Goal: Task Accomplishment & Management: Use online tool/utility

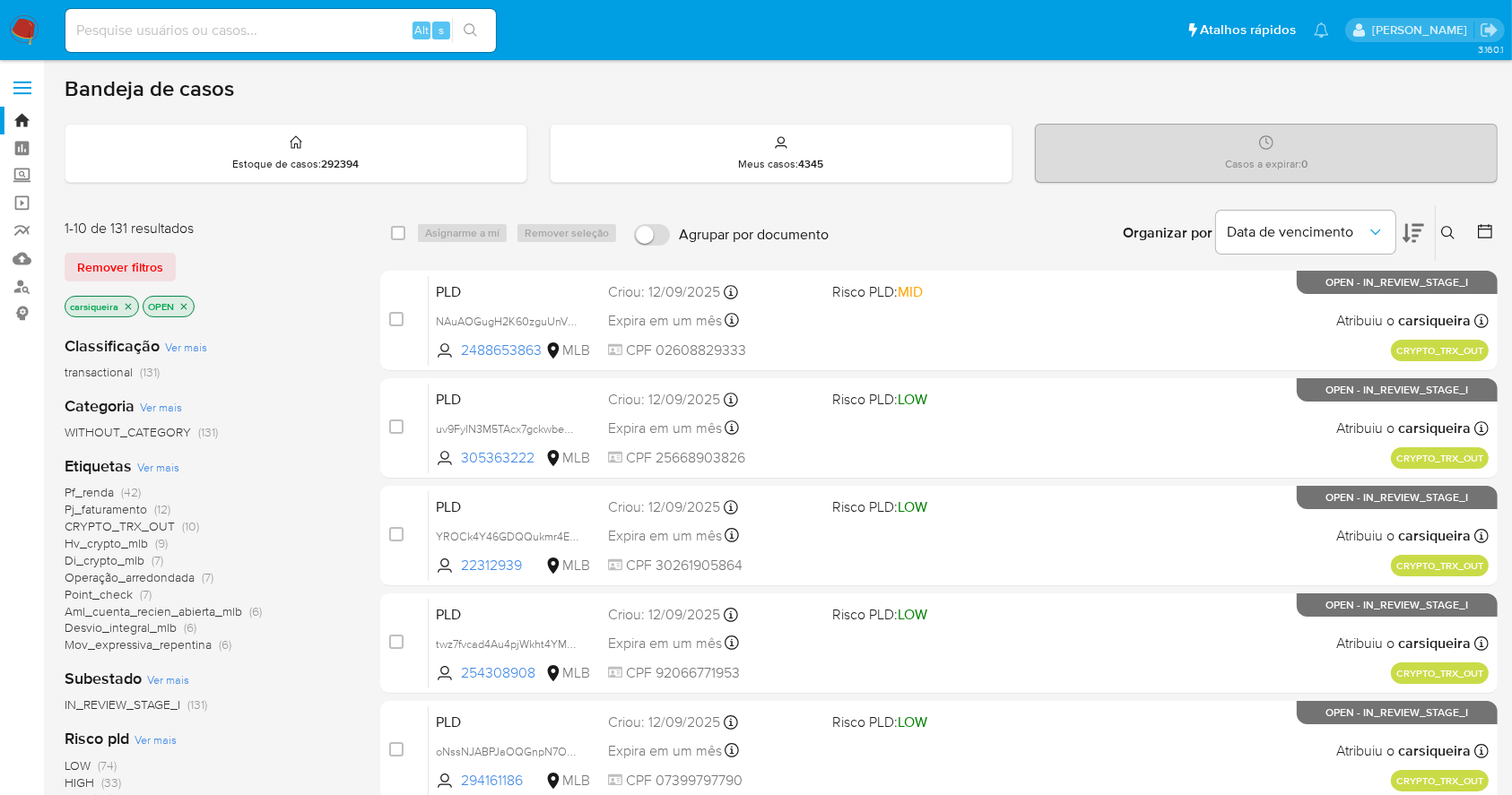
click at [321, 25] on input at bounding box center [280, 30] width 430 height 23
paste input "tuTZ9LP67hYxvWDc7J8WO67M"
type input "tuTZ9LP67hYxvWDc7J8WO67M"
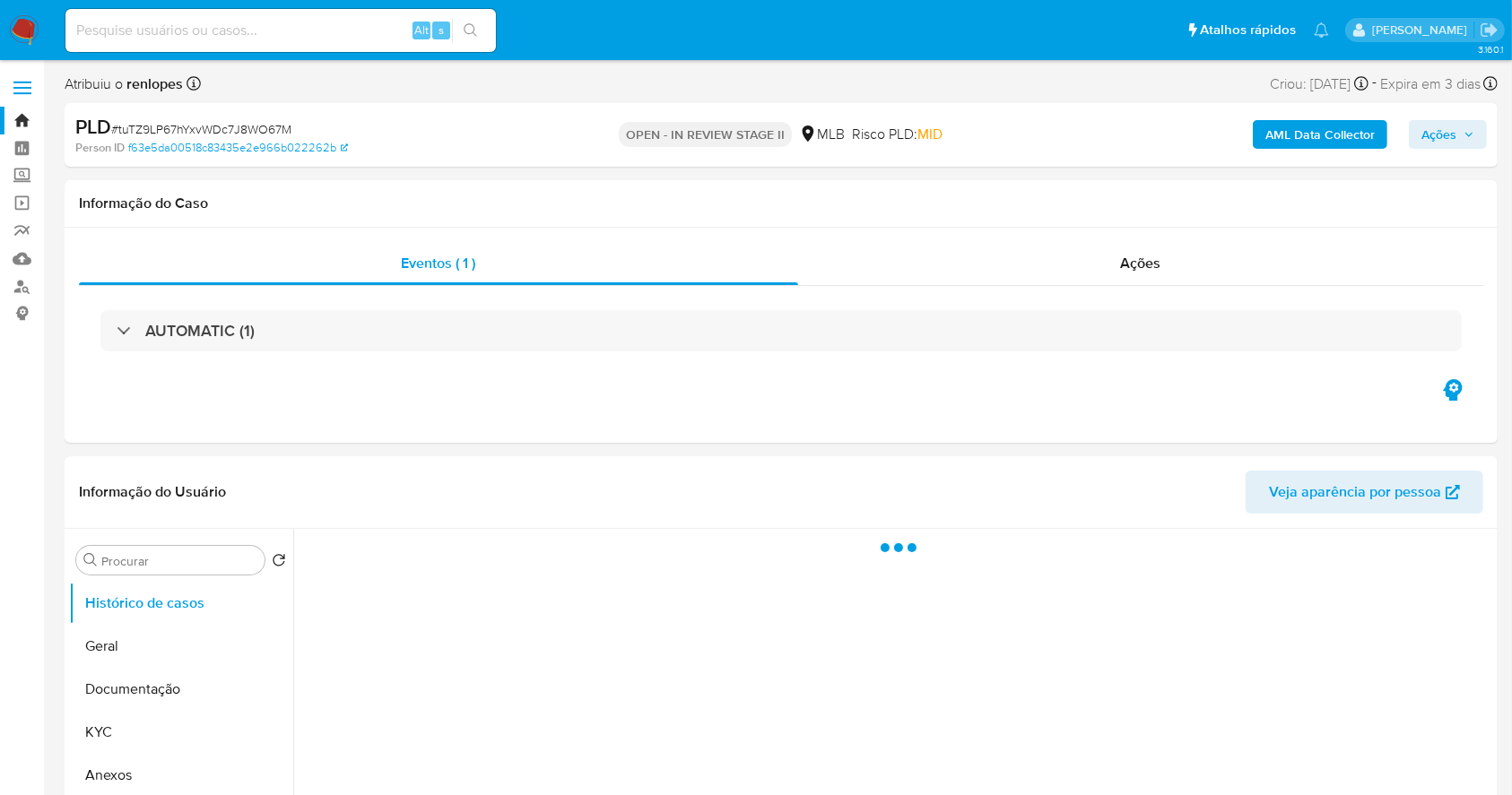
select select "10"
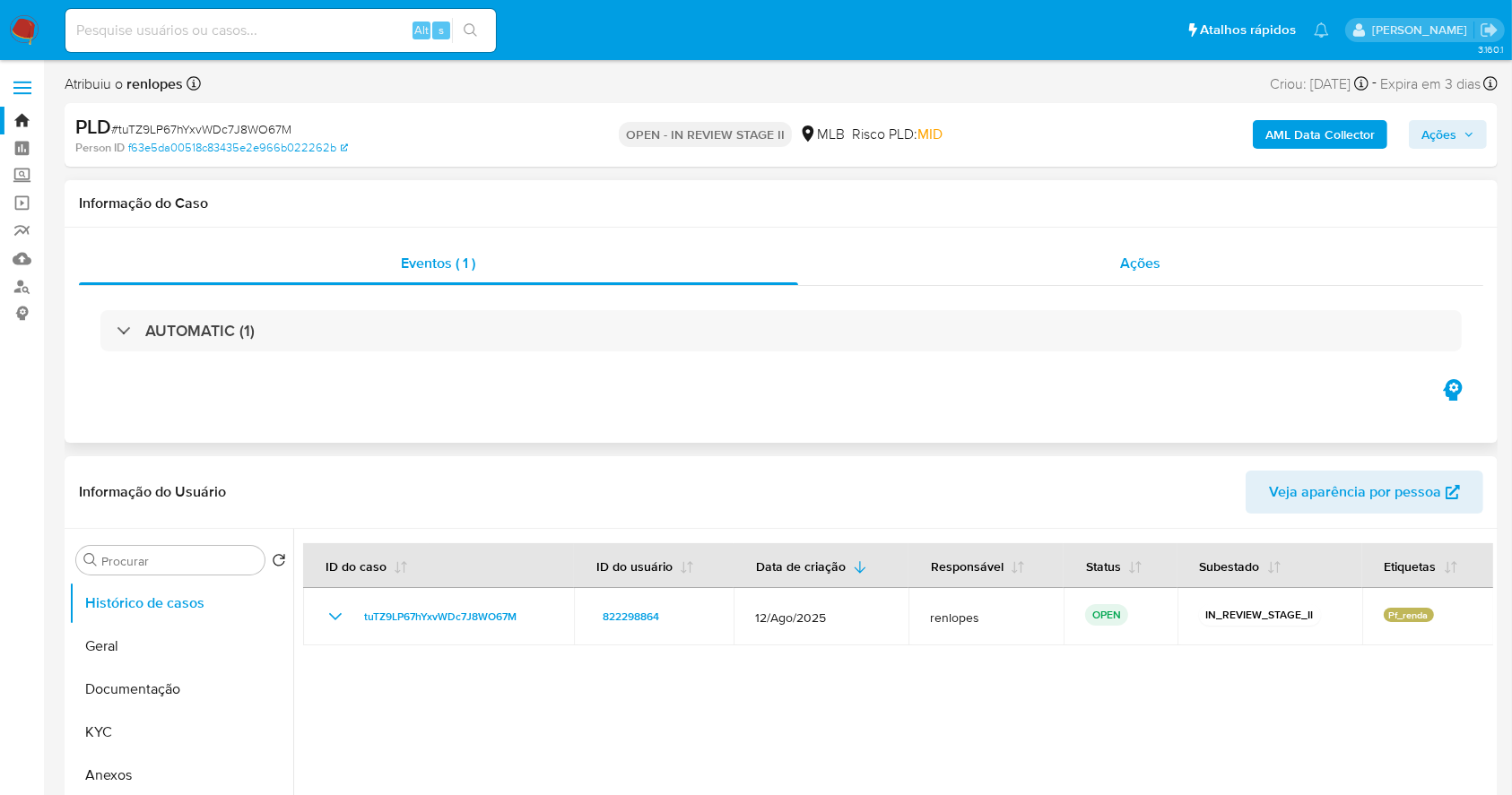
click at [1083, 258] on div "Ações" at bounding box center [1141, 264] width 685 height 43
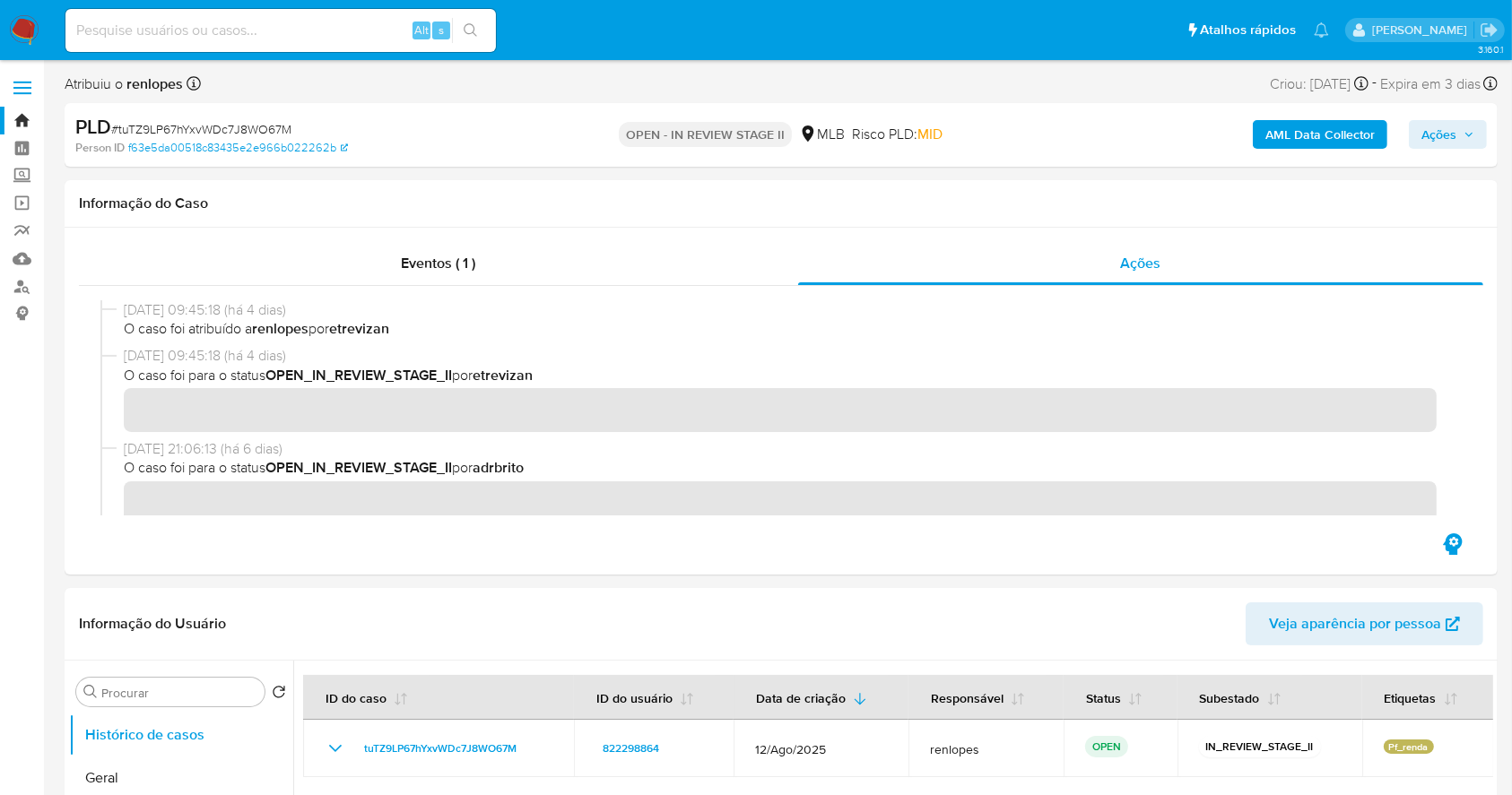
click at [21, 32] on img at bounding box center [24, 30] width 31 height 31
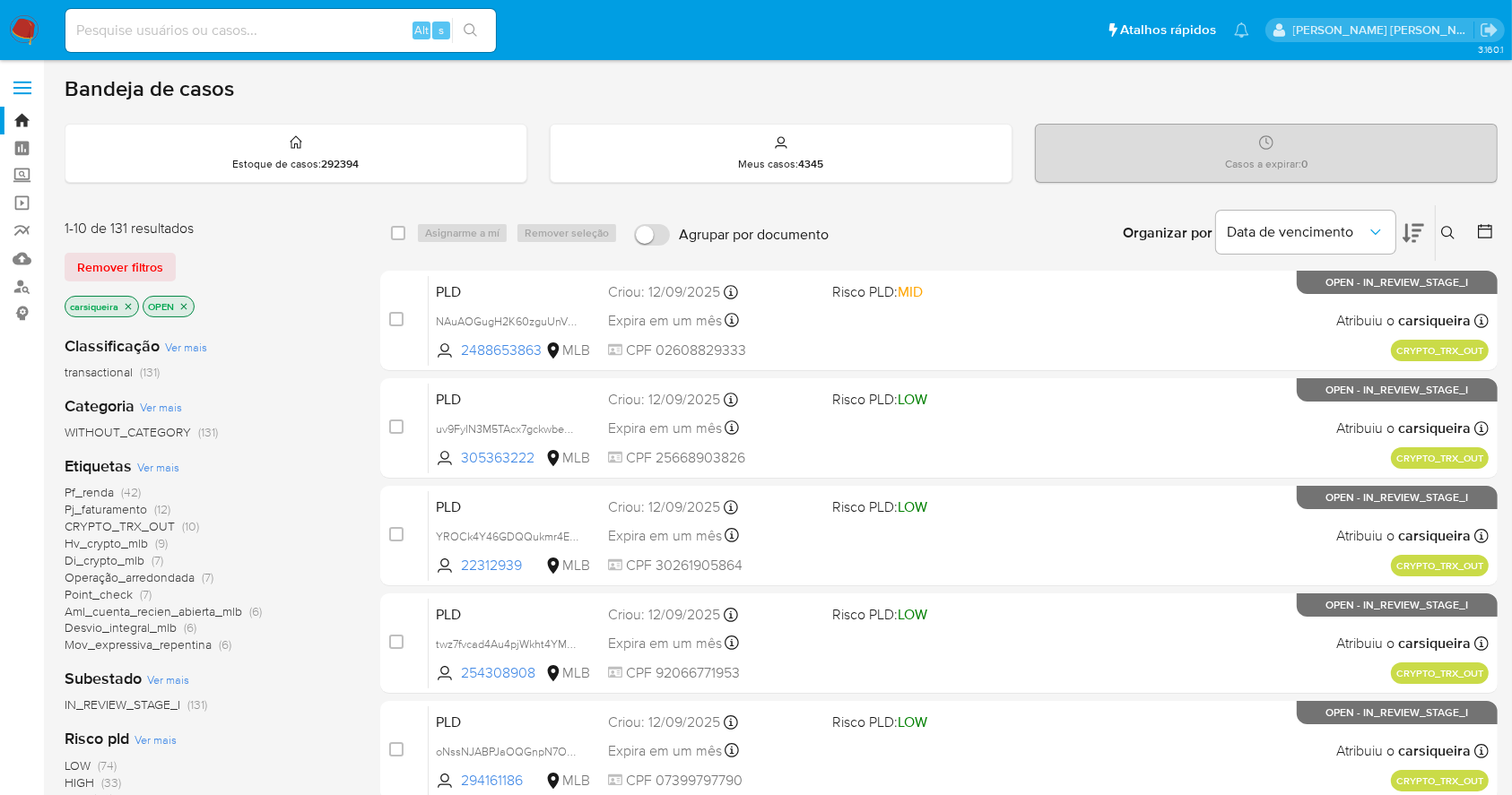
click at [166, 29] on input at bounding box center [280, 30] width 430 height 23
paste input "iRvpaNcq3pNKzXKfUeHazBYb"
type input "iRvpaNcq3pNKzXKfUeHazBYb"
click at [473, 31] on icon "search-icon" at bounding box center [470, 30] width 14 height 14
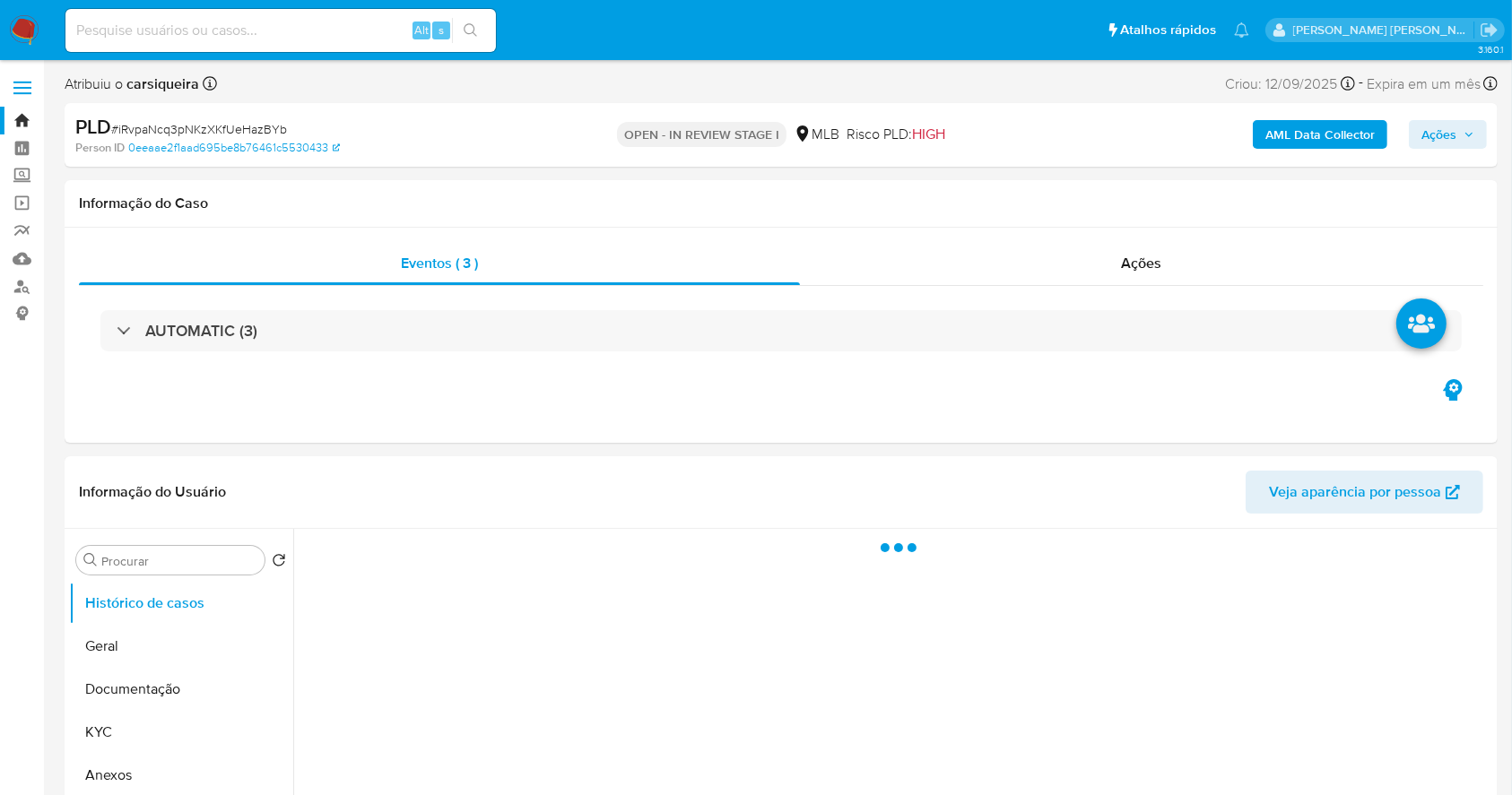
select select "10"
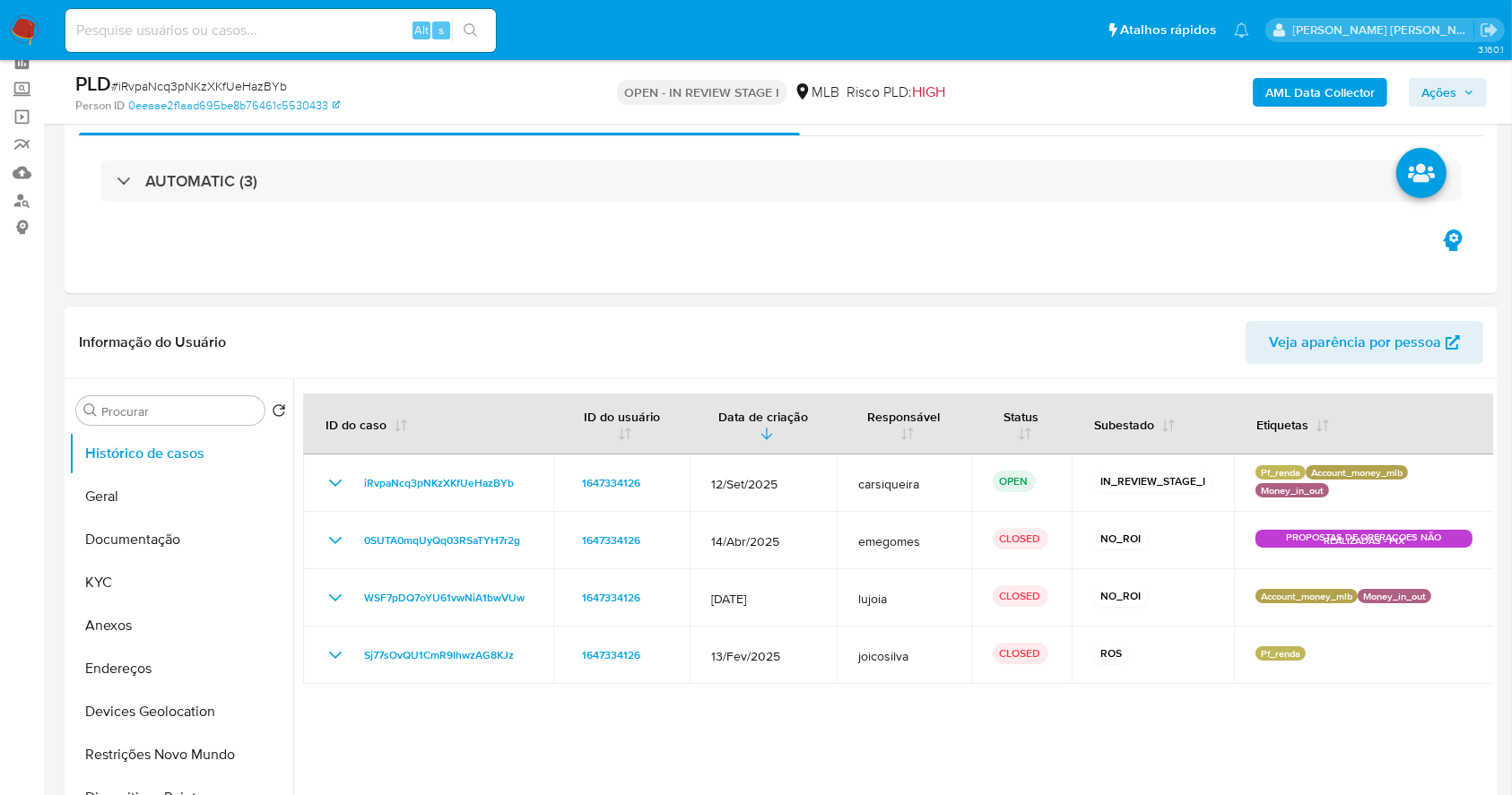
scroll to position [119, 0]
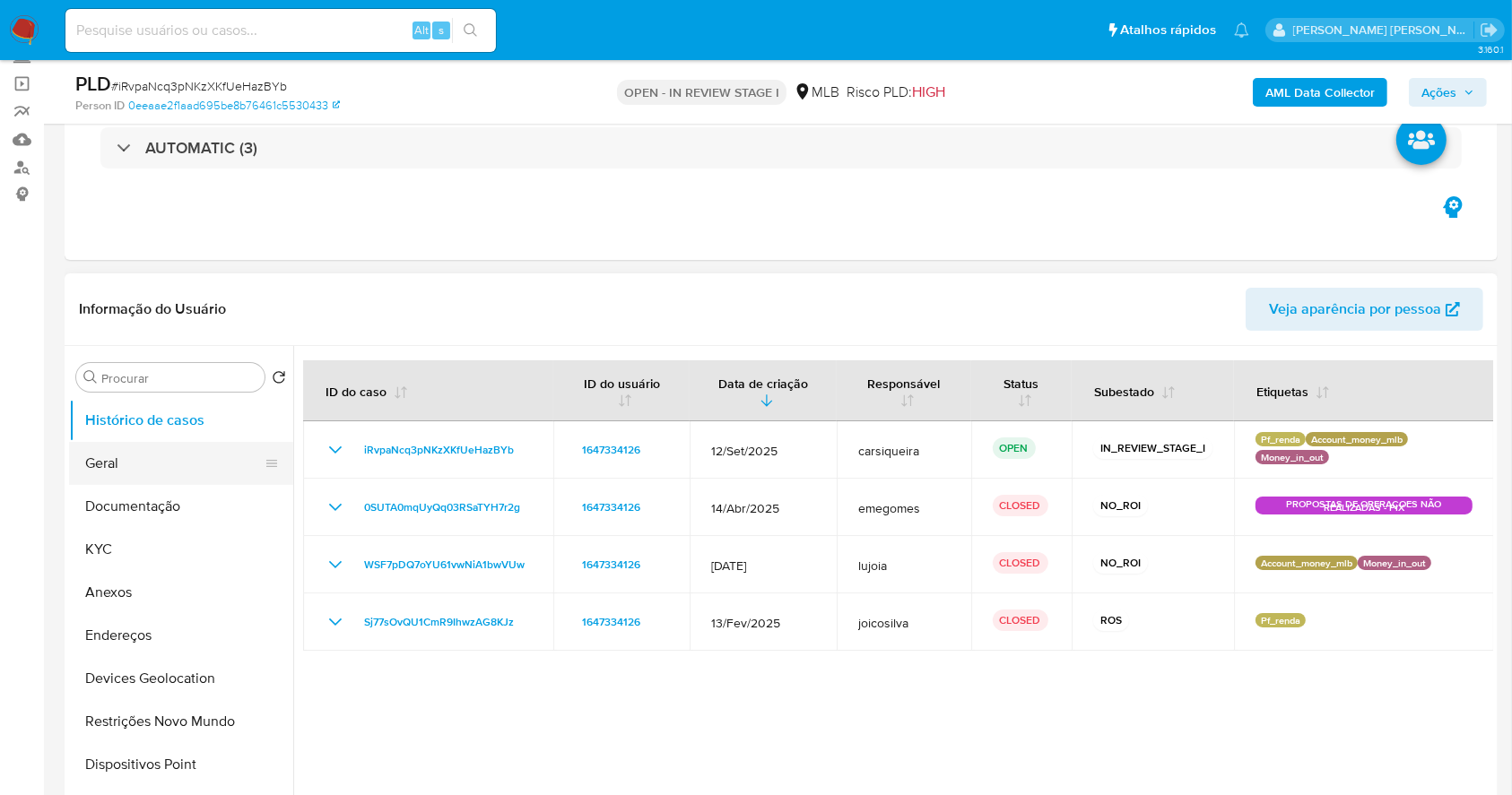
click at [161, 463] on button "Geral" at bounding box center [174, 463] width 210 height 43
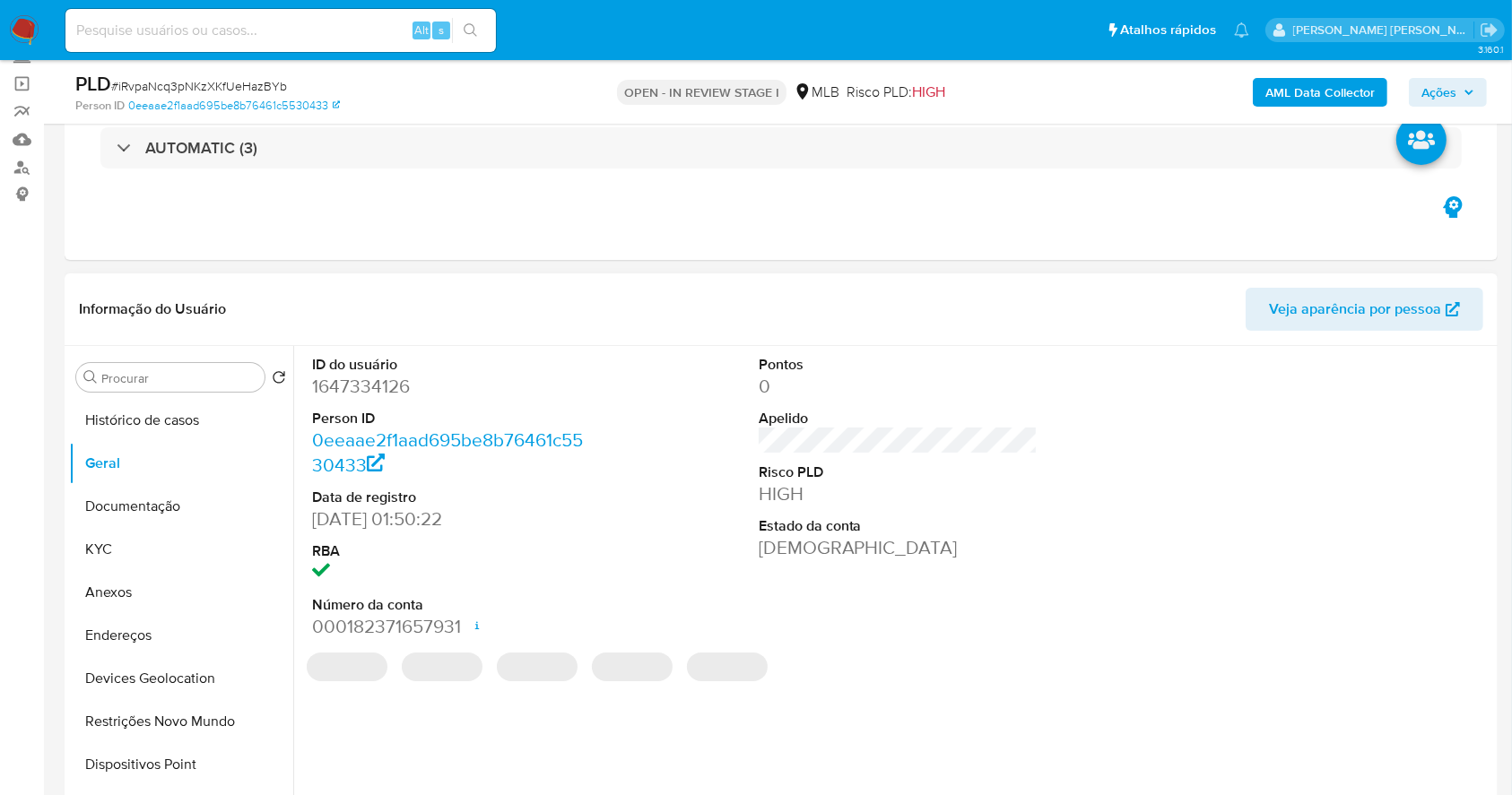
scroll to position [239, 0]
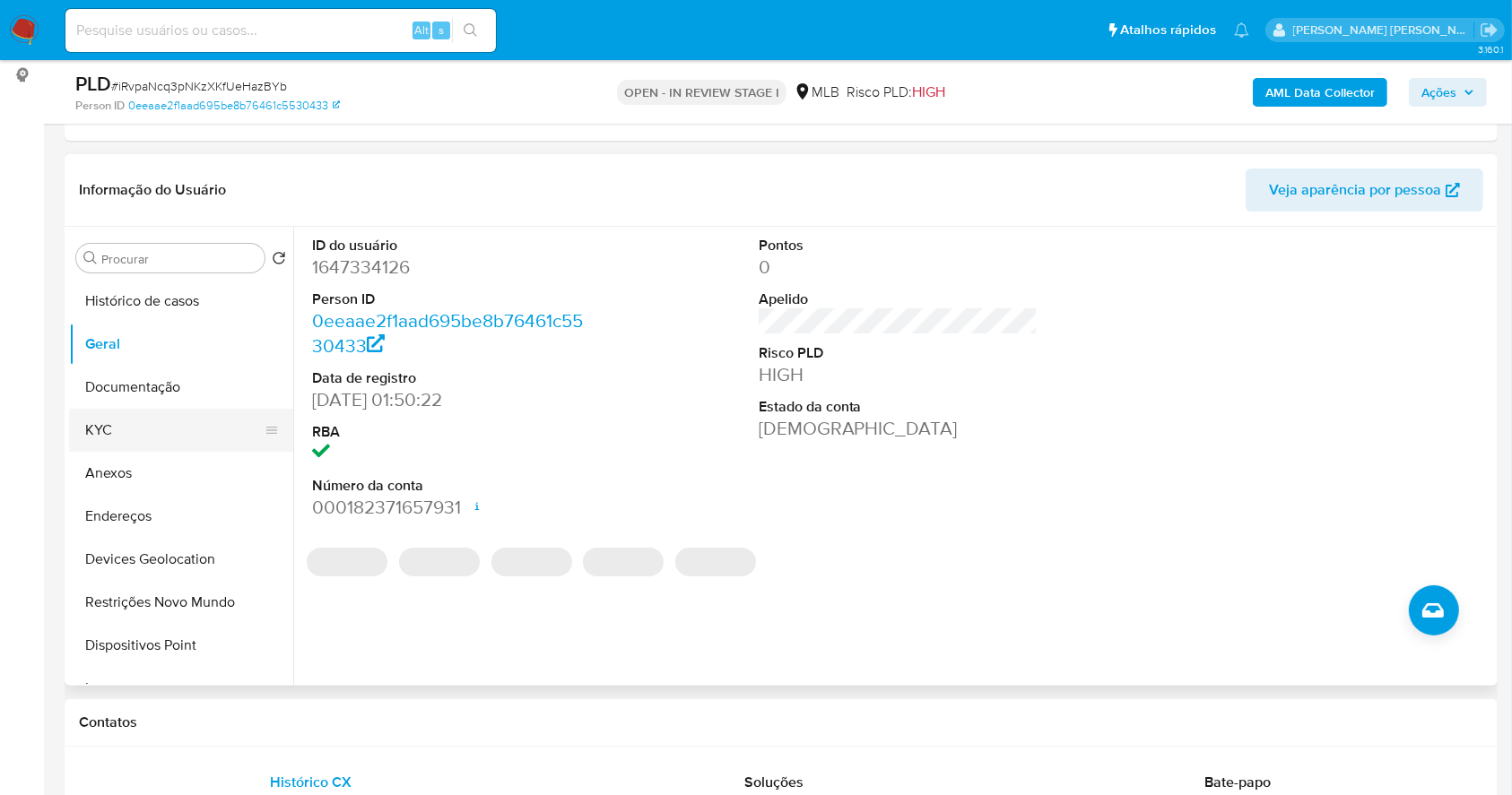
click at [158, 419] on button "KYC" at bounding box center [174, 430] width 210 height 43
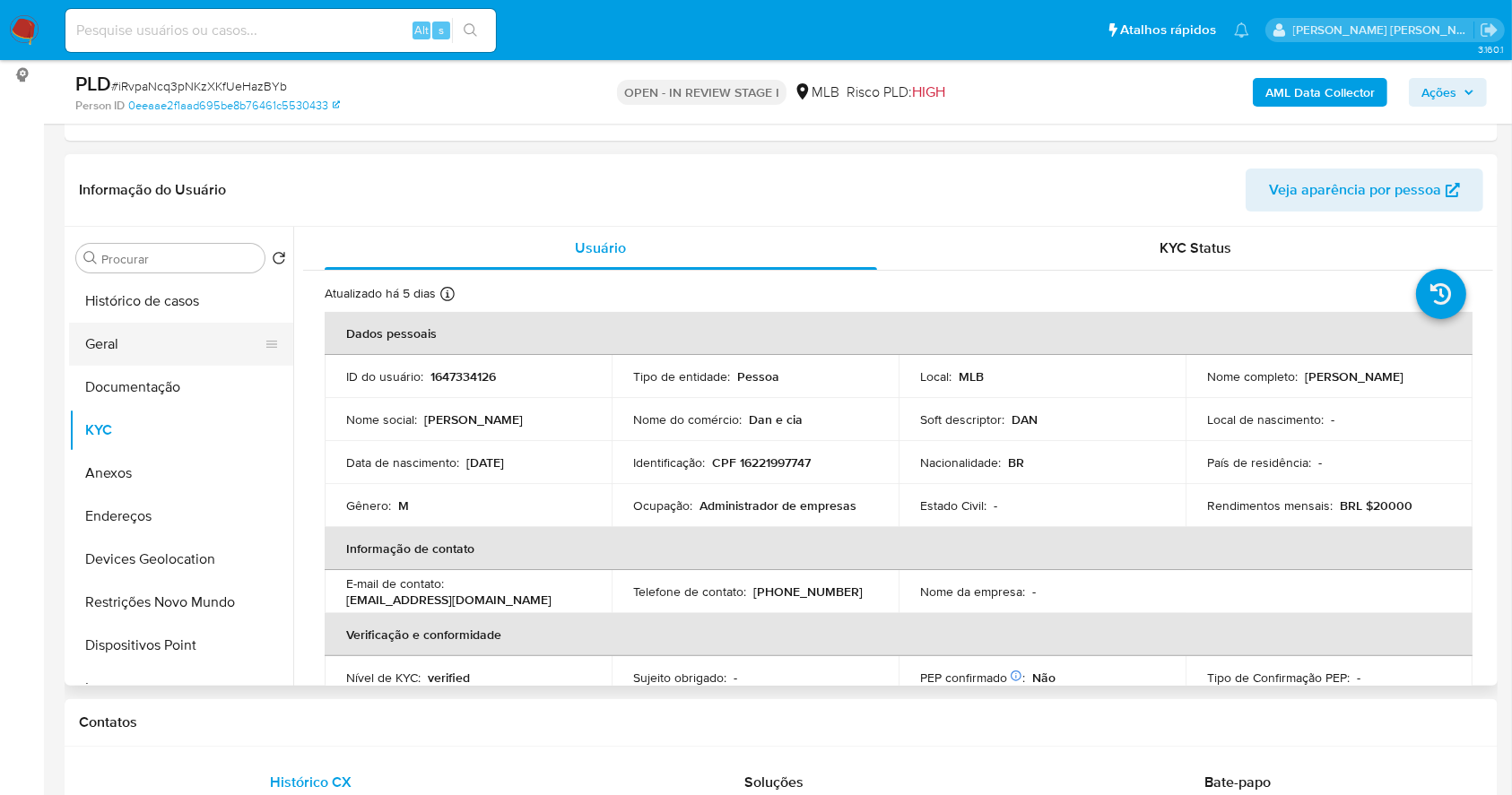
click at [135, 344] on button "Geral" at bounding box center [174, 345] width 210 height 43
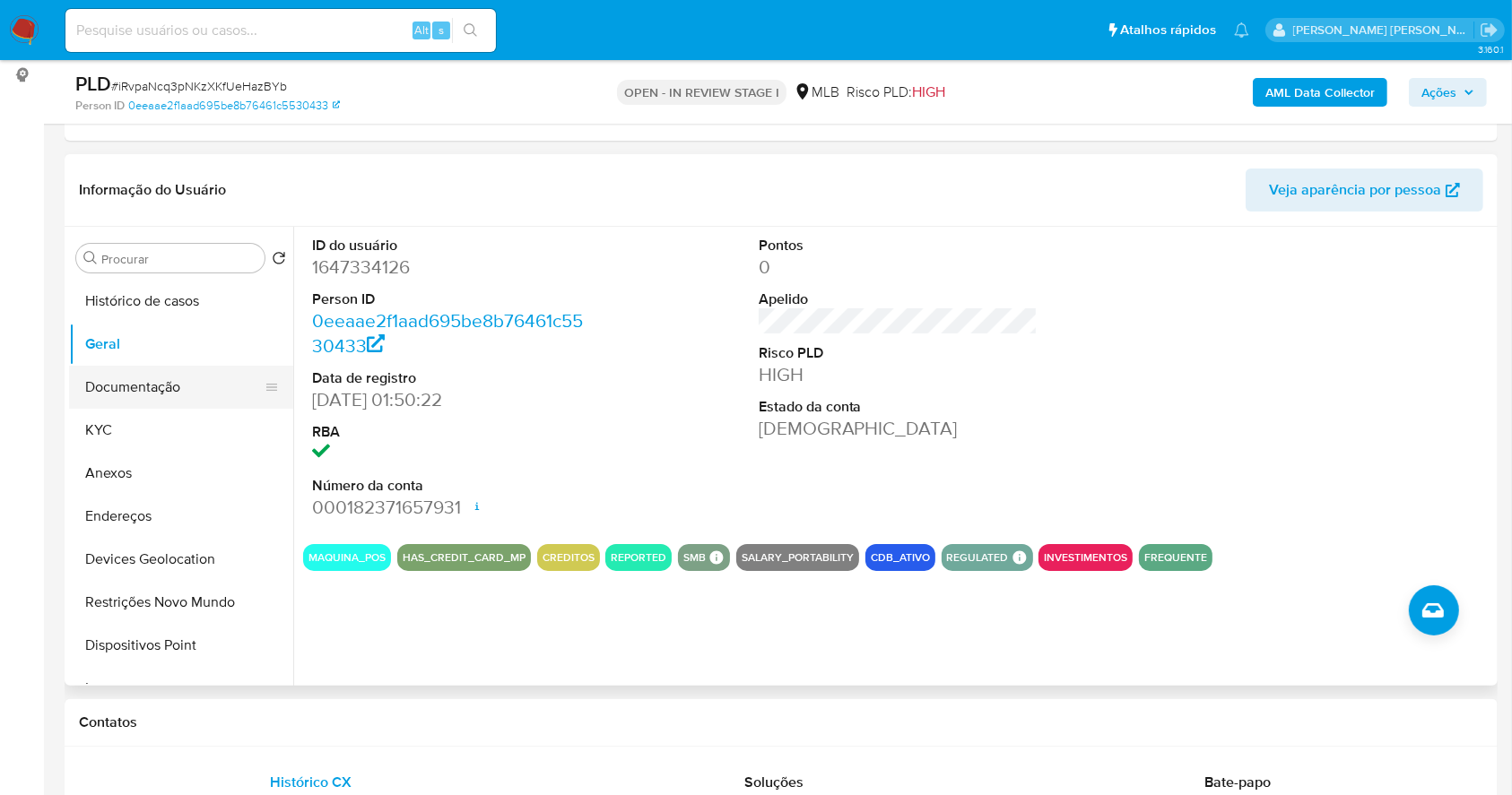
click at [132, 384] on button "Documentação" at bounding box center [174, 387] width 210 height 43
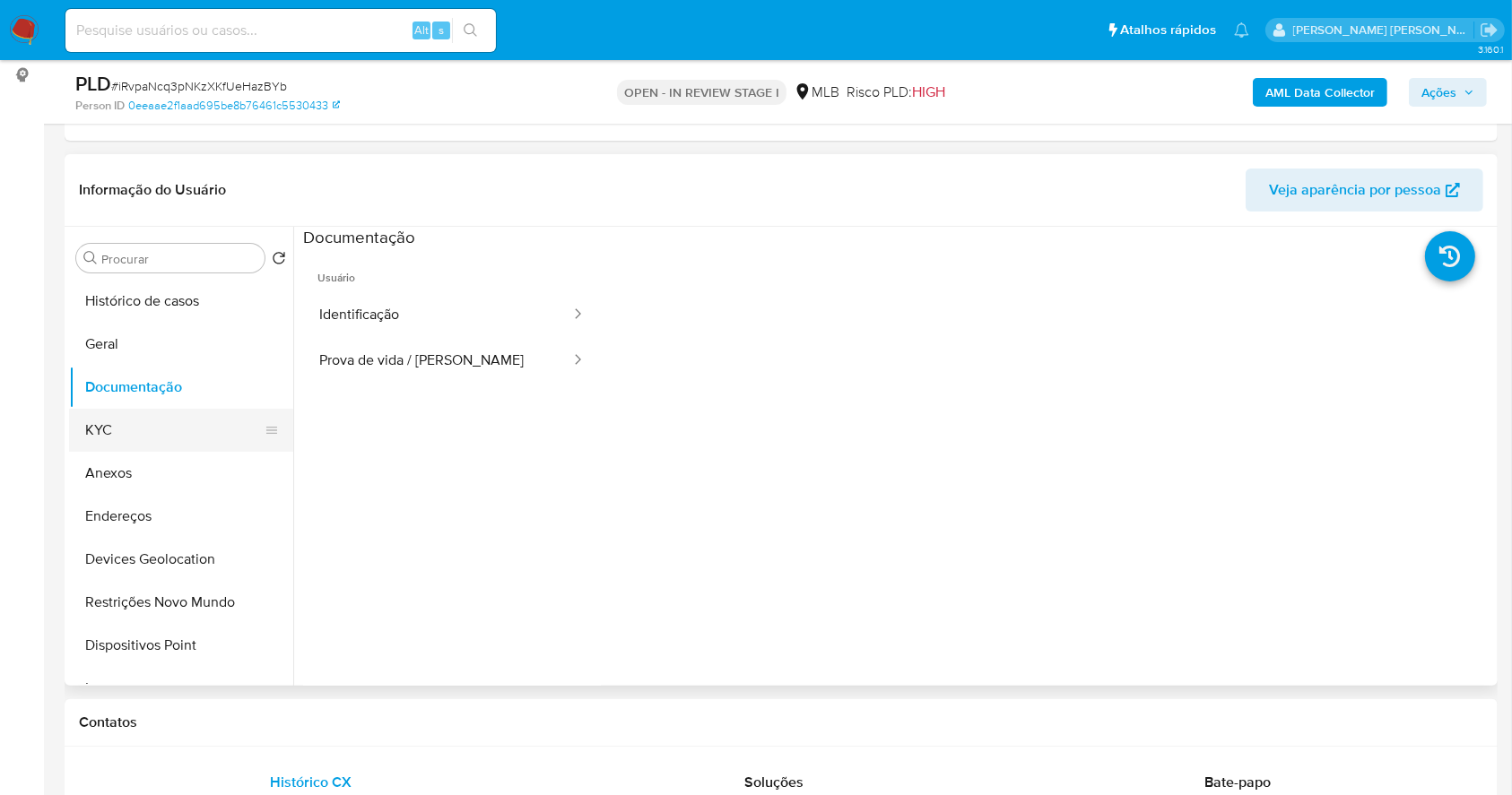
click at [167, 422] on button "KYC" at bounding box center [174, 430] width 210 height 43
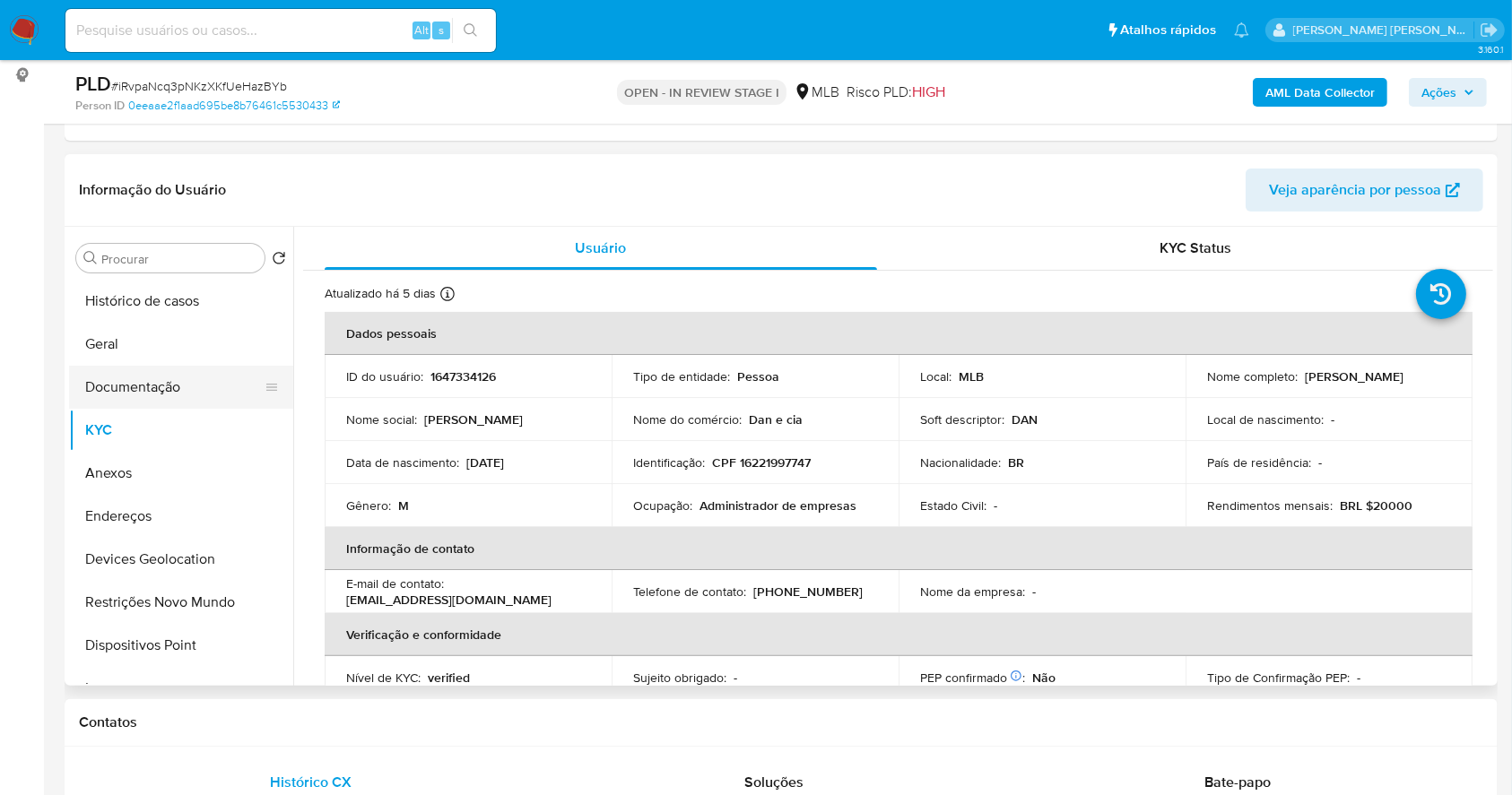
click at [162, 371] on button "Documentação" at bounding box center [174, 387] width 210 height 43
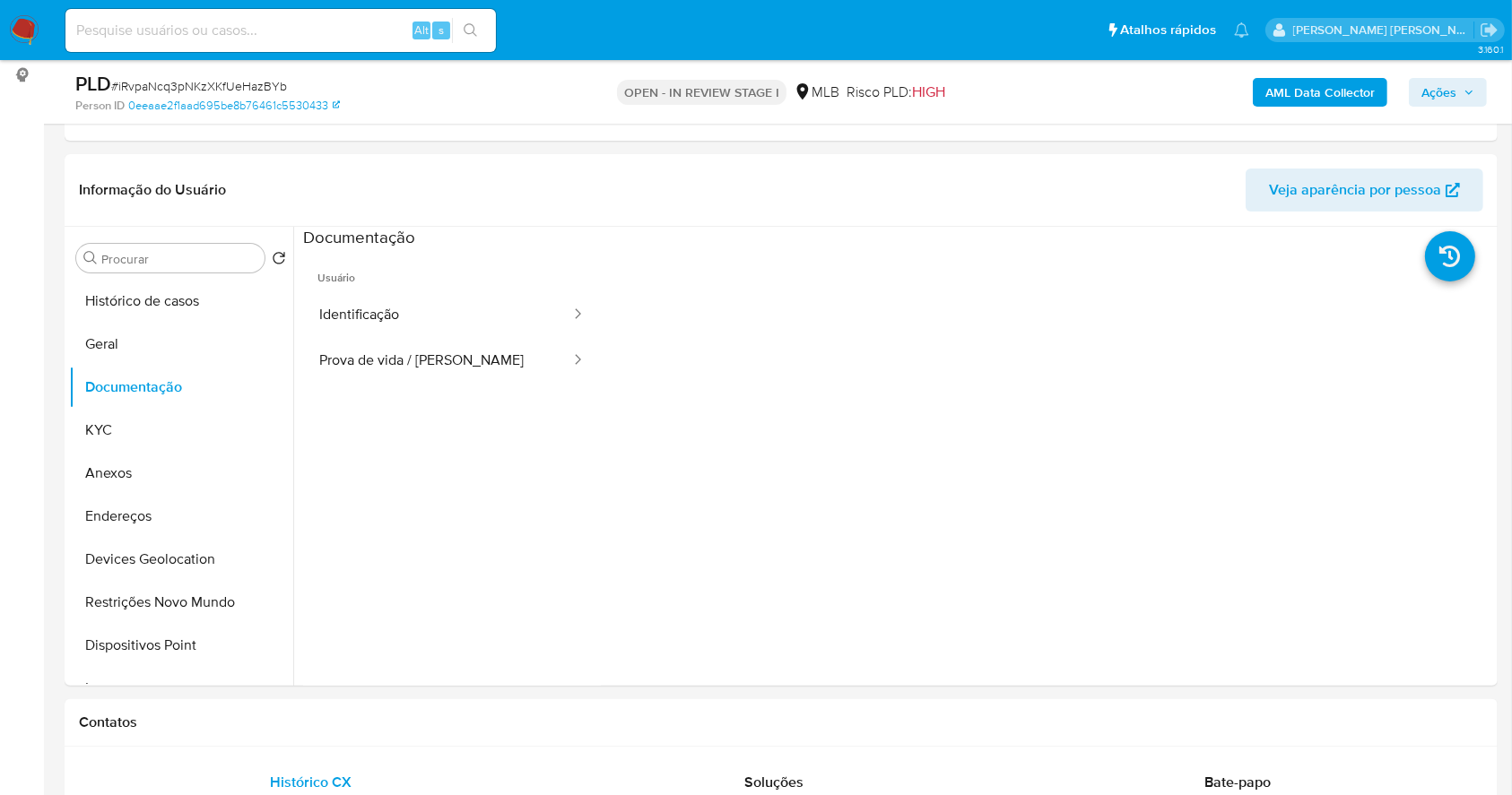
click at [1312, 83] on b "AML Data Collector" at bounding box center [1320, 92] width 110 height 29
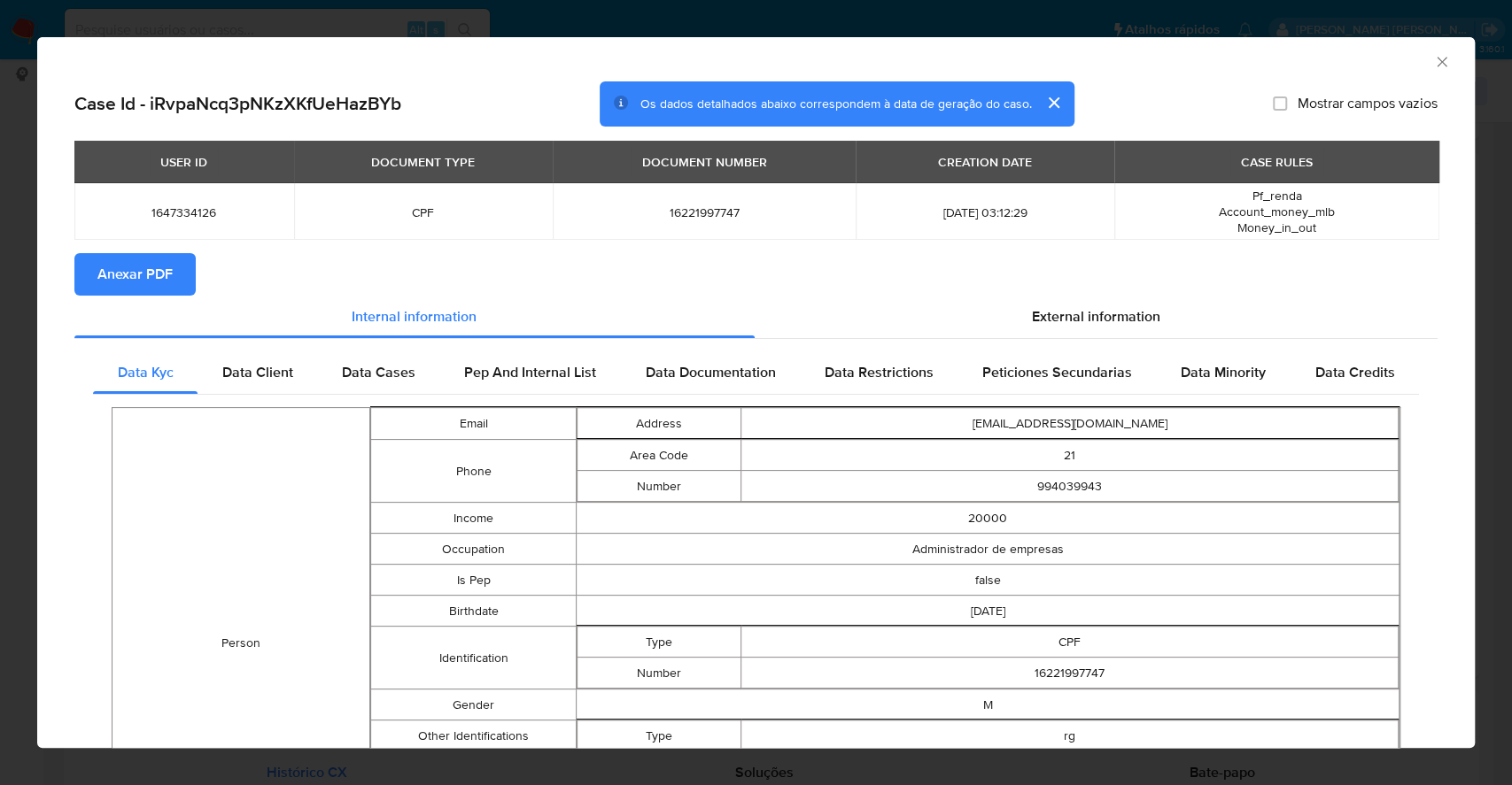
click at [0, 422] on div "AML Data Collector Case Id - iRvpaNcq3pNKzXKfUeHazBYb Os dados detalhados abaix…" at bounding box center [756, 392] width 1512 height 785
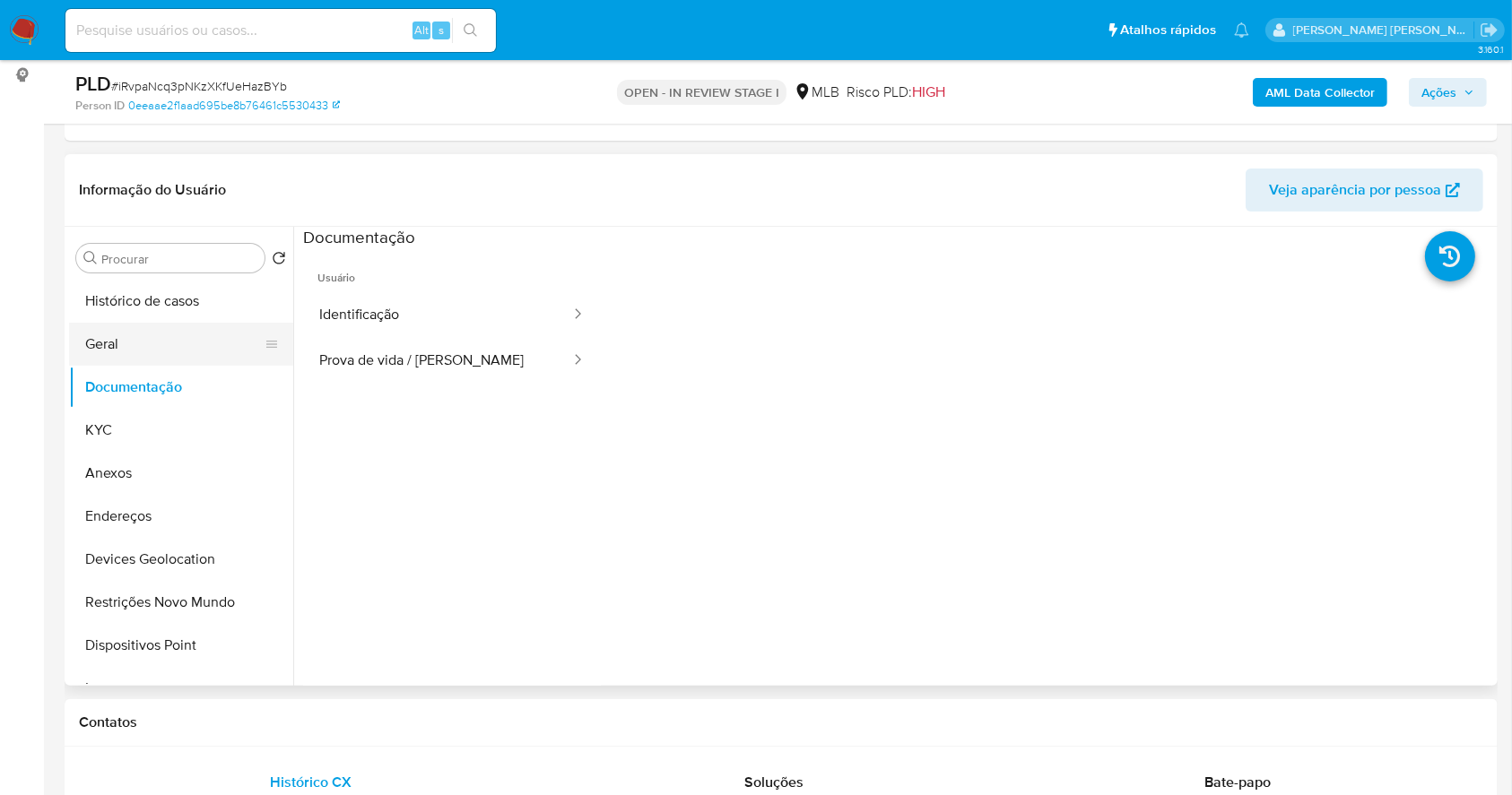
click at [146, 336] on button "Geral" at bounding box center [174, 345] width 210 height 43
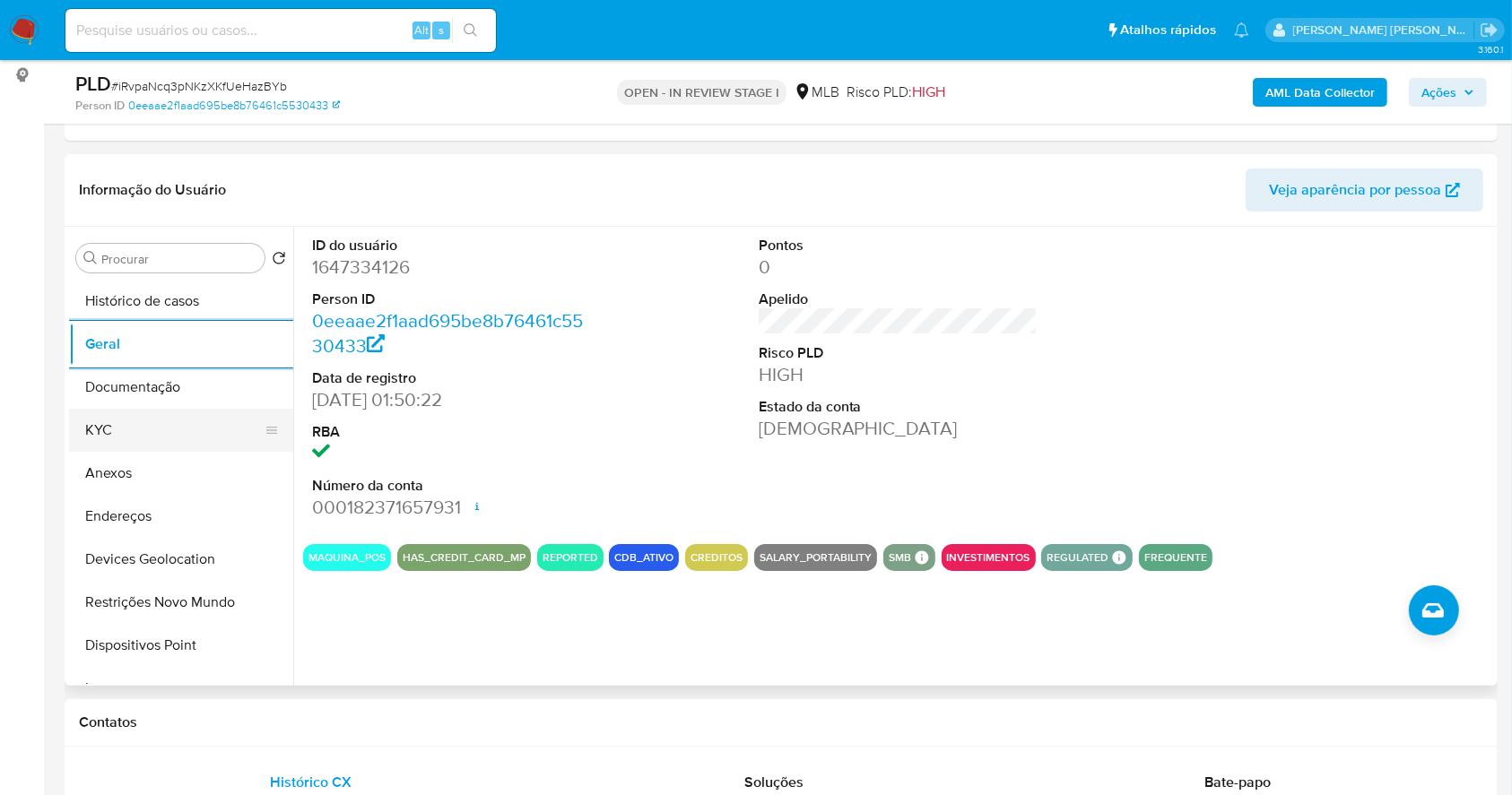
click at [106, 430] on button "KYC" at bounding box center [174, 430] width 210 height 43
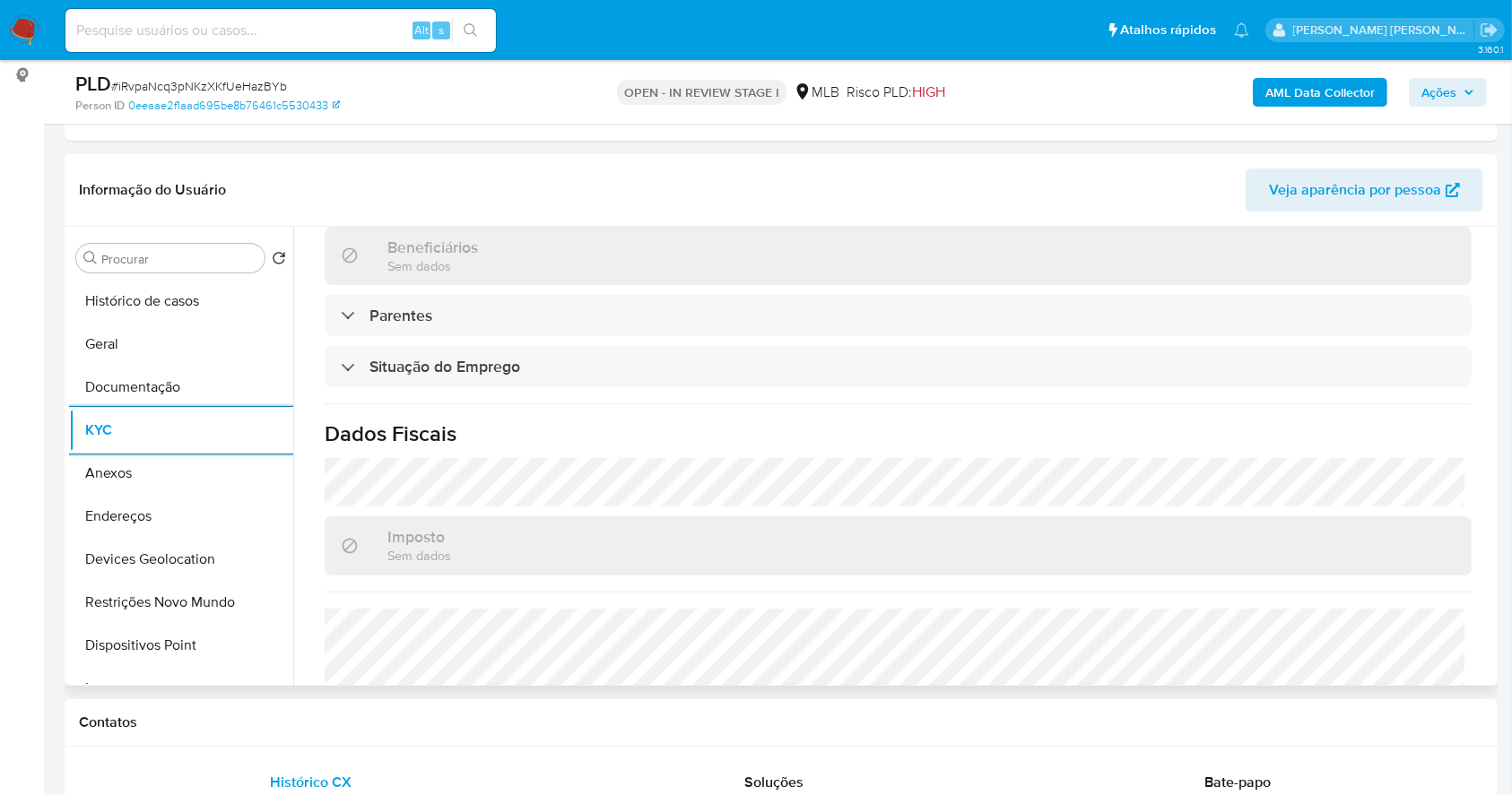
scroll to position [762, 0]
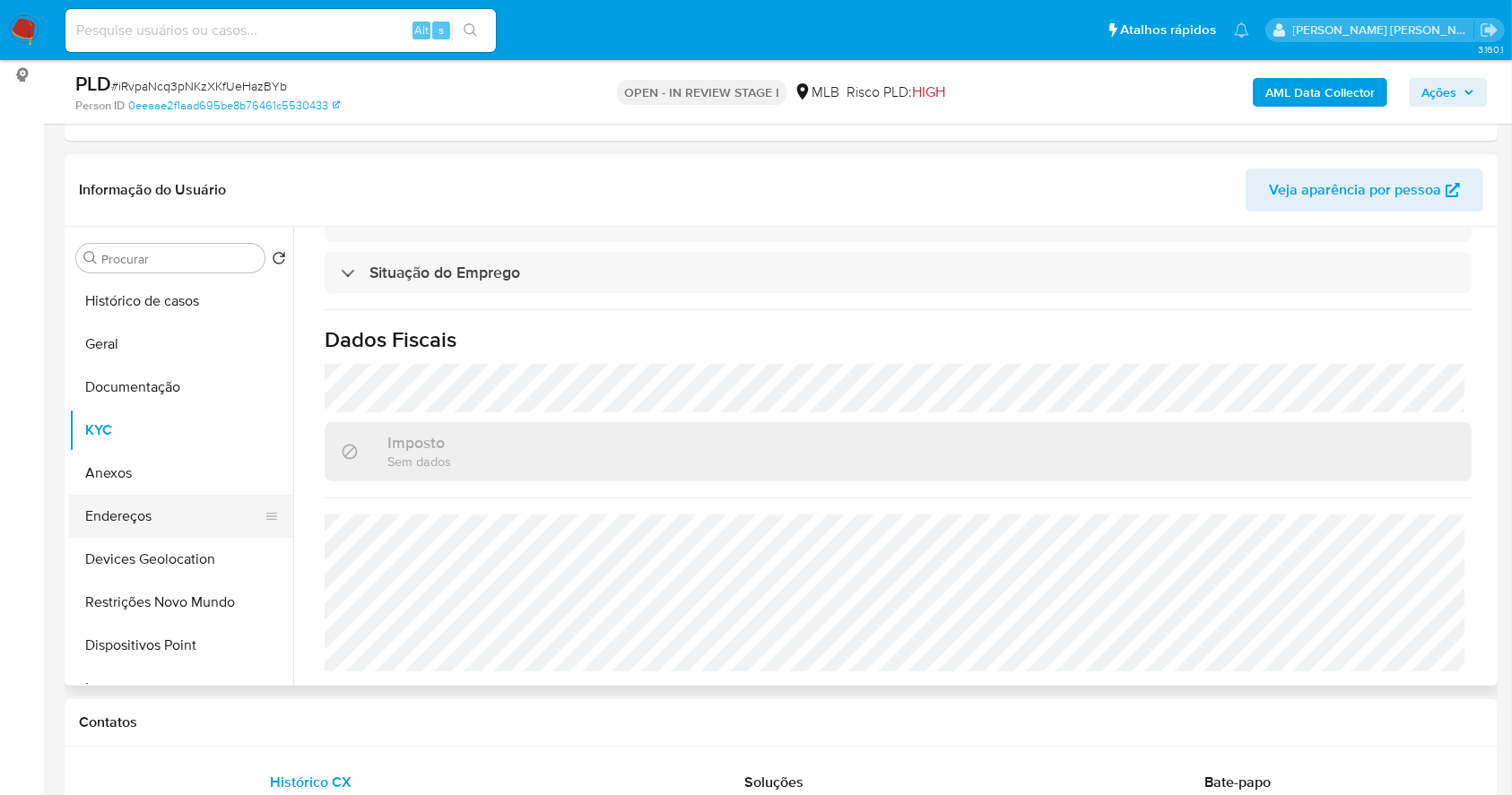
click at [145, 507] on button "Endereços" at bounding box center [174, 516] width 210 height 43
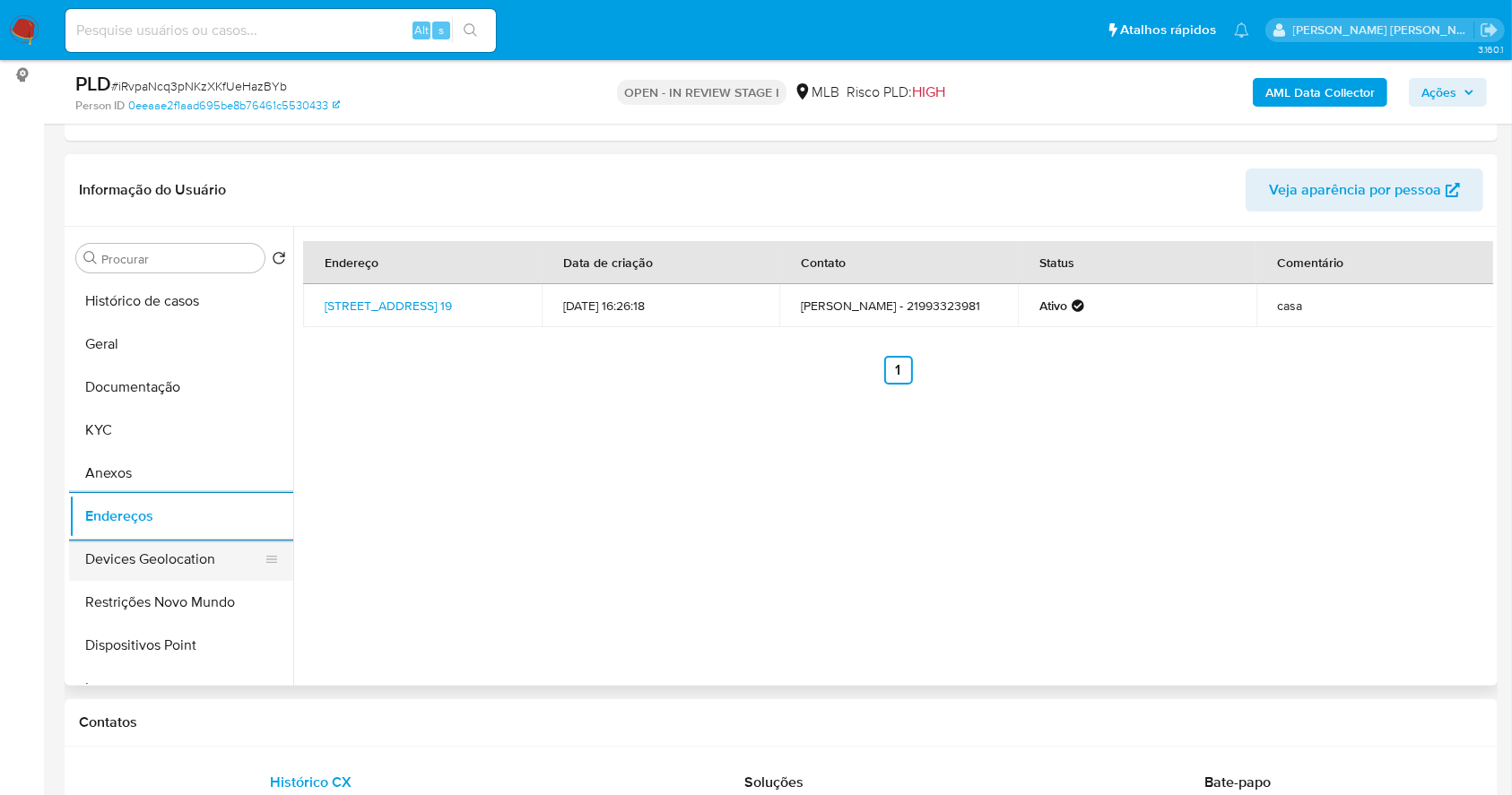
click at [174, 569] on button "Devices Geolocation" at bounding box center [174, 559] width 210 height 43
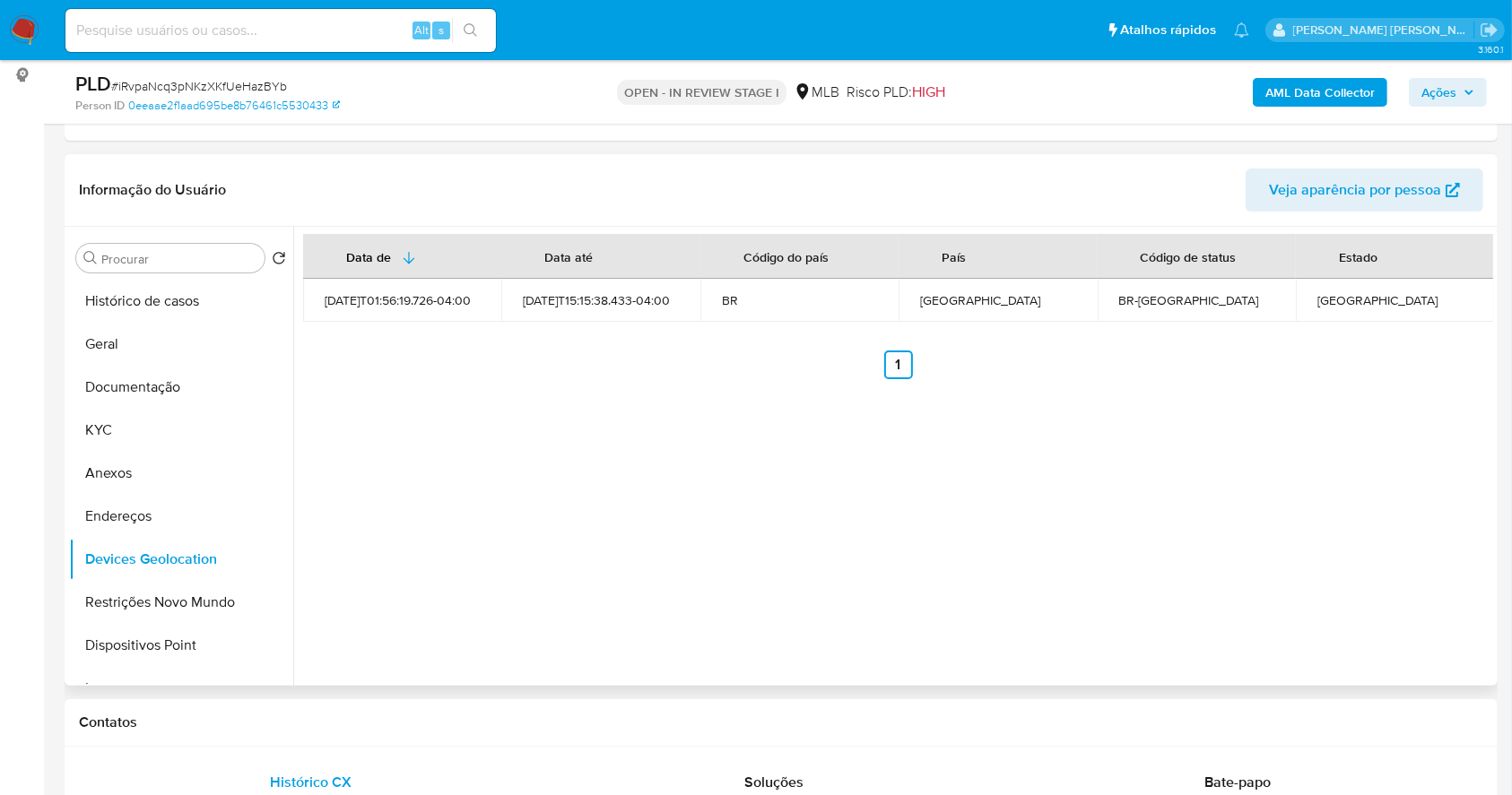
click at [1165, 522] on div "Data de Data até Código do país País Código de status Estado 2024-01-20T01:56:1…" at bounding box center [893, 456] width 1200 height 459
click at [232, 607] on button "Restrições Novo Mundo" at bounding box center [174, 603] width 210 height 43
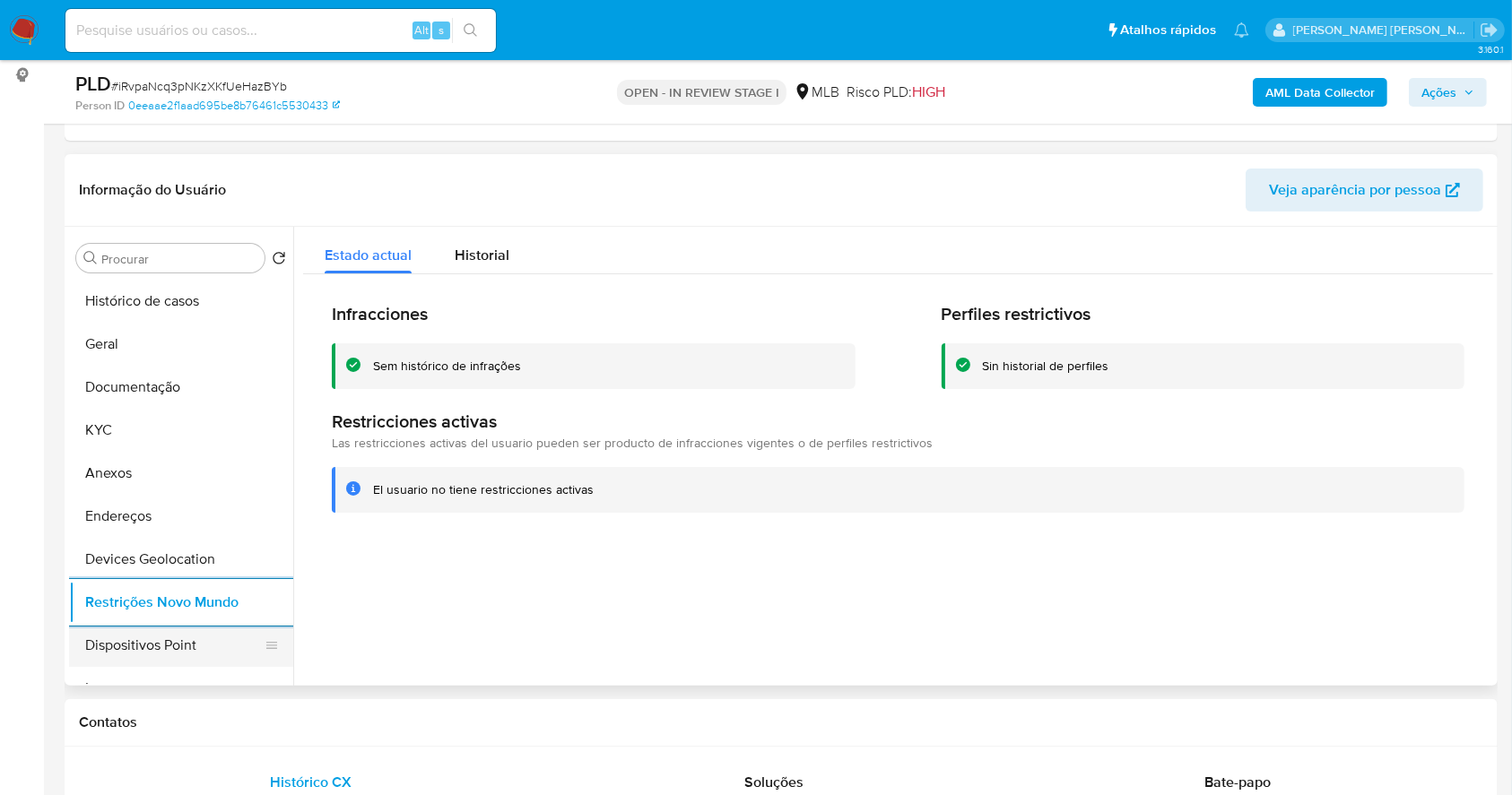
click at [144, 627] on button "Dispositivos Point" at bounding box center [174, 645] width 210 height 43
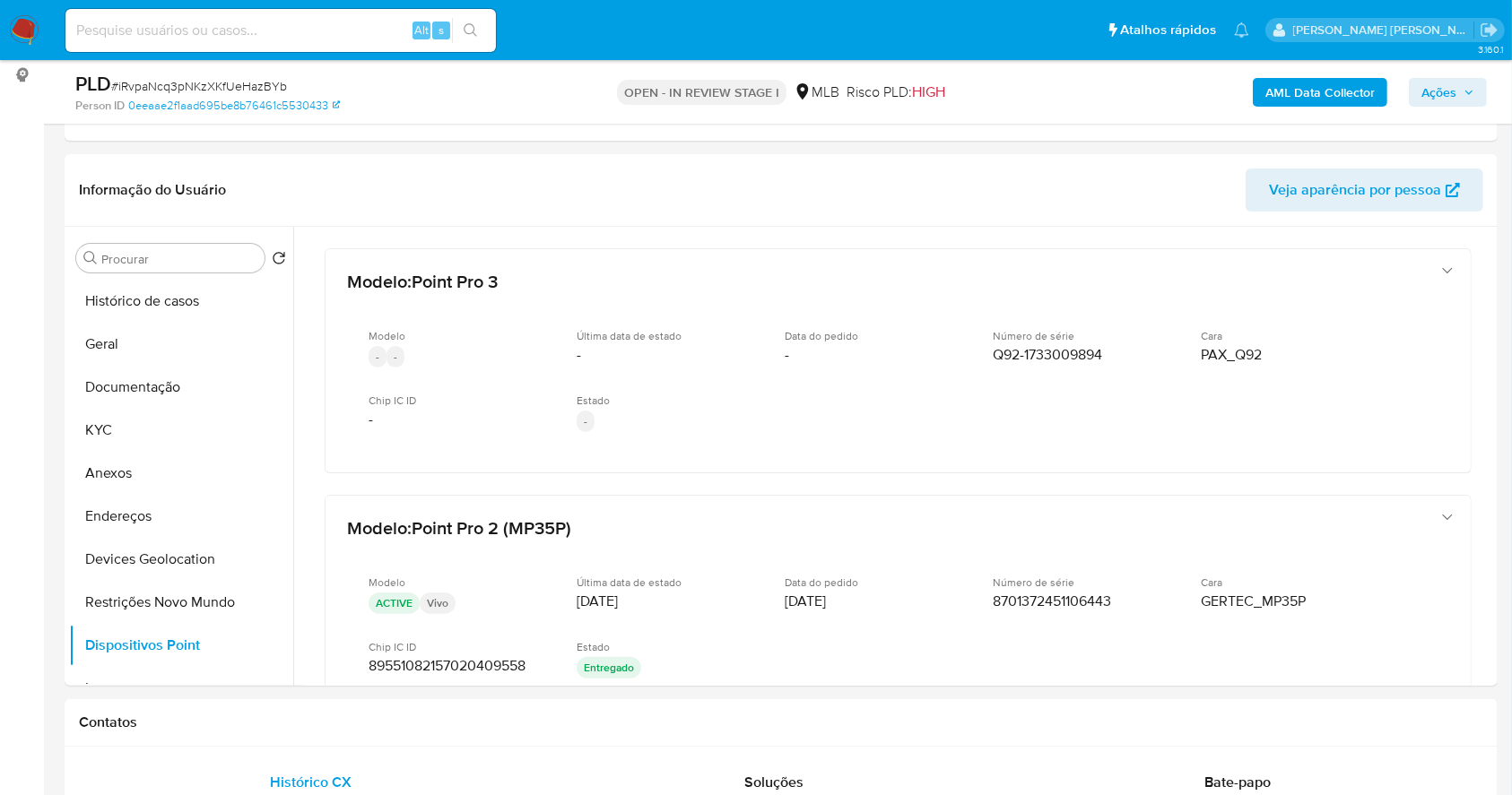
drag, startPoint x: 1485, startPoint y: 306, endPoint x: 1505, endPoint y: 384, distance: 80.5
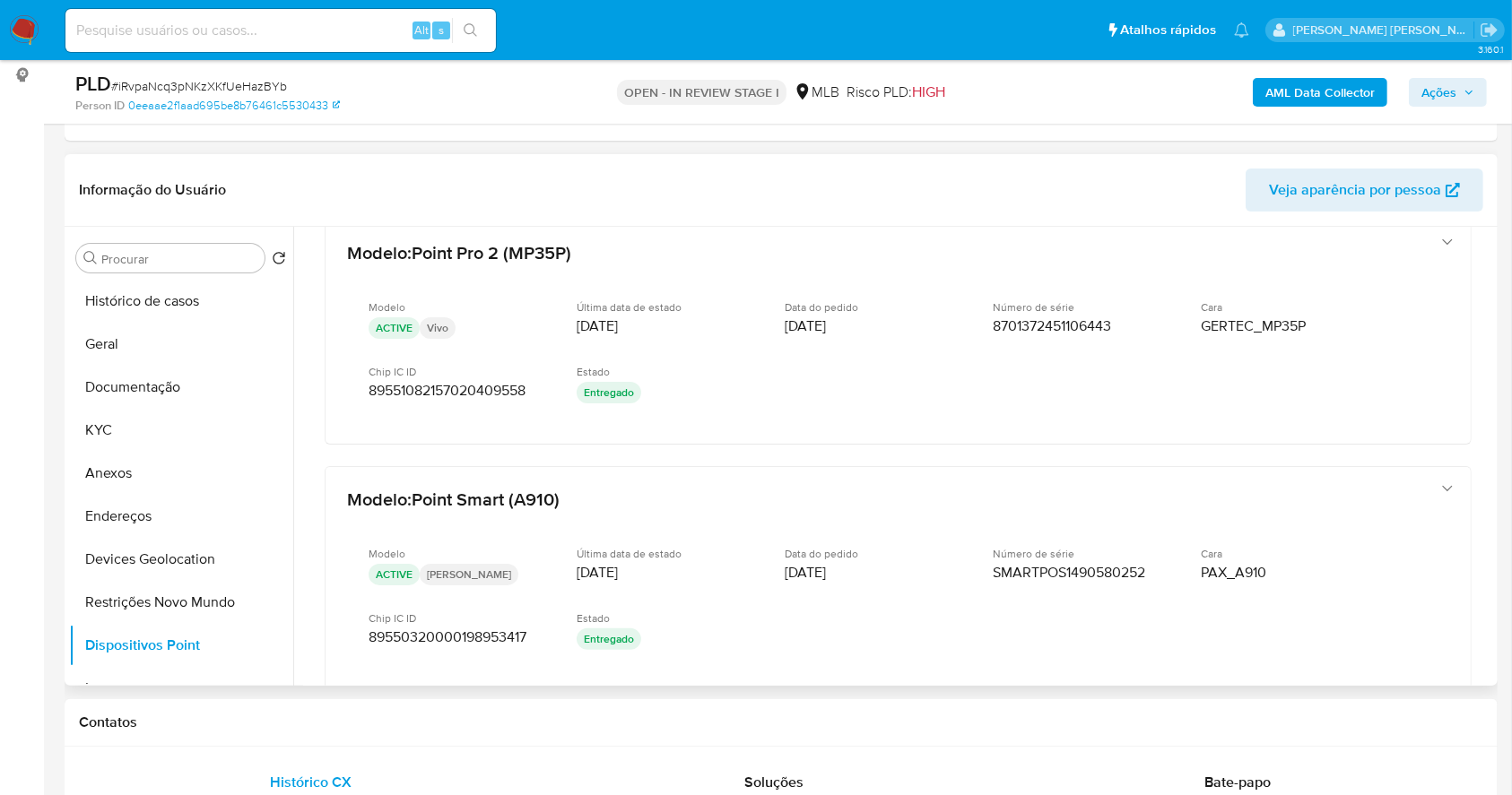
scroll to position [282, 0]
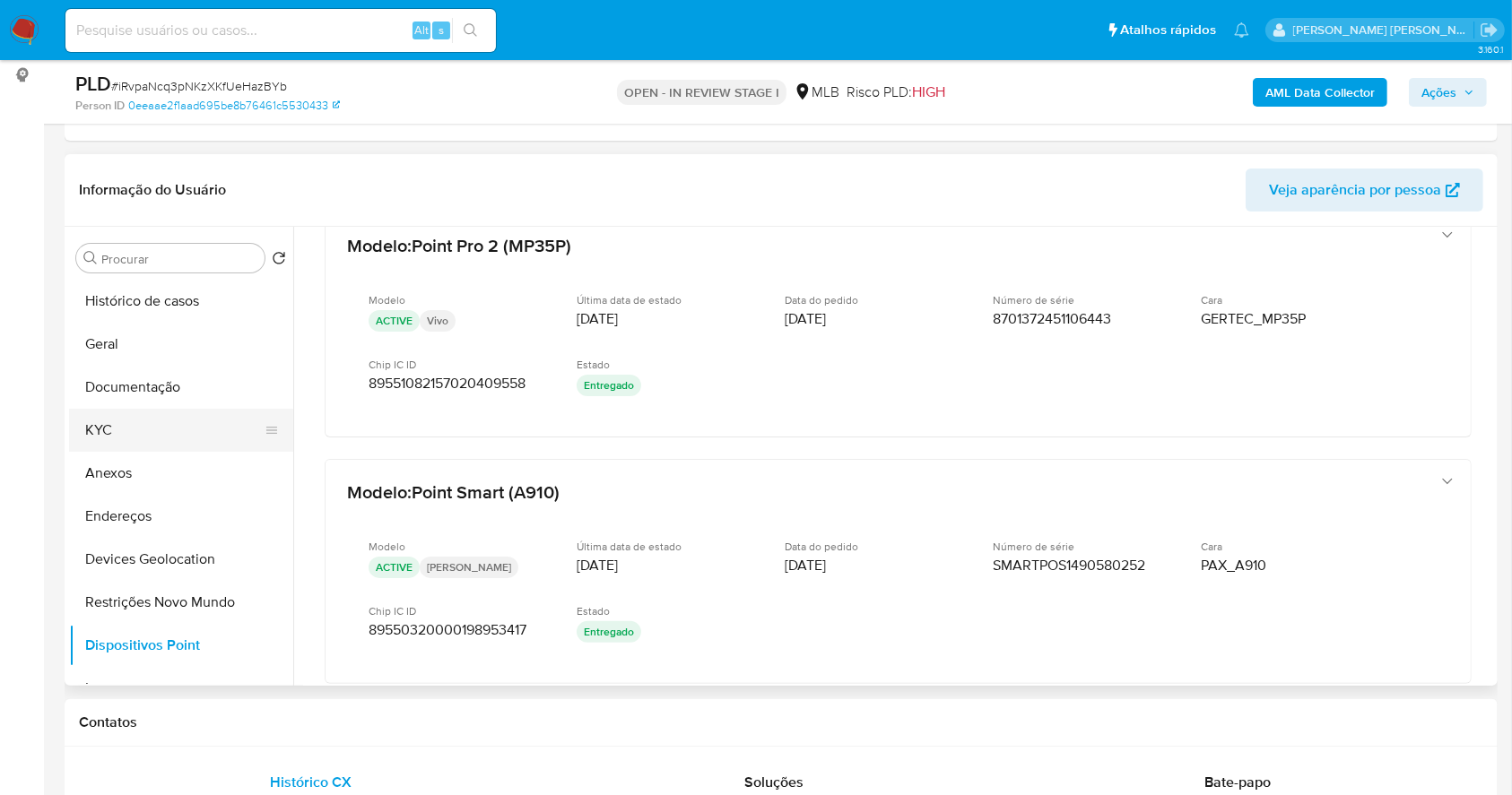
click at [152, 417] on button "KYC" at bounding box center [174, 430] width 210 height 43
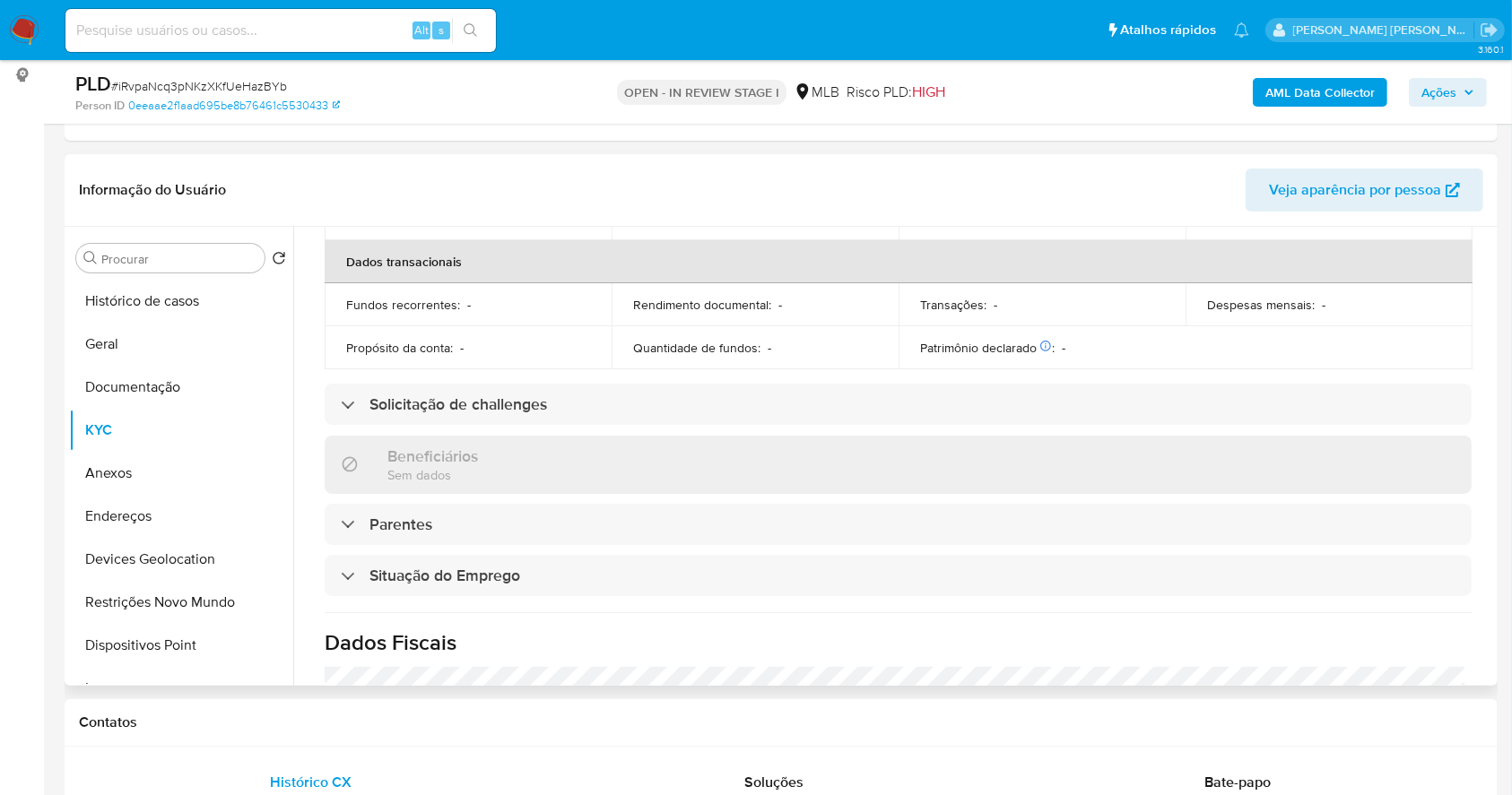
scroll to position [45, 0]
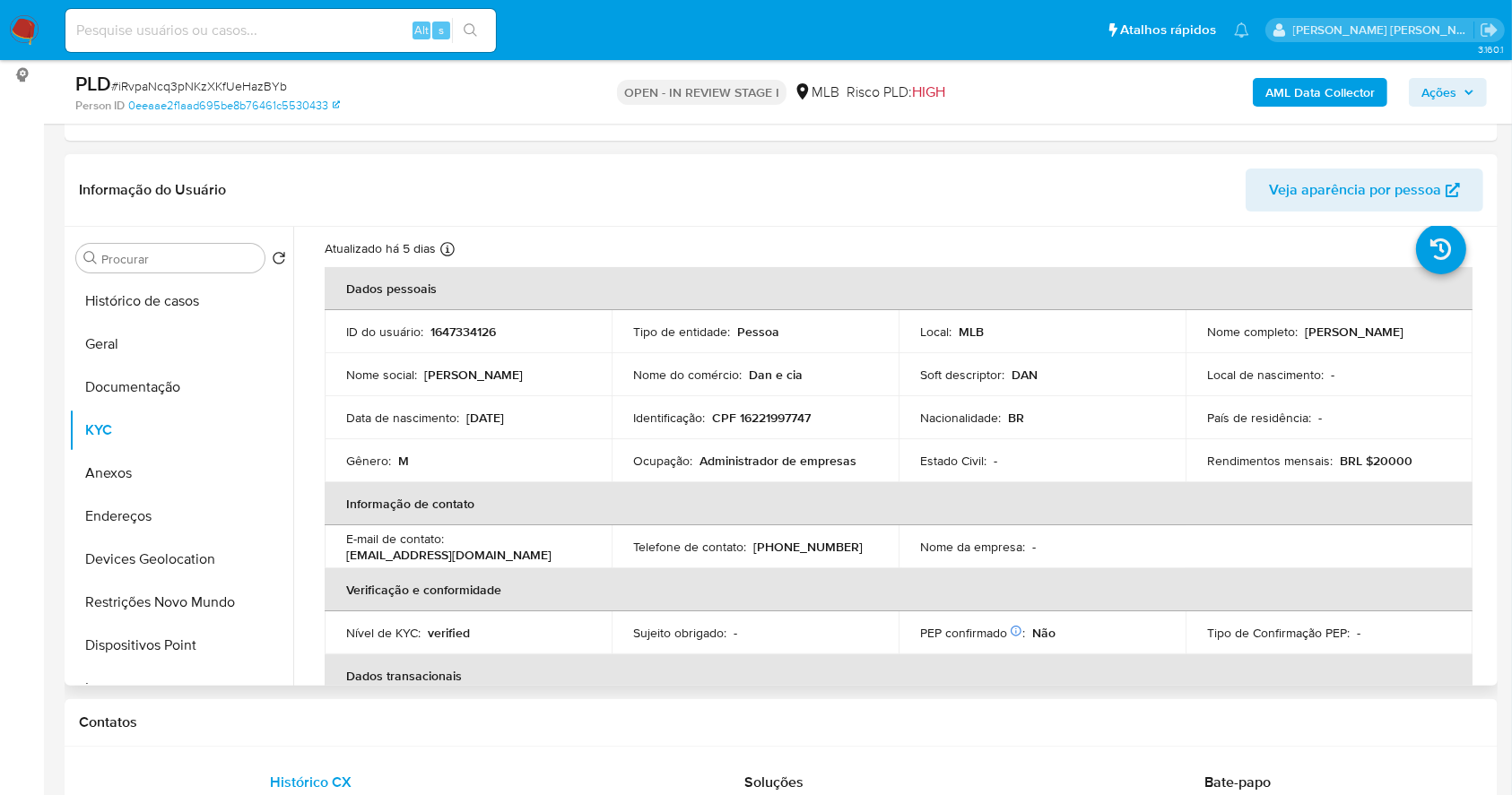
click at [755, 410] on p "CPF 16221997747" at bounding box center [761, 417] width 98 height 16
copy p "16221997747"
drag, startPoint x: 1369, startPoint y: 340, endPoint x: 1303, endPoint y: 337, distance: 66.1
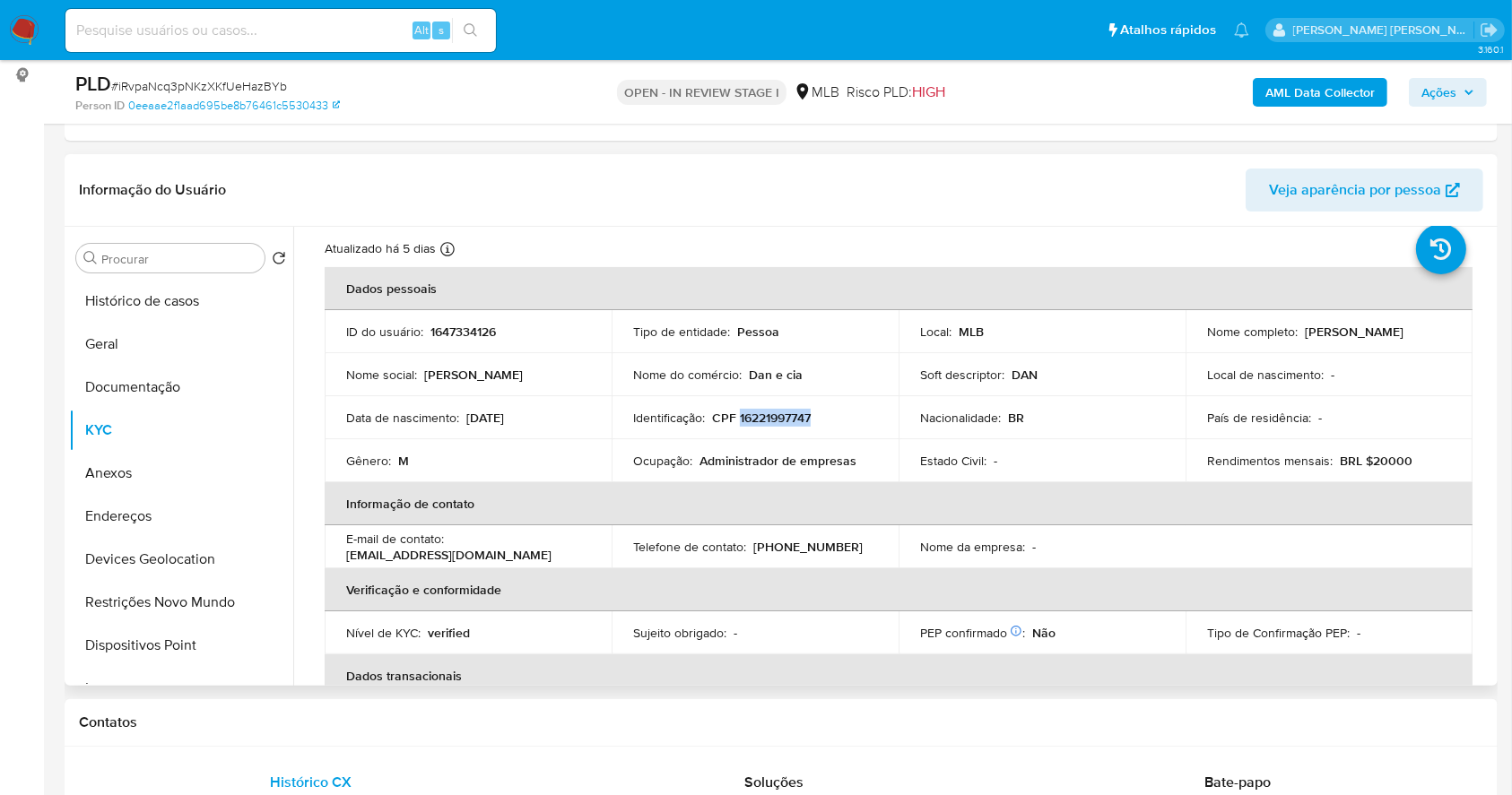
click at [1303, 337] on div "Nome completo : Danillo Carvalho Costa" at bounding box center [1328, 331] width 244 height 16
click at [764, 427] on td "Identificação : CPF 16221997747" at bounding box center [754, 418] width 287 height 43
click at [761, 415] on p "CPF 16221997747" at bounding box center [761, 417] width 98 height 16
copy p "16221997747"
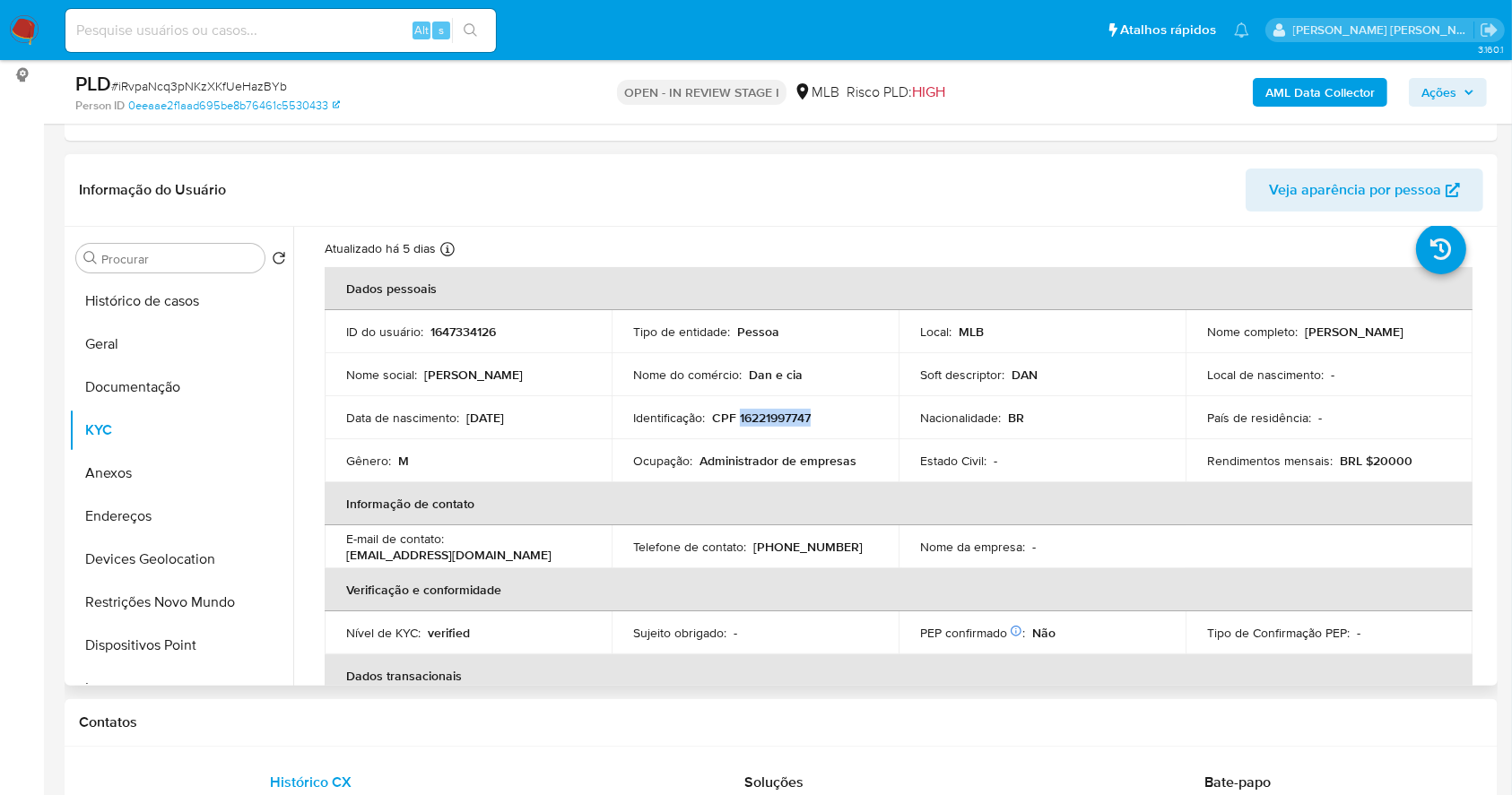
drag, startPoint x: 1432, startPoint y: 324, endPoint x: 1298, endPoint y: 336, distance: 134.5
click at [1298, 336] on div "Nome completo : Danillo Carvalho Costa" at bounding box center [1328, 331] width 244 height 16
copy p "Danillo Carvalho Costa"
click at [149, 285] on button "Histórico de casos" at bounding box center [174, 301] width 210 height 43
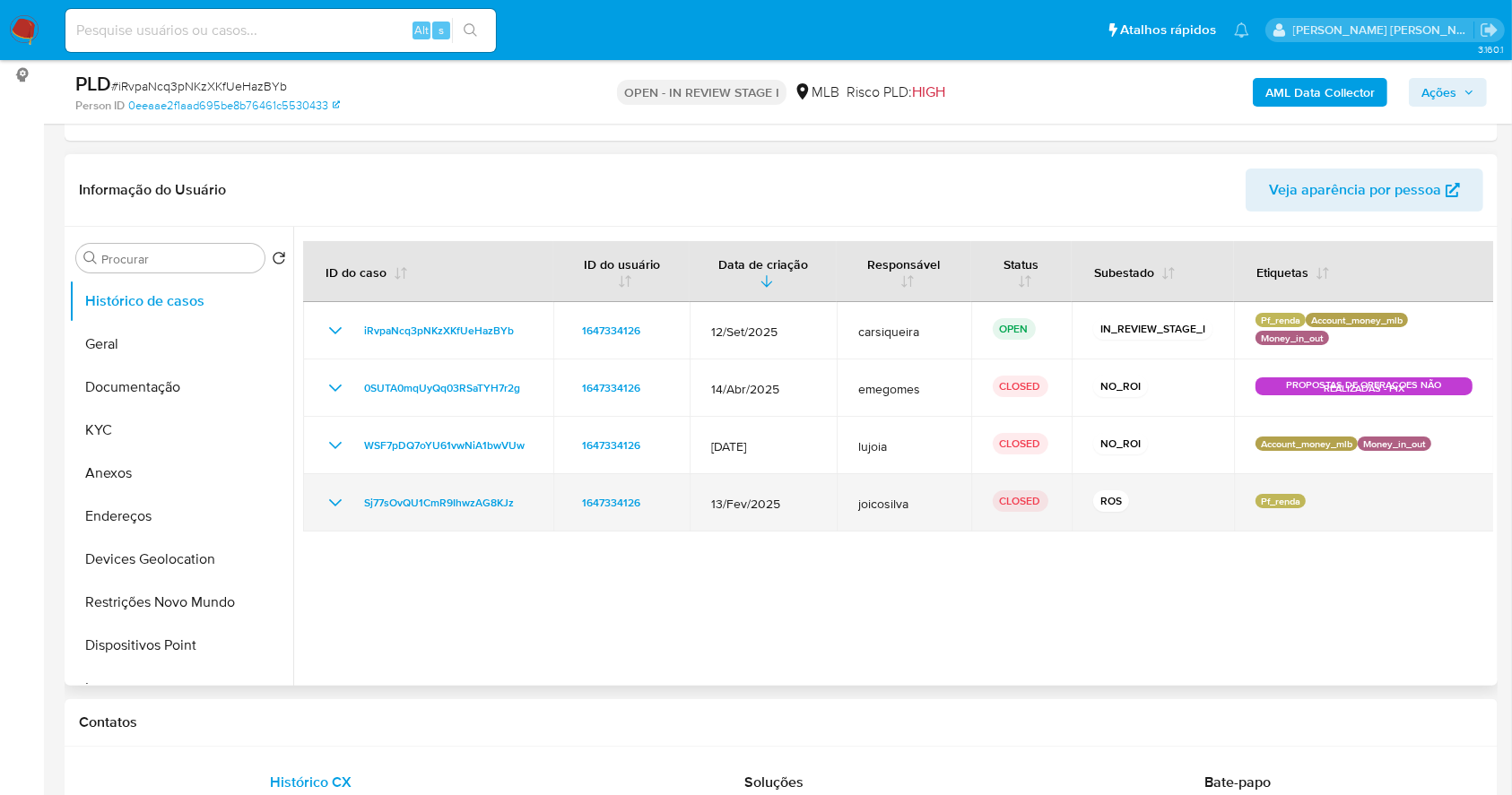
click at [330, 488] on td "Sj77sOvQU1CmR9IhwzAG8KJz" at bounding box center [427, 503] width 250 height 58
click at [332, 504] on icon "Mostrar/Ocultar" at bounding box center [334, 502] width 21 height 21
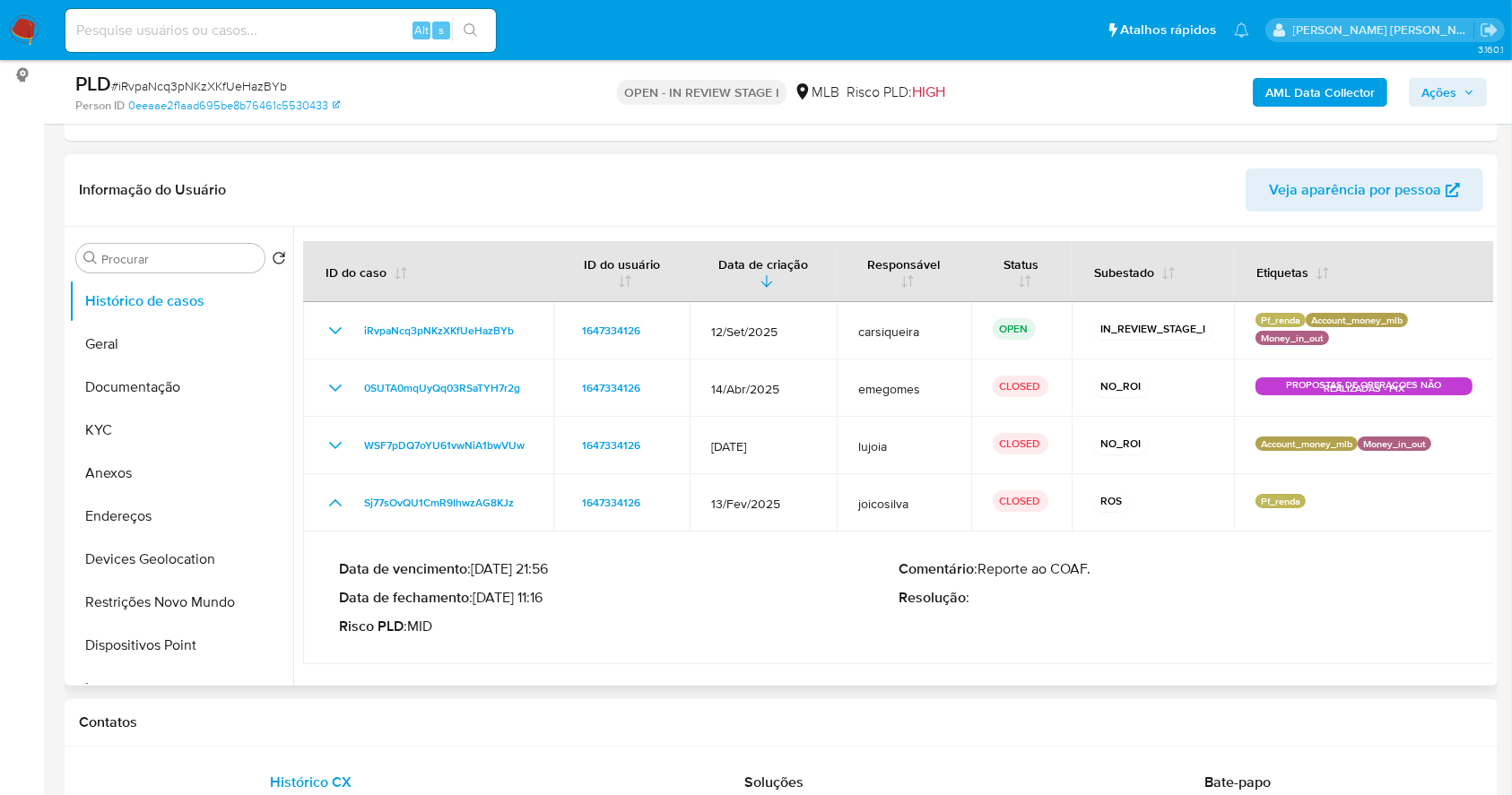
drag, startPoint x: 481, startPoint y: 595, endPoint x: 552, endPoint y: 607, distance: 72.0
click at [552, 607] on div "Data de vencimento : 29/03/2025 21:56 Data de fechamento : 12/03/2025 11:16 Ris…" at bounding box center [619, 597] width 559 height 75
drag, startPoint x: 1438, startPoint y: 85, endPoint x: 1386, endPoint y: 98, distance: 53.6
click at [1436, 85] on span "Ações" at bounding box center [1439, 92] width 35 height 29
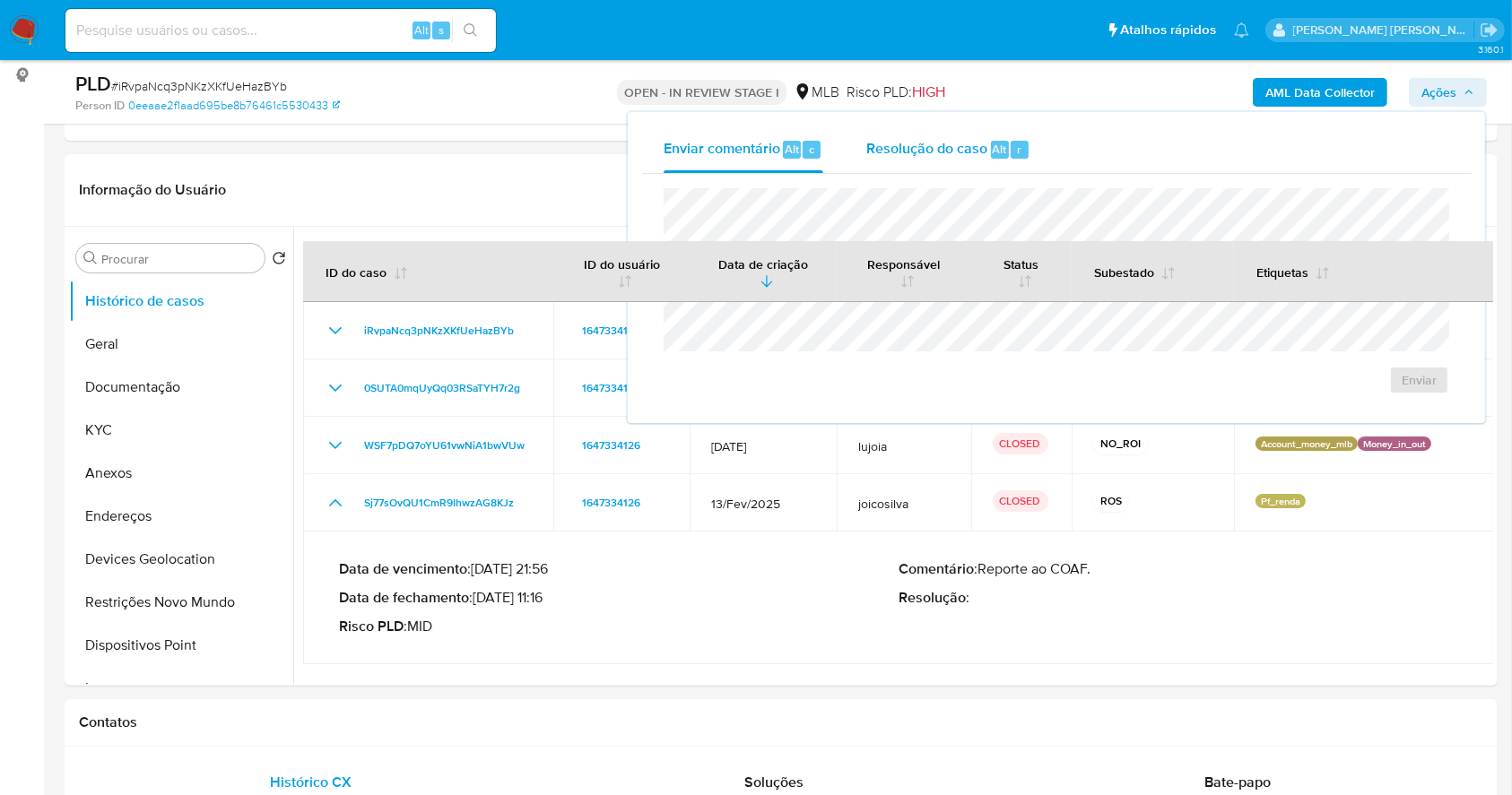
click at [972, 142] on span "Resolução do caso" at bounding box center [927, 149] width 121 height 20
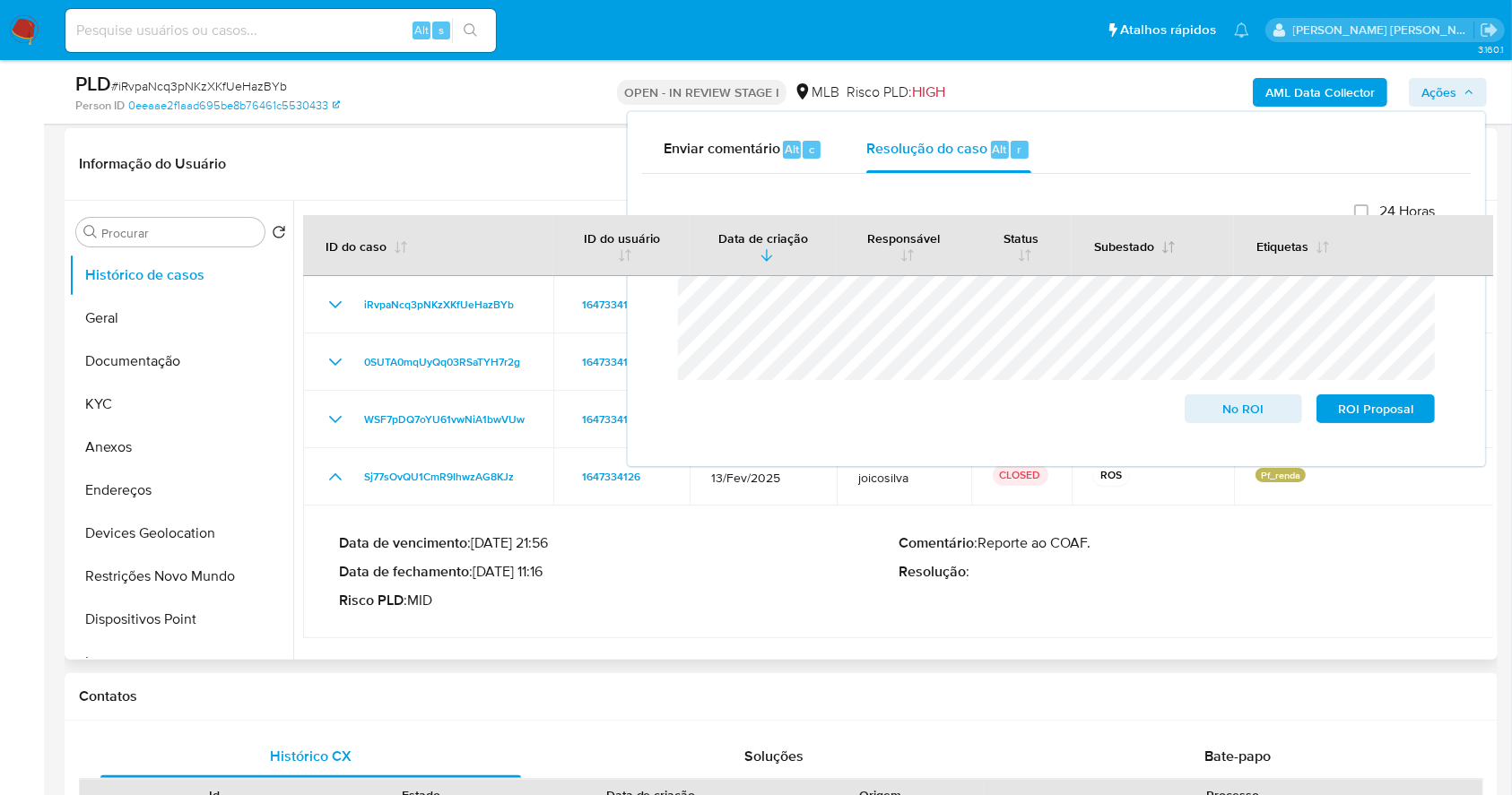
scroll to position [119, 0]
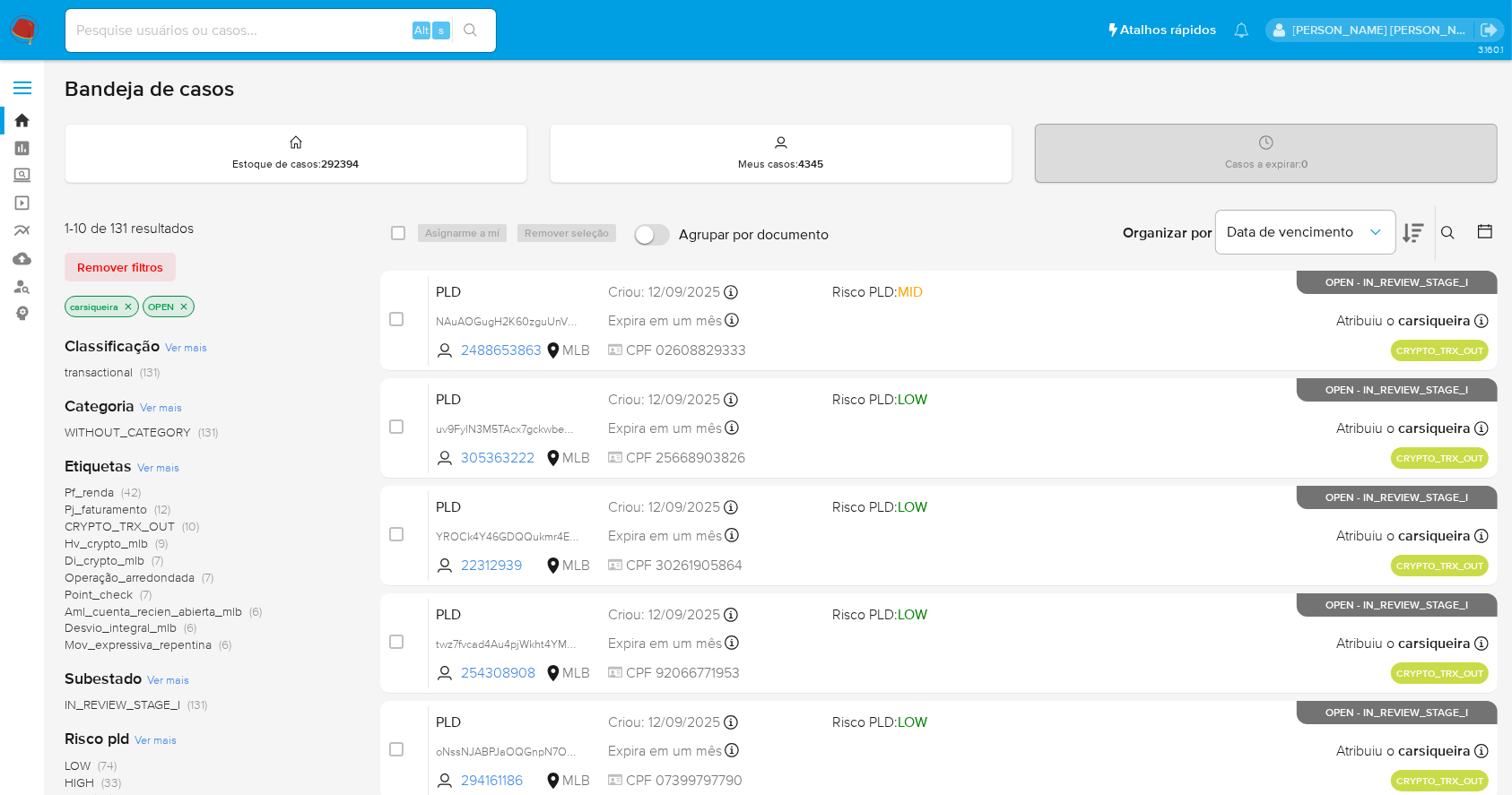
click at [267, 25] on input at bounding box center [280, 30] width 430 height 23
paste input "280122459"
type input "280122459"
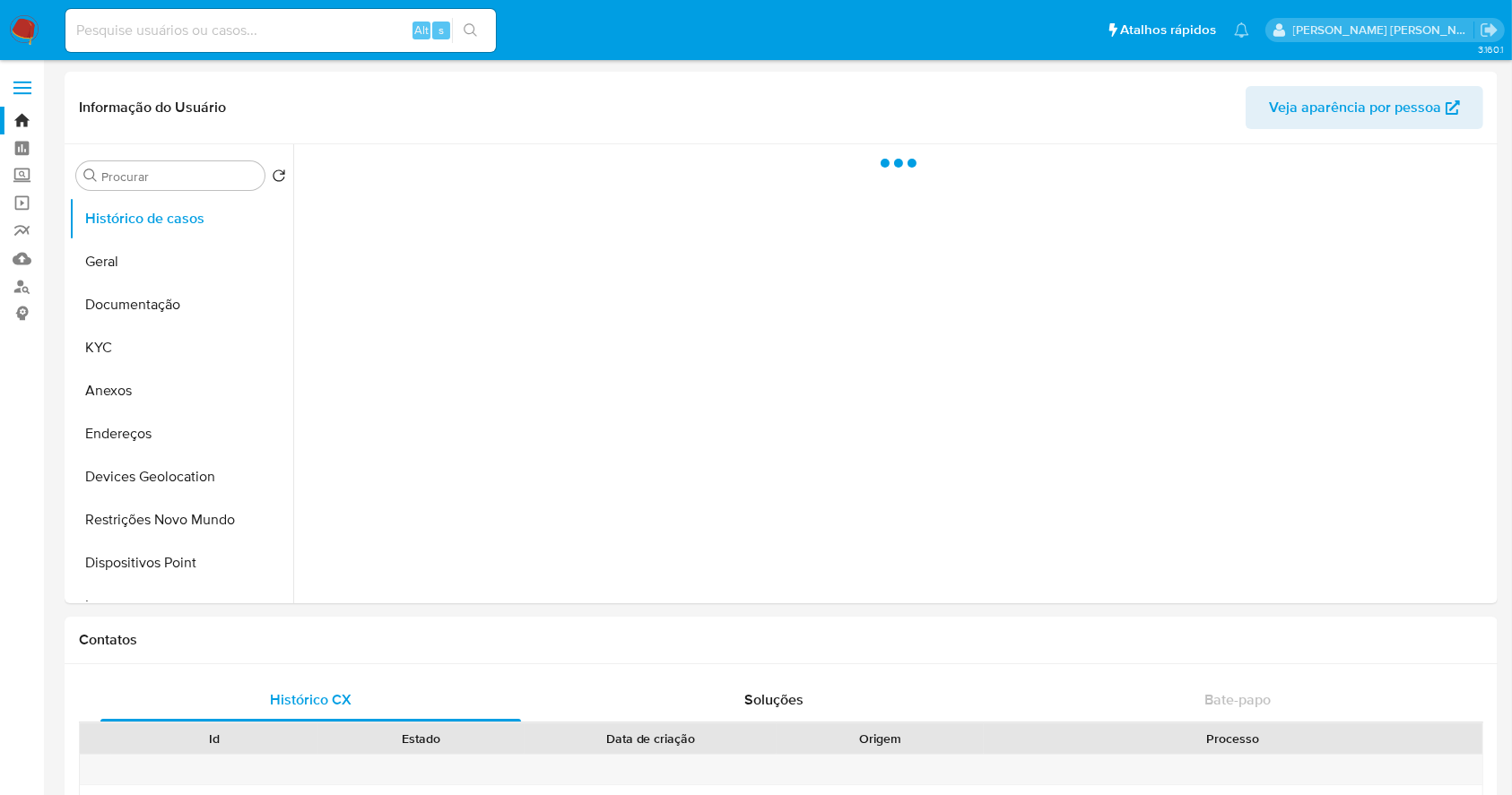
select select "10"
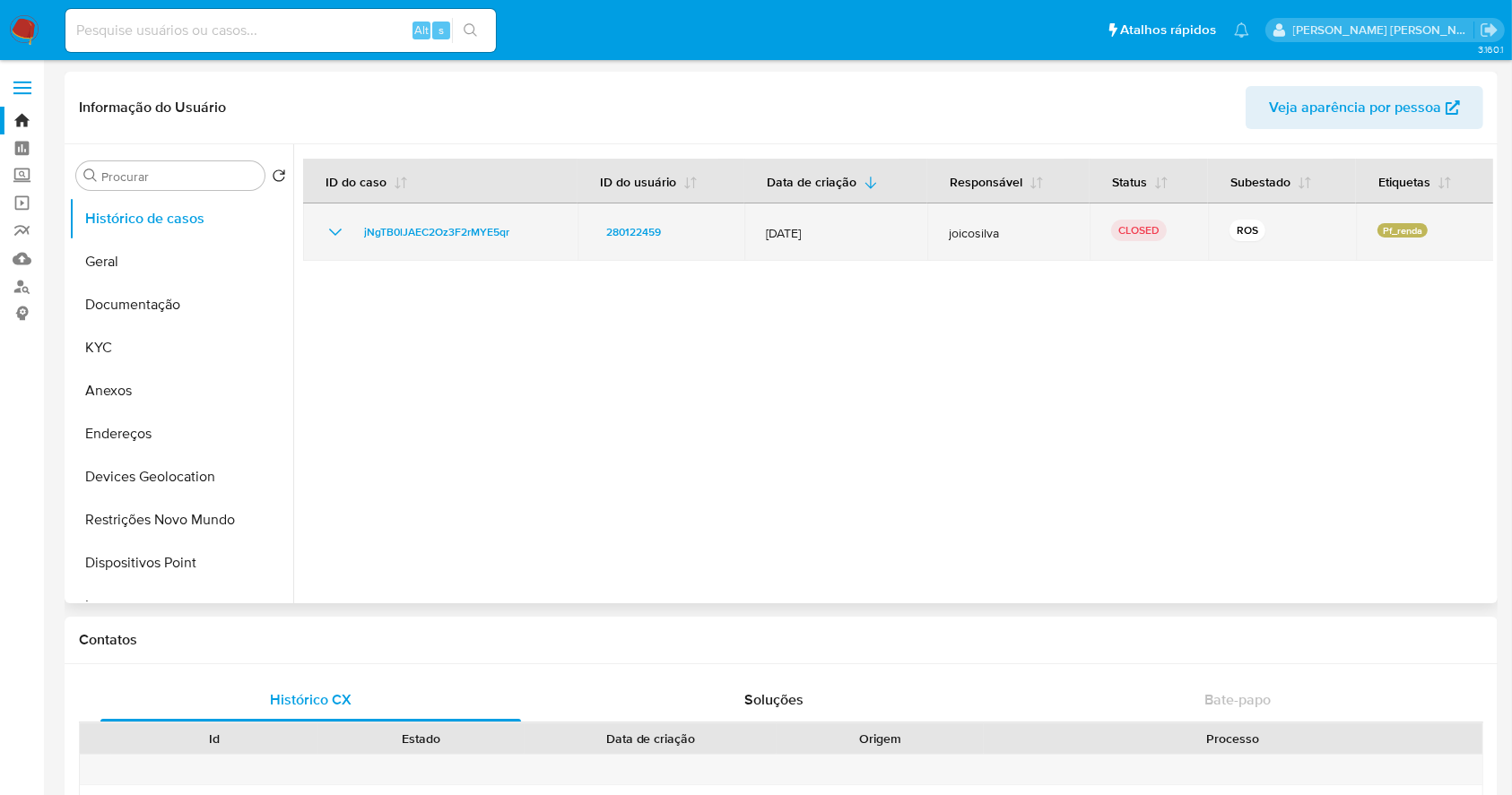
click at [345, 232] on icon "Mostrar/Ocultar" at bounding box center [334, 231] width 21 height 21
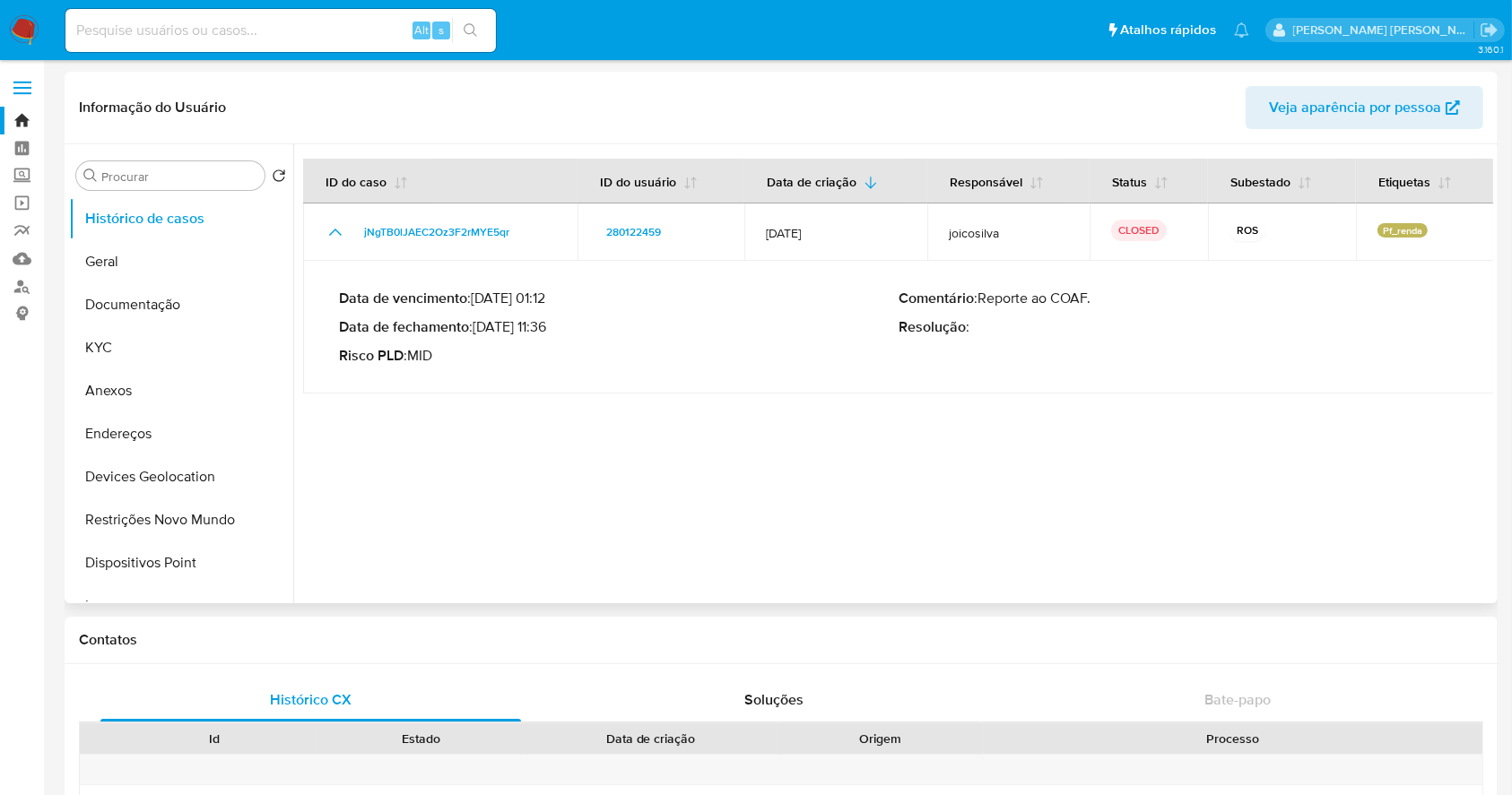
drag, startPoint x: 478, startPoint y: 326, endPoint x: 557, endPoint y: 330, distance: 79.1
click at [557, 330] on p "Data de fechamento : 08/08/2025 11:36" at bounding box center [619, 327] width 559 height 18
click at [116, 344] on button "KYC" at bounding box center [174, 347] width 210 height 43
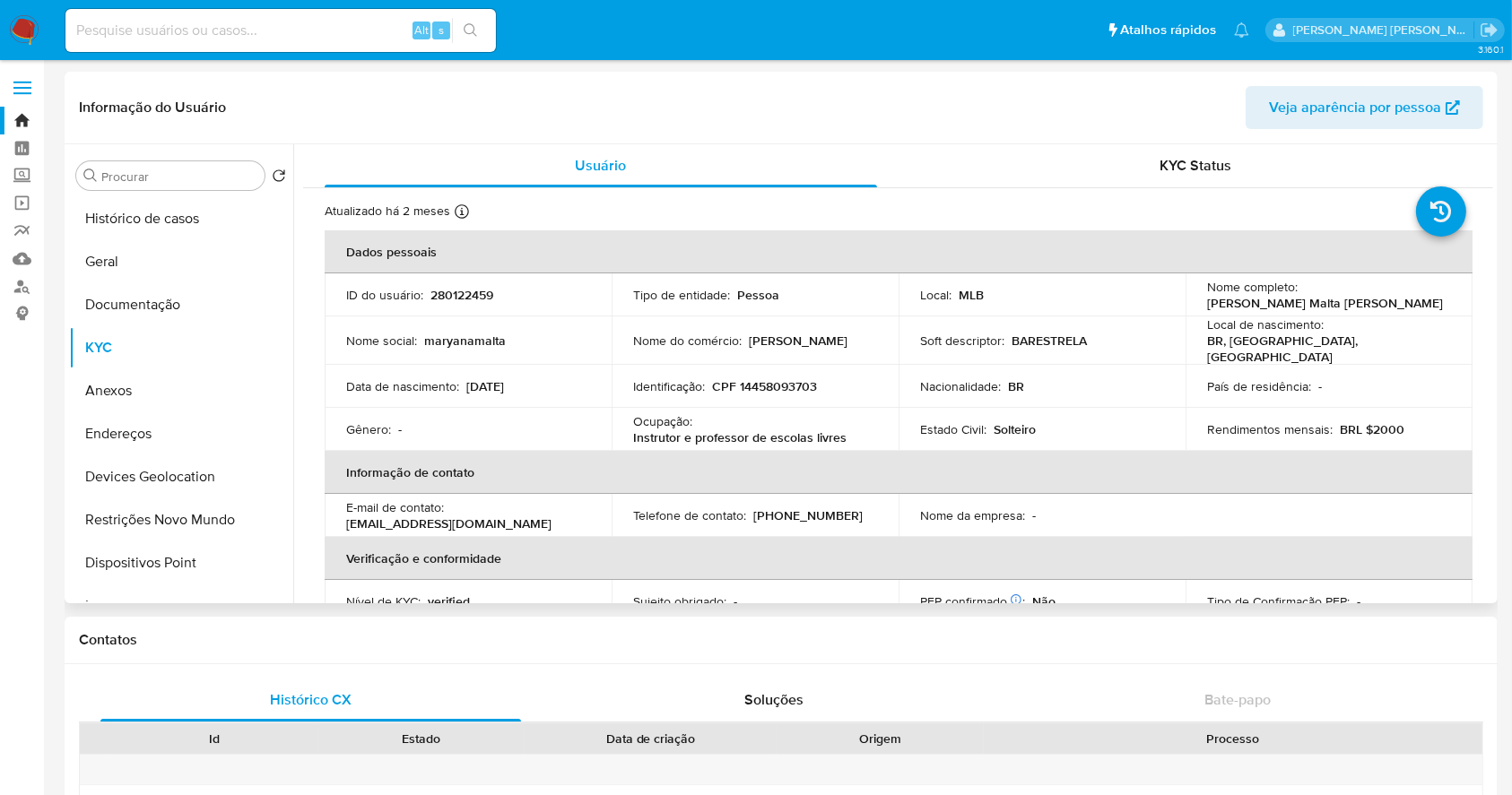
click at [782, 382] on p "CPF 14458093703" at bounding box center [763, 385] width 105 height 16
copy p "14458093703"
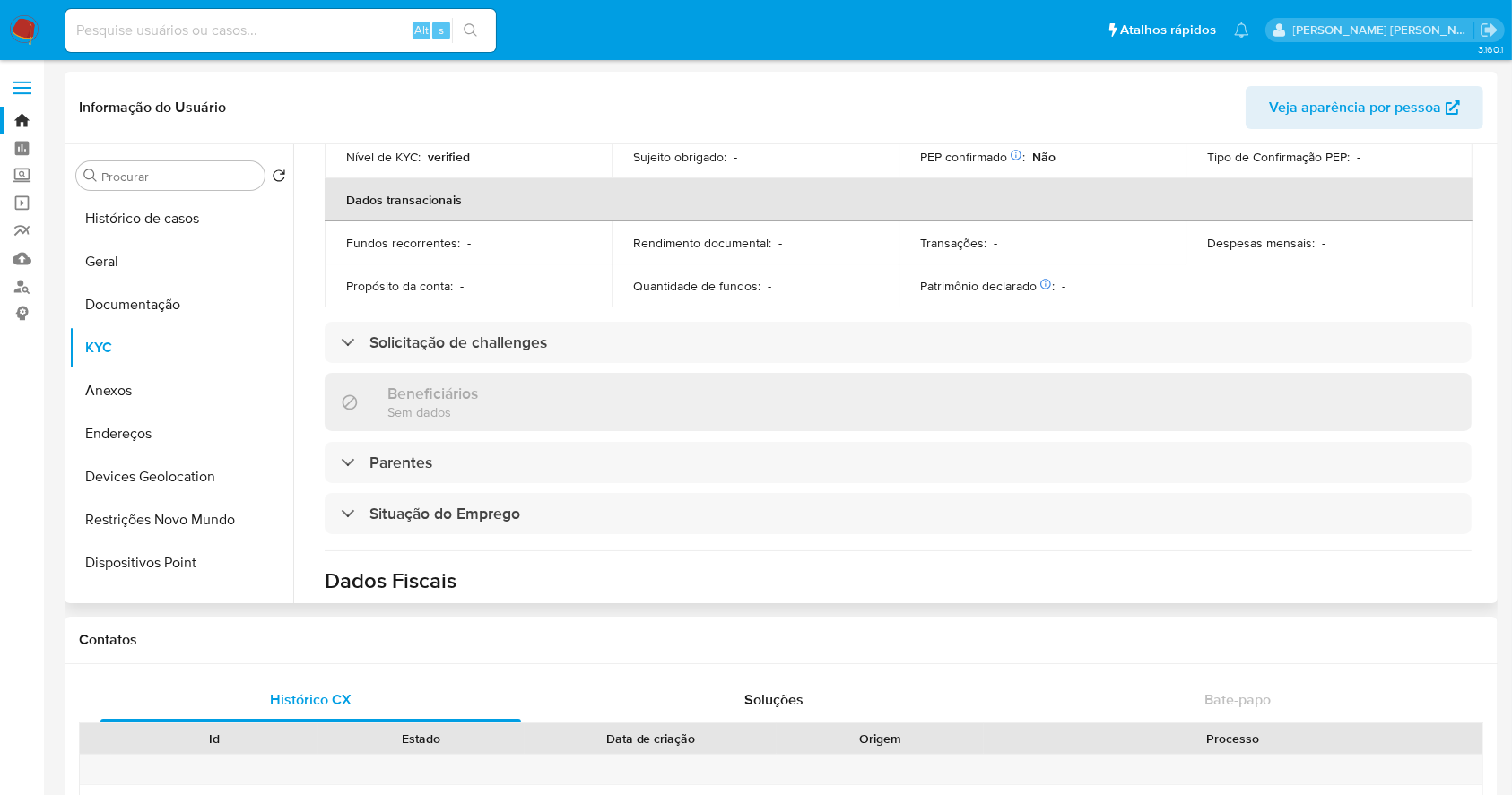
scroll to position [762, 0]
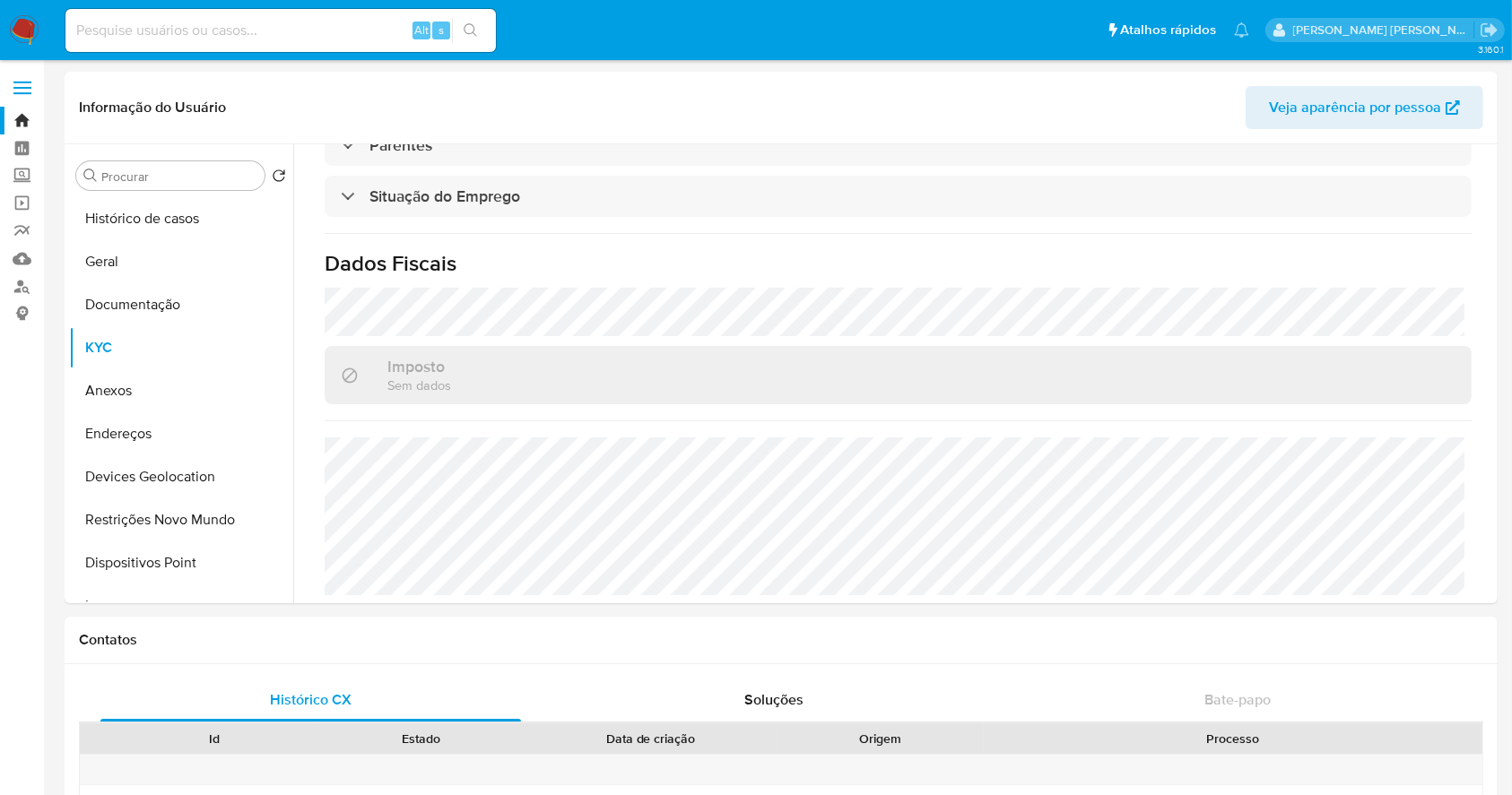
click at [238, 25] on input at bounding box center [280, 30] width 430 height 23
paste input "2351551093"
type input "2351551093"
click at [466, 25] on icon "search-icon" at bounding box center [470, 30] width 14 height 14
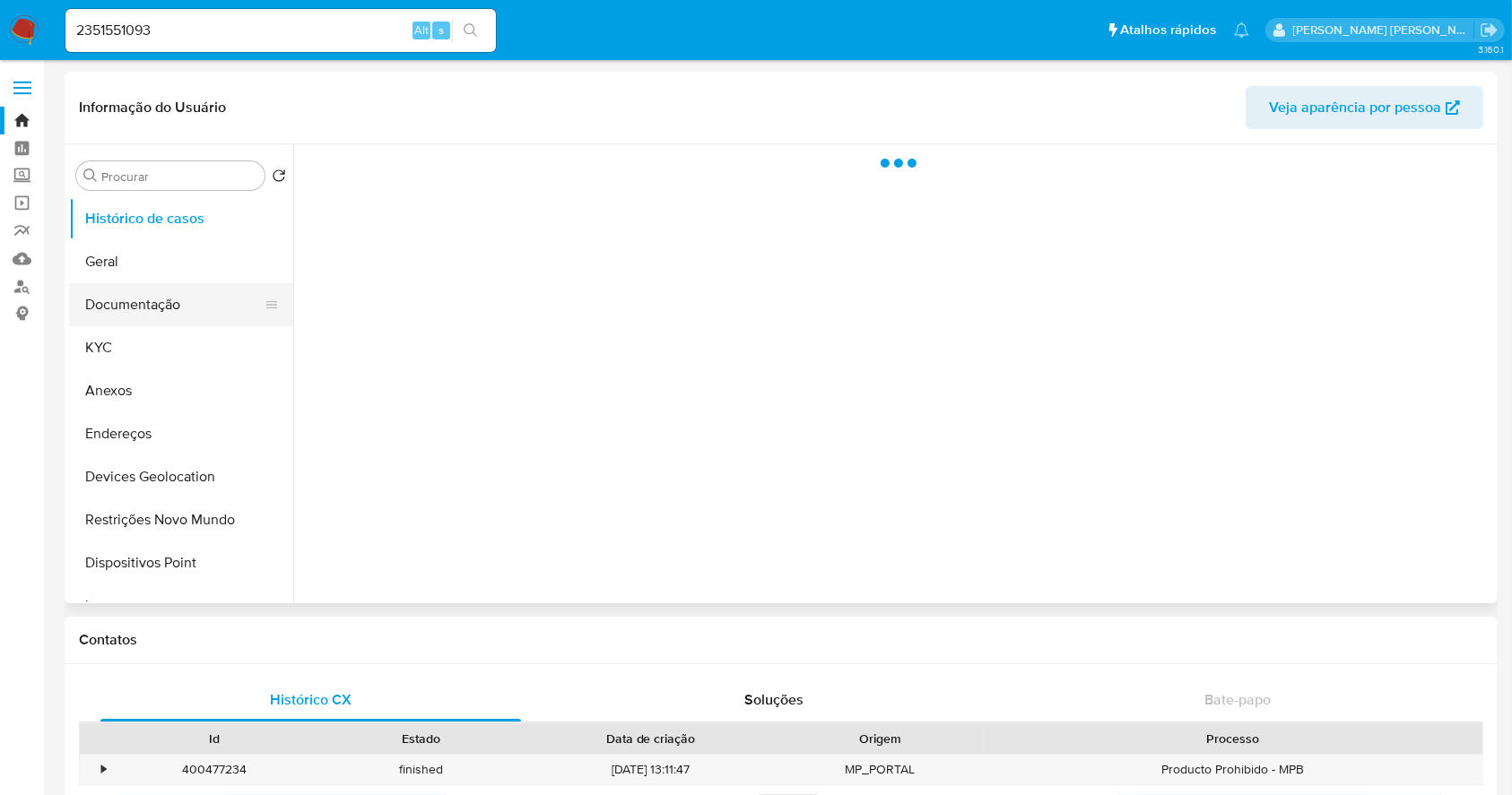
select select "10"
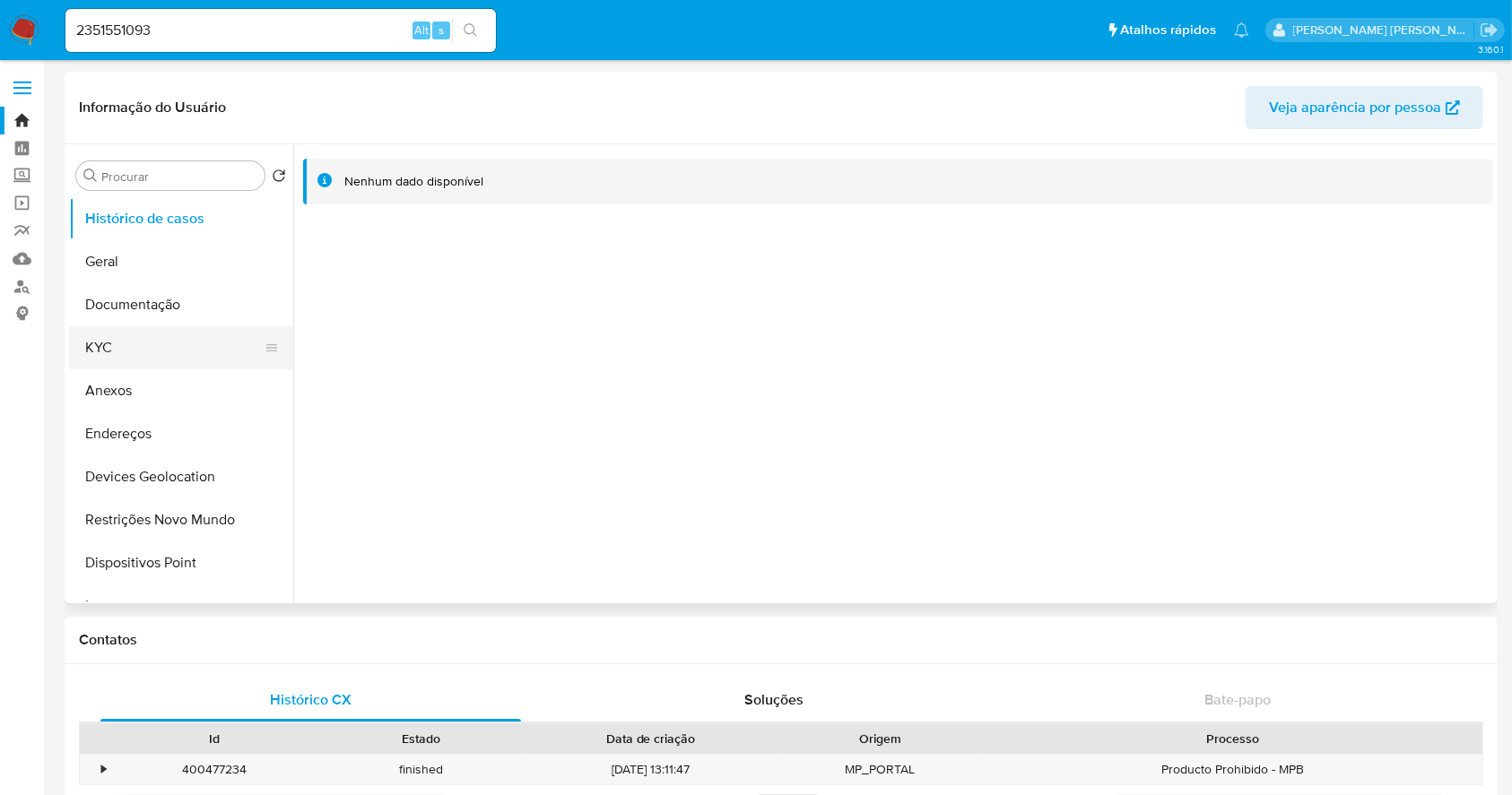
click at [124, 362] on button "KYC" at bounding box center [174, 347] width 210 height 43
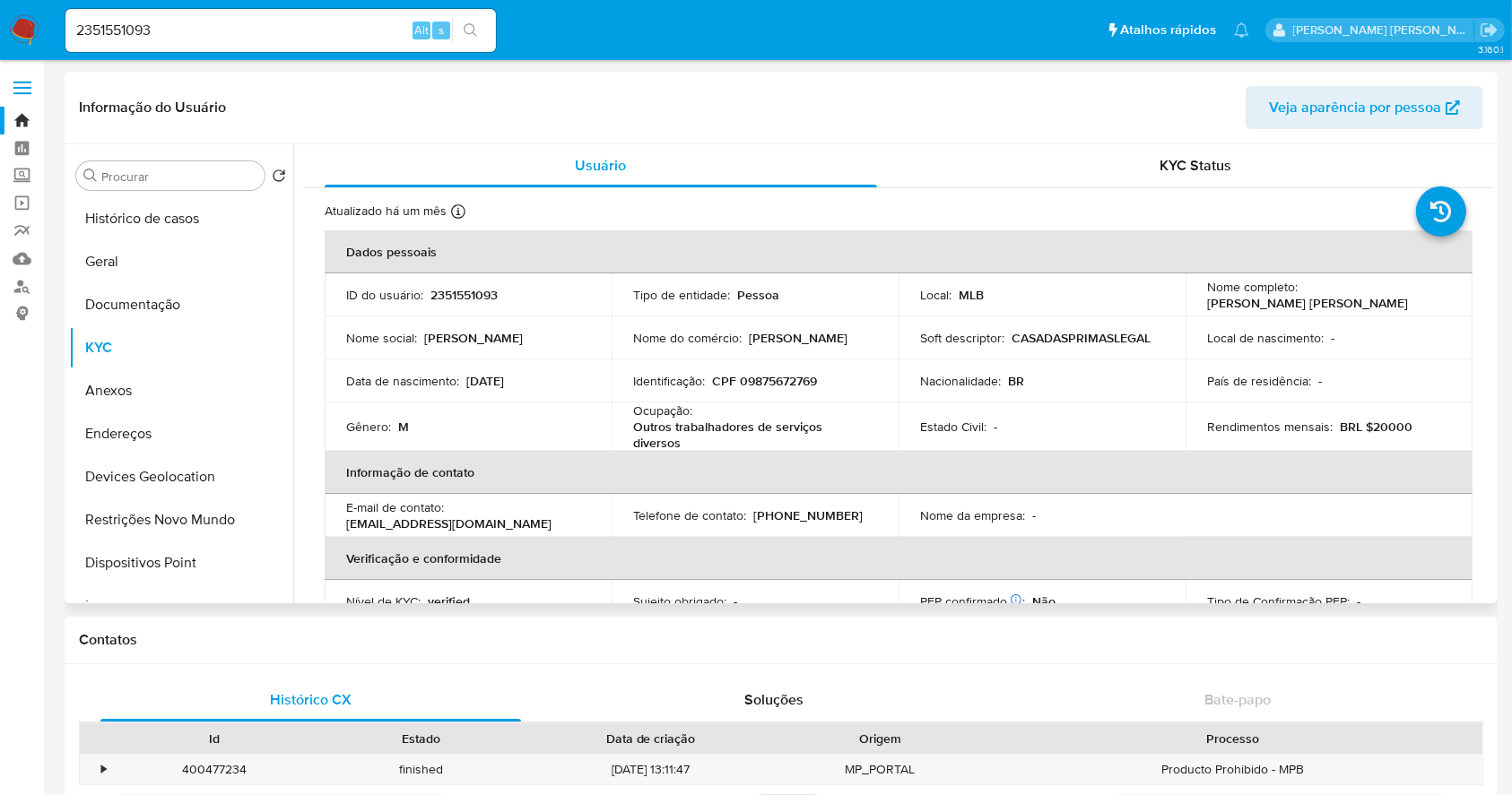
click at [779, 385] on p "CPF 09875672769" at bounding box center [763, 381] width 105 height 16
copy p "09875672769"
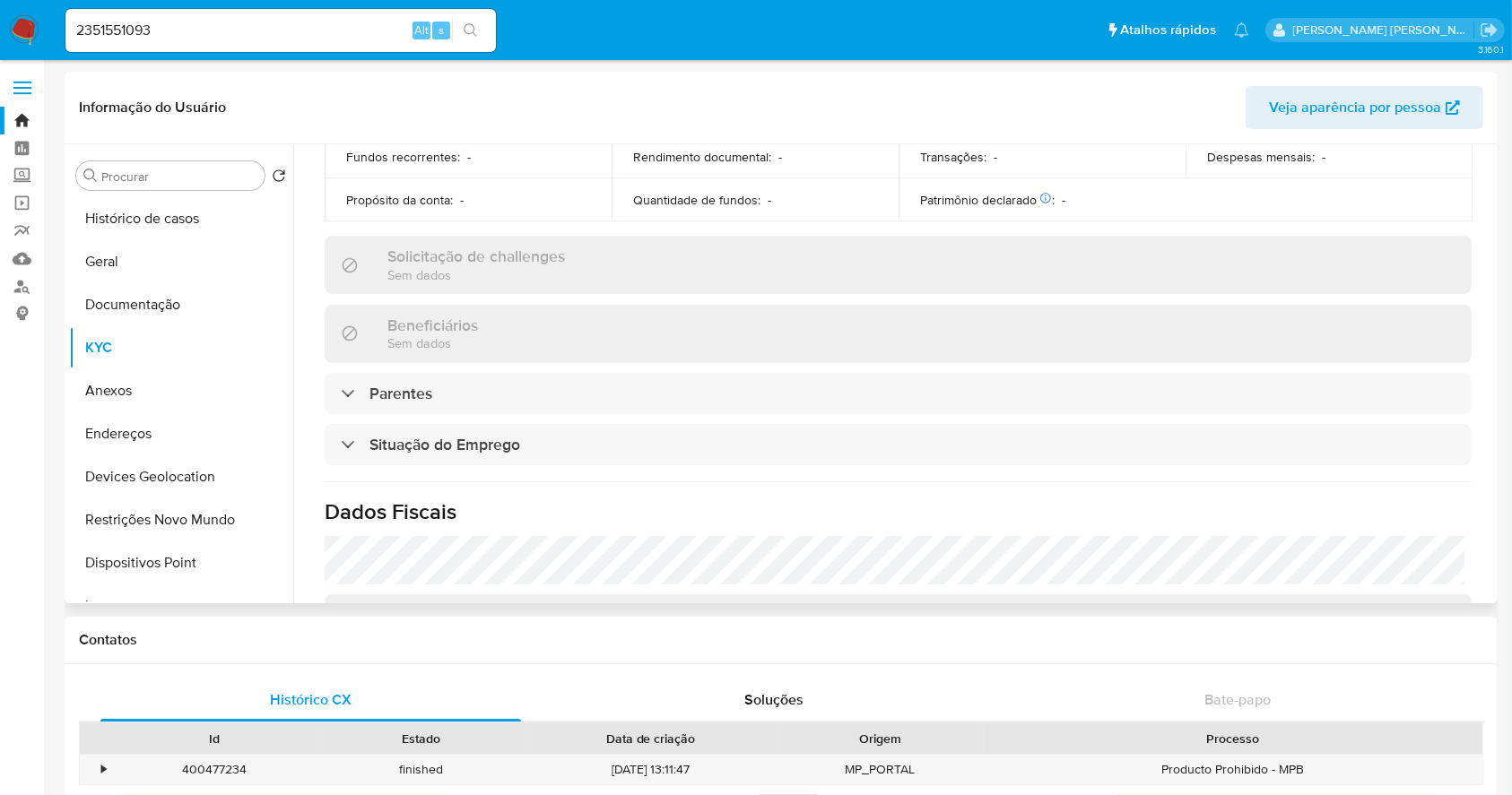
scroll to position [786, 0]
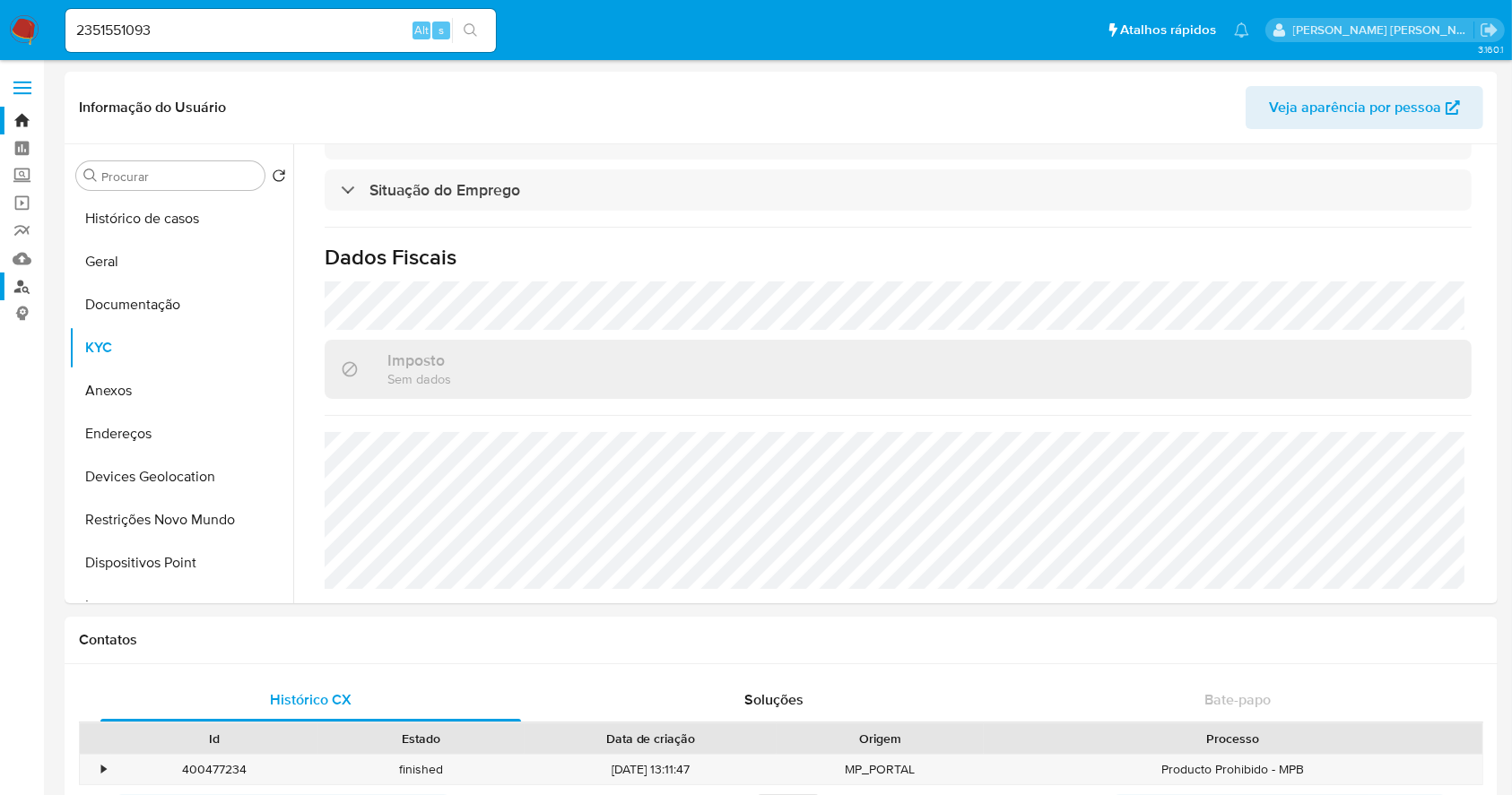
click at [26, 288] on link "Localizador de pessoas" at bounding box center [107, 286] width 214 height 28
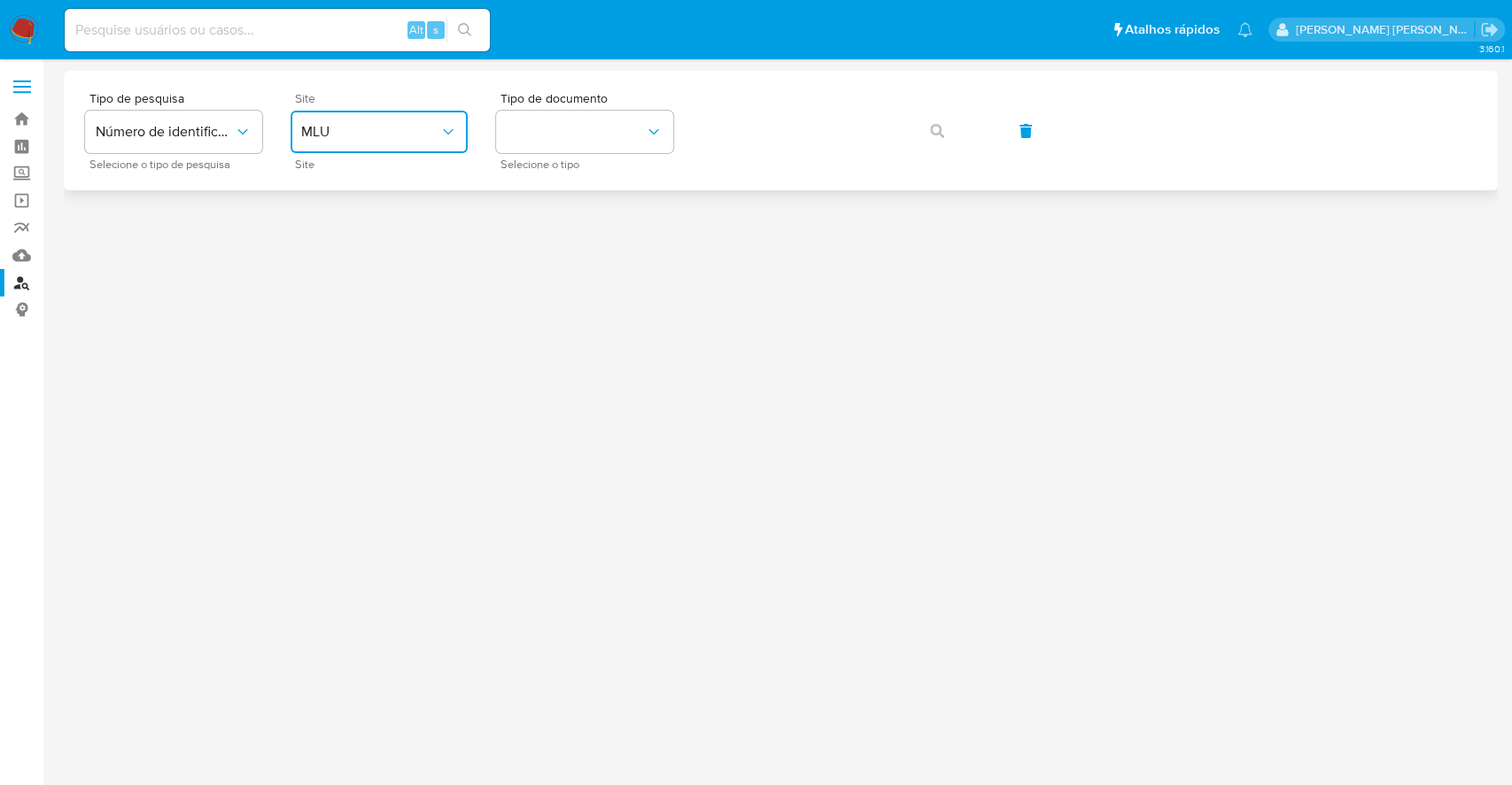
click at [341, 134] on span "MLU" at bounding box center [370, 131] width 139 height 17
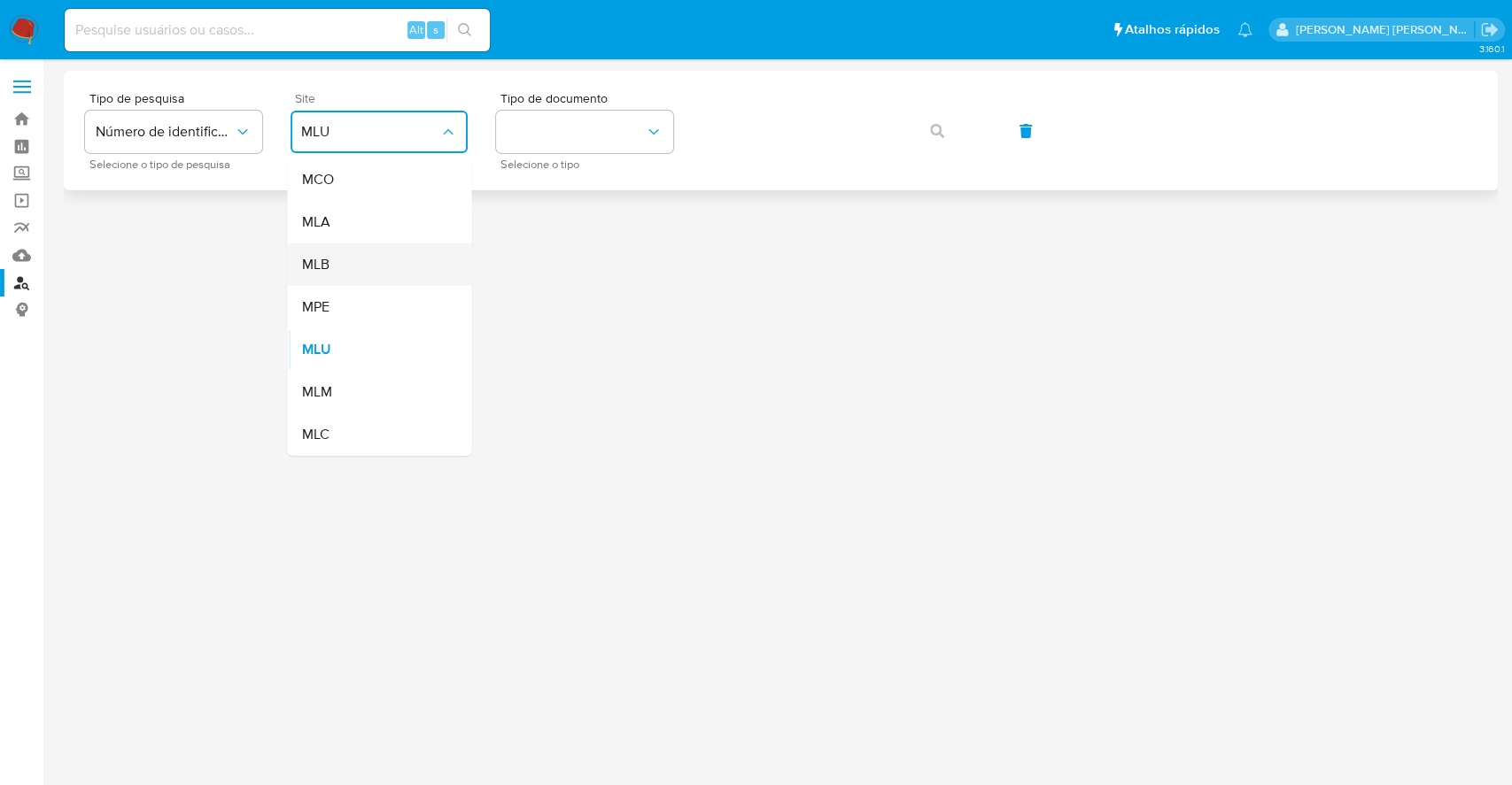
click at [372, 275] on div "MLB" at bounding box center [373, 264] width 145 height 42
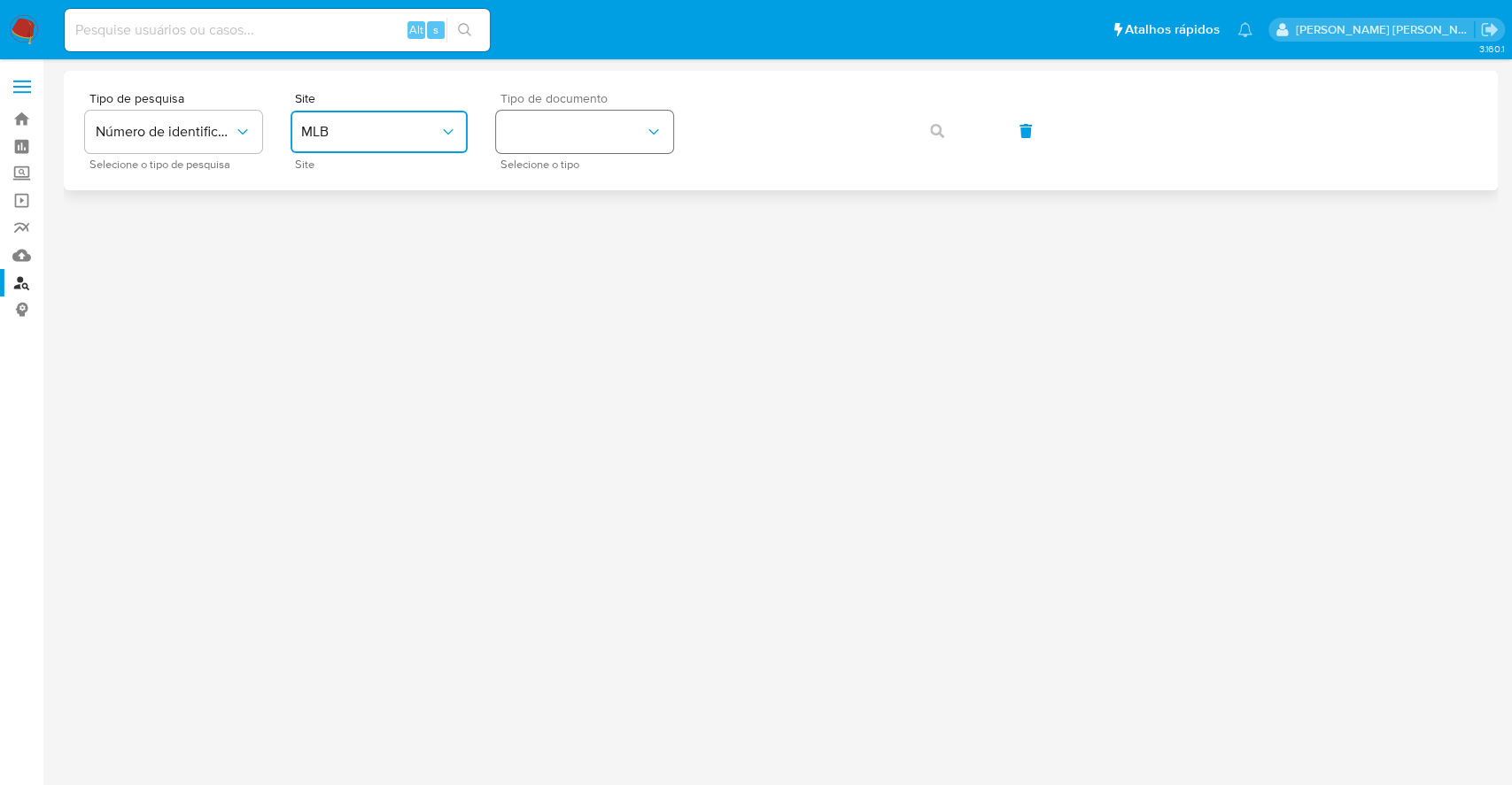
click at [549, 134] on button "identificationType" at bounding box center [584, 132] width 177 height 42
click at [581, 235] on div "CPF CPF" at bounding box center [579, 249] width 145 height 61
click at [921, 138] on button "button" at bounding box center [938, 131] width 61 height 42
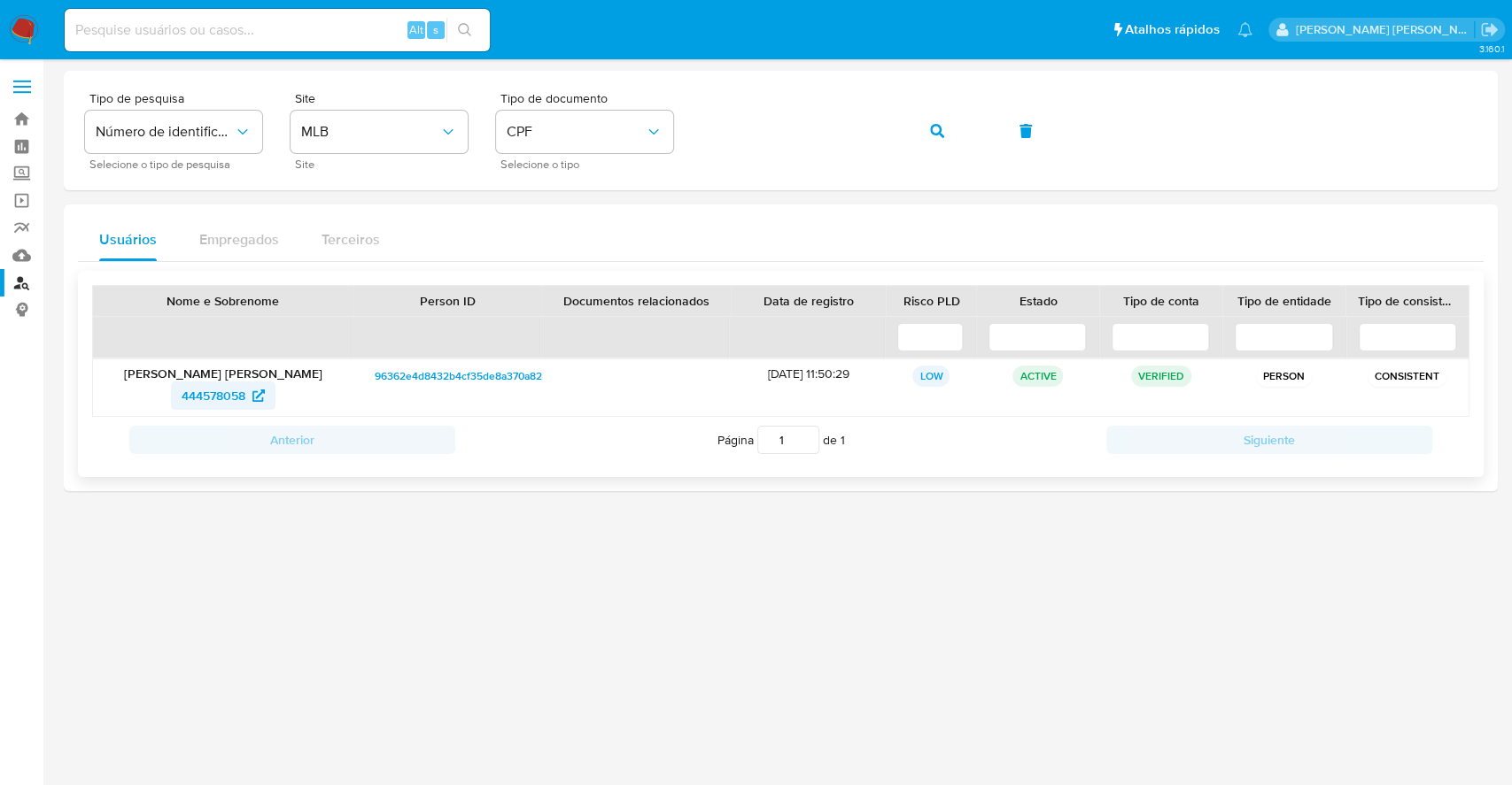
click at [218, 392] on span "444578058" at bounding box center [214, 395] width 64 height 28
click at [591, 140] on span "CPF" at bounding box center [575, 131] width 139 height 17
click at [584, 181] on div "CNPJ CNPJ" at bounding box center [579, 189] width 145 height 61
click at [928, 133] on button "button" at bounding box center [938, 131] width 61 height 42
click at [222, 402] on span "2091120097" at bounding box center [213, 395] width 67 height 28
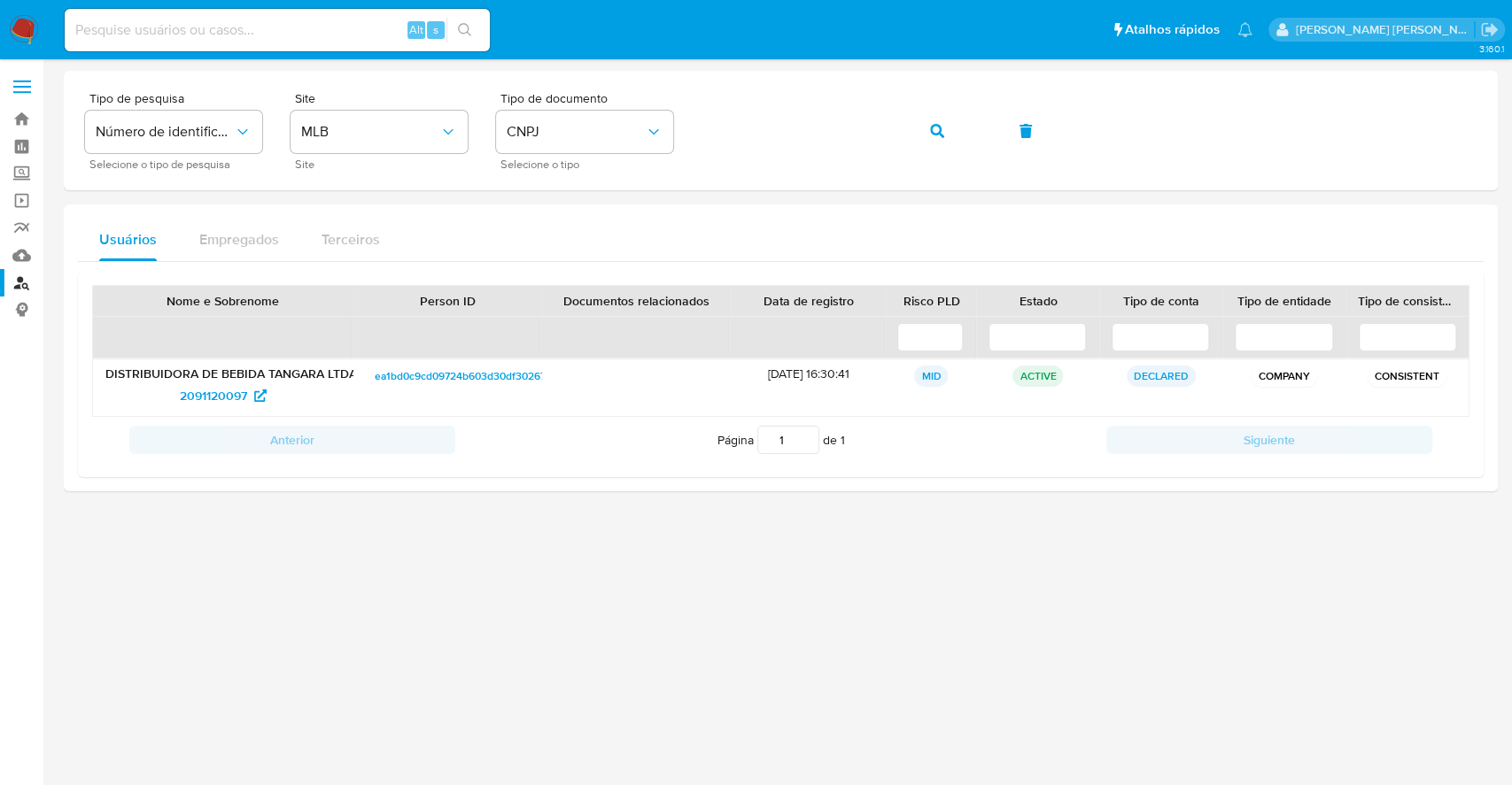
click at [307, 36] on input at bounding box center [276, 29] width 425 height 23
paste input "2479211935"
type input "2479211935"
click at [471, 28] on icon "search-icon" at bounding box center [464, 29] width 14 height 14
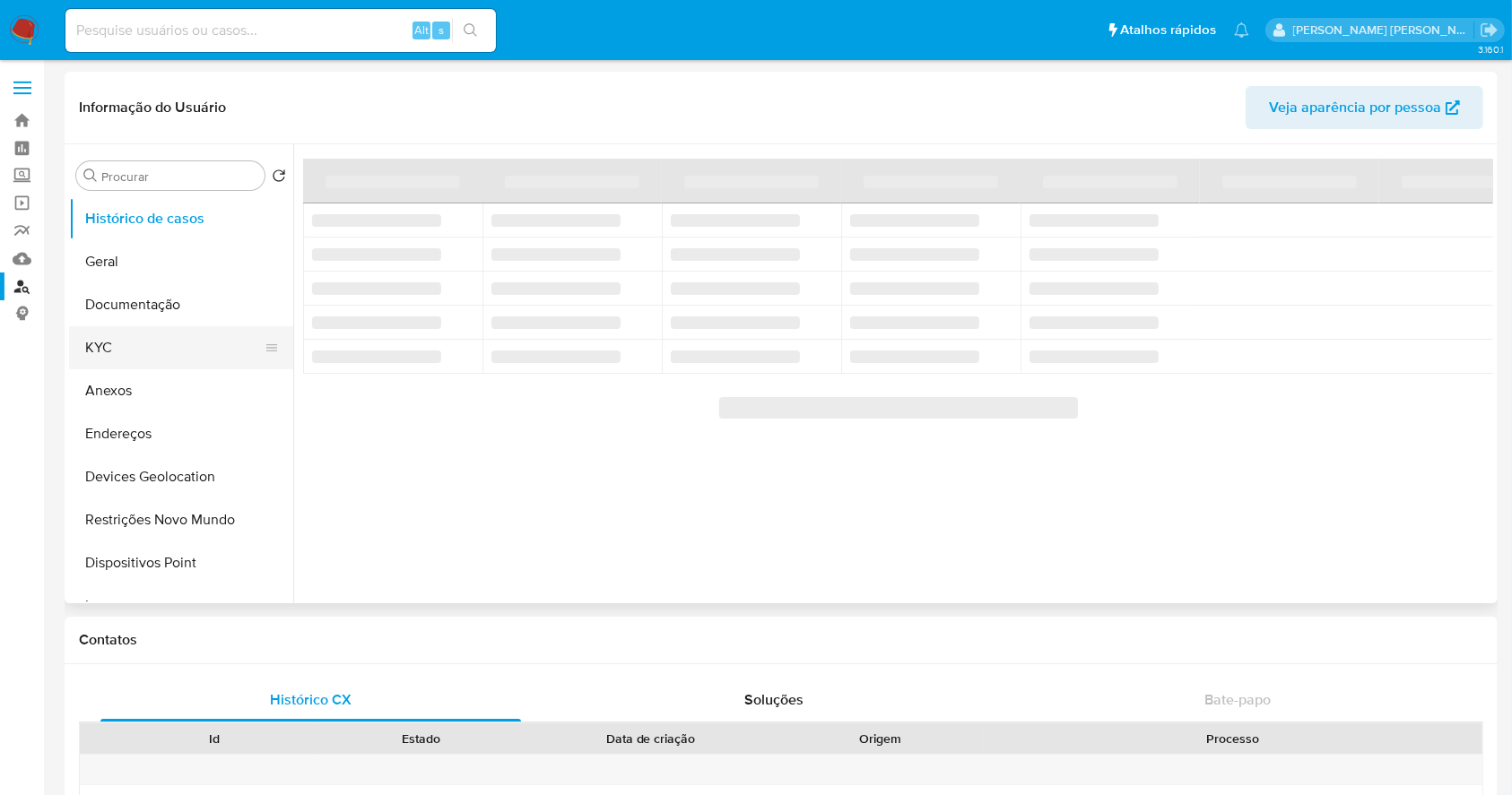
select select "10"
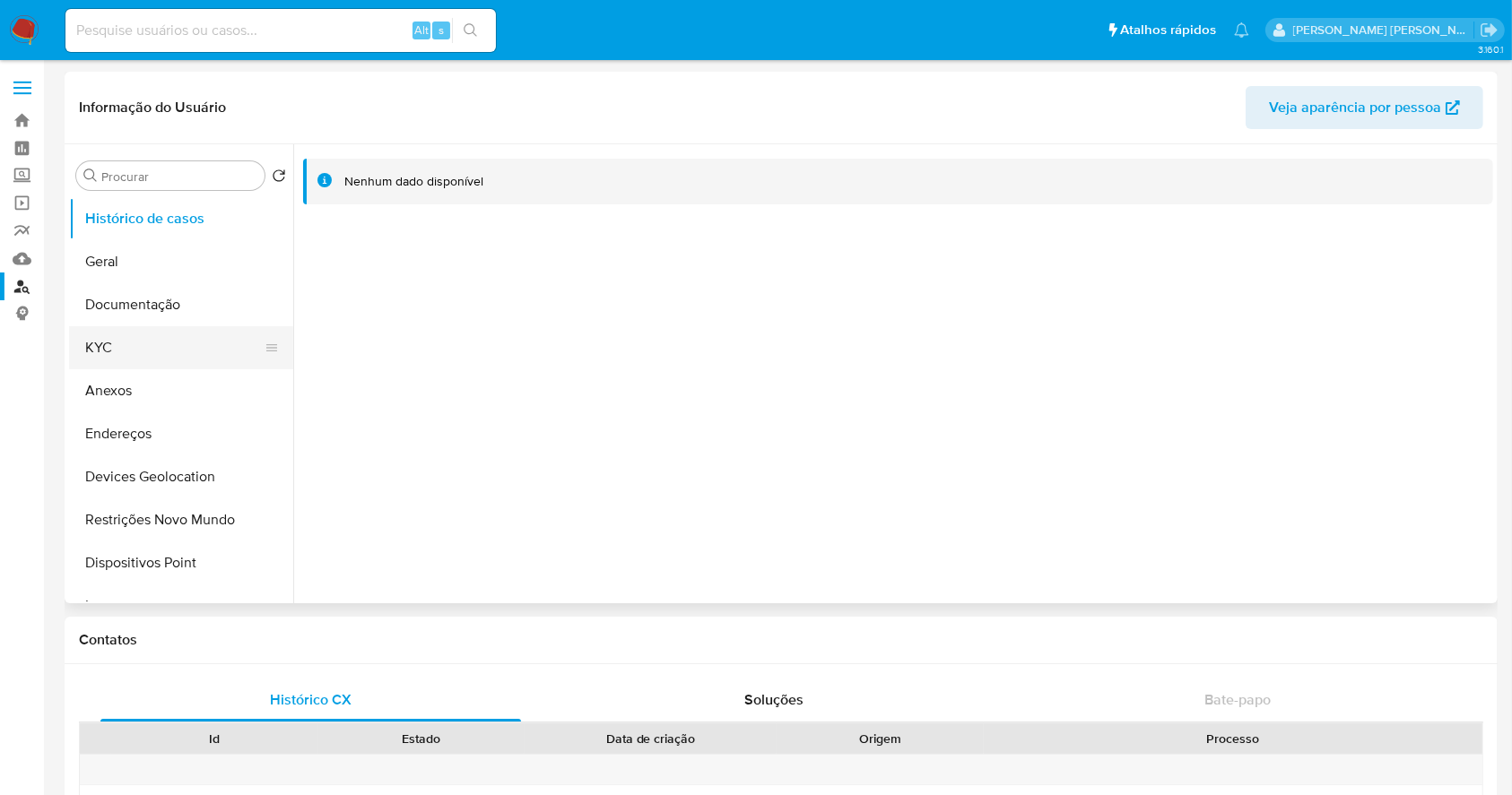
click at [168, 339] on button "KYC" at bounding box center [174, 347] width 210 height 43
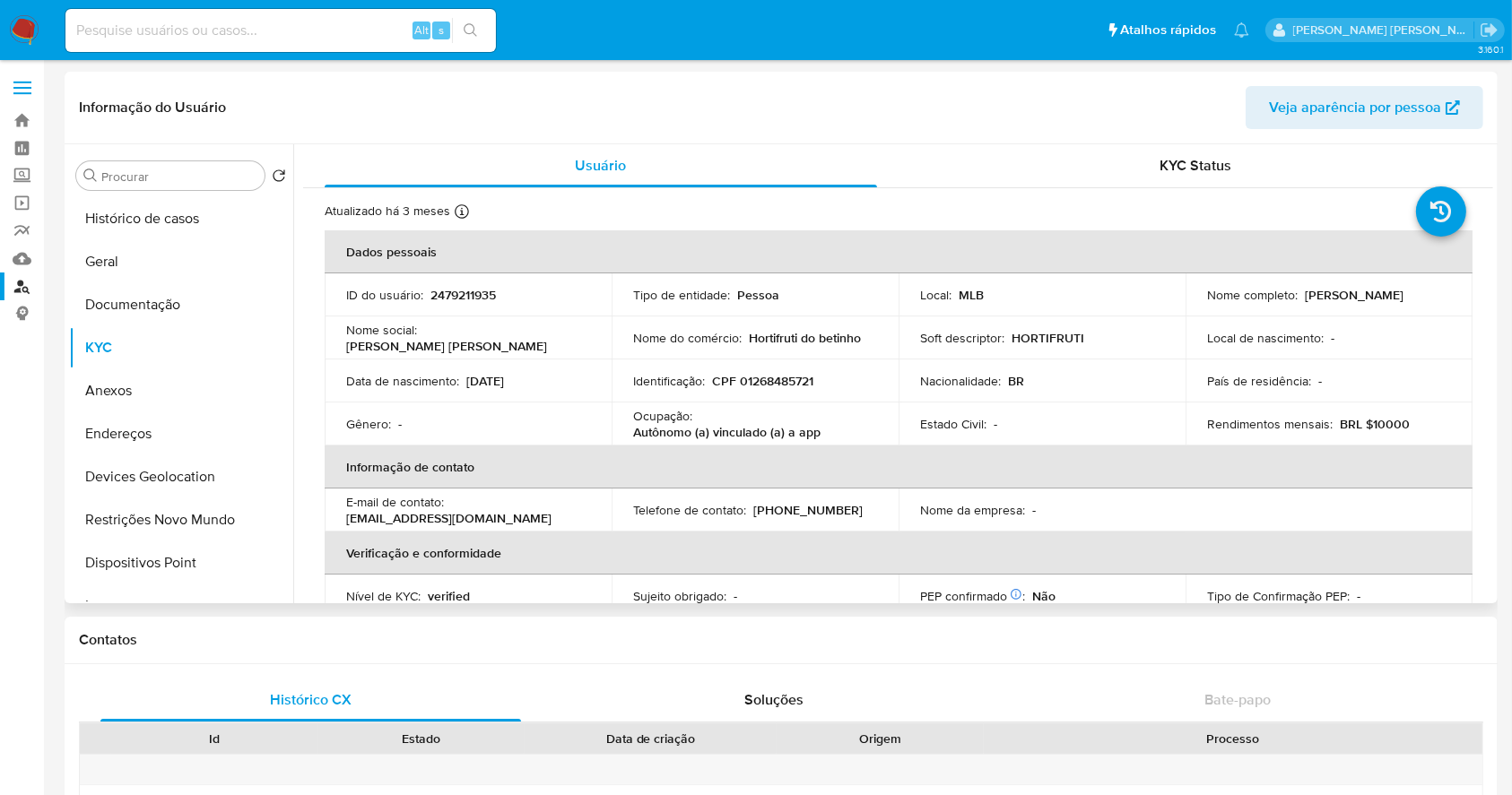
click at [786, 386] on p "CPF 01268485721" at bounding box center [762, 381] width 101 height 16
copy p "01268485721"
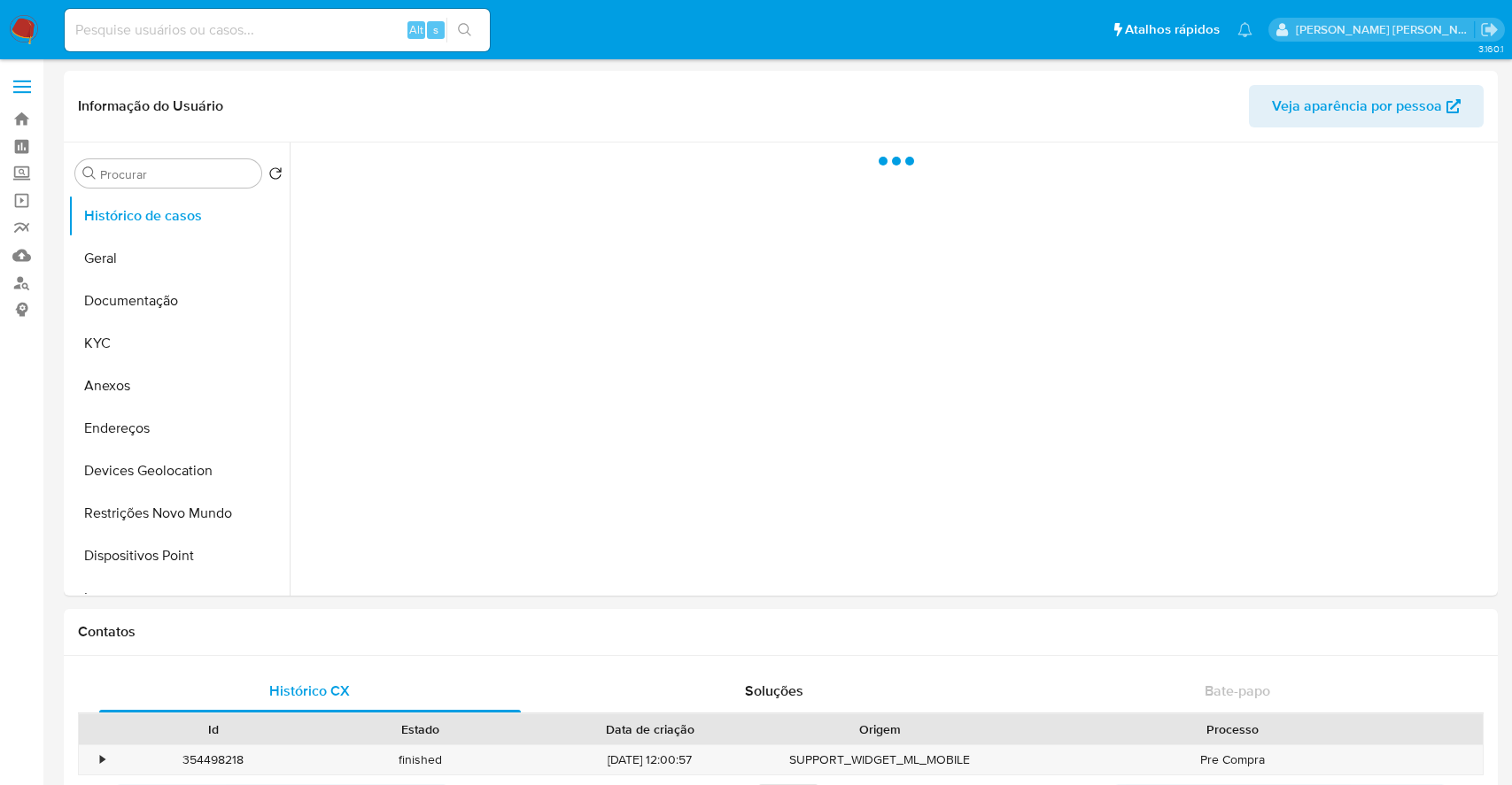
select select "10"
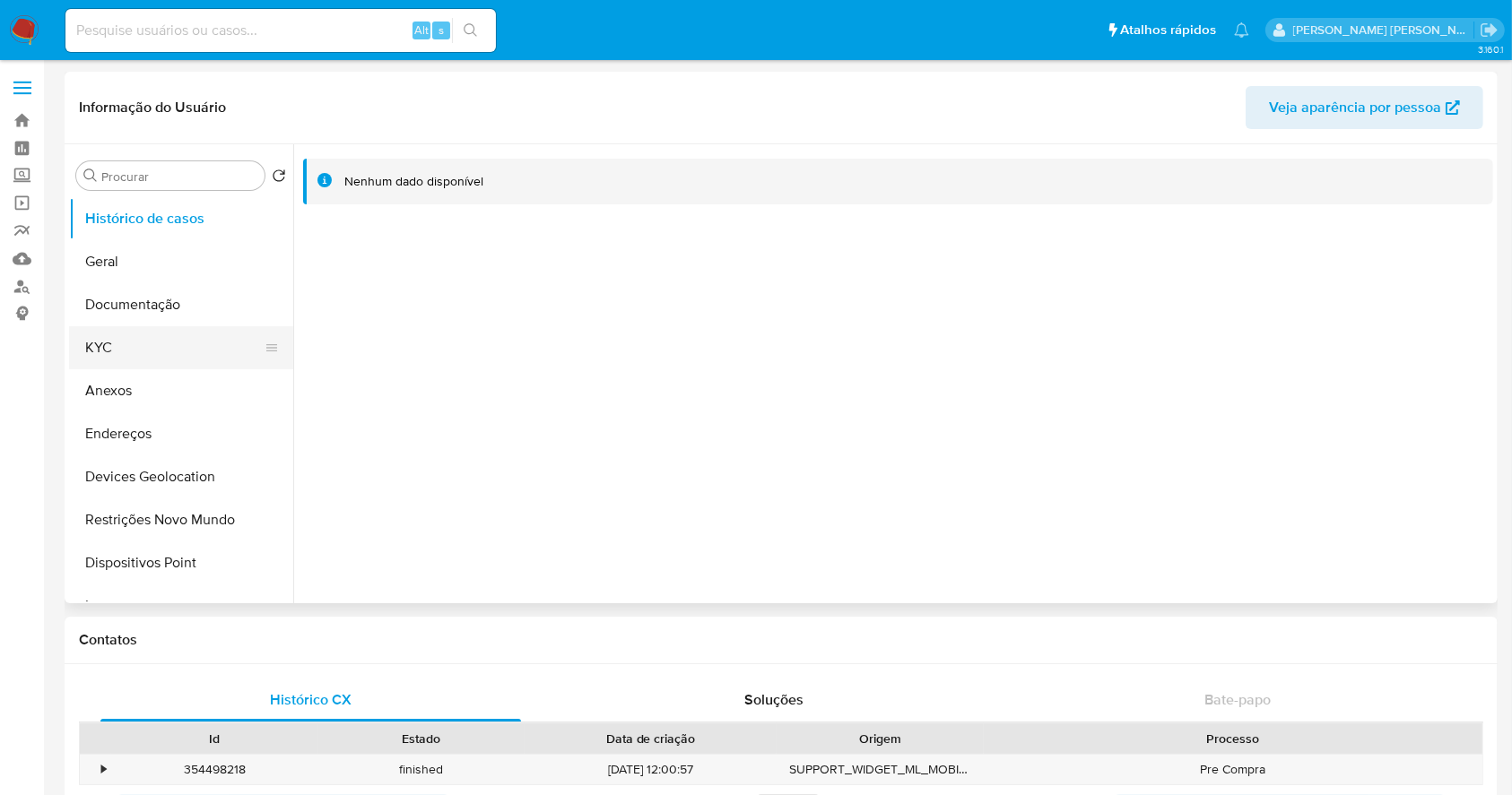
click at [150, 333] on button "KYC" at bounding box center [174, 347] width 210 height 43
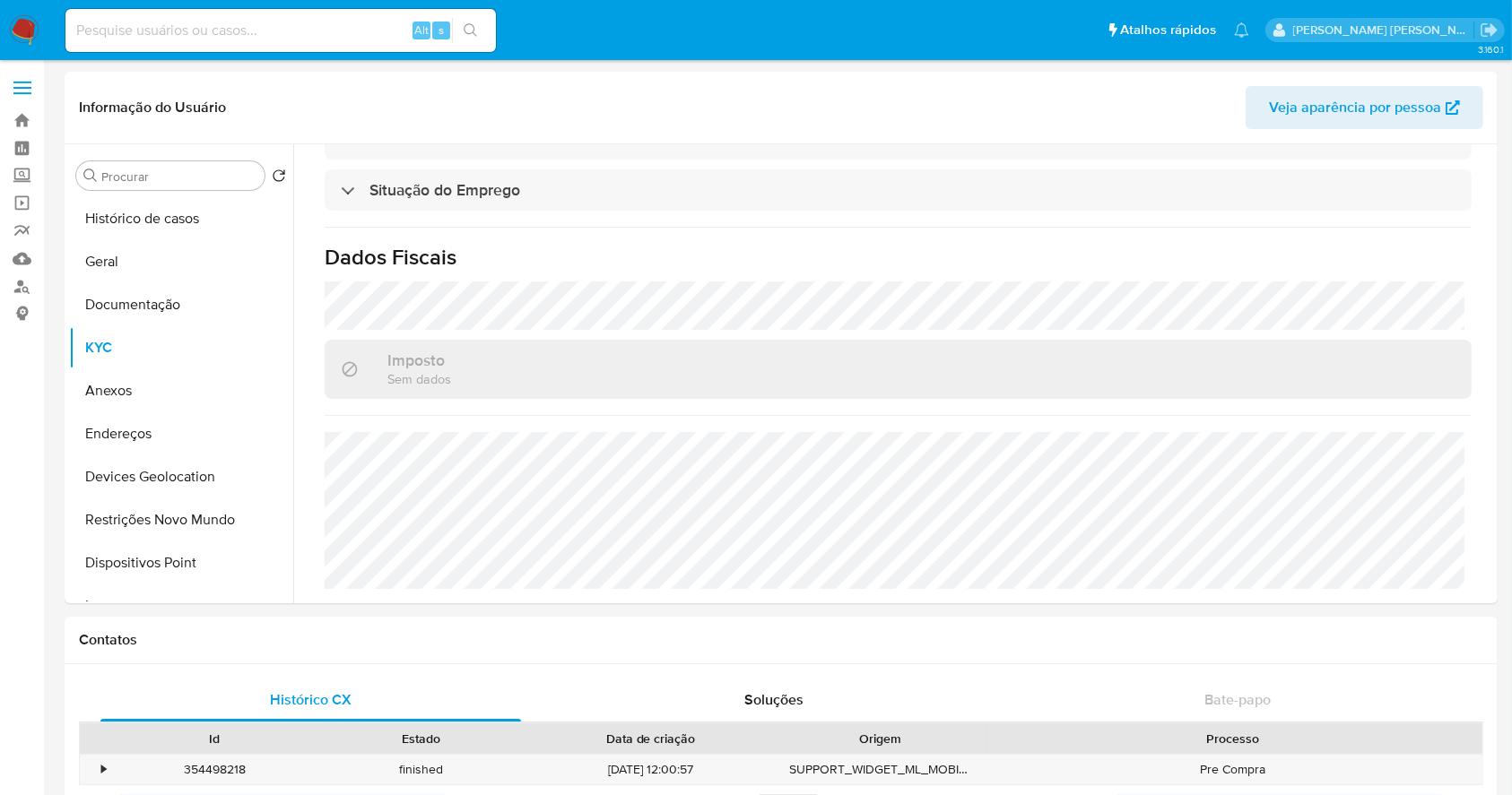
scroll to position [780, 0]
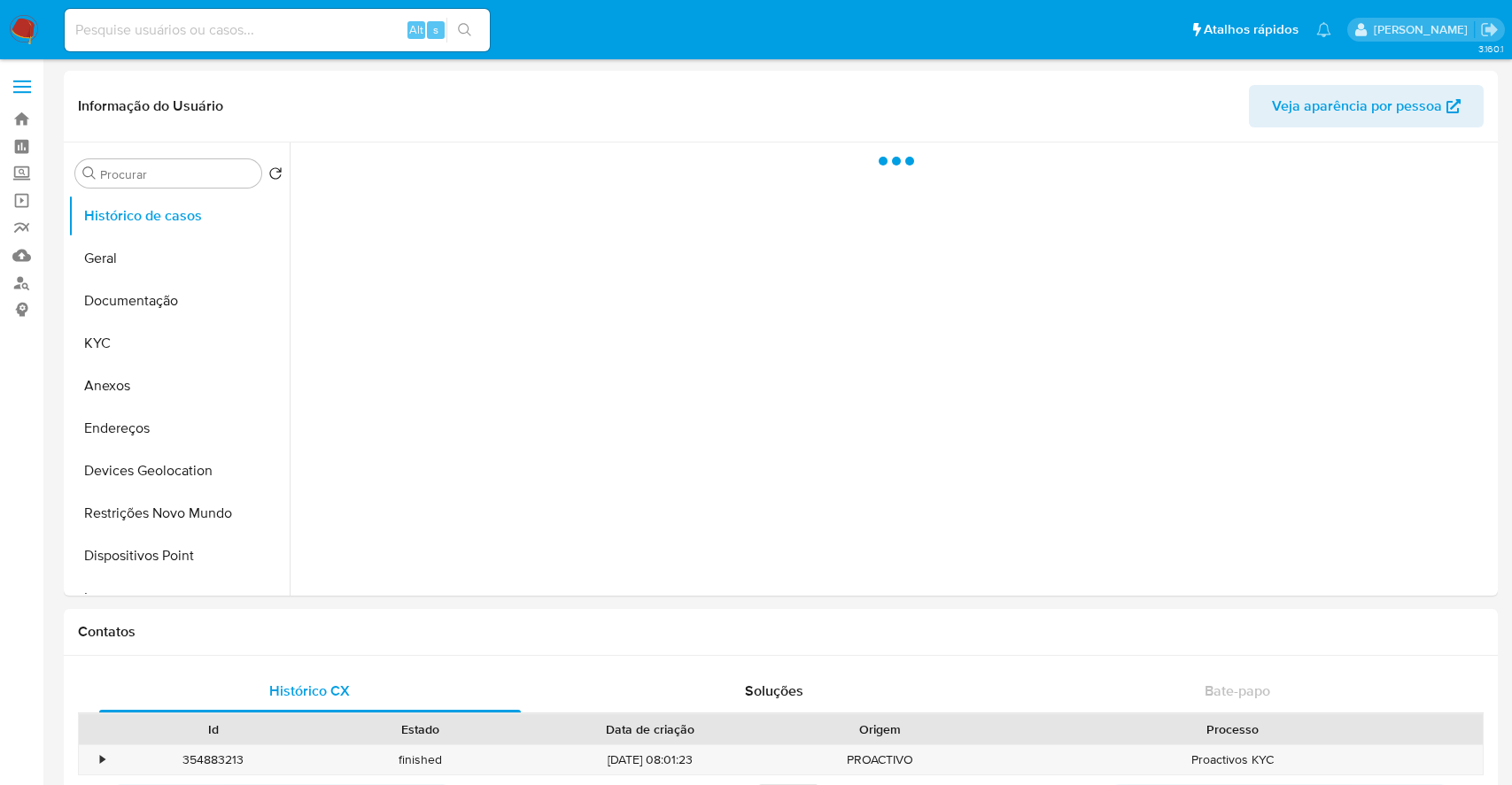
select select "10"
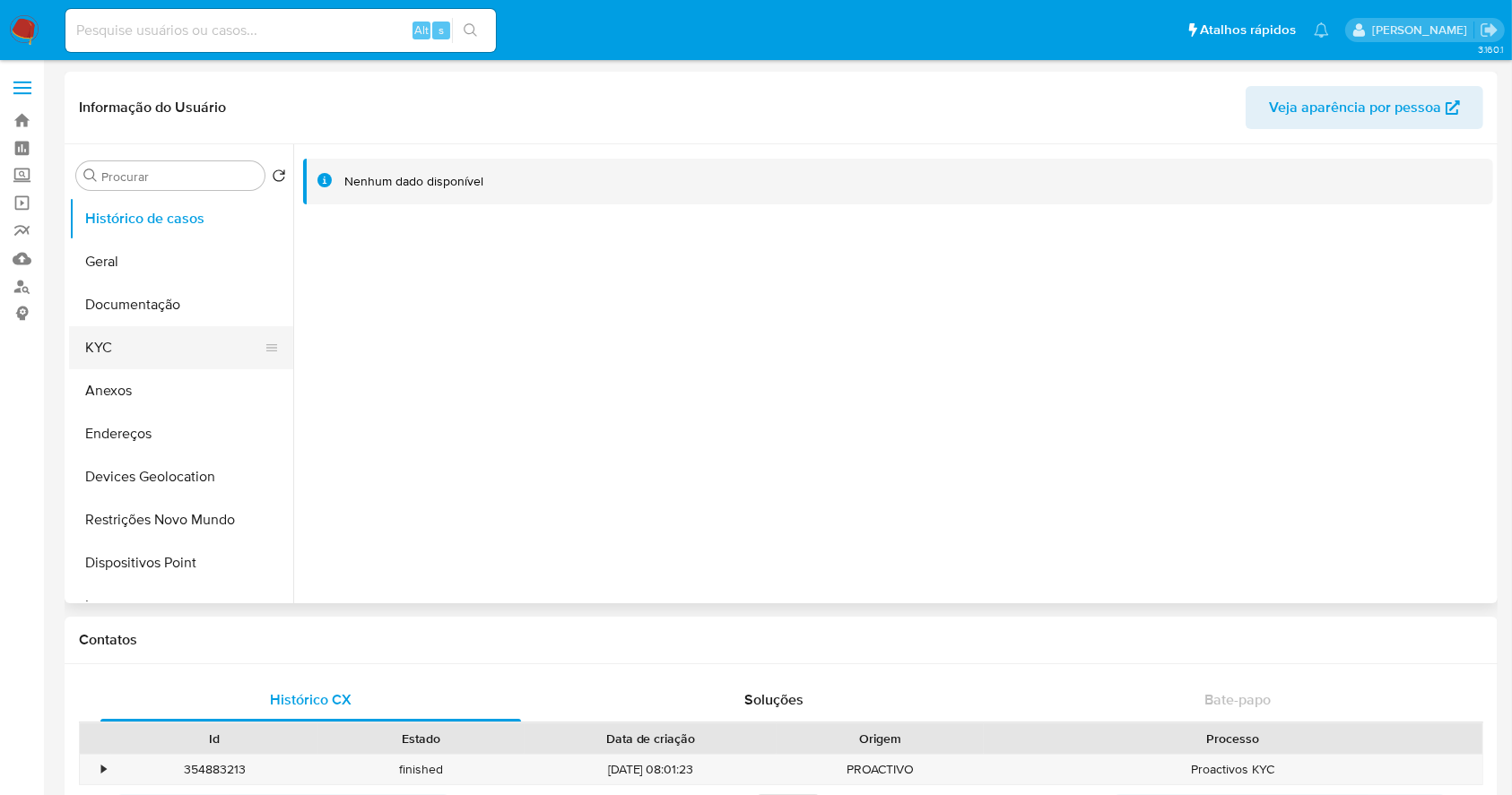
click at [150, 366] on button "KYC" at bounding box center [174, 347] width 210 height 43
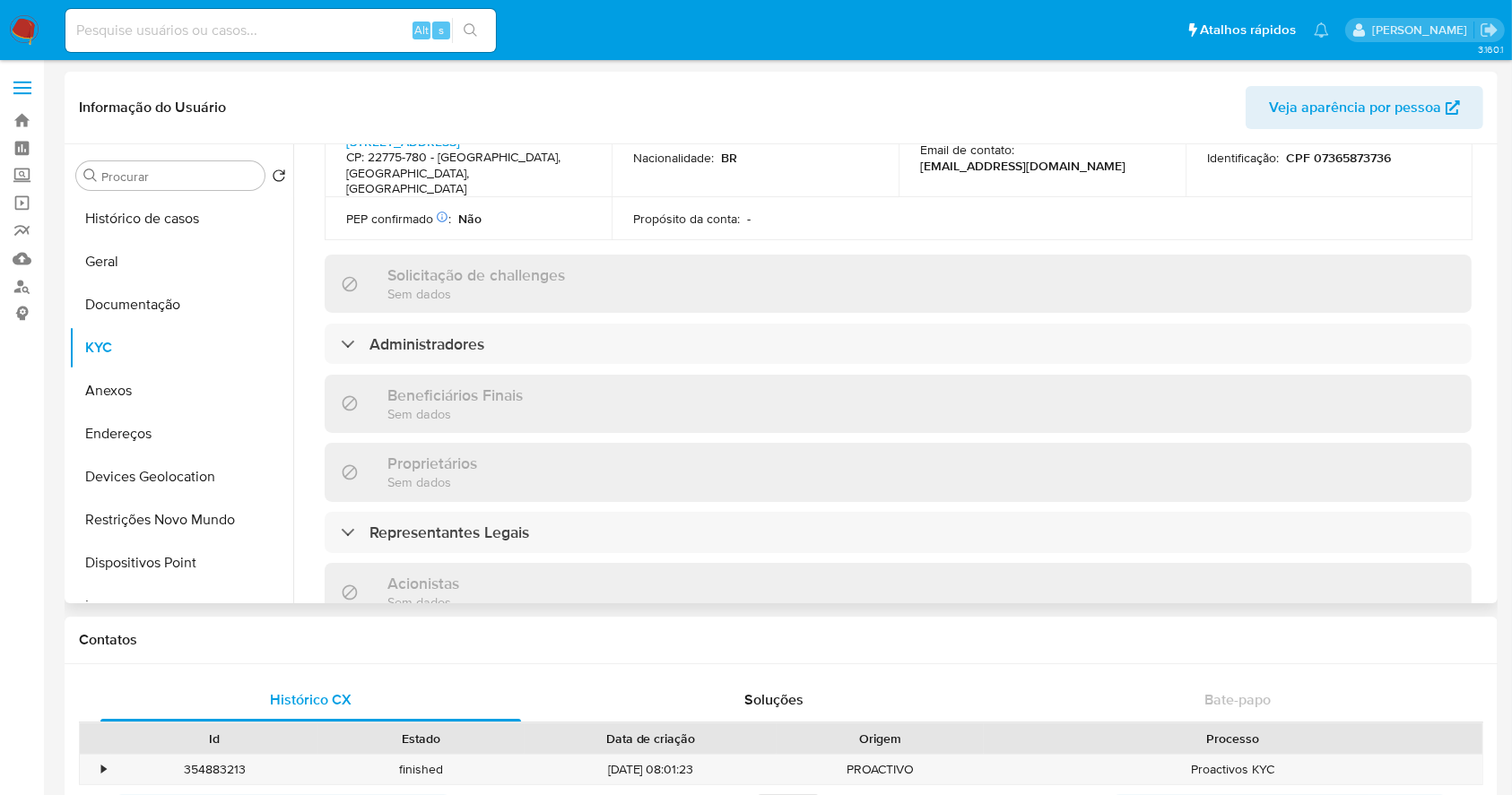
scroll to position [1075, 0]
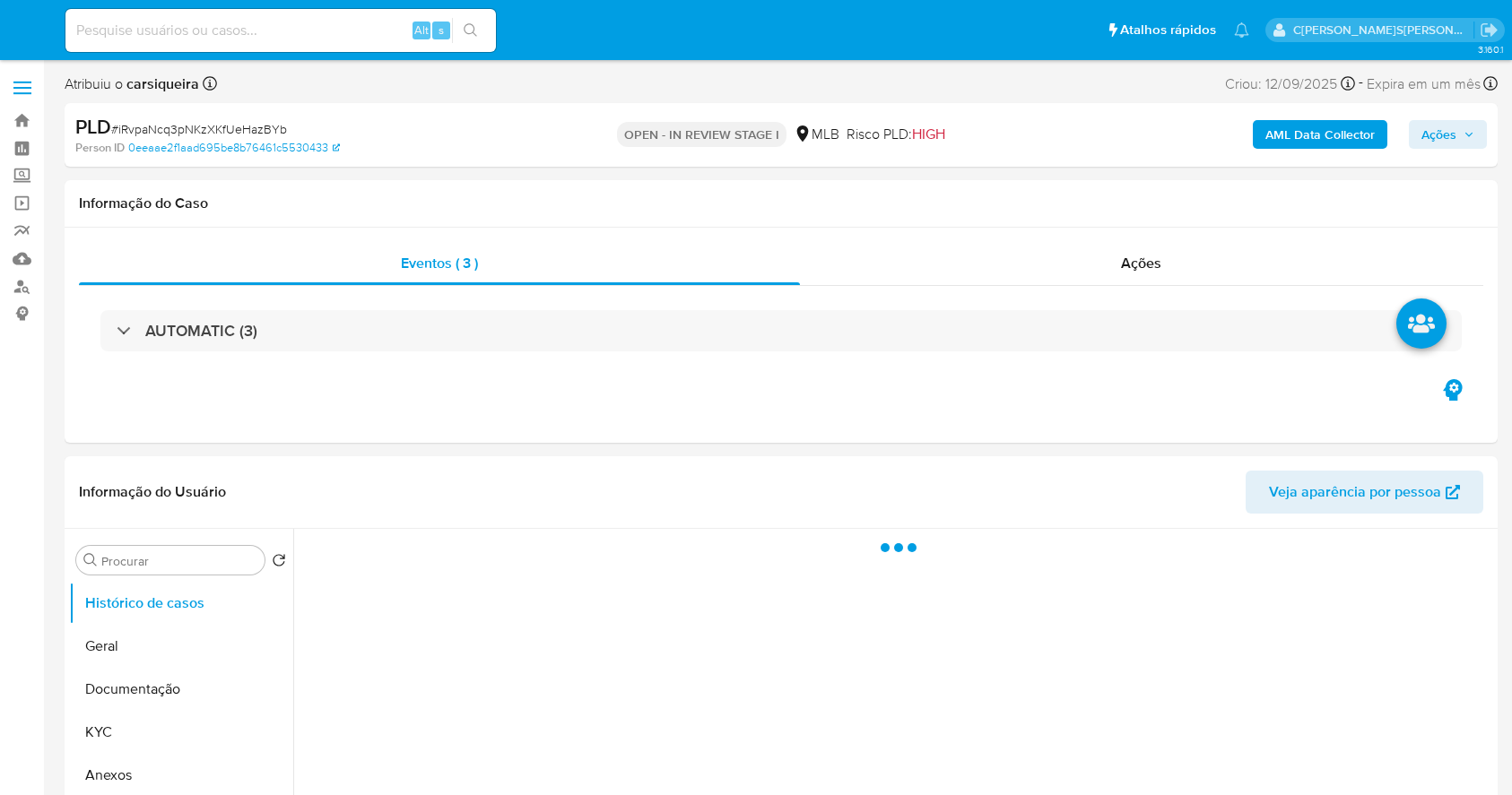
select select "10"
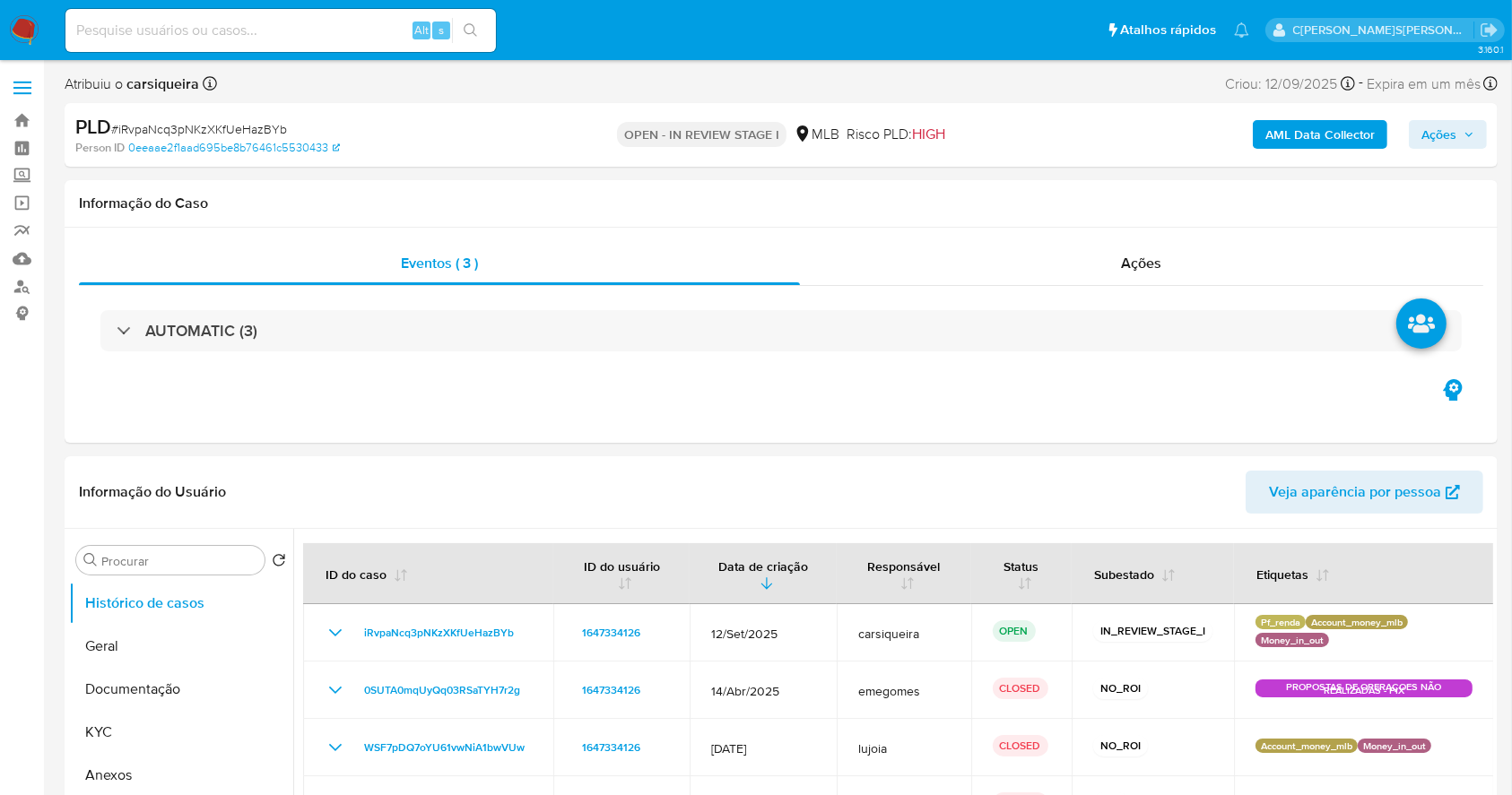
click at [1461, 141] on span "Ações" at bounding box center [1447, 134] width 53 height 25
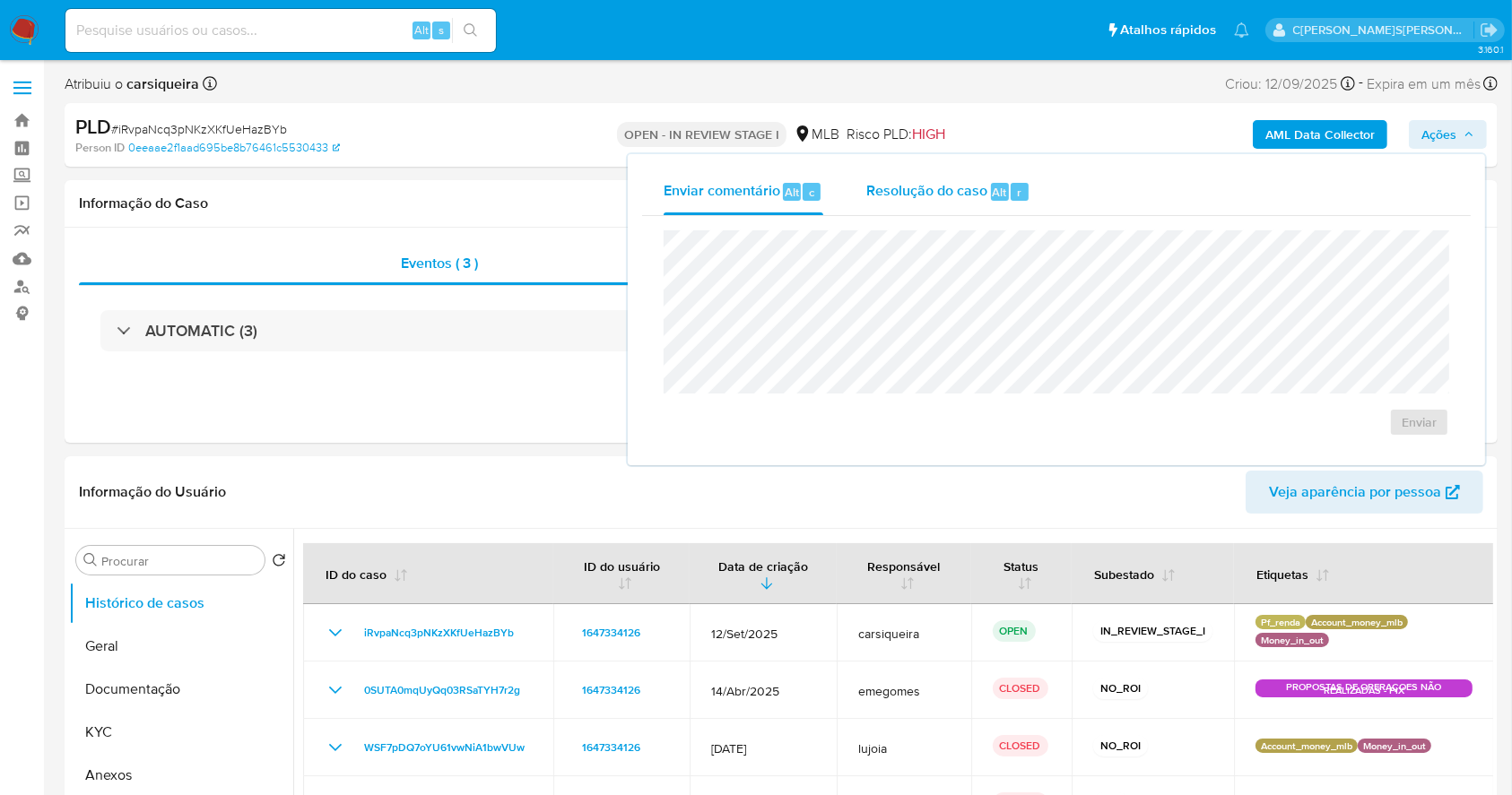
click at [968, 187] on span "Resolução do caso" at bounding box center [927, 191] width 121 height 20
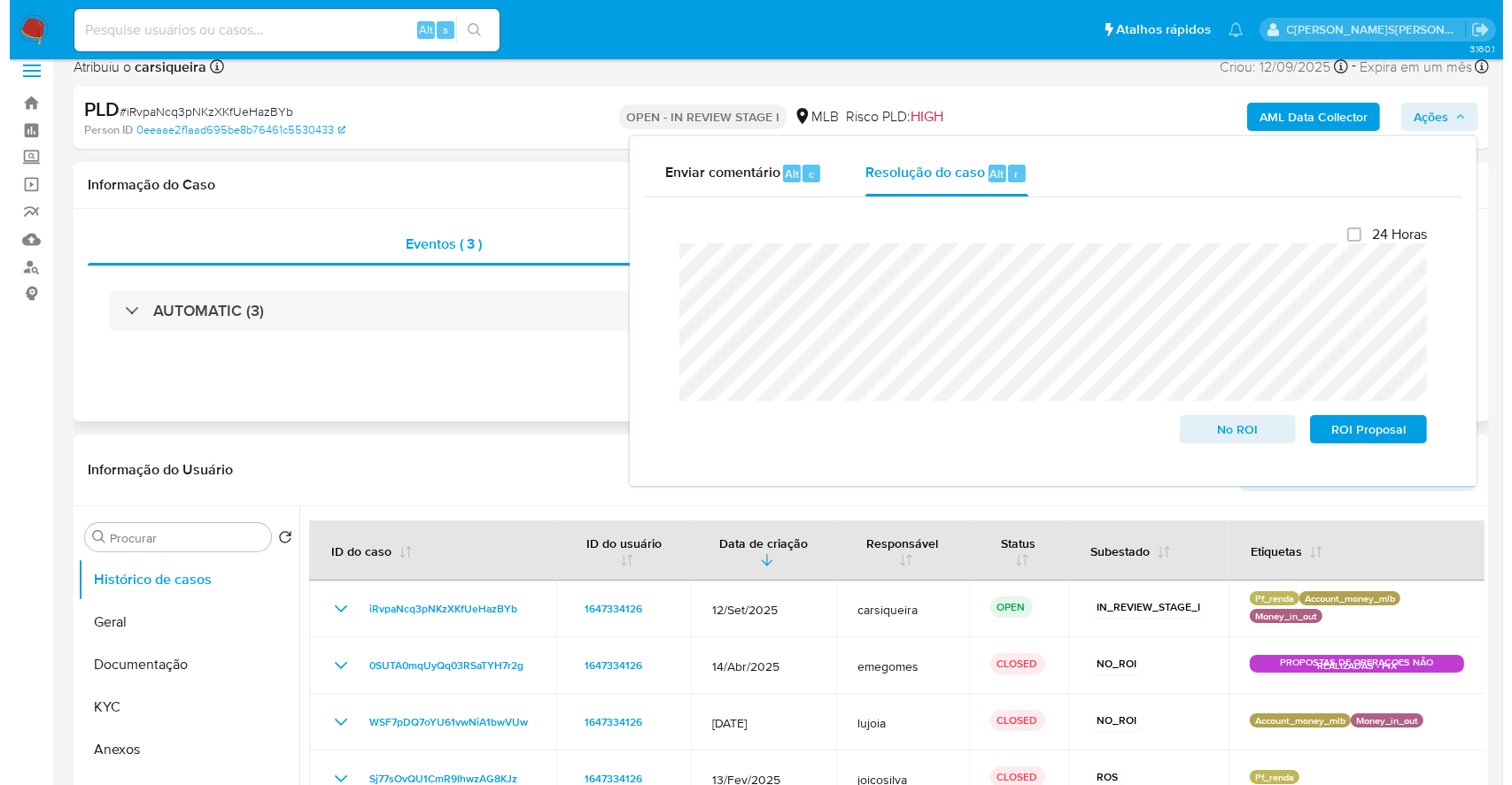
scroll to position [236, 0]
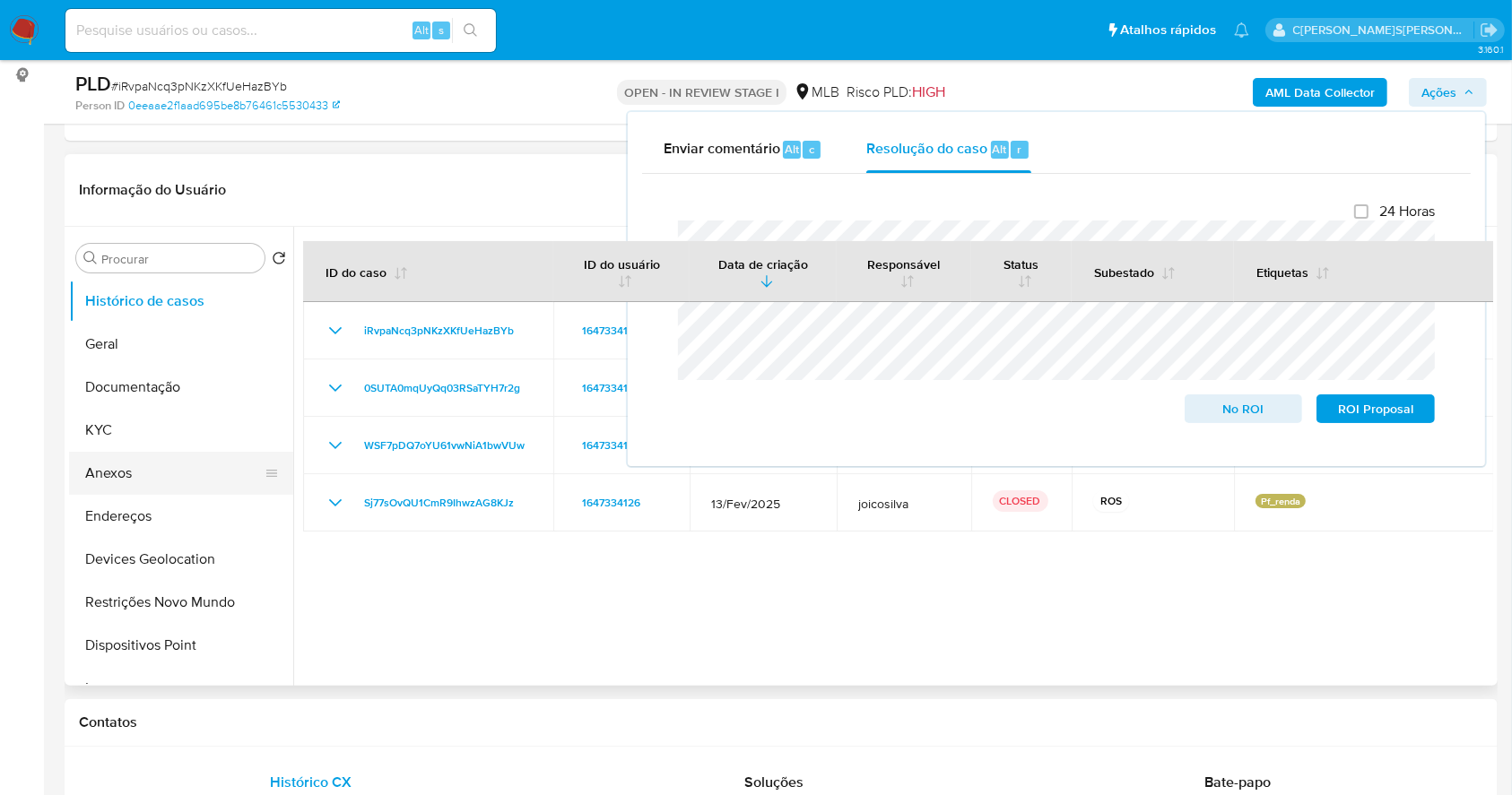
click at [134, 478] on button "Anexos" at bounding box center [174, 474] width 210 height 43
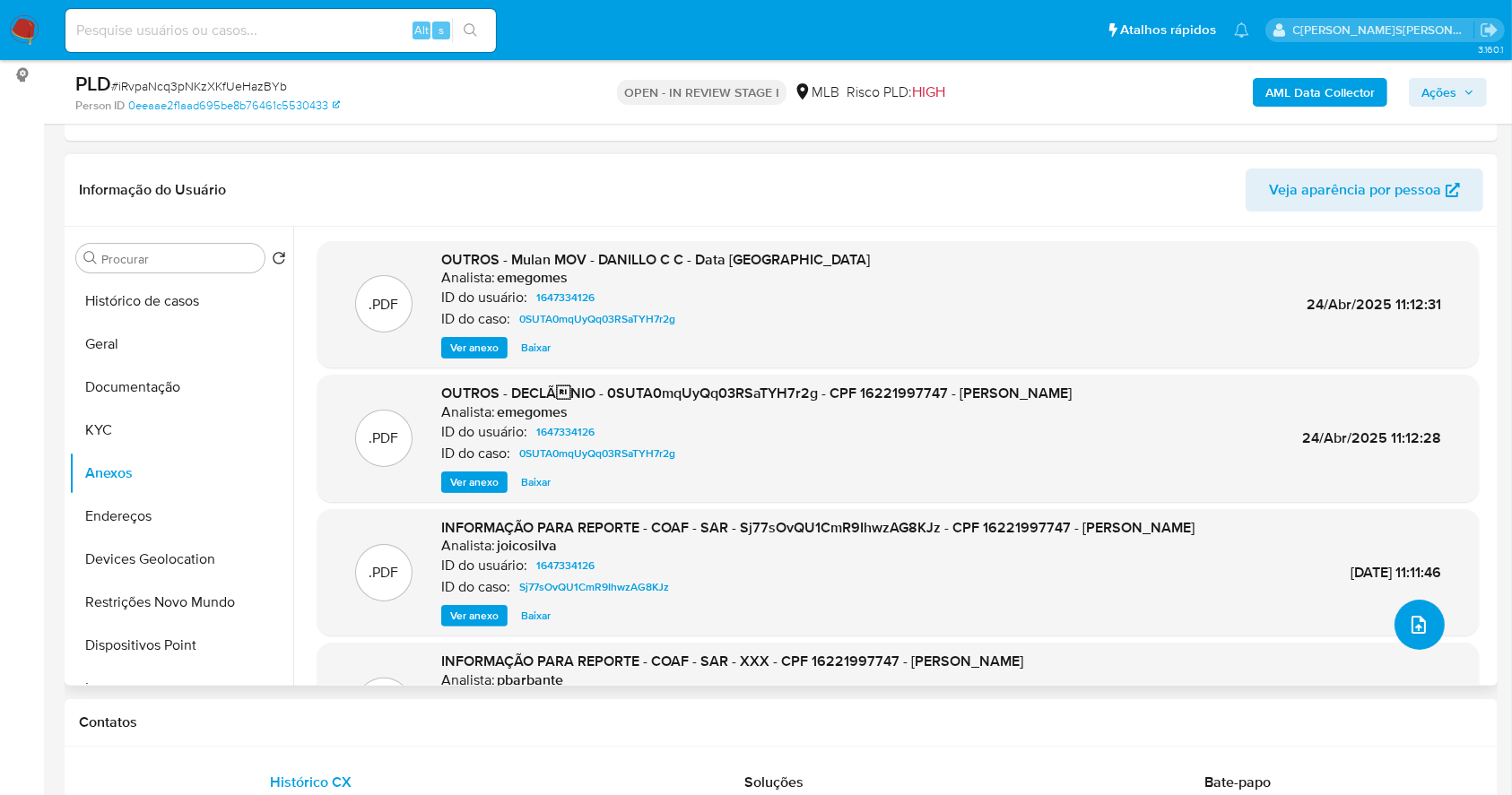
click at [1408, 625] on icon "upload-file" at bounding box center [1418, 624] width 21 height 21
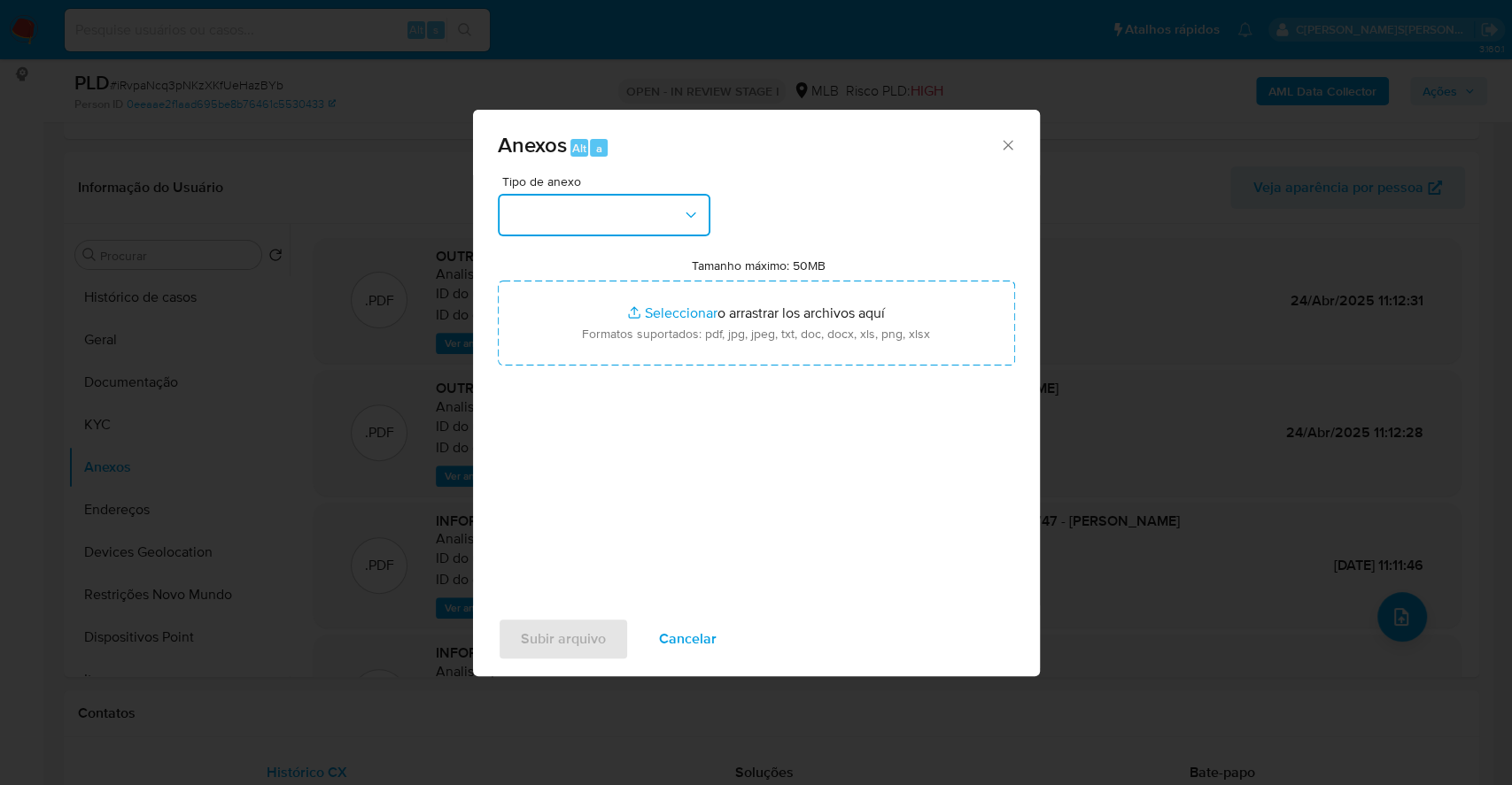
click at [606, 195] on button "button" at bounding box center [605, 215] width 213 height 42
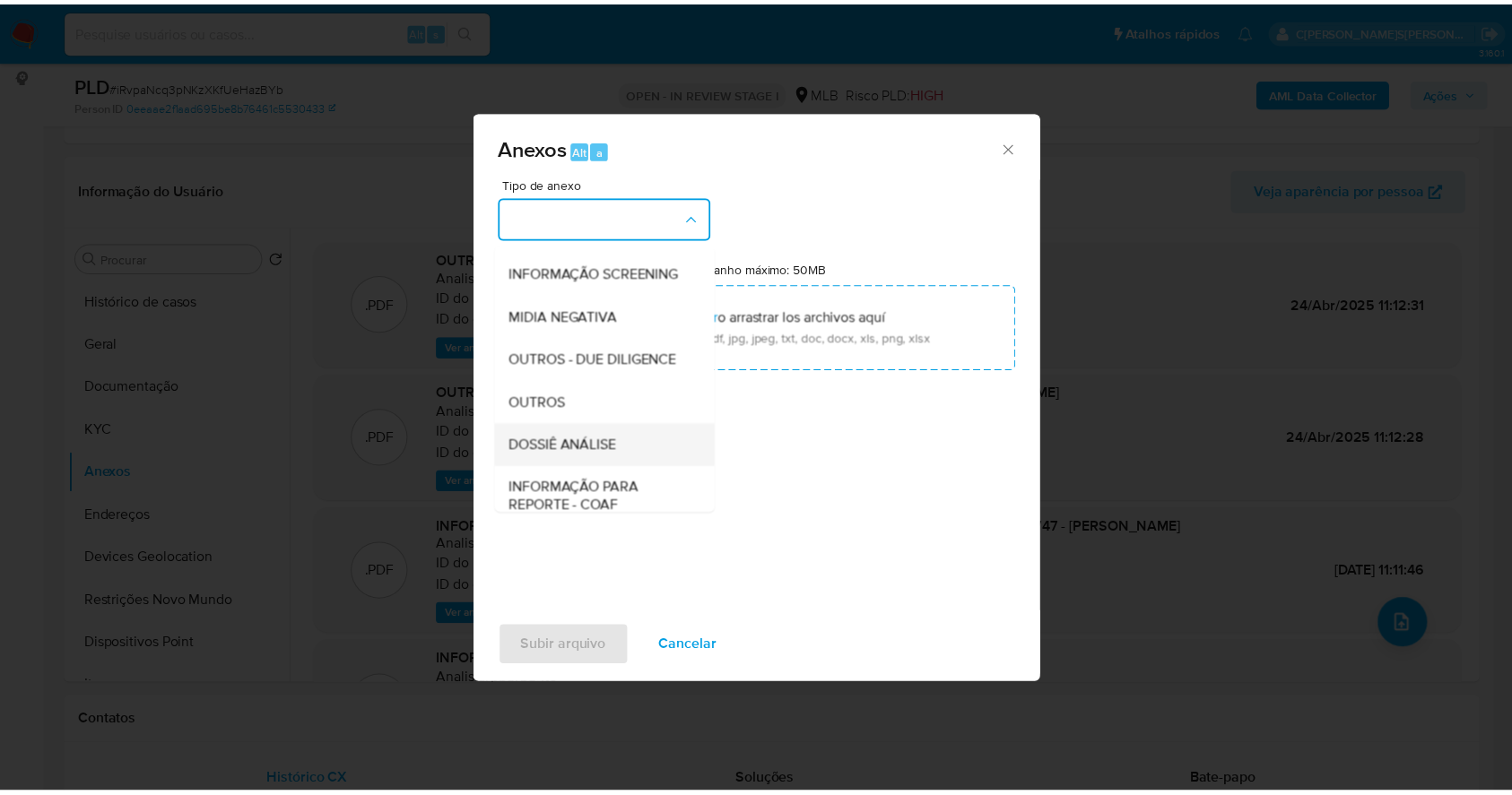
scroll to position [275, 0]
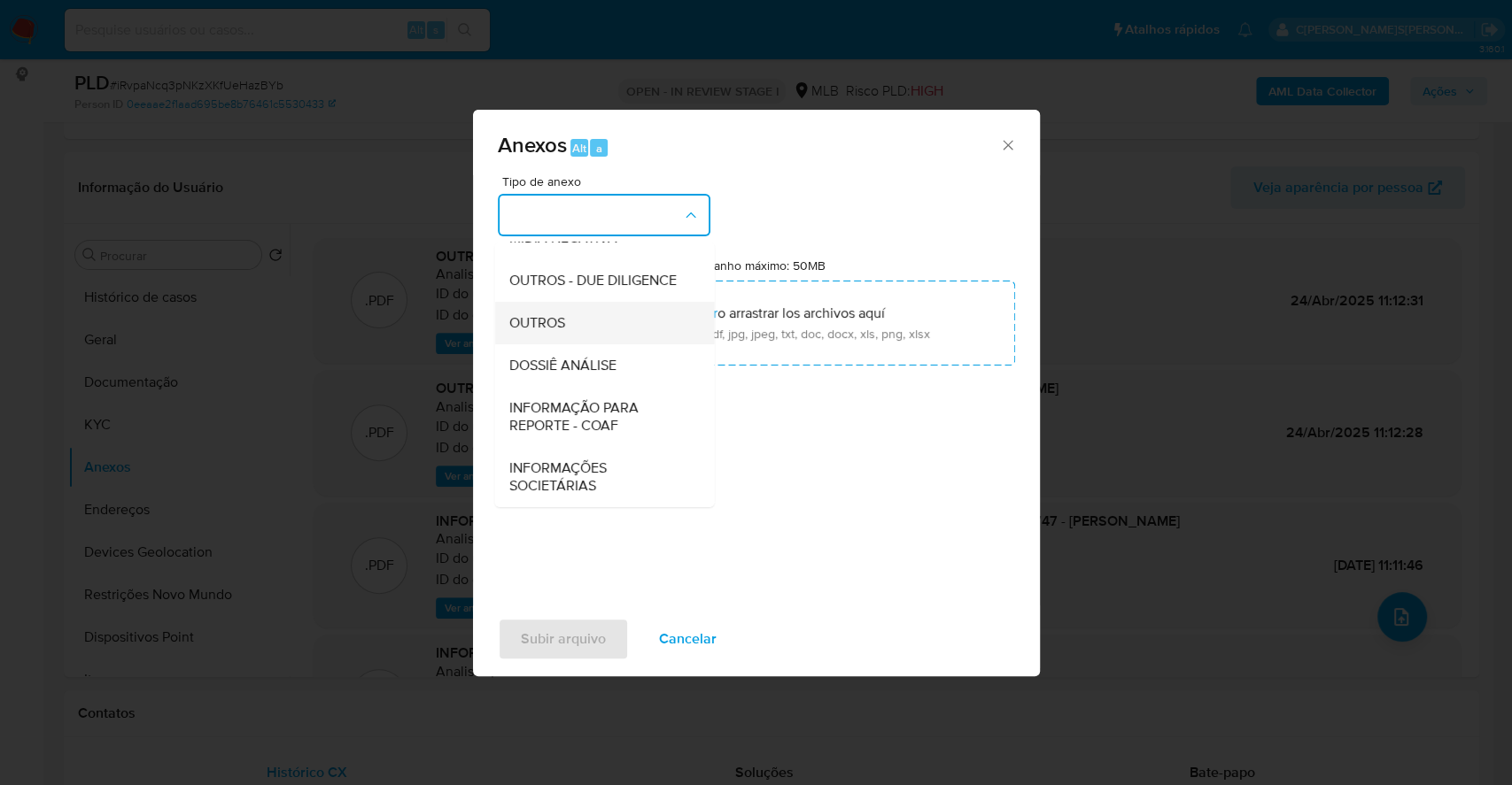
click at [606, 315] on div "OUTROS" at bounding box center [598, 323] width 181 height 42
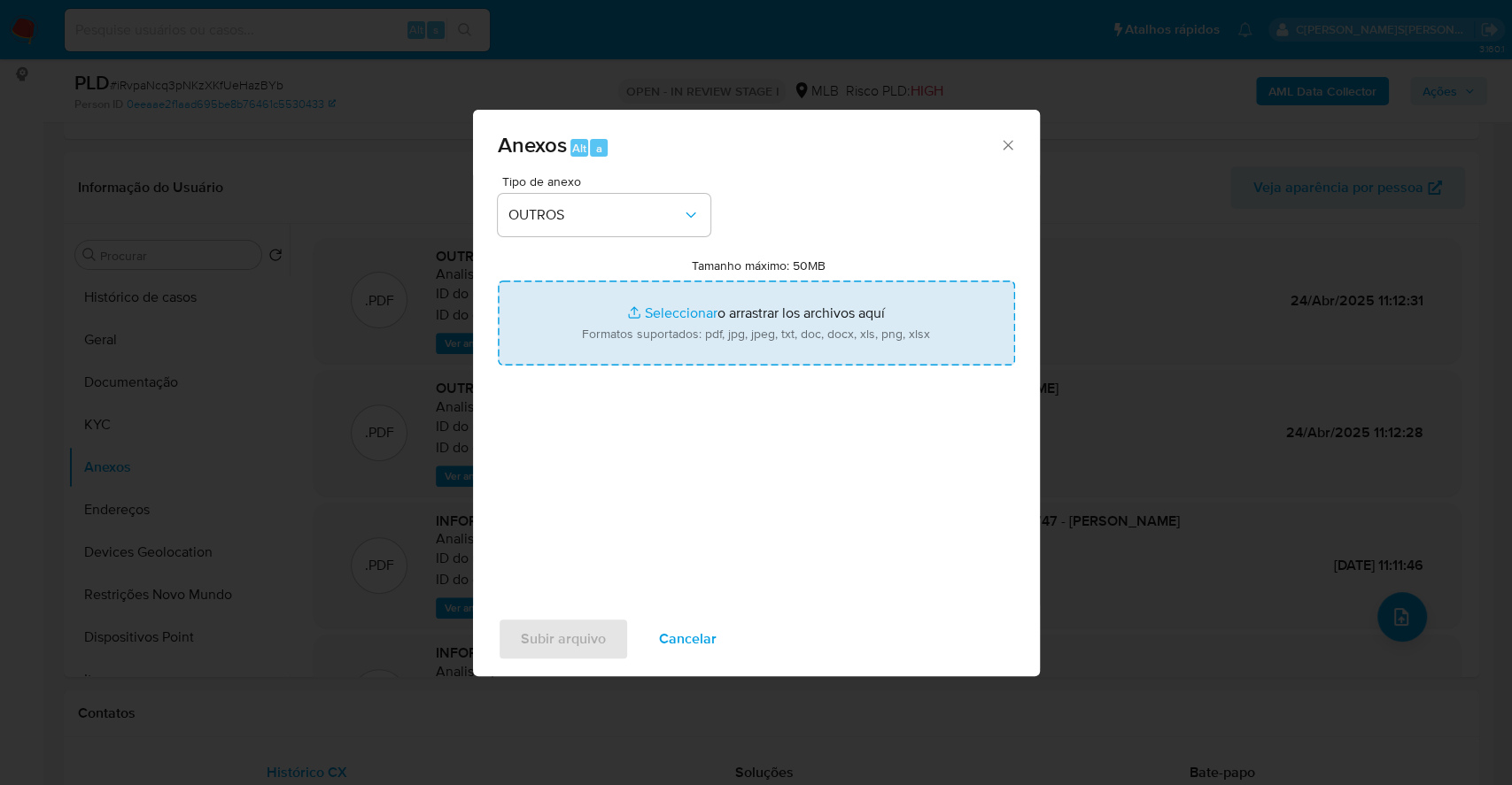
click at [661, 315] on input "Tamanho máximo: 50MB Seleccionar archivos" at bounding box center [757, 323] width 517 height 85
type input "C:\fakepath\2º SAR - XXXX - CPF 16221997747 - DANILLO CARVALHO COSTA - Document…"
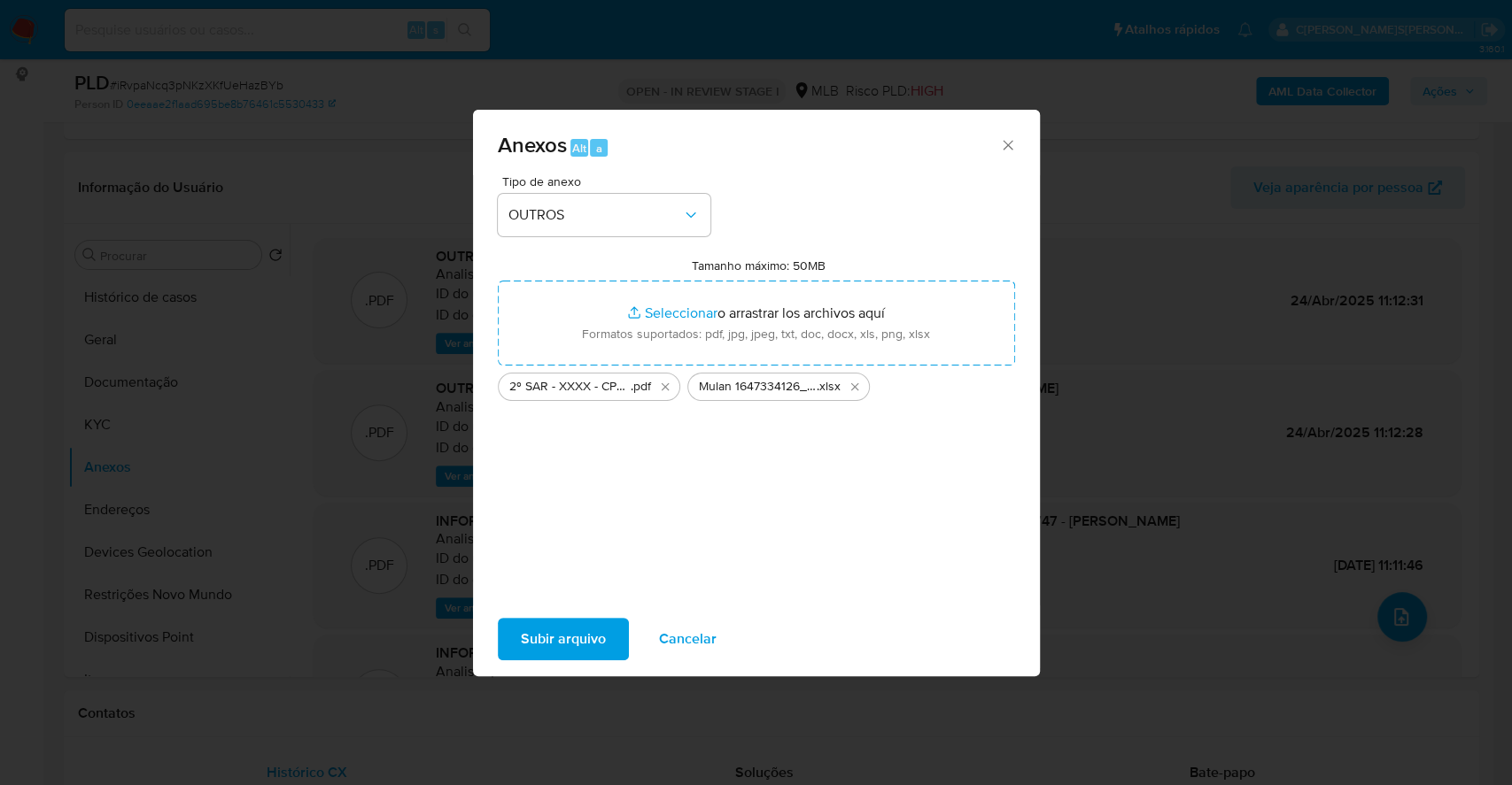
click at [567, 628] on span "Subir arquivo" at bounding box center [563, 639] width 85 height 39
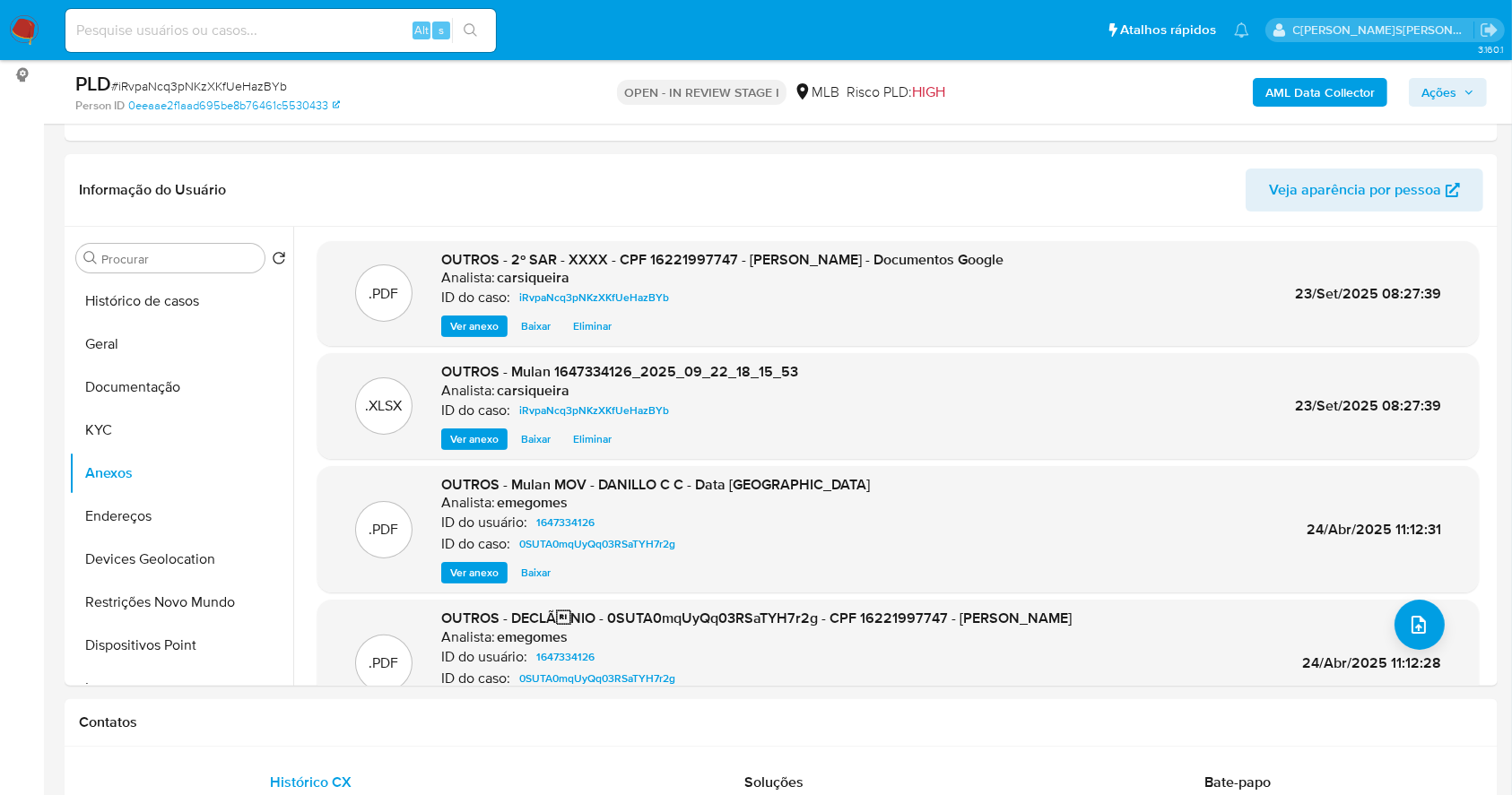
click at [1440, 84] on span "Ações" at bounding box center [1439, 92] width 35 height 29
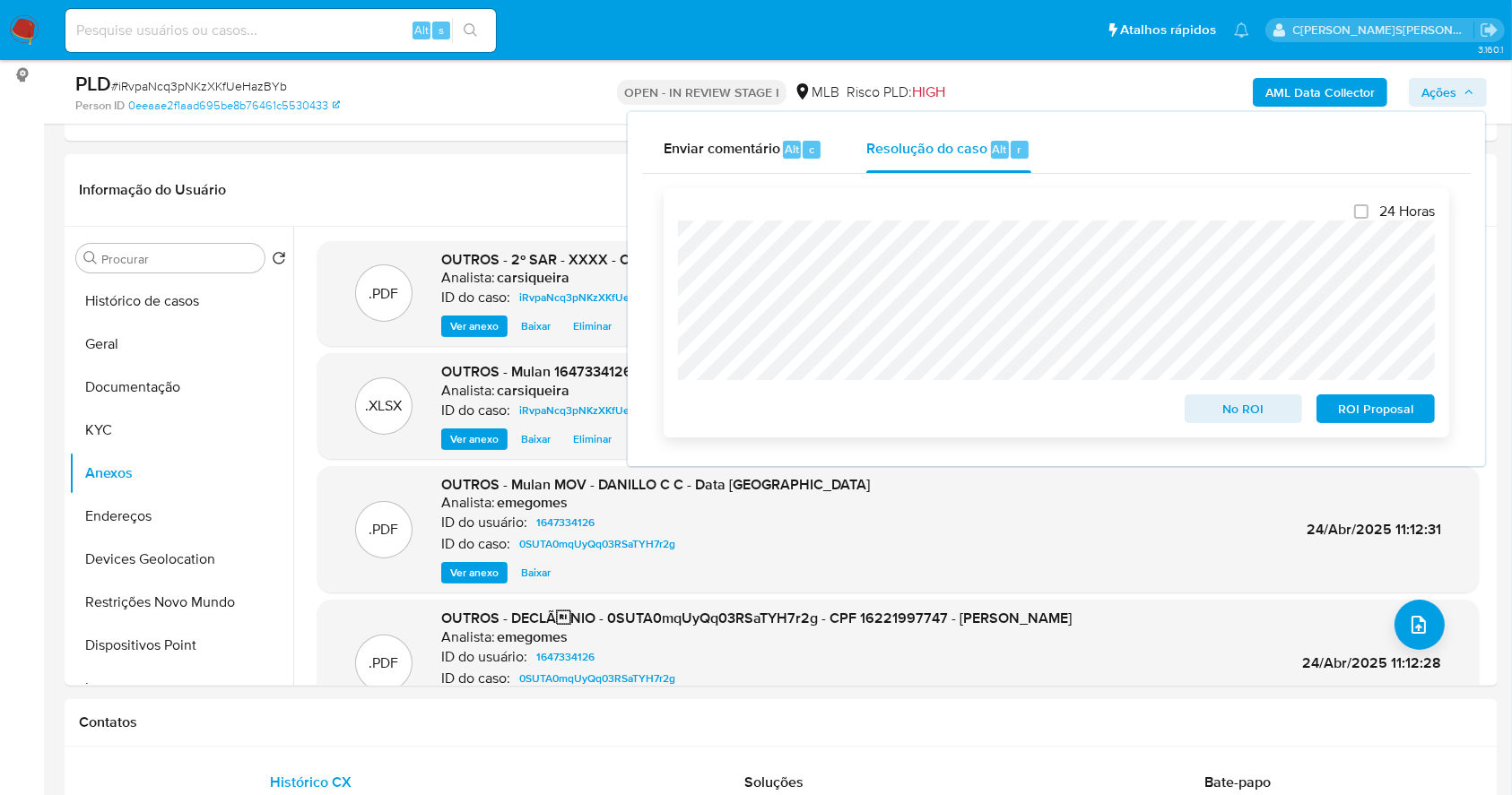
click at [1425, 415] on button "ROI Proposal" at bounding box center [1375, 409] width 118 height 29
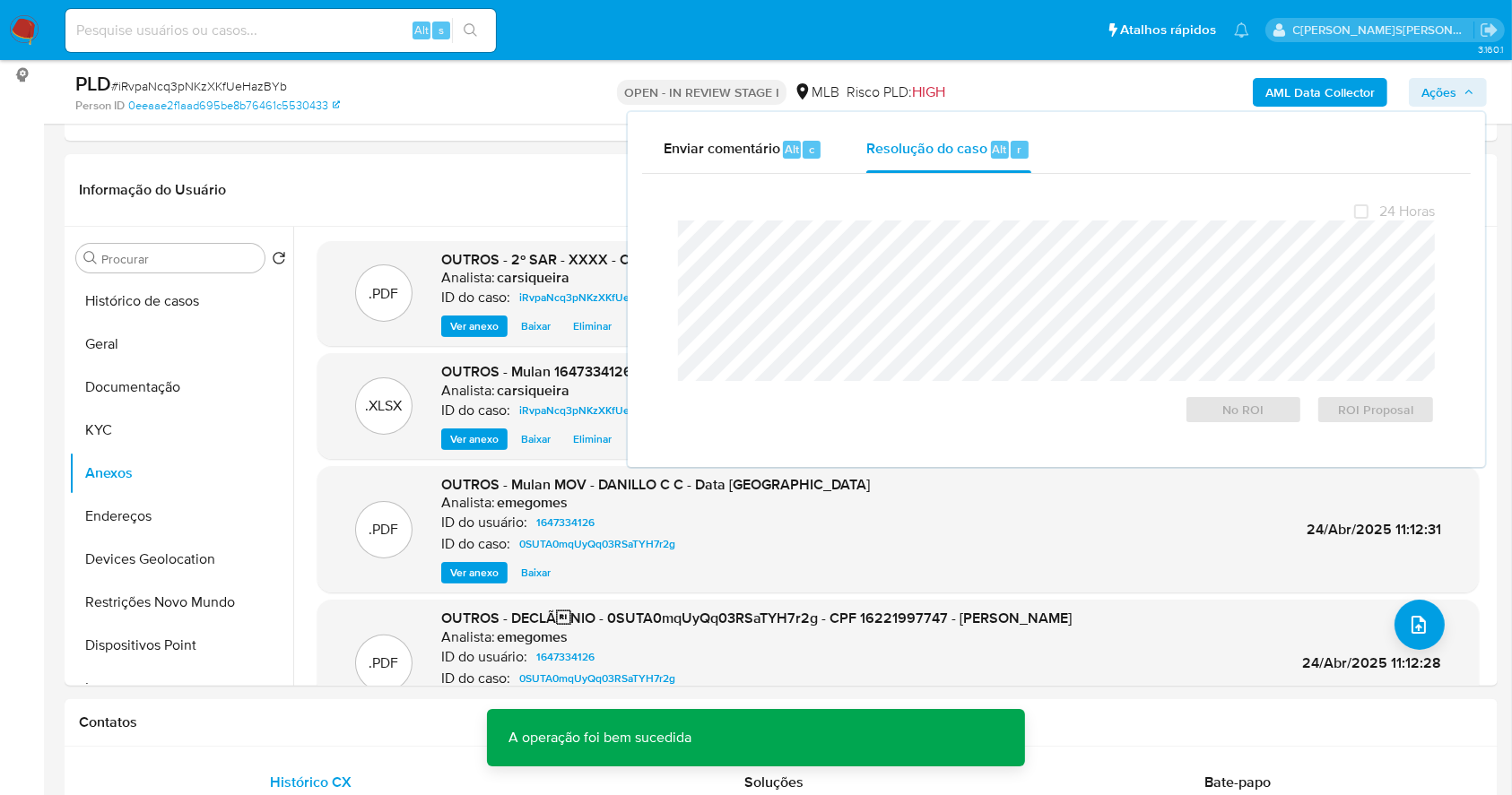
click at [254, 80] on span "# iRvpaNcq3pNKzXKfUeHazBYb" at bounding box center [199, 85] width 176 height 18
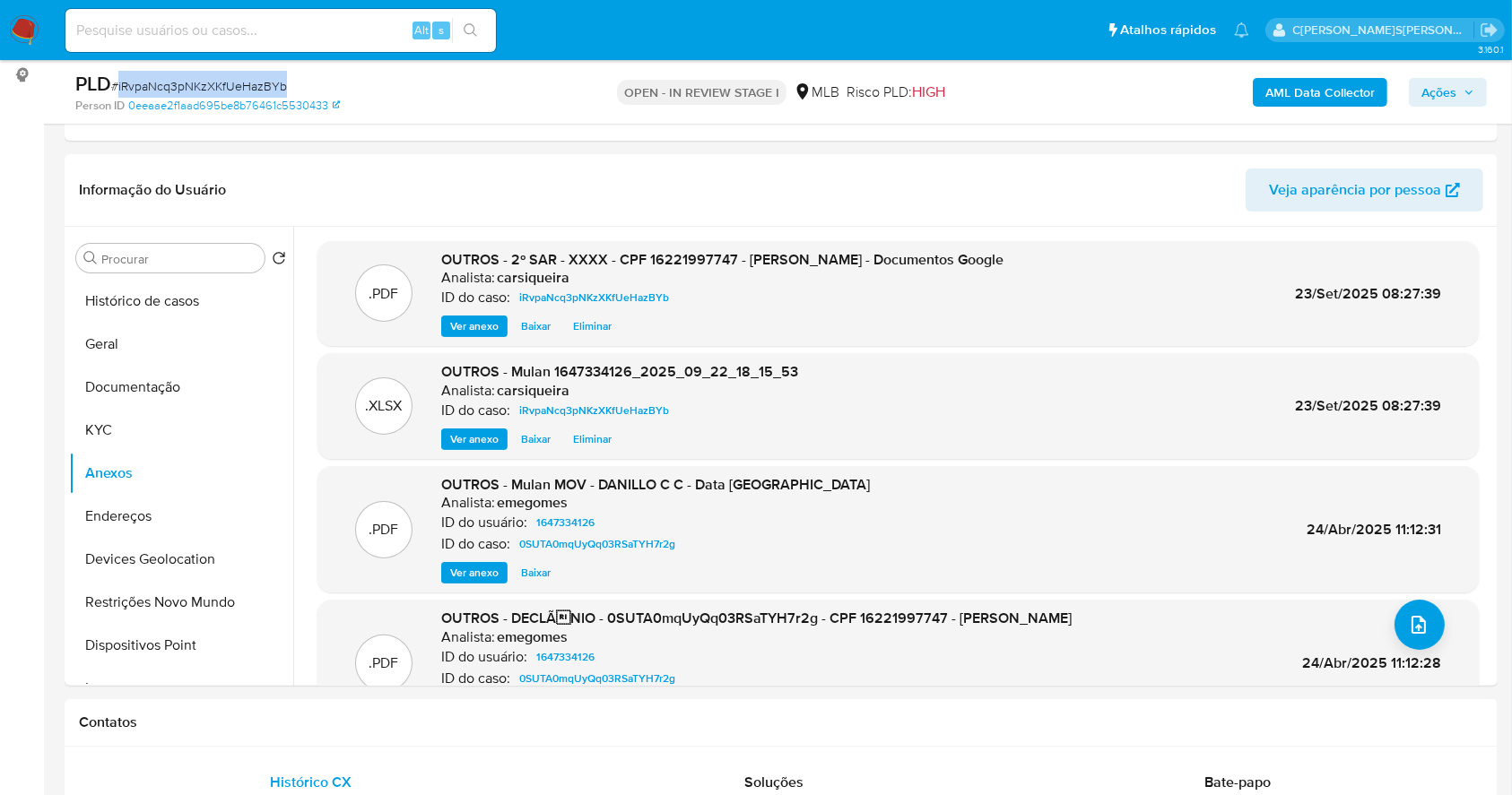
copy span "iRvpaNcq3pNKzXKfUeHazBYb"
click at [1479, 82] on button "Ações" at bounding box center [1448, 92] width 78 height 29
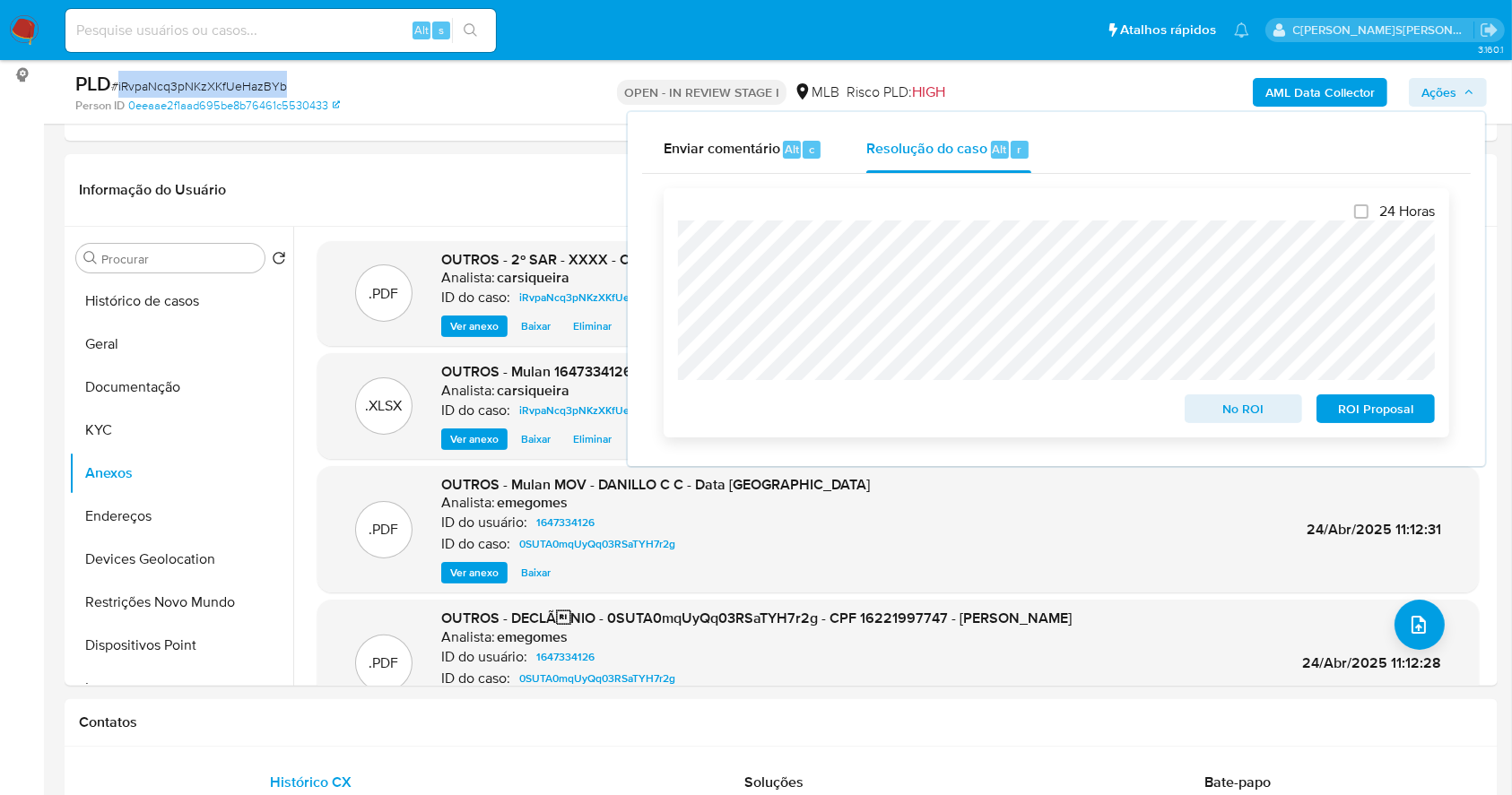
click at [1387, 412] on span "ROI Proposal" at bounding box center [1375, 409] width 93 height 25
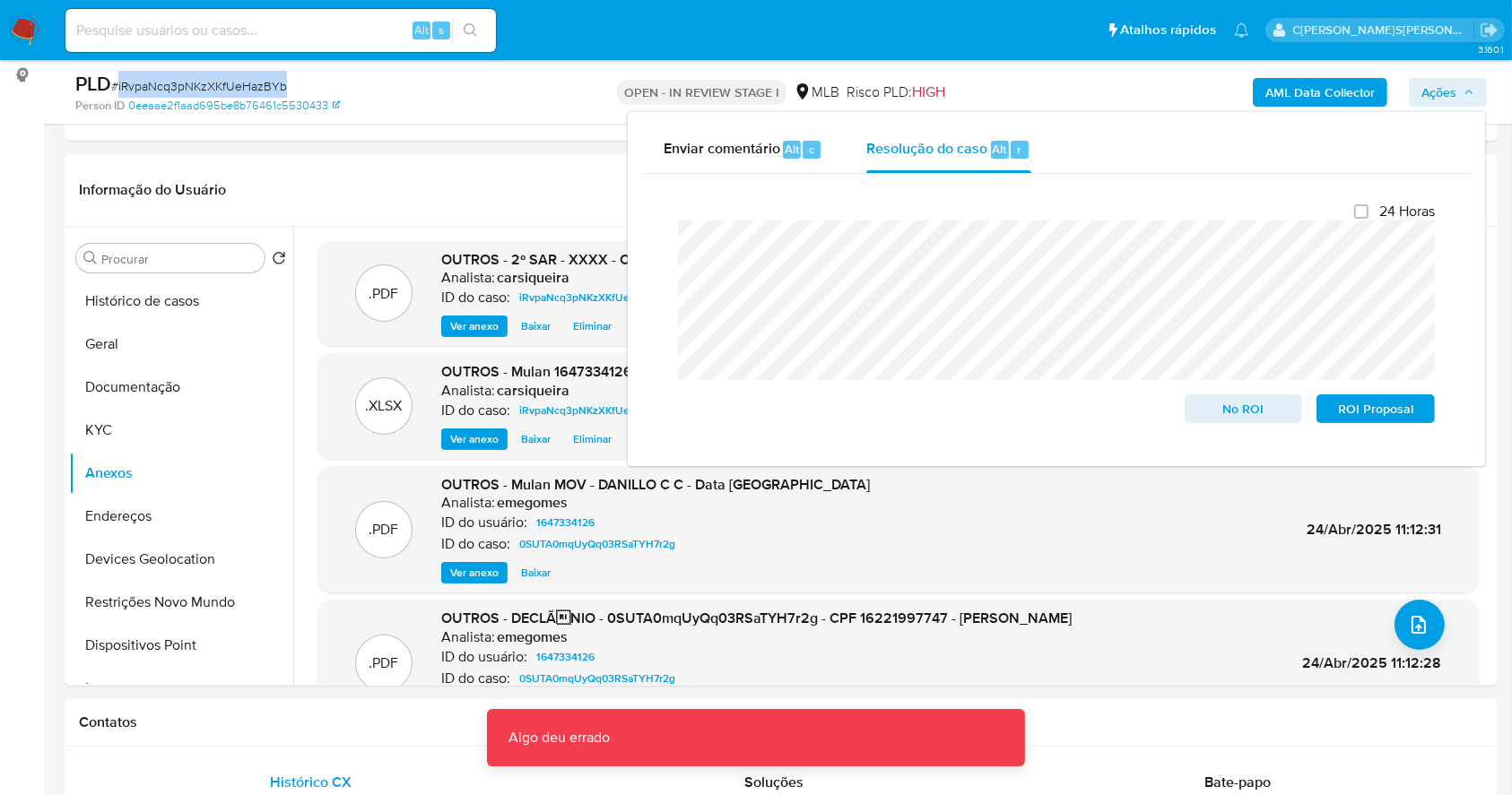
click at [18, 36] on img at bounding box center [24, 30] width 31 height 31
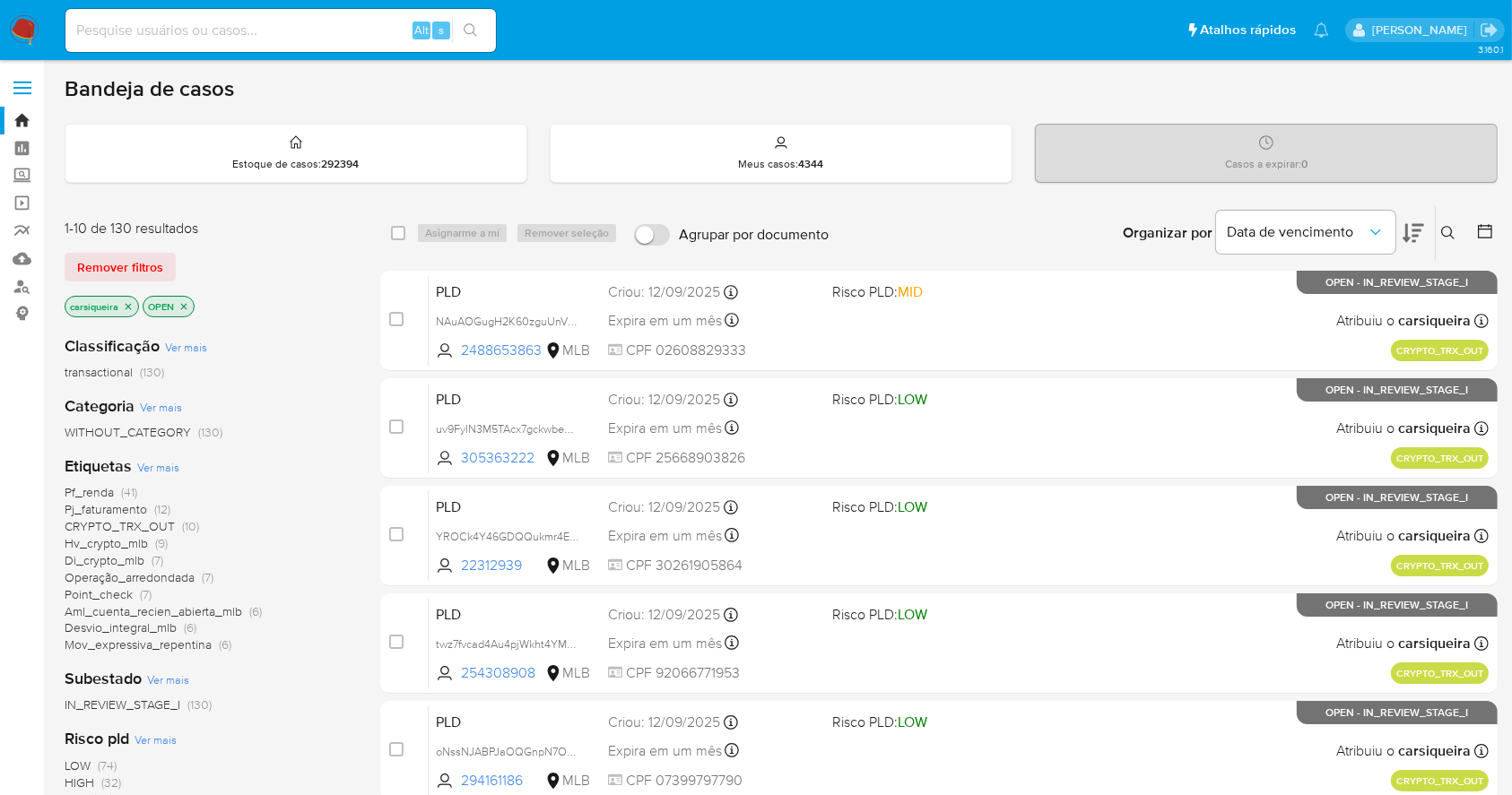
click at [228, 34] on input at bounding box center [280, 30] width 430 height 23
paste input "1TKhoThDOgAJxZ1Hp4oyQDYJ"
type input "1TKhoThDOgAJxZ1Hp4oyQDYJ"
click at [477, 31] on icon "search-icon" at bounding box center [470, 30] width 14 height 14
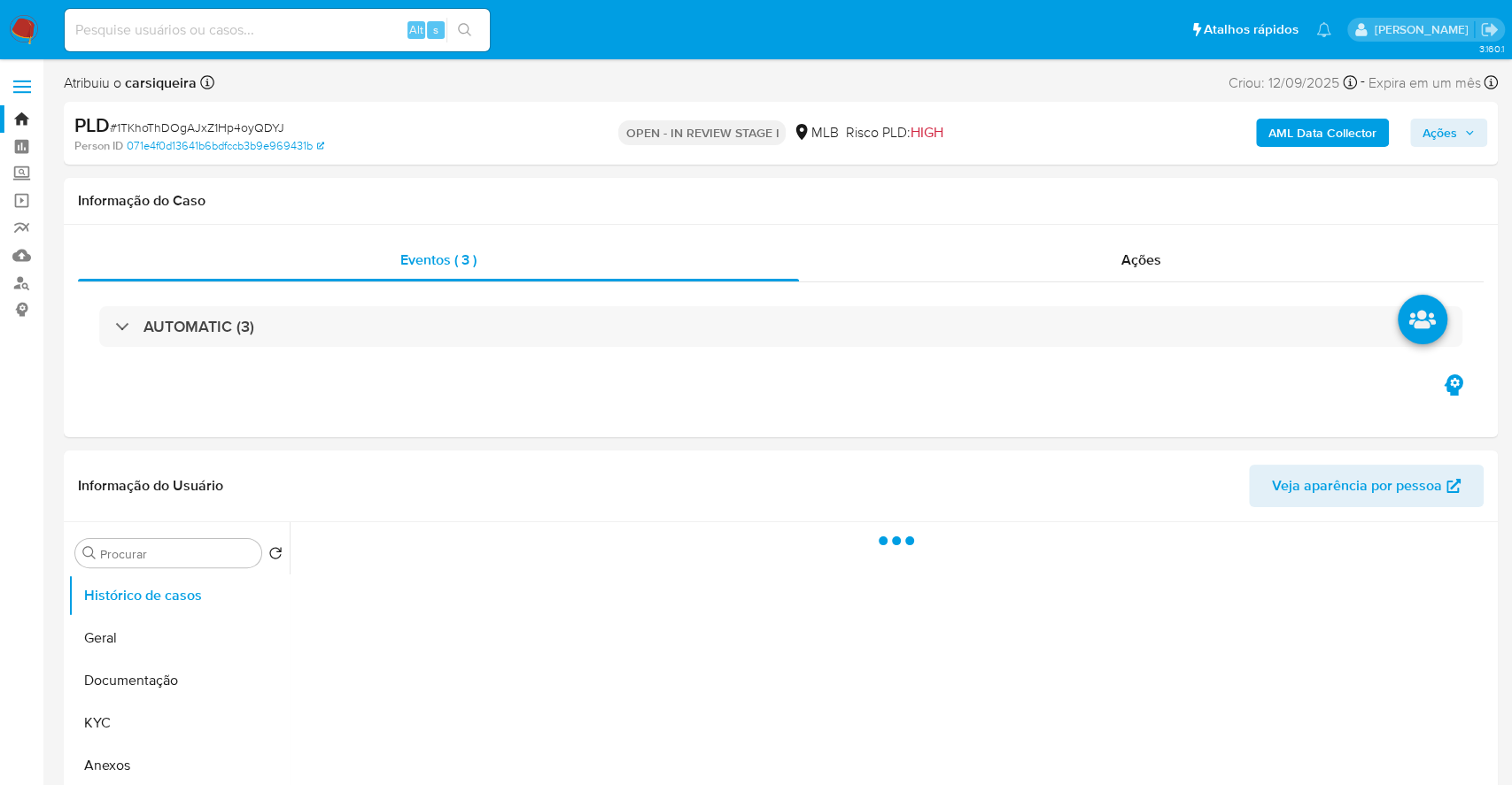
select select "10"
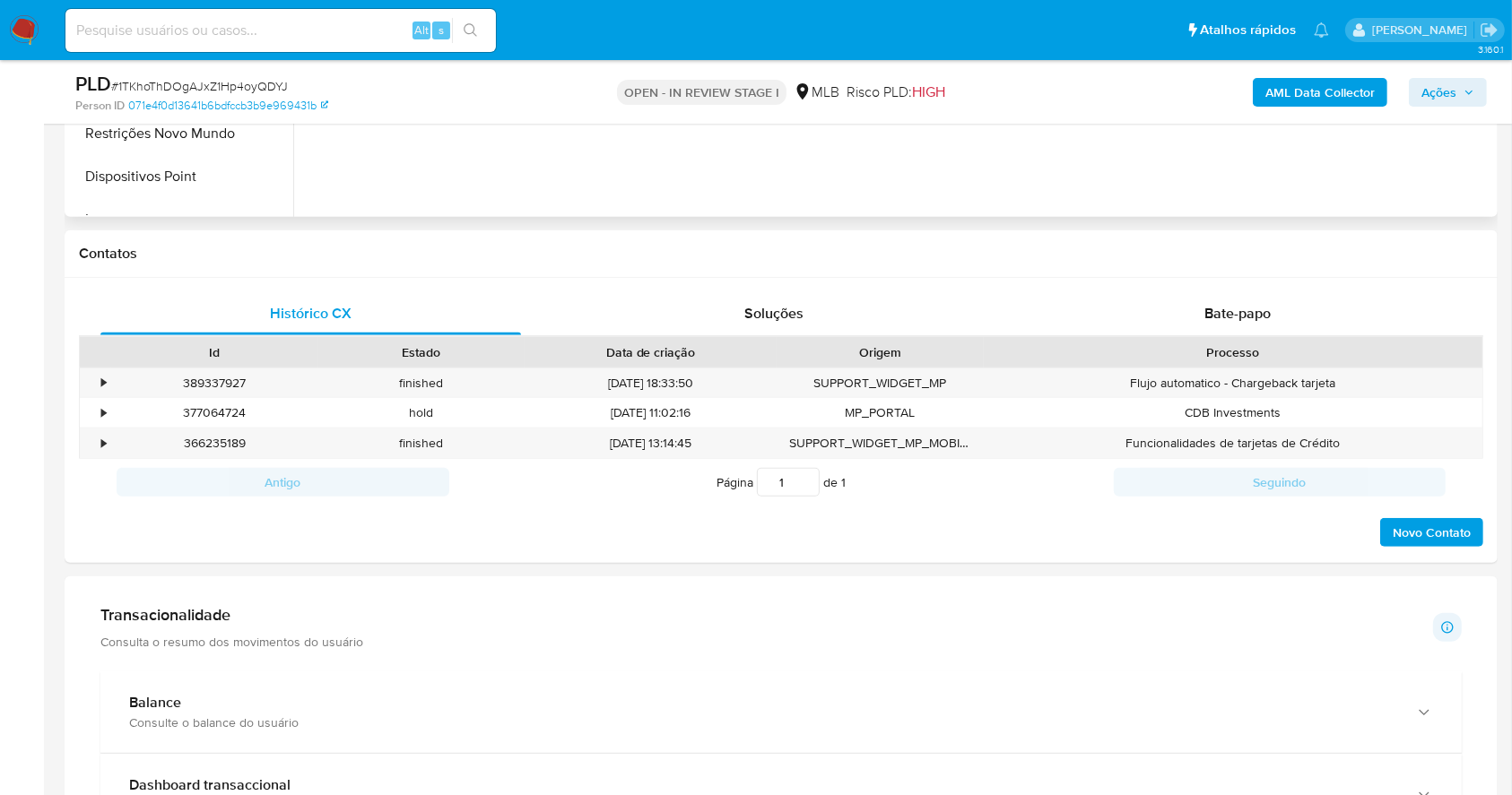
scroll to position [119, 0]
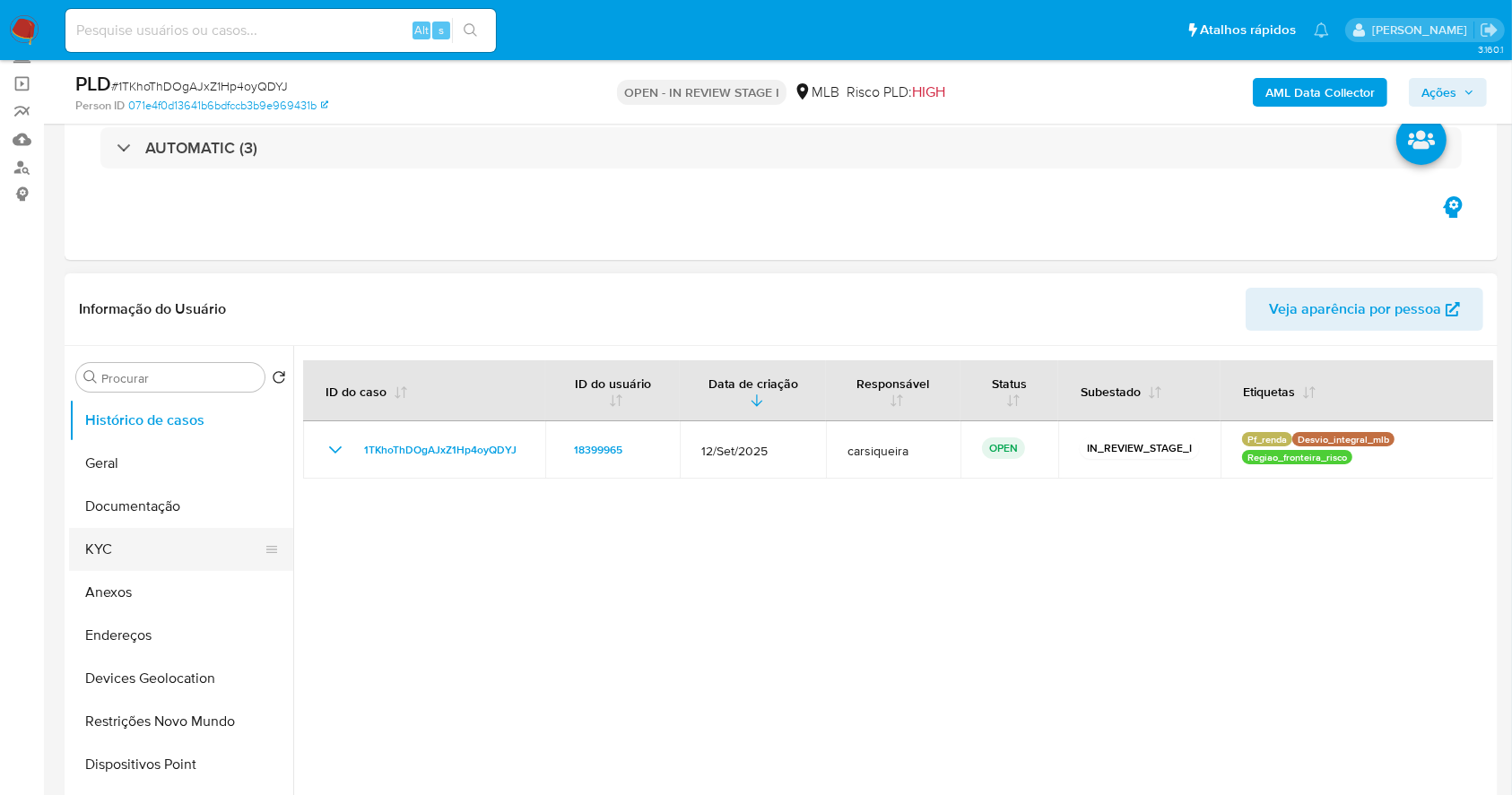
click at [137, 534] on button "KYC" at bounding box center [174, 550] width 210 height 43
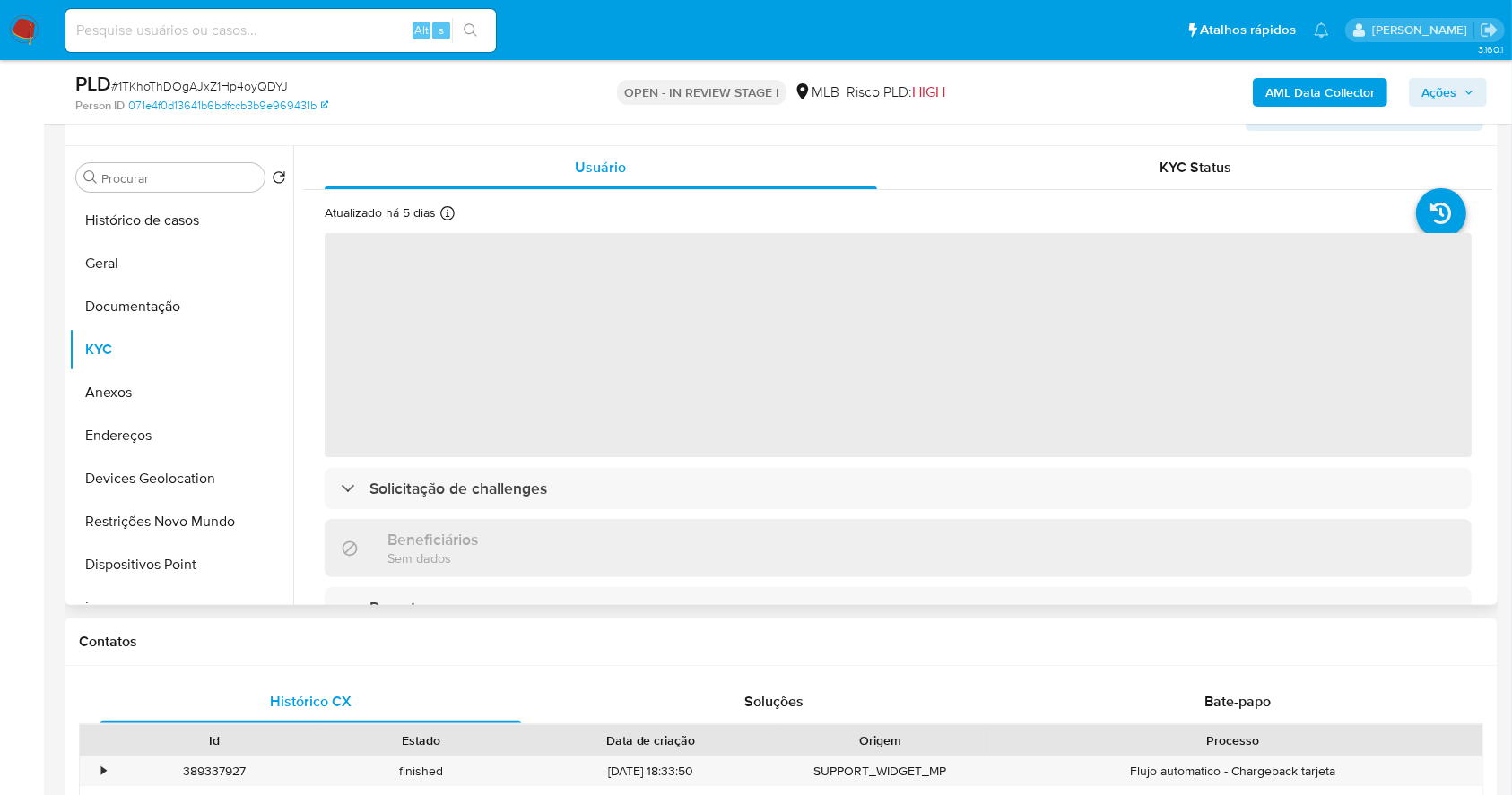
scroll to position [323, 0]
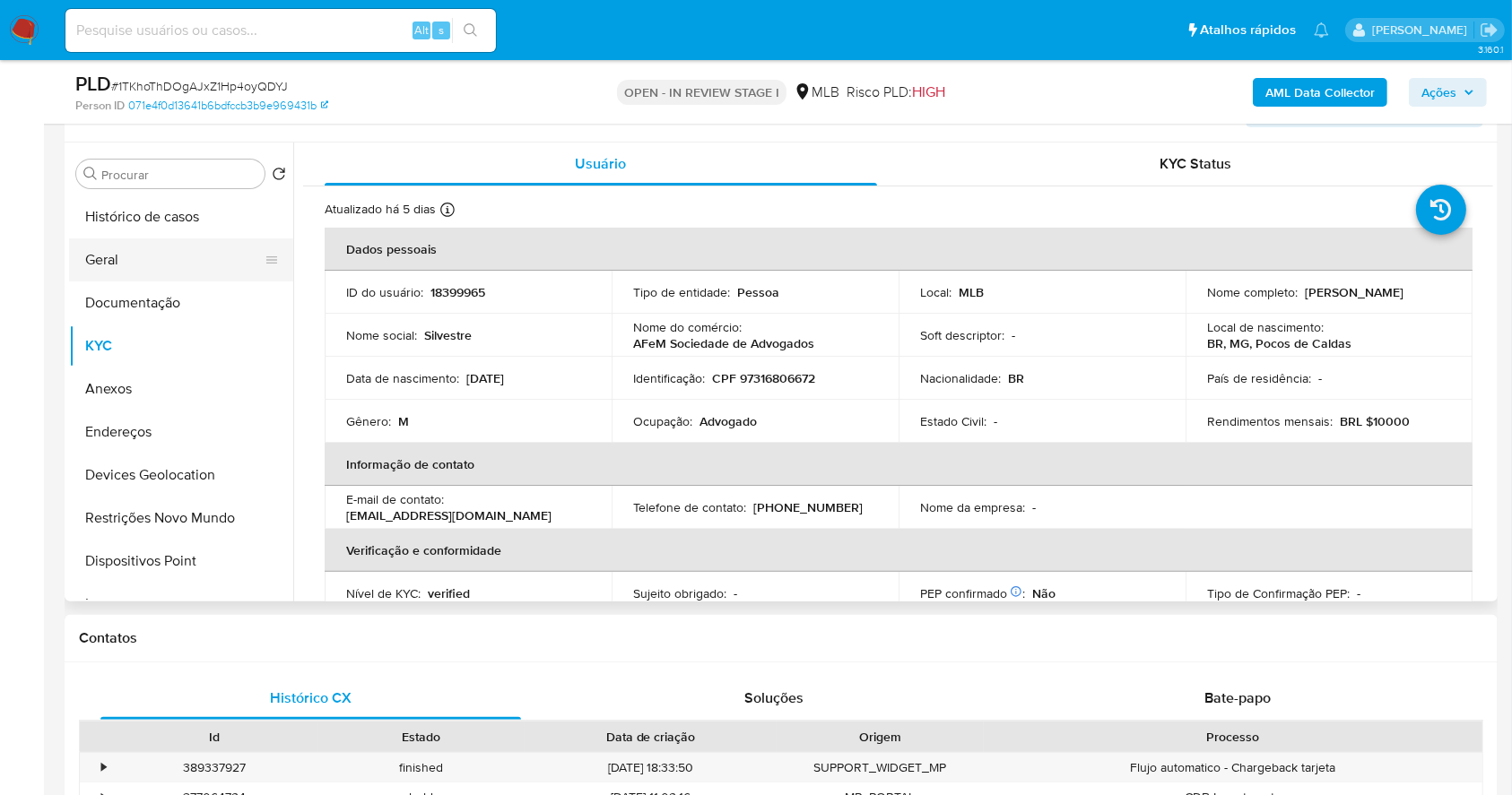
click at [187, 254] on button "Geral" at bounding box center [174, 260] width 210 height 43
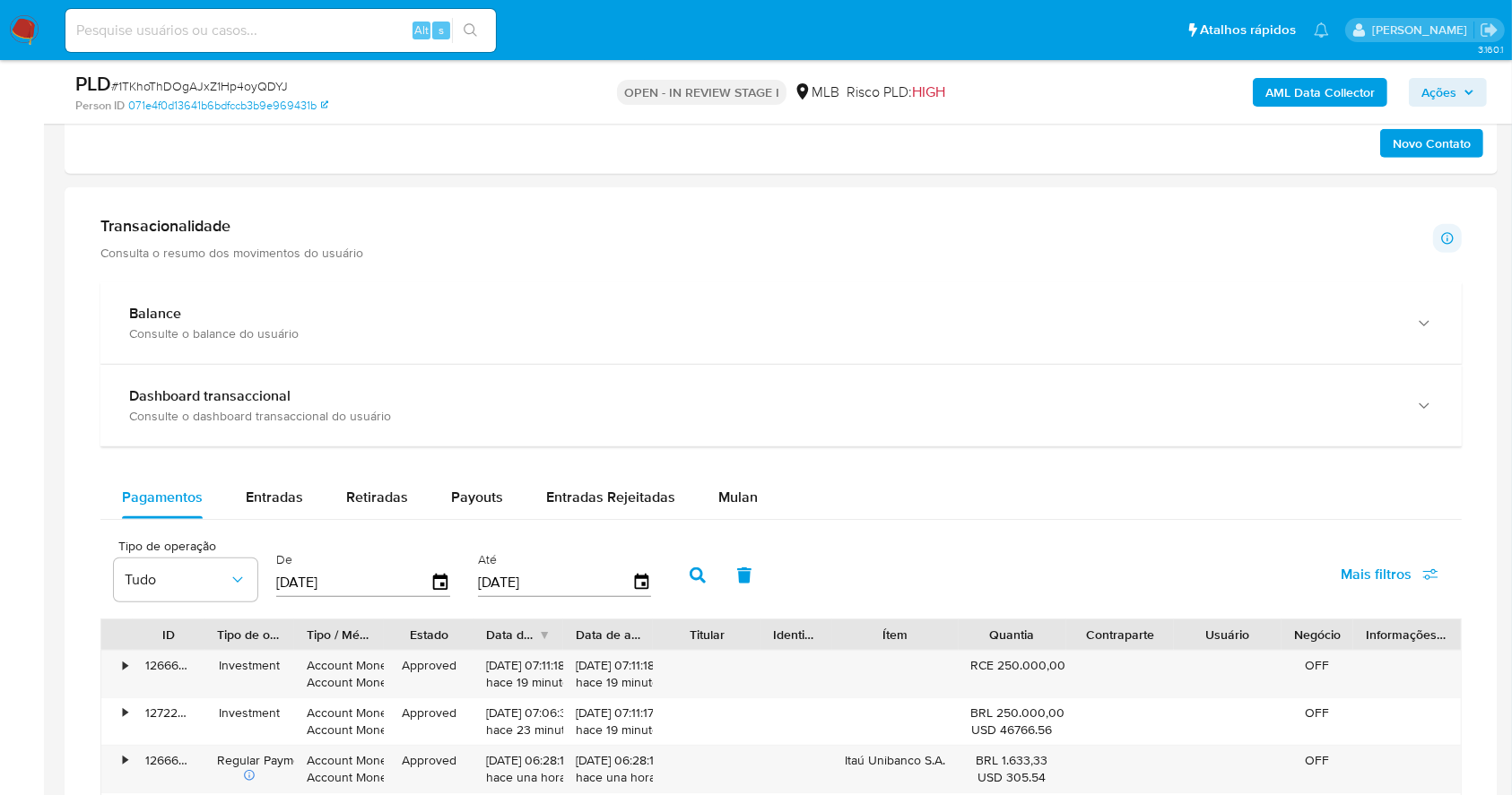
scroll to position [1220, 0]
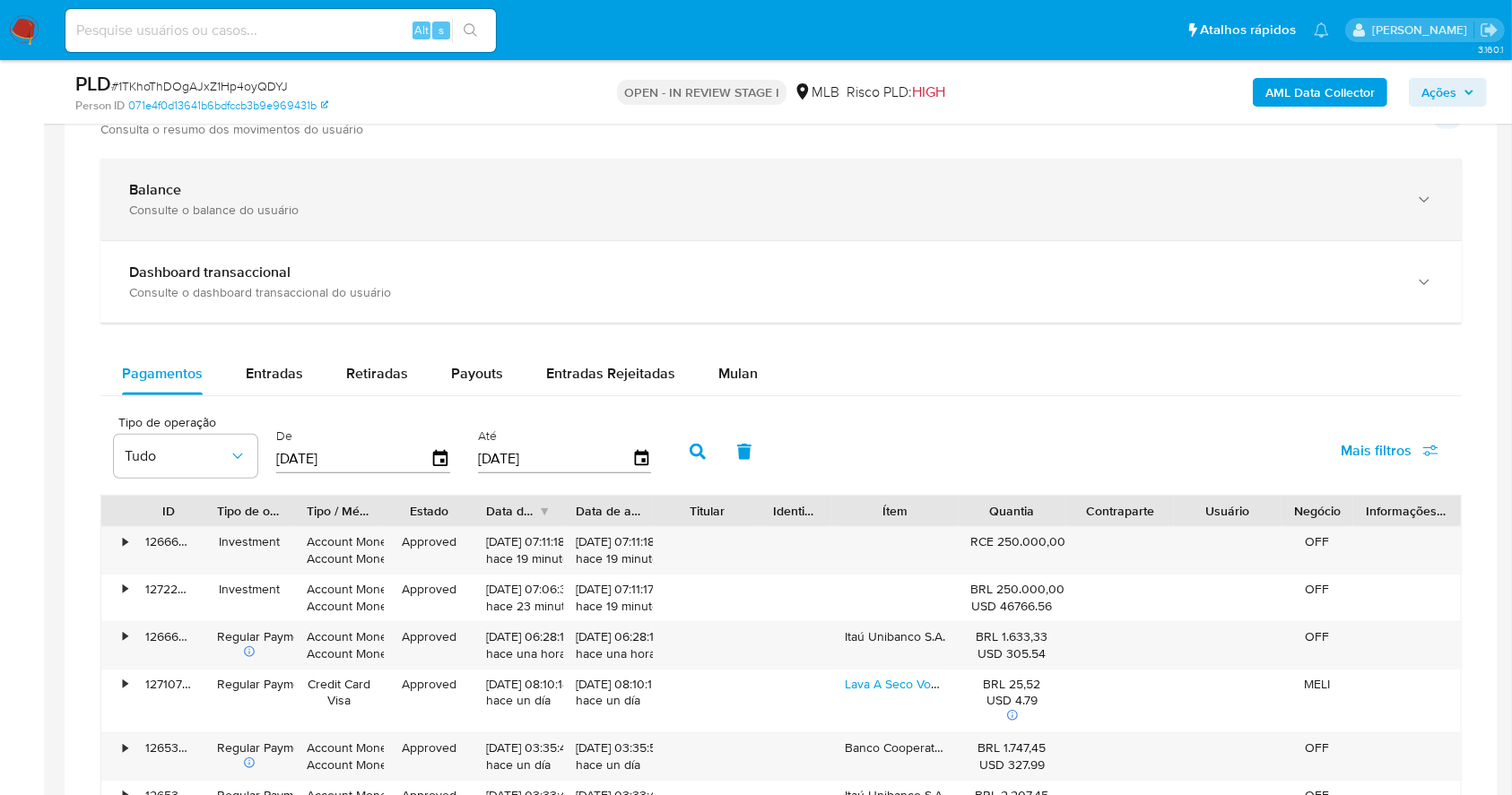
click at [380, 222] on div "Balance Consulte o balance do usuário" at bounding box center [780, 200] width 1361 height 82
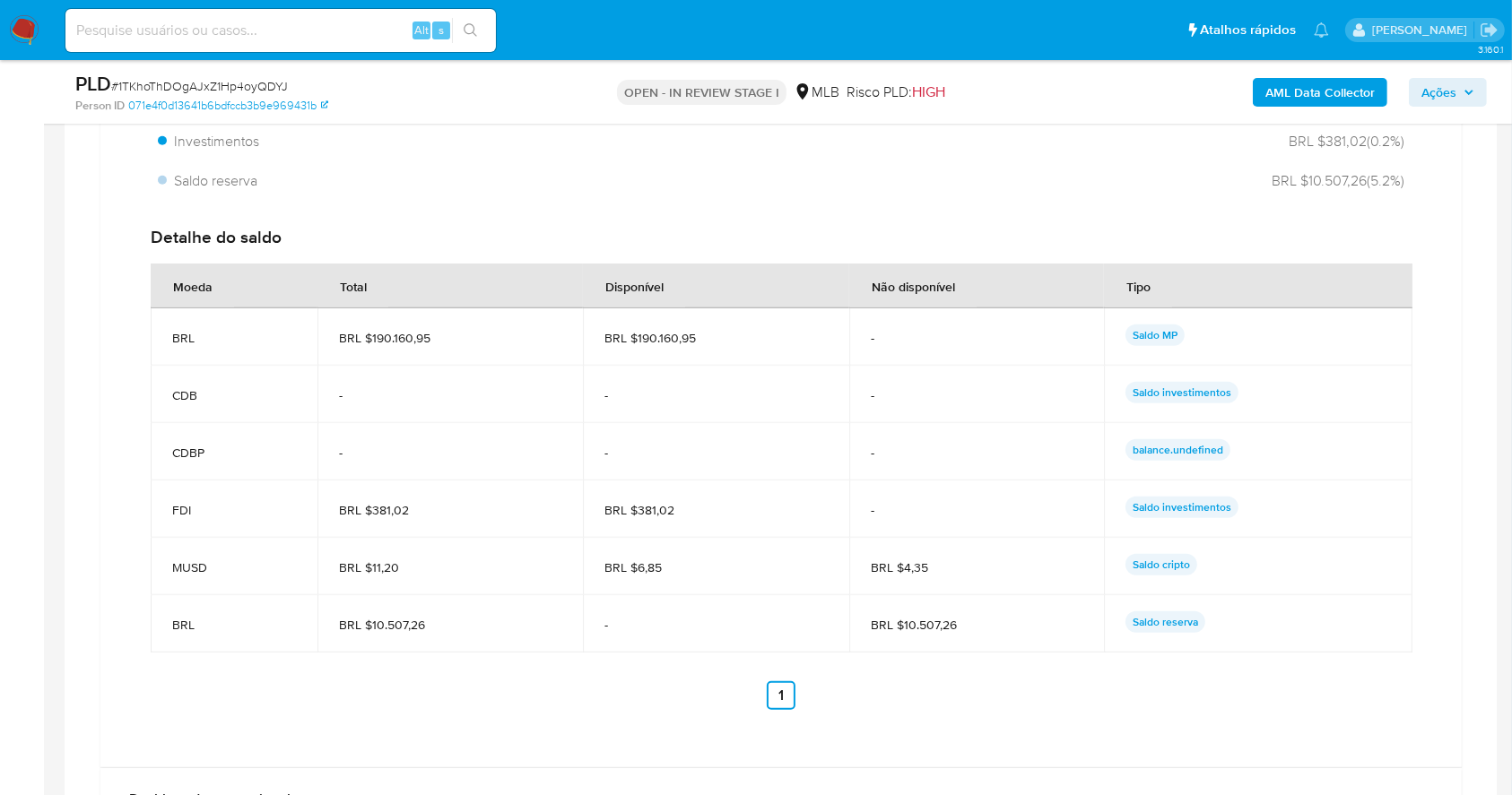
scroll to position [1579, 0]
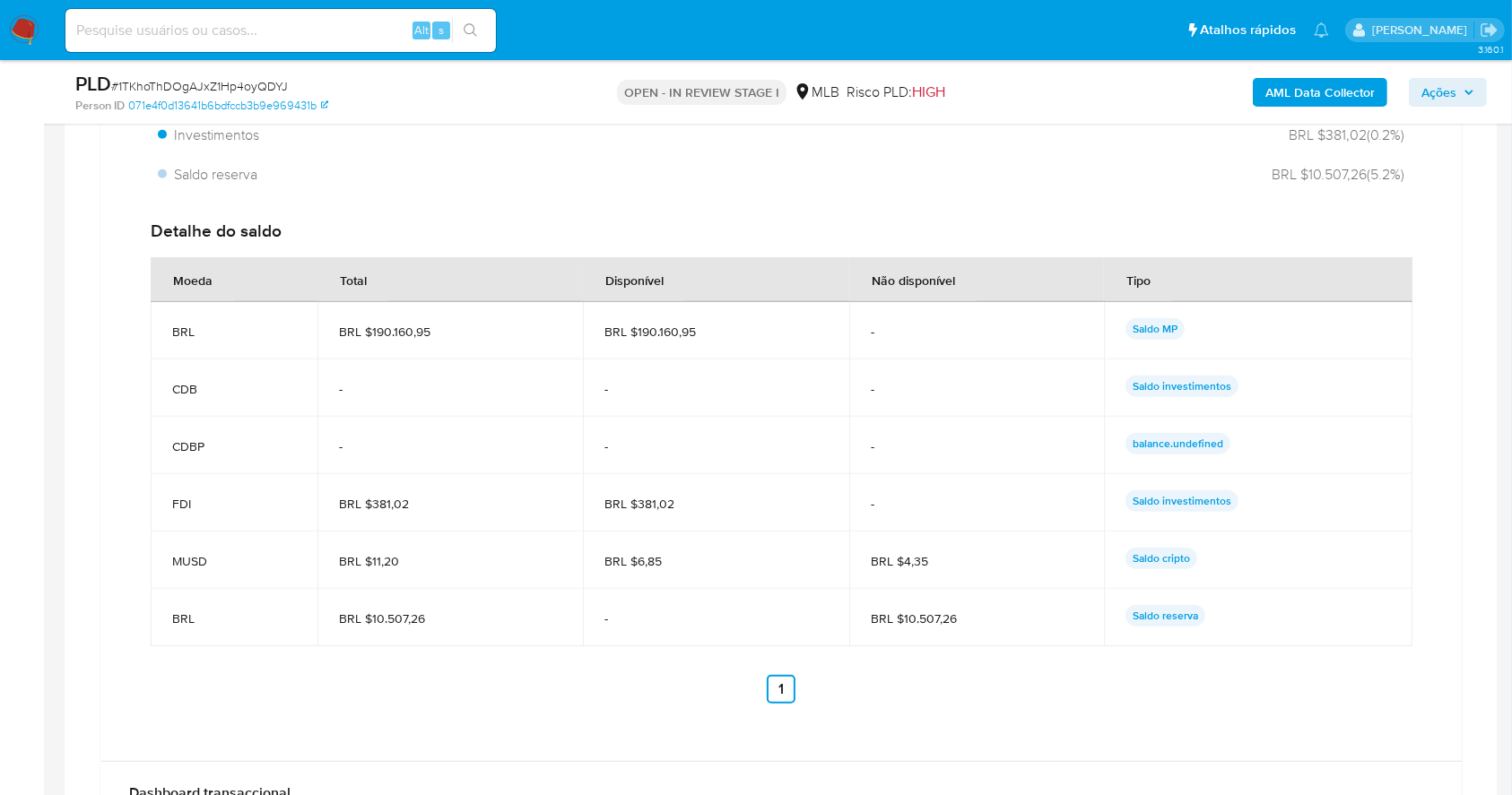
drag, startPoint x: 729, startPoint y: 336, endPoint x: 633, endPoint y: 334, distance: 96.0
click at [633, 334] on span "BRL $190.160,95" at bounding box center [716, 331] width 223 height 16
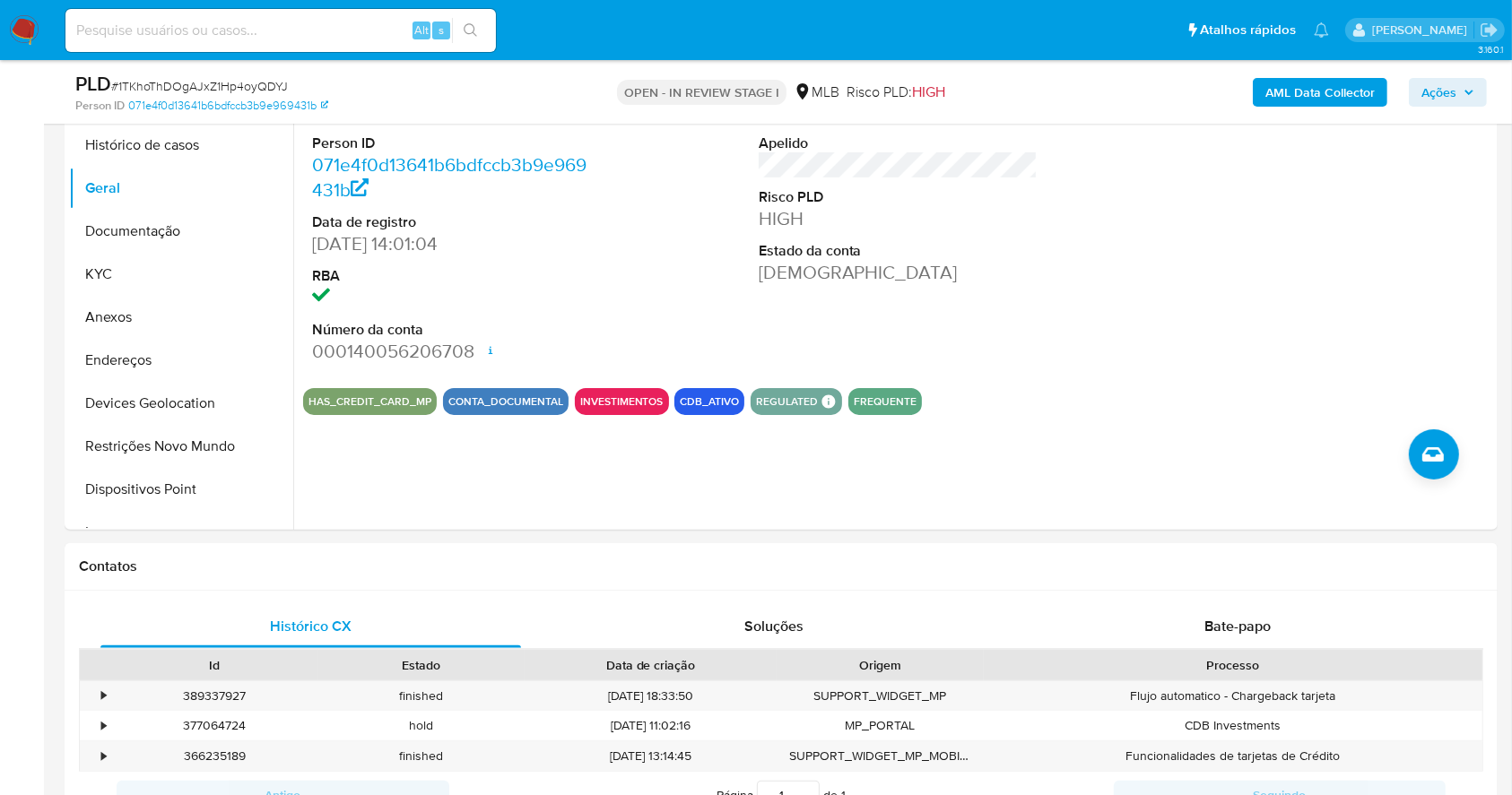
scroll to position [265, 0]
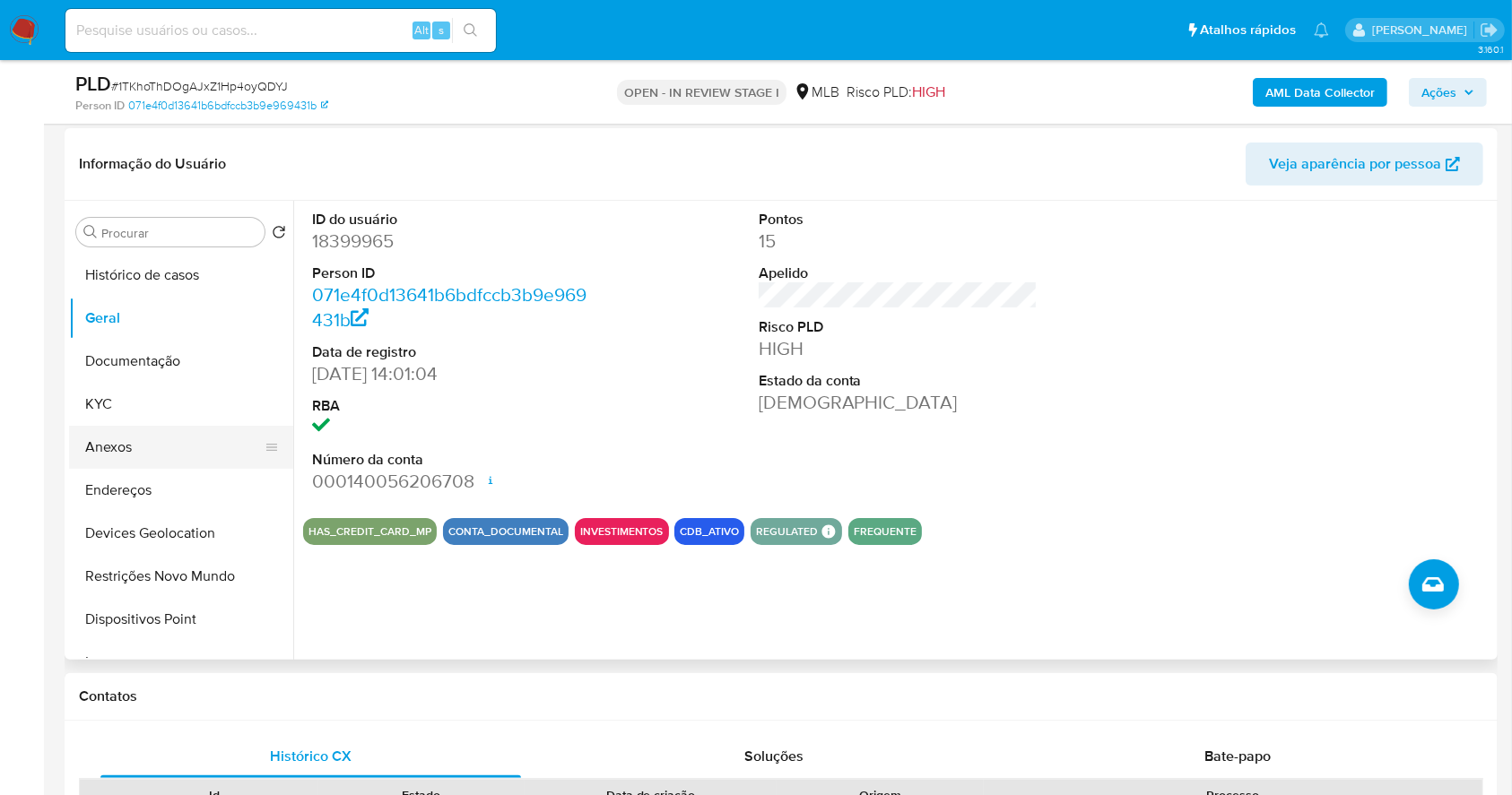
click at [158, 438] on button "Anexos" at bounding box center [174, 448] width 210 height 43
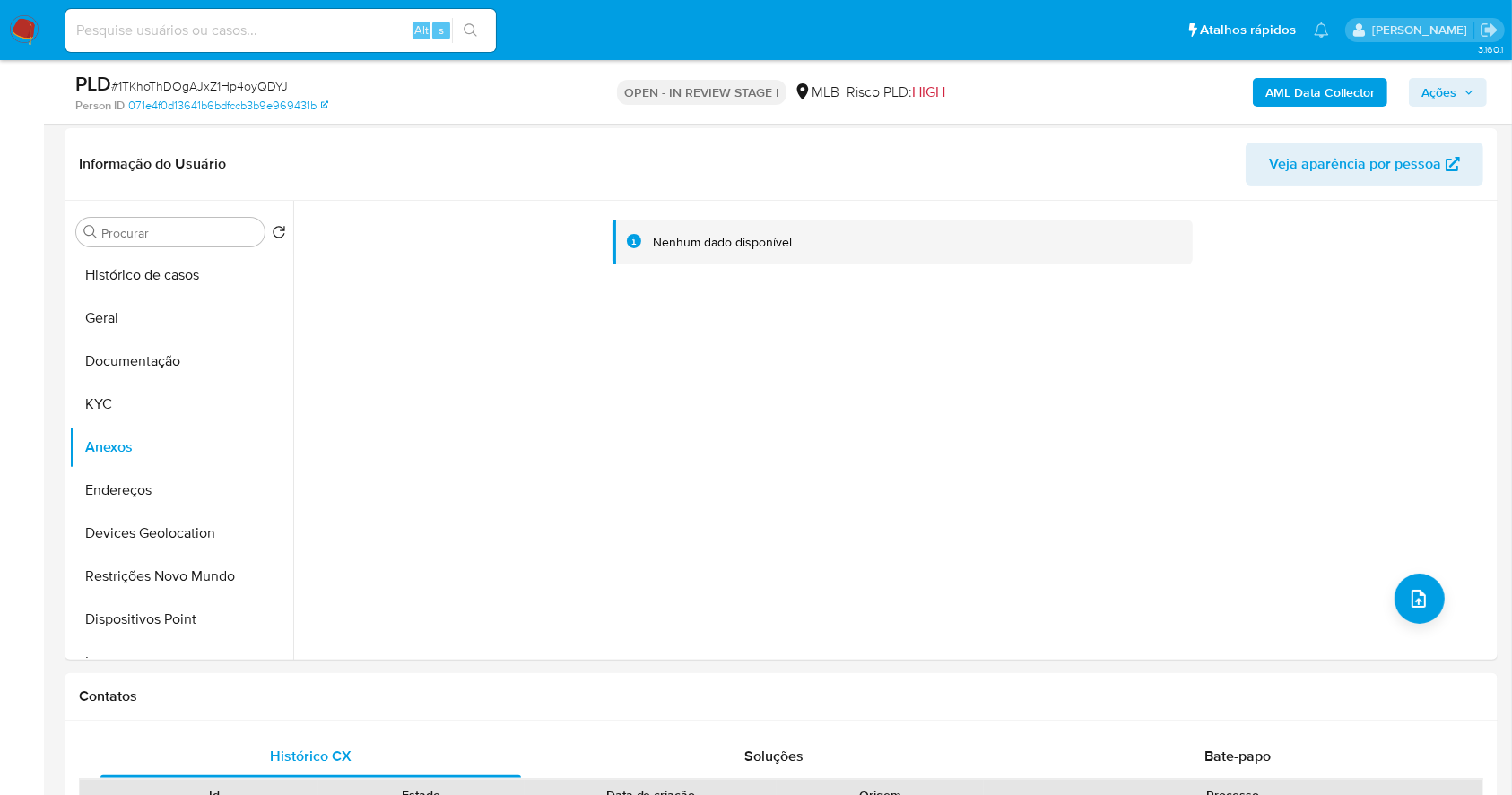
click at [1319, 92] on b "AML Data Collector" at bounding box center [1320, 92] width 110 height 29
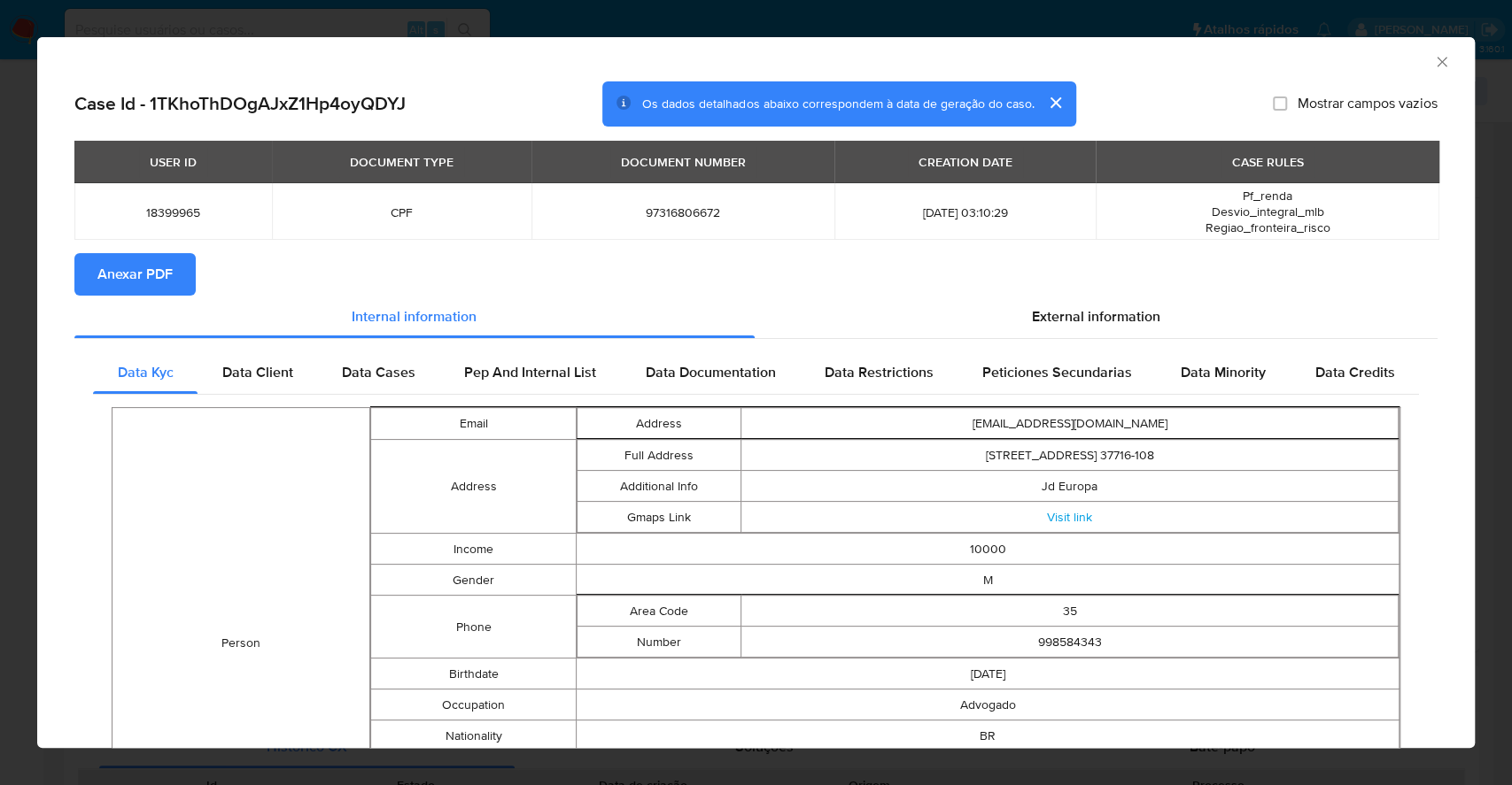
drag, startPoint x: 1502, startPoint y: 20, endPoint x: 345, endPoint y: 260, distance: 1181.6
click at [345, 260] on section "Anexar PDF" at bounding box center [756, 274] width 1363 height 42
click at [173, 269] on button "Anexar PDF" at bounding box center [135, 274] width 121 height 42
click at [0, 308] on div "AML Data Collector Case Id - 1TKhoThDOgAJxZ1Hp4oyQDYJ Os dados detalhados abaix…" at bounding box center [756, 392] width 1512 height 785
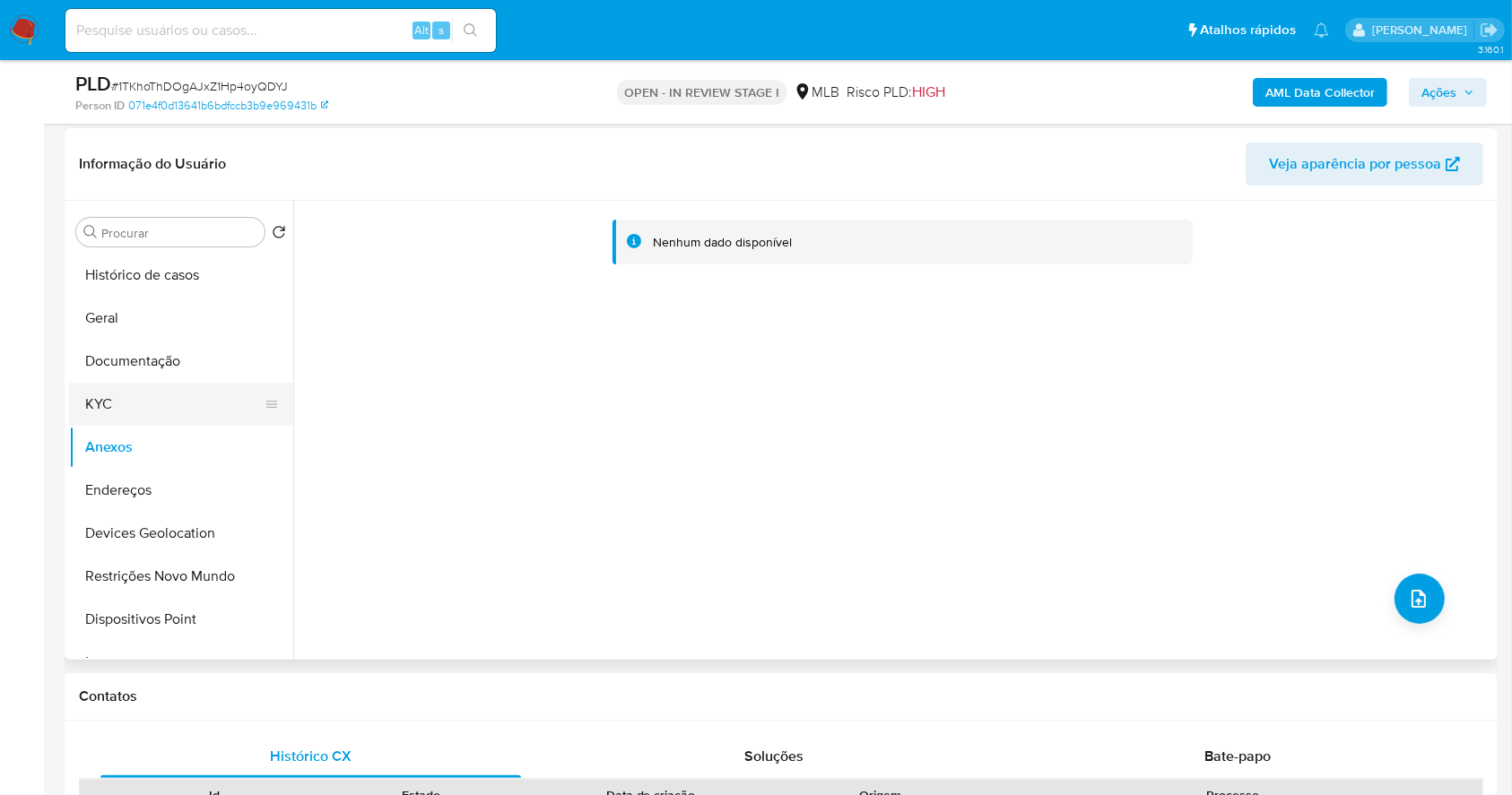
click at [173, 397] on button "KYC" at bounding box center [174, 404] width 210 height 43
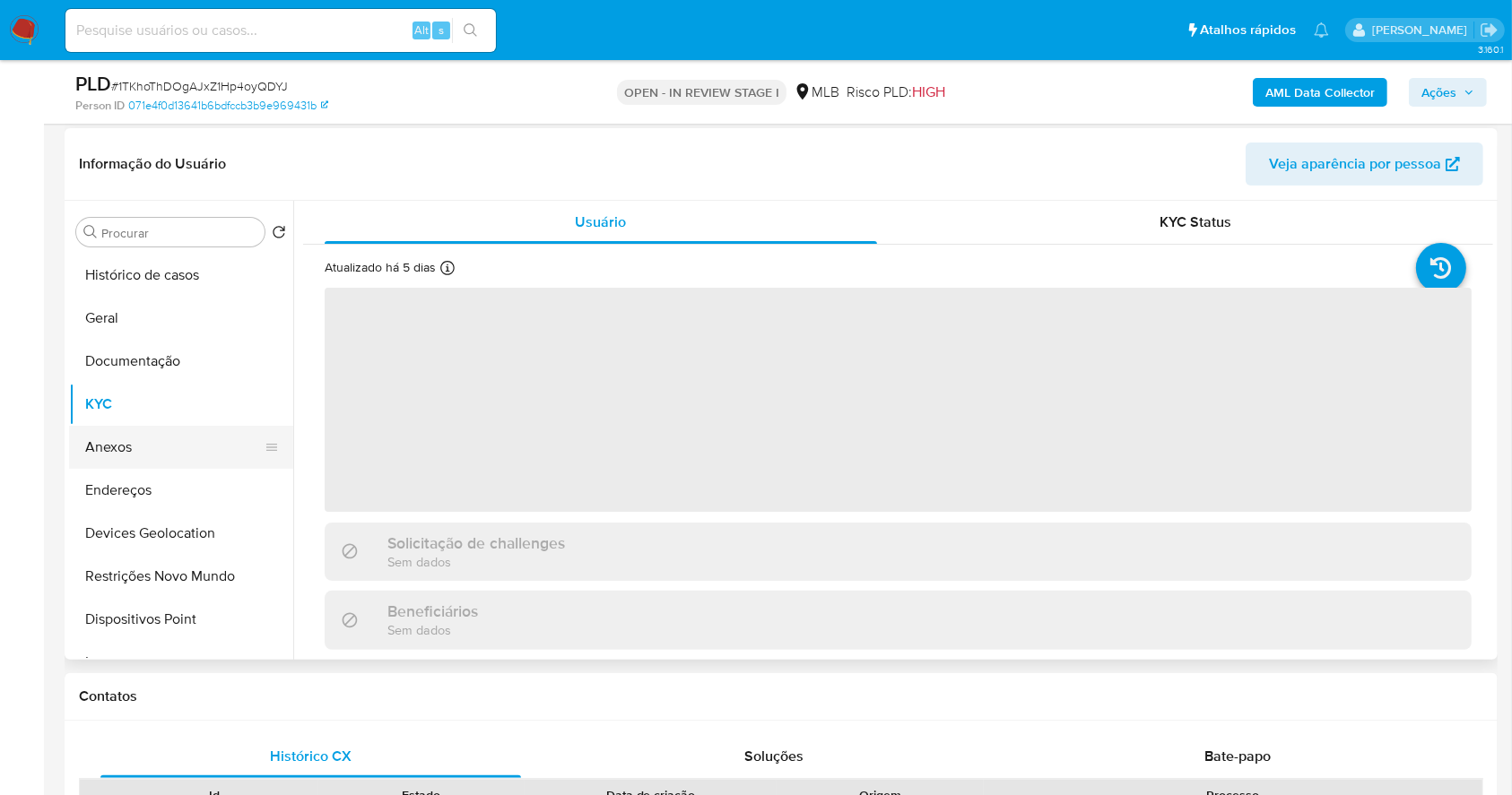
click at [190, 443] on button "Anexos" at bounding box center [174, 448] width 210 height 43
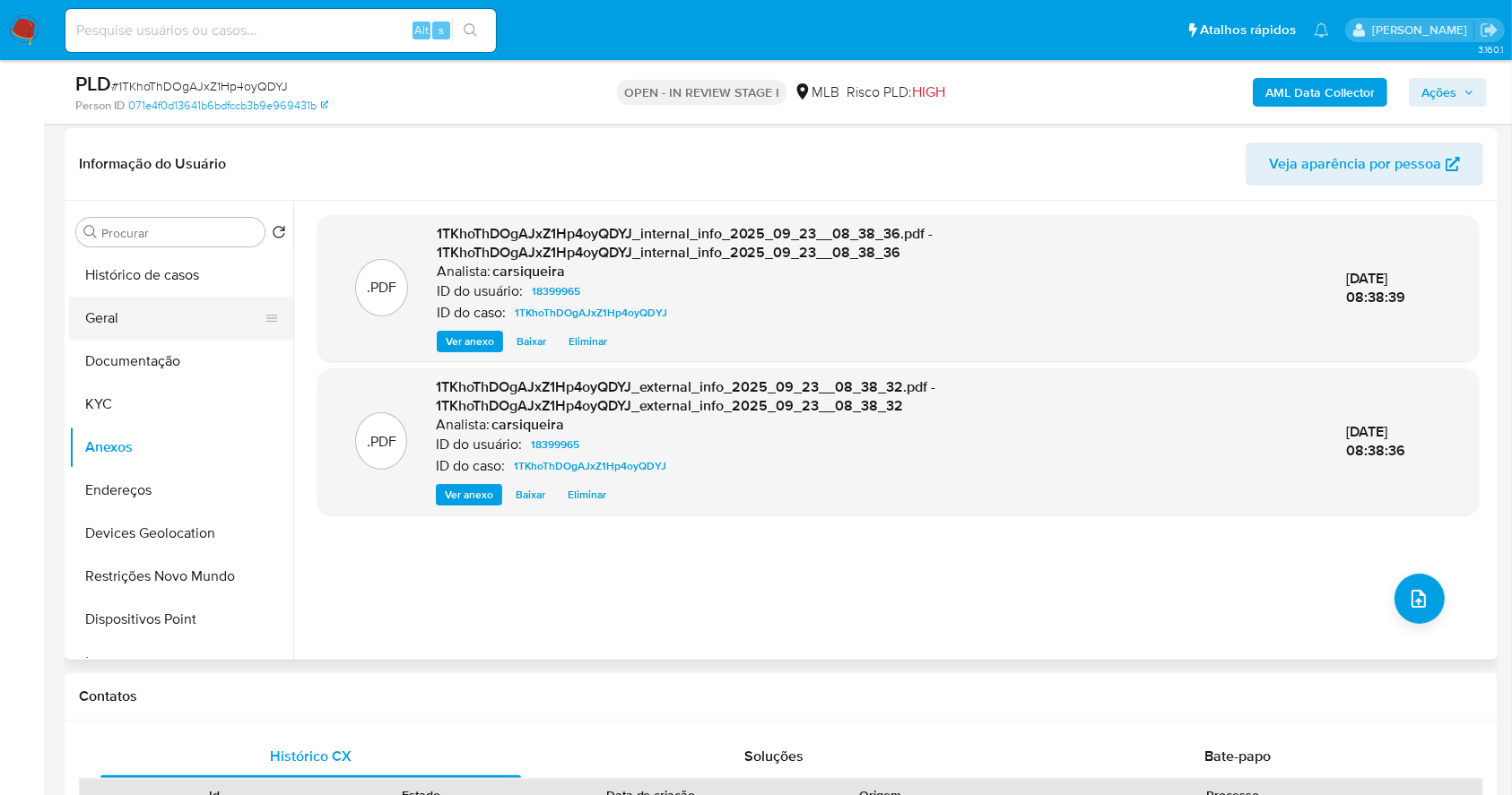
click at [163, 325] on button "Geral" at bounding box center [174, 319] width 210 height 43
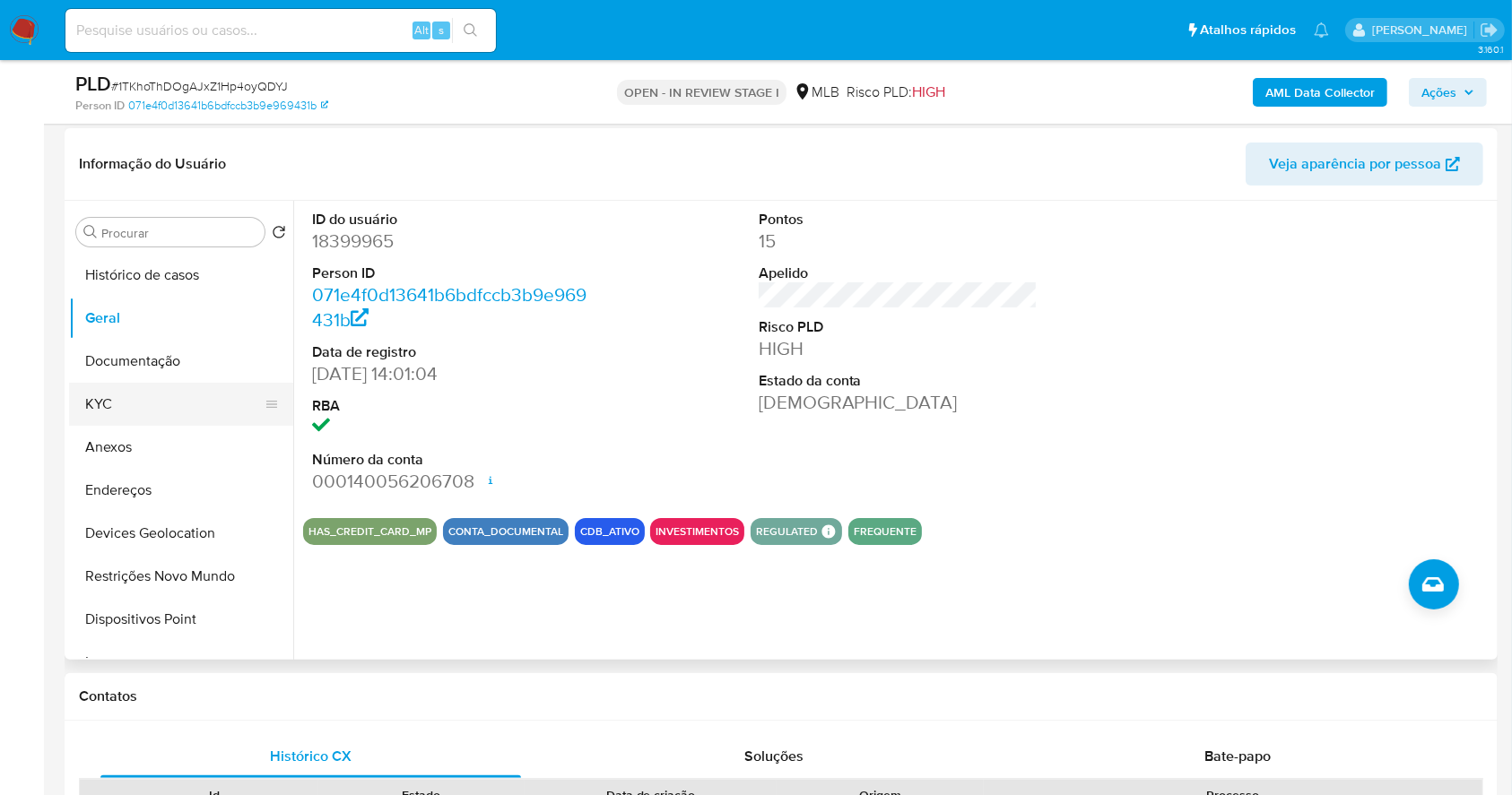
click at [150, 409] on button "KYC" at bounding box center [174, 404] width 210 height 43
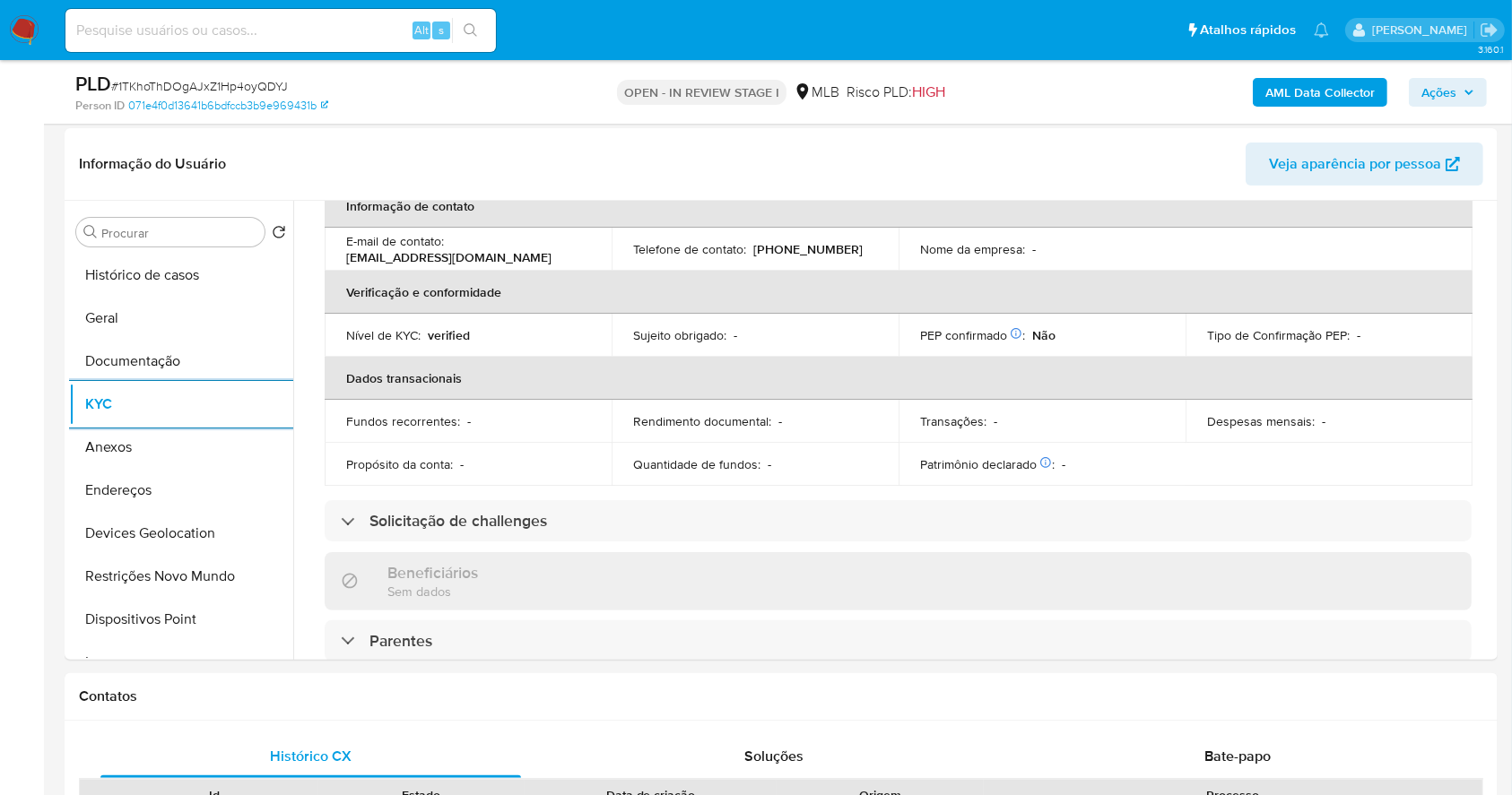
scroll to position [762, 0]
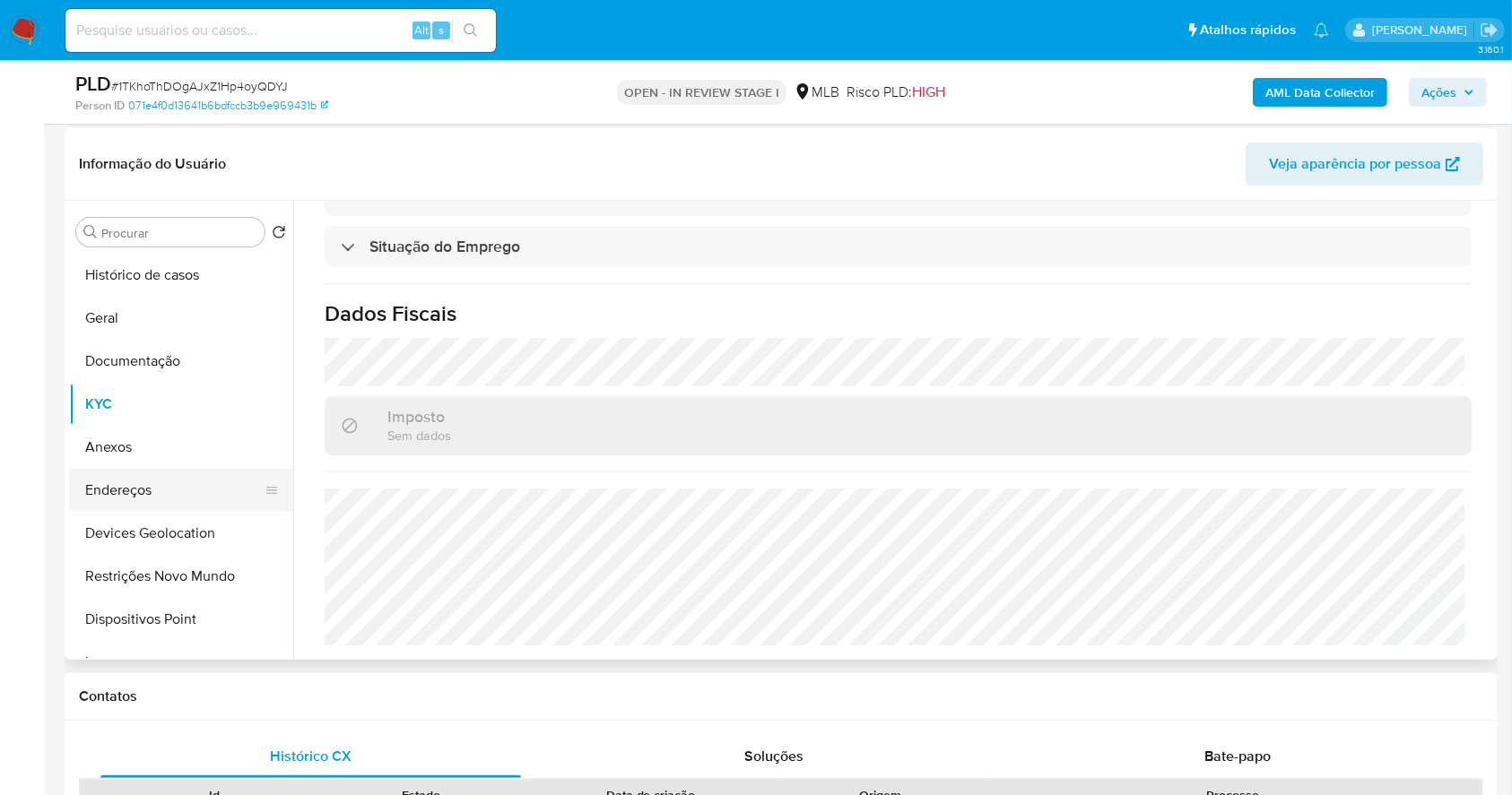
click at [150, 476] on button "Endereços" at bounding box center [174, 490] width 210 height 43
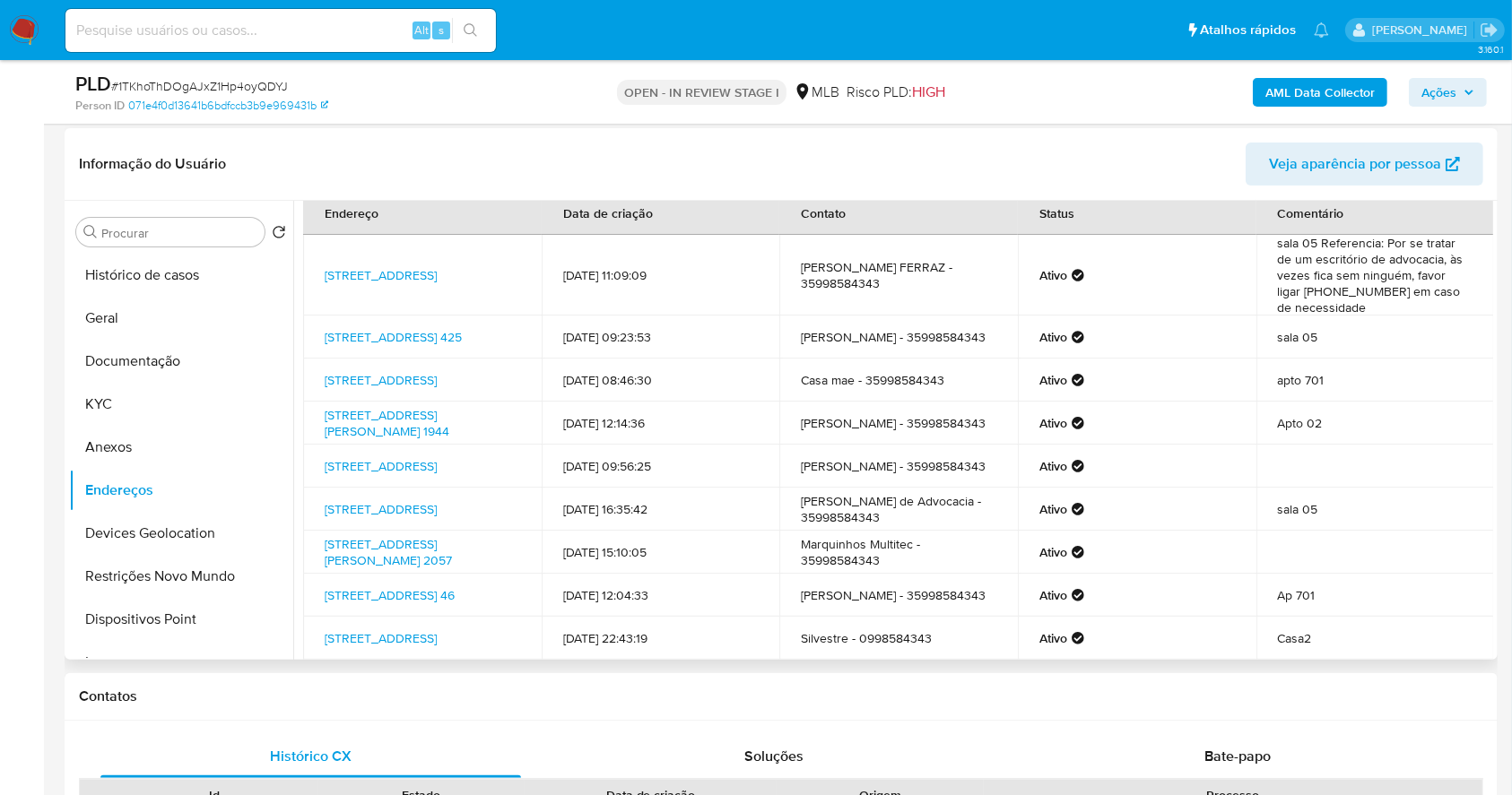
scroll to position [28, 0]
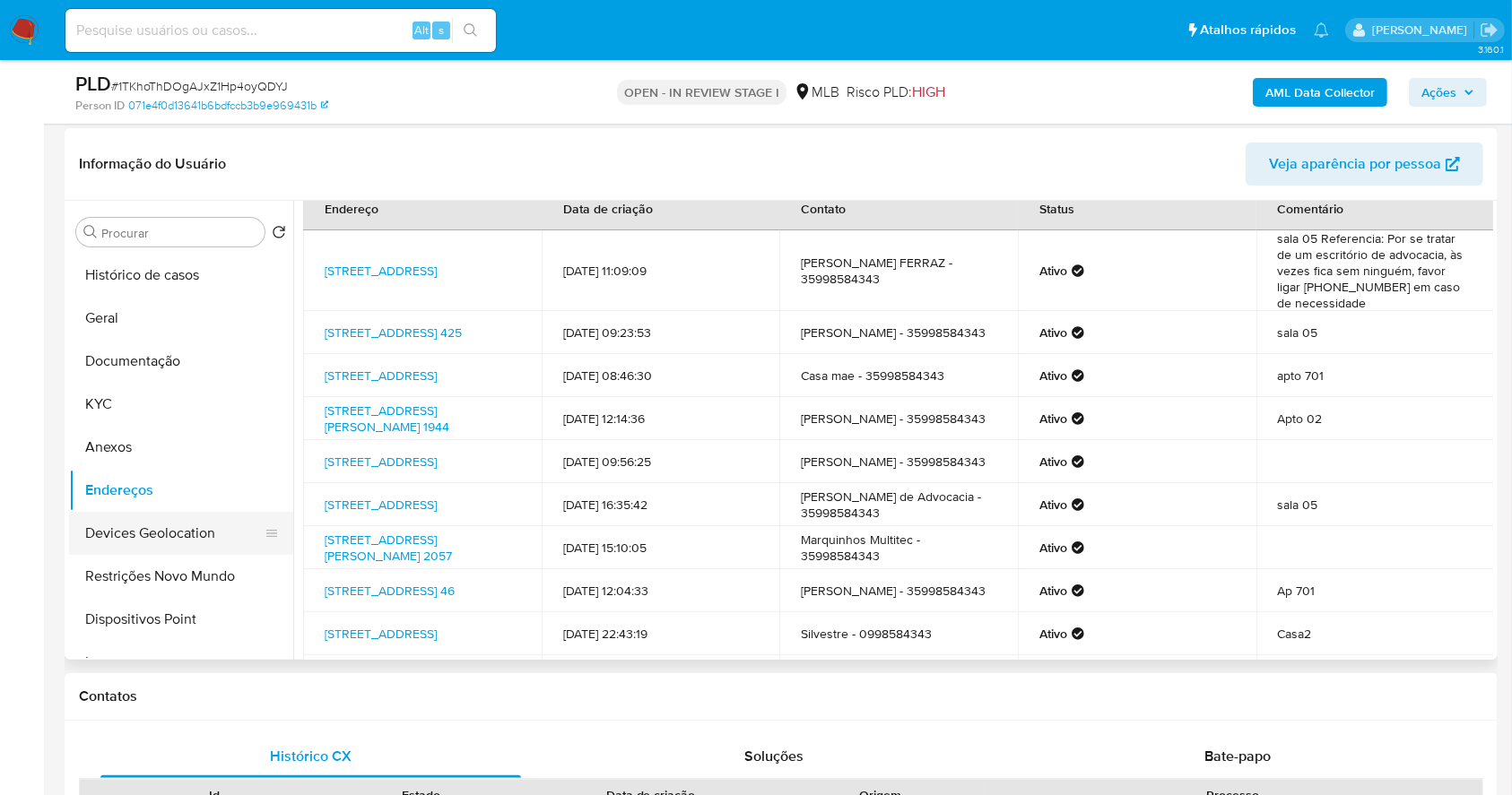
click at [185, 533] on button "Devices Geolocation" at bounding box center [174, 533] width 210 height 43
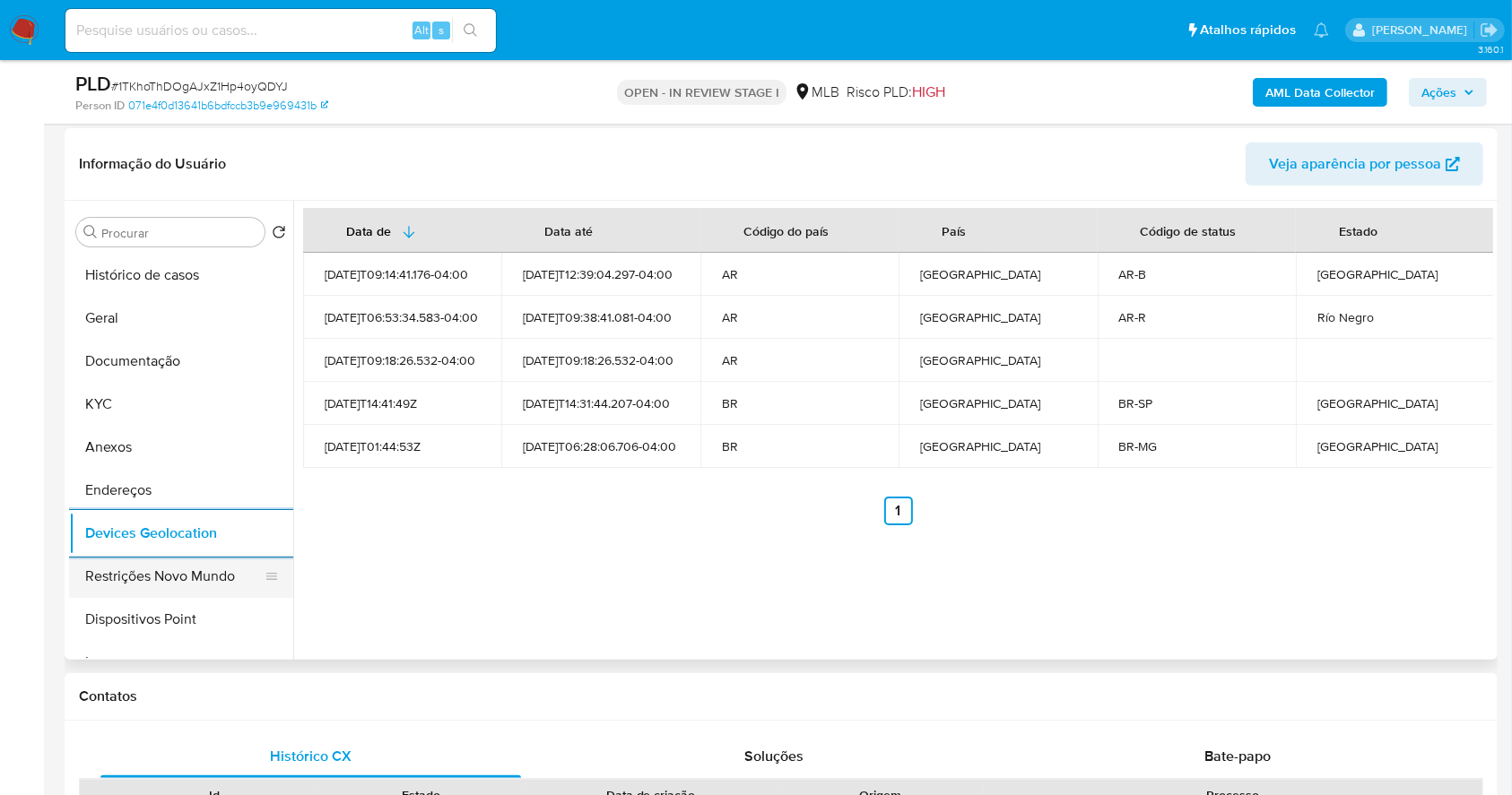
click at [205, 572] on button "Restrições Novo Mundo" at bounding box center [174, 577] width 210 height 43
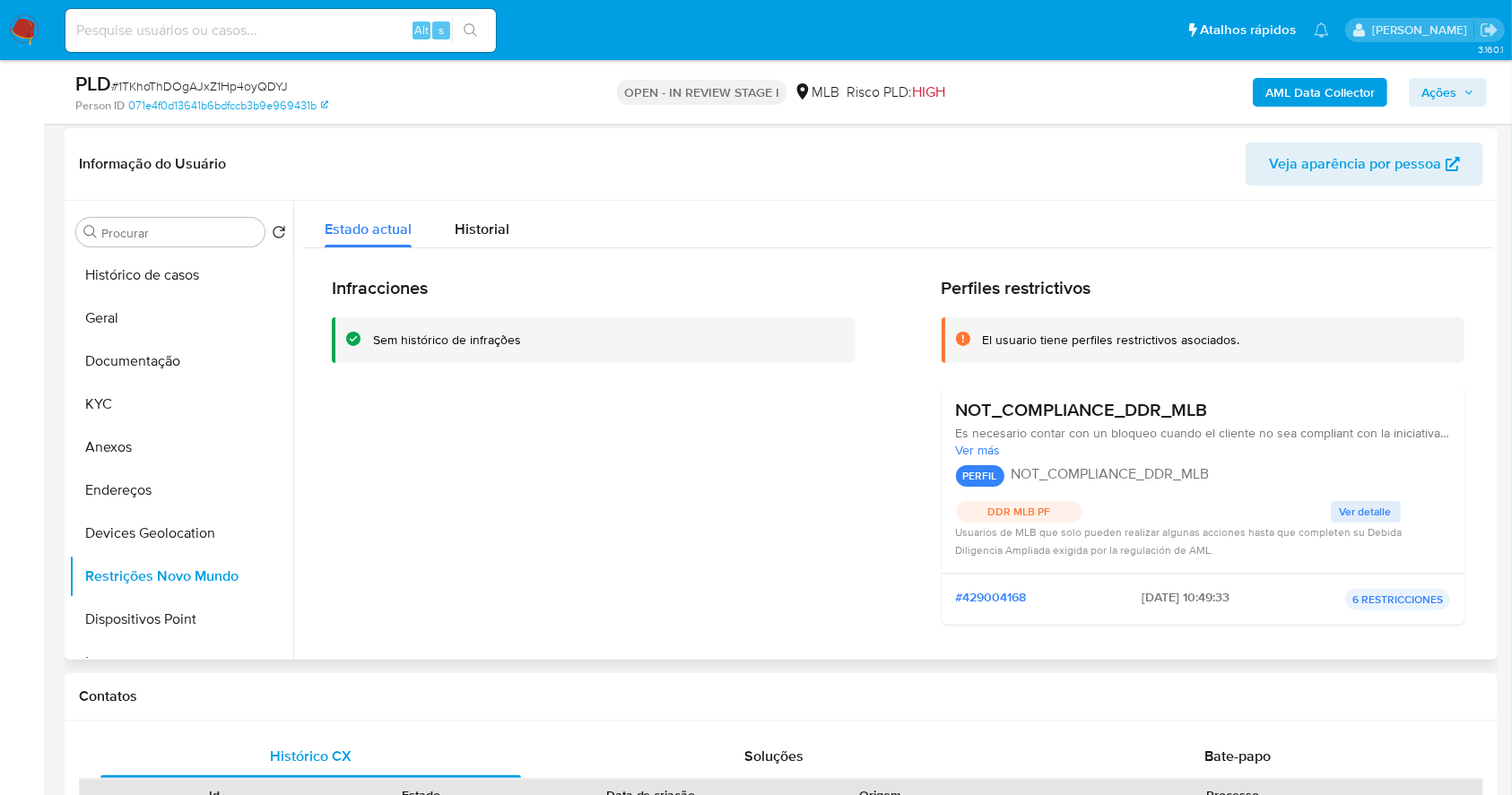
click at [735, 523] on div "Infracciones Sem histórico de infrações" at bounding box center [593, 458] width 524 height 362
click at [165, 617] on button "Dispositivos Point" at bounding box center [174, 619] width 210 height 43
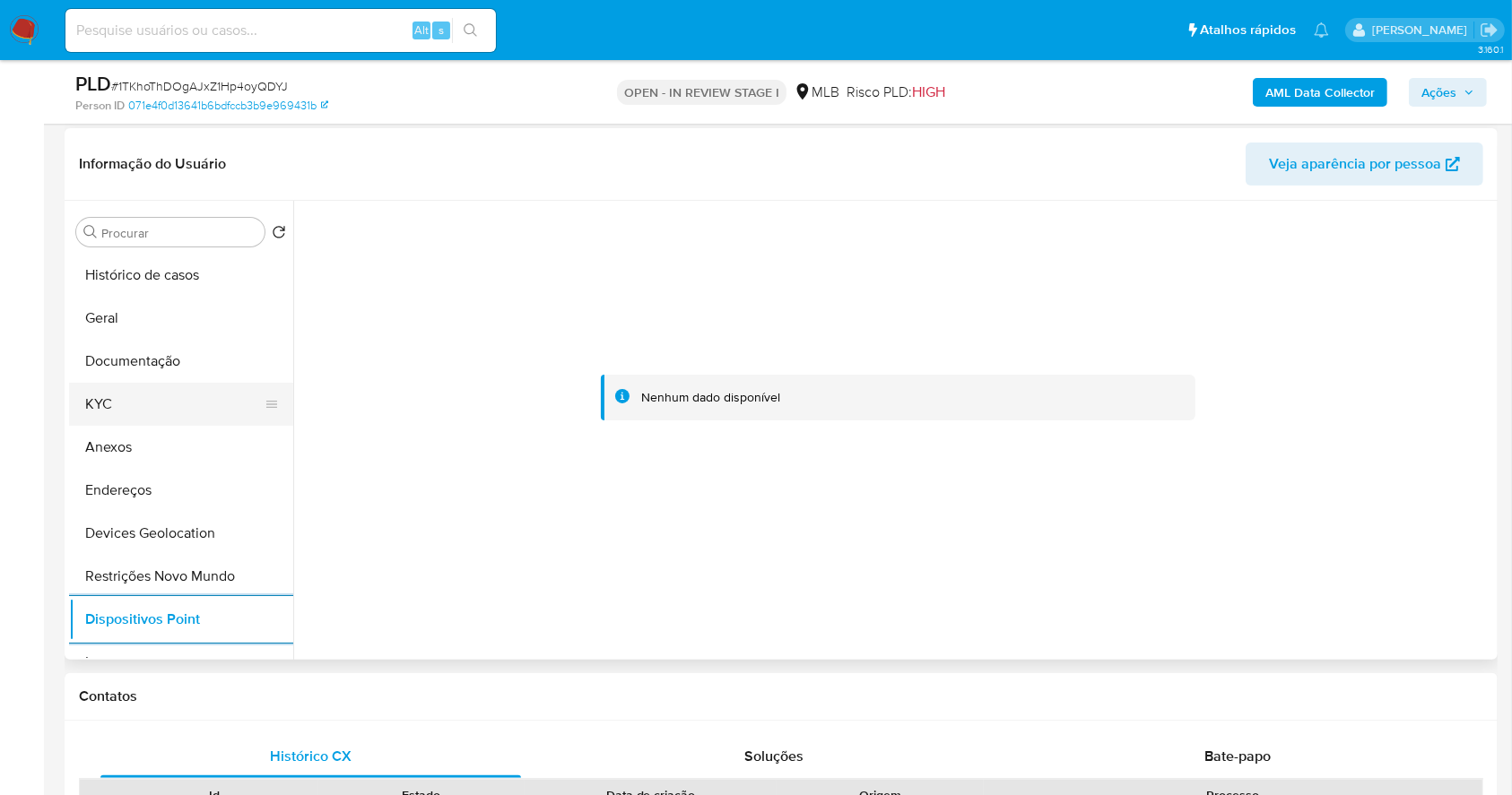
click at [143, 407] on button "KYC" at bounding box center [174, 404] width 210 height 43
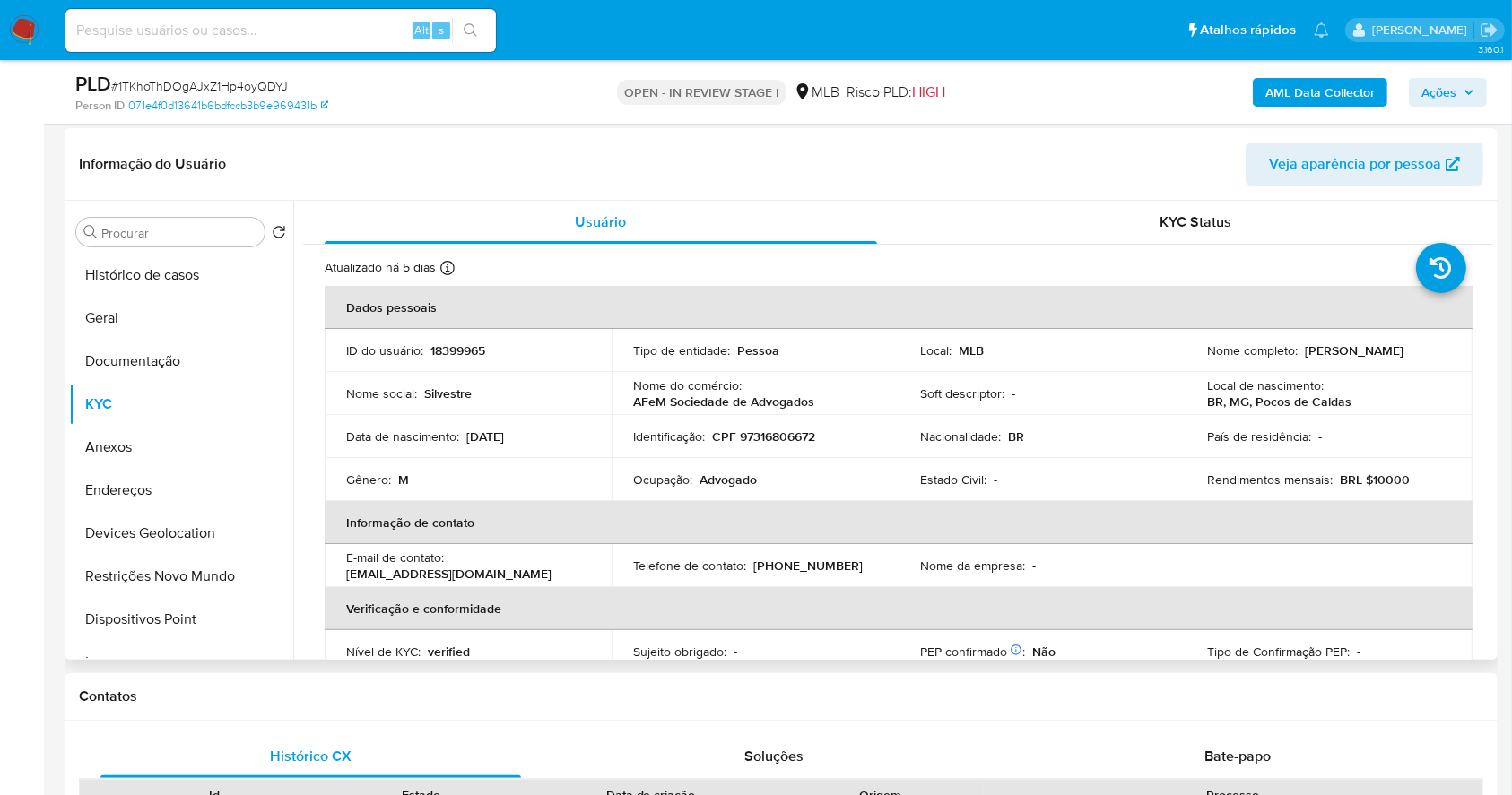
click at [786, 441] on p "CPF 97316806672" at bounding box center [763, 436] width 103 height 16
copy p "97316806672"
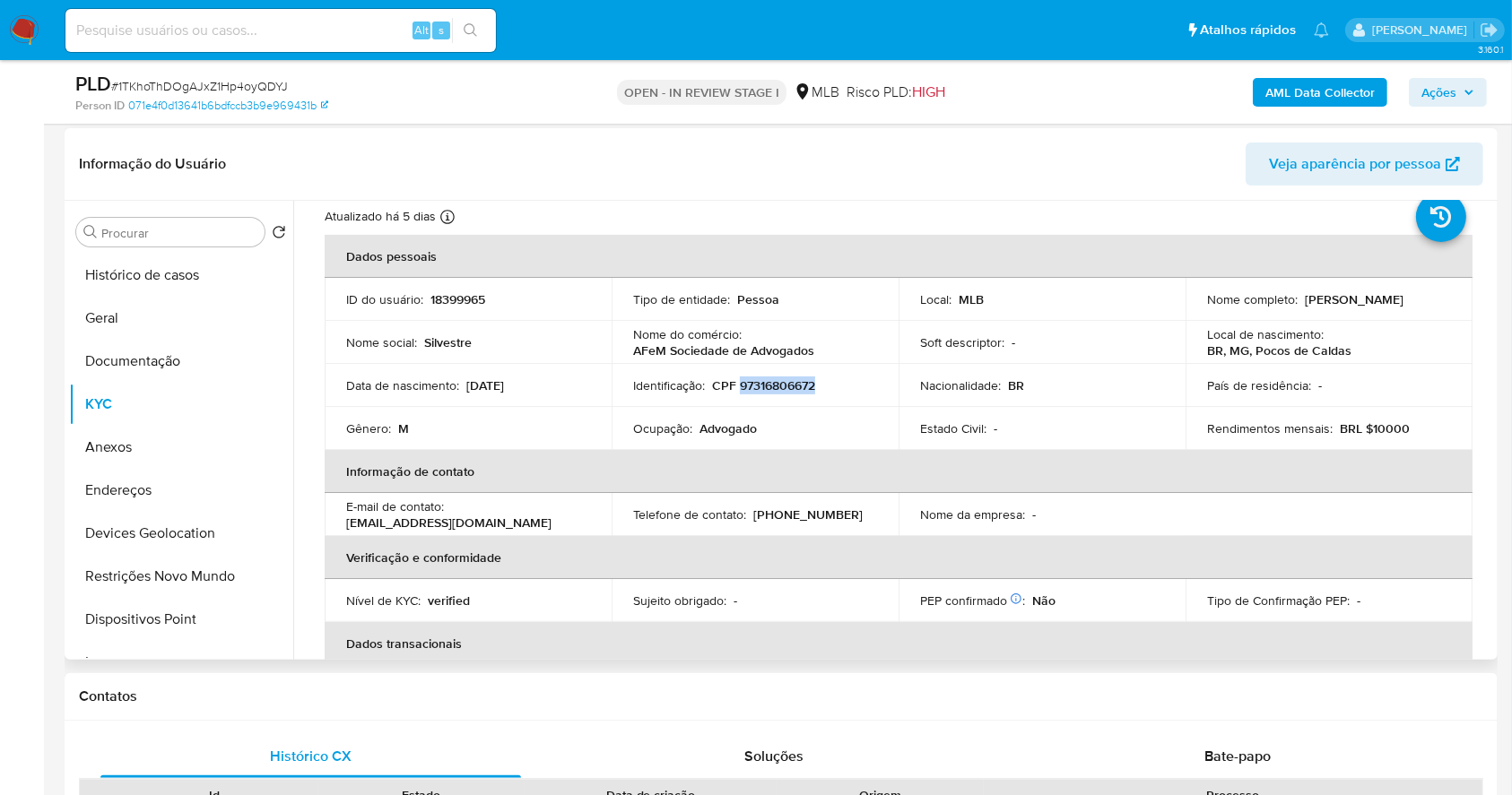
scroll to position [45, 0]
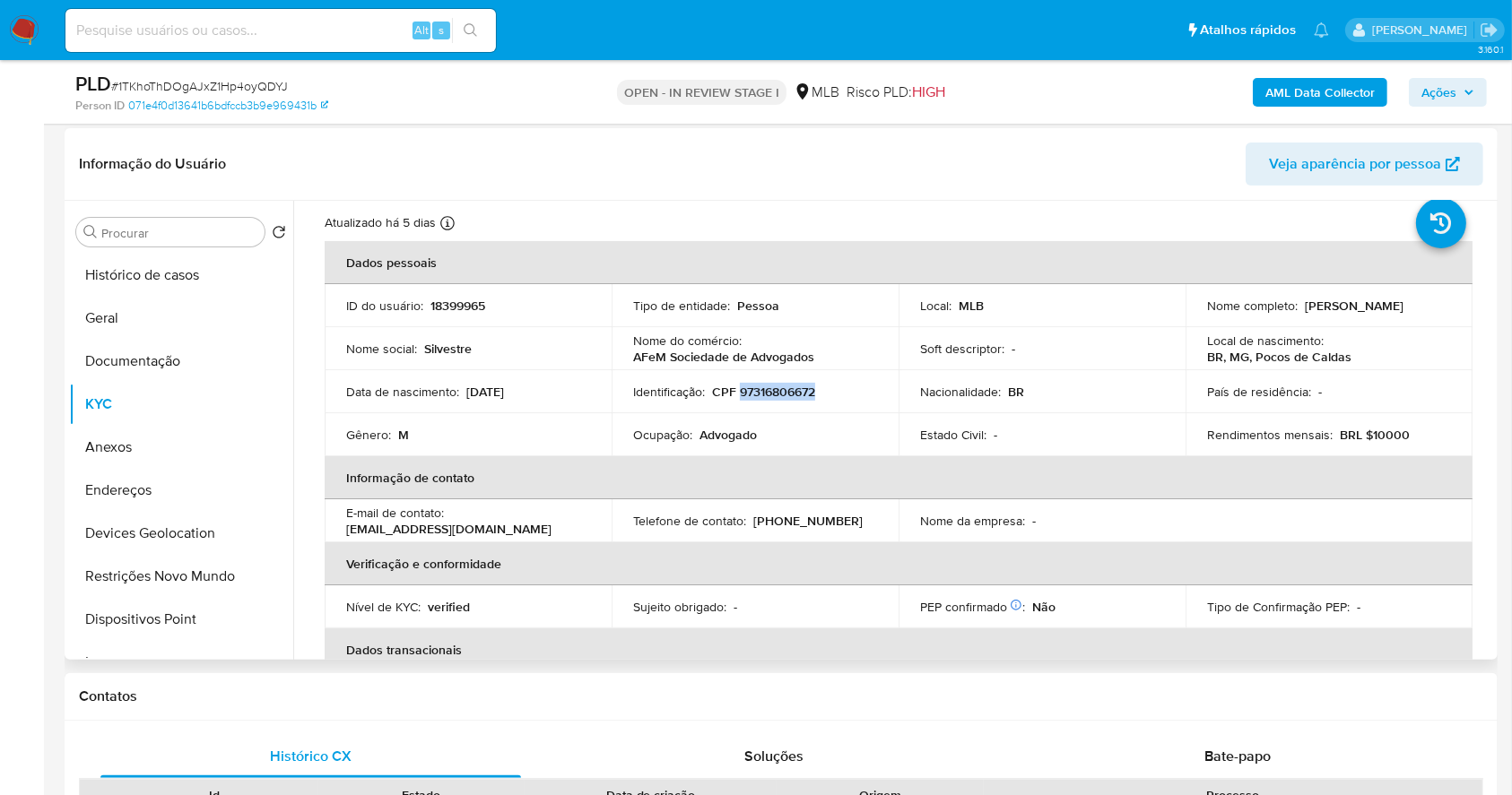
click at [795, 394] on p "CPF 97316806672" at bounding box center [763, 391] width 103 height 16
click at [794, 384] on p "CPF 97316806672" at bounding box center [763, 391] width 103 height 16
click at [838, 382] on td "Identificação : CPF 97316806672" at bounding box center [754, 392] width 287 height 43
click at [803, 387] on p "CPF 97316806672" at bounding box center [763, 391] width 103 height 16
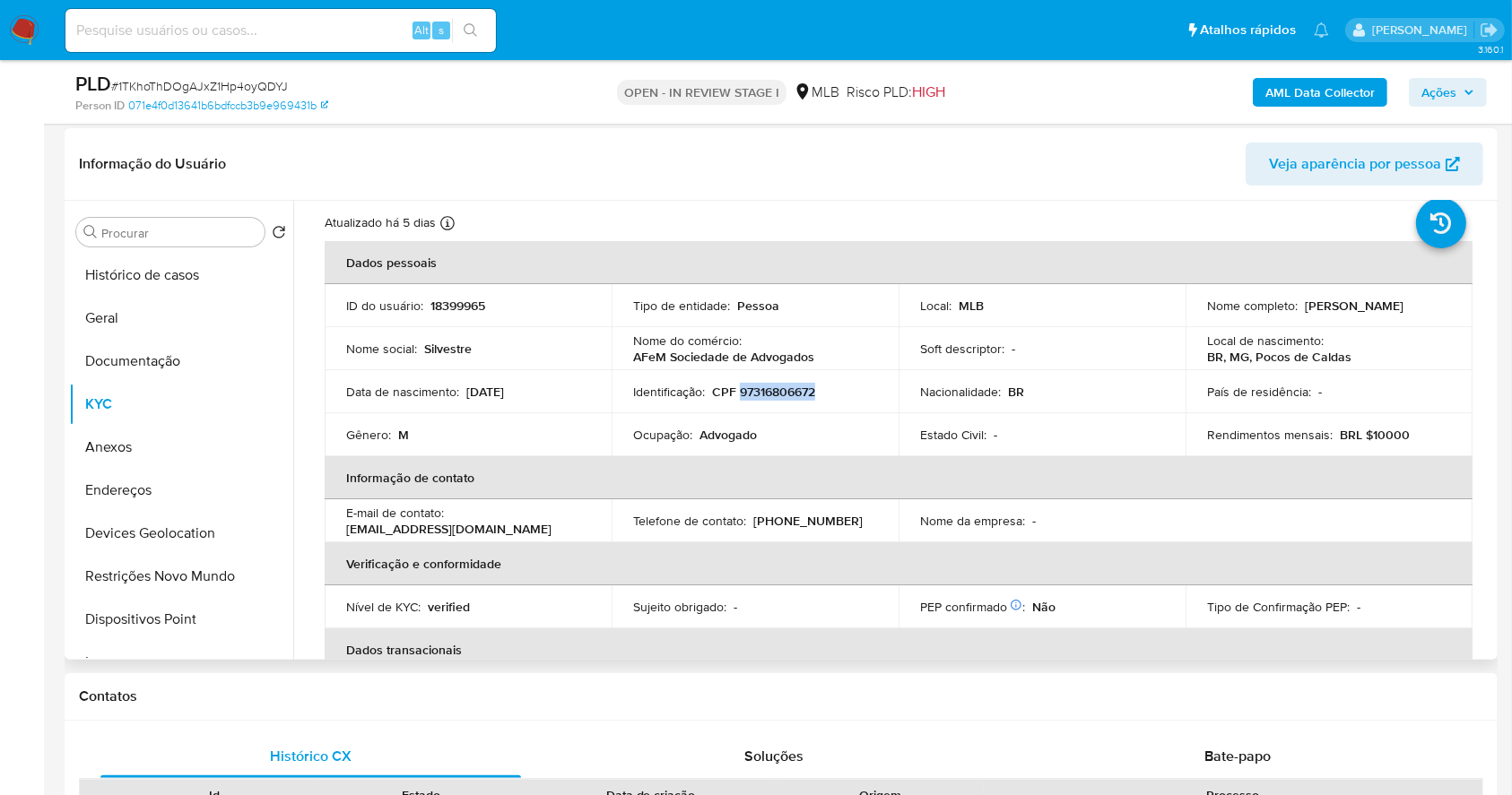
click at [803, 387] on p "CPF 97316806672" at bounding box center [763, 391] width 103 height 16
copy p "97316806672"
drag, startPoint x: 1351, startPoint y: 318, endPoint x: 1189, endPoint y: 309, distance: 162.2
click at [1189, 309] on td "Nome completo : Silvestre Azevedo Ferraz" at bounding box center [1328, 306] width 287 height 43
copy p "[PERSON_NAME]"
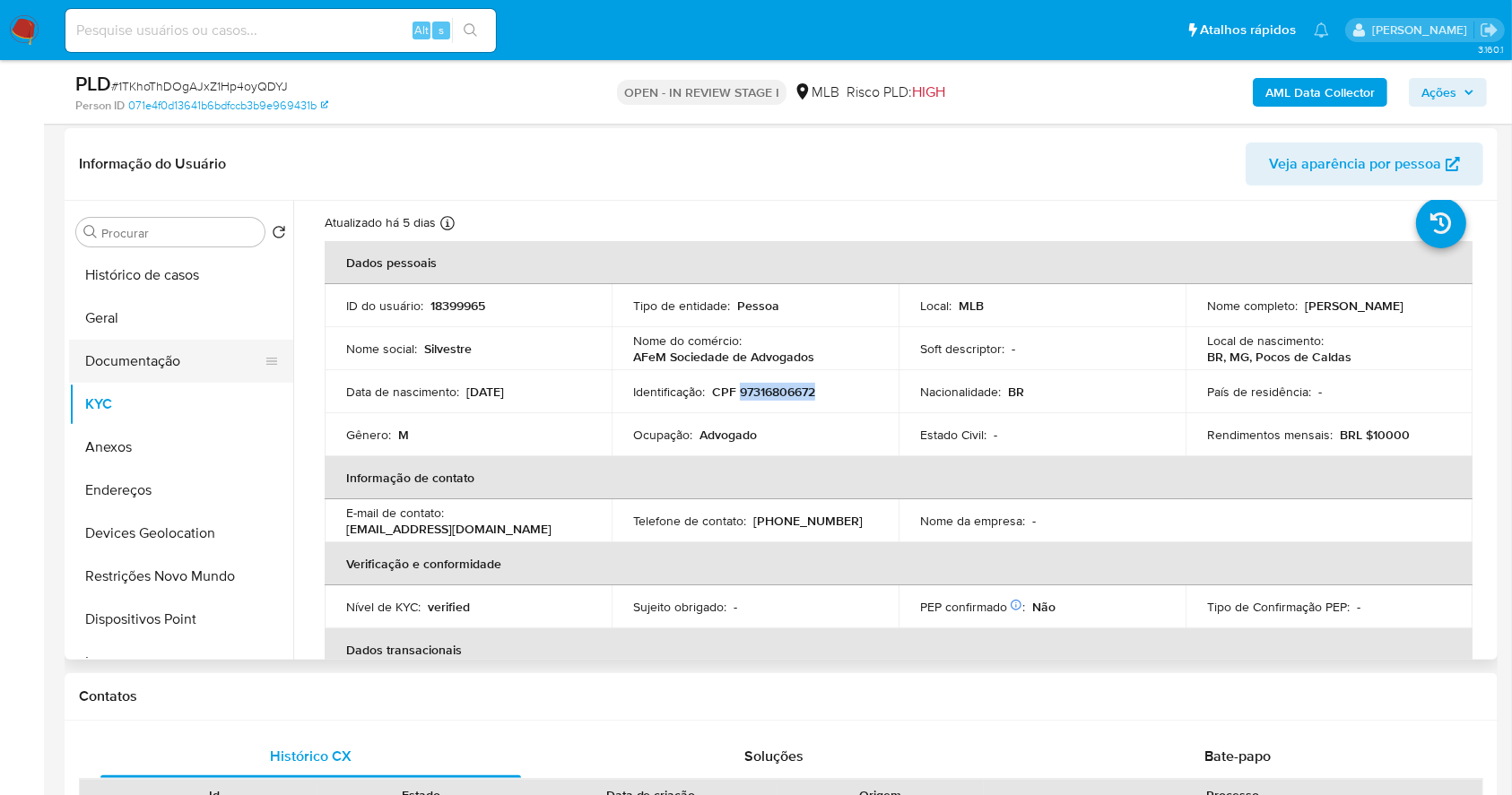
click at [90, 349] on button "Documentação" at bounding box center [174, 361] width 210 height 43
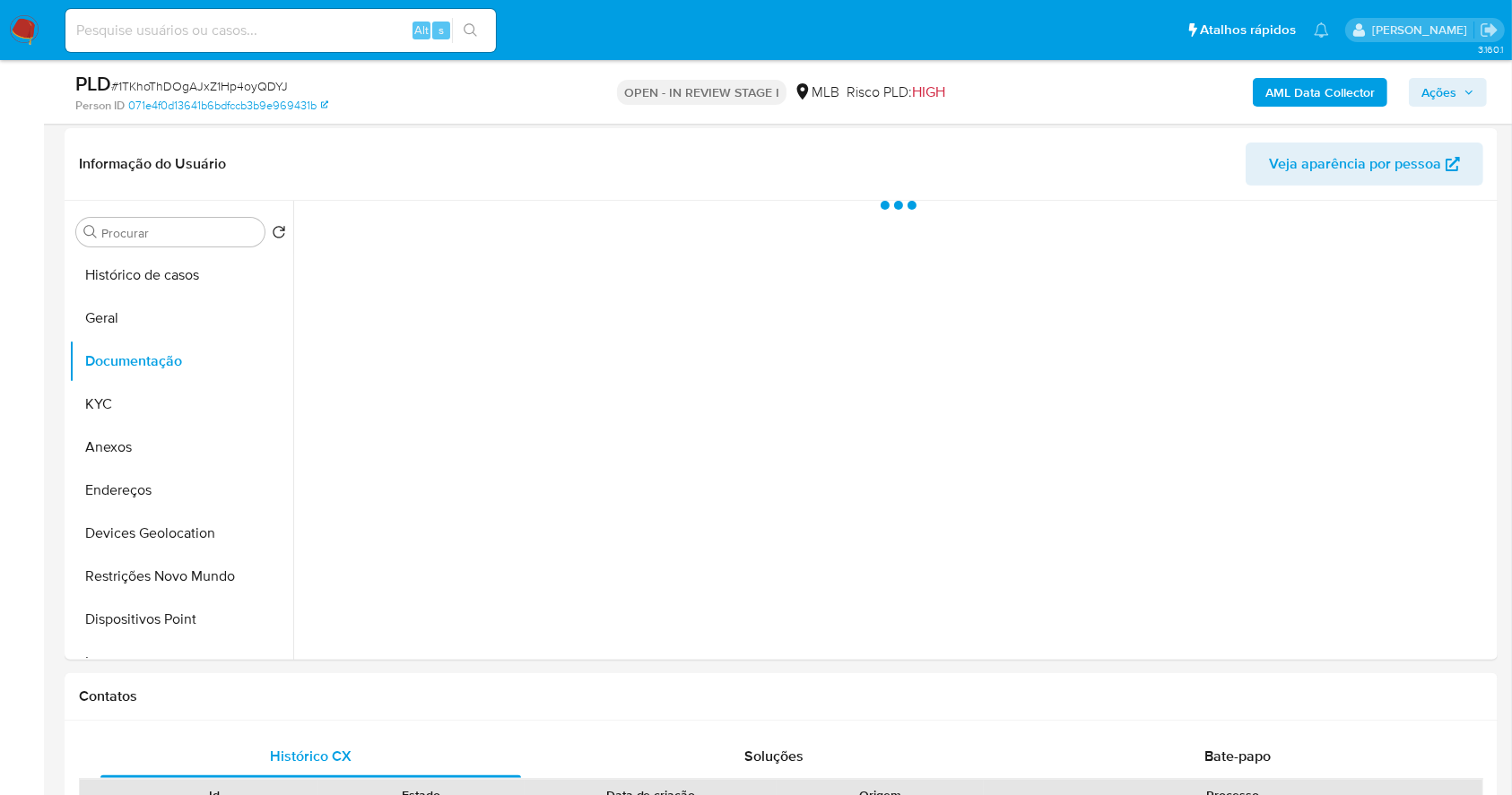
scroll to position [0, 0]
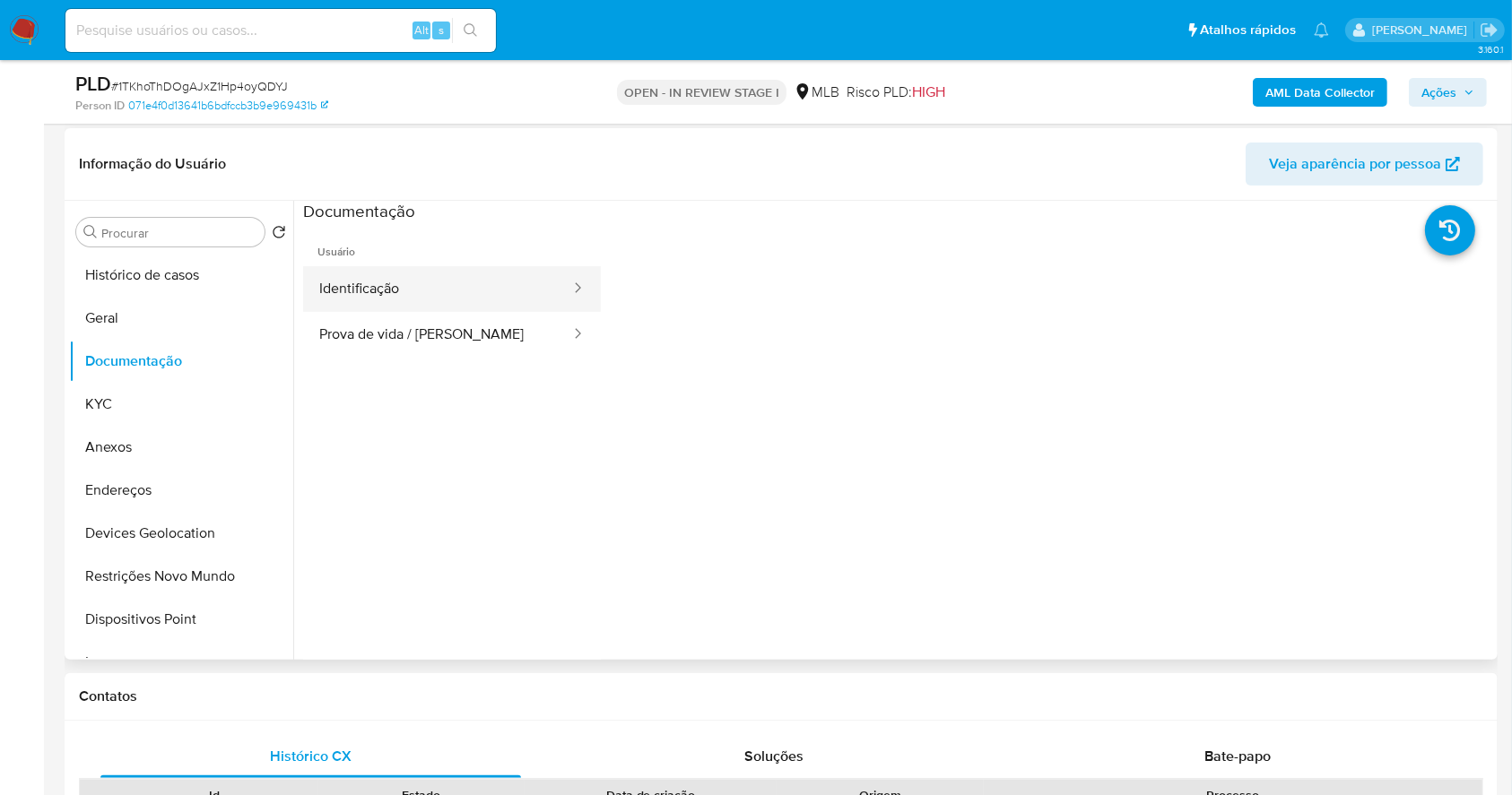
click at [474, 309] on button "Identificação" at bounding box center [437, 289] width 269 height 46
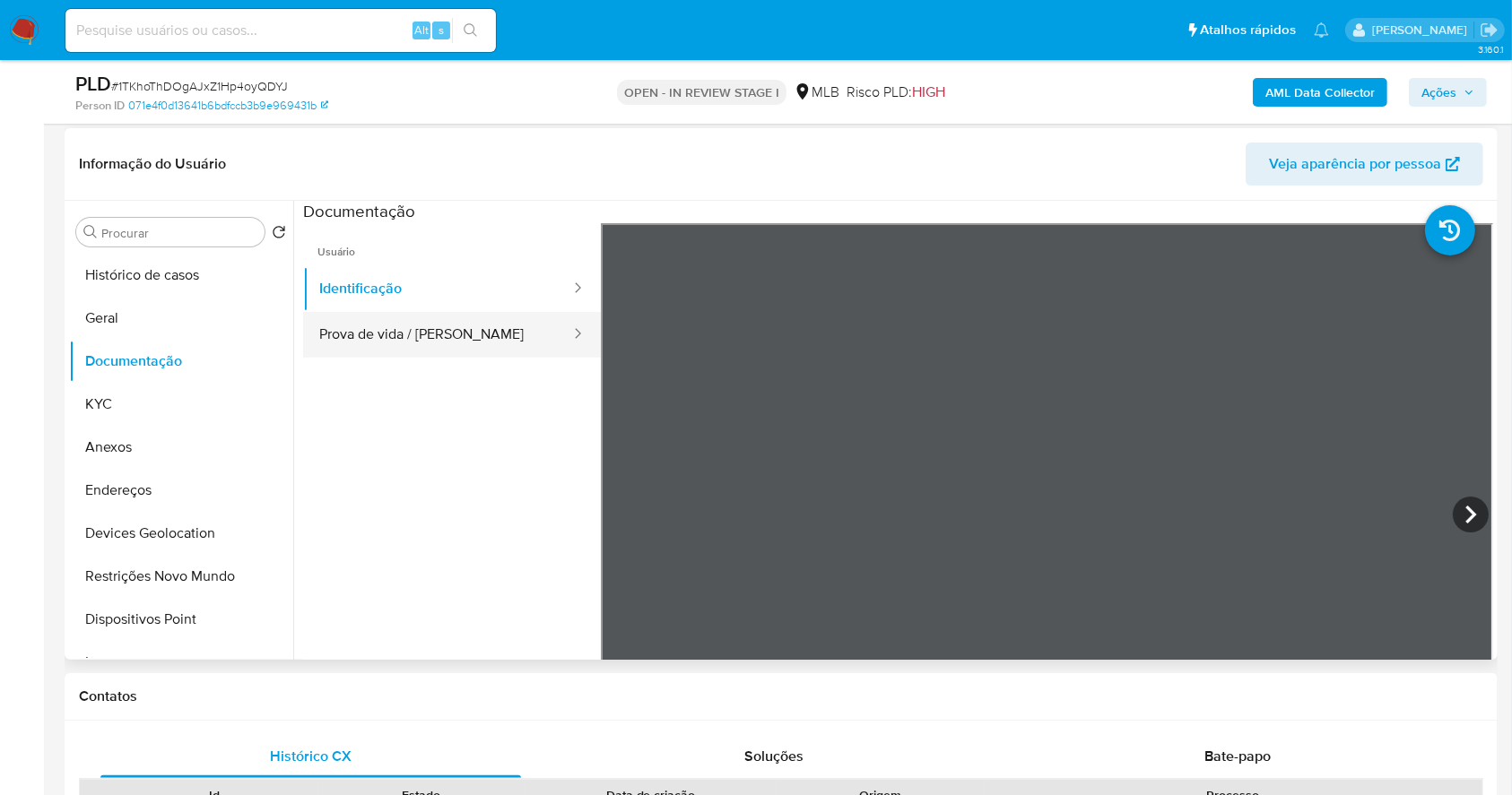
click at [418, 336] on button "Prova de vida / Selfie" at bounding box center [437, 334] width 269 height 46
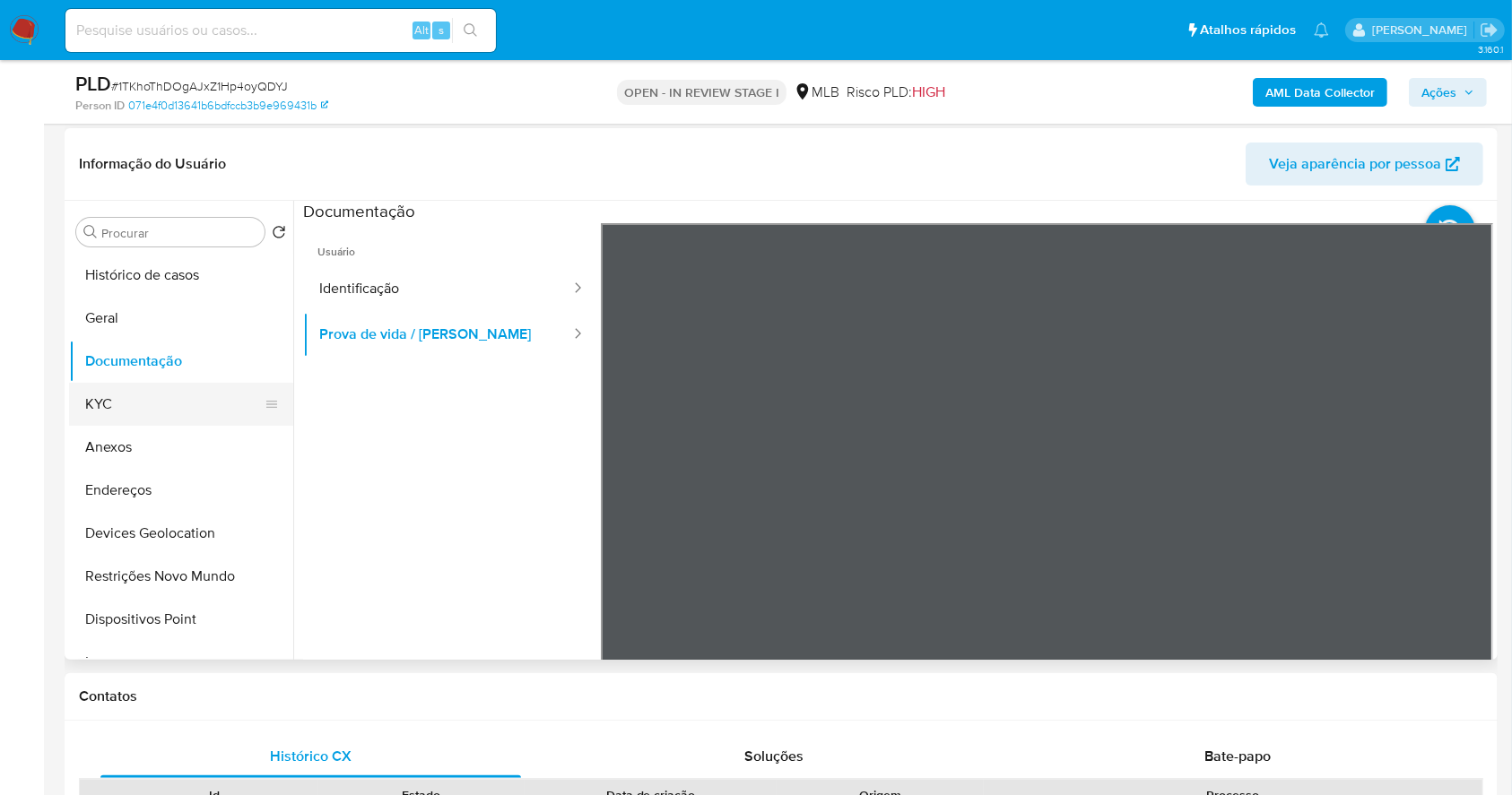
click at [100, 401] on button "KYC" at bounding box center [174, 404] width 210 height 43
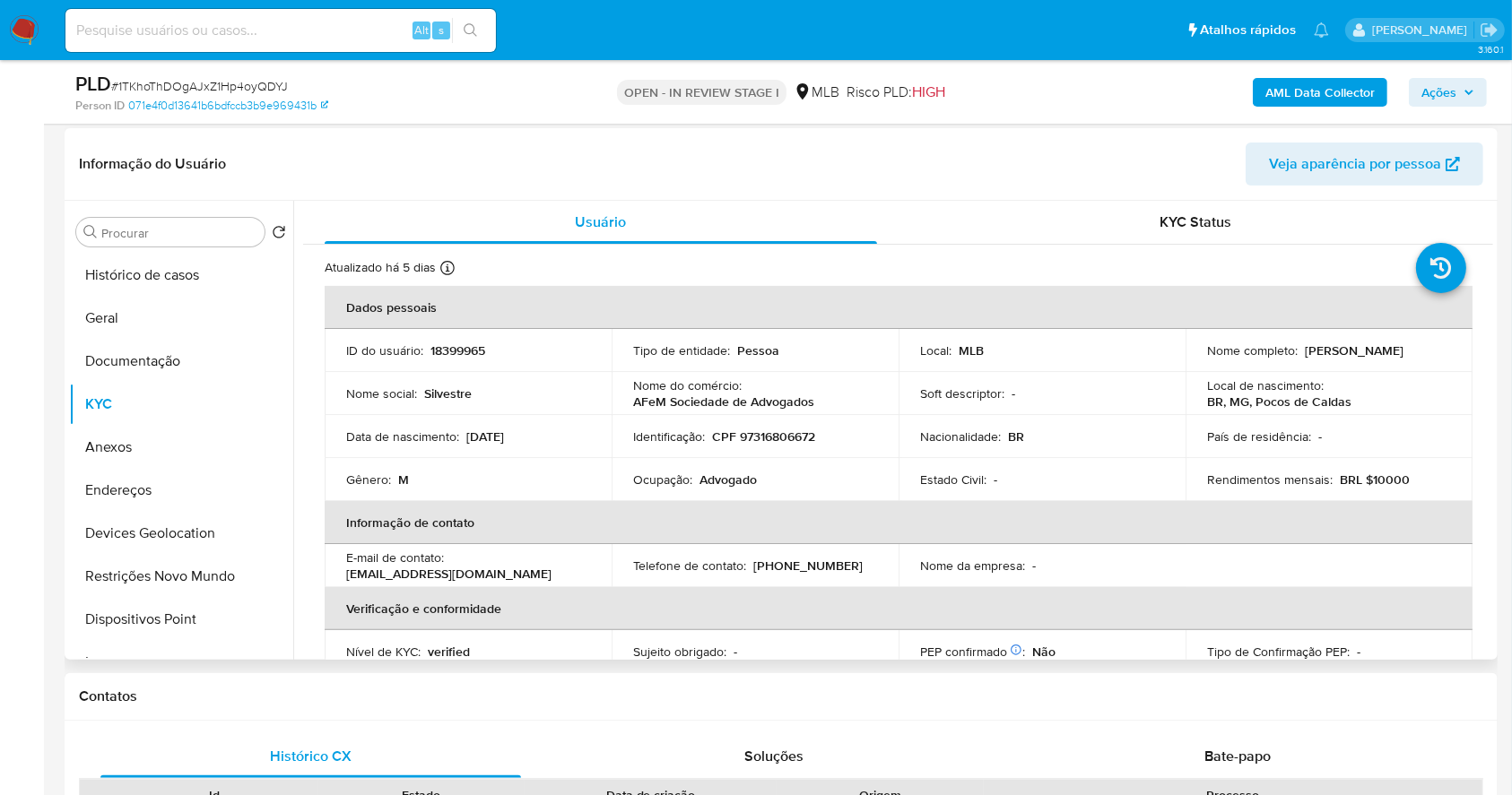
click at [777, 441] on p "CPF 97316806672" at bounding box center [763, 436] width 103 height 16
copy p "97316806672"
drag, startPoint x: 1349, startPoint y: 356, endPoint x: 1177, endPoint y: 363, distance: 172.1
click at [1177, 363] on tr "ID do usuário : 18399965 Tipo de entidade : Pessoa Local : MLB Nome completo : …" at bounding box center [898, 350] width 1148 height 43
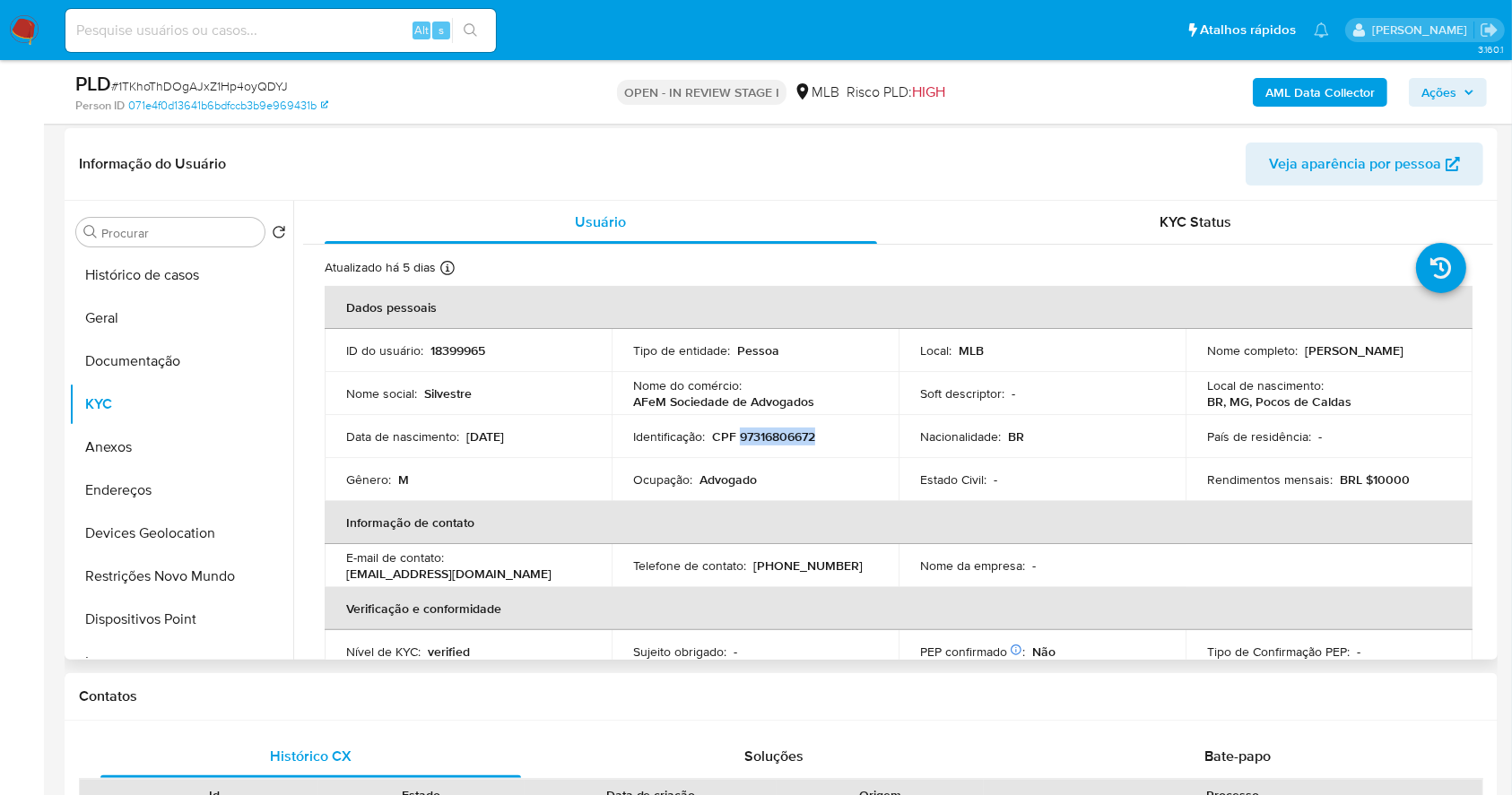
click at [1177, 363] on td "Local : MLB" at bounding box center [1041, 350] width 287 height 43
click at [1305, 358] on p "[PERSON_NAME]" at bounding box center [1354, 350] width 98 height 16
drag, startPoint x: 1191, startPoint y: 362, endPoint x: 1417, endPoint y: 361, distance: 226.0
click at [1417, 361] on td "Nome completo : Silvestre Azevedo Ferraz" at bounding box center [1328, 350] width 287 height 43
copy p "[PERSON_NAME]"
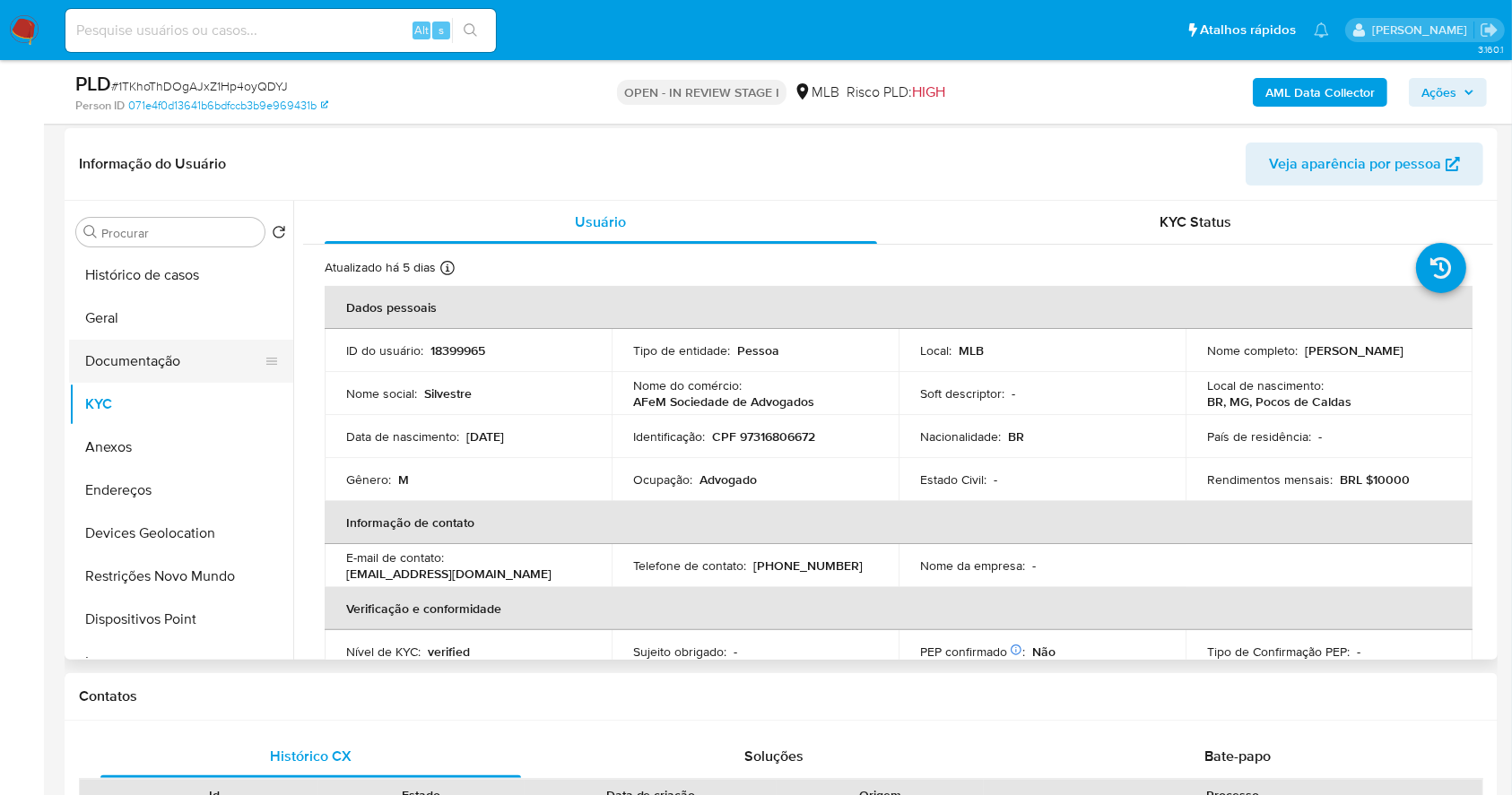
click at [178, 348] on button "Documentação" at bounding box center [174, 361] width 210 height 43
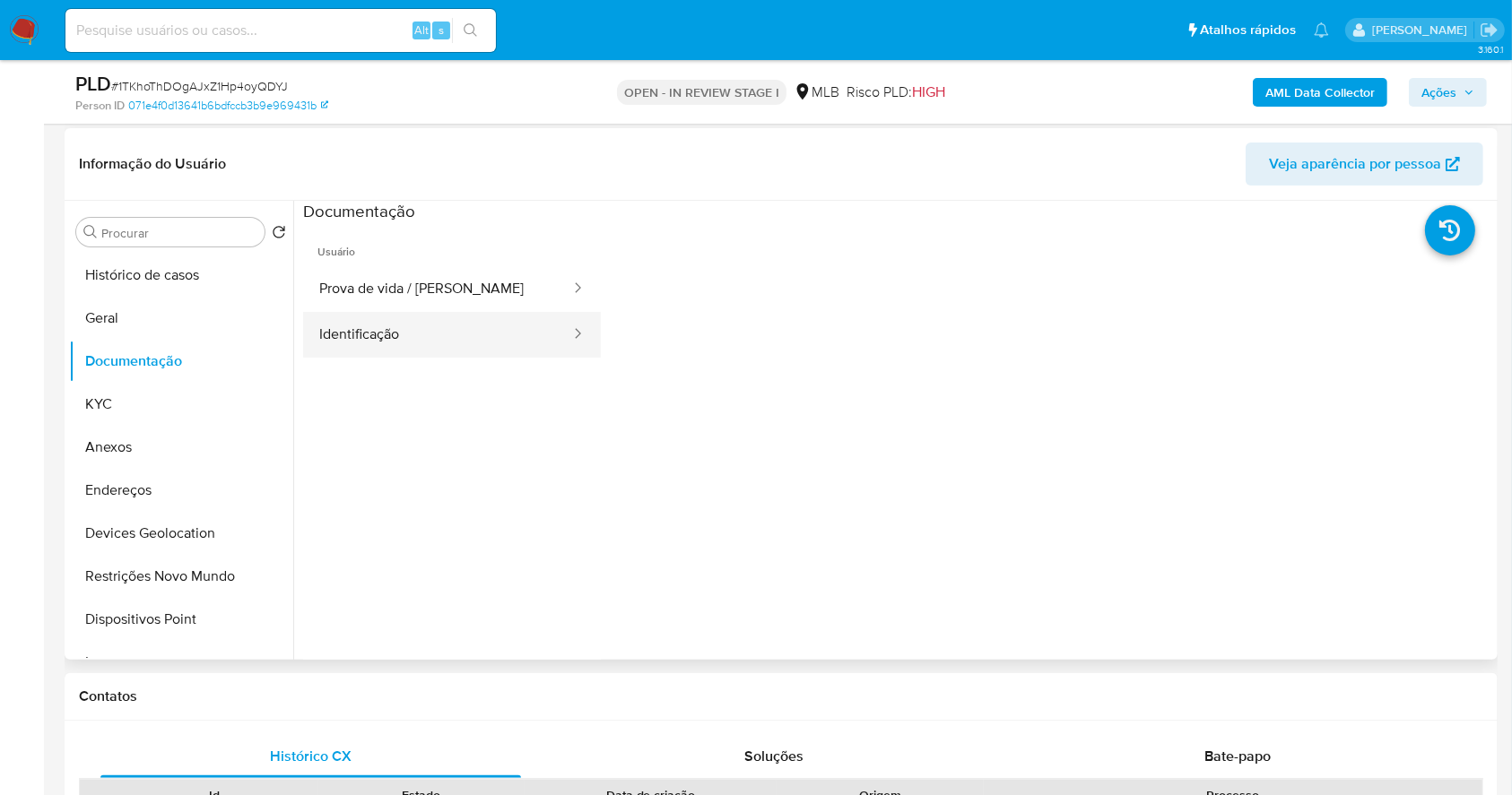
click at [387, 332] on button "Identificação" at bounding box center [437, 334] width 269 height 46
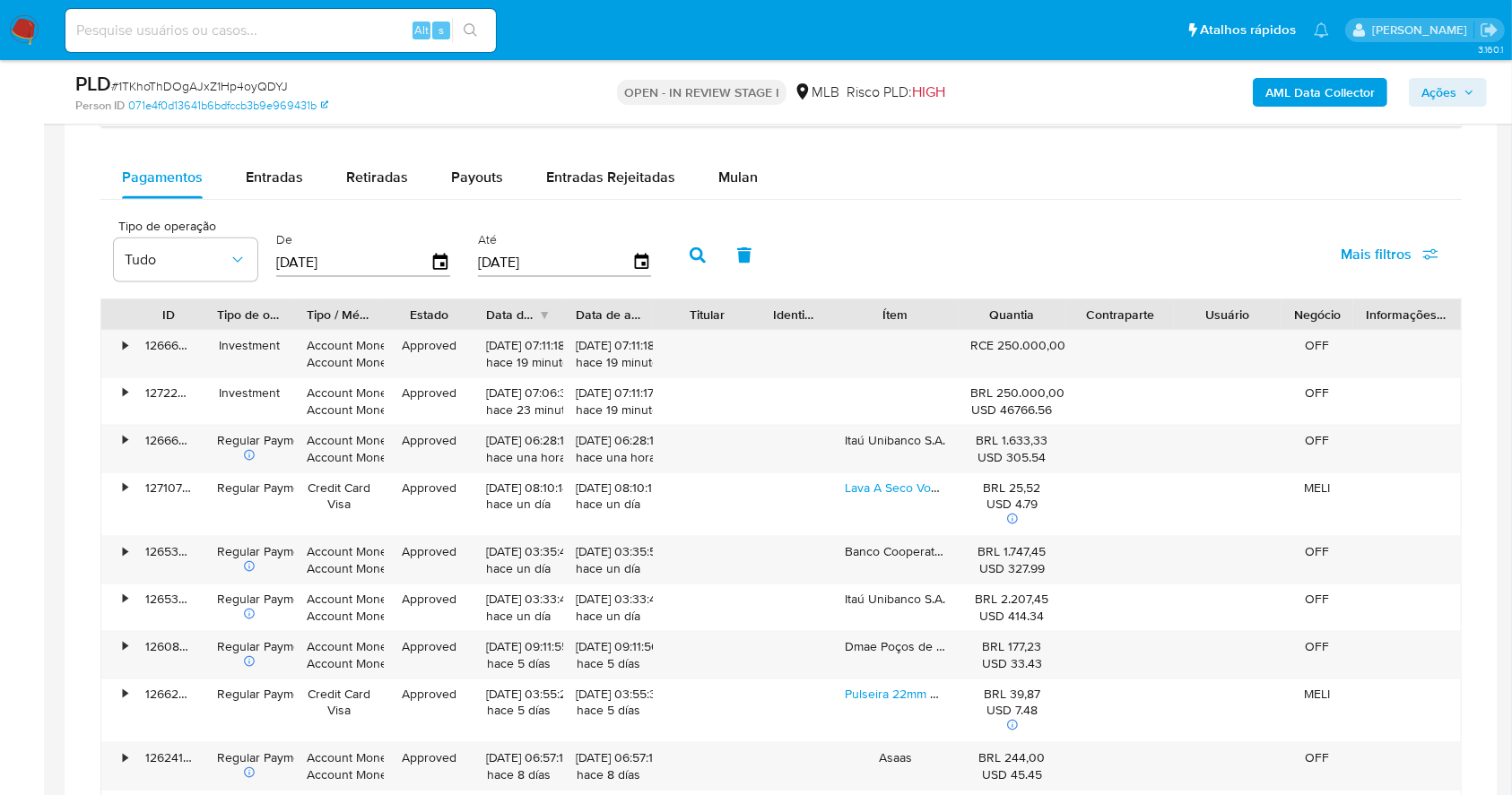
scroll to position [2291, 0]
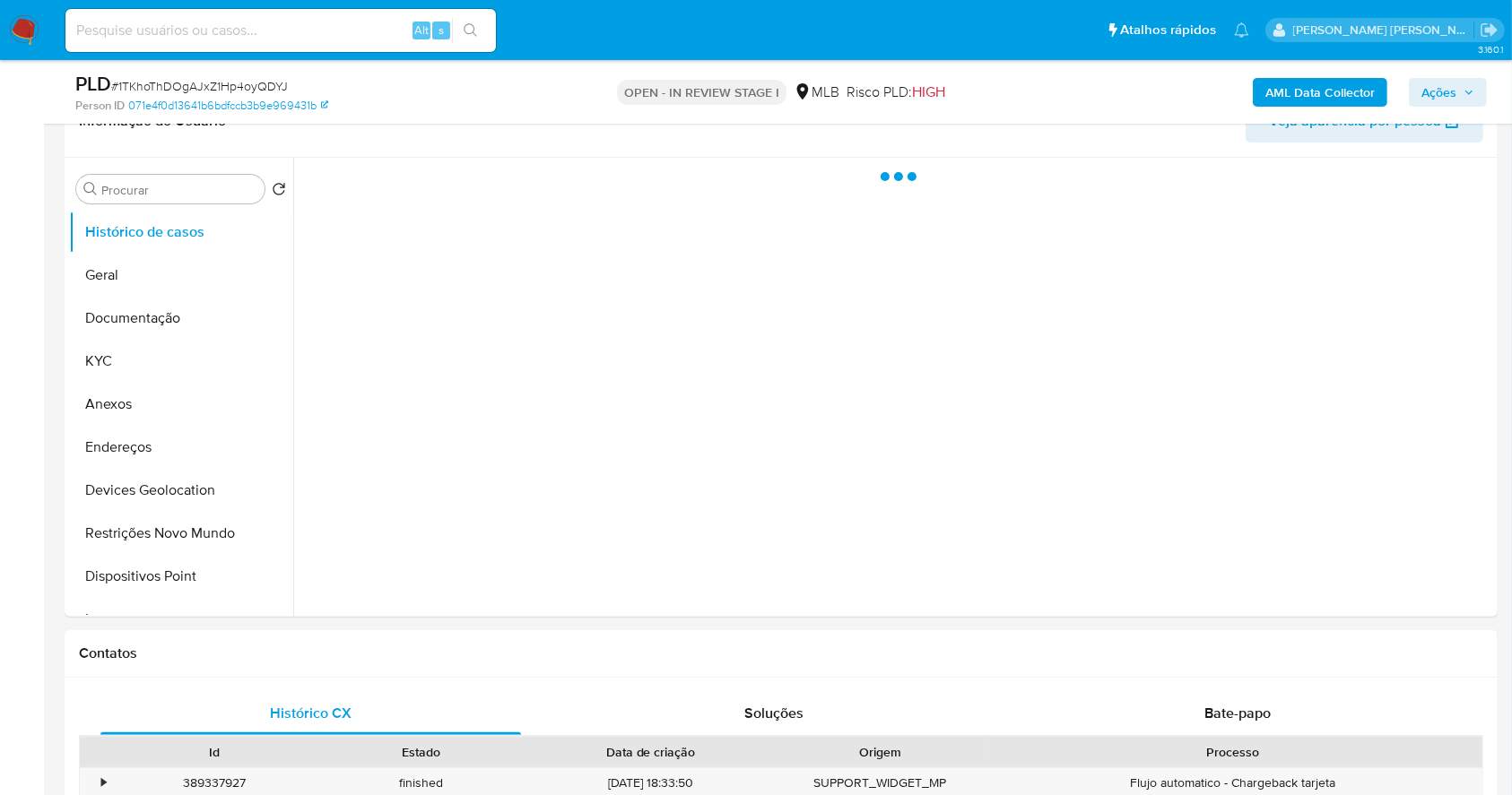
select select "10"
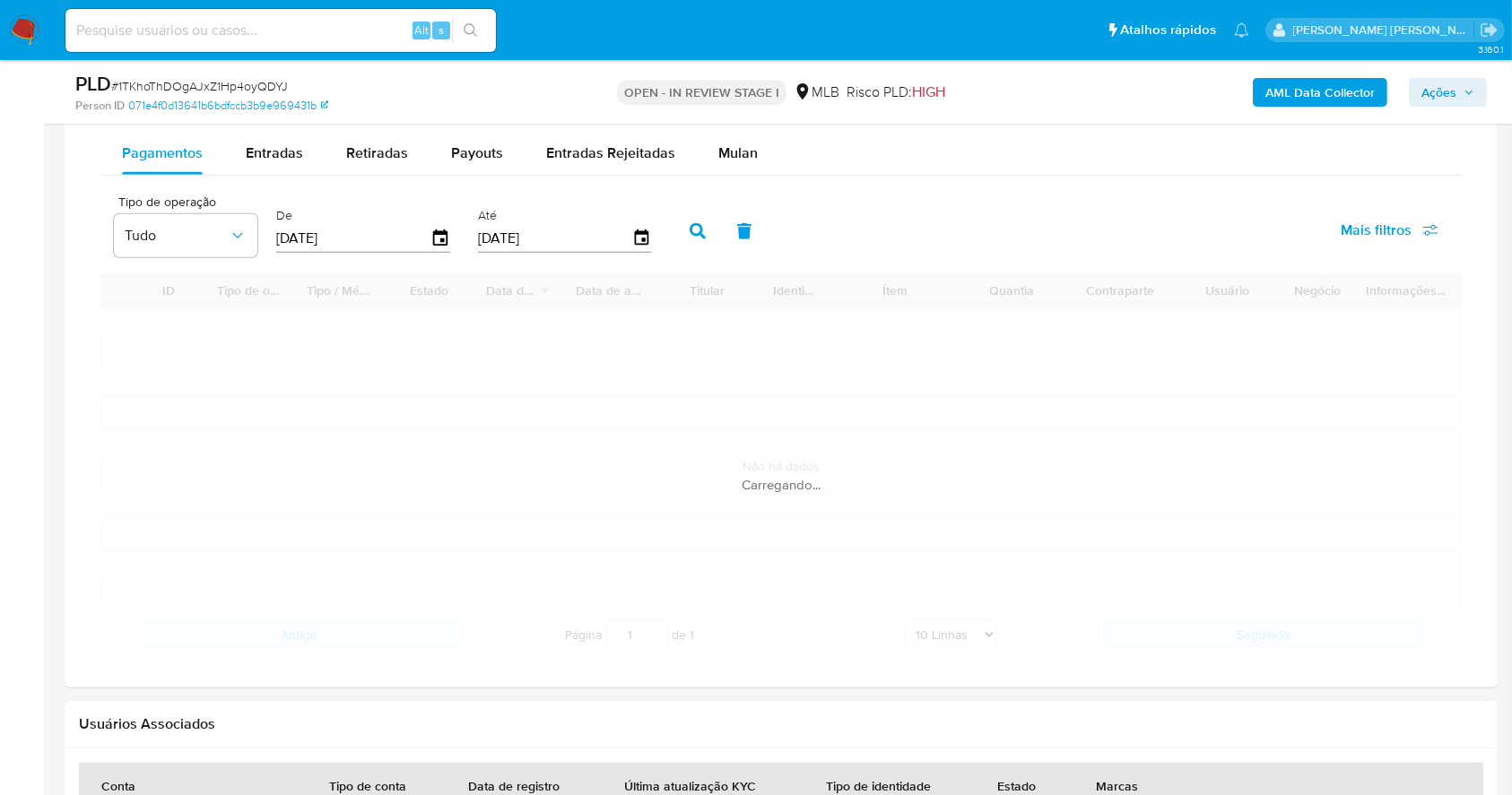
scroll to position [1487, 0]
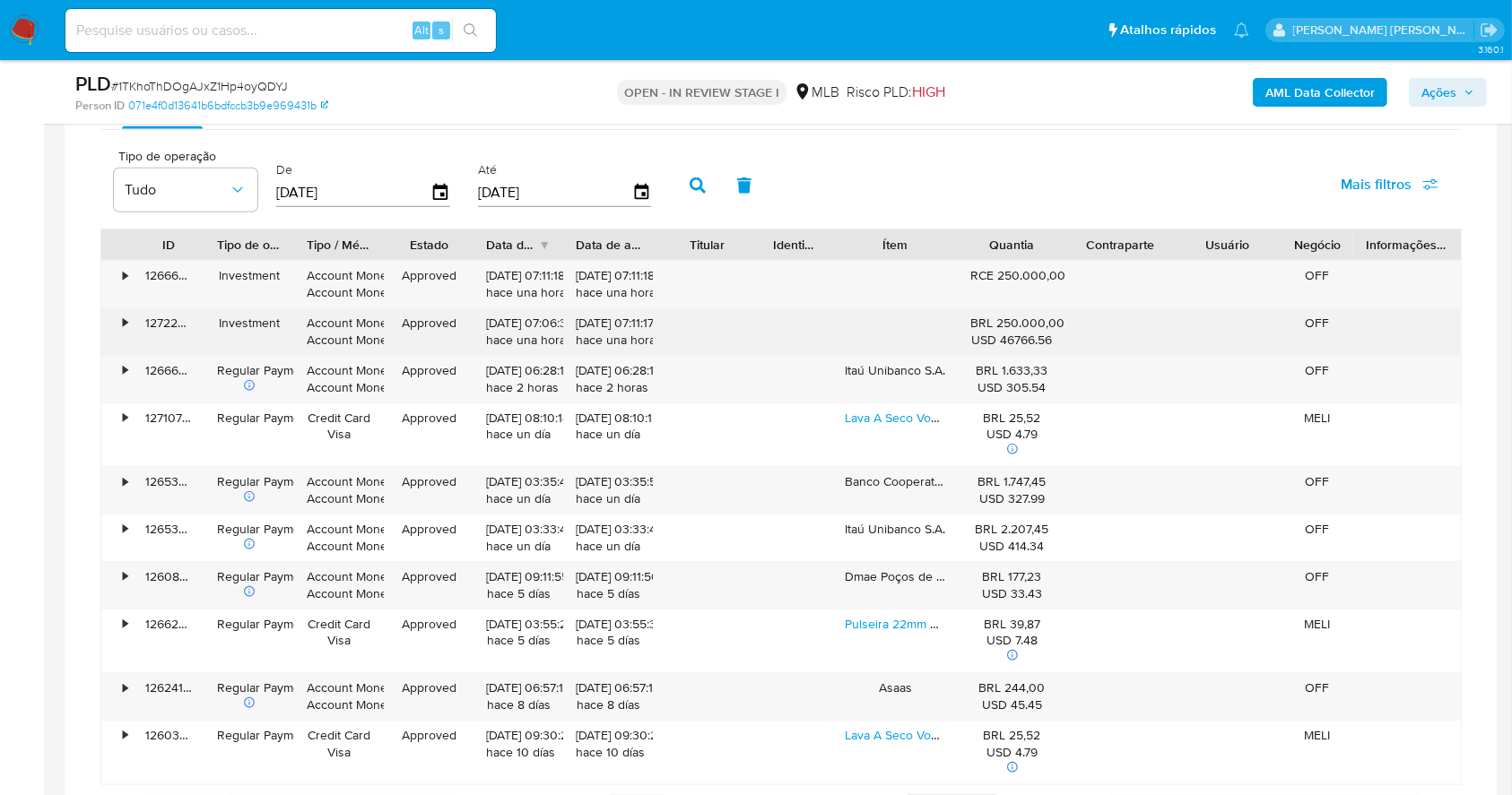
click at [123, 324] on div "•" at bounding box center [124, 323] width 5 height 17
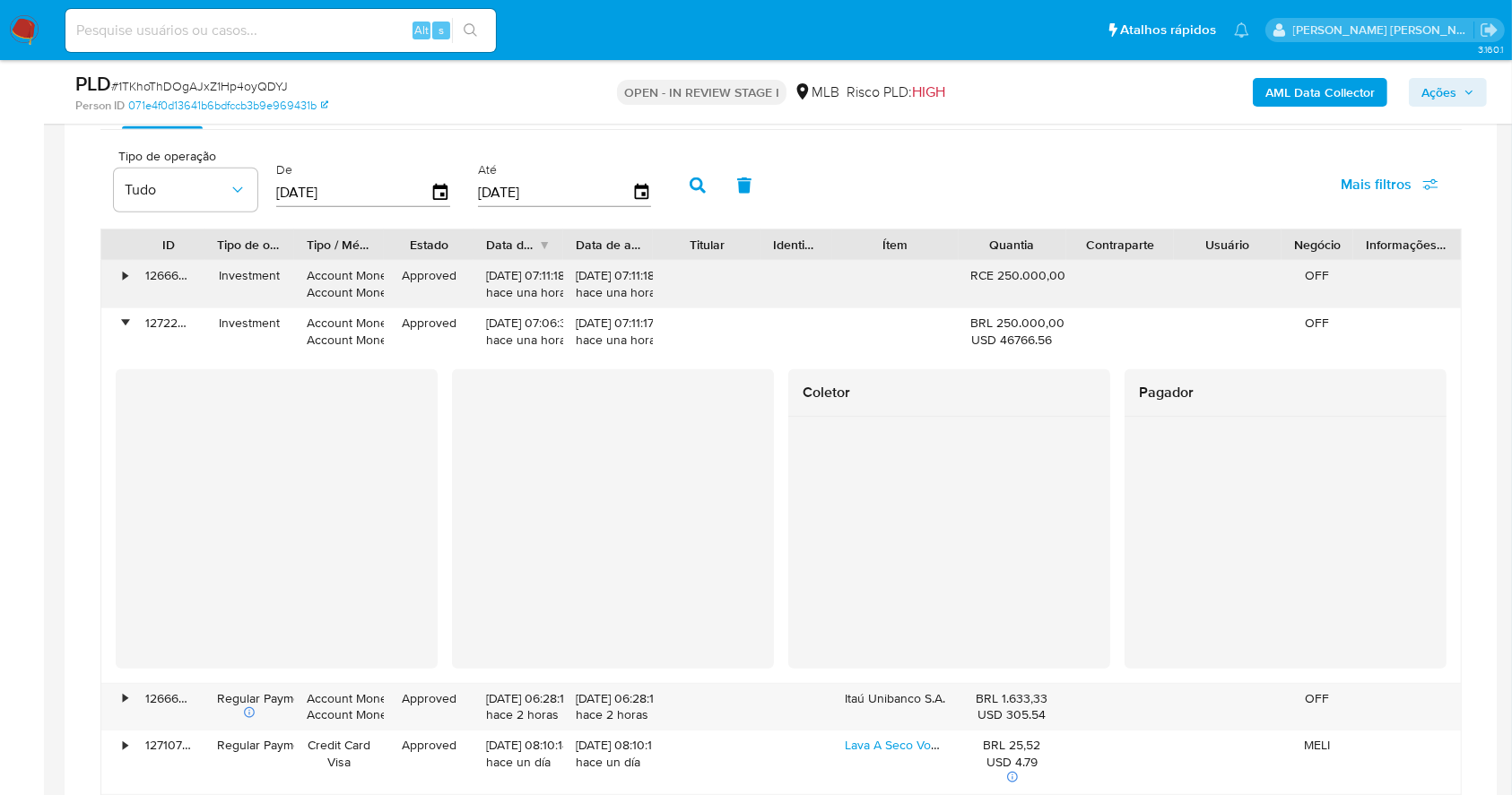
click at [123, 276] on div "•" at bounding box center [124, 276] width 5 height 17
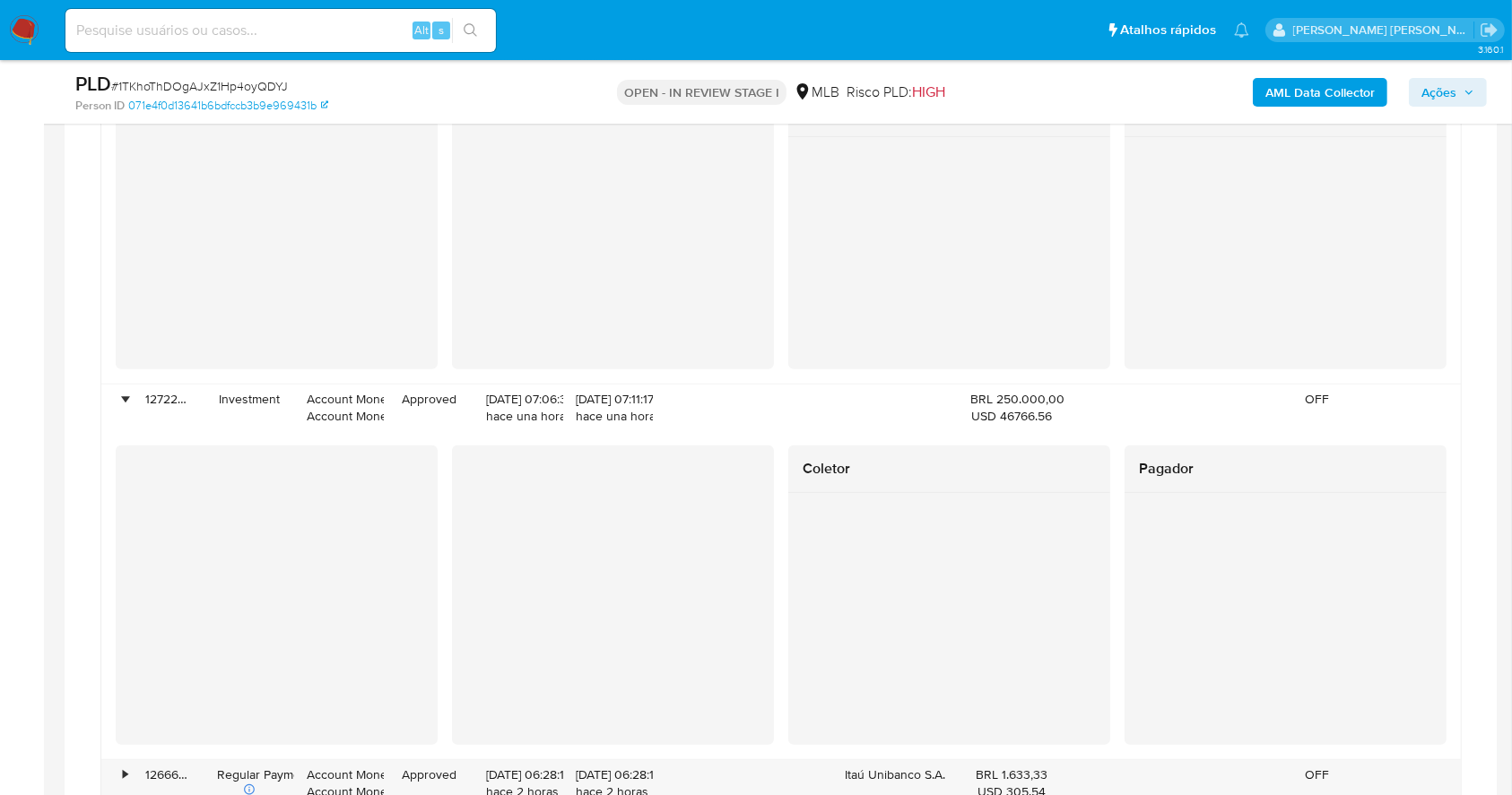
scroll to position [1726, 0]
click at [1449, 94] on span "Ações" at bounding box center [1439, 92] width 35 height 29
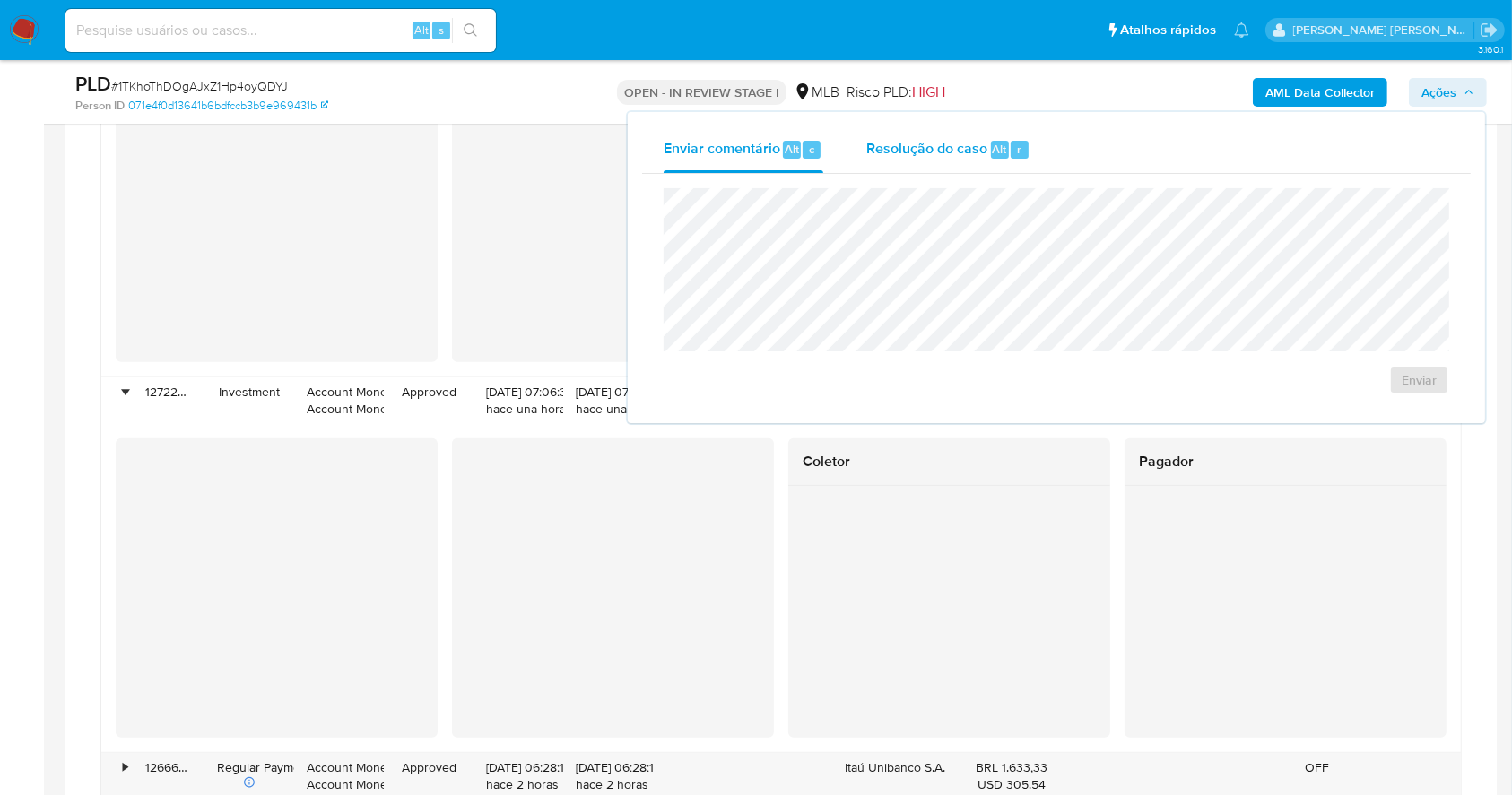
click at [912, 157] on span "Resolução do caso" at bounding box center [927, 149] width 121 height 20
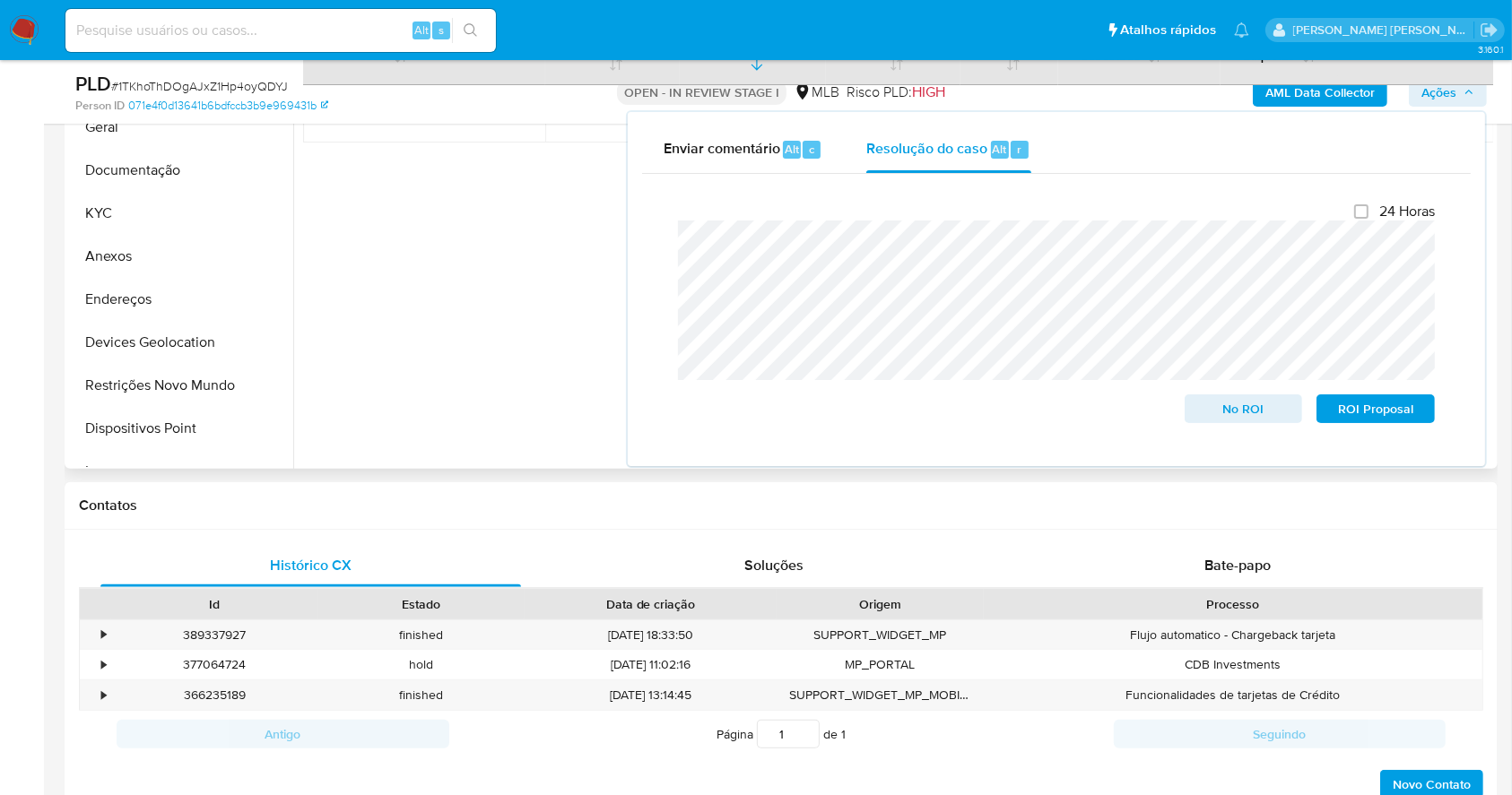
scroll to position [0, 0]
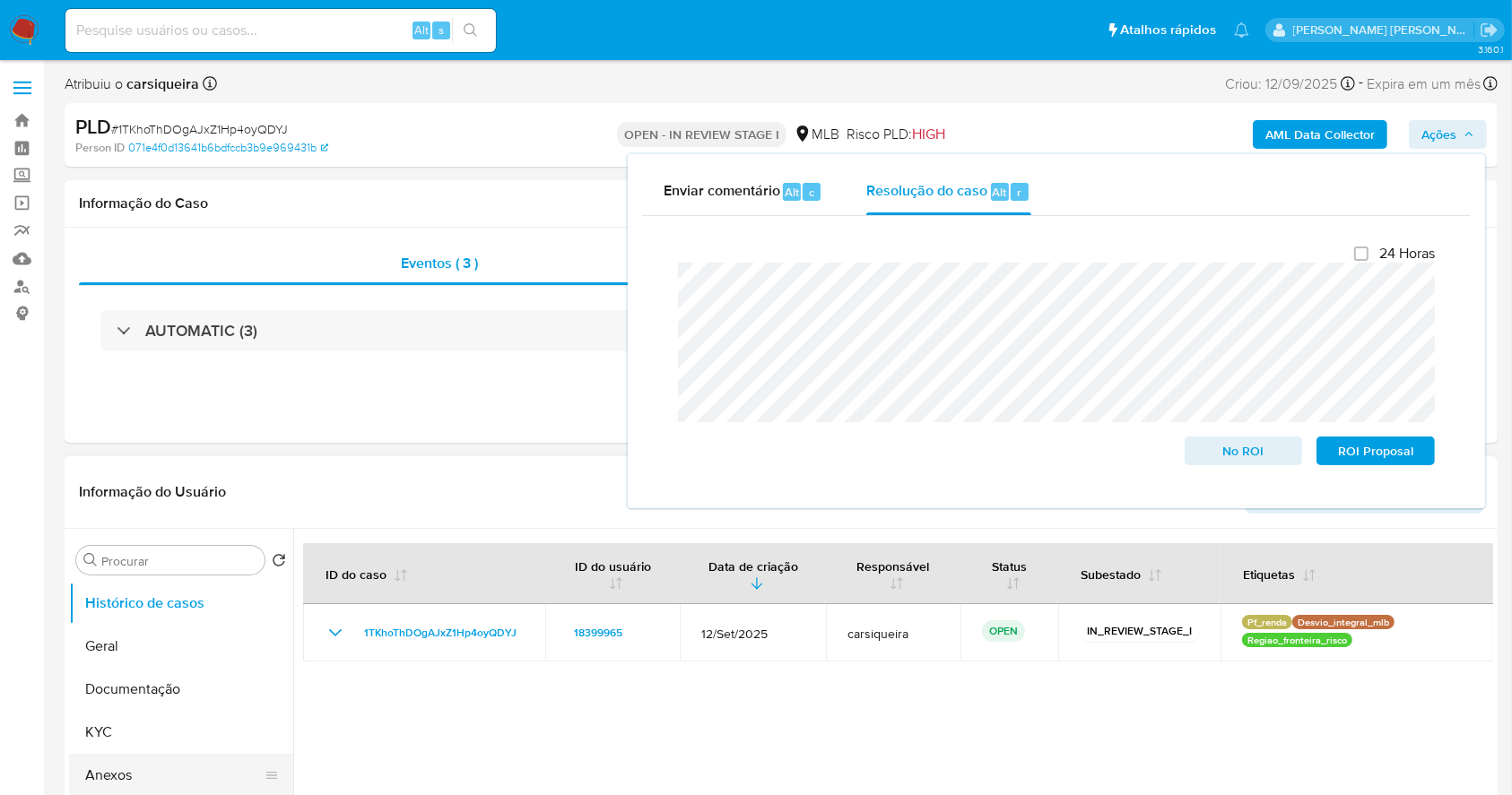
click at [152, 763] on button "Anexos" at bounding box center [174, 775] width 210 height 43
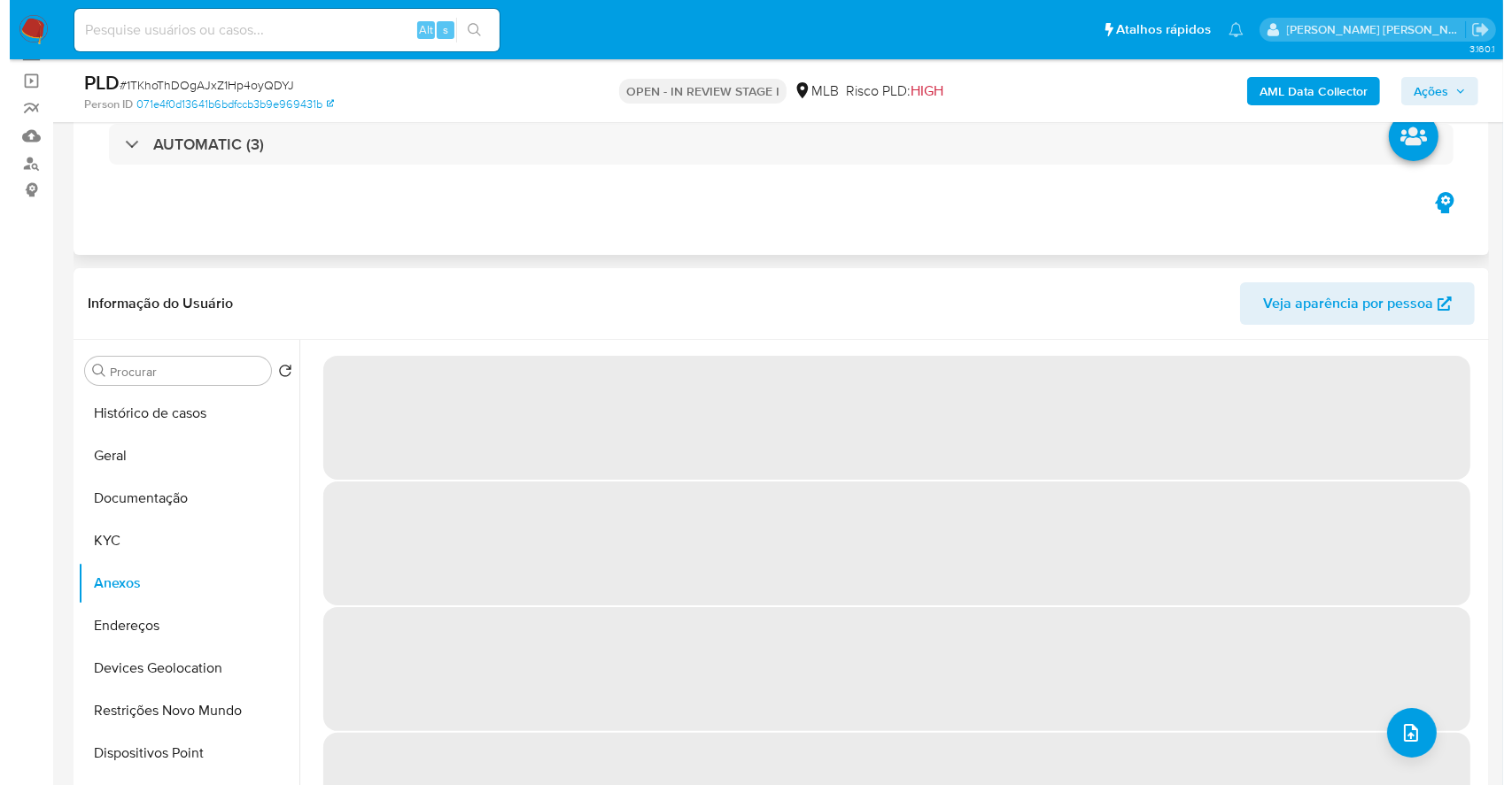
scroll to position [236, 0]
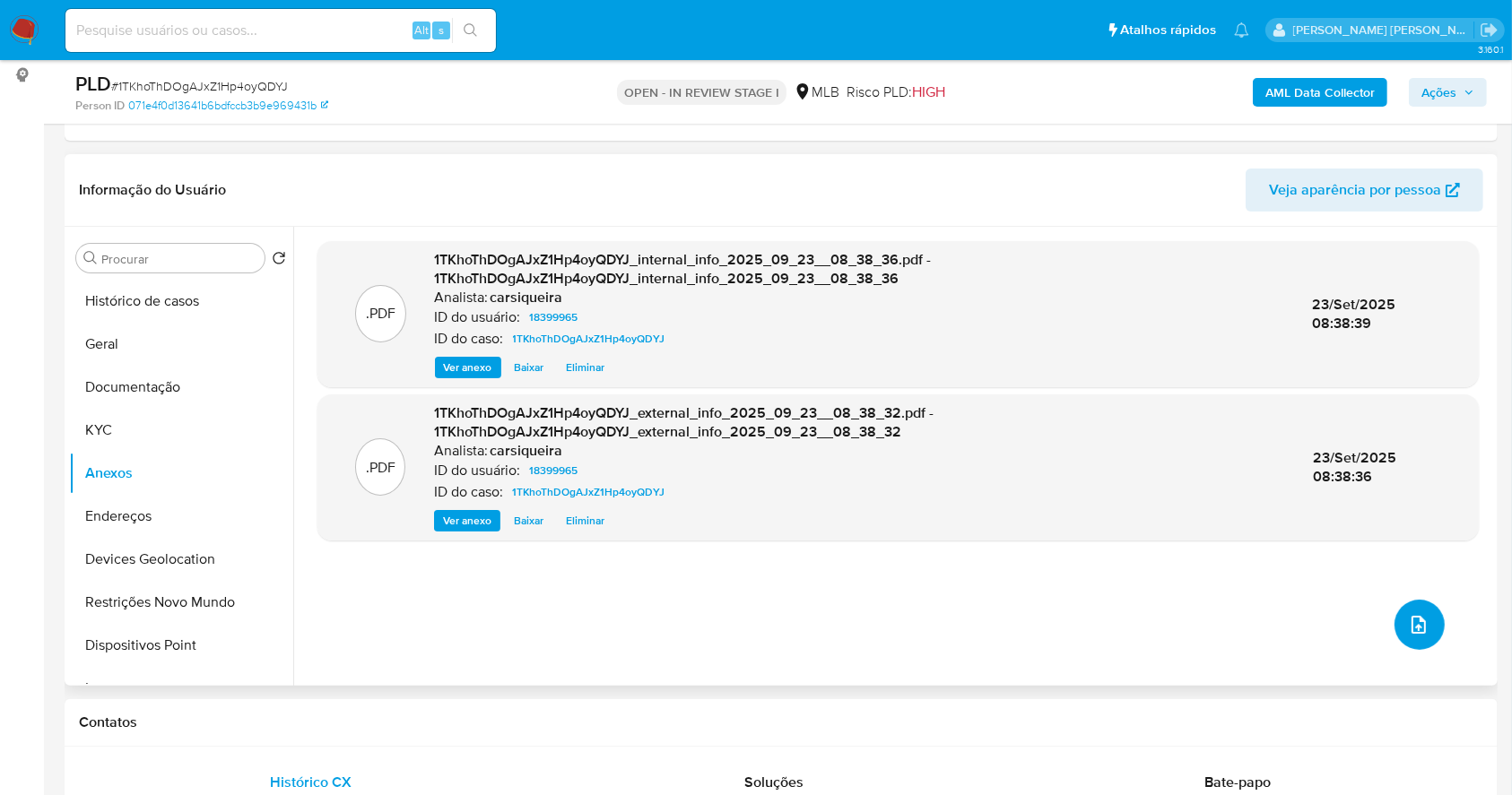
click at [1425, 607] on button "upload-file" at bounding box center [1419, 625] width 50 height 50
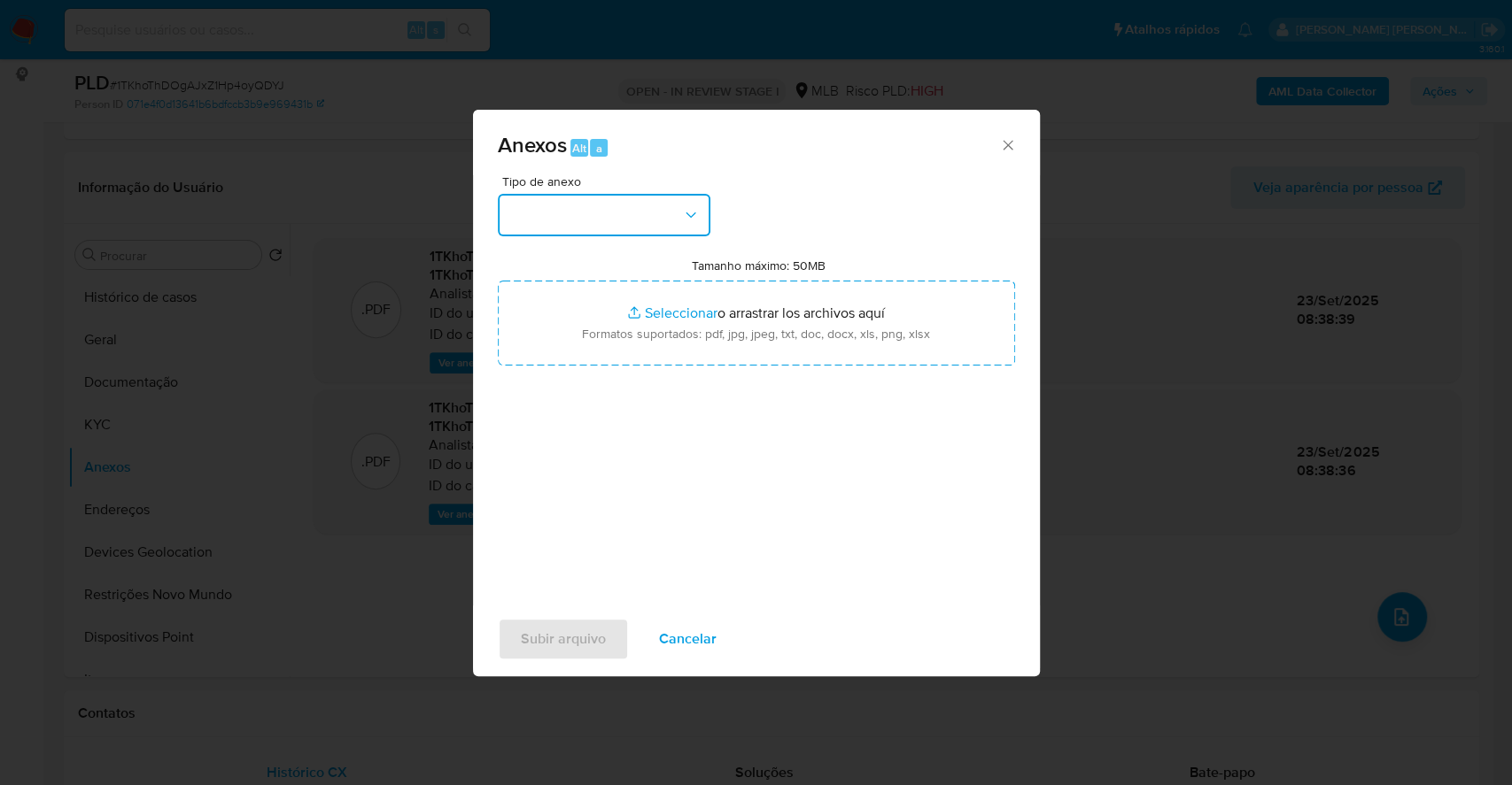
click at [646, 223] on button "button" at bounding box center [605, 215] width 213 height 42
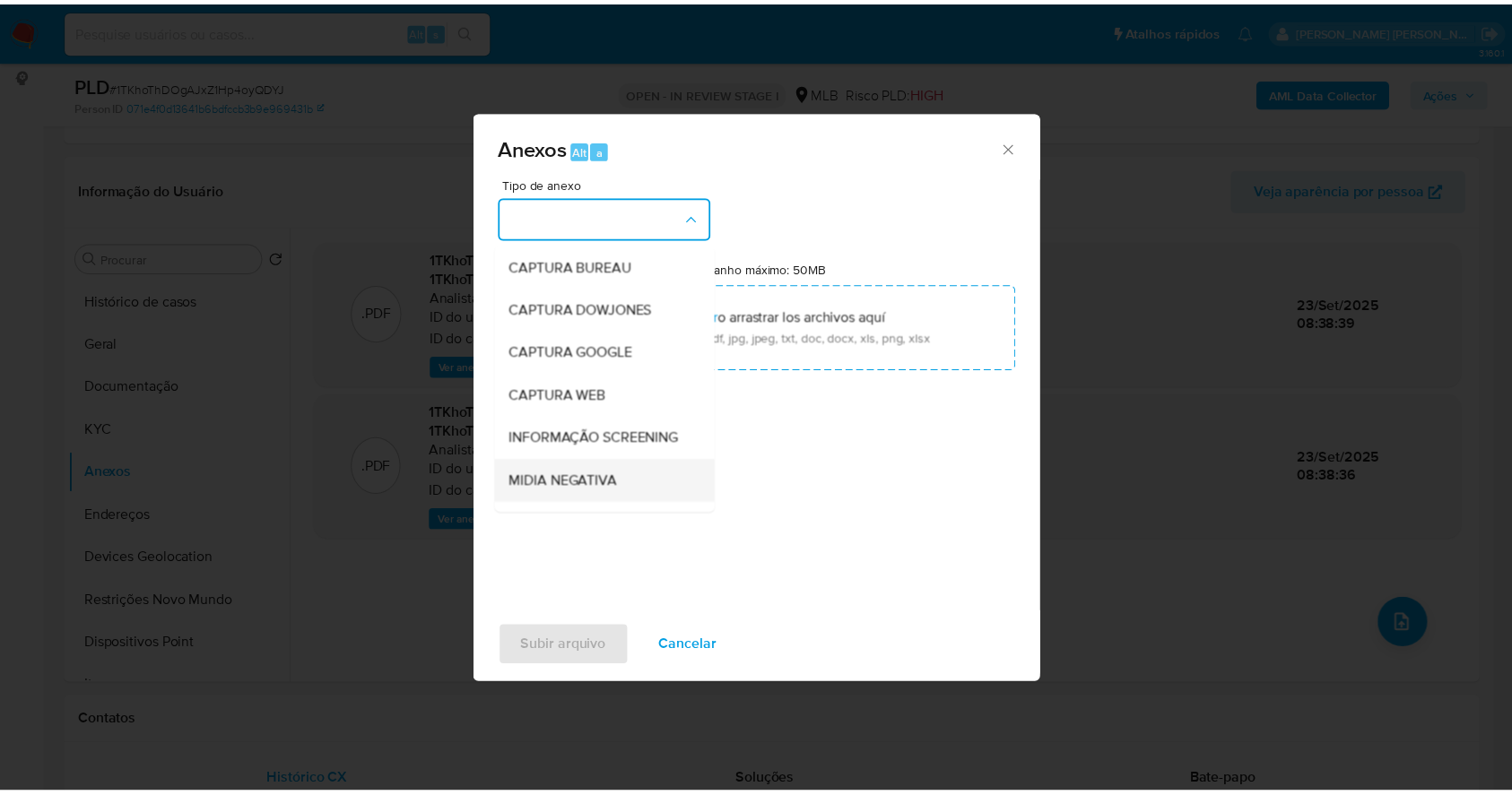
scroll to position [275, 0]
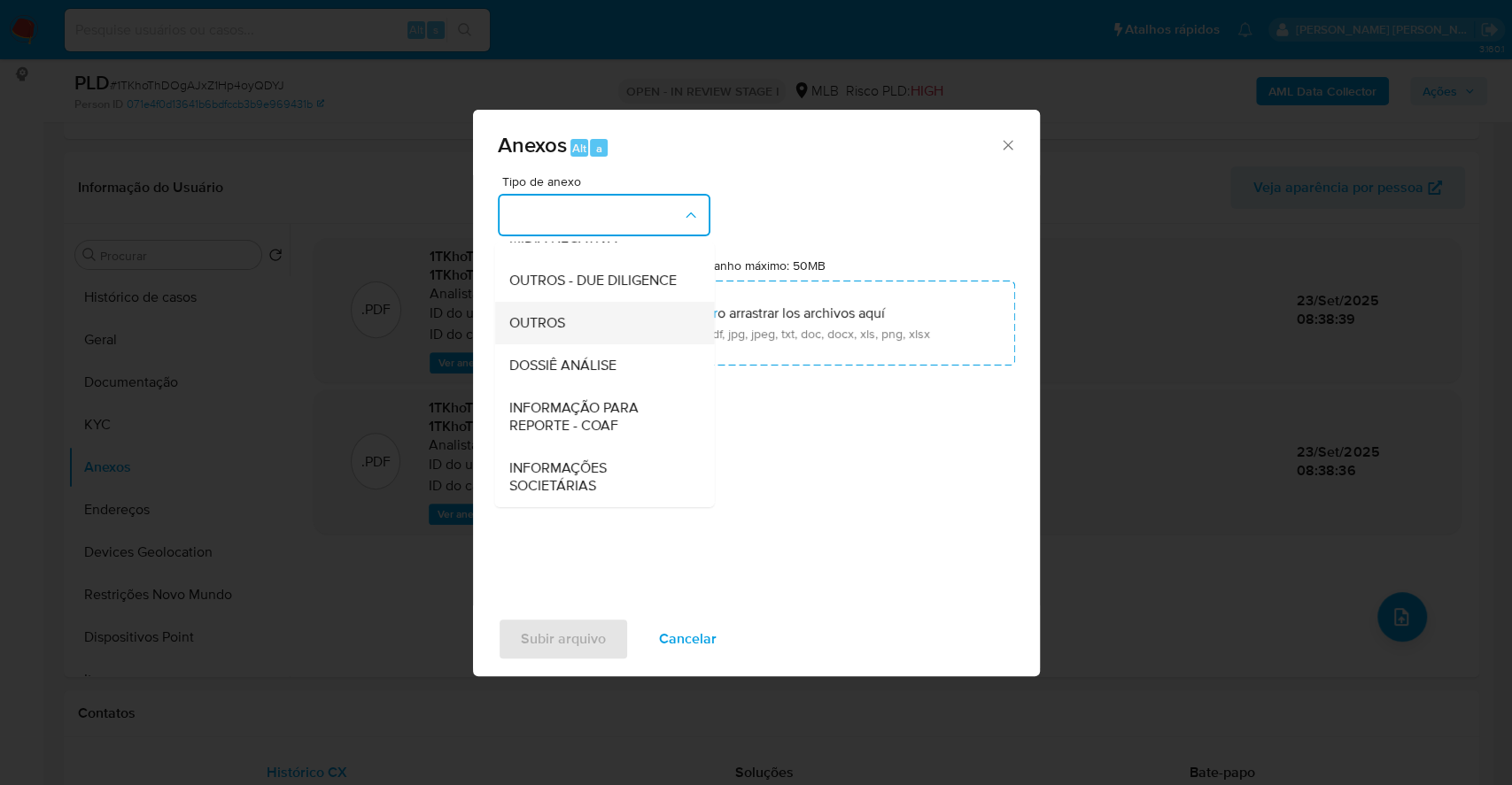
click at [567, 314] on div "OUTROS" at bounding box center [598, 323] width 181 height 42
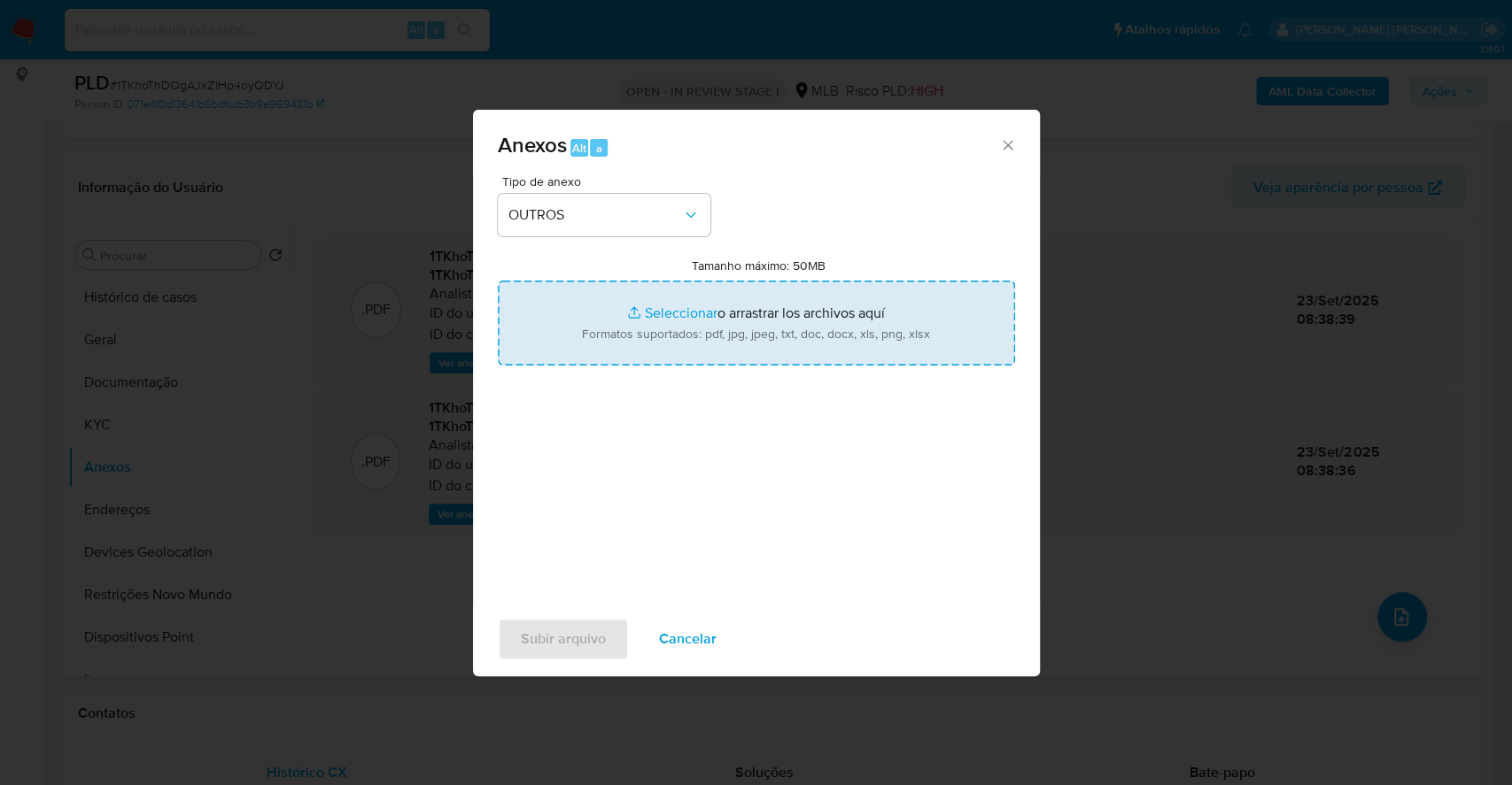
click at [688, 297] on input "Tamanho máximo: 50MB Seleccionar archivos" at bounding box center [757, 323] width 517 height 85
type input "C:\fakepath\DECLINIO - SAR - 1TKhoThDOgAJxZ1Hp4oyQDYJ - CPF 97316806672 - SILVE…"
click at [650, 293] on input "Tamanho máximo: 50MB Seleccionar archivos" at bounding box center [757, 323] width 517 height 85
type input "C:\fakepath\Mulan 18399965_2025_09_22_18_16_53.xlsx"
click at [567, 647] on span "Subir arquivo" at bounding box center [563, 639] width 85 height 39
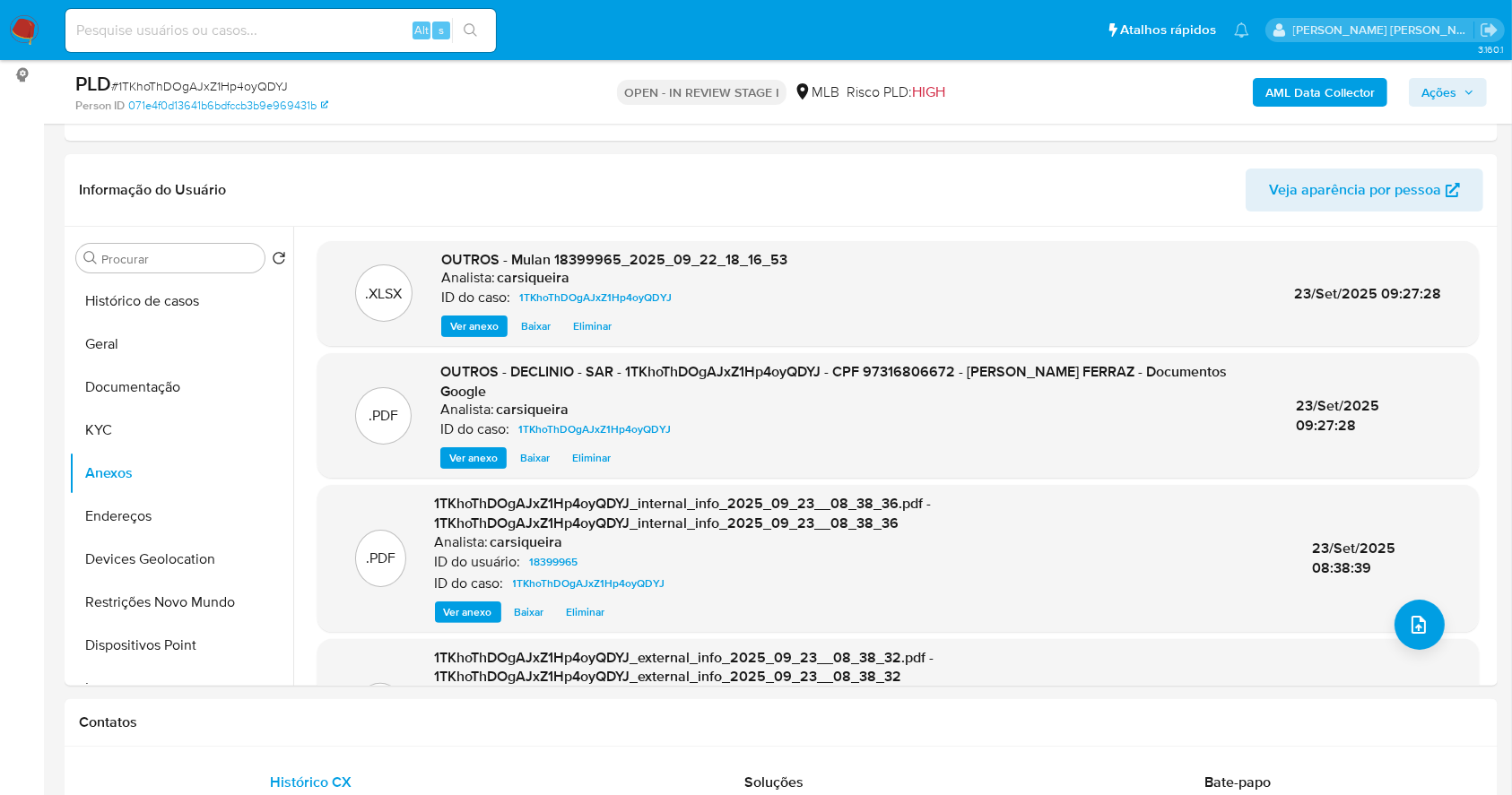
click at [1435, 89] on span "Ações" at bounding box center [1439, 92] width 35 height 29
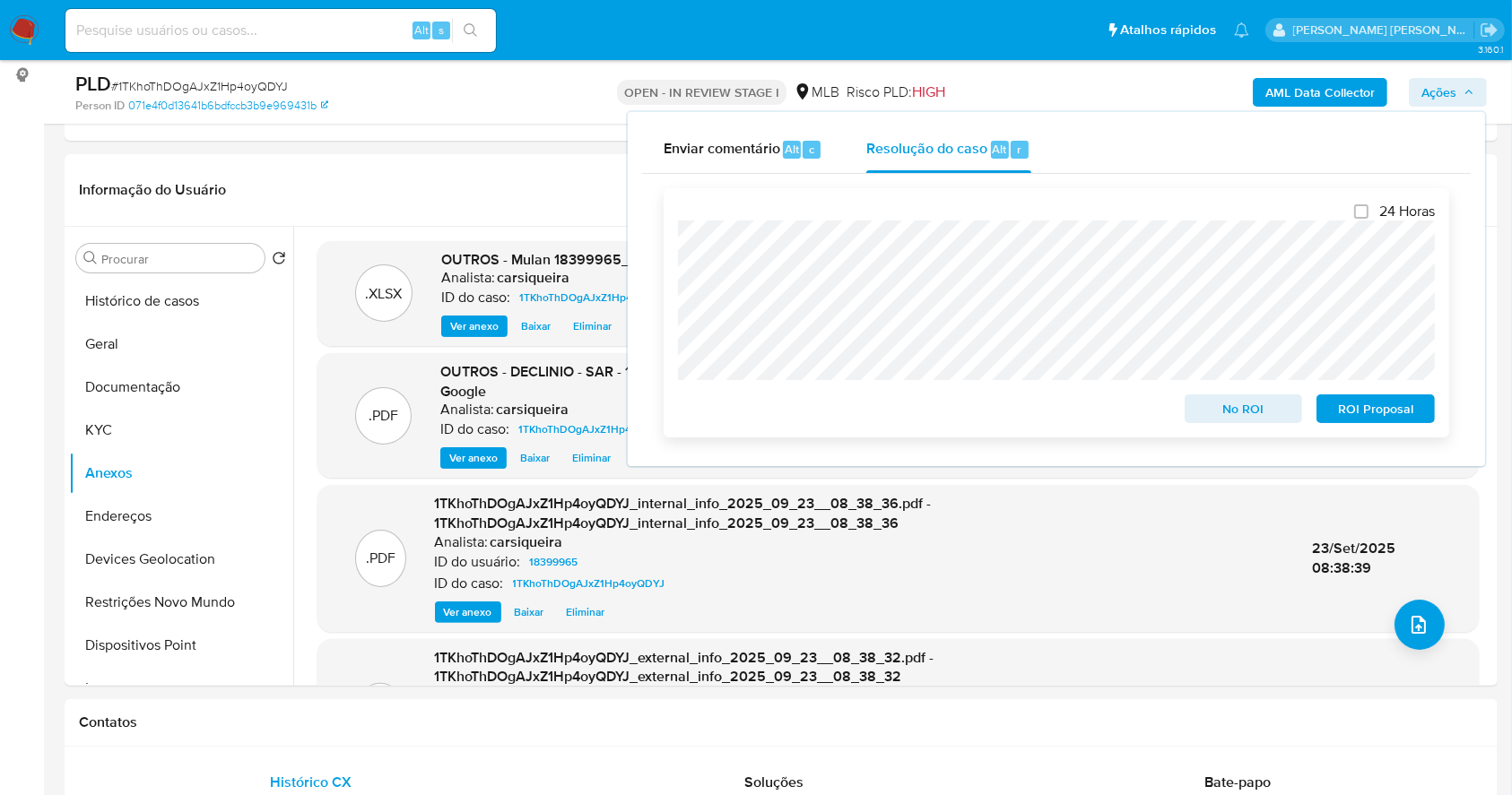
click at [1212, 407] on span "No ROI" at bounding box center [1244, 409] width 93 height 25
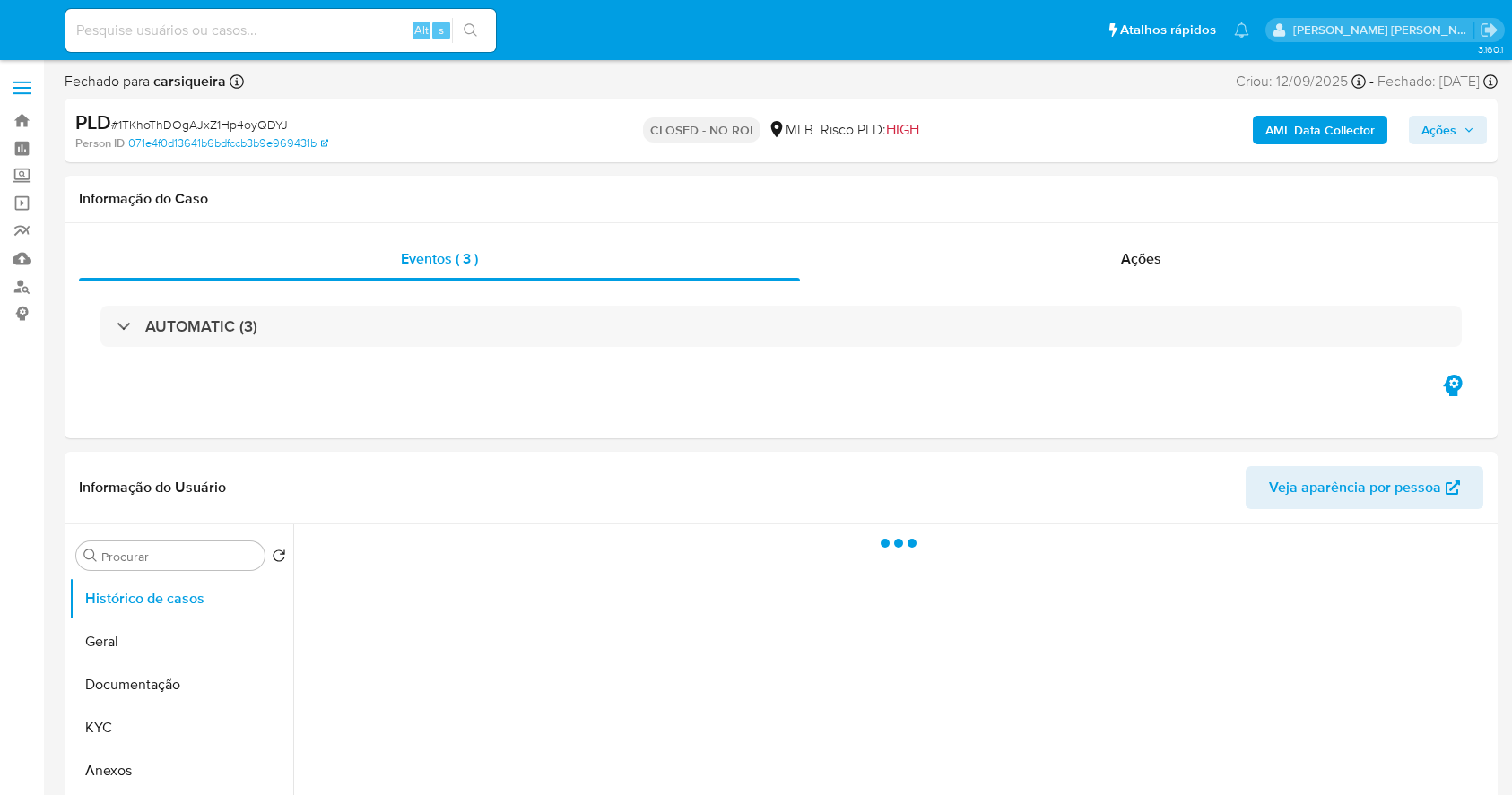
select select "10"
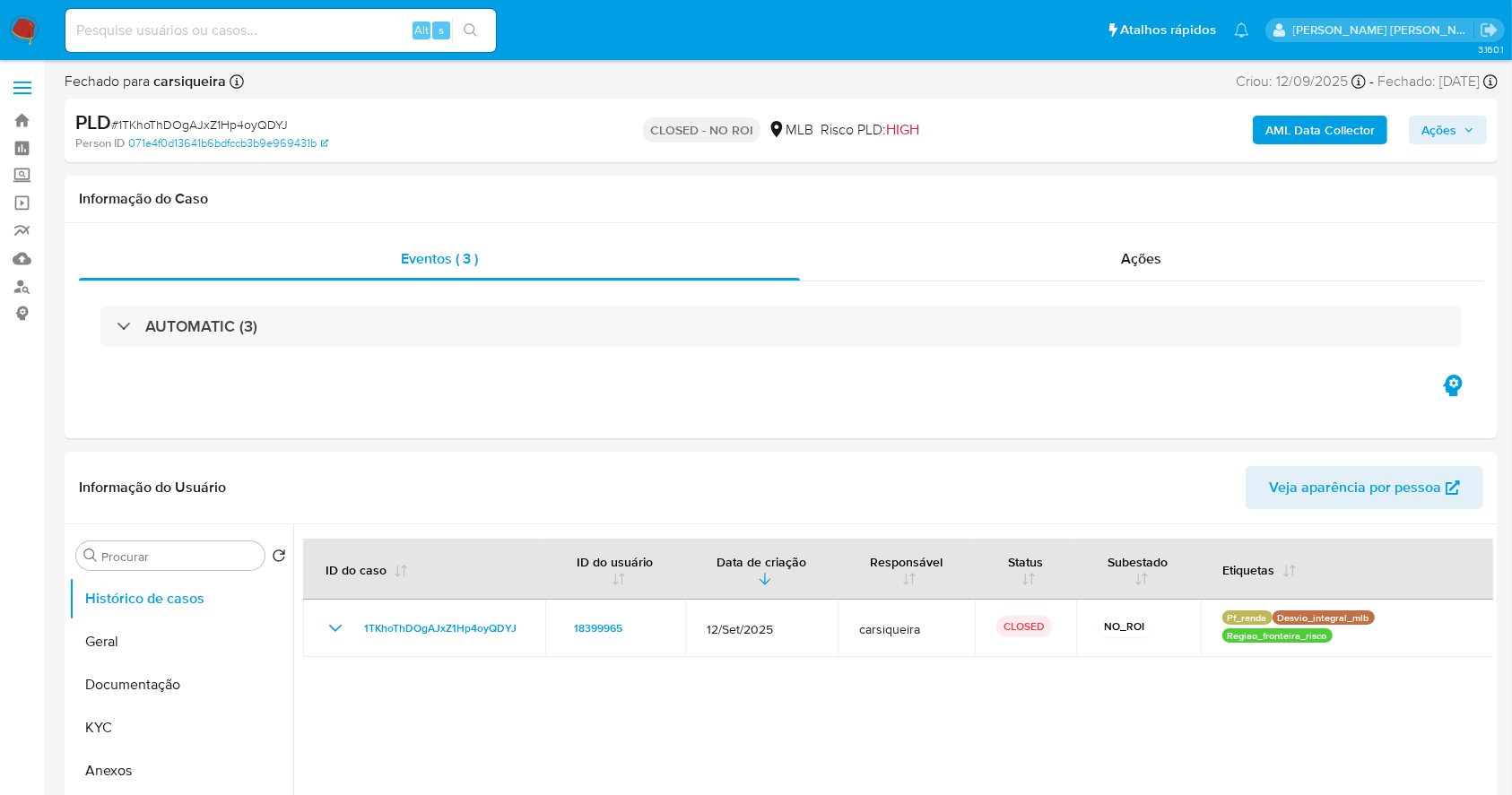
click at [29, 17] on img at bounding box center [24, 30] width 31 height 31
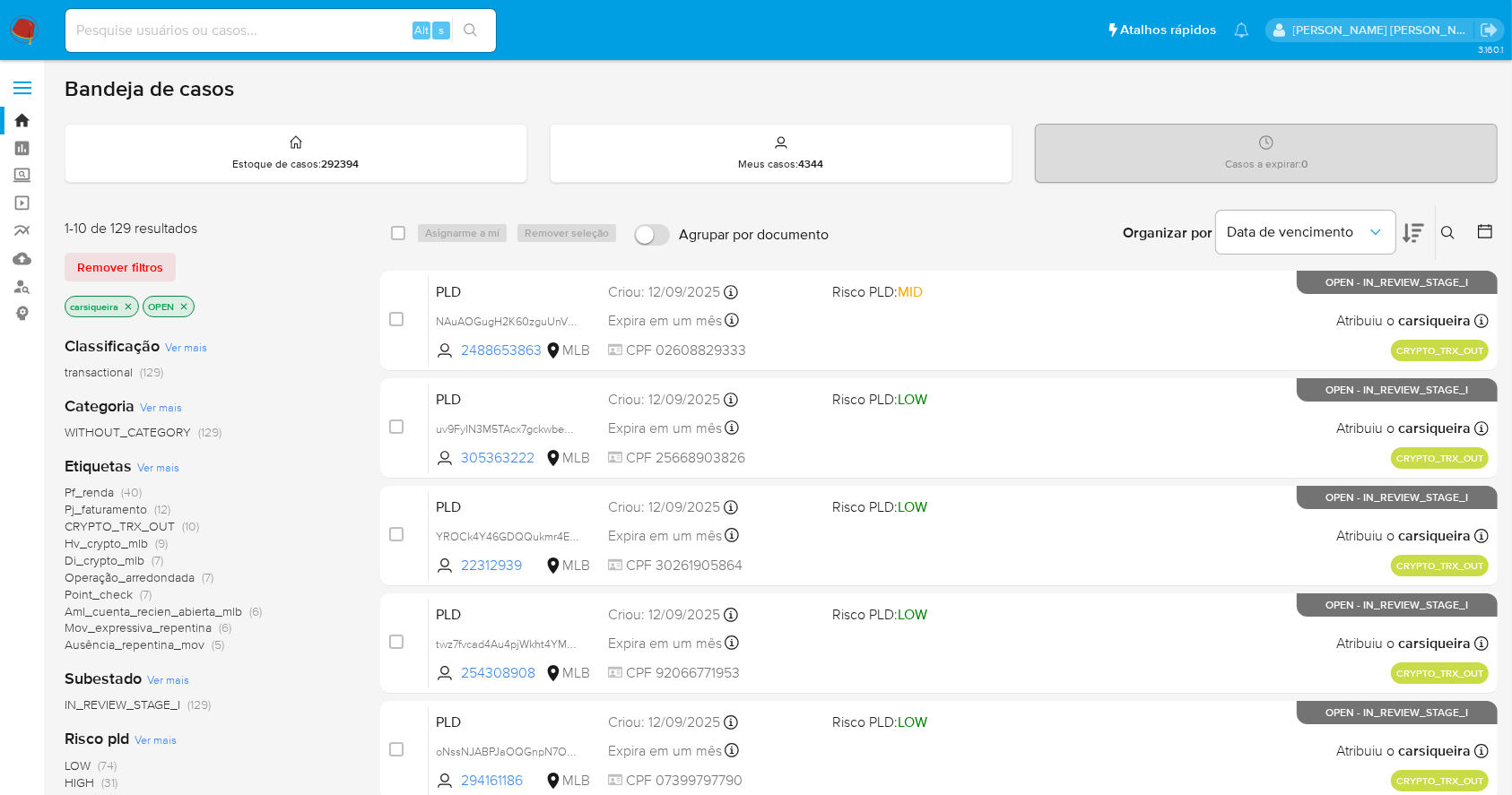
click at [239, 33] on input at bounding box center [280, 30] width 430 height 23
paste input "DwkYR49jw7VK1AeWLZvnFBDs"
type input "DwkYR49jw7VK1AeWLZvnFBDs"
click at [477, 29] on icon "search-icon" at bounding box center [470, 30] width 14 height 14
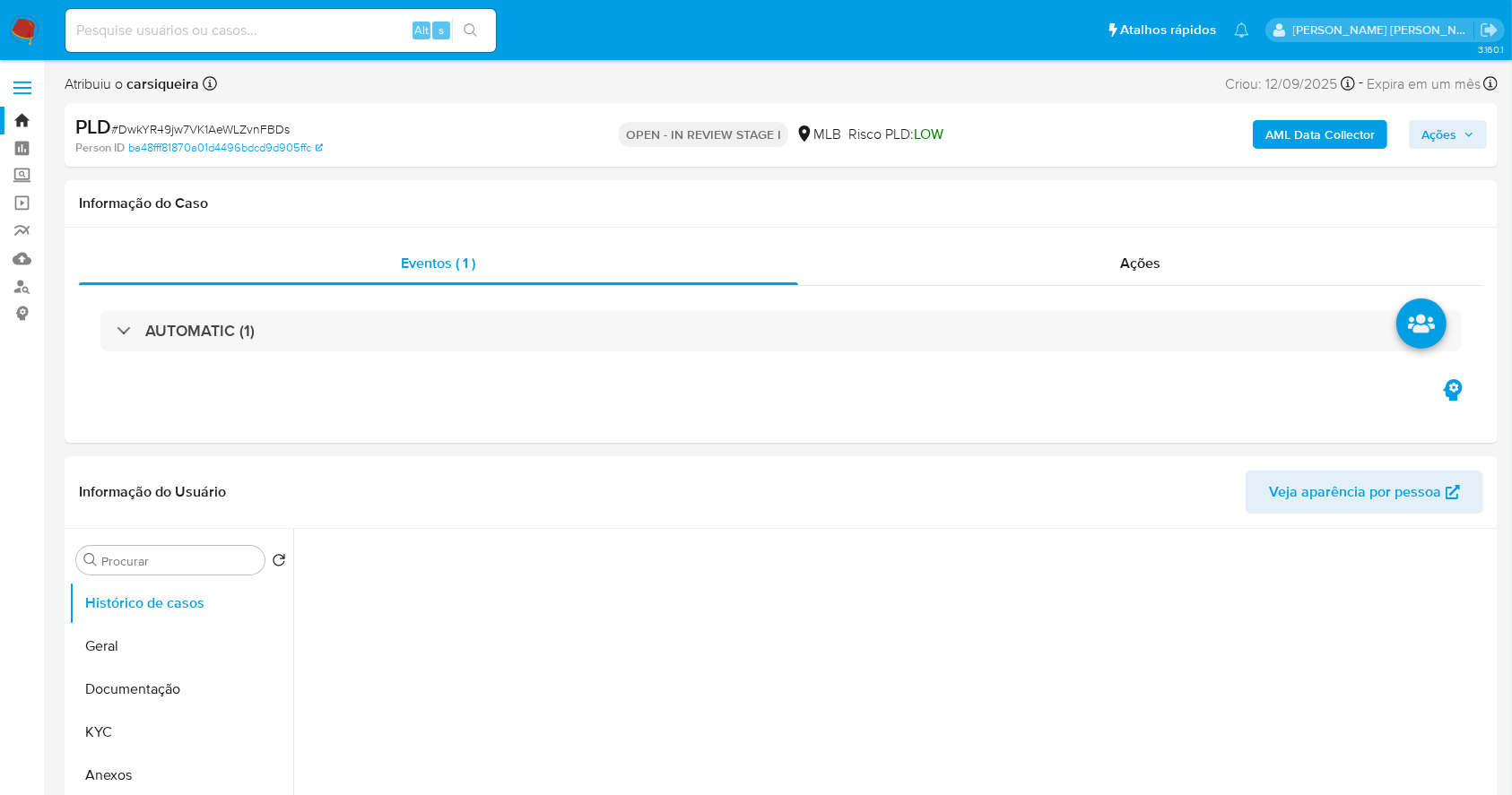
select select "10"
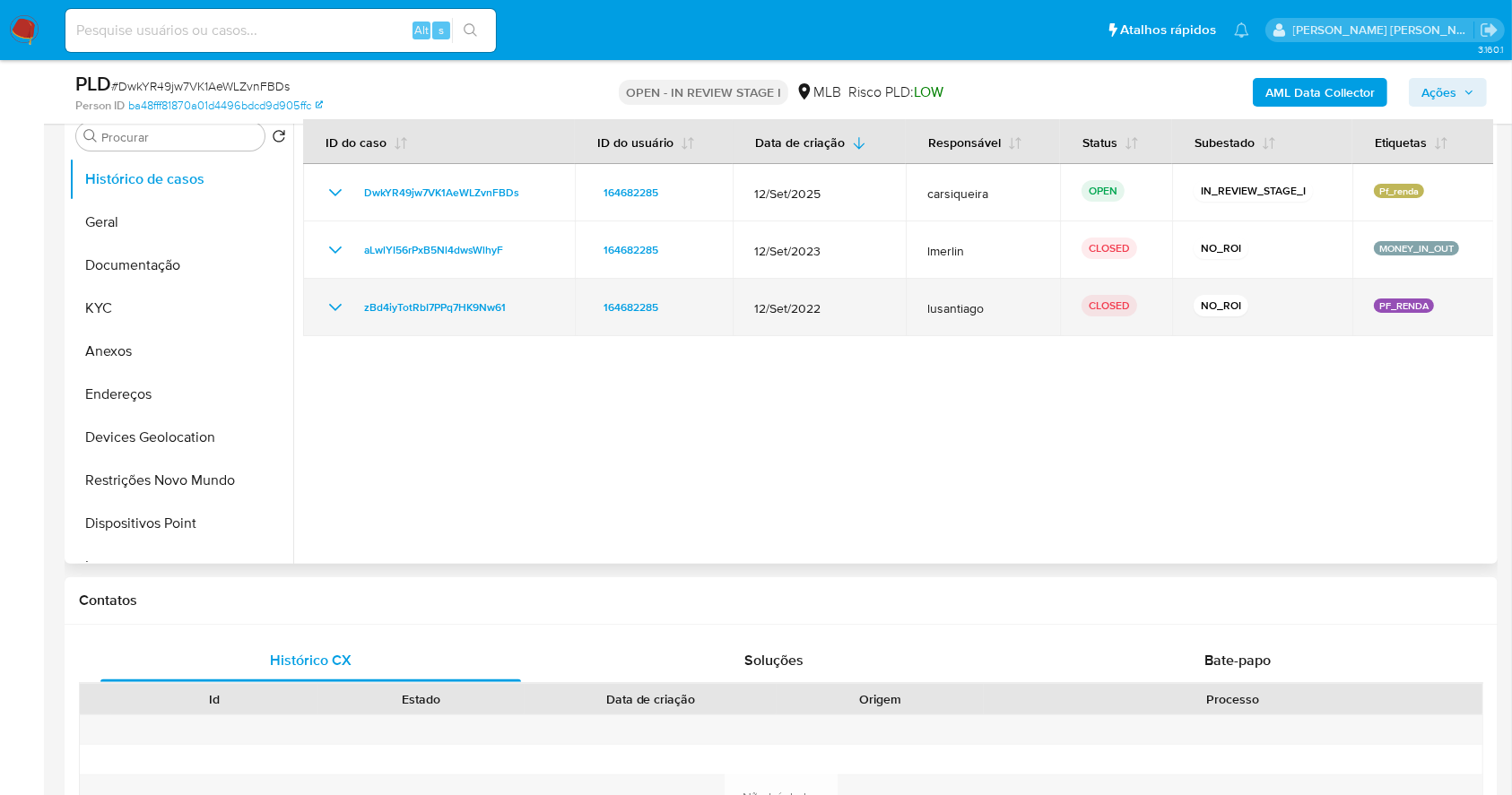
scroll to position [367, 0]
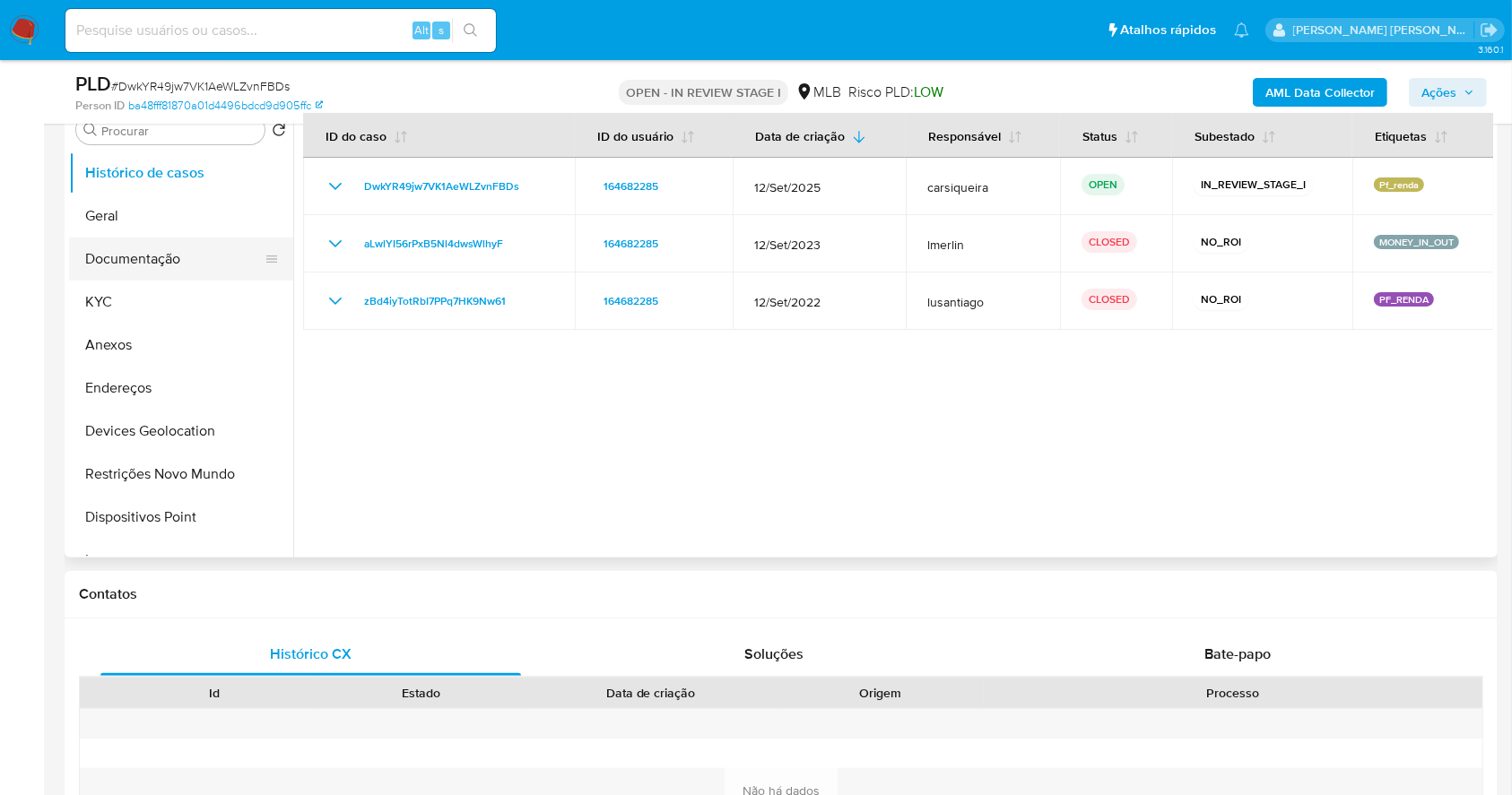
click at [208, 261] on button "Documentação" at bounding box center [174, 259] width 210 height 43
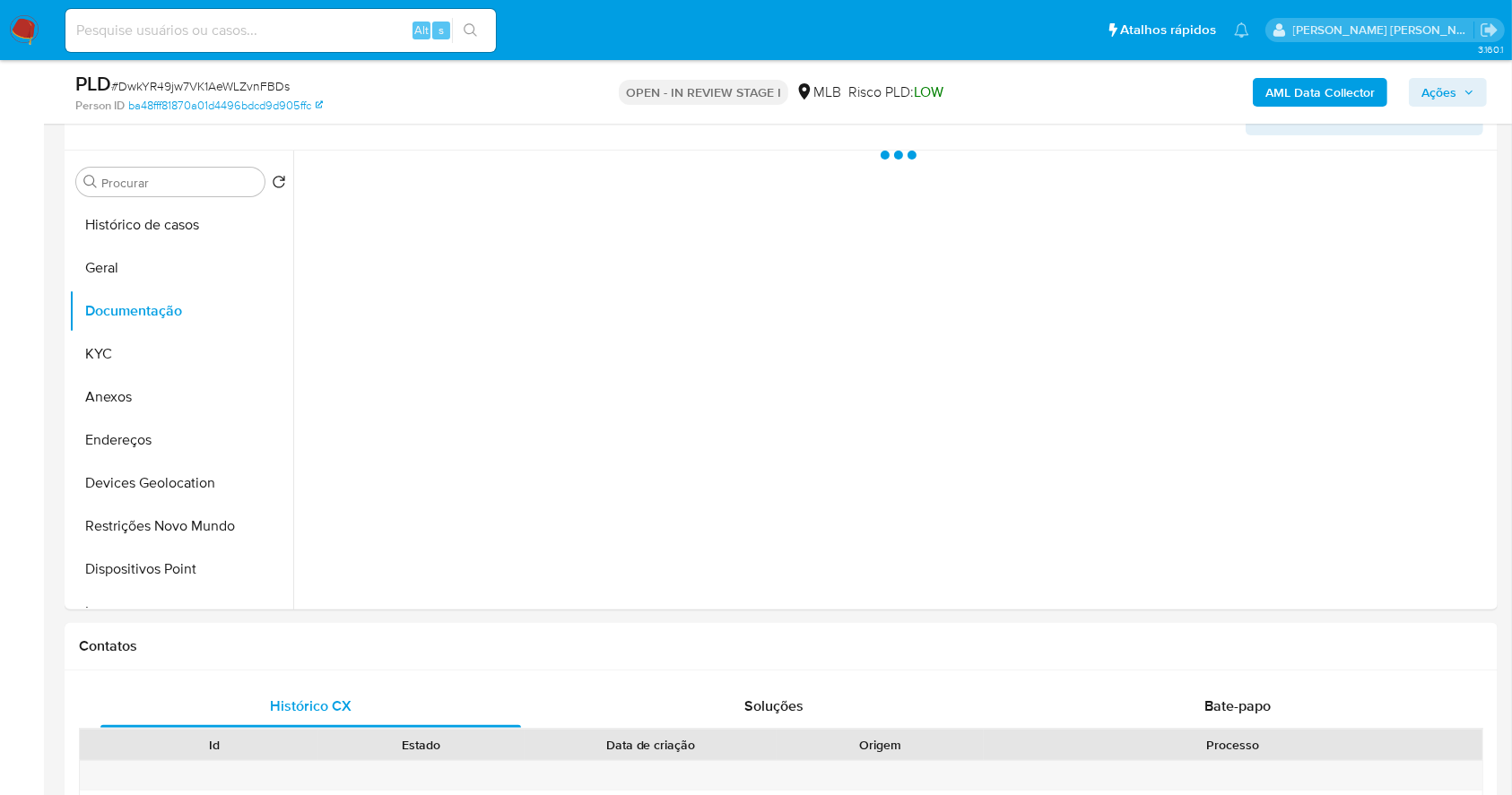
scroll to position [301, 0]
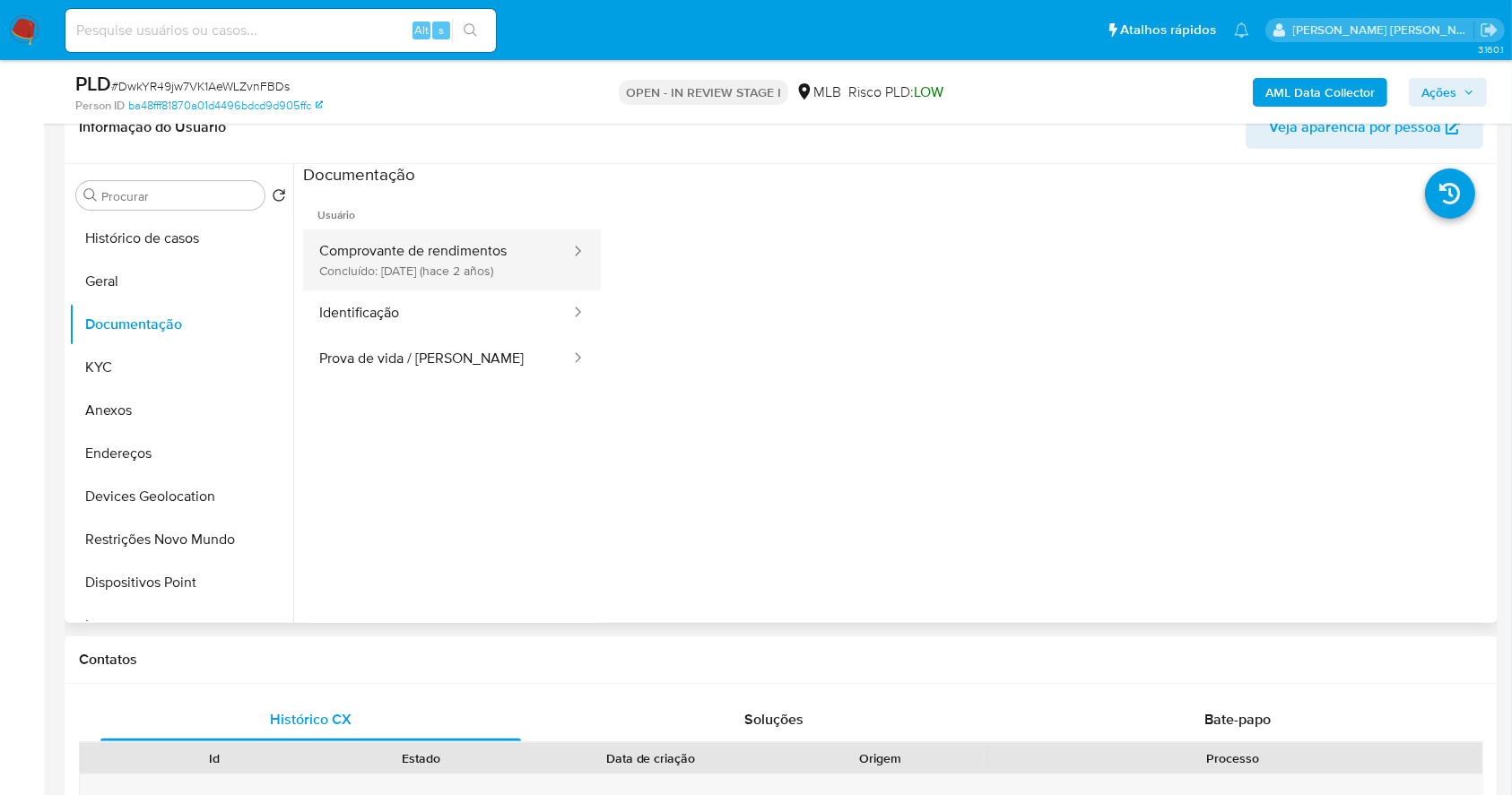
click at [490, 252] on button "Comprovante de rendimentos Concluído: [DATE] (hace 2 años)" at bounding box center [437, 260] width 269 height 61
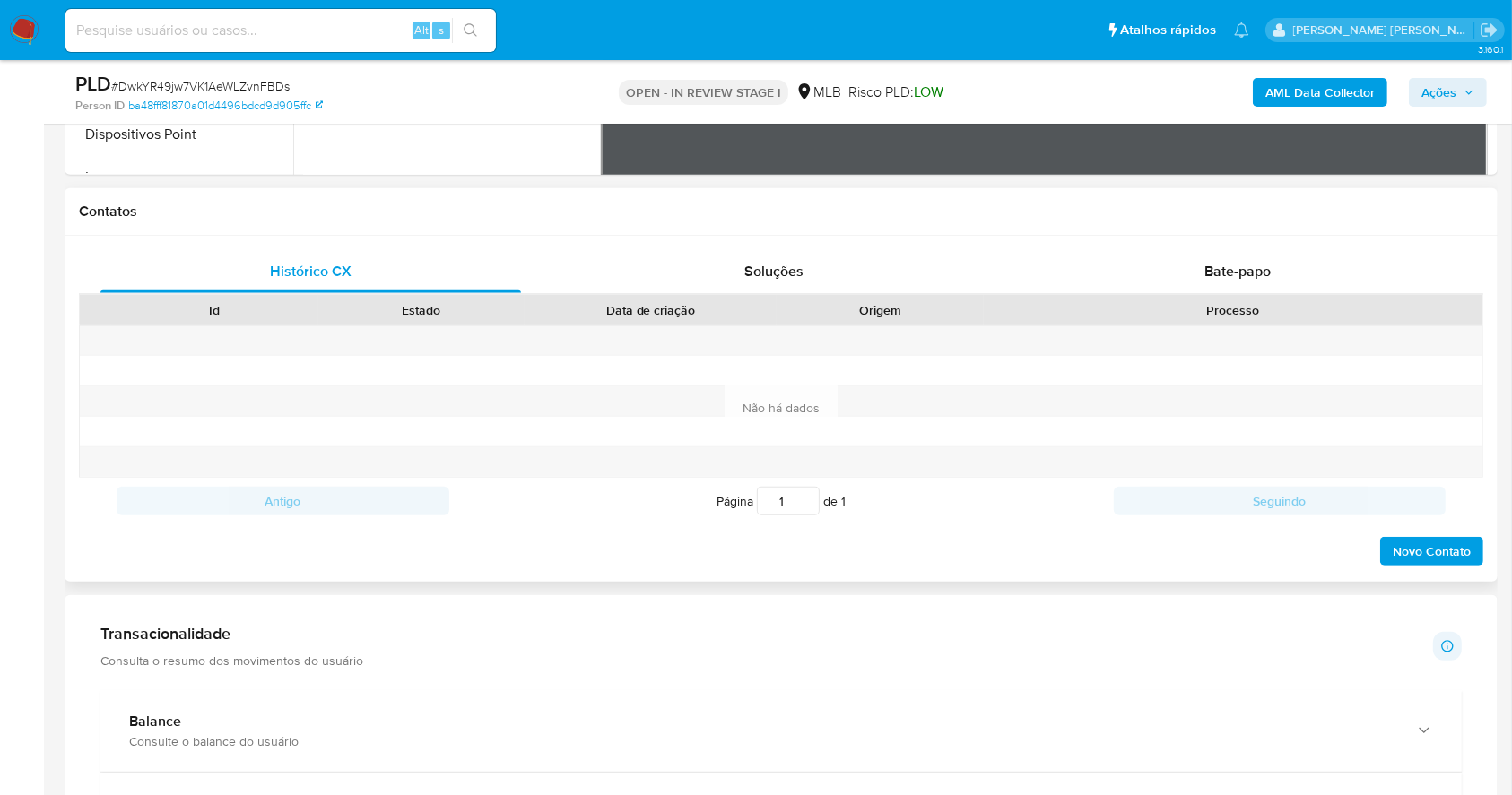
scroll to position [742, 0]
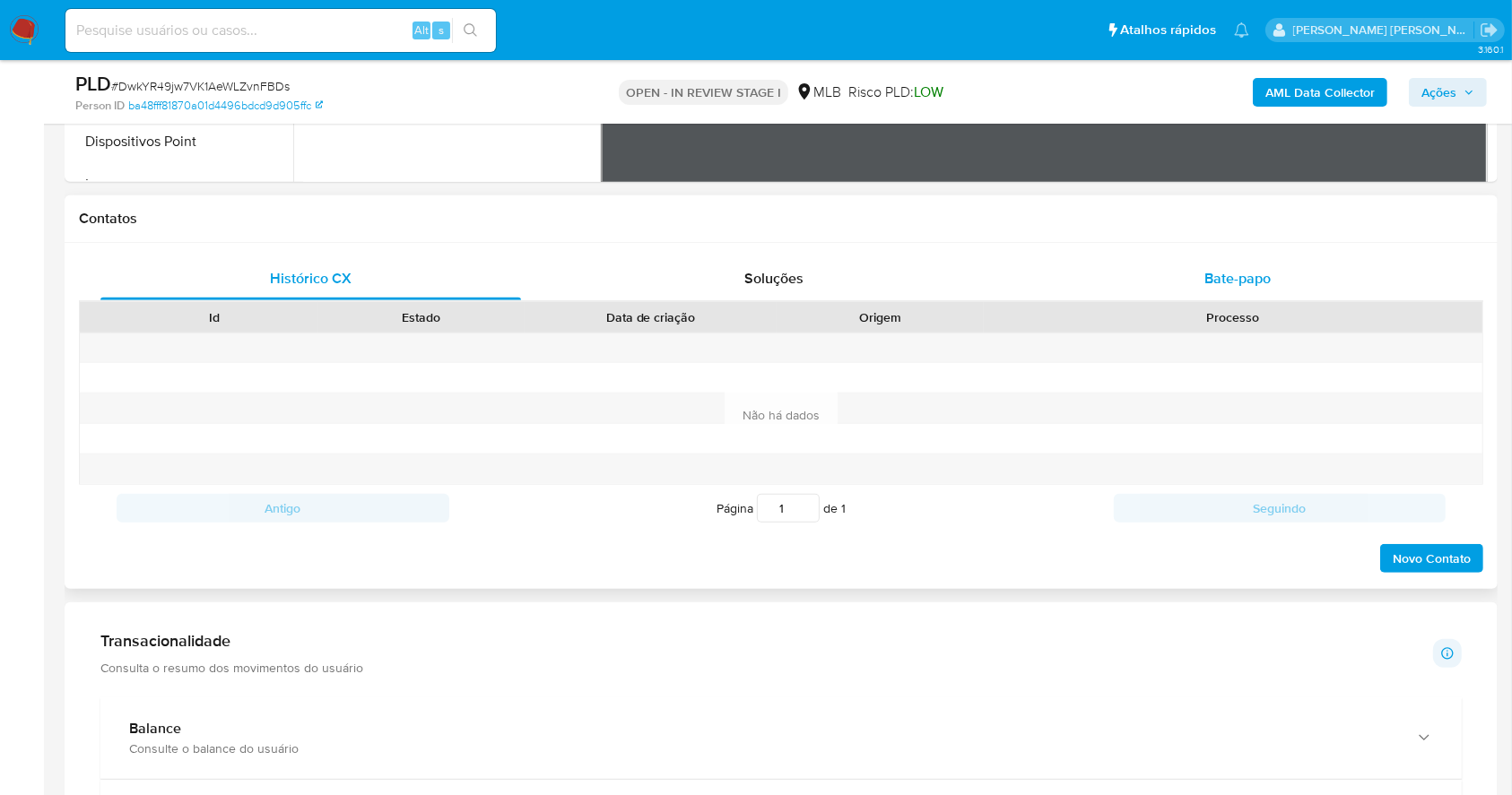
click at [1264, 270] on span "Bate-papo" at bounding box center [1236, 279] width 66 height 20
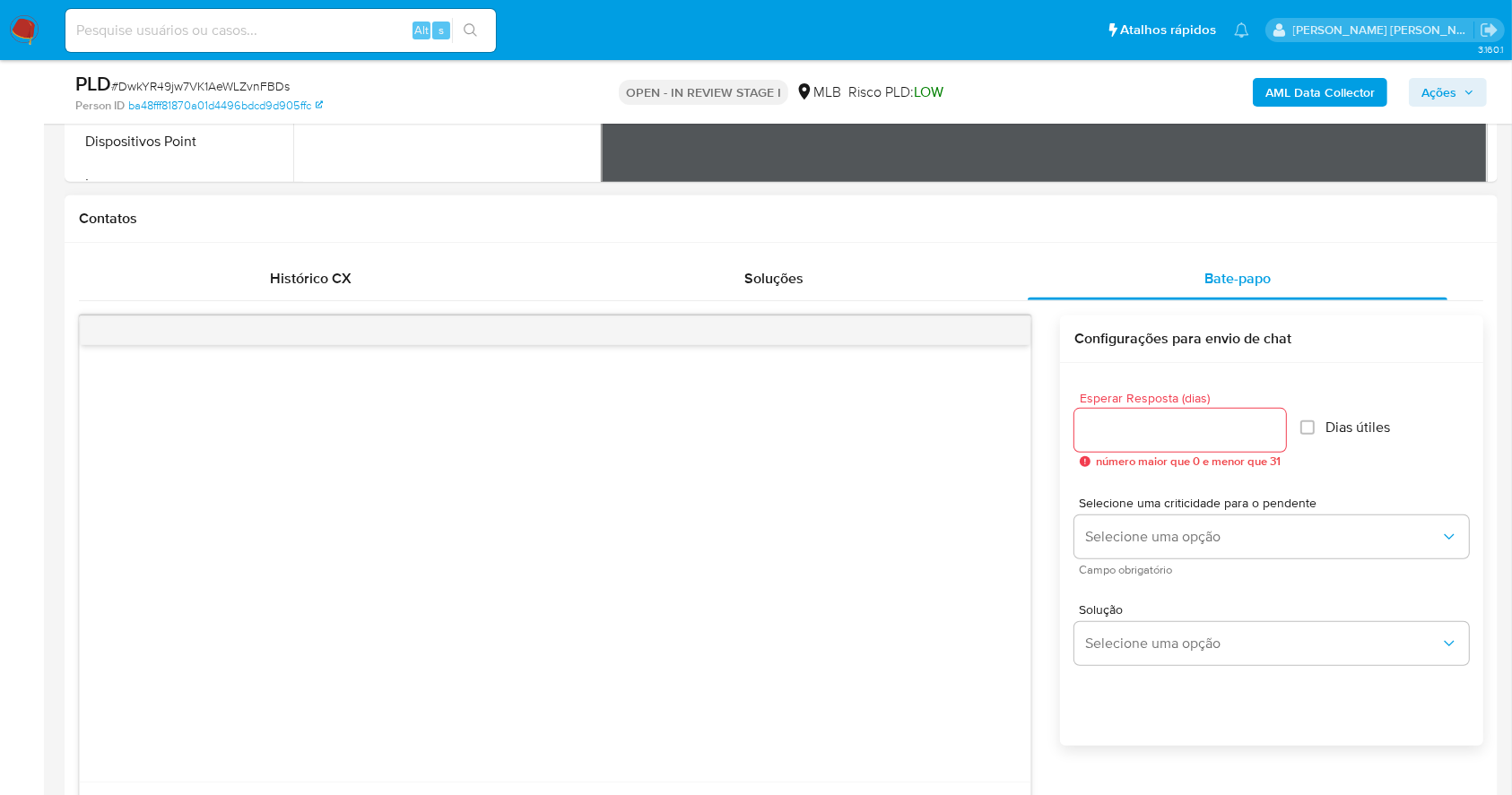
click at [1177, 427] on input "Esperar Resposta (dias)" at bounding box center [1180, 430] width 212 height 23
type input "3"
click at [1375, 470] on div "Esperar Resposta (dias) 3 número maior que 0 e menor que 31 Dias útiles" at bounding box center [1271, 429] width 395 height 105
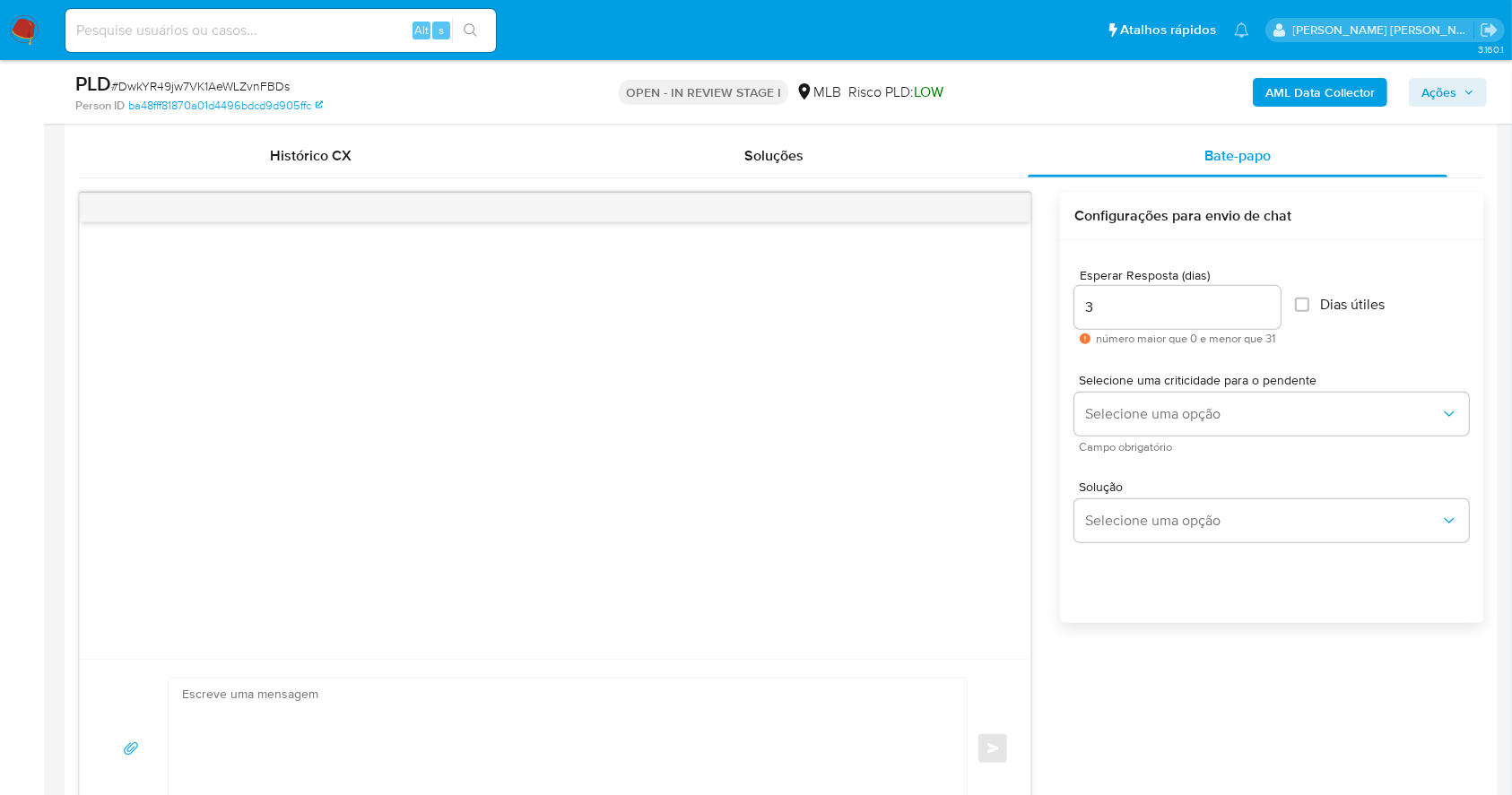
scroll to position [982, 0]
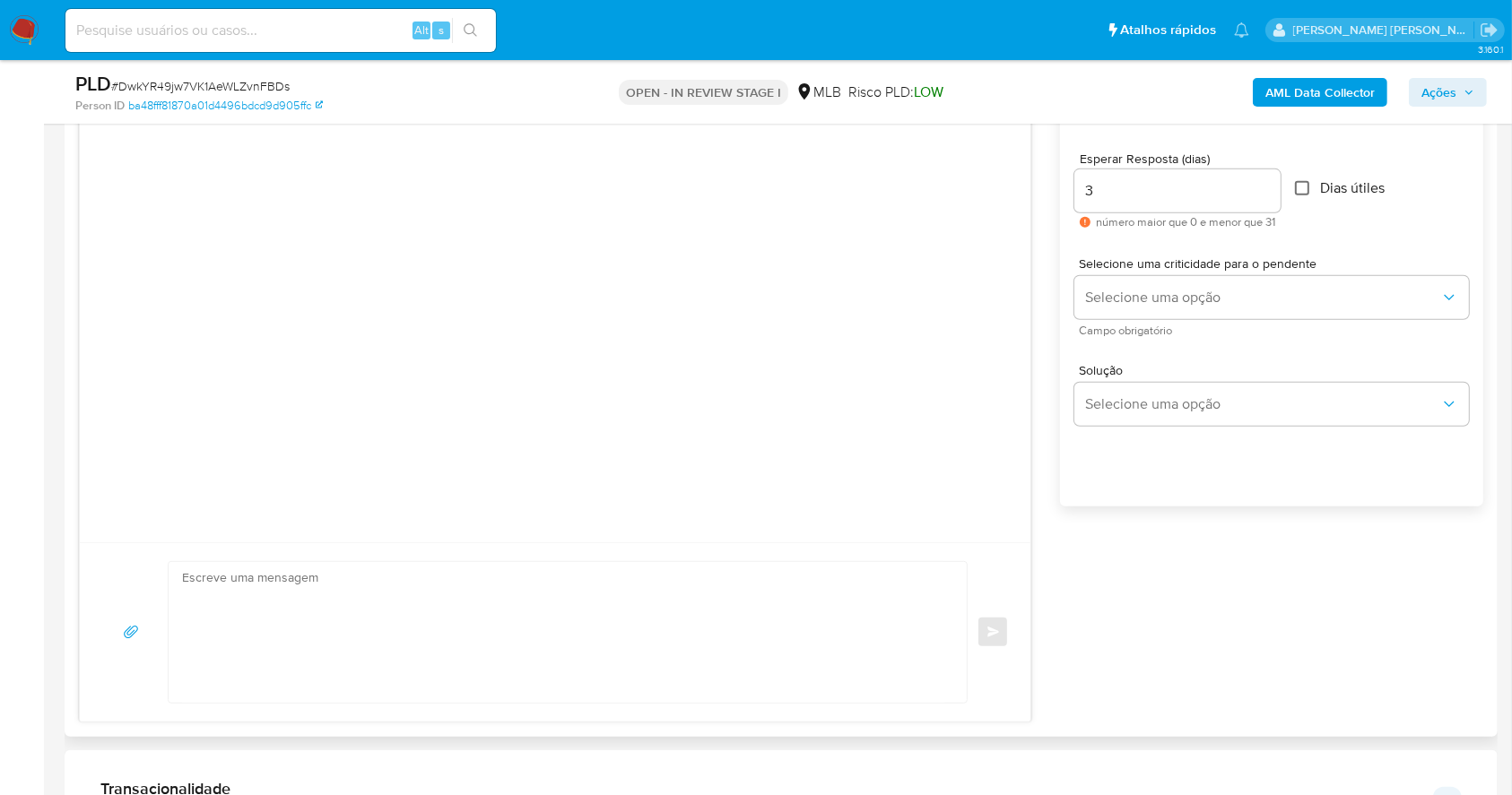
click at [1309, 189] on input "Dias útiles" at bounding box center [1301, 188] width 14 height 14
checkbox input "true"
click at [376, 593] on textarea at bounding box center [563, 632] width 763 height 141
paste textarea "Olá, Estamos realizando uma verificação adicional de segurança em contas de usu…"
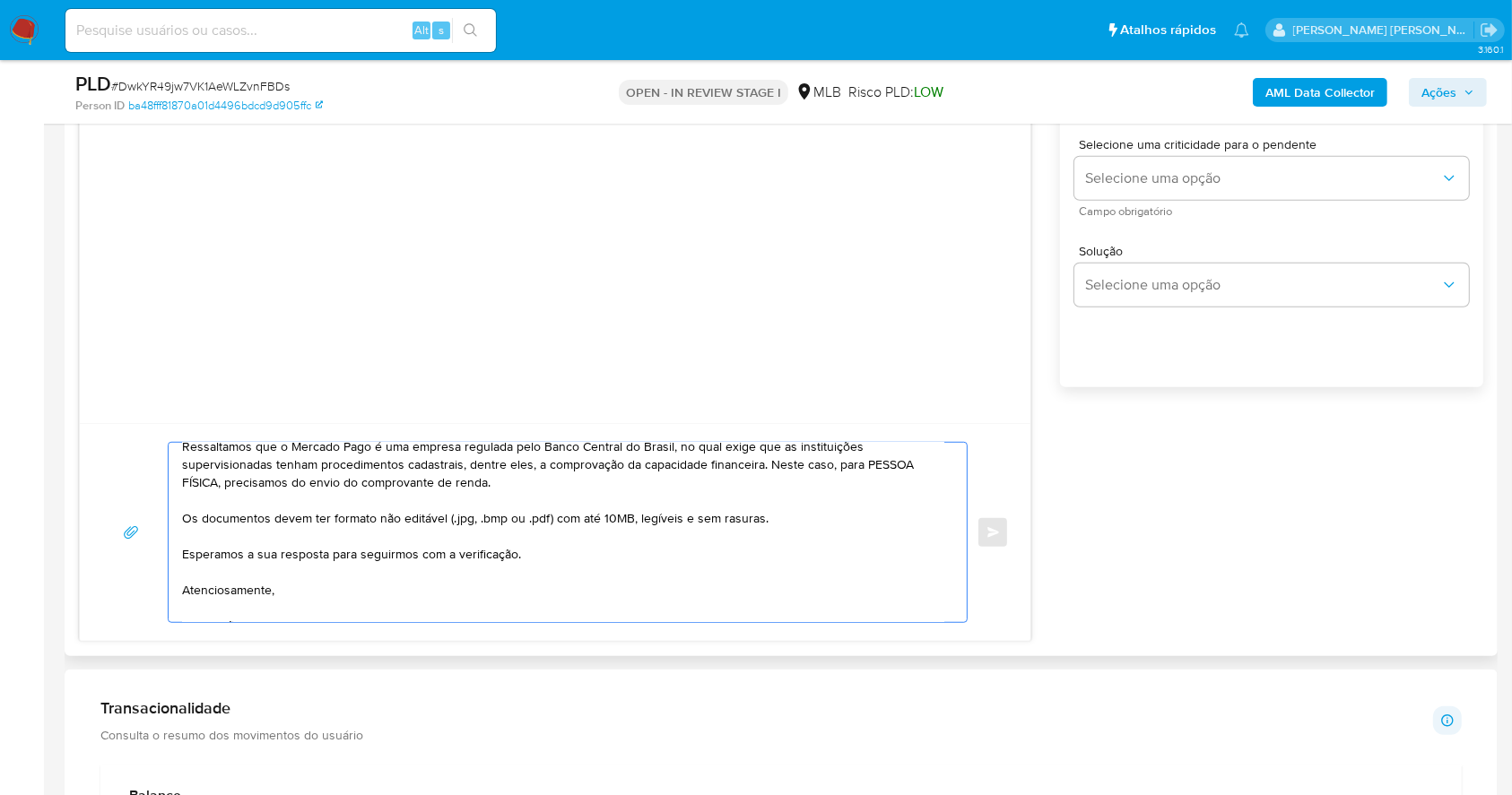
scroll to position [200, 0]
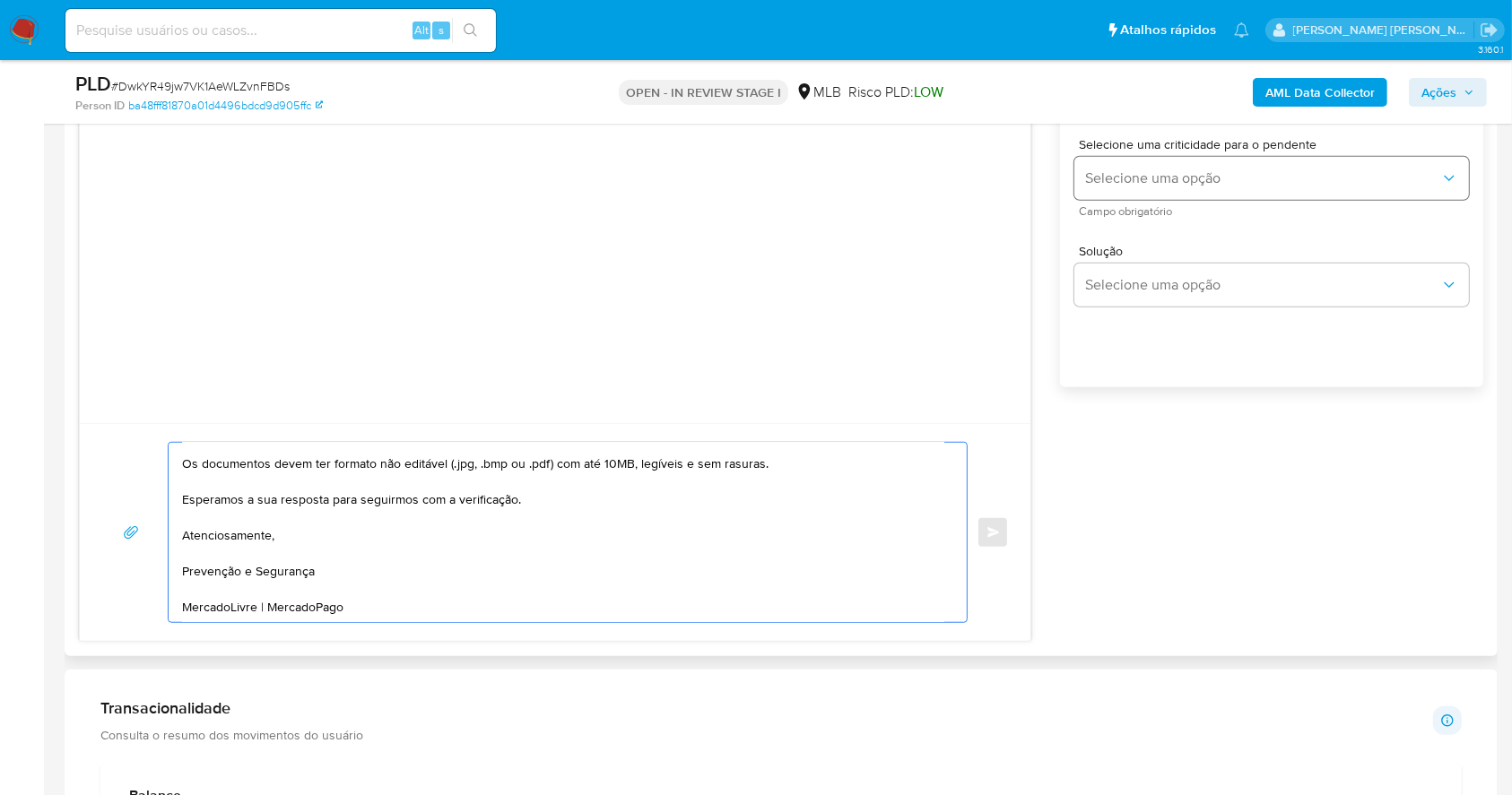
type textarea "Olá, Estamos realizando uma verificação adicional de segurança em contas de usu…"
click at [1177, 169] on span "Selecione uma opção" at bounding box center [1262, 177] width 355 height 18
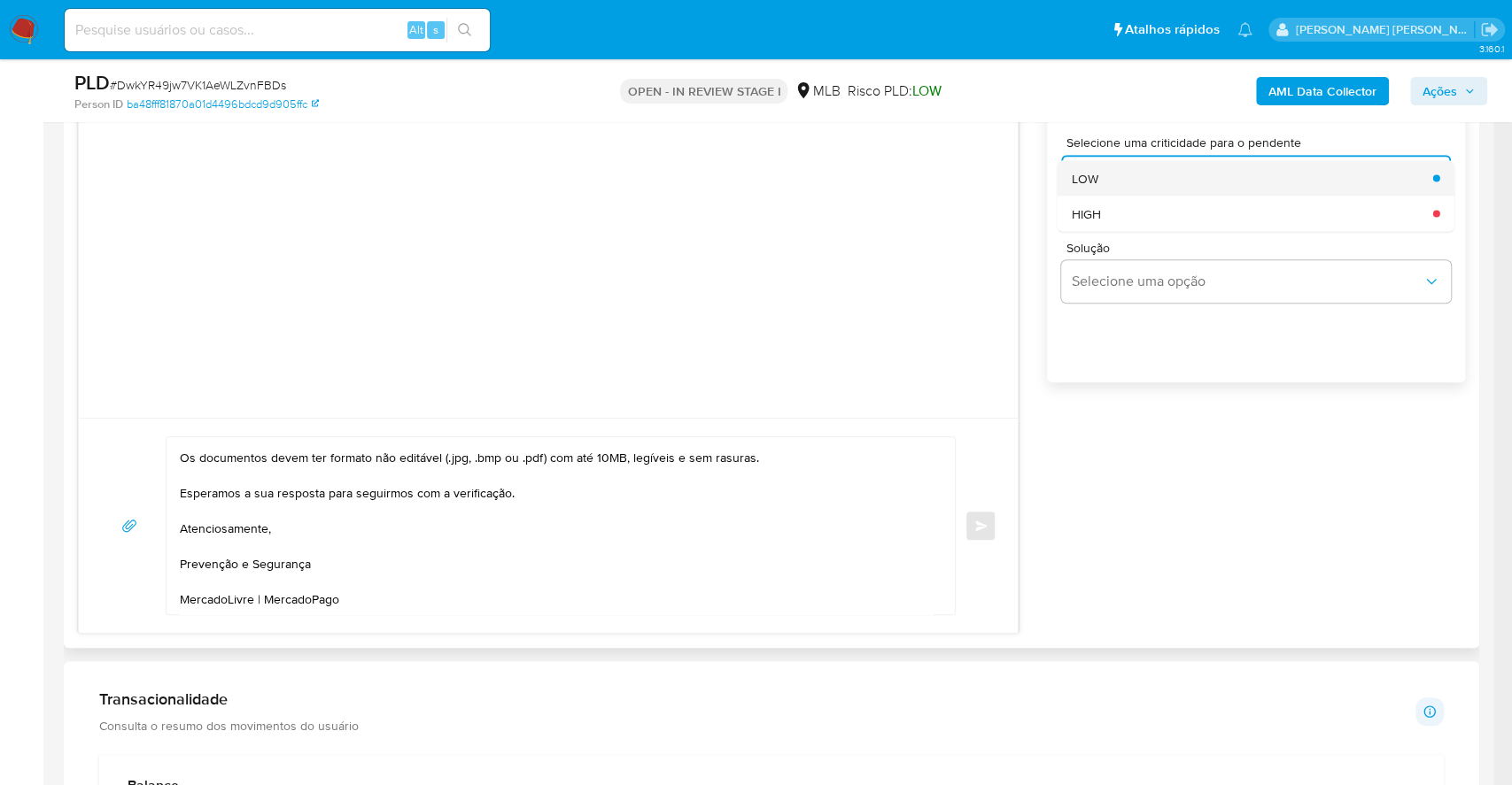
click at [1114, 177] on div "LOW" at bounding box center [1247, 178] width 350 height 36
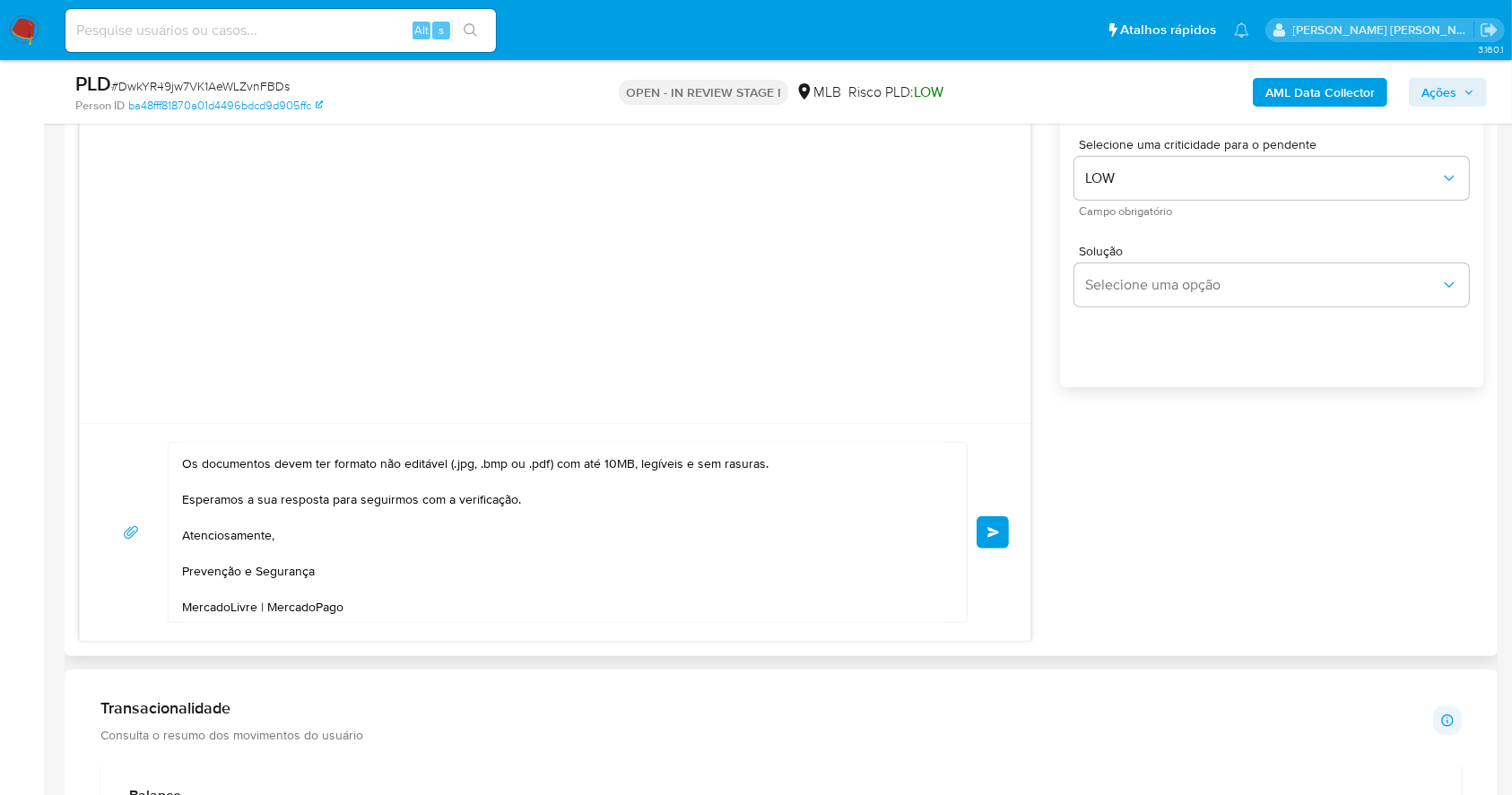
click at [983, 527] on button "common.send" at bounding box center [992, 532] width 33 height 33
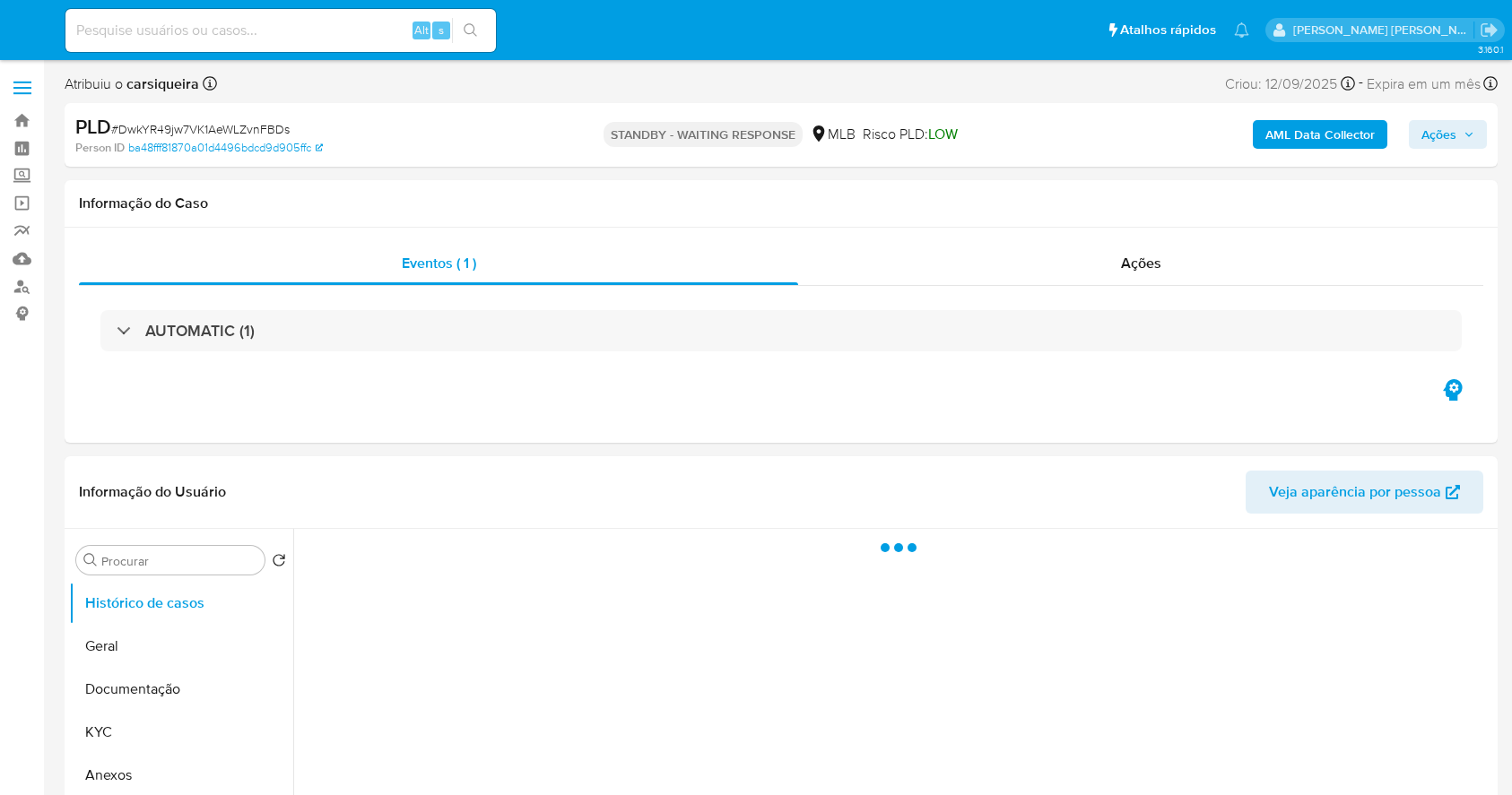
select select "10"
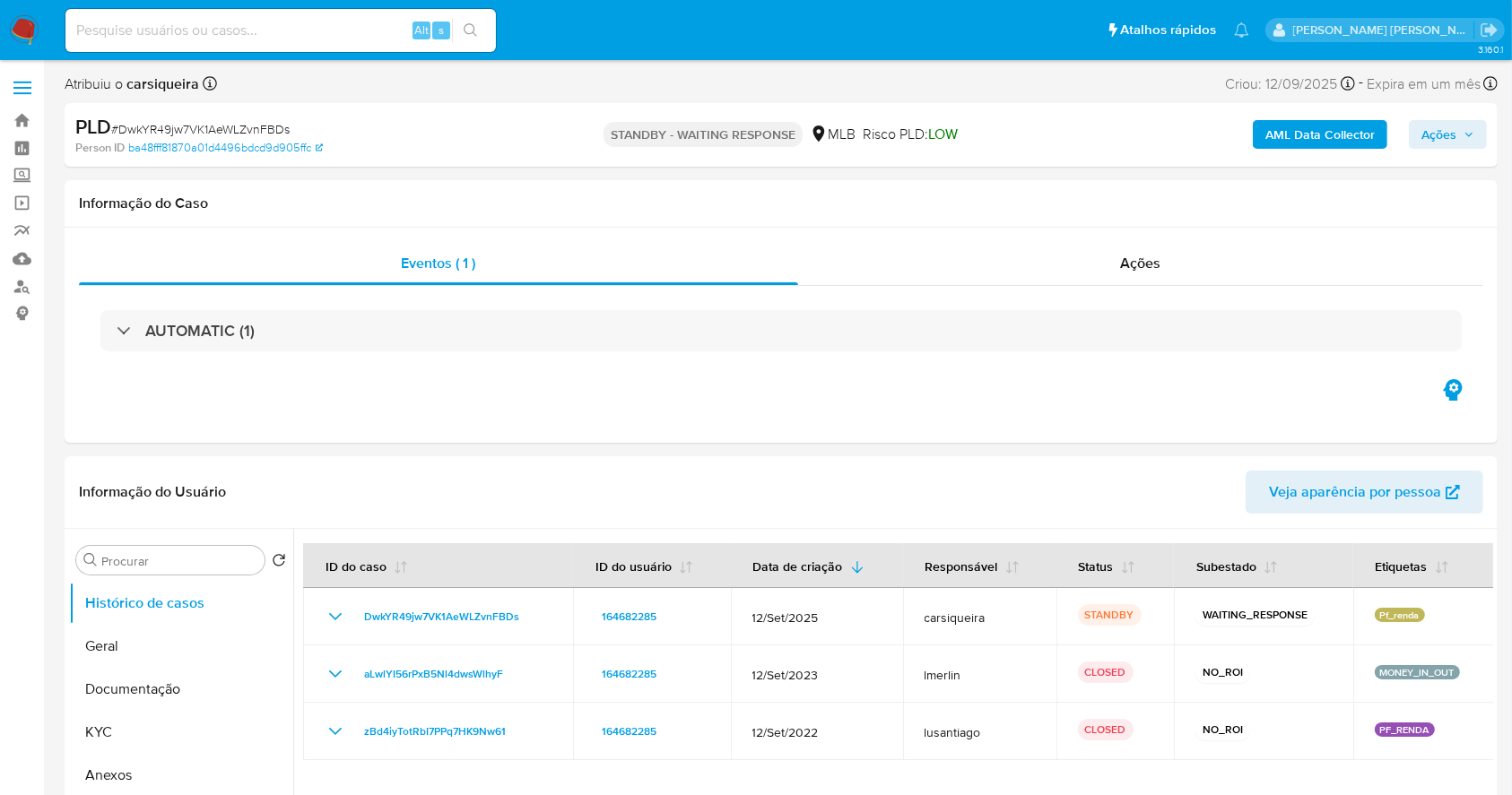
click at [165, 34] on input at bounding box center [280, 30] width 430 height 23
paste input "RZUPq1rGHG0B6nHCoOLXwbXl"
type input "RZUPq1rGHG0B6nHCoOLXwbXl"
click at [459, 29] on button "search-icon" at bounding box center [471, 30] width 37 height 25
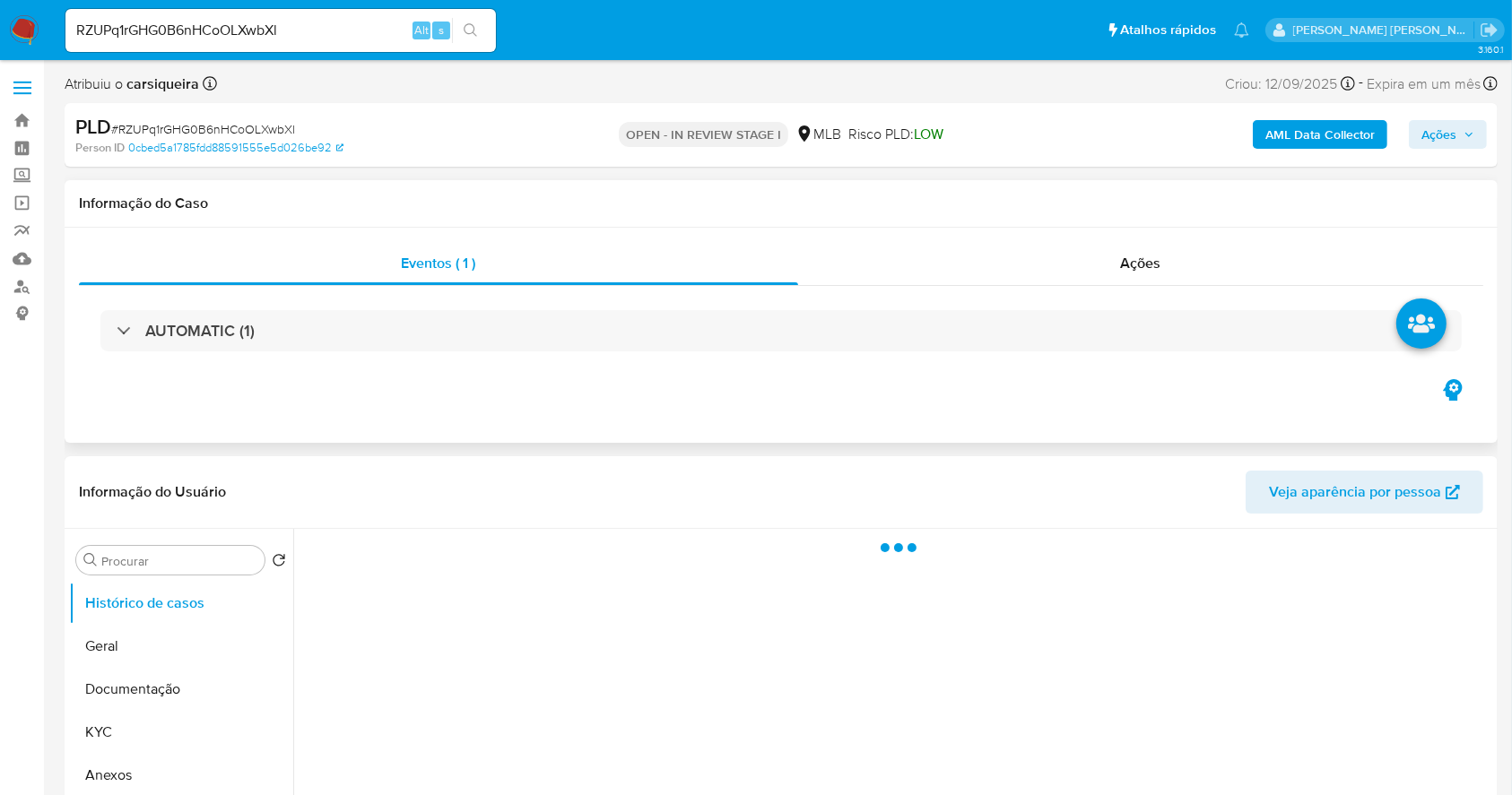
select select "10"
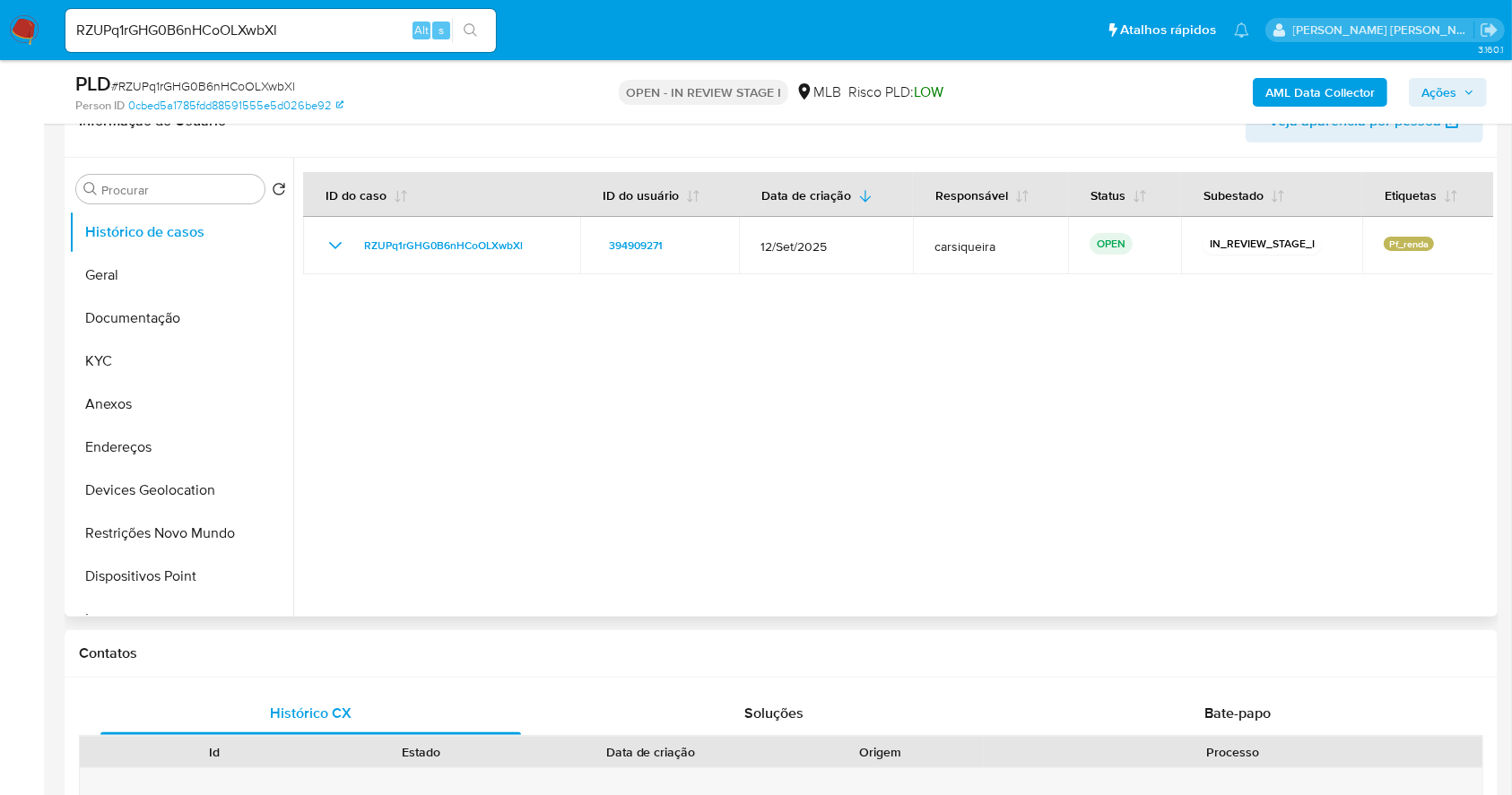
scroll to position [358, 0]
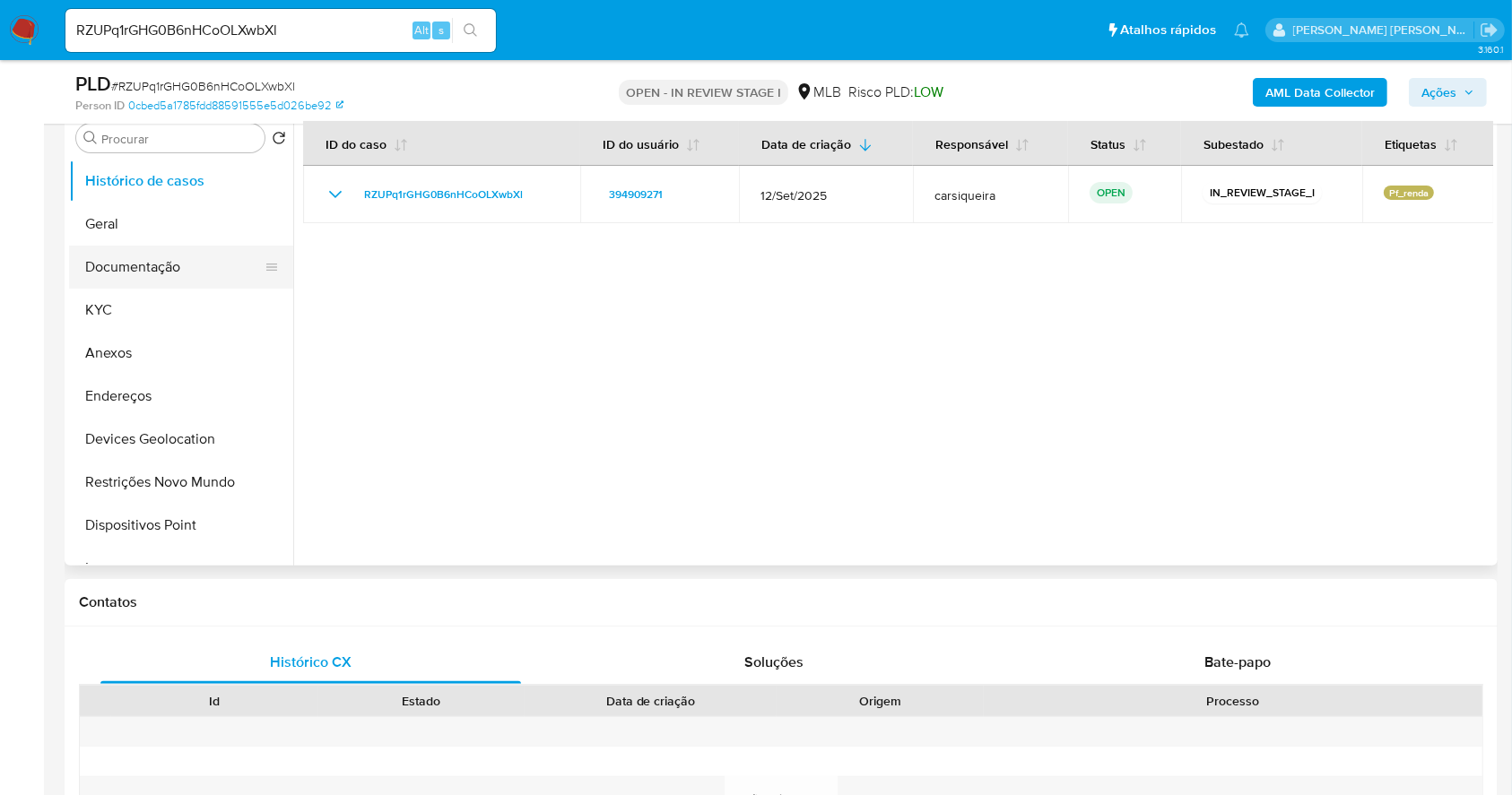
click at [192, 256] on button "Documentação" at bounding box center [174, 267] width 210 height 43
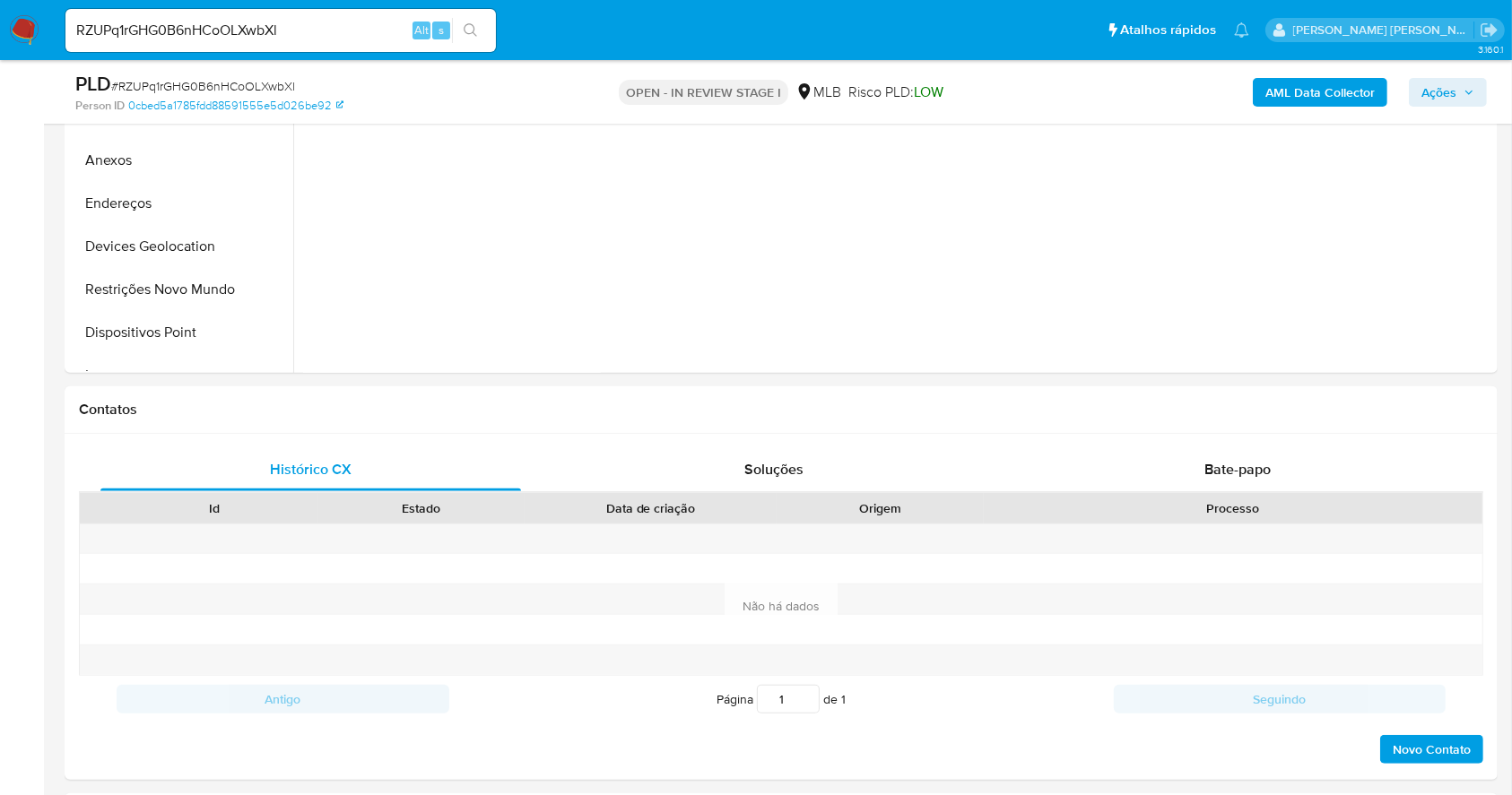
scroll to position [598, 0]
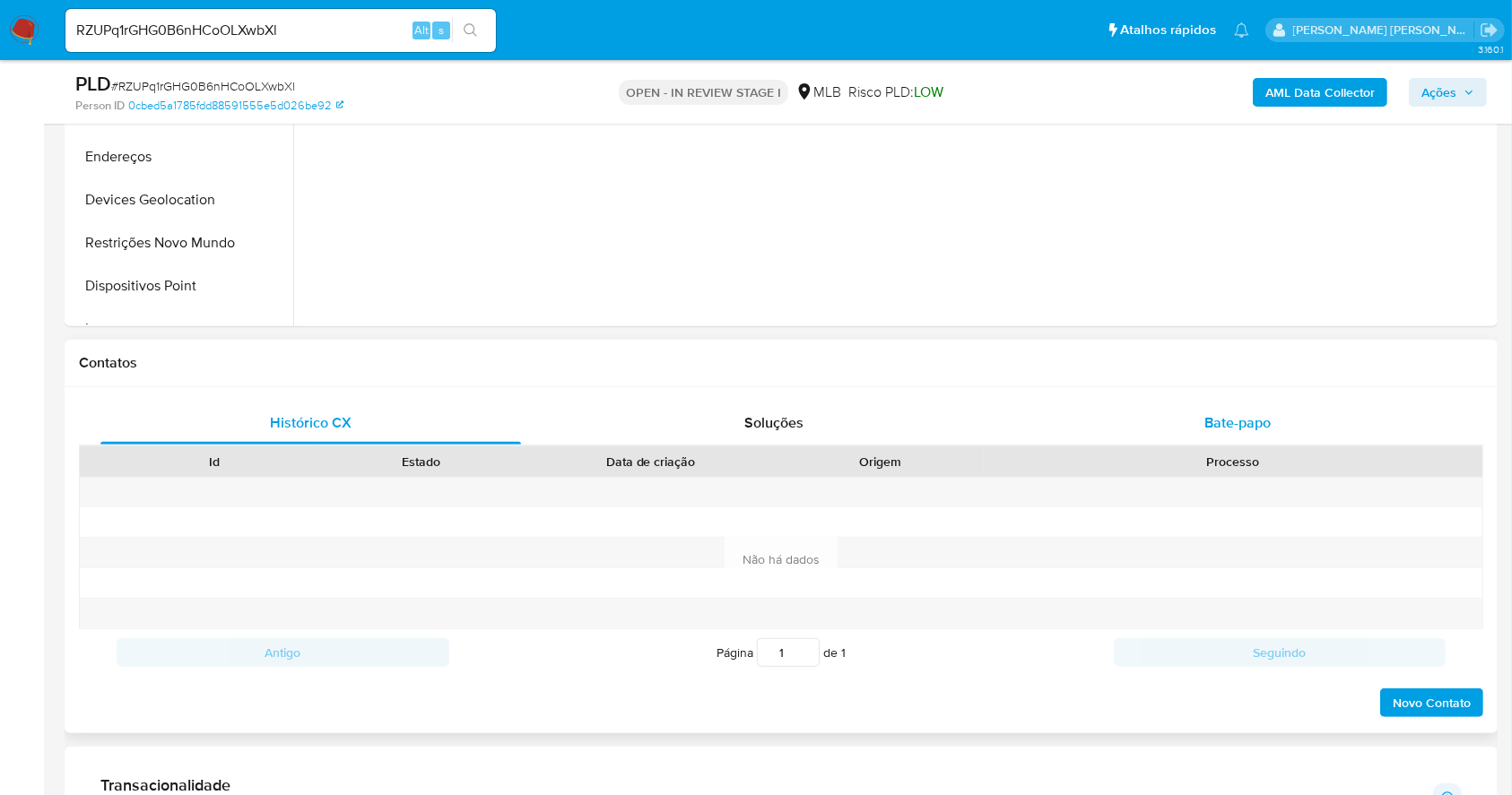
click at [1254, 418] on span "Bate-papo" at bounding box center [1236, 423] width 66 height 20
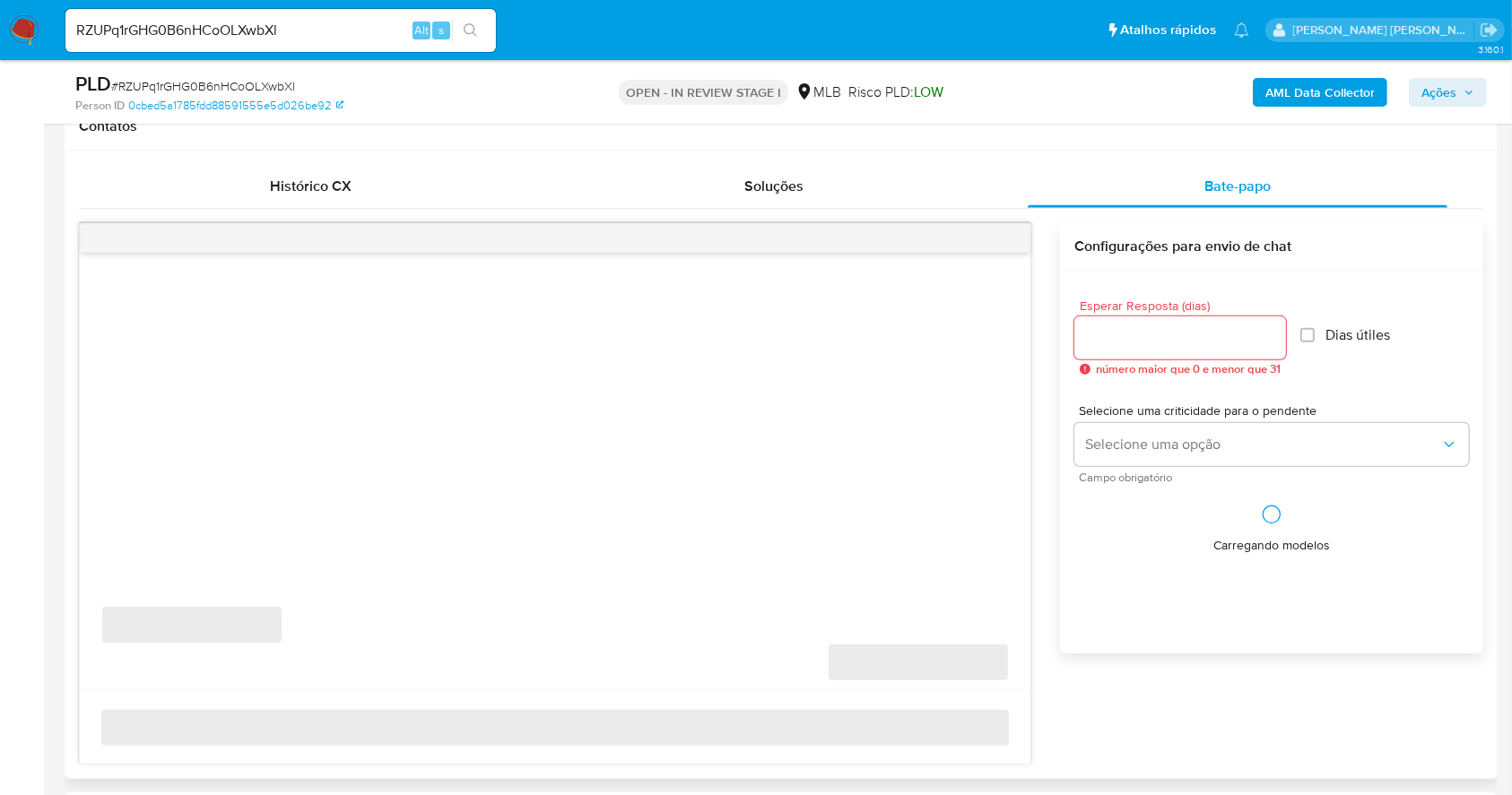
scroll to position [838, 0]
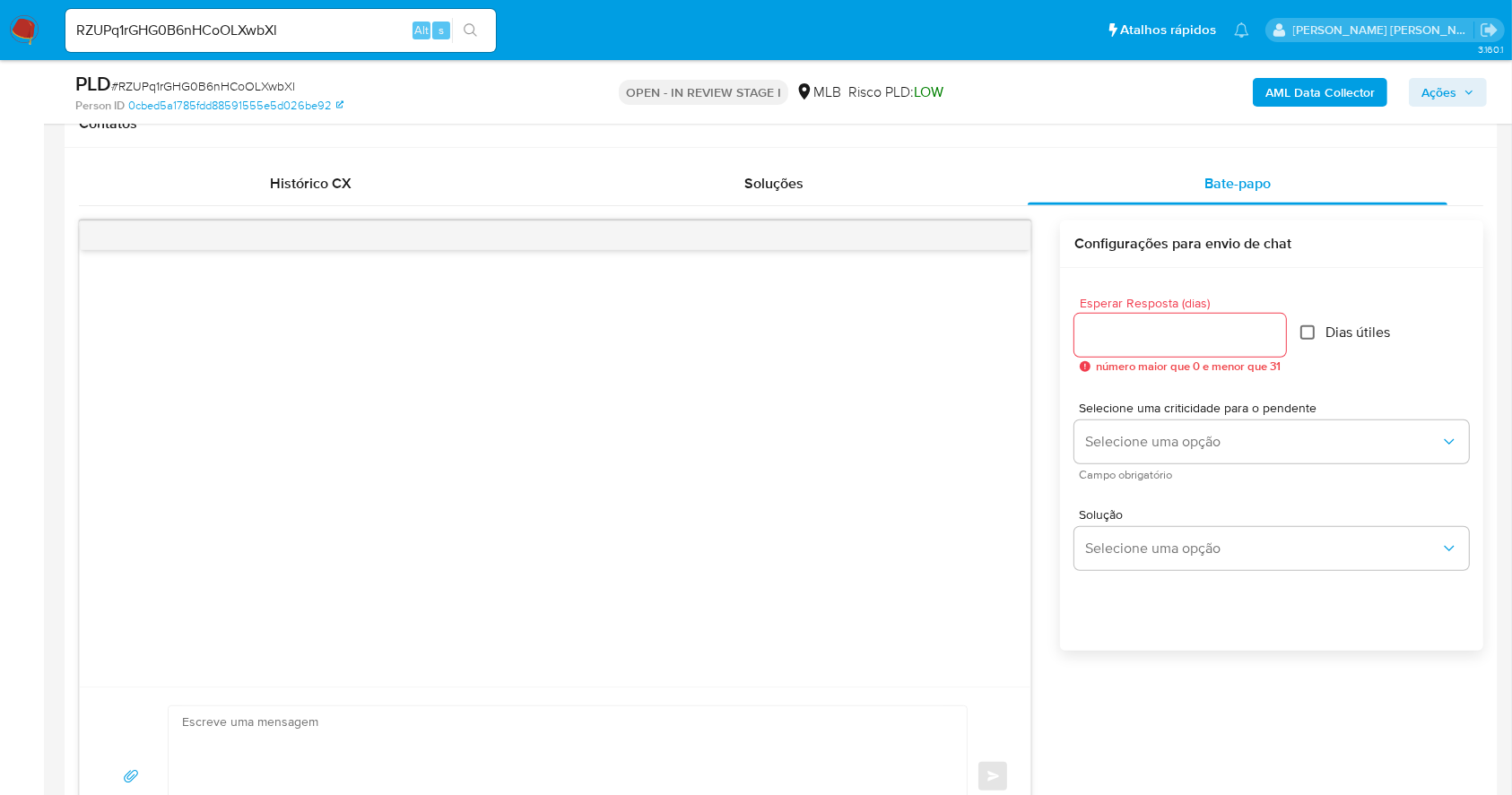
click at [1310, 335] on input "Dias útiles" at bounding box center [1307, 332] width 14 height 14
checkbox input "true"
click at [1180, 330] on input "Esperar Resposta (dias)" at bounding box center [1180, 334] width 212 height 23
type input "3"
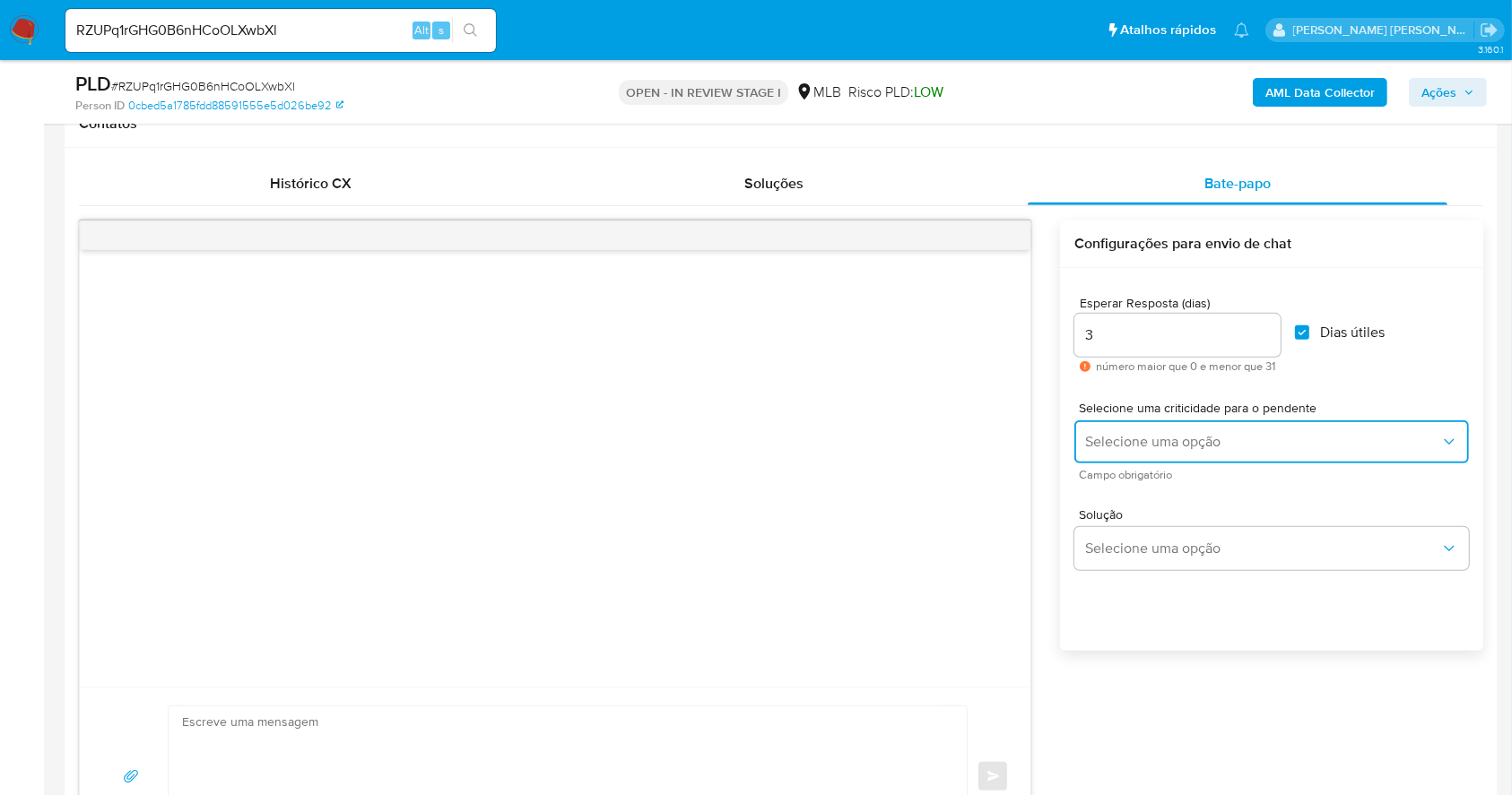
click at [1209, 437] on span "Selecione uma opção" at bounding box center [1262, 441] width 355 height 18
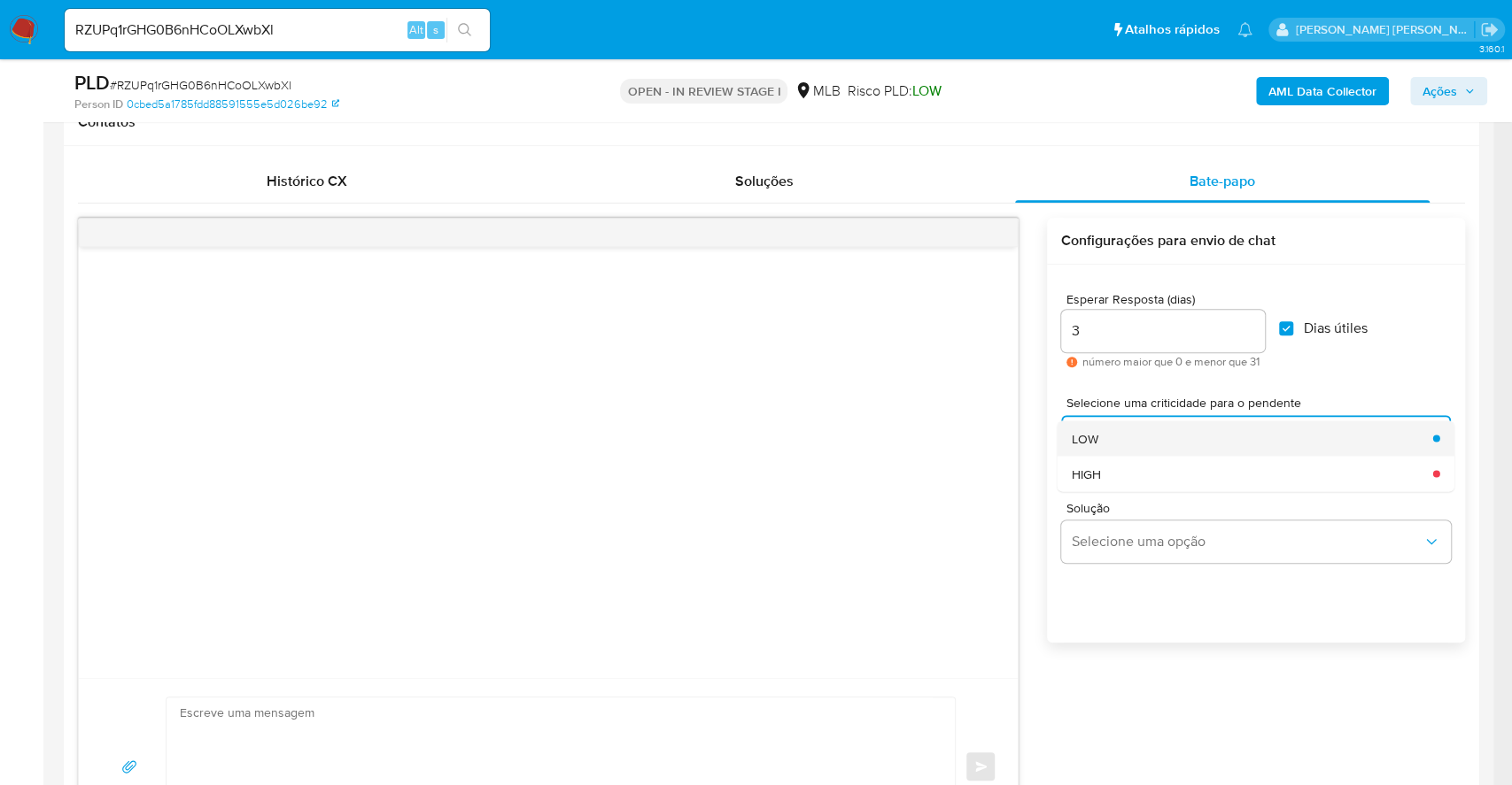
click at [1111, 434] on div "LOW" at bounding box center [1247, 438] width 350 height 36
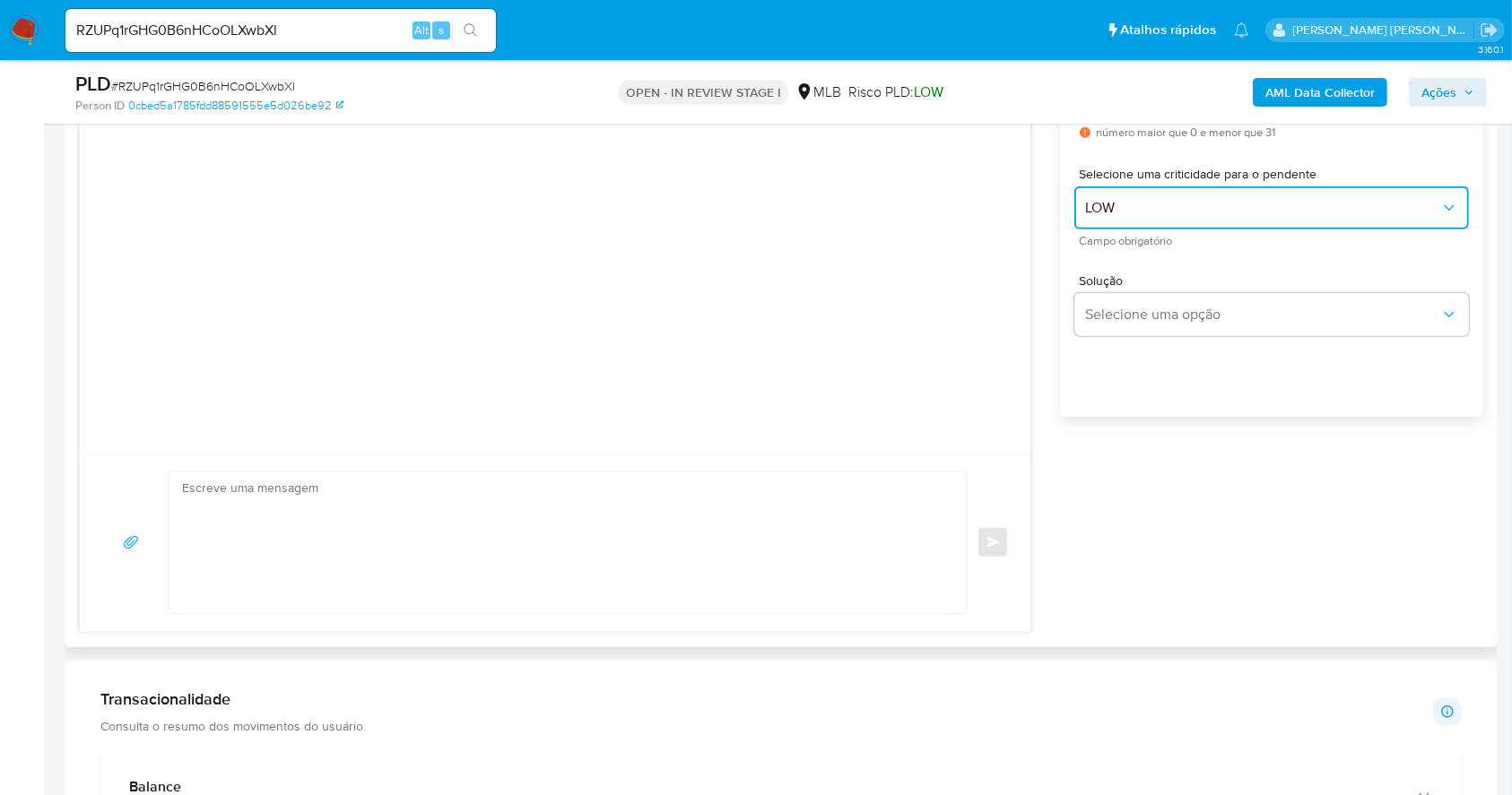
scroll to position [1075, 0]
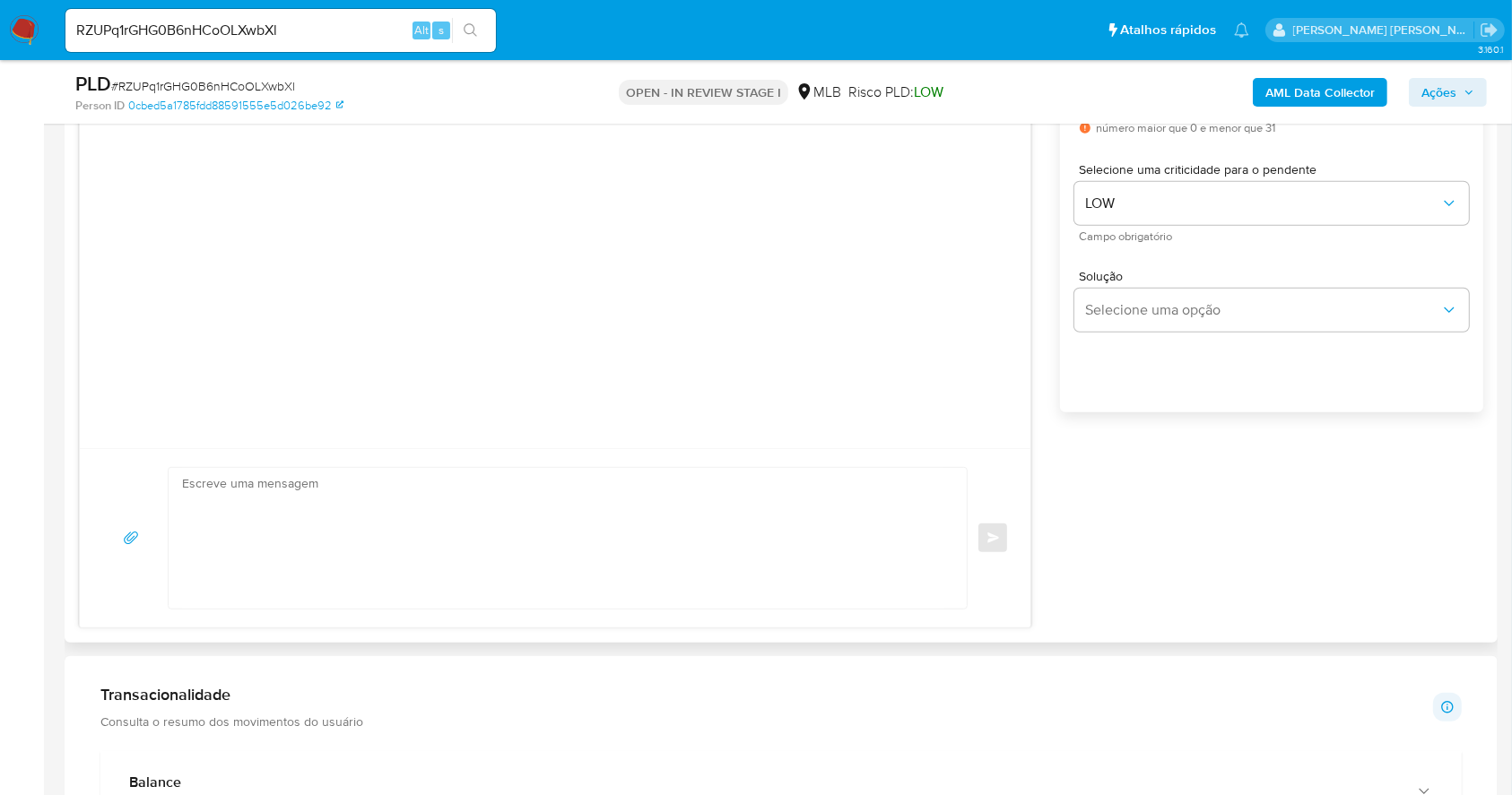
click at [291, 520] on textarea at bounding box center [563, 539] width 763 height 141
paste textarea "RZUPq1rGHG0B6nHCoOLXwbXl"
type textarea "RZUPq1rGHG0B6nHCoOLXwbXl"
drag, startPoint x: 333, startPoint y: 499, endPoint x: 105, endPoint y: 491, distance: 228.1
click at [105, 491] on div "RZUPq1rGHG0B6nHCoOLXwbXl common.send" at bounding box center [554, 538] width 907 height 142
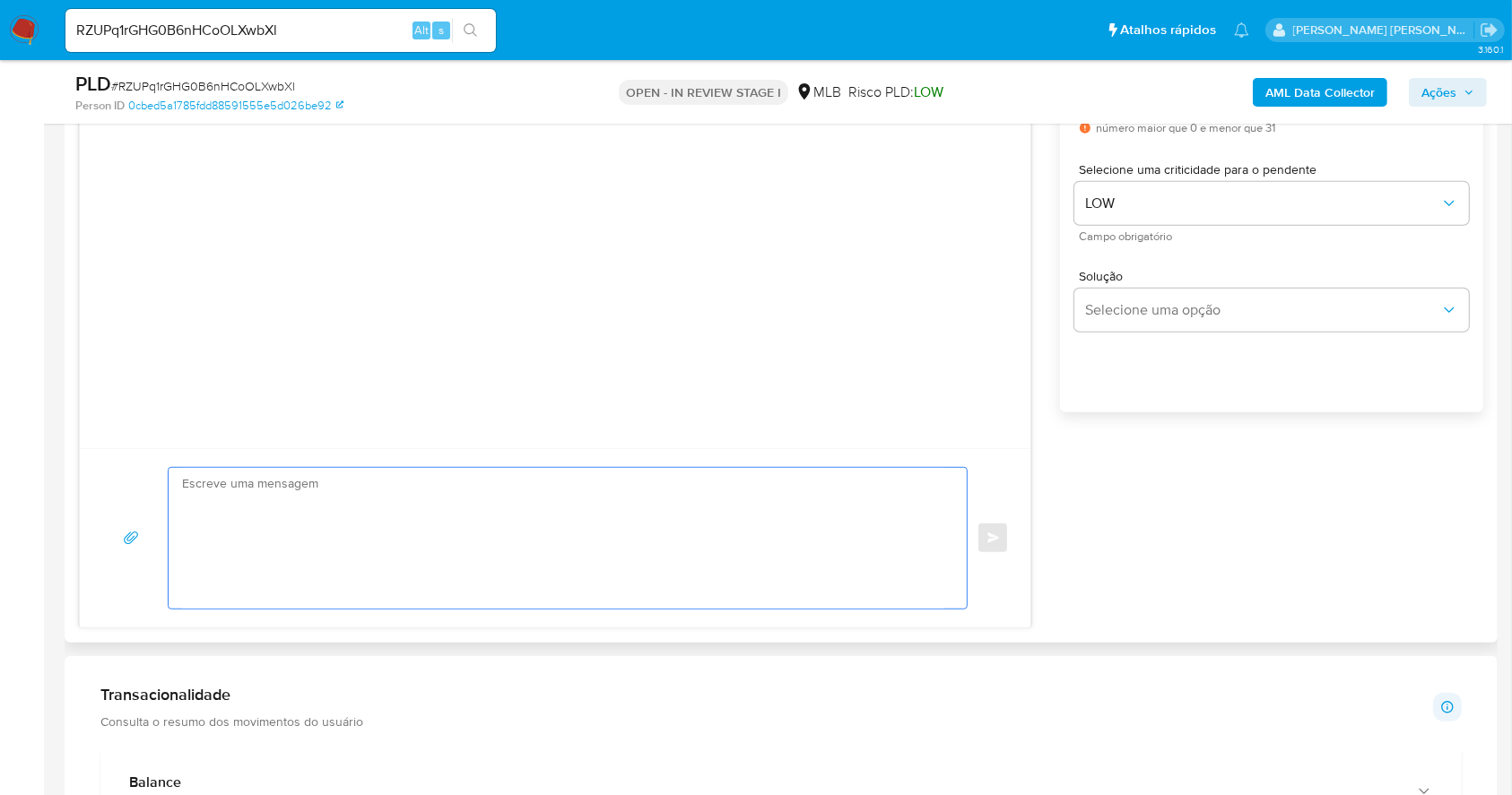
paste textarea "Olá, Estamos realizando uma verificação adicional de segurança [PERSON_NAME] de…"
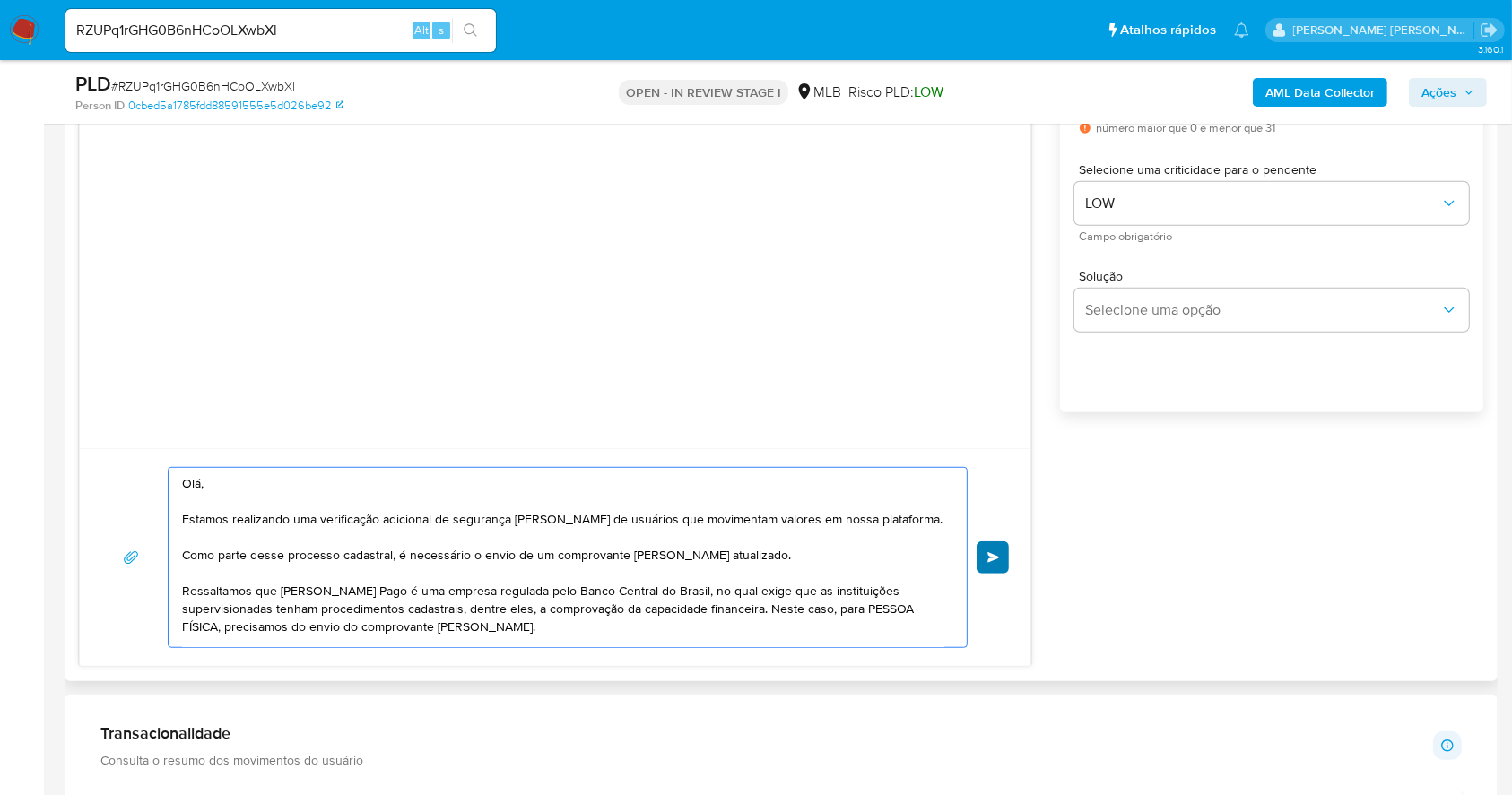
type textarea "Olá, Estamos realizando uma verificação adicional de segurança [PERSON_NAME] de…"
click at [991, 561] on button "common.send" at bounding box center [992, 557] width 33 height 33
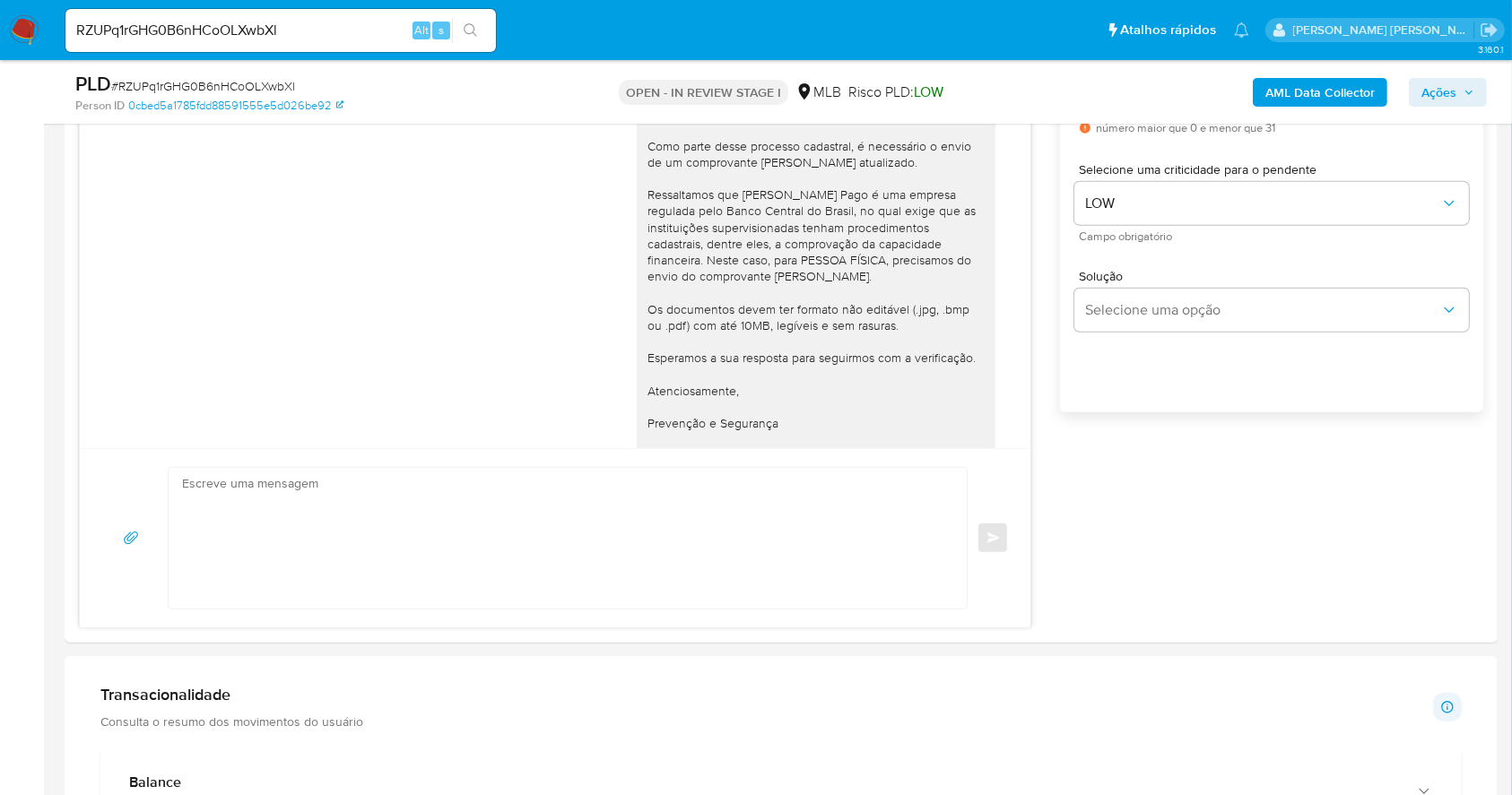
scroll to position [58, 0]
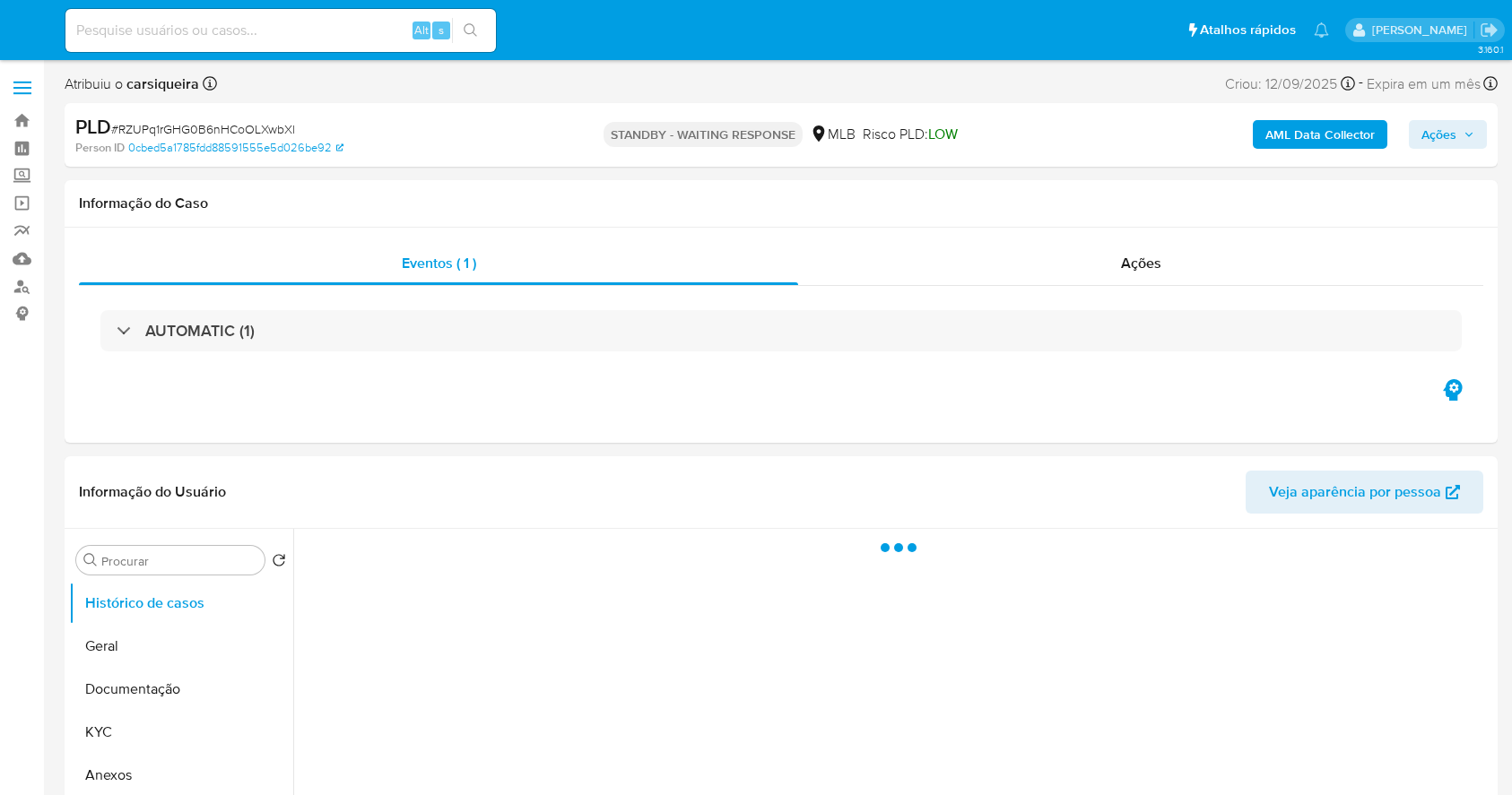
select select "10"
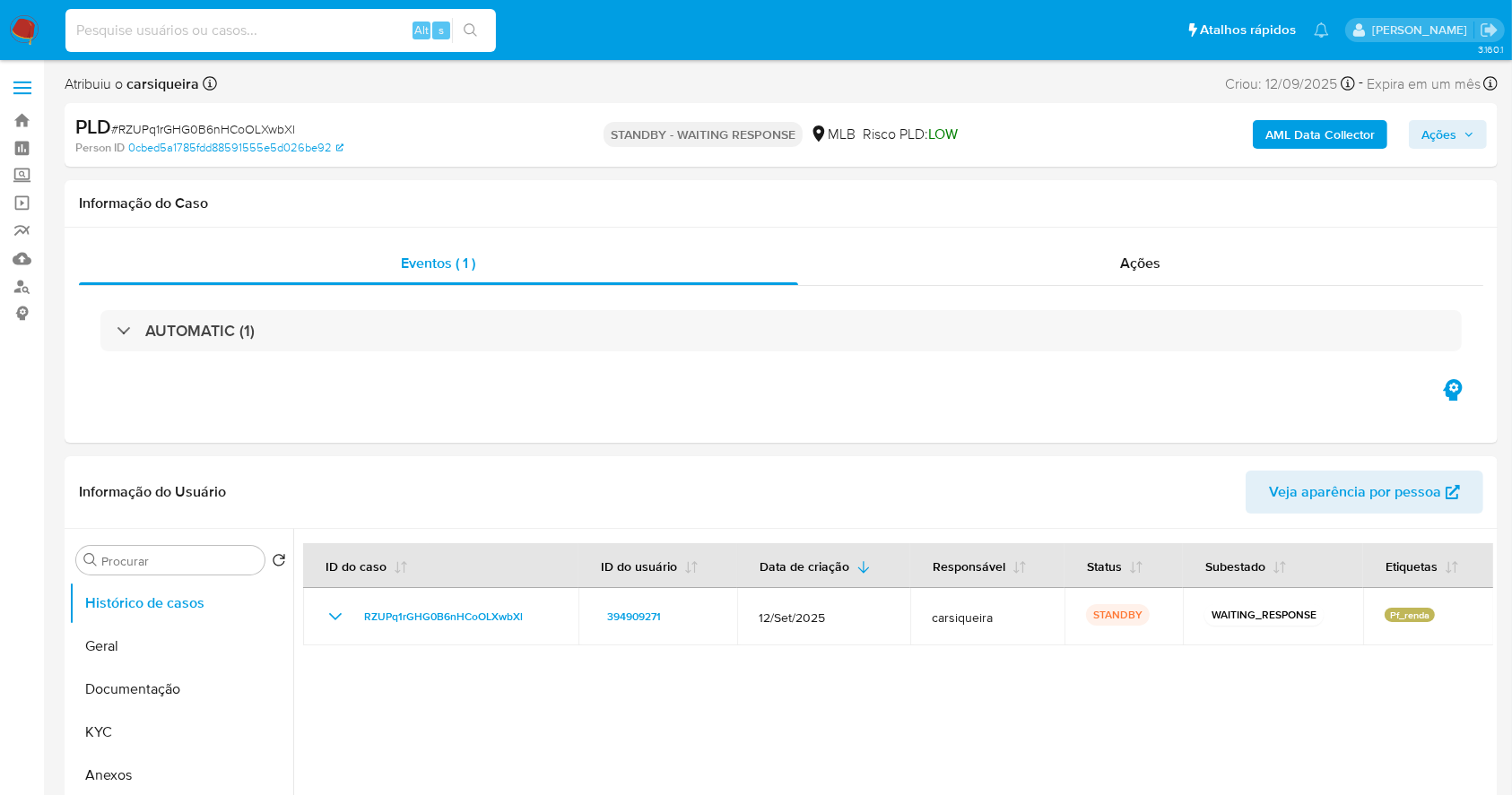
click at [241, 22] on input at bounding box center [280, 30] width 430 height 23
paste input "4p0O6sEeIqBZxOypRBTPnCeA"
type input "4p0O6sEeIqBZxOypRBTPnCeA"
click at [474, 30] on icon "search-icon" at bounding box center [470, 30] width 13 height 13
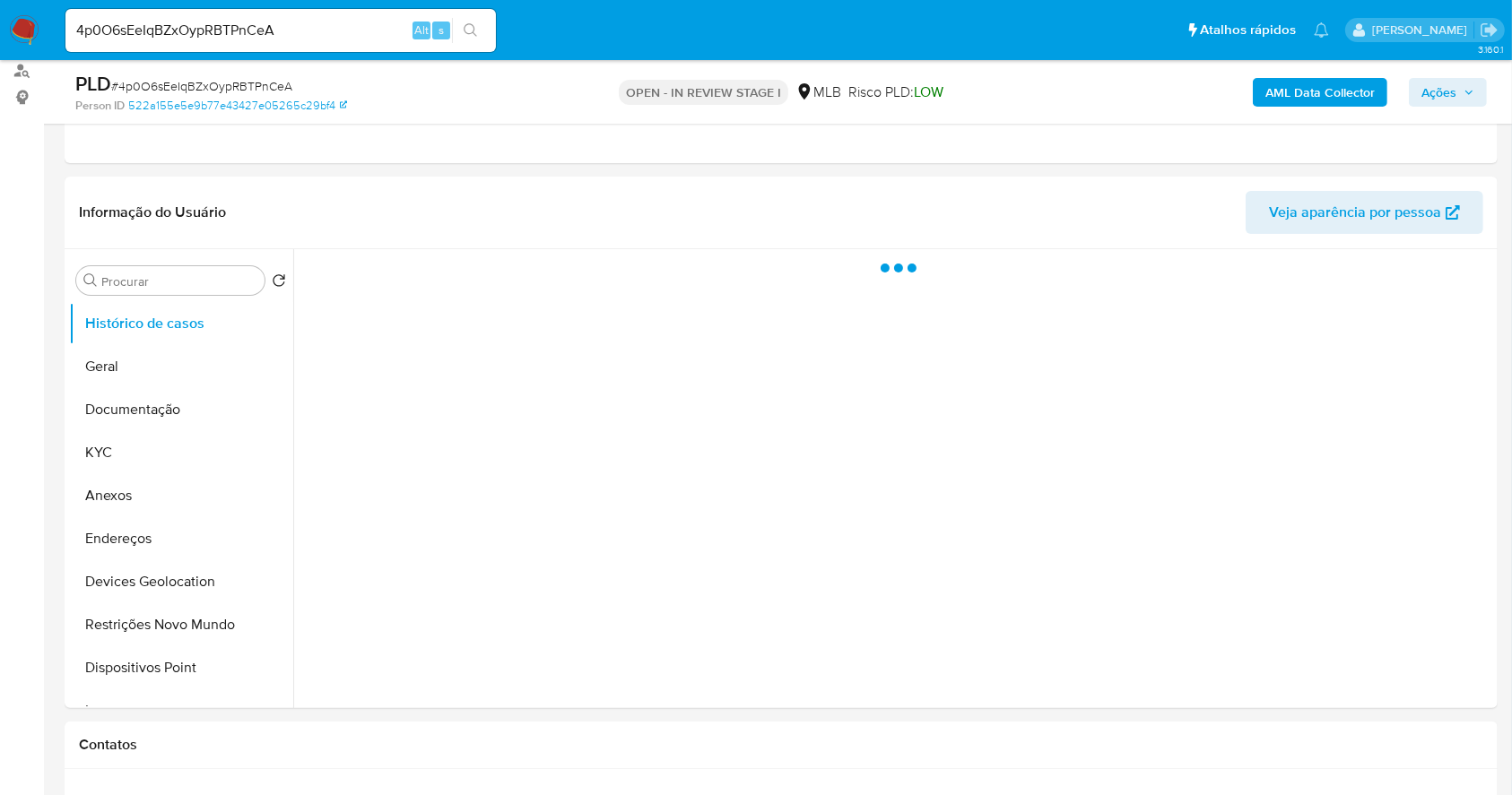
scroll to position [239, 0]
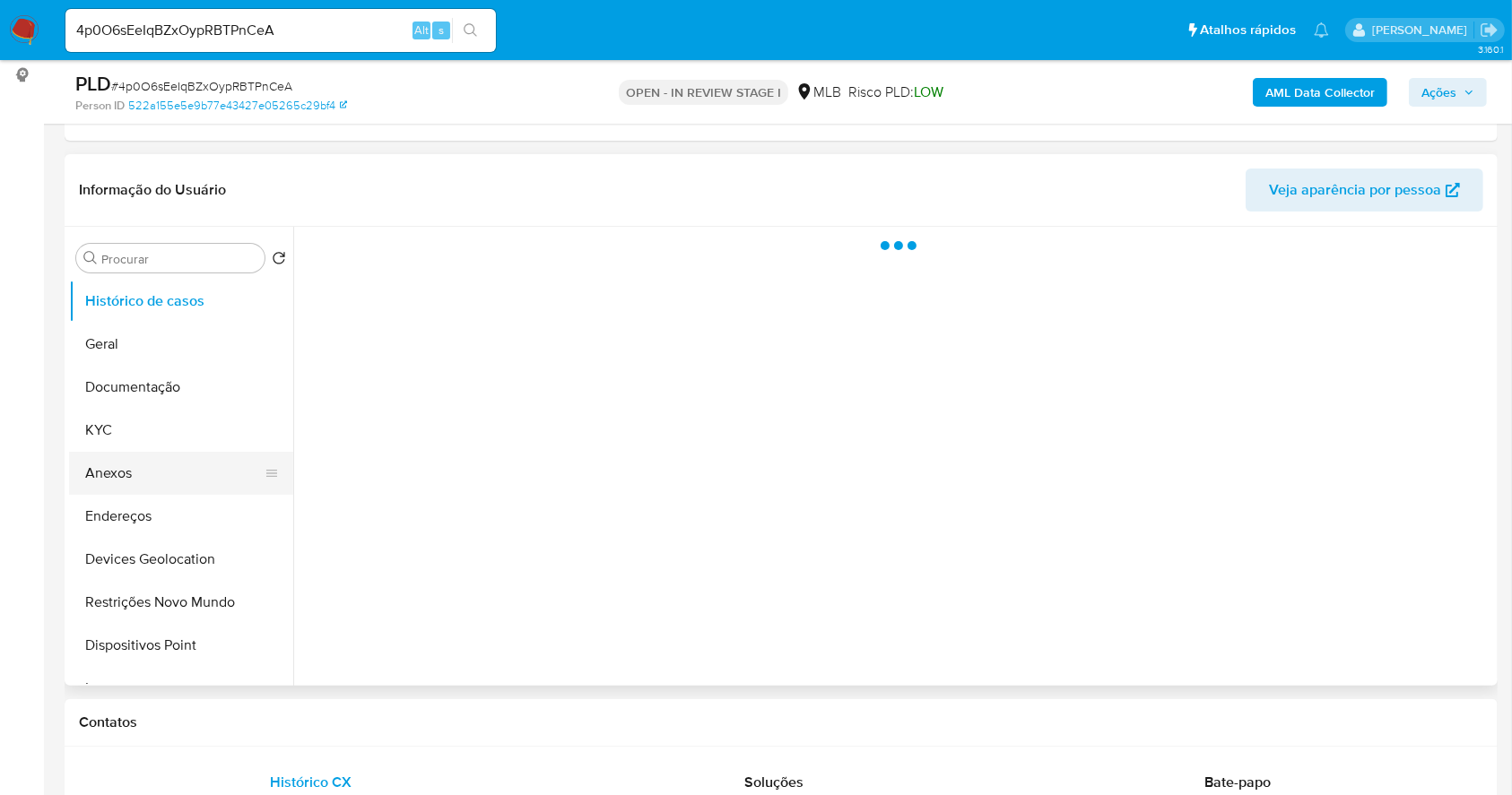
select select "10"
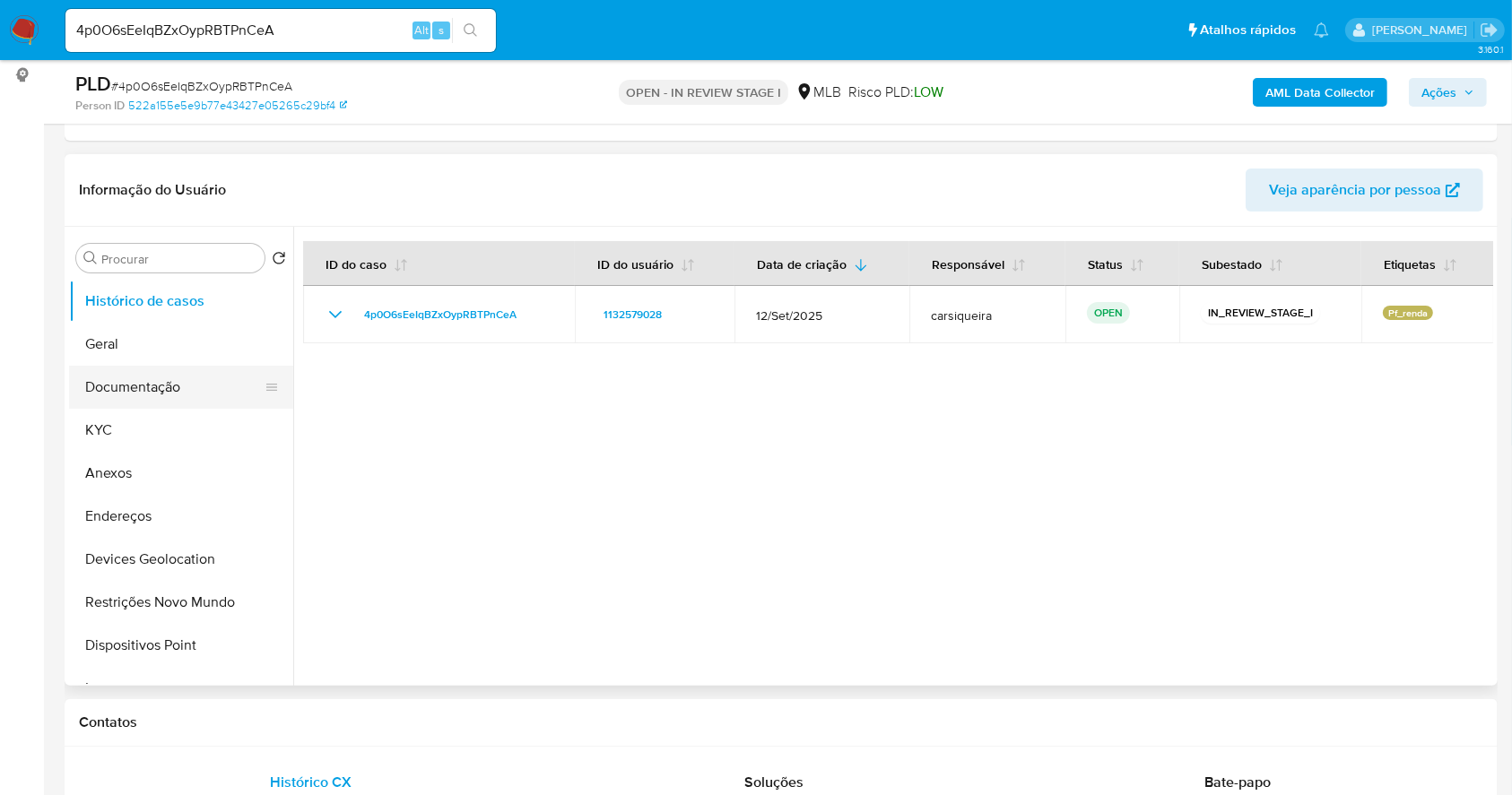
click at [174, 385] on button "Documentação" at bounding box center [174, 387] width 210 height 43
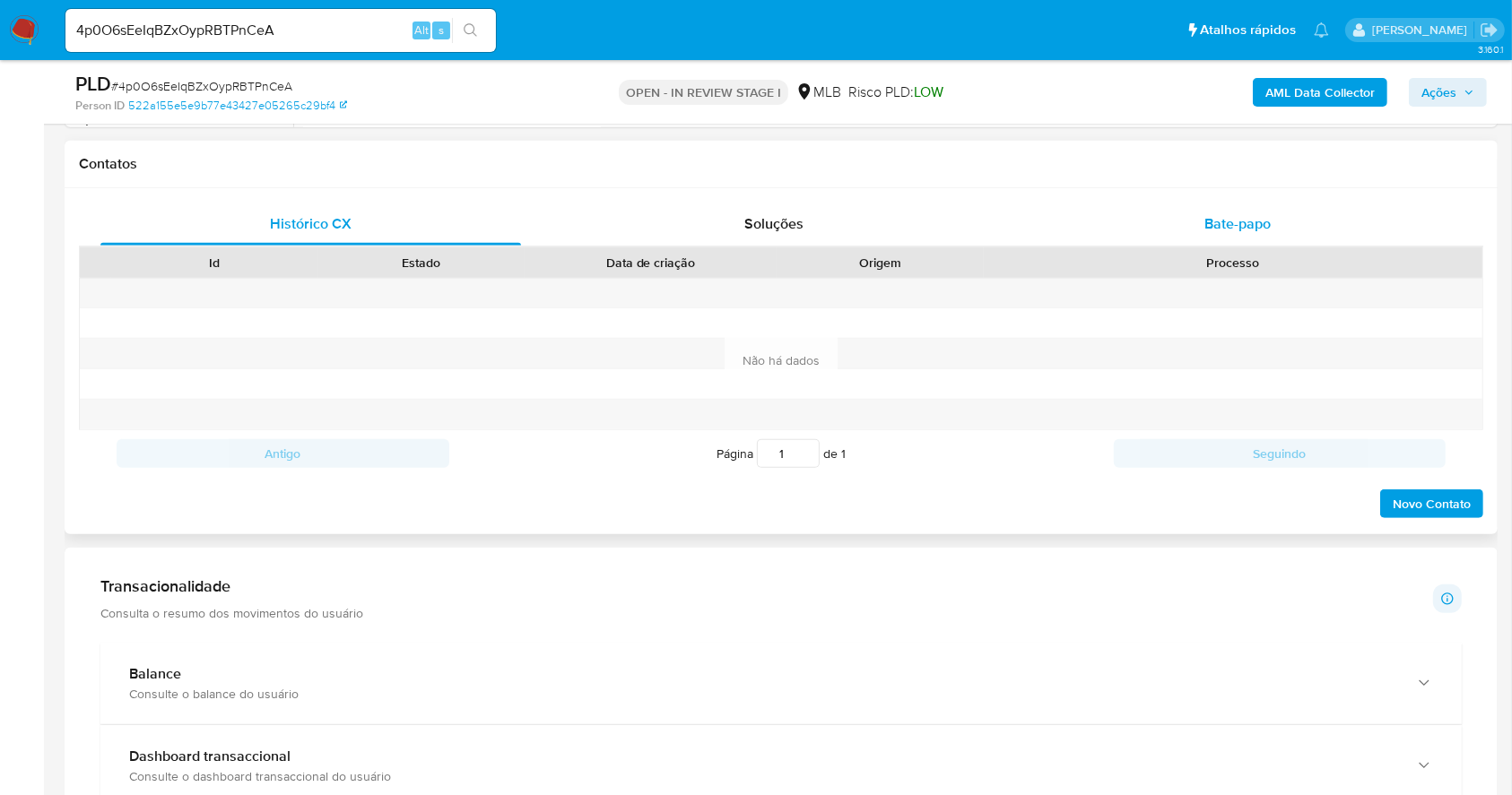
click at [1168, 202] on div "Bate-papo" at bounding box center [1237, 224] width 421 height 43
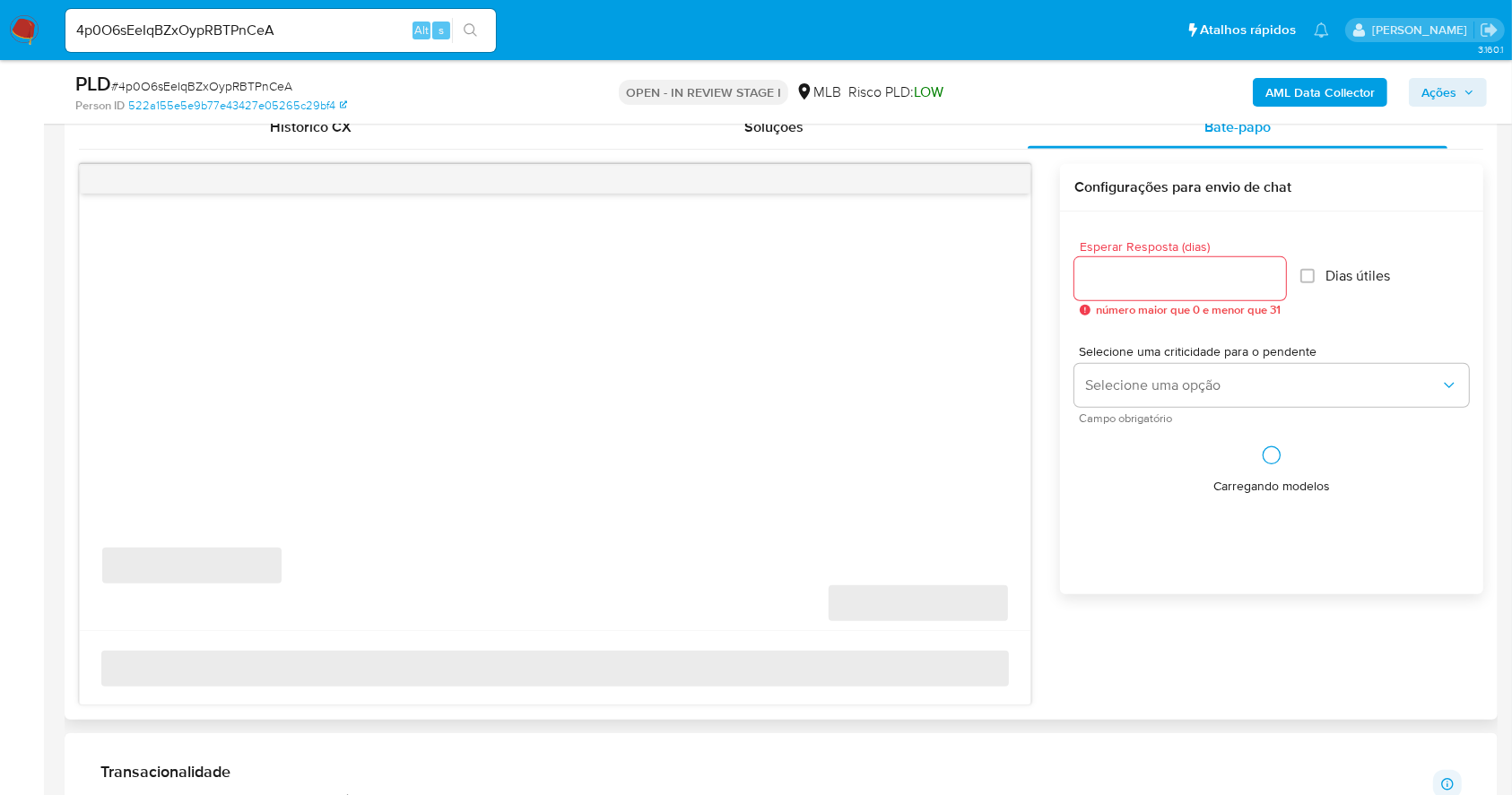
scroll to position [918, 0]
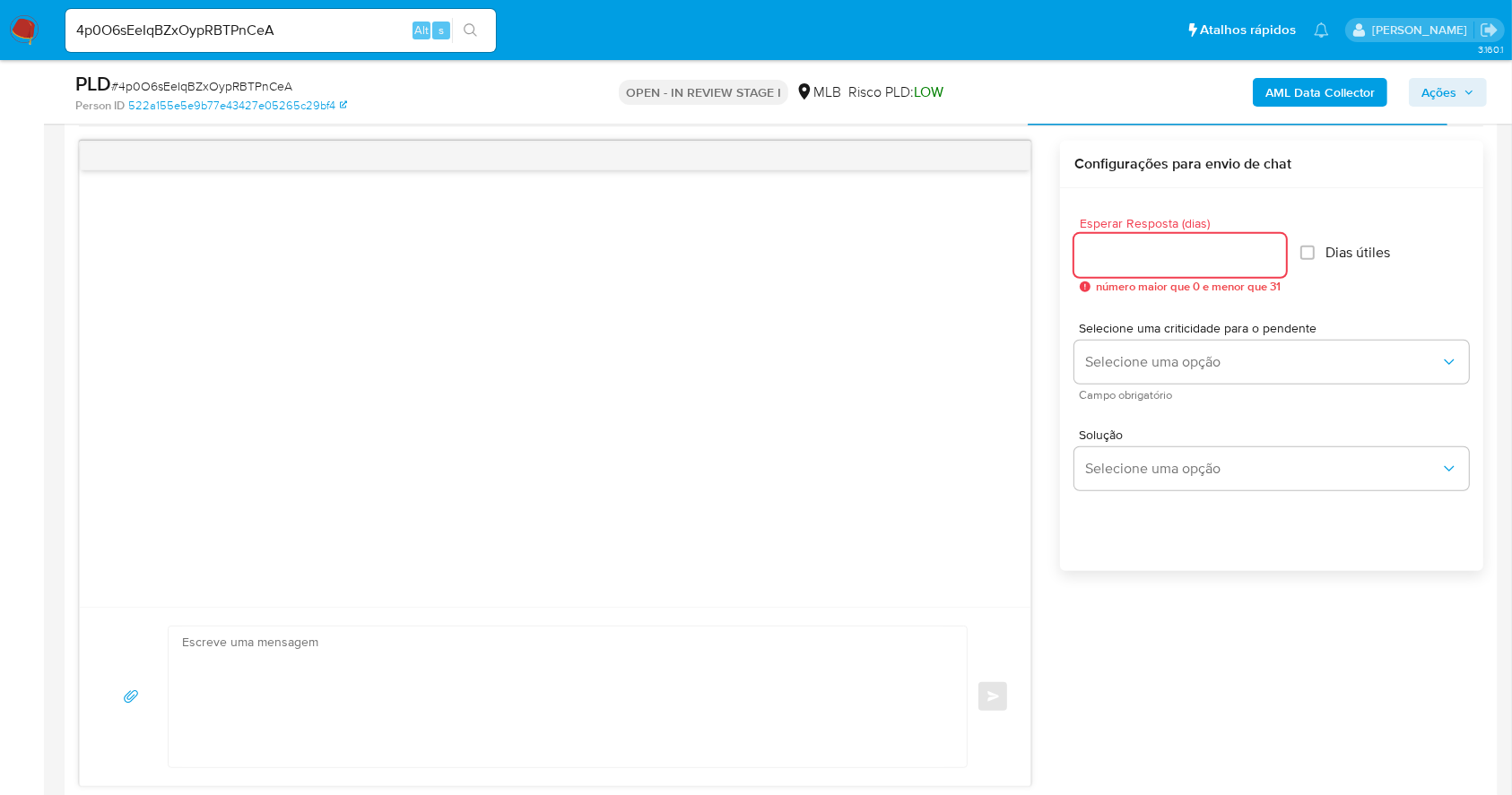
click at [1195, 254] on input "Esperar Resposta (dias)" at bounding box center [1180, 255] width 212 height 23
type input "3"
click at [1309, 248] on input "Dias útiles" at bounding box center [1301, 253] width 14 height 14
checkbox input "true"
click at [1287, 332] on span "Selecione uma criticidade para o pendente" at bounding box center [1275, 329] width 395 height 13
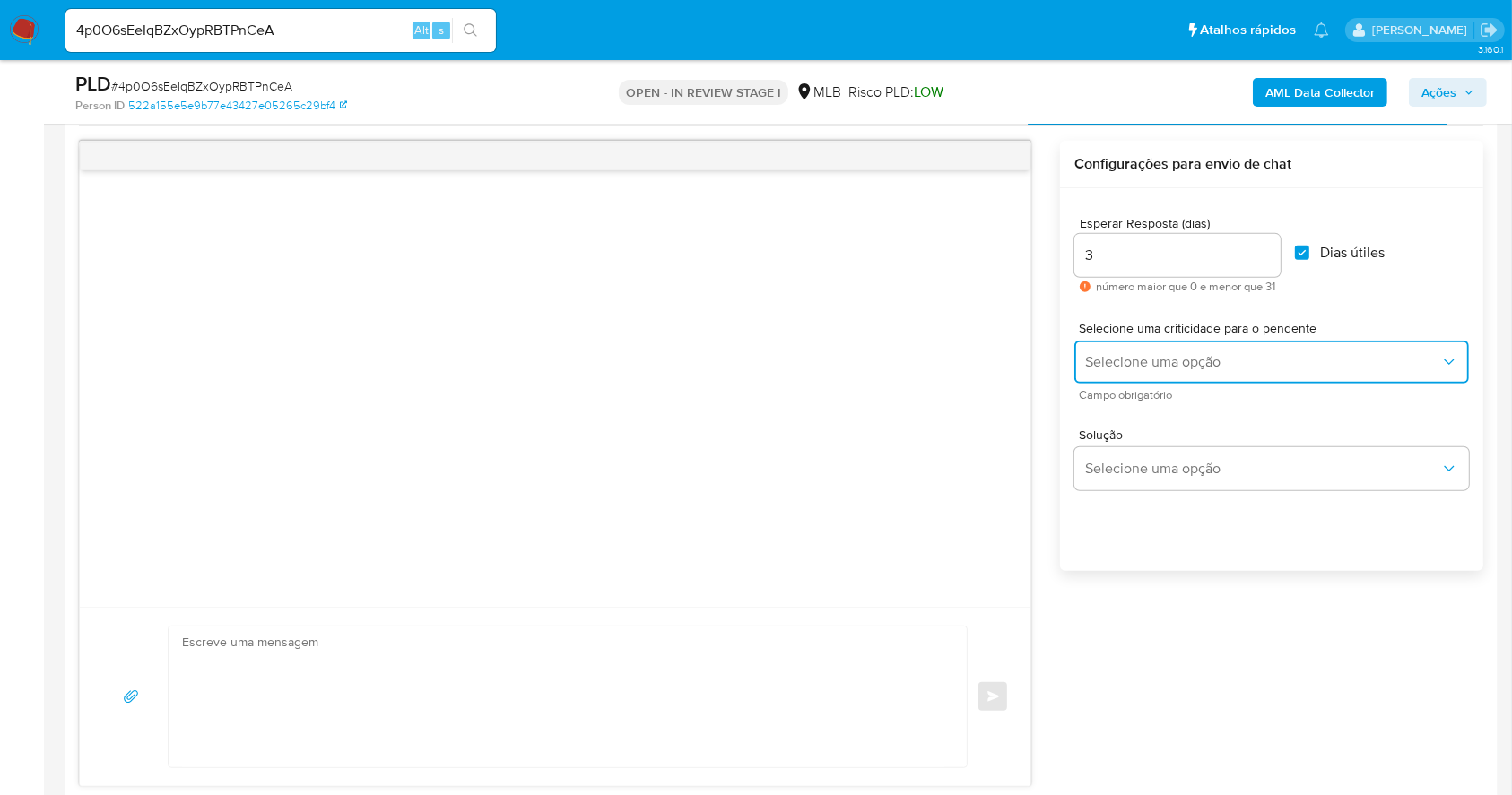
click at [1284, 347] on button "Selecione uma opção" at bounding box center [1271, 362] width 395 height 43
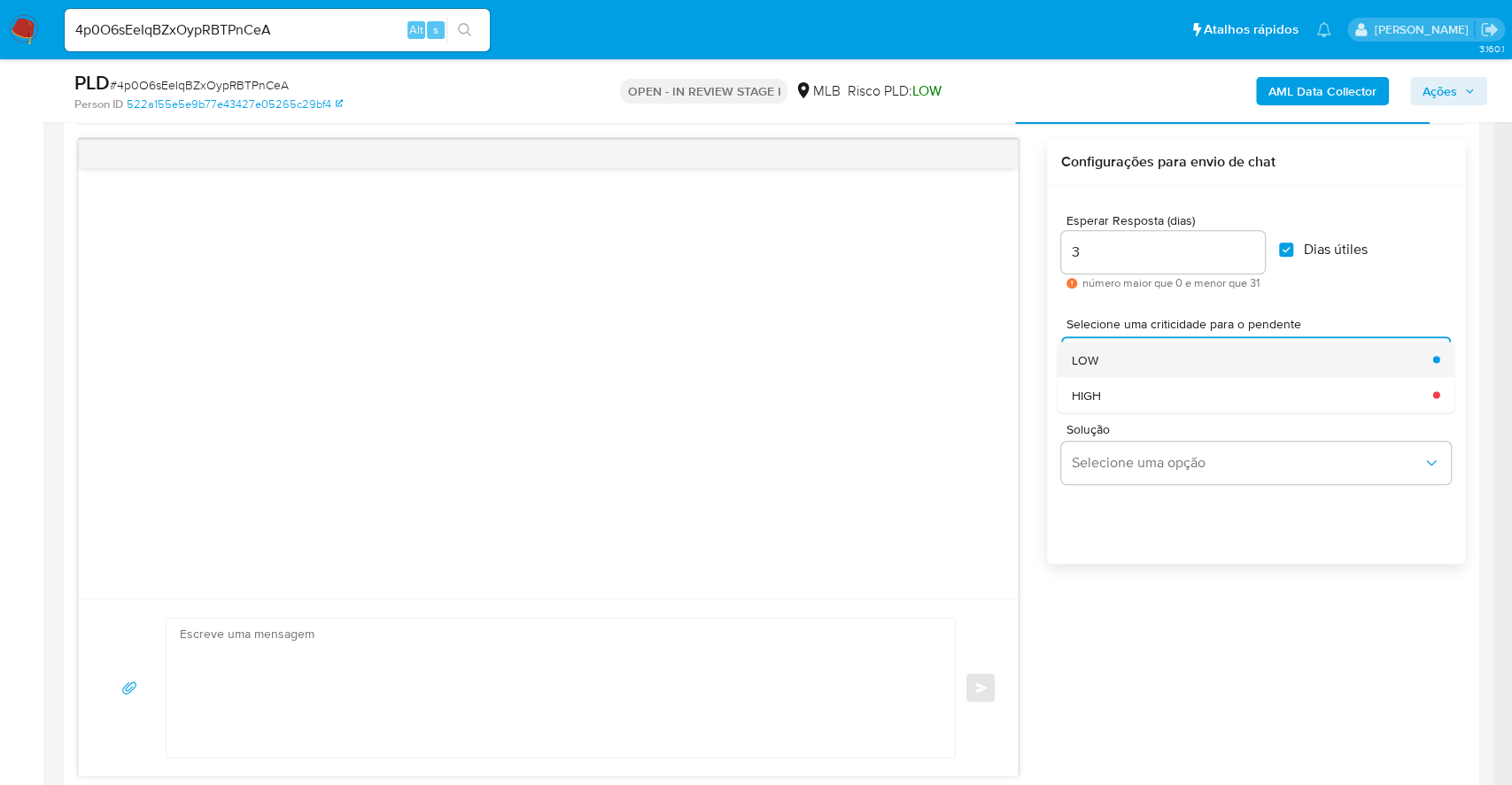
click at [1118, 350] on div "LOW" at bounding box center [1247, 359] width 350 height 36
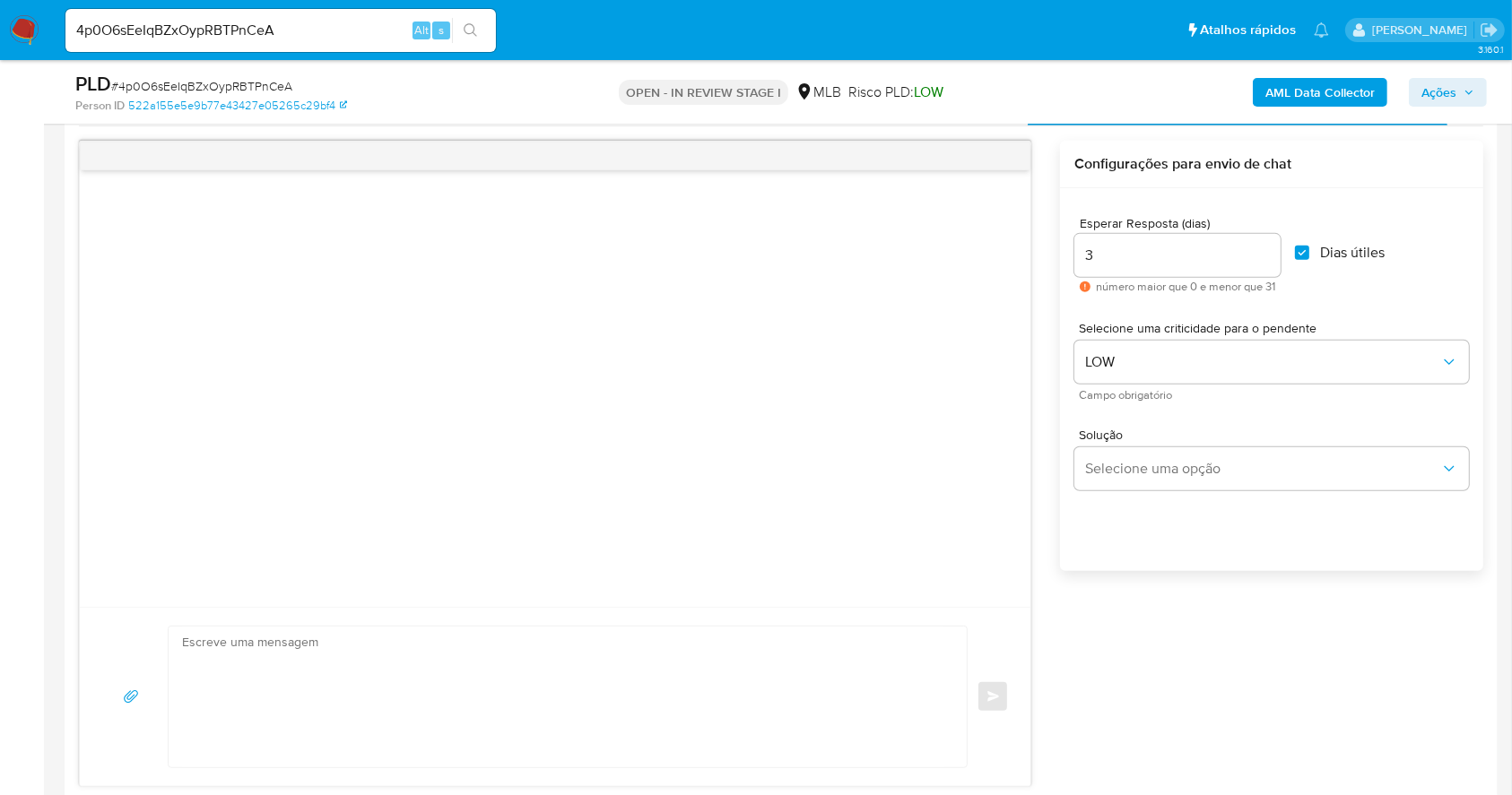
click at [570, 663] on textarea at bounding box center [563, 697] width 763 height 141
paste textarea "Olá, Estamos realizando uma verificação adicional de segurança em contas de usu…"
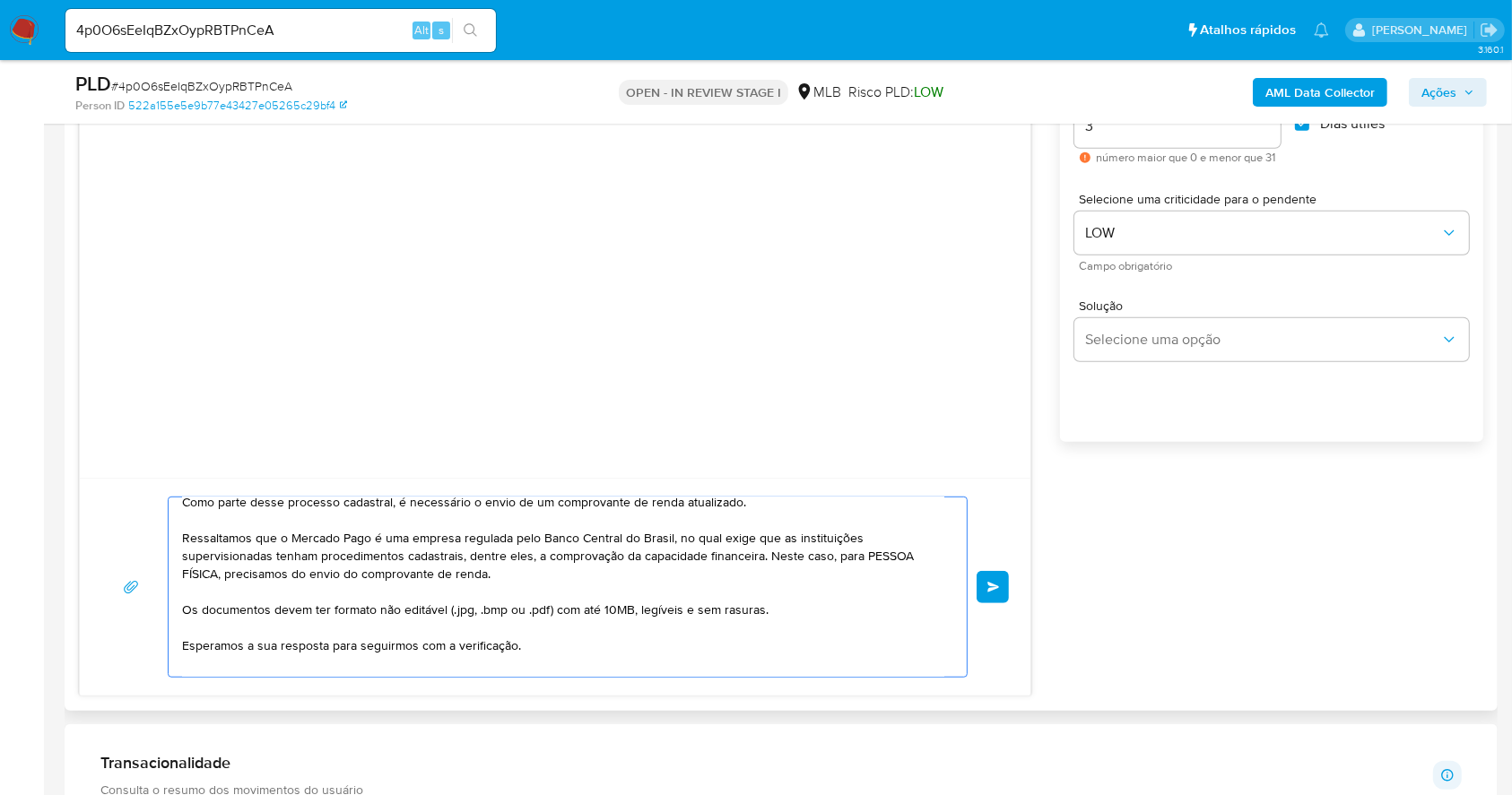
scroll to position [119, 0]
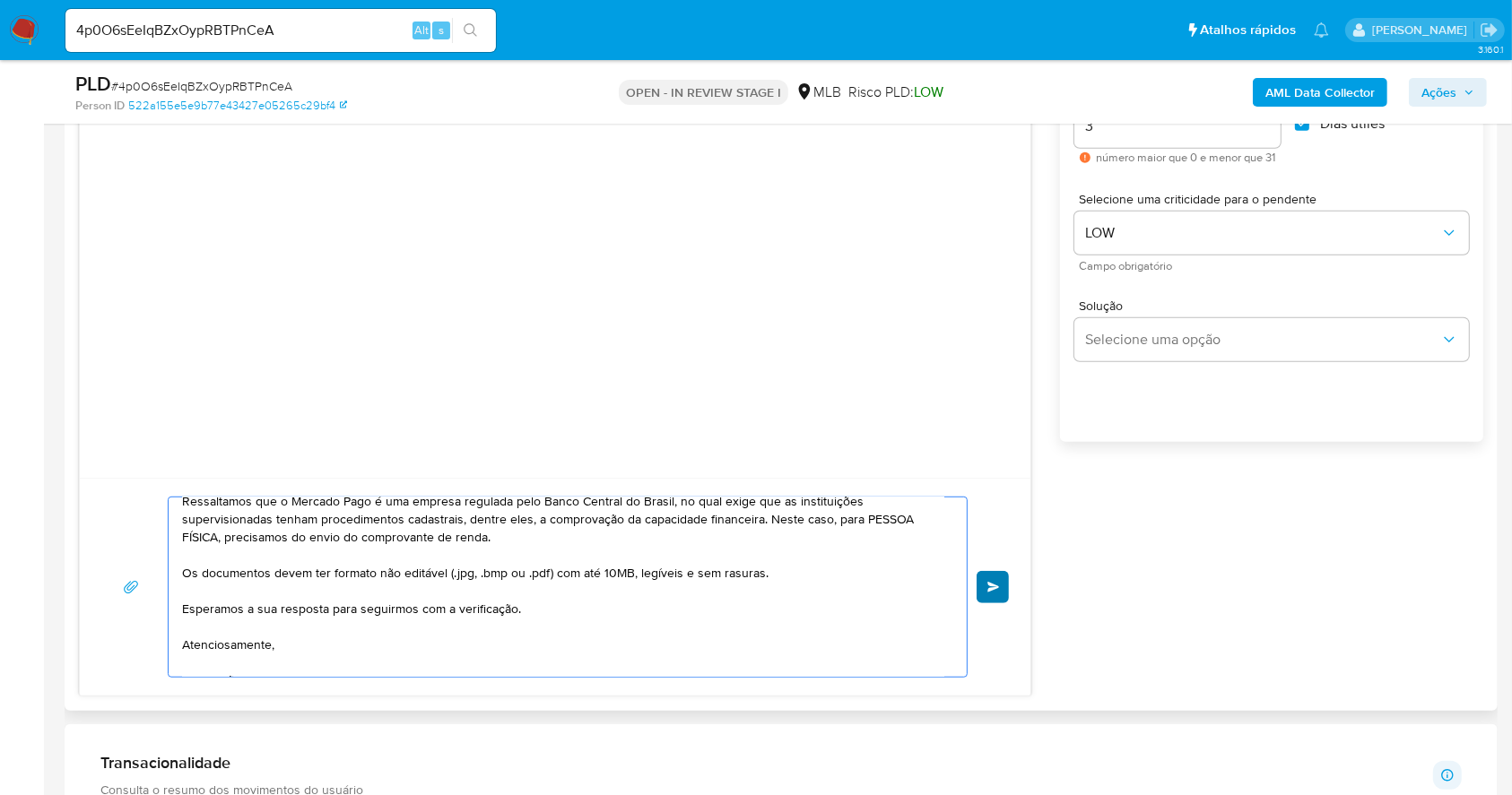
type textarea "Olá, Estamos realizando uma verificação adicional de segurança em contas de usu…"
click at [998, 584] on span "common.send" at bounding box center [994, 588] width 13 height 11
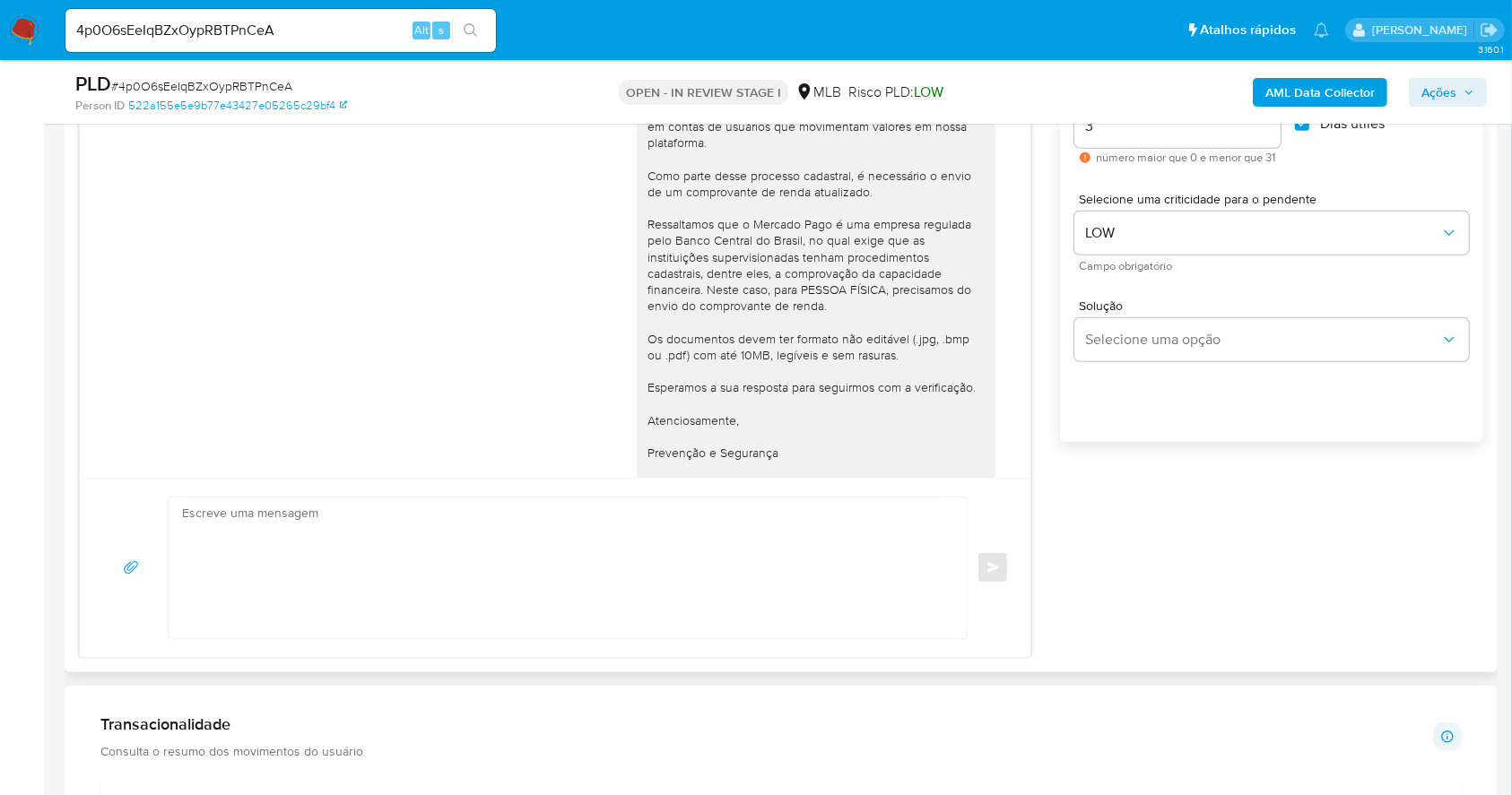
scroll to position [58, 0]
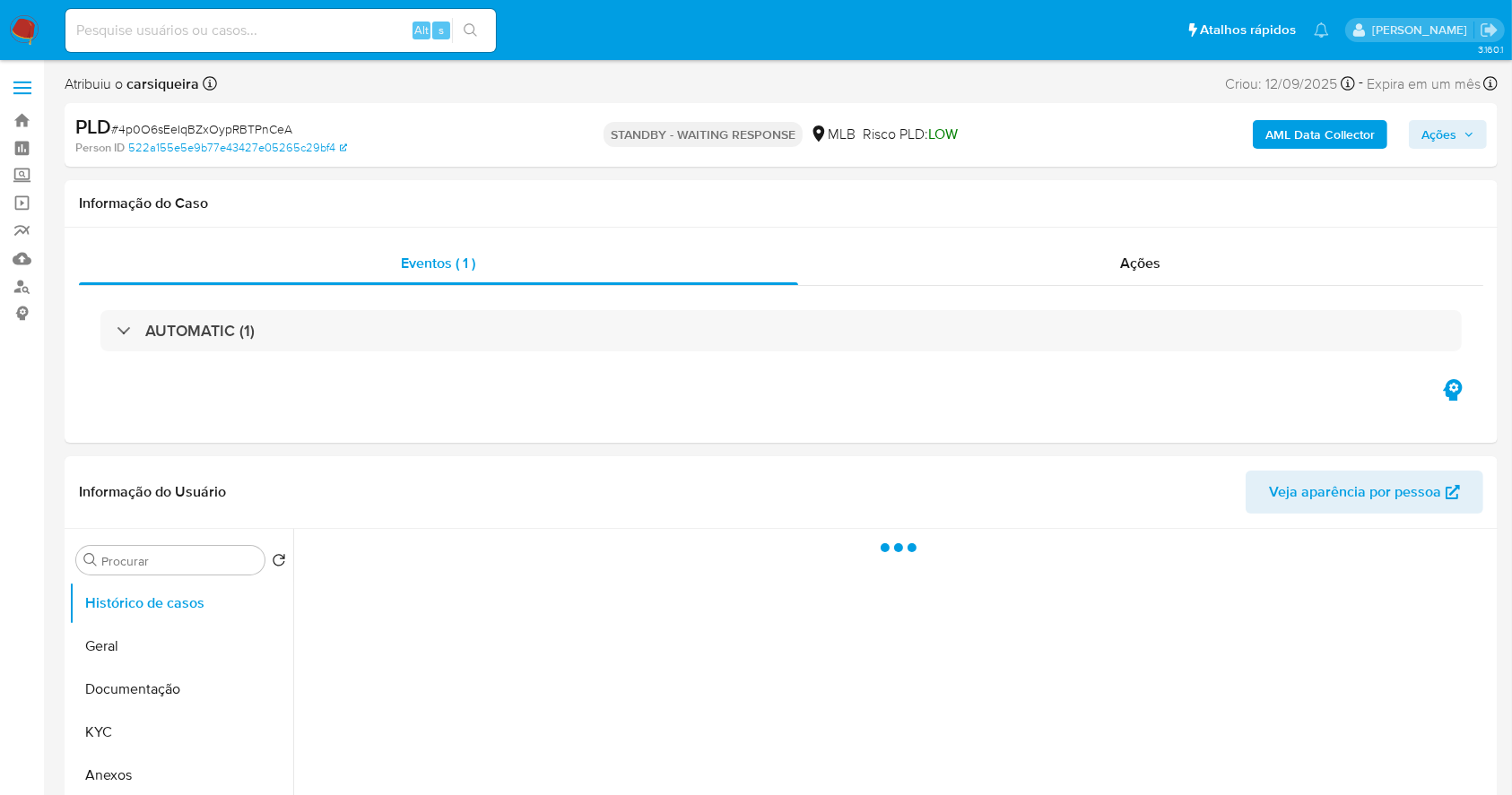
select select "10"
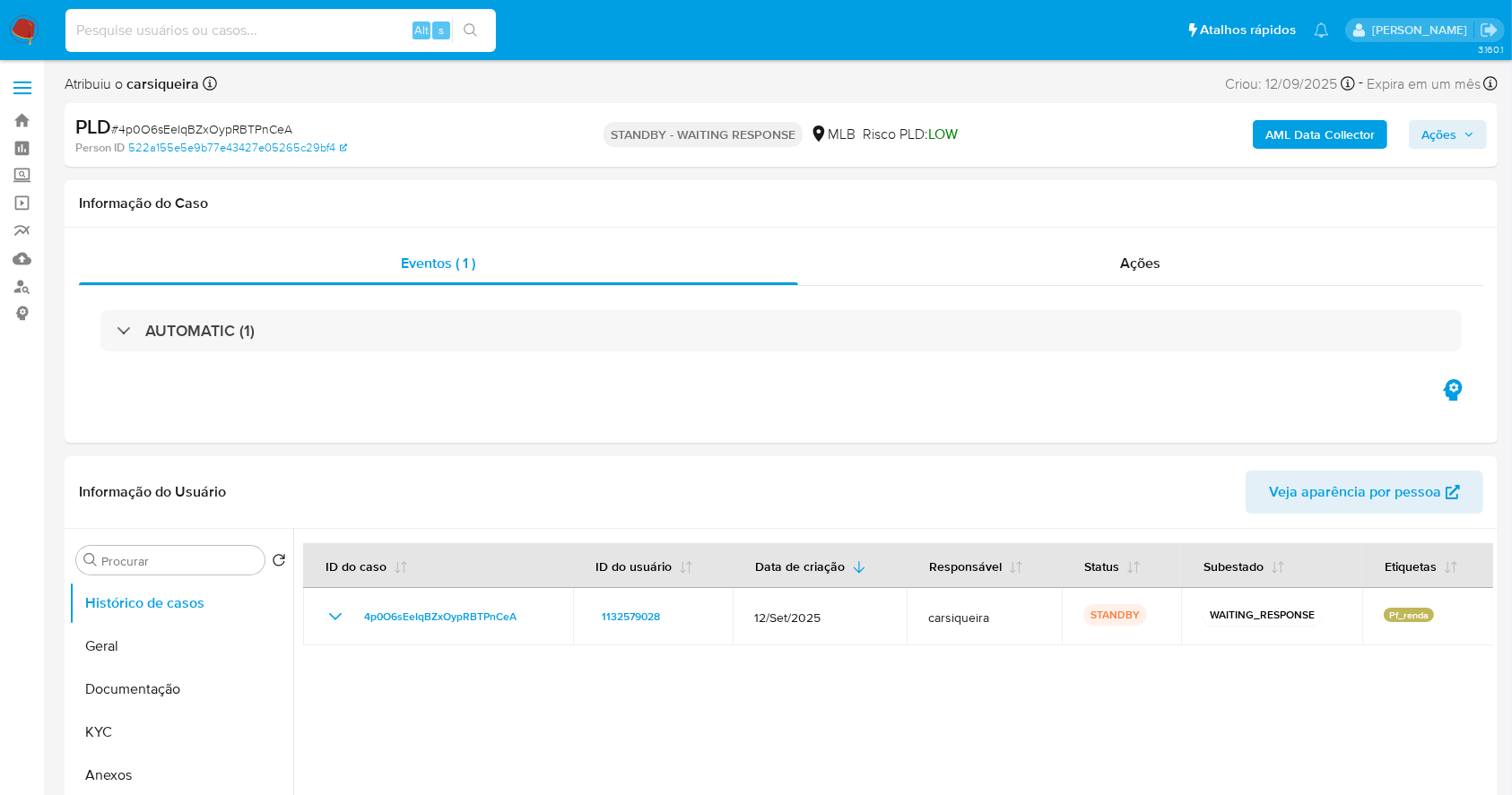
click at [274, 39] on input at bounding box center [280, 30] width 430 height 23
paste input "aUMnEOLwJH3YPUY19TgKbtEi"
type input "aUMnEOLwJH3YPUY19TgKbtEi"
click at [466, 40] on button "search-icon" at bounding box center [471, 30] width 37 height 25
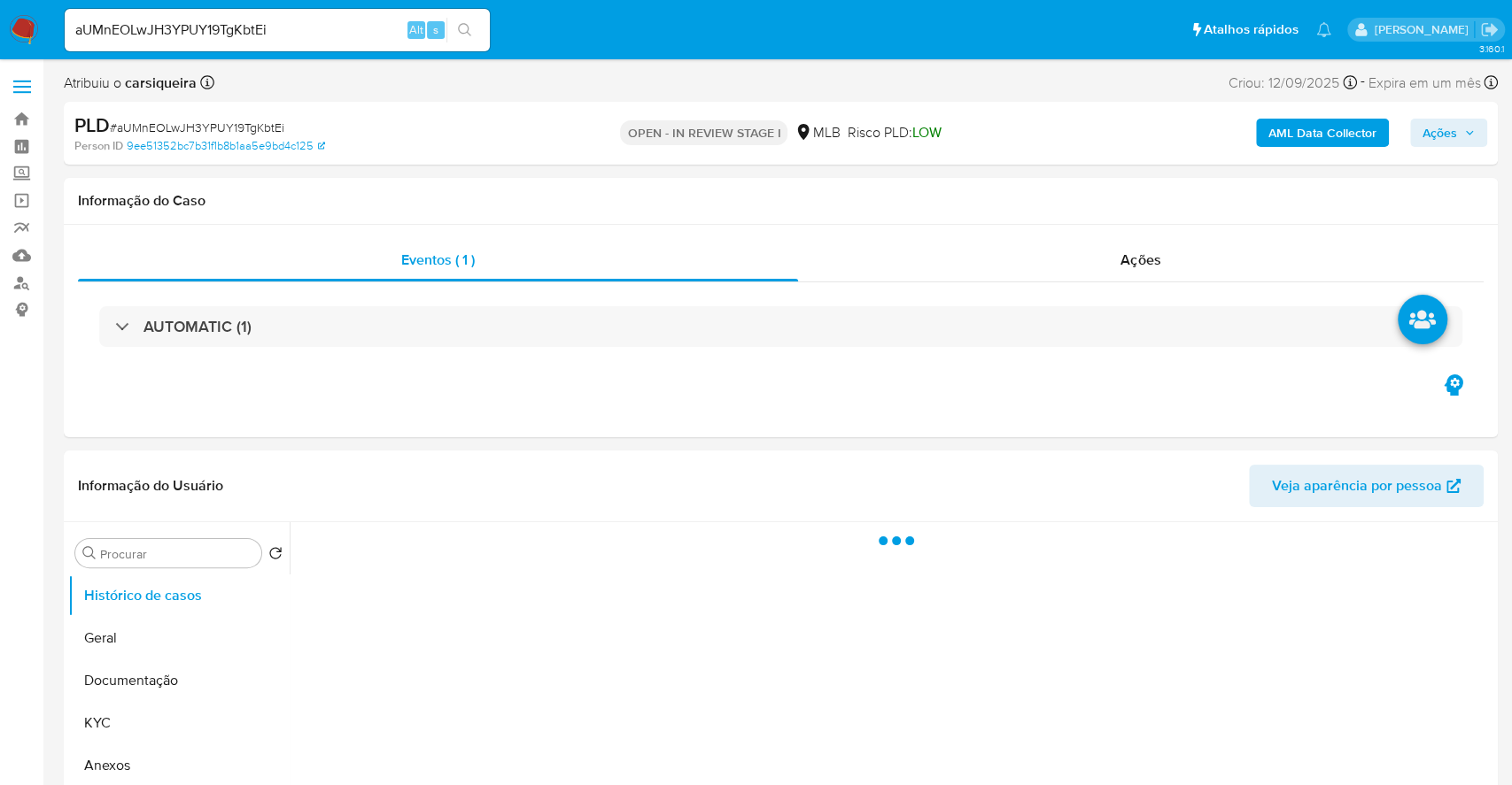
select select "10"
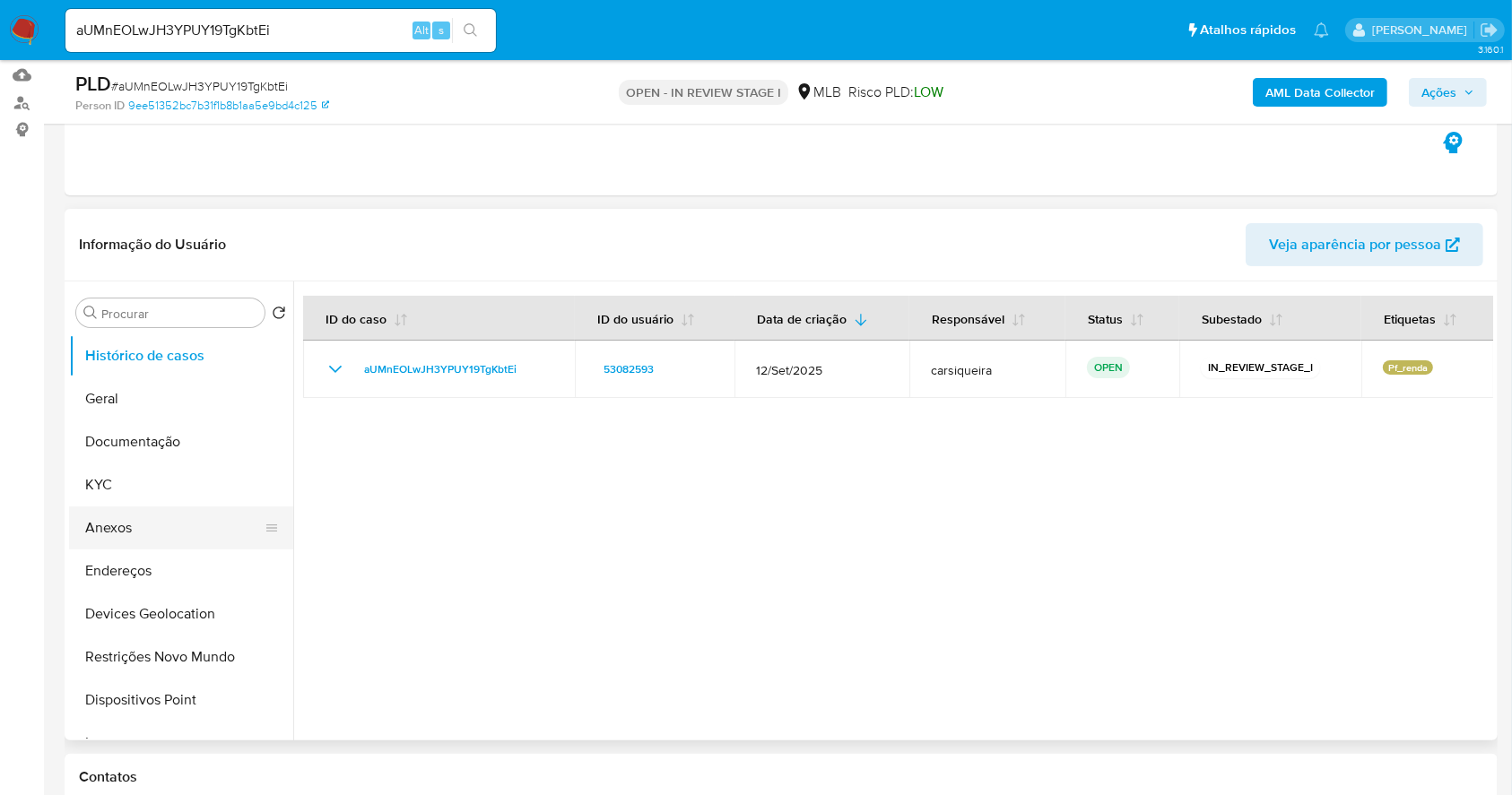
scroll to position [358, 0]
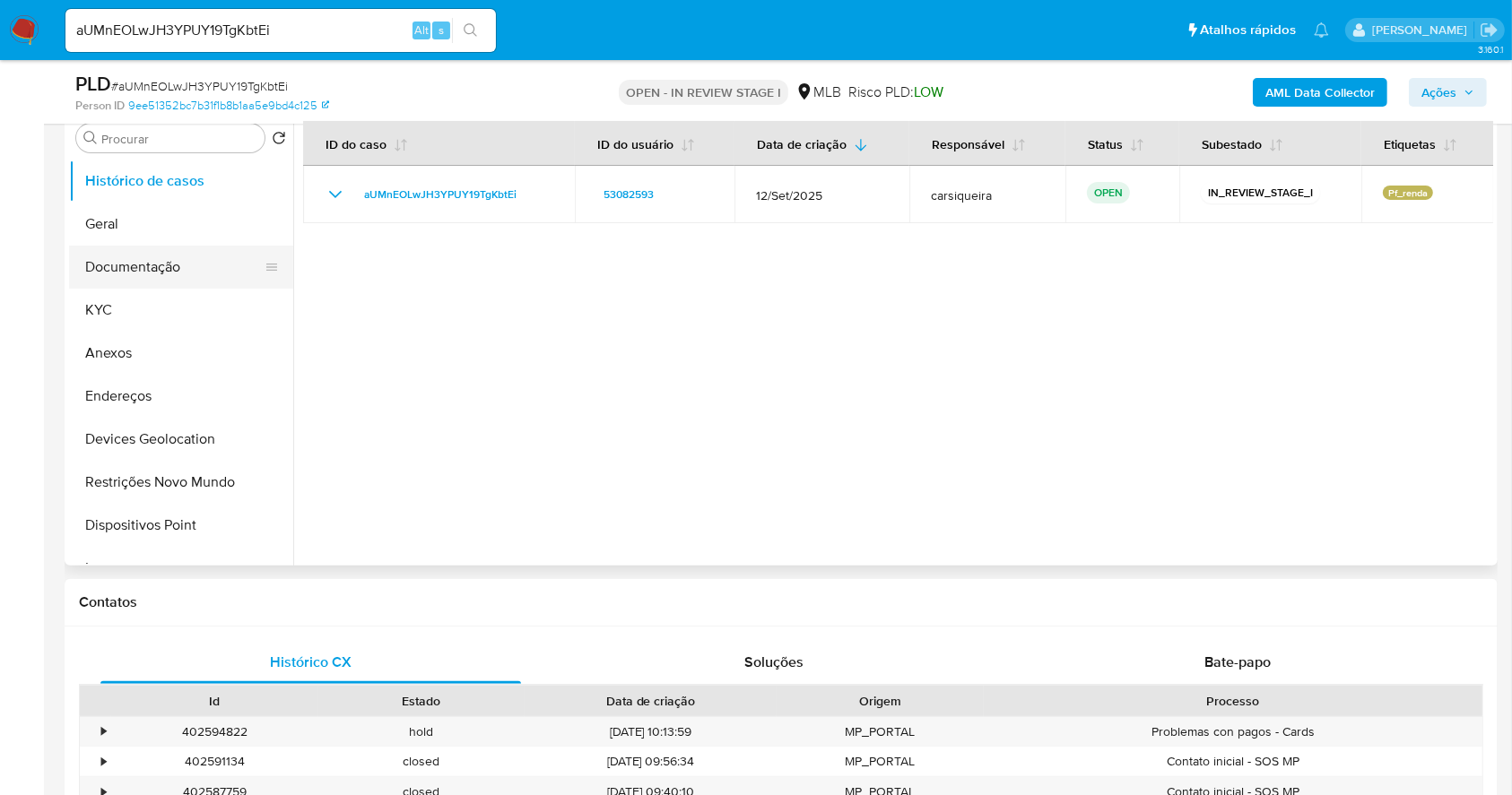
click at [130, 278] on button "Documentação" at bounding box center [174, 267] width 210 height 43
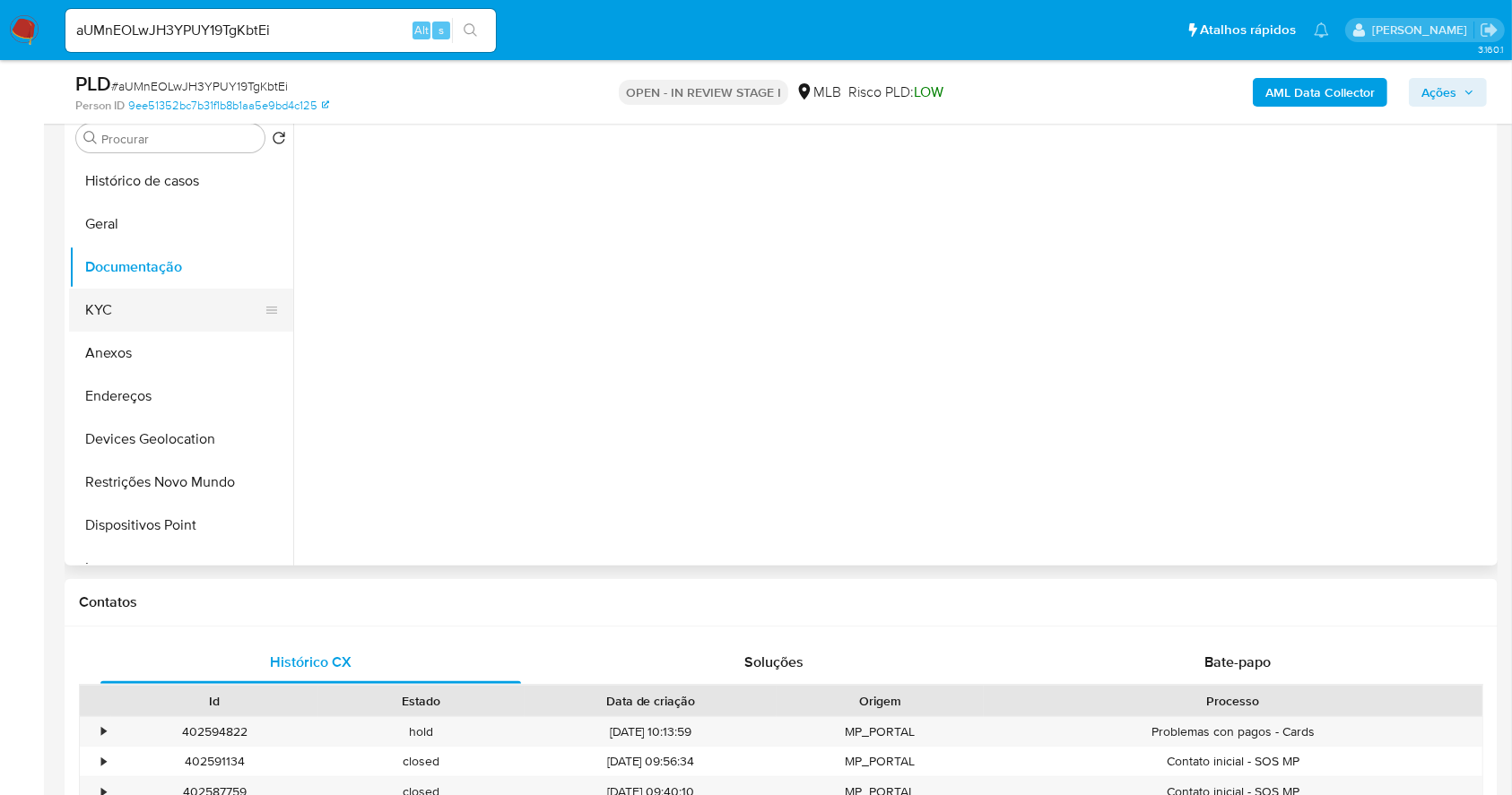
click at [143, 300] on button "KYC" at bounding box center [174, 310] width 210 height 43
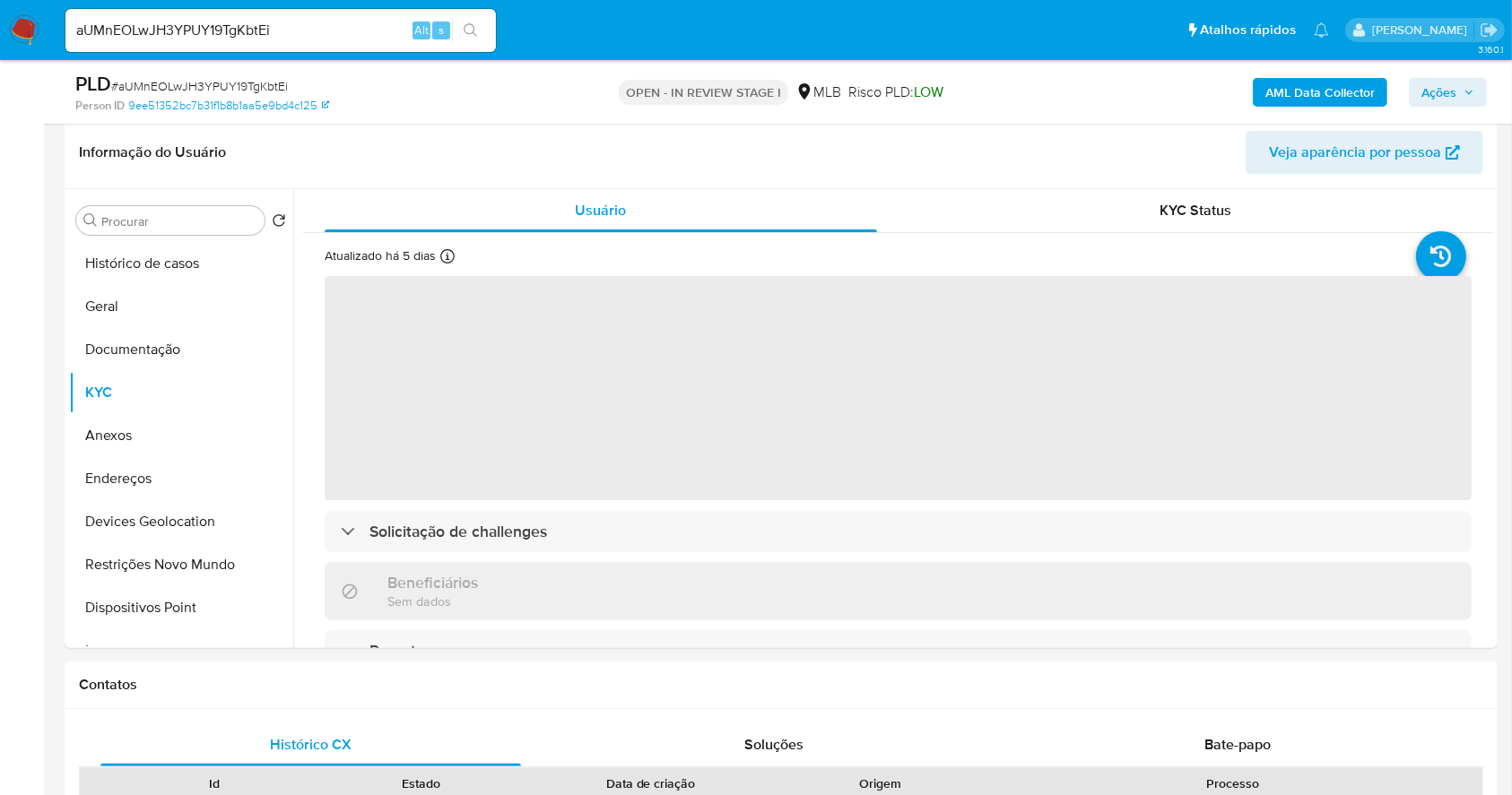
scroll to position [239, 0]
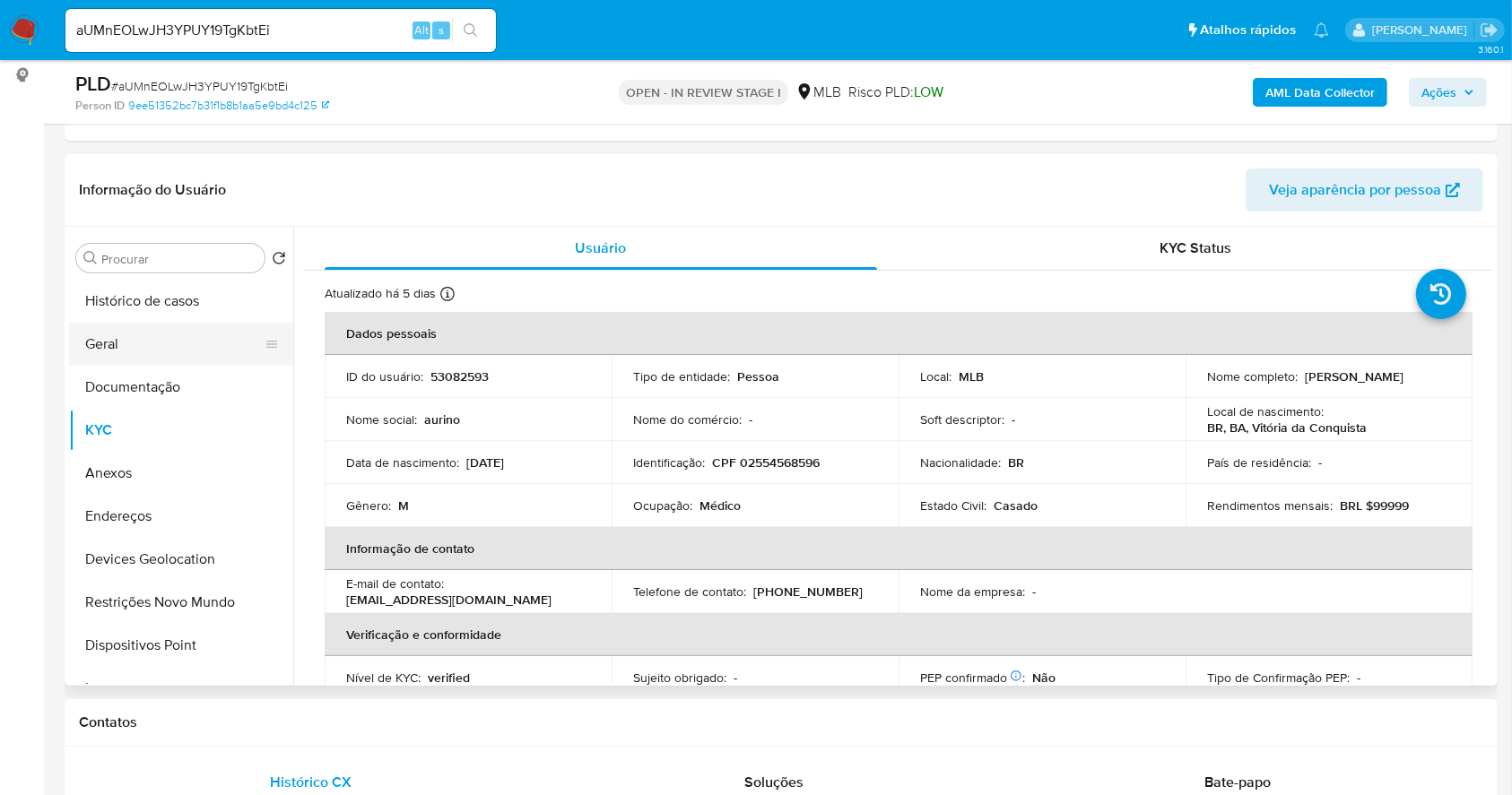
click at [137, 335] on button "Geral" at bounding box center [174, 345] width 210 height 43
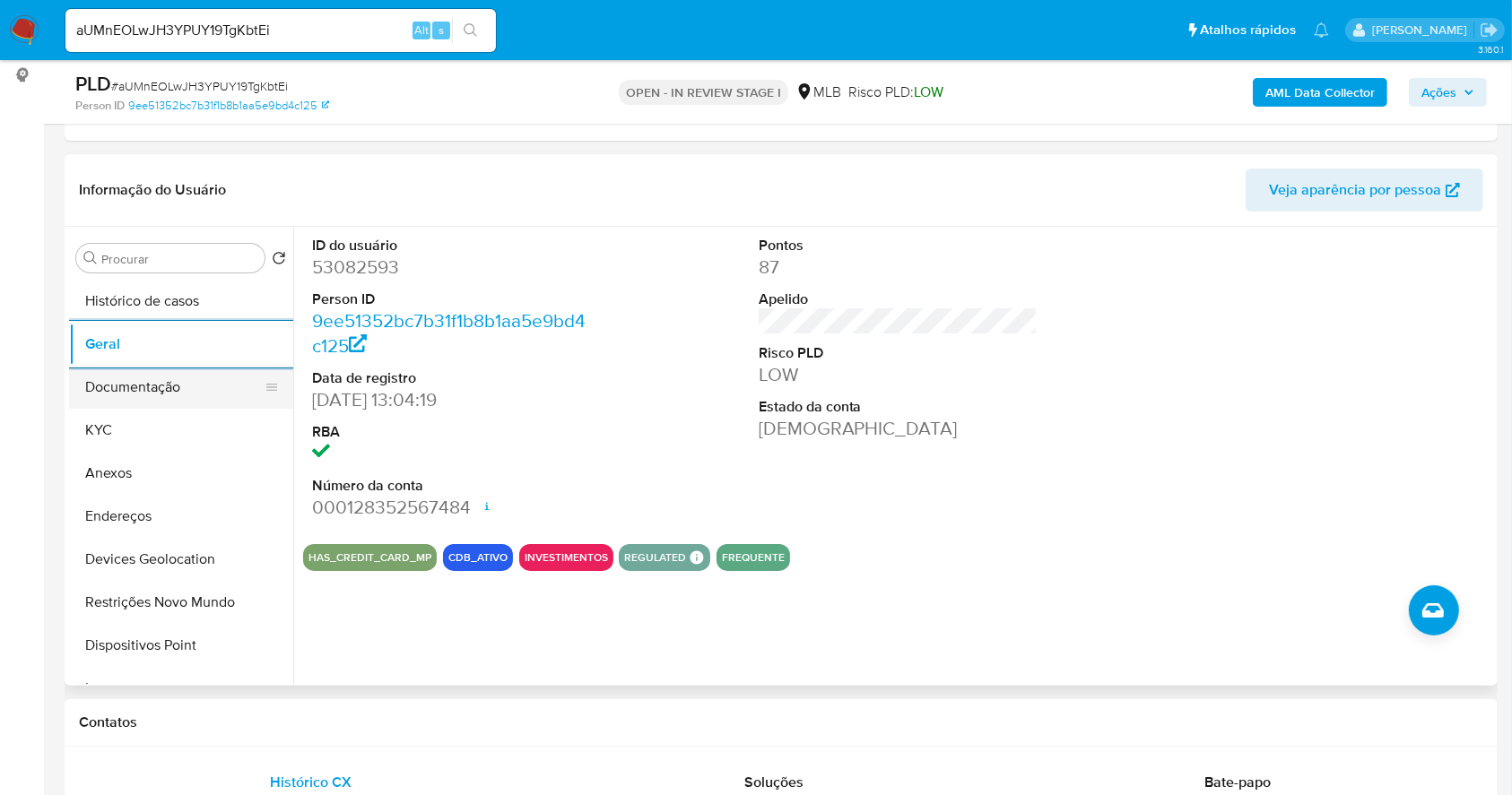
click at [149, 388] on button "Documentação" at bounding box center [174, 387] width 210 height 43
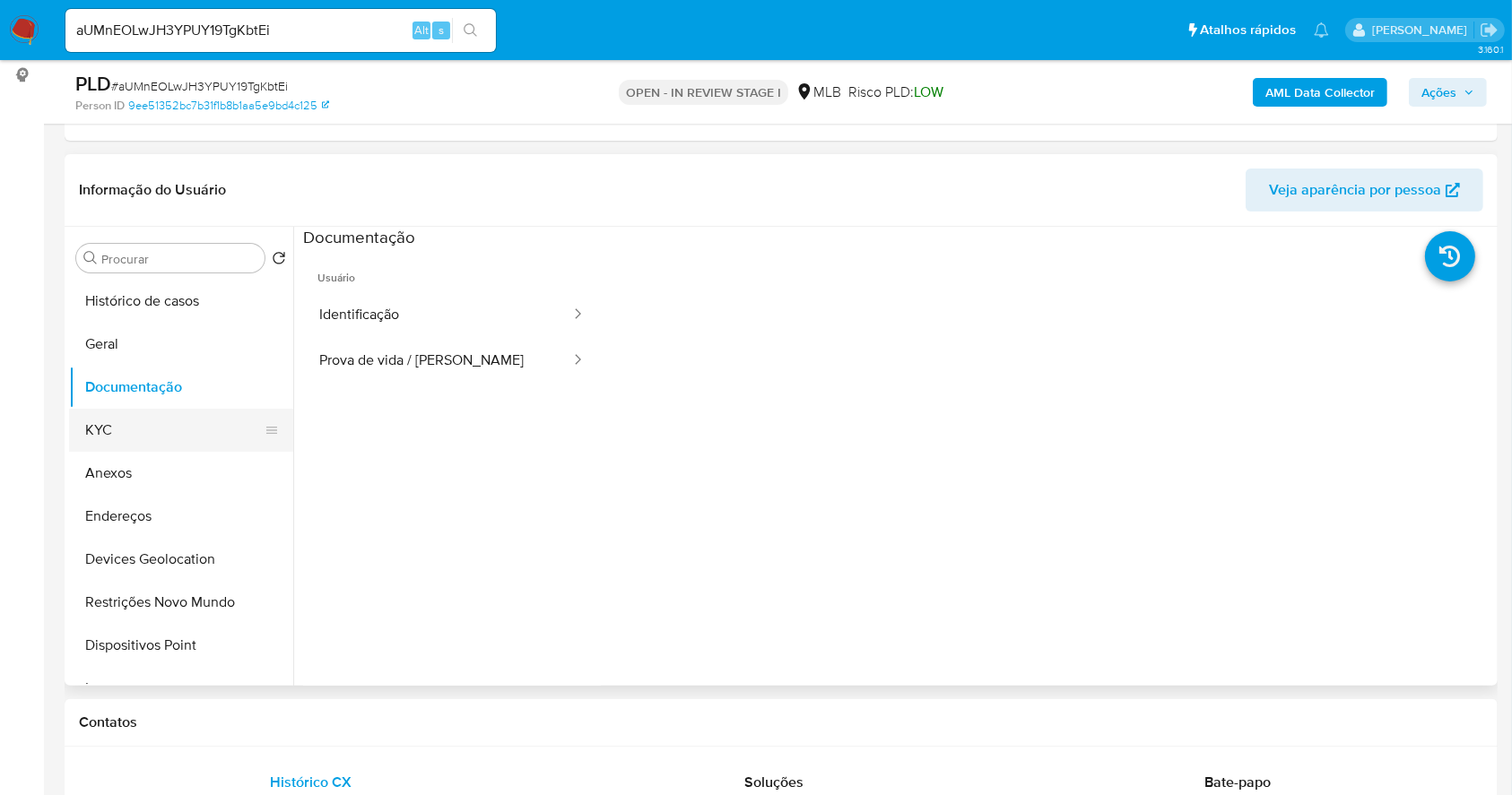
click at [163, 445] on button "KYC" at bounding box center [174, 430] width 210 height 43
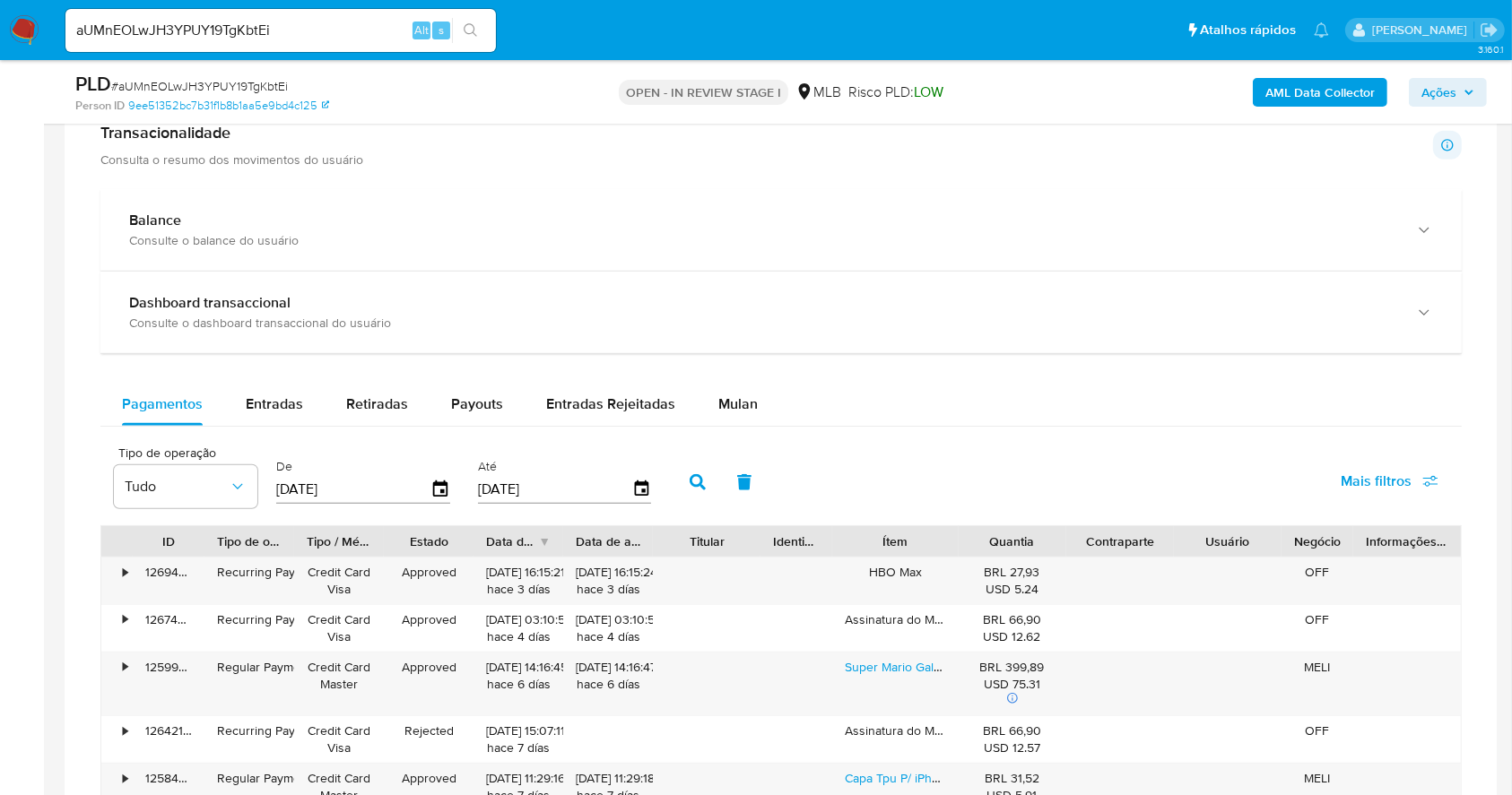
scroll to position [1301, 0]
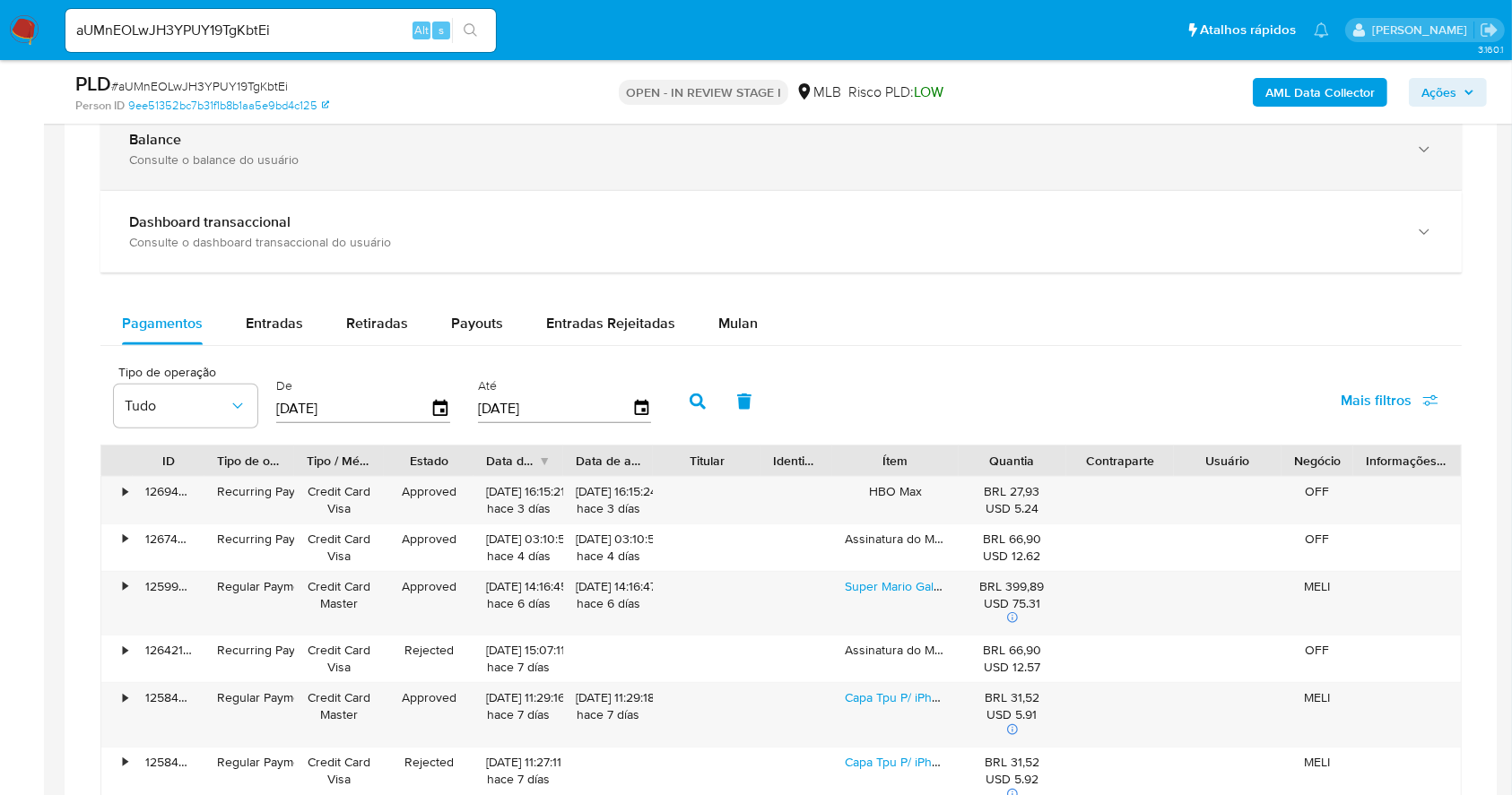
click at [339, 165] on div "Consulte o balance do usuário" at bounding box center [763, 159] width 1268 height 16
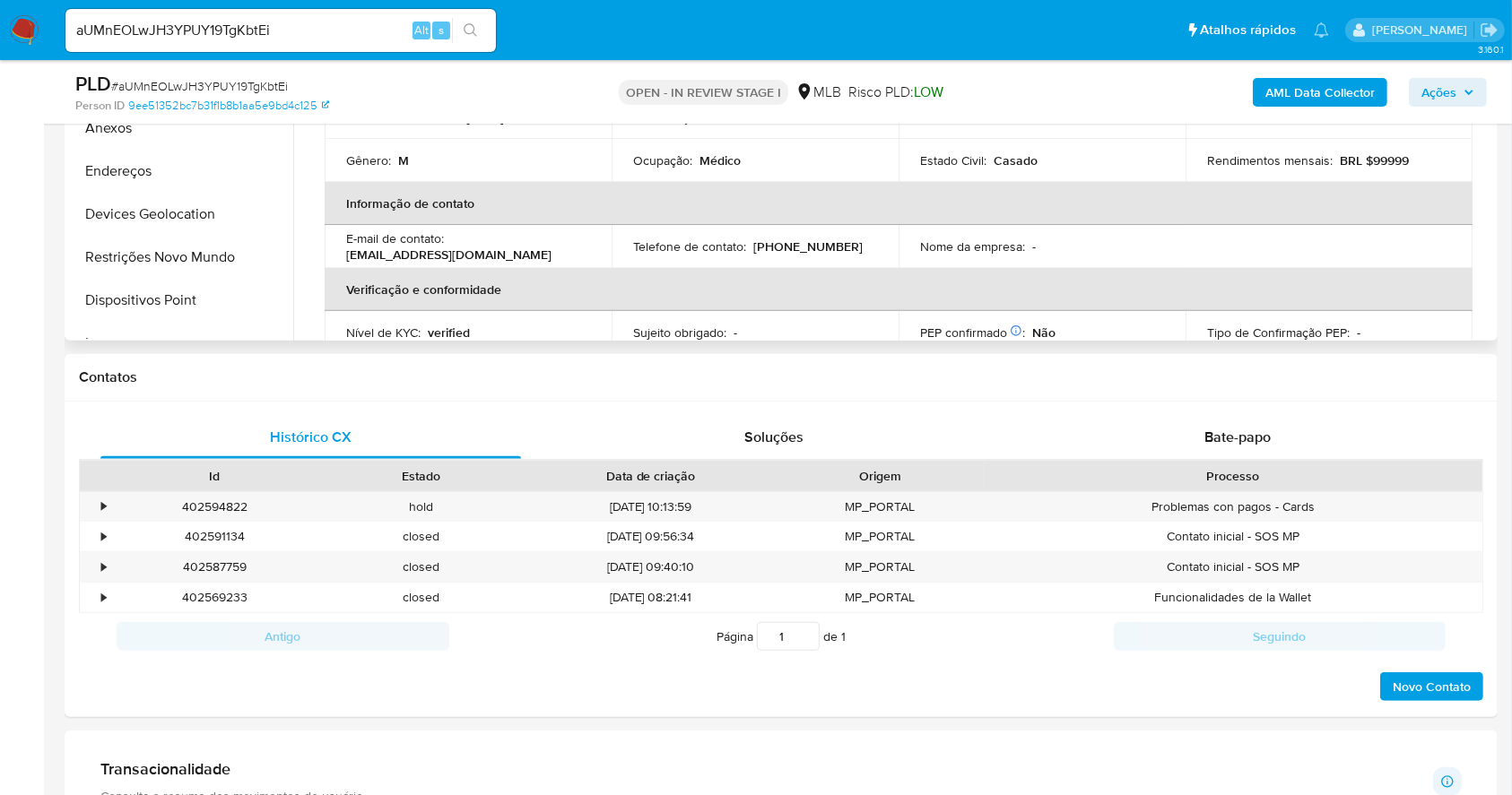
scroll to position [345, 0]
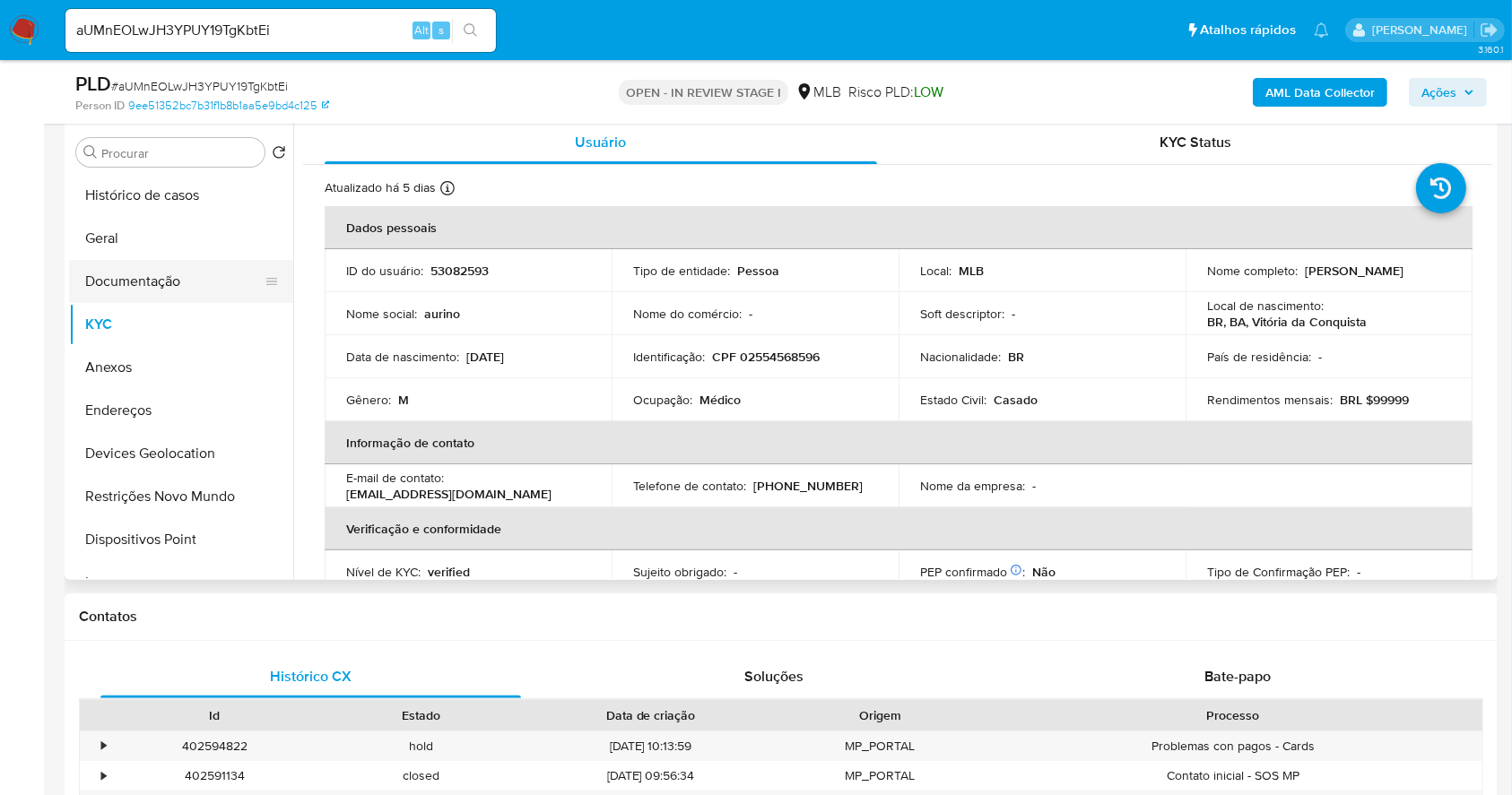
click at [179, 270] on button "Documentação" at bounding box center [174, 281] width 210 height 43
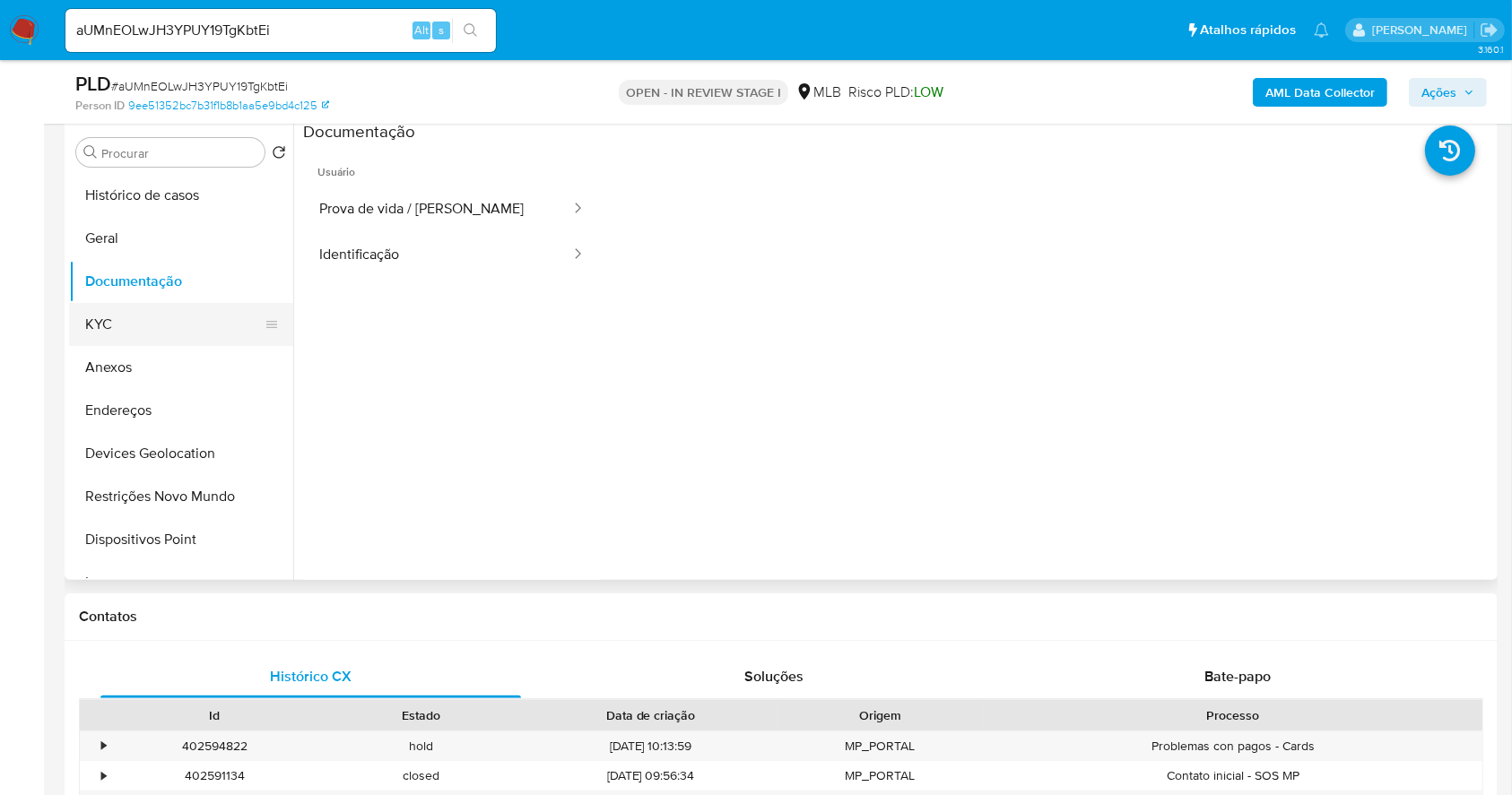
click at [105, 322] on button "KYC" at bounding box center [174, 324] width 210 height 43
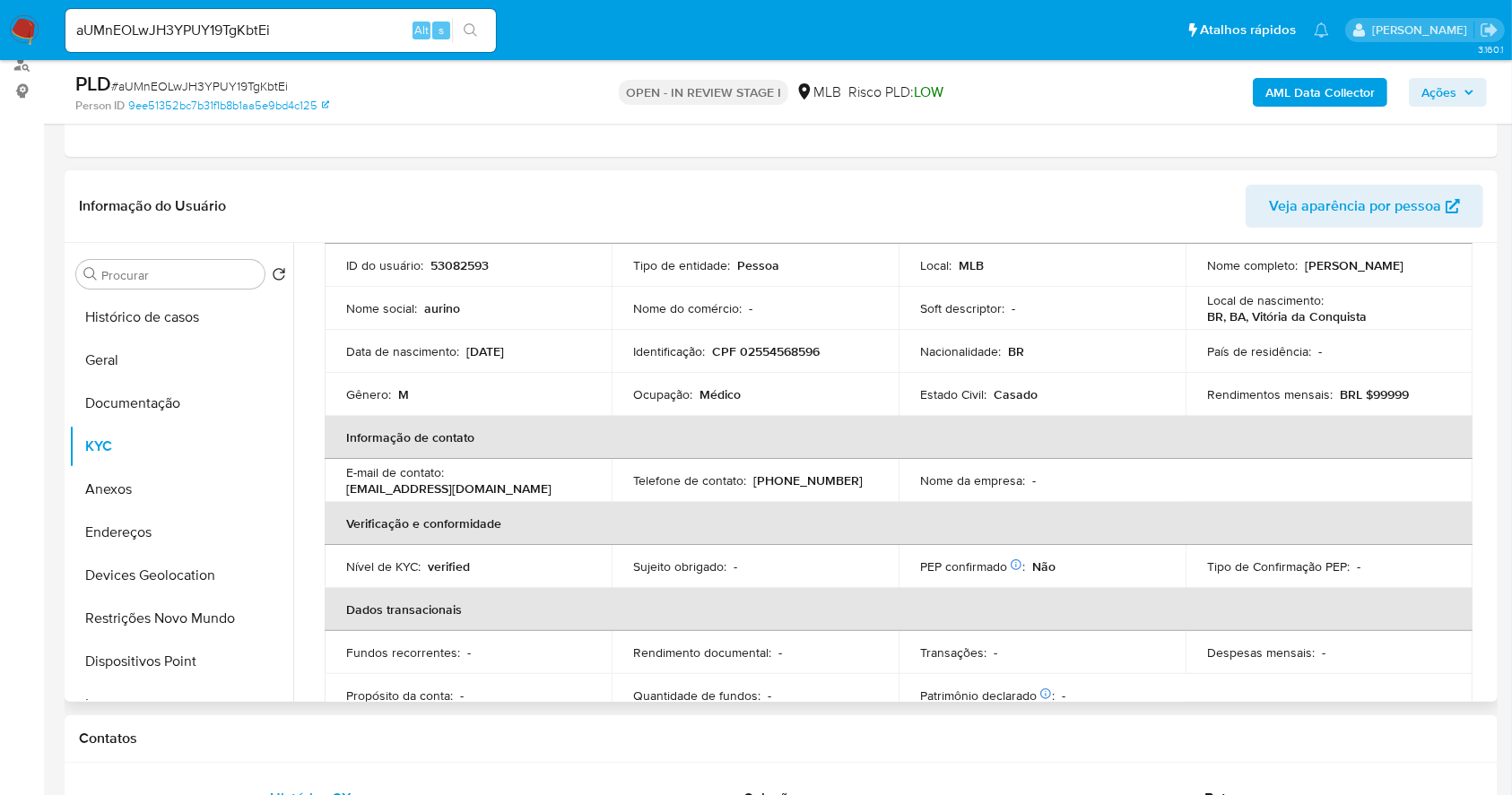
scroll to position [45, 0]
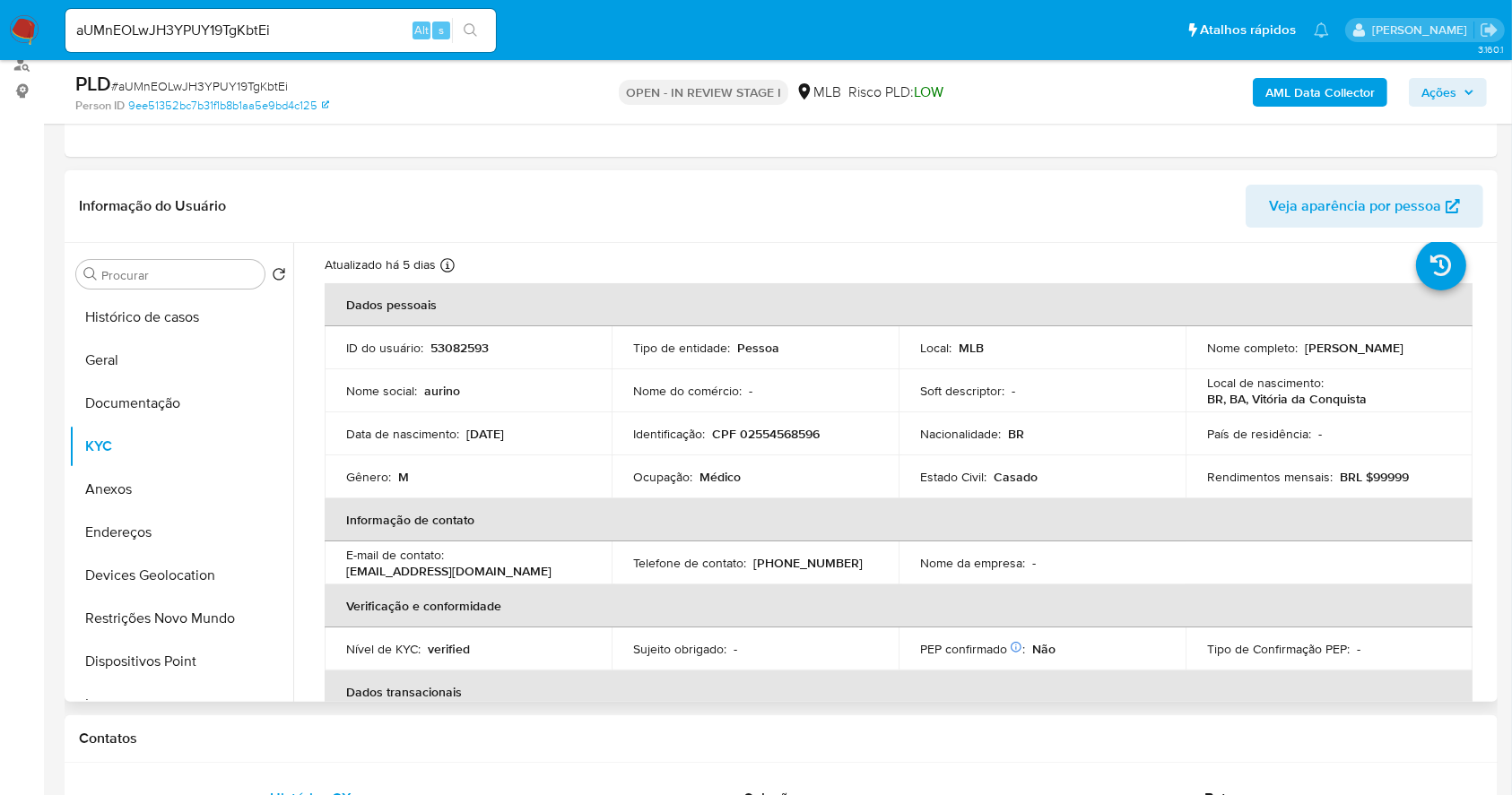
click at [773, 430] on p "CPF 02554568596" at bounding box center [765, 434] width 108 height 16
drag, startPoint x: 773, startPoint y: 430, endPoint x: 841, endPoint y: 378, distance: 85.6
click at [772, 432] on p "CPF 02554568596" at bounding box center [765, 434] width 108 height 16
copy p "02554568596"
click at [1309, 91] on b "AML Data Collector" at bounding box center [1320, 92] width 110 height 29
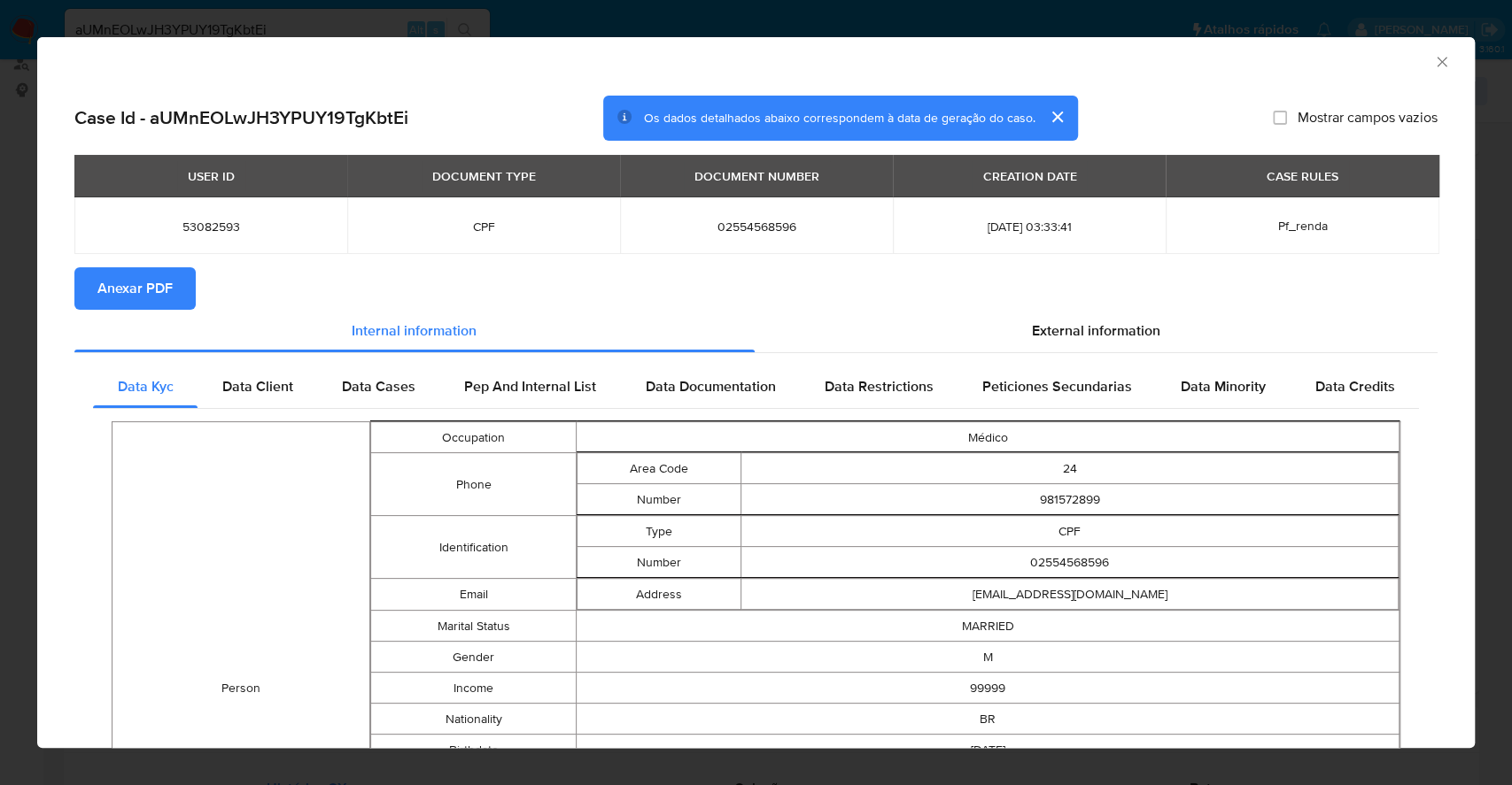
click at [117, 293] on span "Anexar PDF" at bounding box center [135, 288] width 75 height 39
click at [0, 377] on div "AML Data Collector Case Id - aUMnEOLwJH3YPUY19TgKbtEi Os dados detalhados abaix…" at bounding box center [756, 392] width 1512 height 785
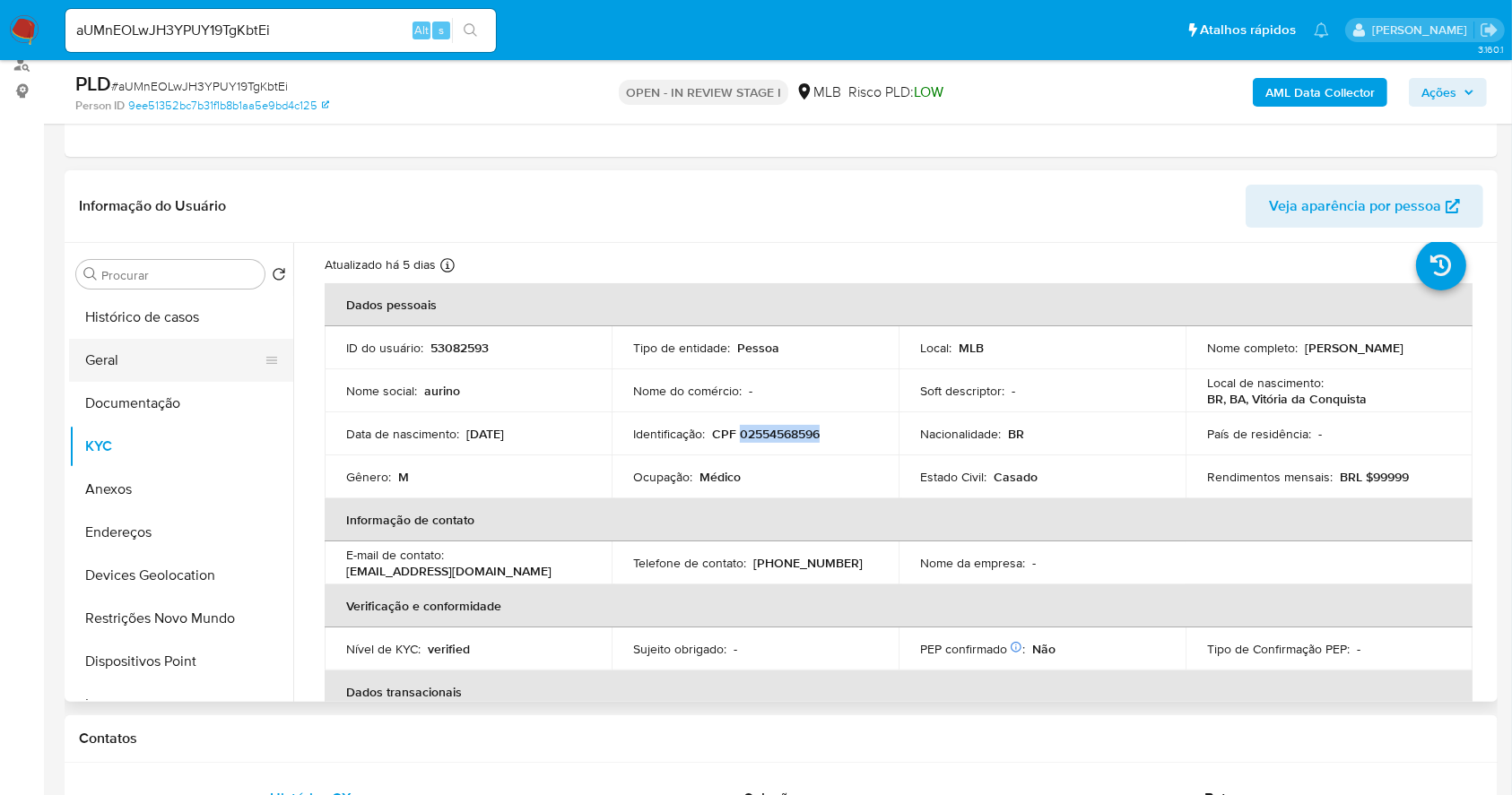
click at [144, 361] on button "Geral" at bounding box center [174, 360] width 210 height 43
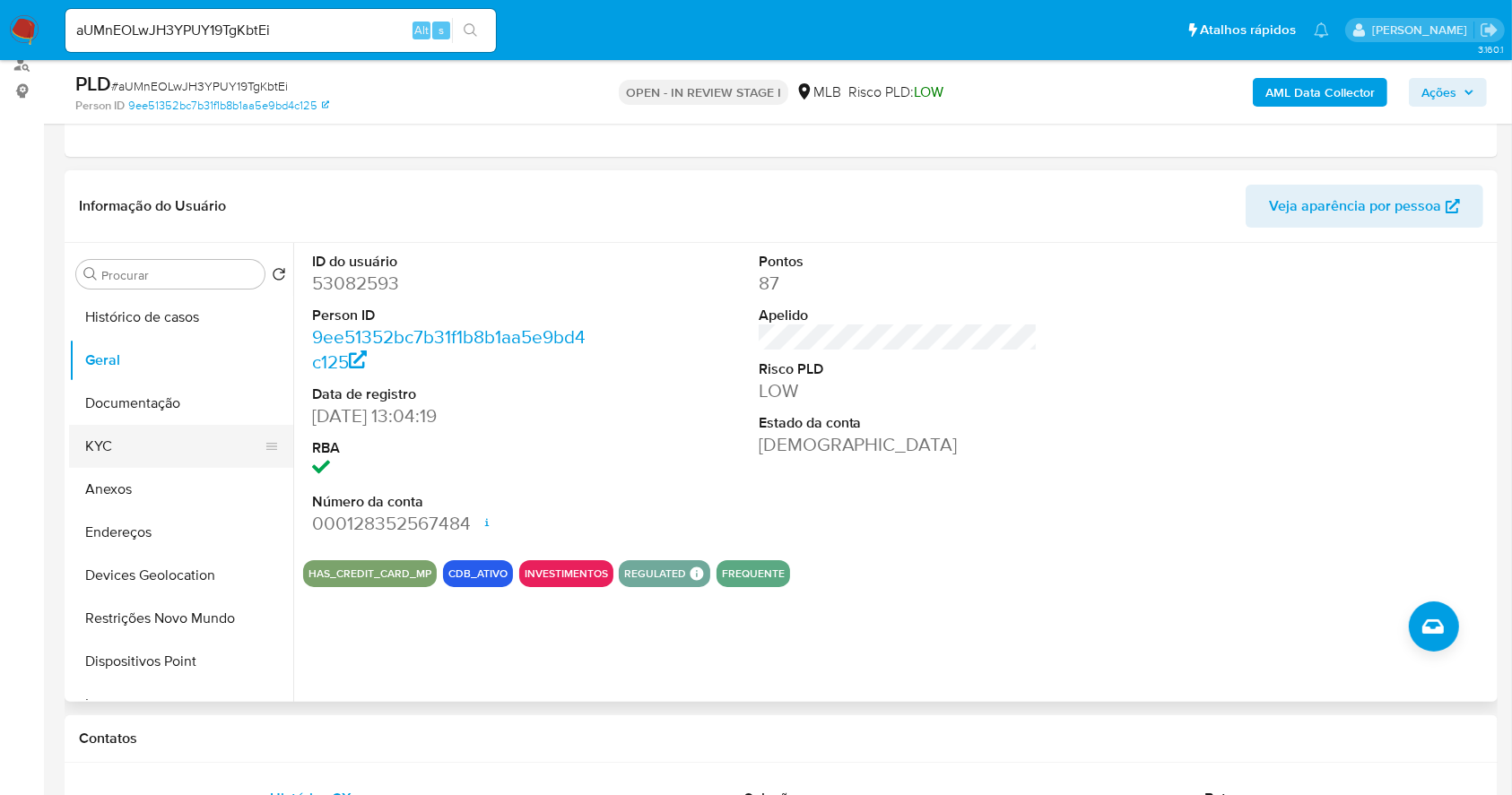
click at [169, 445] on button "KYC" at bounding box center [174, 447] width 210 height 43
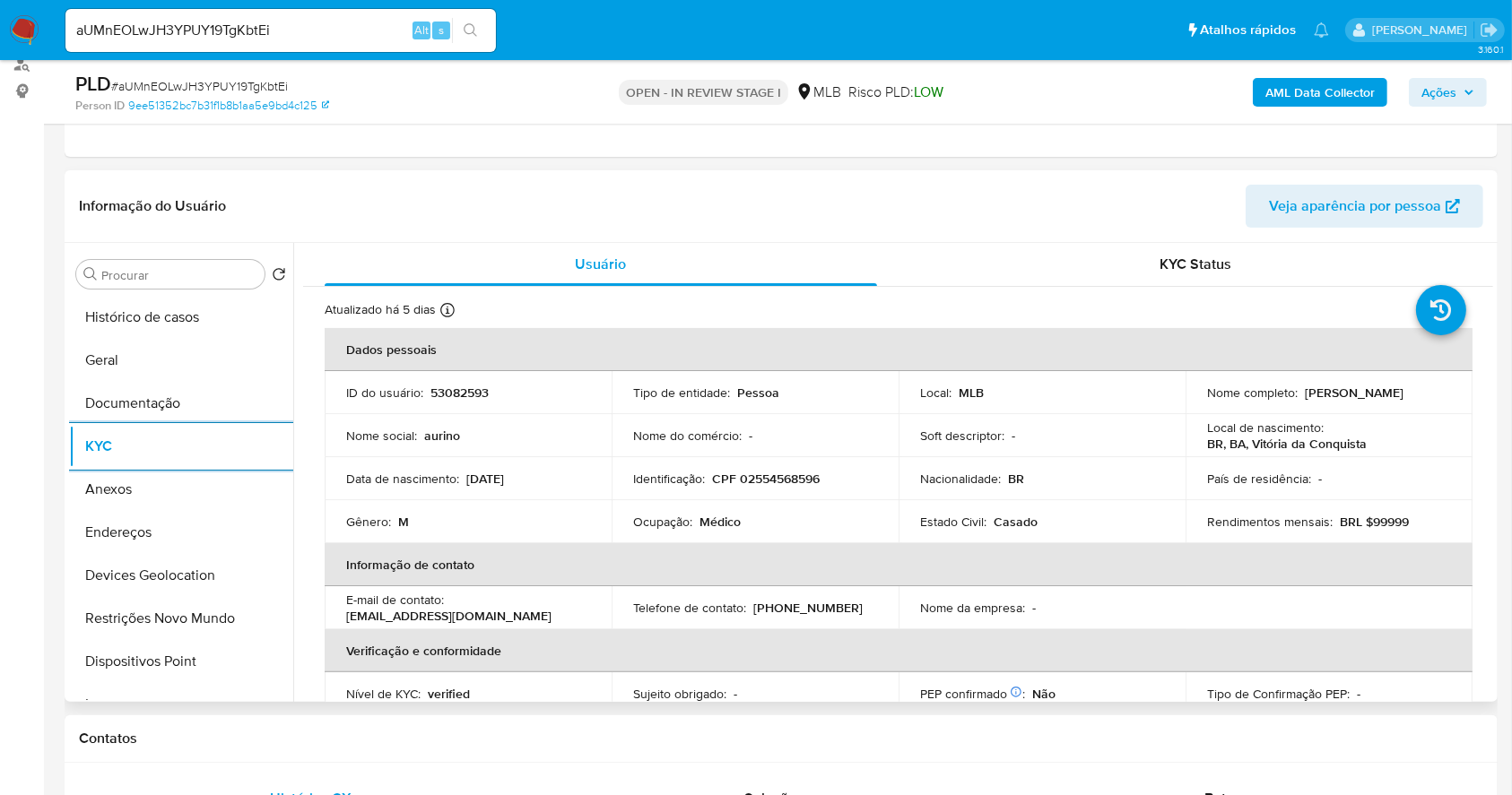
scroll to position [762, 0]
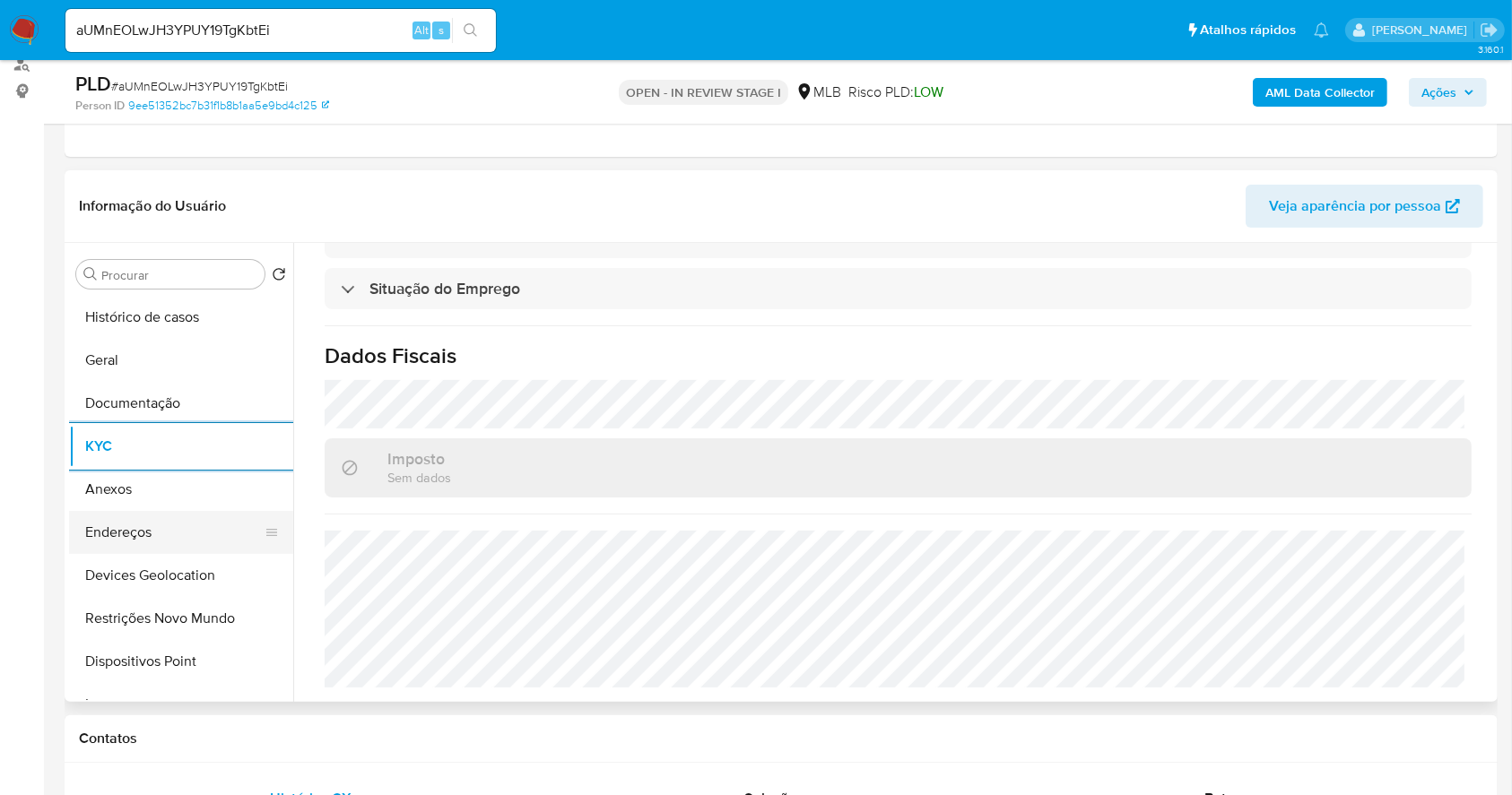
click at [135, 534] on button "Endereços" at bounding box center [174, 532] width 210 height 43
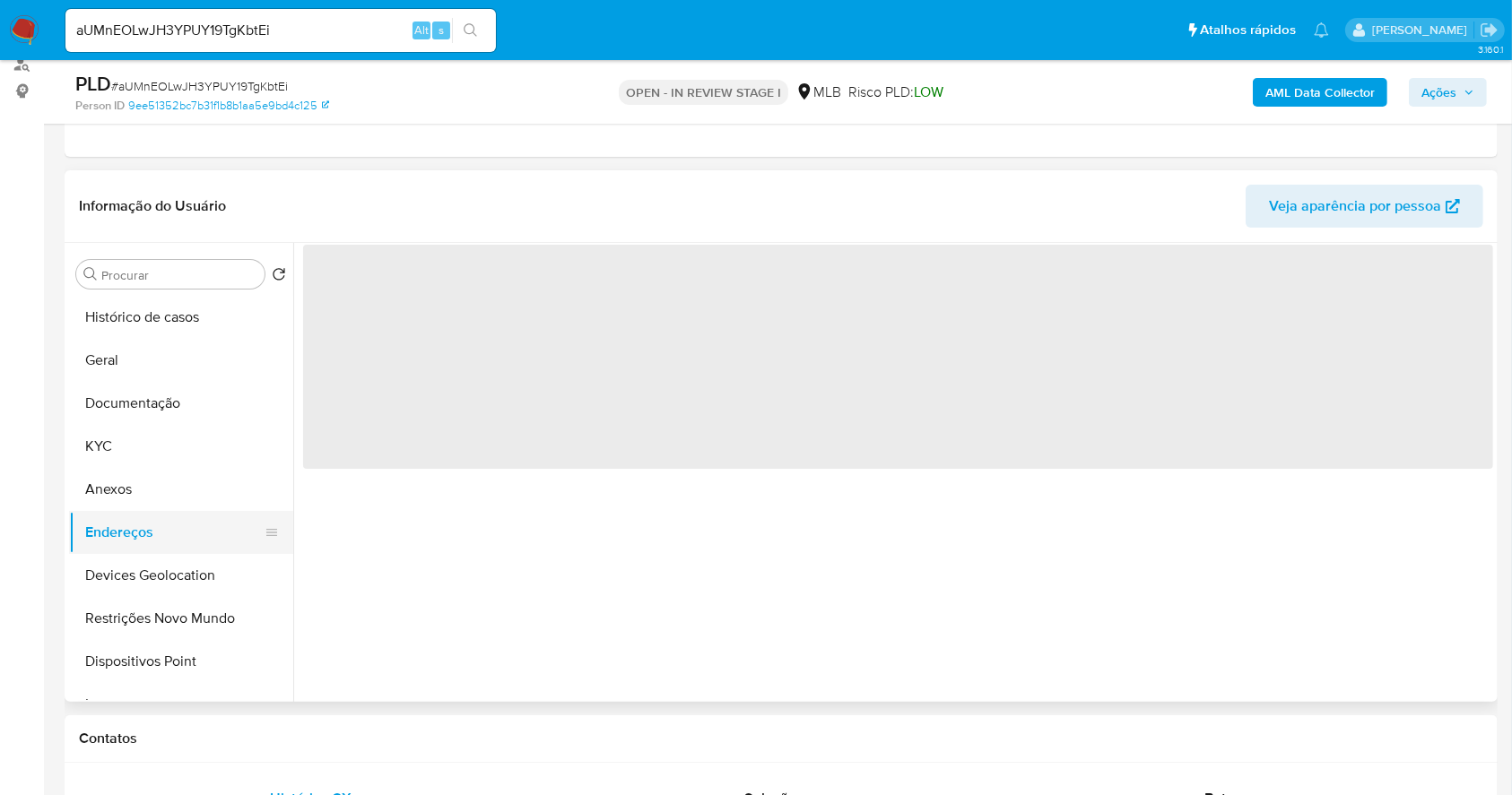
scroll to position [0, 0]
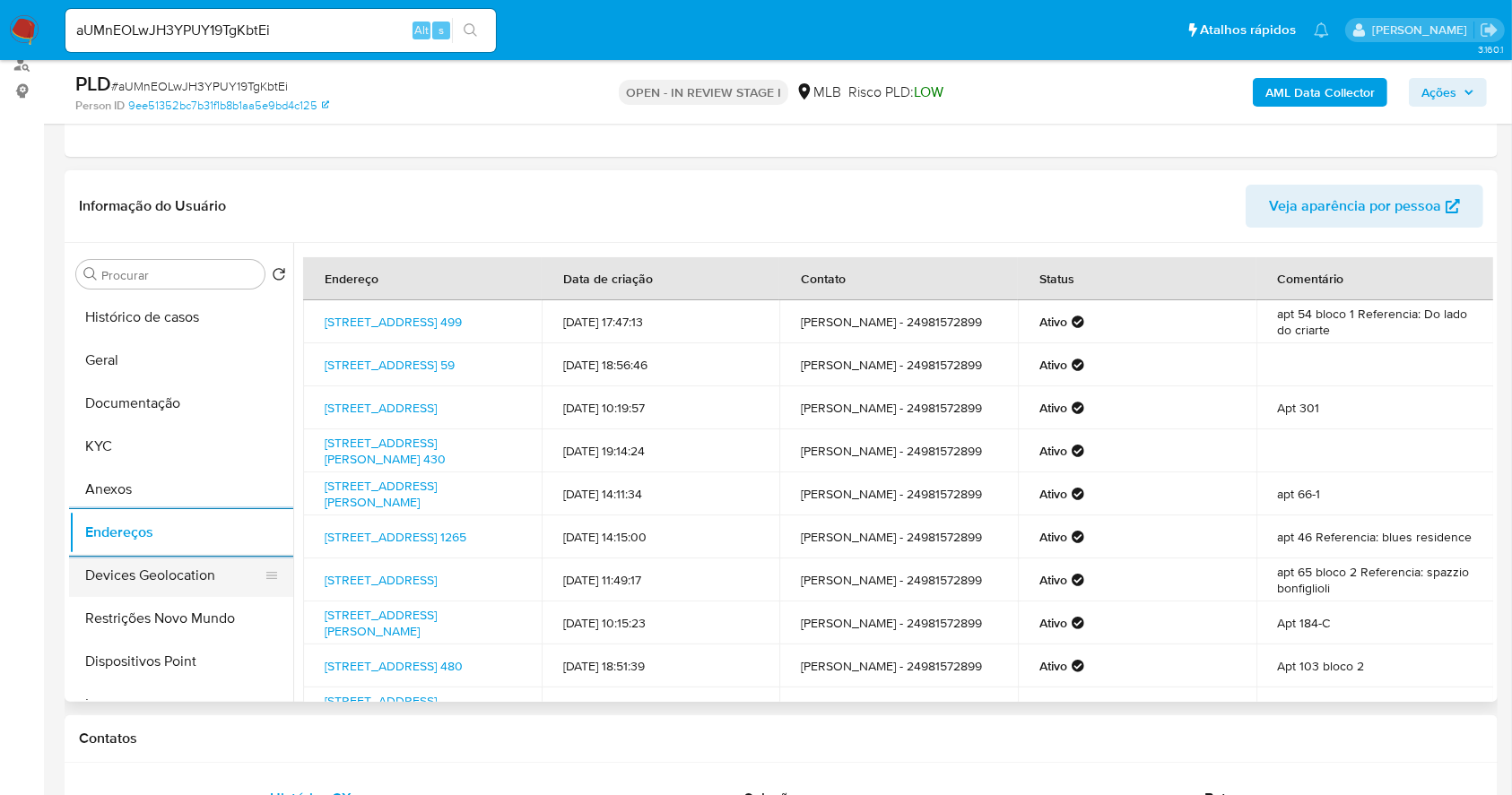
click at [188, 570] on button "Devices Geolocation" at bounding box center [174, 576] width 210 height 43
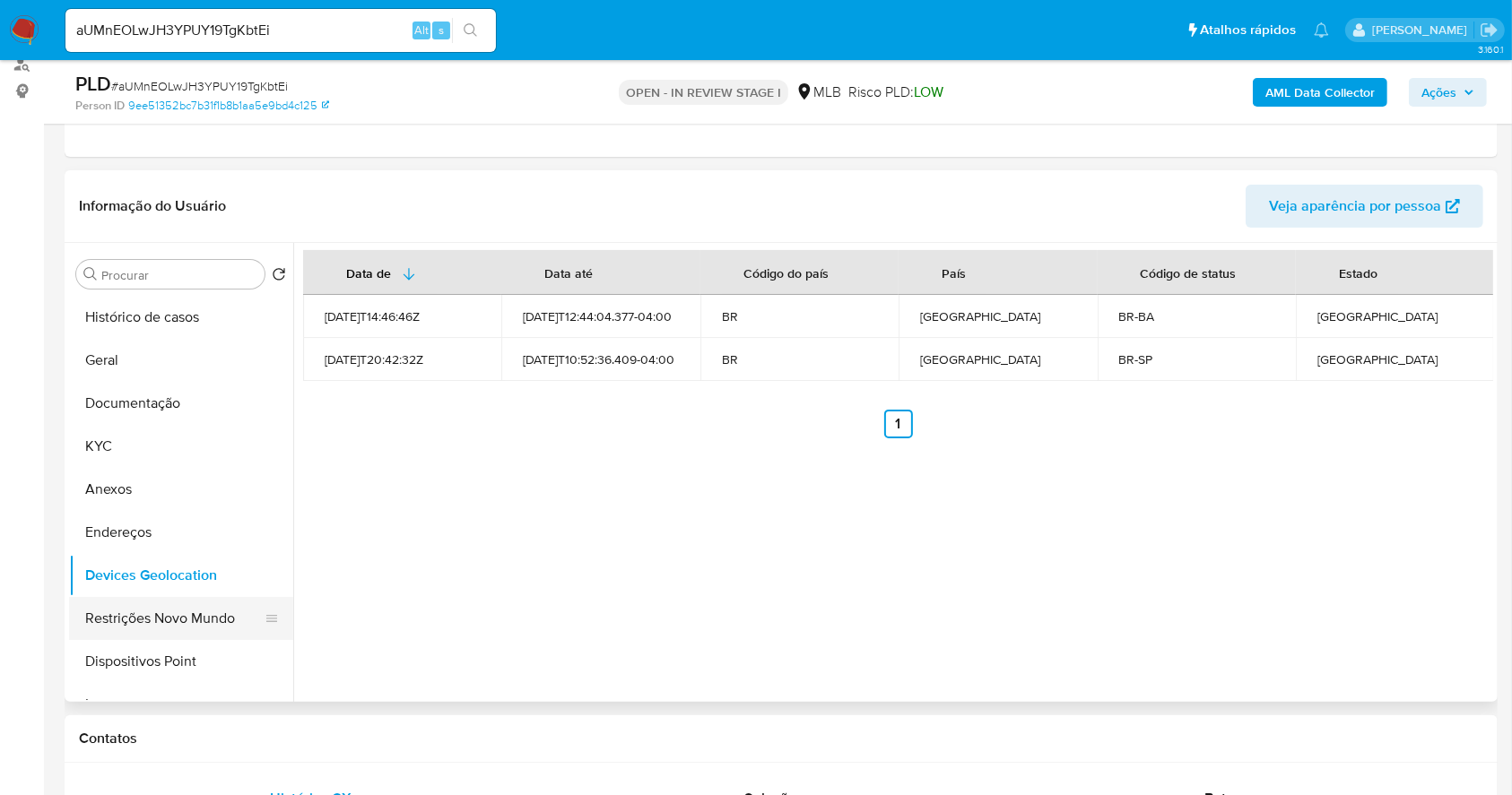
click at [172, 598] on button "Restrições Novo Mundo" at bounding box center [174, 619] width 210 height 43
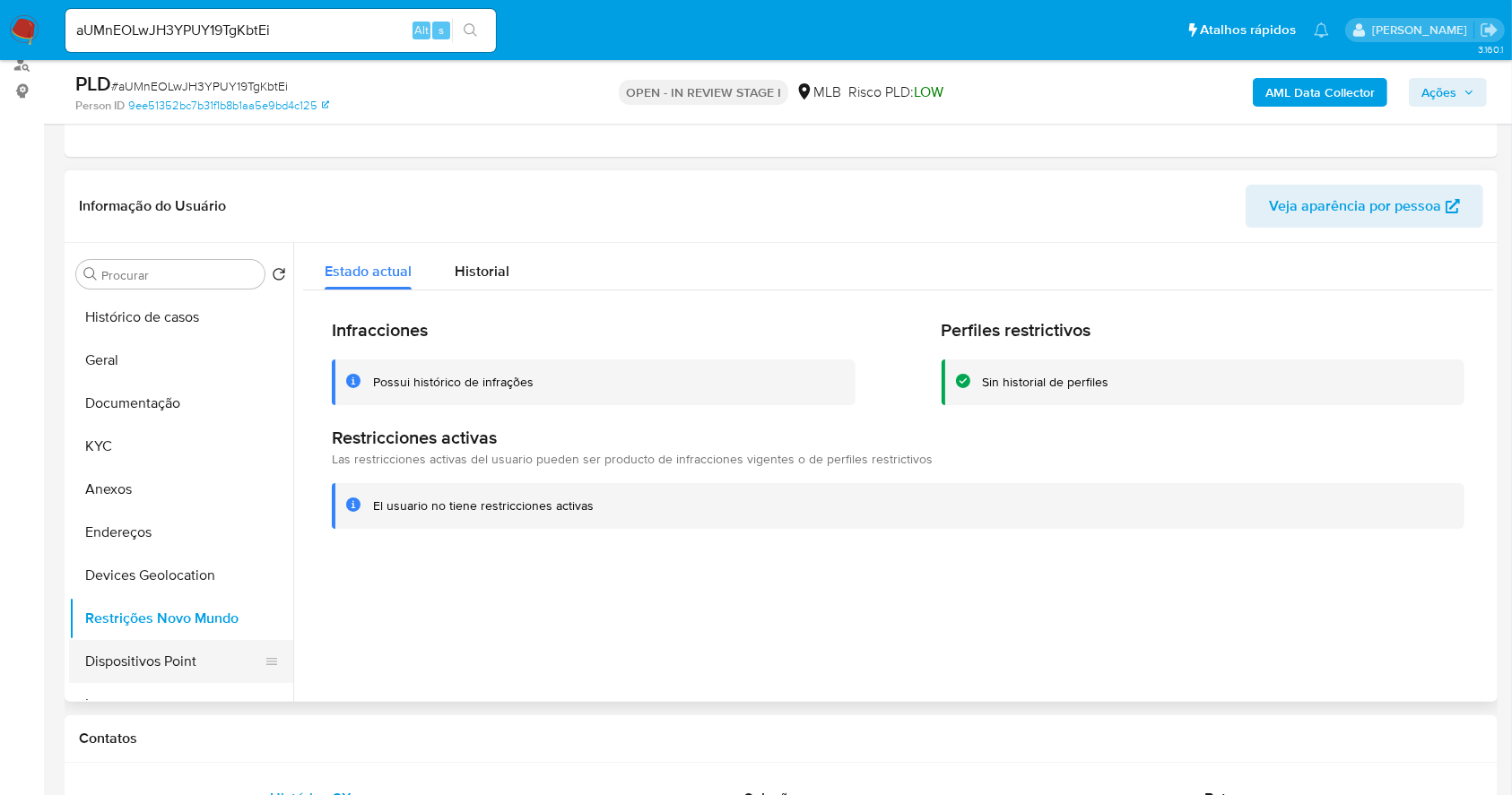
click at [158, 661] on button "Dispositivos Point" at bounding box center [174, 661] width 210 height 43
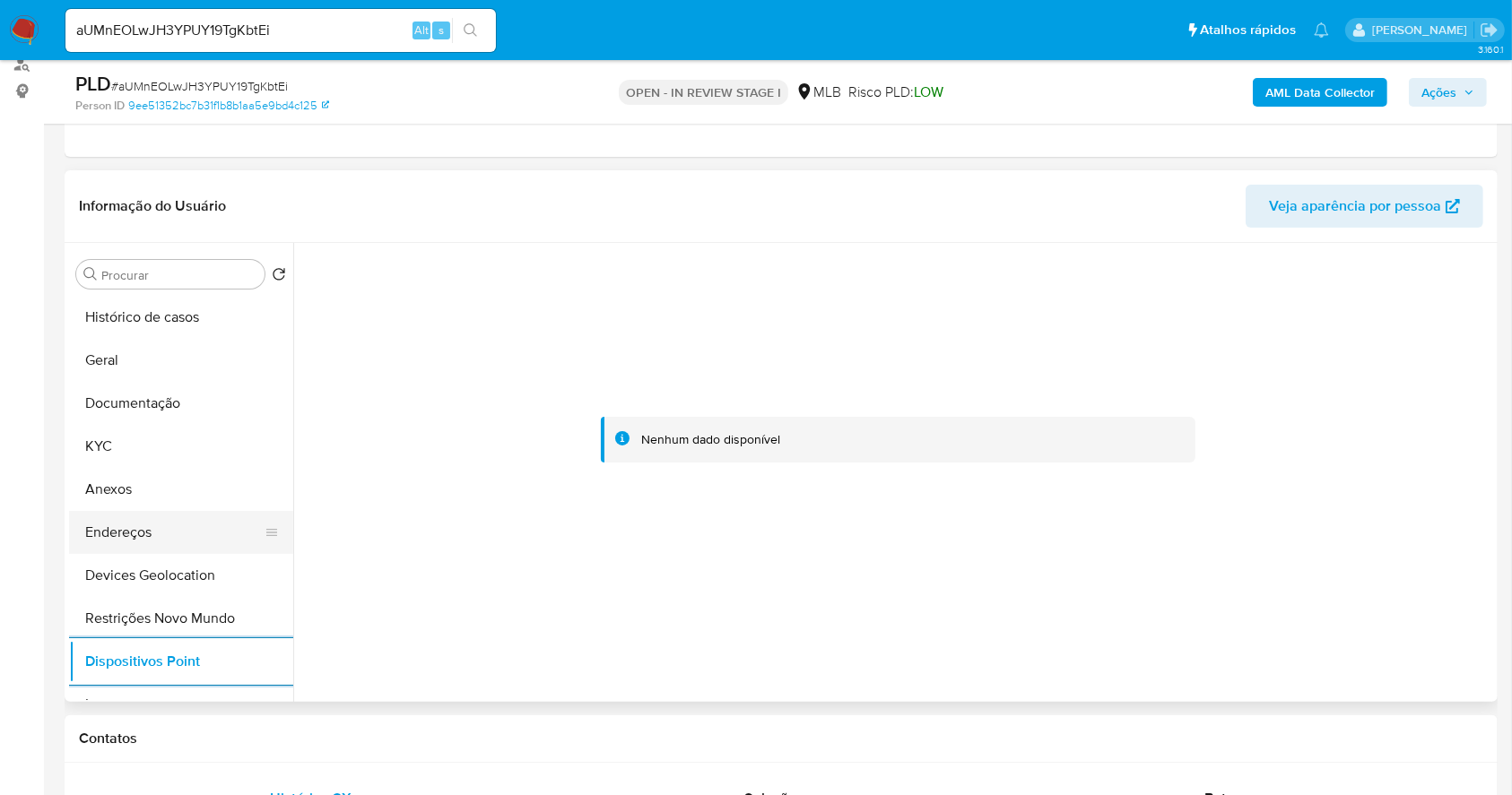
click at [168, 520] on button "Endereços" at bounding box center [174, 532] width 210 height 43
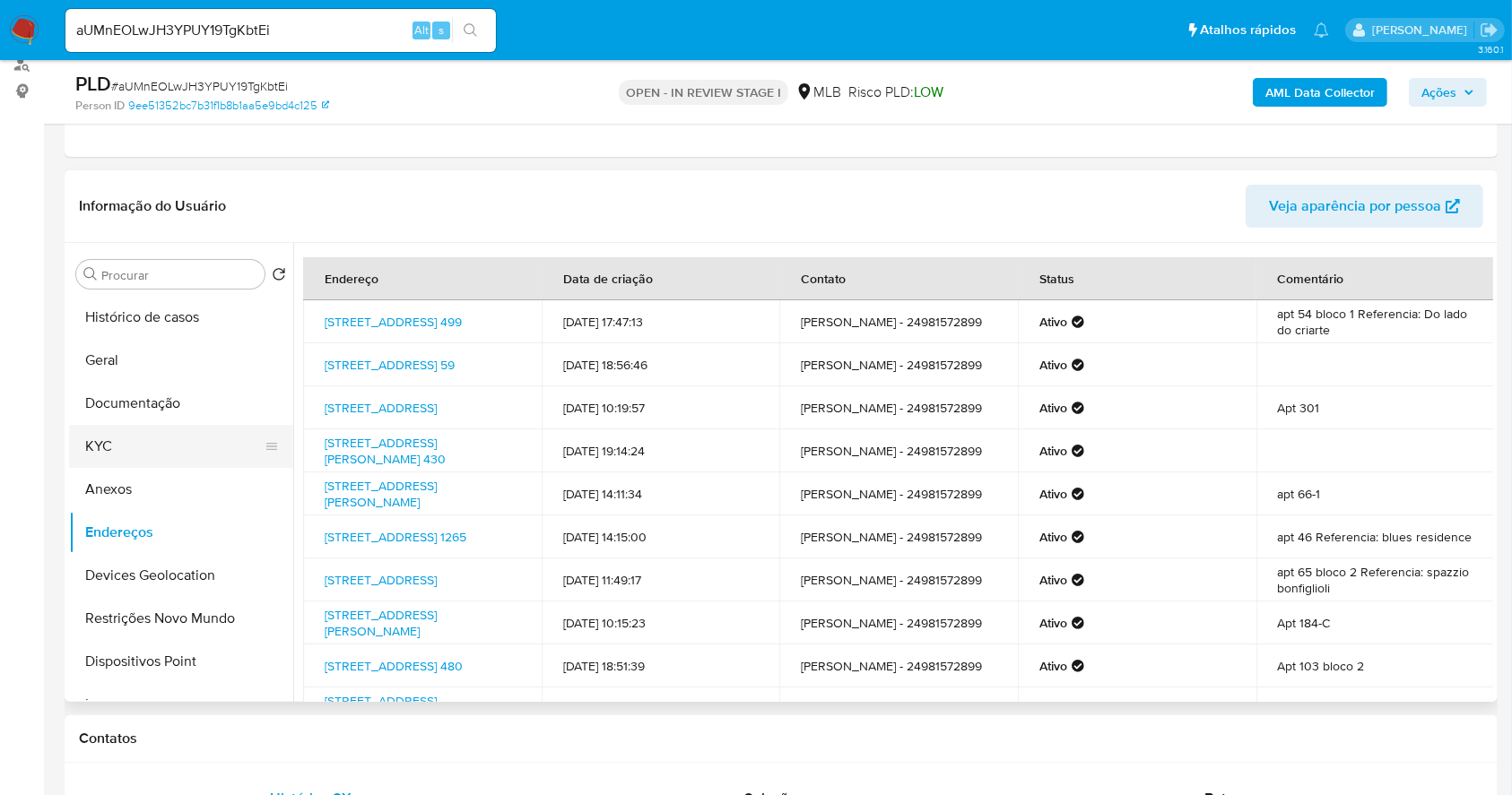
click at [143, 434] on button "KYC" at bounding box center [174, 447] width 210 height 43
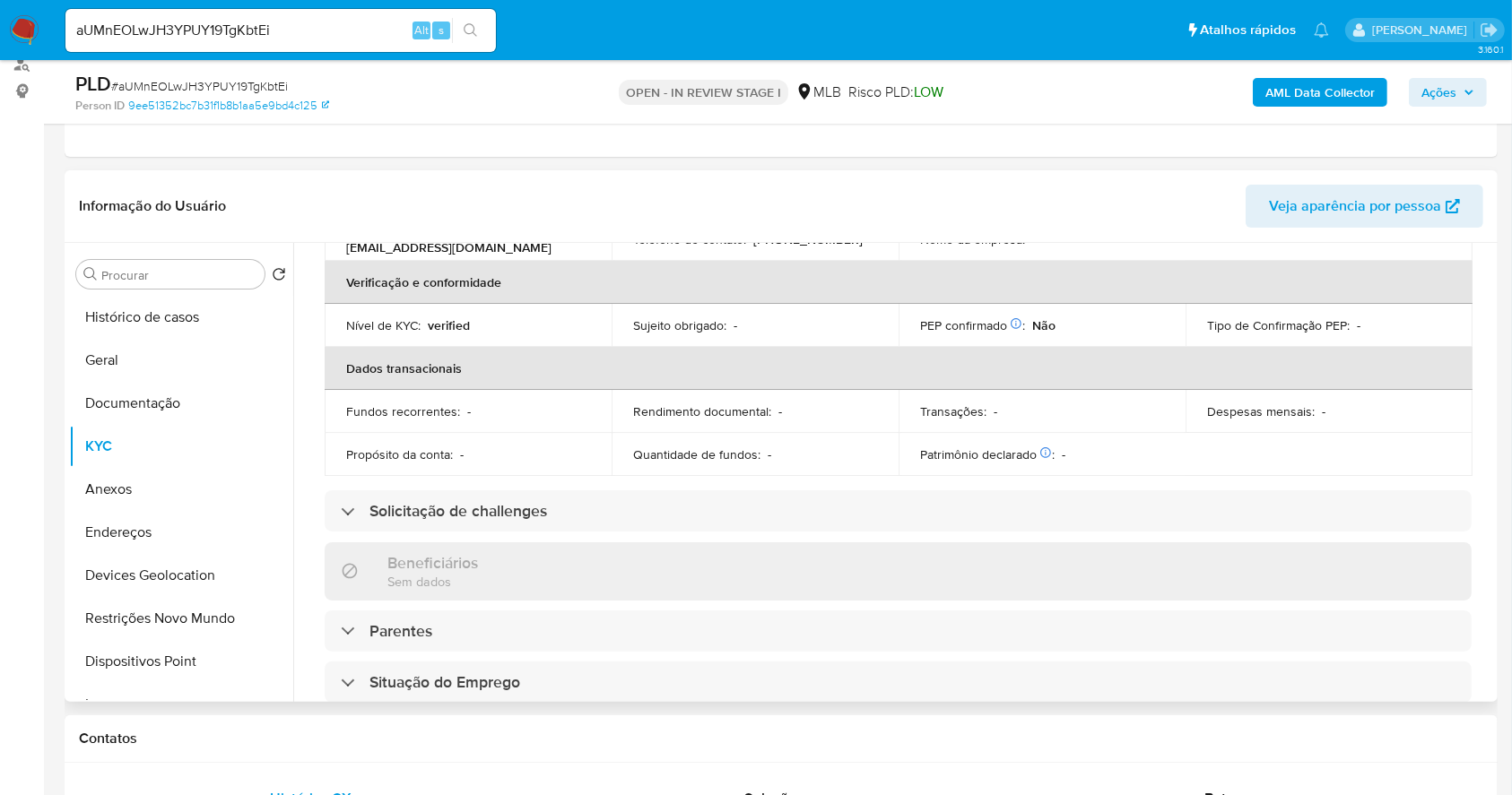
scroll to position [45, 0]
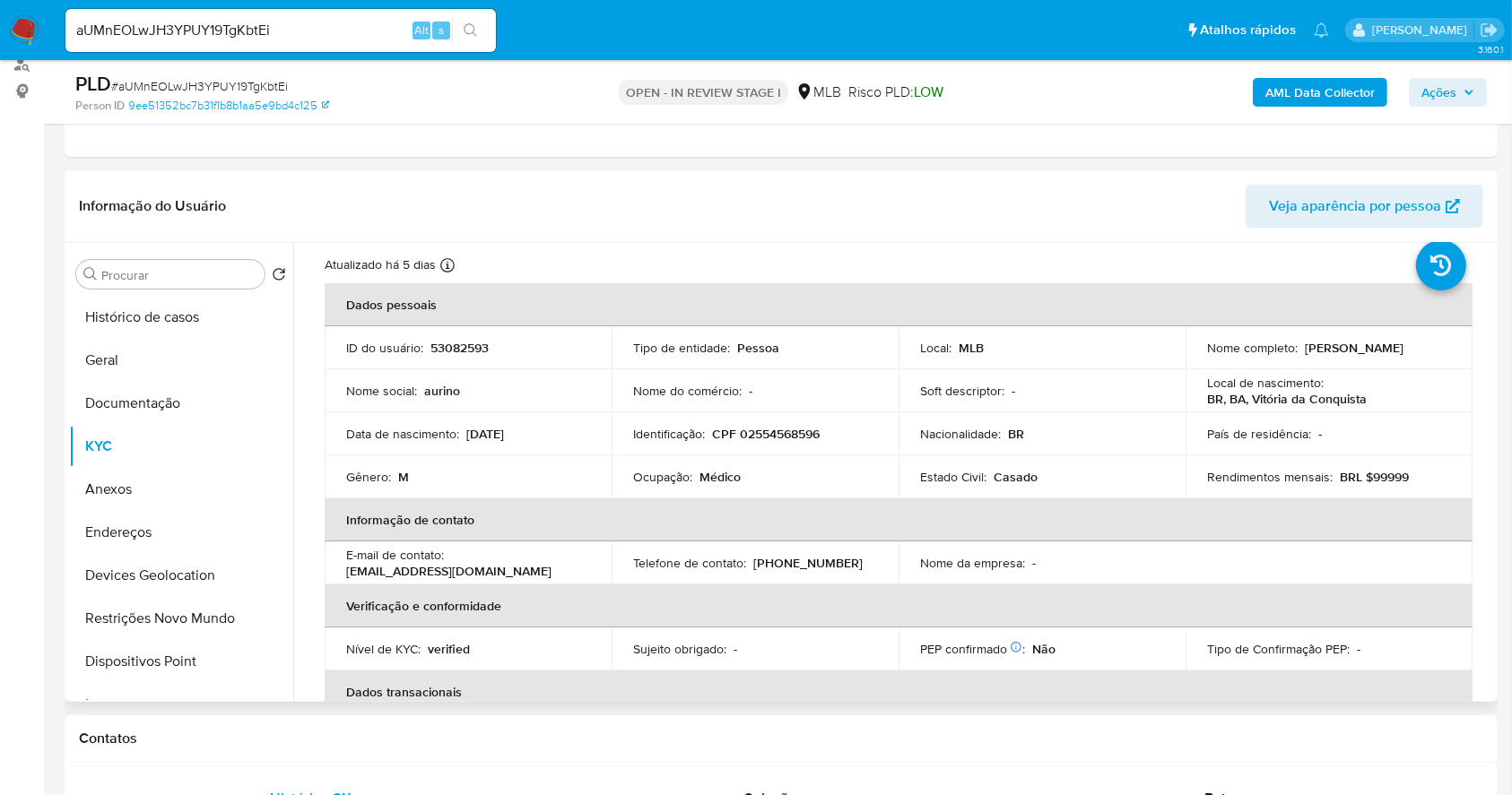
click at [746, 427] on p "CPF 02554568596" at bounding box center [765, 434] width 108 height 16
click at [746, 426] on p "CPF 02554568596" at bounding box center [765, 434] width 108 height 16
click at [778, 436] on p "CPF 02554568596" at bounding box center [765, 434] width 108 height 16
copy p "02554568596"
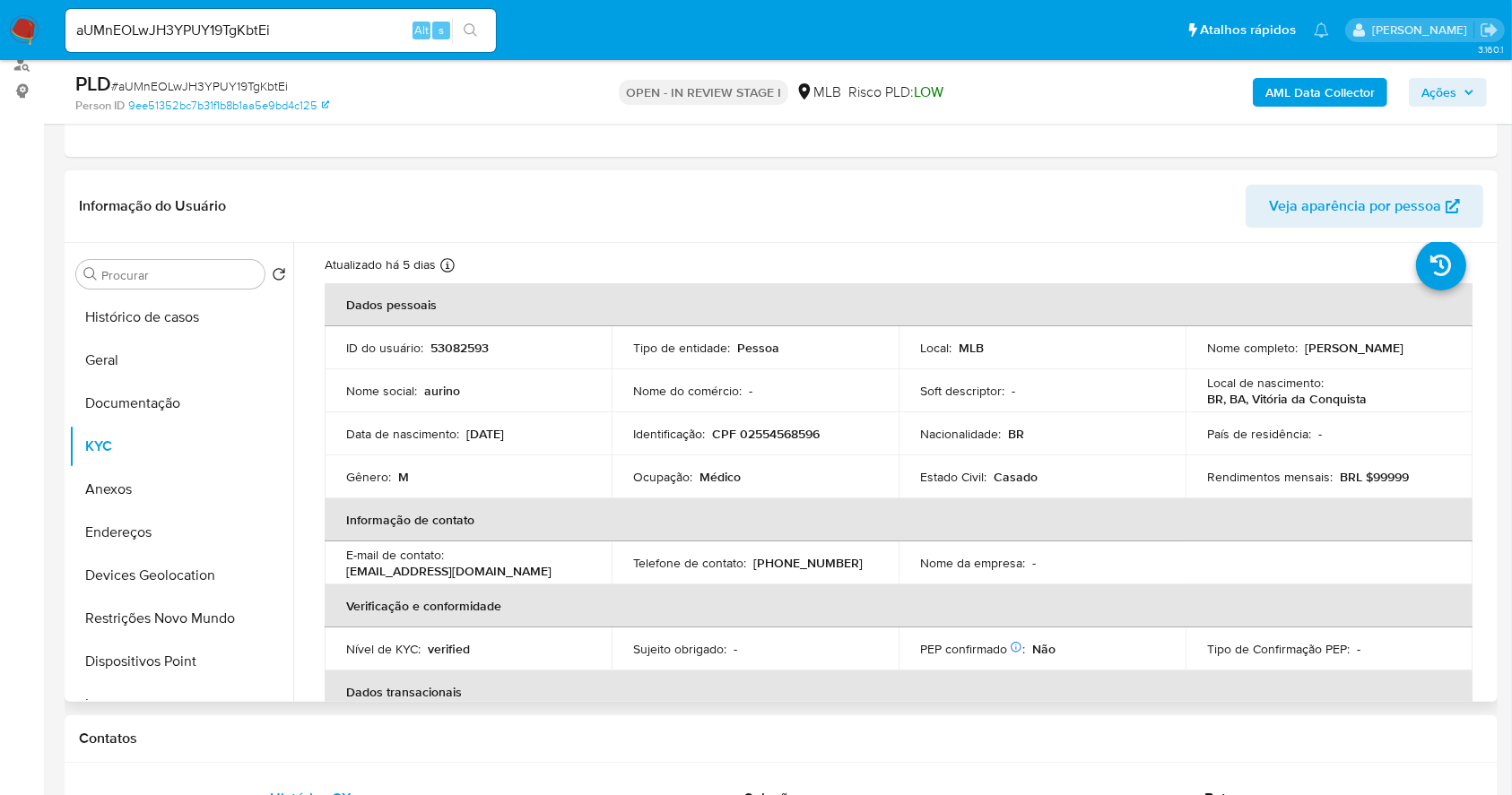
click at [867, 450] on td "Identificação : CPF 02554568596" at bounding box center [754, 434] width 287 height 43
click at [795, 429] on p "CPF 02554568596" at bounding box center [765, 434] width 108 height 16
copy p "02554568596"
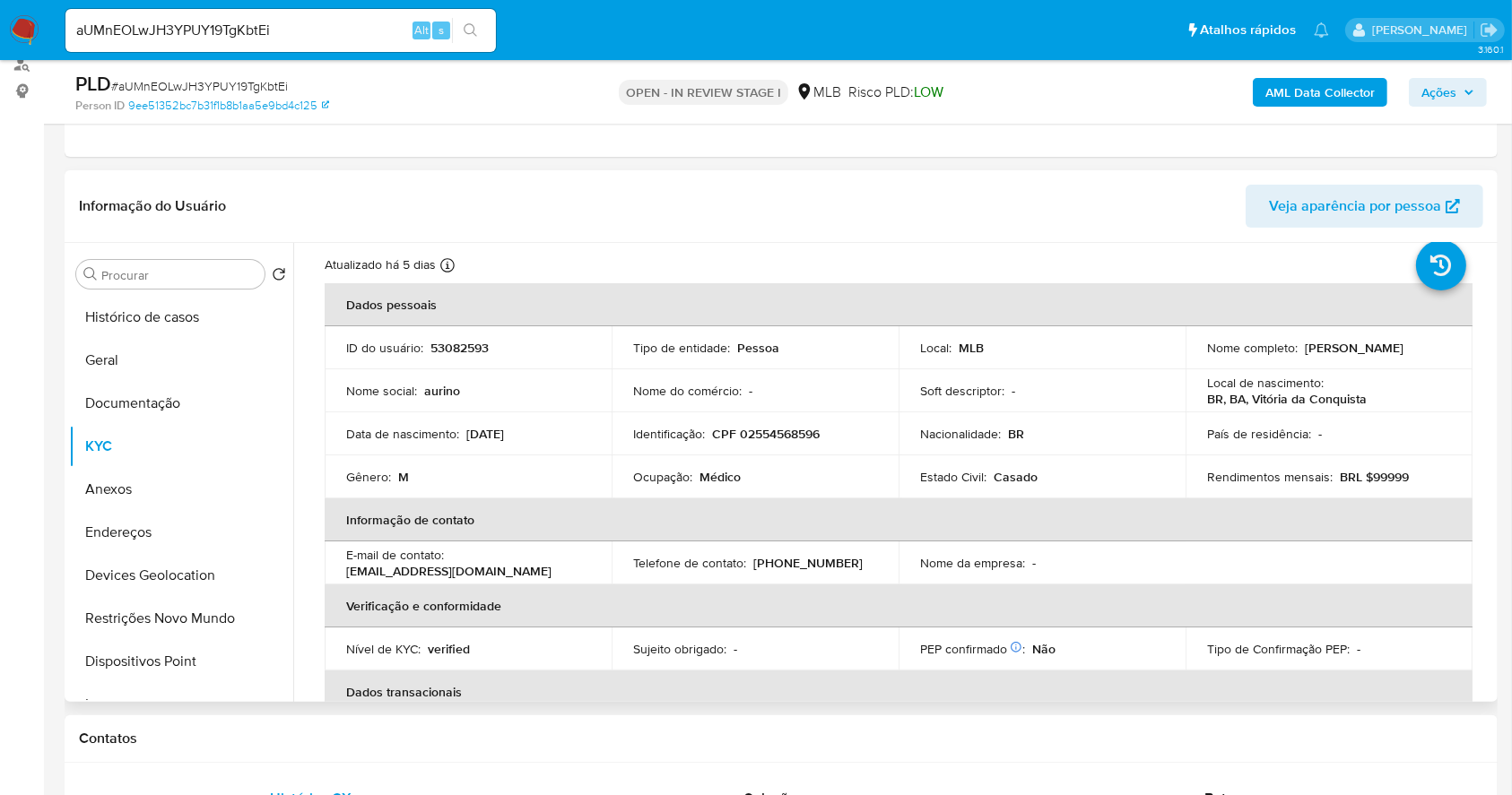
click at [788, 423] on td "Identificação : CPF 02554568596" at bounding box center [754, 434] width 287 height 43
click at [791, 435] on p "CPF 02554568596" at bounding box center [765, 434] width 108 height 16
copy p "02554568596"
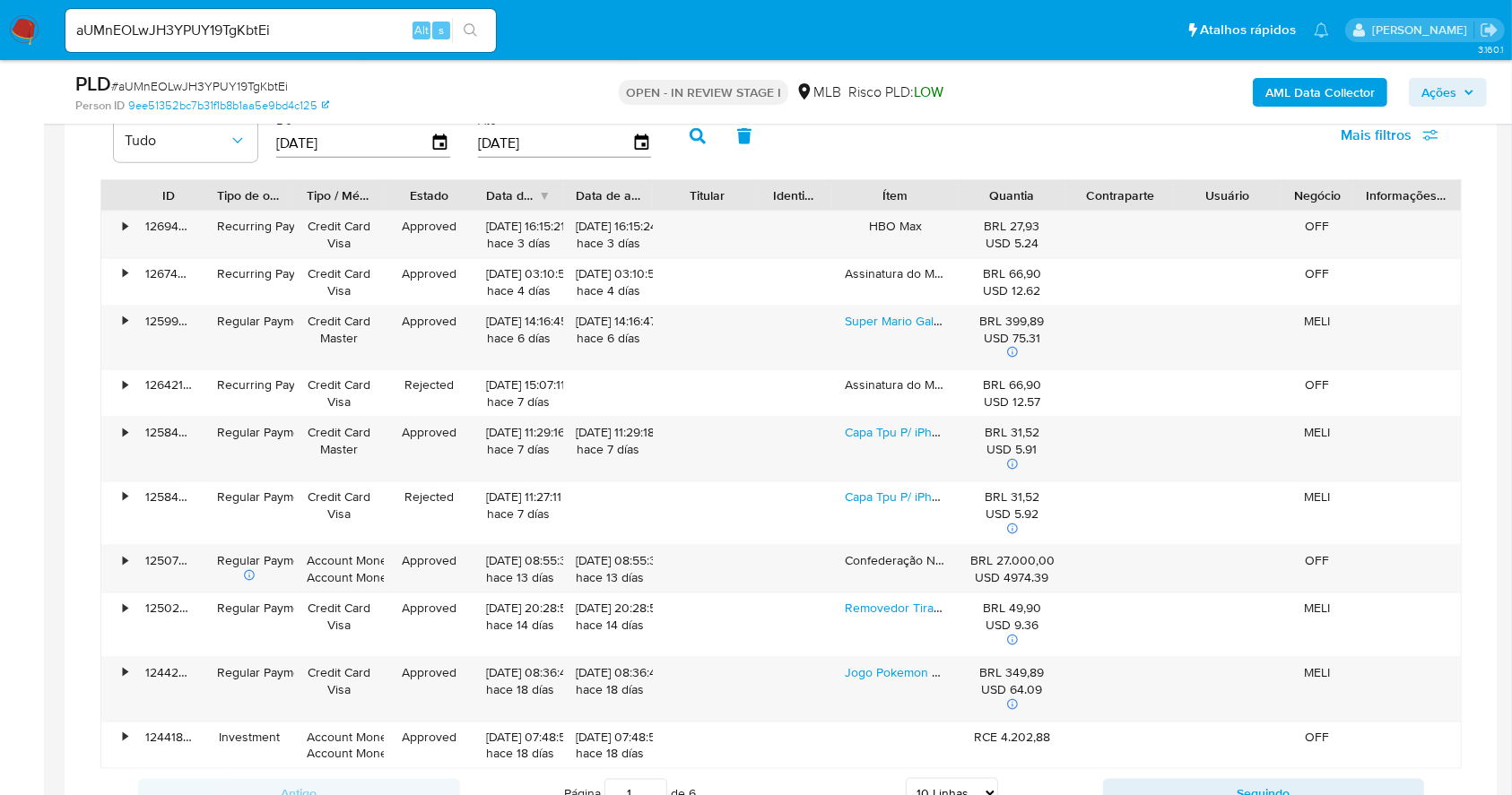
scroll to position [2357, 0]
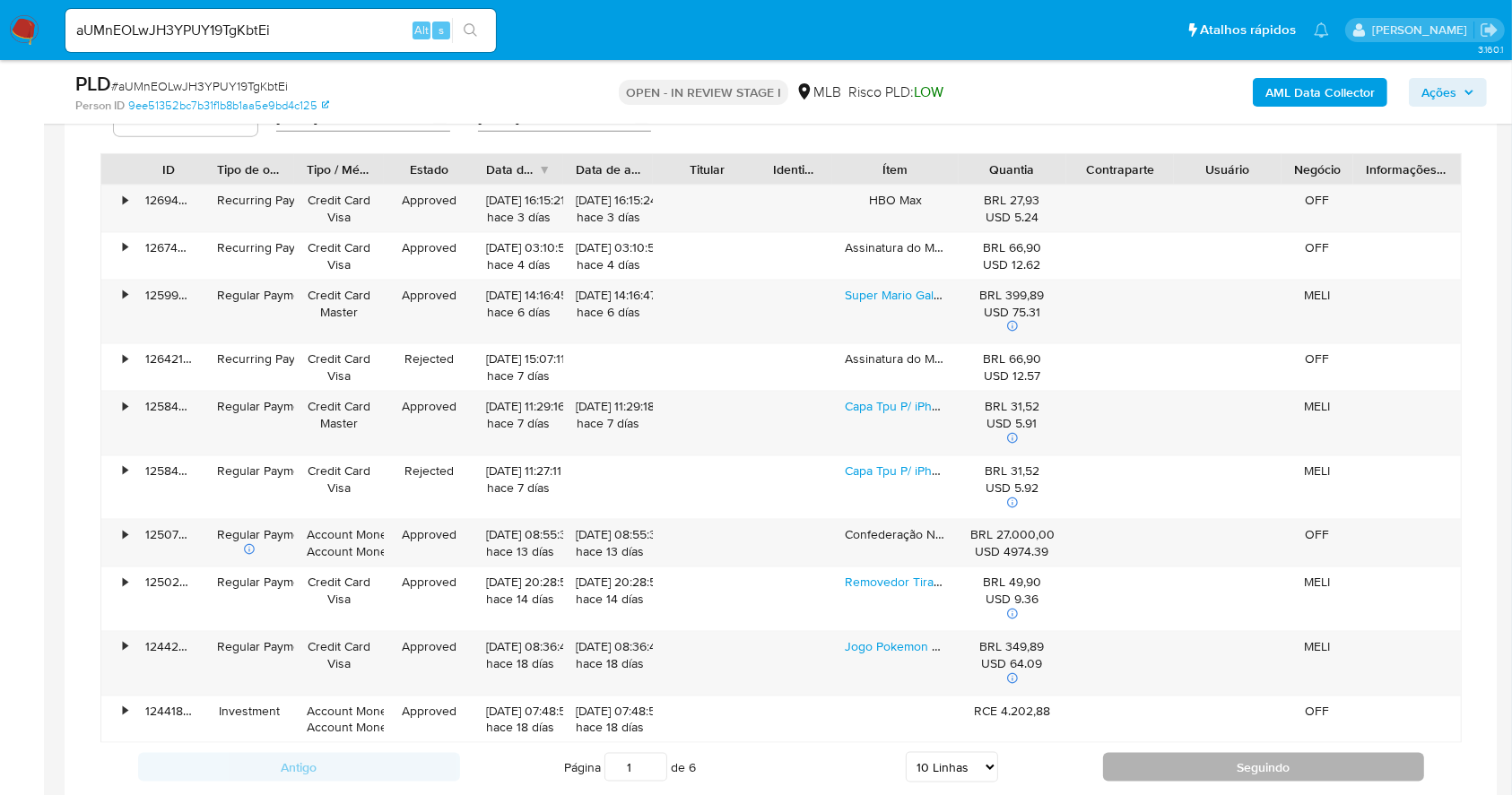
click at [1200, 755] on button "Seguindo" at bounding box center [1263, 767] width 322 height 29
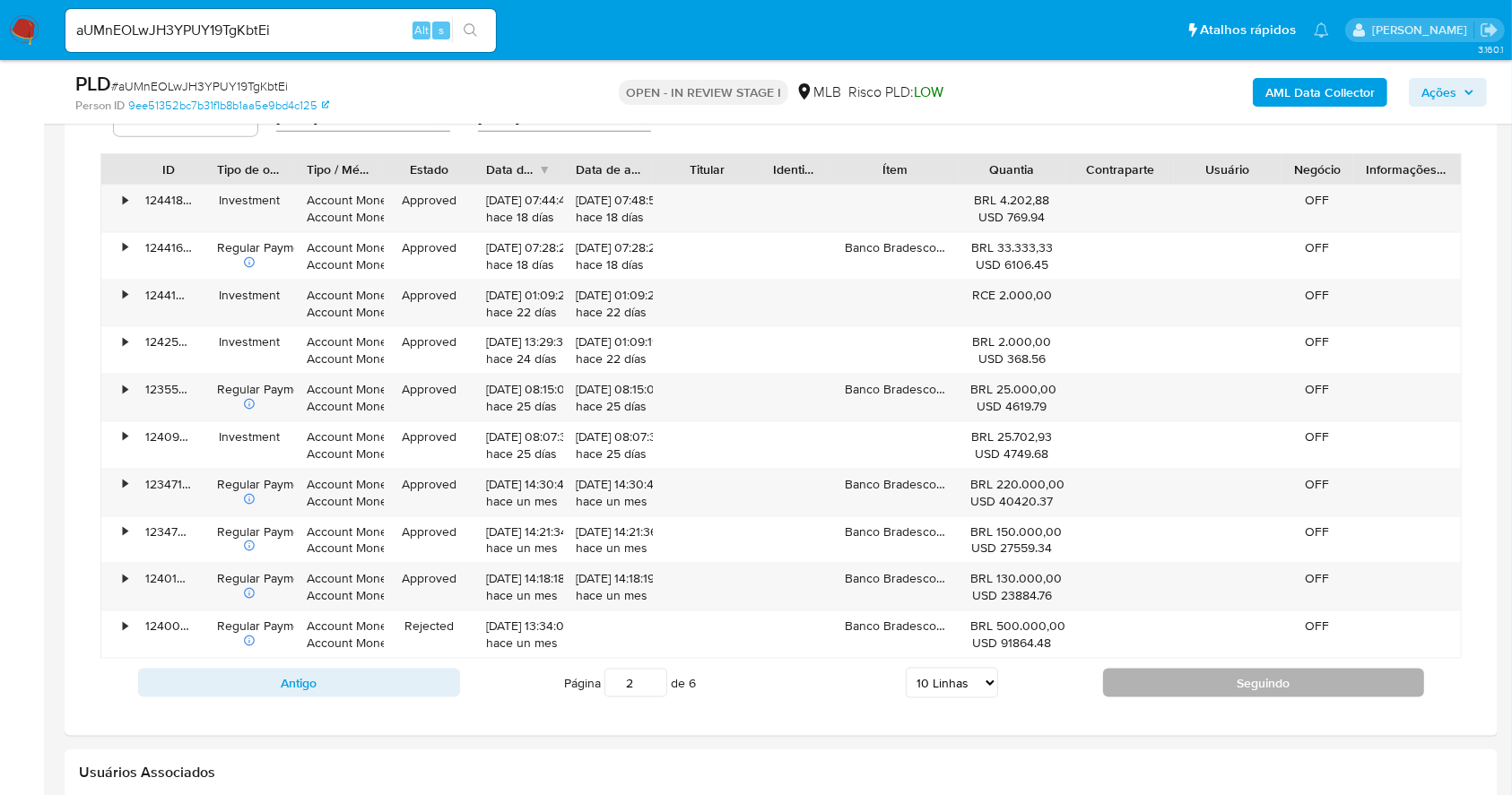
click at [1147, 680] on button "Seguindo" at bounding box center [1263, 683] width 322 height 29
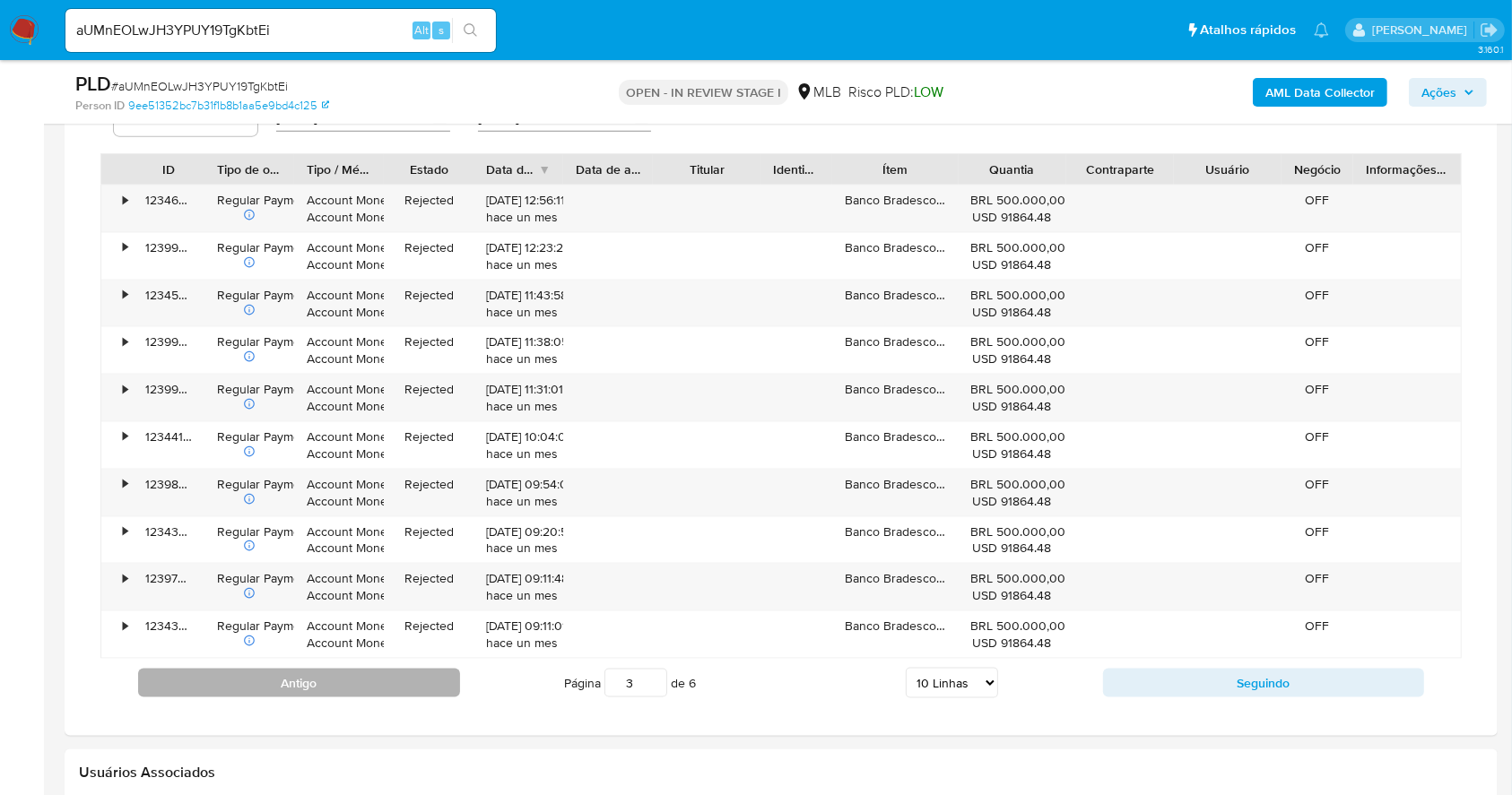
click at [411, 678] on button "Antigo" at bounding box center [299, 683] width 322 height 29
type input "2"
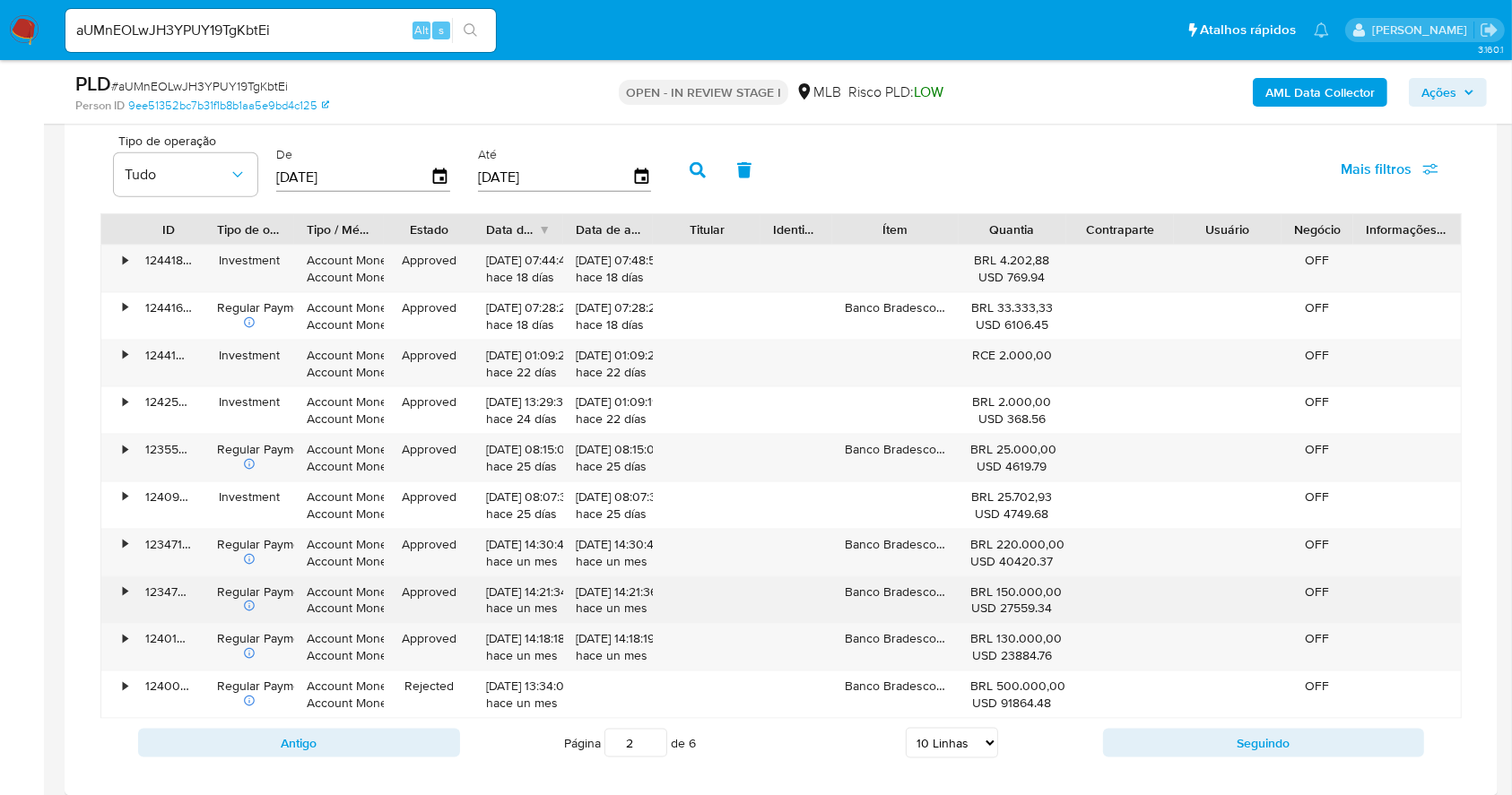
scroll to position [2301, 0]
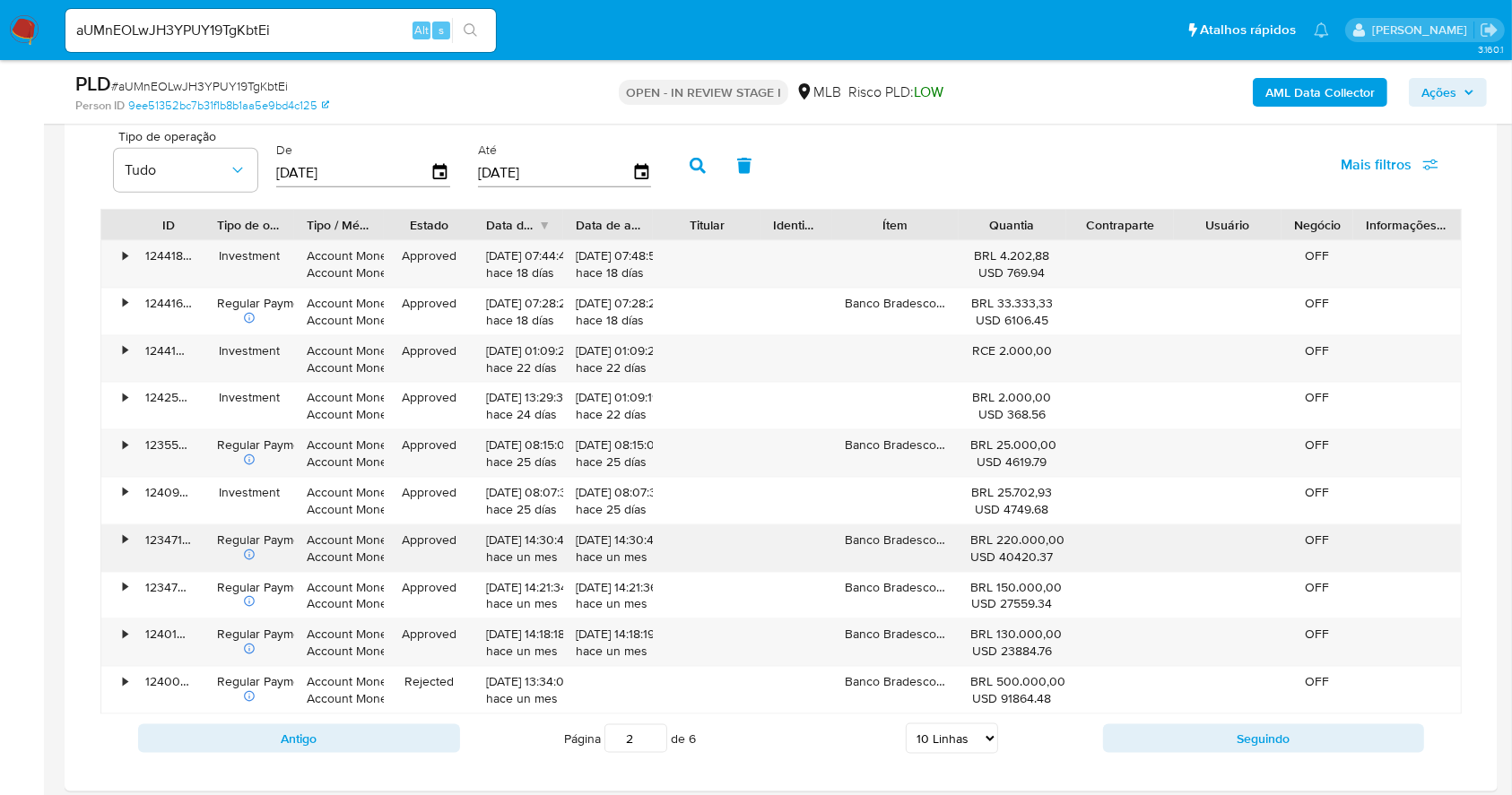
click at [124, 543] on div "•" at bounding box center [124, 540] width 5 height 17
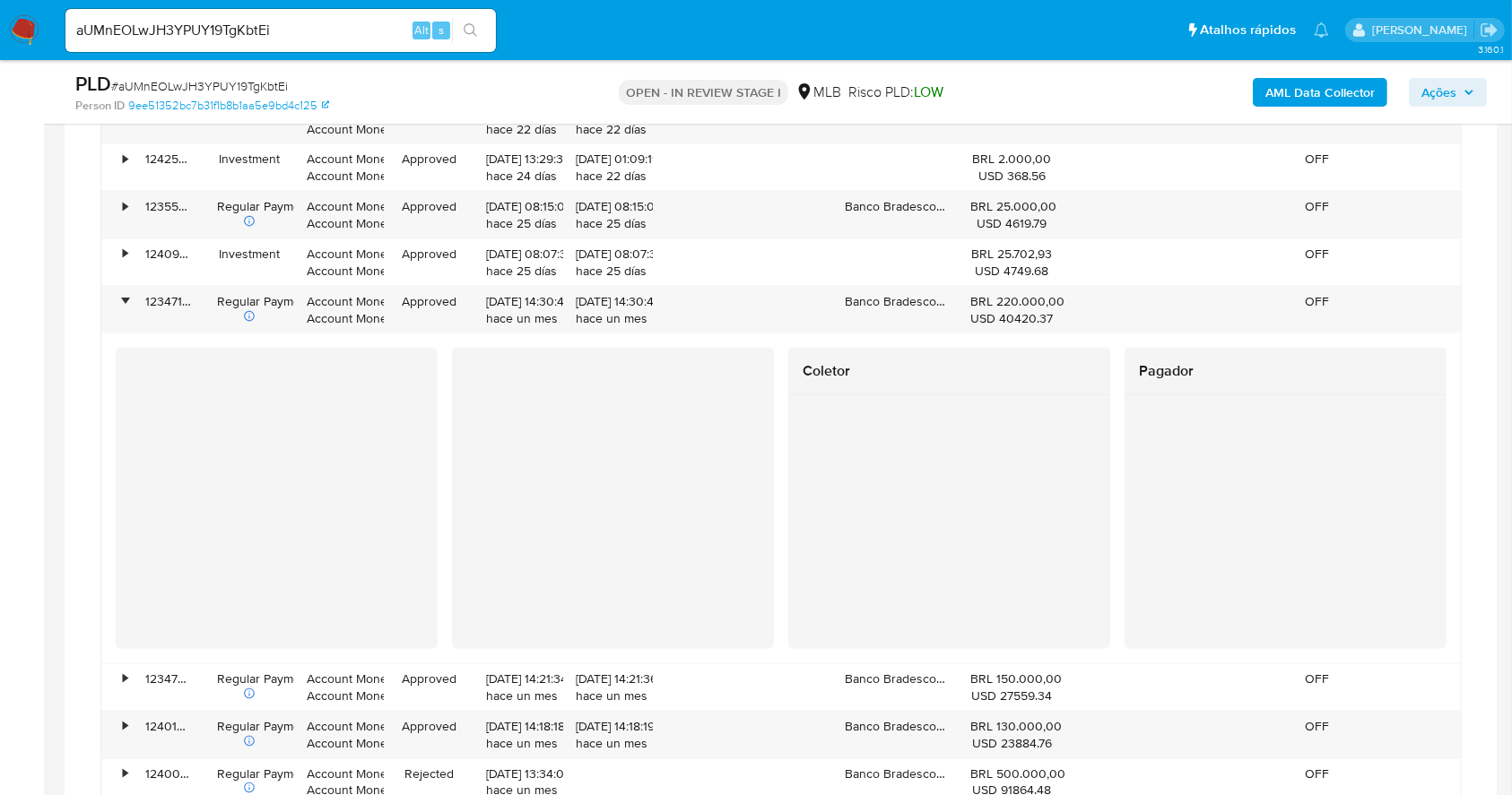
scroll to position [2780, 0]
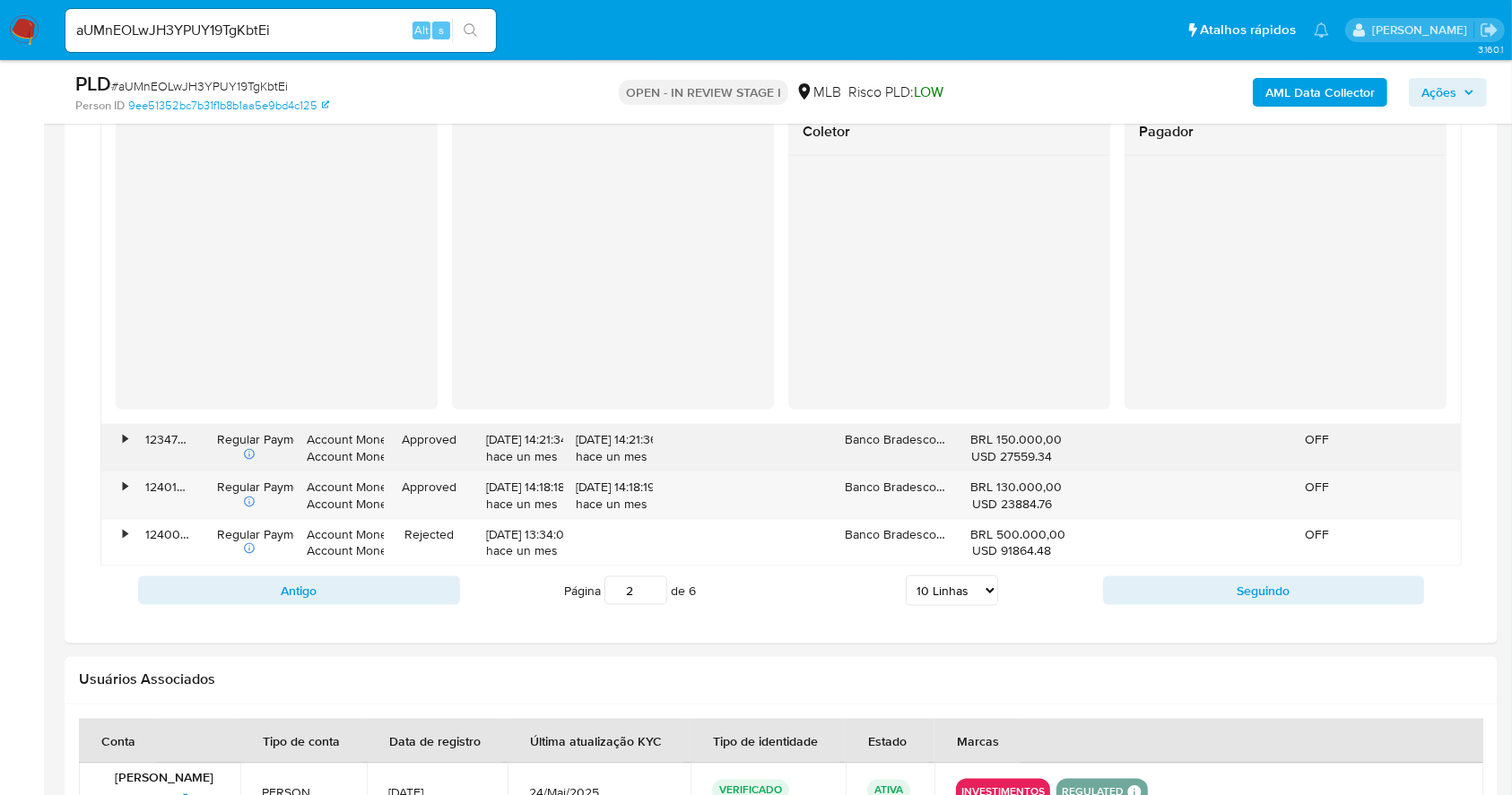
click at [124, 446] on div "•" at bounding box center [124, 439] width 5 height 17
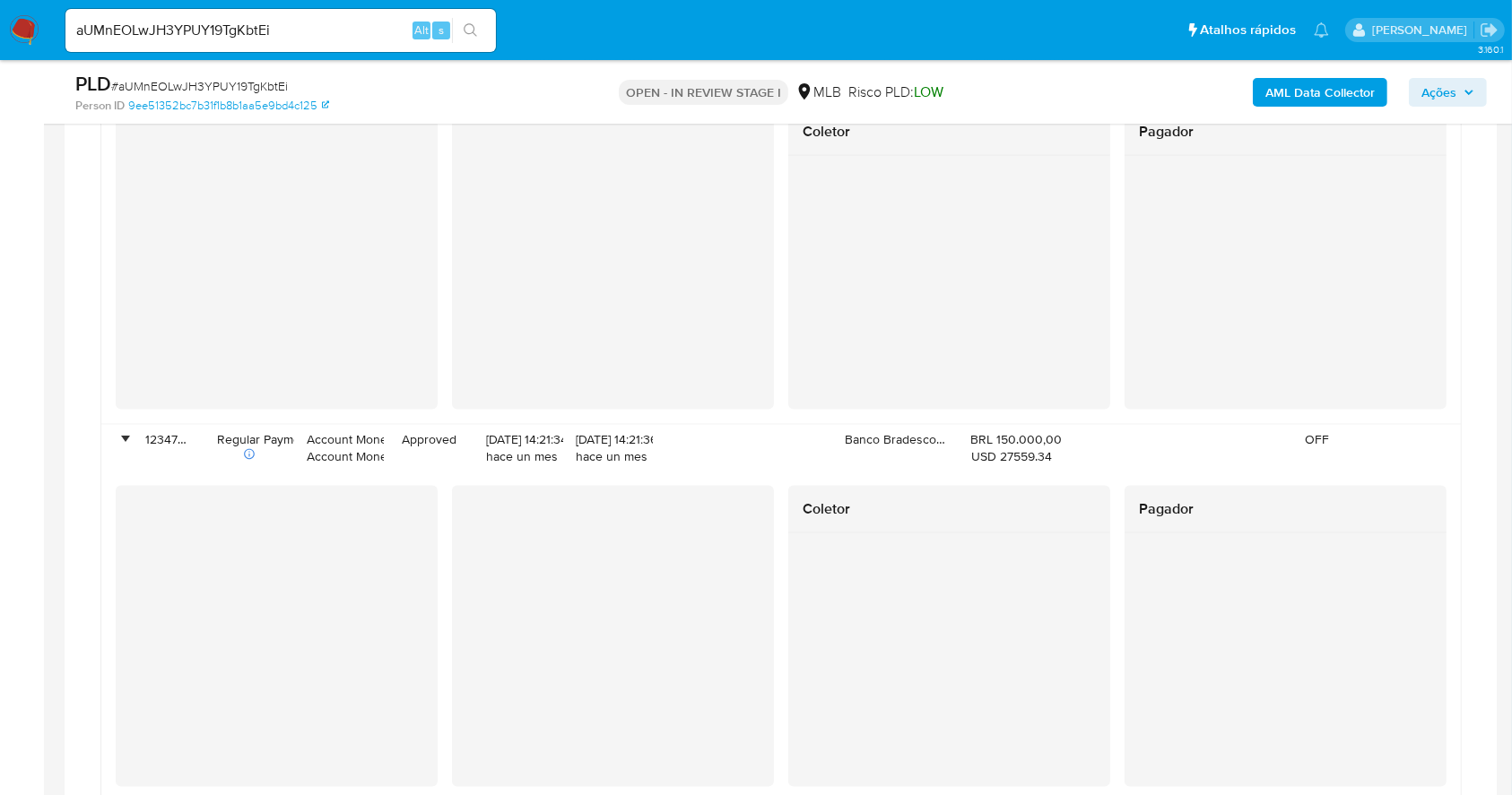
drag, startPoint x: 1459, startPoint y: 83, endPoint x: 1443, endPoint y: 83, distance: 16.0
click at [1457, 83] on span "Ações" at bounding box center [1447, 92] width 53 height 25
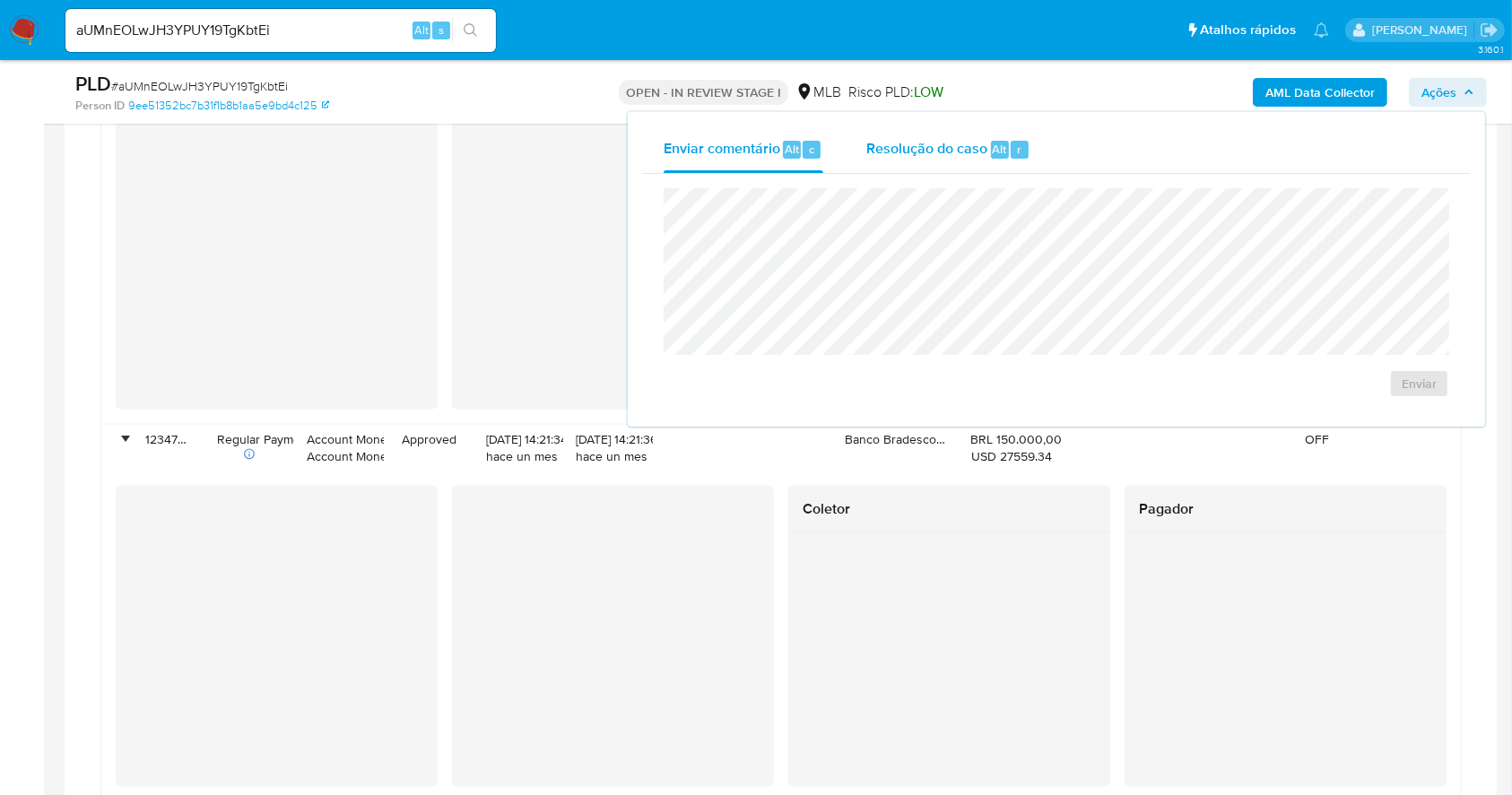
click at [977, 144] on span "Resolução do caso" at bounding box center [927, 149] width 121 height 20
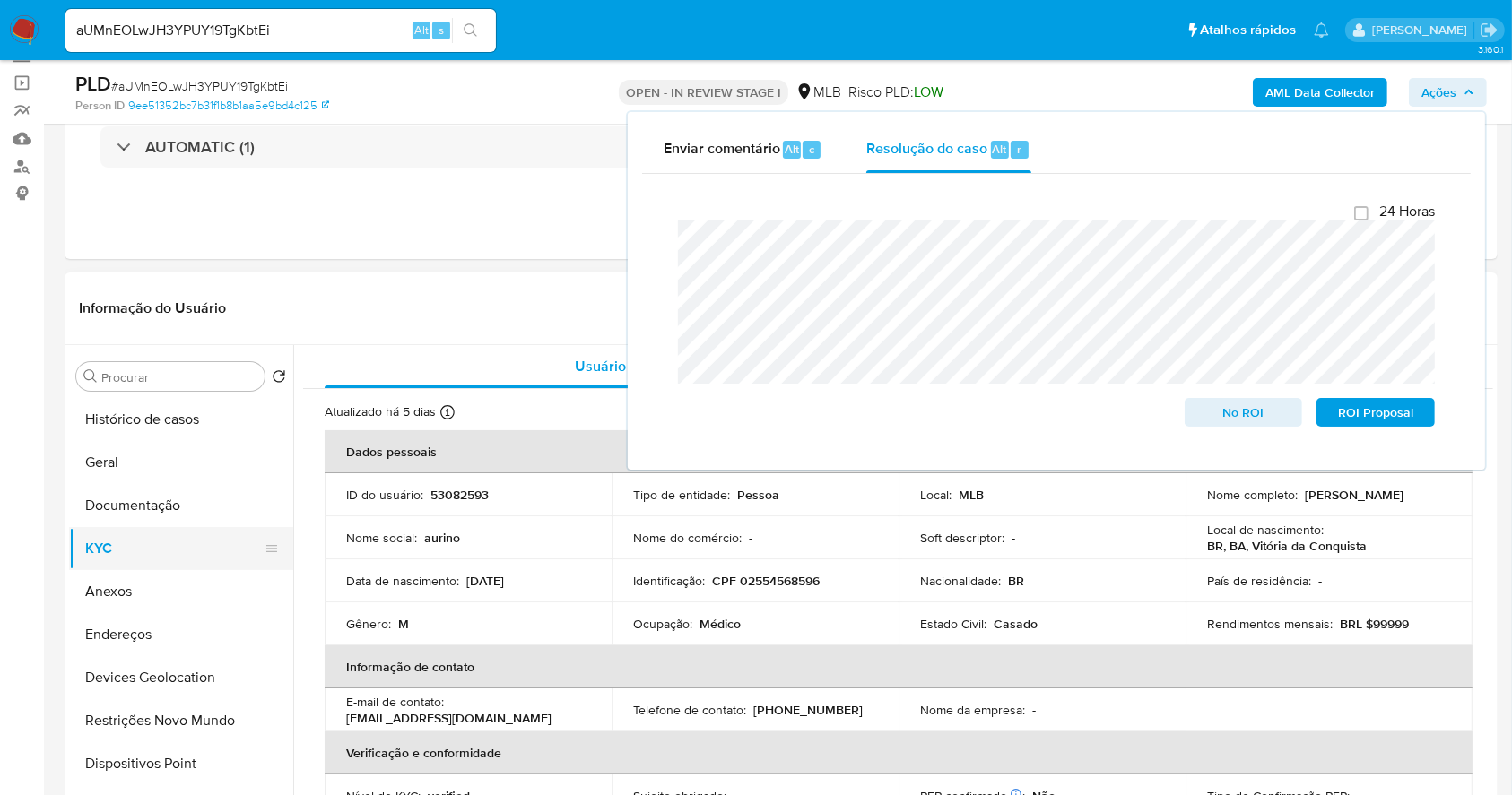
scroll to position [239, 0]
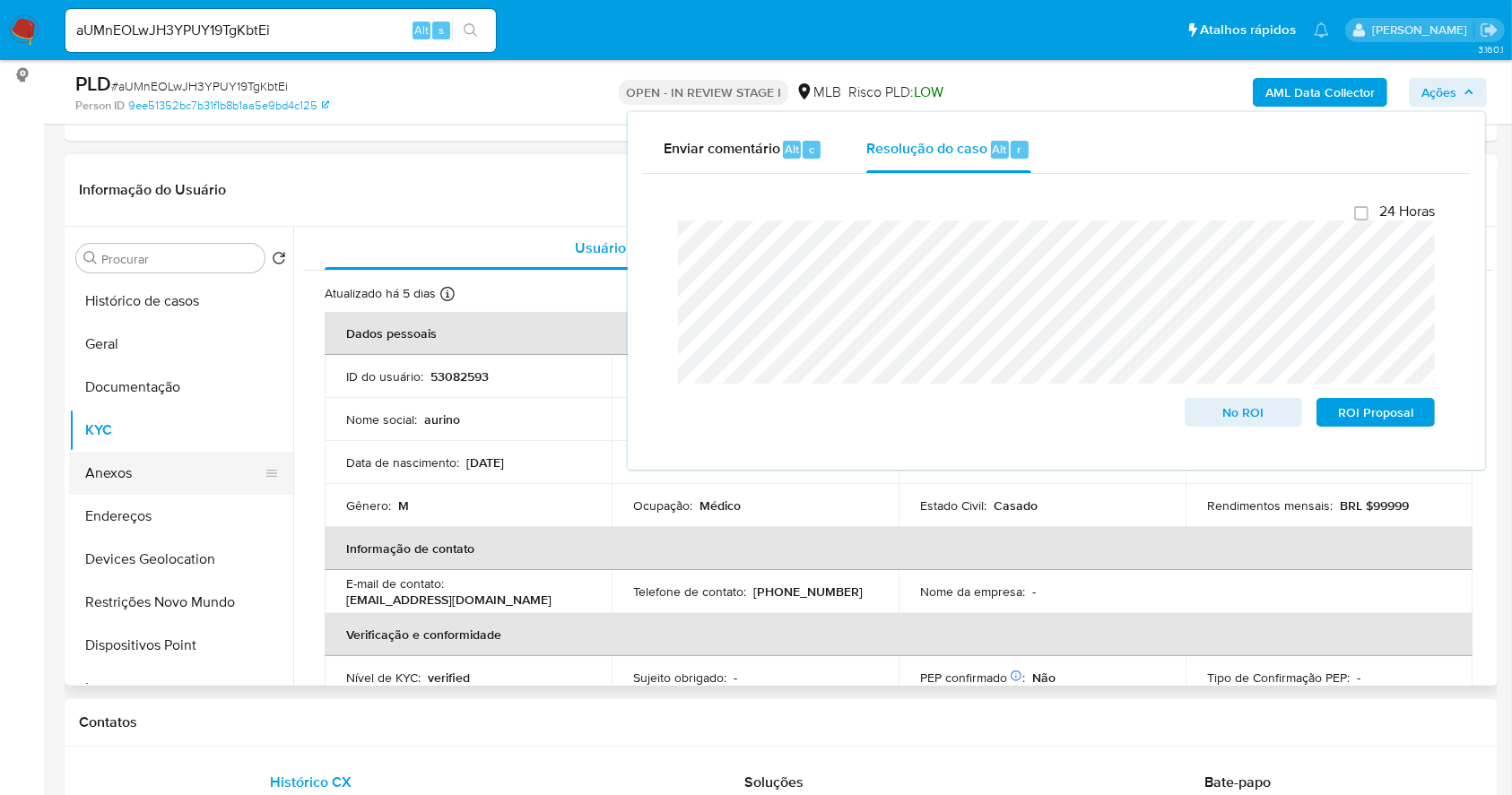
click at [123, 479] on button "Anexos" at bounding box center [174, 474] width 210 height 43
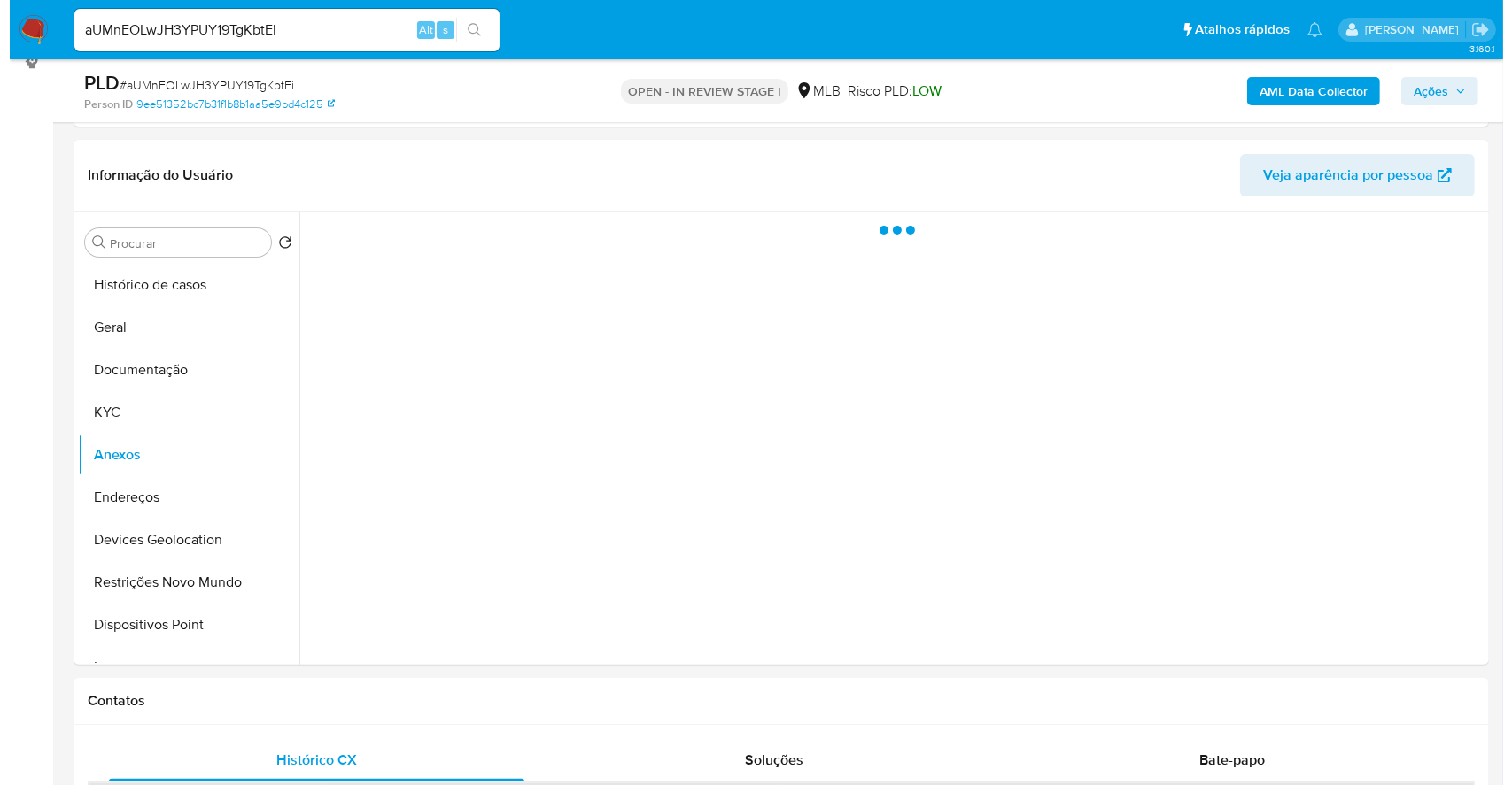
scroll to position [258, 0]
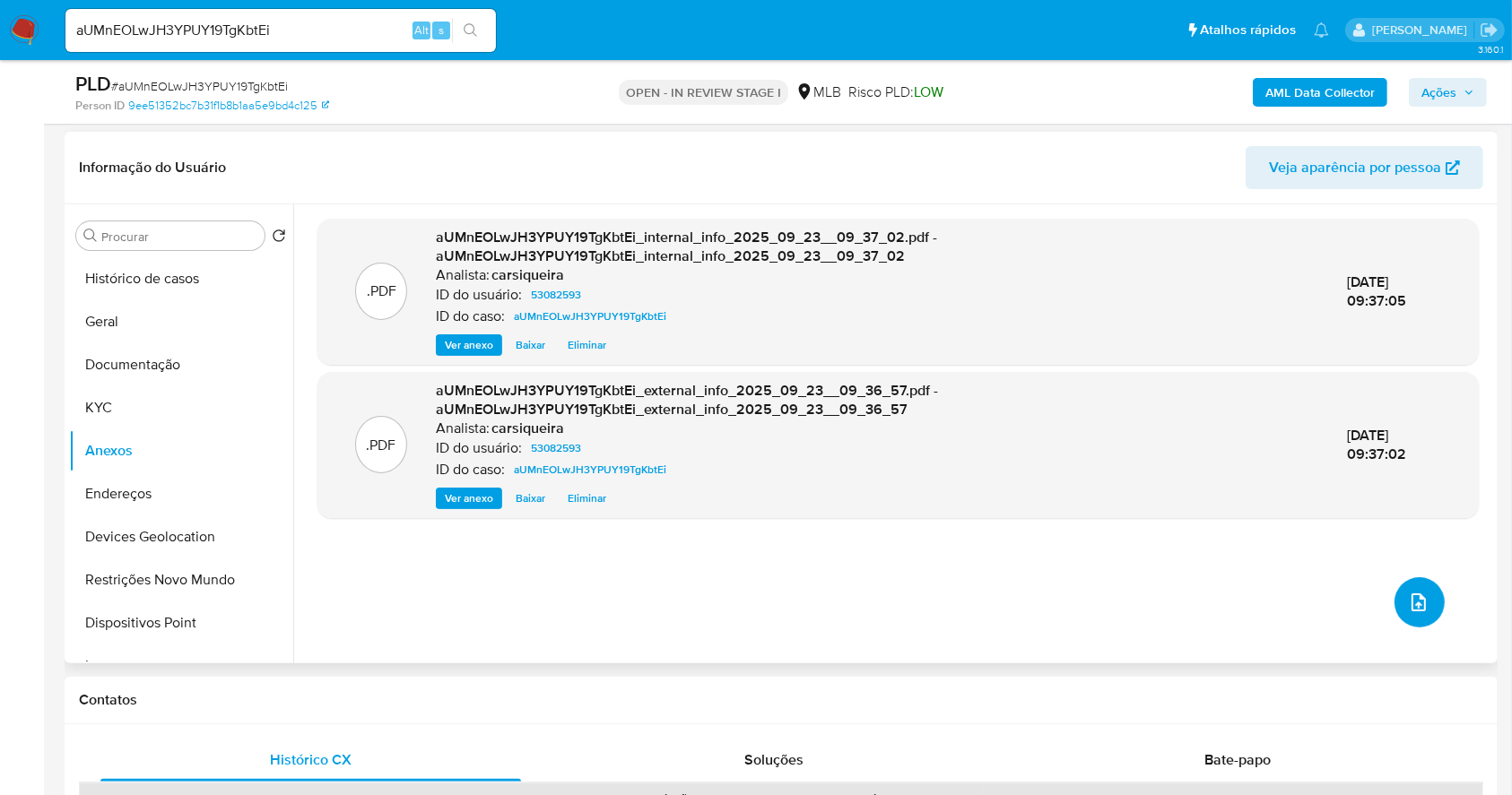
click at [1411, 597] on icon "upload-file" at bounding box center [1417, 602] width 14 height 18
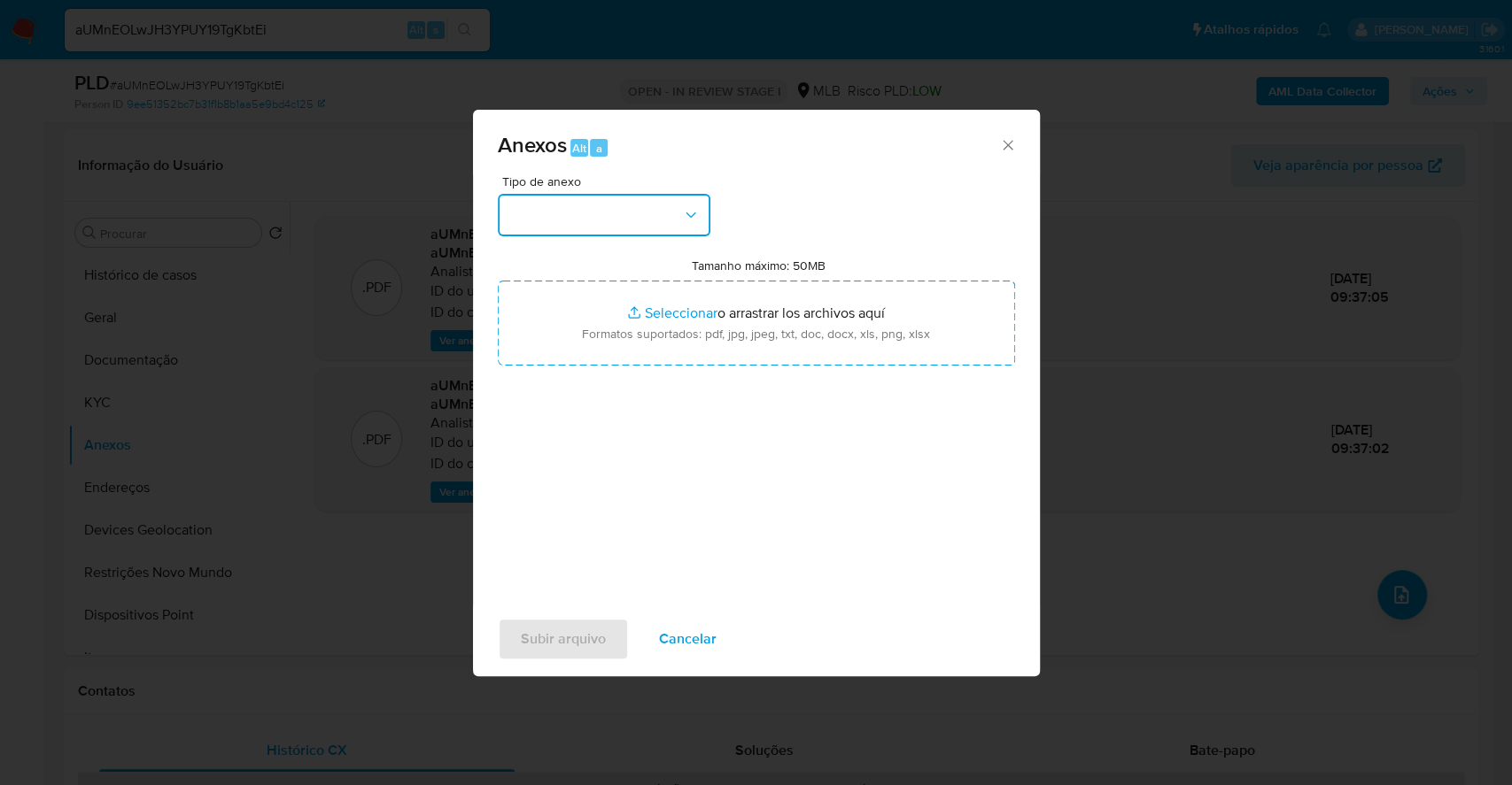
click at [552, 204] on button "button" at bounding box center [605, 215] width 213 height 42
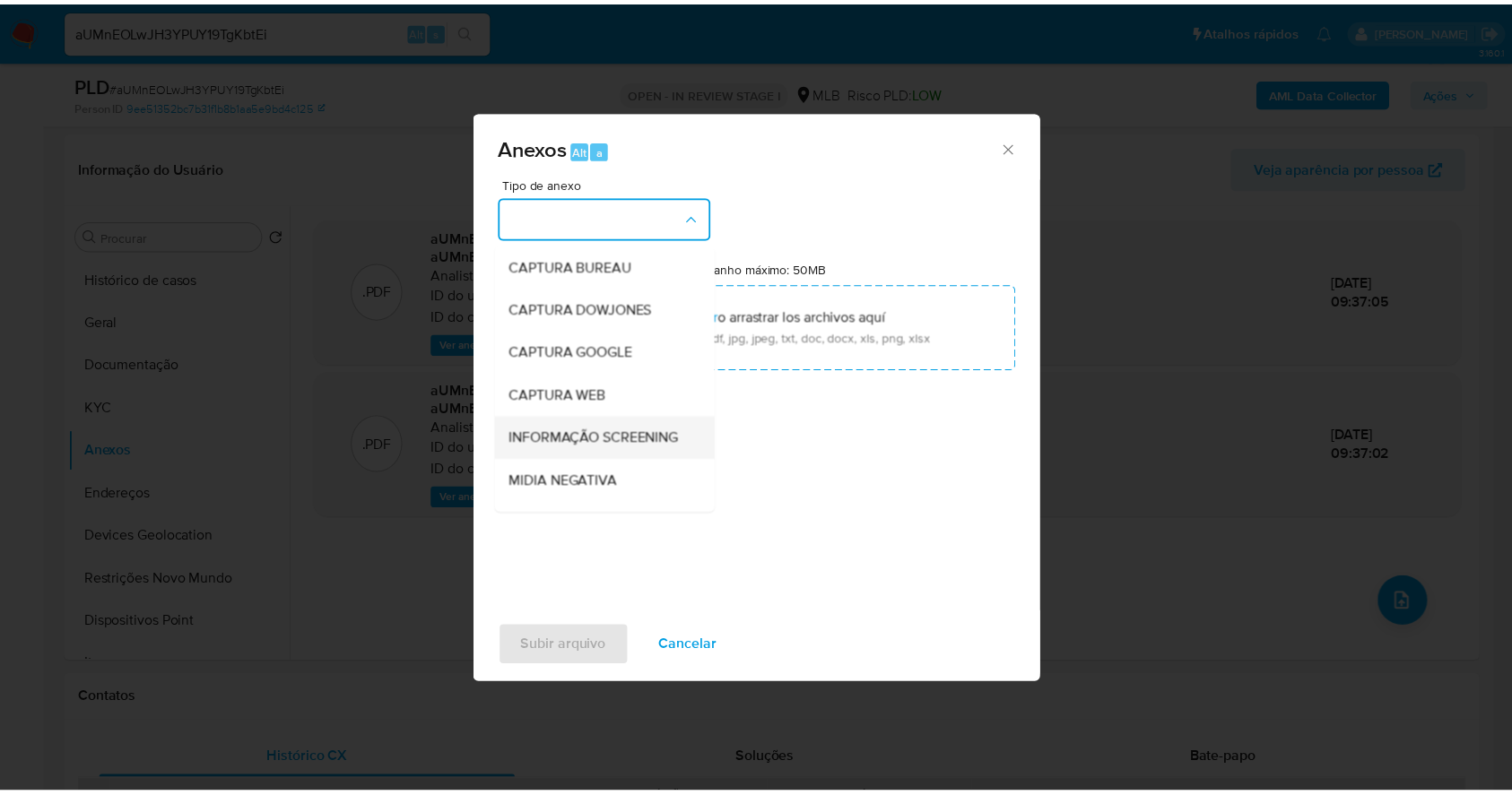
scroll to position [275, 0]
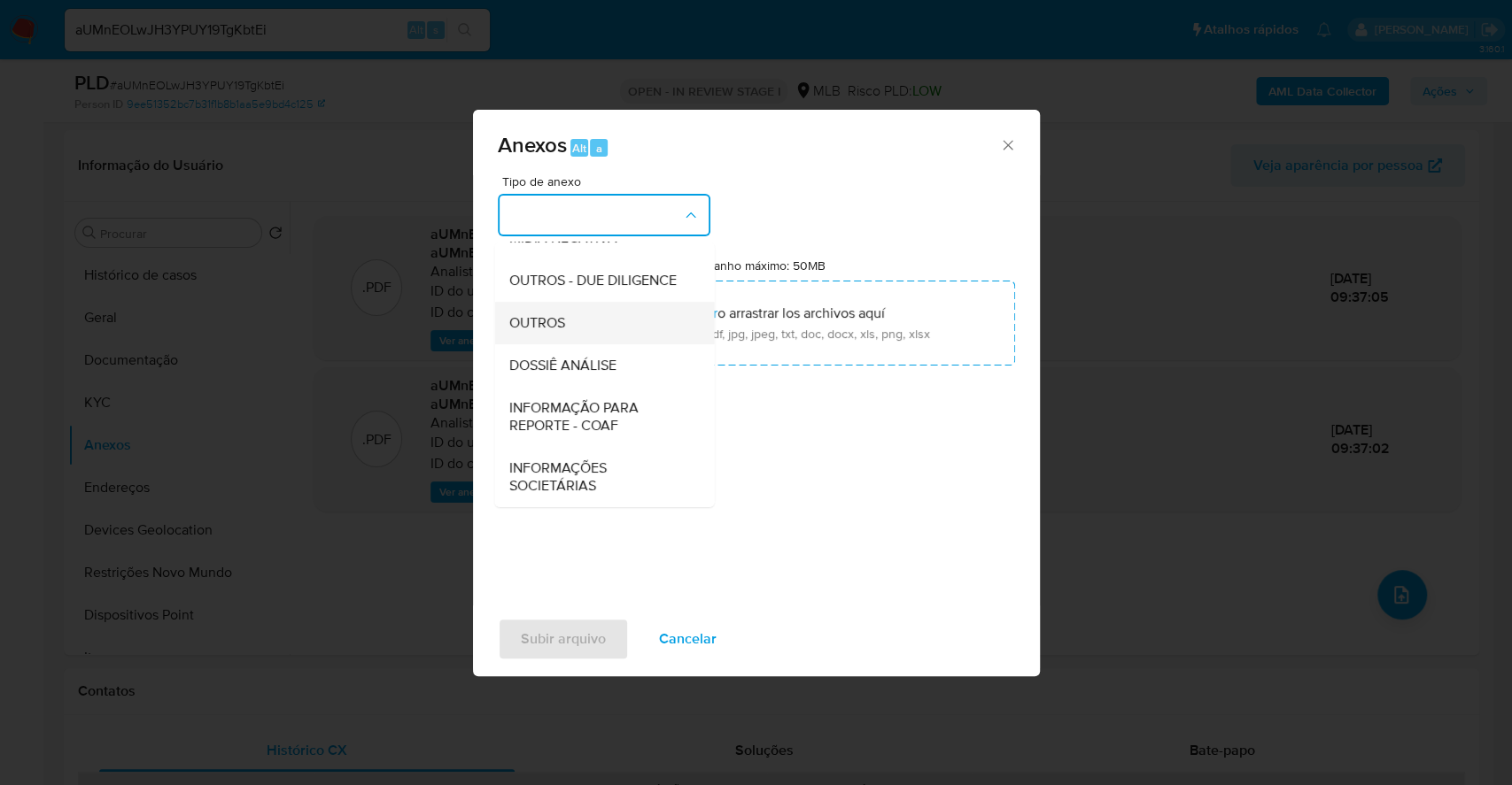
click at [595, 320] on div "OUTROS" at bounding box center [598, 323] width 181 height 42
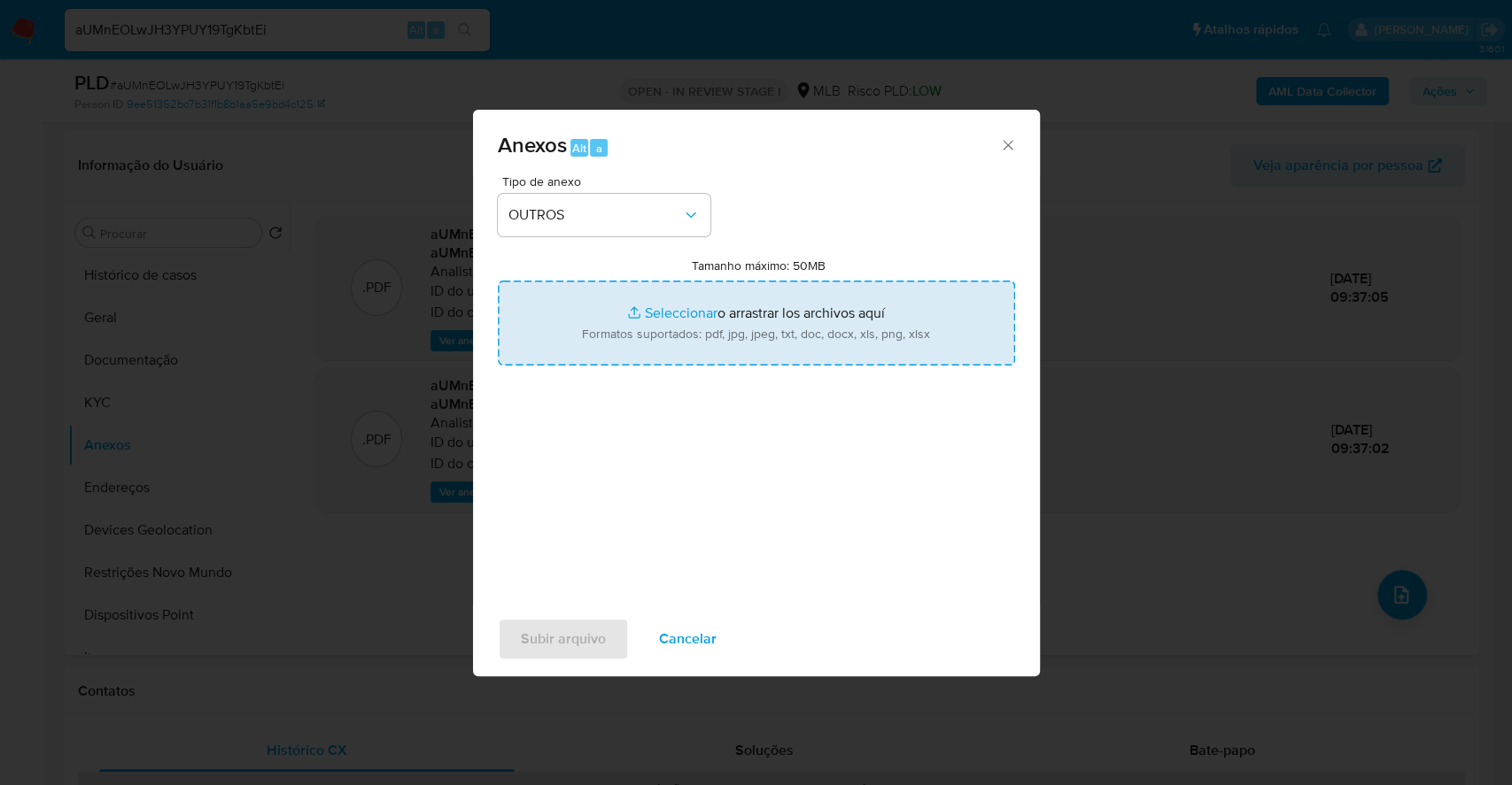
click at [649, 315] on input "Tamanho máximo: 50MB Seleccionar archivos" at bounding box center [757, 323] width 517 height 85
type input "C:\fakepath\Mulan 53082593_2025_09_22_18_22_08.xlsx"
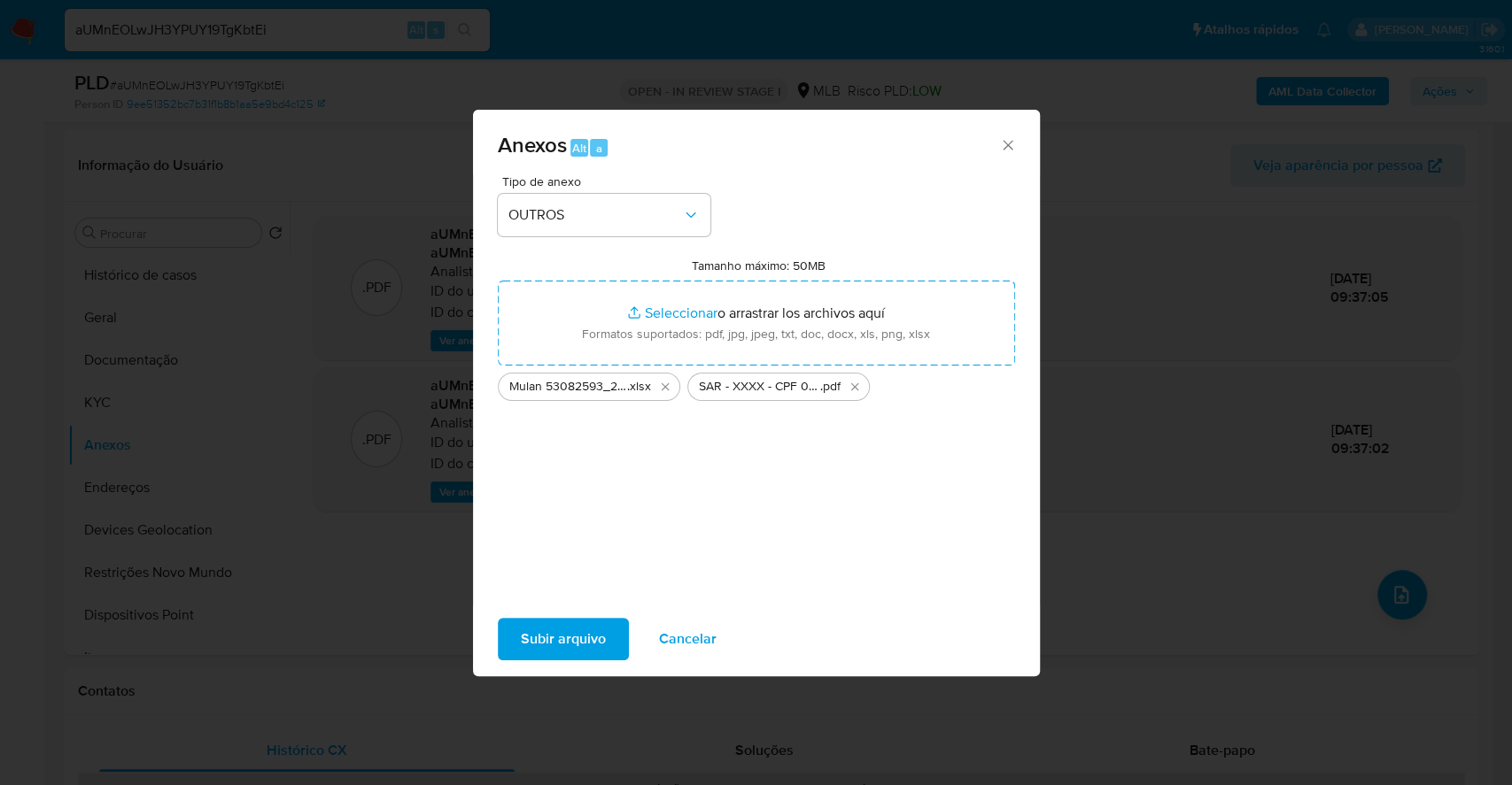
click at [561, 648] on span "Subir arquivo" at bounding box center [563, 639] width 85 height 39
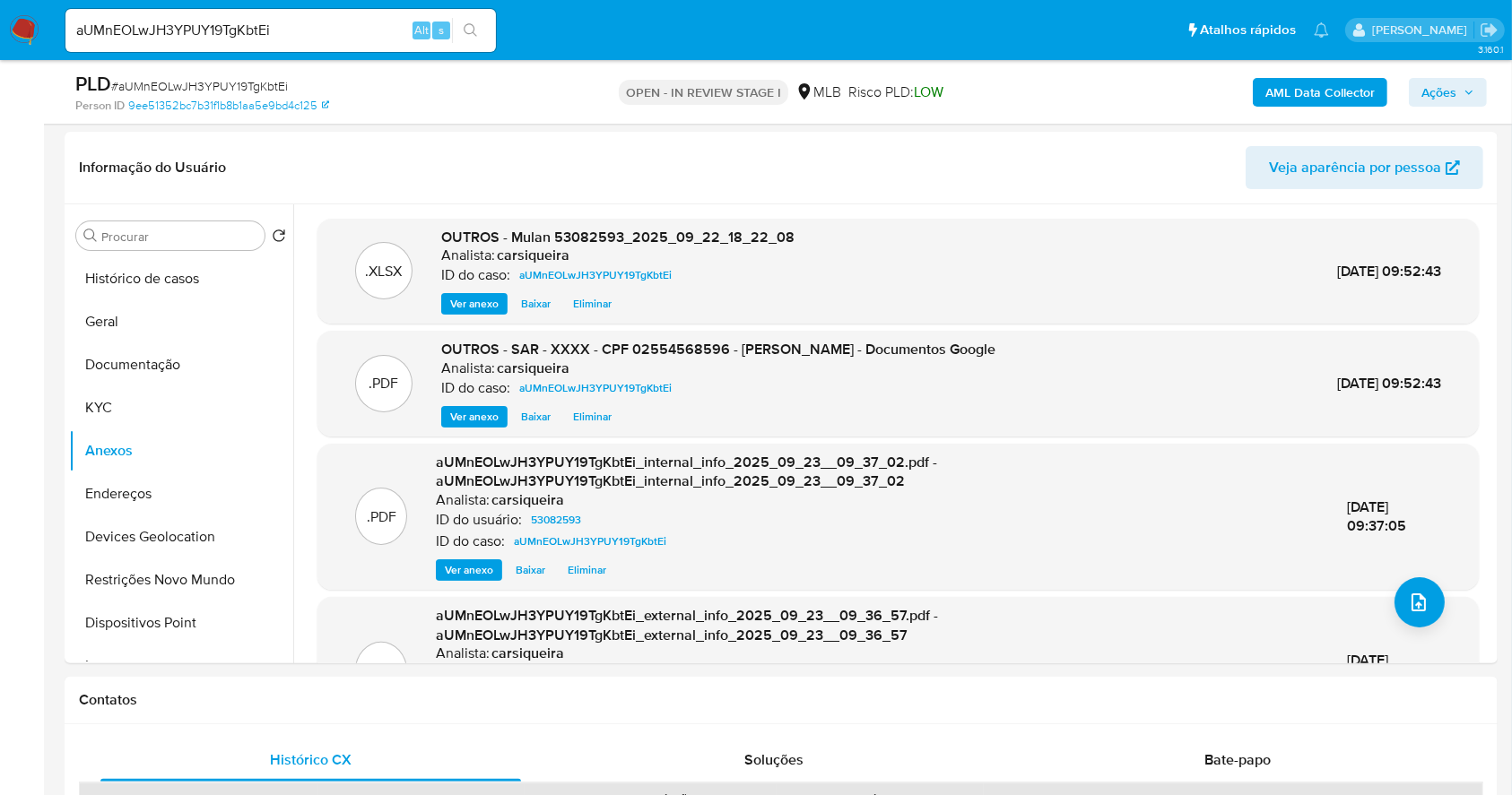
click at [1442, 93] on span "Ações" at bounding box center [1439, 92] width 35 height 29
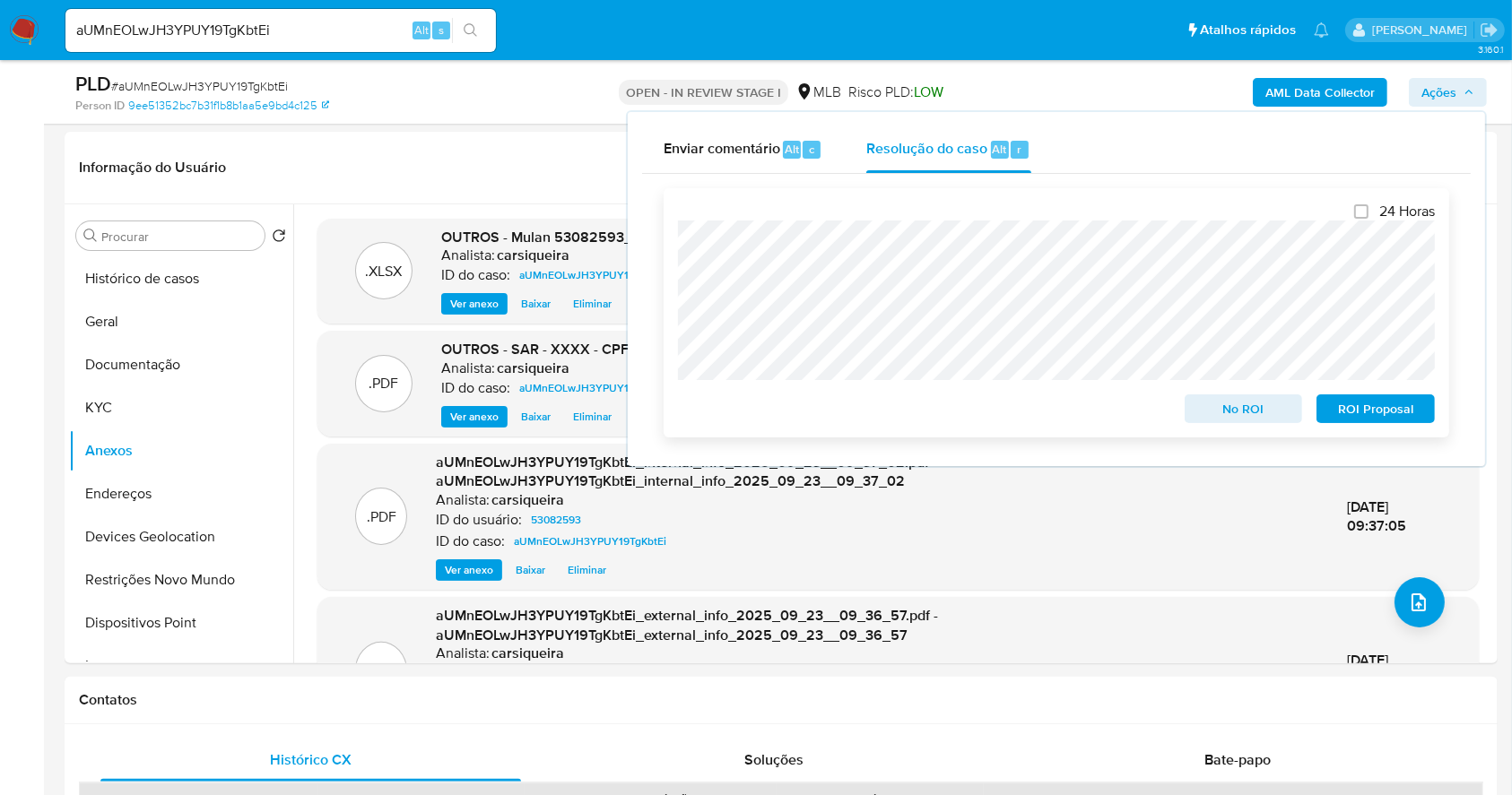
click at [1375, 405] on span "ROI Proposal" at bounding box center [1375, 409] width 93 height 25
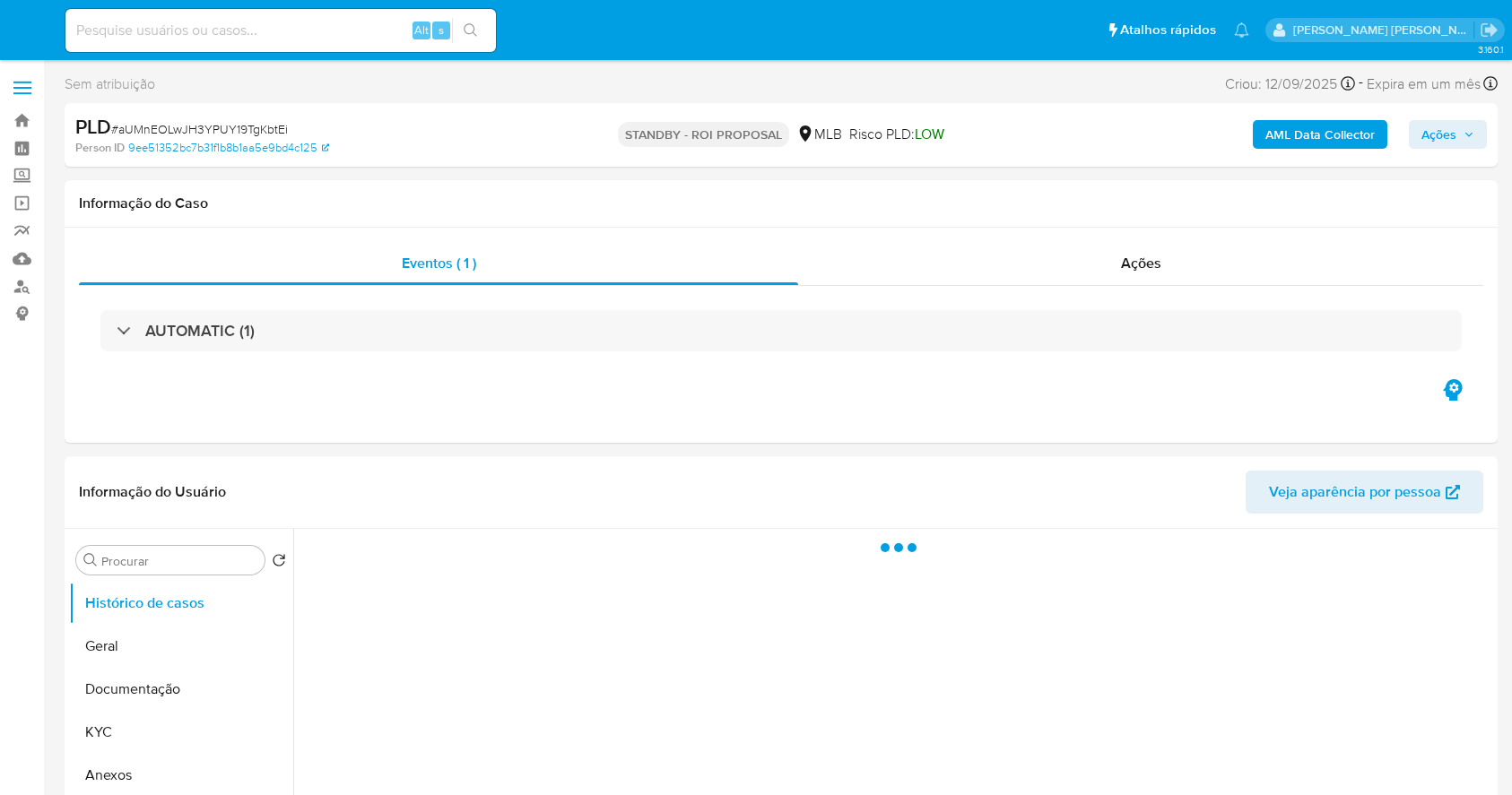
select select "10"
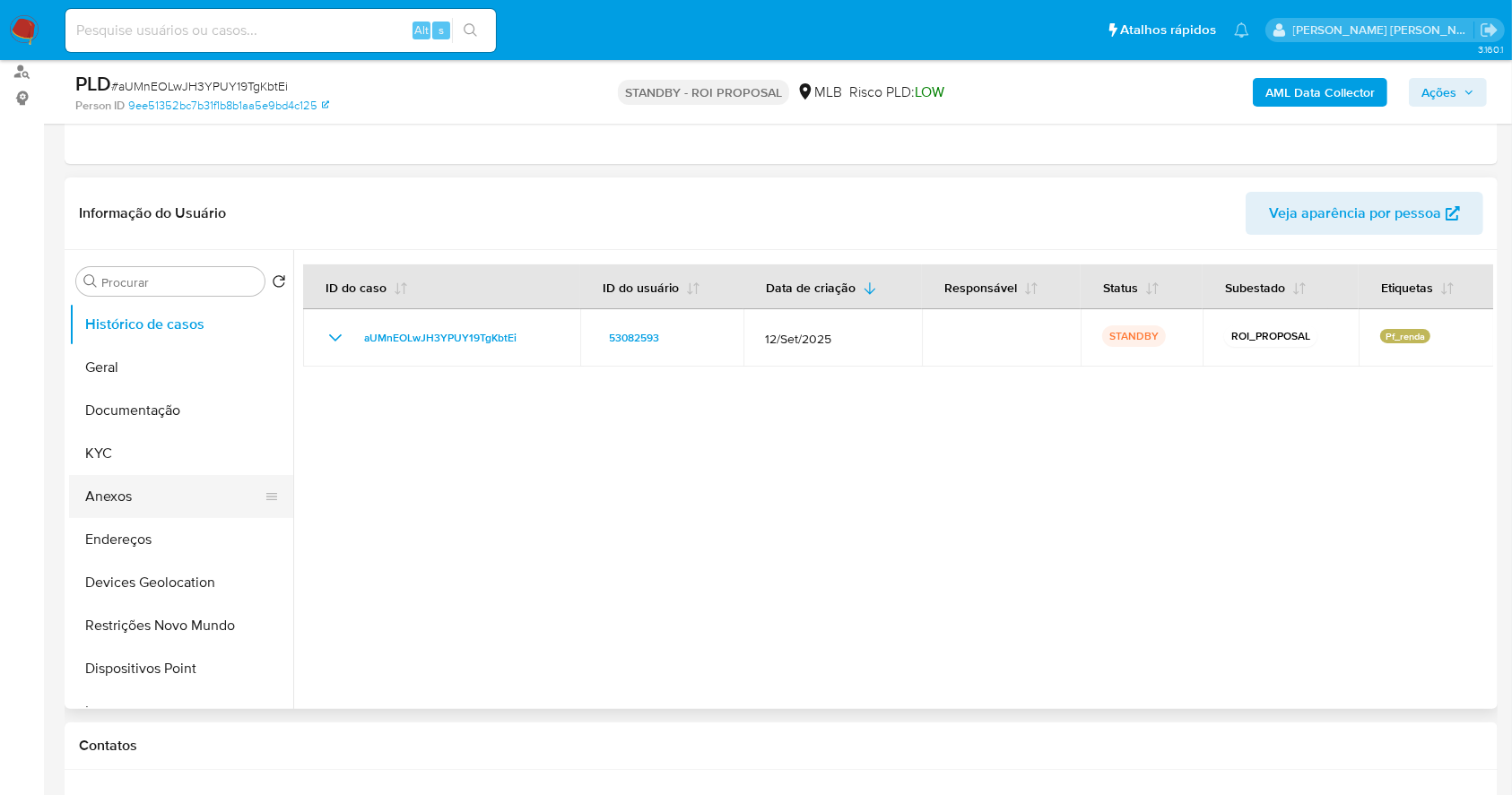
scroll to position [239, 0]
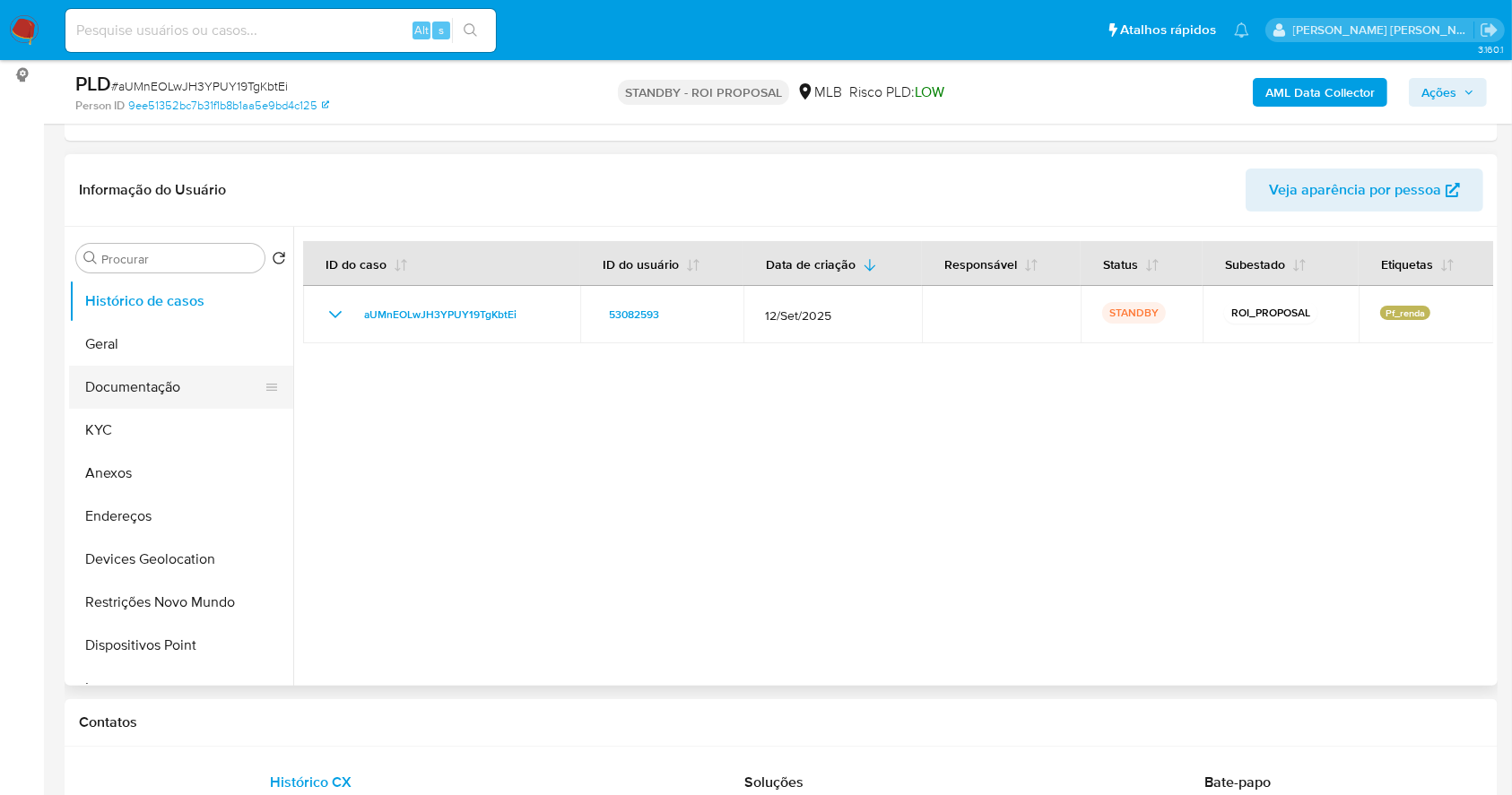
click at [136, 398] on button "Documentação" at bounding box center [174, 387] width 210 height 43
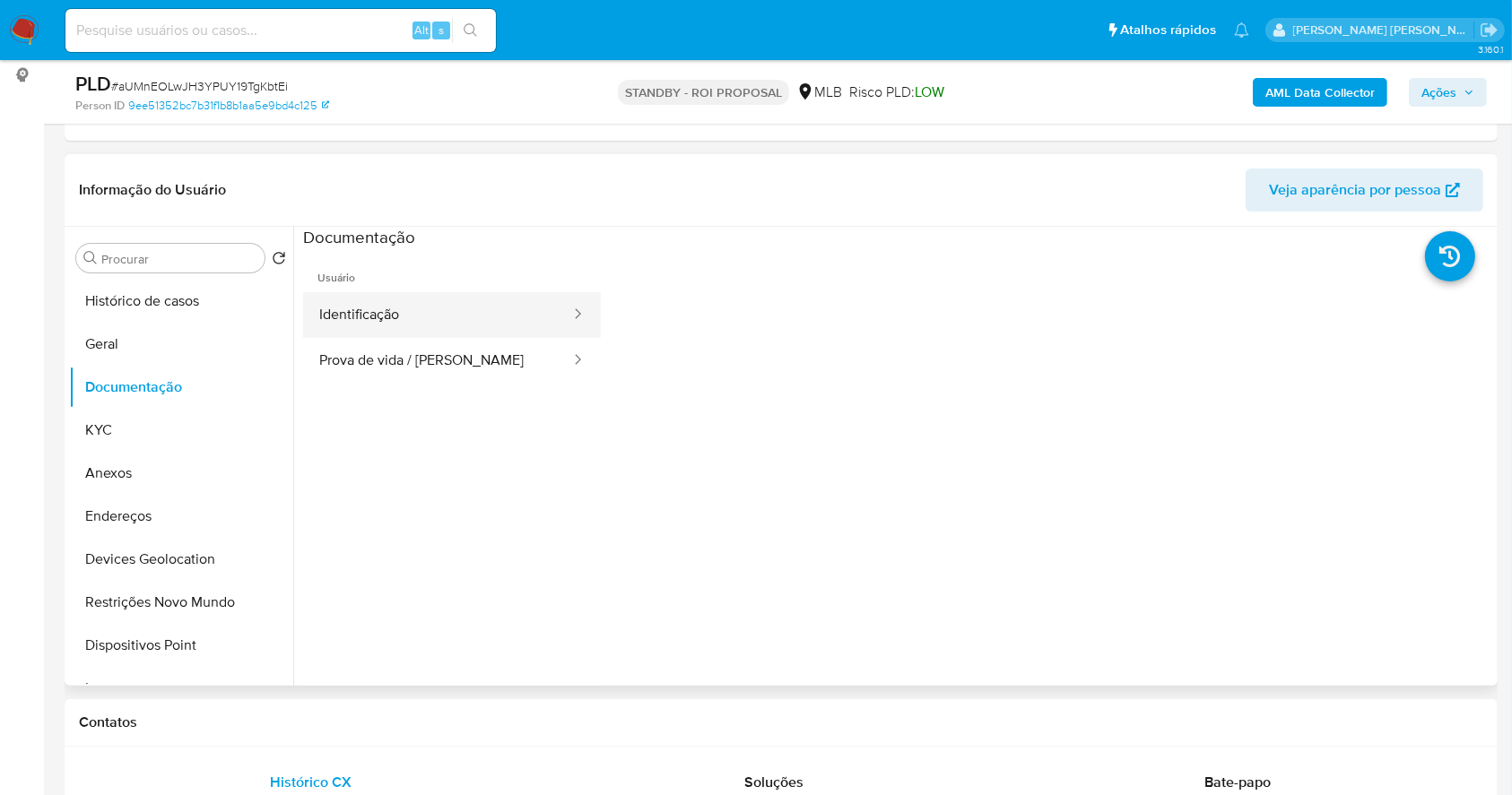
click at [411, 319] on button "Identificação" at bounding box center [437, 315] width 269 height 46
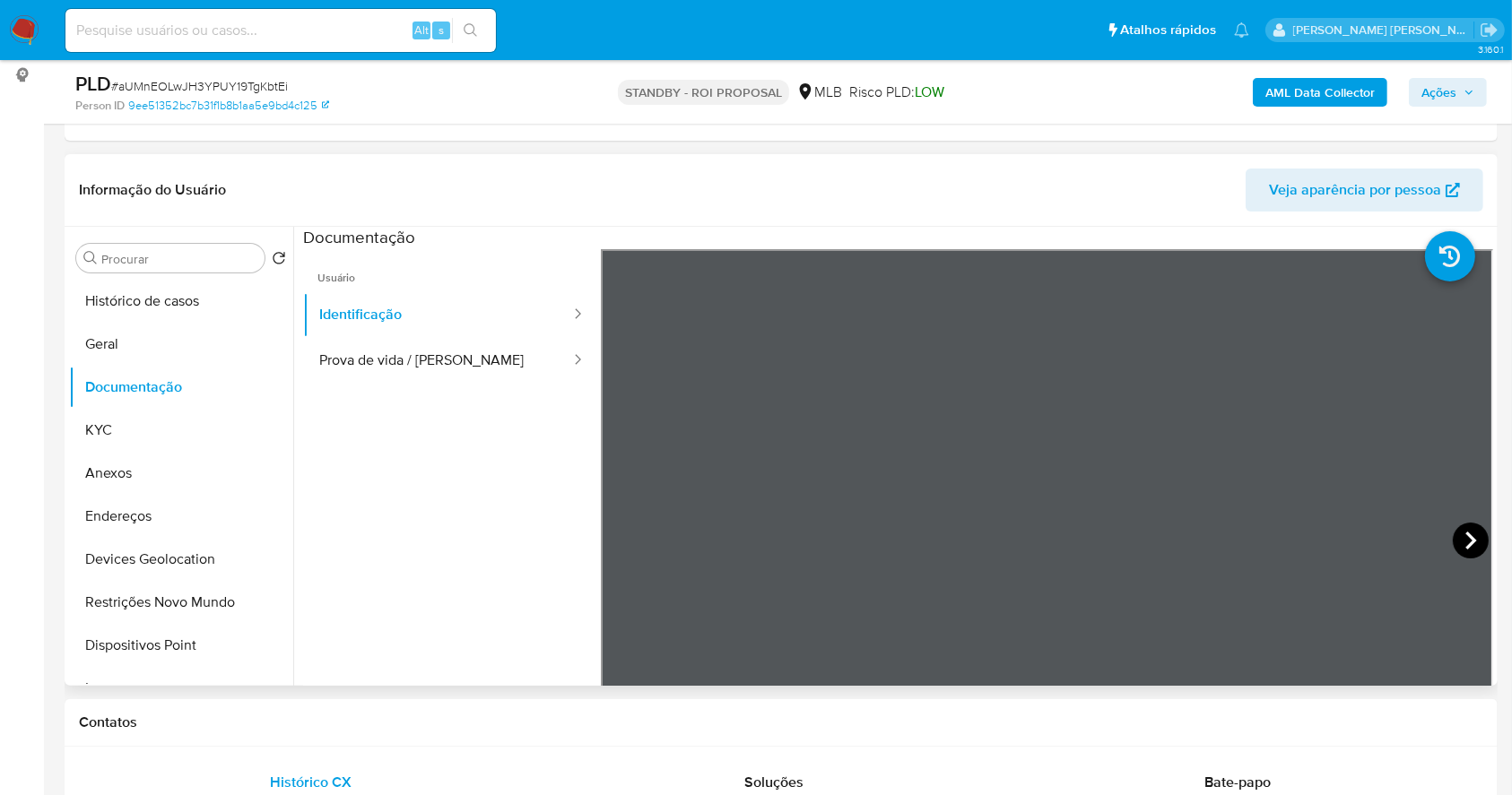
click at [1454, 537] on icon at bounding box center [1470, 541] width 36 height 36
drag, startPoint x: 201, startPoint y: 95, endPoint x: 189, endPoint y: 75, distance: 23.3
click at [201, 91] on div "PLD # aUMnEOLwJH3YPUY19TgKbtEi" at bounding box center [306, 84] width 463 height 27
click at [189, 75] on div "PLD # aUMnEOLwJH3YPUY19TgKbtEi" at bounding box center [306, 84] width 463 height 27
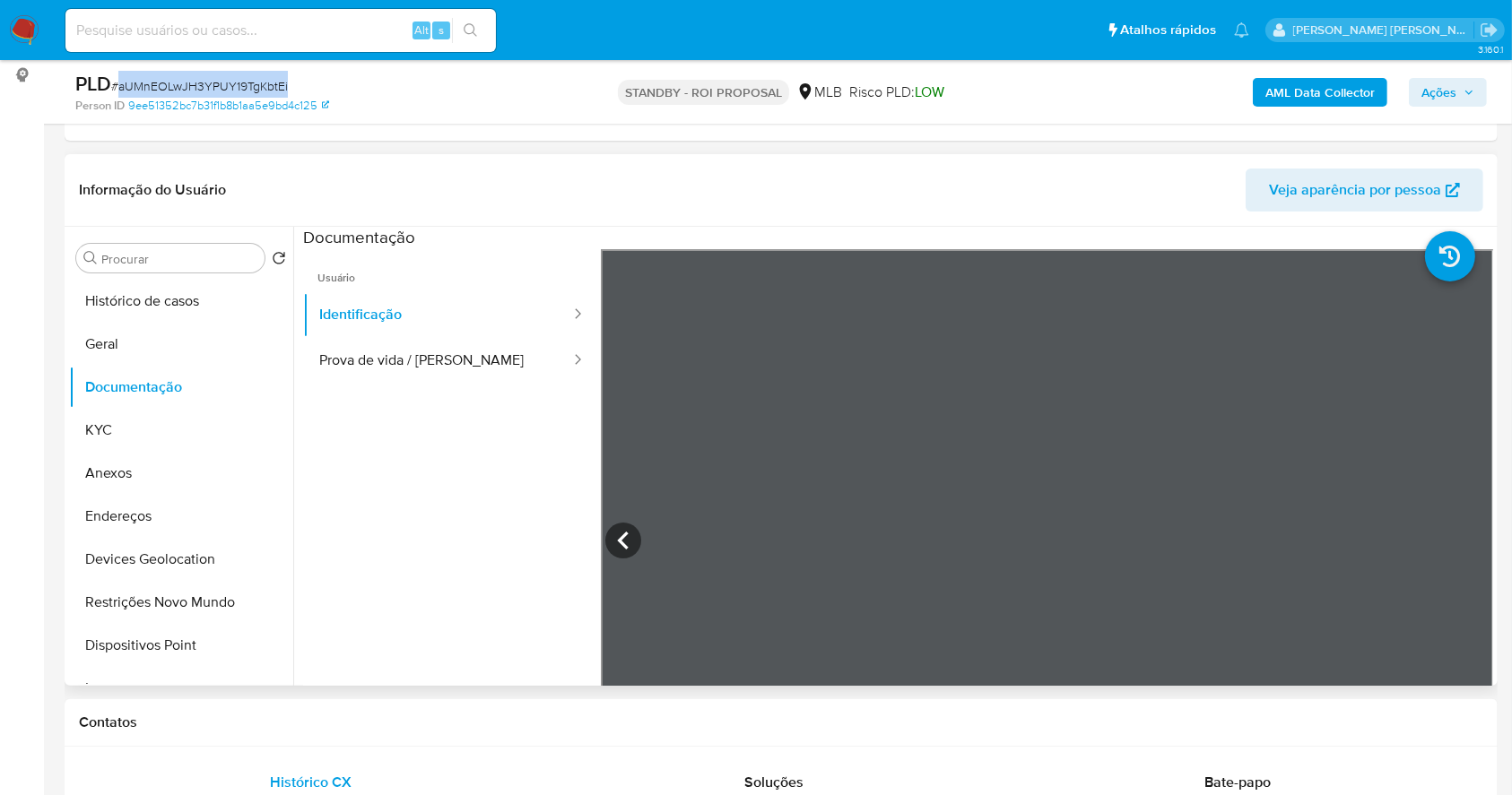
copy span "aUMnEOLwJH3YPUY19TgKbtEi"
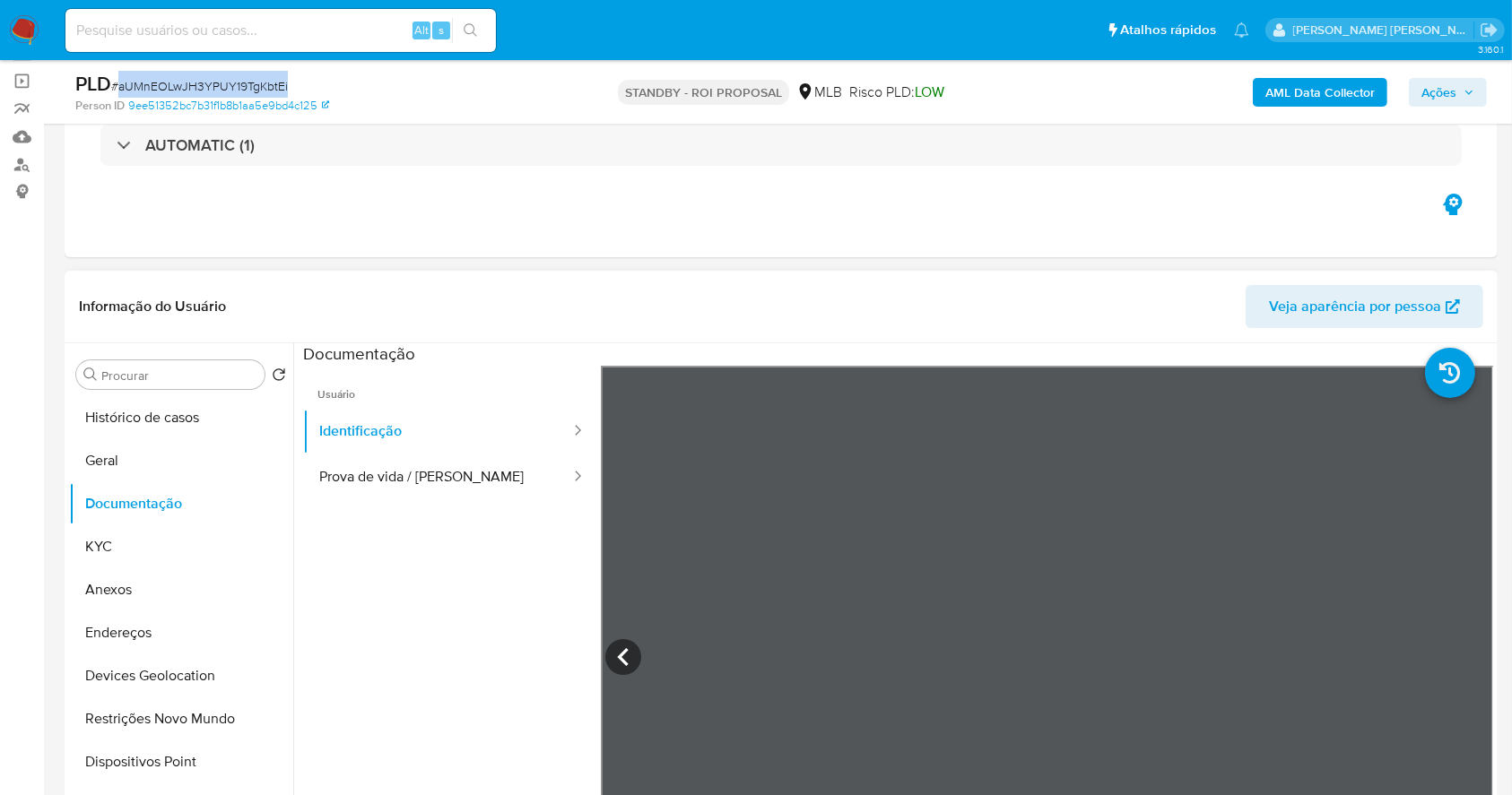
scroll to position [0, 0]
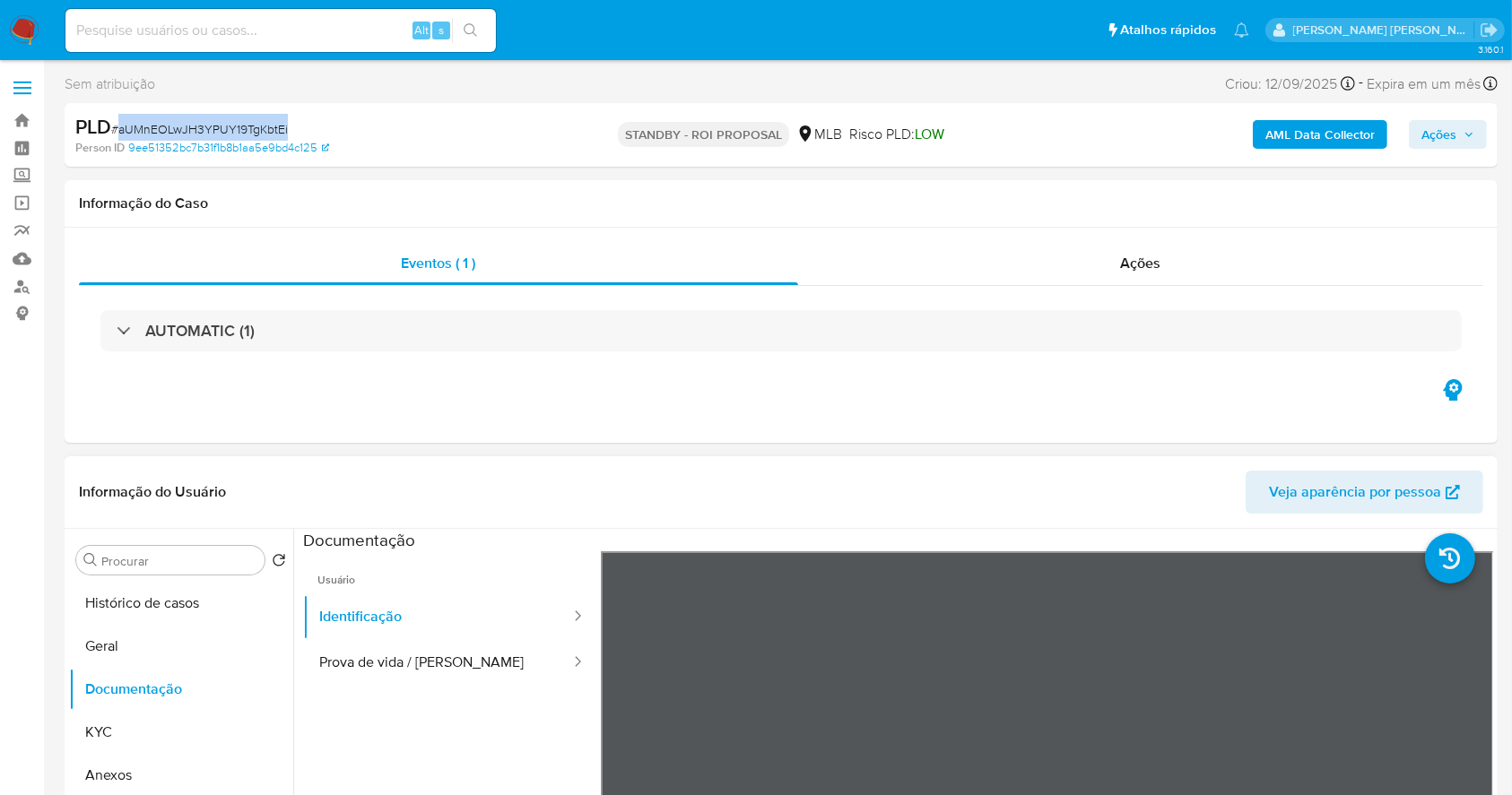
click at [17, 28] on img at bounding box center [24, 30] width 31 height 31
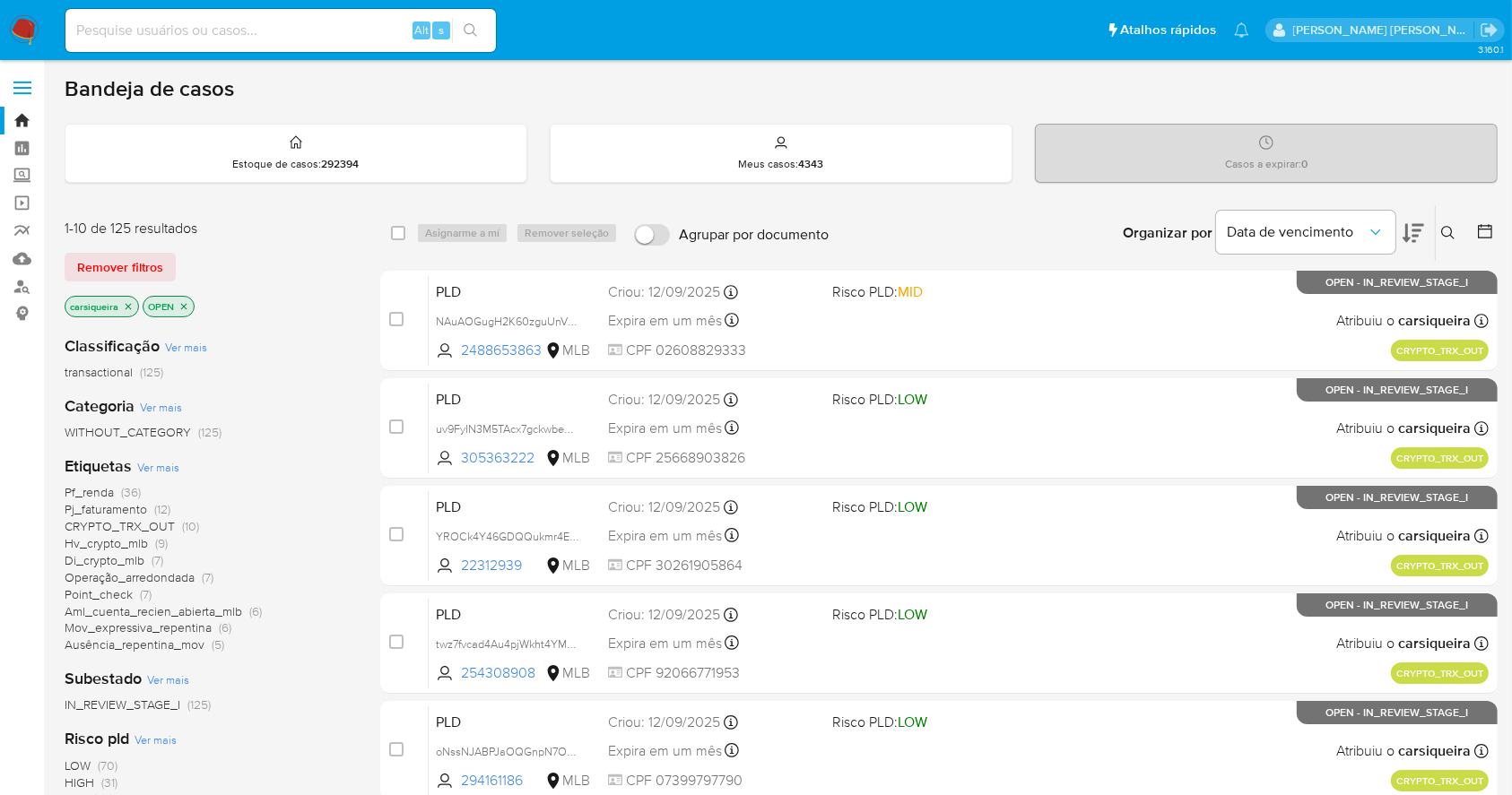
click at [7, 16] on nav "Pausado Ver notificaciones Alt s Atalhos rápidos Presiona las siguientes teclas…" at bounding box center [756, 30] width 1512 height 60
click at [289, 34] on input at bounding box center [280, 30] width 430 height 23
paste input "Lb3FEOGdOlJJXJd22wPBHDeh"
type input "Lb3FEOGdOlJJXJd22wPBHDeh"
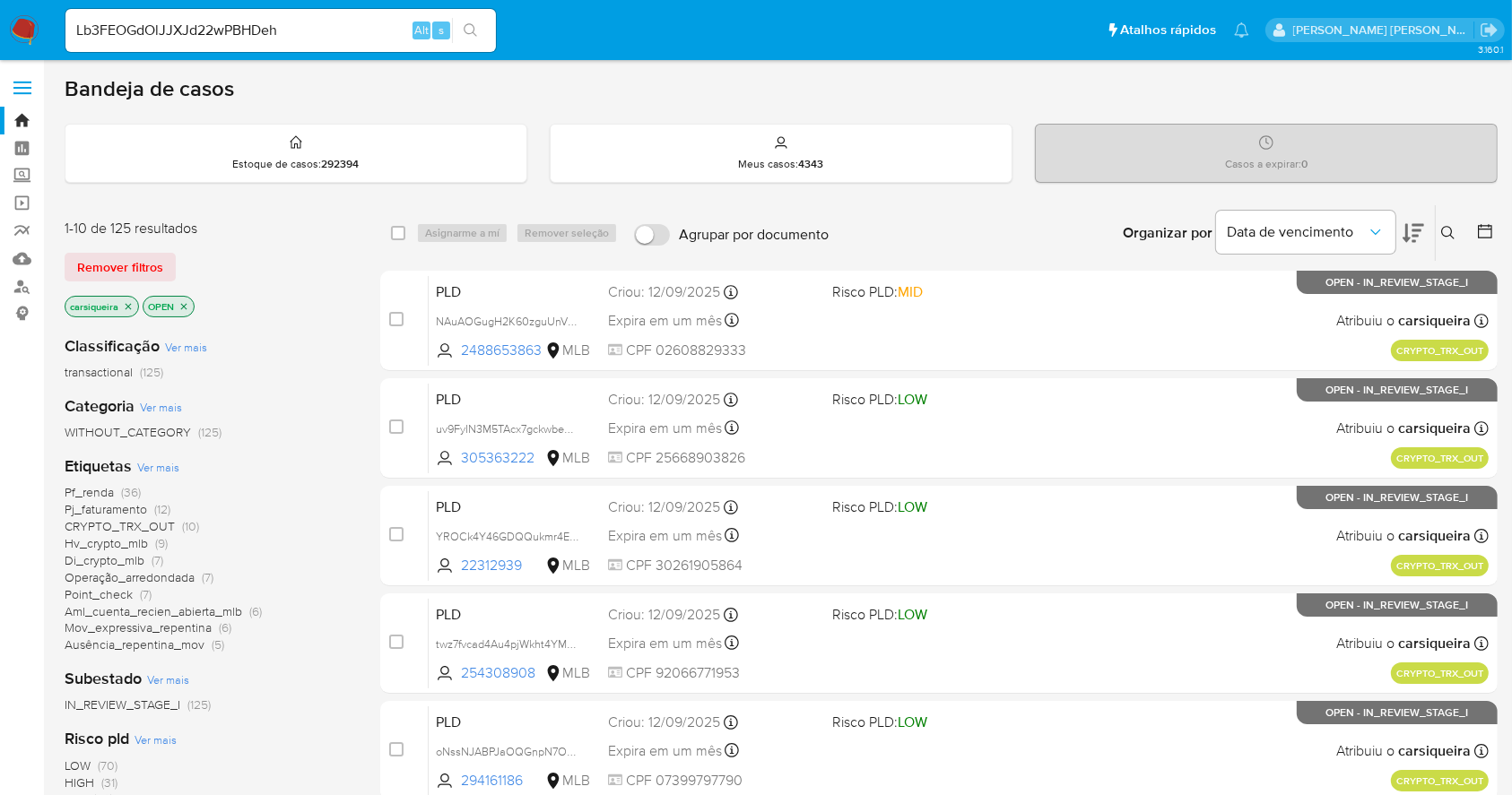
click at [463, 25] on icon "search-icon" at bounding box center [470, 30] width 14 height 14
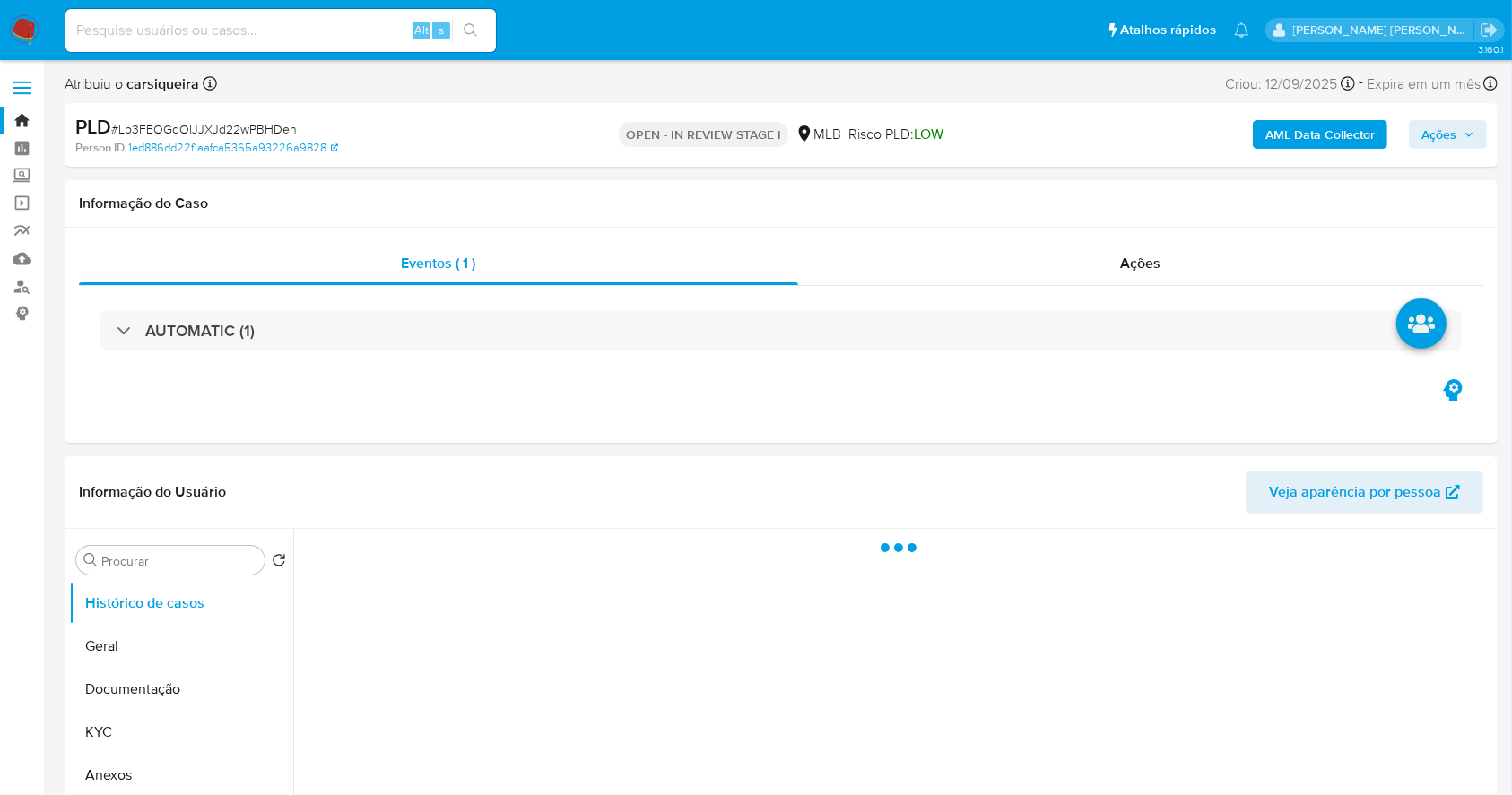
select select "10"
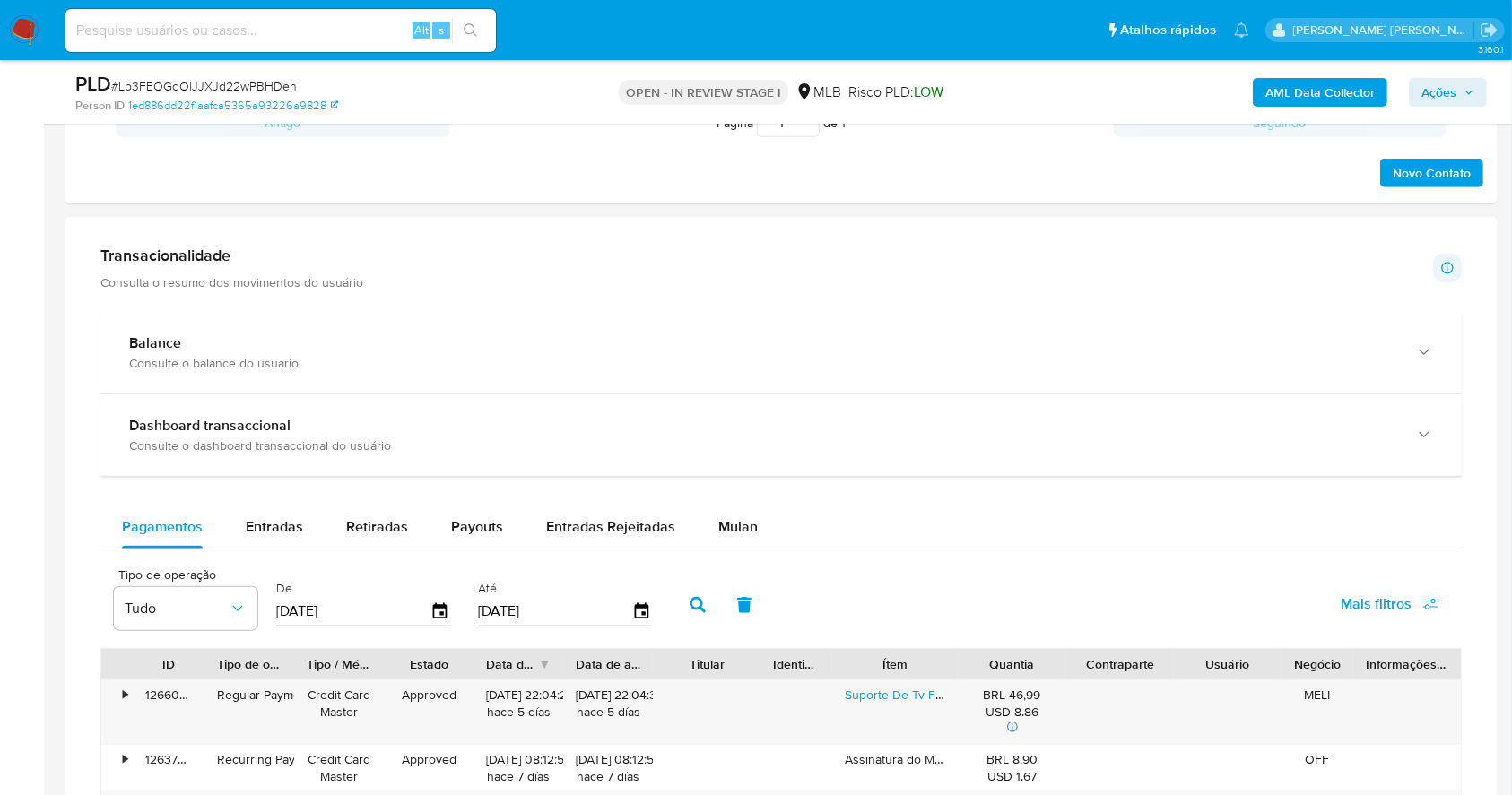
scroll to position [1135, 0]
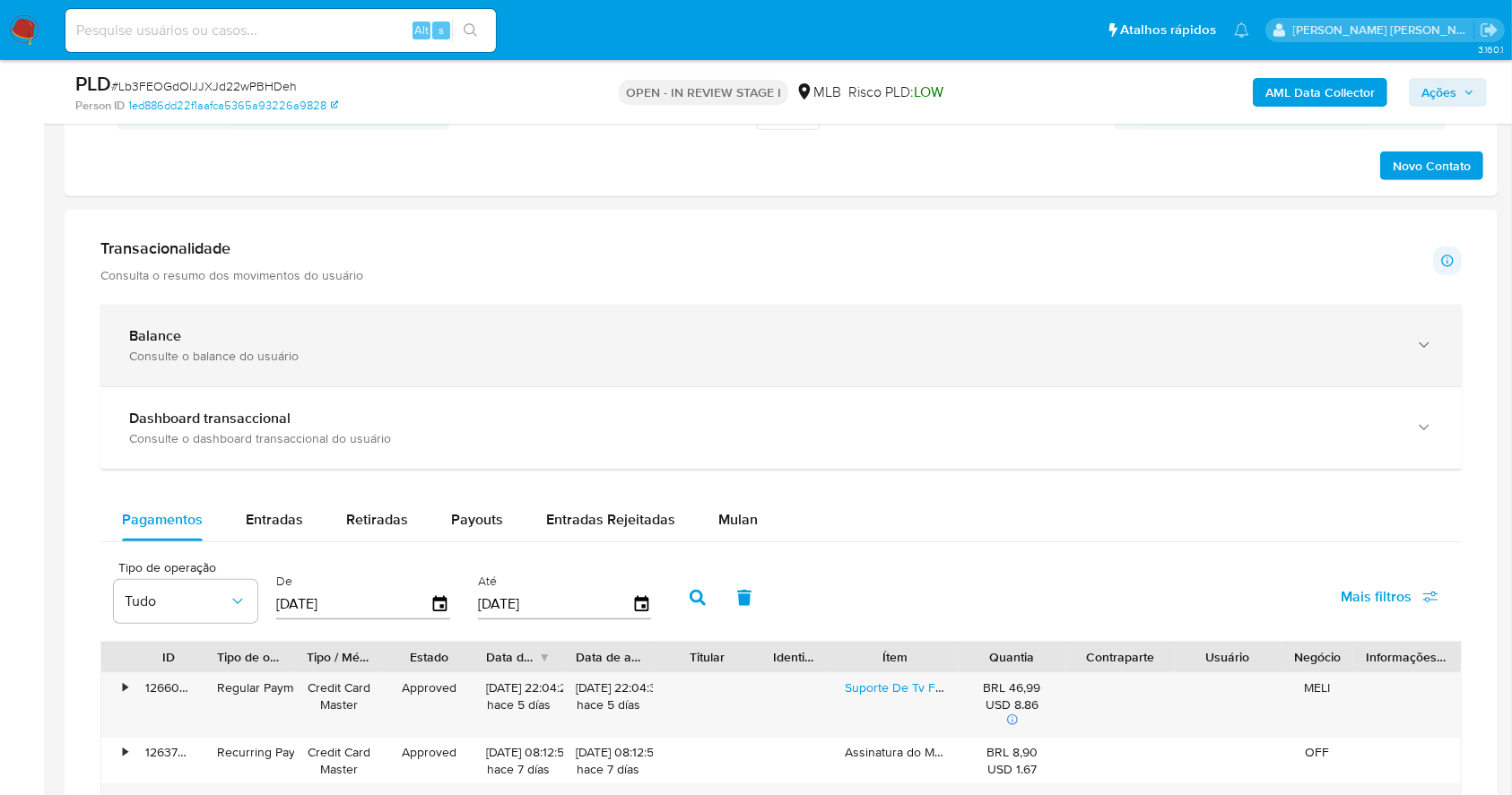
click at [401, 353] on div "Consulte o balance do usuário" at bounding box center [763, 356] width 1268 height 16
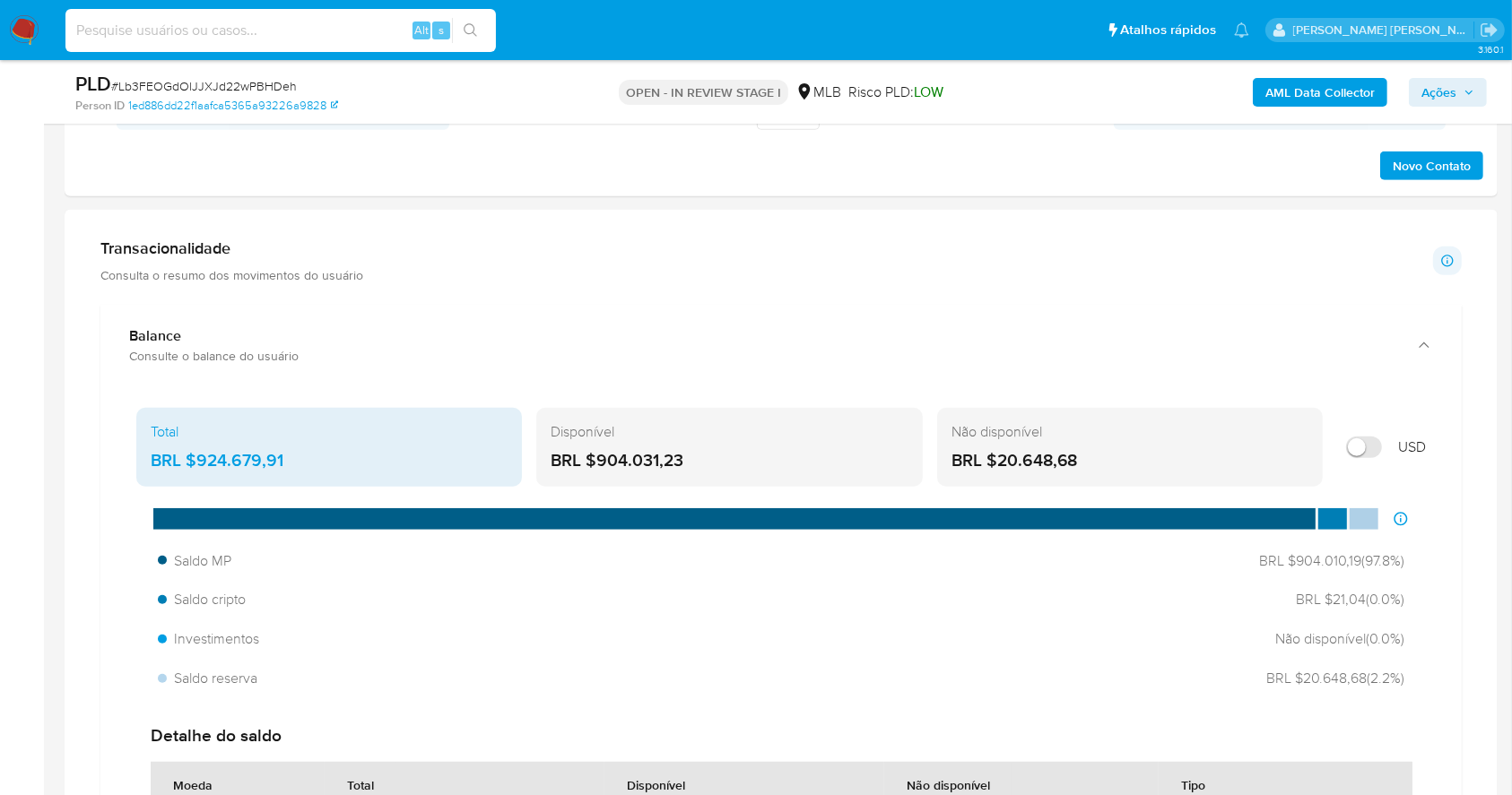
click at [260, 35] on input at bounding box center [280, 30] width 430 height 23
paste input "Lb3FEOGdOlJJXJd22wPBHDeh"
type input "Lb3FEOGdOlJJXJd22wPBHDeh"
click at [469, 24] on icon "search-icon" at bounding box center [470, 30] width 14 height 14
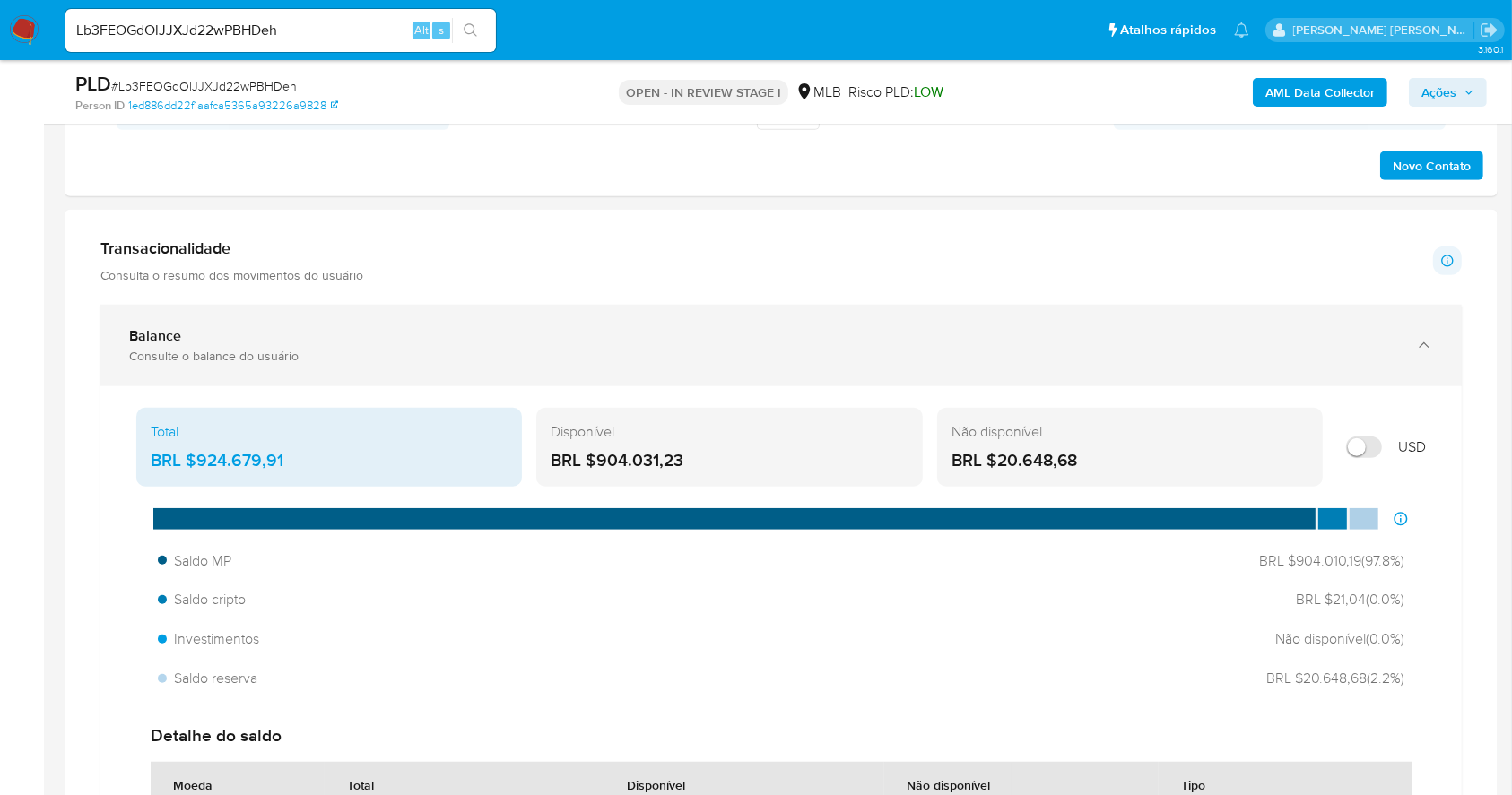
scroll to position [298, 0]
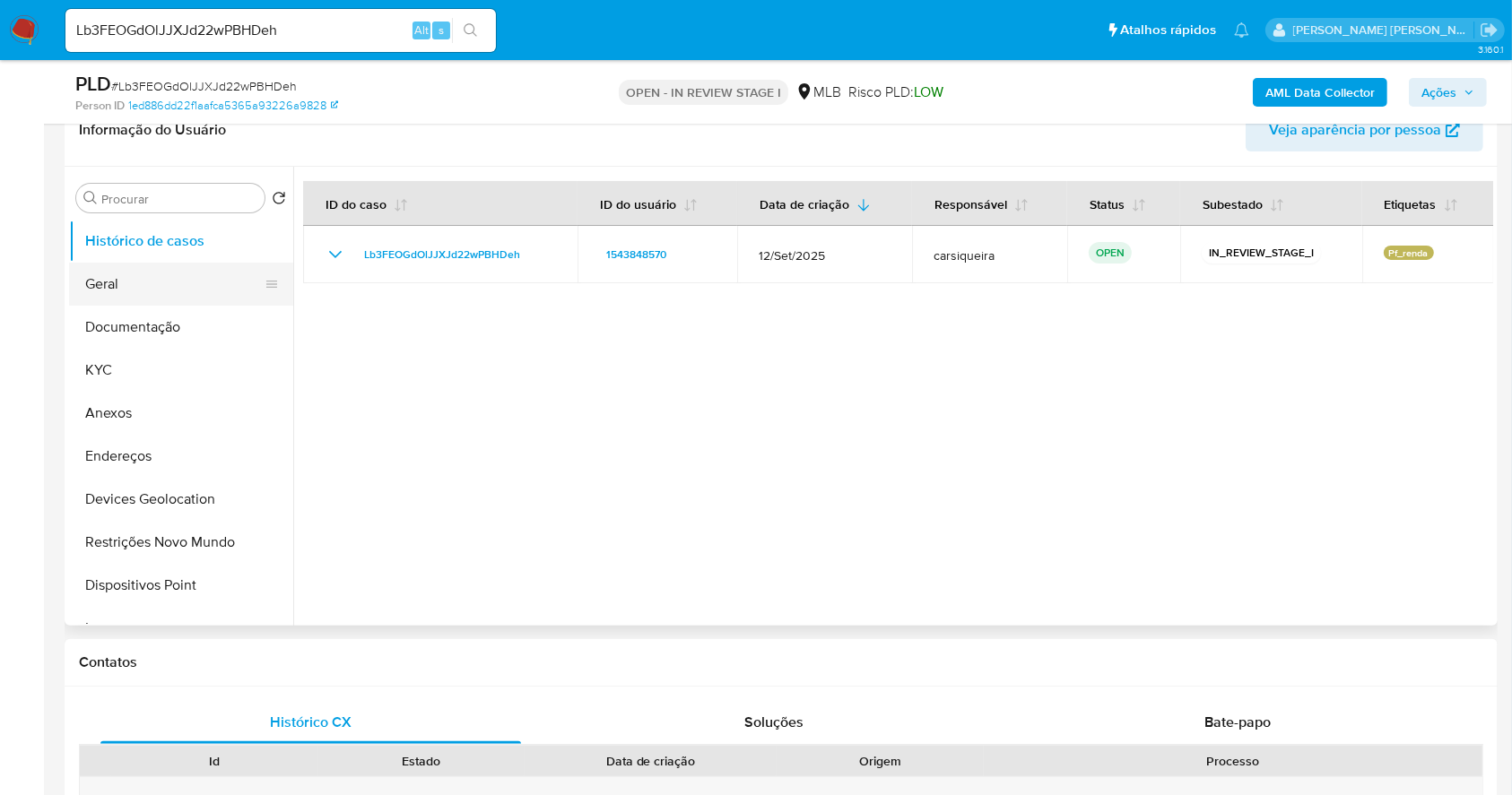
click at [119, 280] on button "Geral" at bounding box center [174, 284] width 210 height 43
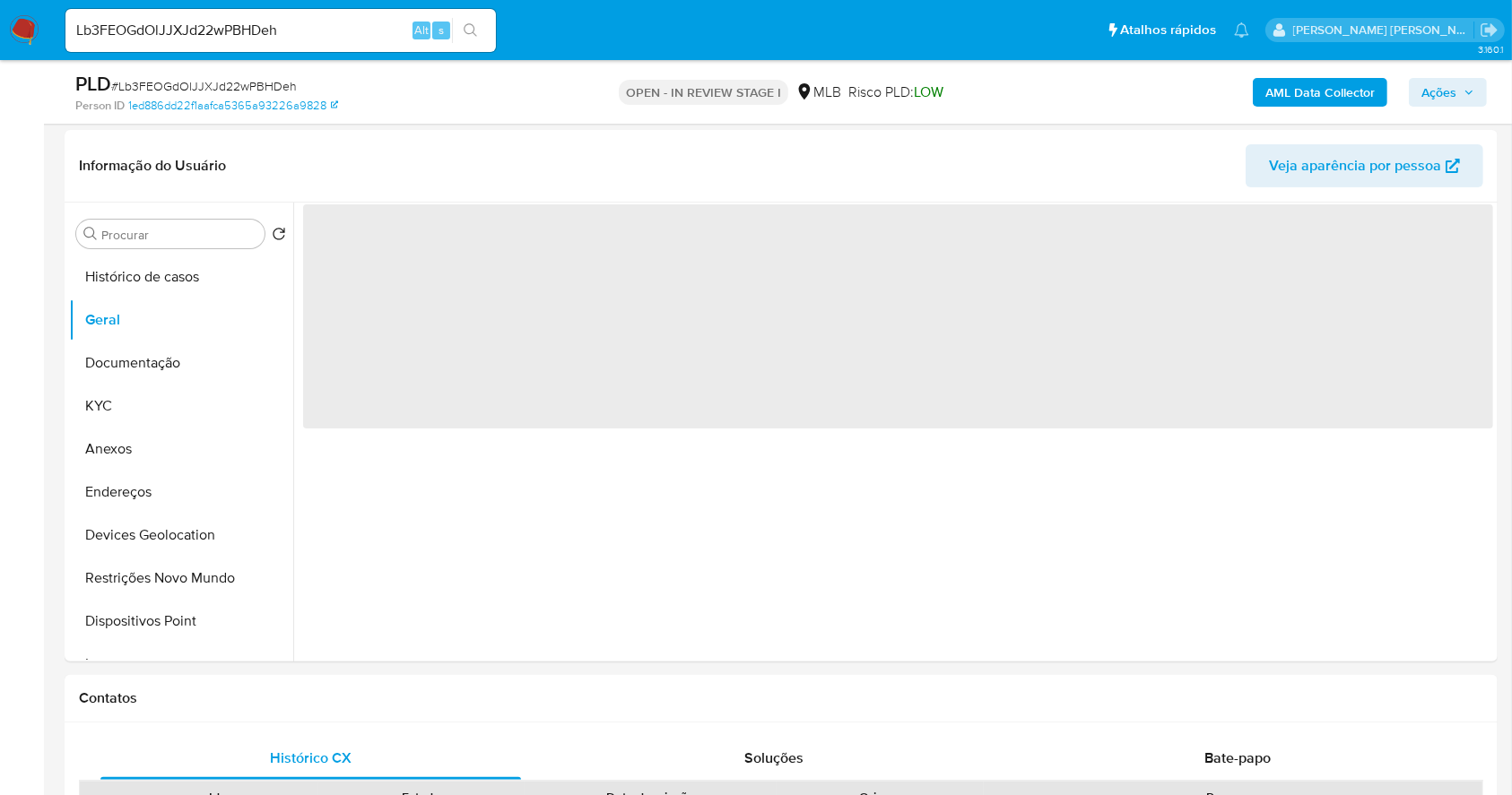
scroll to position [254, 0]
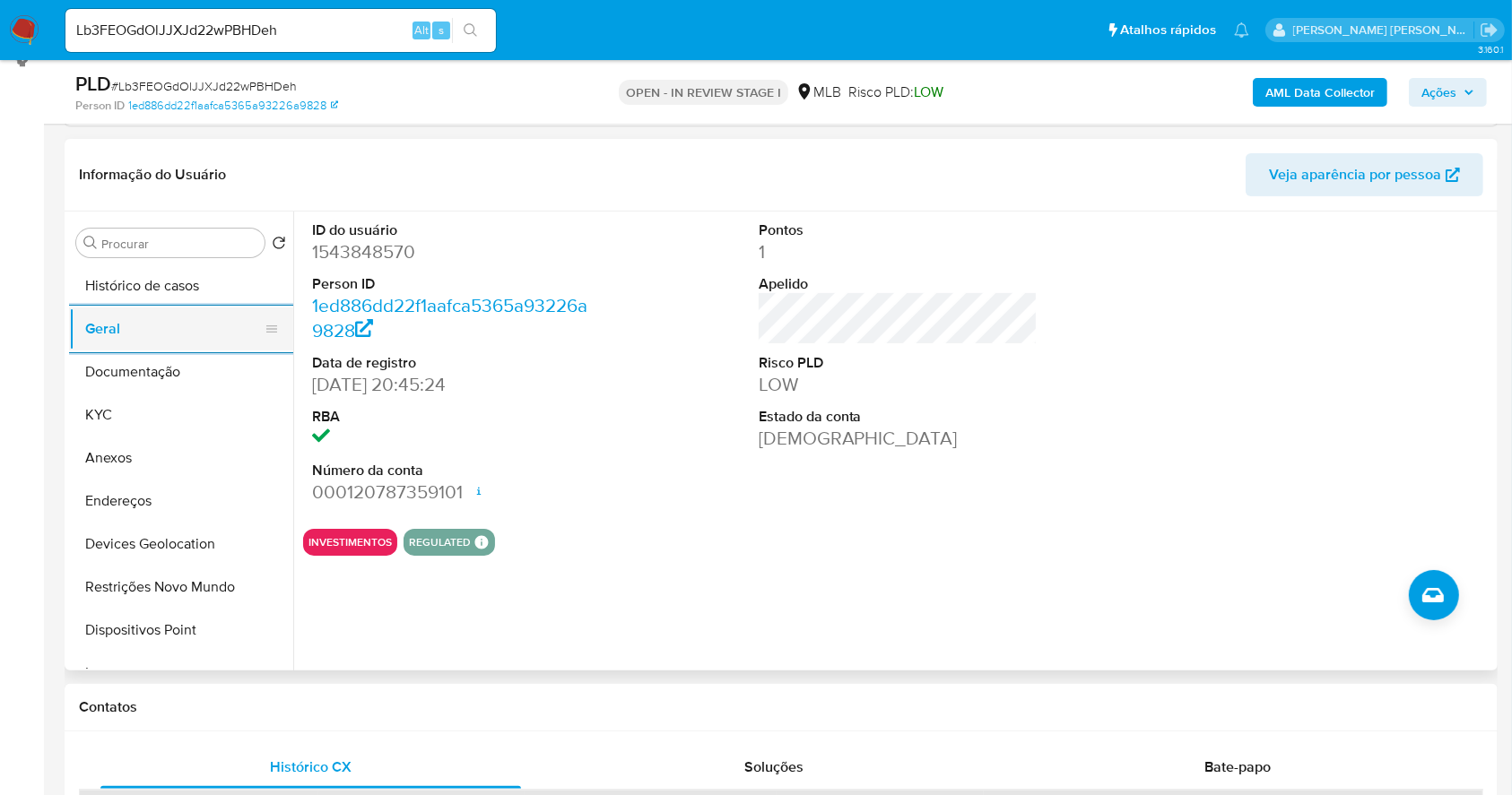
click at [165, 339] on button "Geral" at bounding box center [174, 329] width 210 height 43
click at [172, 372] on button "Documentação" at bounding box center [174, 371] width 210 height 43
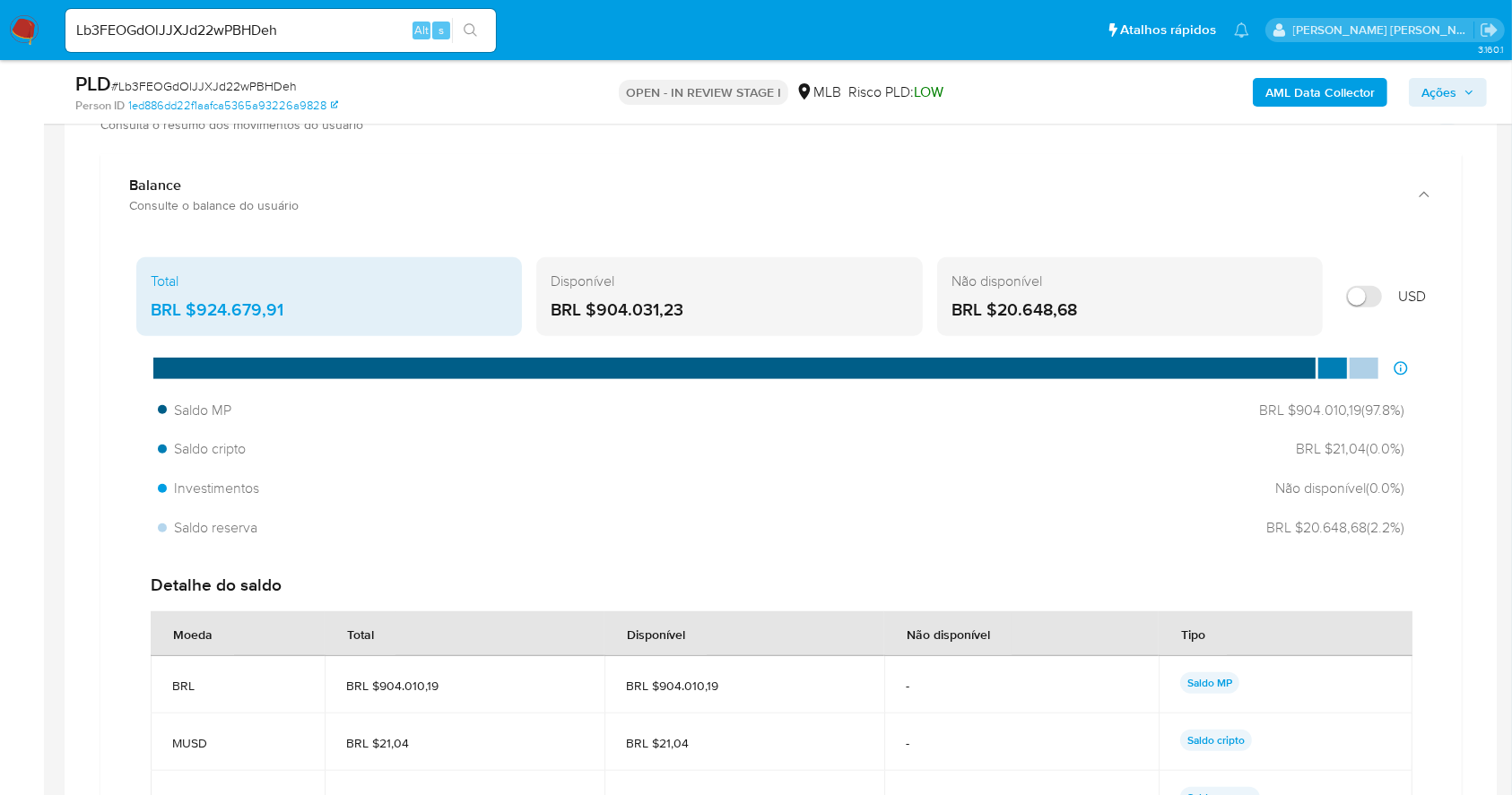
scroll to position [1375, 0]
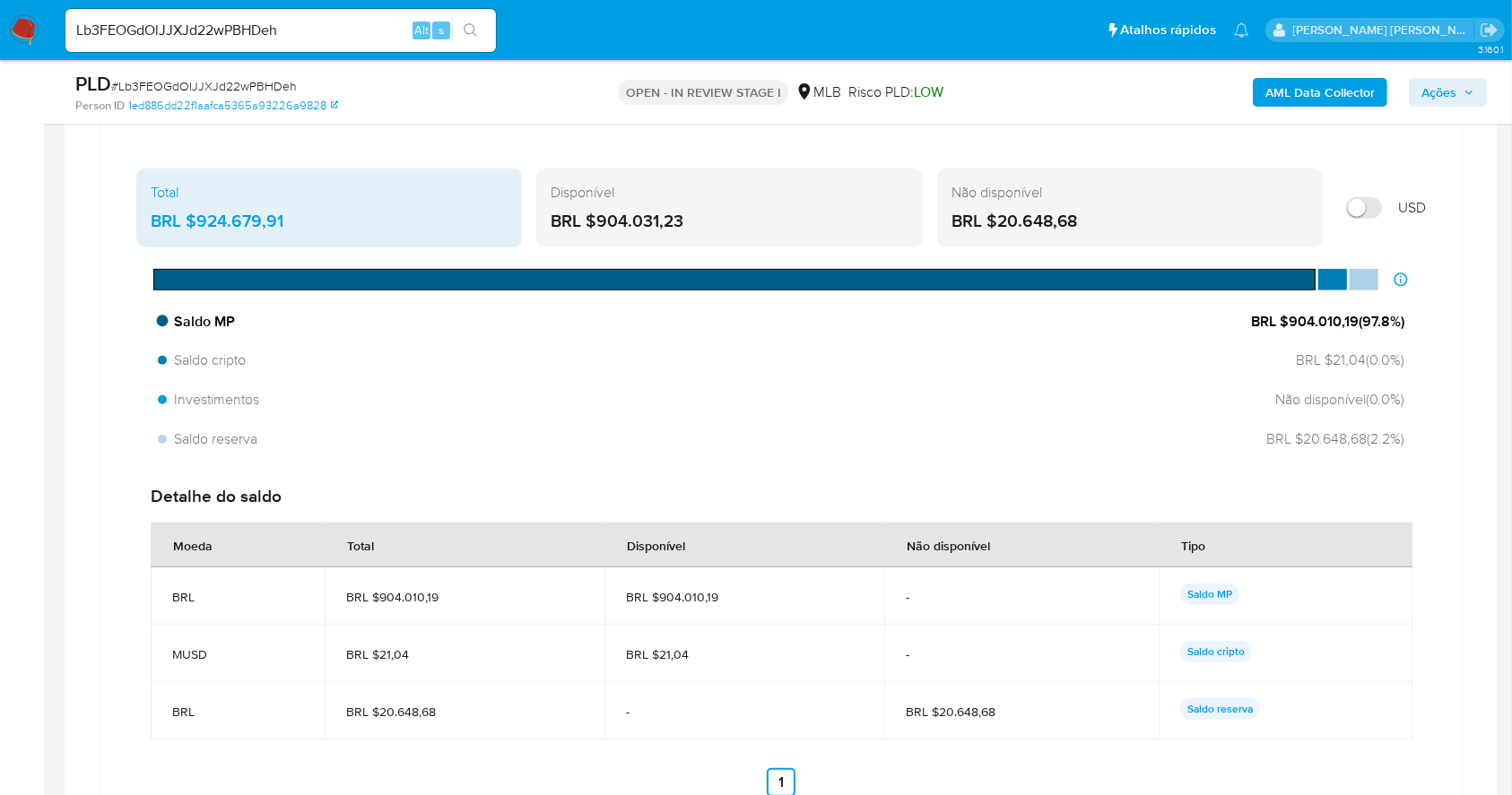
drag, startPoint x: 1285, startPoint y: 323, endPoint x: 1352, endPoint y: 330, distance: 67.4
click at [1352, 330] on span "BRL $904.010,19 ( 97.8 %)" at bounding box center [1327, 321] width 153 height 20
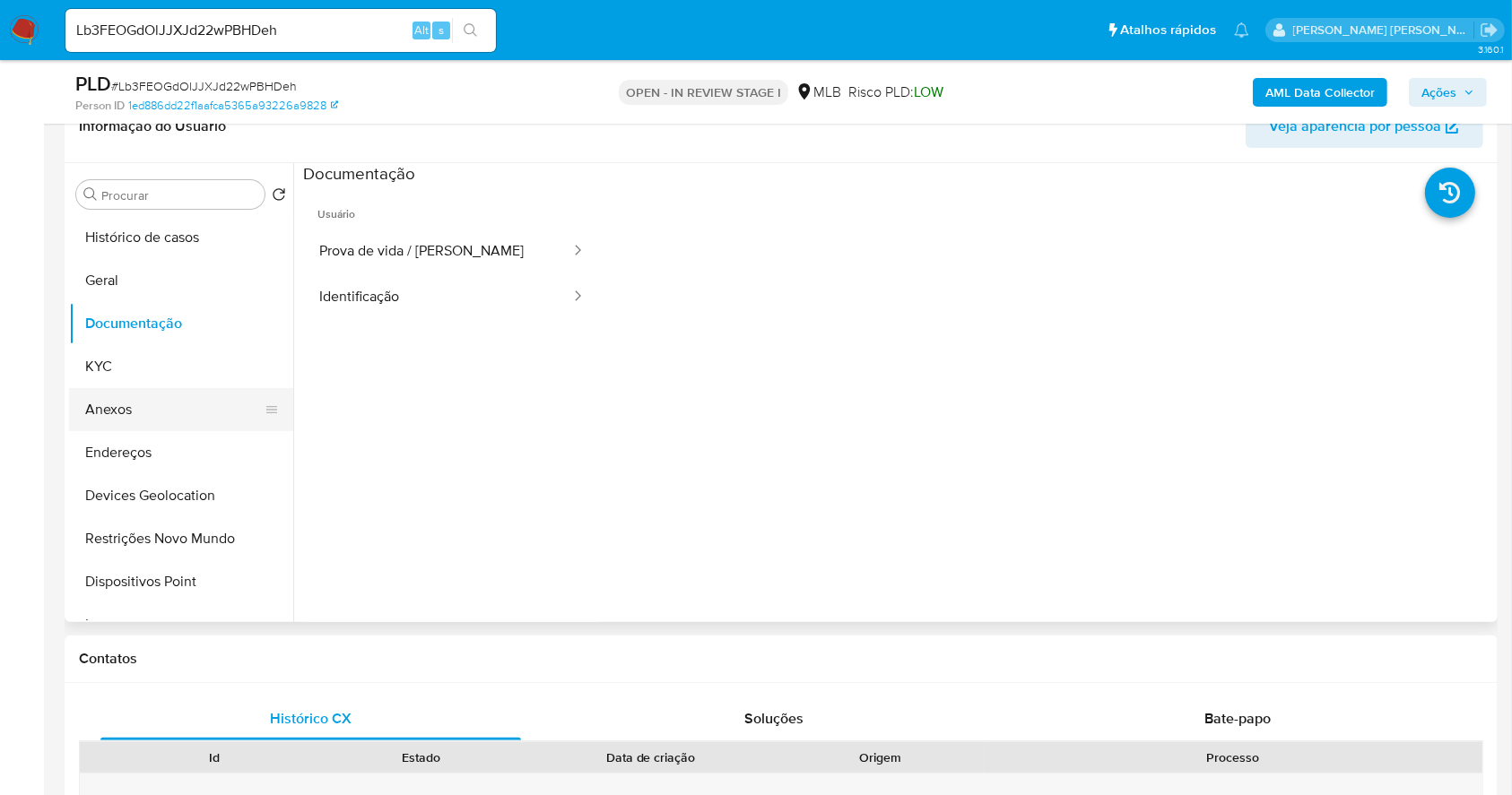
scroll to position [298, 0]
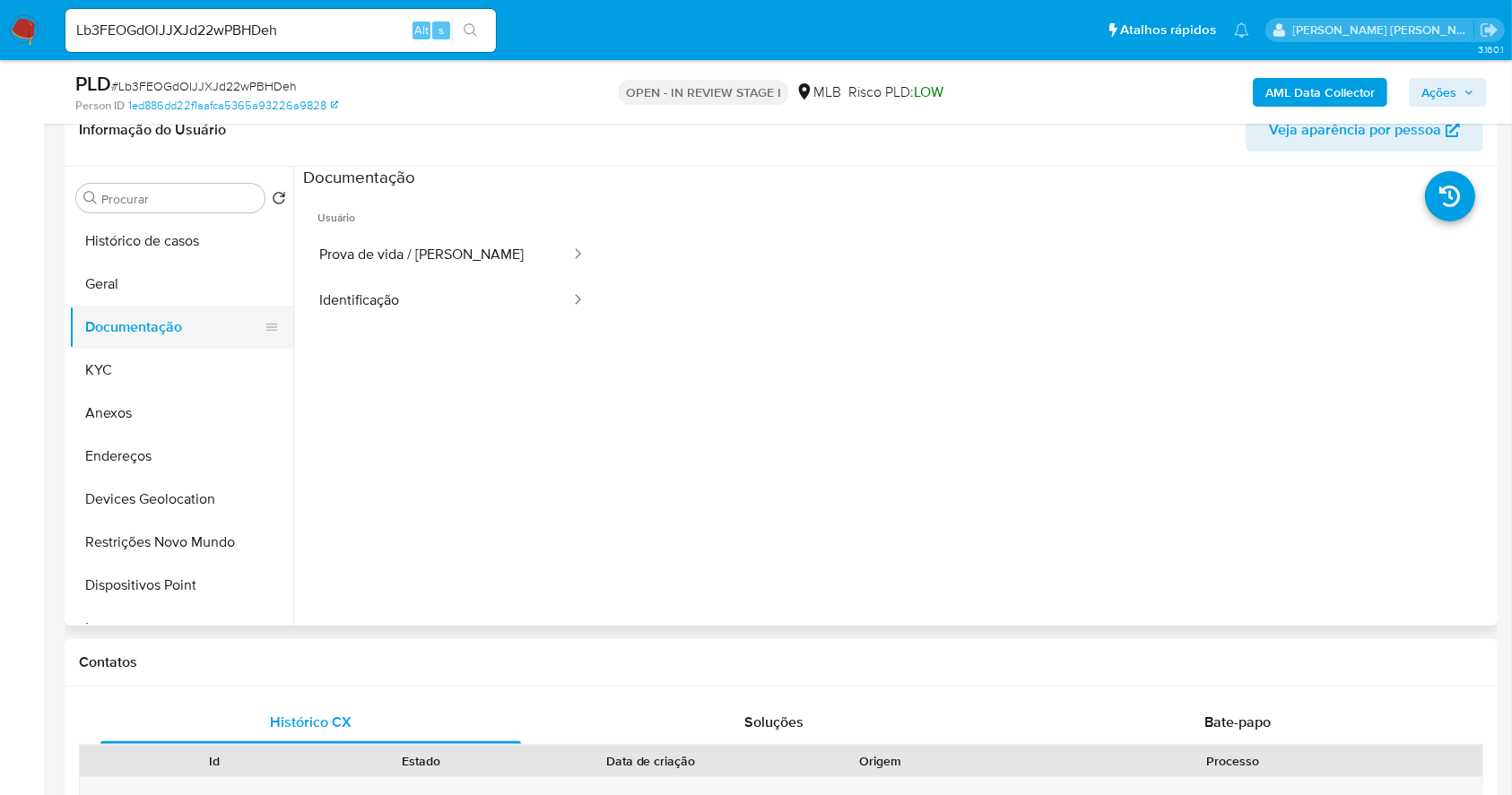
click at [138, 323] on button "Documentação" at bounding box center [174, 327] width 210 height 43
click at [118, 351] on button "KYC" at bounding box center [174, 371] width 210 height 43
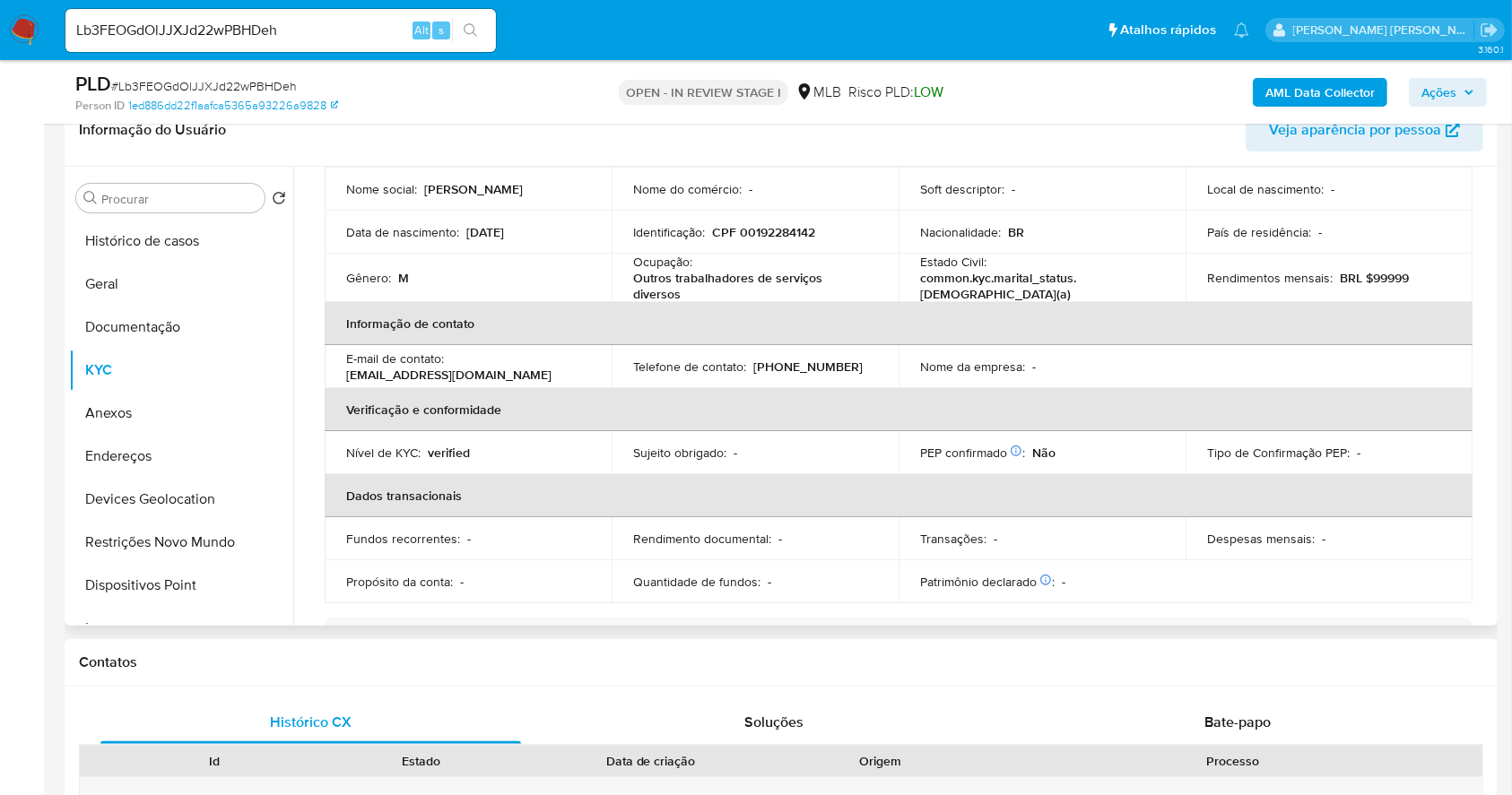
scroll to position [0, 0]
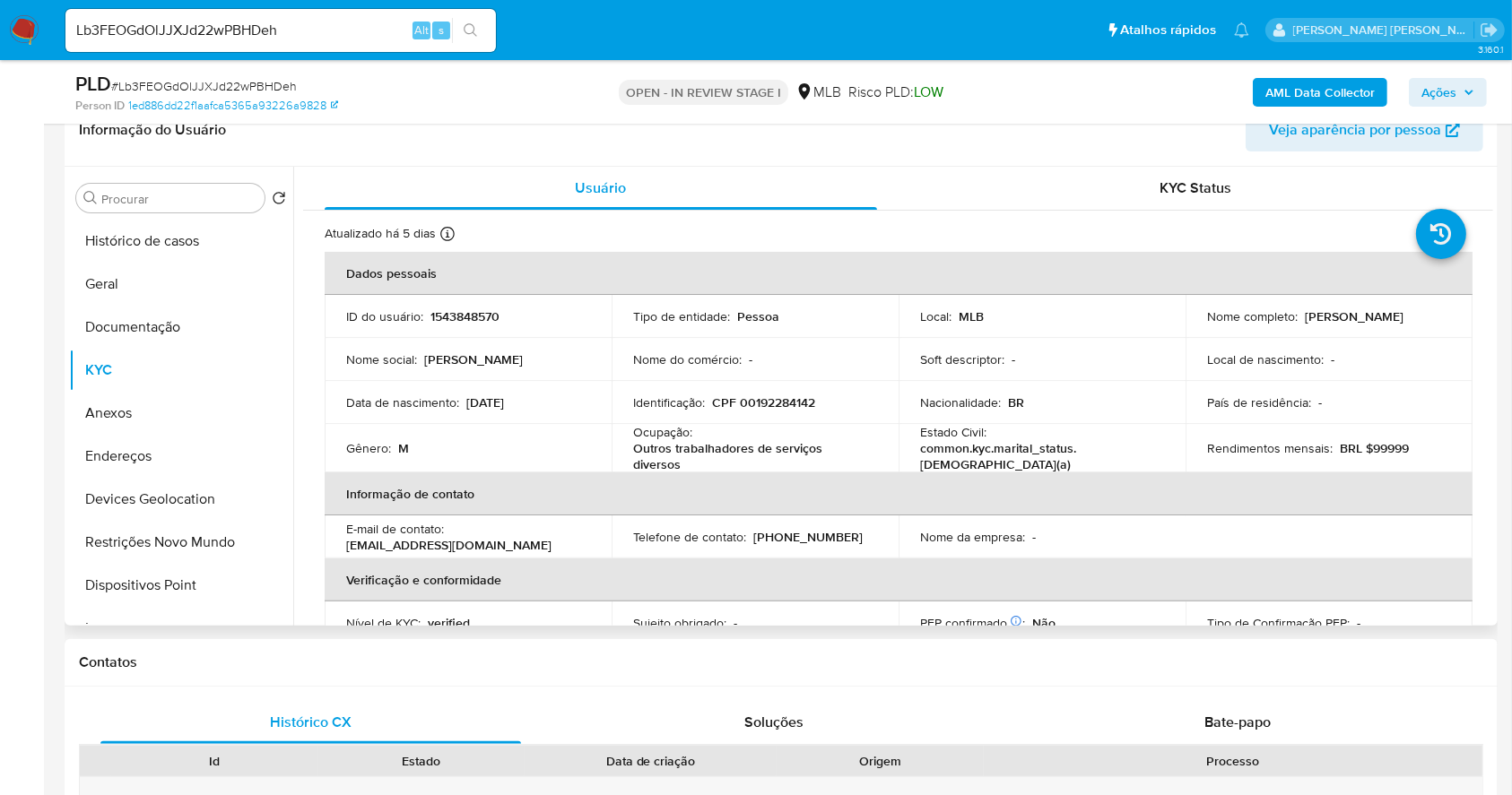
click at [796, 395] on p "CPF 00192284142" at bounding box center [763, 402] width 103 height 16
click at [777, 405] on p "CPF 00192284142" at bounding box center [763, 402] width 103 height 16
copy p "00192284142"
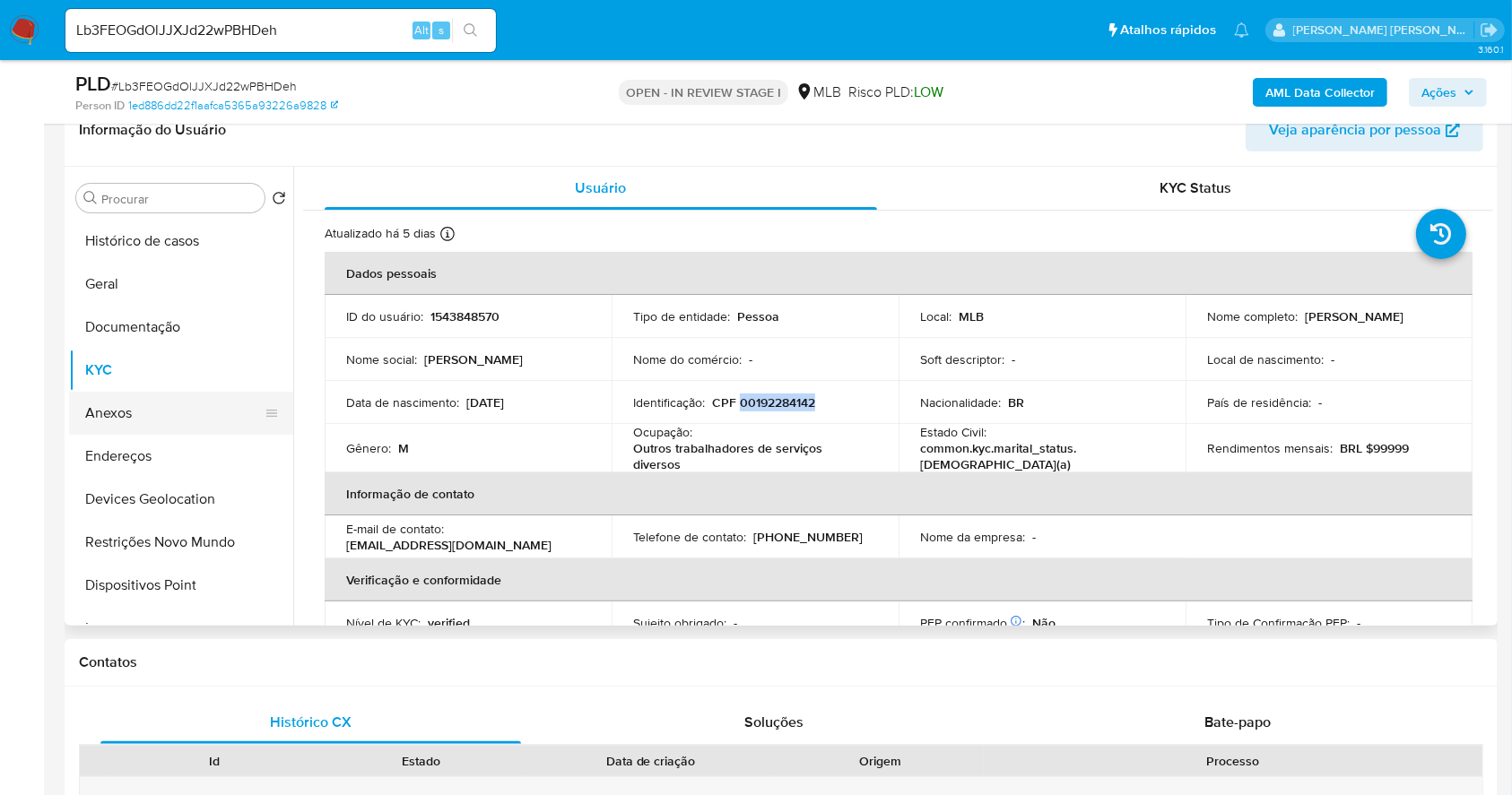
click at [174, 433] on button "Anexos" at bounding box center [174, 413] width 210 height 43
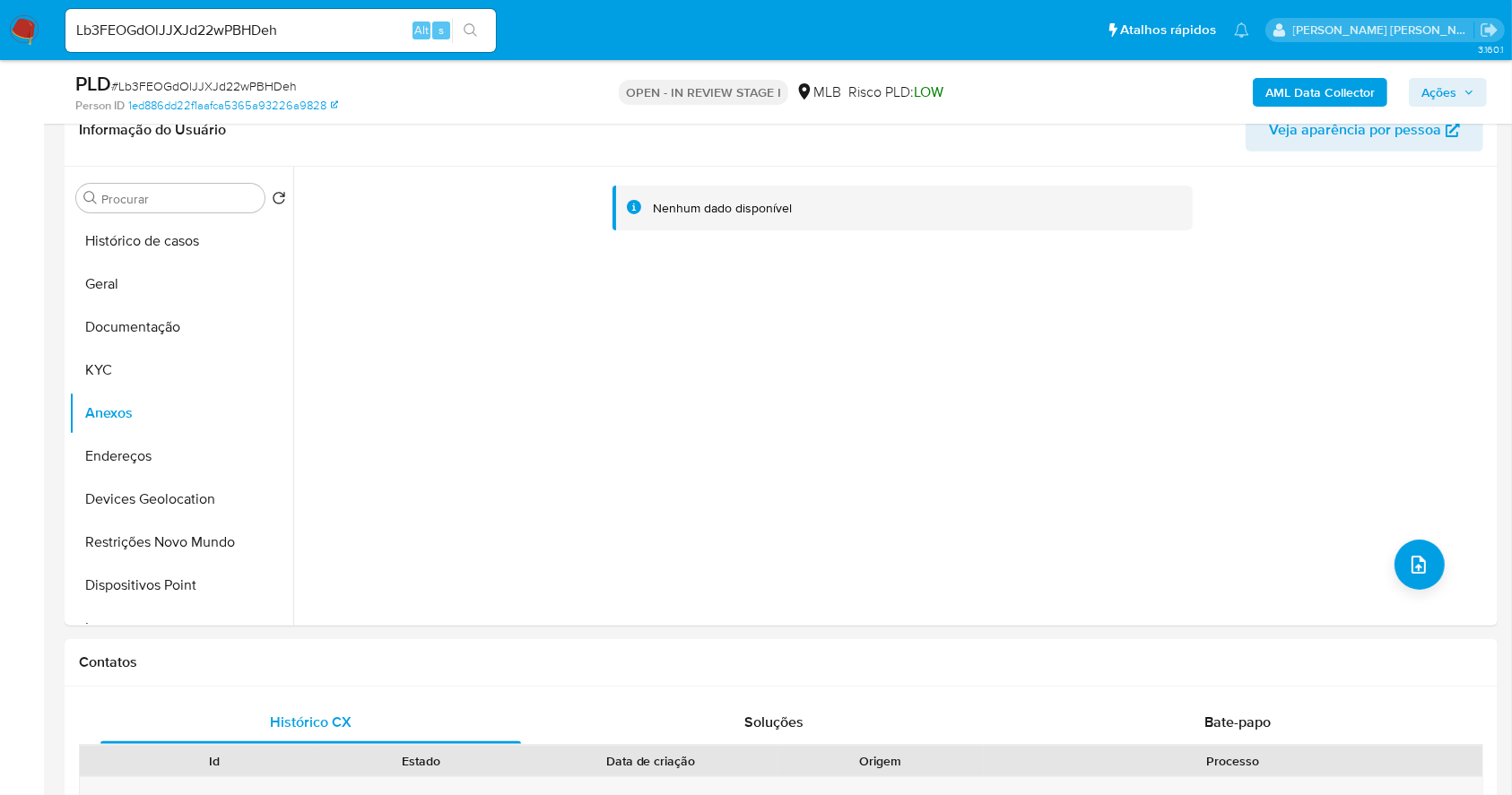
click at [1294, 94] on b "AML Data Collector" at bounding box center [1320, 92] width 110 height 29
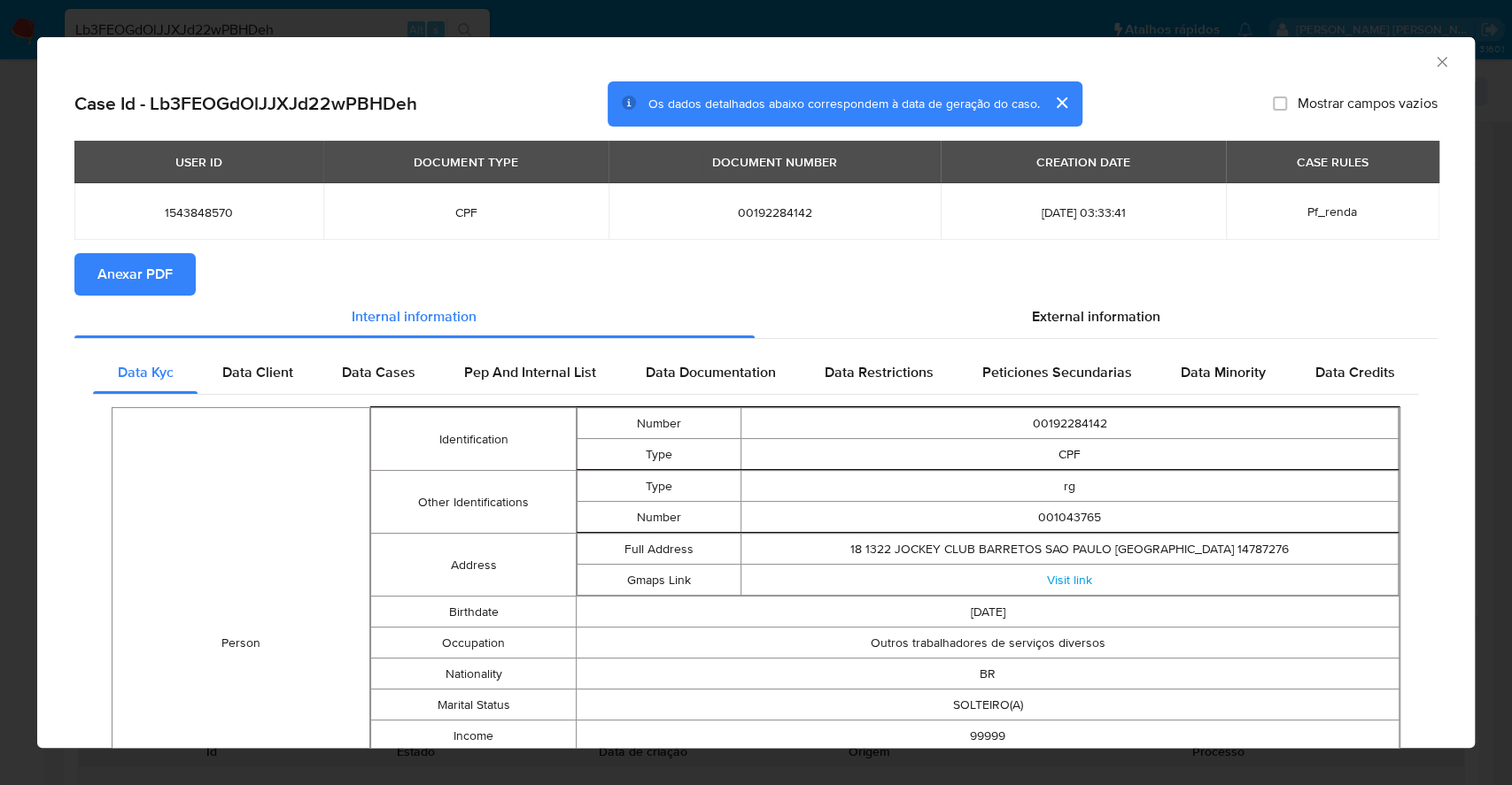
click at [143, 272] on span "Anexar PDF" at bounding box center [135, 274] width 75 height 39
click at [0, 409] on div "AML Data Collector Case Id - Lb3FEOGdOlJJXJd22wPBHDeh Os dados detalhados abaix…" at bounding box center [756, 392] width 1512 height 785
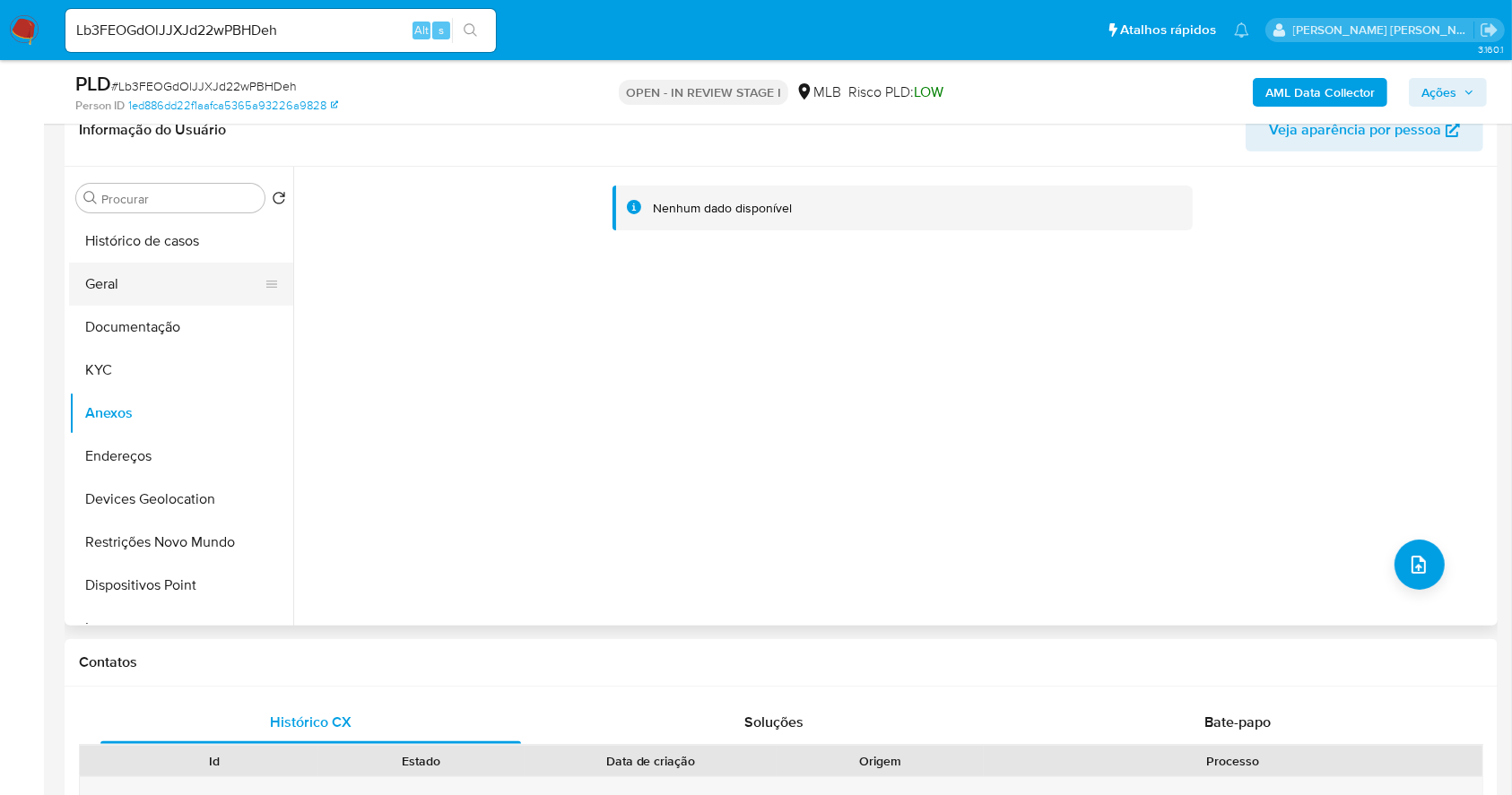
click at [134, 283] on button "Geral" at bounding box center [174, 284] width 210 height 43
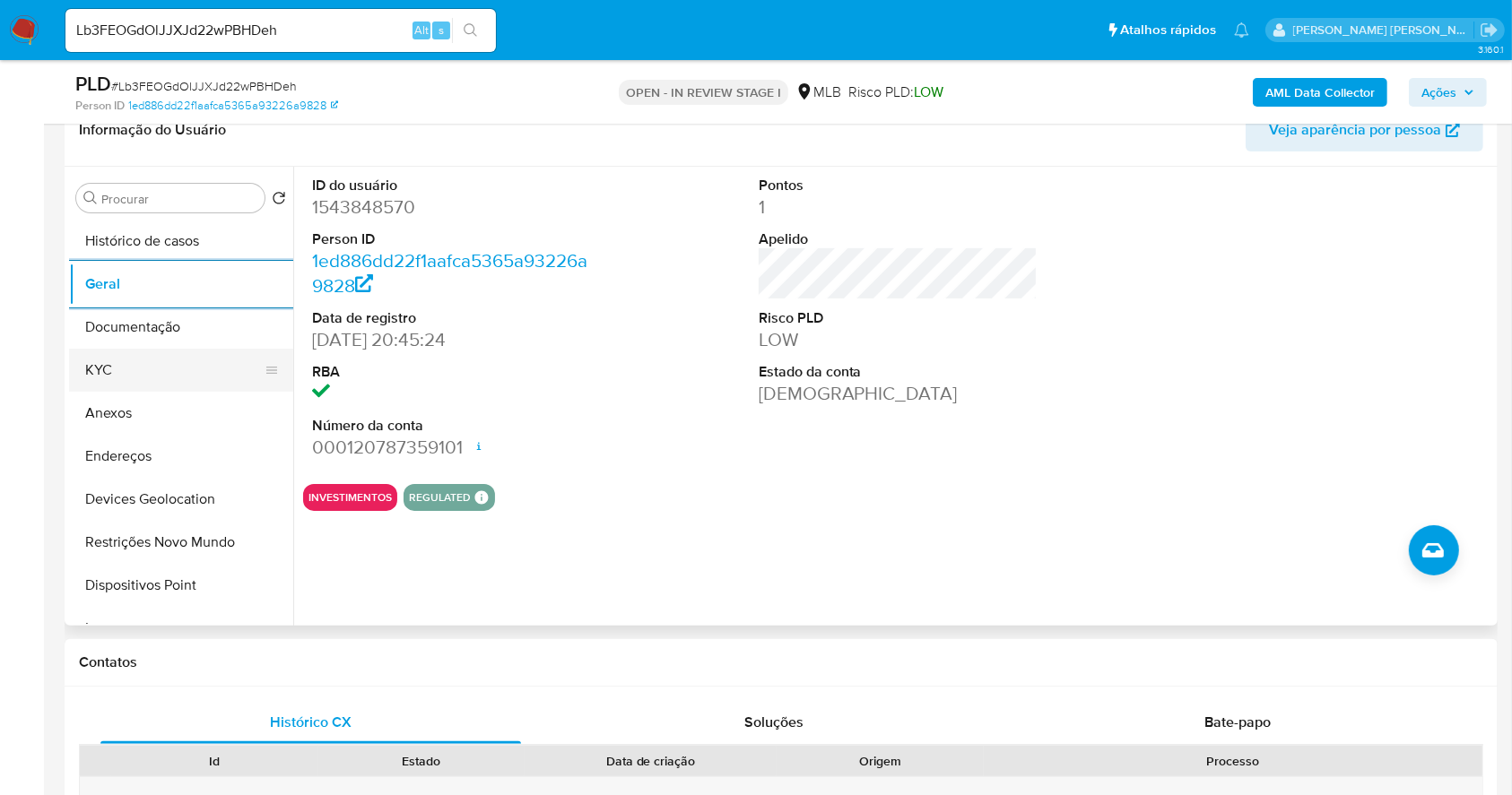
click at [143, 375] on button "KYC" at bounding box center [174, 371] width 210 height 43
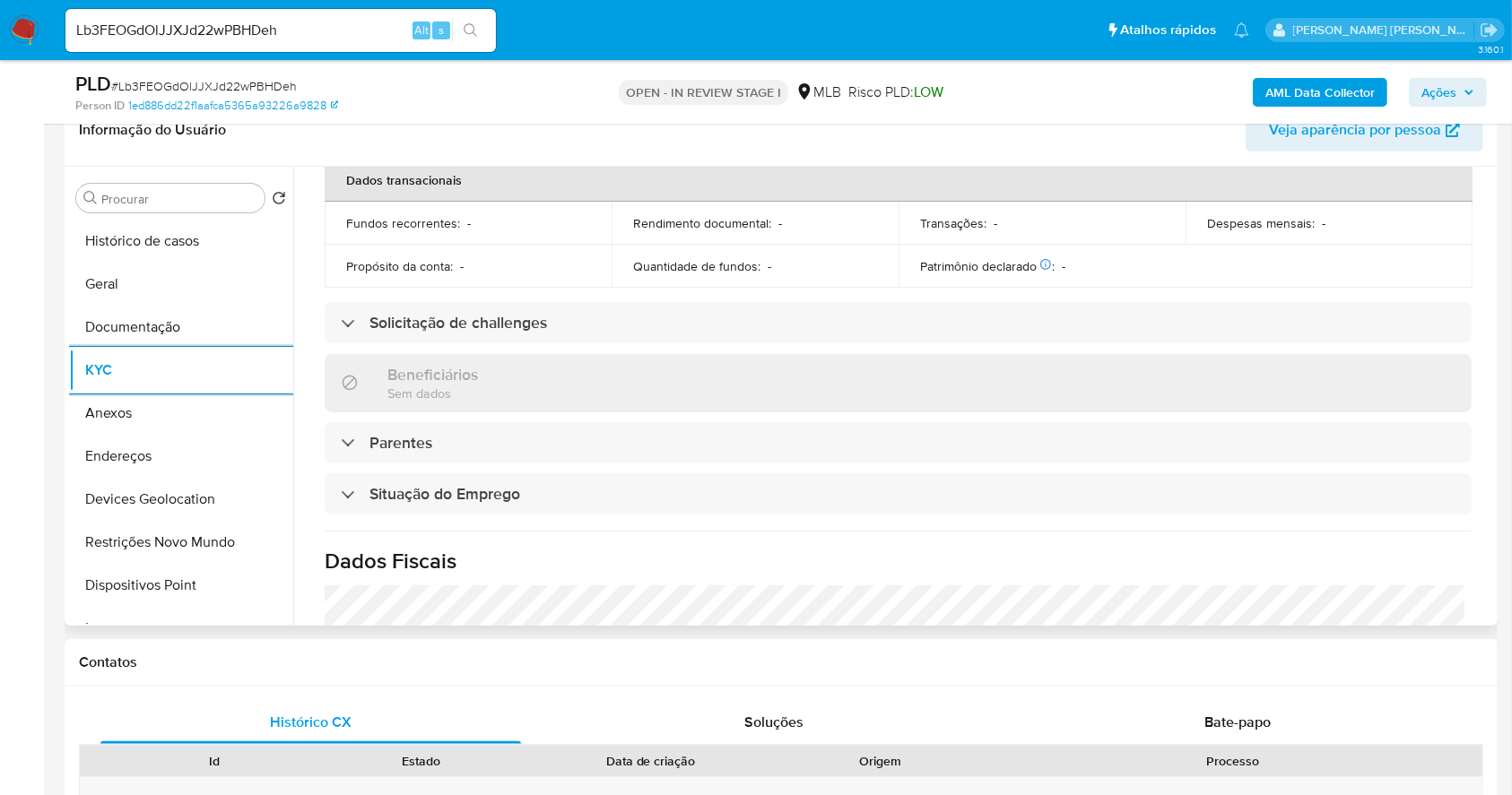
scroll to position [767, 0]
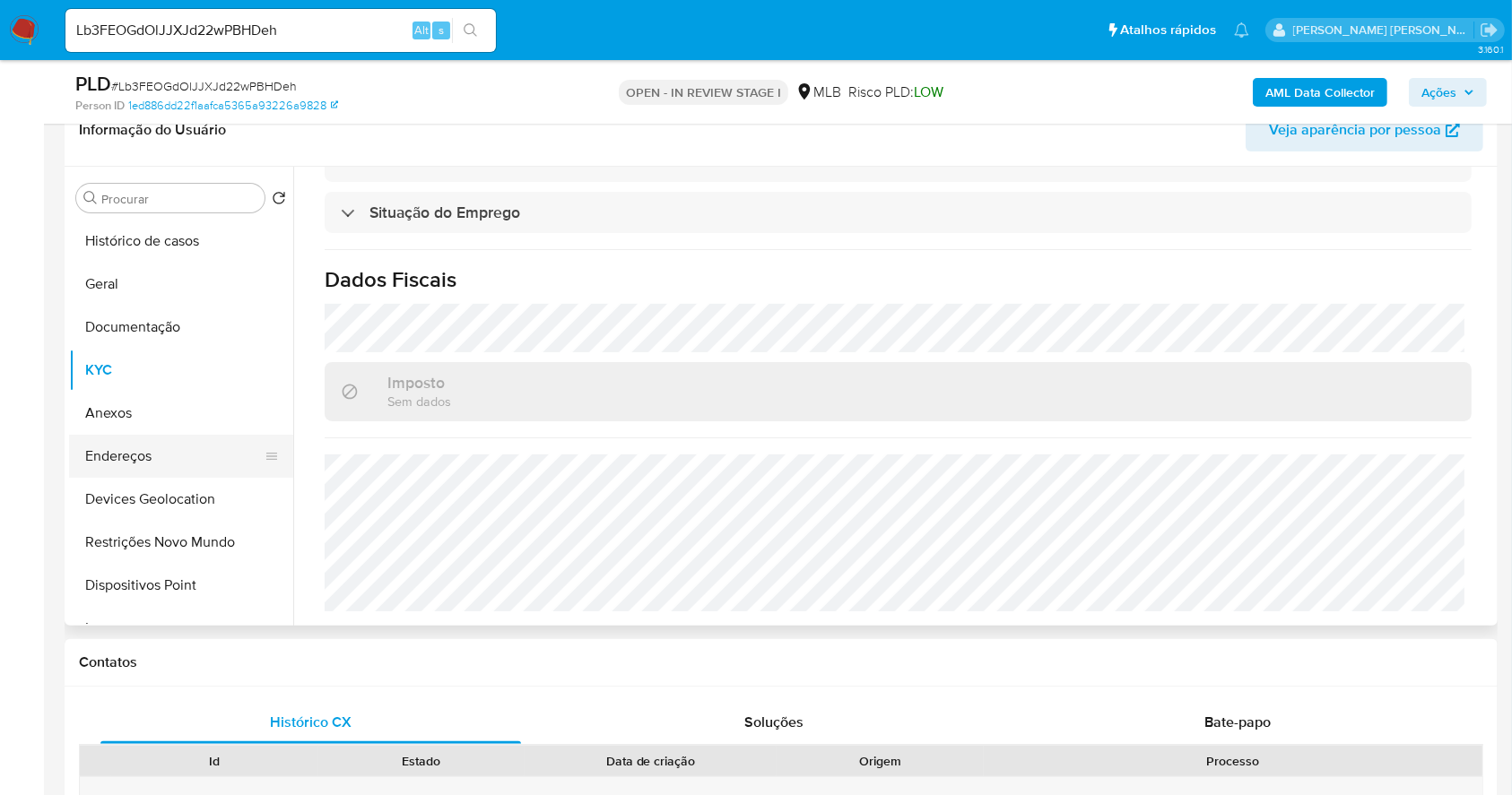
click at [98, 463] on button "Endereços" at bounding box center [174, 456] width 210 height 43
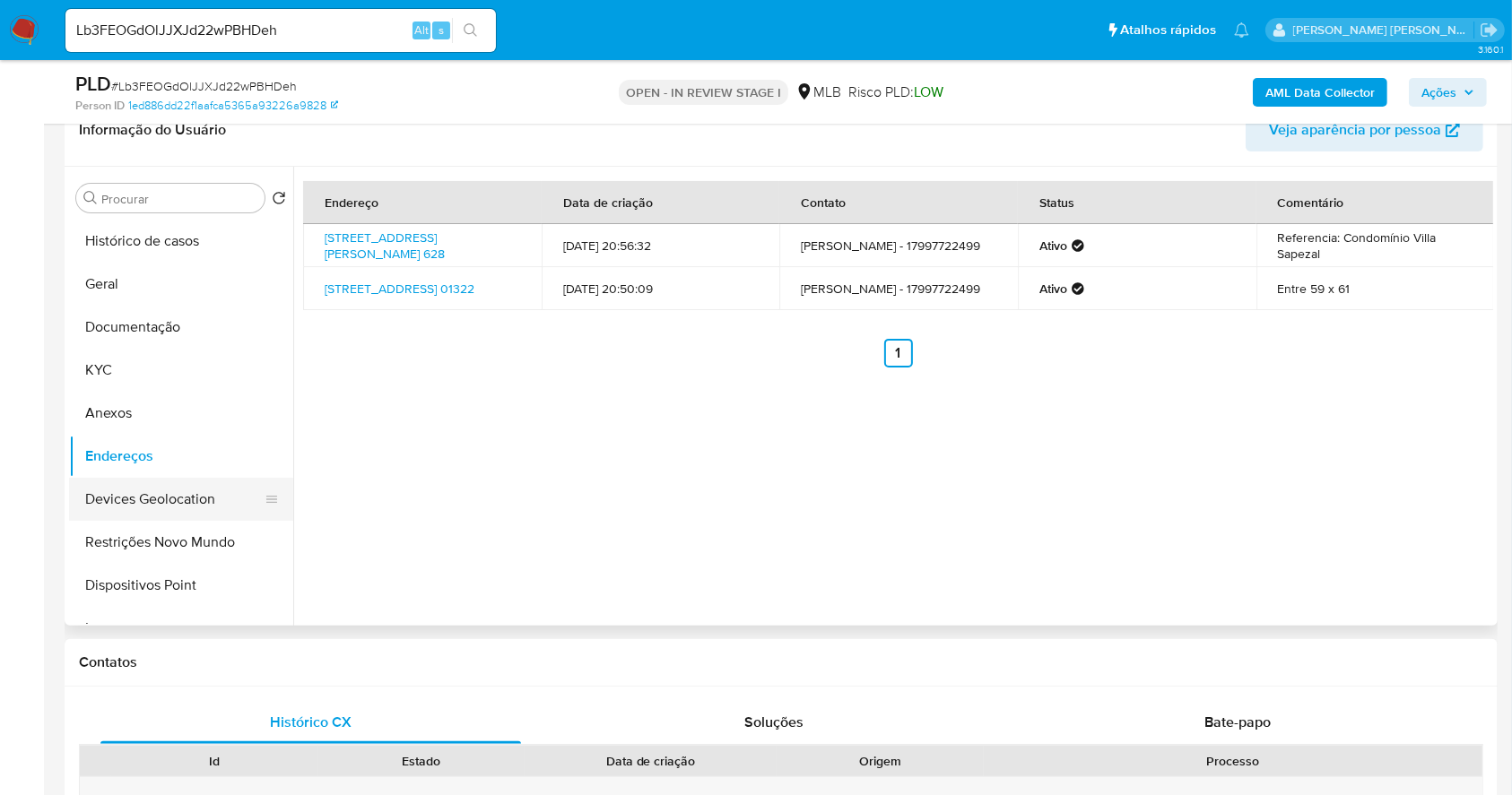
drag, startPoint x: 202, startPoint y: 506, endPoint x: 236, endPoint y: 496, distance: 35.4
click at [201, 506] on button "Devices Geolocation" at bounding box center [174, 500] width 210 height 43
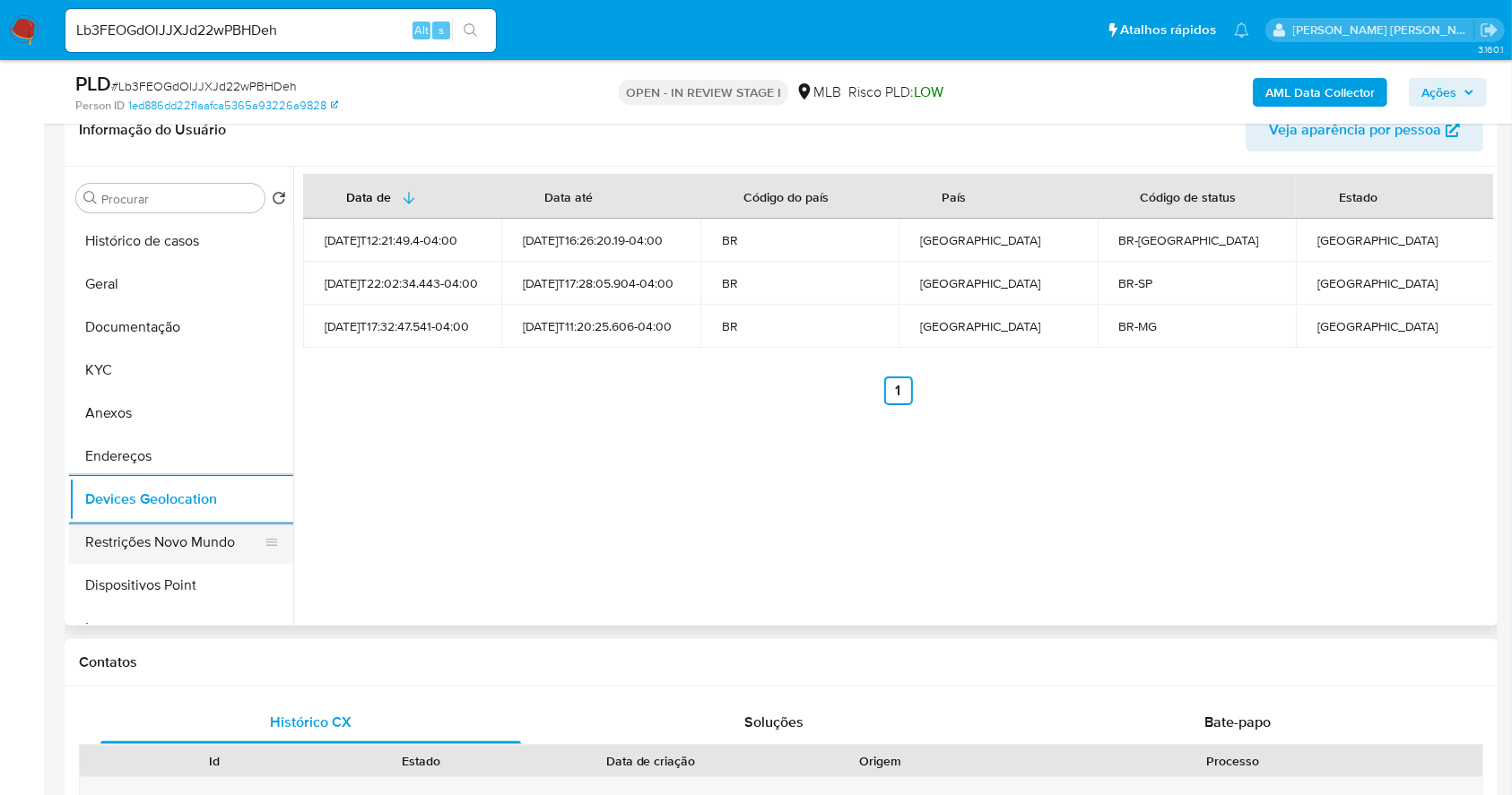
click at [176, 542] on button "Restrições Novo Mundo" at bounding box center [174, 542] width 210 height 43
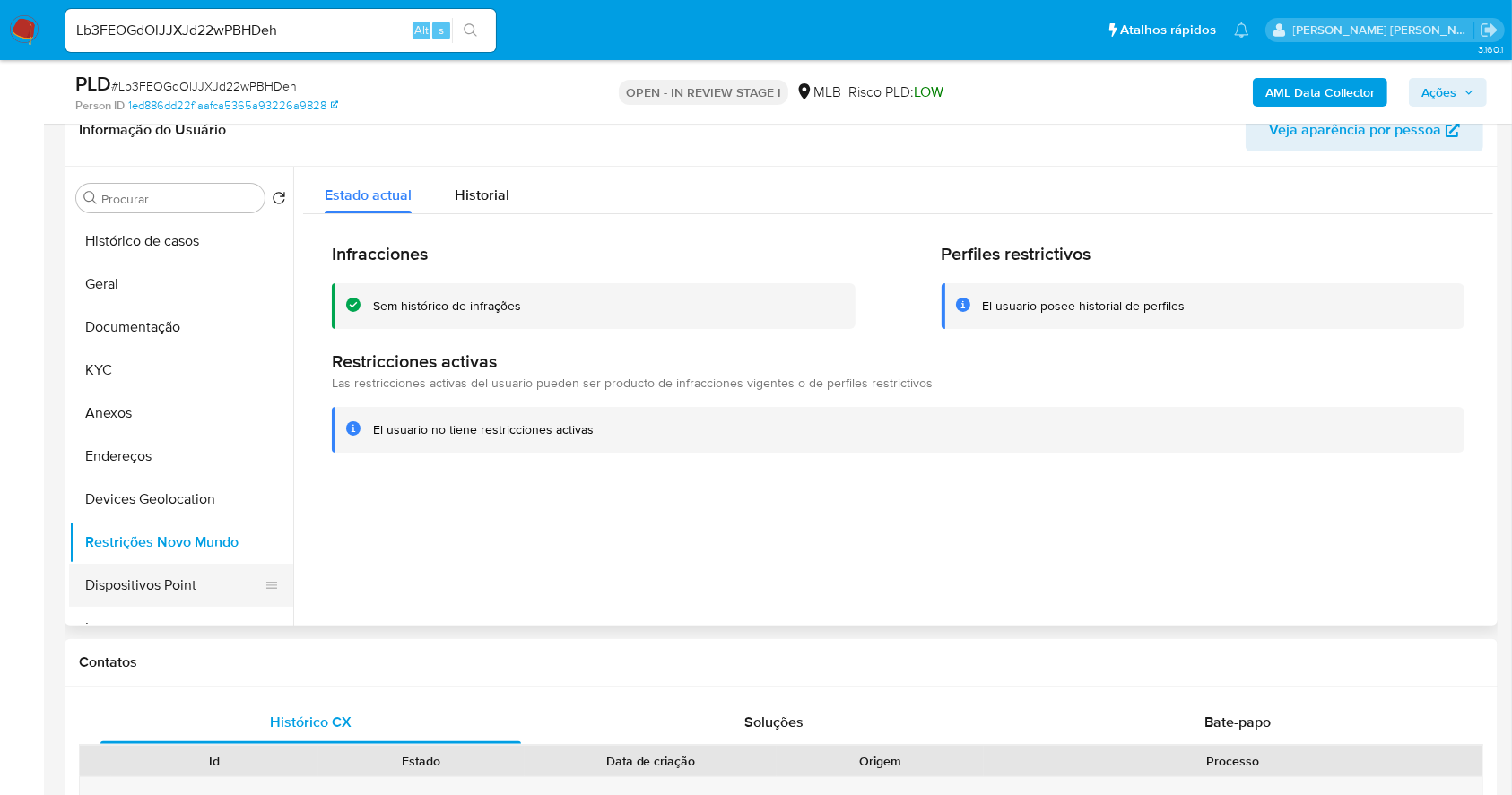
click at [197, 588] on button "Dispositivos Point" at bounding box center [174, 585] width 210 height 43
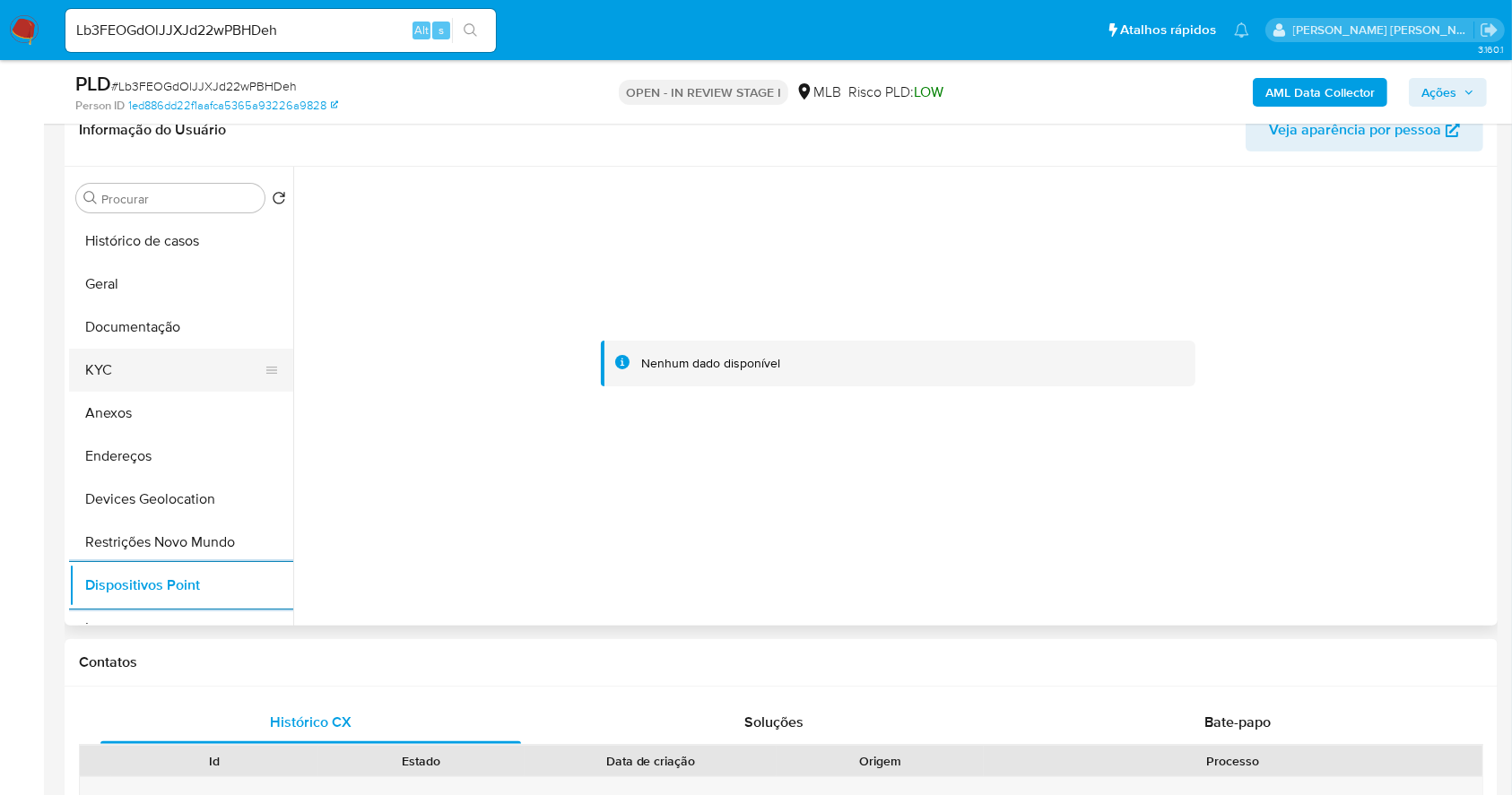
click at [143, 376] on button "KYC" at bounding box center [174, 371] width 210 height 43
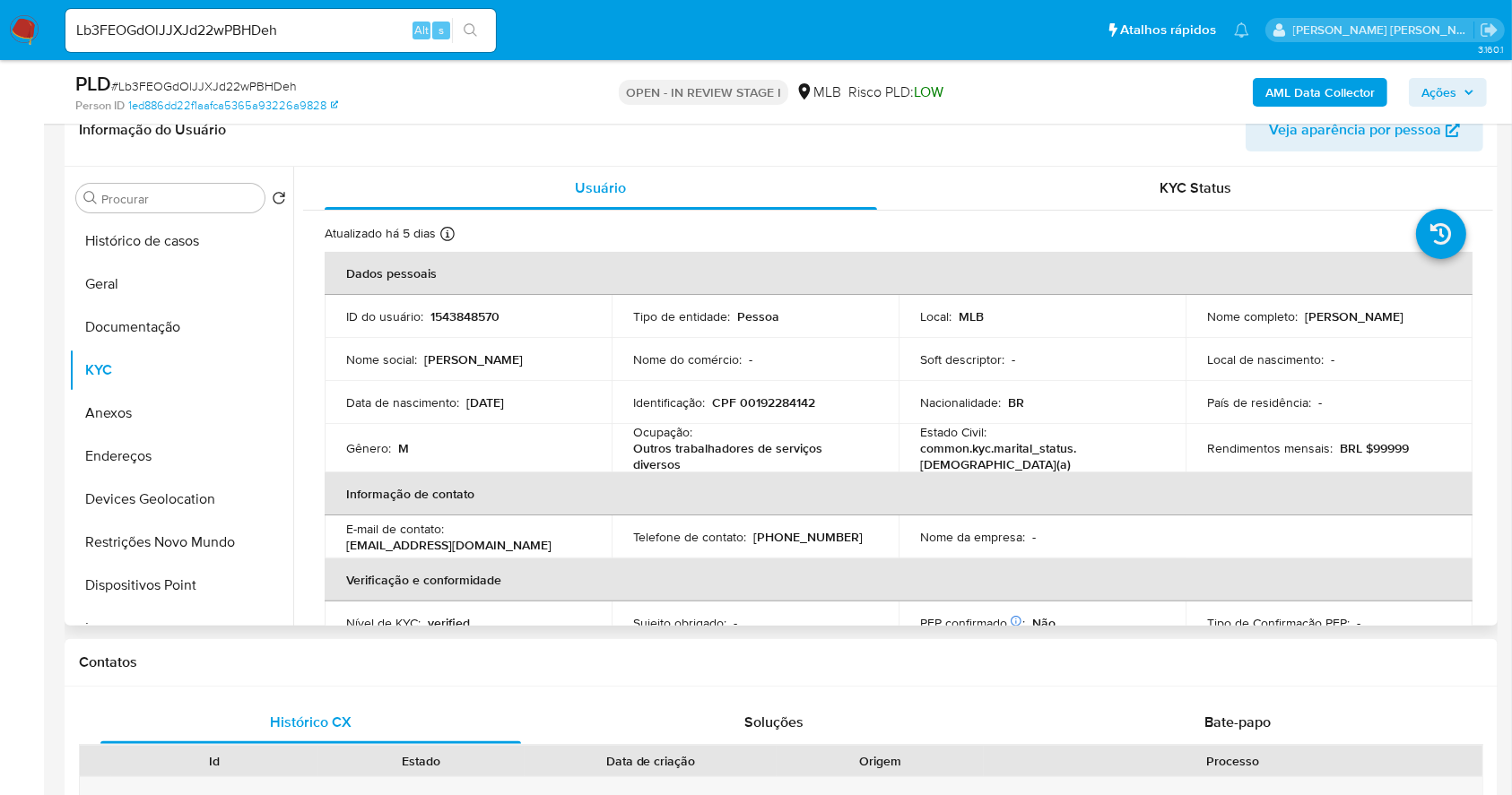
drag, startPoint x: 1364, startPoint y: 326, endPoint x: 1189, endPoint y: 328, distance: 175.0
click at [1189, 328] on td "Nome completo : Alexandre Serafim Satuno" at bounding box center [1328, 317] width 287 height 43
copy p "Alexandre Serafim Satuno"
click at [792, 408] on p "CPF 00192284142" at bounding box center [763, 402] width 103 height 16
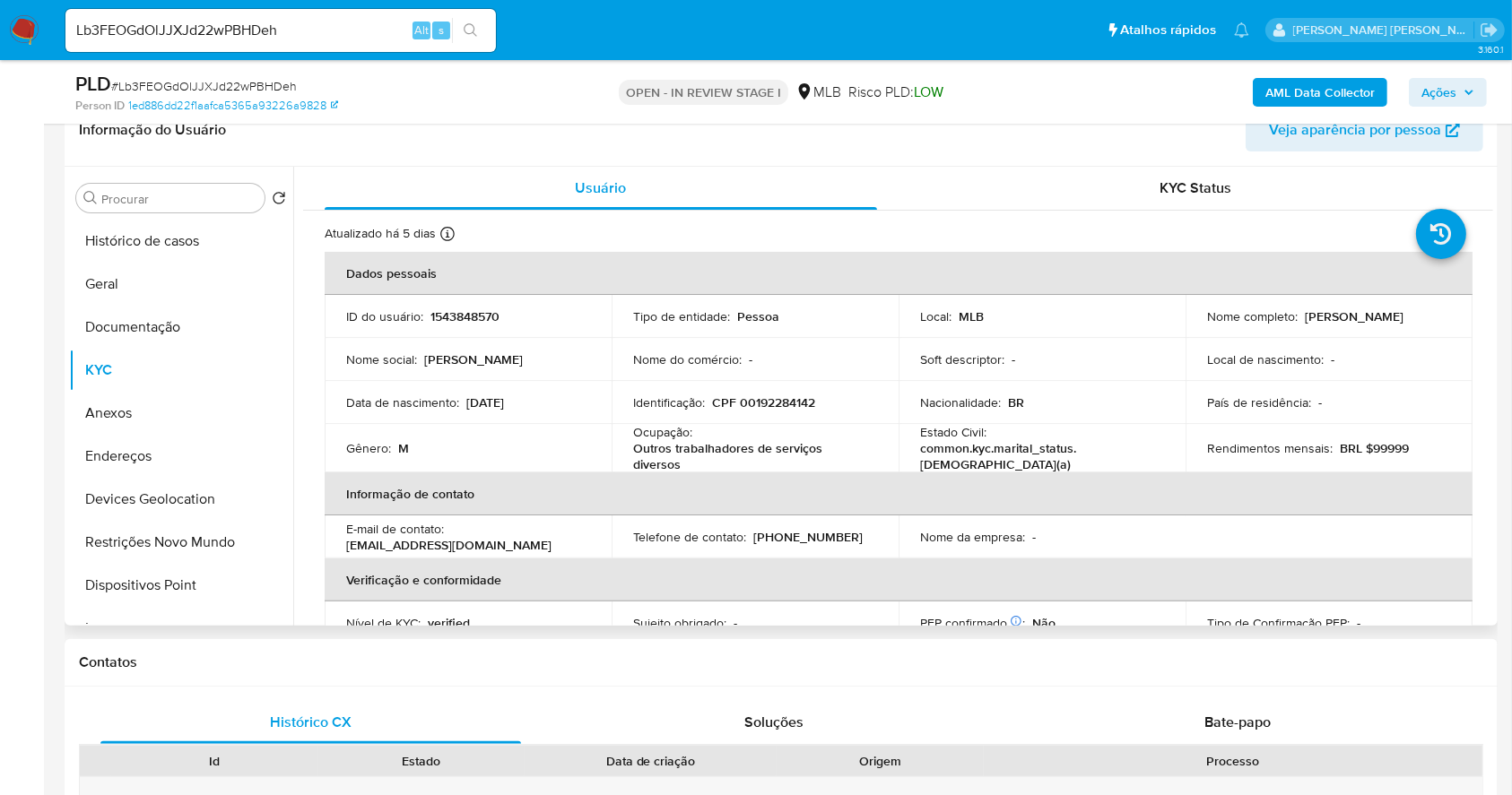
click at [778, 401] on p "CPF 00192284142" at bounding box center [763, 402] width 103 height 16
copy p "00192284142"
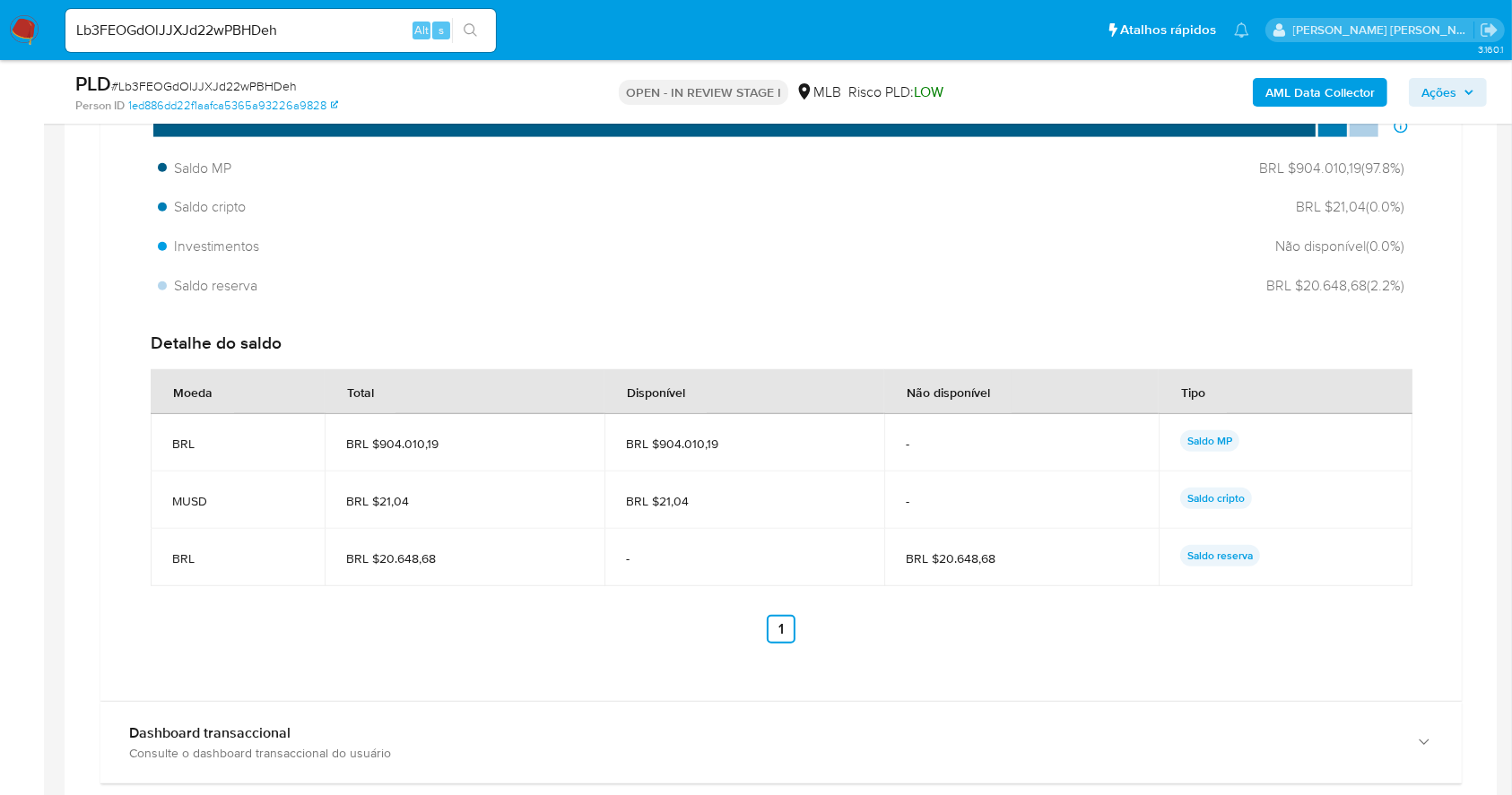
scroll to position [1427, 0]
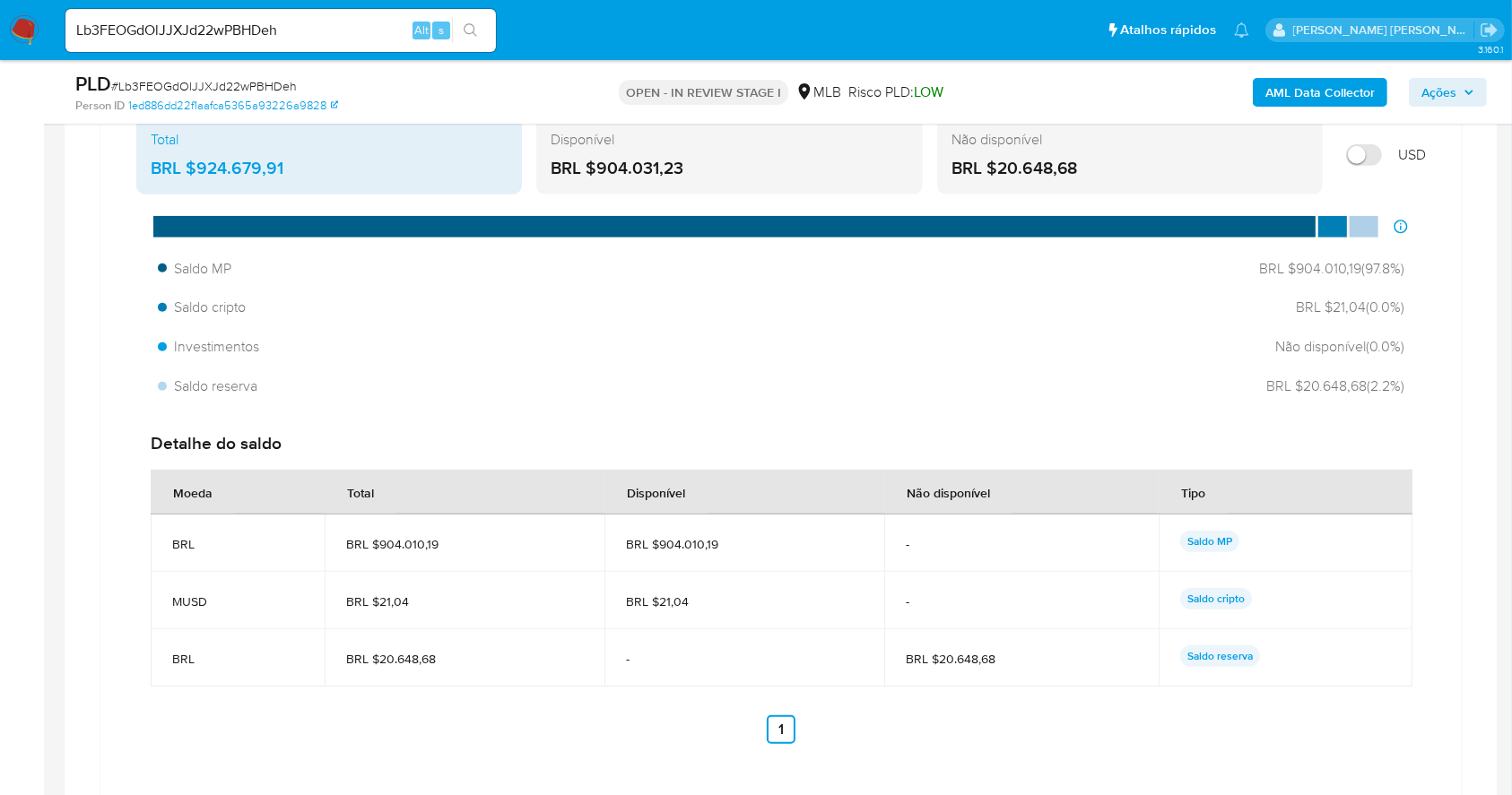
click at [1440, 84] on span "Ações" at bounding box center [1439, 92] width 35 height 29
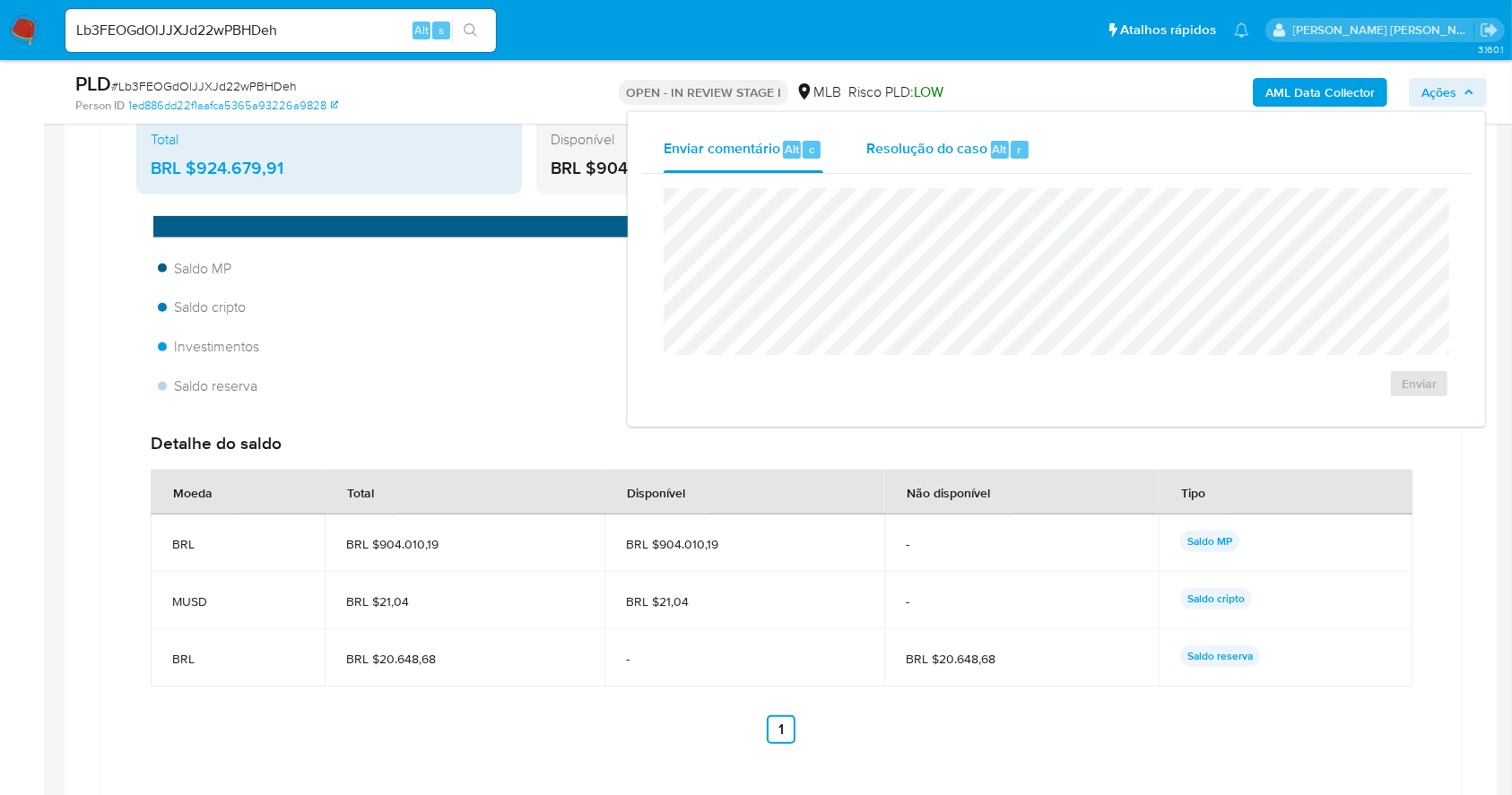
click at [919, 140] on span "Resolução do caso" at bounding box center [927, 149] width 121 height 20
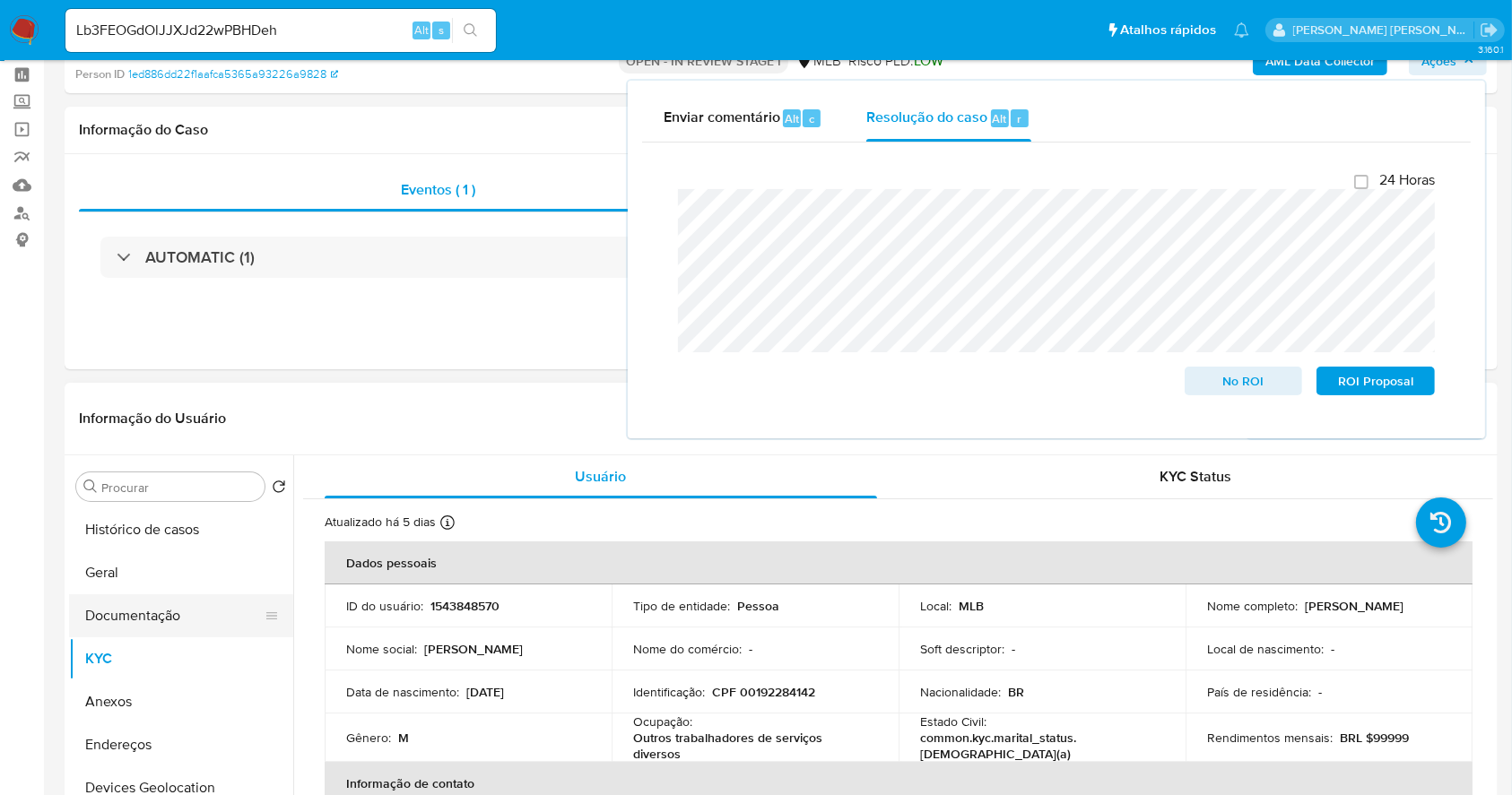
scroll to position [239, 0]
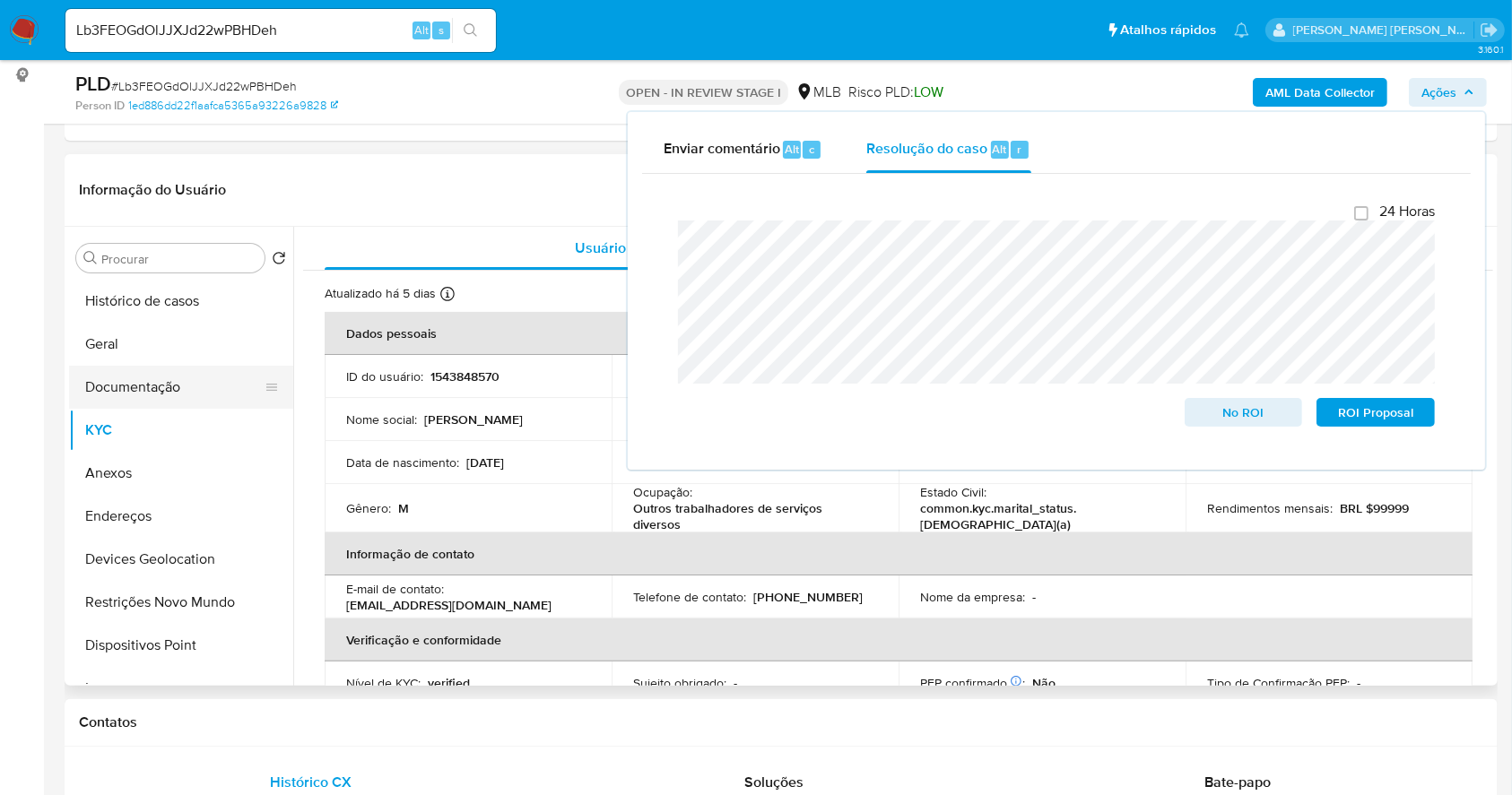
click at [163, 382] on button "Documentação" at bounding box center [174, 387] width 210 height 43
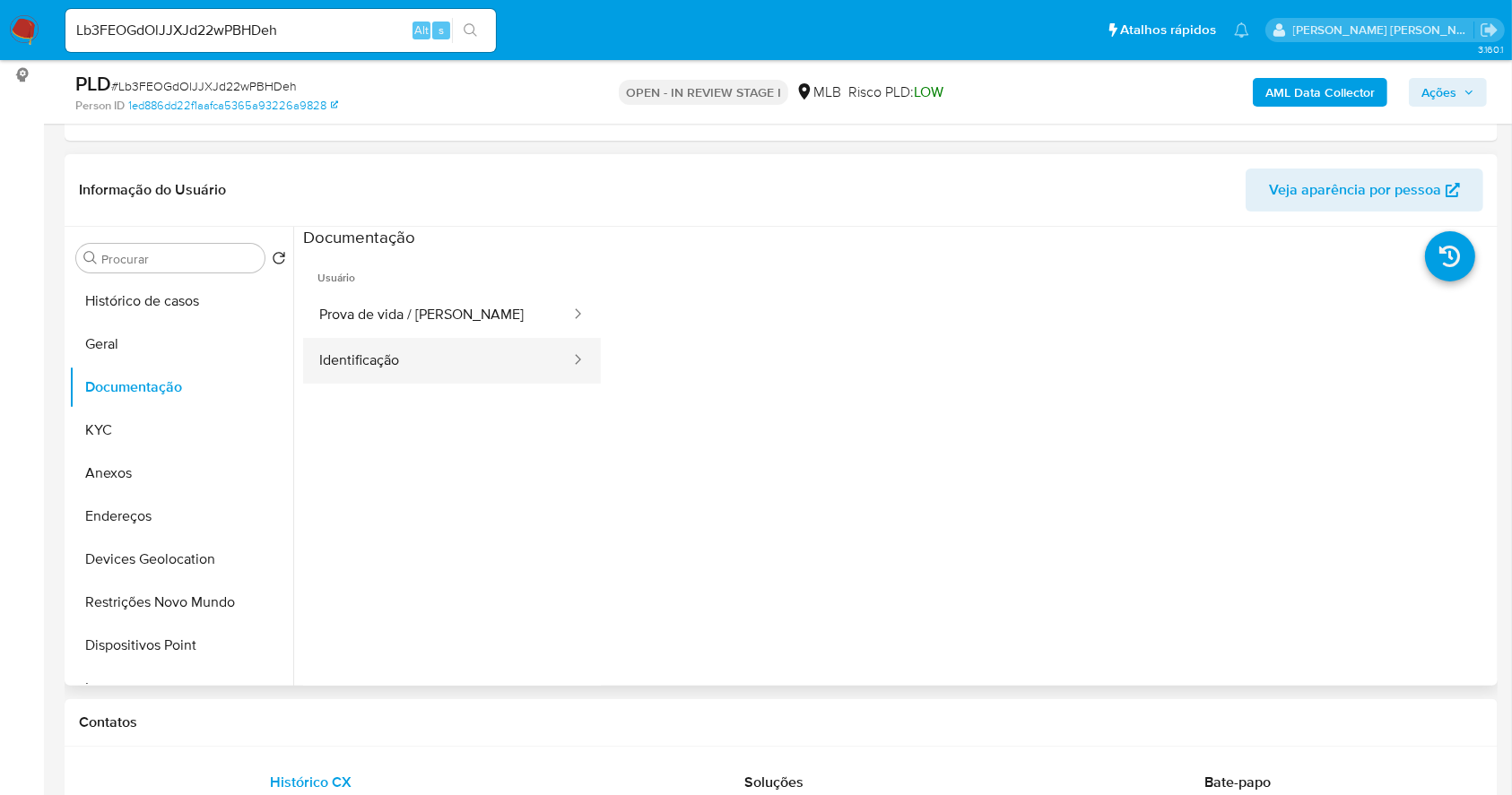
click at [387, 356] on button "Identificação" at bounding box center [437, 360] width 269 height 46
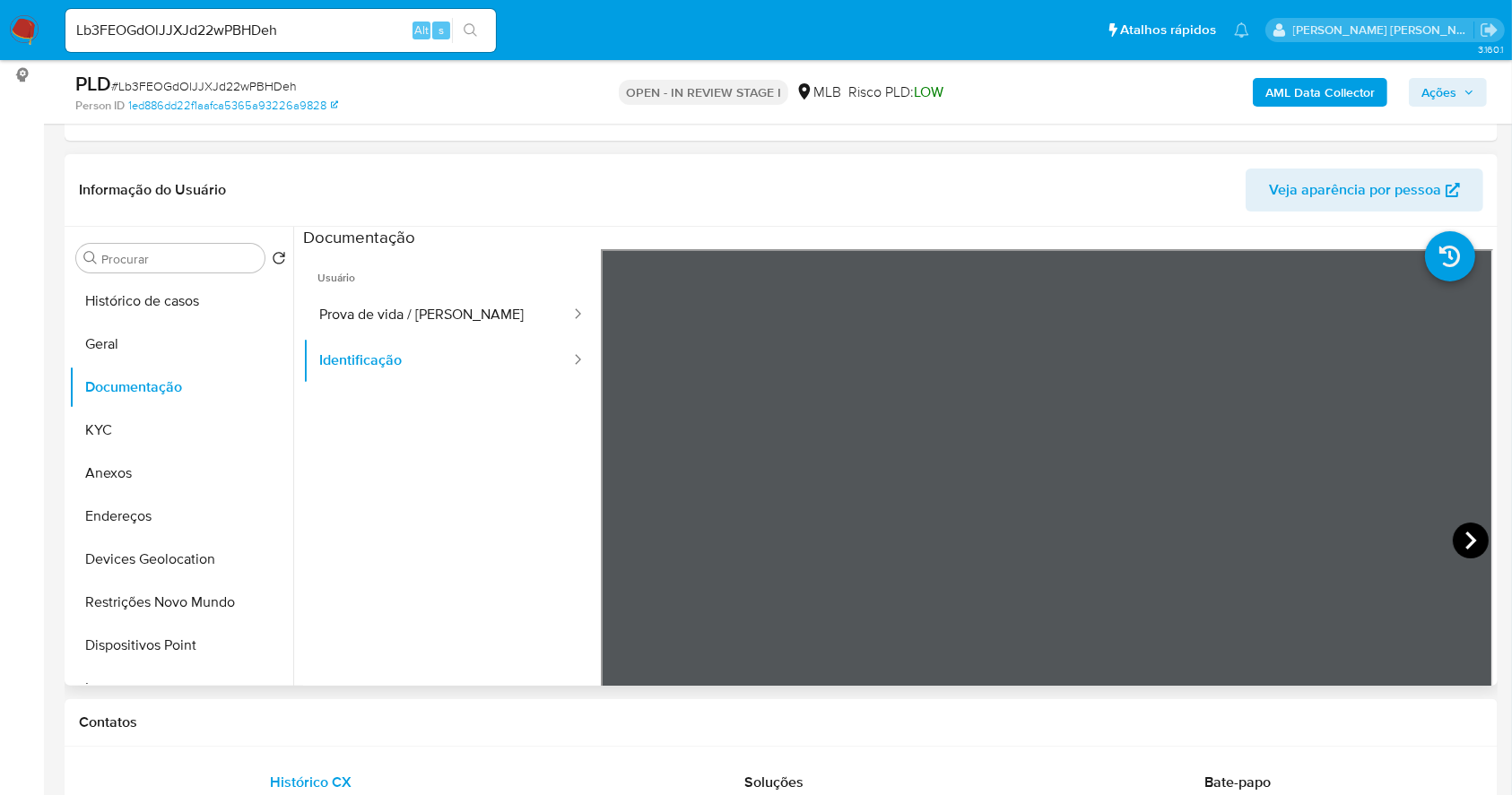
click at [1463, 529] on icon at bounding box center [1470, 541] width 36 height 36
click at [1458, 91] on span "Ações" at bounding box center [1447, 92] width 53 height 25
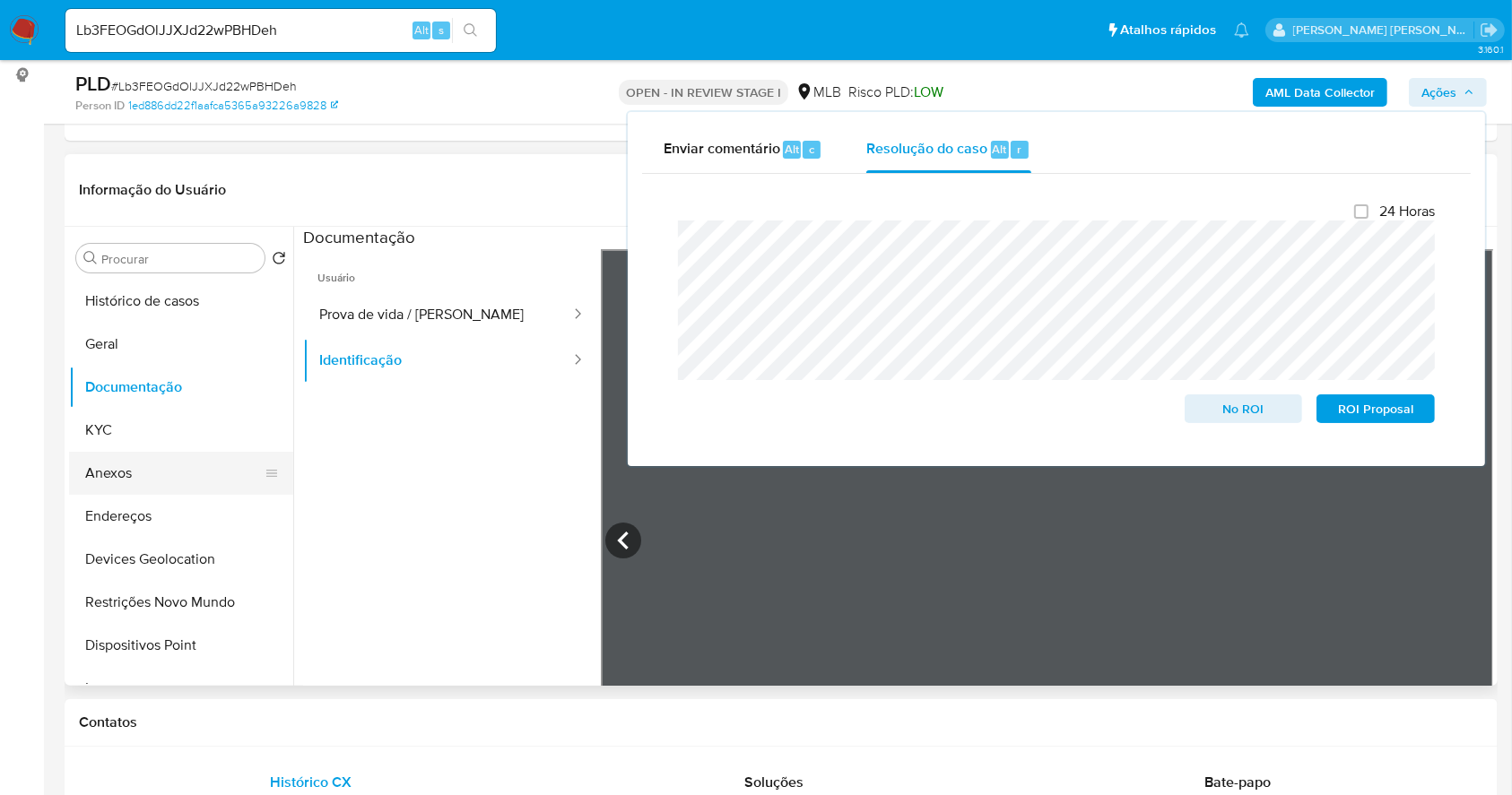
click at [163, 464] on button "Anexos" at bounding box center [174, 474] width 210 height 43
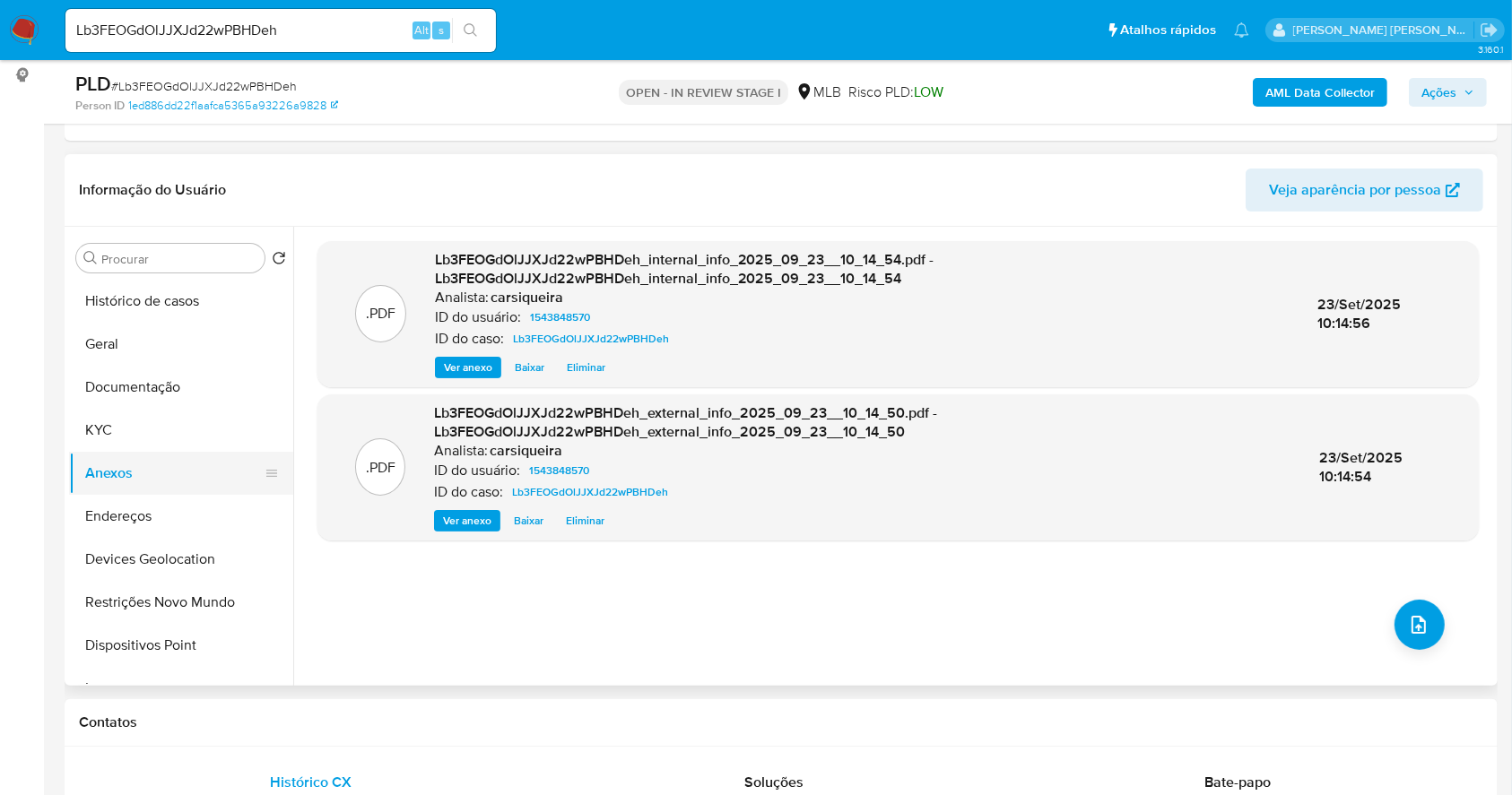
click at [158, 457] on button "Anexos" at bounding box center [174, 474] width 210 height 43
click at [127, 427] on button "KYC" at bounding box center [174, 430] width 210 height 43
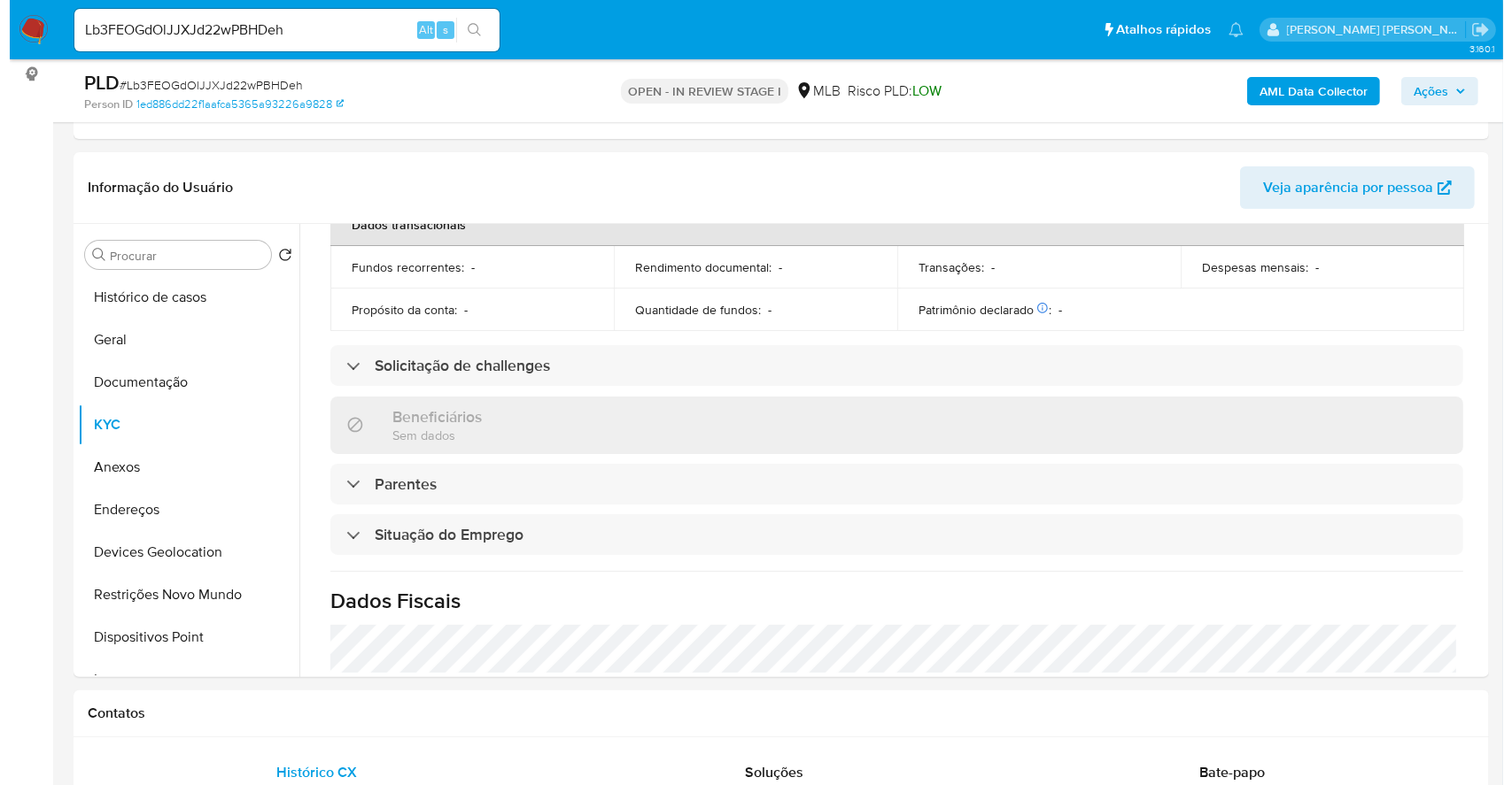
scroll to position [0, 0]
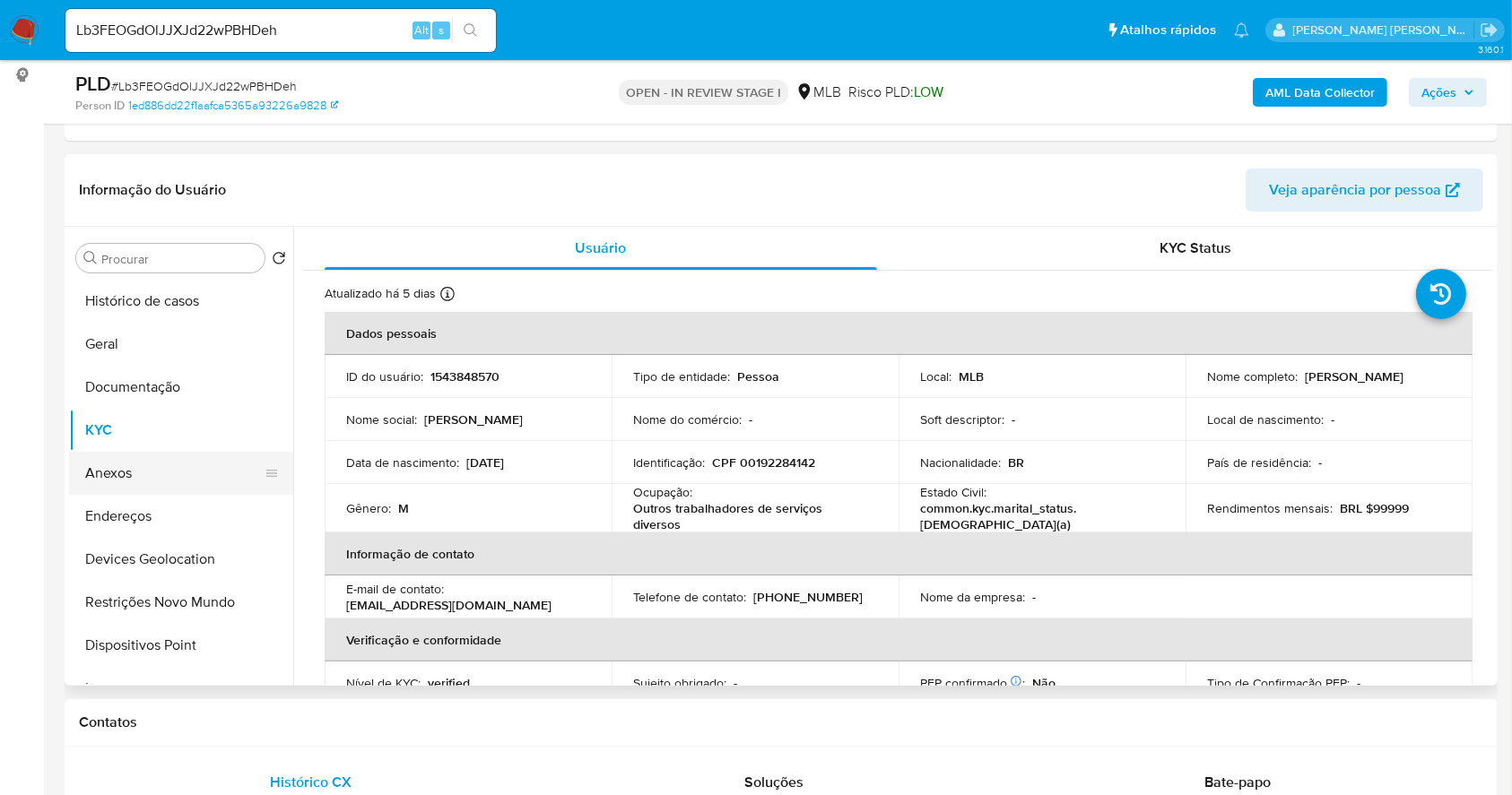
click at [129, 470] on button "Anexos" at bounding box center [174, 474] width 210 height 43
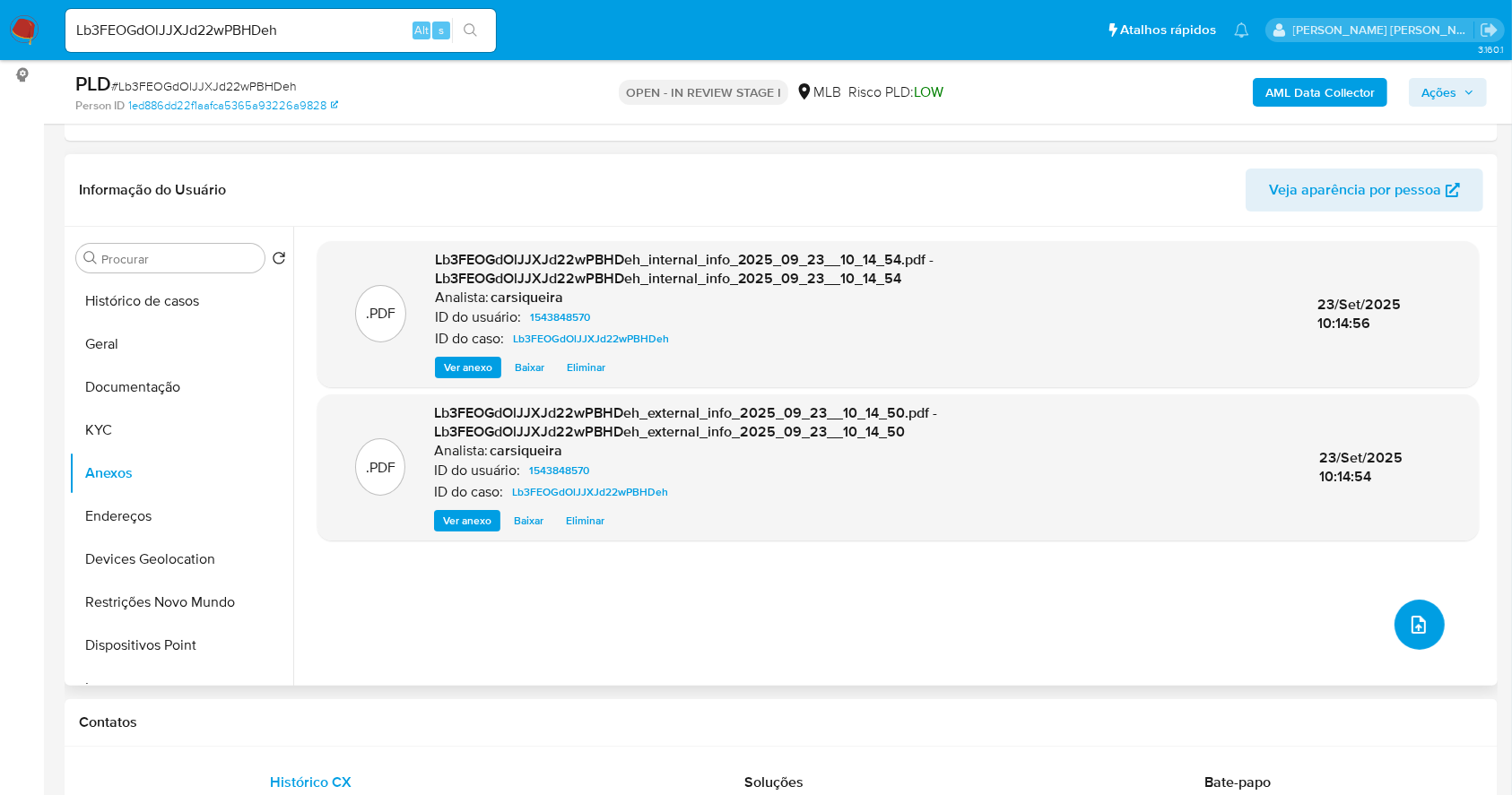
click at [1399, 607] on button "upload-file" at bounding box center [1419, 625] width 50 height 50
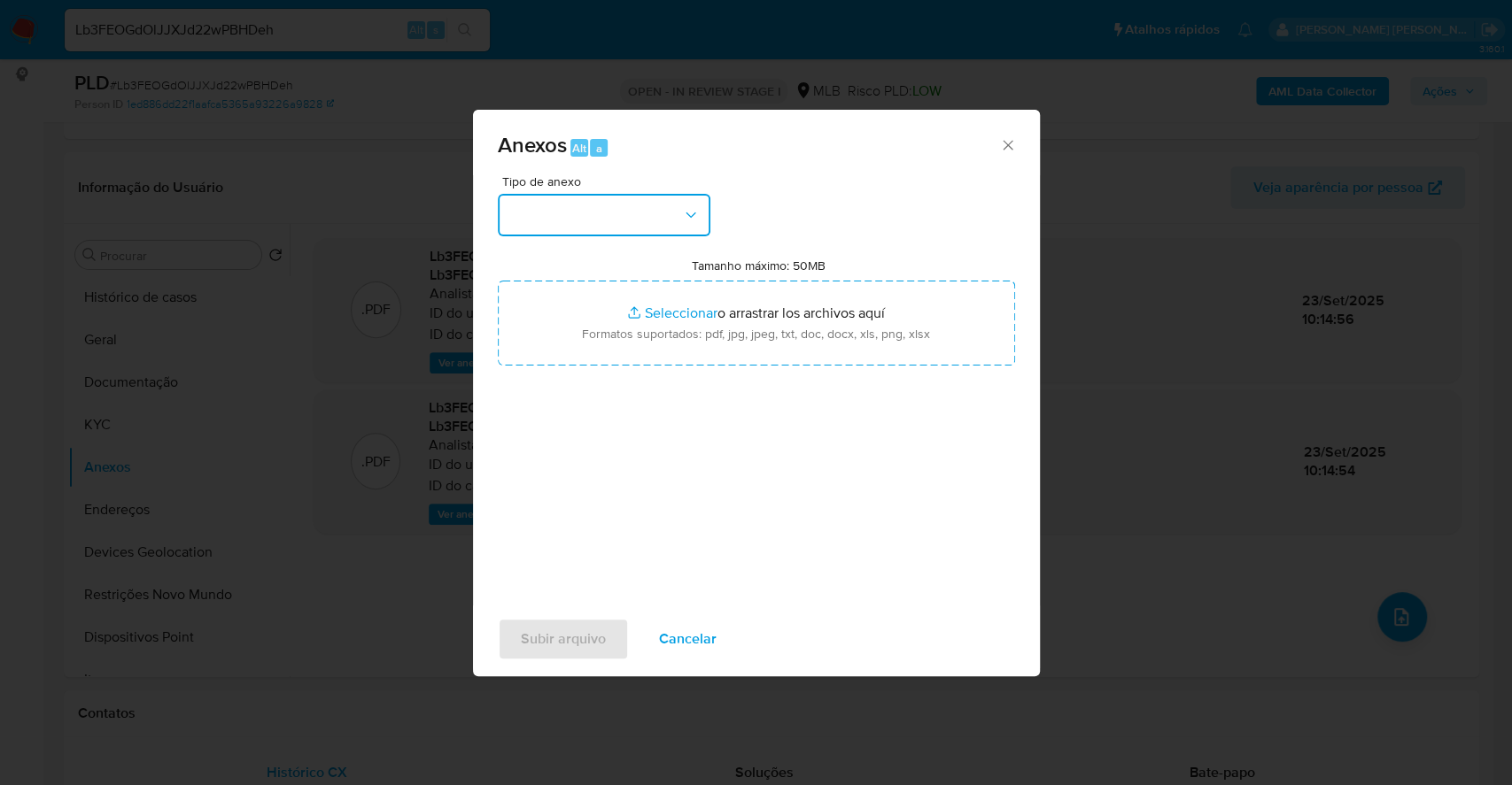
click at [632, 212] on button "button" at bounding box center [605, 215] width 213 height 42
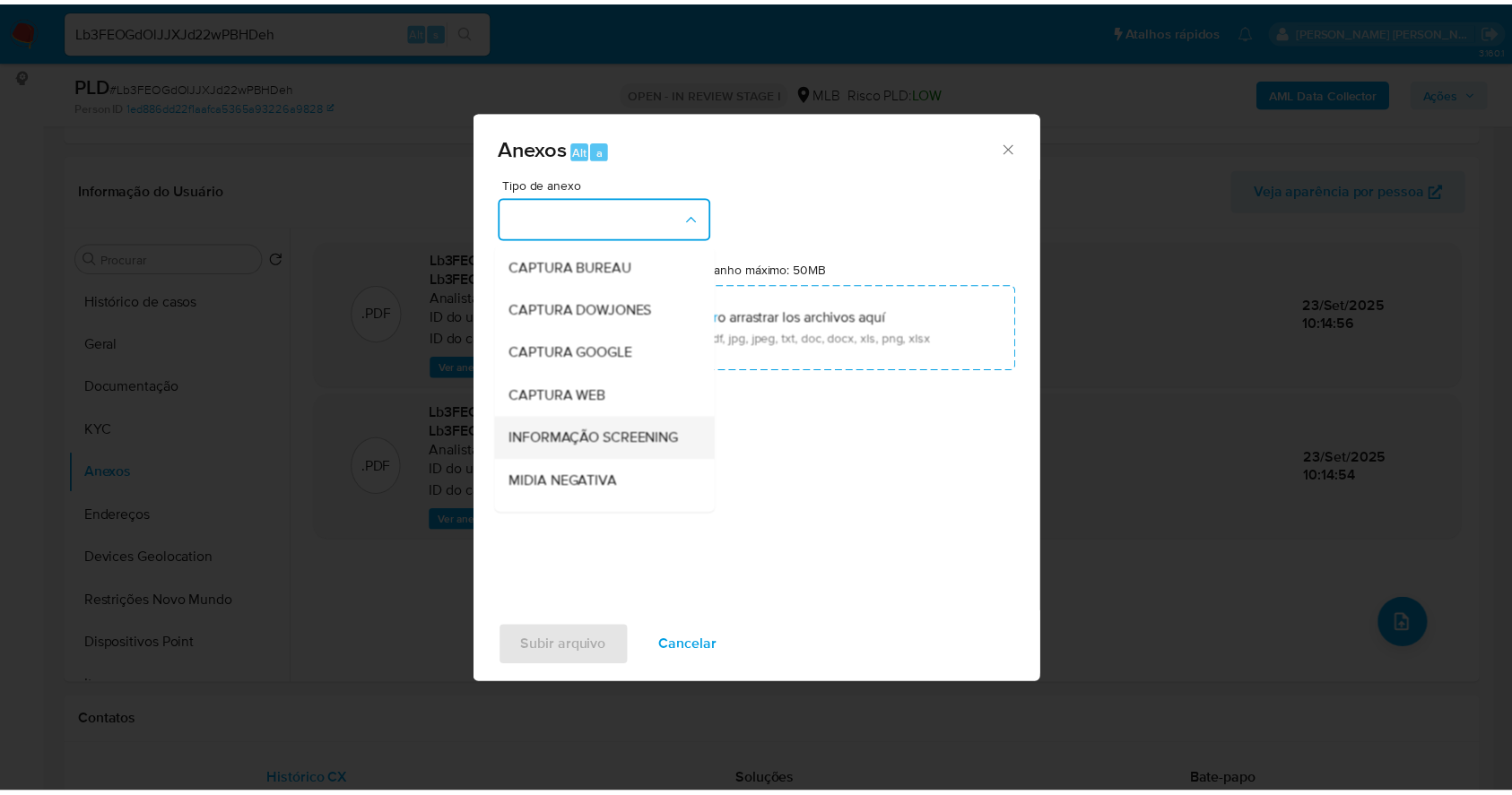
scroll to position [275, 0]
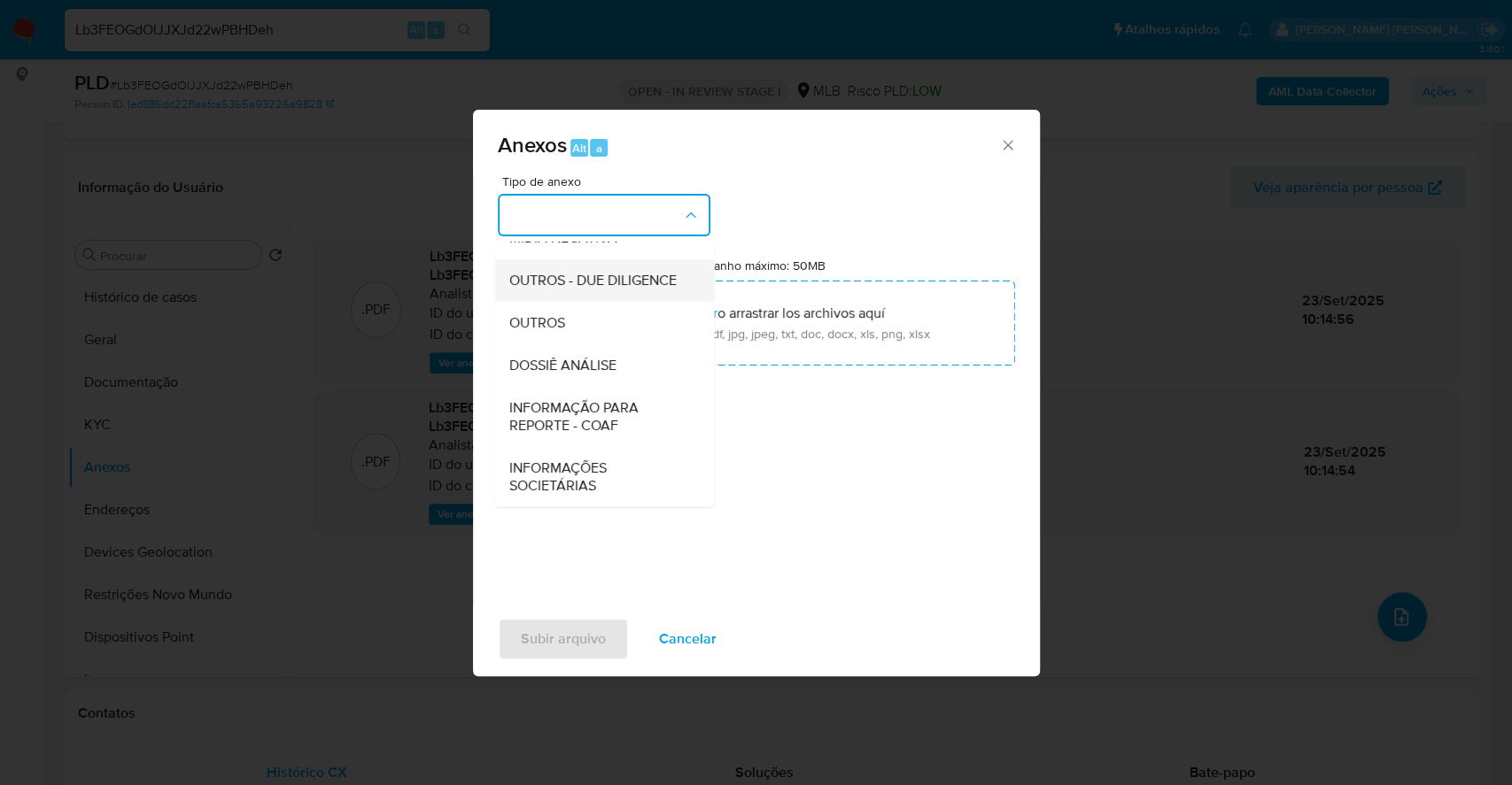
click at [554, 301] on div "OUTROS - DUE DILIGENCE" at bounding box center [598, 281] width 181 height 42
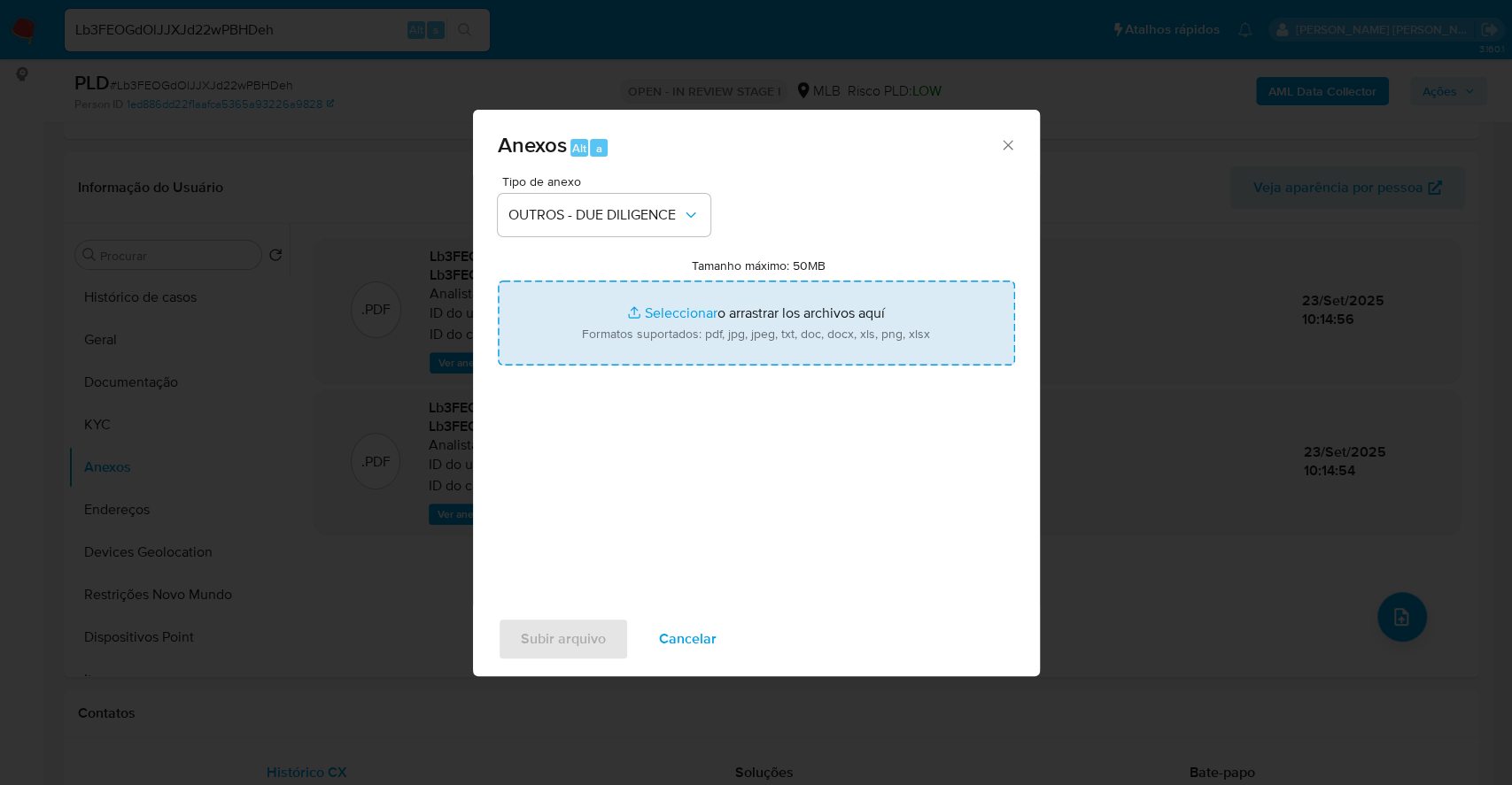
click at [664, 307] on input "Tamanho máximo: 50MB Seleccionar archivos" at bounding box center [757, 323] width 517 height 85
type input "C:\fakepath\Mulan 1543848570_2025_09_22_18_21_59.xlsx"
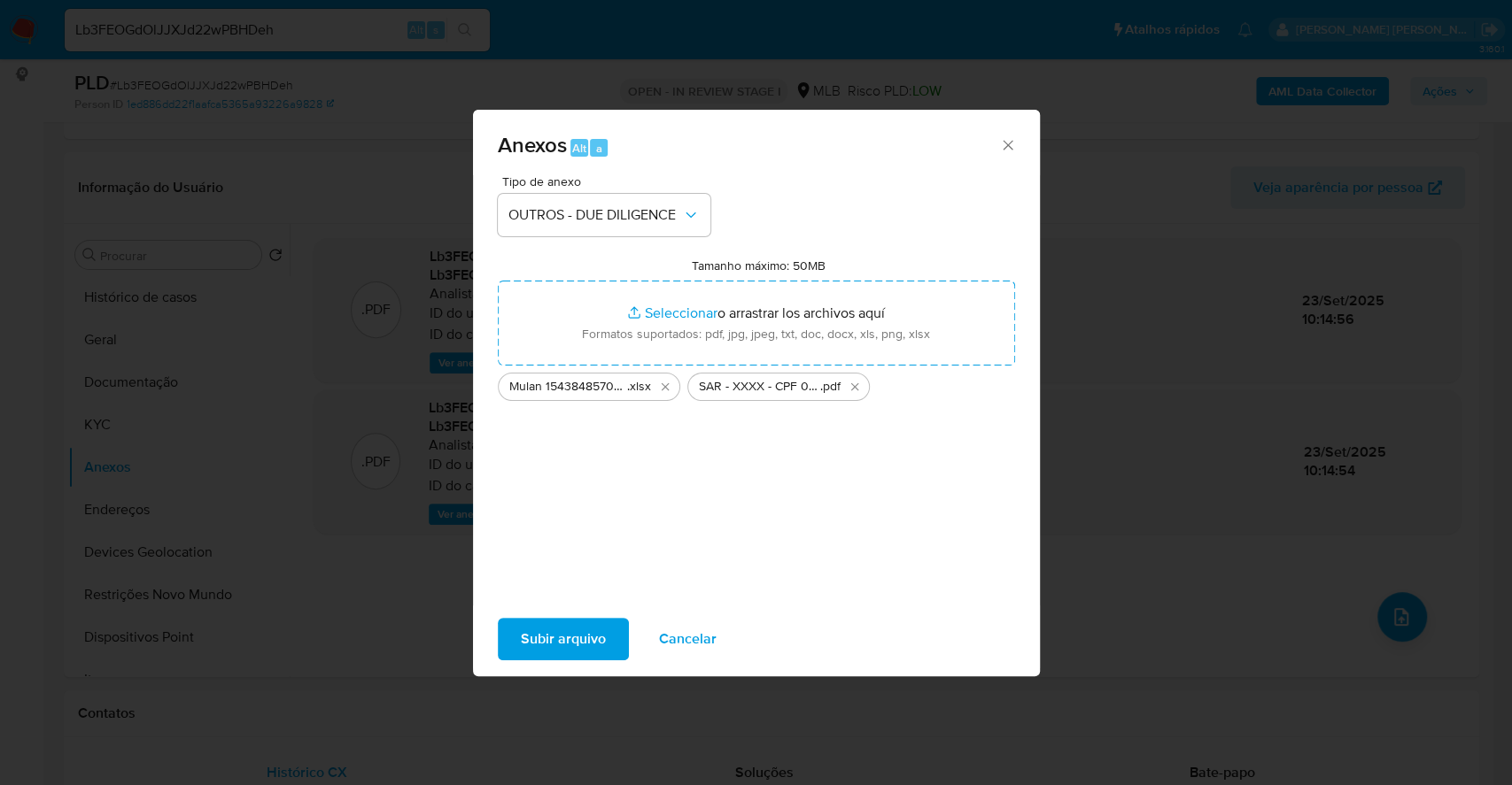
click at [547, 630] on span "Subir arquivo" at bounding box center [563, 639] width 85 height 39
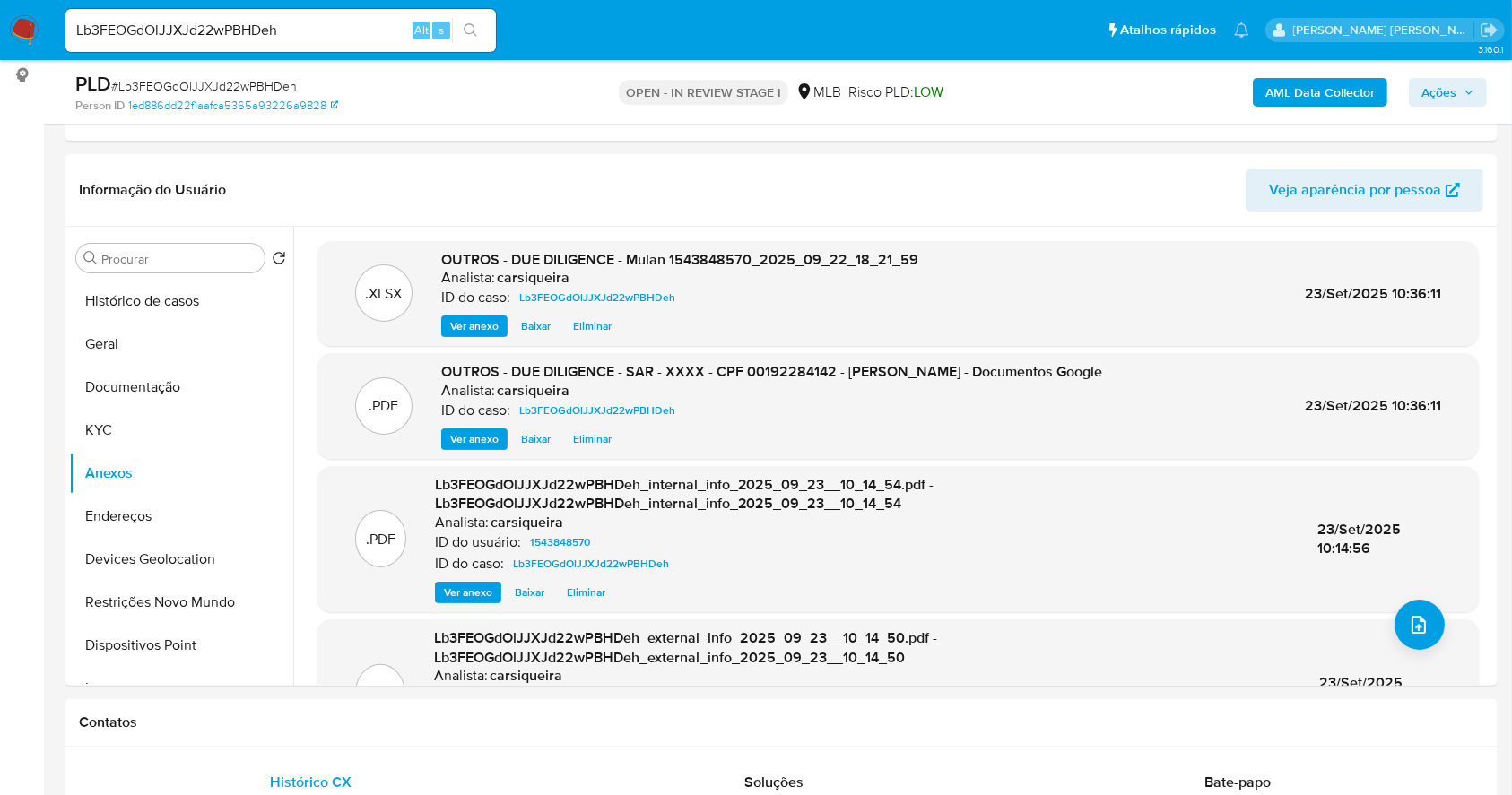
click at [1439, 90] on span "Ações" at bounding box center [1439, 92] width 35 height 29
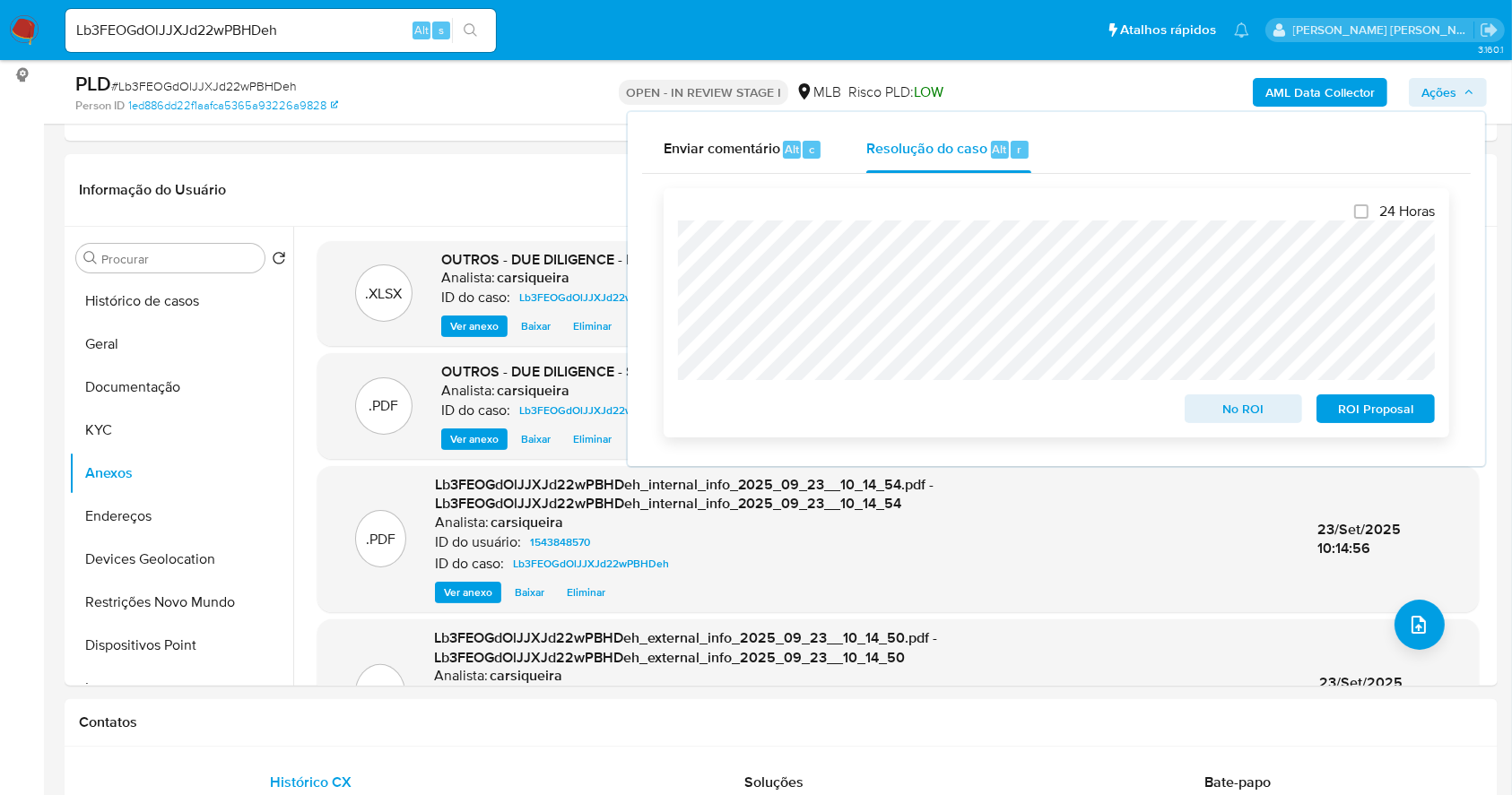
click at [1373, 414] on span "ROI Proposal" at bounding box center [1375, 409] width 93 height 25
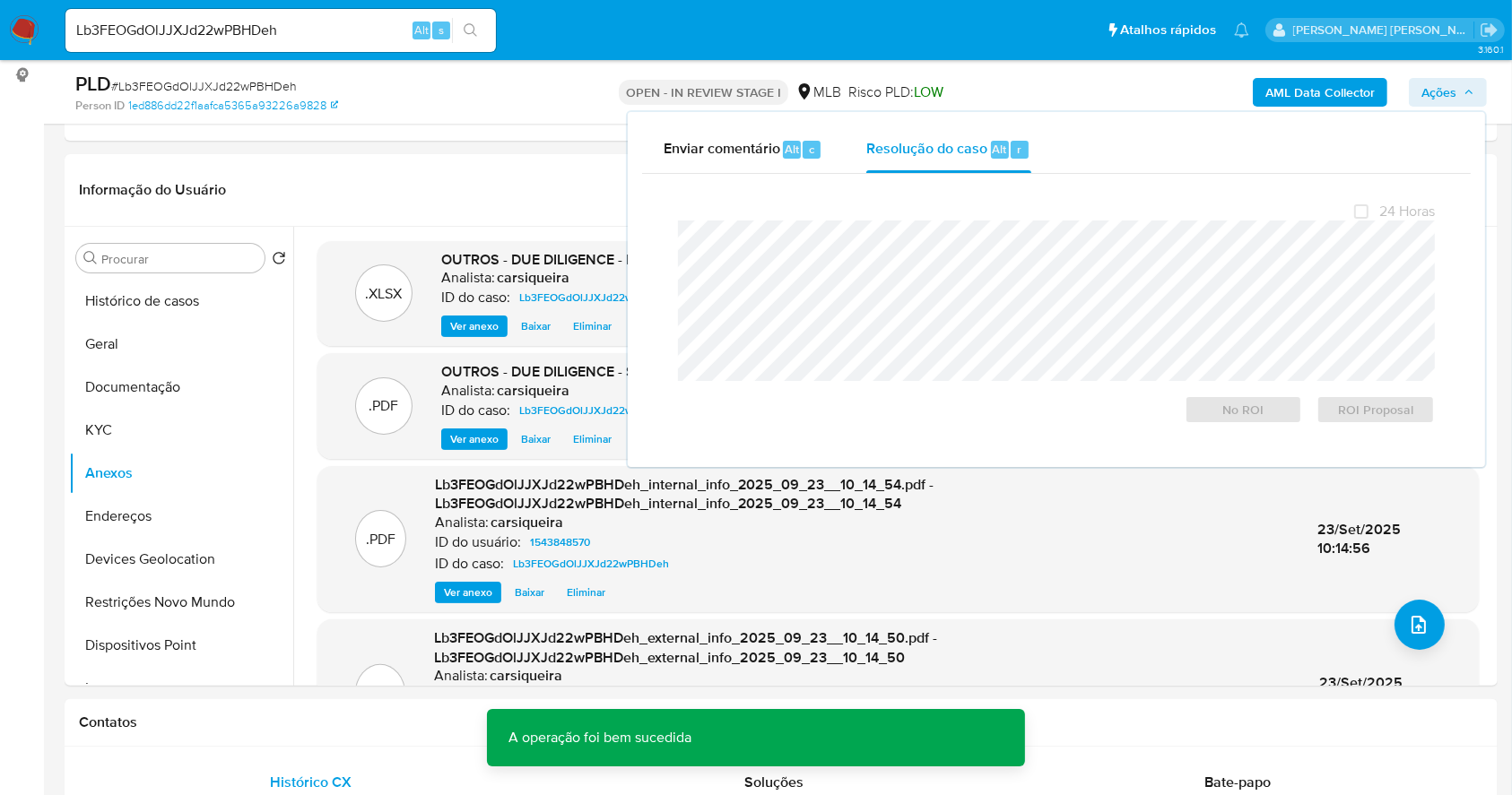
click at [182, 82] on span "# Lb3FEOGdOlJJXJd22wPBHDeh" at bounding box center [204, 85] width 186 height 18
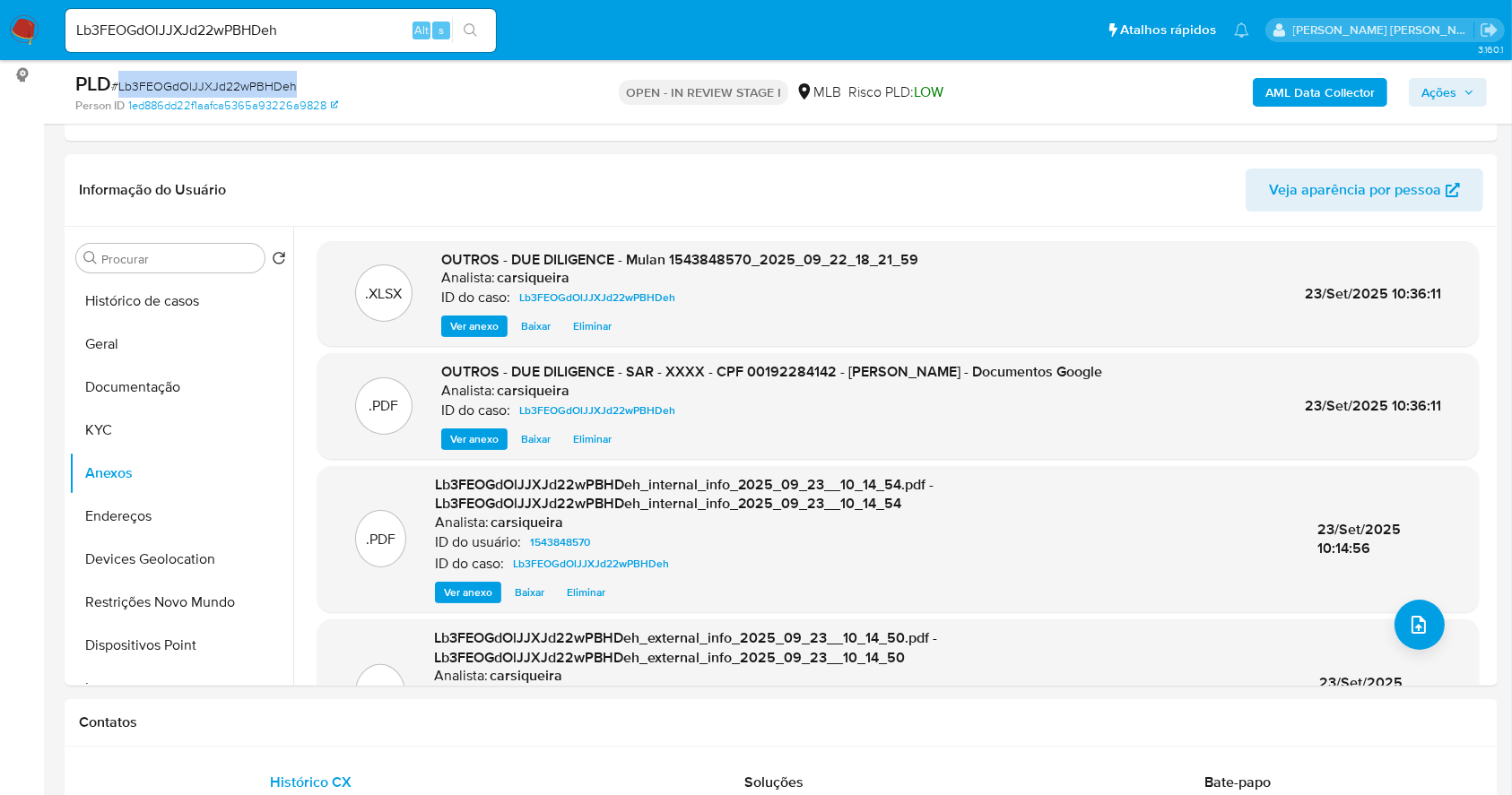
copy span "Lb3FEOGdOlJJXJd22wPBHDeh"
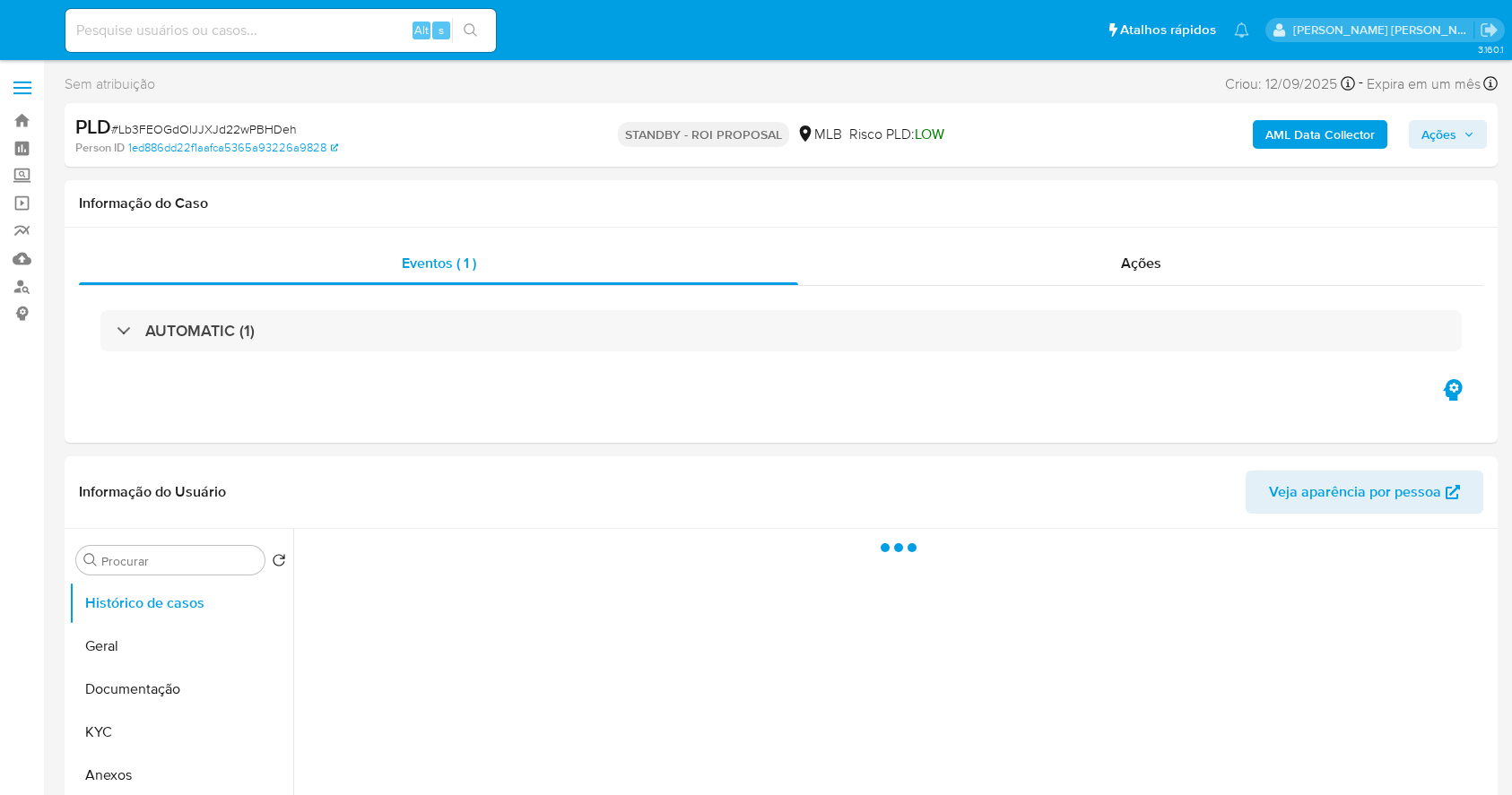
select select "10"
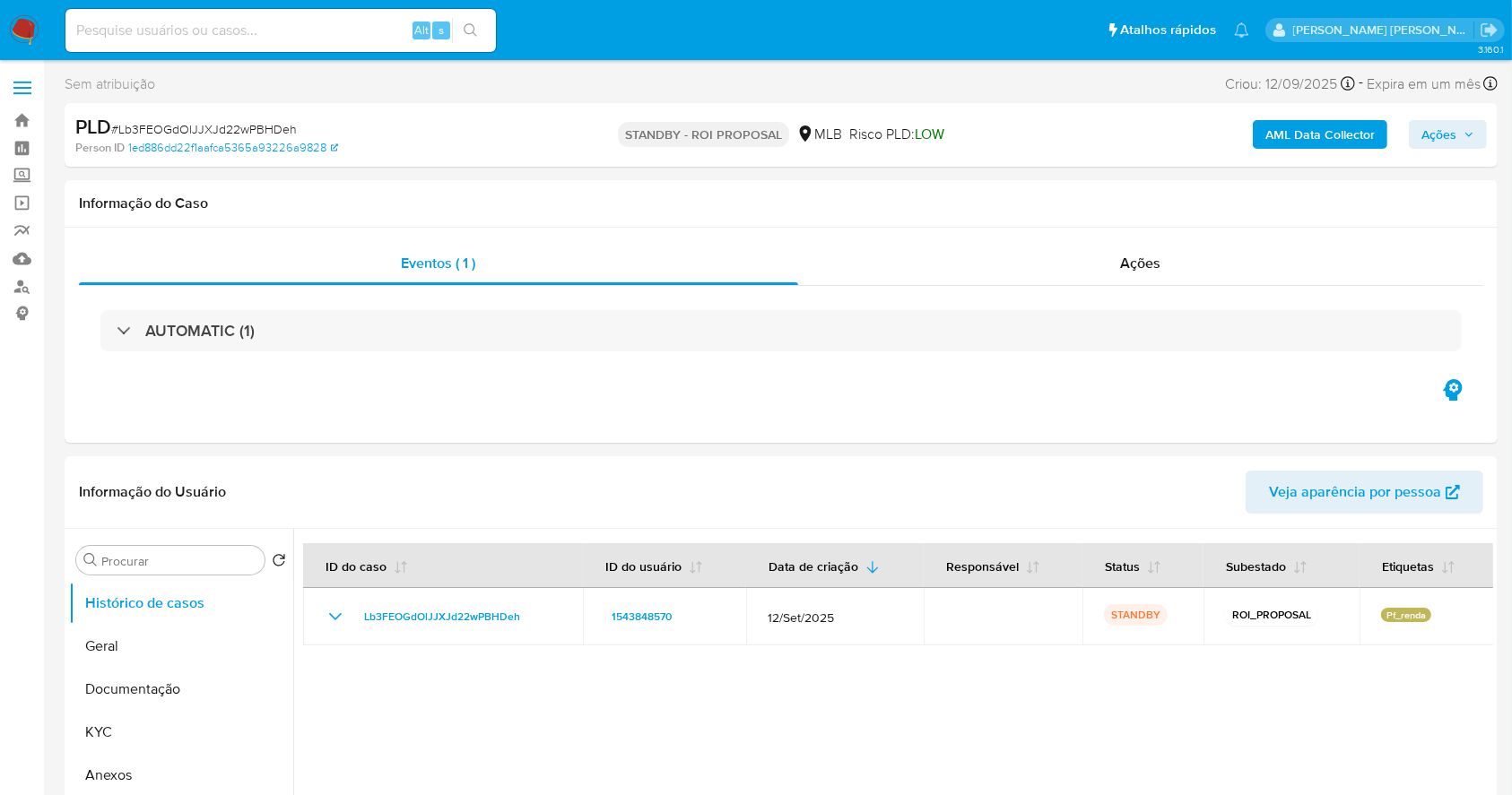
click at [36, 36] on img at bounding box center [24, 30] width 31 height 31
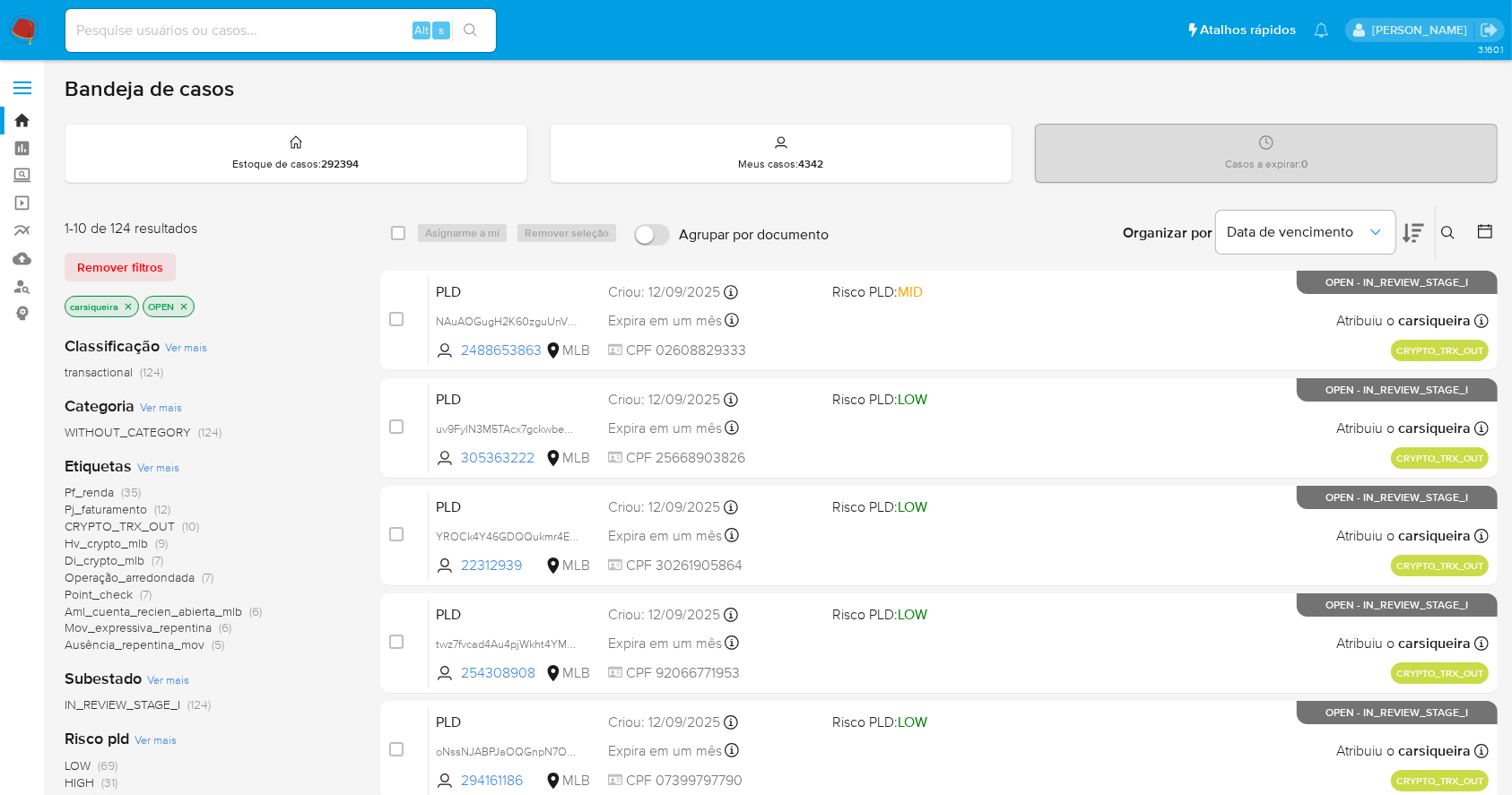
click at [229, 33] on input at bounding box center [280, 30] width 430 height 23
paste input "9PSH0ffpG6rOU3UQWJLI0K0h"
type input "9PSH0ffpG6rOU3UQWJLI0K0h"
click at [462, 27] on button "search-icon" at bounding box center [471, 30] width 37 height 25
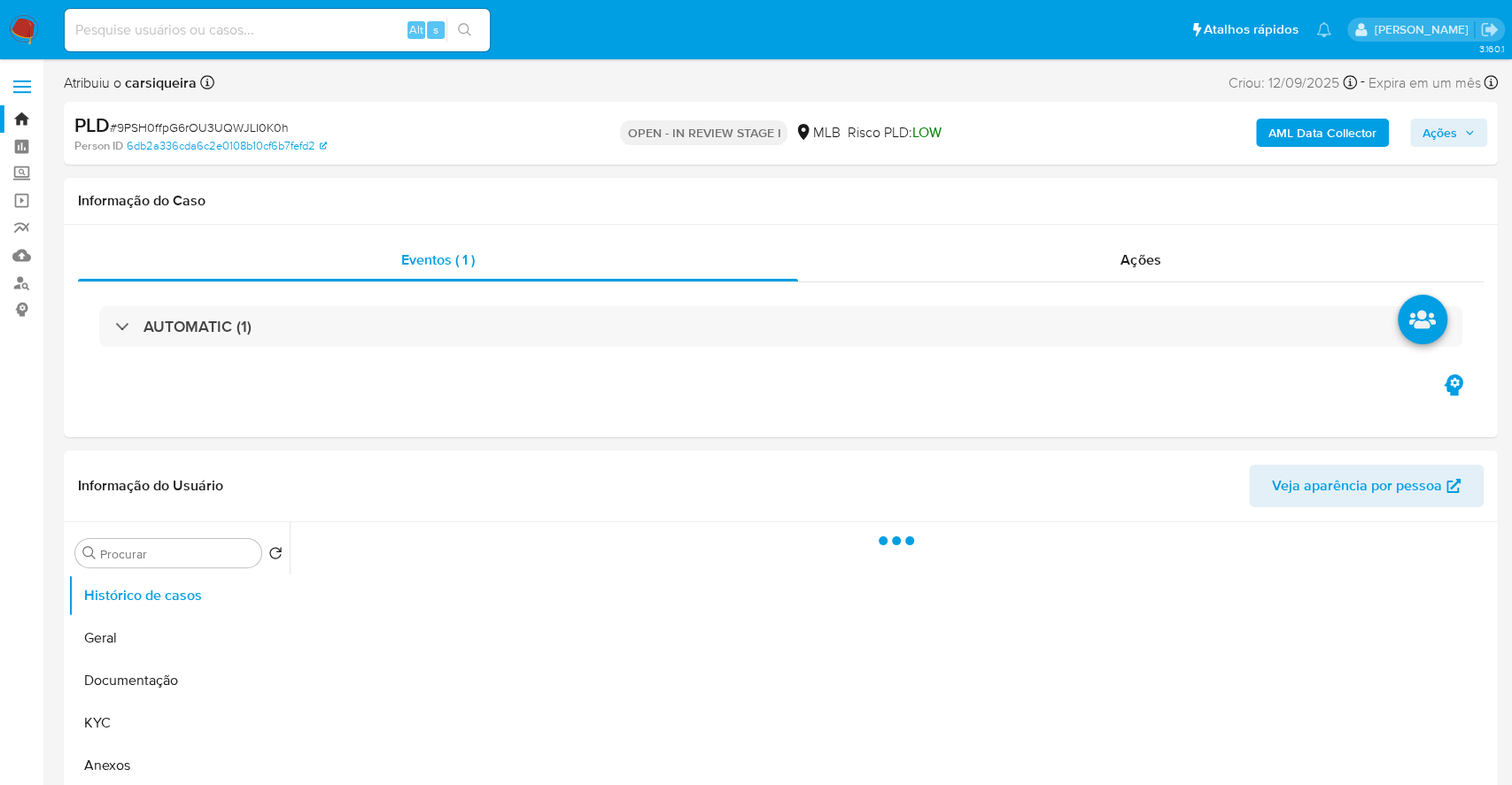
select select "10"
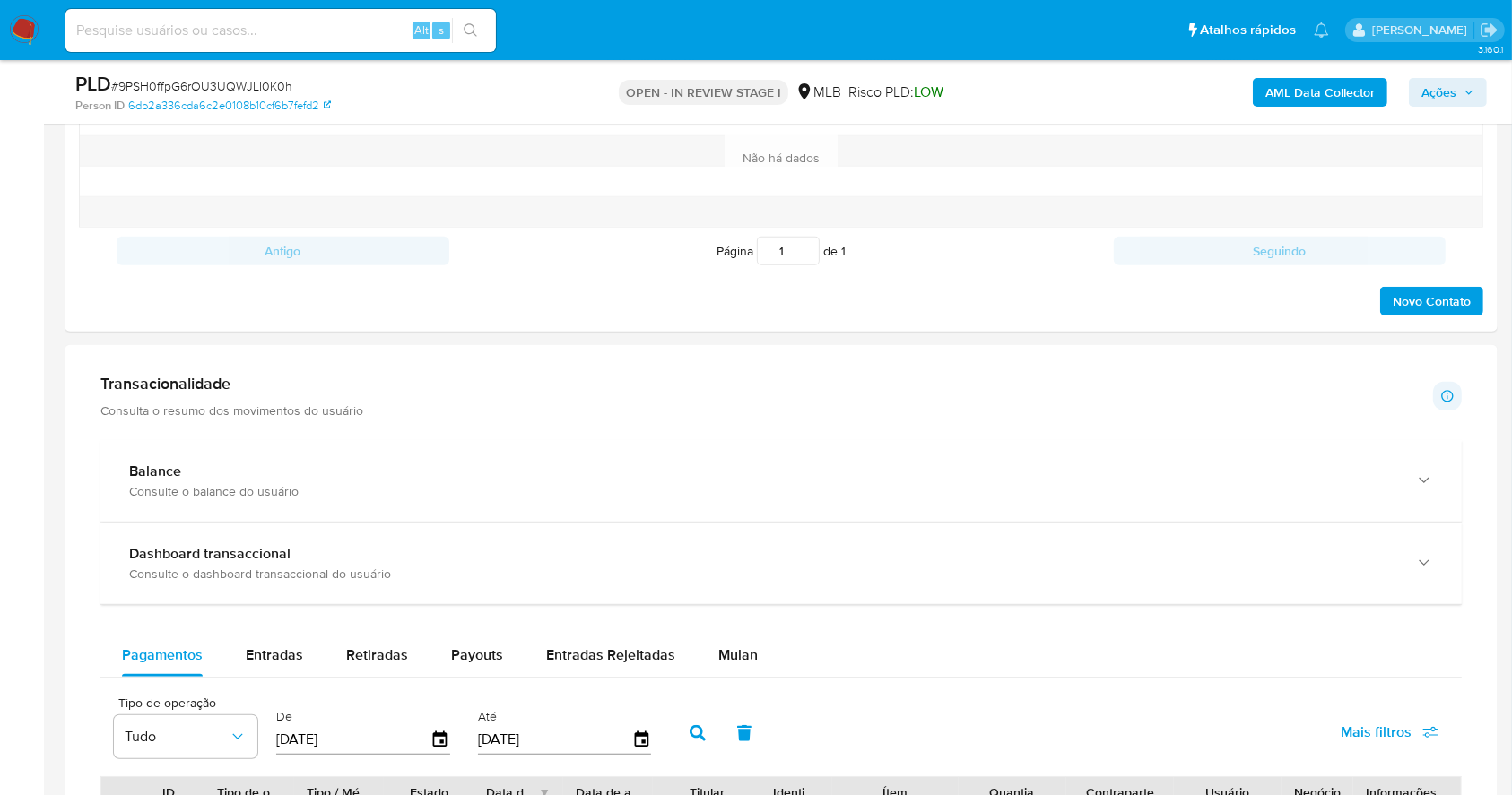
scroll to position [867, 0]
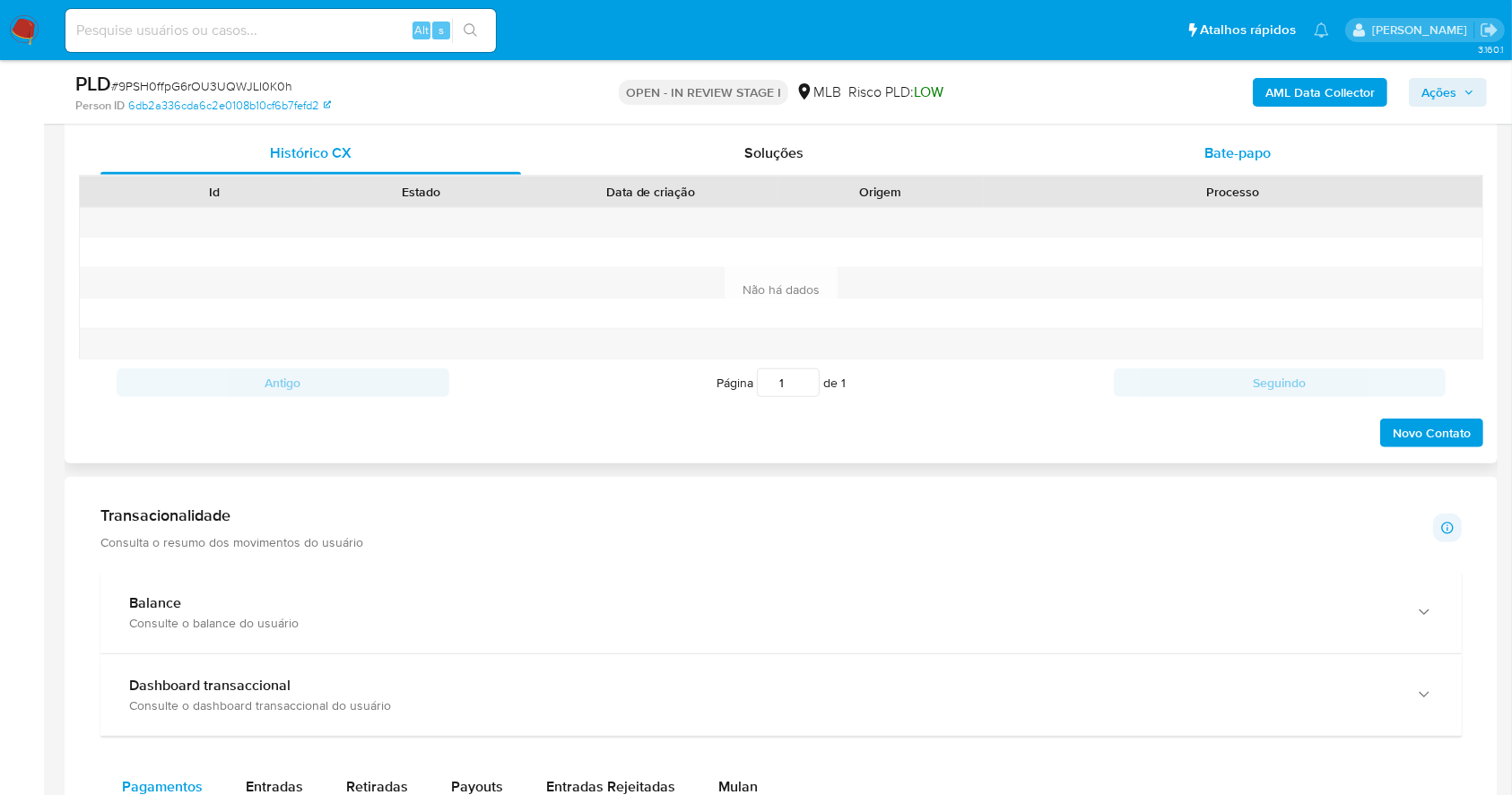
click at [1255, 159] on span "Bate-papo" at bounding box center [1236, 152] width 66 height 20
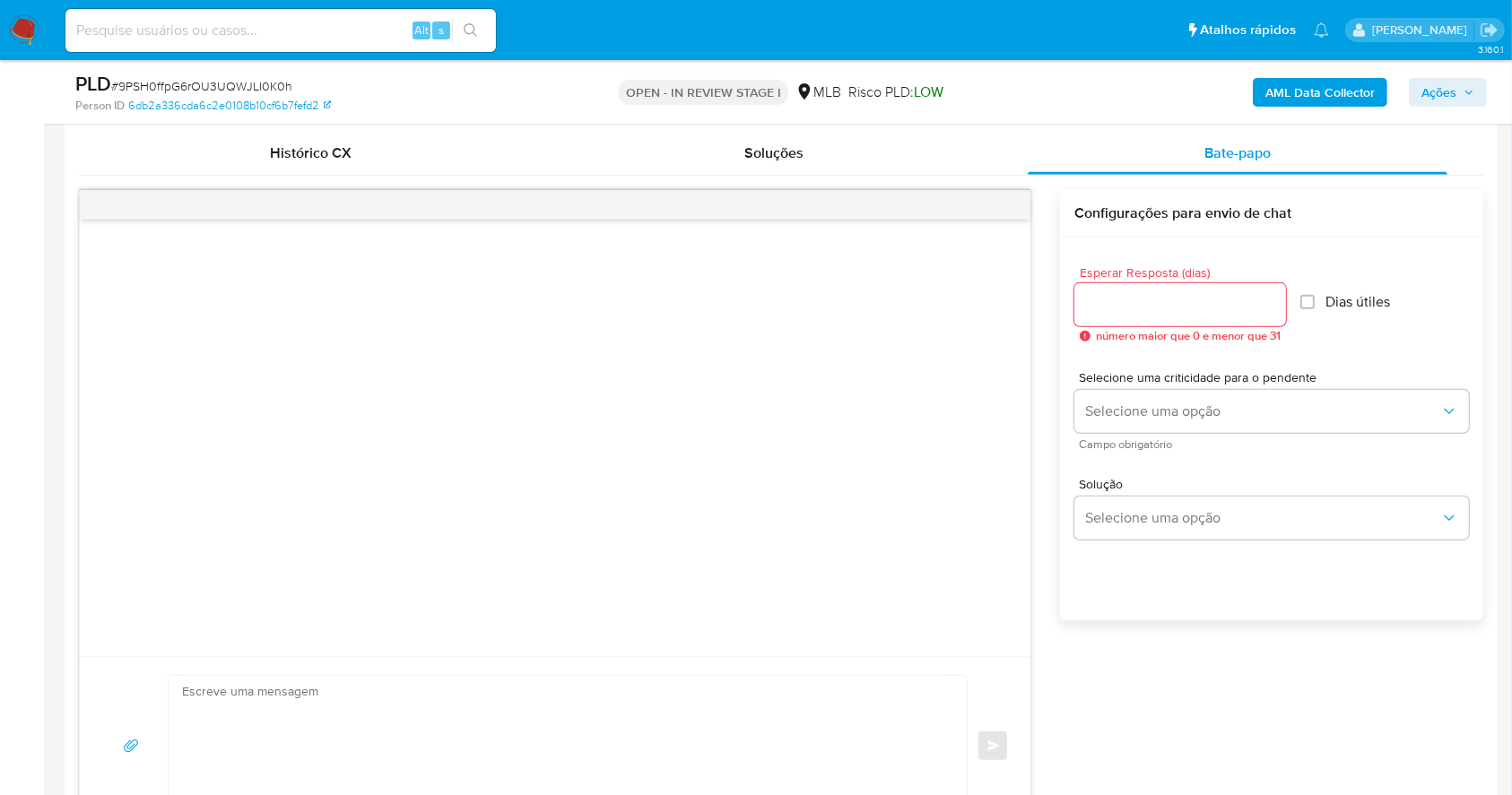
click at [1159, 330] on span "número maior que 0 e menor que 31" at bounding box center [1188, 336] width 185 height 13
click at [1310, 304] on input "Dias útiles" at bounding box center [1307, 302] width 14 height 14
checkbox input "true"
click at [1155, 304] on input "Esperar Resposta (dias)" at bounding box center [1180, 305] width 212 height 23
type input "3"
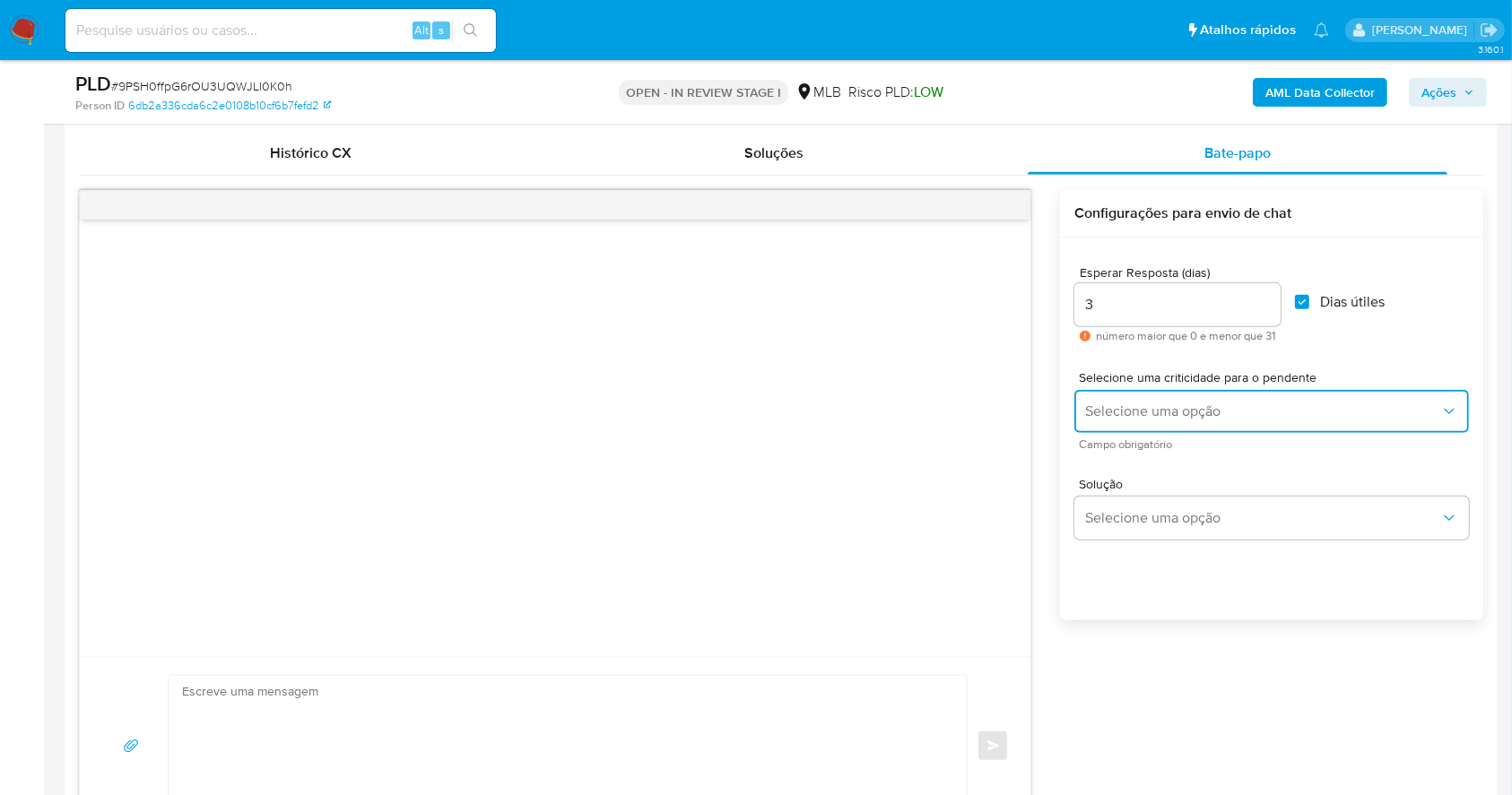
click at [1191, 409] on span "Selecione uma opção" at bounding box center [1262, 411] width 355 height 18
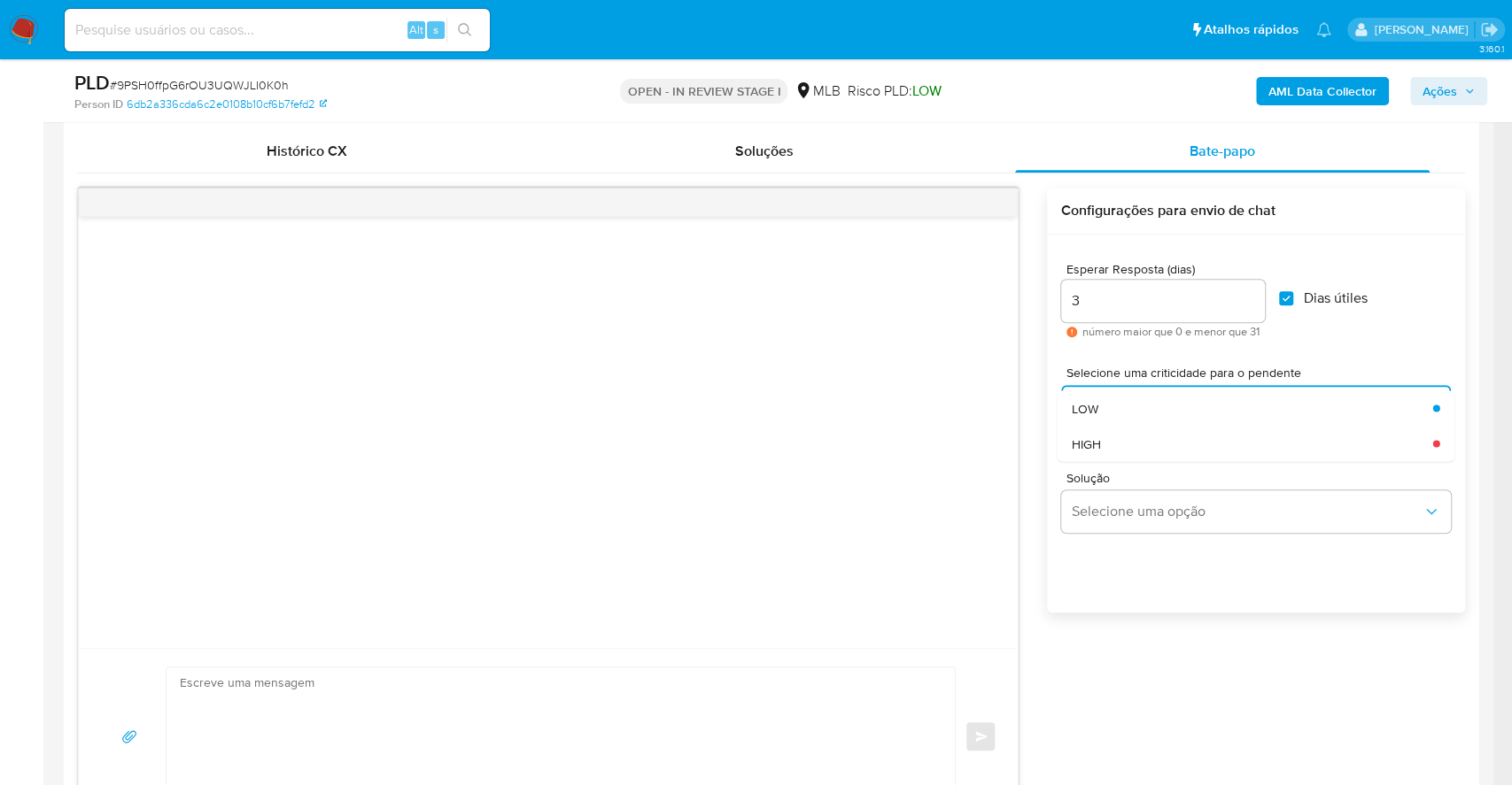
drag, startPoint x: 1129, startPoint y: 407, endPoint x: 845, endPoint y: 459, distance: 288.7
click at [1127, 405] on div "LOW" at bounding box center [1247, 408] width 350 height 36
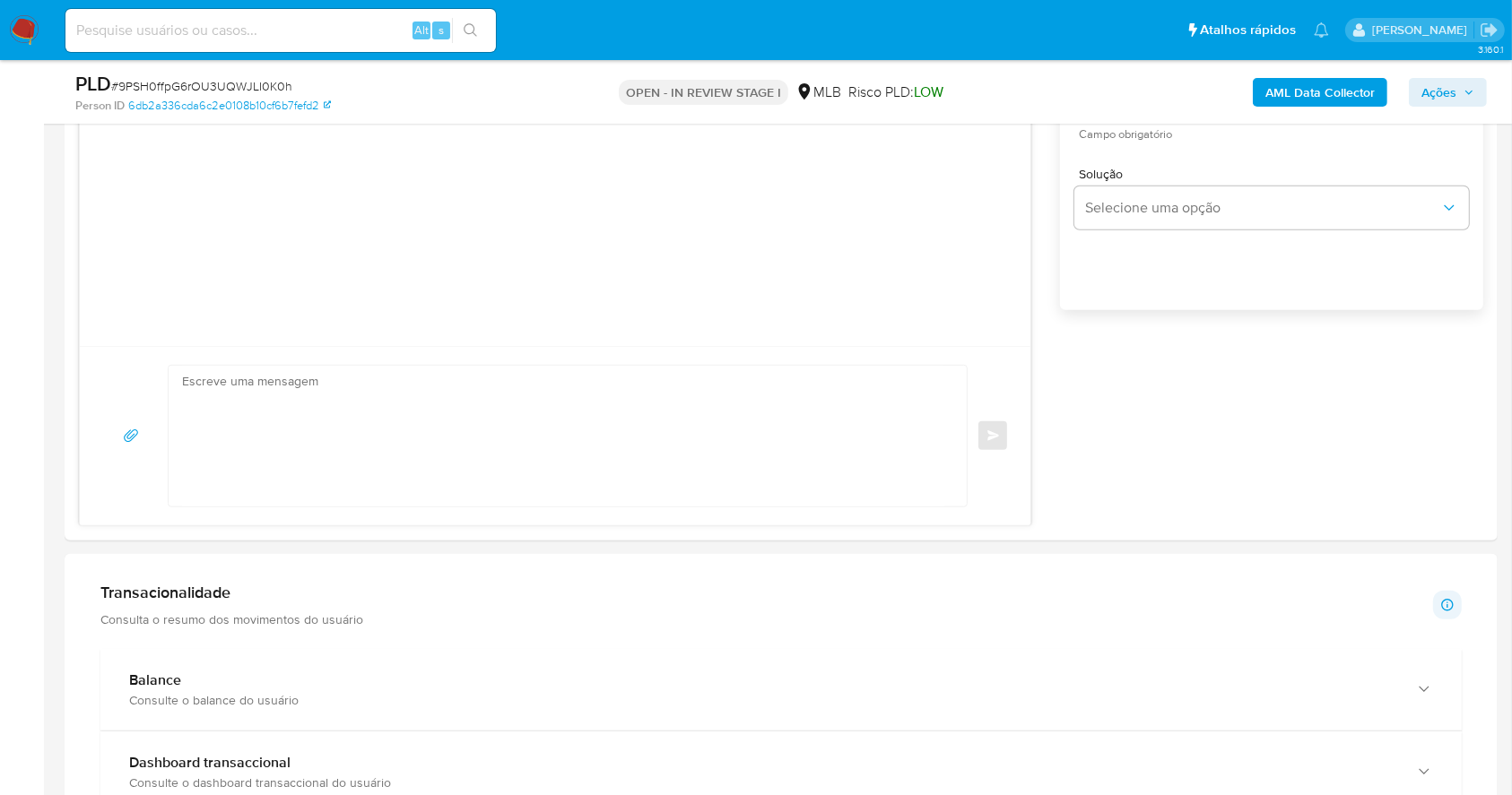
scroll to position [1227, 0]
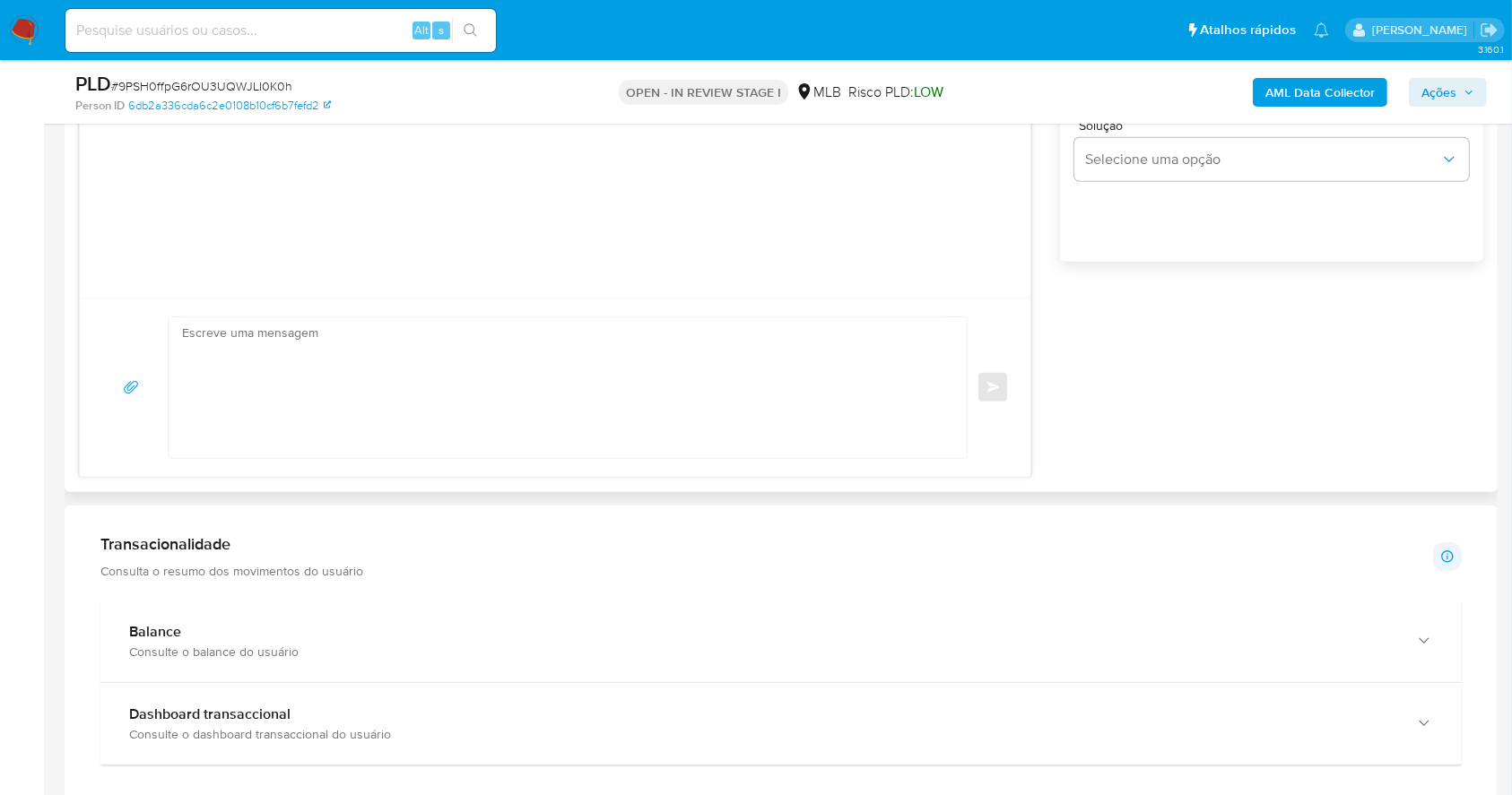
click at [303, 400] on textarea at bounding box center [563, 388] width 763 height 141
paste textarea "Olá, Estamos realizando uma verificação adicional de segurança em contas de usu…"
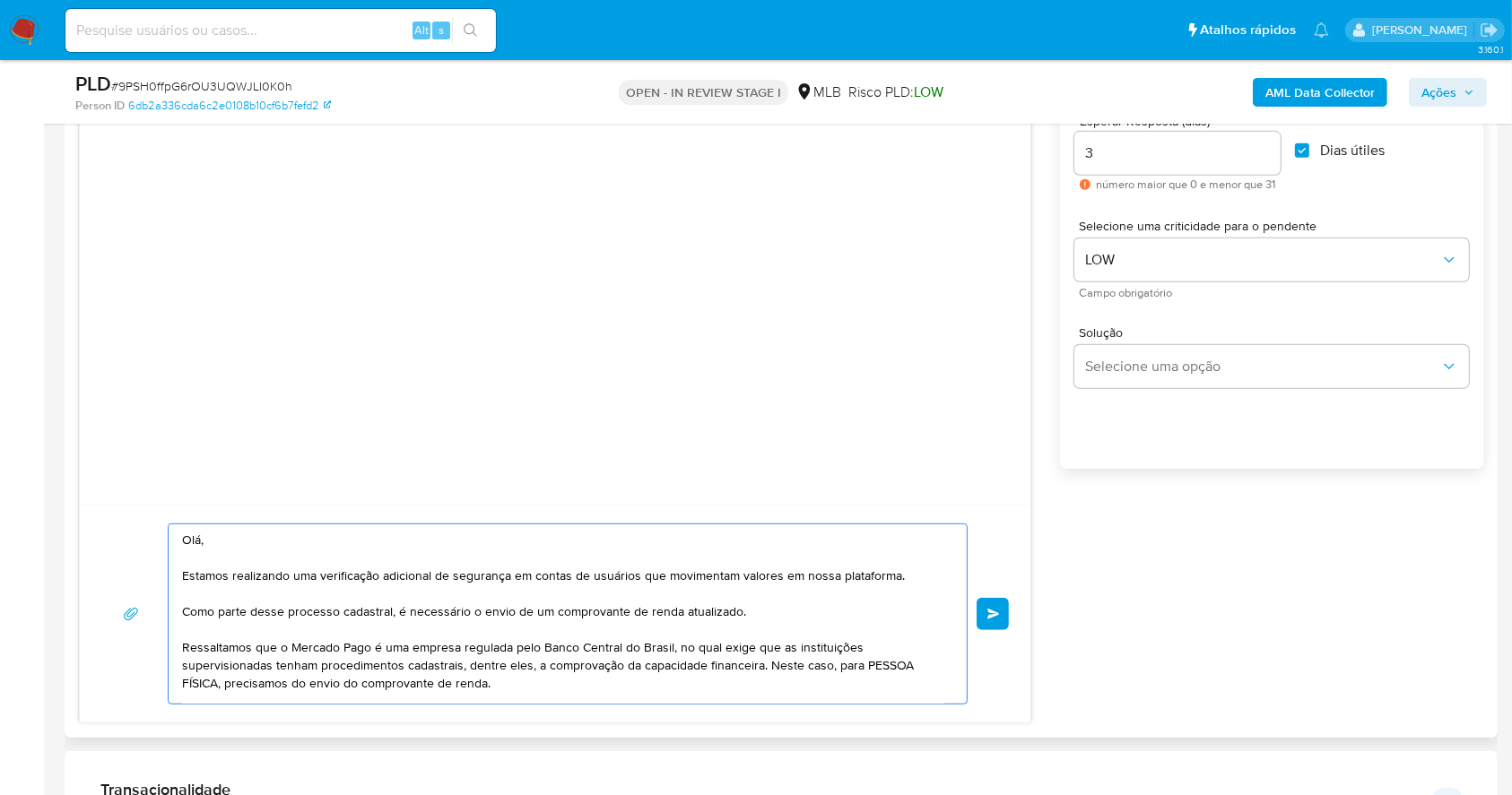
scroll to position [1106, 0]
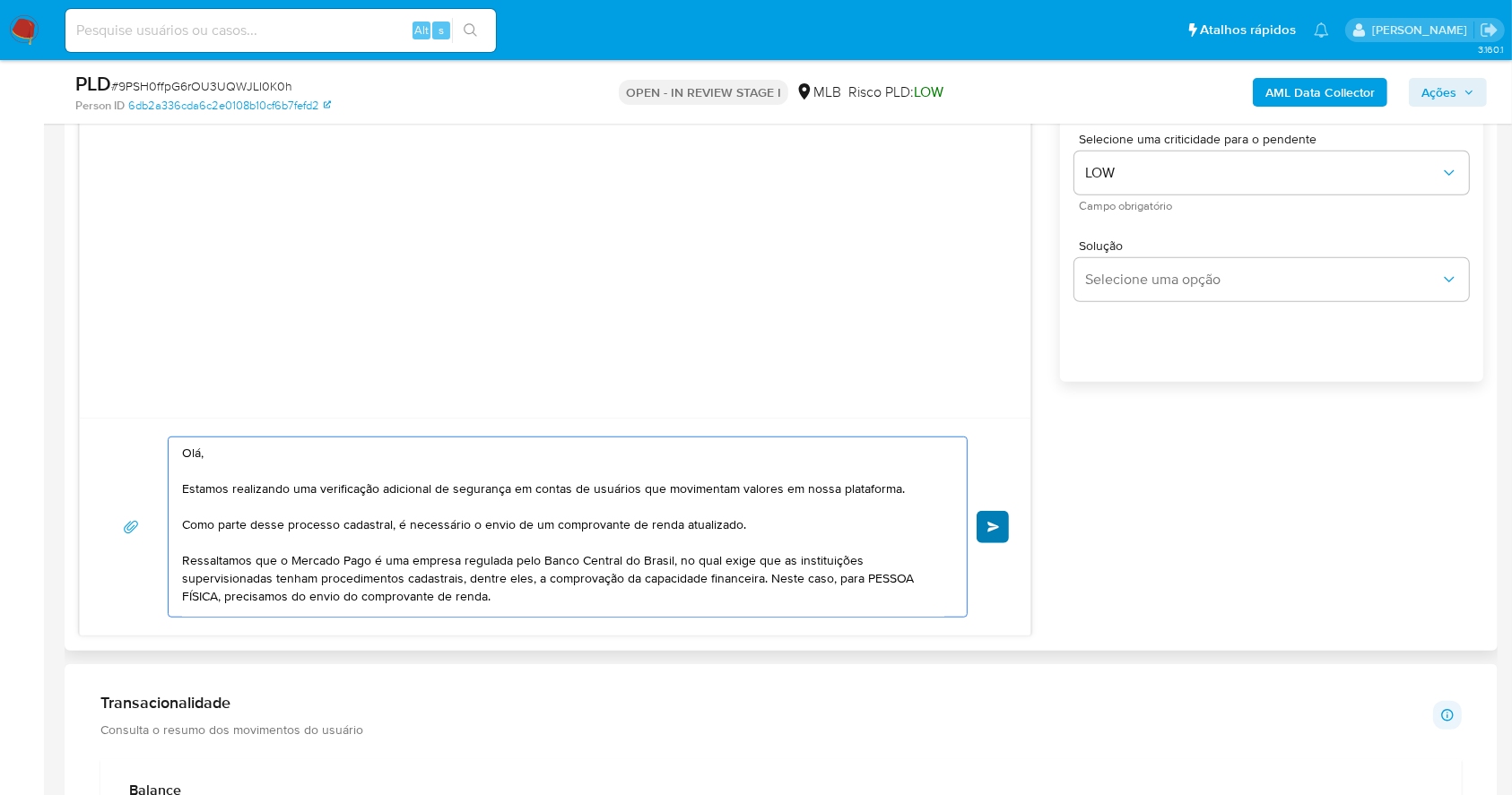
type textarea "Olá, Estamos realizando uma verificação adicional de segurança em contas de usu…"
click at [991, 528] on span "common.send" at bounding box center [994, 528] width 13 height 11
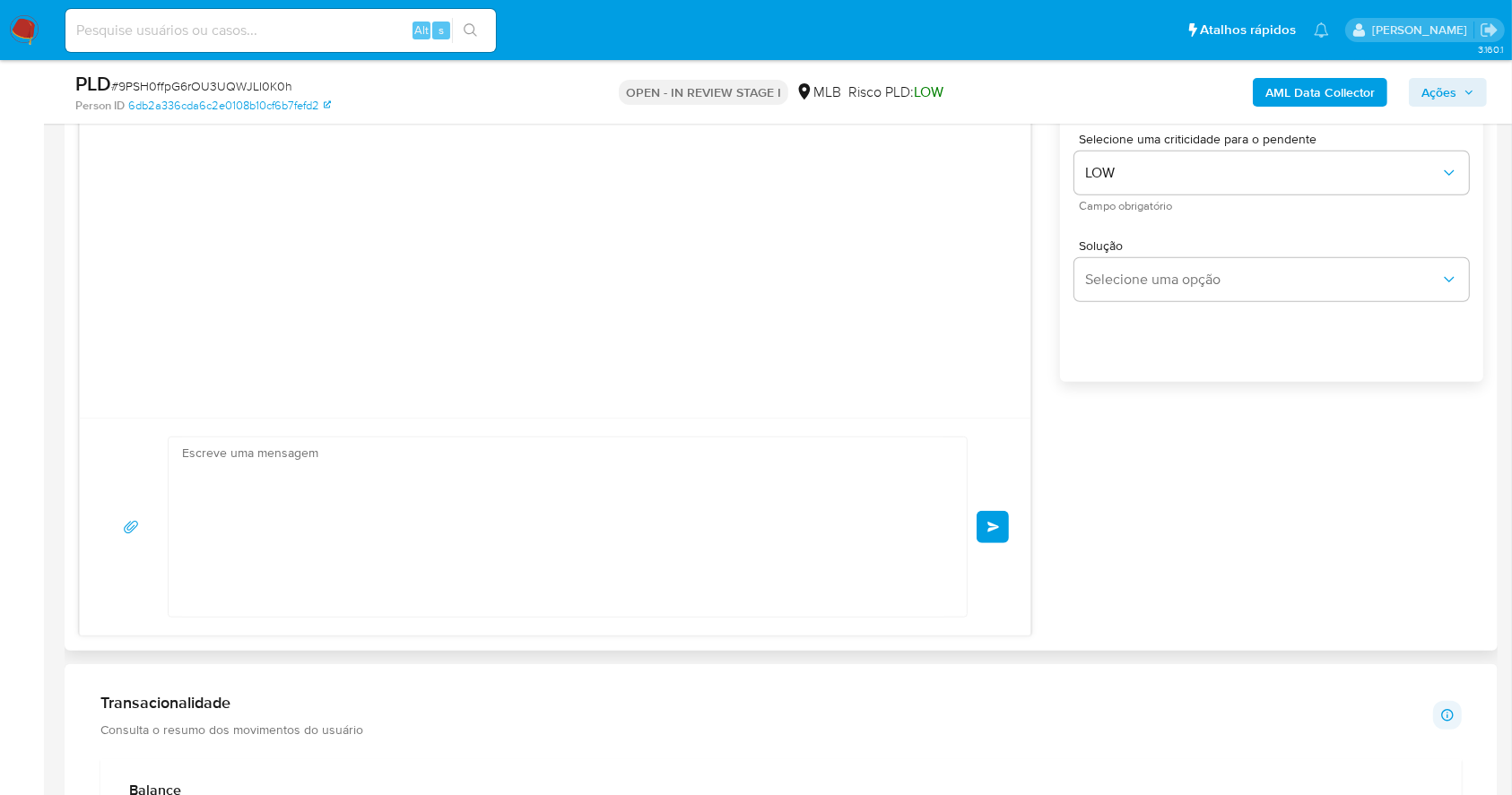
scroll to position [58, 0]
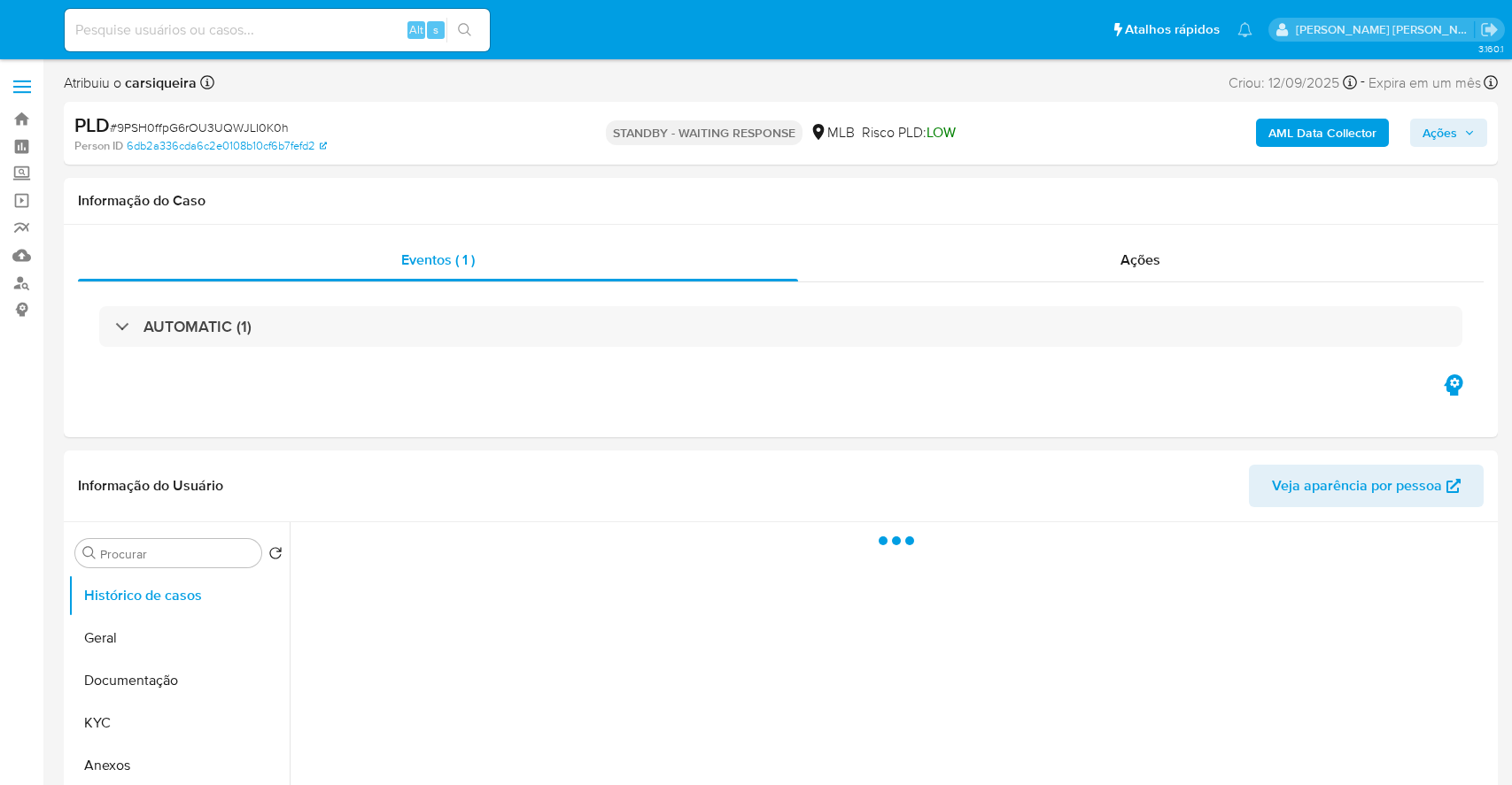
select select "10"
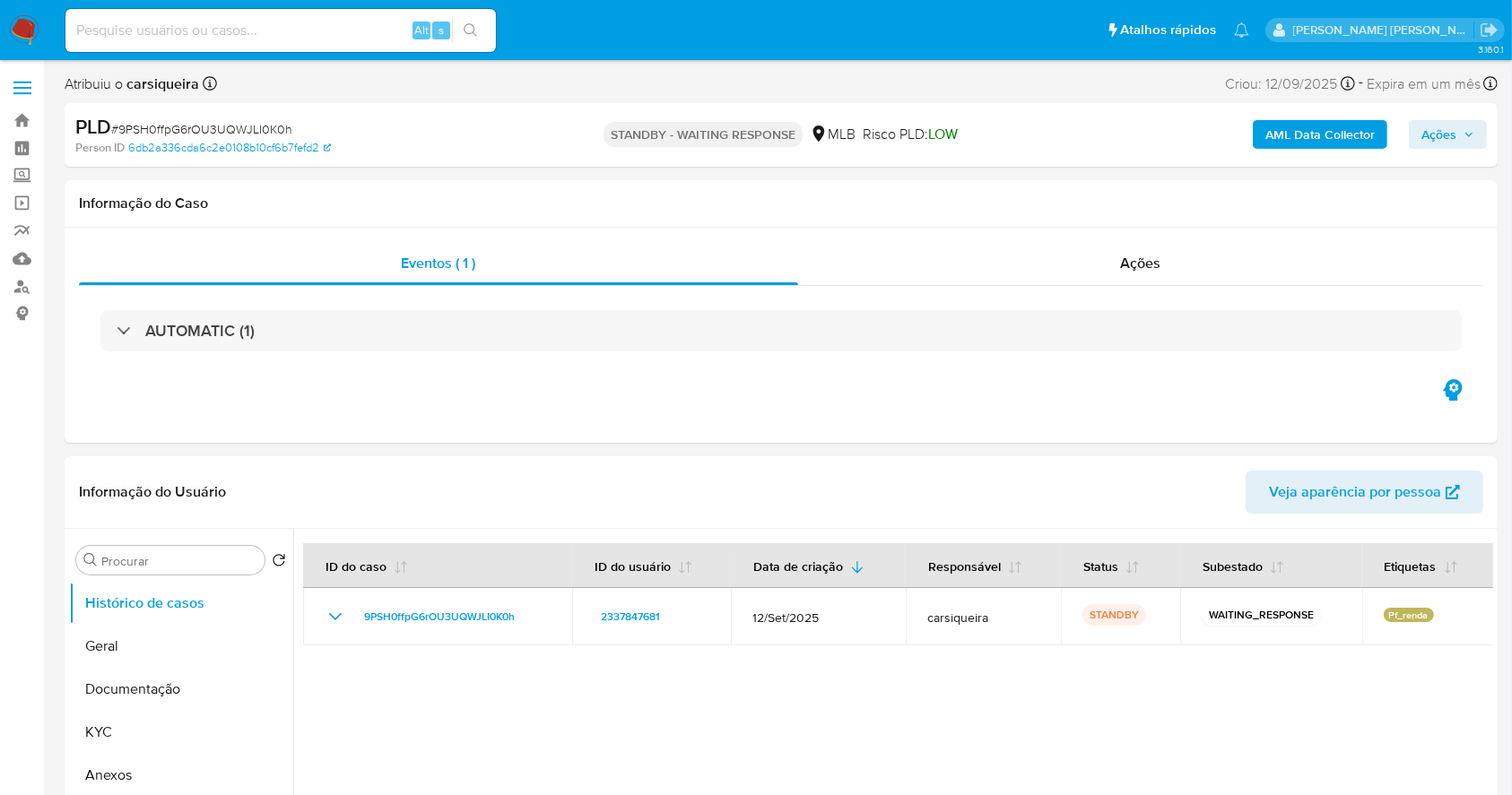
click at [27, 39] on img at bounding box center [24, 30] width 31 height 31
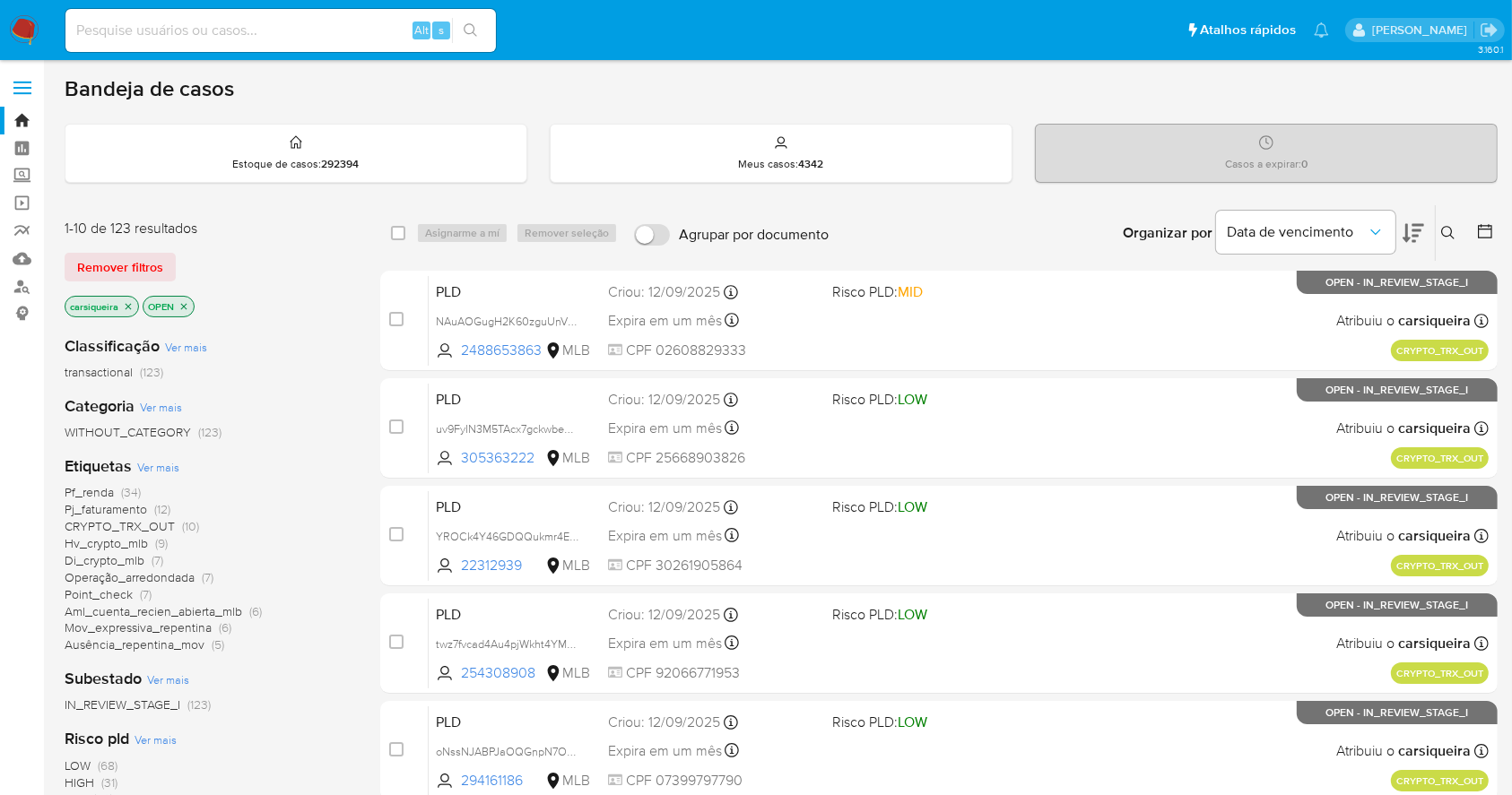
click at [316, 19] on input at bounding box center [280, 30] width 430 height 23
paste input "l5eh4hA0wkh34HRRD1q70kdZ"
type input "l5eh4hA0wkh34HRRD1q70kdZ"
click at [463, 34] on icon "search-icon" at bounding box center [470, 30] width 14 height 14
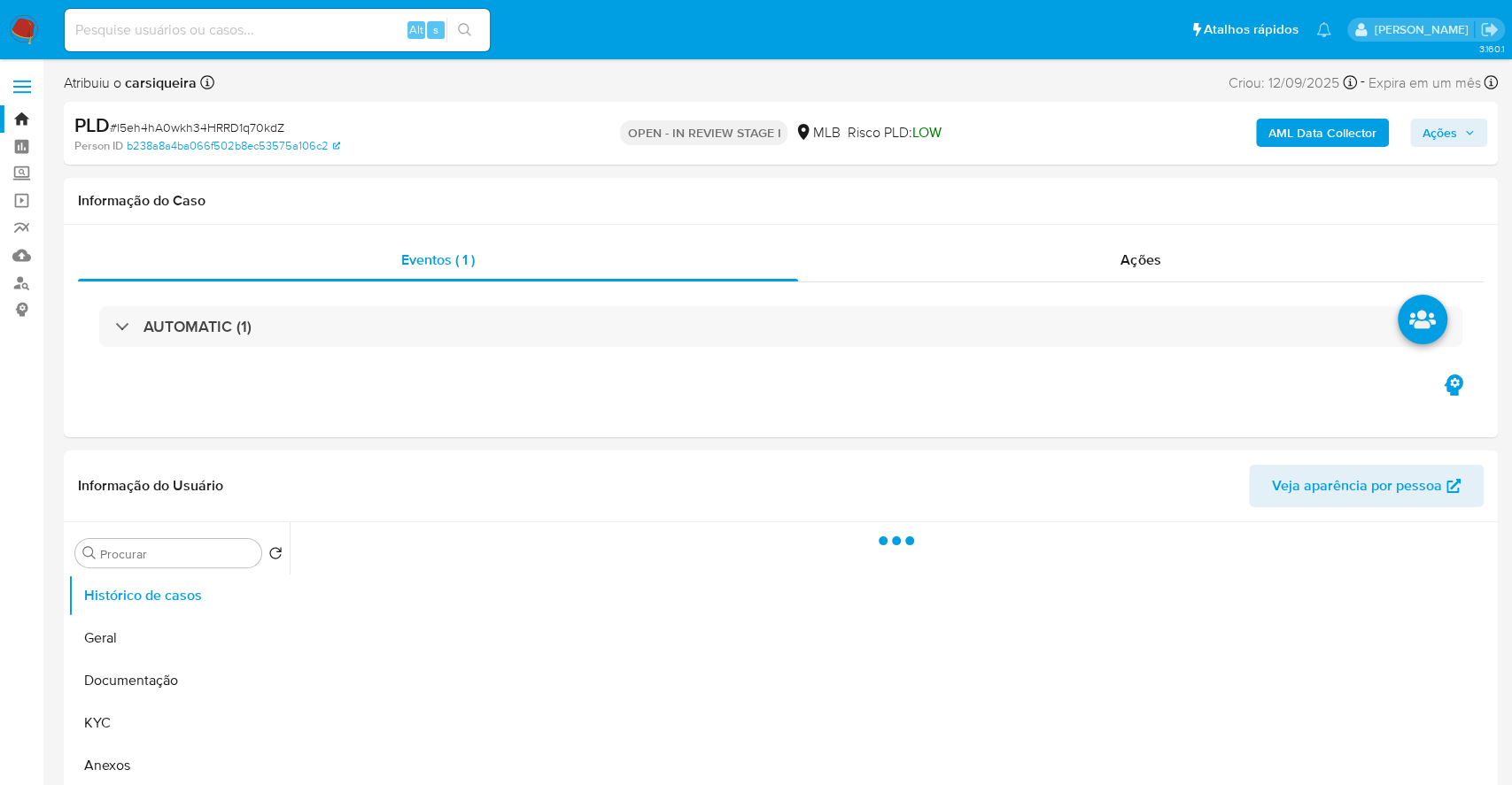
select select "10"
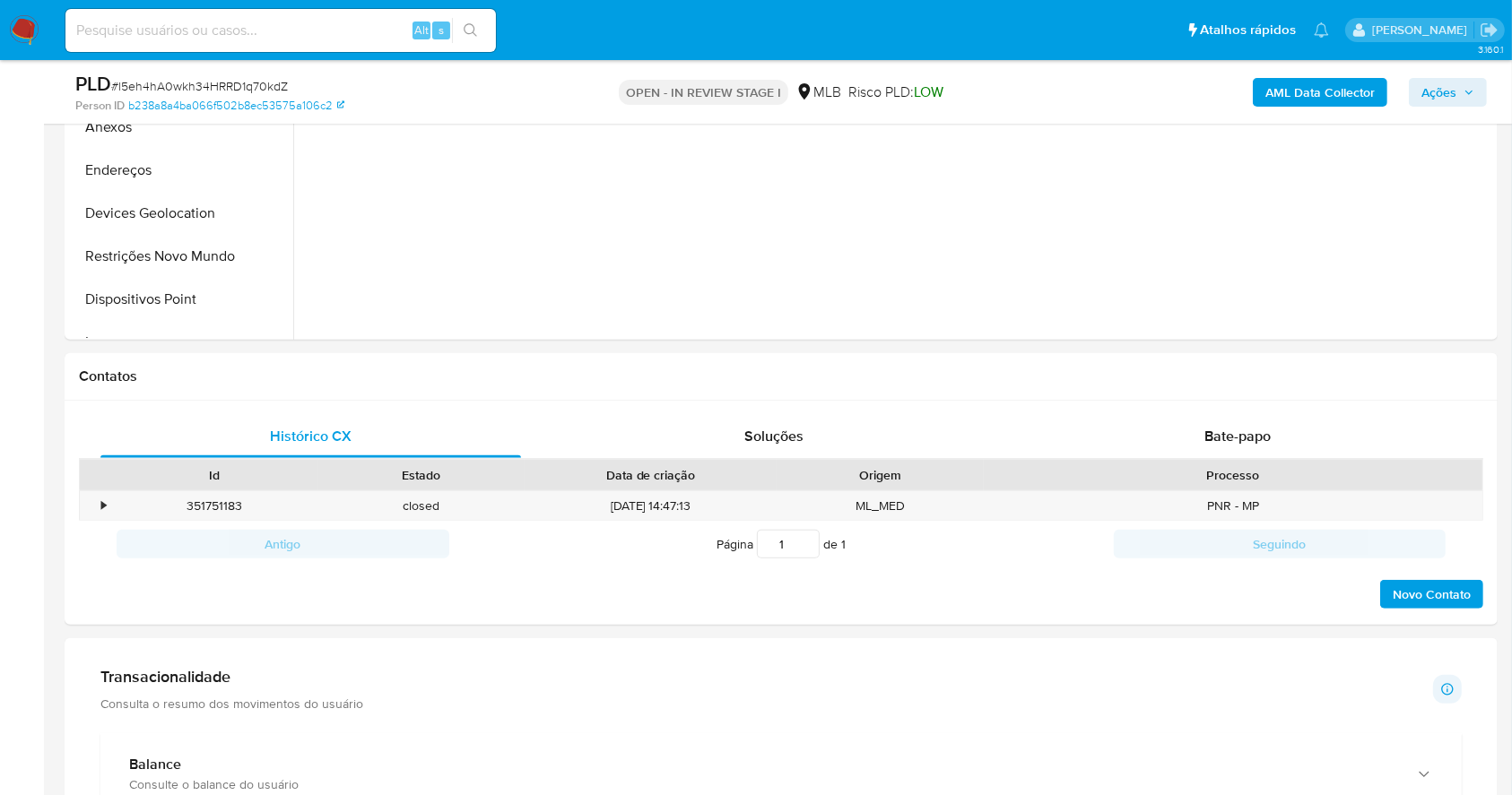
scroll to position [597, 0]
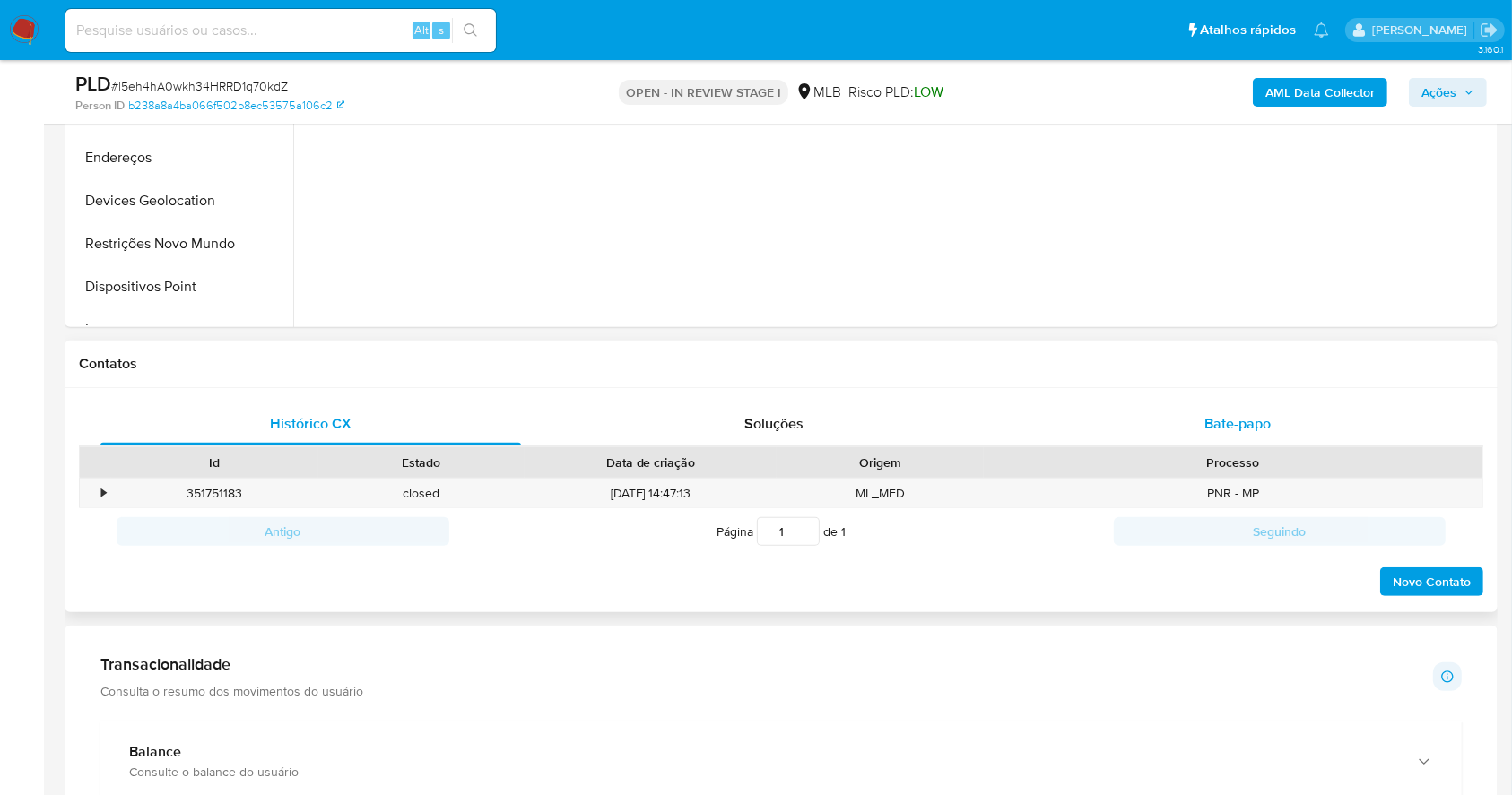
click at [1270, 413] on span "Bate-papo" at bounding box center [1236, 424] width 66 height 20
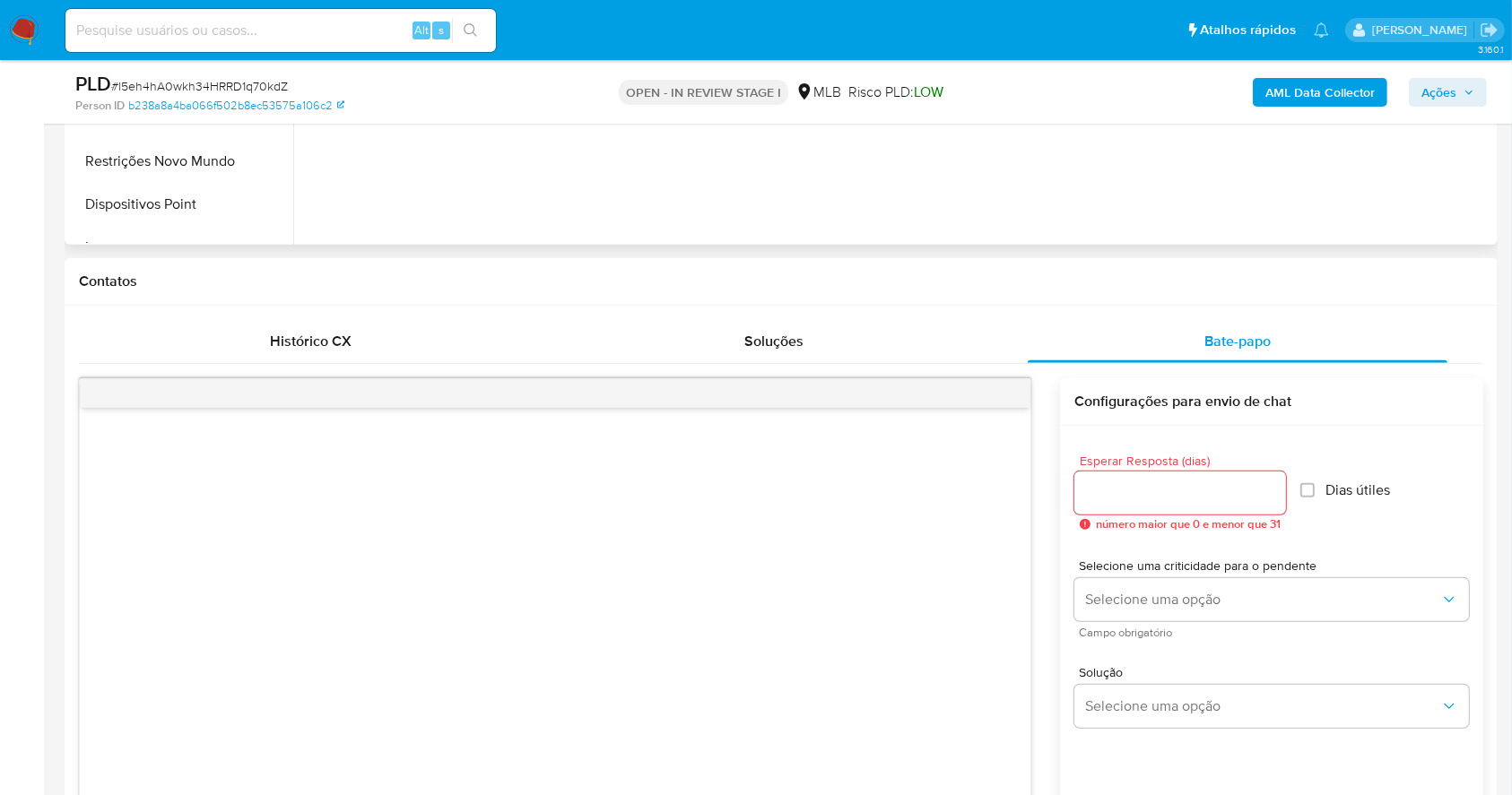
scroll to position [717, 0]
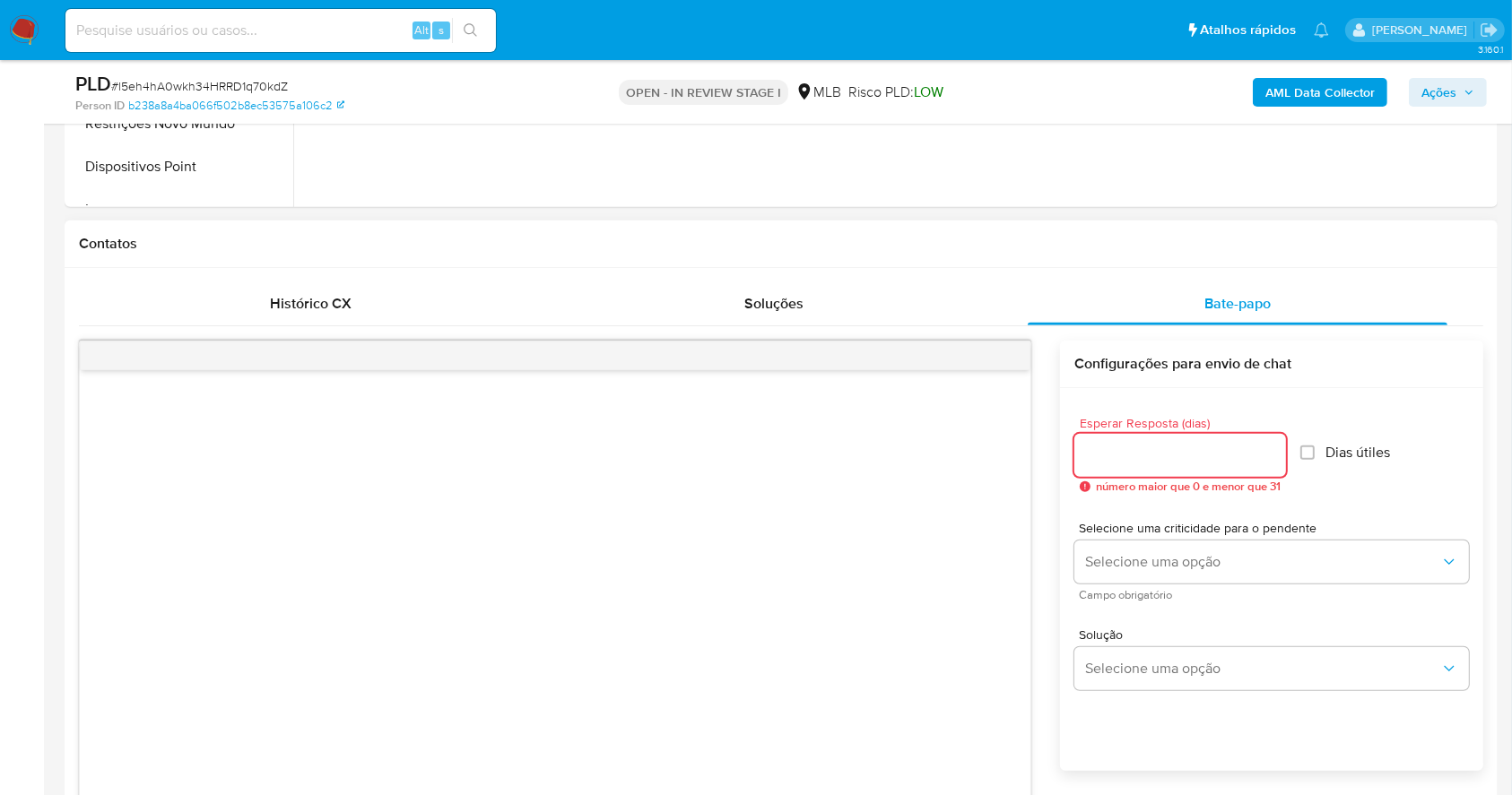
click at [1162, 448] on input "Esperar Resposta (dias)" at bounding box center [1180, 455] width 212 height 23
type input "3"
click at [1305, 455] on input "Dias útiles" at bounding box center [1301, 452] width 14 height 14
checkbox input "true"
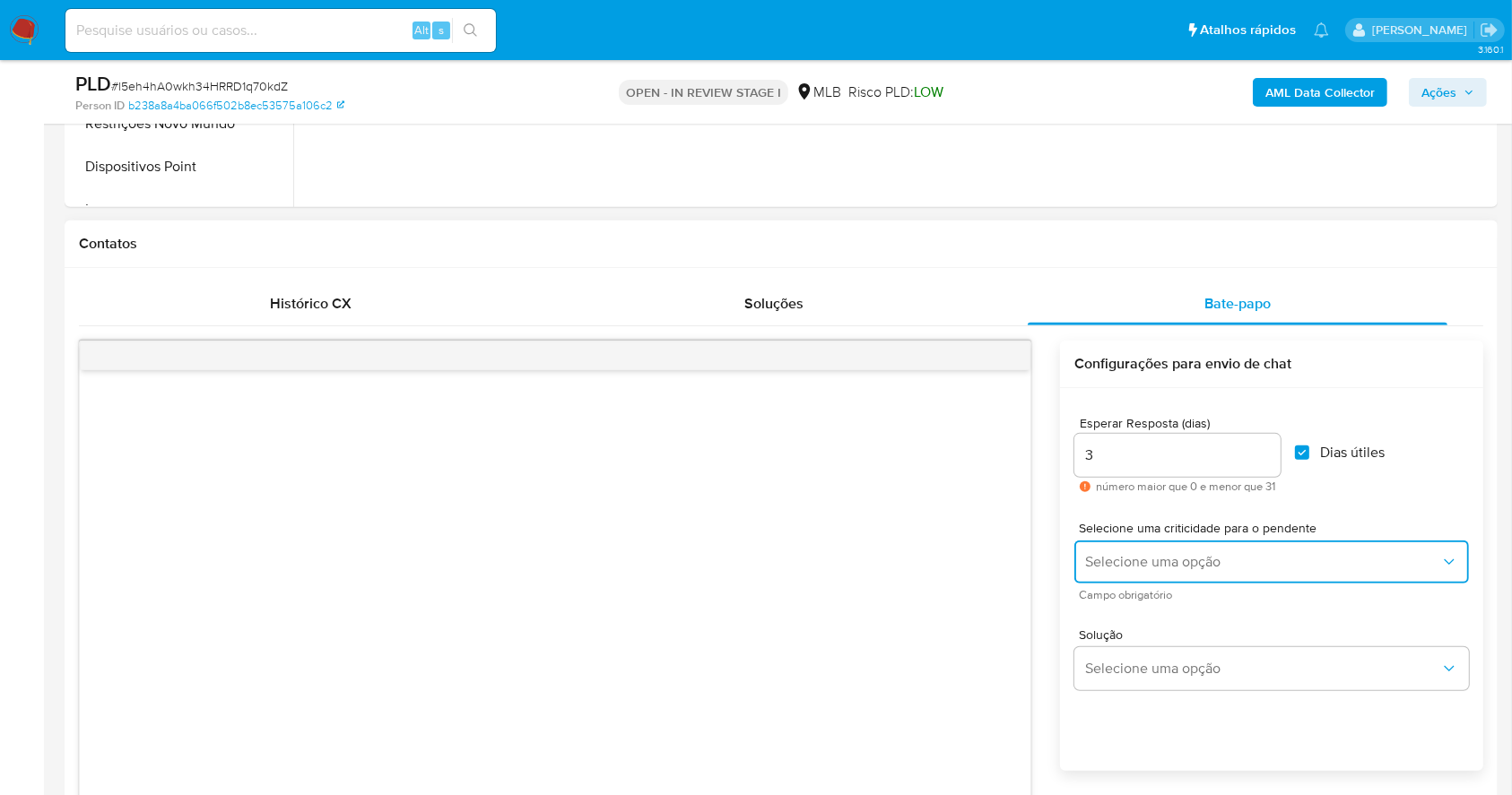
click at [1291, 566] on span "Selecione uma opção" at bounding box center [1262, 562] width 355 height 18
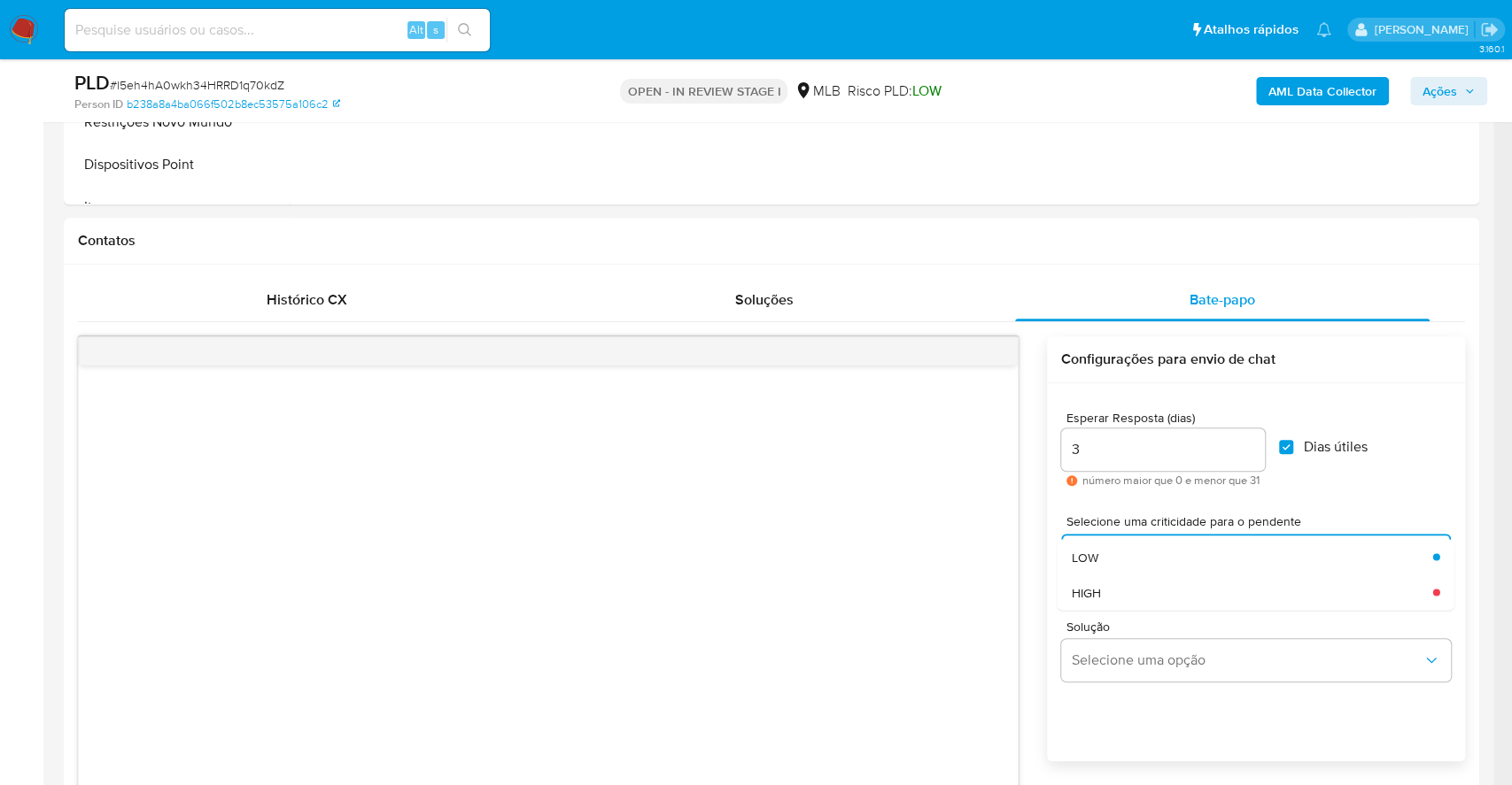
drag, startPoint x: 1123, startPoint y: 552, endPoint x: 1503, endPoint y: 345, distance: 432.7
click at [1122, 551] on div "LOW" at bounding box center [1247, 557] width 350 height 36
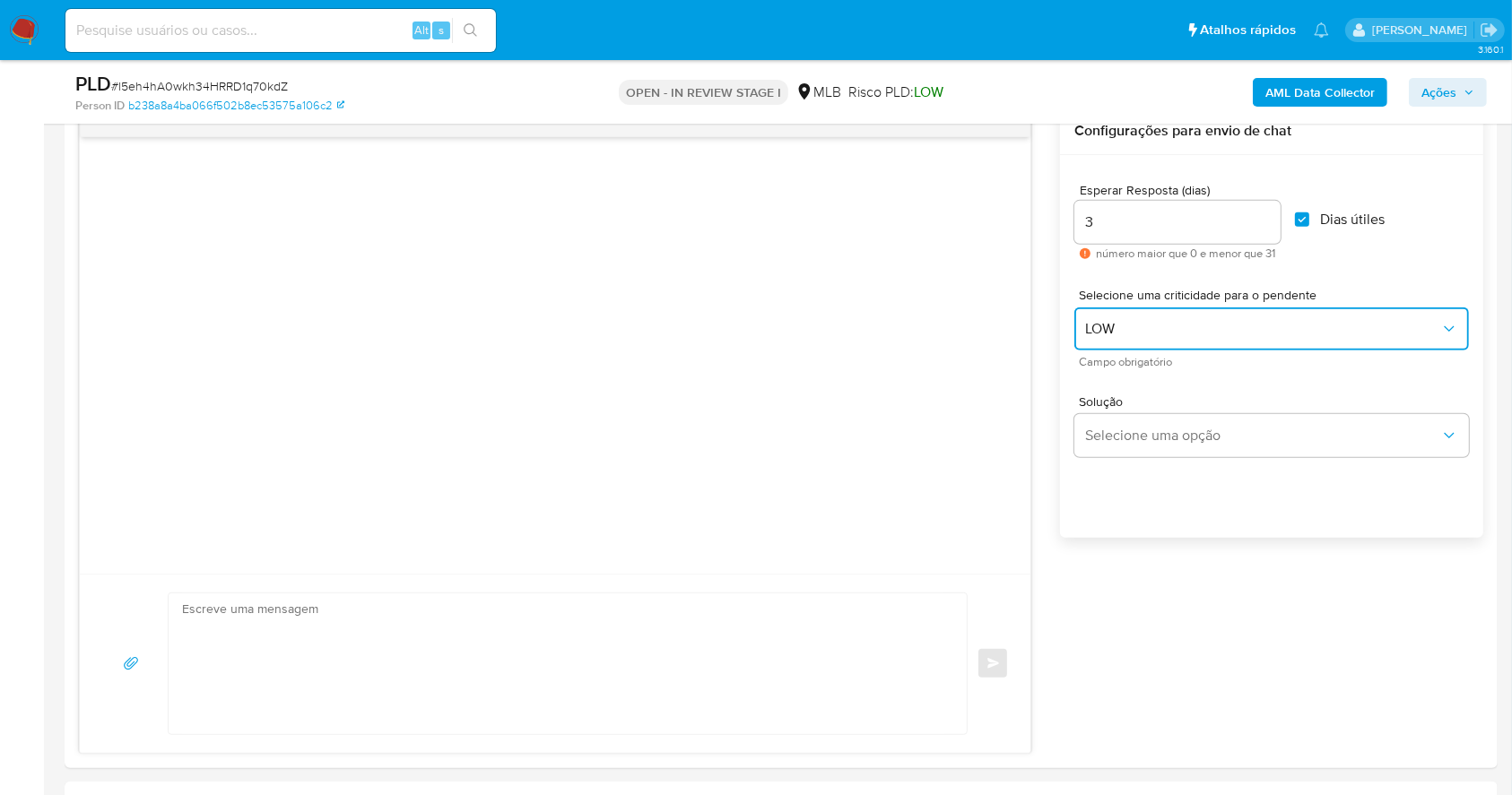
scroll to position [1045, 0]
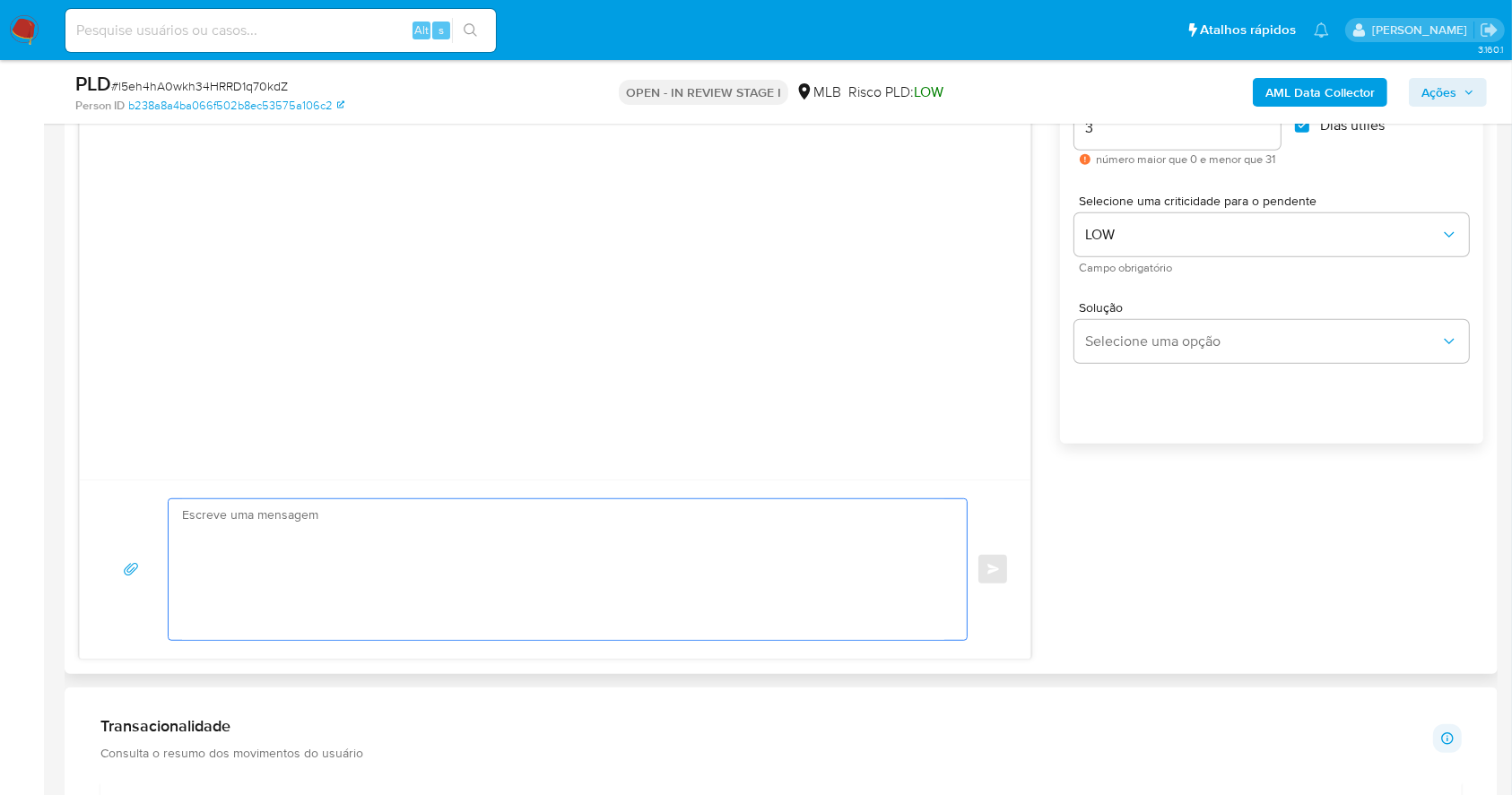
click at [545, 557] on textarea at bounding box center [563, 570] width 763 height 141
paste textarea "Olá, Estamos realizando uma verificação adicional de segurança em contas de usu…"
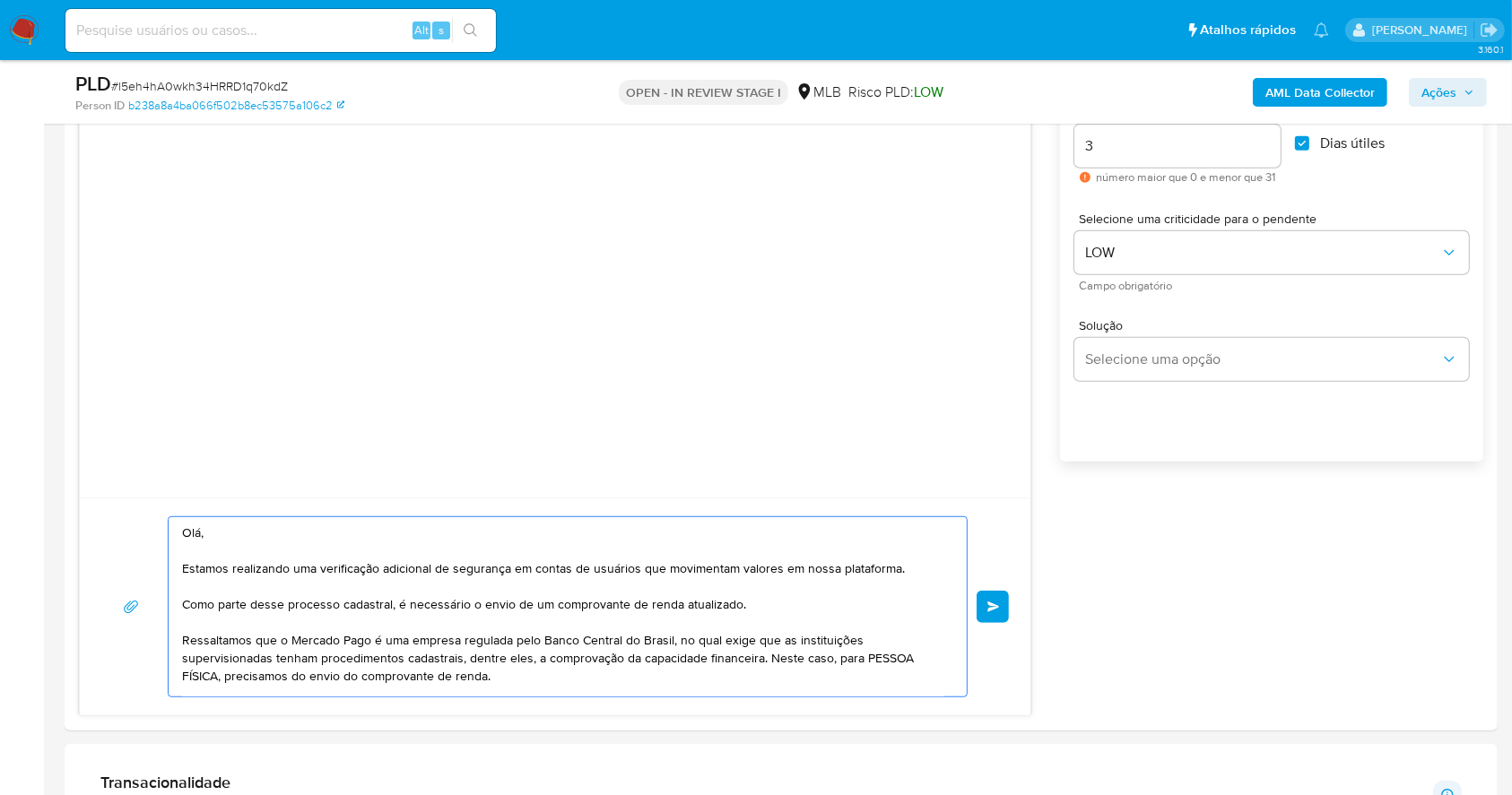
scroll to position [1284, 0]
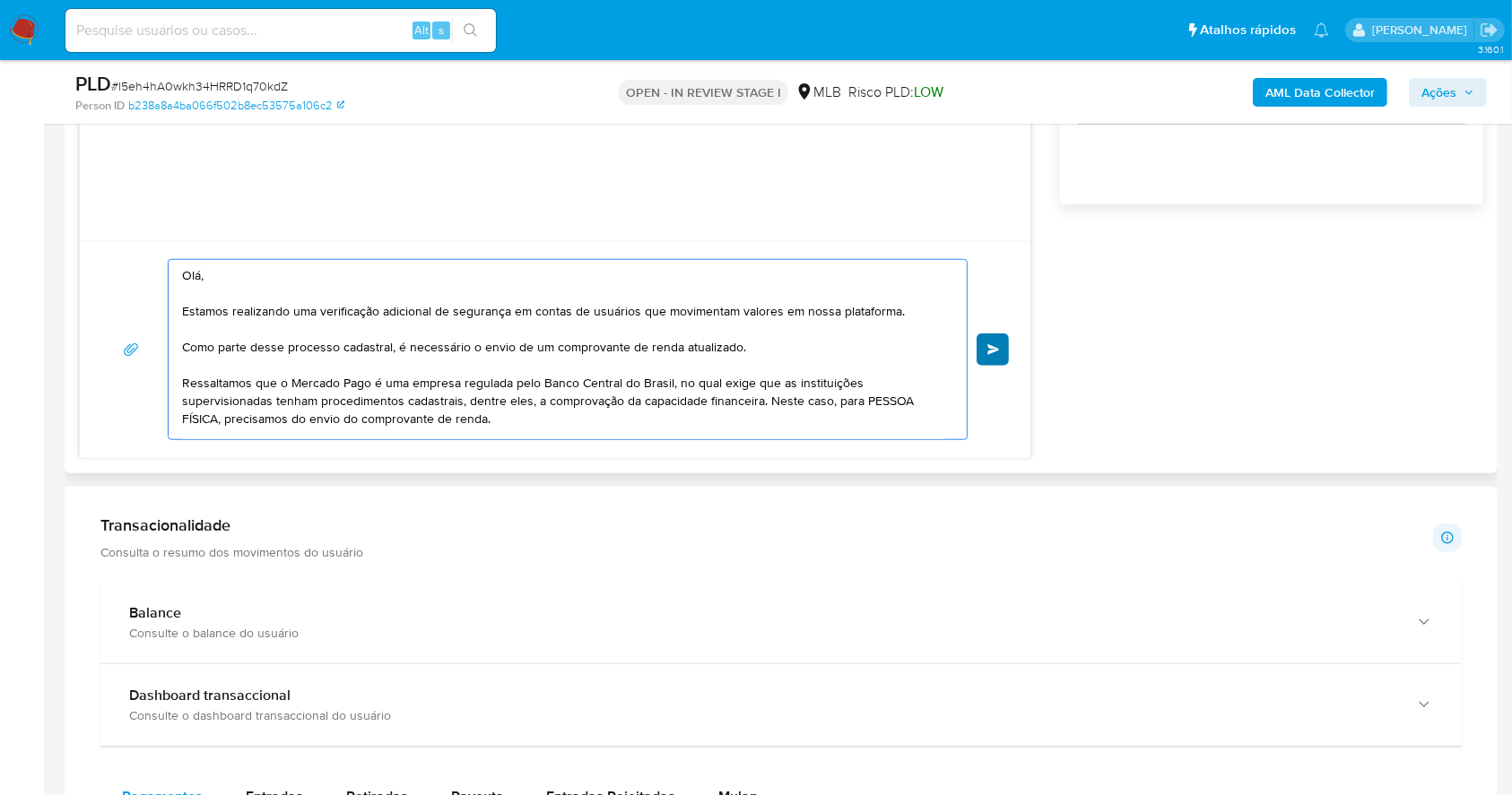
type textarea "Olá, Estamos realizando uma verificação adicional de segurança em contas de usu…"
click at [986, 341] on button "common.send" at bounding box center [992, 349] width 33 height 33
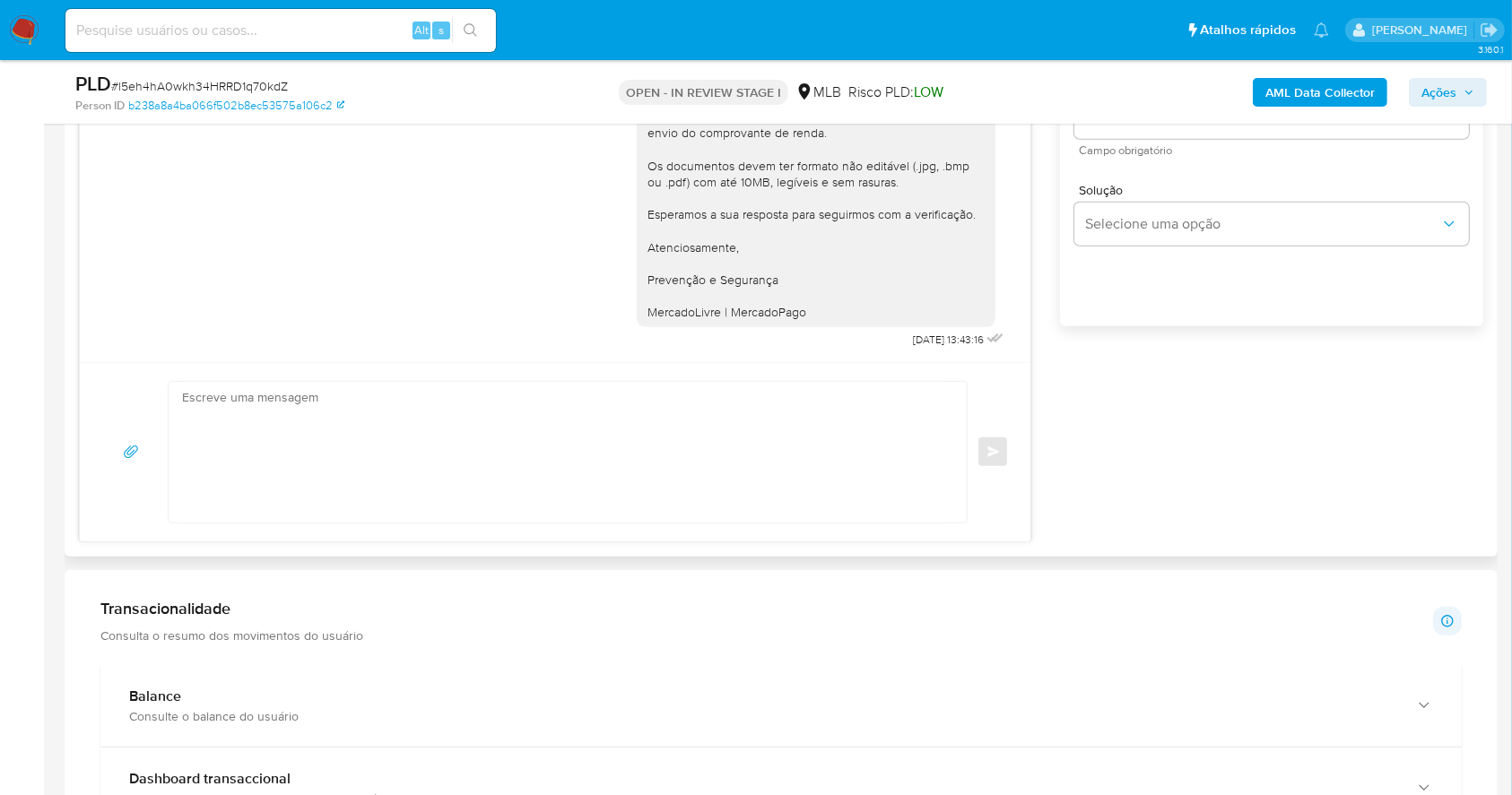
scroll to position [1045, 0]
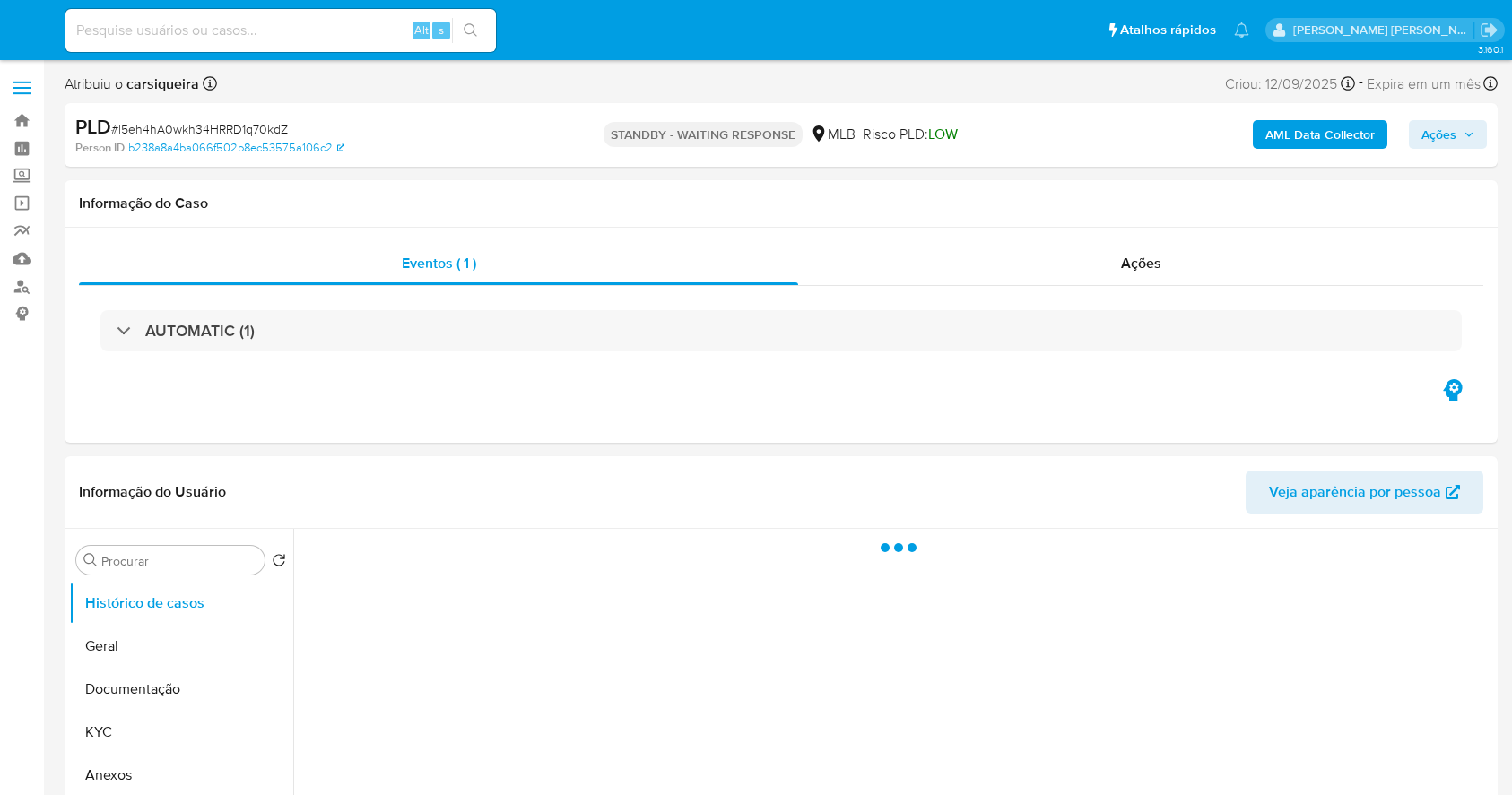
select select "10"
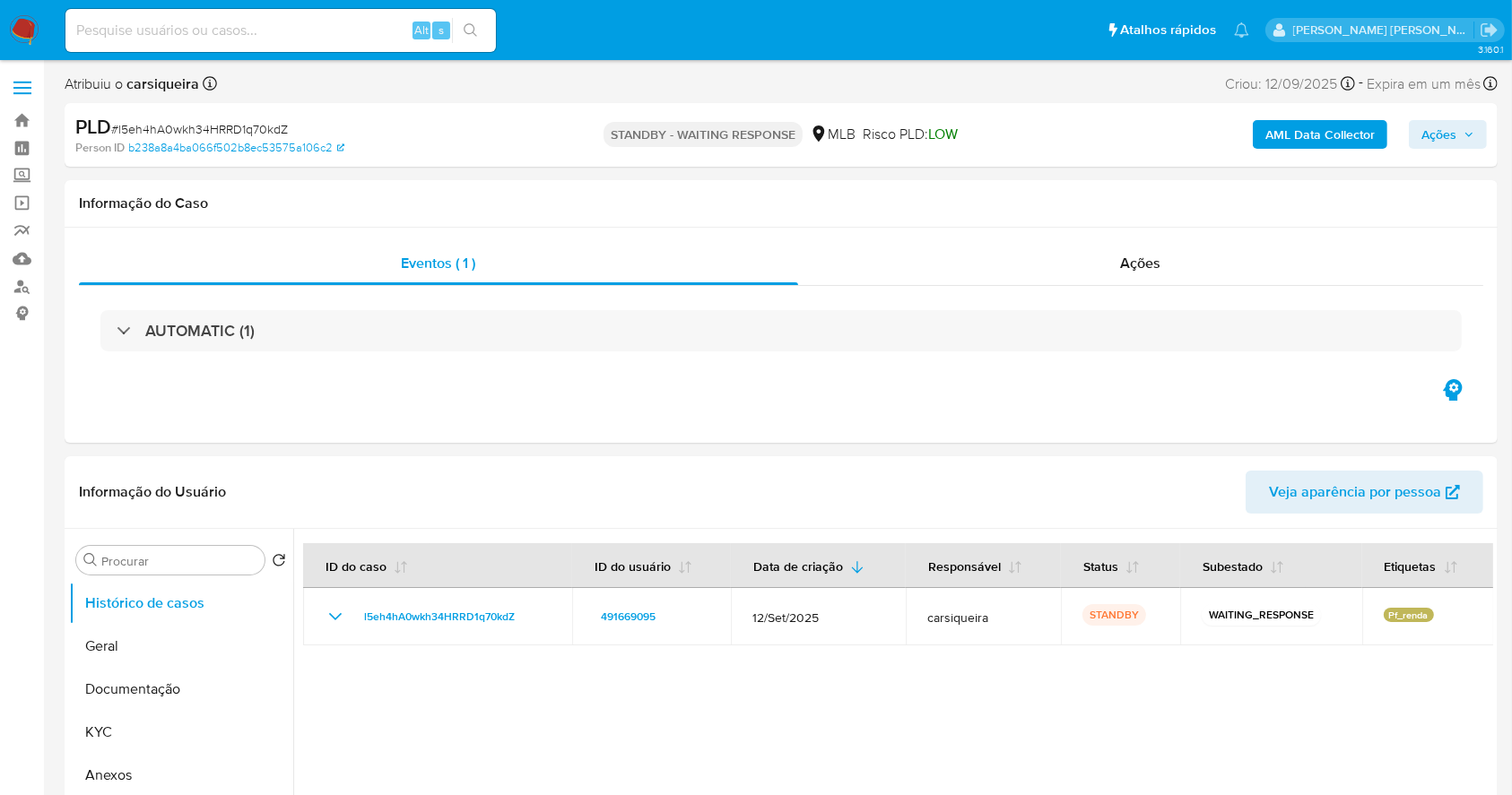
click at [16, 36] on img at bounding box center [24, 30] width 31 height 31
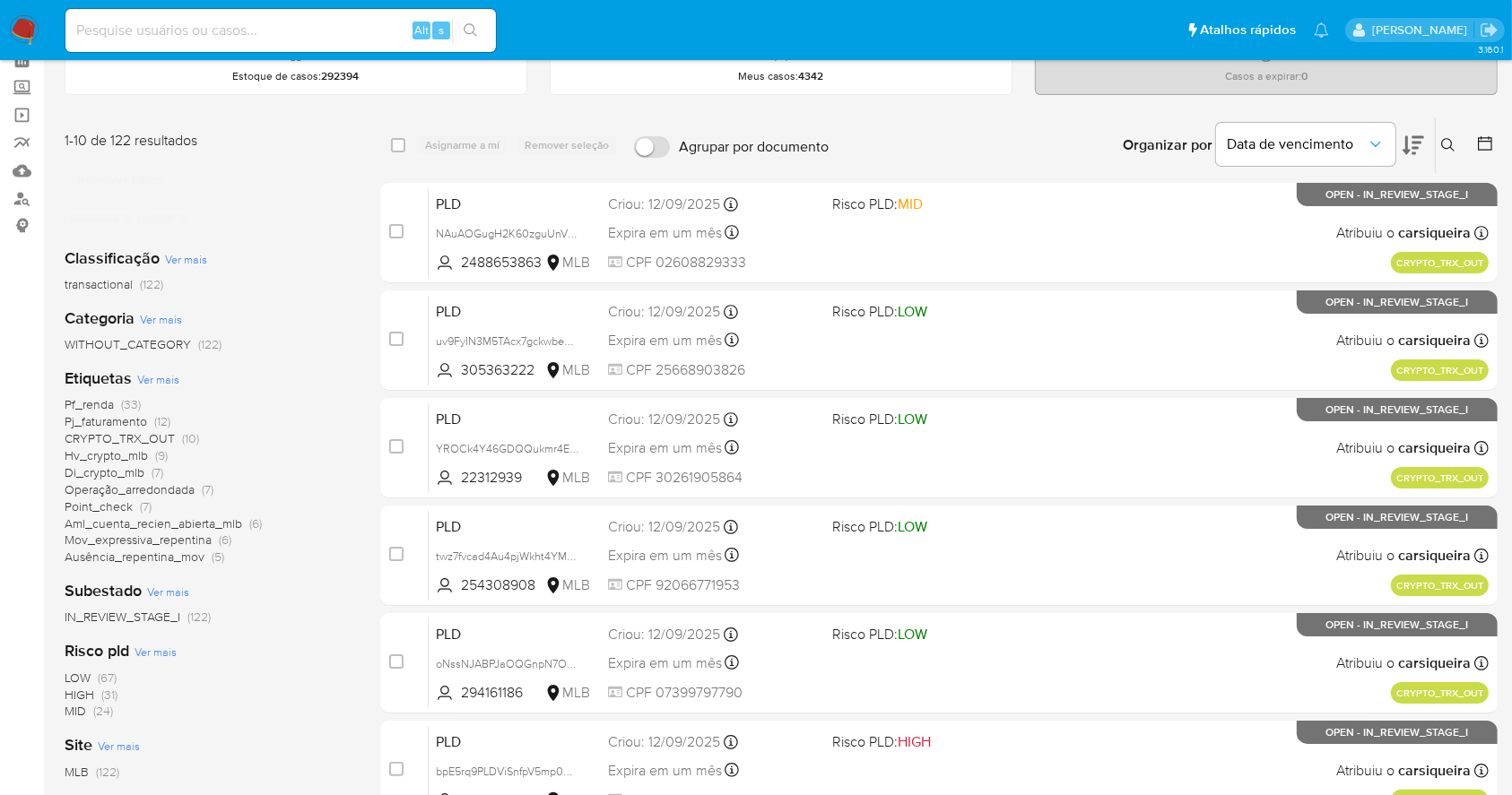
scroll to position [119, 0]
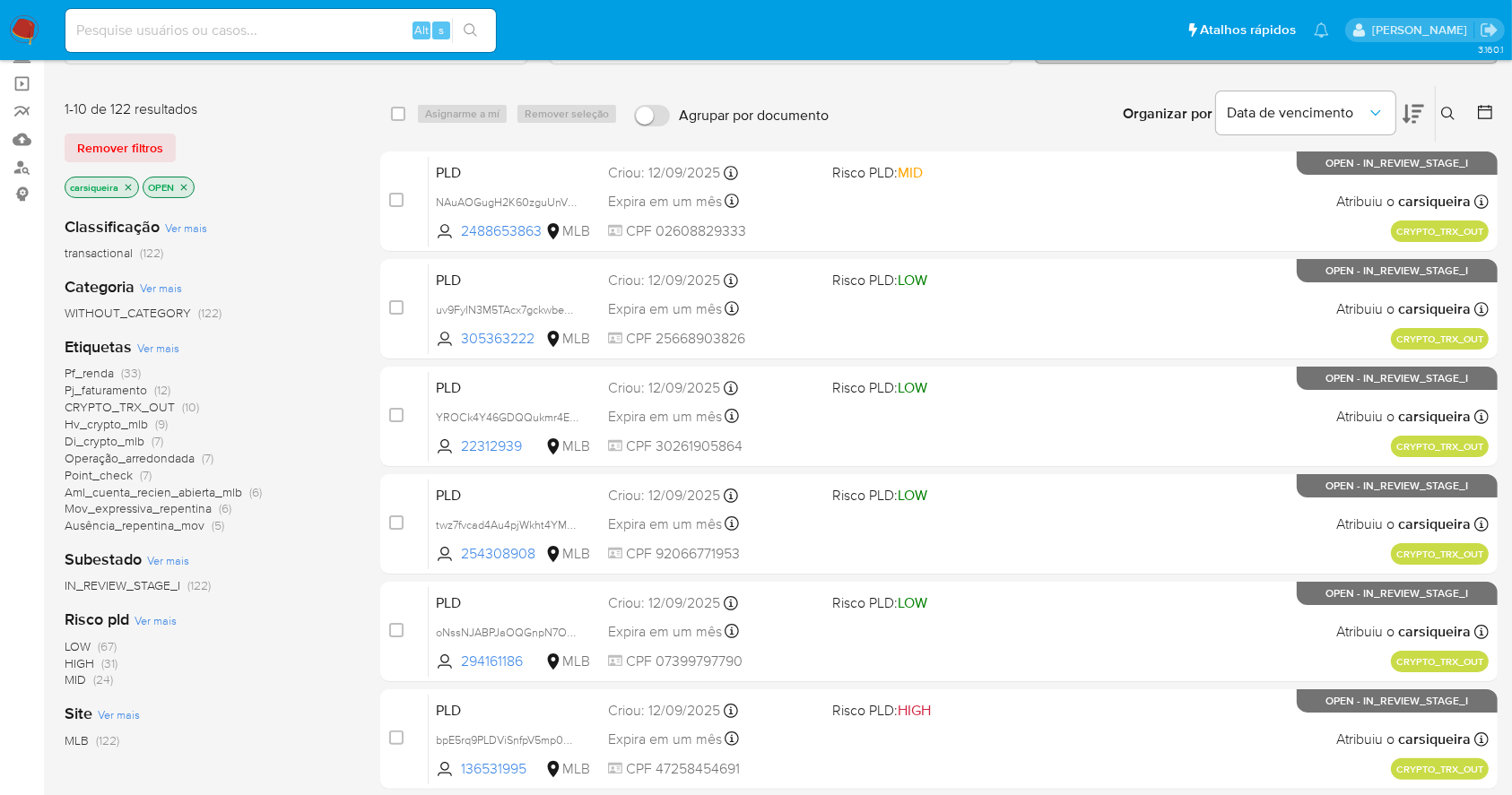
click at [161, 426] on span "(9)" at bounding box center [162, 424] width 13 height 18
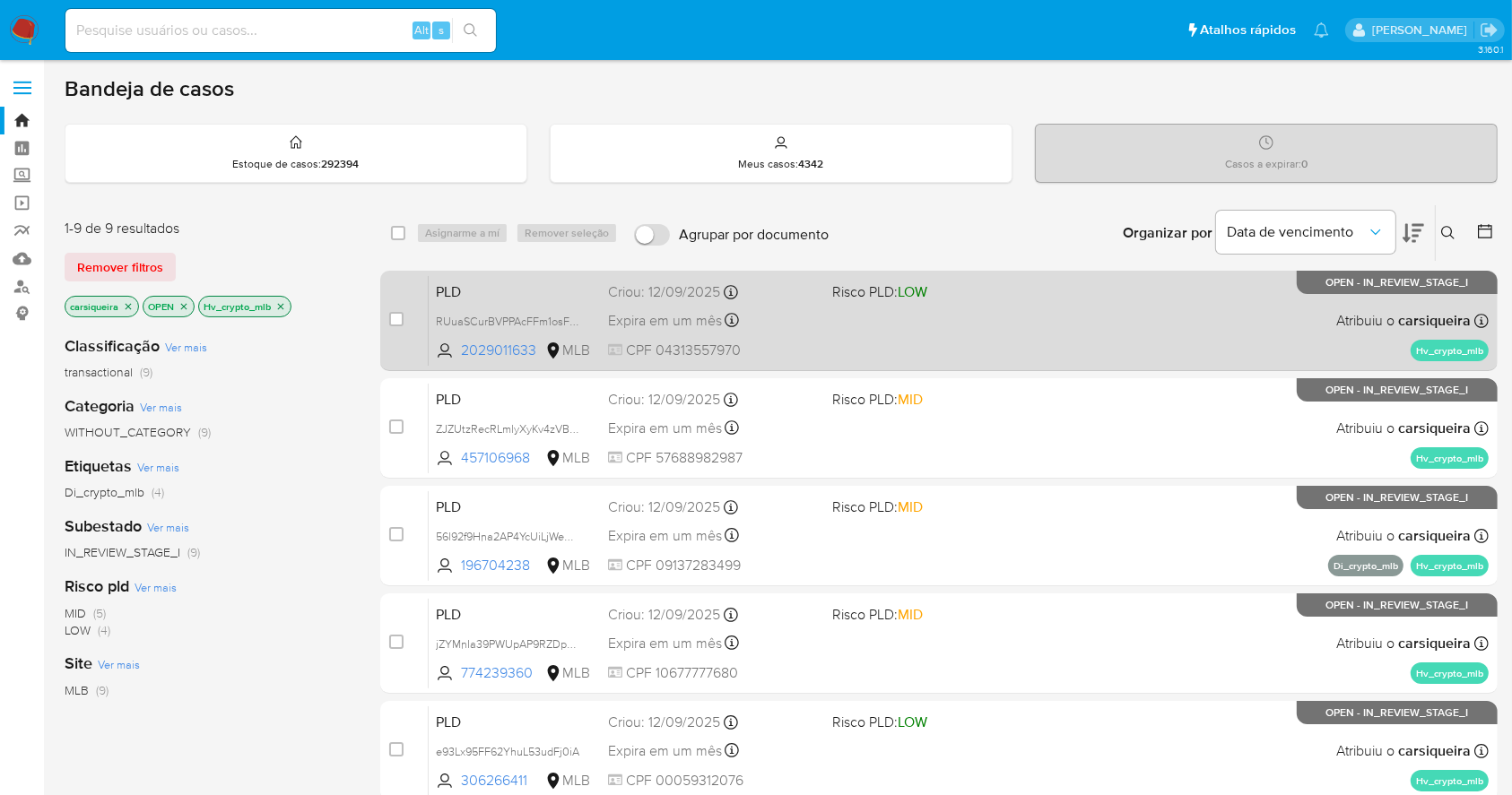
click at [867, 319] on span at bounding box center [936, 320] width 209 height 4
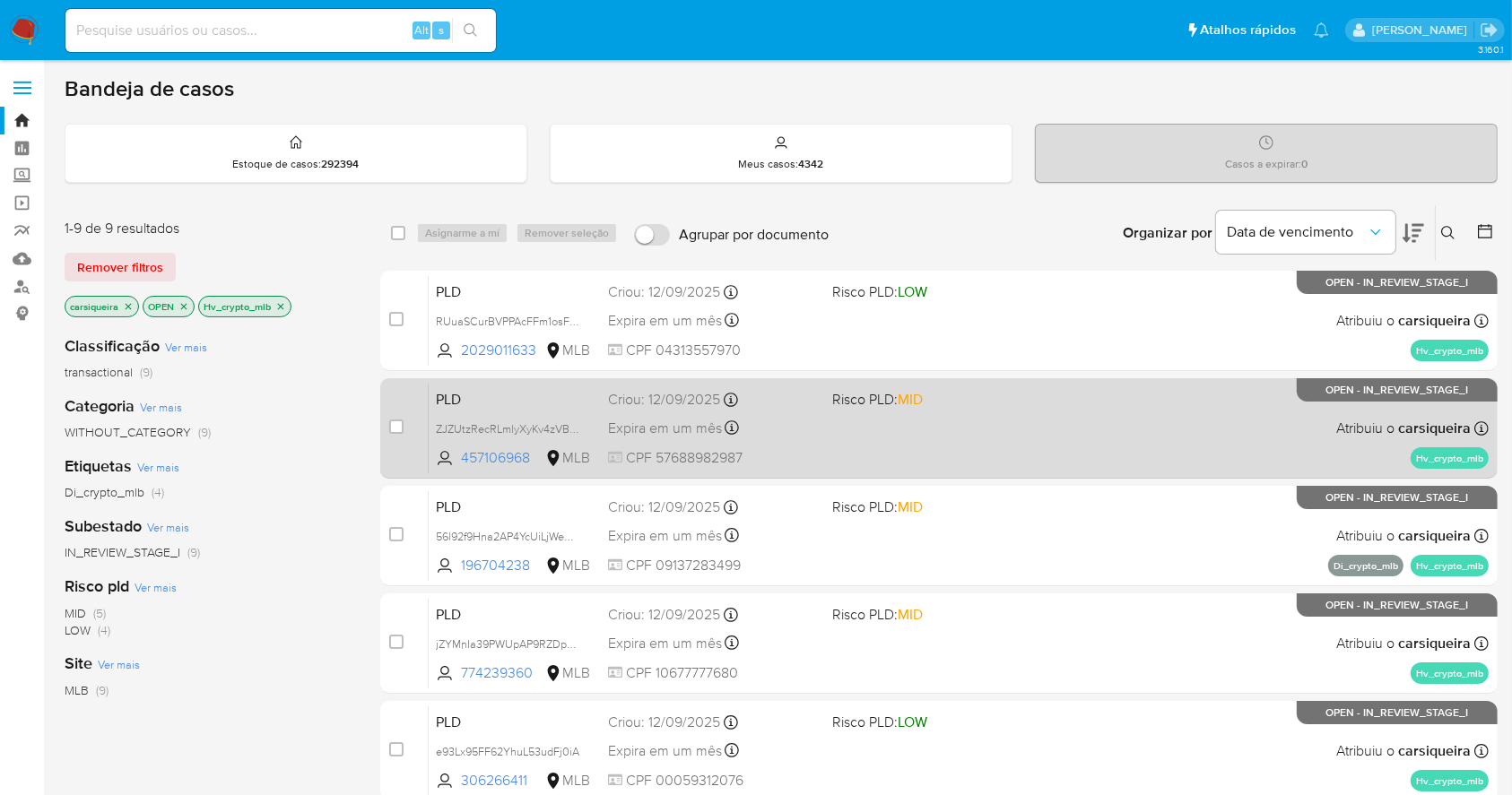
click at [1040, 423] on div "PLD ZJZUtzRecRLmlyXyKv4zVB9w 457106968 MLB Risco PLD: MID Criou: [DATE] Criou: …" at bounding box center [958, 427] width 1060 height 90
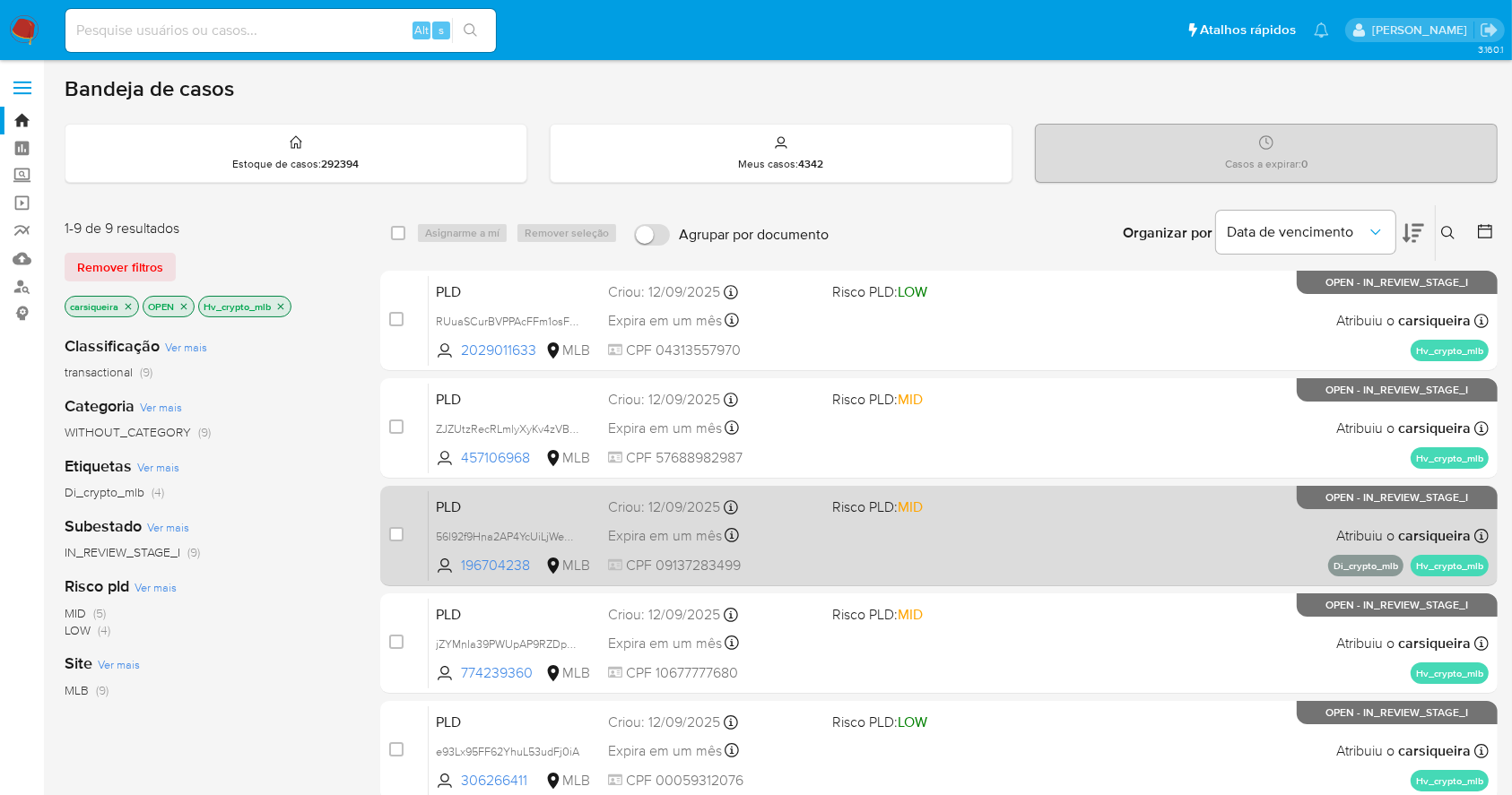
click at [1028, 538] on div "PLD 56l92f9Hna2AP4YcUiLjWeOC 196704238 MLB Risco PLD: MID Criou: [DATE] Criou: …" at bounding box center [958, 535] width 1060 height 90
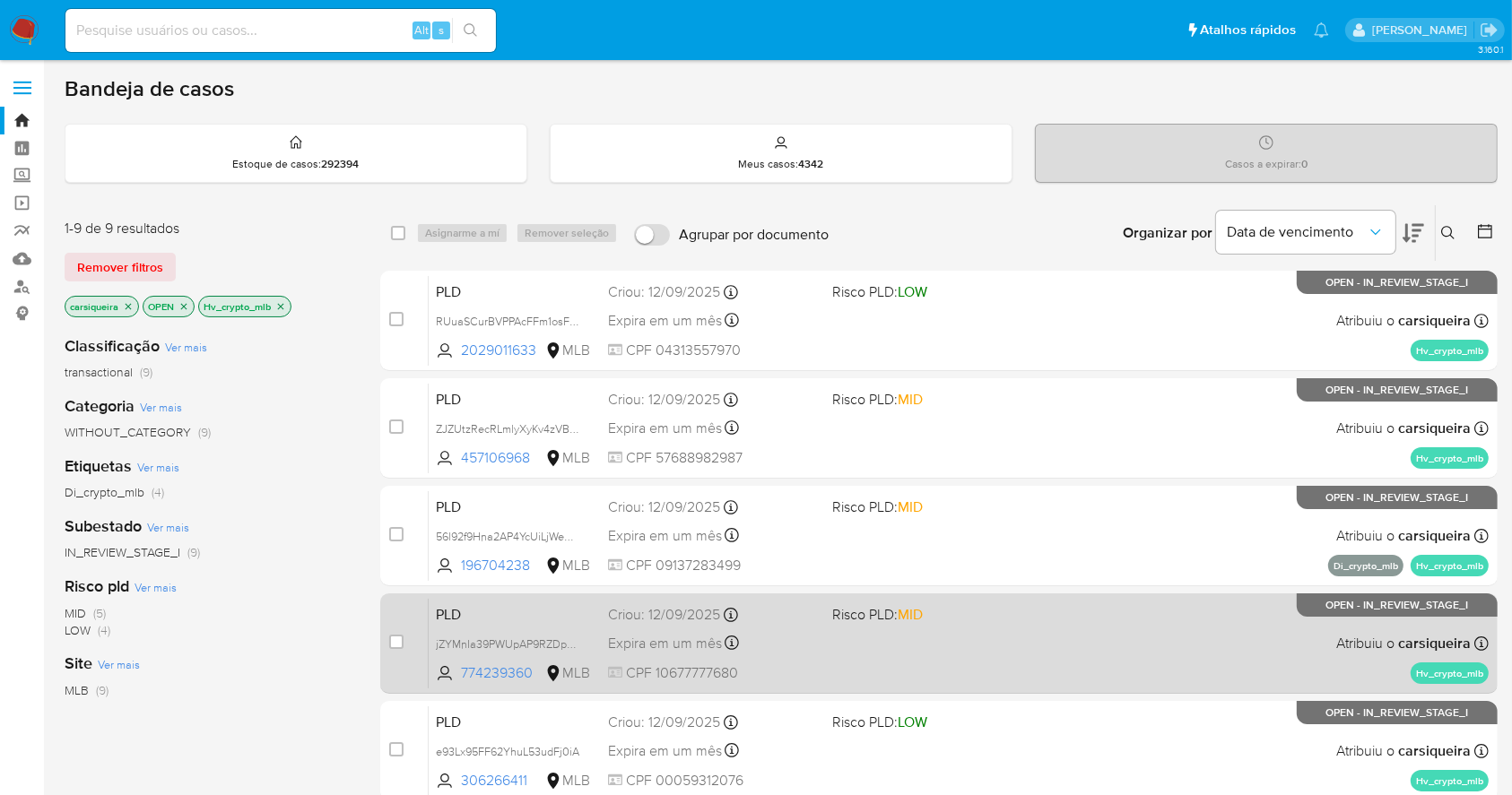
click at [1112, 647] on div "PLD jZYMnIa39PWUpAP9RZDpuQWf 774239360 MLB Risco PLD: MID Criou: [DATE] Criou: …" at bounding box center [958, 643] width 1060 height 90
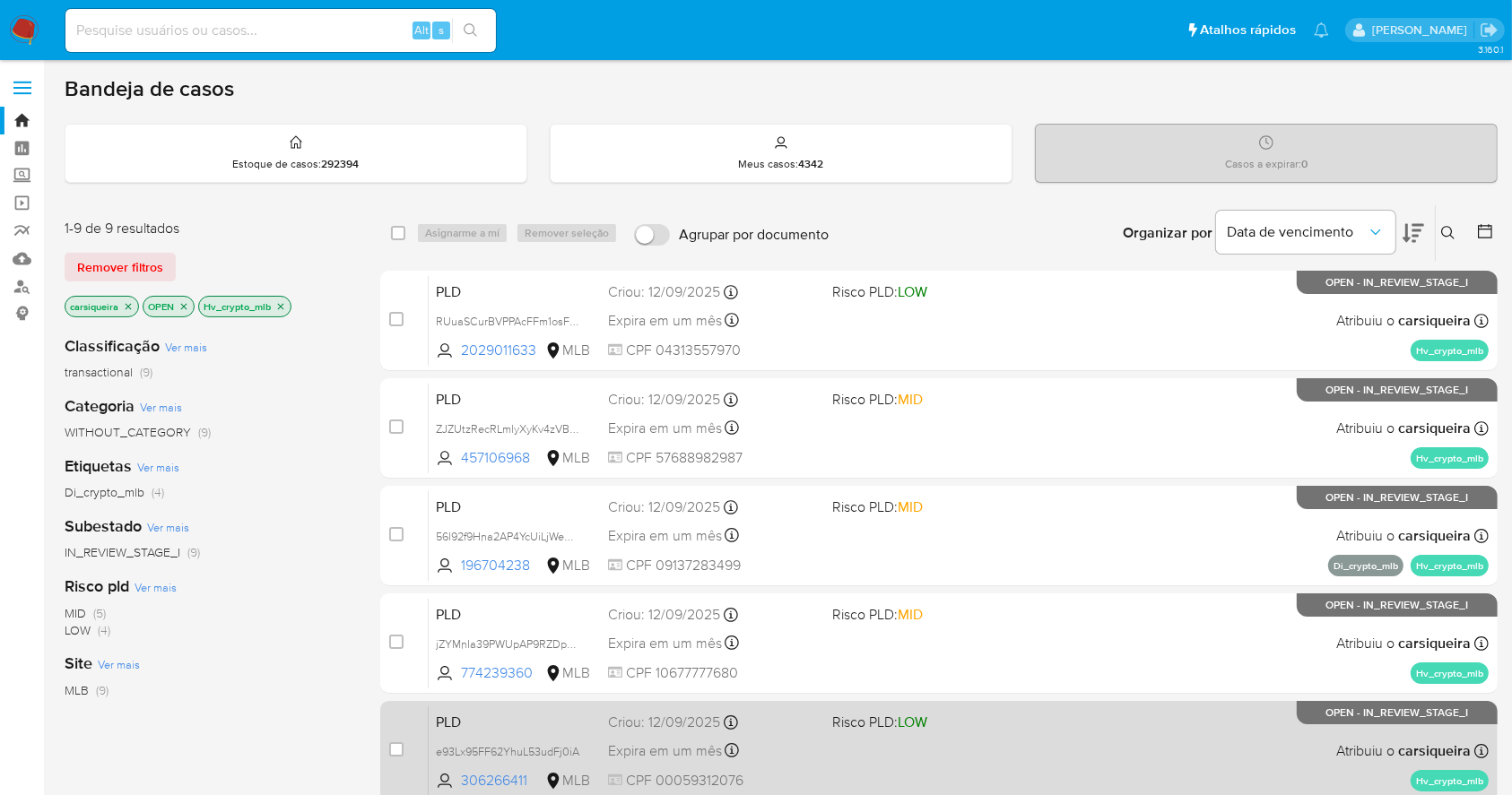
click at [1074, 745] on div "PLD e93Lx95FF62YhuL53udFj0iA 306266411 MLB Risco PLD: LOW Criou: [DATE] Criou: …" at bounding box center [958, 750] width 1060 height 90
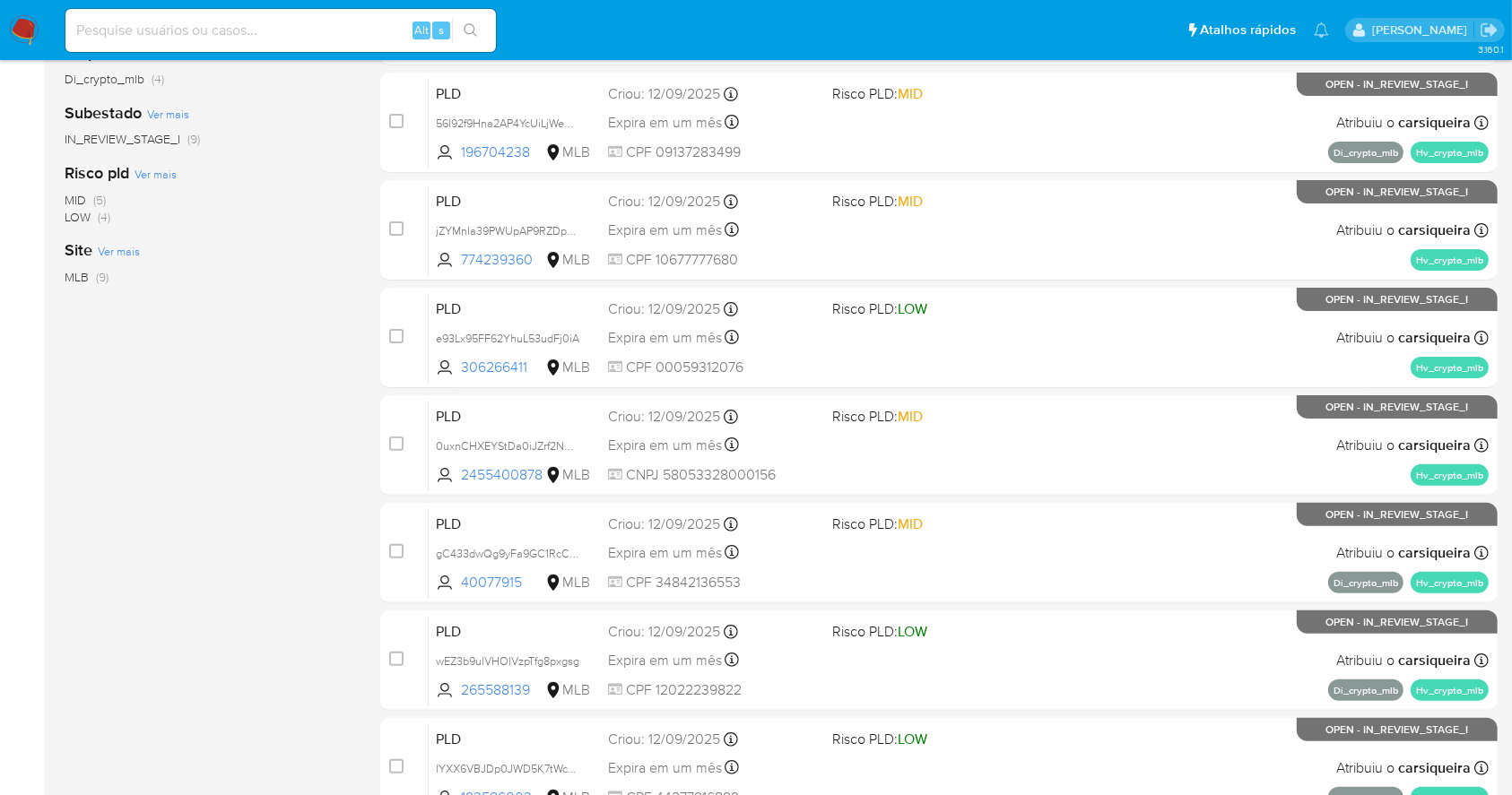
scroll to position [576, 0]
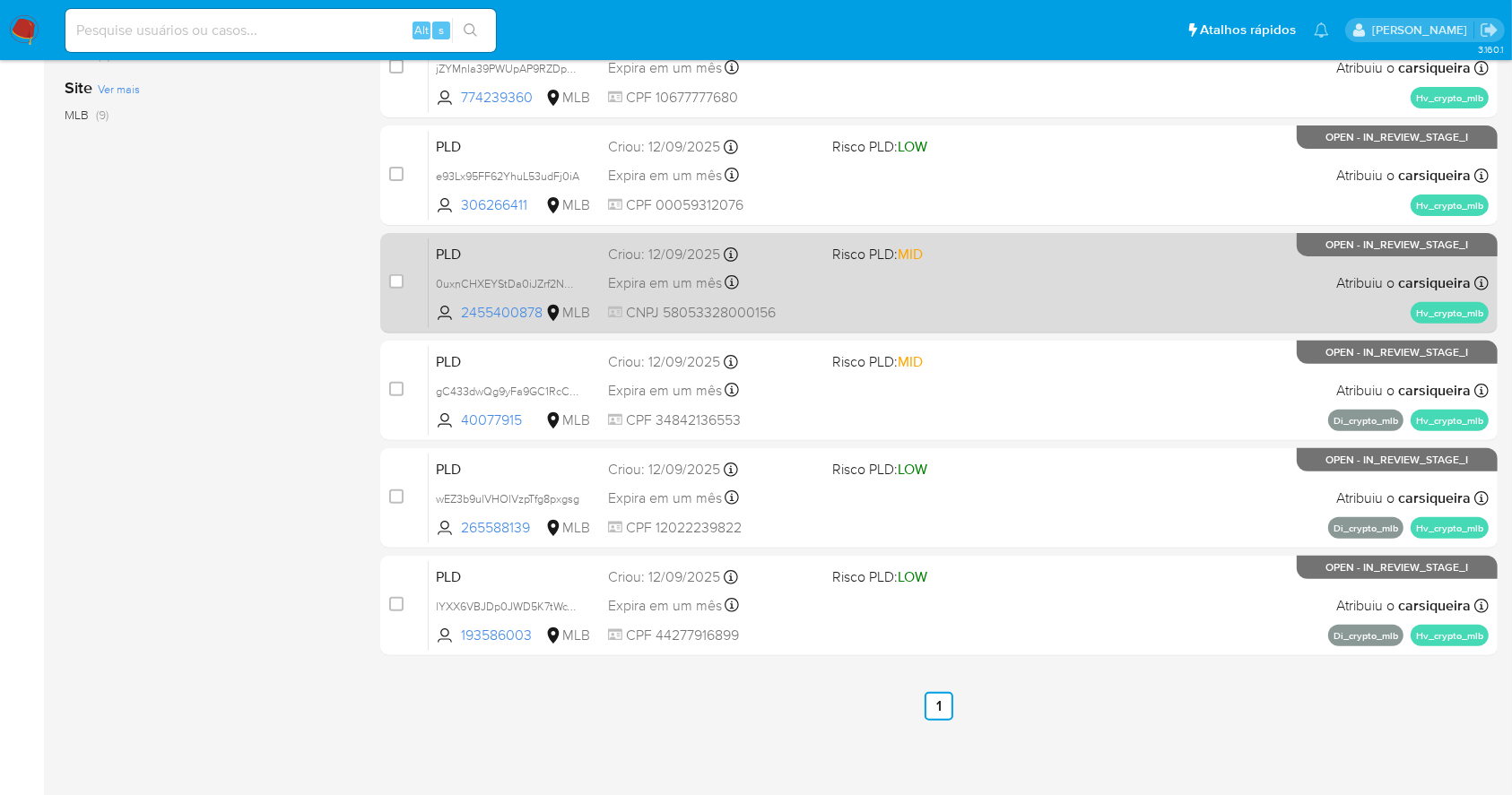
click at [940, 291] on div "PLD 0uxnCHXEYStDa0iJZrf2N497 2455400878 MLB Risco PLD: MID Criou: [DATE] Criou:…" at bounding box center [958, 282] width 1060 height 90
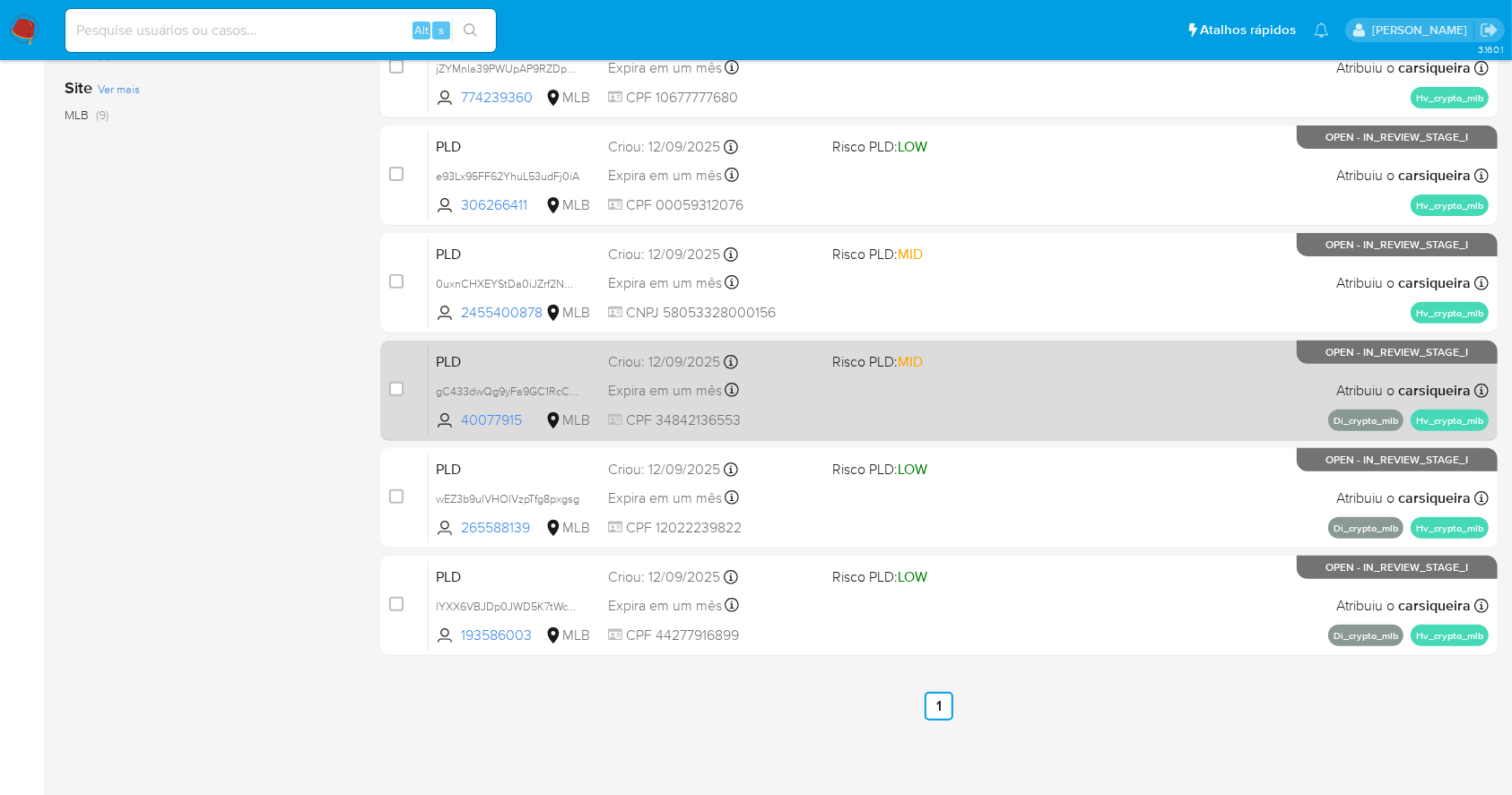
click at [1031, 384] on div "PLD gC433dwQg9yFa9GC1RcCl3Et 40077915 MLB Risco PLD: MID Criou: [DATE] Criou: […" at bounding box center [958, 390] width 1060 height 90
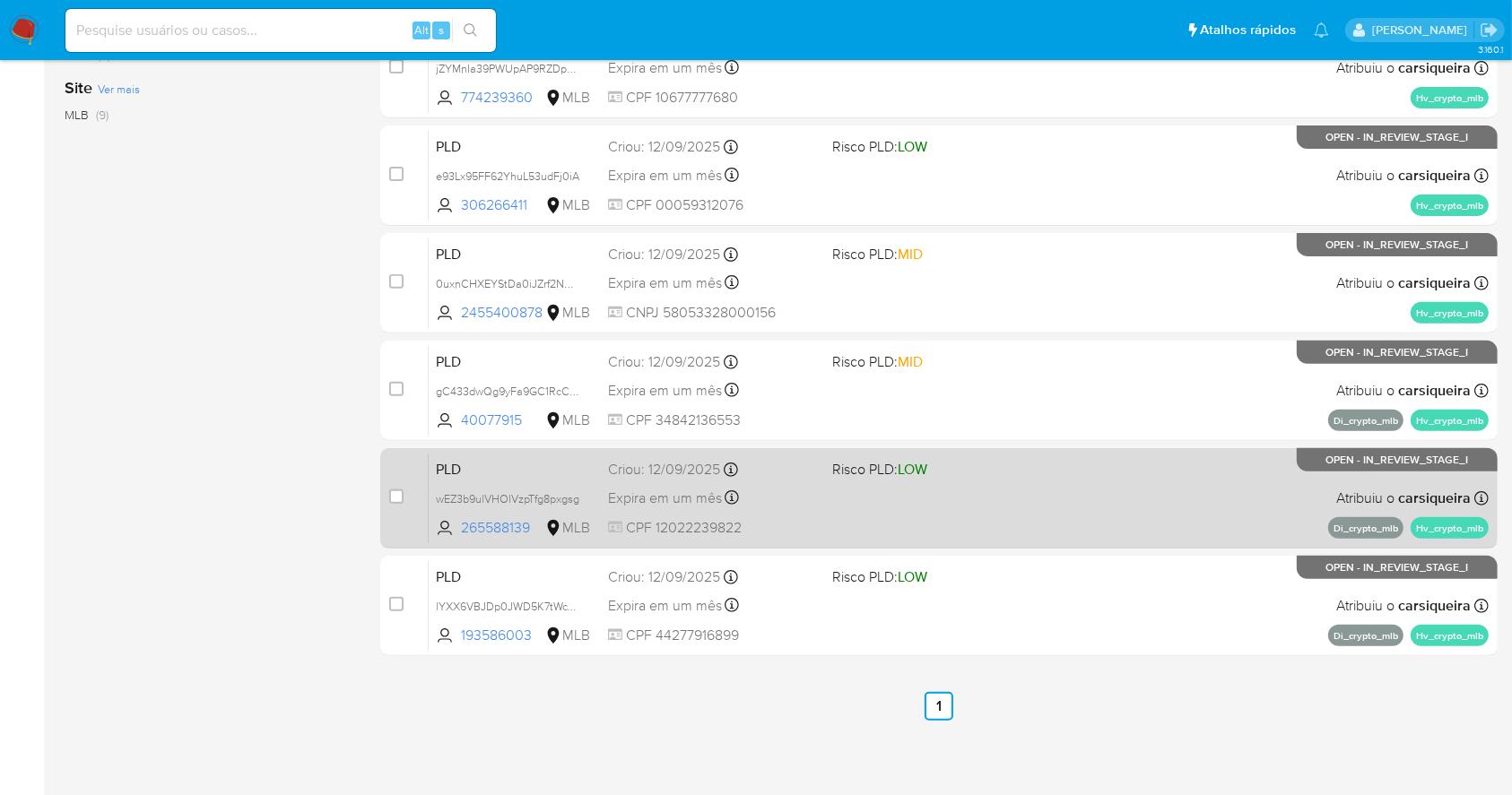
click at [1010, 490] on div "PLD wEZ3b9ulVHOlVzpTfg8pxgsg 265588139 MLB Risco PLD: LOW Criou: [DATE] Criou: …" at bounding box center [958, 497] width 1060 height 90
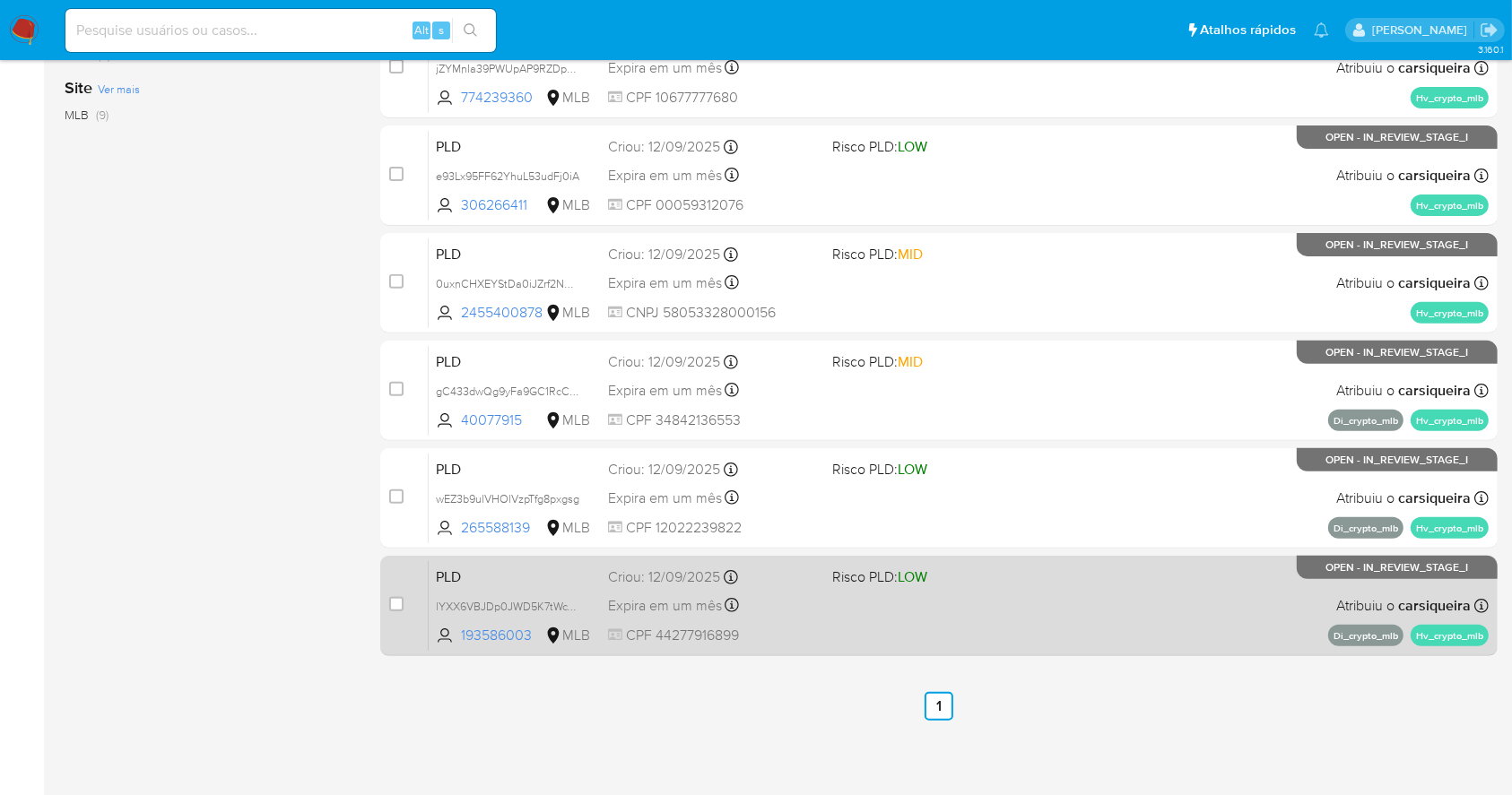
click at [1093, 608] on div "PLD lYXX6VBJDp0JWD5K7tWcY0m4 193586003 MLB Risco PLD: LOW Criou: [DATE] Criou: …" at bounding box center [958, 605] width 1060 height 90
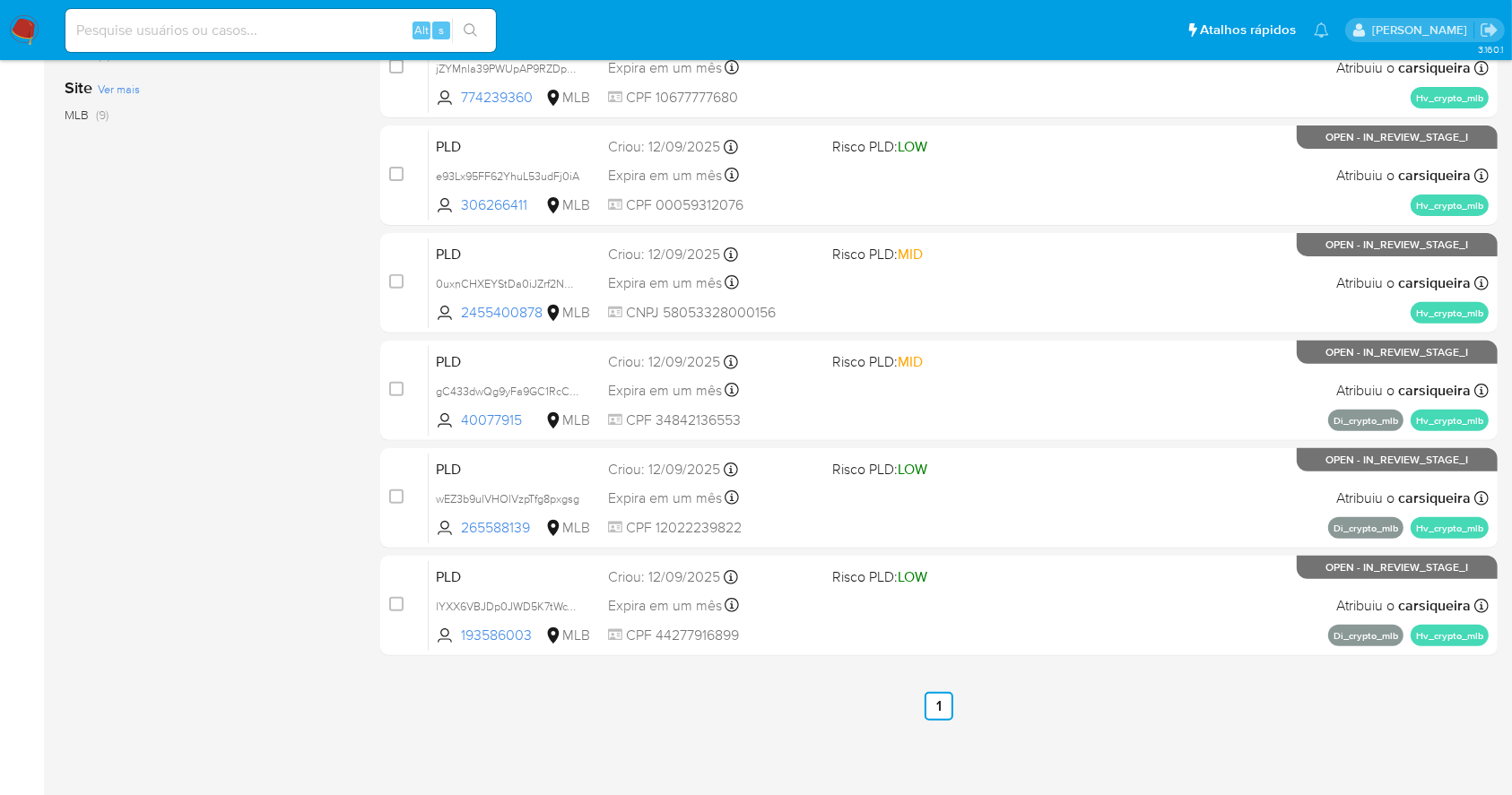
click at [9, 27] on img at bounding box center [24, 30] width 31 height 31
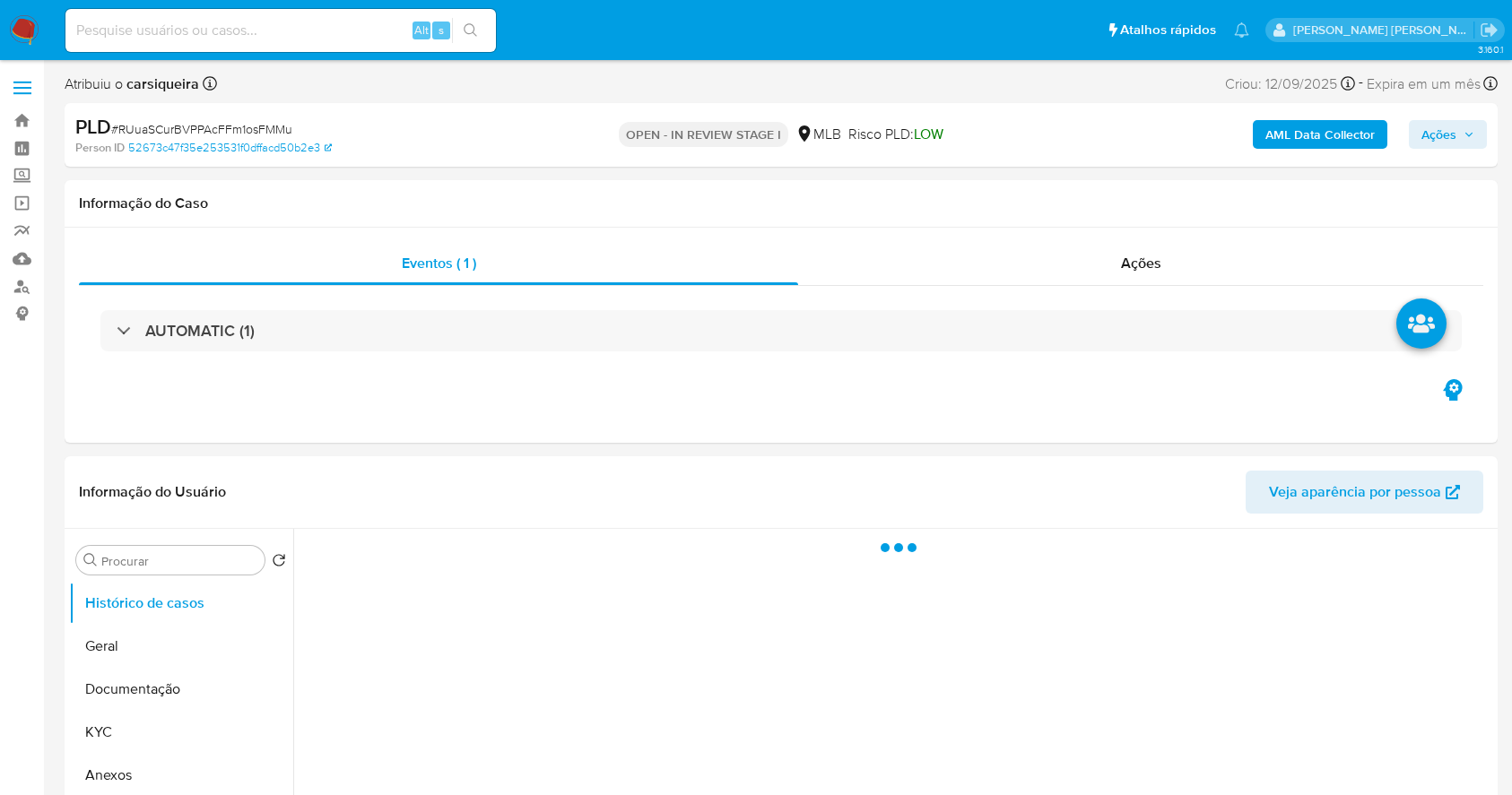
select select "10"
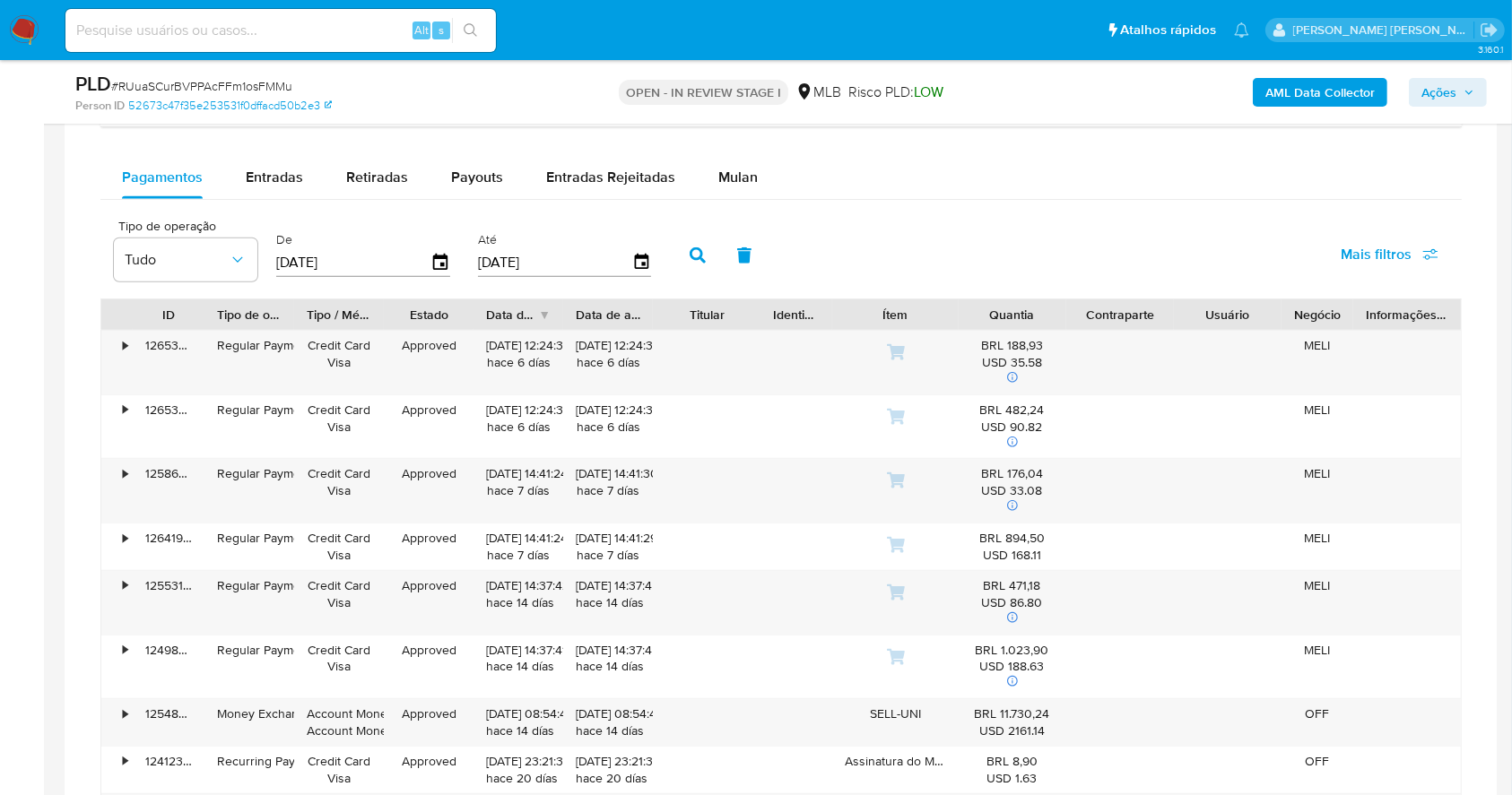
scroll to position [1471, 0]
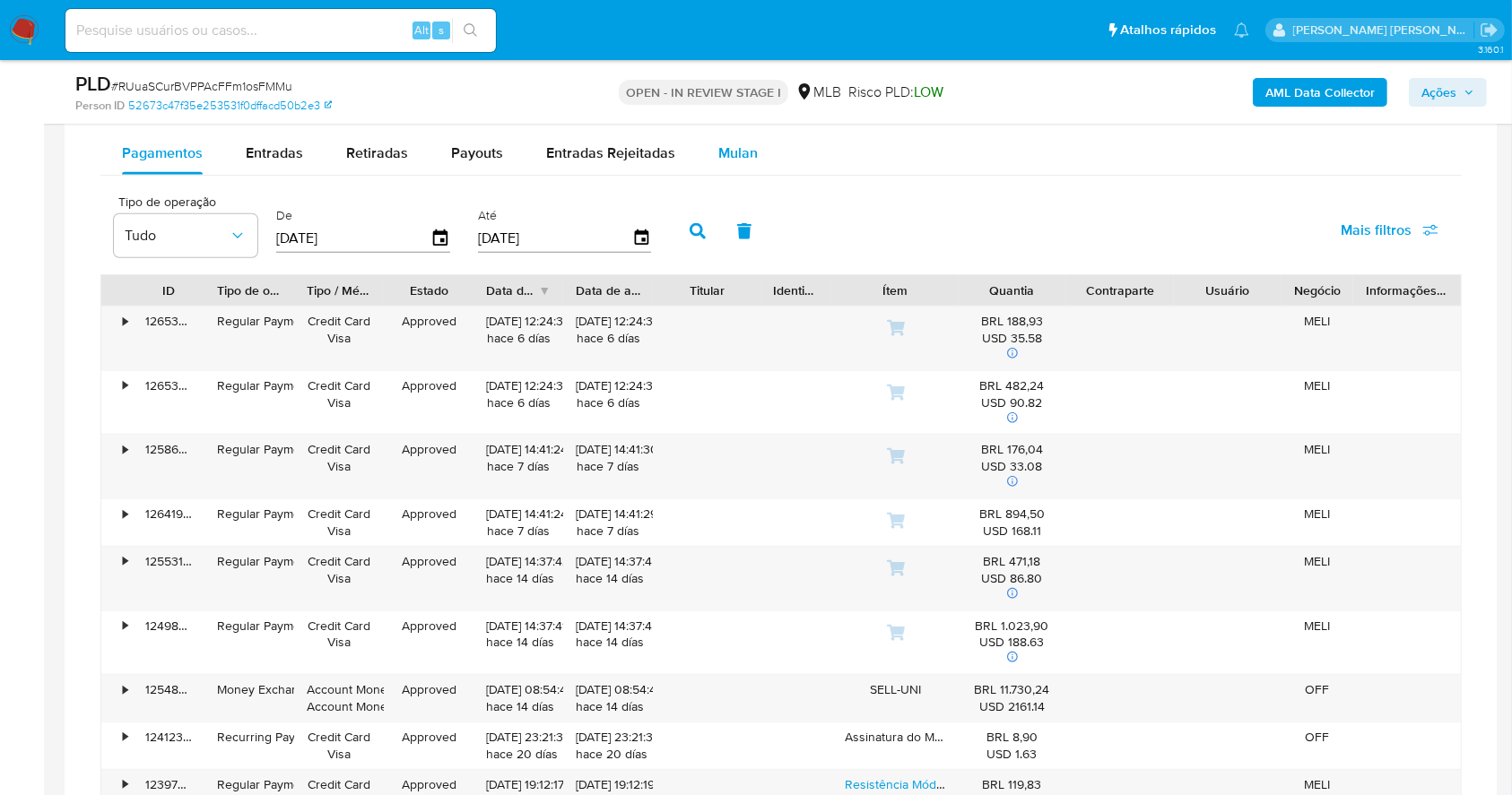
click at [735, 158] on span "Mulan" at bounding box center [737, 152] width 39 height 20
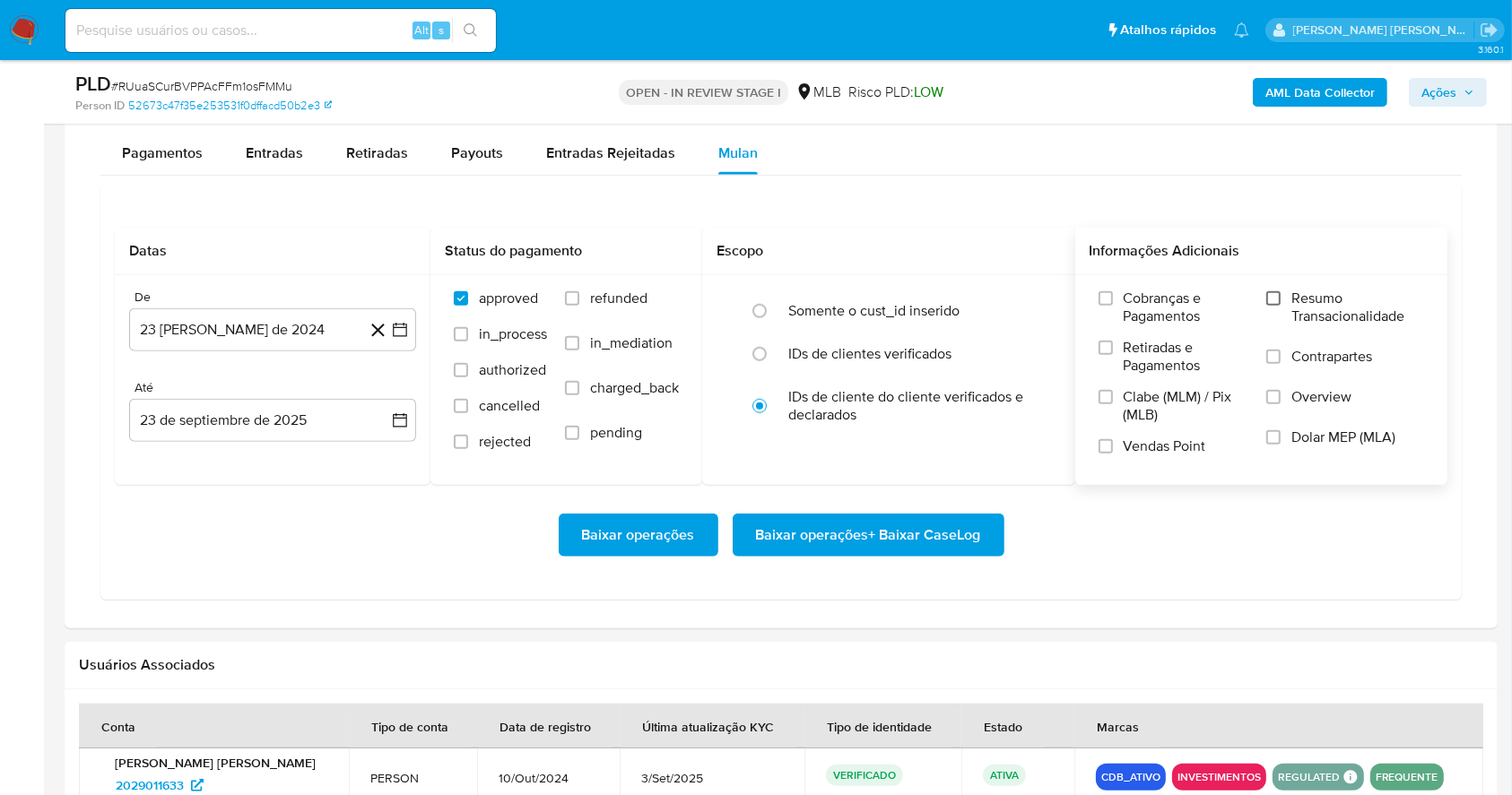
click at [1275, 296] on input "Resumo Transacionalidade" at bounding box center [1272, 298] width 14 height 14
click at [1112, 441] on input "Vendas Point" at bounding box center [1105, 446] width 14 height 14
click at [395, 338] on button "23 [PERSON_NAME] de 2024" at bounding box center [272, 330] width 287 height 43
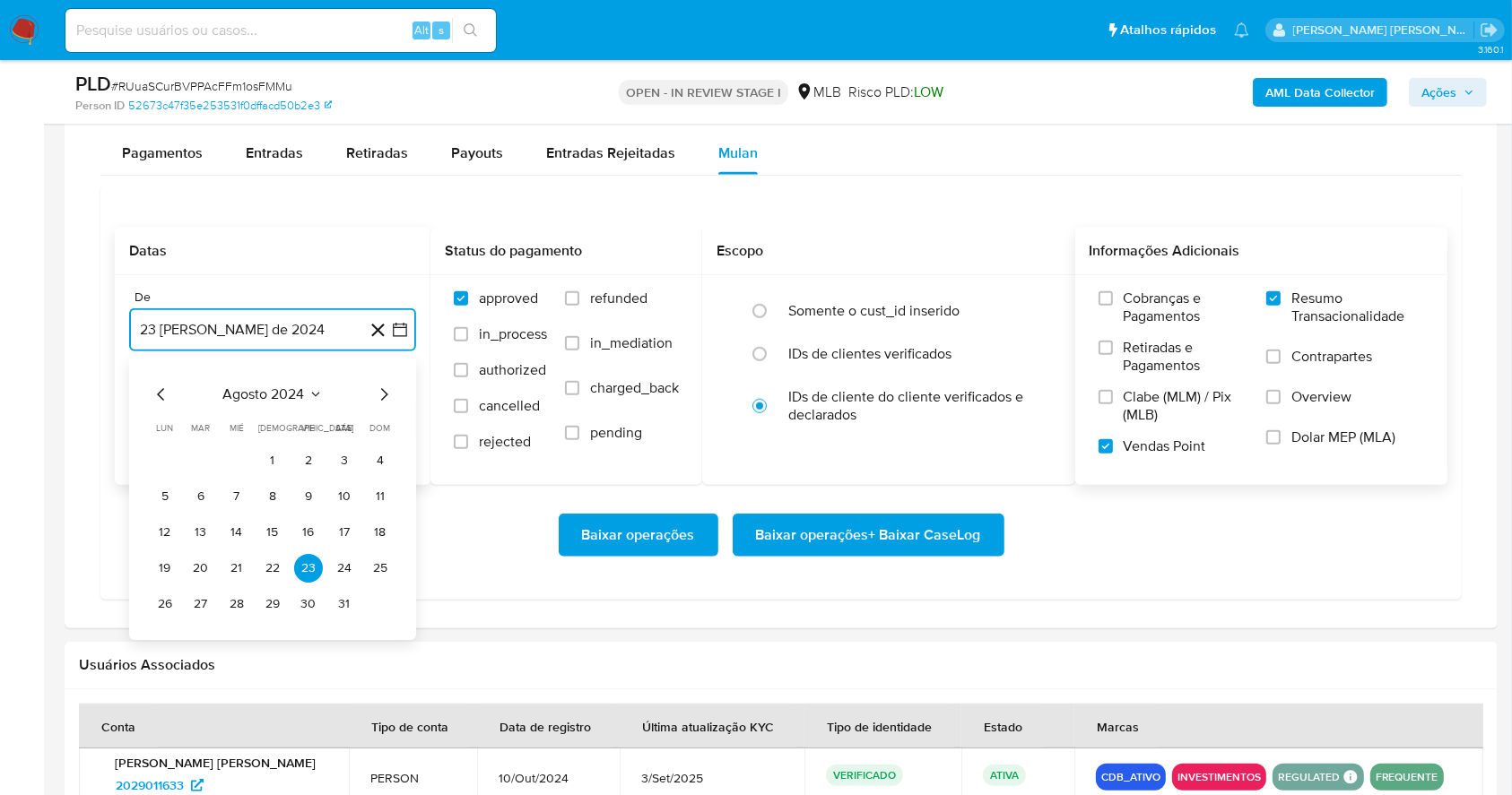
click at [377, 401] on icon "Mes siguiente" at bounding box center [384, 394] width 21 height 21
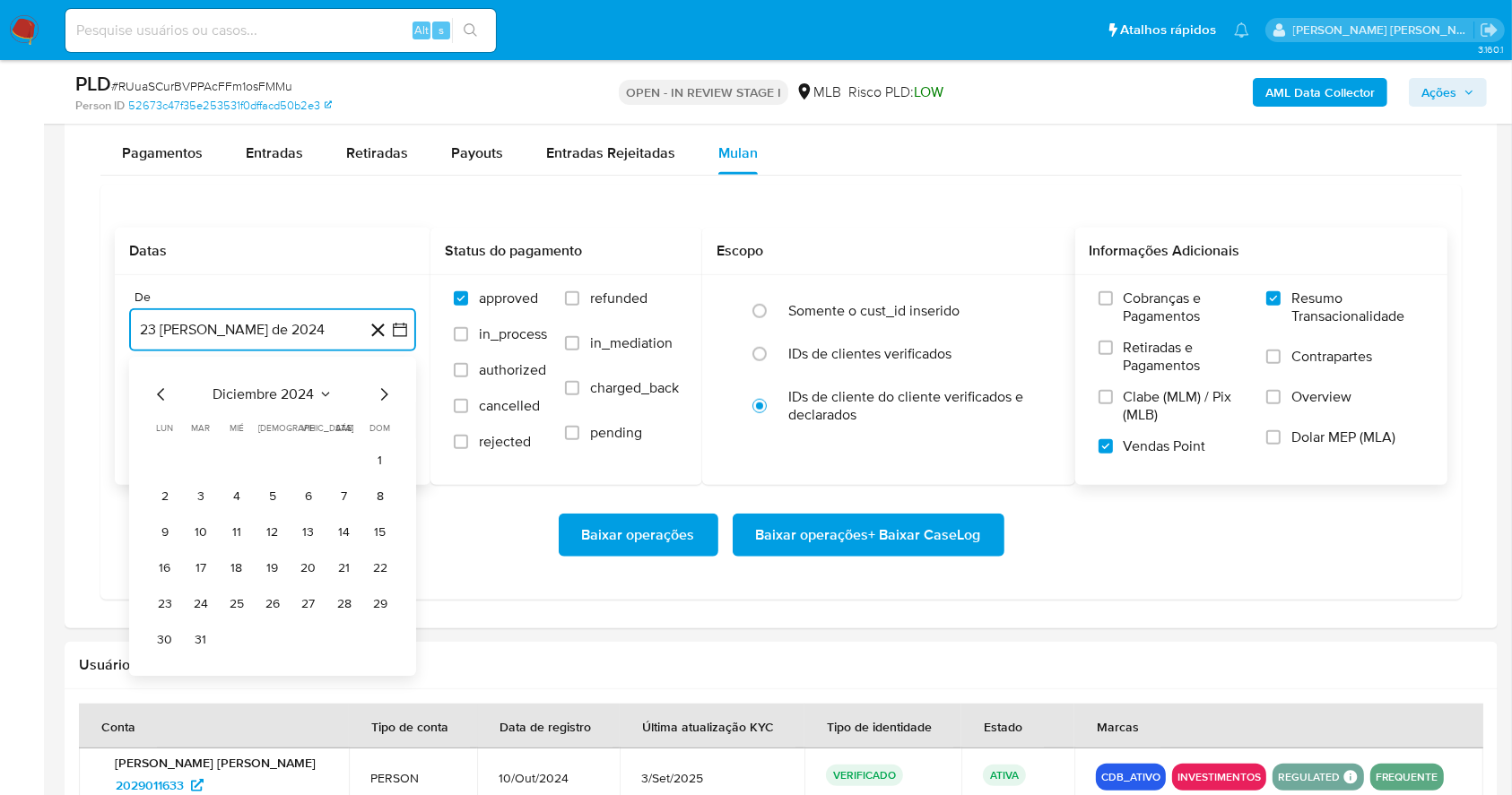
click at [377, 401] on icon "Mes siguiente" at bounding box center [384, 394] width 21 height 21
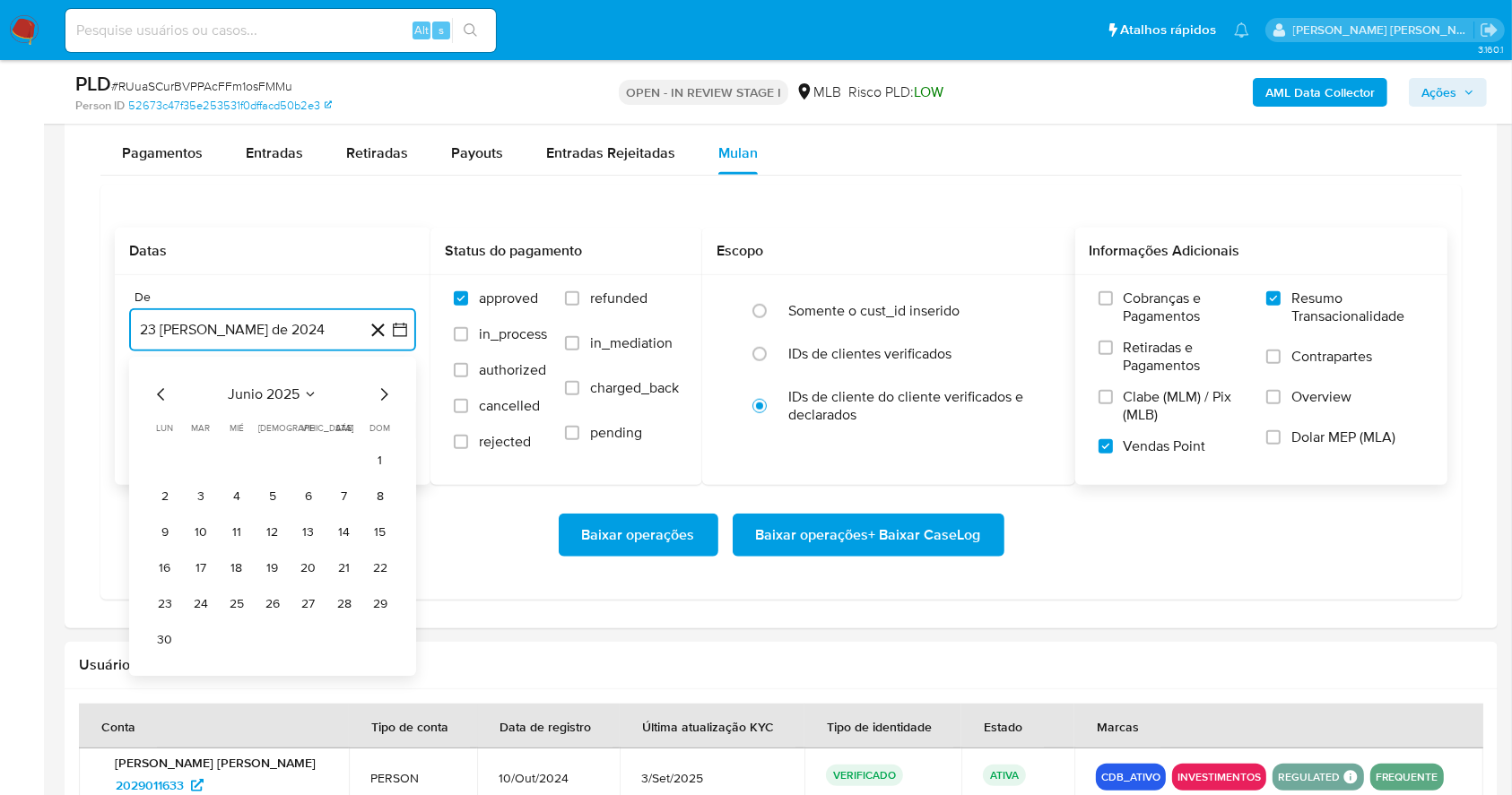
click at [377, 401] on icon "Mes siguiente" at bounding box center [384, 394] width 21 height 21
click at [310, 450] on button "1" at bounding box center [308, 461] width 29 height 29
click at [293, 406] on button "23 de septiembre de 2025" at bounding box center [272, 421] width 287 height 43
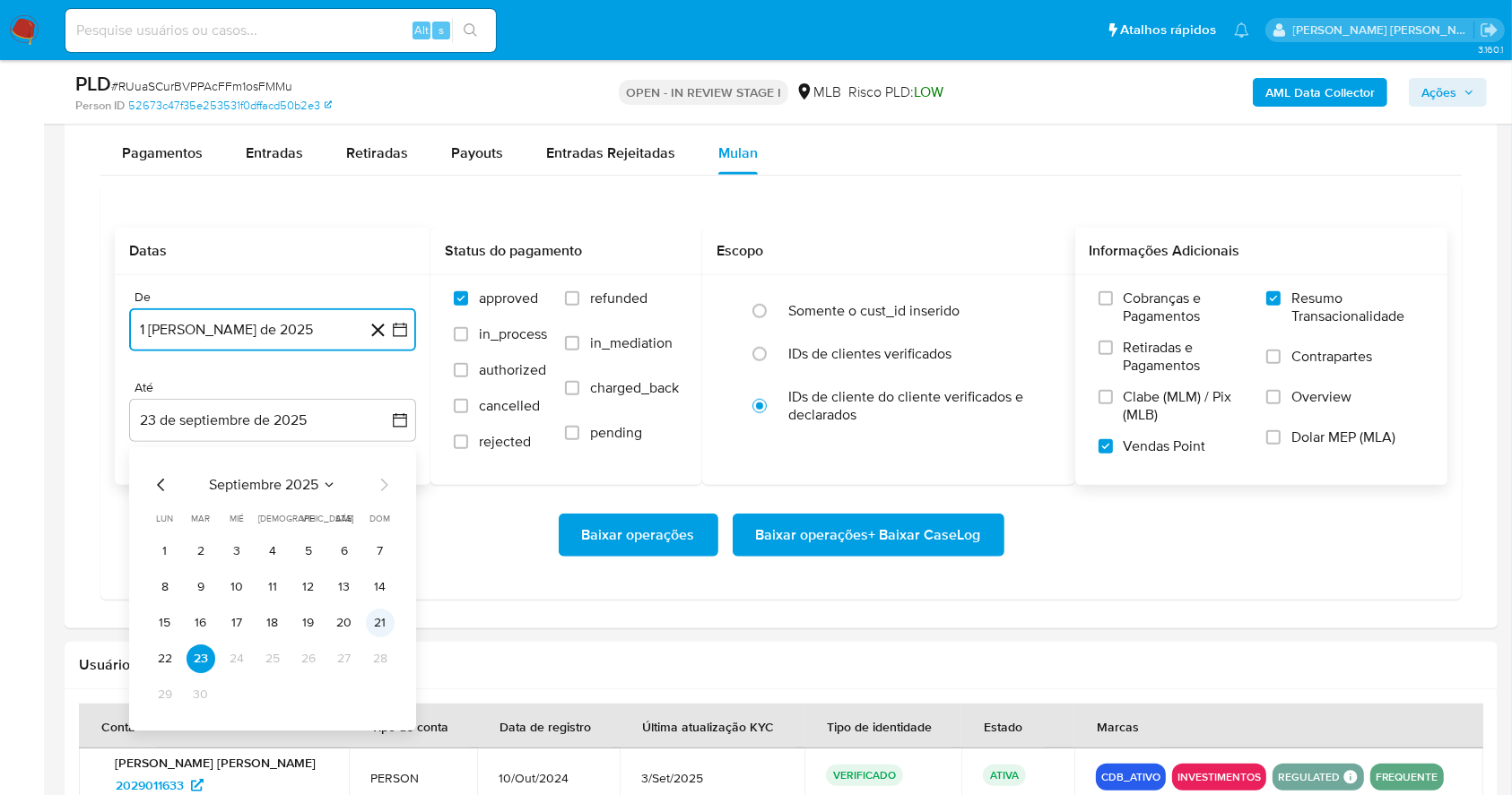
click at [381, 620] on button "21" at bounding box center [380, 622] width 29 height 29
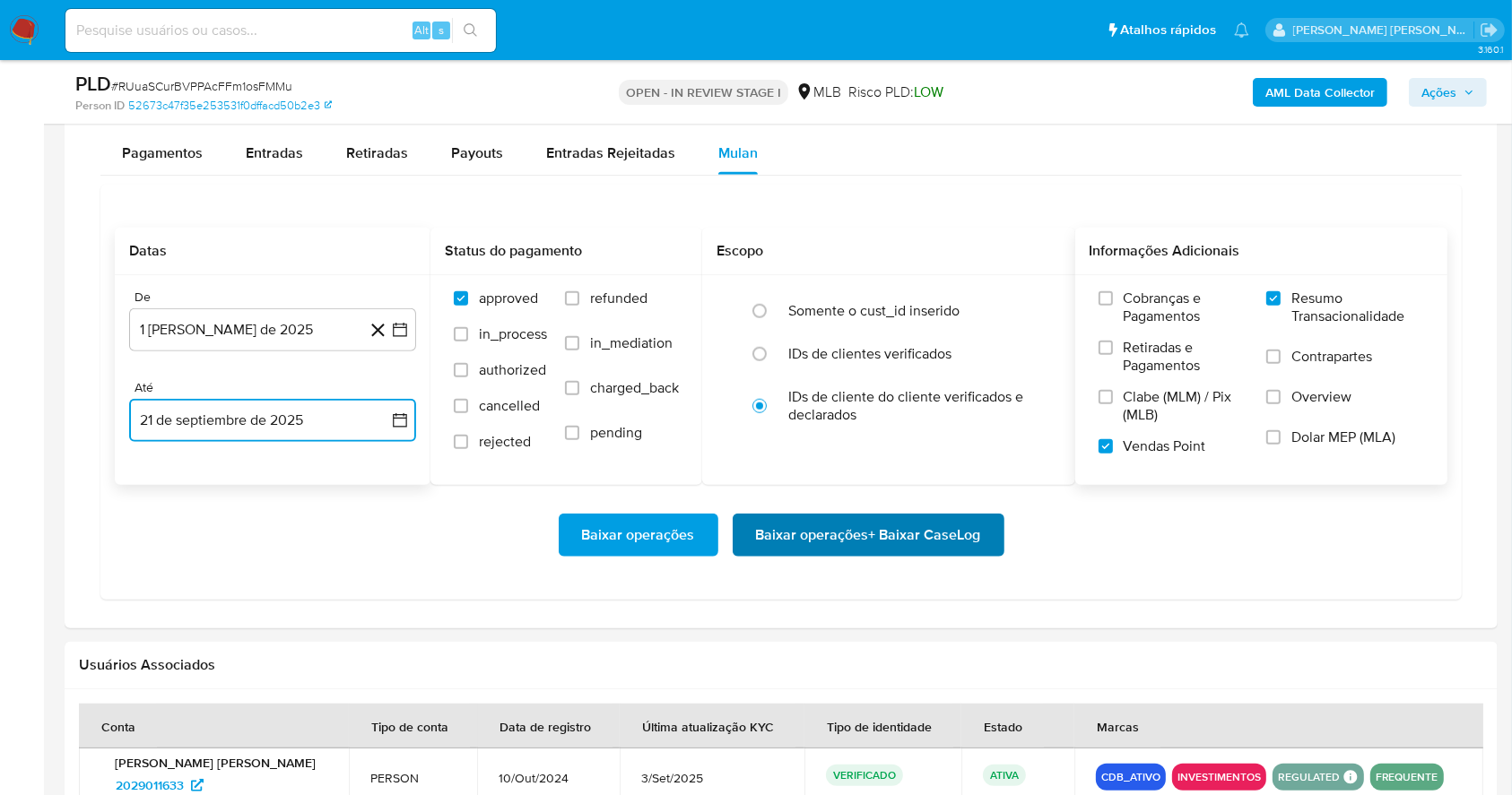
click at [847, 541] on span "Baixar operações + Baixar CaseLog" at bounding box center [868, 535] width 225 height 39
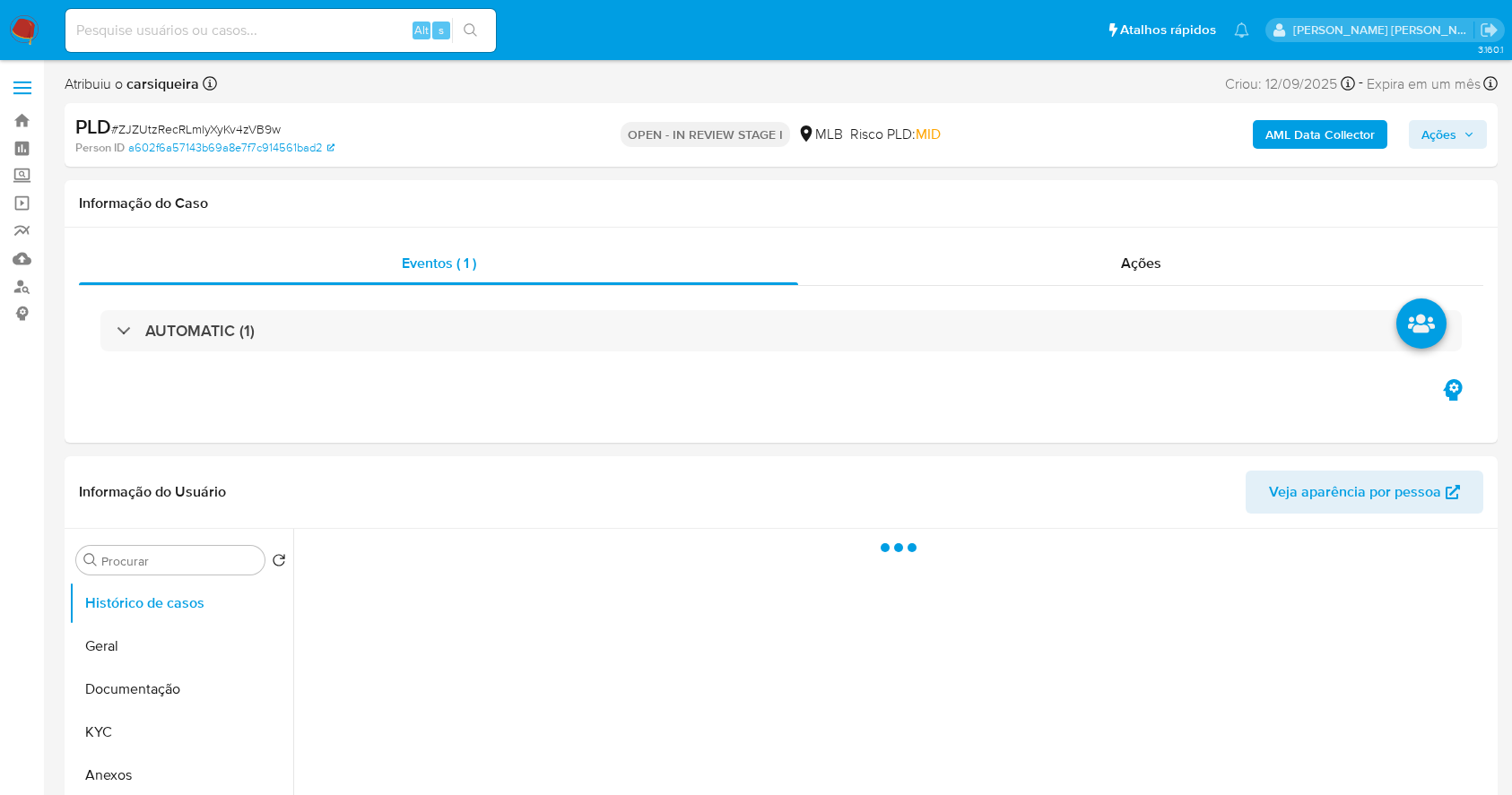
select select "10"
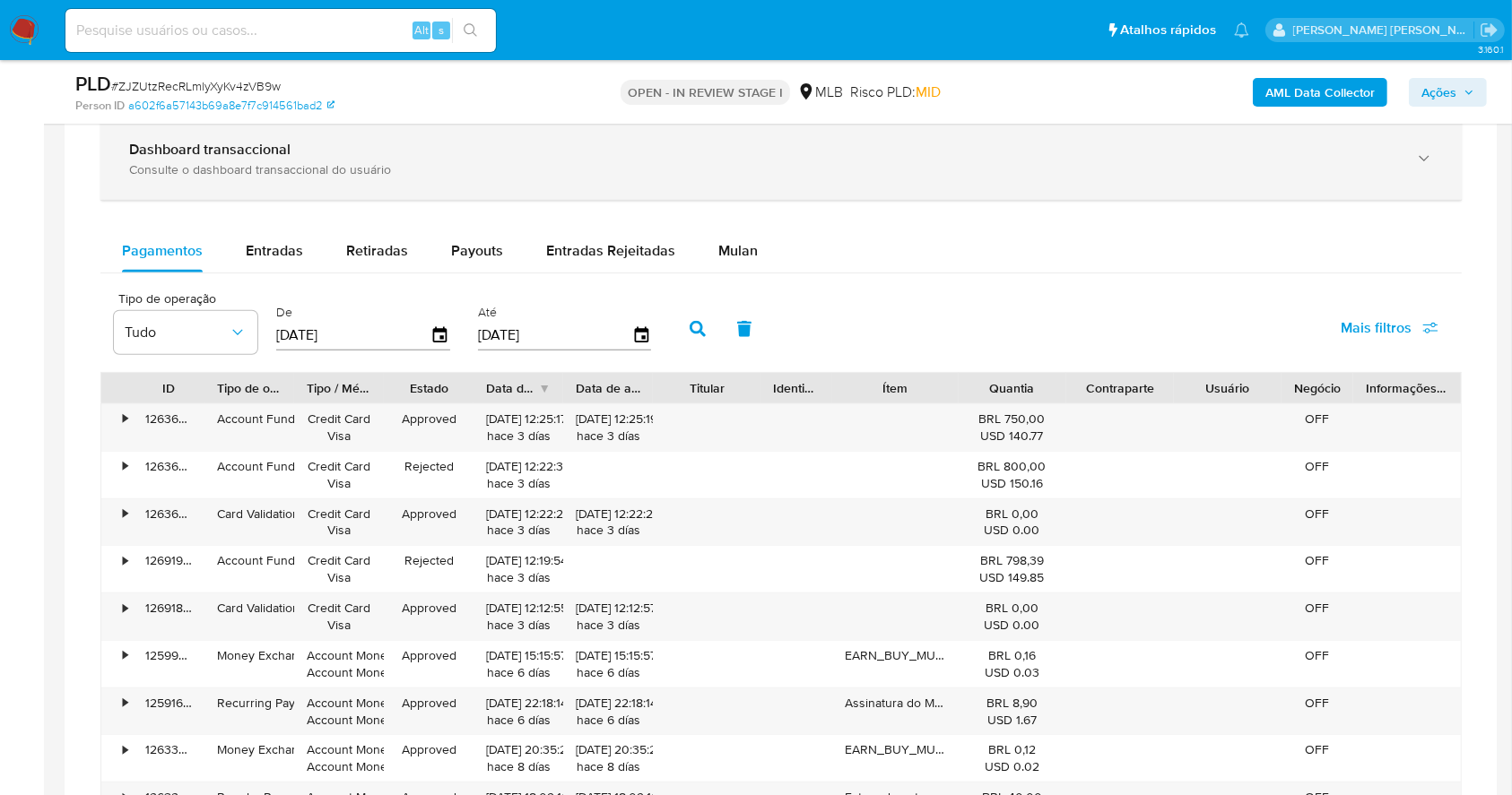
scroll to position [1400, 0]
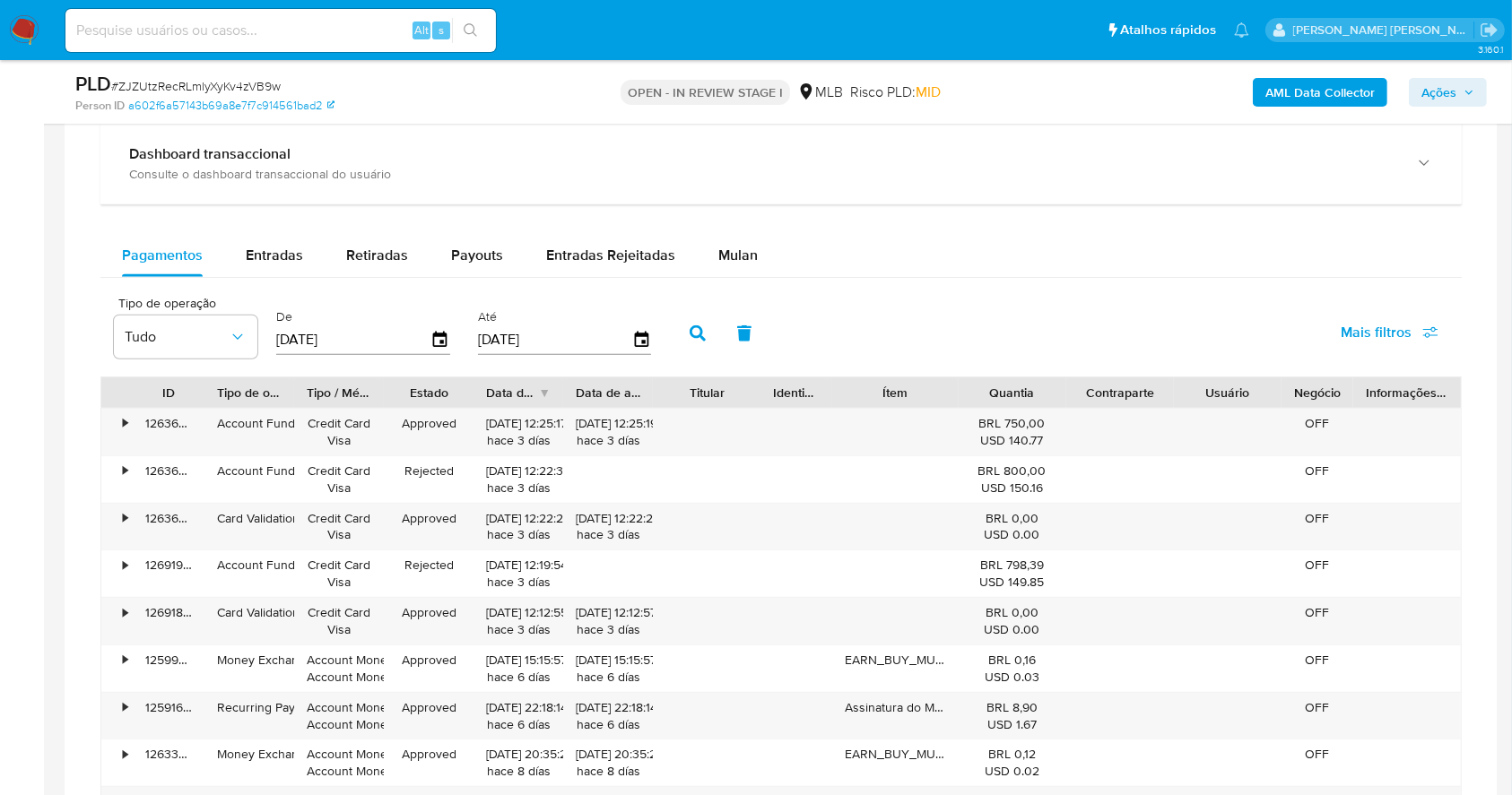
click at [728, 254] on span "Mulan" at bounding box center [737, 255] width 39 height 20
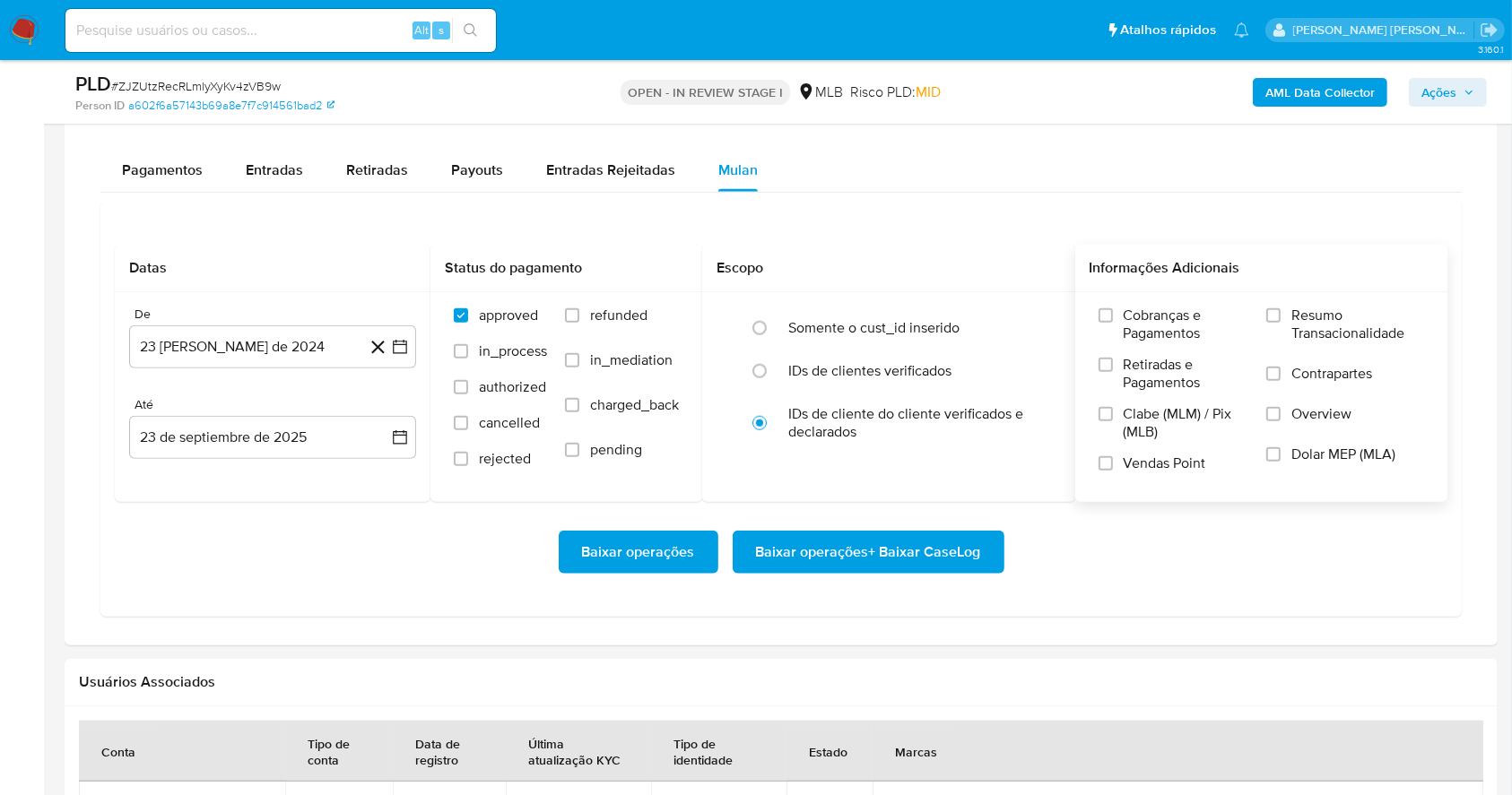
scroll to position [1639, 0]
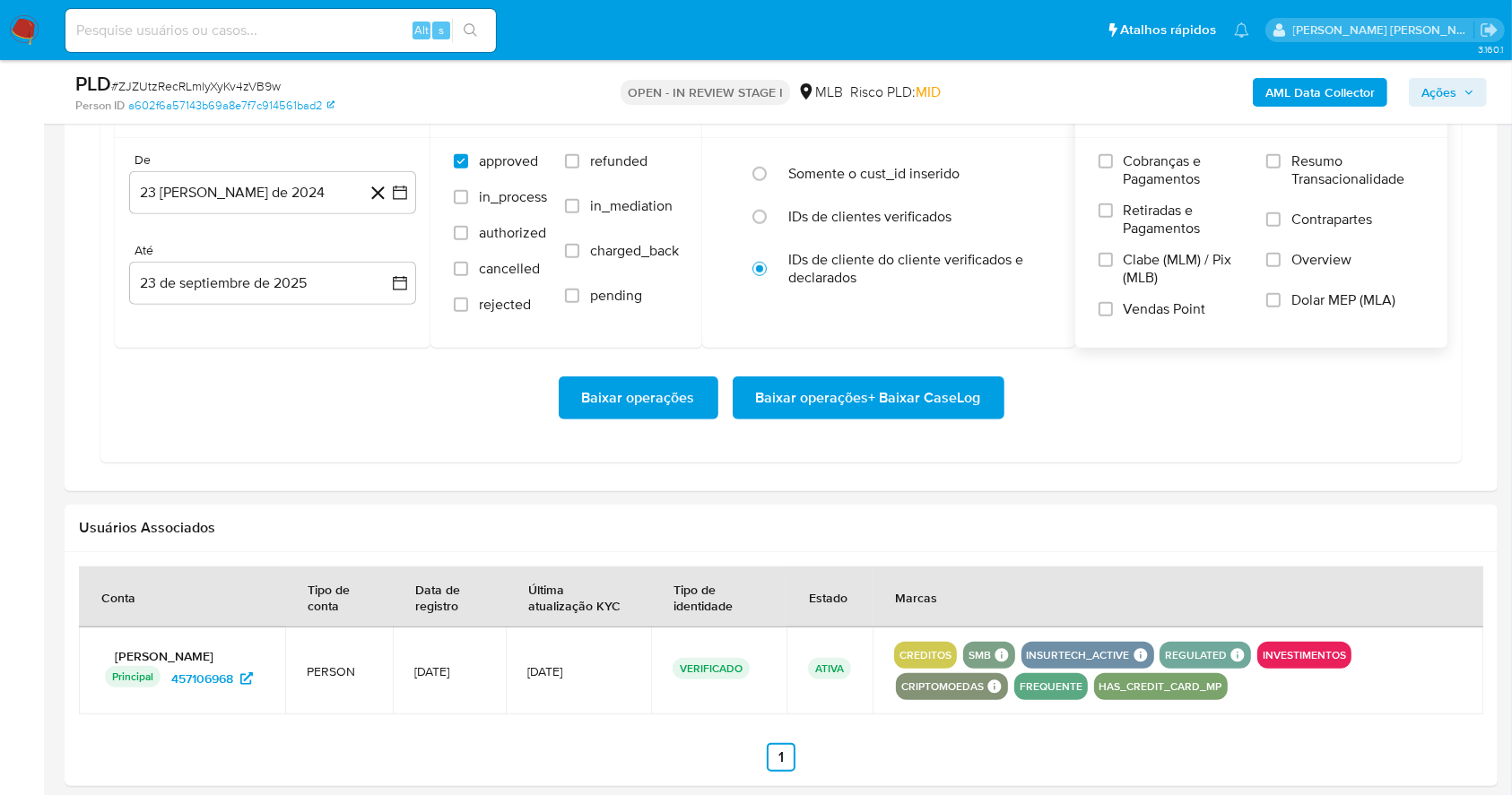
click at [1273, 147] on div "Cobranças e Pagamentos Retiradas e Pagamentos Clabe (MLM) / Pix (MLB) Vendas Po…" at bounding box center [1261, 242] width 373 height 208
click at [1273, 161] on input "Resumo Transacionalidade" at bounding box center [1272, 161] width 14 height 14
click at [1093, 312] on div "Cobranças e Pagamentos Retiradas e Pagamentos Clabe (MLM) / Pix (MLB) Vendas Po…" at bounding box center [1261, 241] width 345 height 179
click at [1105, 302] on input "Vendas Point" at bounding box center [1105, 308] width 14 height 14
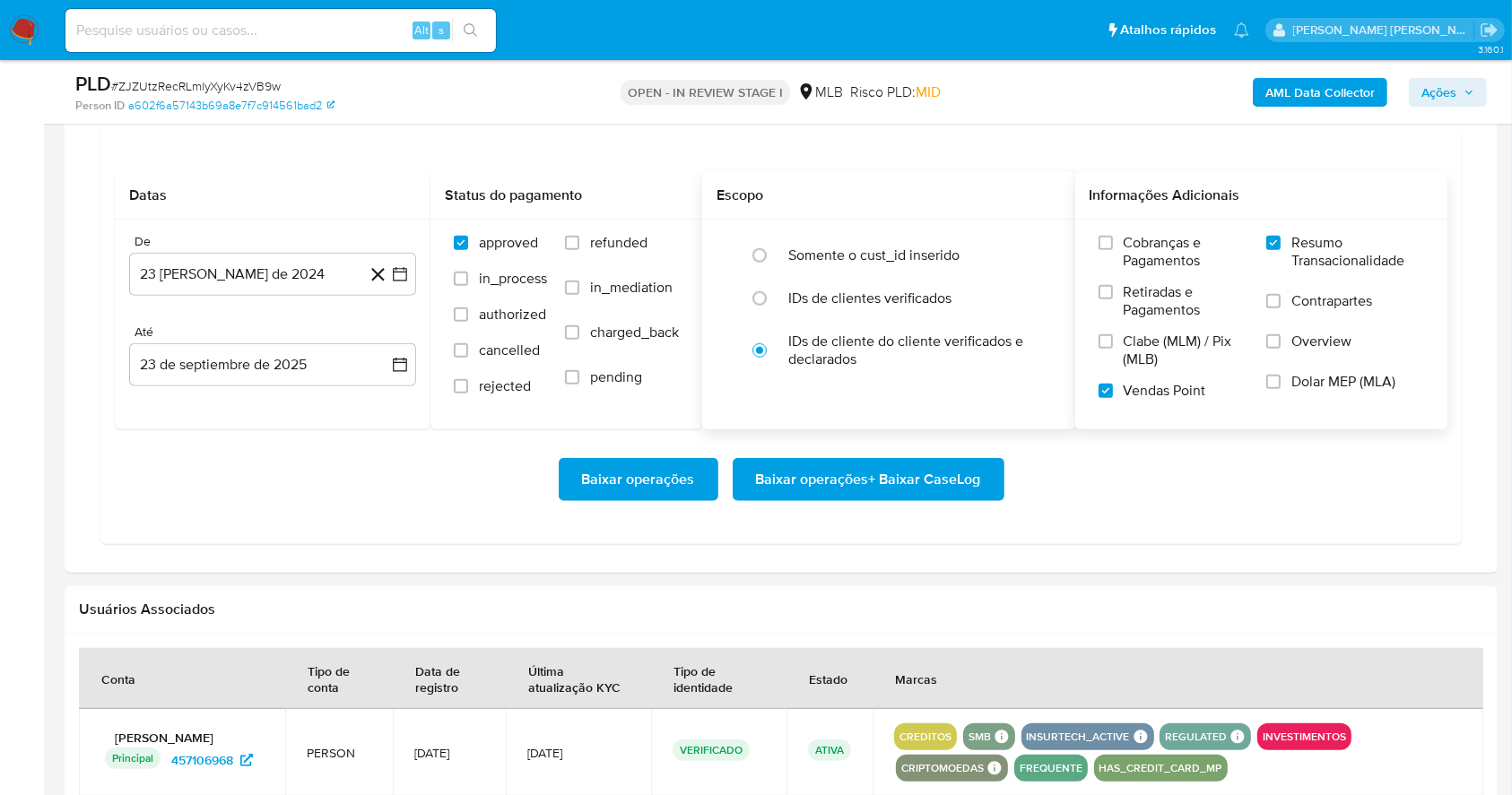
scroll to position [1519, 0]
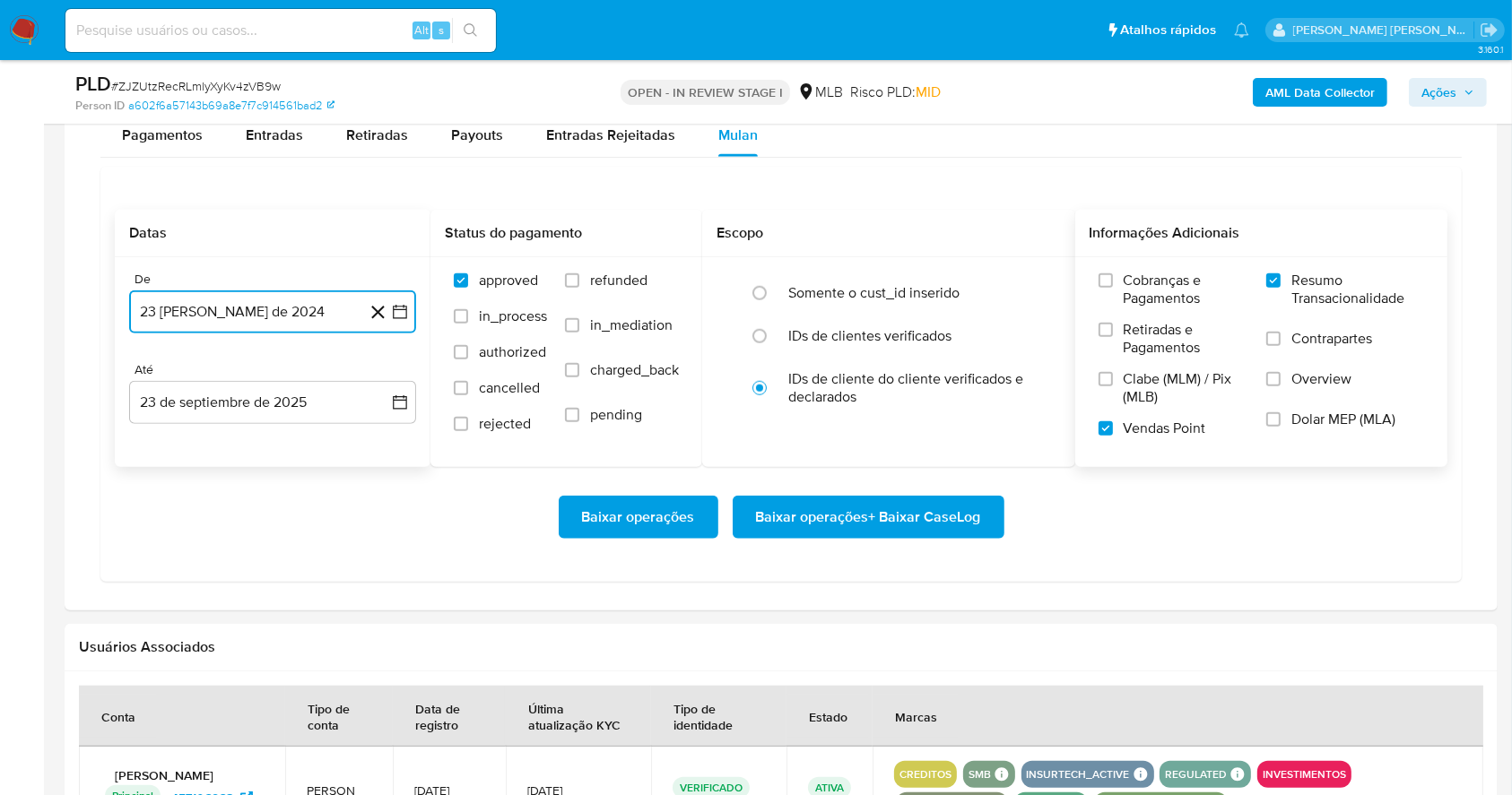
click at [395, 309] on icon "button" at bounding box center [399, 311] width 18 height 18
click at [394, 372] on icon "Mes siguiente" at bounding box center [384, 376] width 21 height 21
click at [384, 375] on icon "Mes siguiente" at bounding box center [384, 376] width 21 height 21
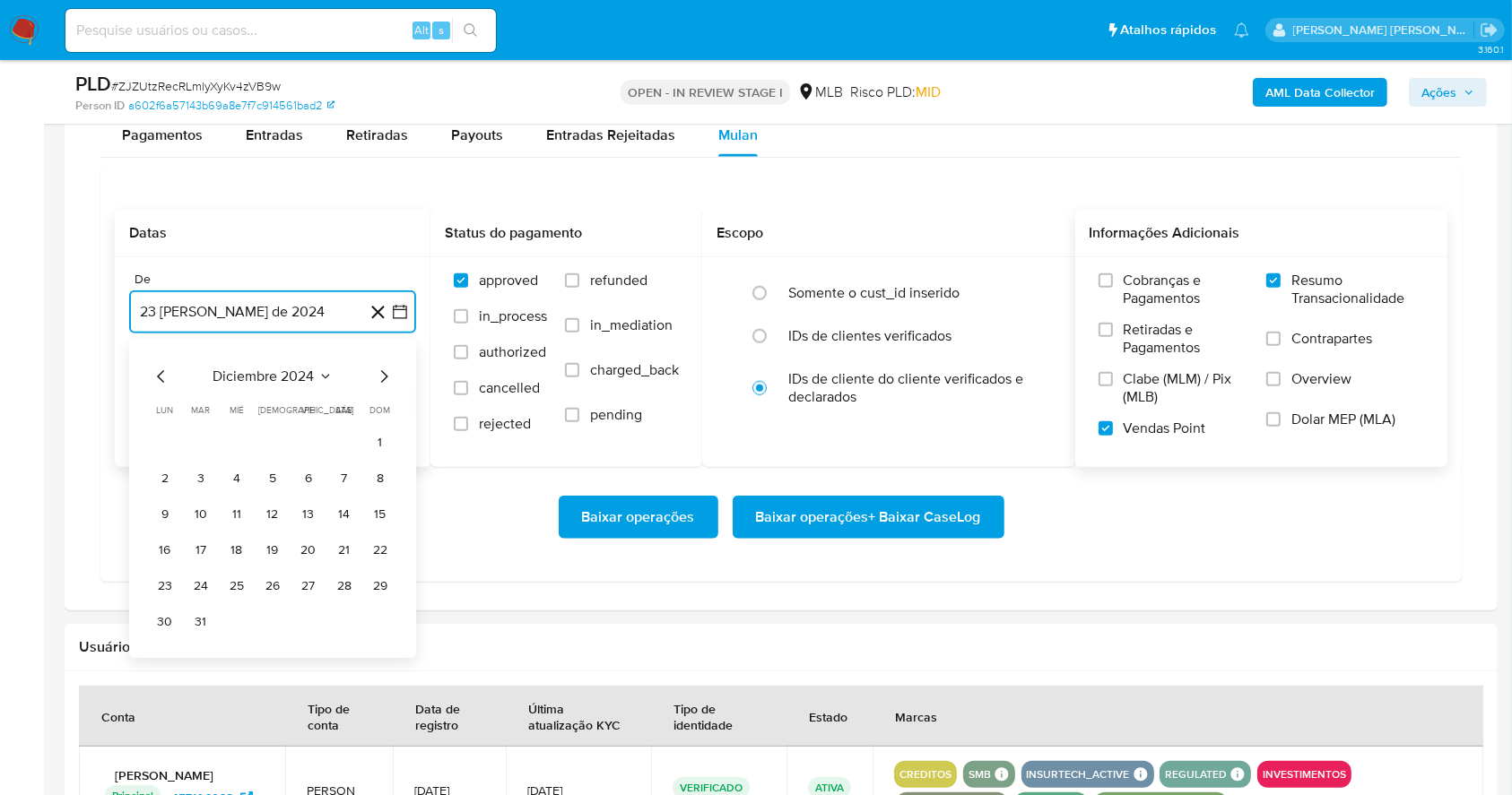
click at [384, 375] on icon "Mes siguiente" at bounding box center [384, 376] width 21 height 21
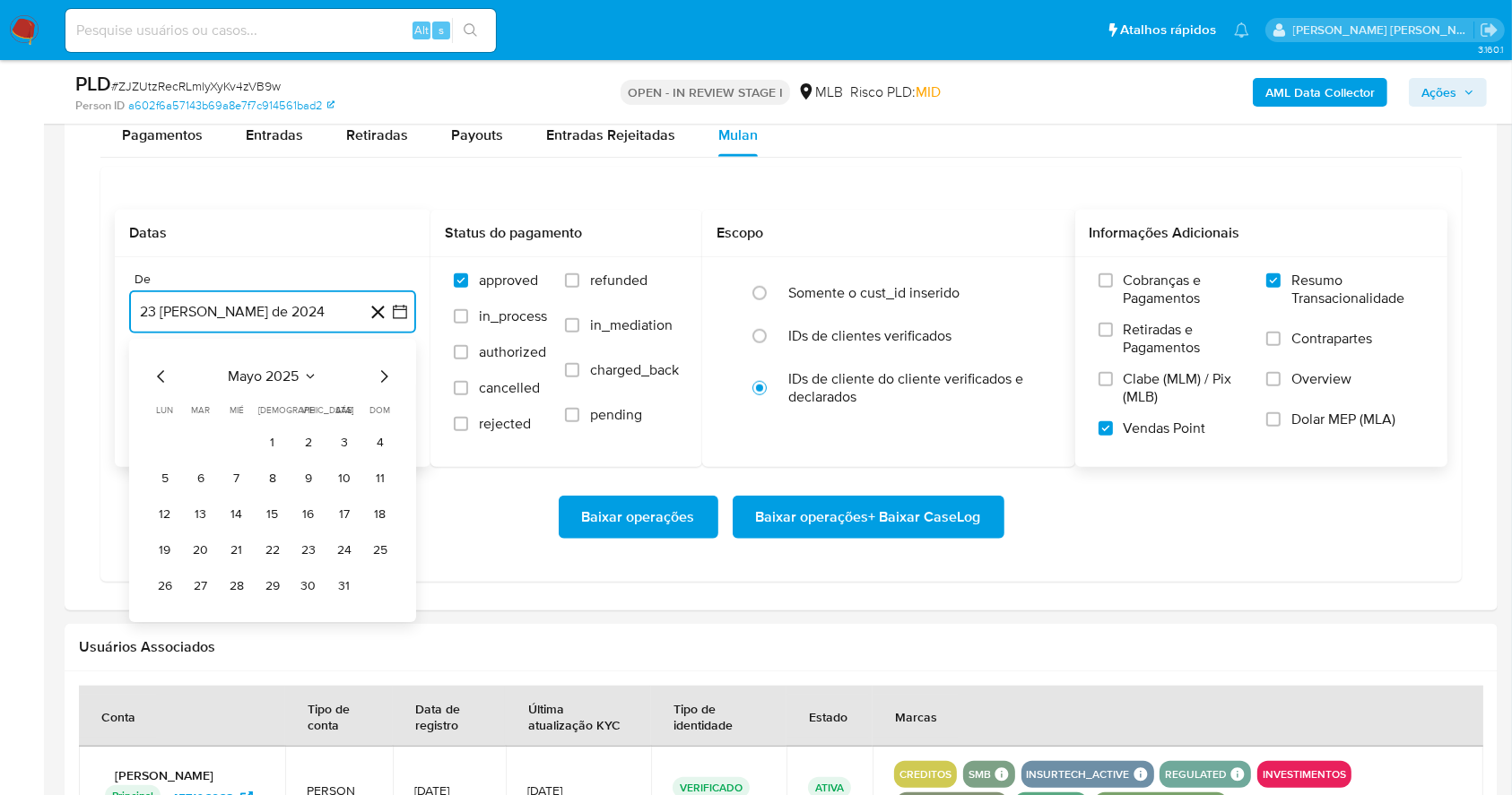
click at [384, 375] on icon "Mes siguiente" at bounding box center [384, 376] width 21 height 21
click at [309, 434] on button "1" at bounding box center [308, 442] width 29 height 29
click at [292, 384] on button "23 de septiembre de 2025" at bounding box center [272, 402] width 287 height 43
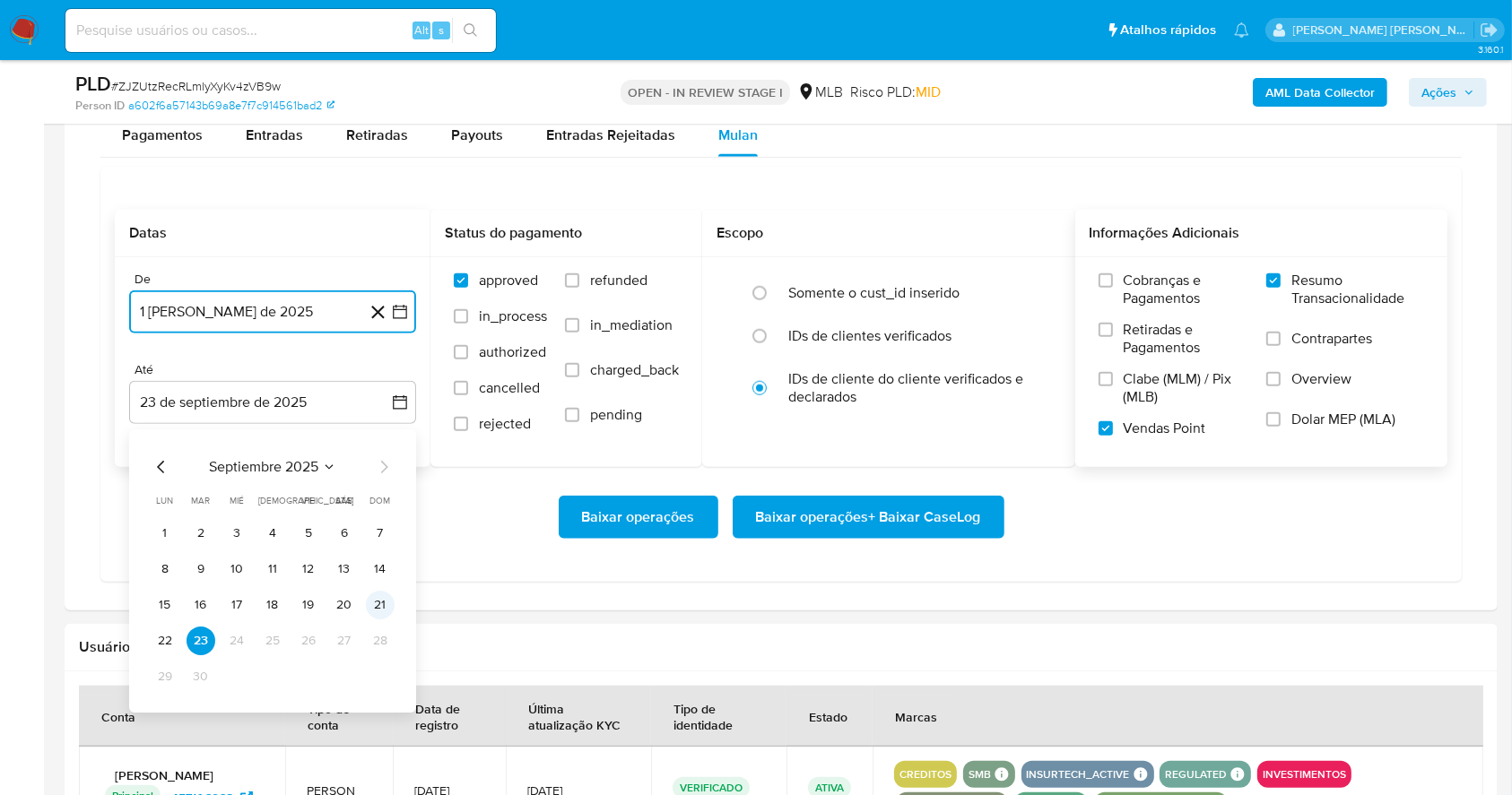
click at [378, 604] on button "21" at bounding box center [380, 605] width 29 height 29
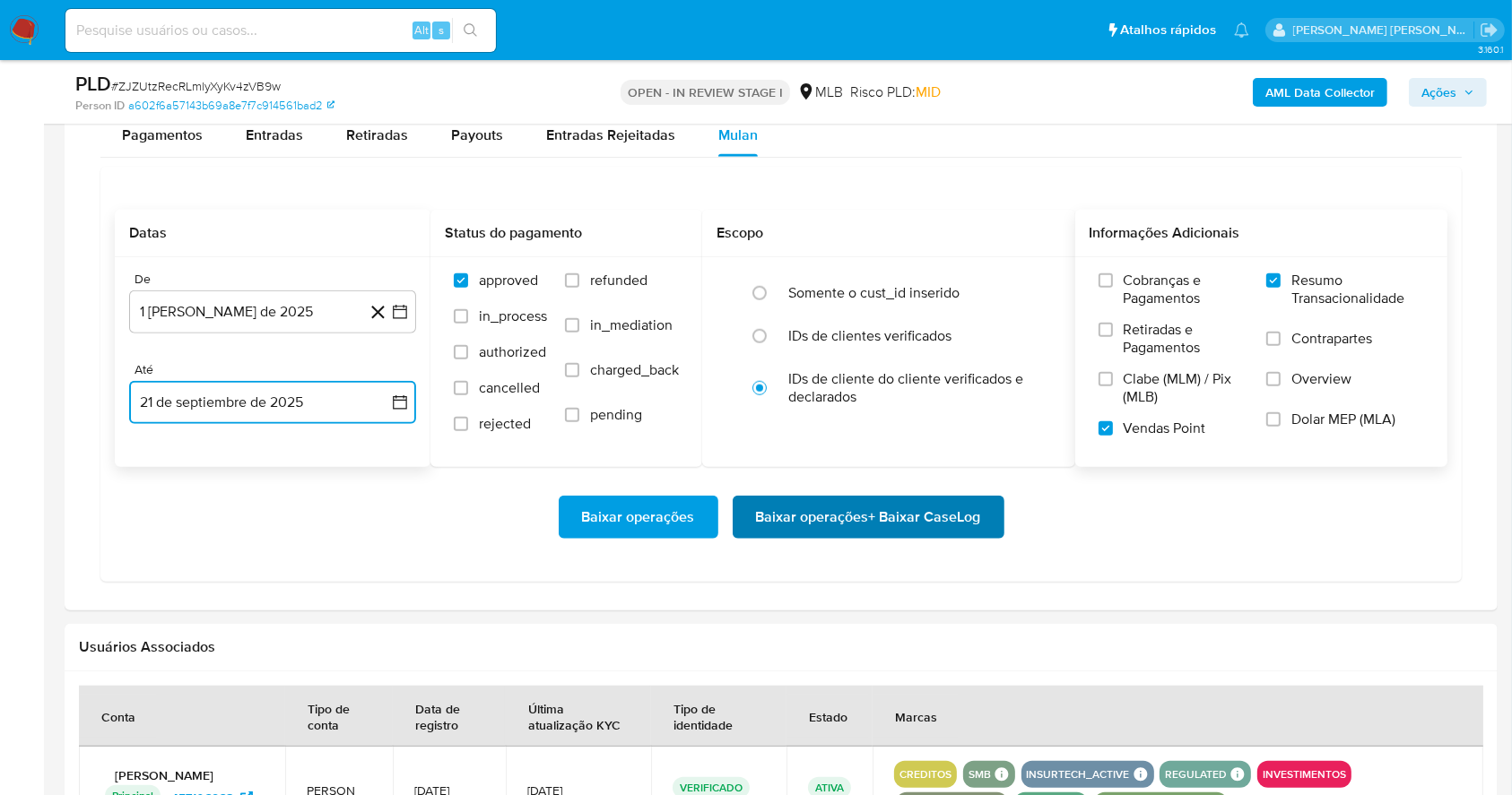
click at [879, 521] on span "Baixar operações + Baixar CaseLog" at bounding box center [868, 517] width 225 height 39
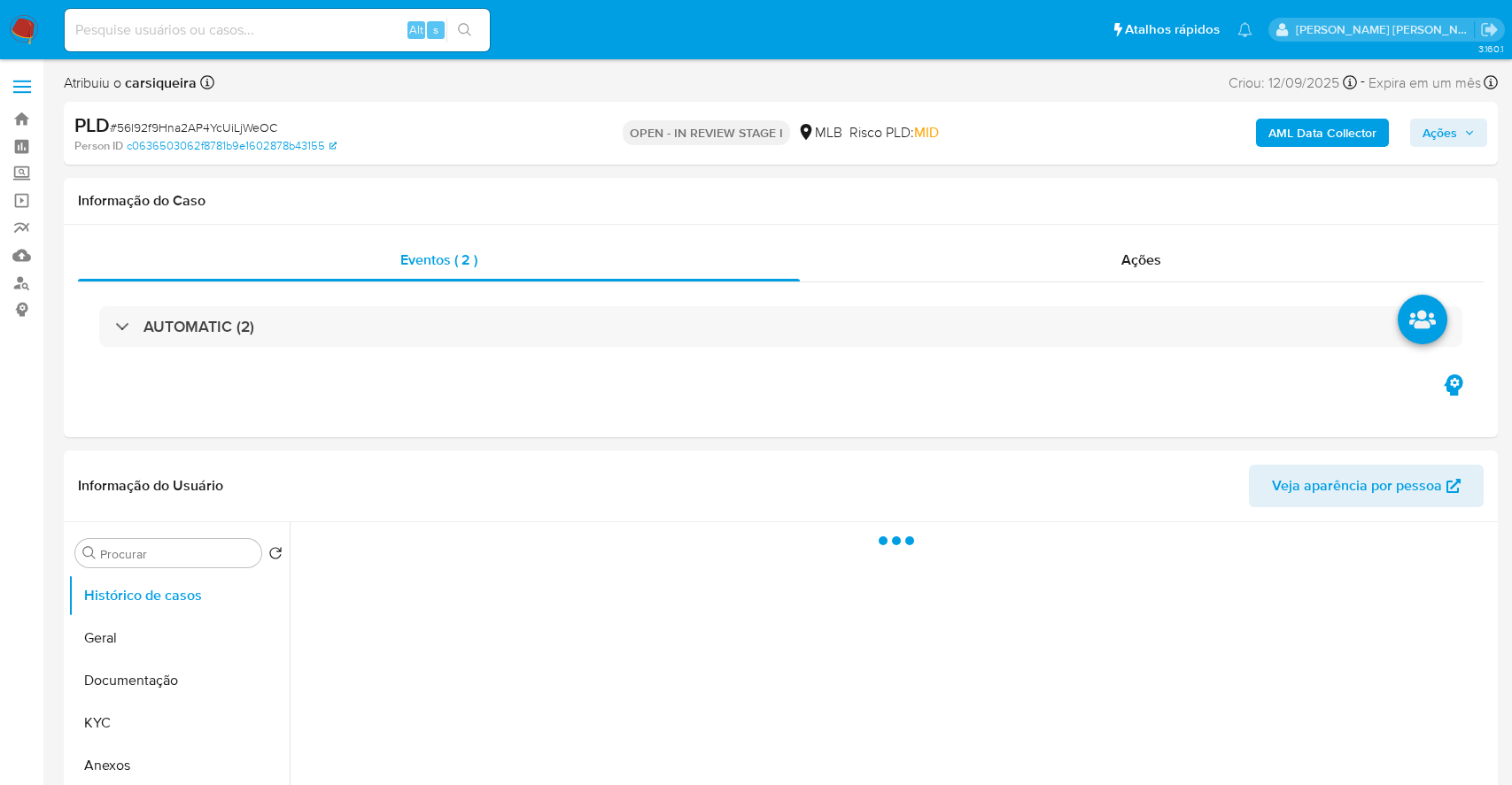
select select "10"
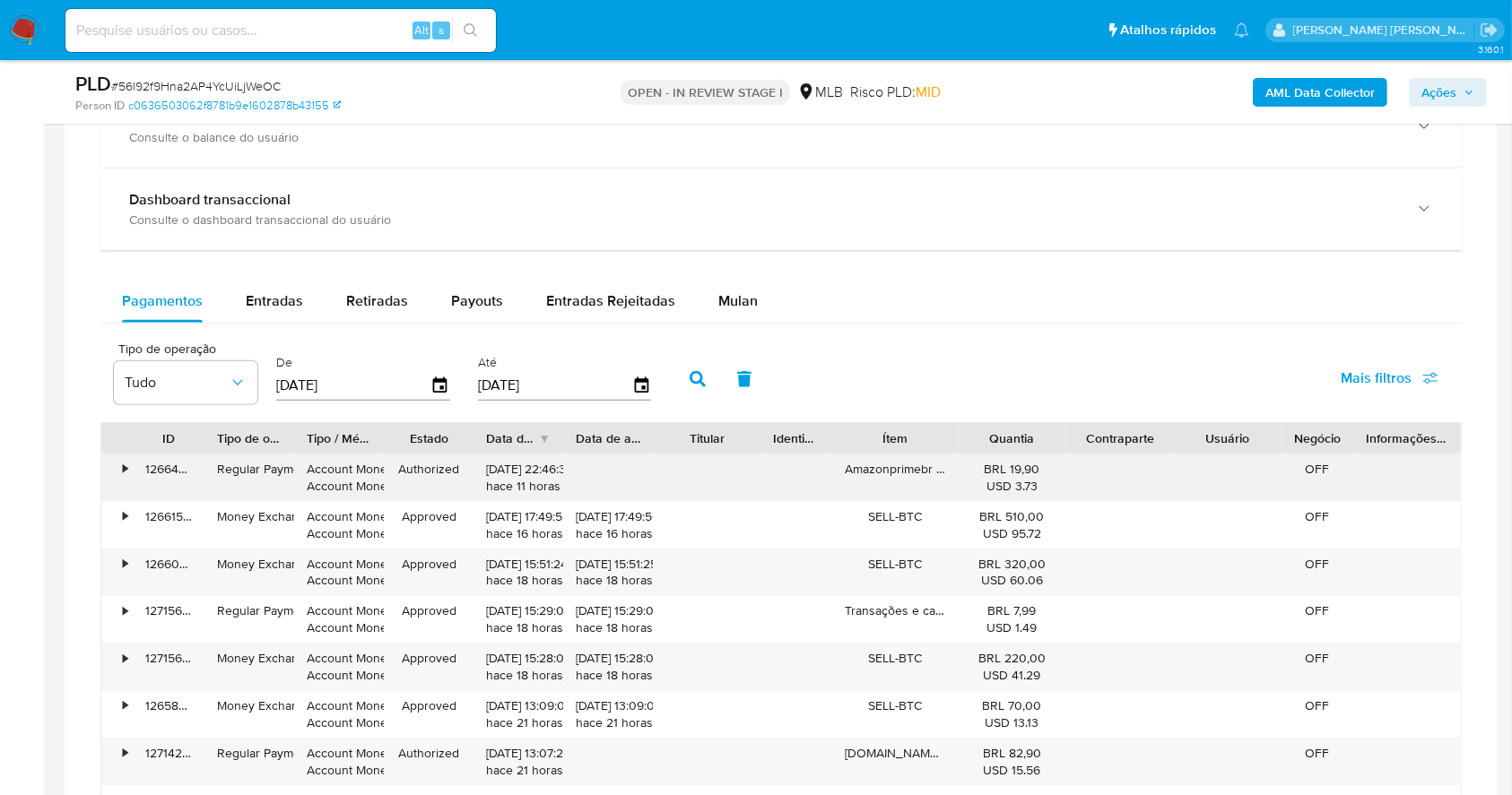
scroll to position [1367, 0]
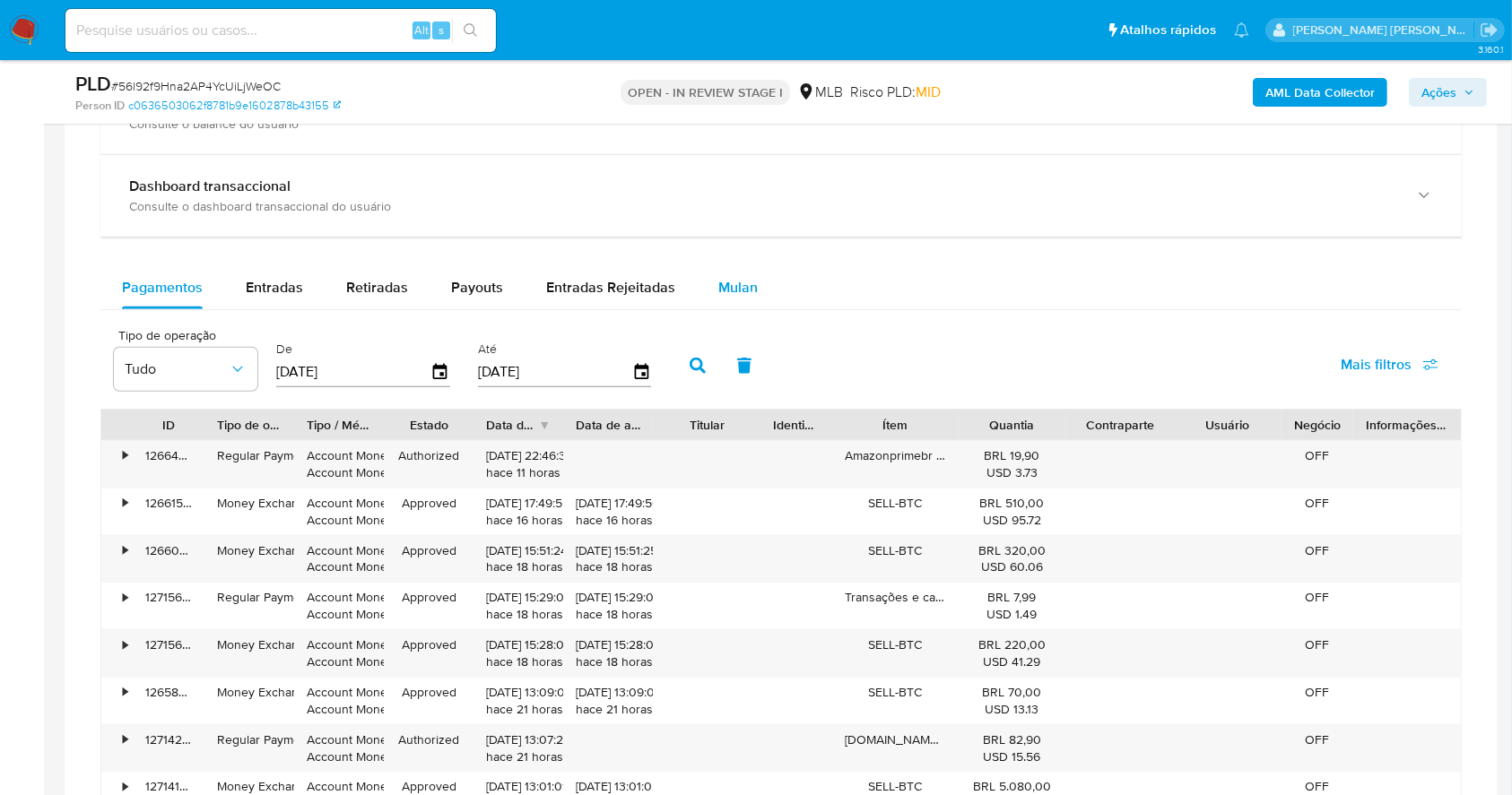
click at [732, 292] on span "Mulan" at bounding box center [737, 287] width 39 height 20
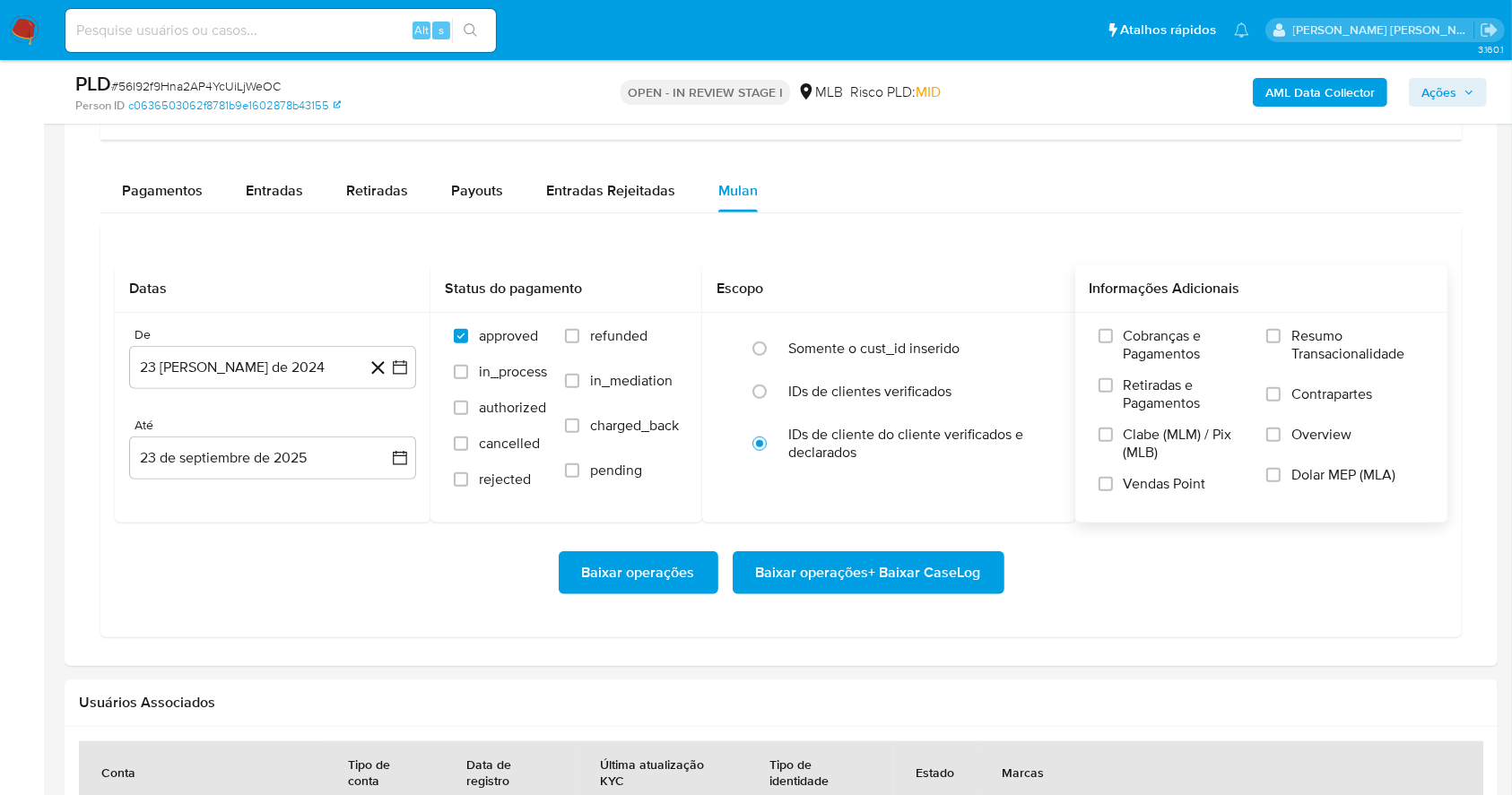
scroll to position [1607, 0]
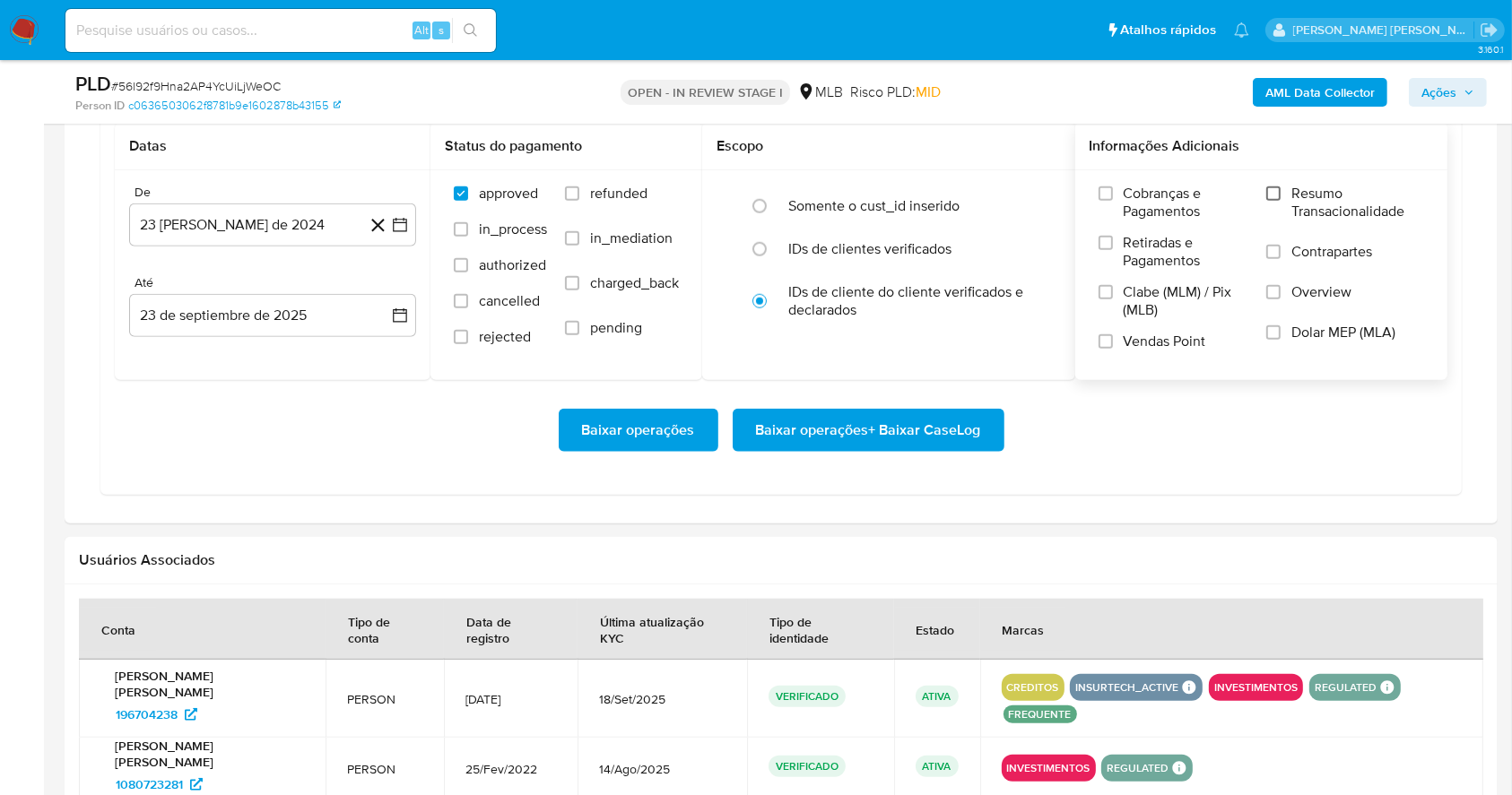
click at [1273, 189] on input "Resumo Transacionalidade" at bounding box center [1272, 193] width 14 height 14
click at [1104, 339] on input "Vendas Point" at bounding box center [1105, 341] width 14 height 14
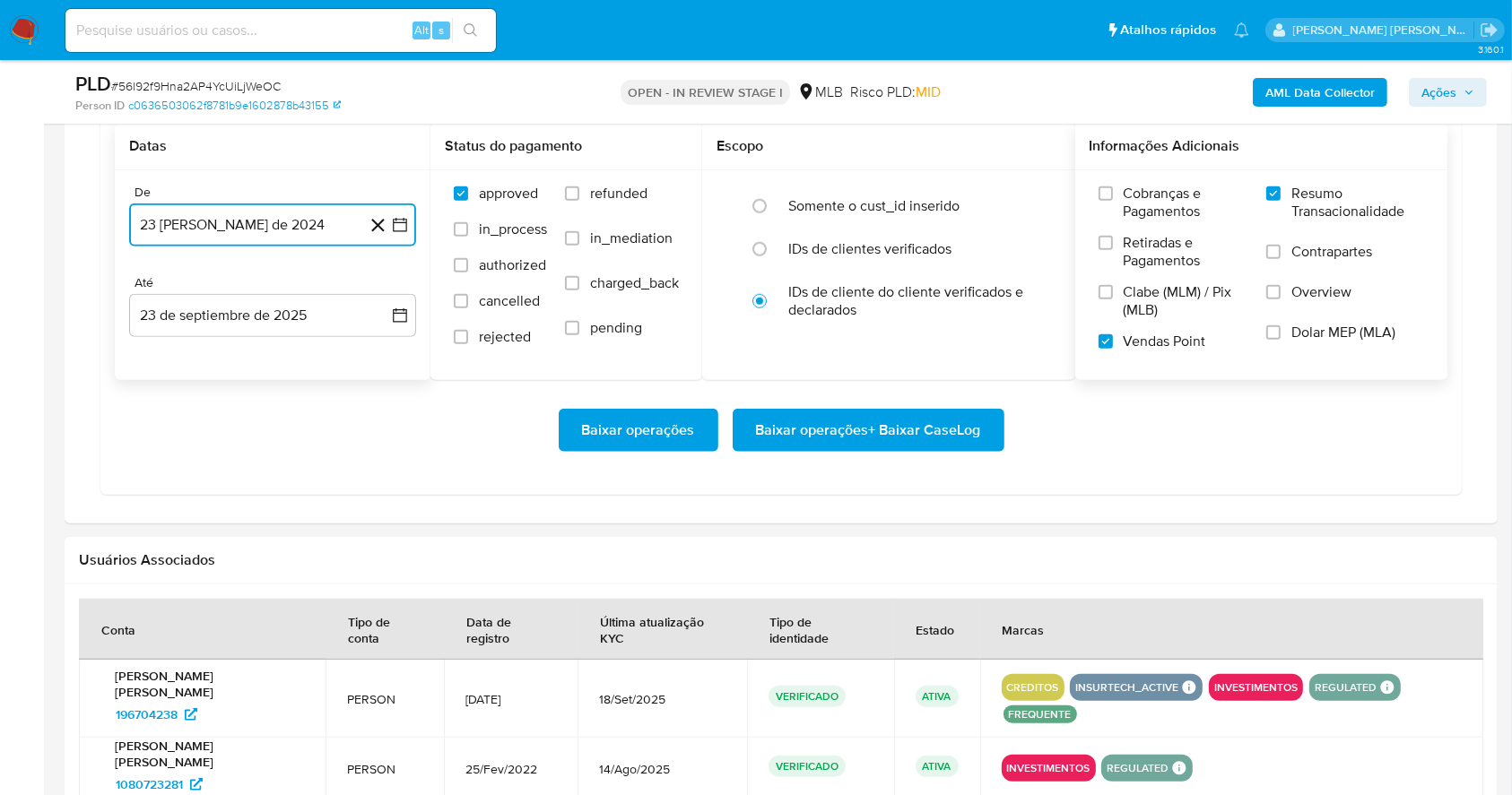
click at [401, 220] on icon "button" at bounding box center [399, 225] width 18 height 18
click at [379, 288] on icon "Mes siguiente" at bounding box center [384, 289] width 21 height 21
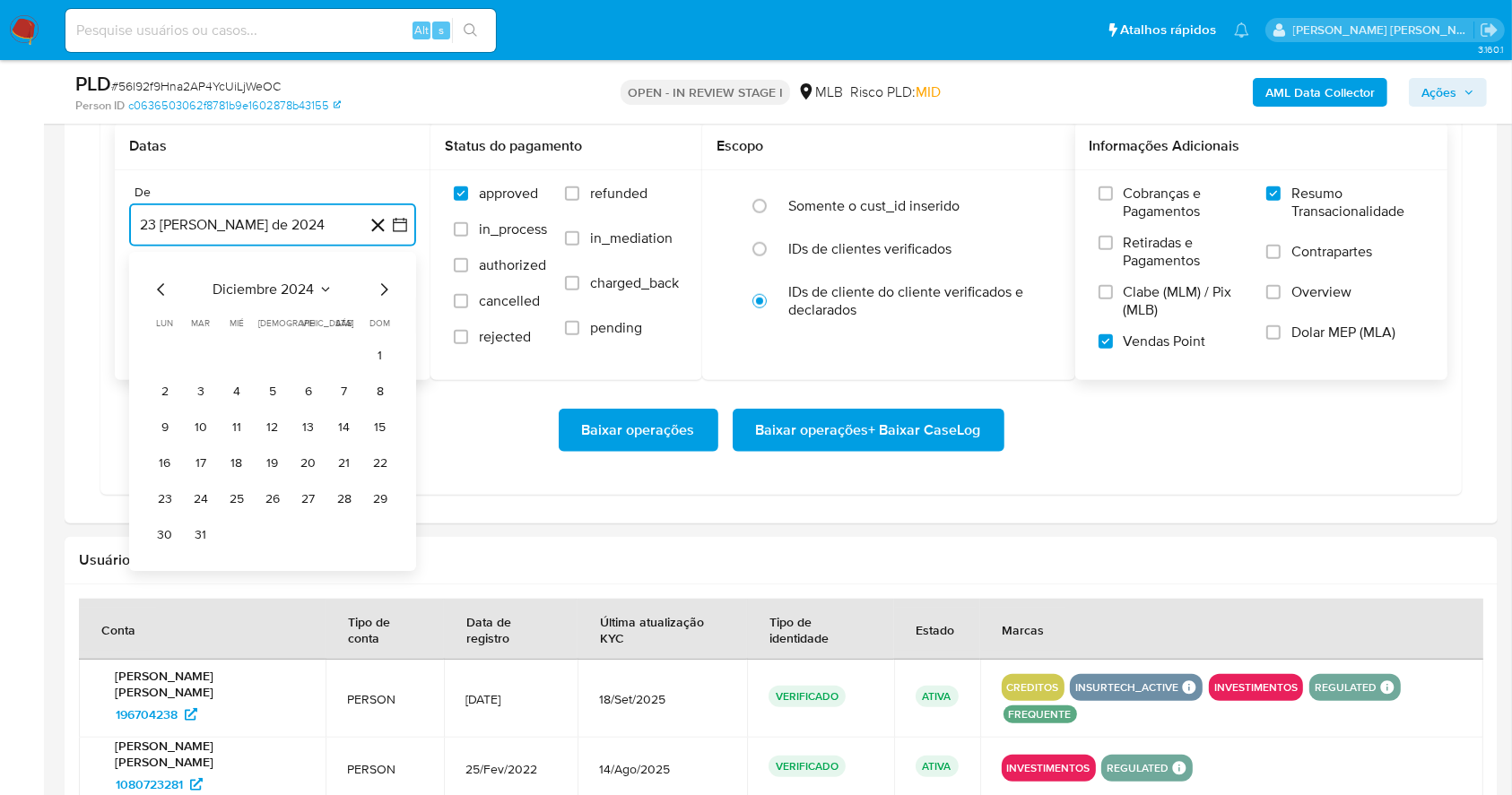
click at [379, 288] on icon "Mes siguiente" at bounding box center [384, 289] width 21 height 21
click at [379, 286] on icon "Mes siguiente" at bounding box center [384, 289] width 21 height 21
click at [380, 285] on icon "Mes siguiente" at bounding box center [384, 289] width 21 height 21
click at [381, 284] on icon "Mes siguiente" at bounding box center [384, 289] width 21 height 21
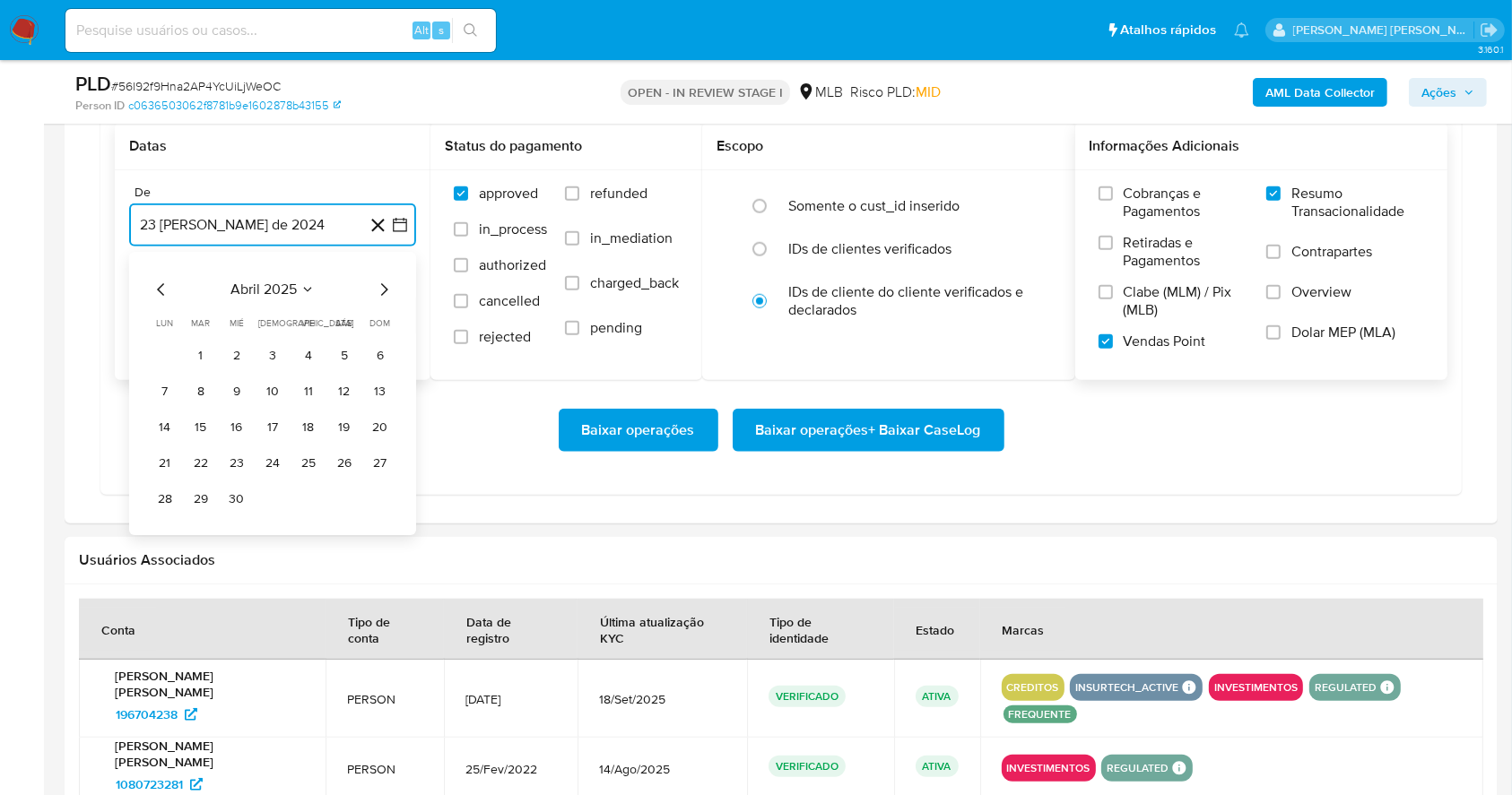
click at [382, 284] on icon "Mes siguiente" at bounding box center [384, 289] width 21 height 21
click at [382, 284] on icon "Mes siguiente" at bounding box center [385, 290] width 7 height 13
click at [312, 345] on button "1" at bounding box center [308, 356] width 29 height 29
click at [296, 316] on button "23 de septiembre de 2025" at bounding box center [272, 316] width 287 height 43
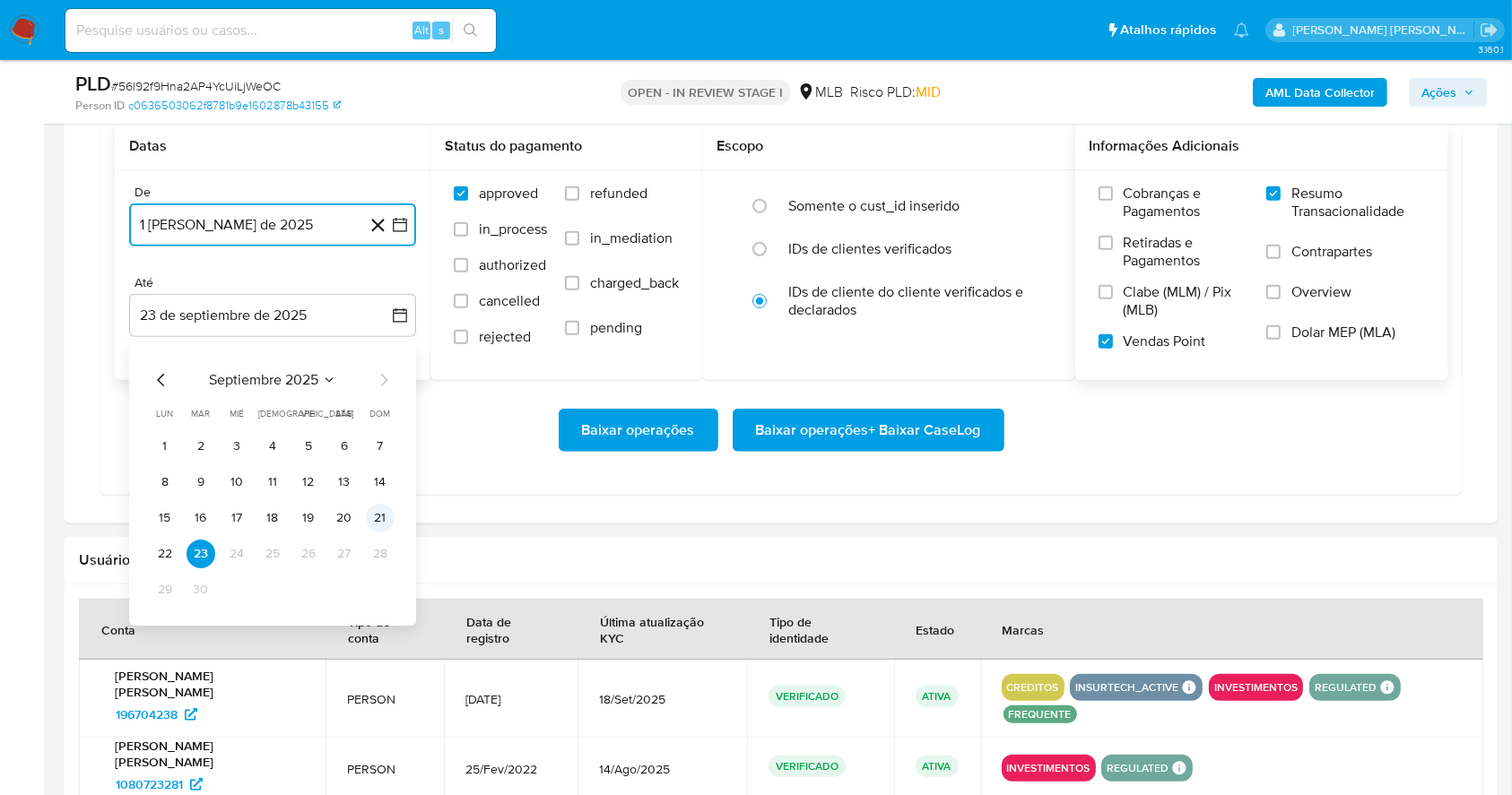
click at [391, 512] on button "21" at bounding box center [380, 518] width 29 height 29
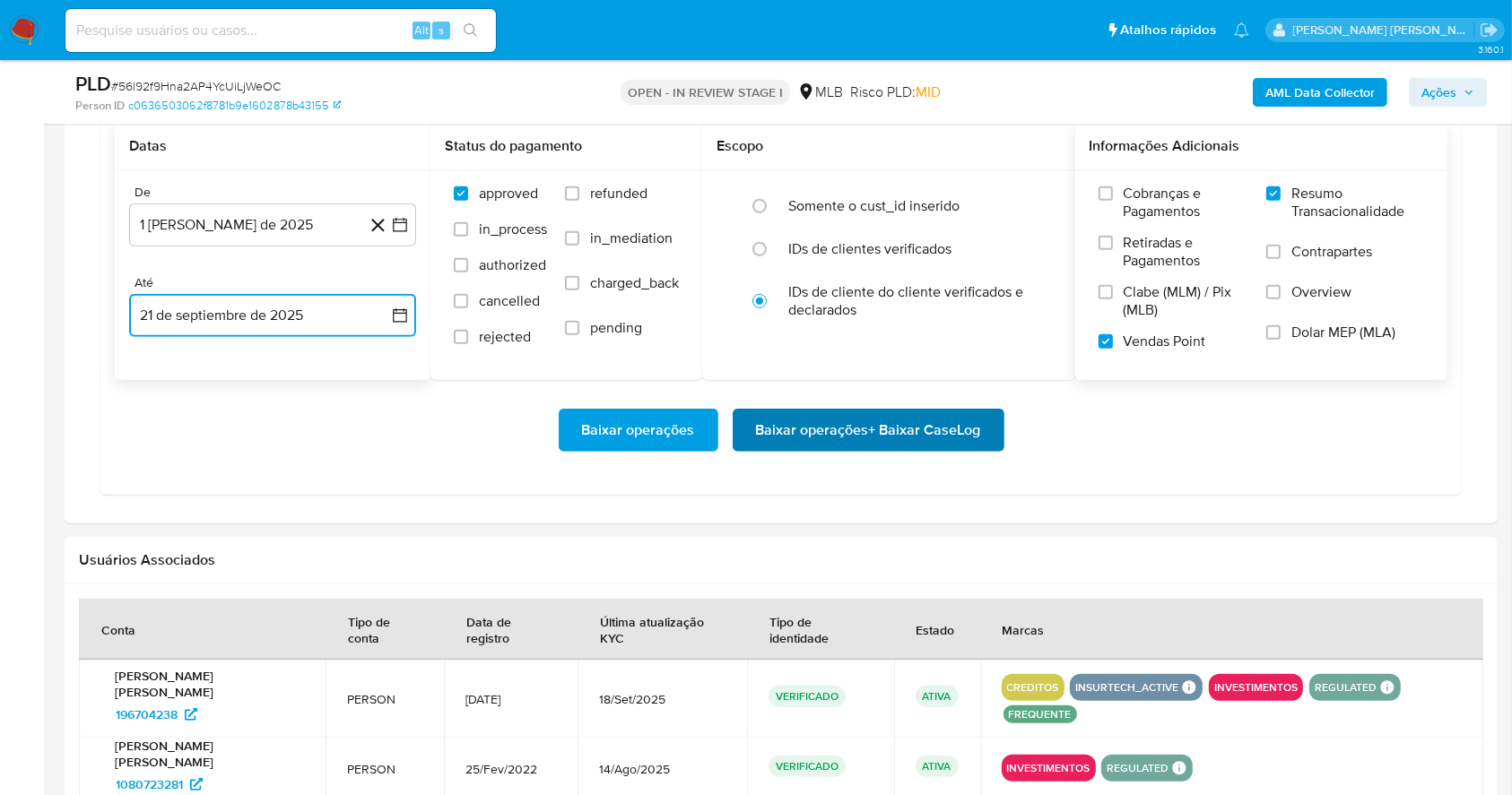
click at [867, 442] on span "Baixar operações + Baixar CaseLog" at bounding box center [868, 430] width 225 height 39
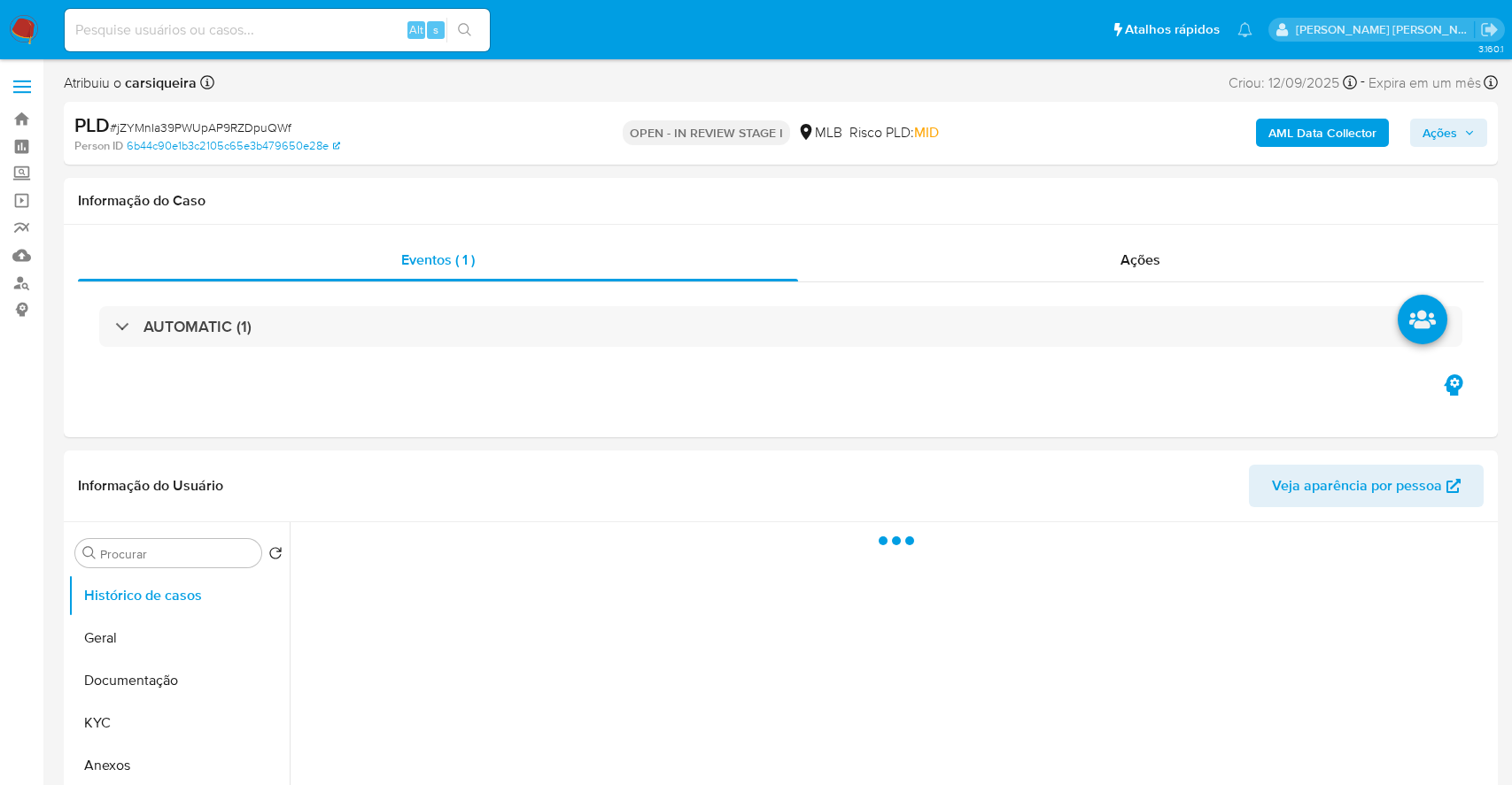
select select "10"
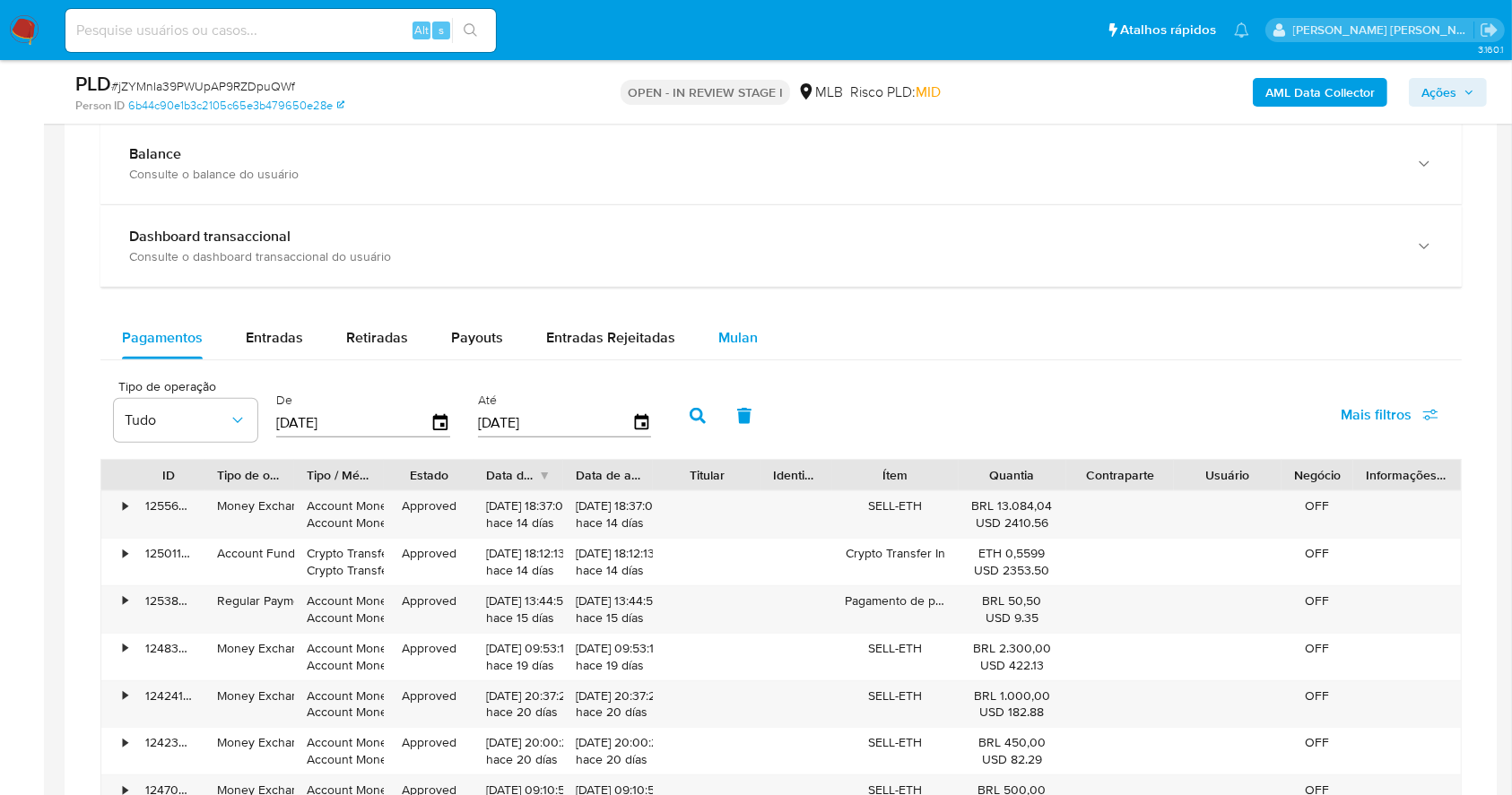
click at [735, 341] on span "Mulan" at bounding box center [737, 337] width 39 height 20
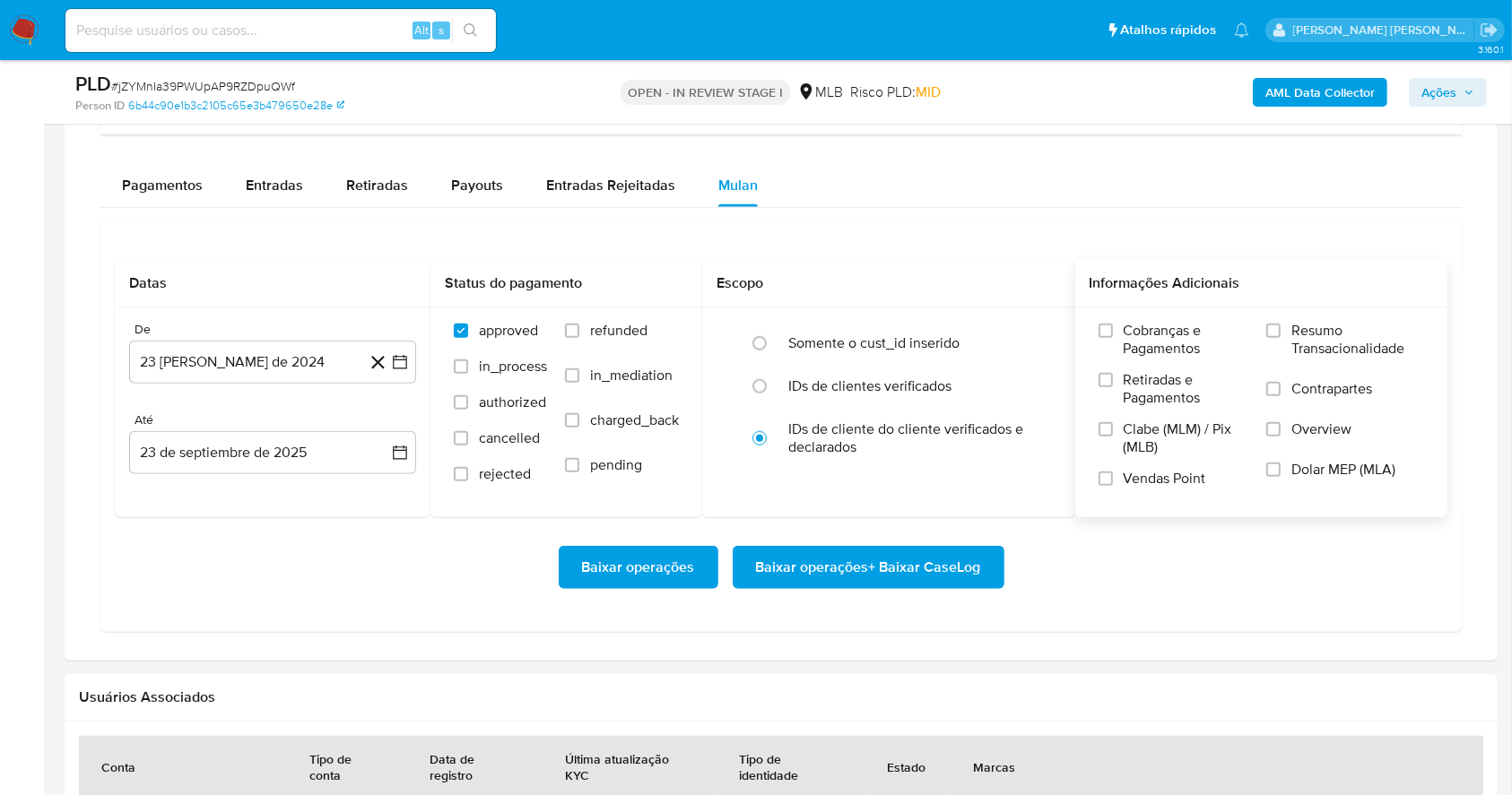
scroll to position [1435, 0]
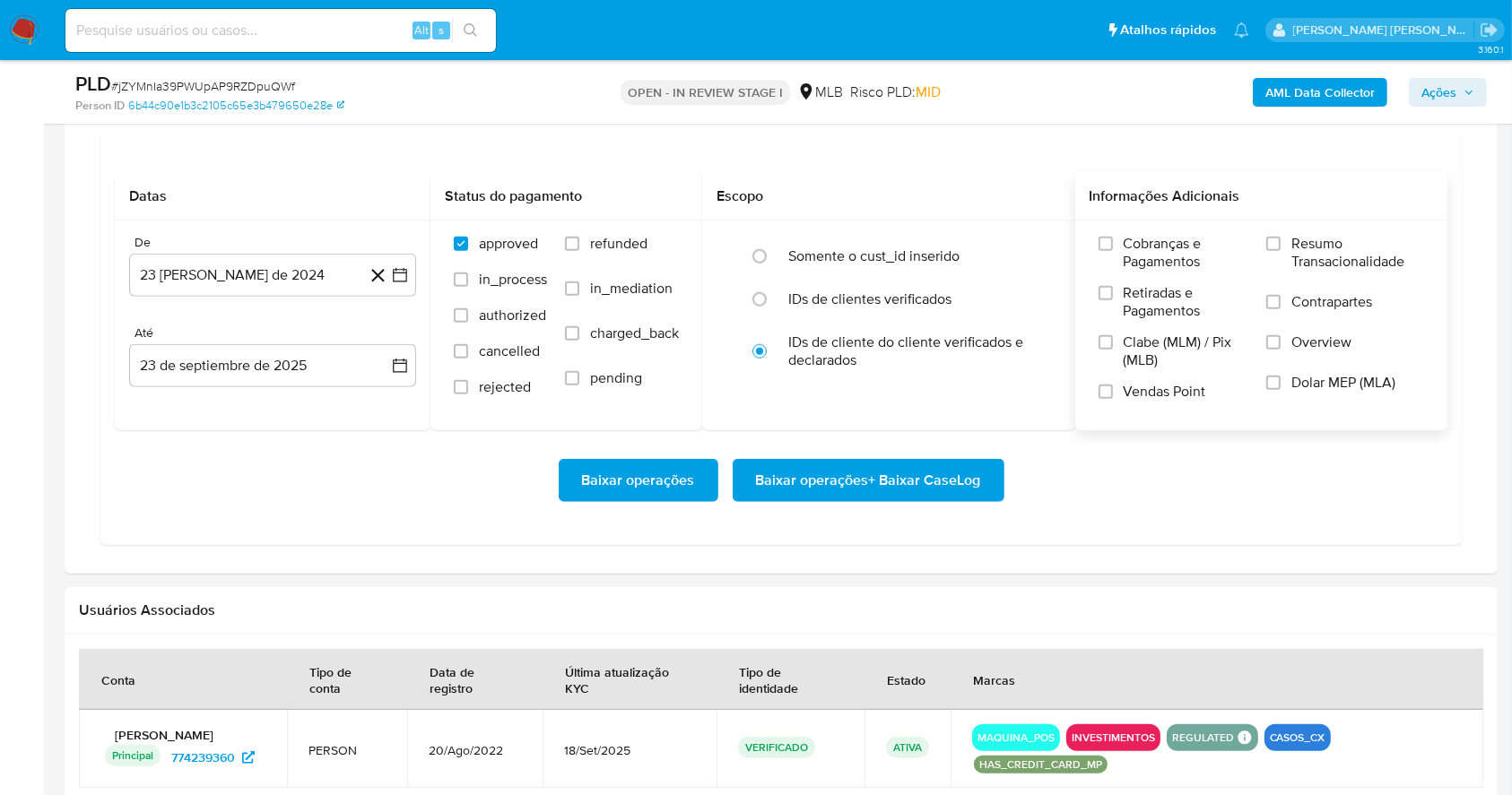
drag, startPoint x: 1279, startPoint y: 247, endPoint x: 1262, endPoint y: 282, distance: 38.9
click at [1279, 247] on input "Resumo Transacionalidade" at bounding box center [1272, 243] width 14 height 14
click at [1114, 392] on label "Vendas Point" at bounding box center [1174, 398] width 150 height 32
click at [1113, 392] on input "Vendas Point" at bounding box center [1105, 391] width 14 height 14
click at [400, 276] on icon "button" at bounding box center [399, 275] width 18 height 18
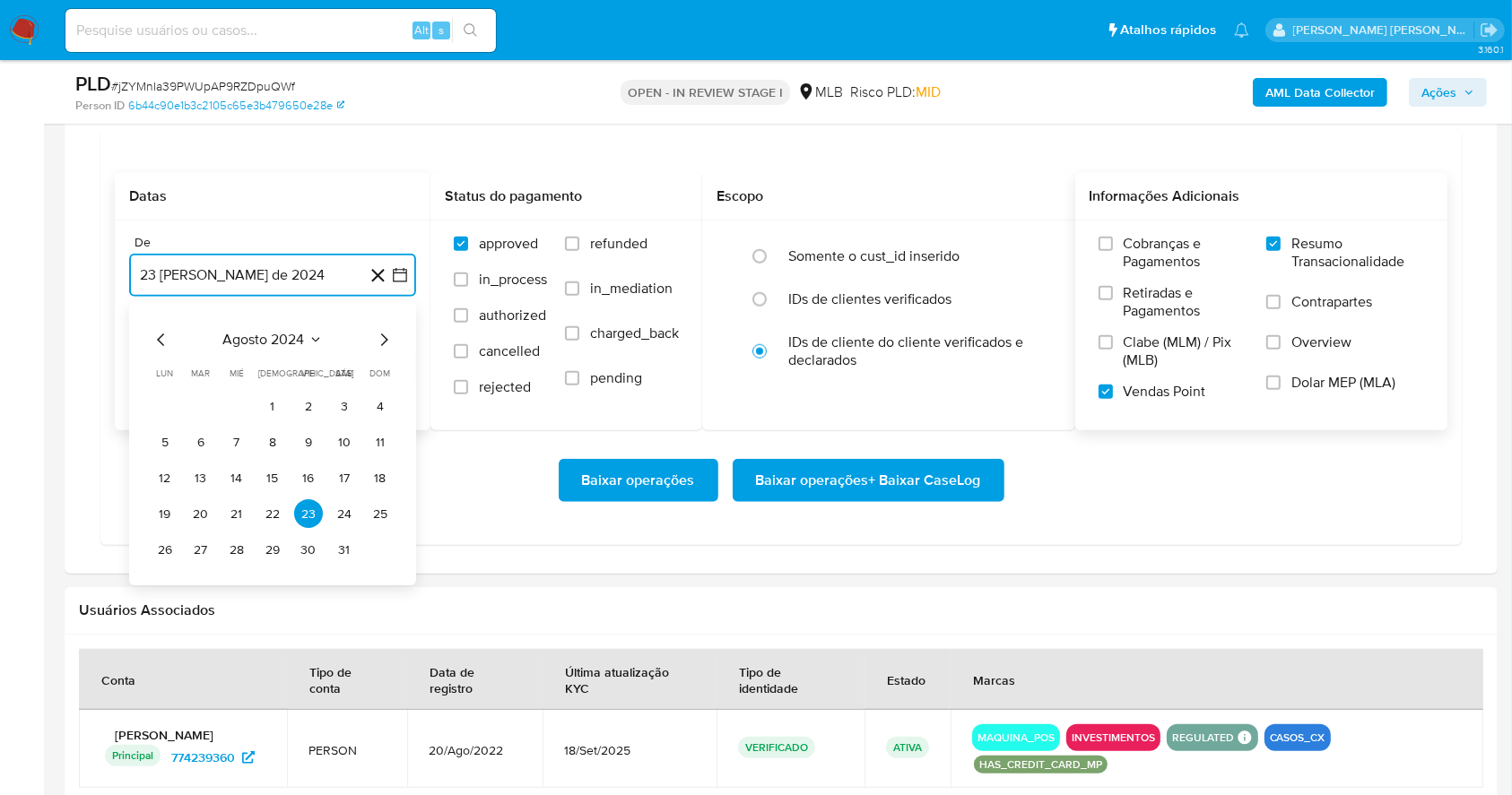
click at [380, 349] on icon "Mes siguiente" at bounding box center [384, 340] width 21 height 21
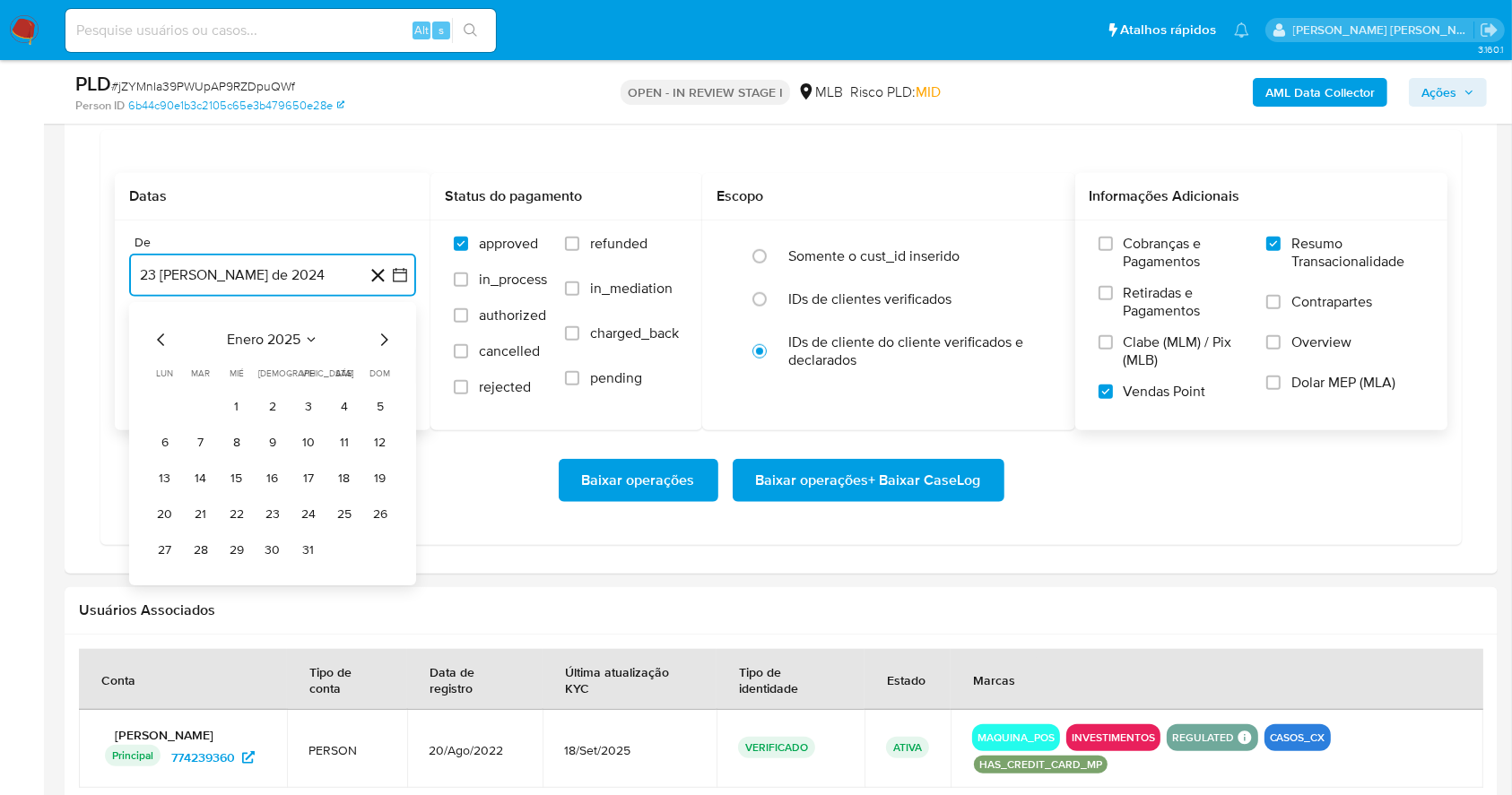
click at [380, 349] on icon "Mes siguiente" at bounding box center [384, 340] width 21 height 21
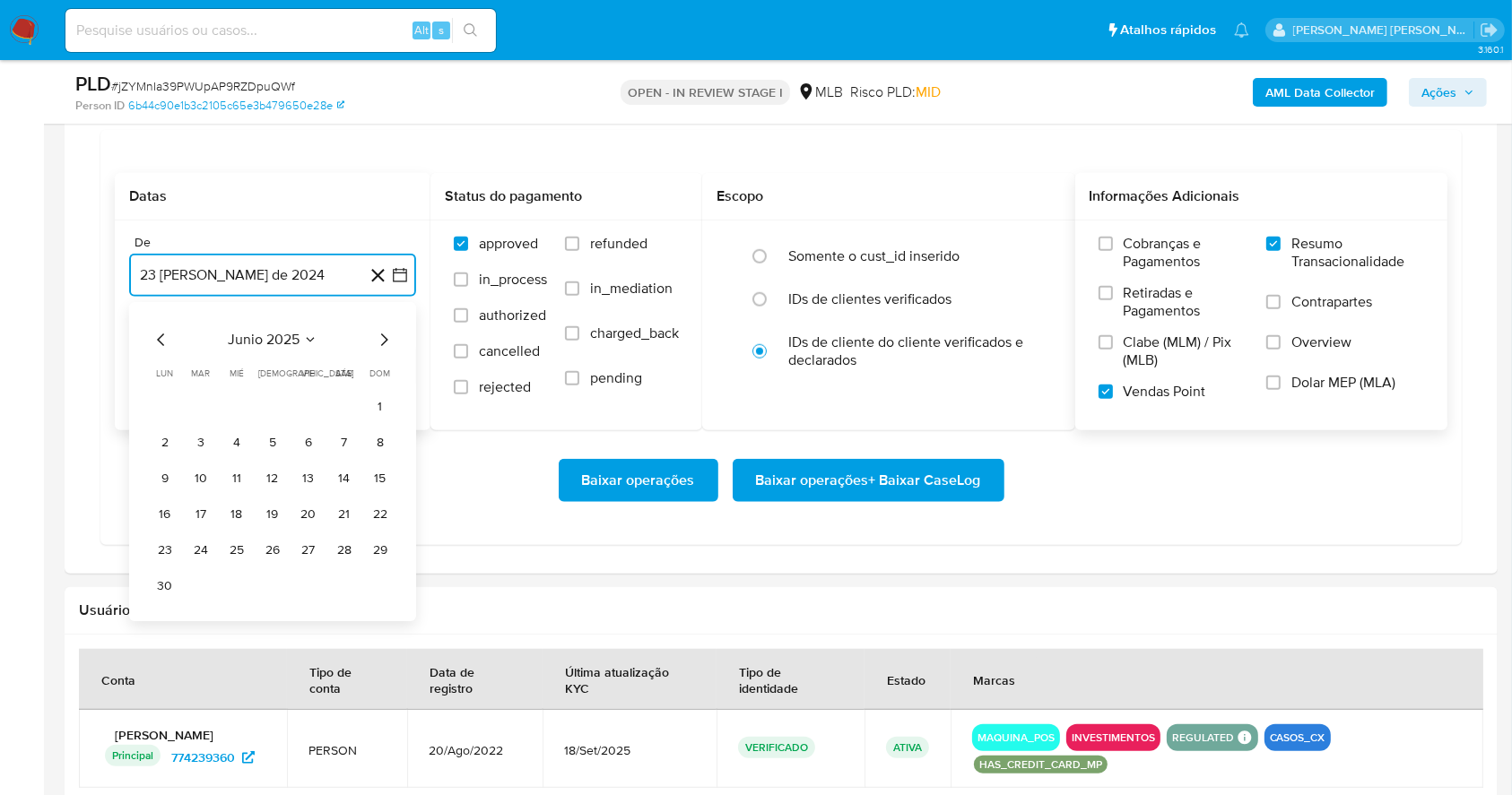
click at [380, 349] on icon "Mes siguiente" at bounding box center [384, 340] width 21 height 21
click at [294, 399] on button "1" at bounding box center [308, 407] width 29 height 29
click at [285, 356] on button "23 de septiembre de 2025" at bounding box center [272, 366] width 287 height 43
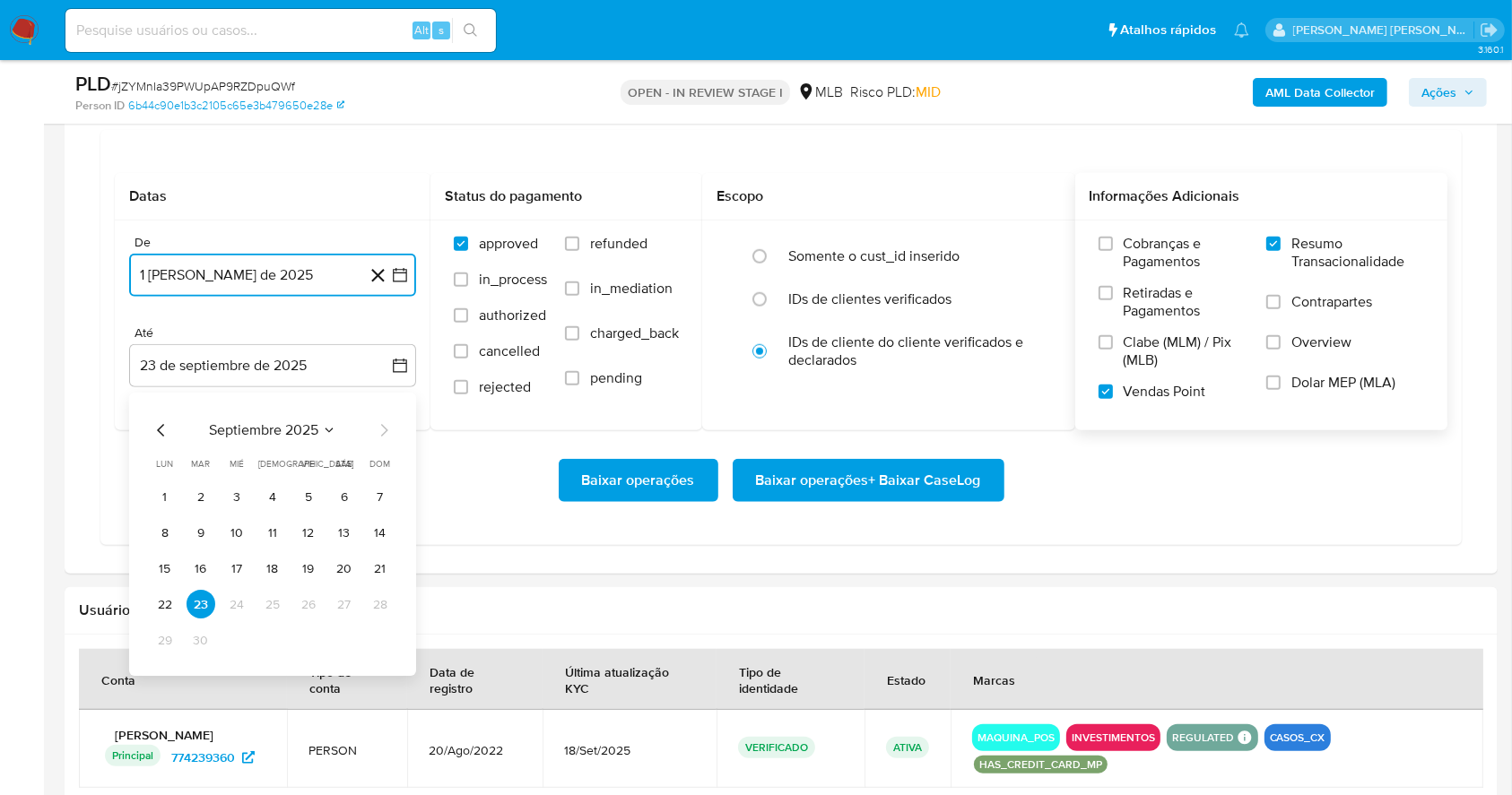
drag, startPoint x: 387, startPoint y: 569, endPoint x: 750, endPoint y: 530, distance: 365.1
click at [387, 567] on button "21" at bounding box center [380, 569] width 29 height 29
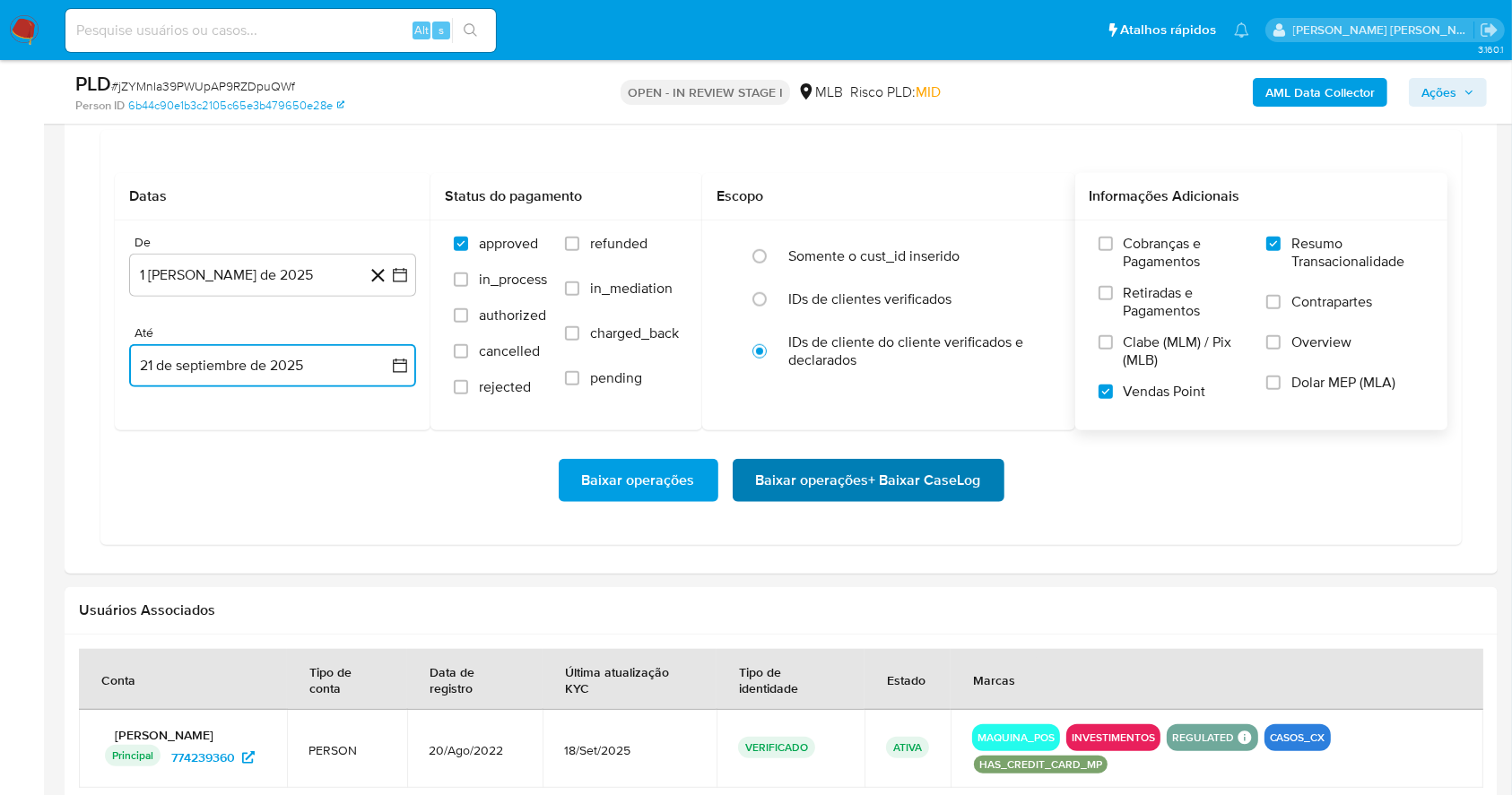
click at [825, 488] on span "Baixar operações + Baixar CaseLog" at bounding box center [868, 480] width 225 height 39
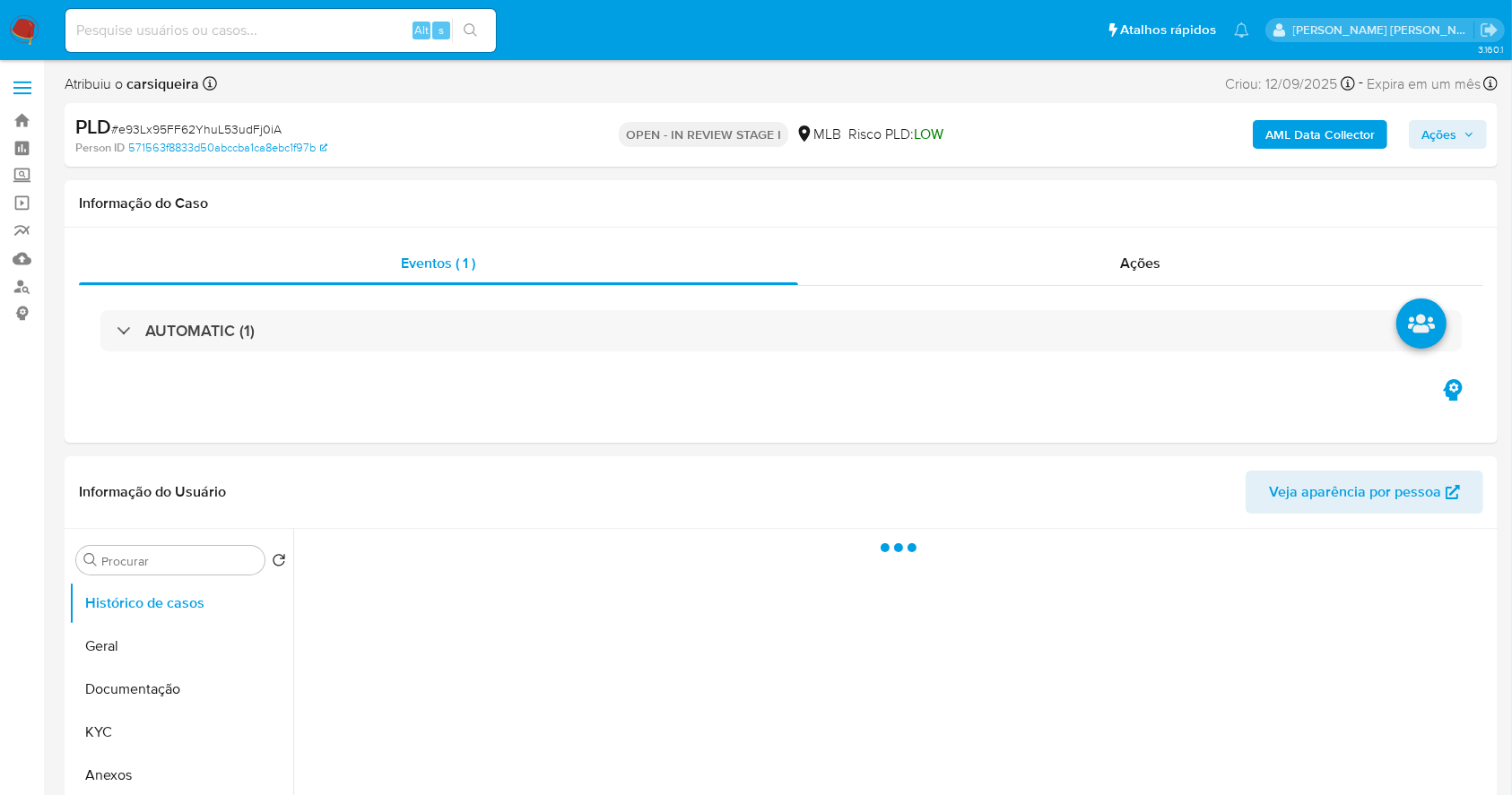
select select "10"
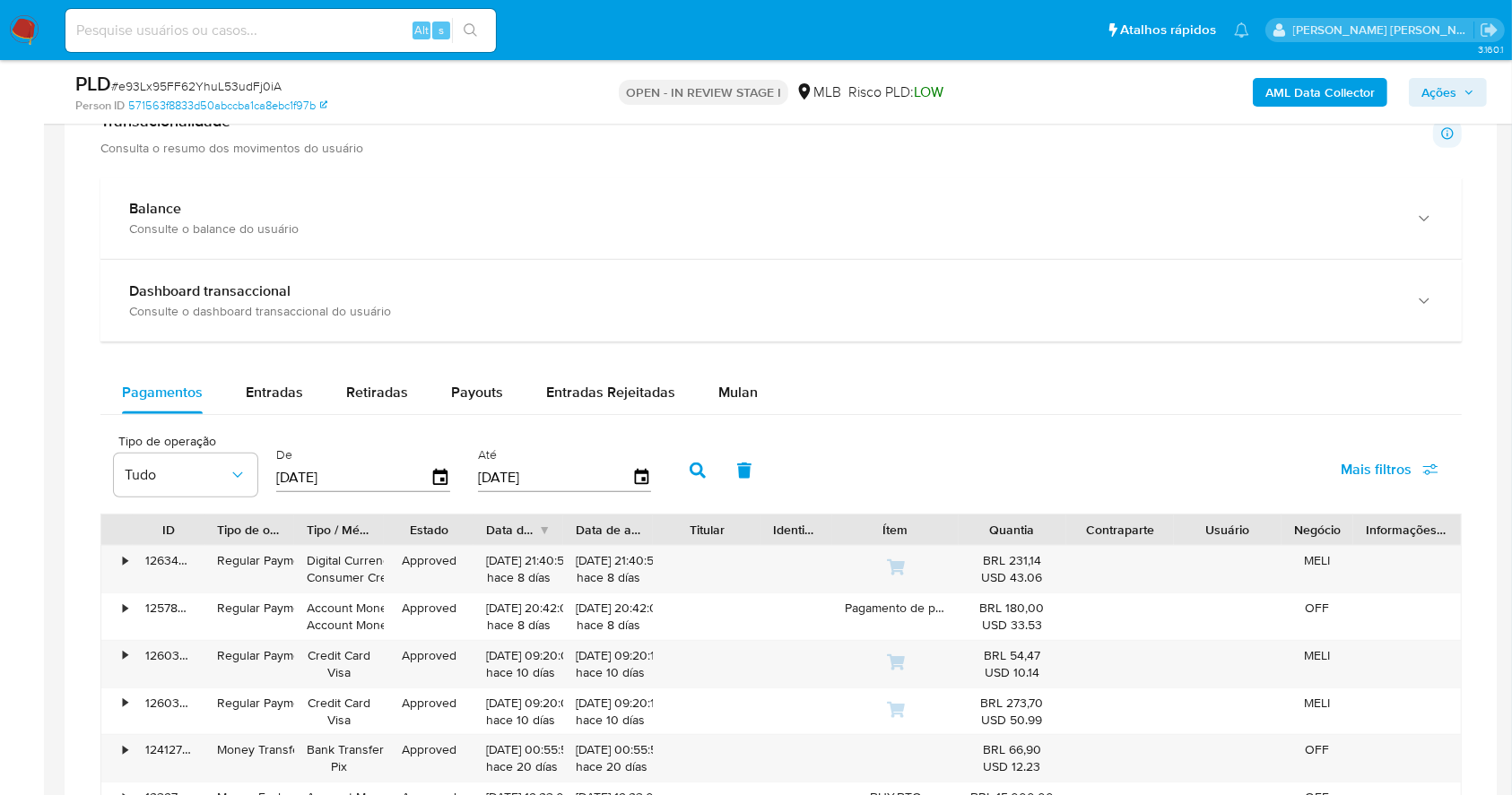
scroll to position [1349, 0]
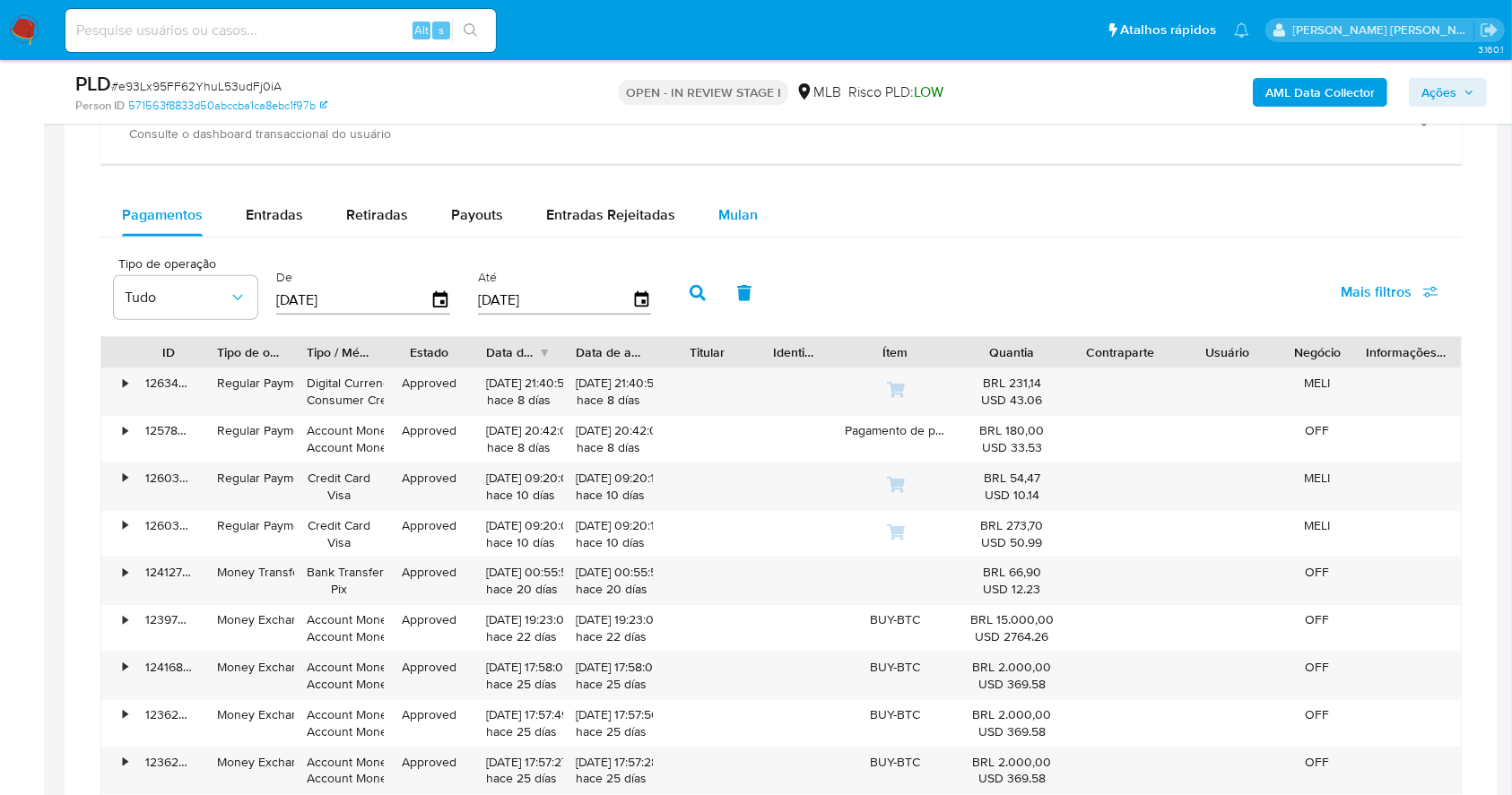
click at [737, 206] on span "Mulan" at bounding box center [737, 215] width 39 height 20
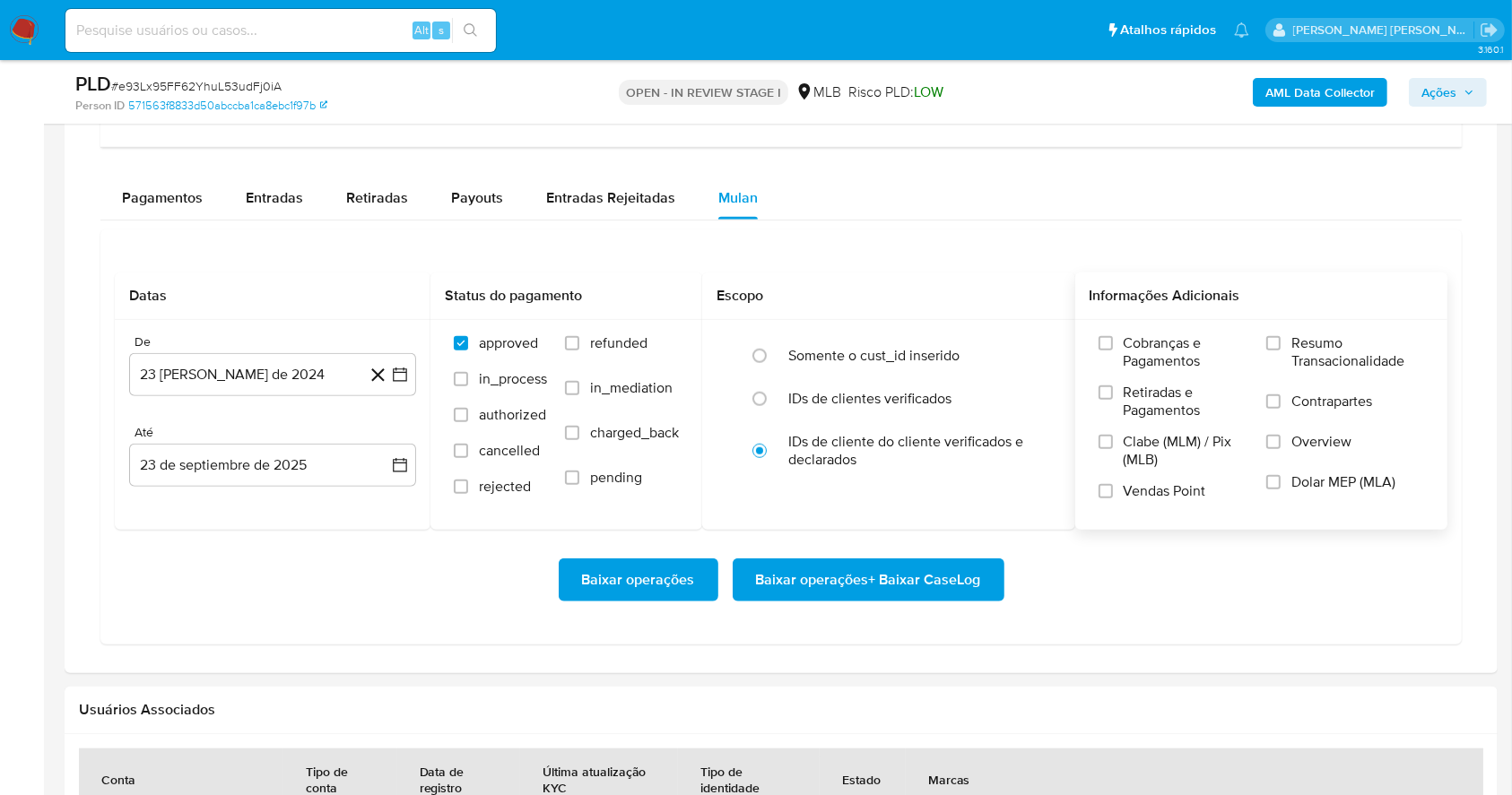
scroll to position [1467, 0]
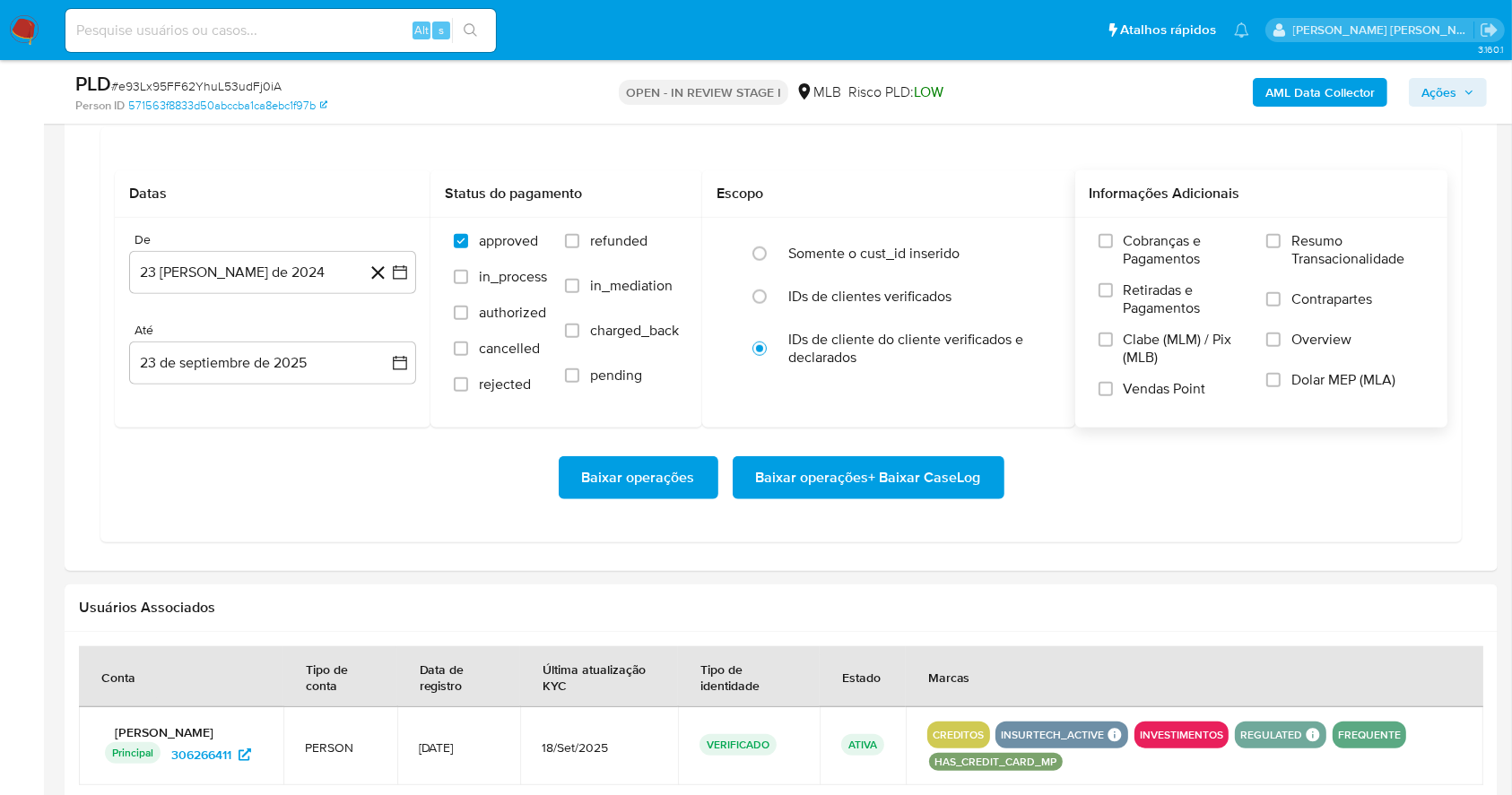
click at [1283, 234] on label "Resumo Transacionalidade" at bounding box center [1345, 261] width 158 height 59
click at [1281, 234] on input "Resumo Transacionalidade" at bounding box center [1272, 241] width 14 height 14
click at [1106, 386] on input "Vendas Point" at bounding box center [1105, 388] width 14 height 14
click at [399, 271] on icon "button" at bounding box center [399, 272] width 18 height 18
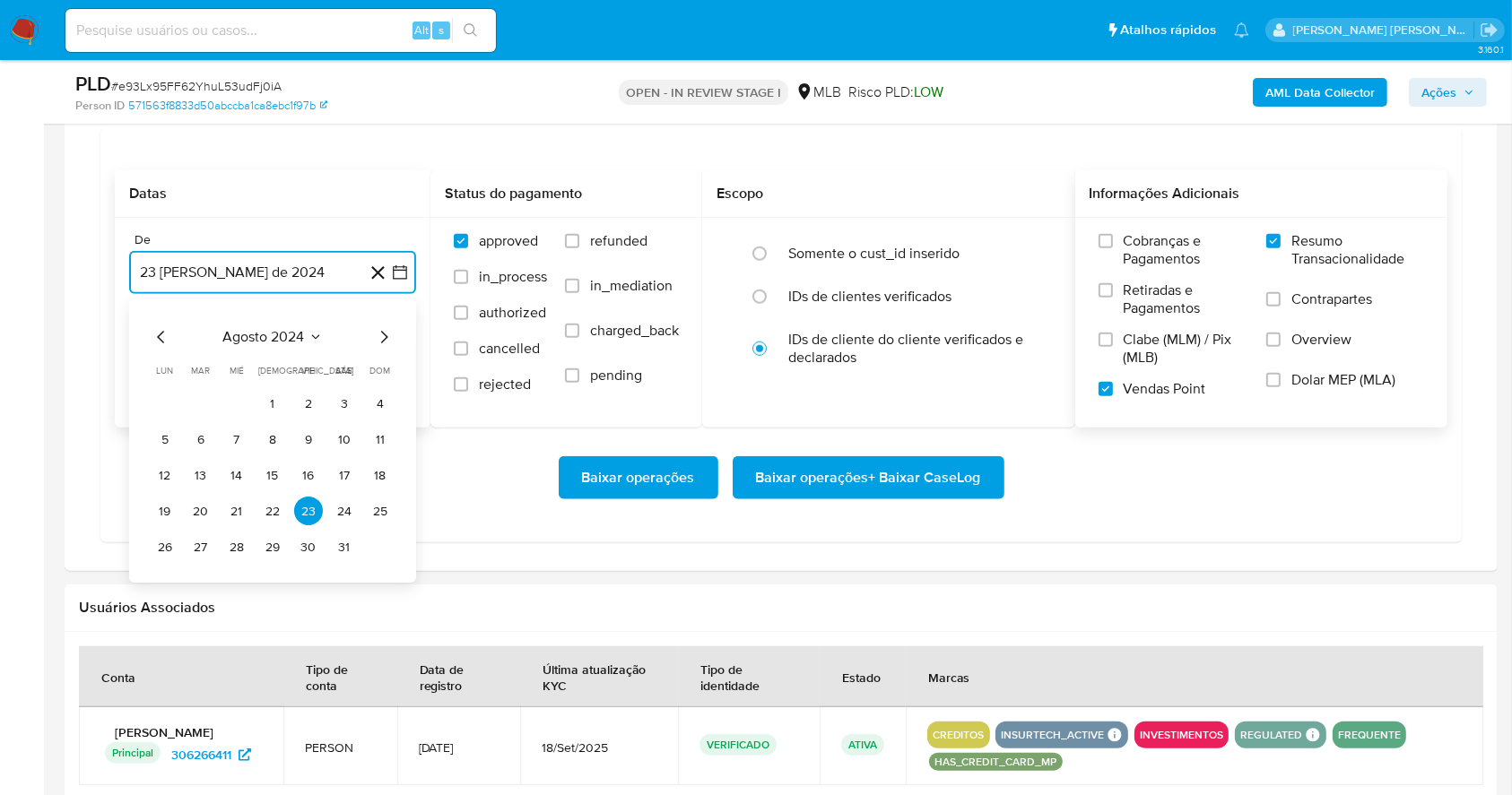
click at [385, 331] on icon "Mes siguiente" at bounding box center [384, 337] width 21 height 21
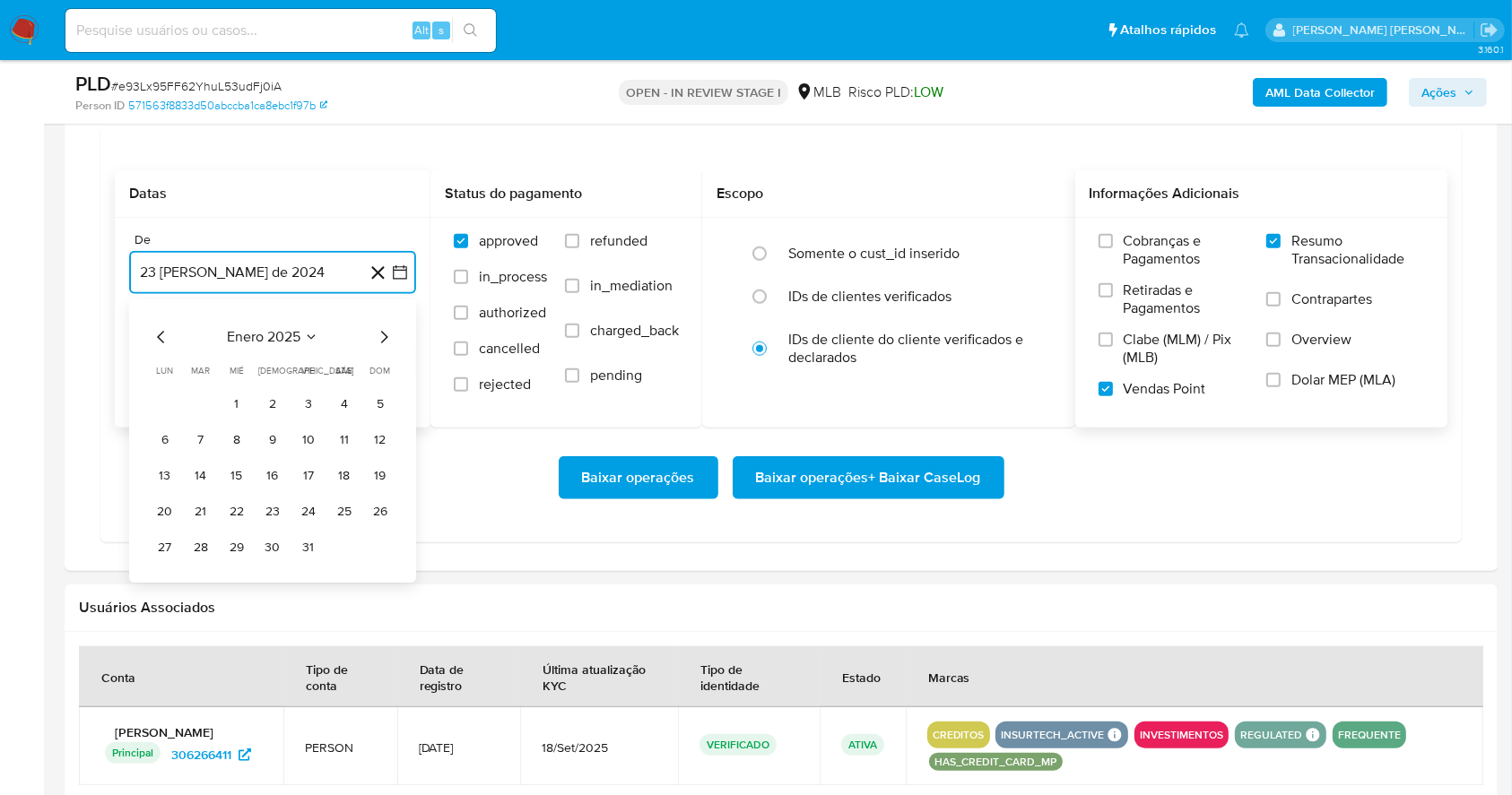
click at [385, 331] on icon "Mes siguiente" at bounding box center [384, 337] width 21 height 21
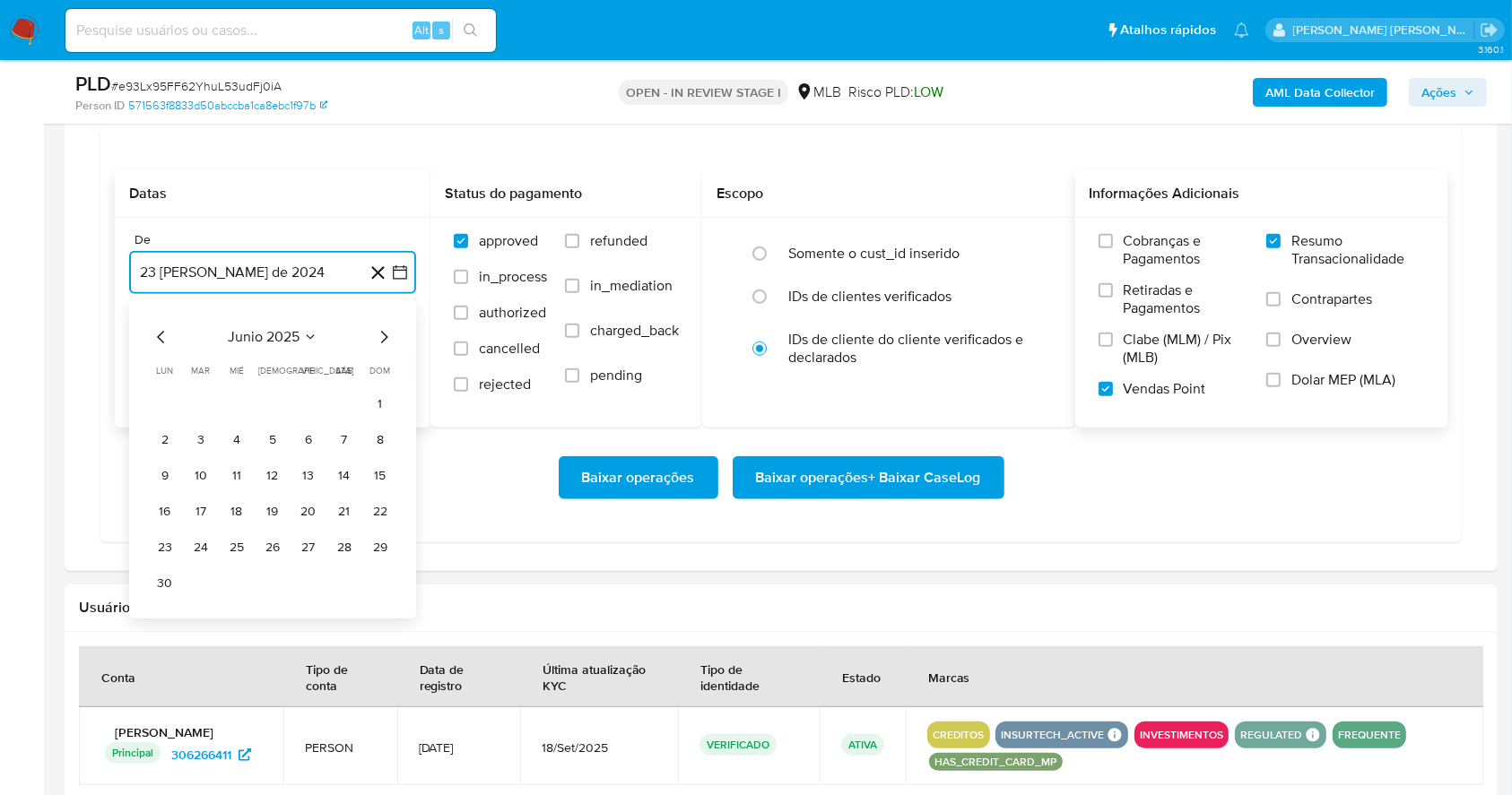
click at [385, 331] on icon "Mes siguiente" at bounding box center [384, 337] width 21 height 21
click at [302, 398] on button "1" at bounding box center [308, 404] width 29 height 29
click at [316, 355] on button "23 de septiembre de 2025" at bounding box center [272, 363] width 287 height 43
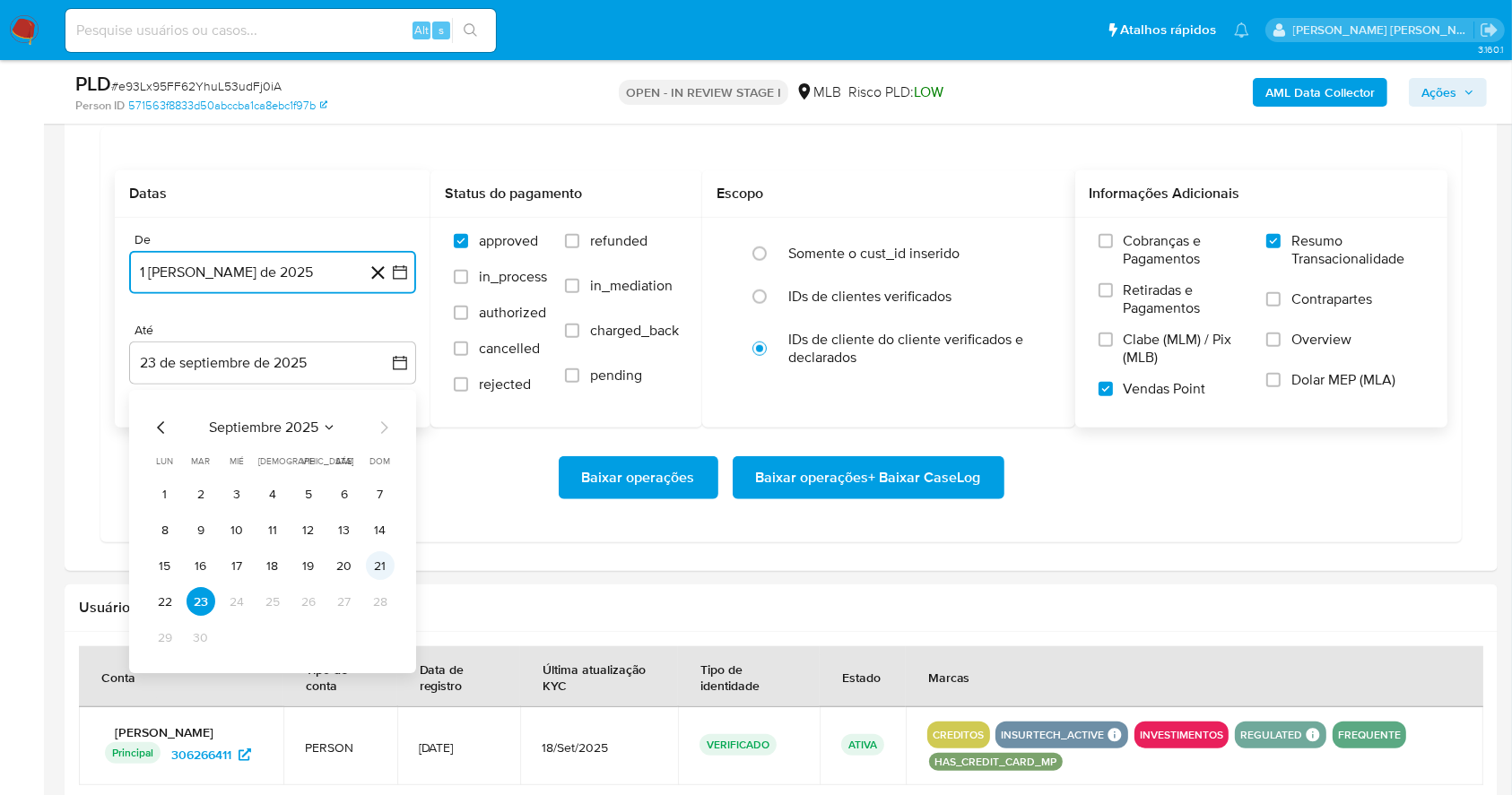
click at [374, 556] on button "21" at bounding box center [380, 567] width 29 height 29
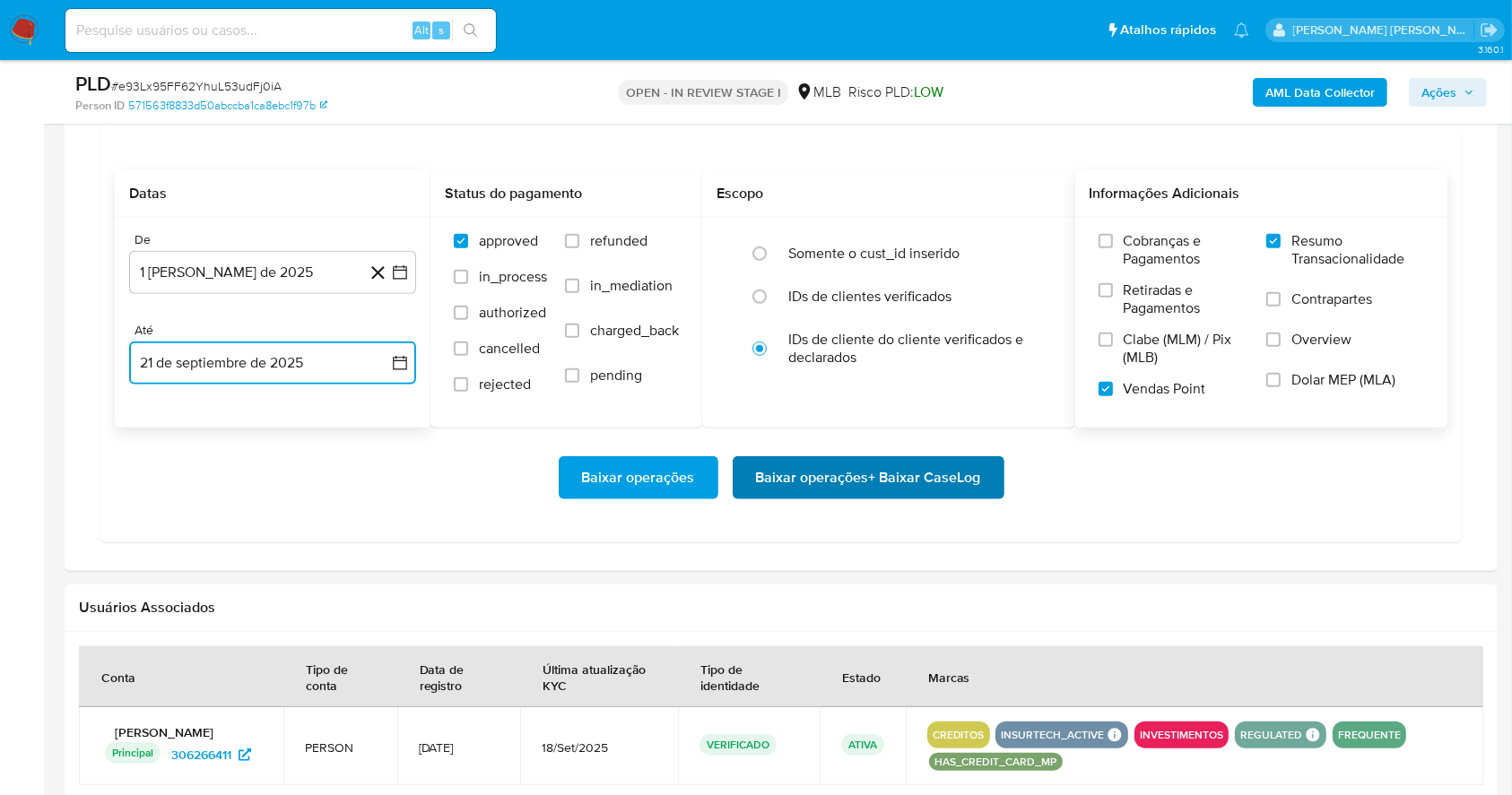
click at [798, 478] on span "Baixar operações + Baixar CaseLog" at bounding box center [868, 477] width 225 height 39
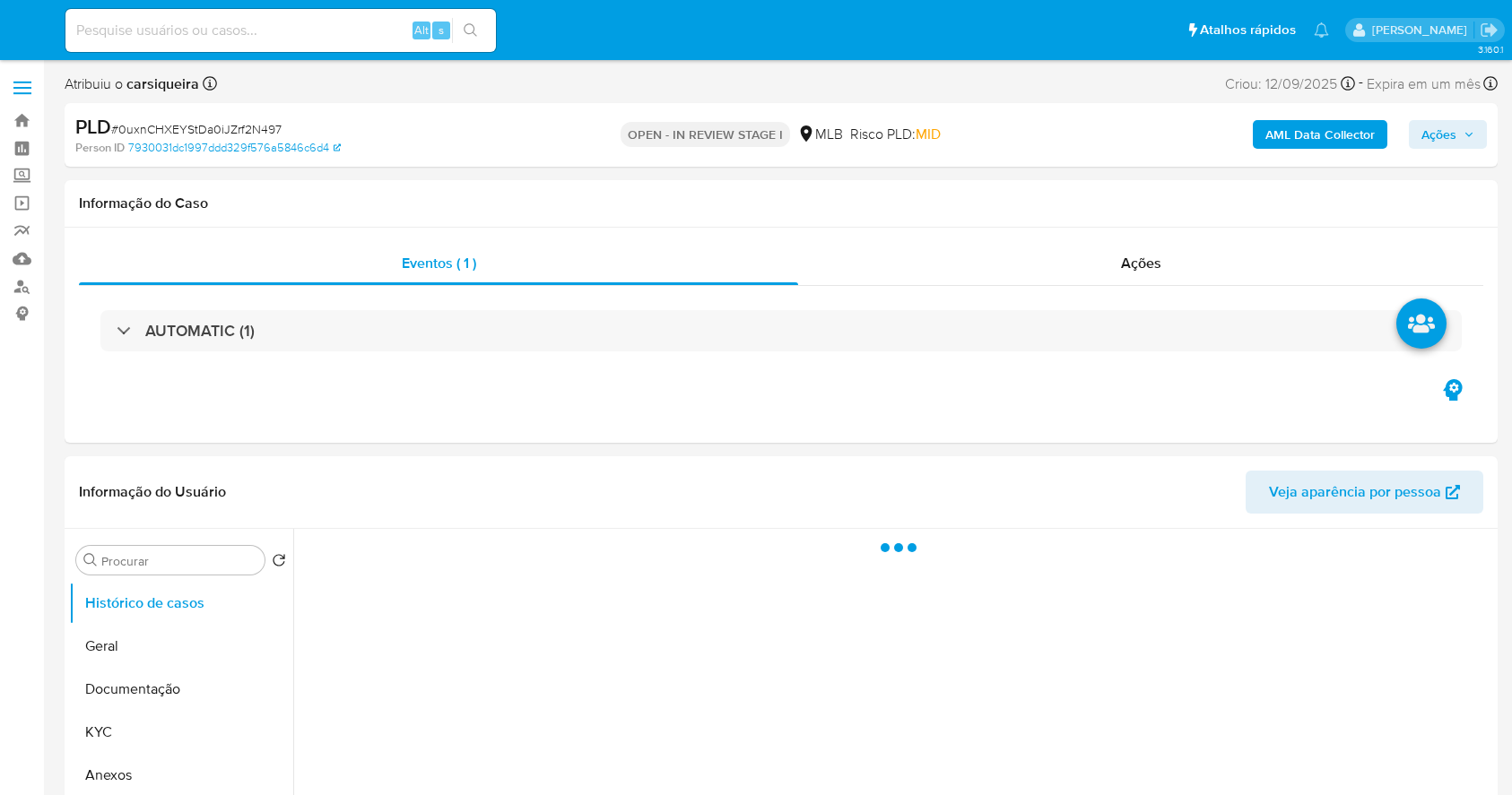
select select "10"
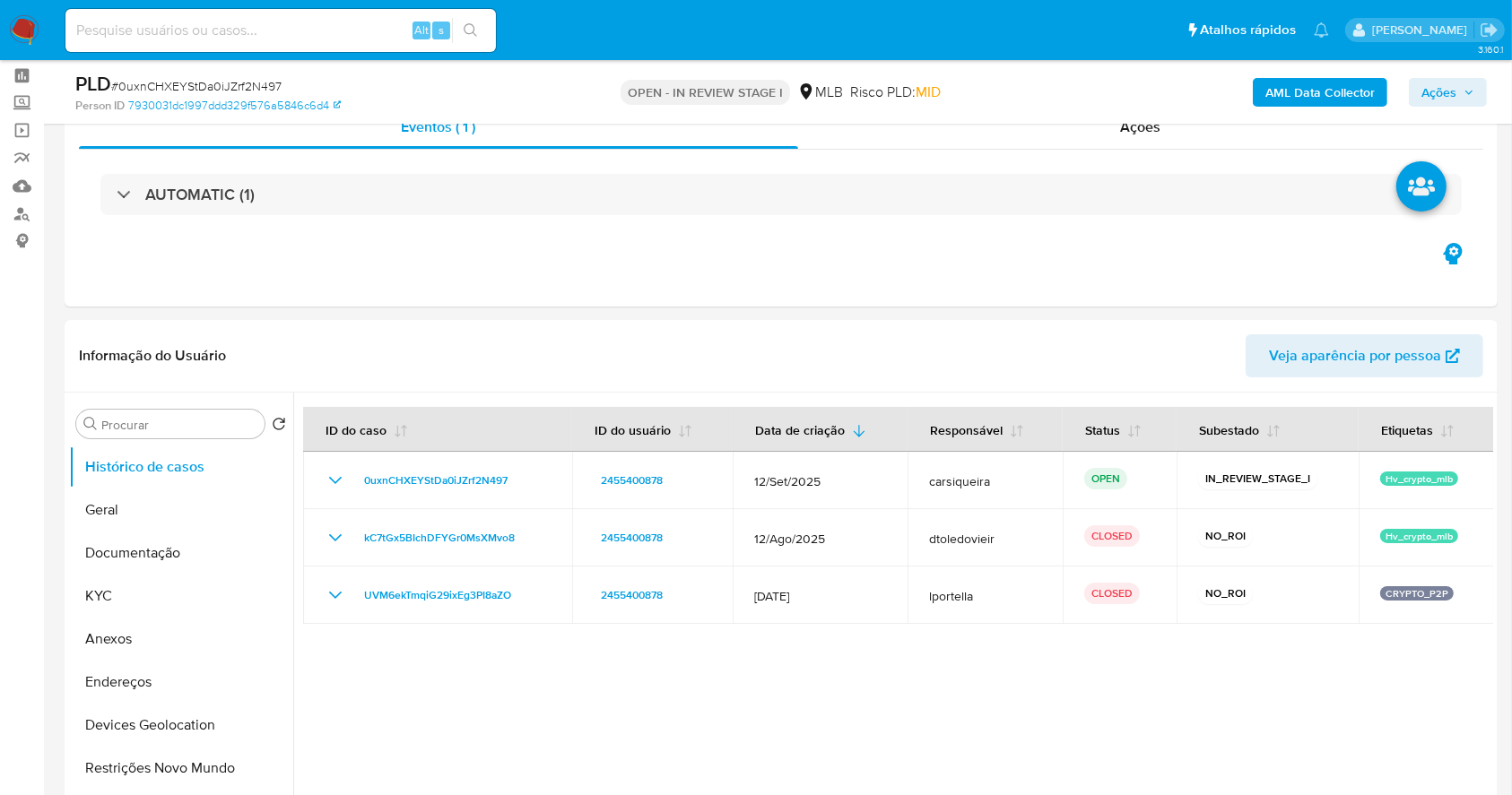
scroll to position [401, 0]
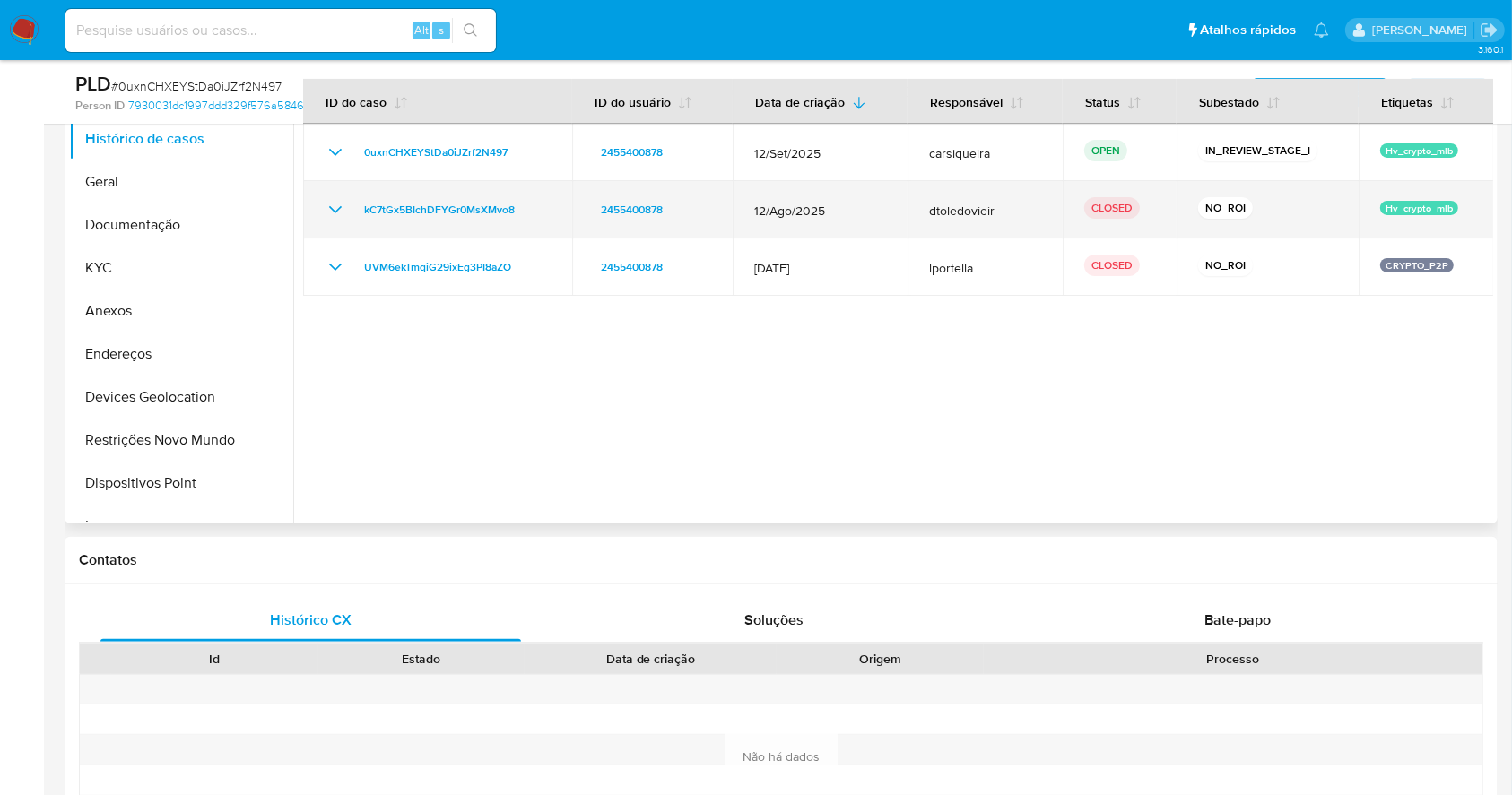
click at [339, 208] on icon "Mostrar/Ocultar" at bounding box center [335, 210] width 13 height 7
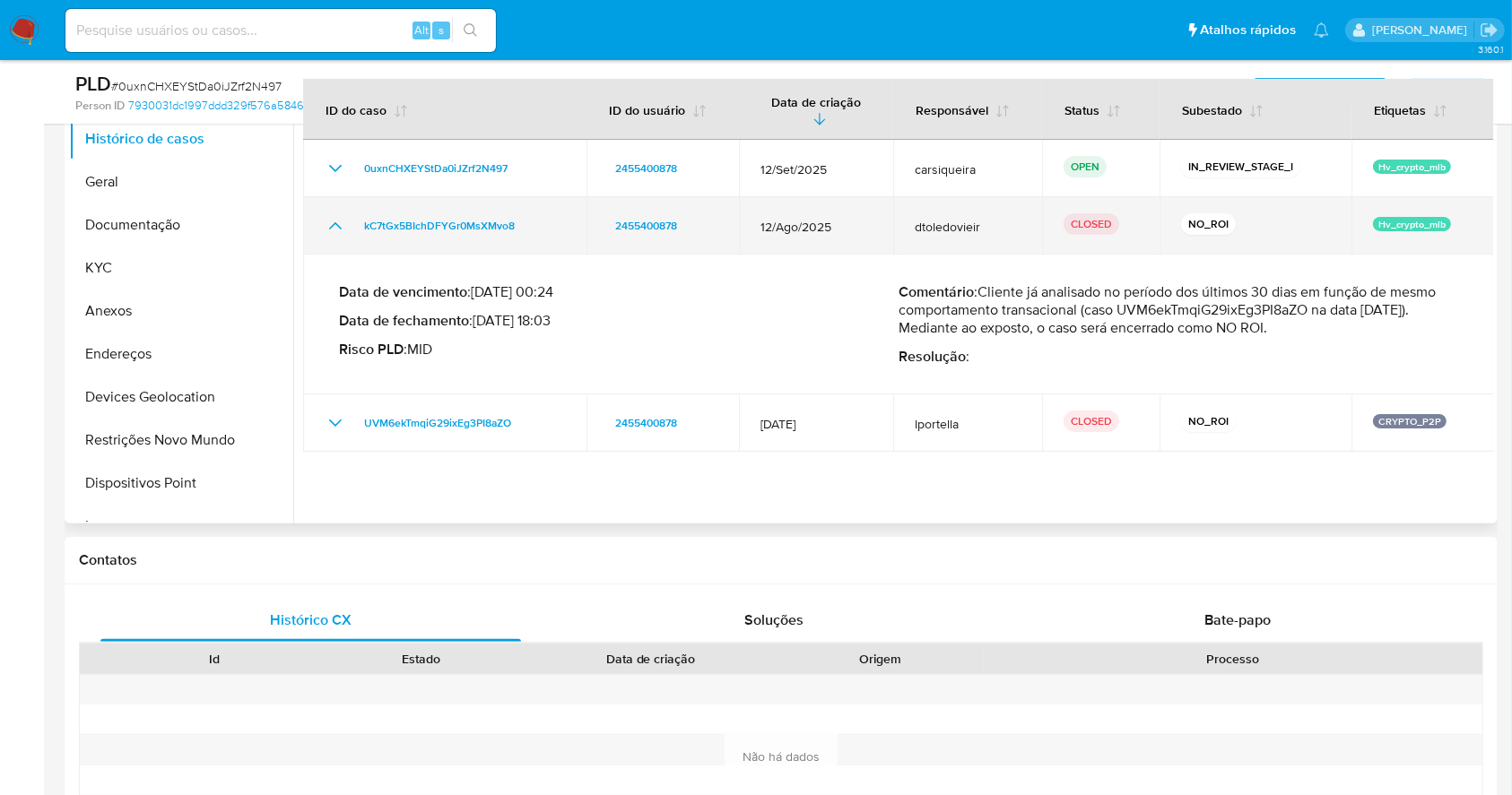
click at [345, 209] on td "kC7tGx5BIchDFYGr0MsXMvo8" at bounding box center [444, 226] width 283 height 58
click at [337, 212] on td "kC7tGx5BIchDFYGr0MsXMvo8" at bounding box center [444, 226] width 283 height 58
click at [328, 229] on icon "Mostrar/Ocultar" at bounding box center [334, 226] width 21 height 21
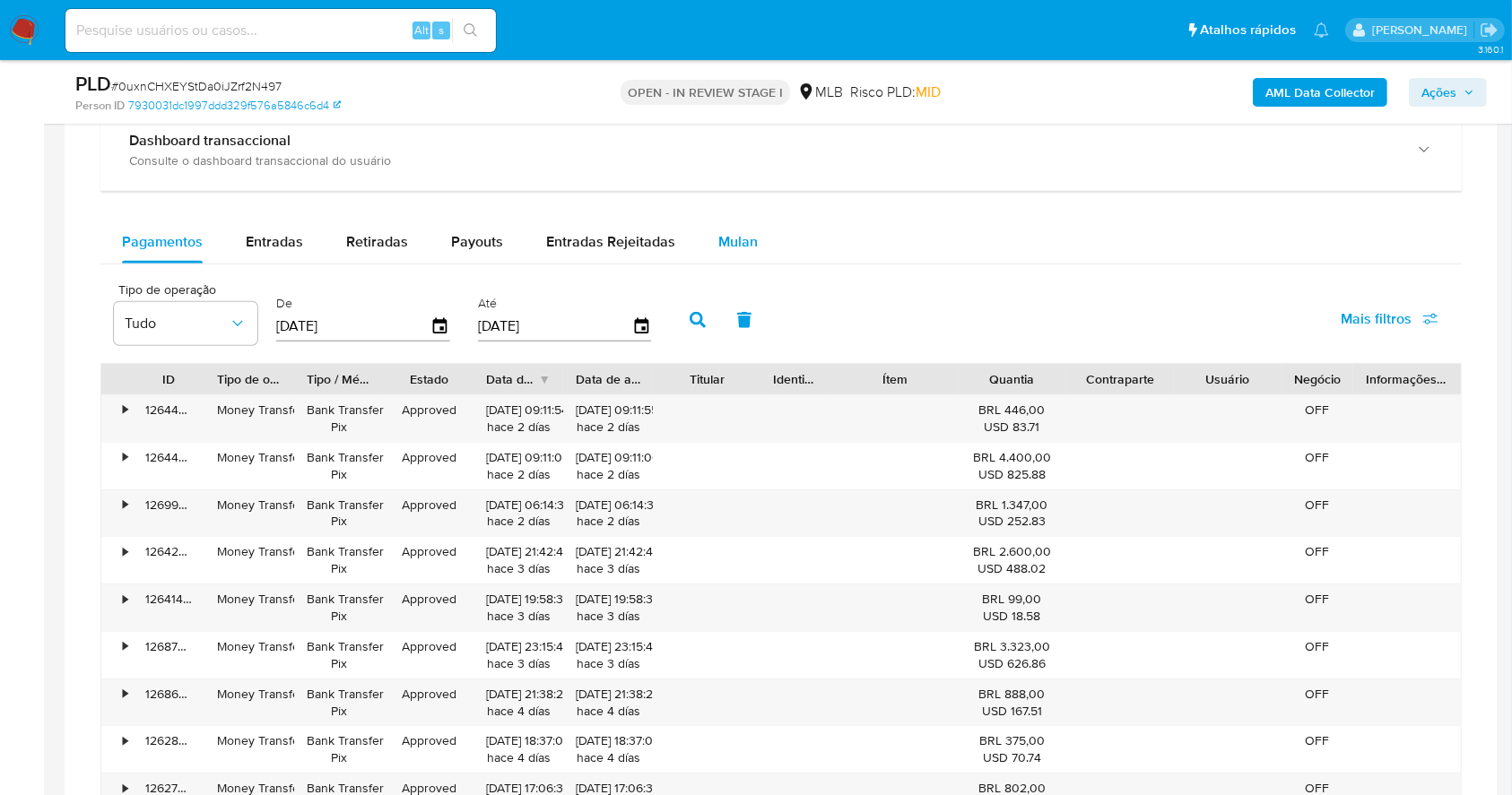
click at [737, 247] on span "Mulan" at bounding box center [737, 241] width 39 height 20
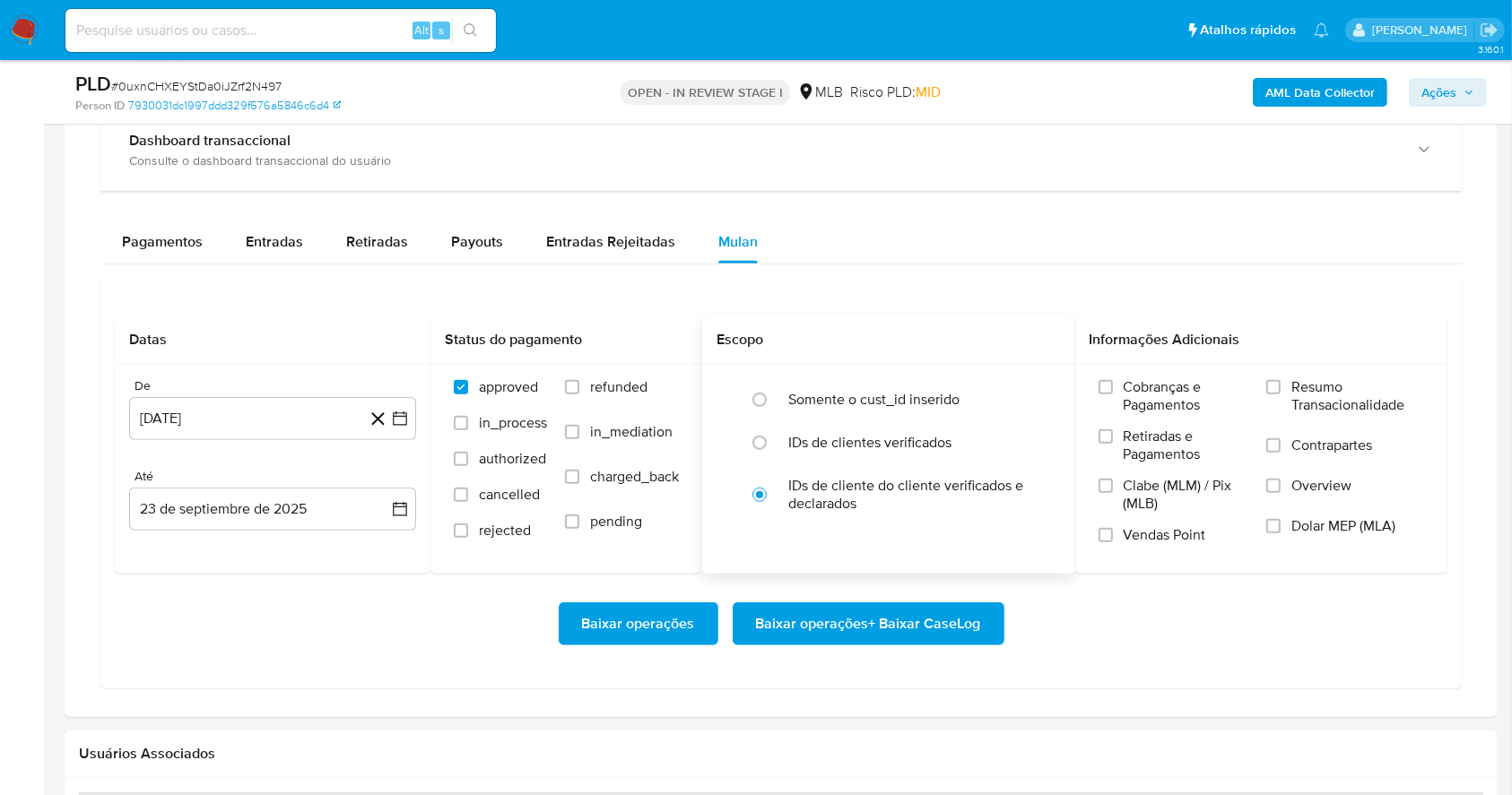
scroll to position [1651, 0]
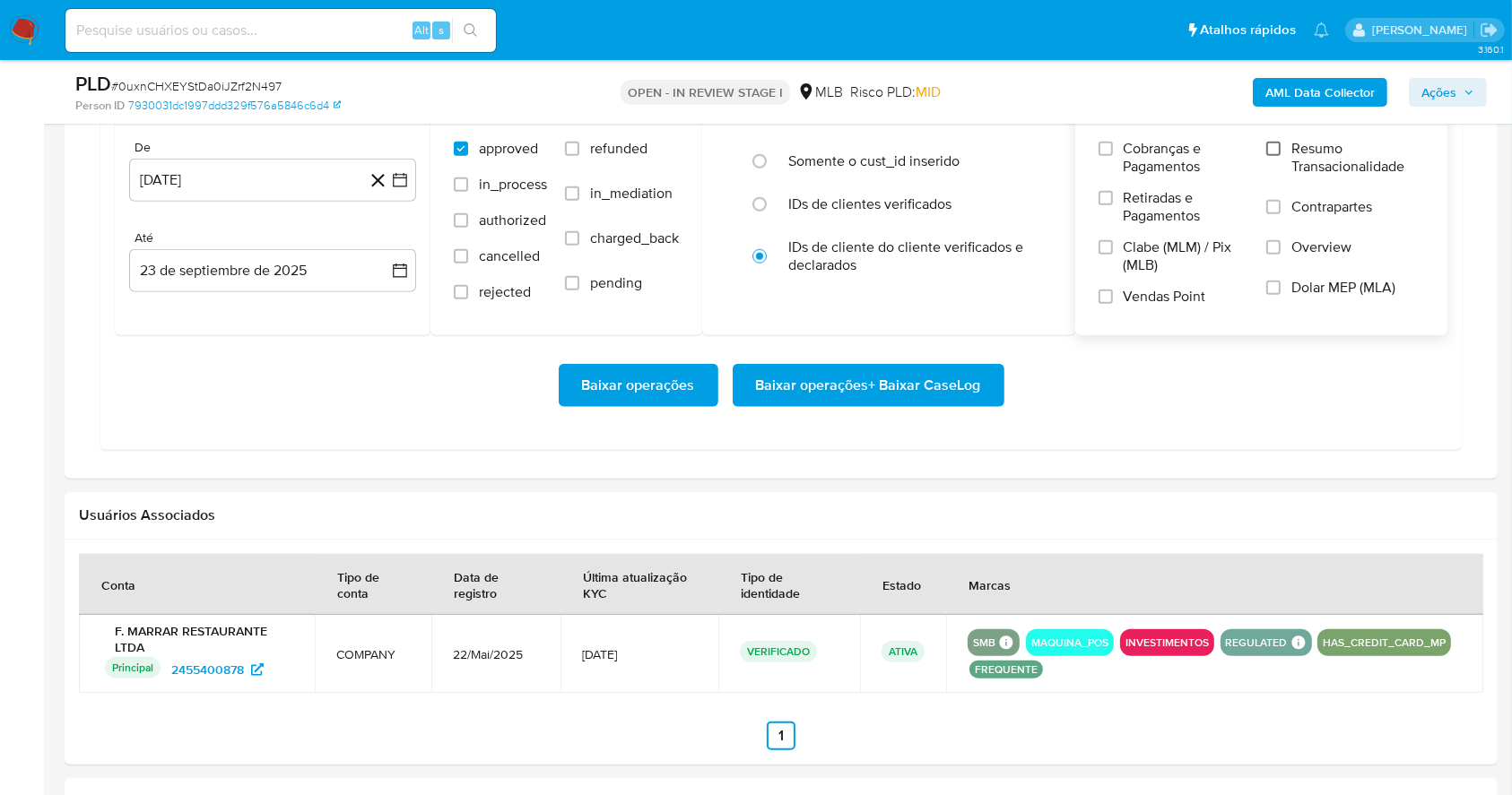
click at [1271, 147] on input "Resumo Transacionalidade" at bounding box center [1272, 149] width 14 height 14
click at [1106, 301] on input "Vendas Point" at bounding box center [1105, 296] width 14 height 14
click at [400, 176] on icon "button" at bounding box center [399, 179] width 18 height 18
click at [380, 229] on div "[DATE] [DATE] lun lunes mar martes mié miércoles jue jueves vie viernes sáb sáb…" at bounding box center [272, 348] width 287 height 283
click at [384, 241] on icon "Mes siguiente" at bounding box center [385, 245] width 7 height 13
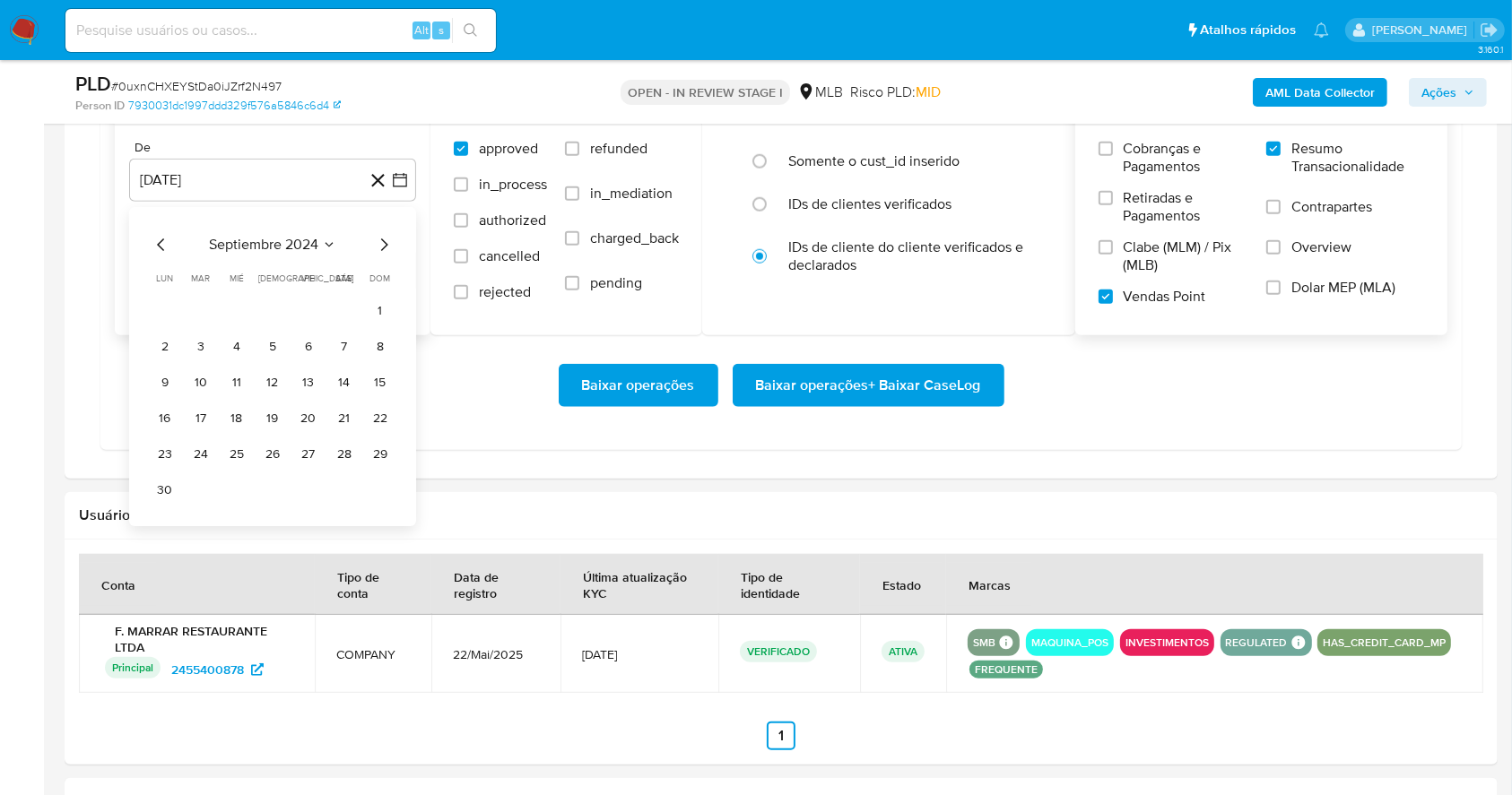
click at [381, 241] on icon "Mes siguiente" at bounding box center [384, 244] width 21 height 21
click at [380, 240] on icon "Mes siguiente" at bounding box center [384, 244] width 21 height 21
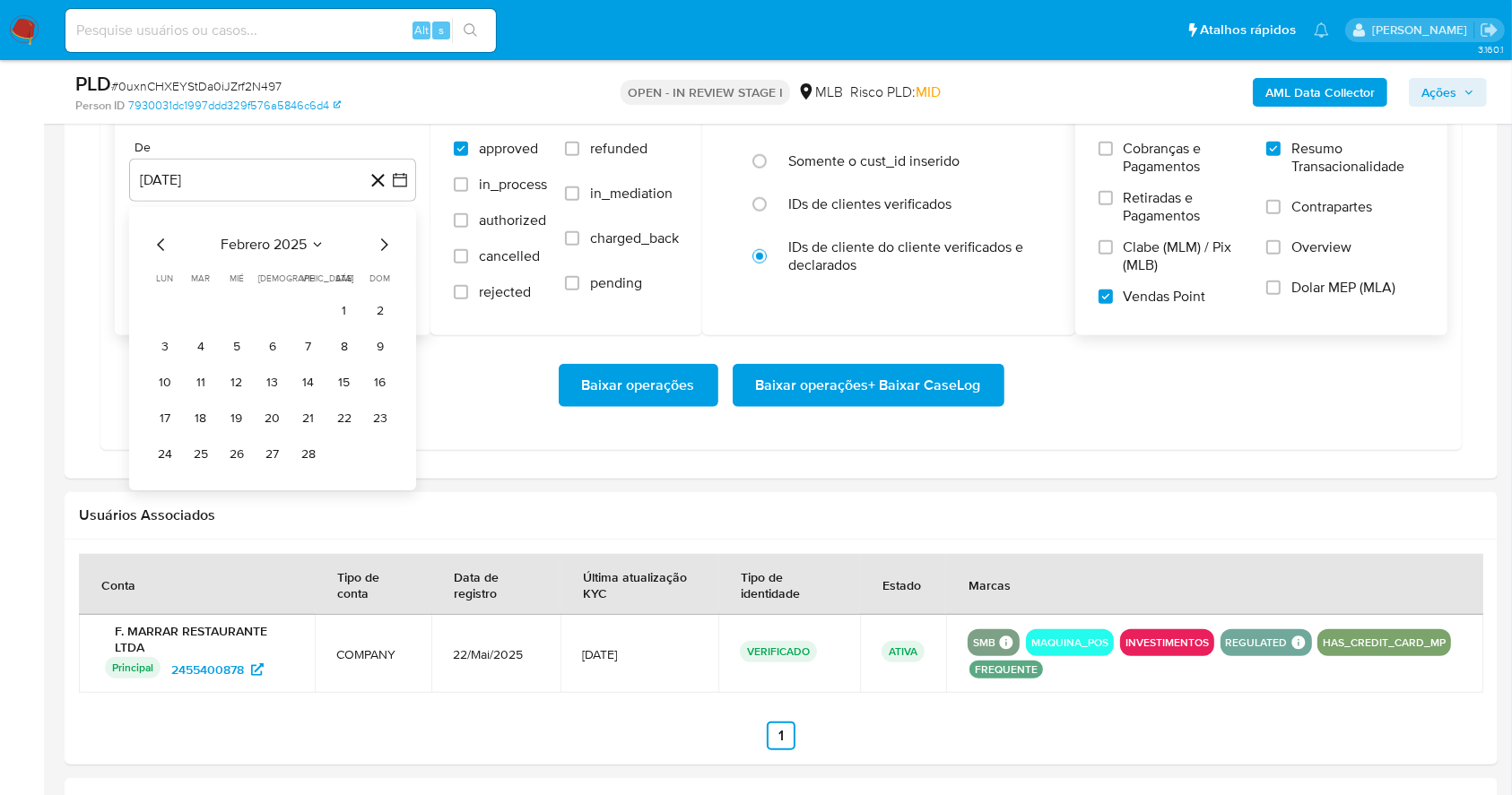
click at [380, 240] on icon "Mes siguiente" at bounding box center [384, 244] width 21 height 21
click at [379, 240] on icon "Mes siguiente" at bounding box center [384, 244] width 21 height 21
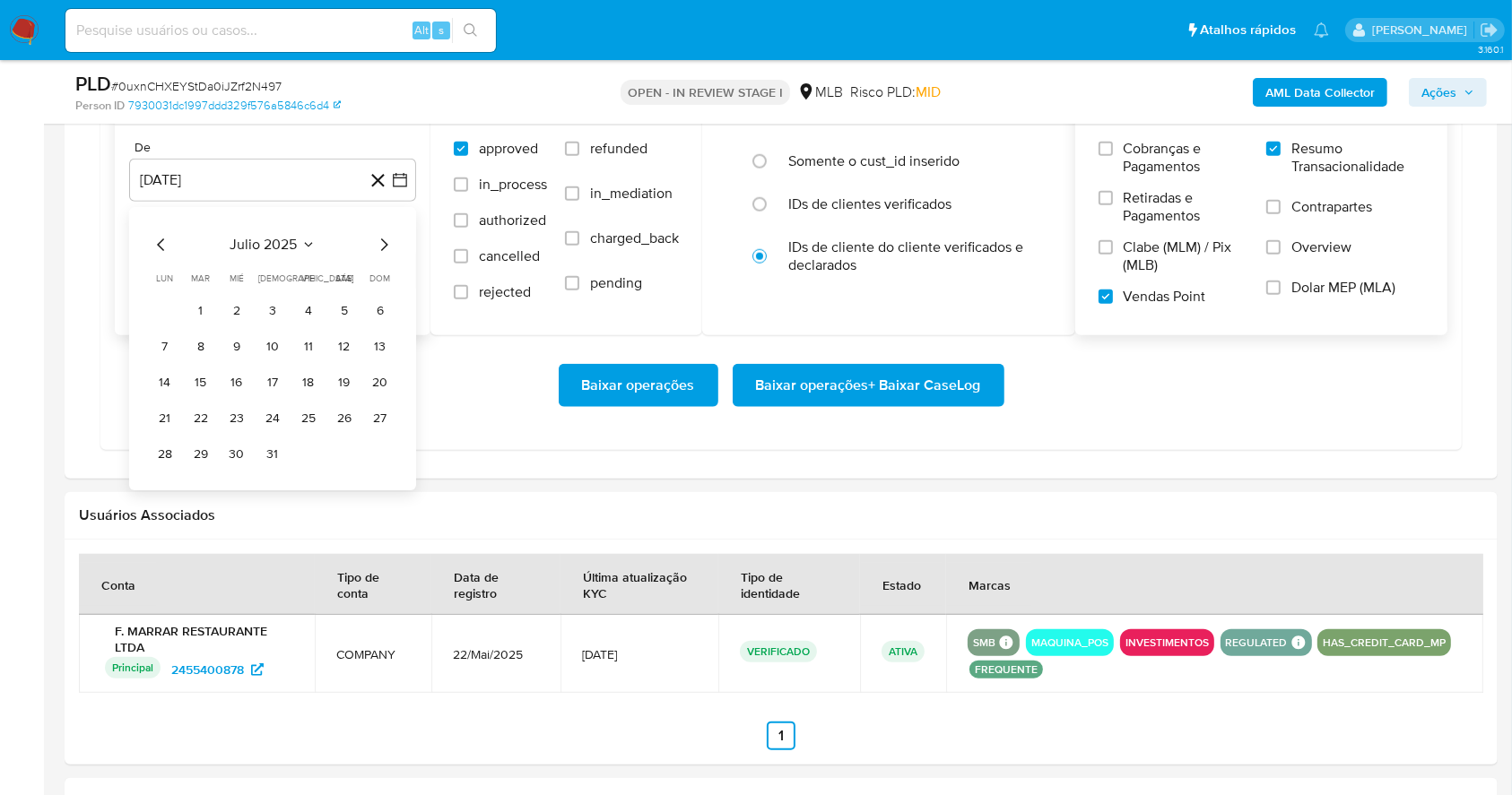
click at [379, 240] on icon "Mes siguiente" at bounding box center [384, 244] width 21 height 21
click at [311, 308] on button "1" at bounding box center [308, 311] width 29 height 29
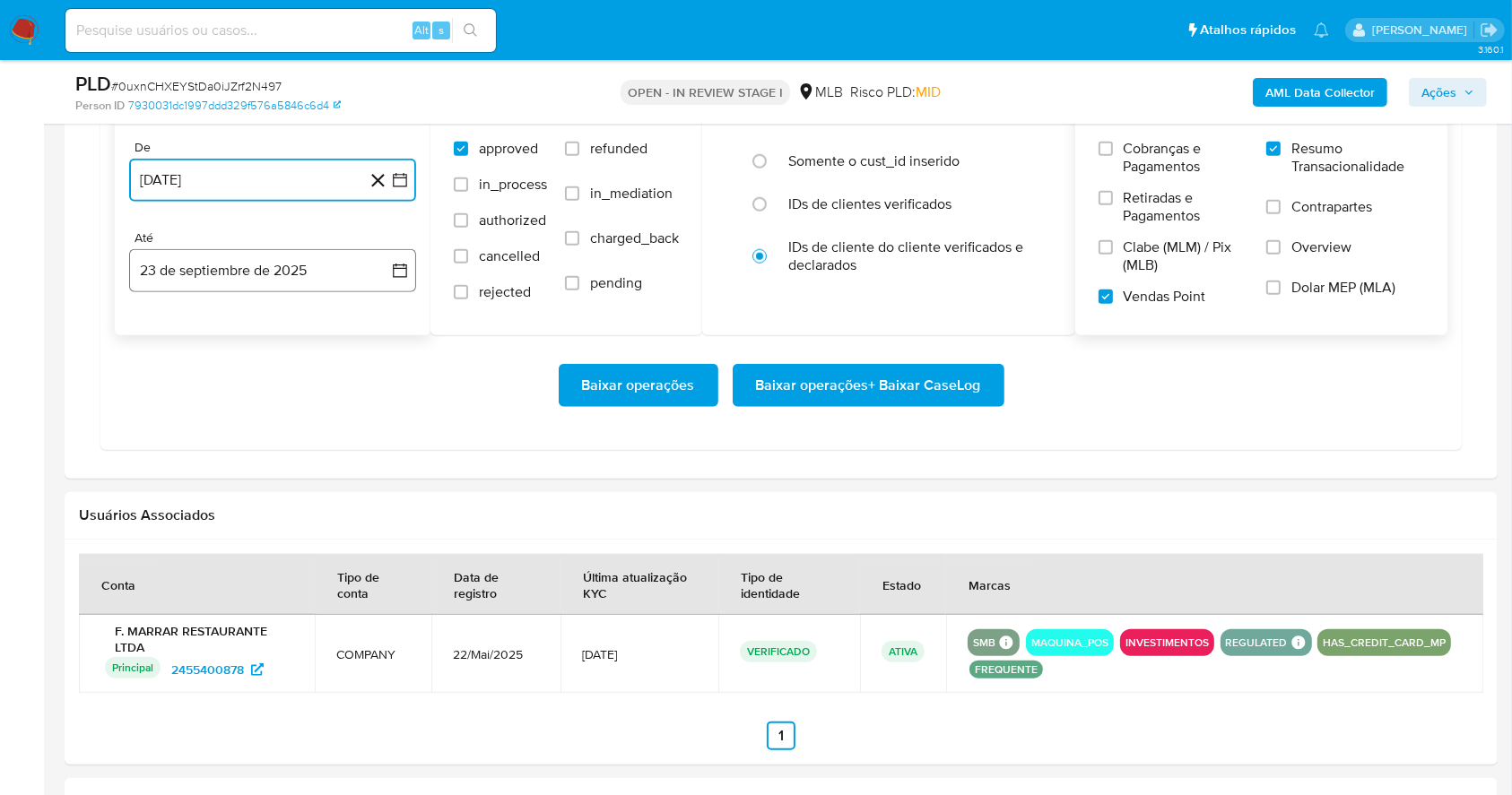
click at [275, 269] on button "23 de septiembre de 2025" at bounding box center [272, 270] width 287 height 43
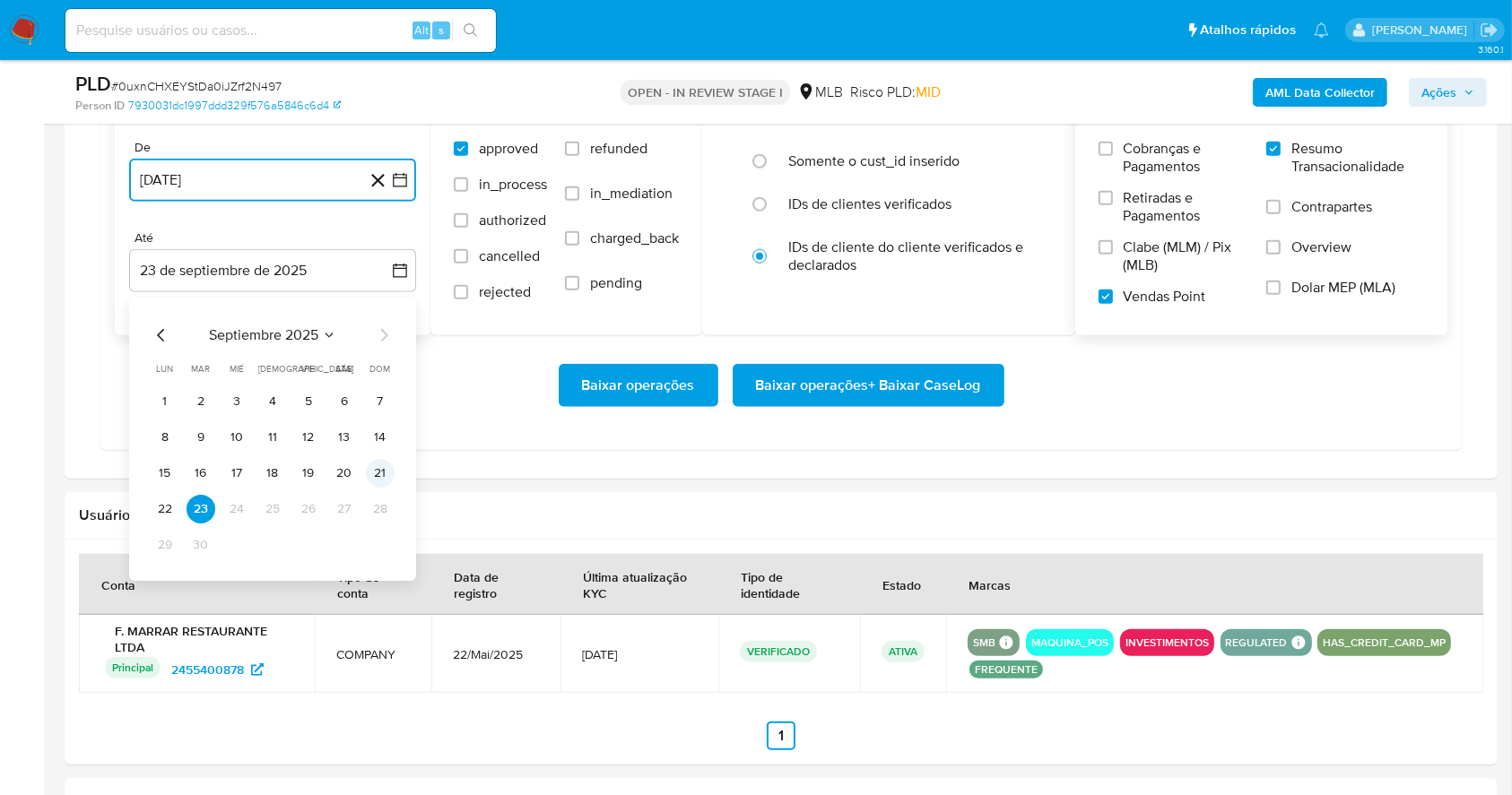
click at [384, 468] on button "21" at bounding box center [380, 473] width 29 height 29
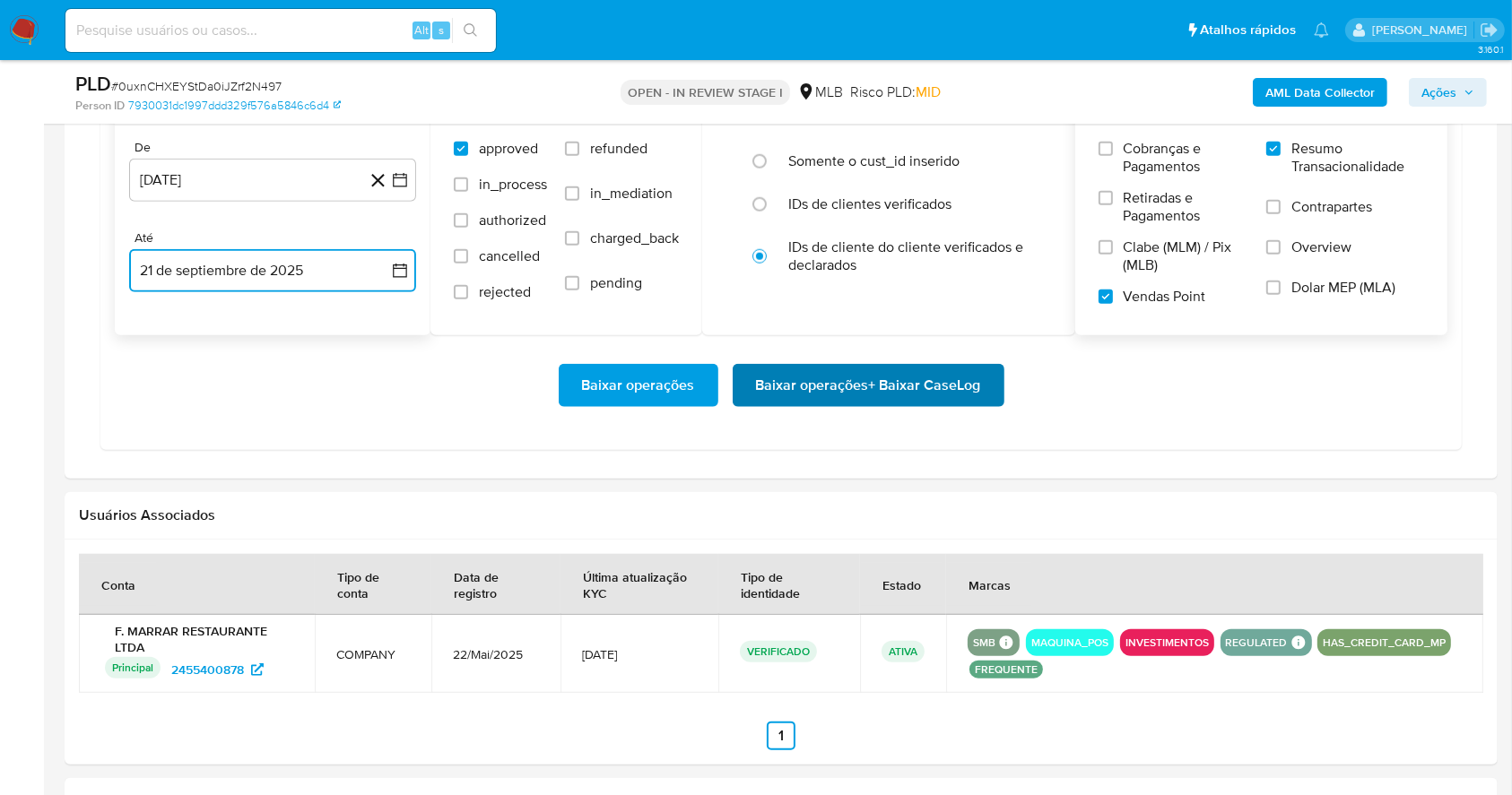
click at [857, 370] on span "Baixar operações + Baixar CaseLog" at bounding box center [868, 385] width 225 height 39
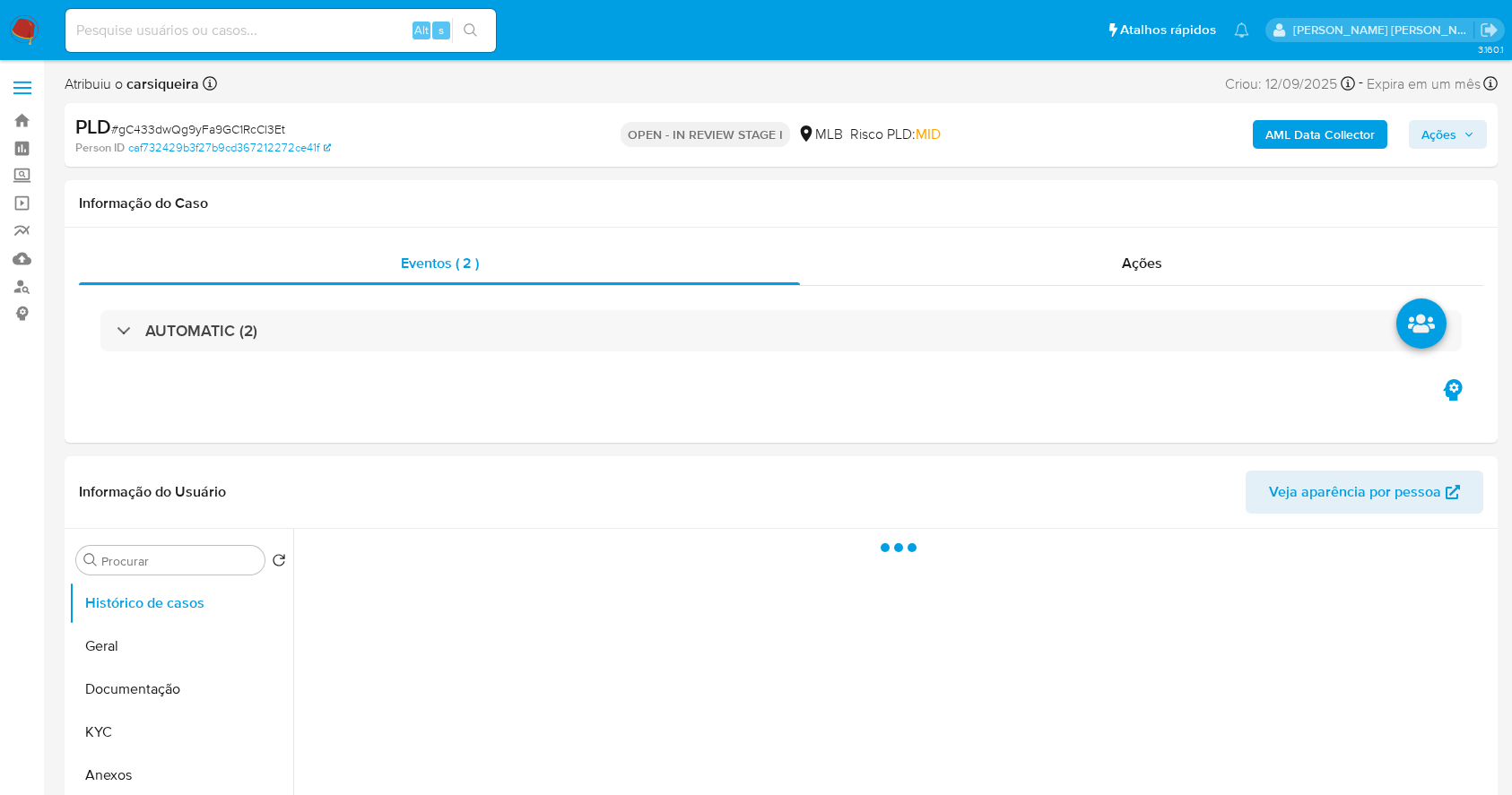
select select "10"
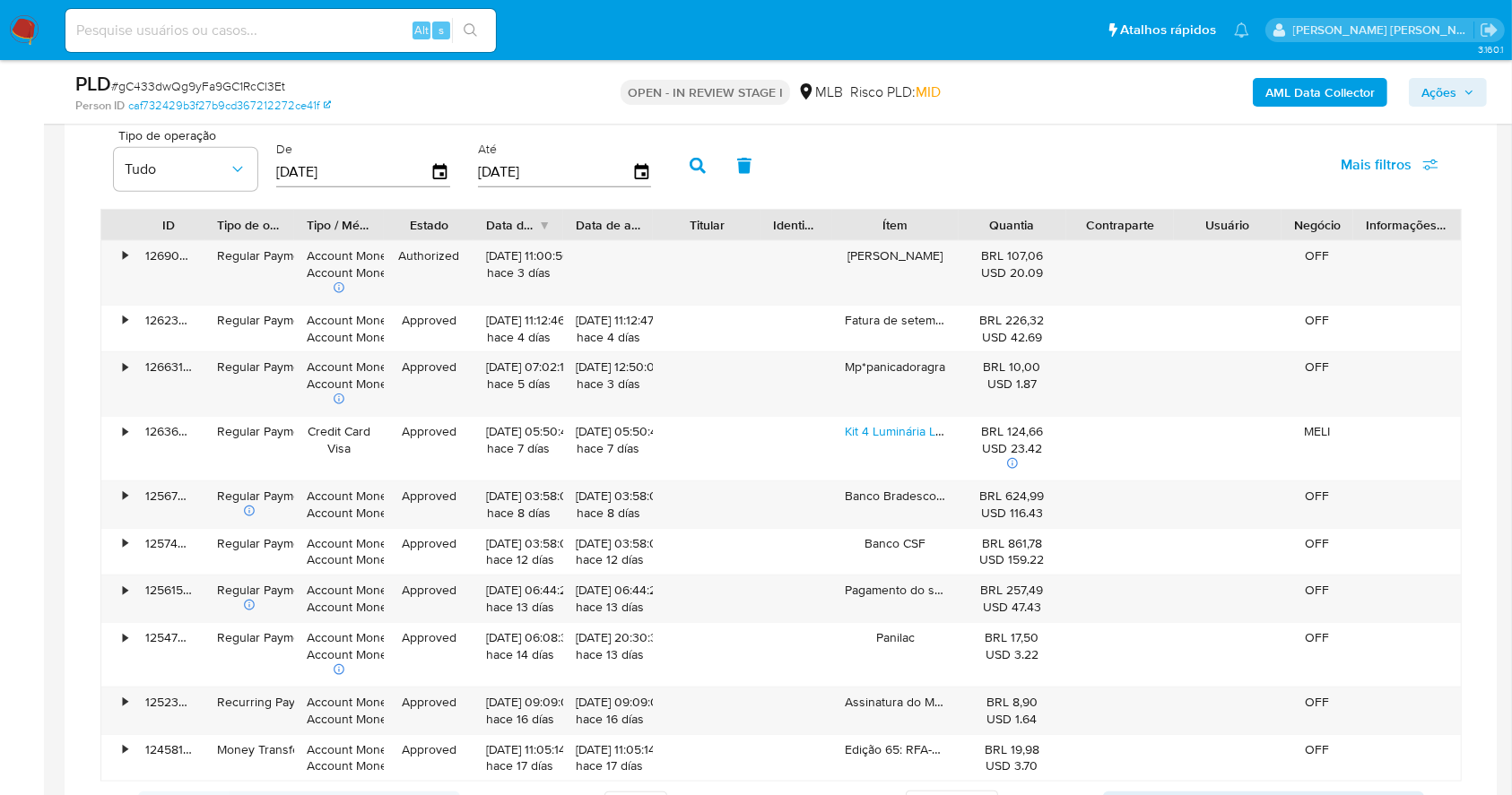
scroll to position [1306, 0]
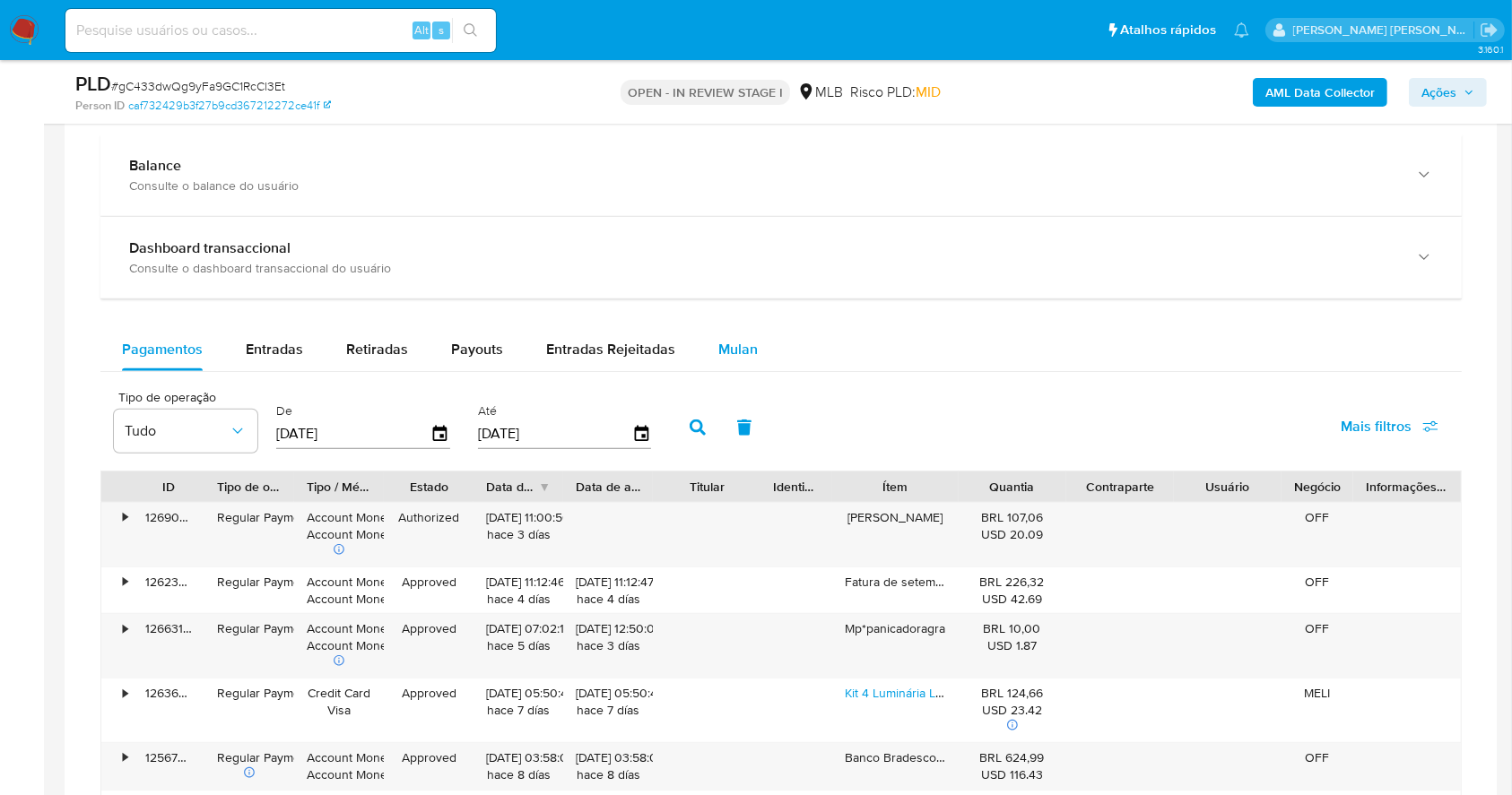
click at [732, 355] on span "Mulan" at bounding box center [737, 349] width 39 height 20
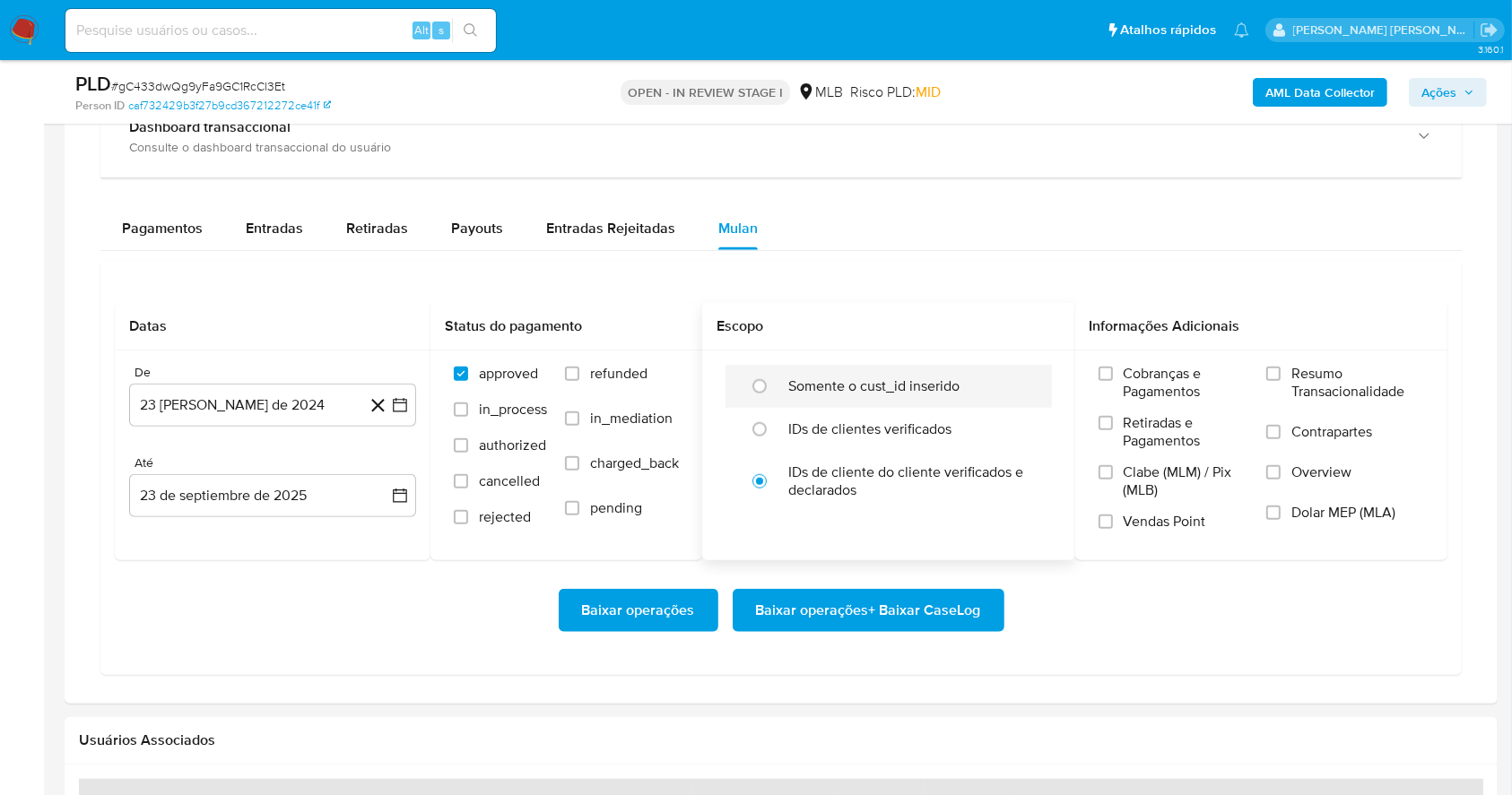
scroll to position [1544, 0]
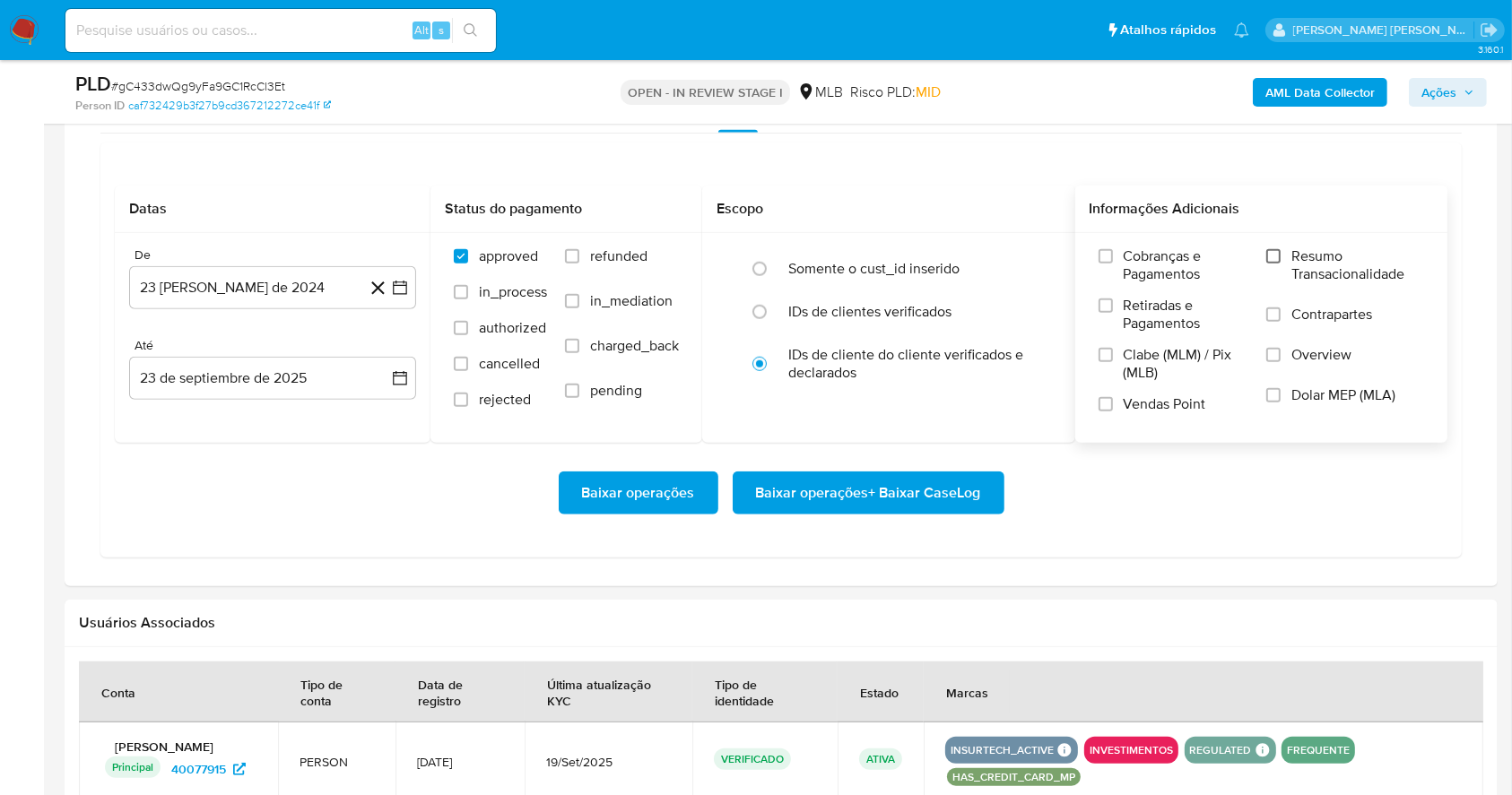
click at [1267, 253] on input "Resumo Transacionalidade" at bounding box center [1272, 255] width 14 height 14
click at [1096, 399] on div "Cobranças e Pagamentos Retiradas e Pagamentos Clabe (MLM) / Pix (MLB) Vendas Po…" at bounding box center [1261, 336] width 345 height 179
click at [1106, 405] on input "Vendas Point" at bounding box center [1105, 404] width 14 height 14
drag, startPoint x: 408, startPoint y: 283, endPoint x: 409, endPoint y: 306, distance: 23.0
click at [405, 283] on icon "button" at bounding box center [399, 287] width 18 height 18
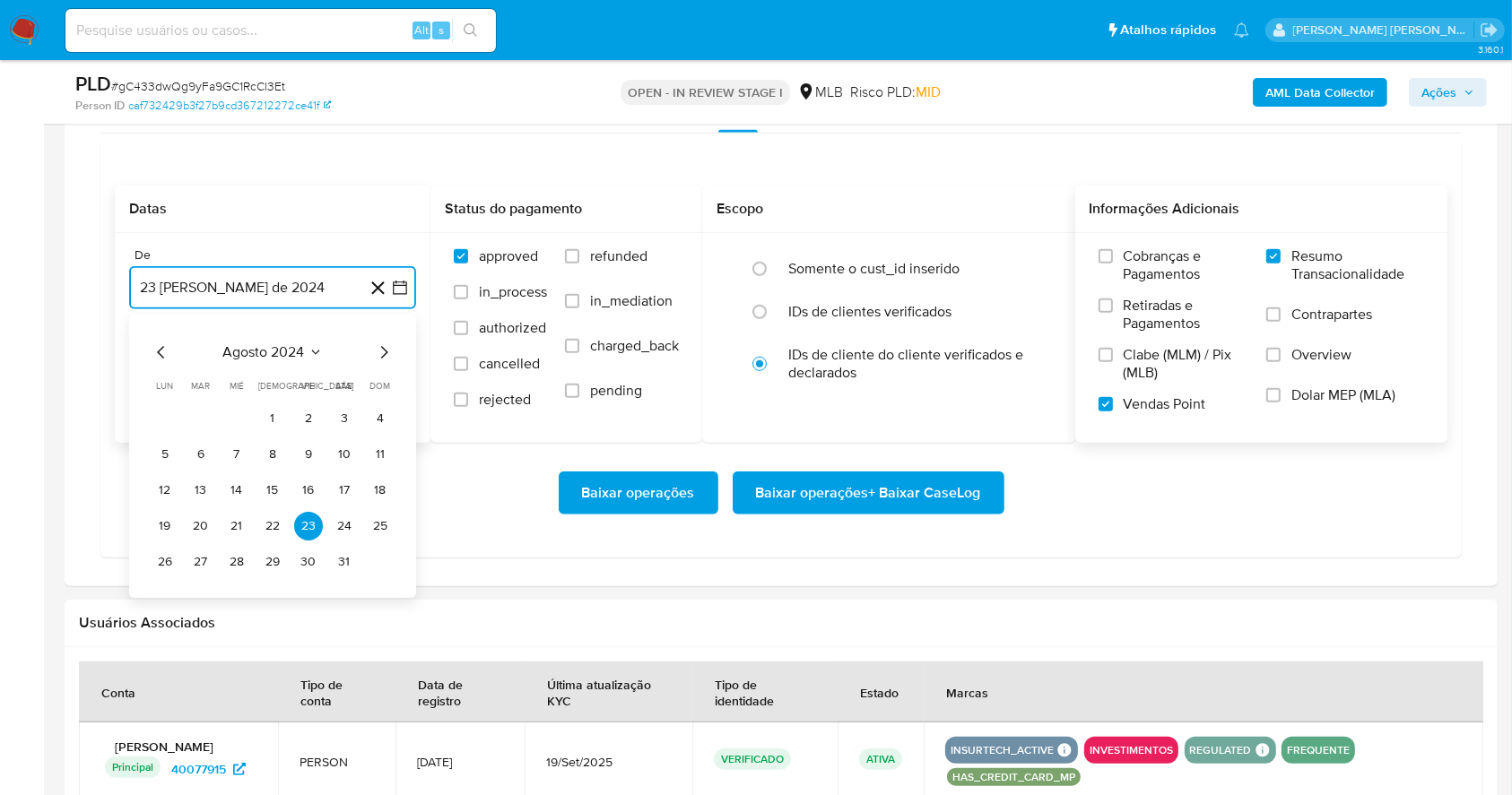
click at [387, 357] on icon "Mes siguiente" at bounding box center [384, 352] width 21 height 21
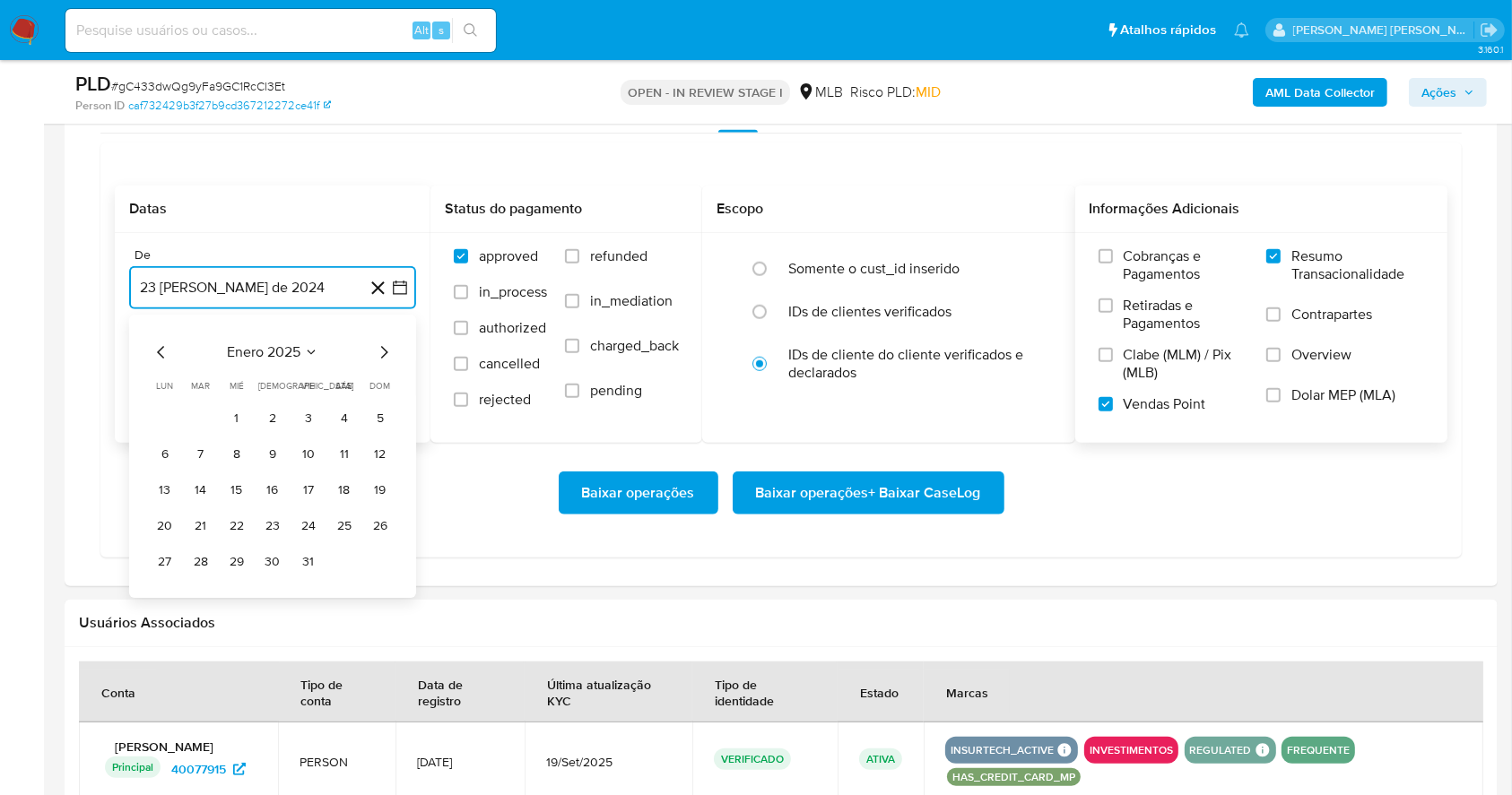
click at [387, 357] on icon "Mes siguiente" at bounding box center [384, 352] width 21 height 21
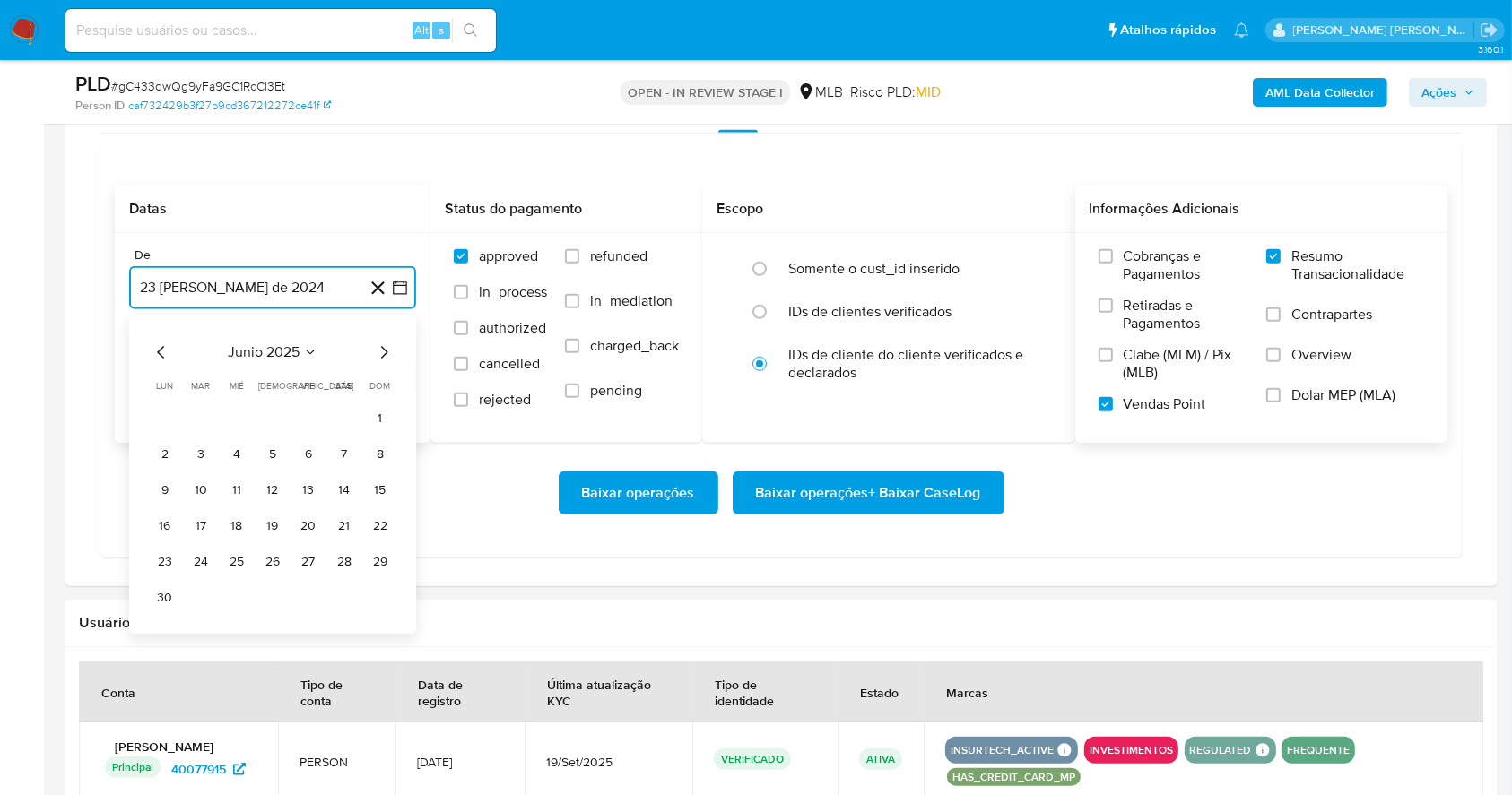
click at [387, 357] on icon "Mes siguiente" at bounding box center [384, 352] width 21 height 21
click at [305, 417] on button "1" at bounding box center [308, 418] width 29 height 29
click at [267, 376] on button "23 de septiembre de 2025" at bounding box center [272, 378] width 287 height 43
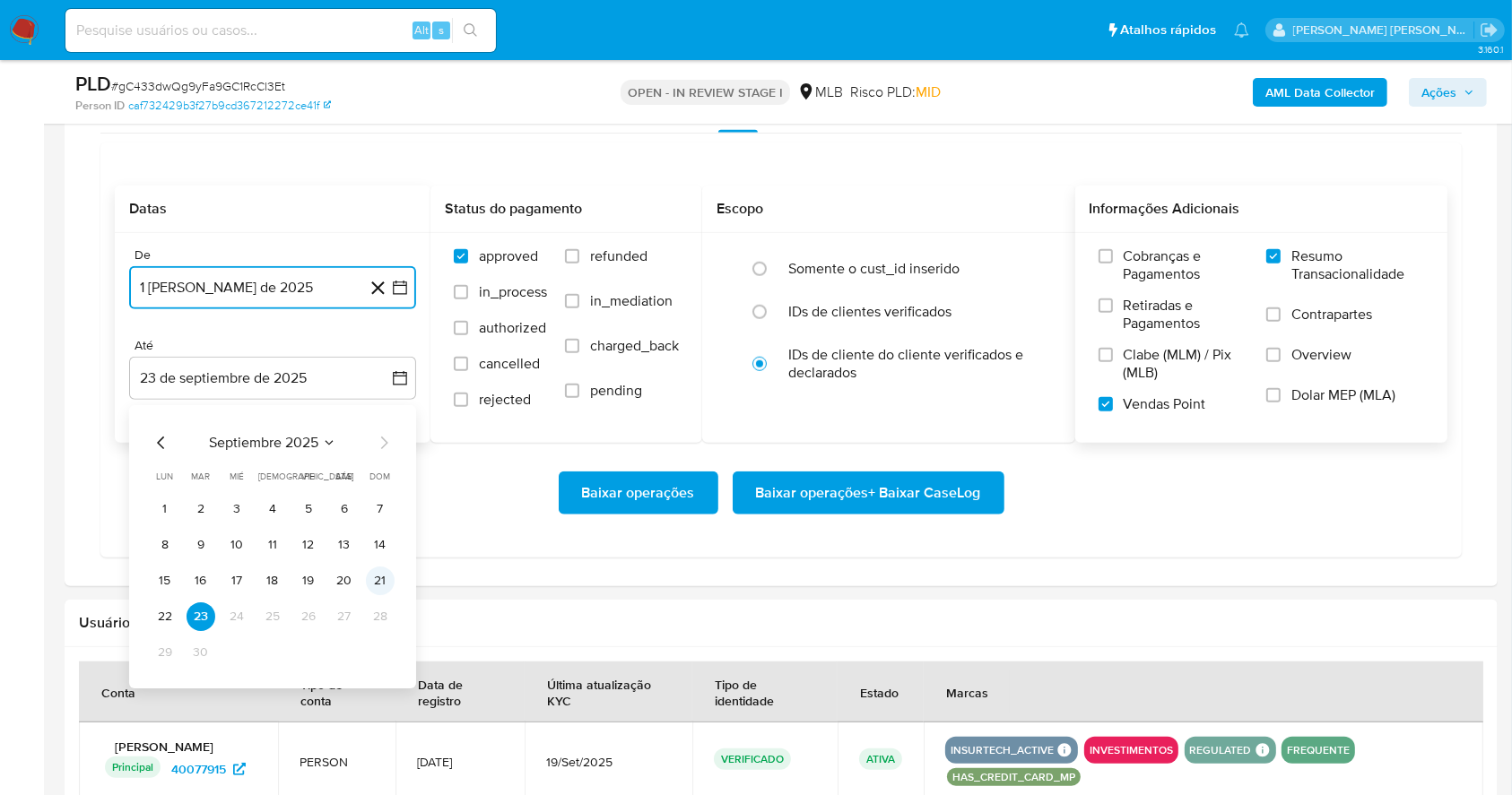
click at [383, 579] on button "21" at bounding box center [380, 580] width 29 height 29
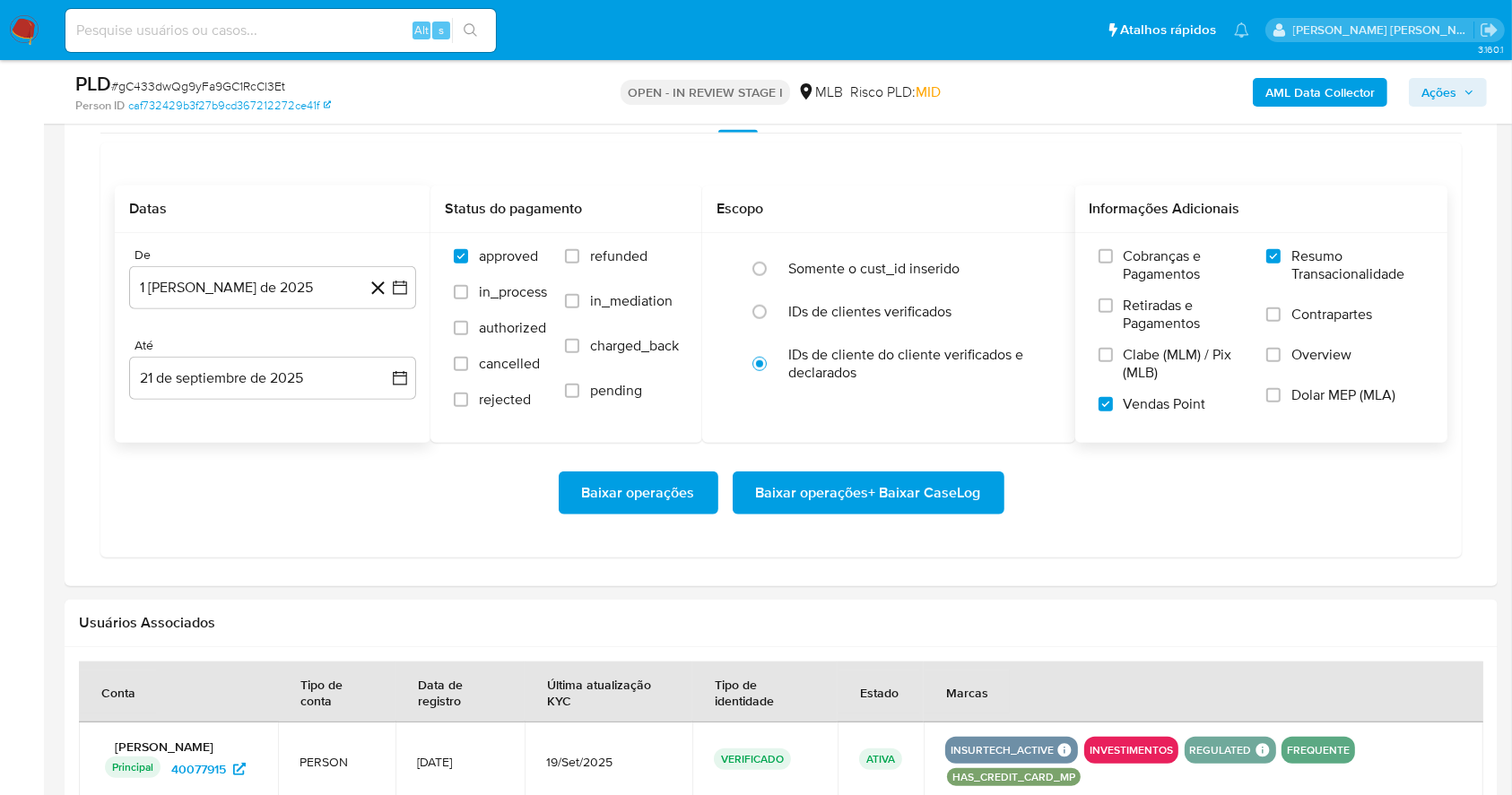
click at [806, 514] on div "Baixar operações Baixar operações + Baixar CaseLog" at bounding box center [781, 493] width 1332 height 100
click at [811, 502] on span "Baixar operações + Baixar CaseLog" at bounding box center [868, 493] width 225 height 39
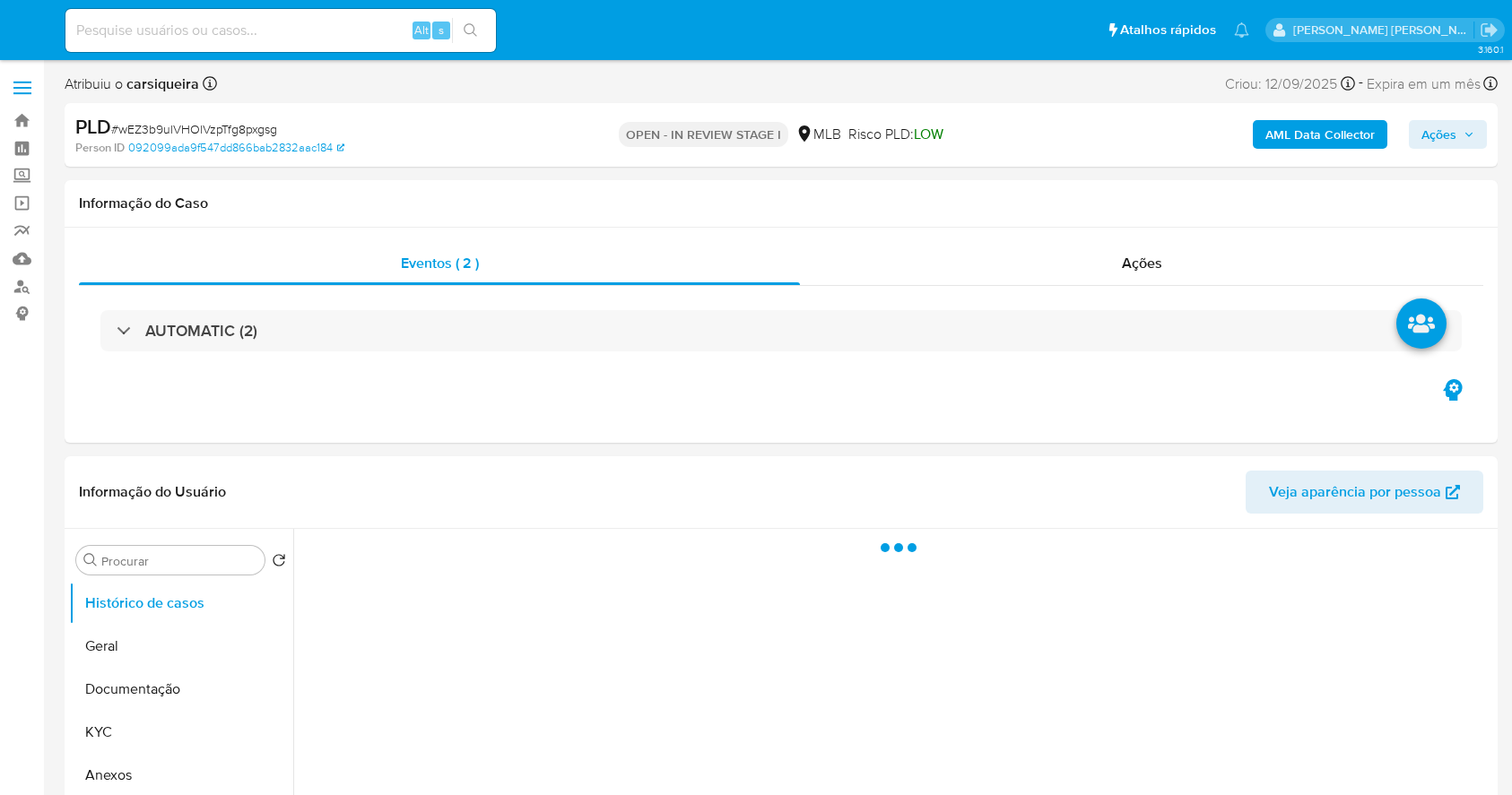
select select "10"
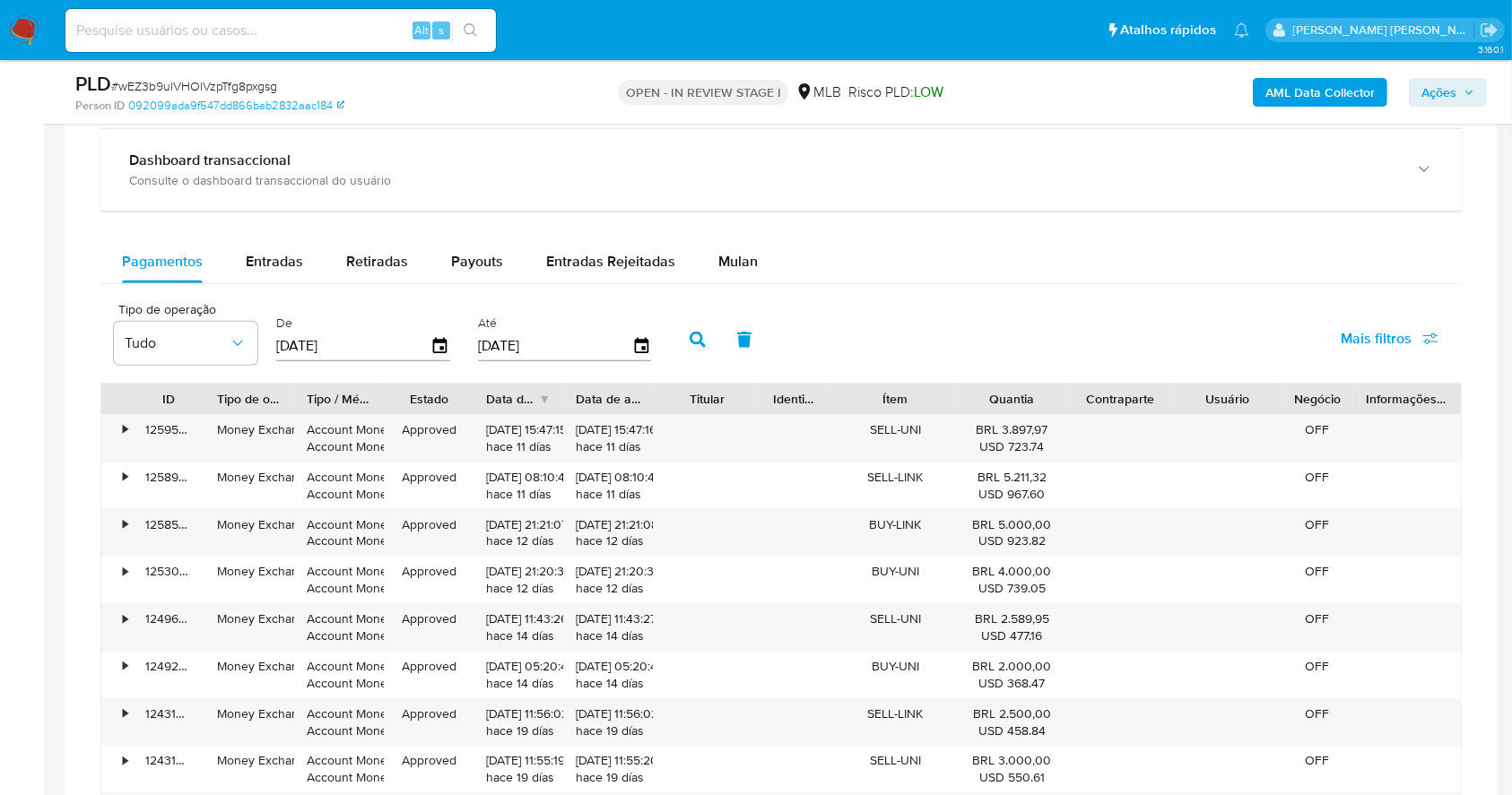
scroll to position [1404, 0]
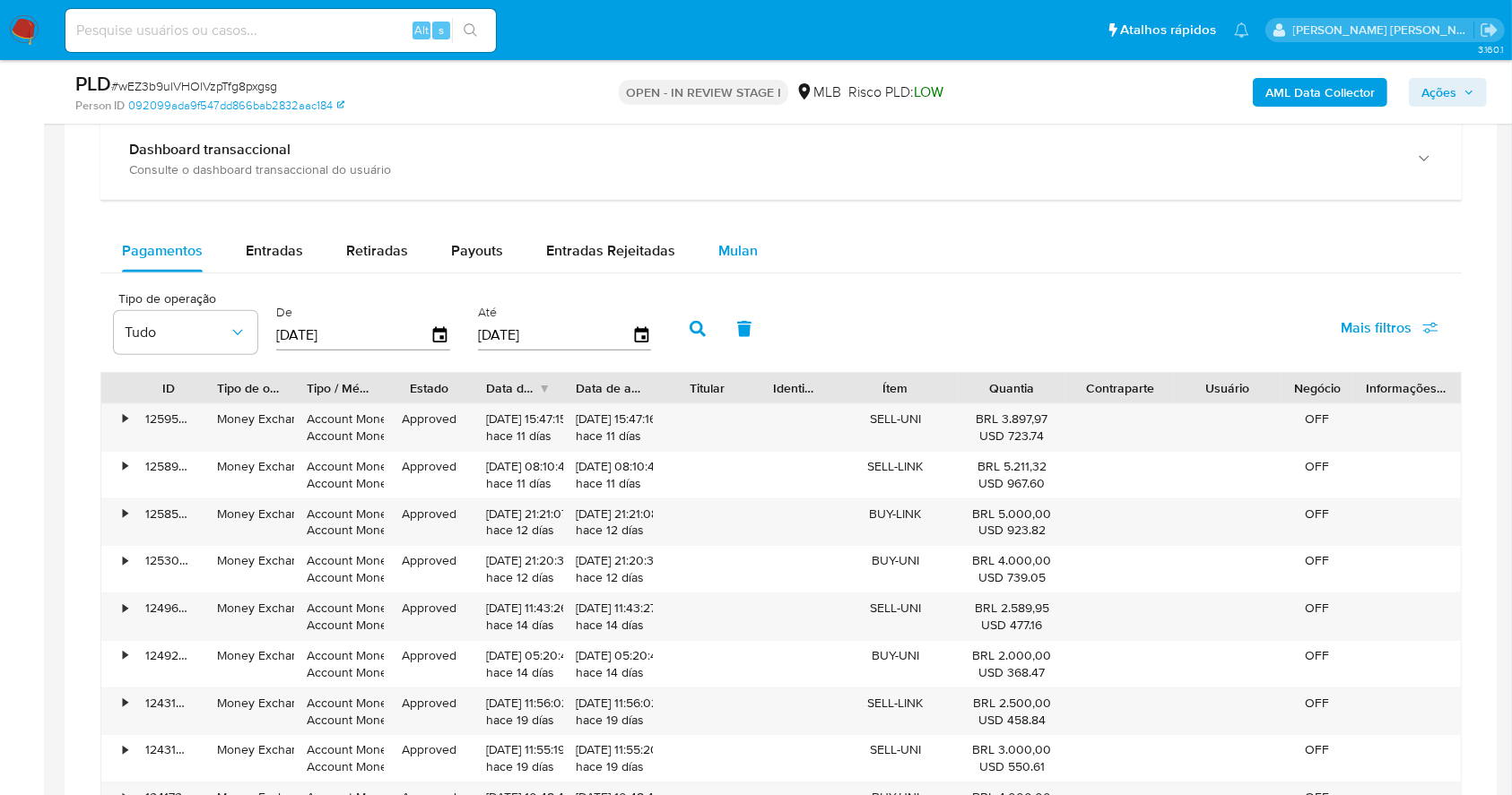
click at [718, 251] on span "Mulan" at bounding box center [737, 251] width 39 height 20
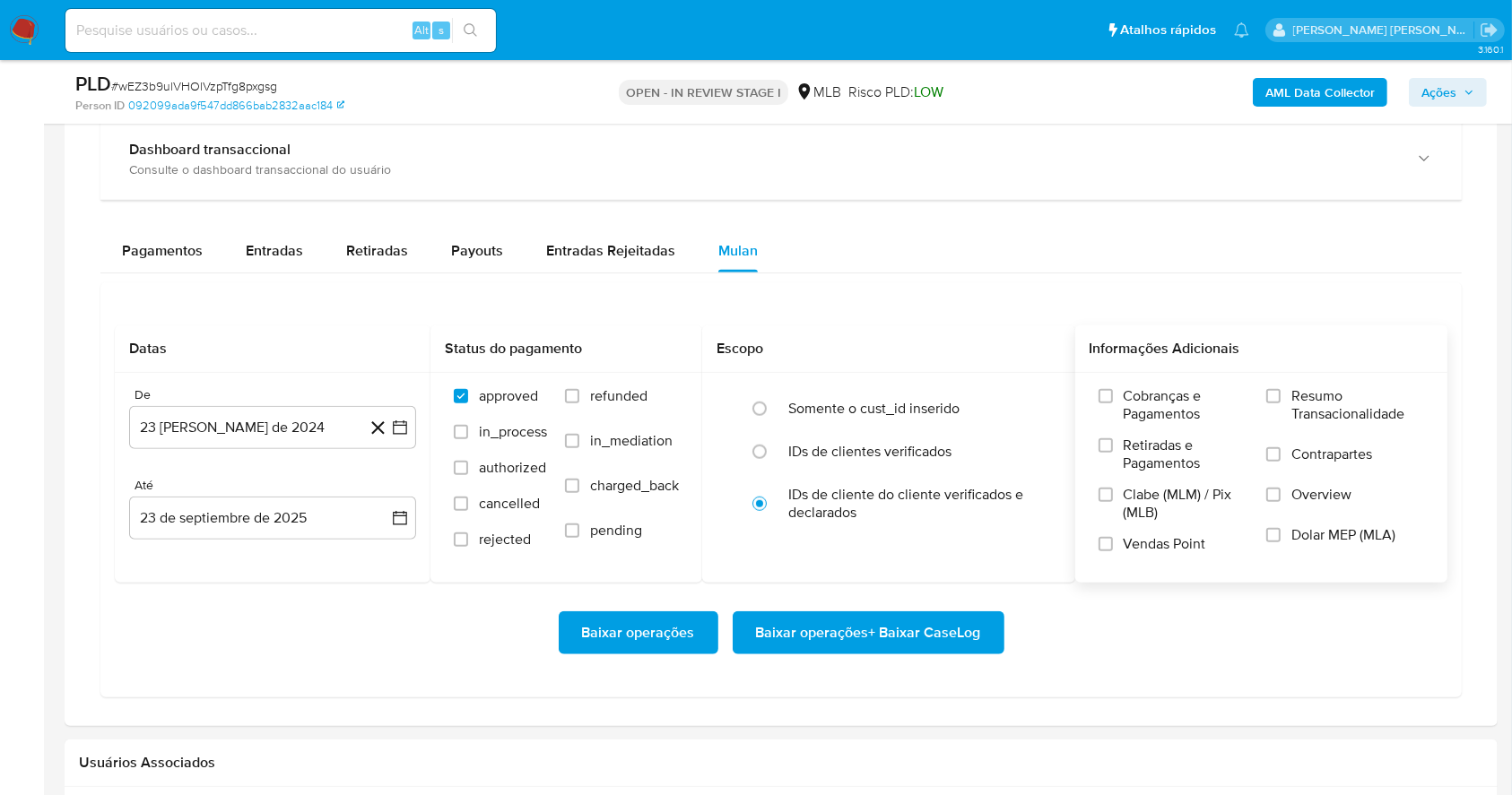
click at [1269, 384] on div "Cobranças e Pagamentos Retiradas e Pagamentos Clabe (MLM) / Pix (MLB) Vendas Po…" at bounding box center [1261, 477] width 373 height 208
click at [1271, 398] on input "Resumo Transacionalidade" at bounding box center [1272, 396] width 14 height 14
click at [1104, 537] on input "Vendas Point" at bounding box center [1105, 543] width 14 height 14
click at [398, 427] on icon "button" at bounding box center [399, 427] width 18 height 18
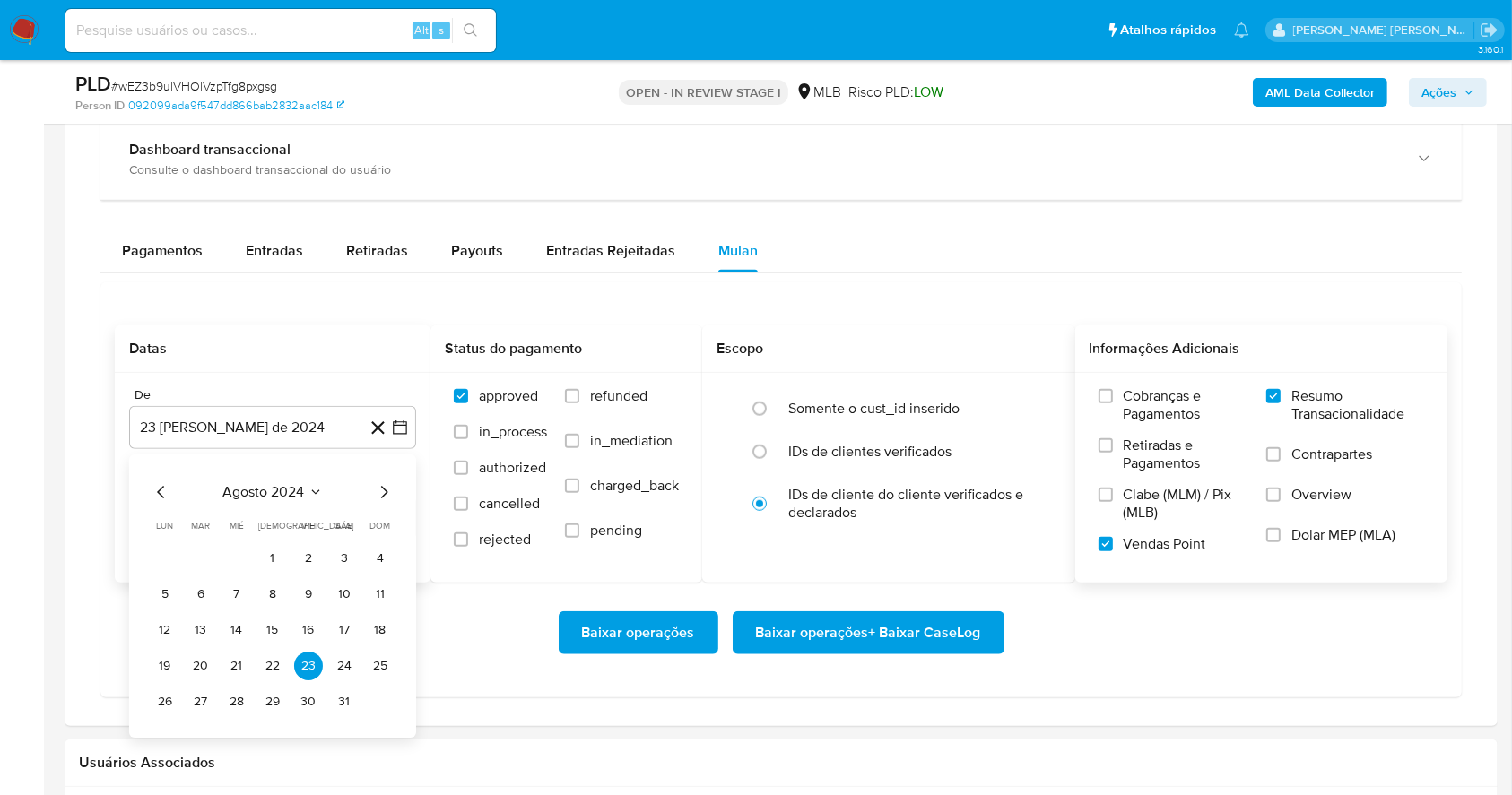
click at [371, 483] on div "agosto 2024" at bounding box center [272, 491] width 244 height 21
click at [389, 492] on icon "Mes siguiente" at bounding box center [384, 491] width 21 height 21
click at [387, 493] on icon "Mes siguiente" at bounding box center [384, 491] width 21 height 21
click at [385, 494] on icon "Mes siguiente" at bounding box center [384, 491] width 21 height 21
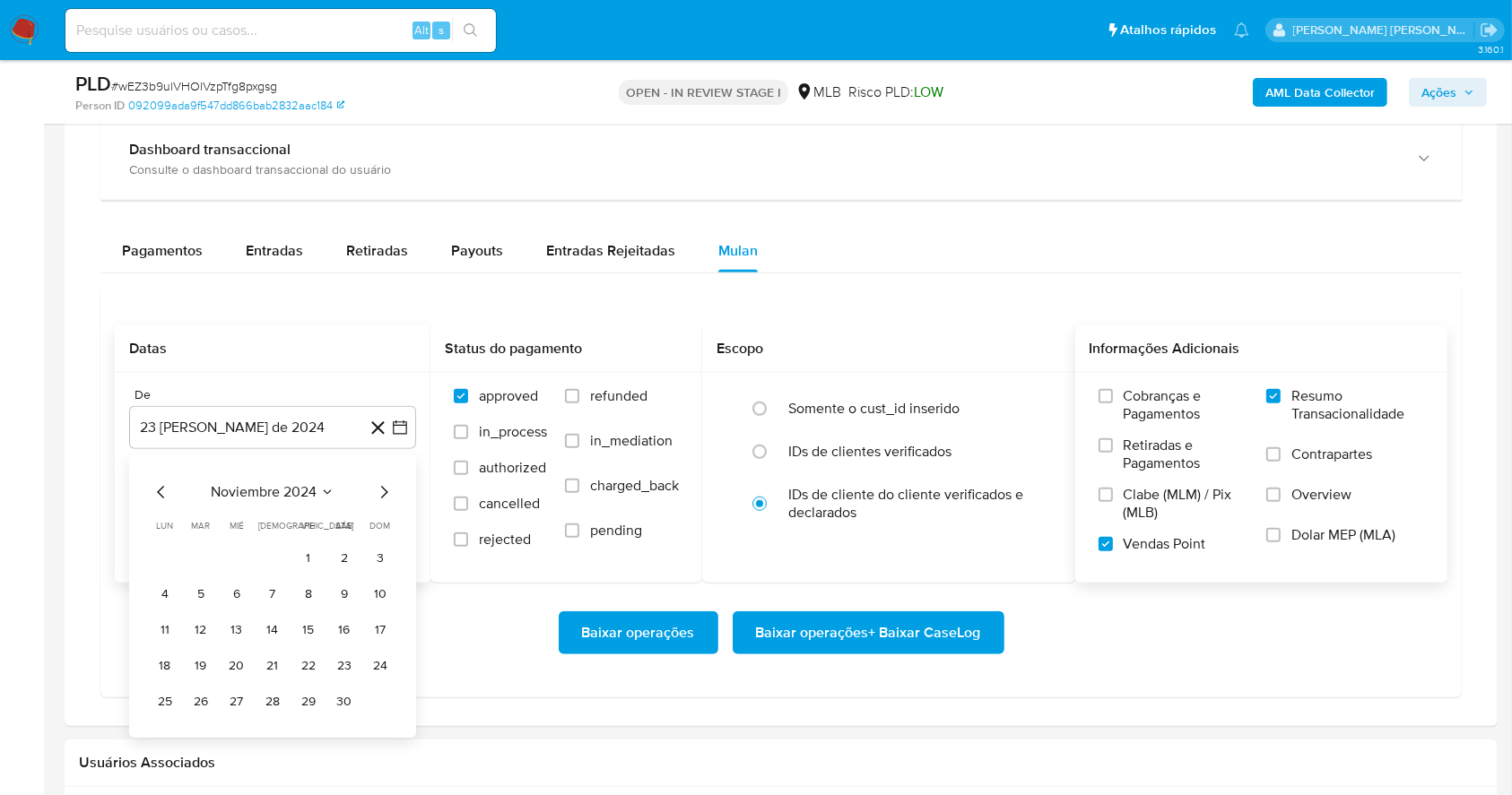
click at [385, 494] on icon "Mes siguiente" at bounding box center [384, 491] width 21 height 21
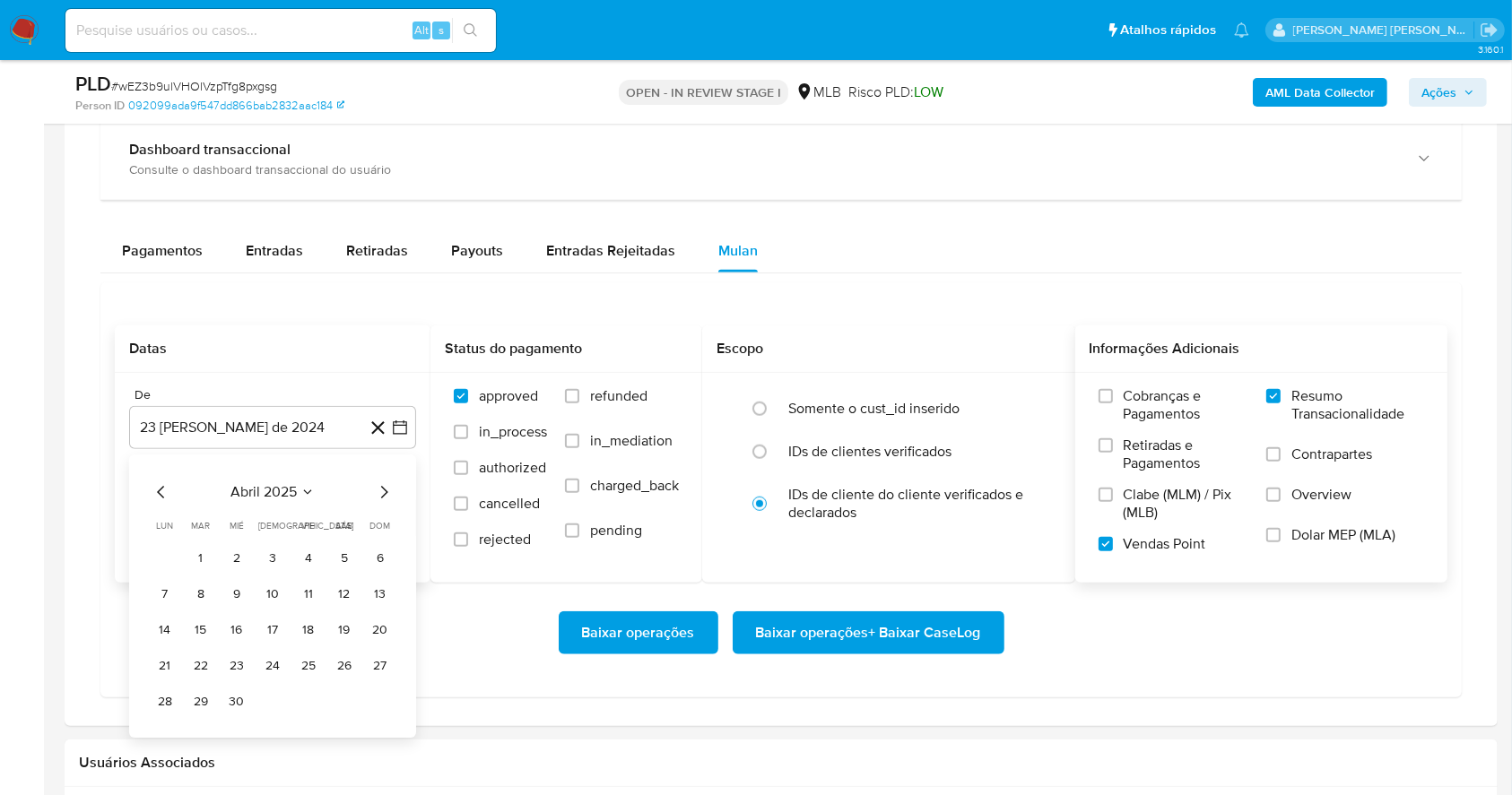
click at [385, 494] on icon "Mes siguiente" at bounding box center [384, 491] width 21 height 21
click at [300, 561] on button "1" at bounding box center [308, 558] width 29 height 29
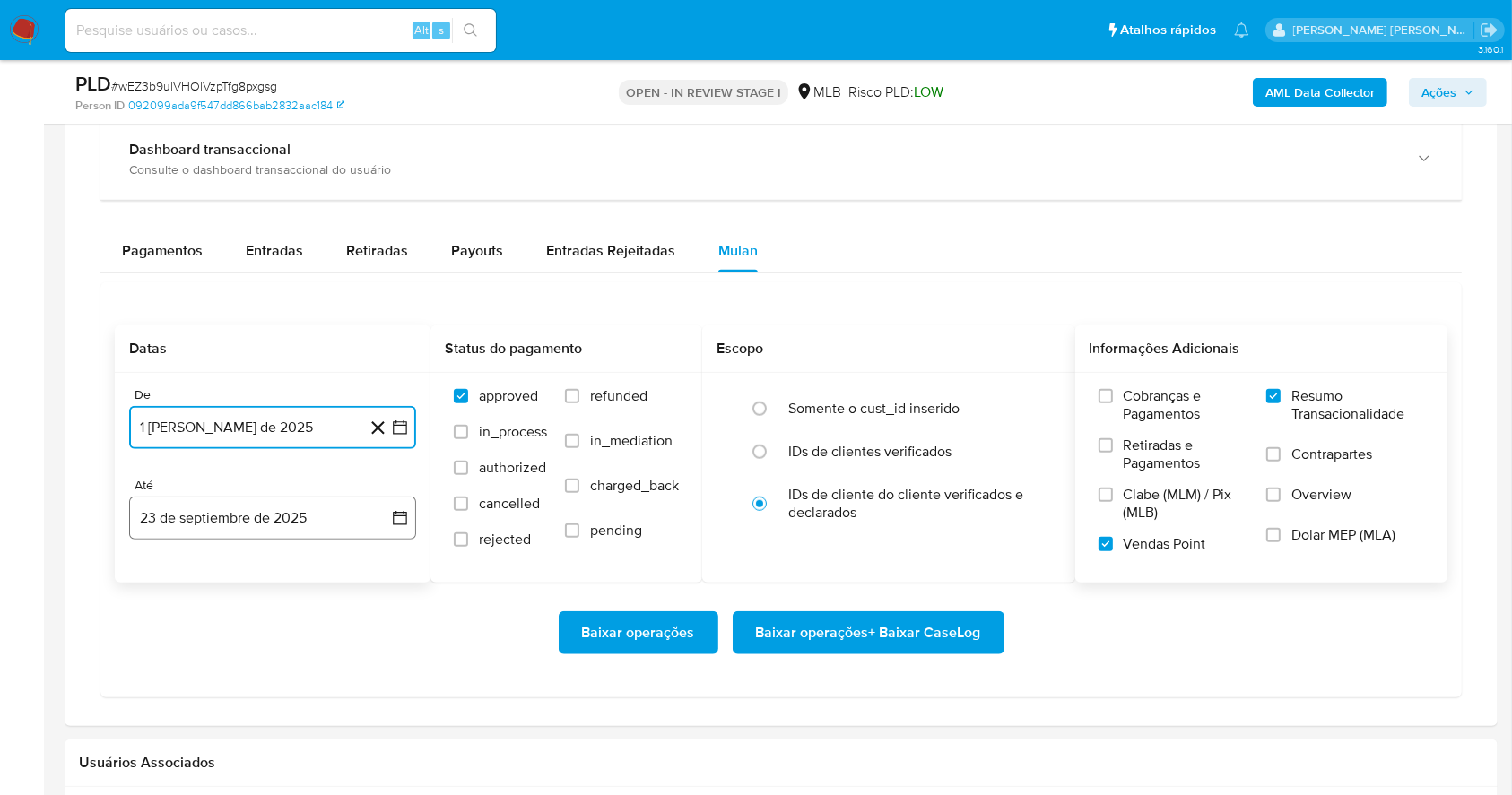
click at [290, 513] on button "23 de septiembre de 2025" at bounding box center [272, 518] width 287 height 43
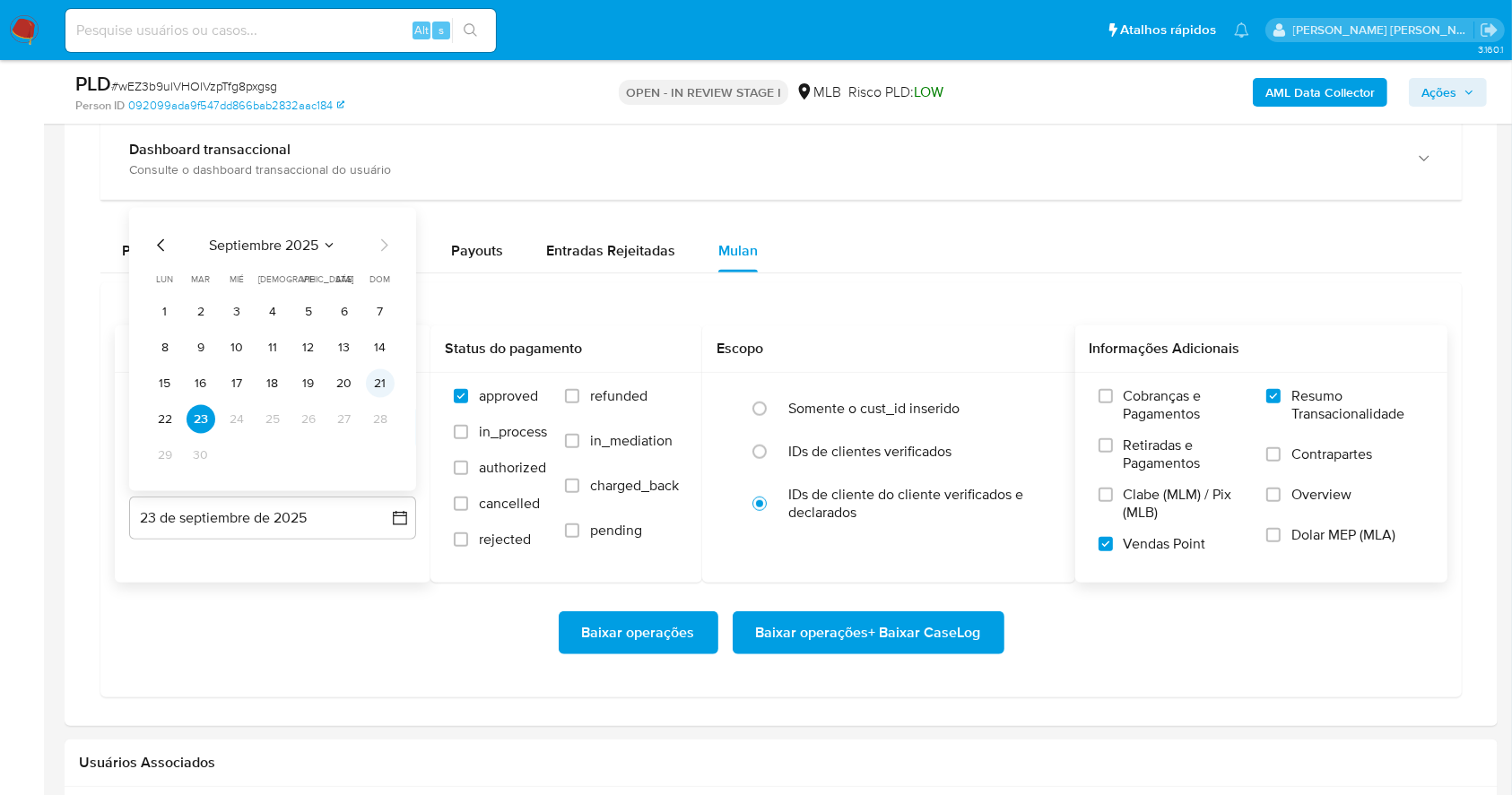
click at [378, 384] on button "21" at bounding box center [380, 384] width 29 height 29
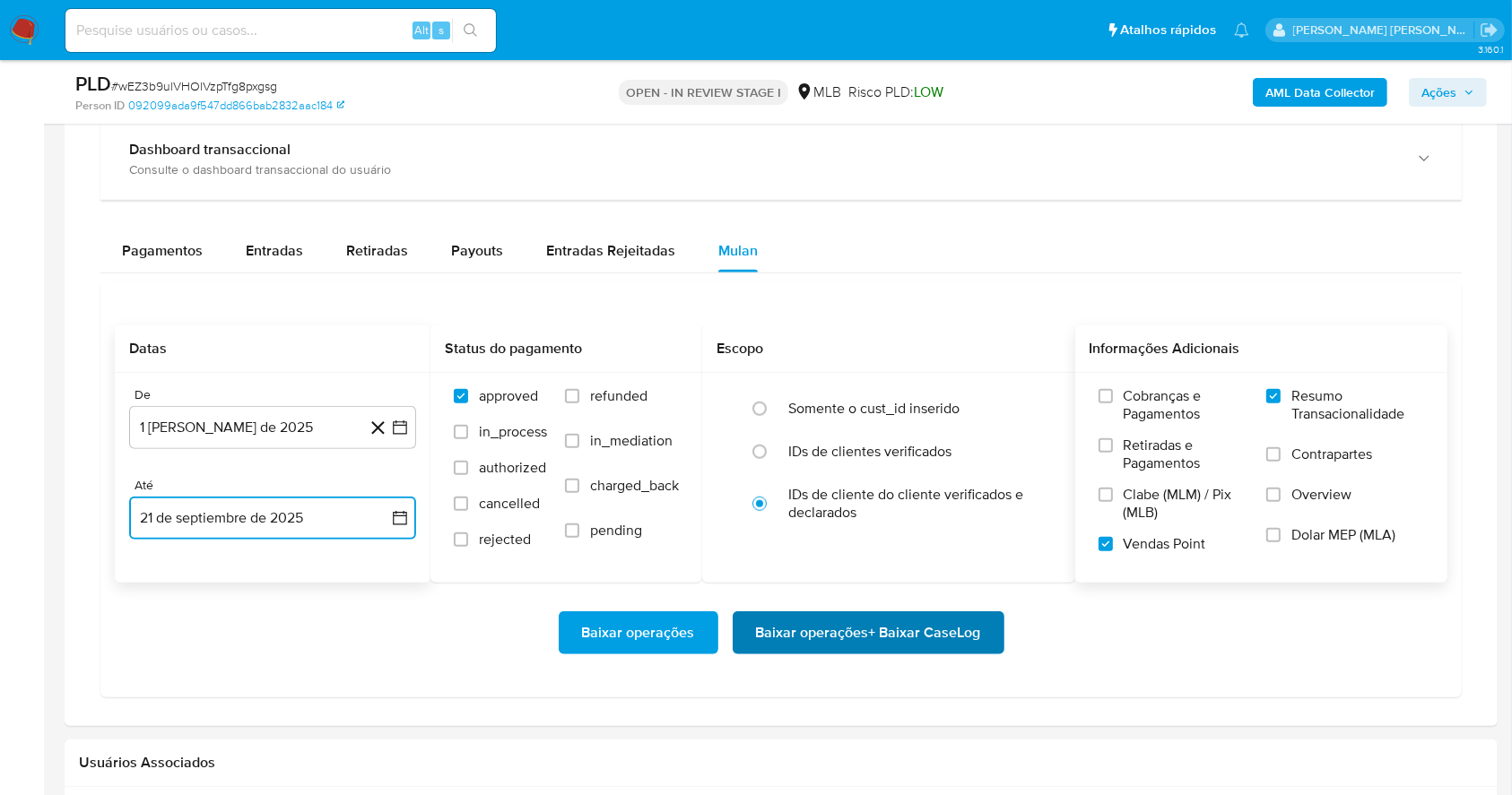
click at [864, 631] on span "Baixar operações + Baixar CaseLog" at bounding box center [868, 632] width 225 height 39
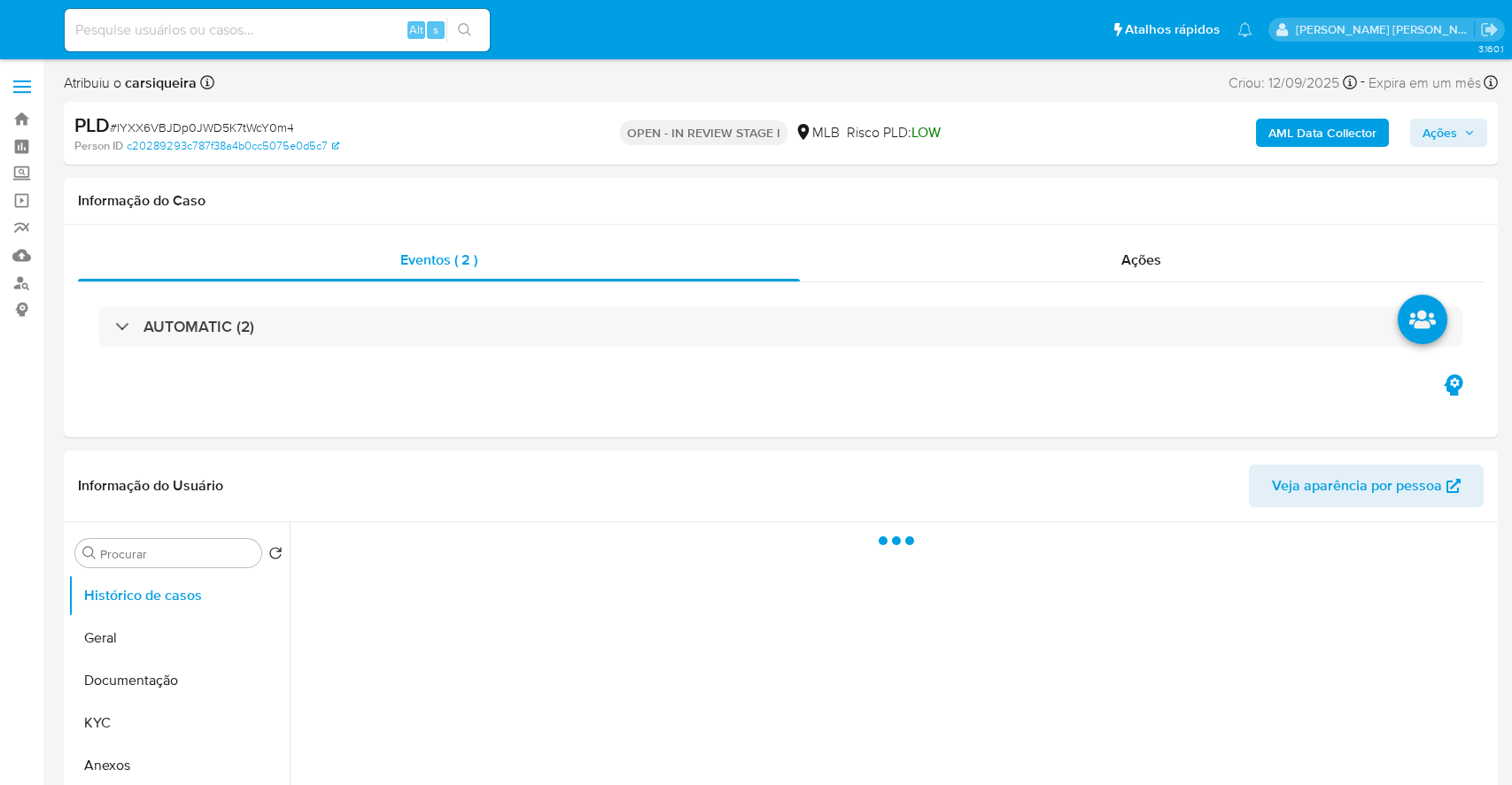
select select "10"
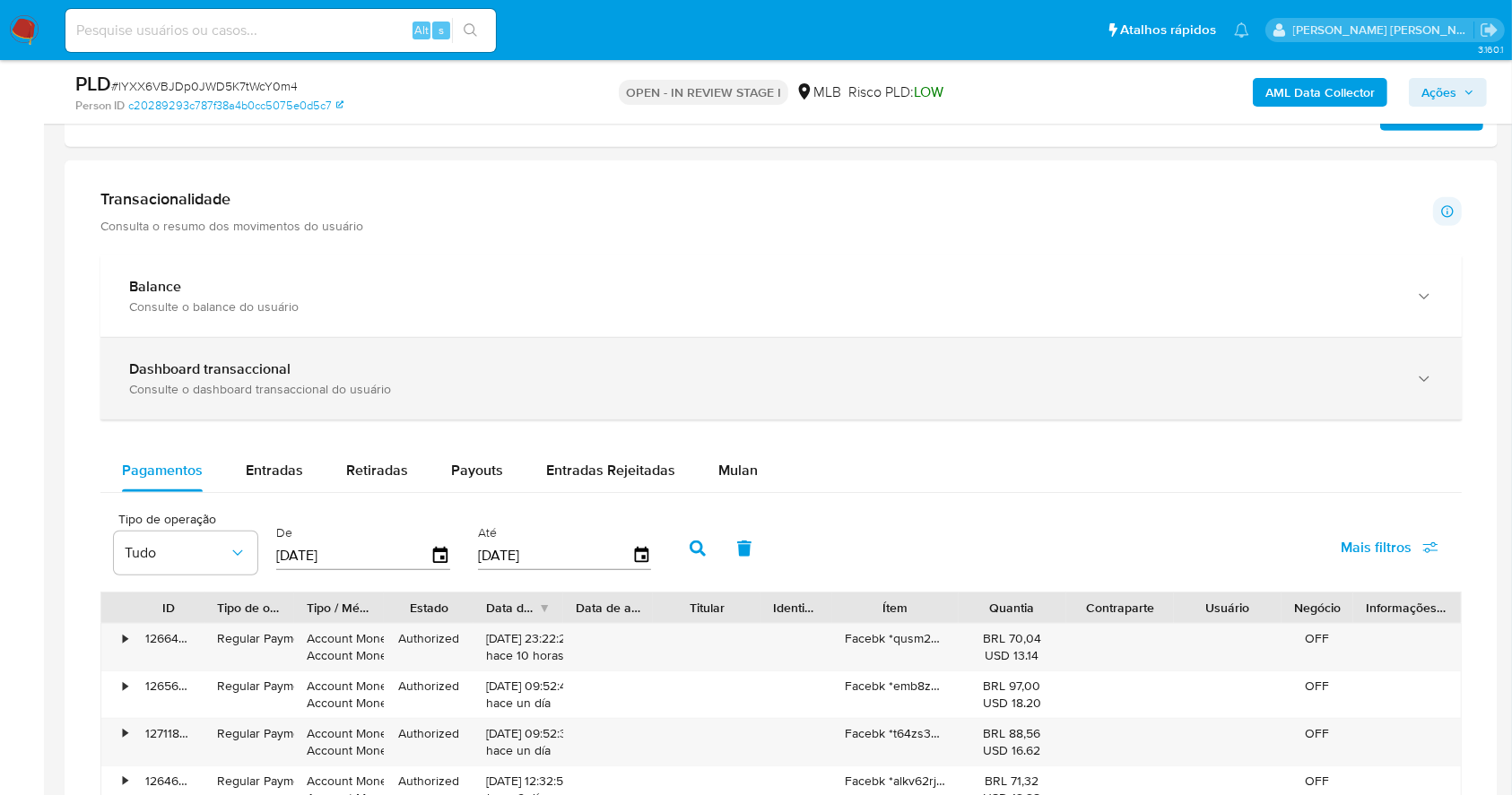
scroll to position [1144, 0]
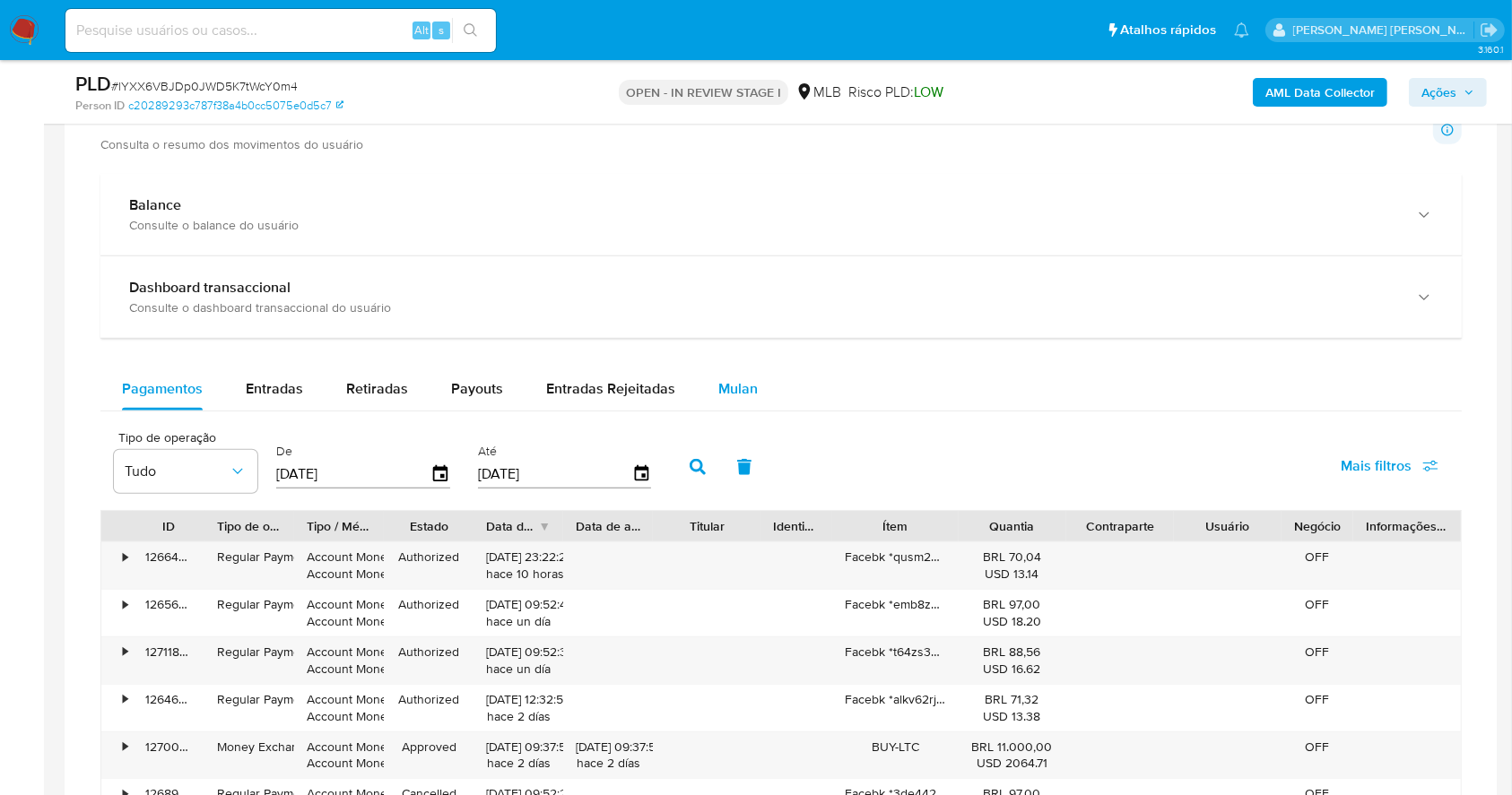
click at [702, 394] on button "Mulan" at bounding box center [737, 389] width 83 height 43
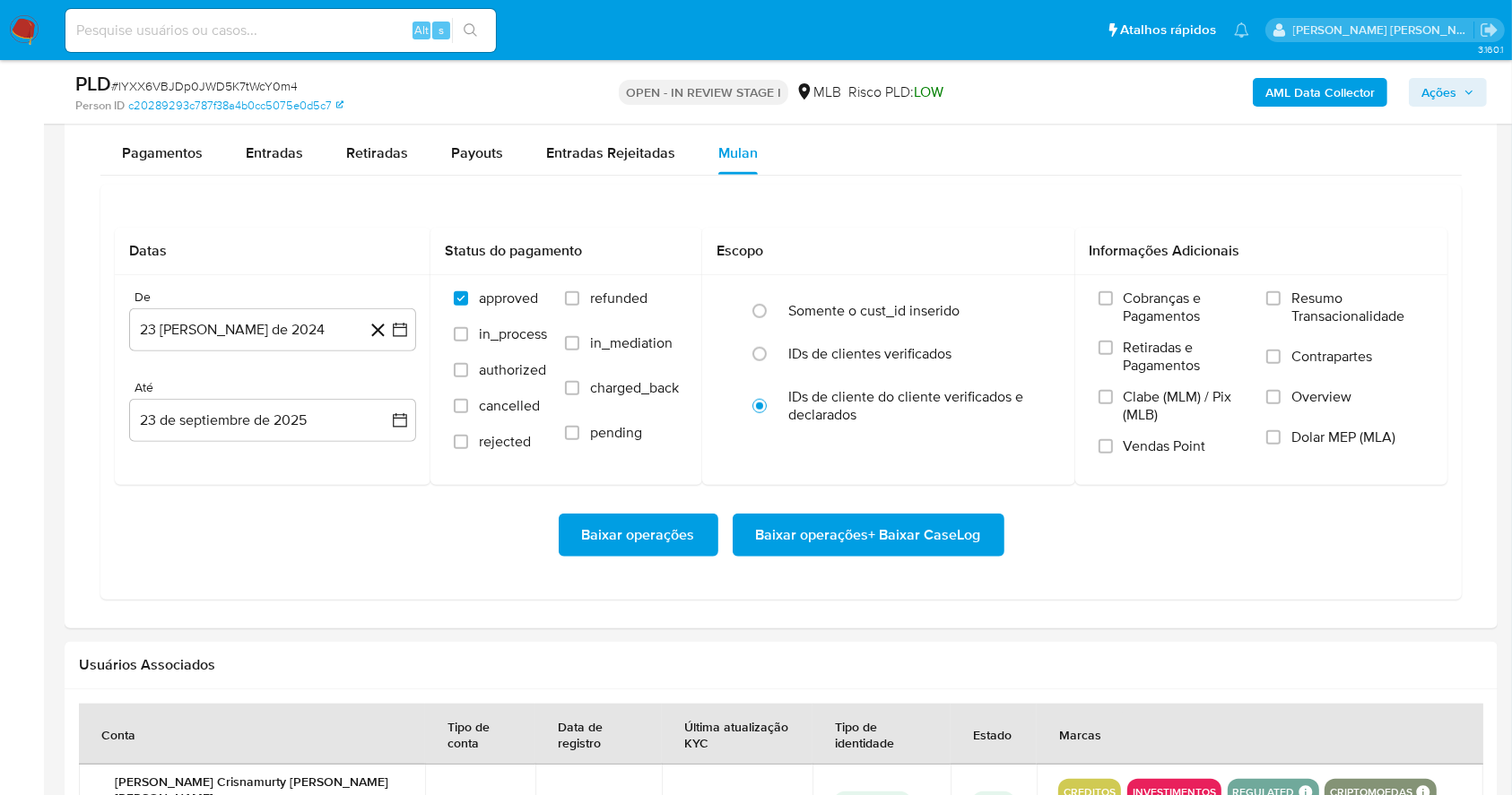
scroll to position [1384, 0]
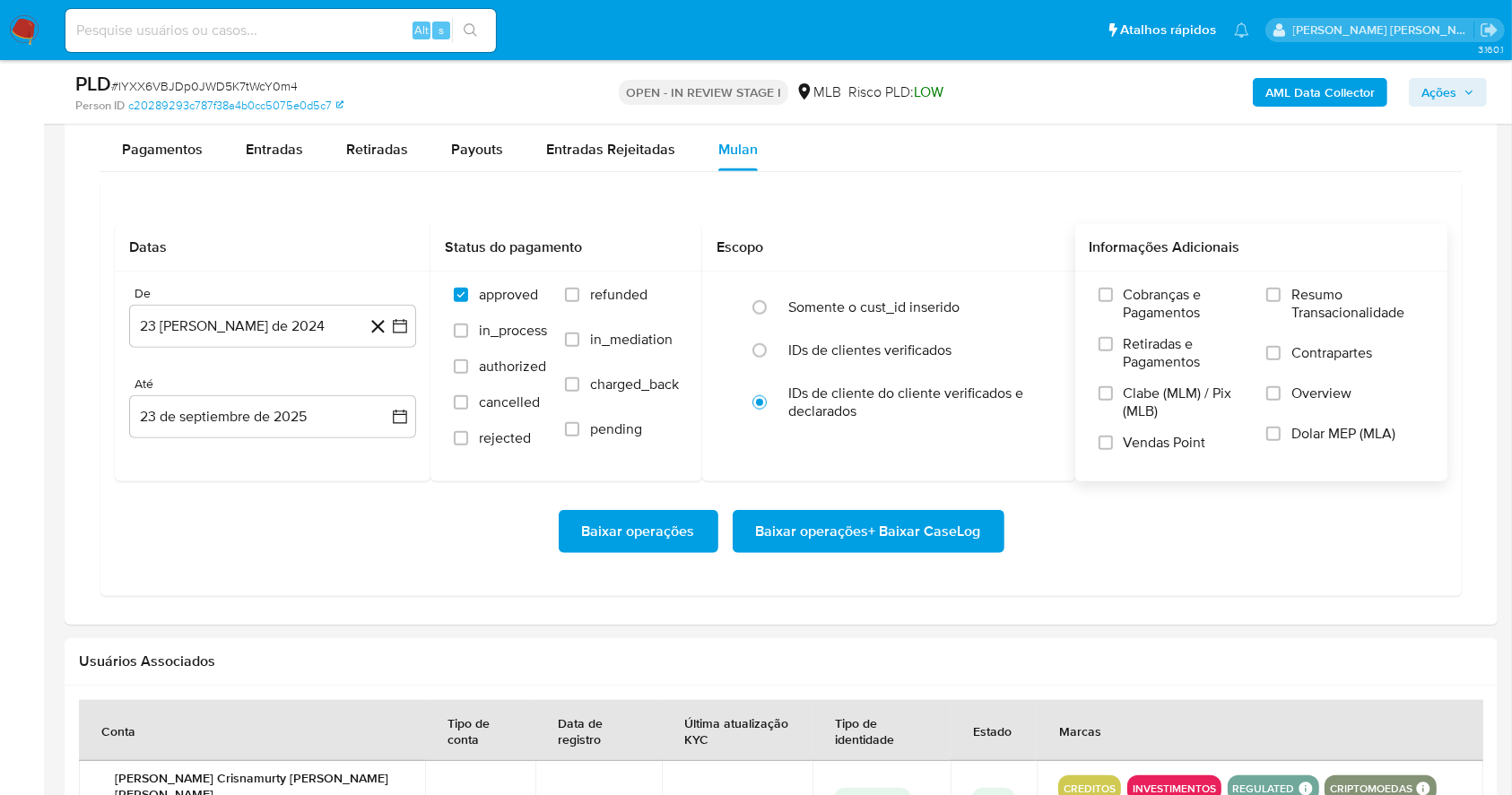
click at [1263, 294] on div "Cobranças e Pagamentos Retiradas e Pagamentos Clabe (MLM) / Pix (MLB) Vendas Po…" at bounding box center [1261, 375] width 345 height 179
click at [1271, 295] on input "Resumo Transacionalidade" at bounding box center [1272, 294] width 14 height 14
click at [1103, 452] on label "Vendas Point" at bounding box center [1174, 450] width 150 height 32
click at [1103, 450] on input "Vendas Point" at bounding box center [1105, 442] width 14 height 14
click at [401, 319] on icon "button" at bounding box center [399, 326] width 18 height 18
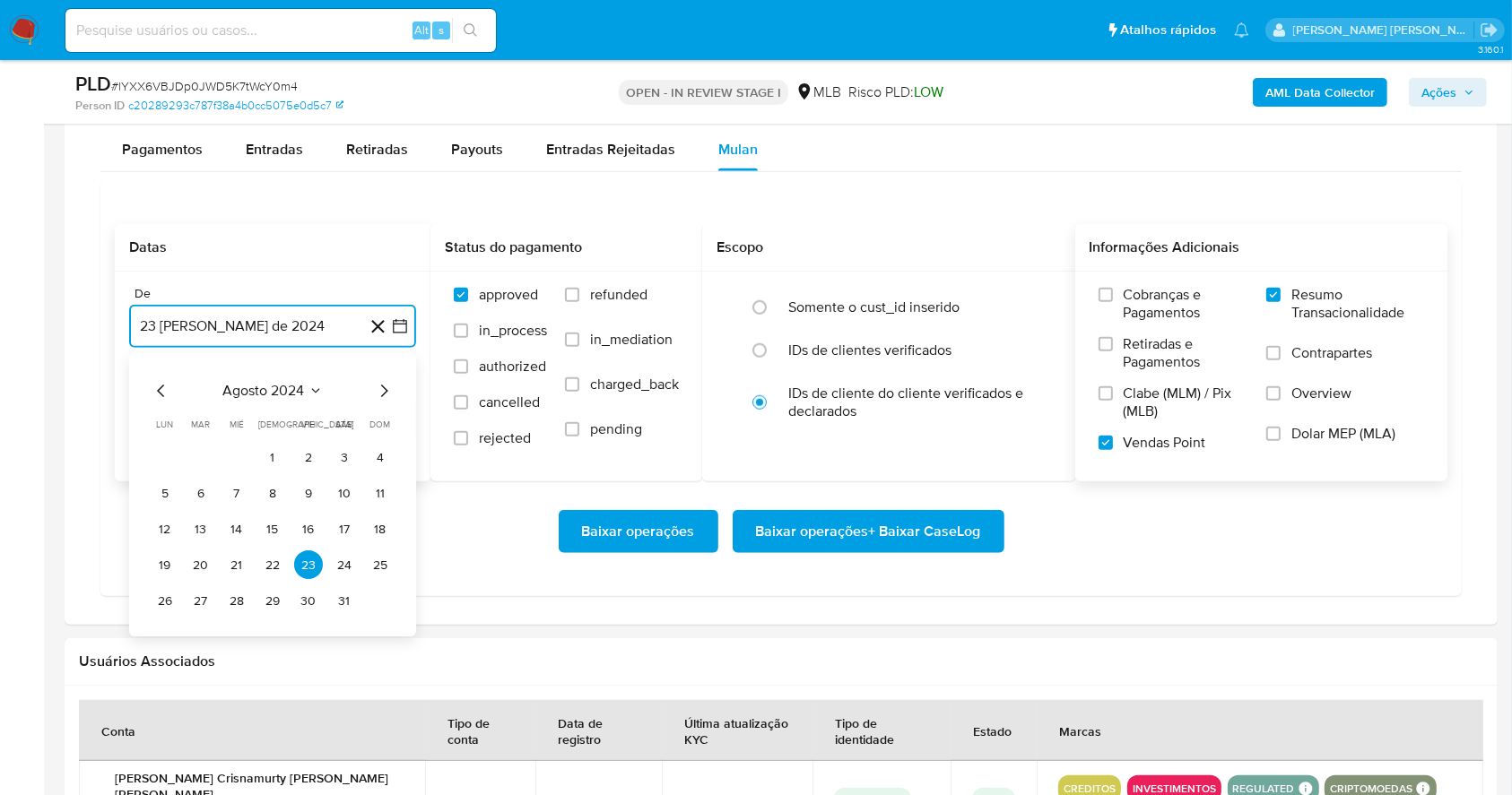
click at [378, 385] on icon "Mes siguiente" at bounding box center [384, 391] width 21 height 21
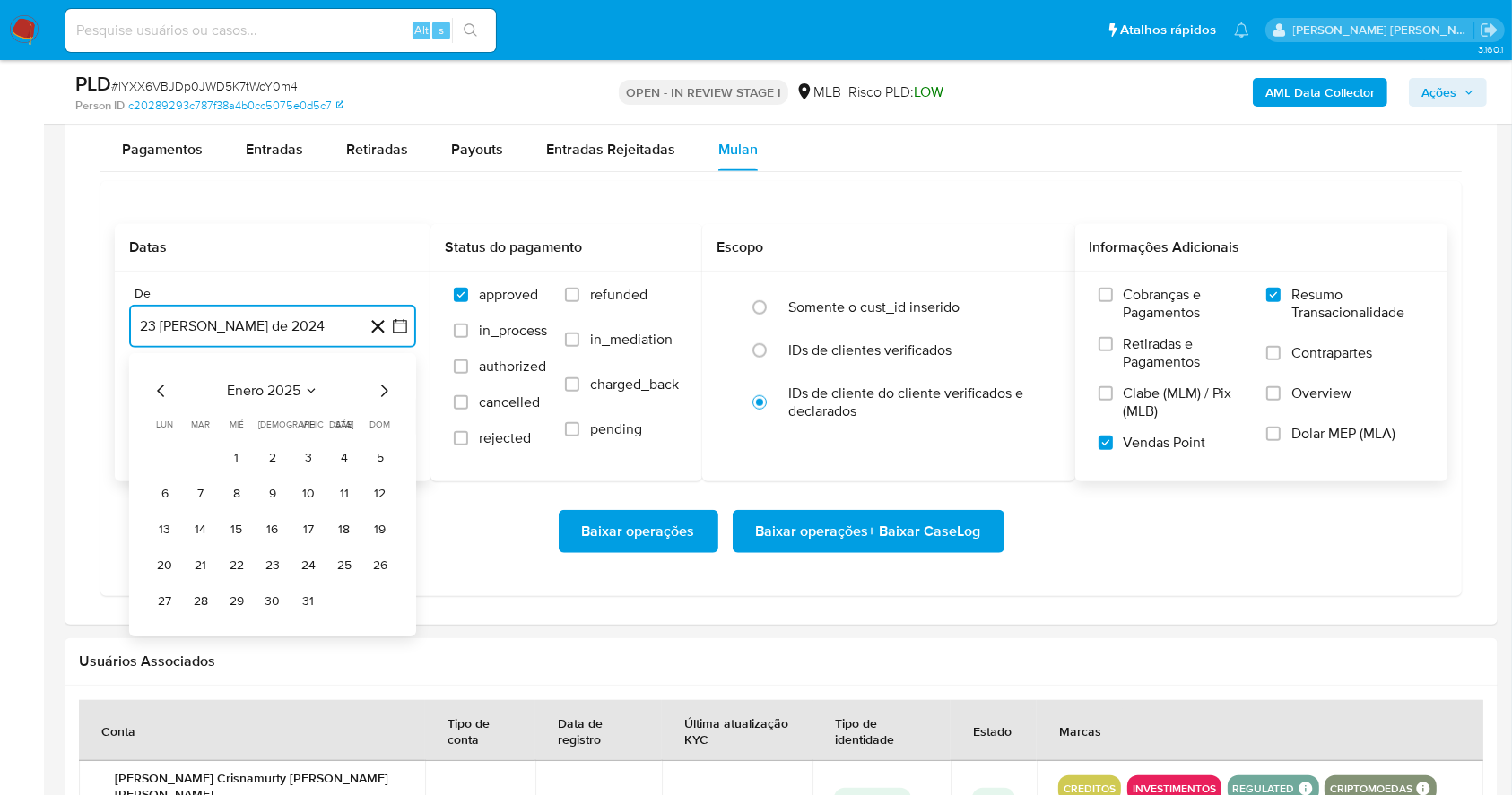
click at [378, 385] on icon "Mes siguiente" at bounding box center [384, 391] width 21 height 21
click at [377, 386] on icon "Mes siguiente" at bounding box center [384, 391] width 21 height 21
click at [376, 386] on icon "Mes siguiente" at bounding box center [384, 391] width 21 height 21
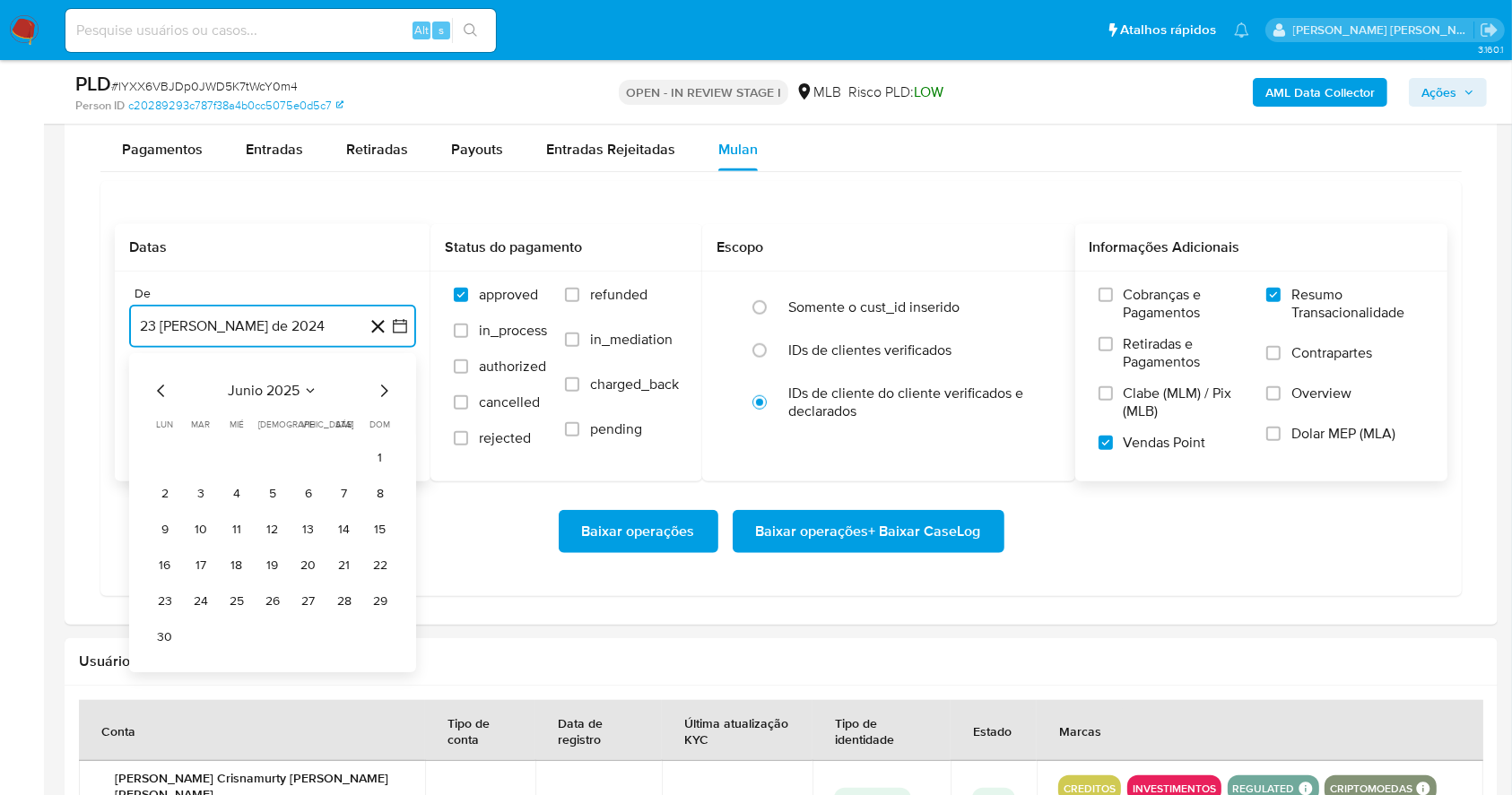
click at [376, 386] on icon "Mes siguiente" at bounding box center [384, 391] width 21 height 21
click at [307, 450] on button "1" at bounding box center [308, 458] width 29 height 29
click at [293, 399] on button "23 de septiembre de 2025" at bounding box center [272, 417] width 287 height 43
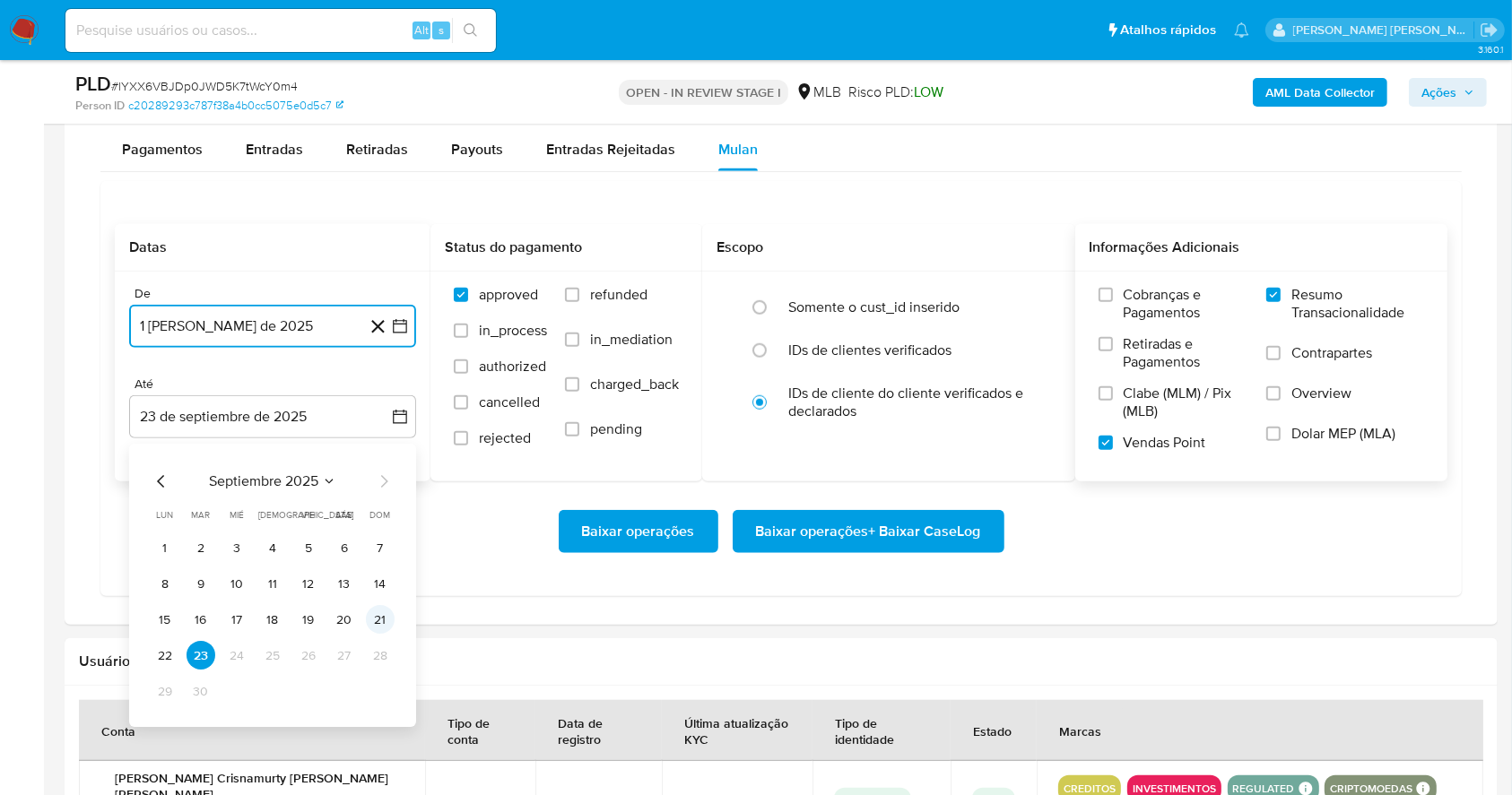
click at [375, 624] on button "21" at bounding box center [380, 620] width 29 height 29
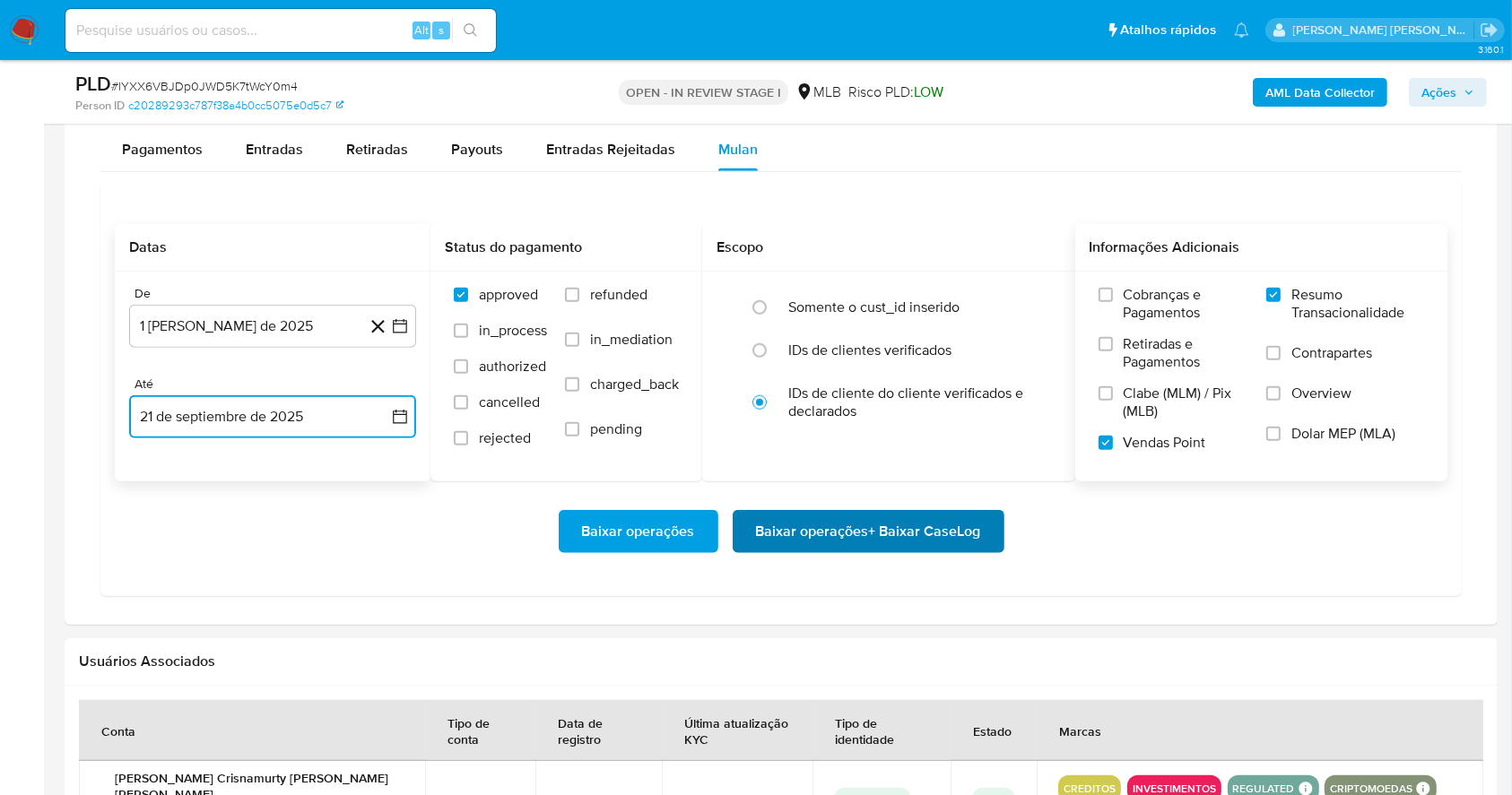
click at [832, 527] on span "Baixar operações + Baixar CaseLog" at bounding box center [868, 531] width 225 height 39
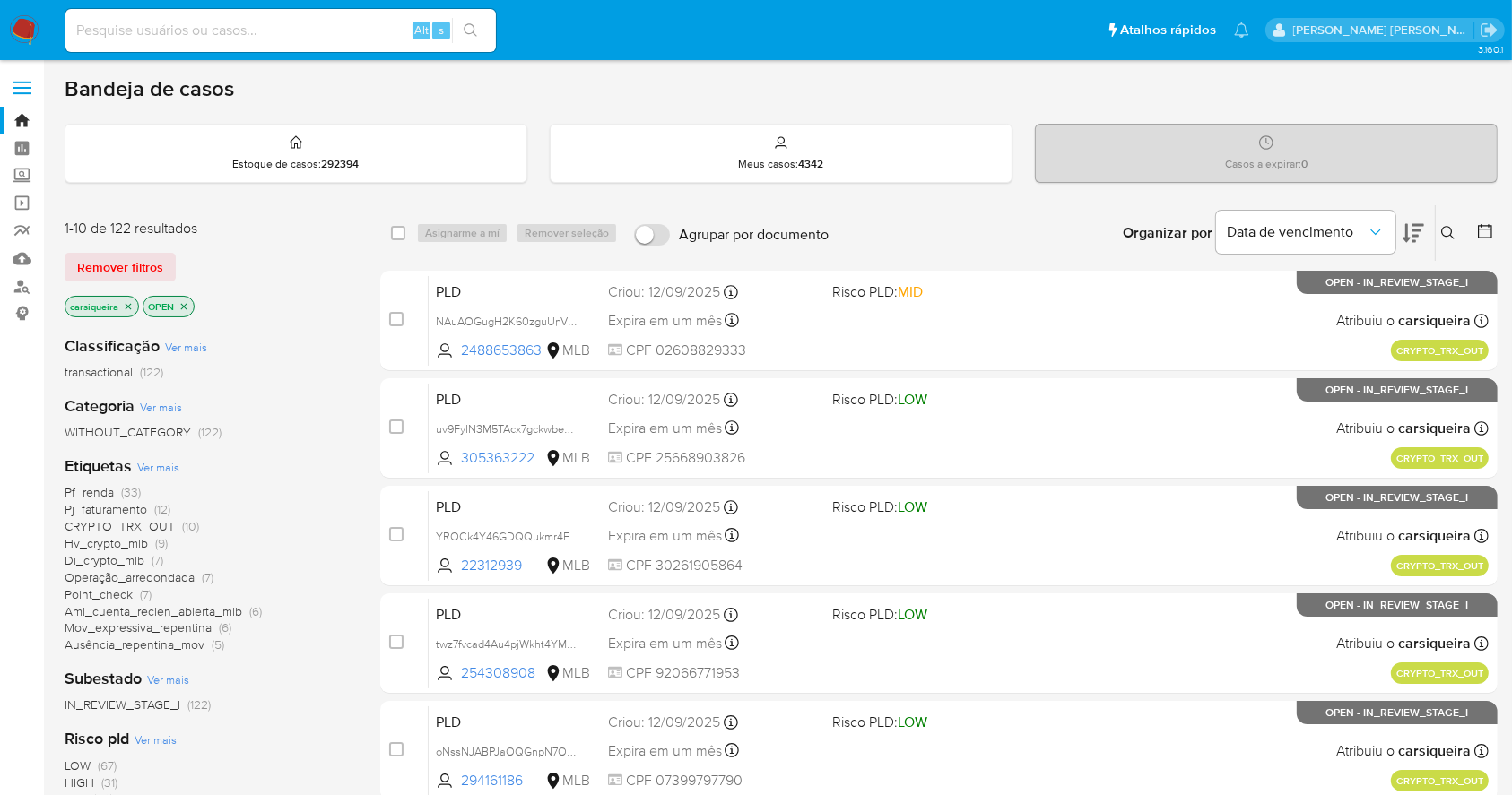
click at [179, 576] on span "Operação_arredondada" at bounding box center [130, 577] width 130 height 18
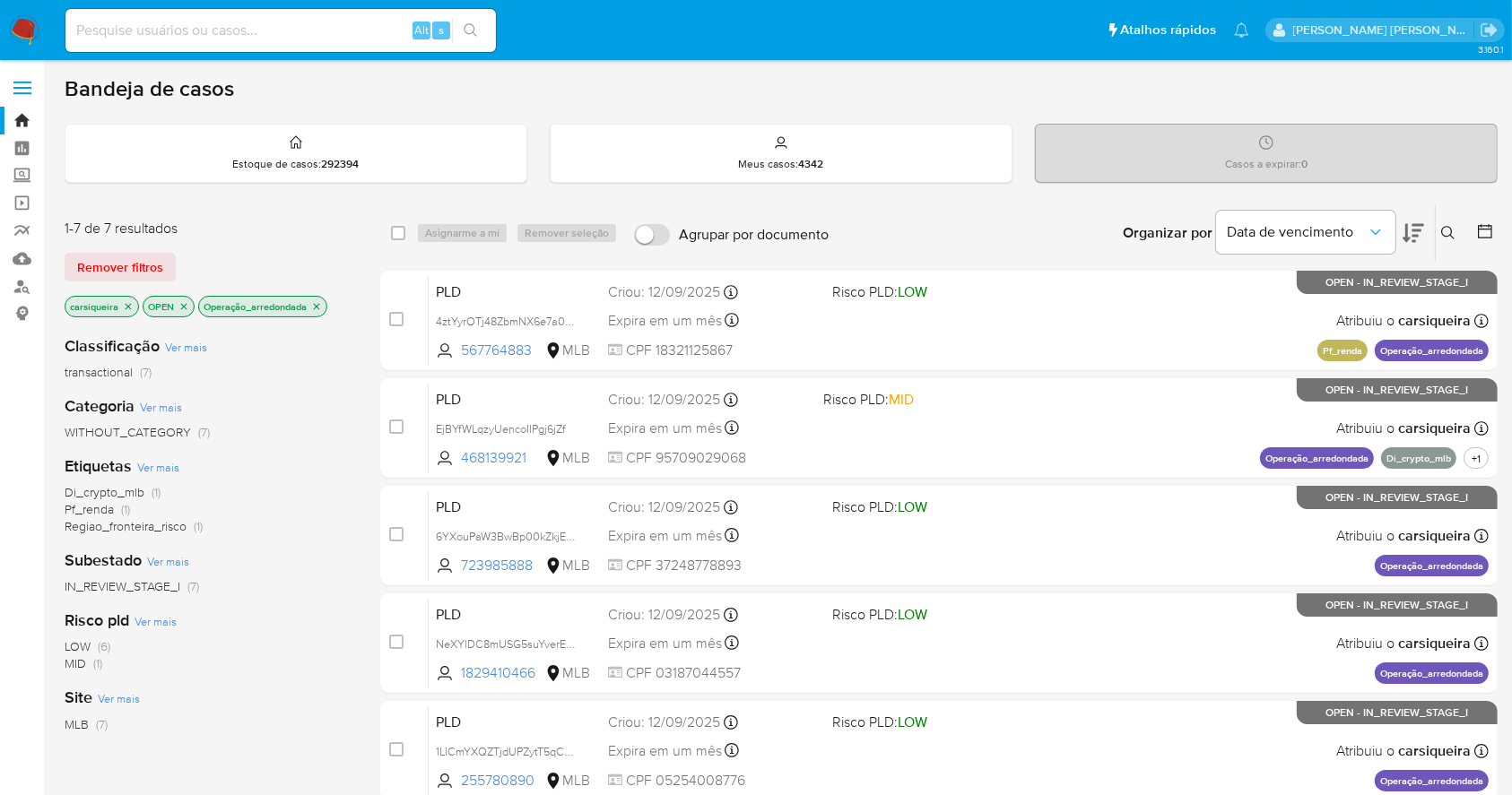
click at [317, 305] on icon "close-filter" at bounding box center [317, 306] width 11 height 11
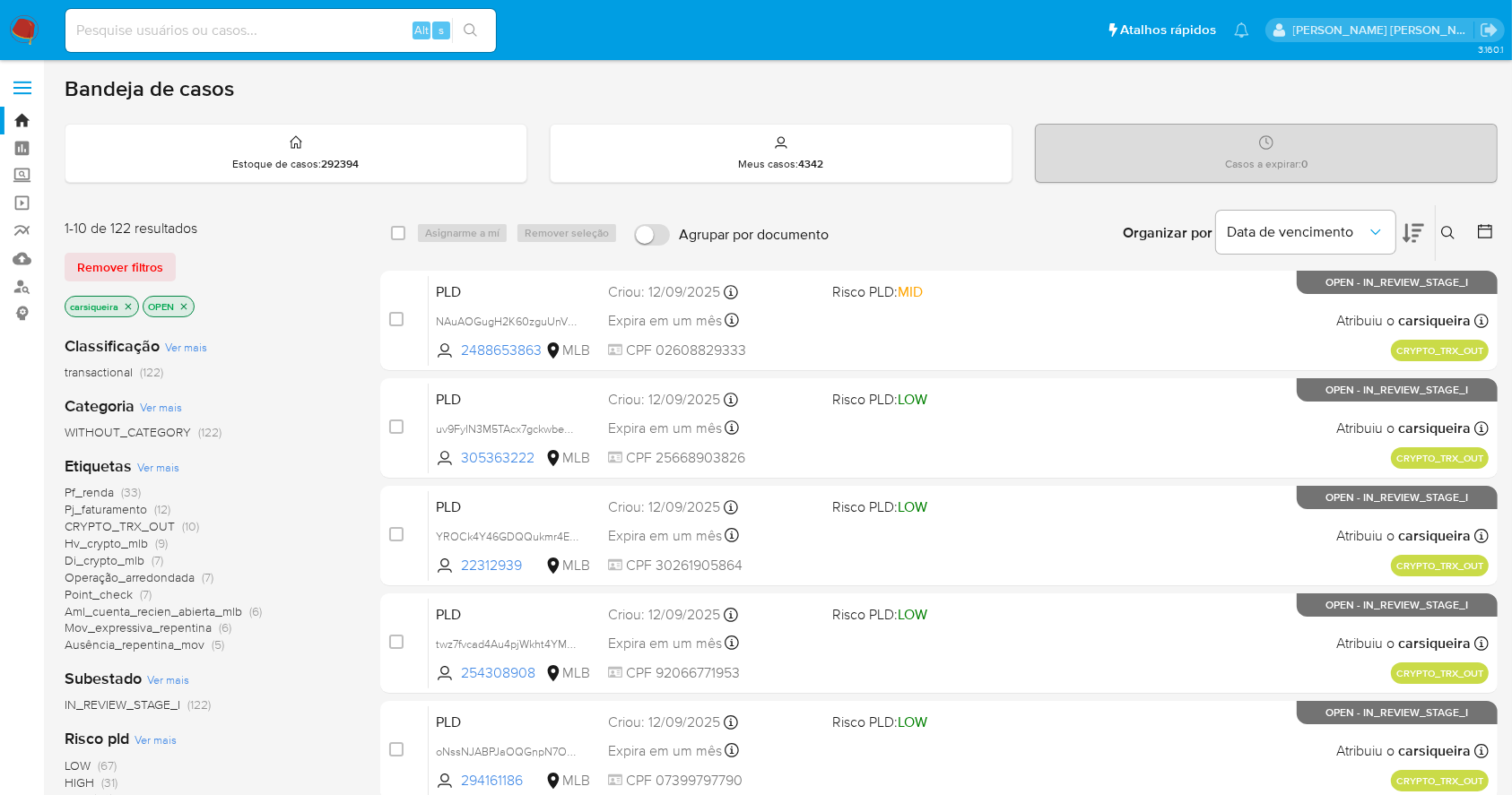
click at [176, 39] on input at bounding box center [280, 30] width 430 height 23
paste input "5s9mSzPy0ddRI6RLn8MSU2SS"
type input "5s9mSzPy0ddRI6RLn8MSU2SS"
click at [461, 25] on button "search-icon" at bounding box center [471, 30] width 37 height 25
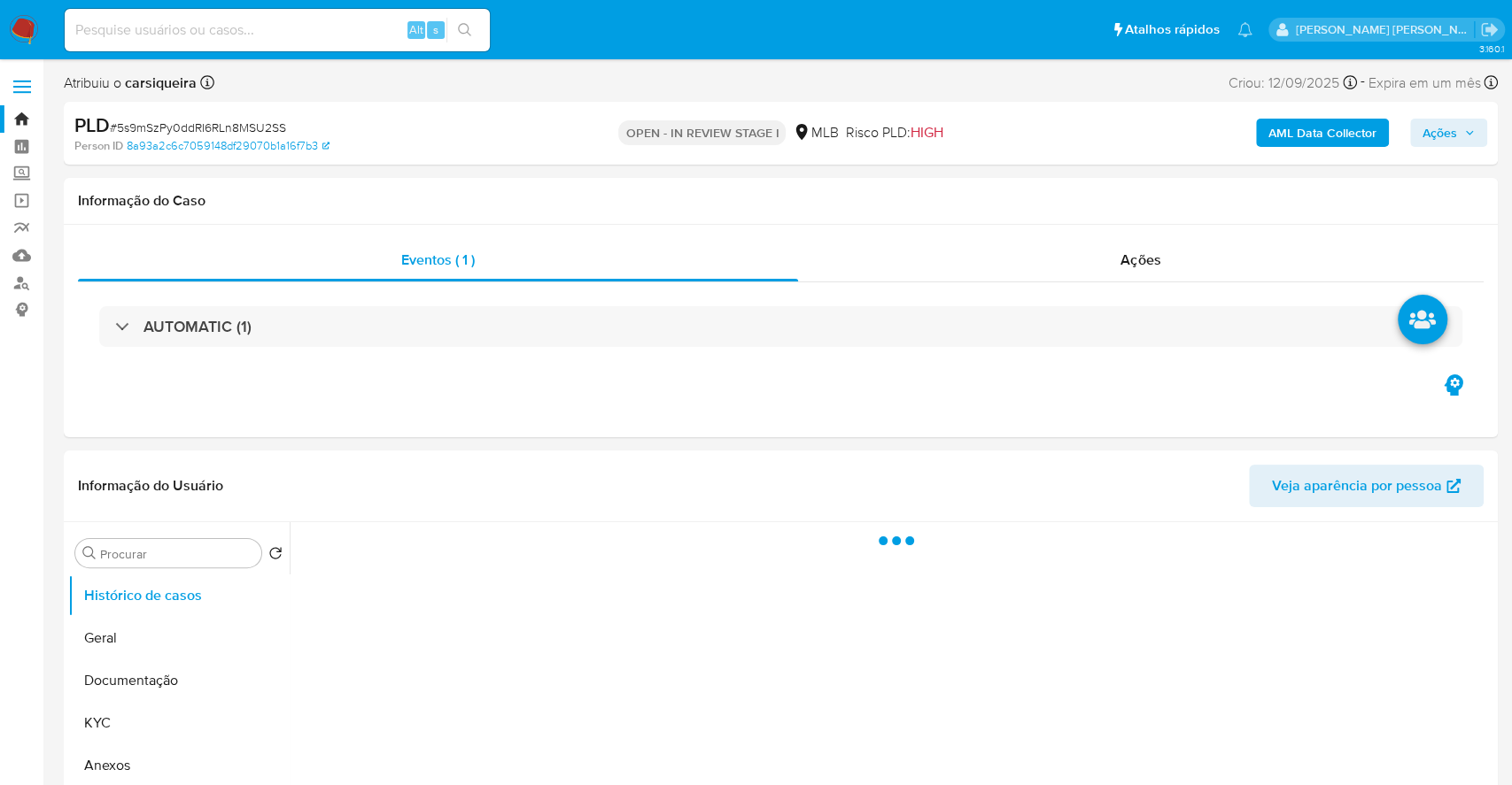
select select "10"
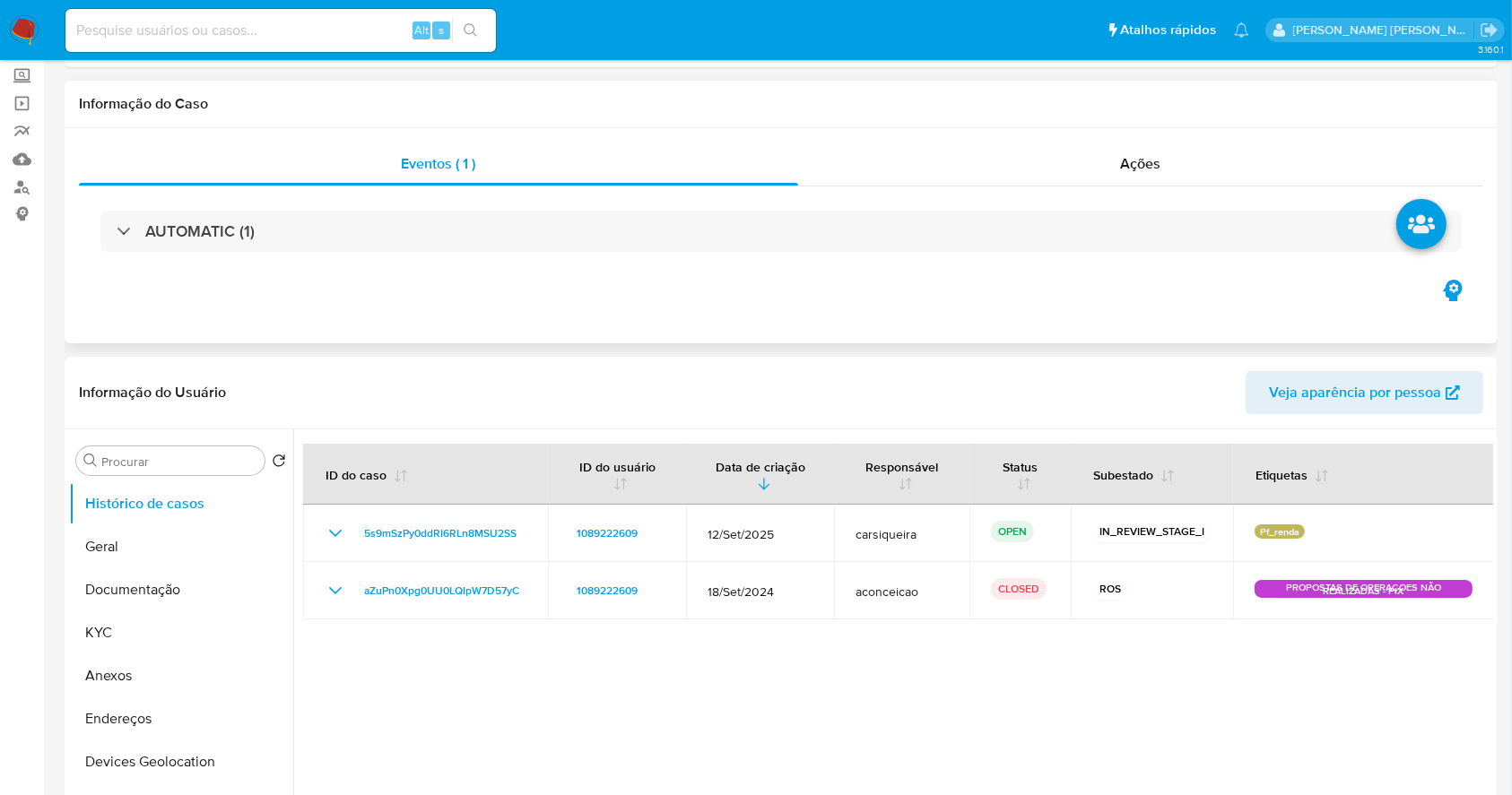
scroll to position [239, 0]
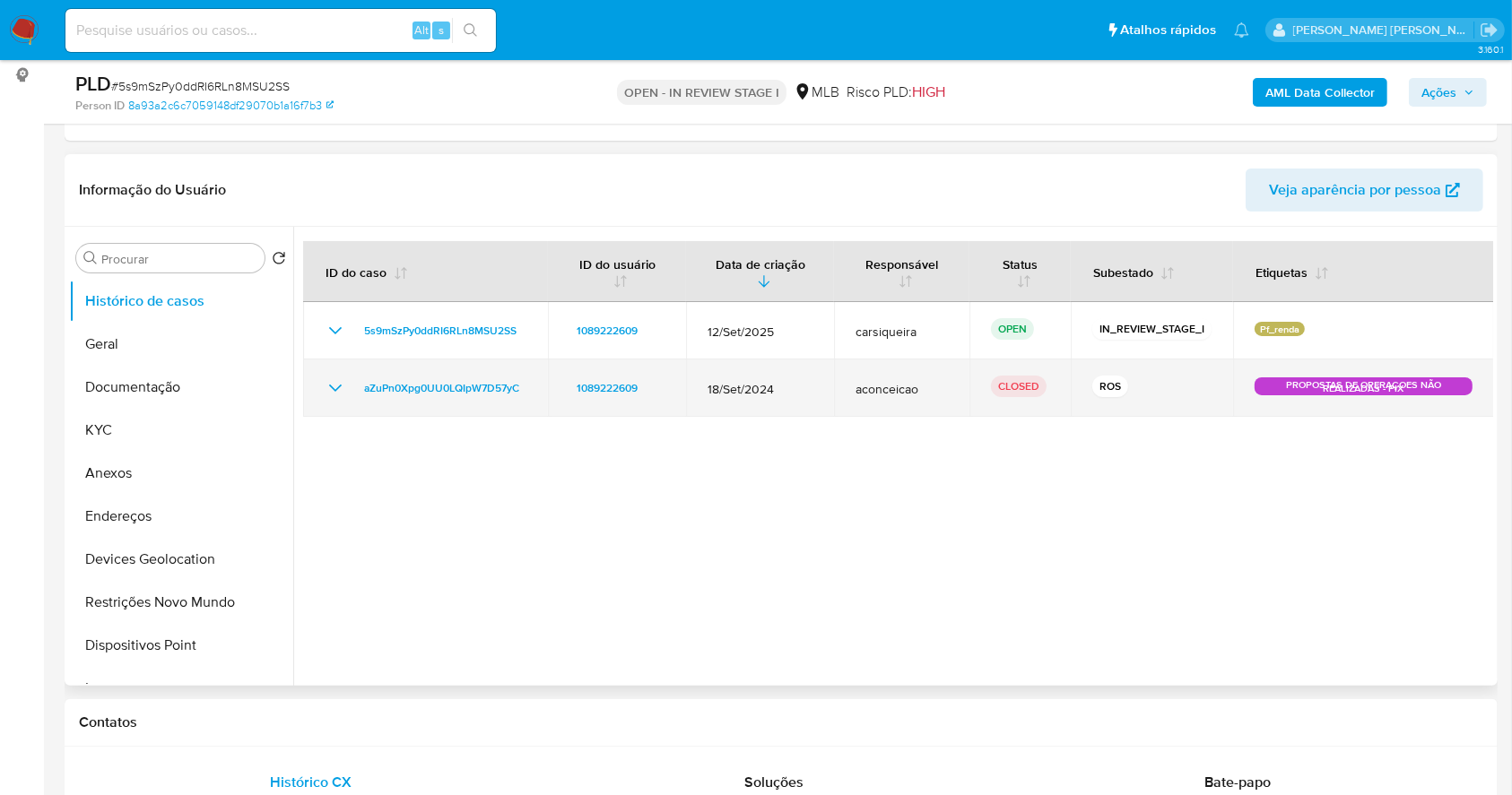
click at [323, 386] on td "aZuPn0Xpg0UU0LQIpW7D57yC" at bounding box center [425, 388] width 245 height 58
click at [334, 384] on icon "Mostrar/Ocultar" at bounding box center [334, 387] width 21 height 21
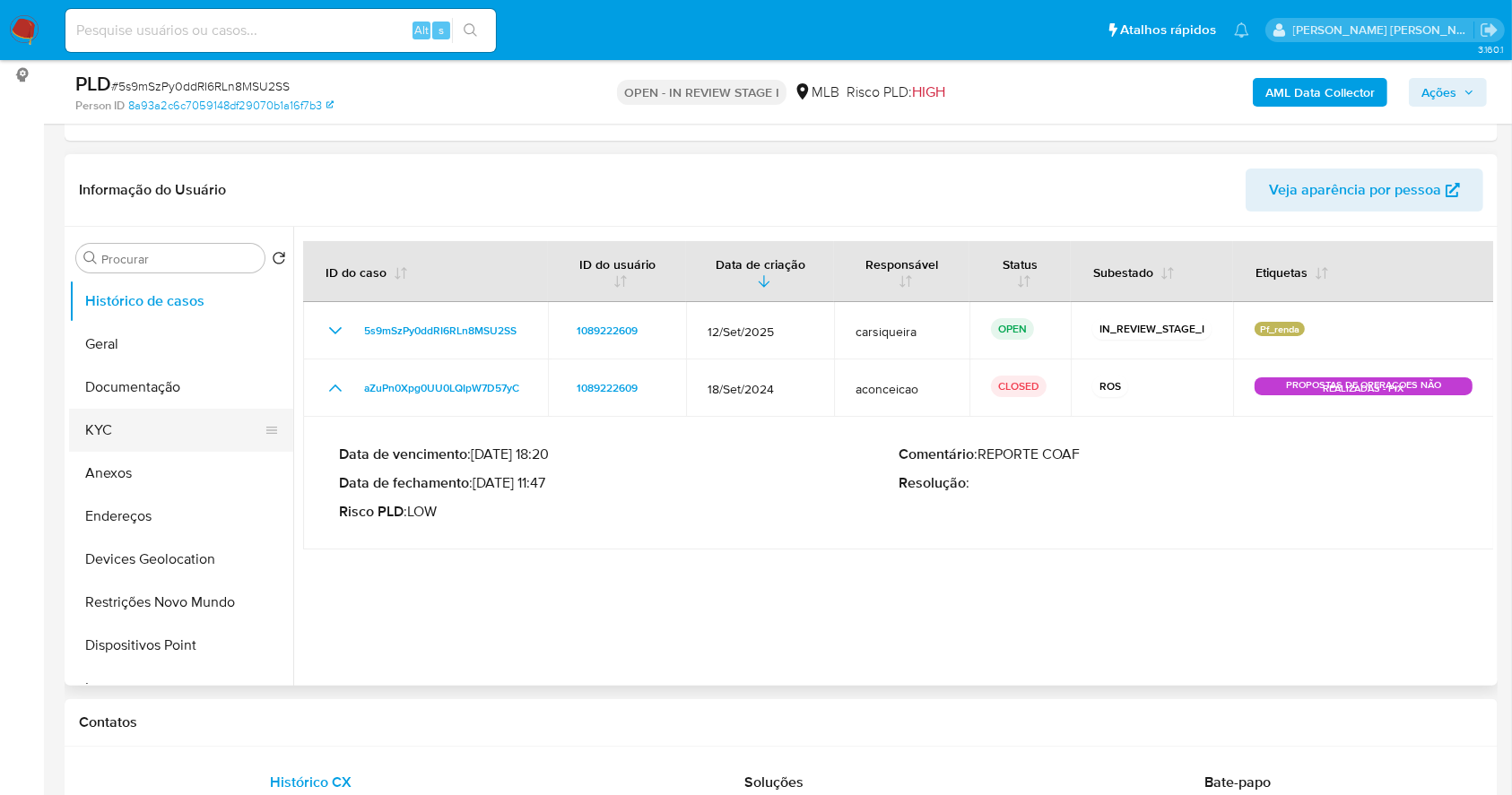
click at [139, 435] on button "KYC" at bounding box center [174, 430] width 210 height 43
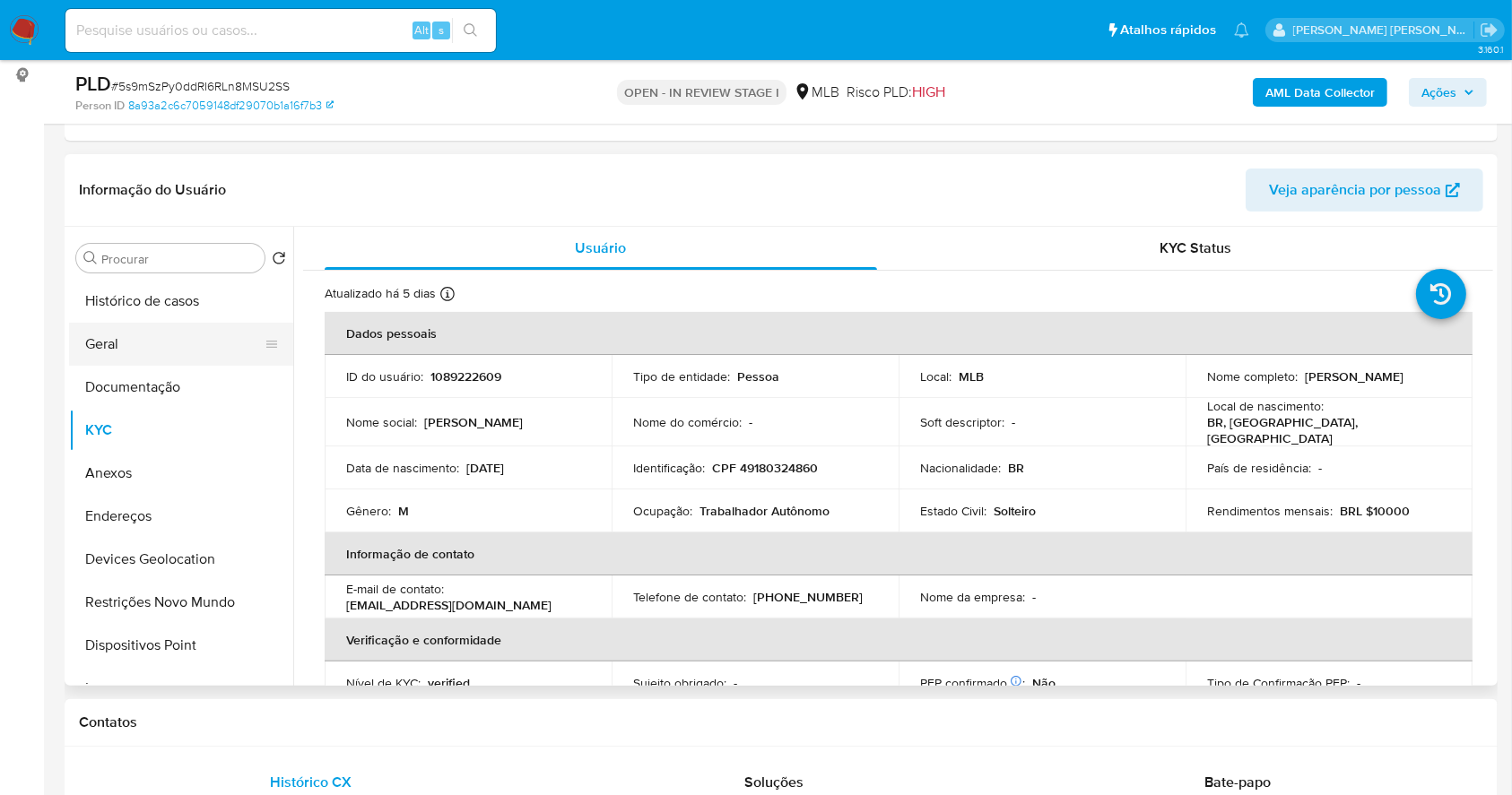
click at [116, 335] on button "Geral" at bounding box center [174, 345] width 210 height 43
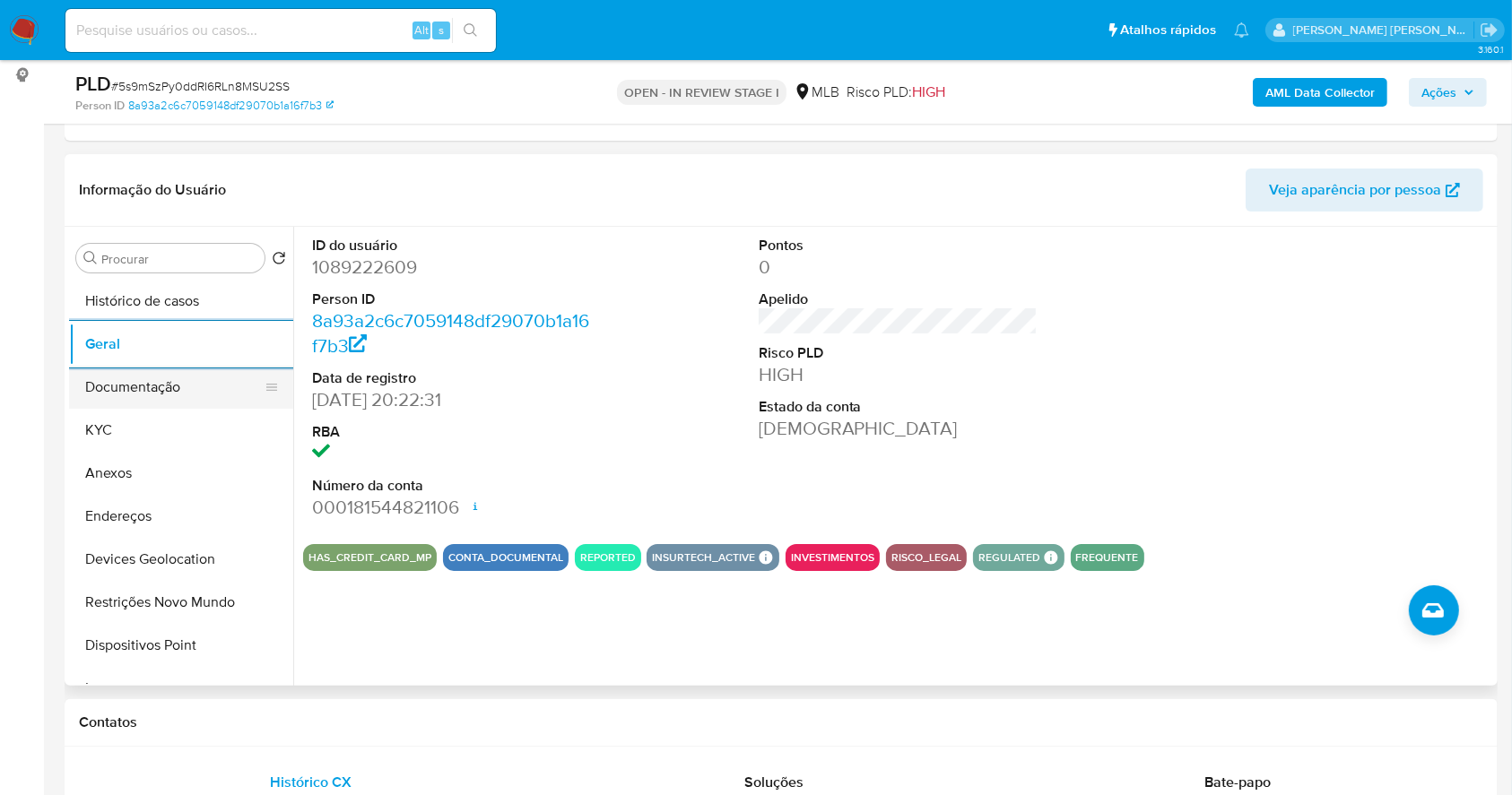
click at [238, 384] on button "Documentação" at bounding box center [174, 387] width 210 height 43
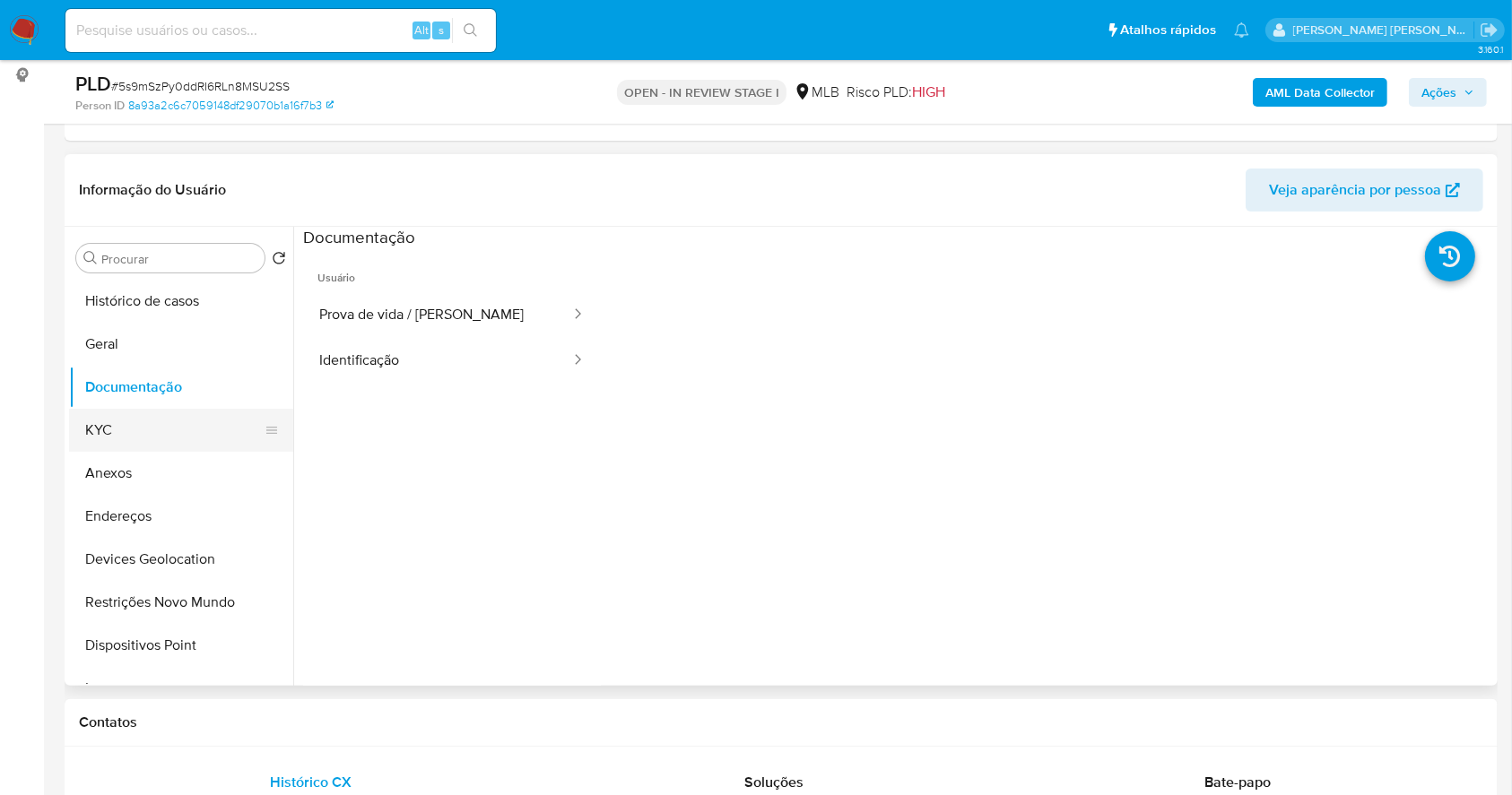
click at [131, 424] on button "KYC" at bounding box center [174, 430] width 210 height 43
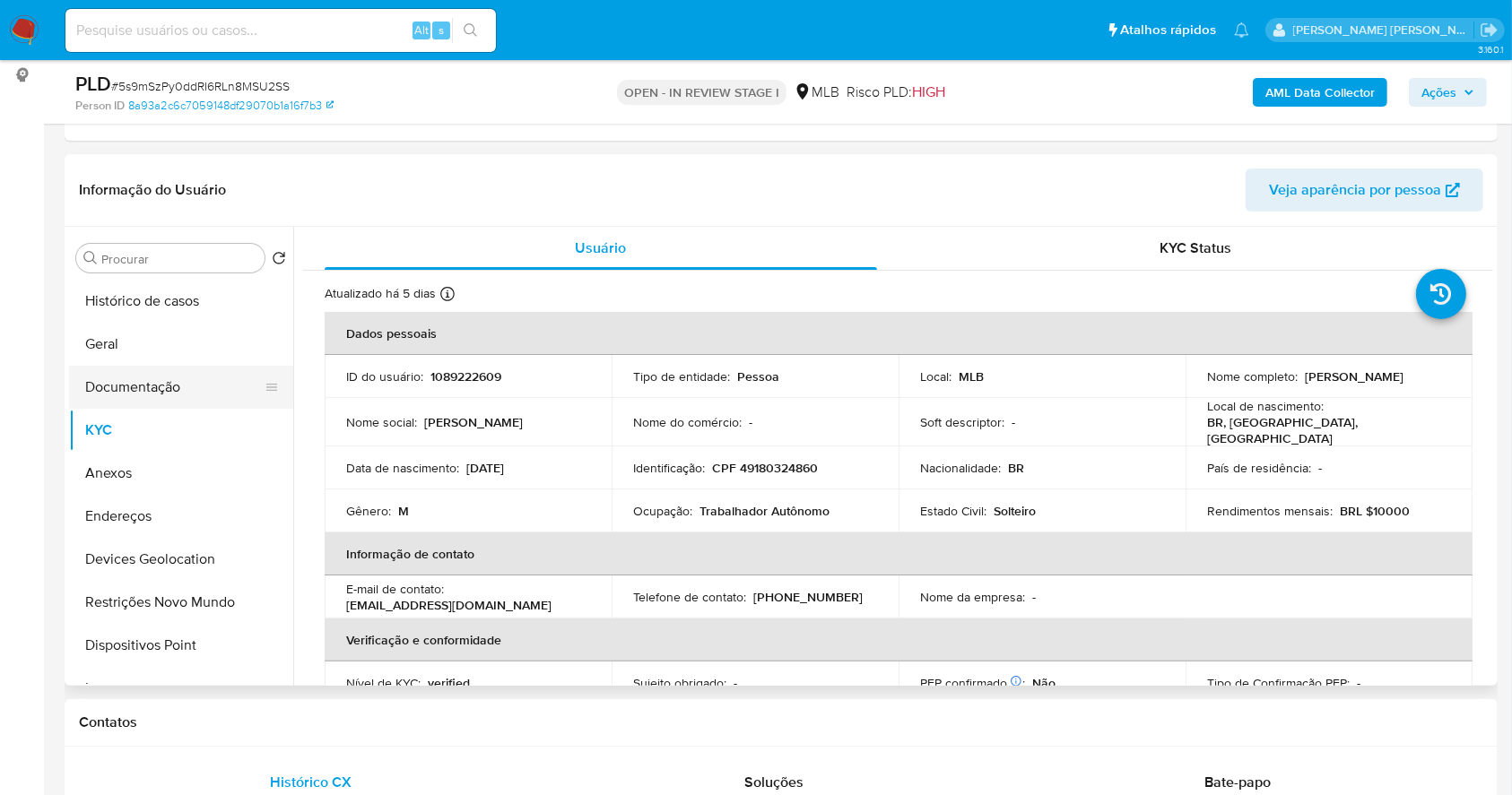
click at [182, 375] on button "Documentação" at bounding box center [174, 387] width 210 height 43
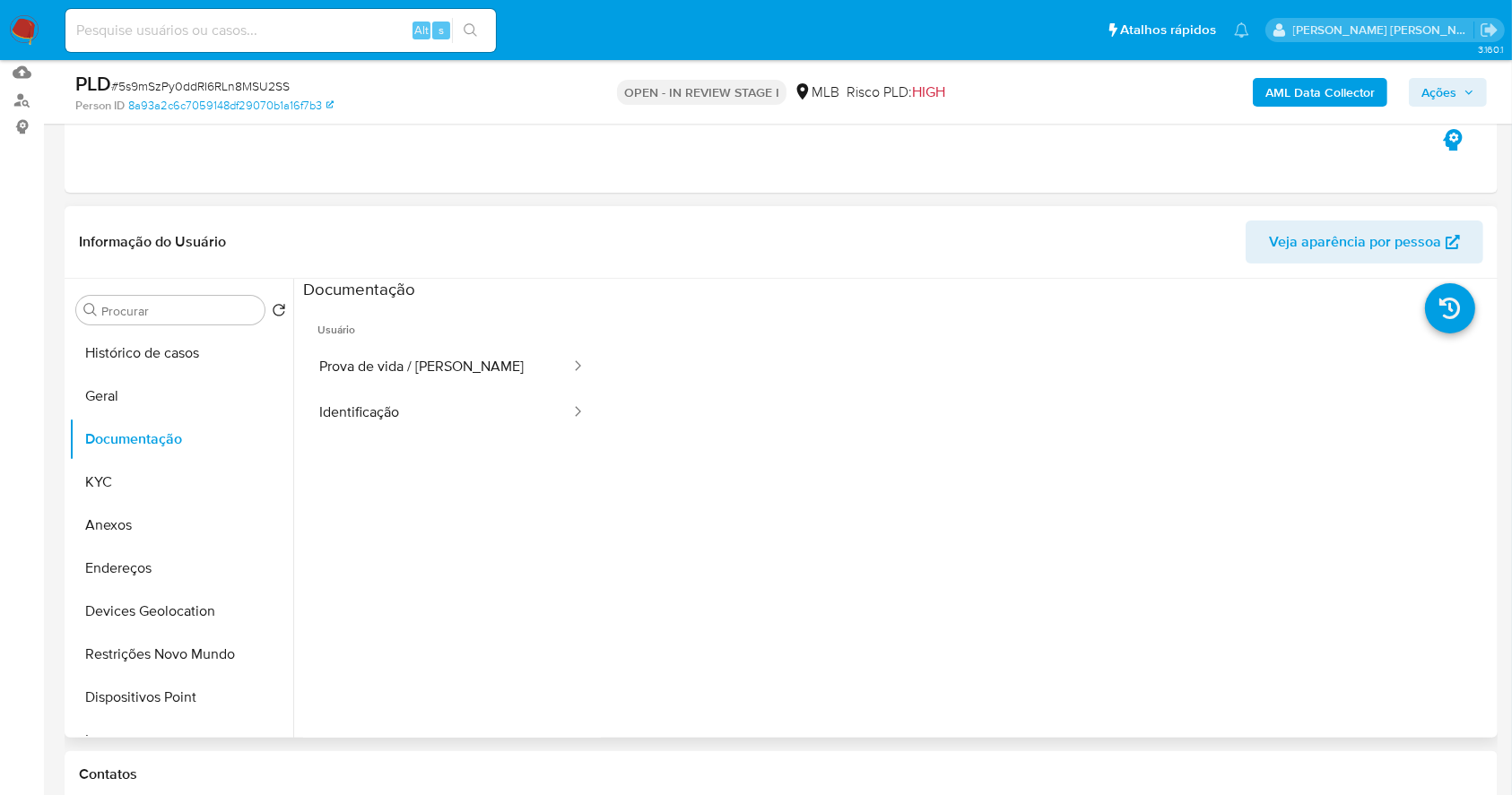
scroll to position [119, 0]
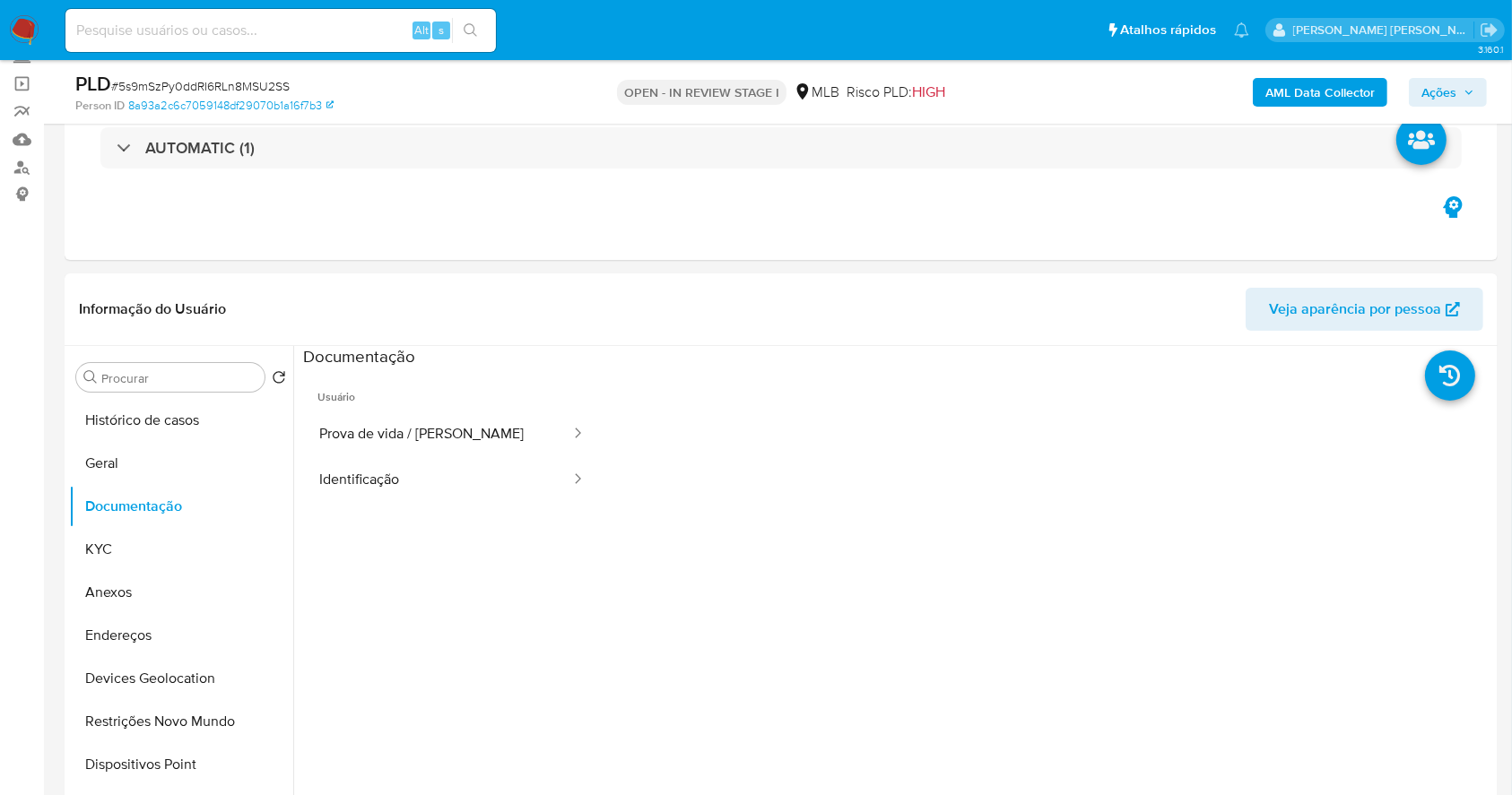
click at [1337, 83] on b "AML Data Collector" at bounding box center [1320, 92] width 110 height 29
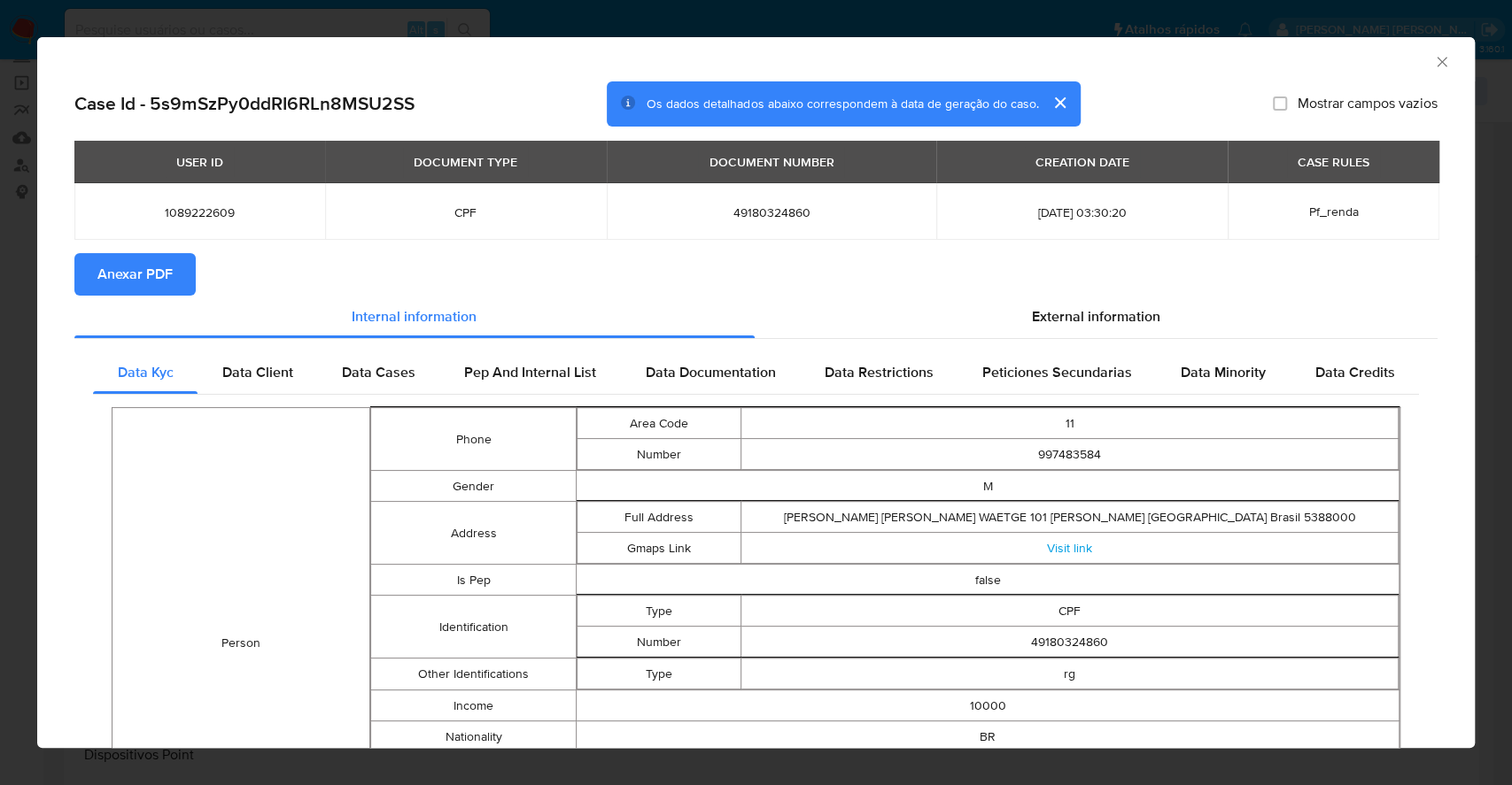
click at [114, 255] on span "Anexar PDF" at bounding box center [135, 274] width 75 height 39
click at [0, 341] on div "AML Data Collector Case Id - 5s9mSzPy0ddRI6RLn8MSU2SS Os dados detalhados abaix…" at bounding box center [756, 392] width 1512 height 785
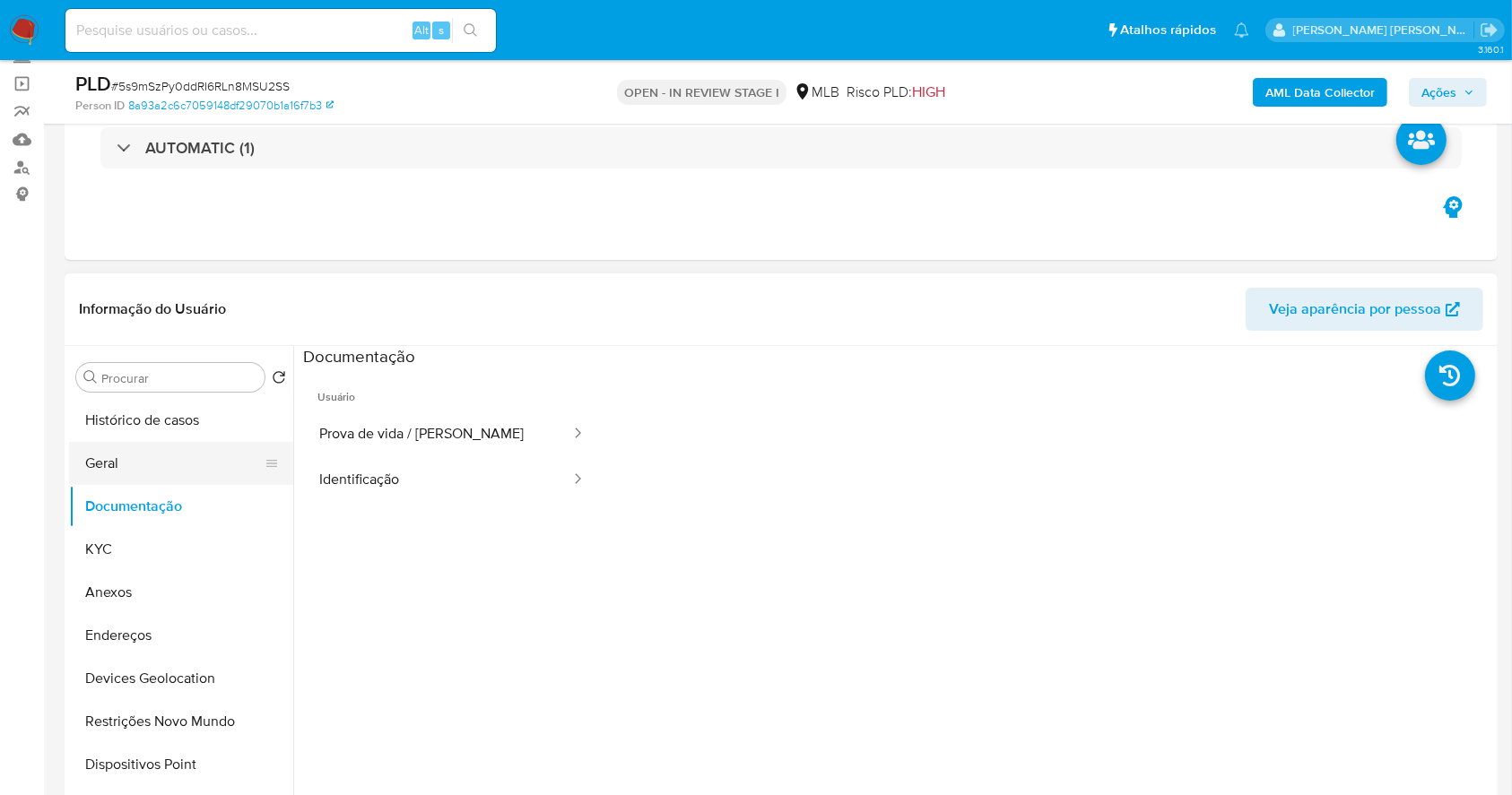
click at [136, 457] on button "Geral" at bounding box center [174, 463] width 210 height 43
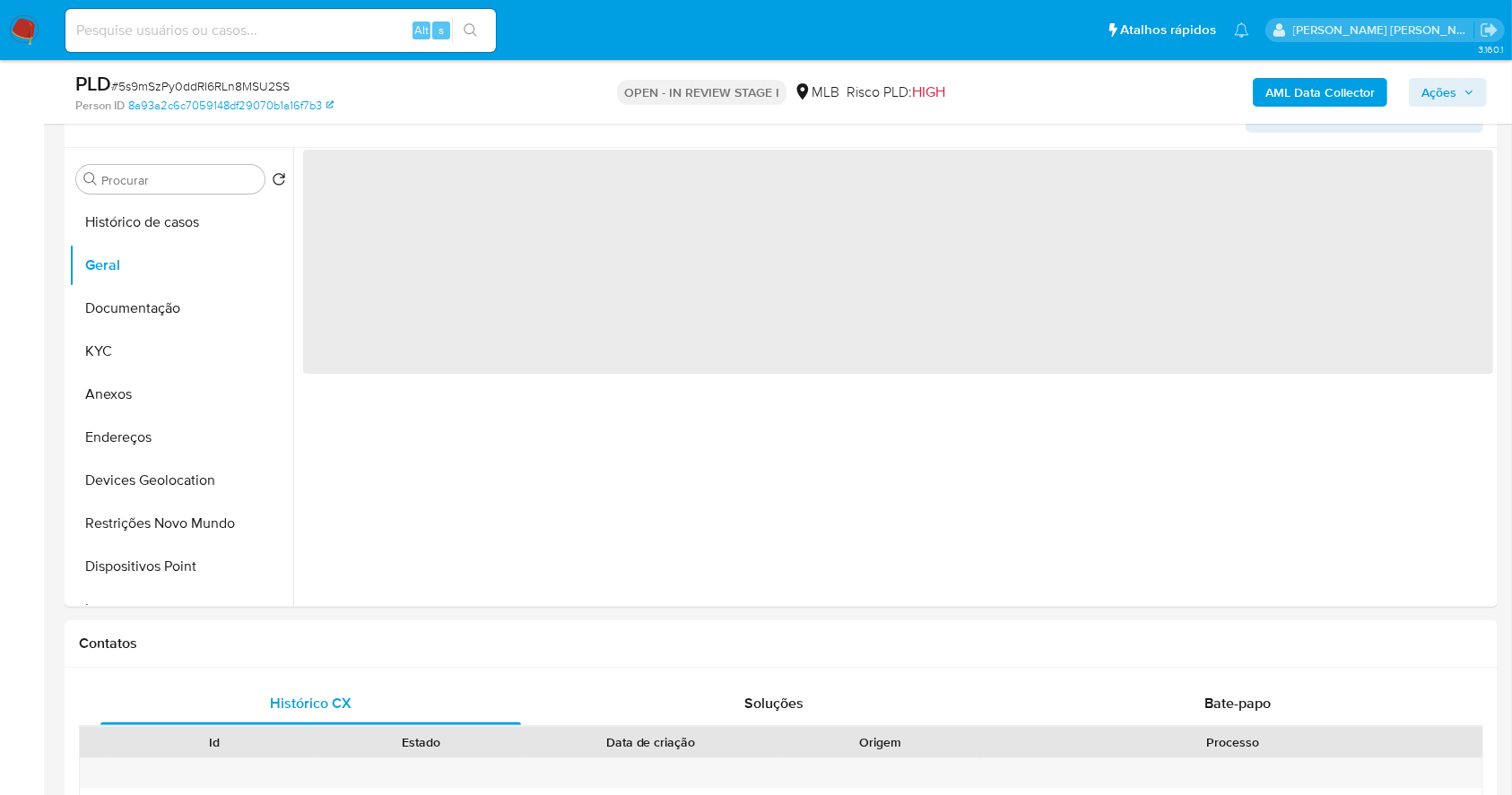
scroll to position [250, 0]
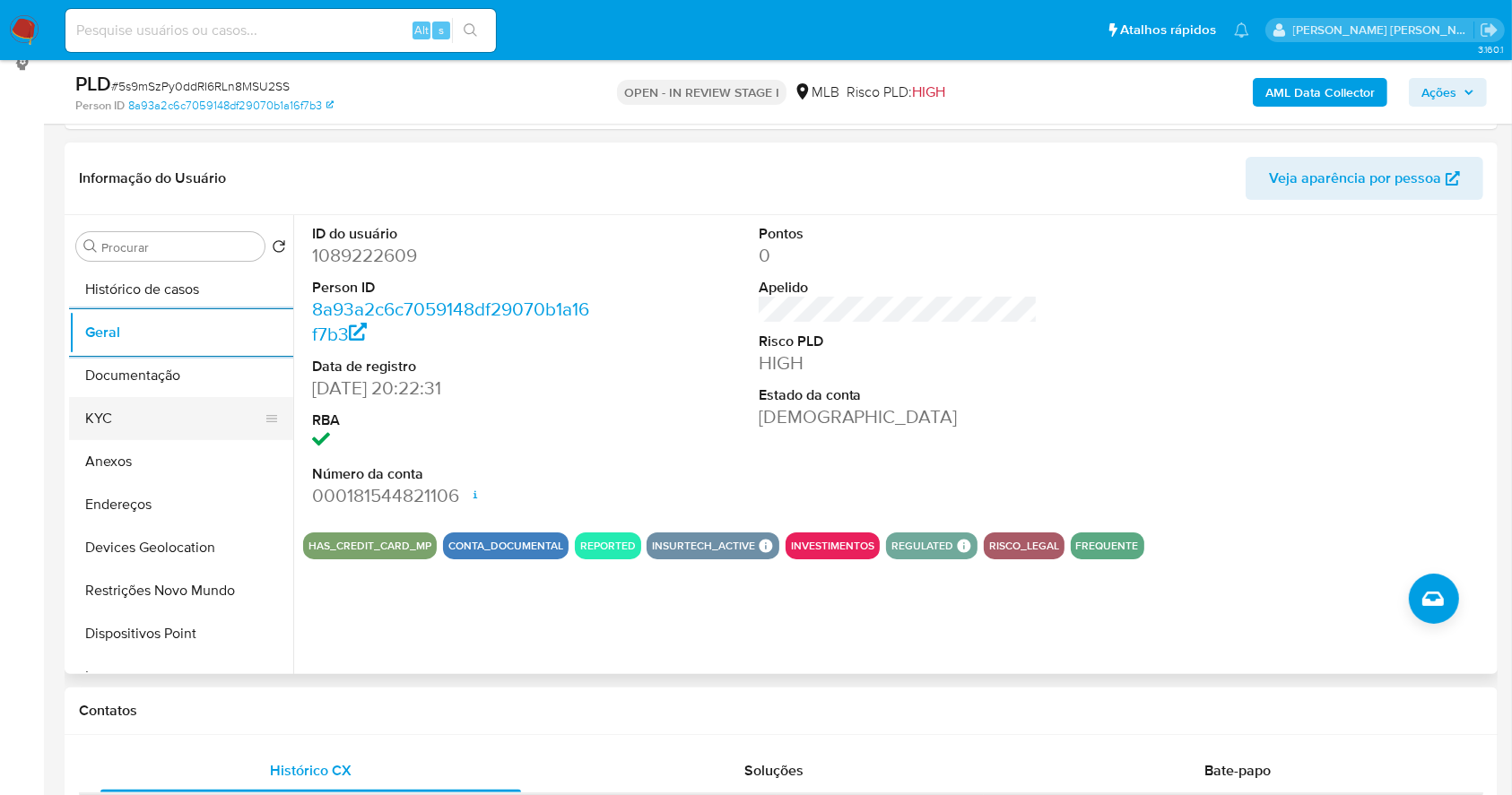
click at [144, 431] on button "KYC" at bounding box center [174, 419] width 210 height 43
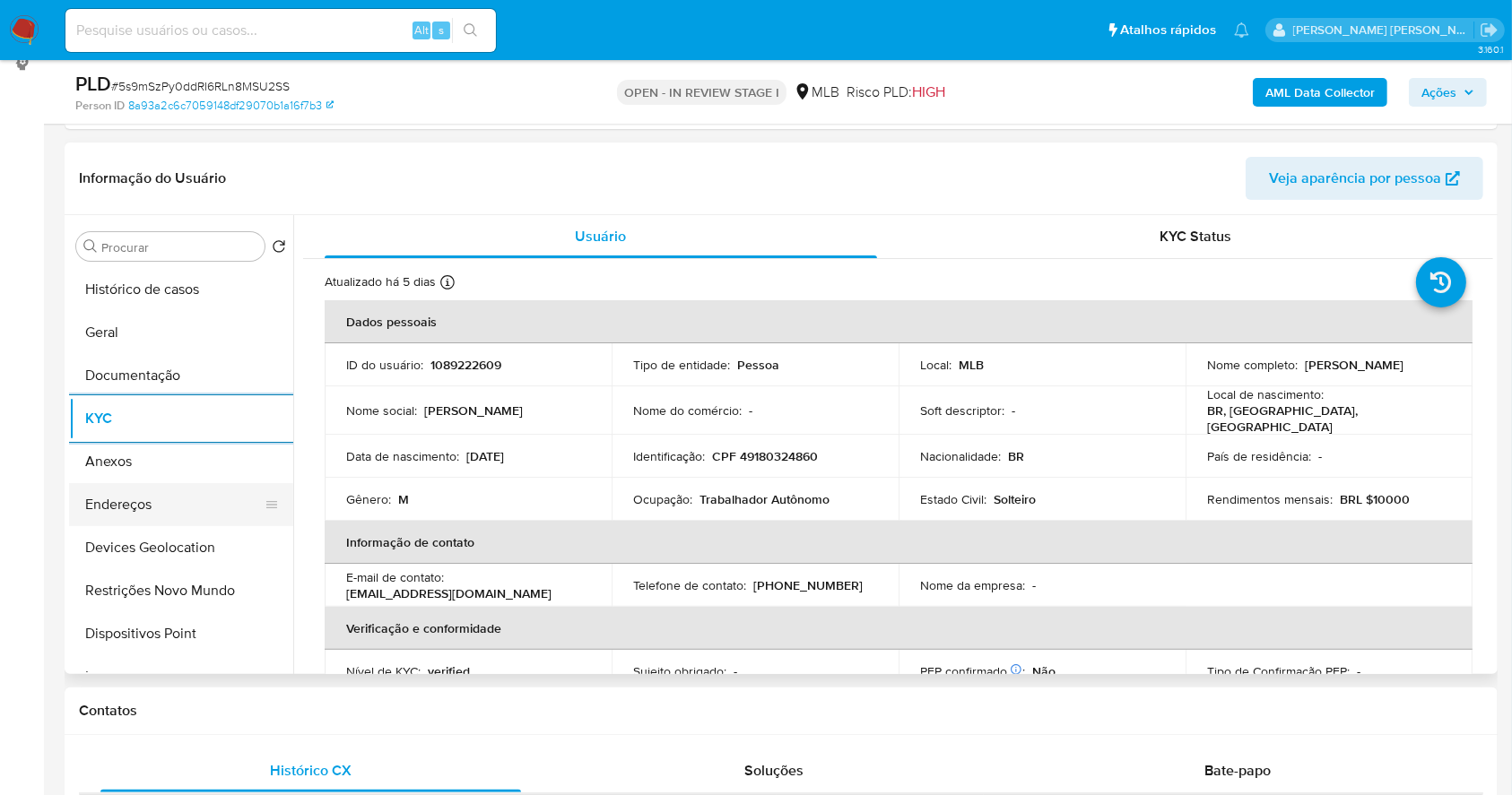
click at [118, 512] on button "Endereços" at bounding box center [174, 504] width 210 height 43
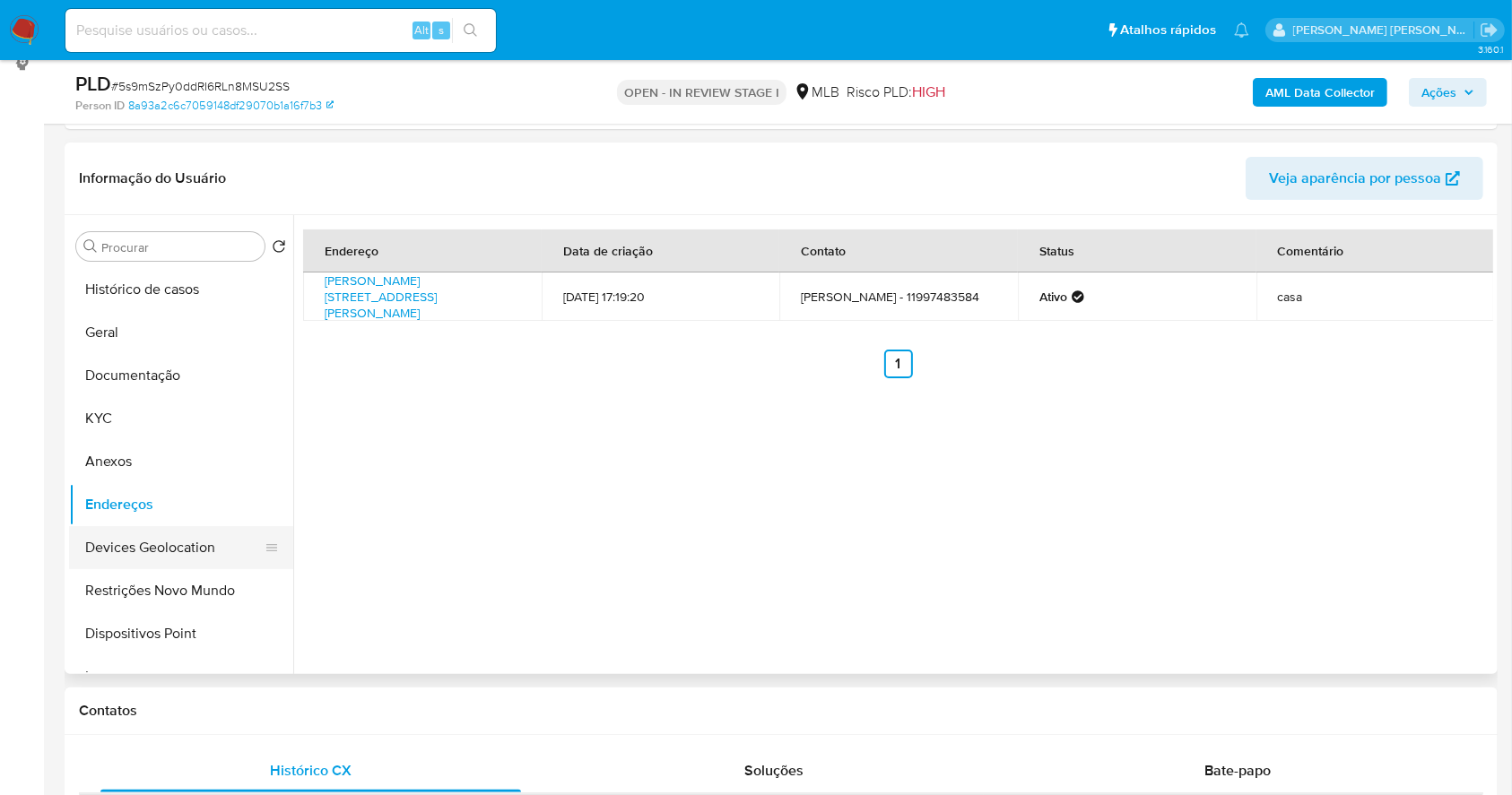
click at [188, 549] on button "Devices Geolocation" at bounding box center [174, 548] width 210 height 43
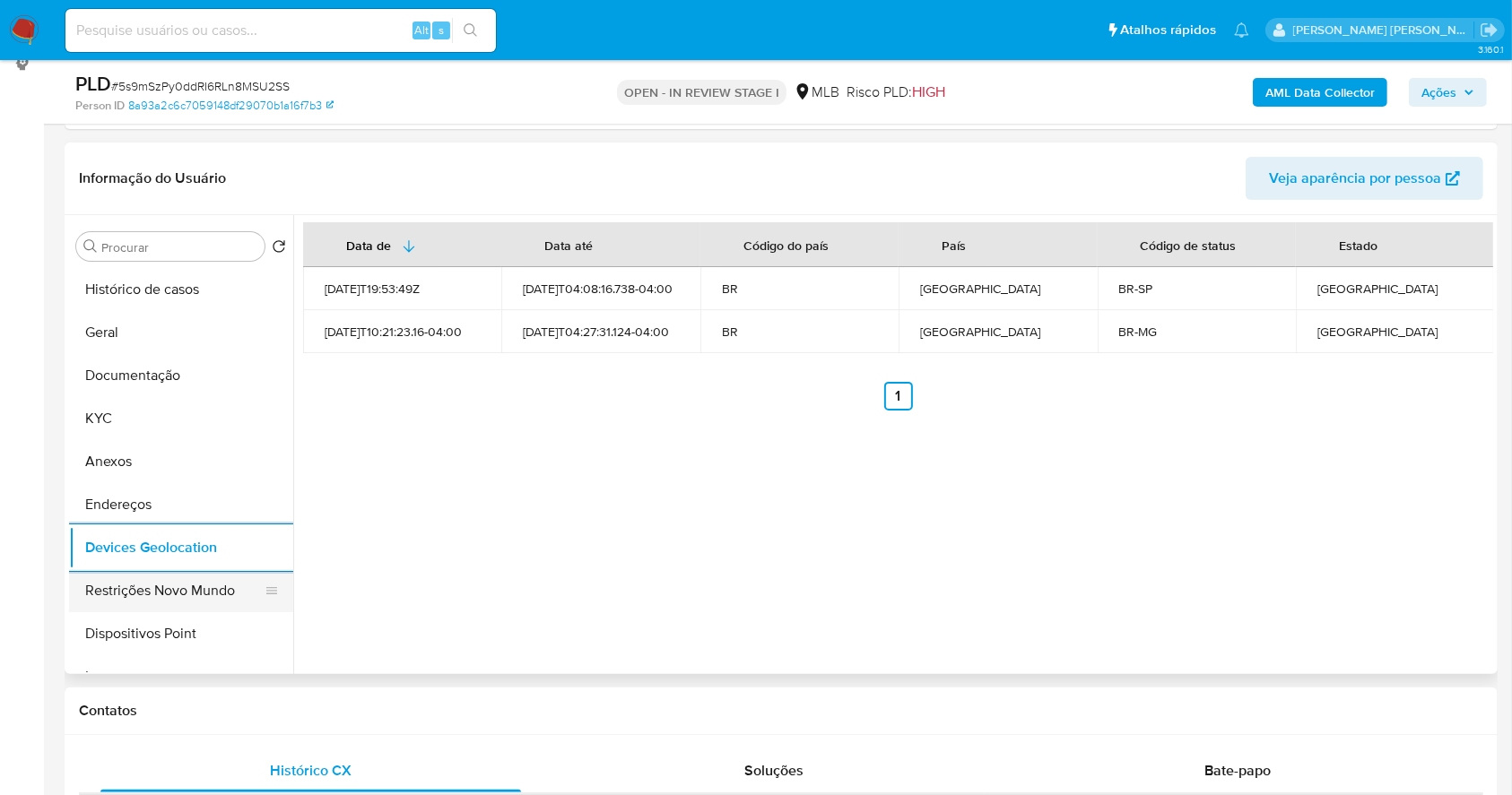
click at [181, 599] on button "Restrições Novo Mundo" at bounding box center [174, 591] width 210 height 43
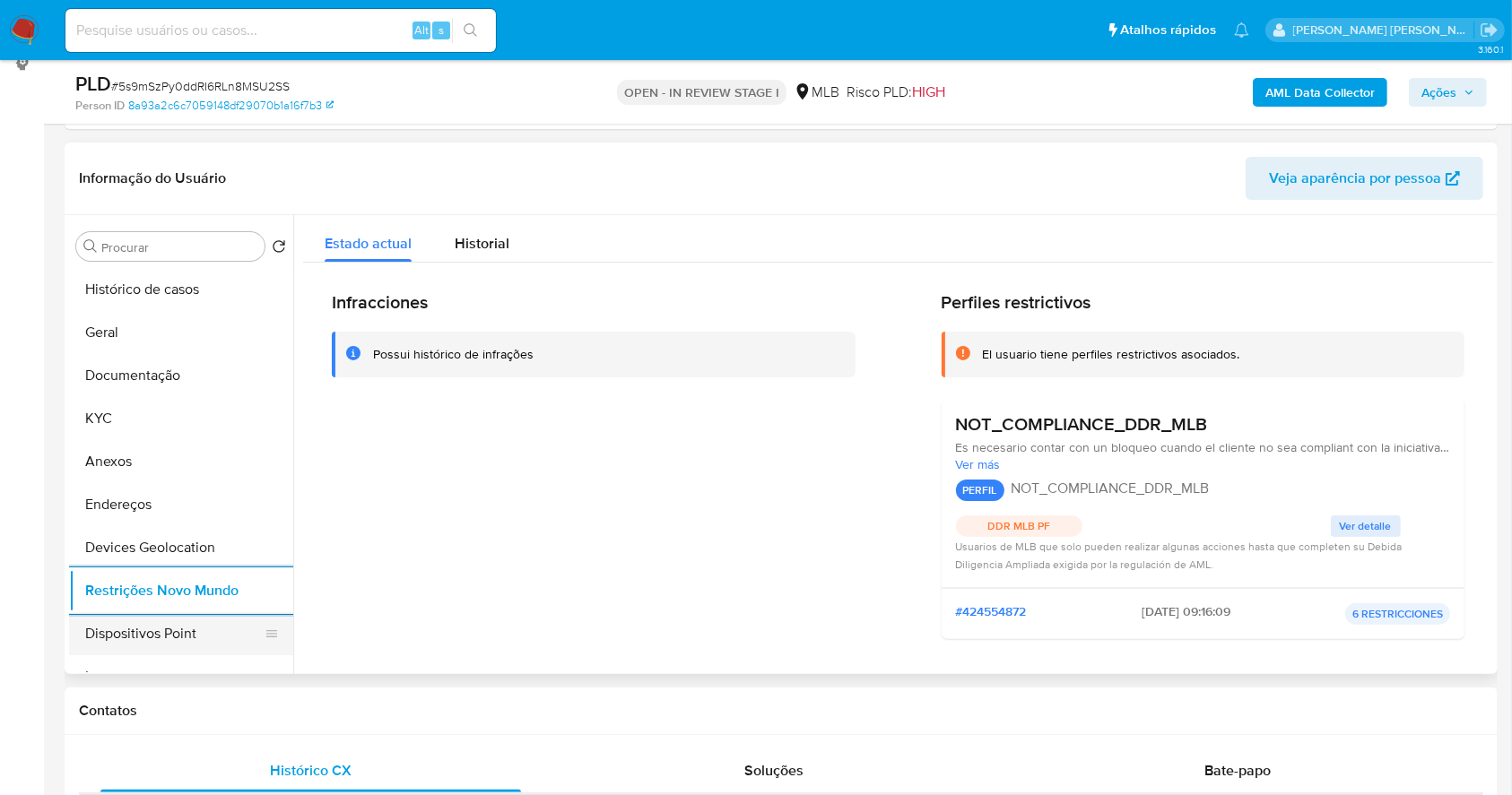
click at [203, 635] on button "Dispositivos Point" at bounding box center [174, 633] width 210 height 43
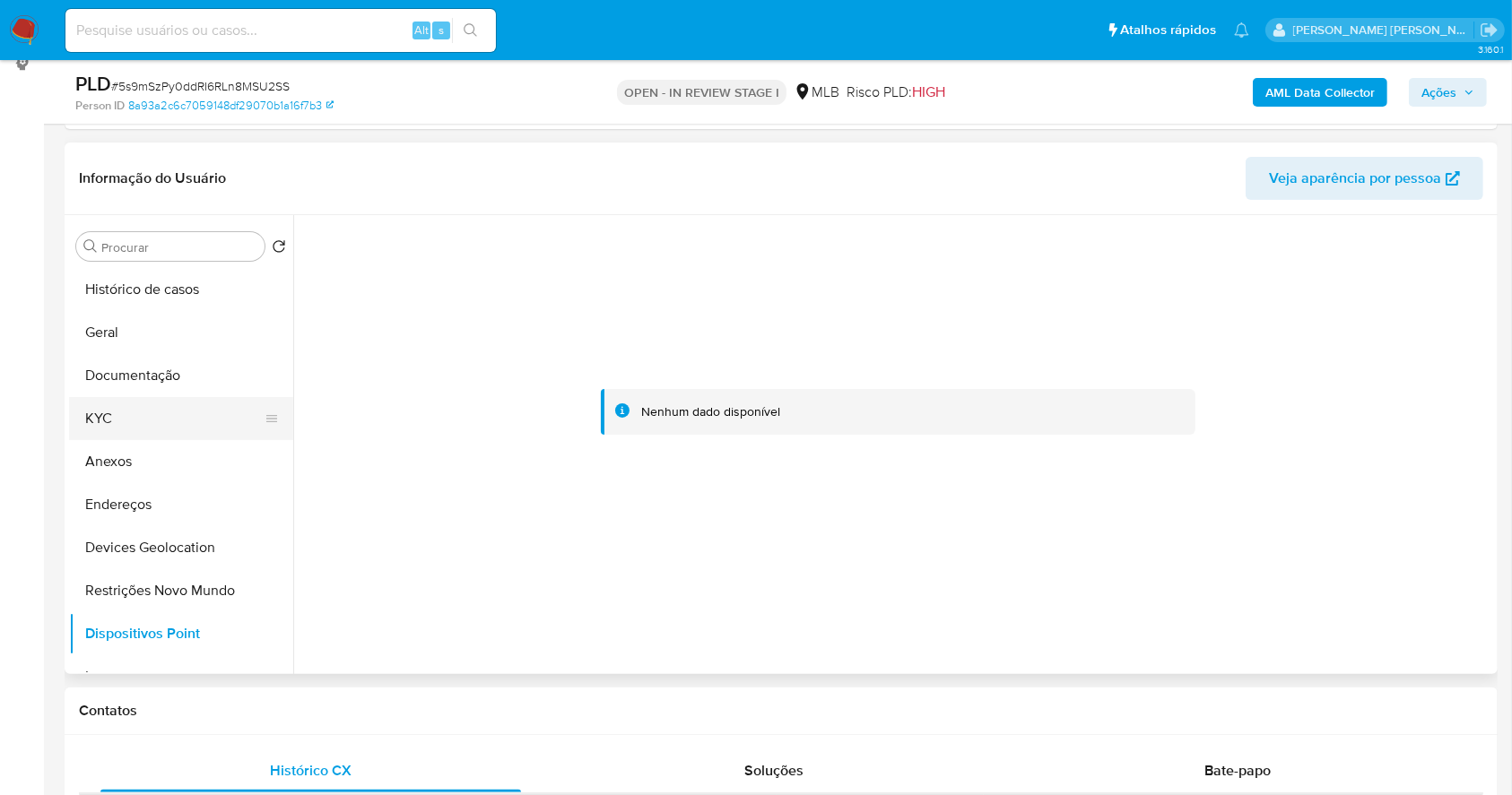
click at [95, 427] on button "KYC" at bounding box center [174, 419] width 210 height 43
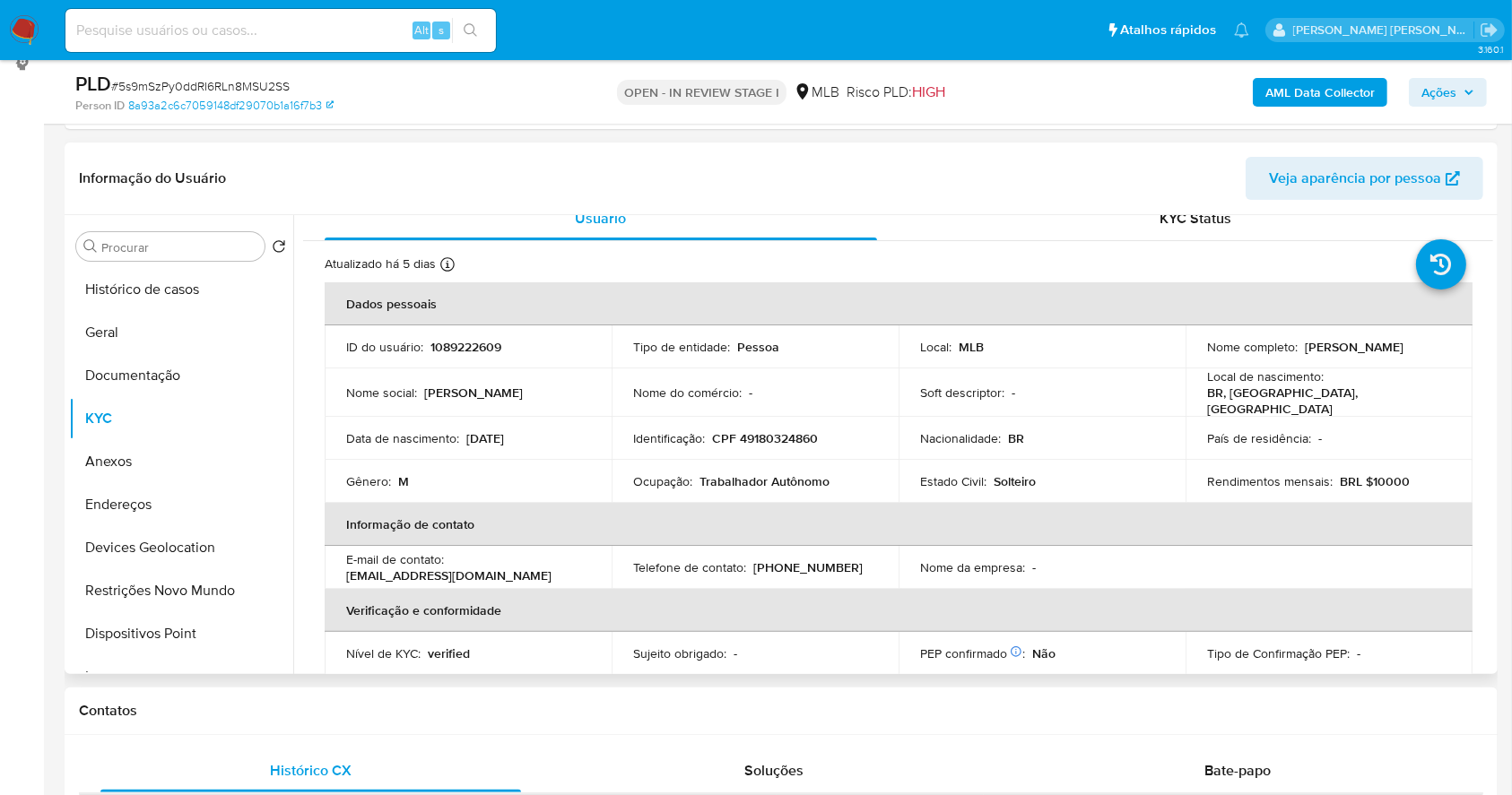
scroll to position [0, 0]
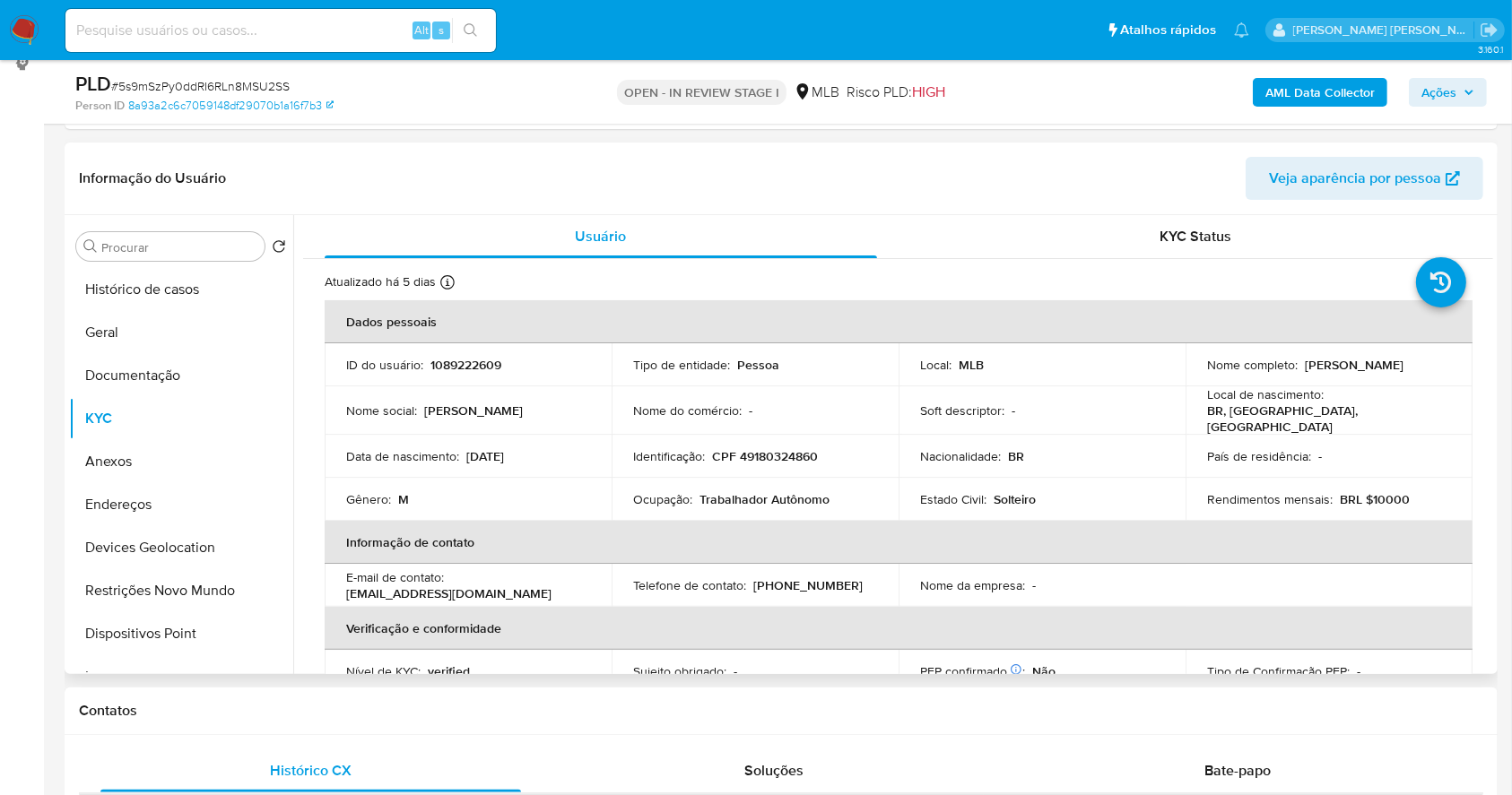
click at [789, 449] on p "CPF 49180324860" at bounding box center [764, 456] width 106 height 16
copy p "49180324860"
click at [847, 511] on td "Ocupação : Trabalhador Autônomo" at bounding box center [754, 500] width 287 height 43
drag, startPoint x: 1435, startPoint y: 361, endPoint x: 1301, endPoint y: 359, distance: 134.0
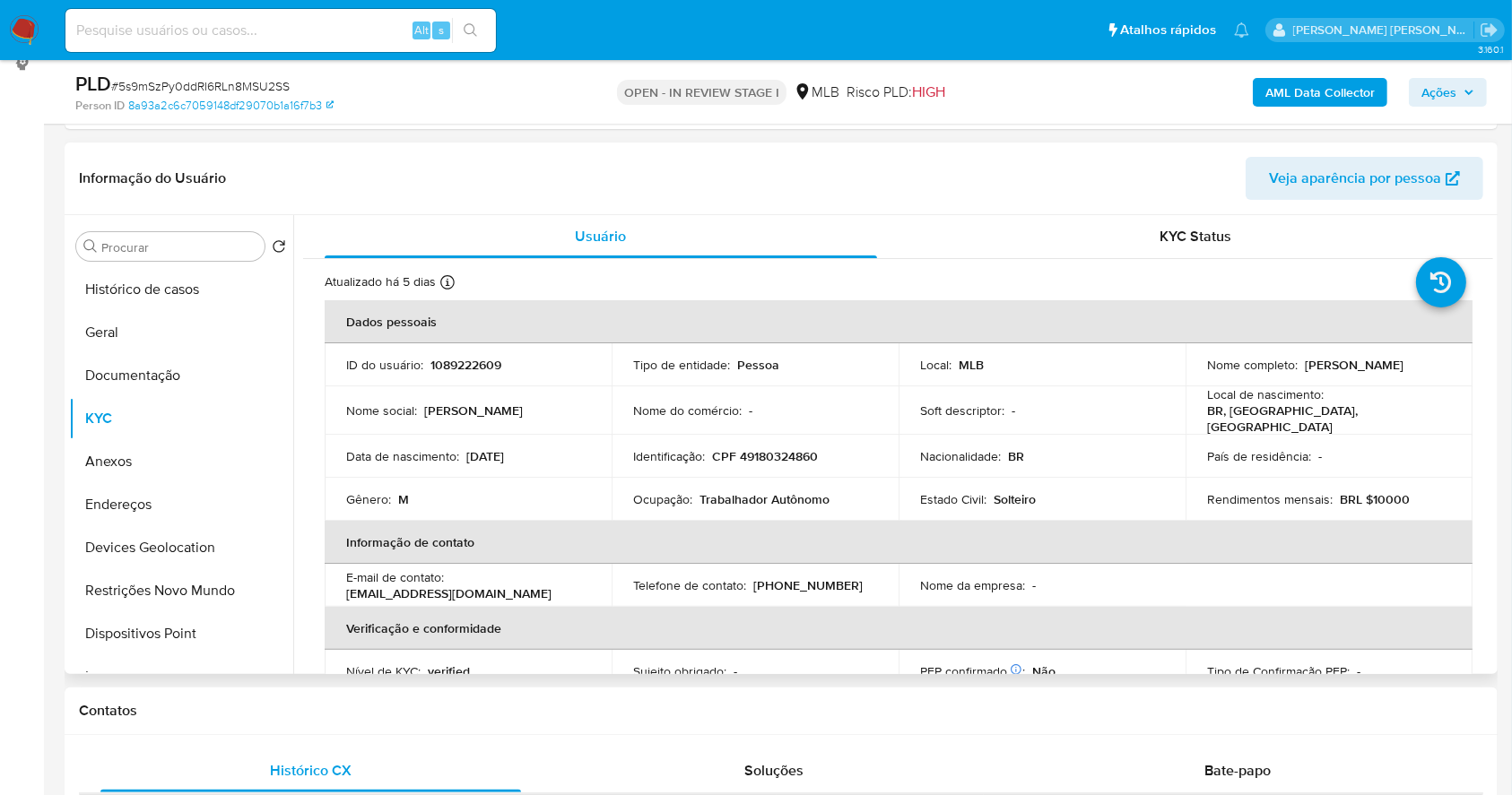
click at [1301, 359] on div "Nome completo : Allan Soares Ferreira" at bounding box center [1328, 364] width 244 height 16
copy p "Allan Soares Ferreira"
click at [802, 449] on p "CPF 49180324860" at bounding box center [764, 456] width 106 height 16
click at [801, 450] on p "CPF 49180324860" at bounding box center [764, 456] width 106 height 16
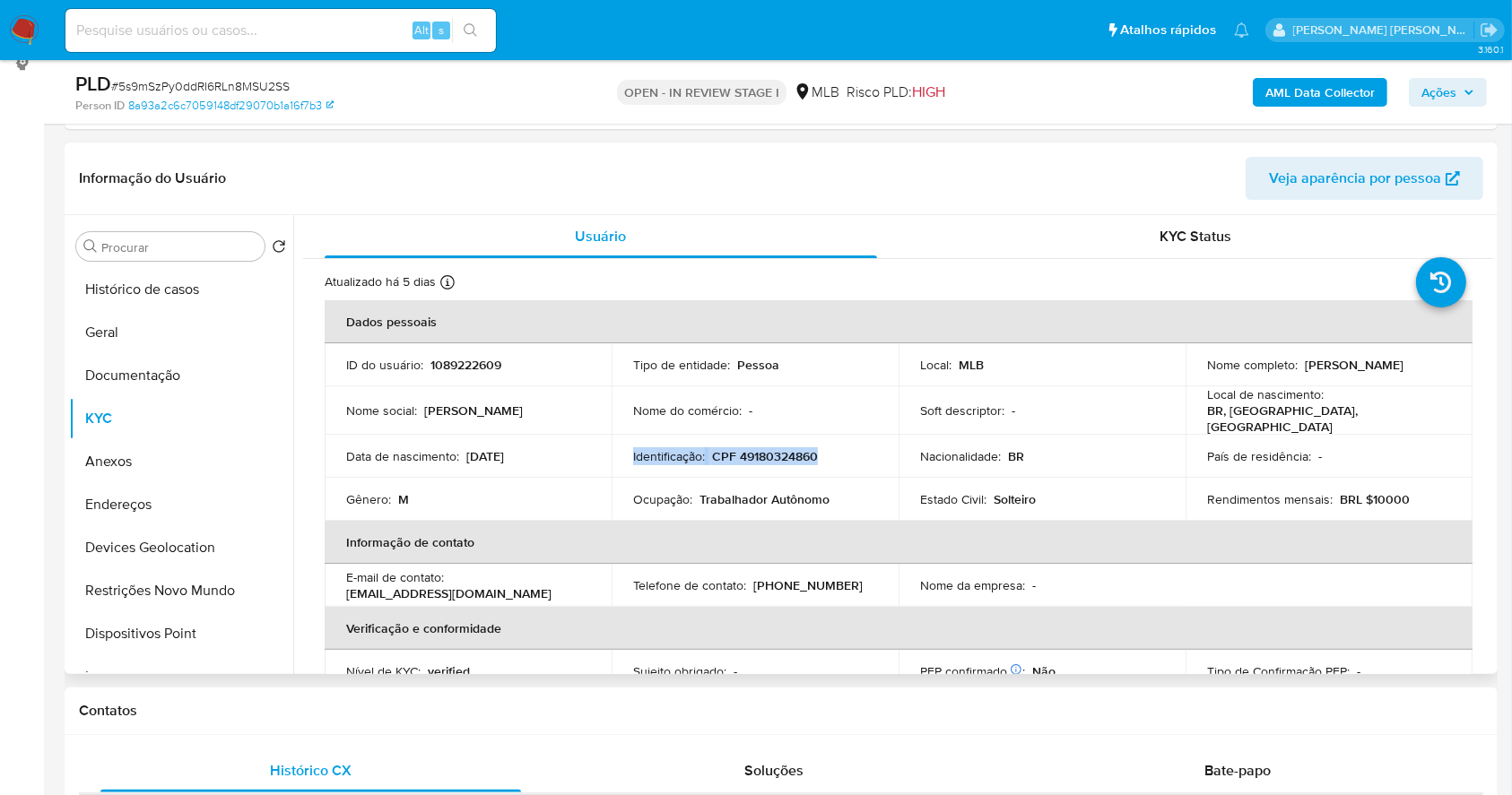
click at [772, 449] on p "CPF 49180324860" at bounding box center [764, 456] width 106 height 16
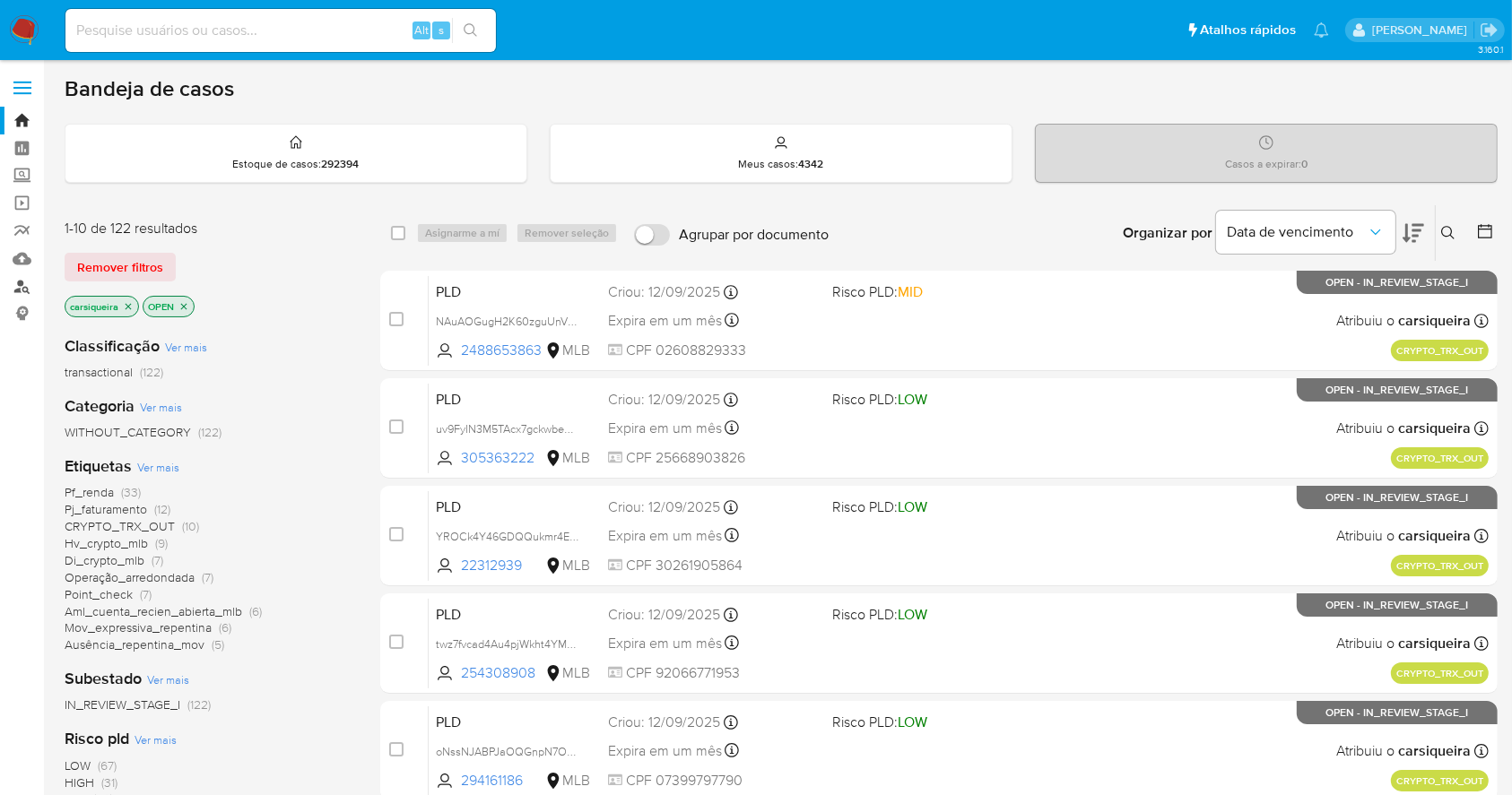
click at [13, 282] on link "Localizador de pessoas" at bounding box center [107, 286] width 214 height 28
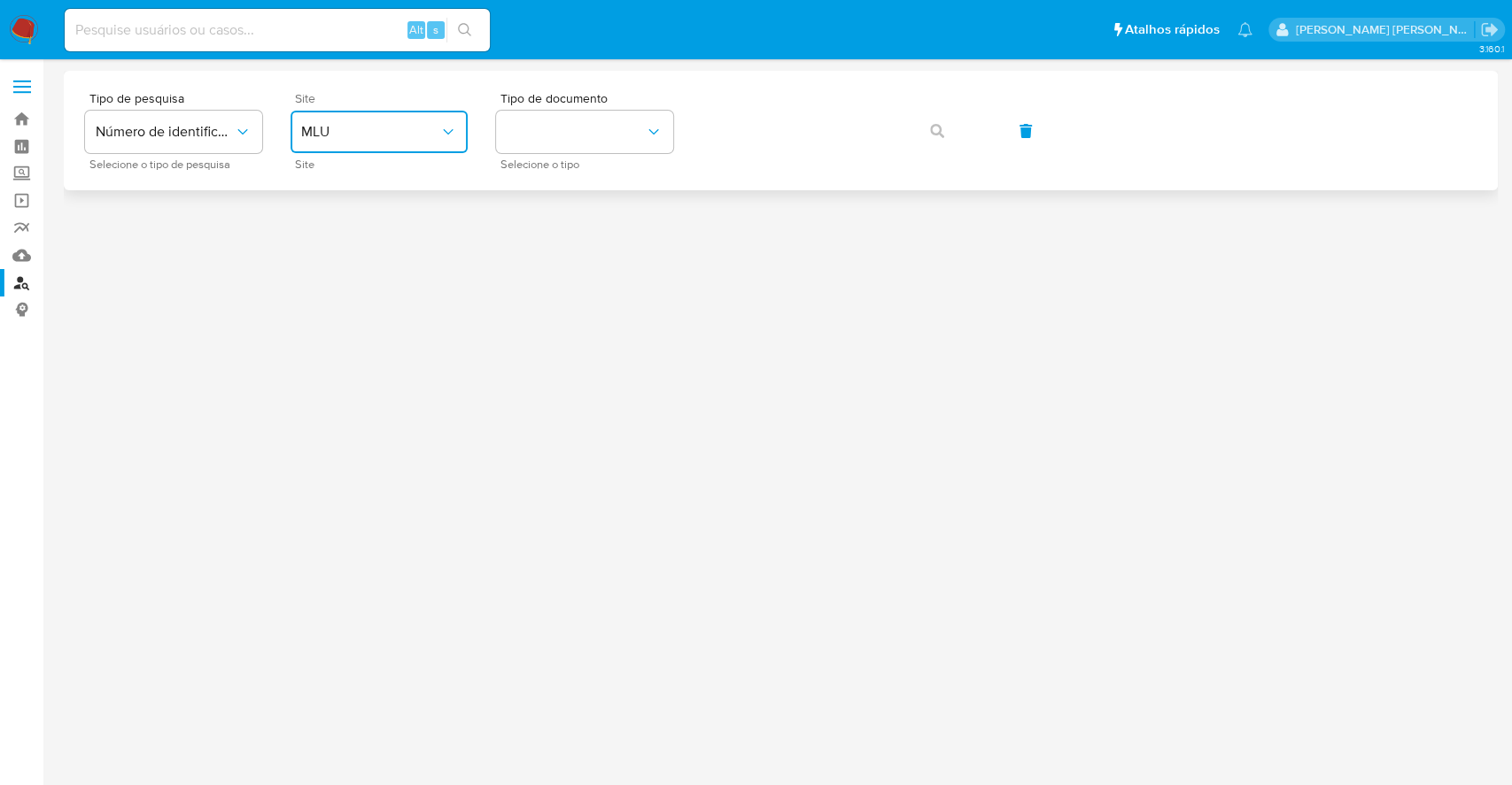
click at [392, 120] on button "MLU" at bounding box center [379, 132] width 177 height 42
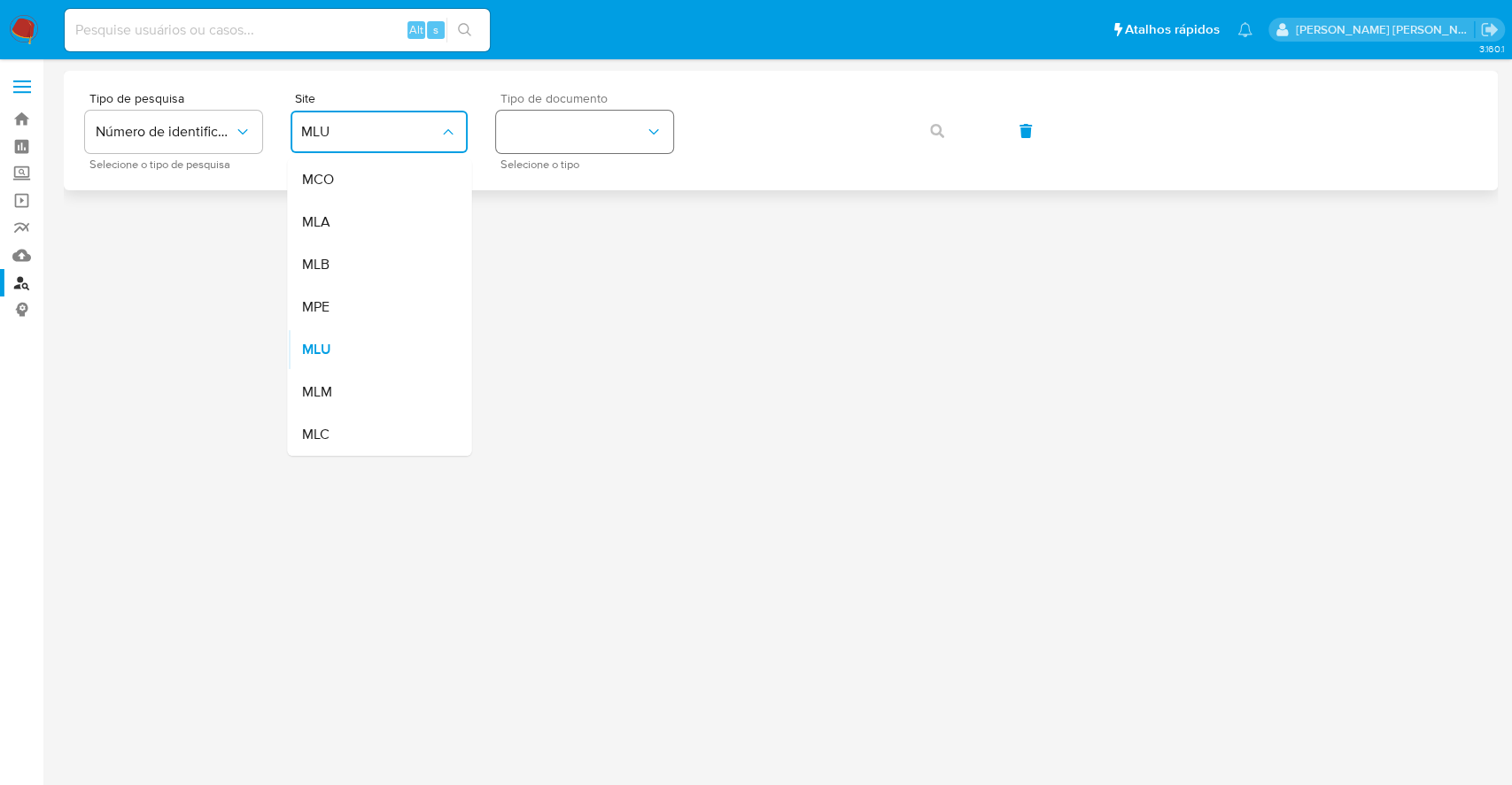
drag, startPoint x: 364, startPoint y: 263, endPoint x: 561, endPoint y: 134, distance: 235.5
click at [368, 263] on div "MLB" at bounding box center [373, 264] width 145 height 42
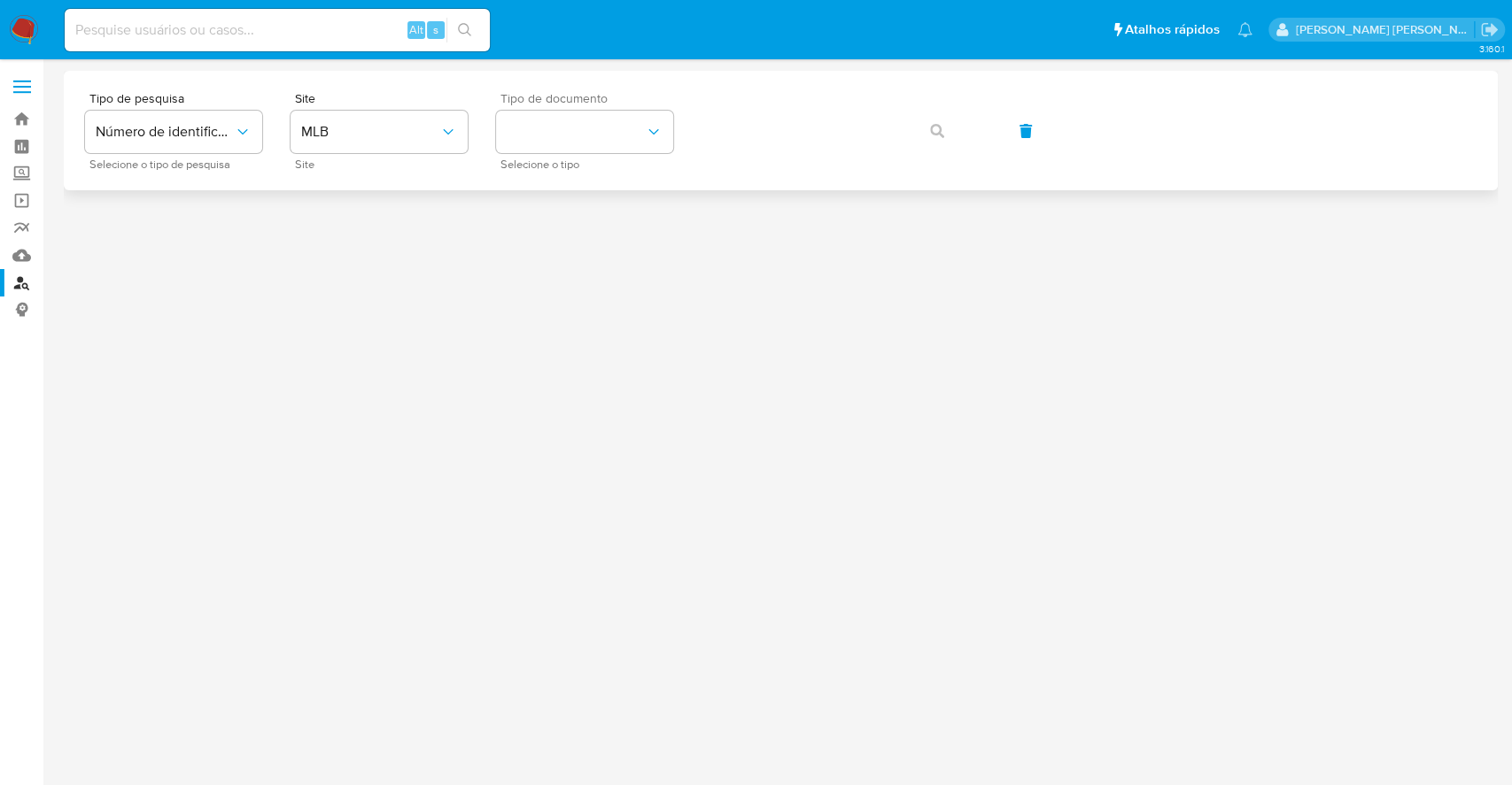
click at [575, 108] on div "Tipo de documento Selecione o tipo" at bounding box center [584, 130] width 177 height 77
click at [559, 131] on button "identificationType" at bounding box center [584, 132] width 177 height 42
click at [567, 181] on div "CNPJ CNPJ" at bounding box center [579, 189] width 145 height 61
click at [941, 128] on icon "button" at bounding box center [937, 130] width 14 height 14
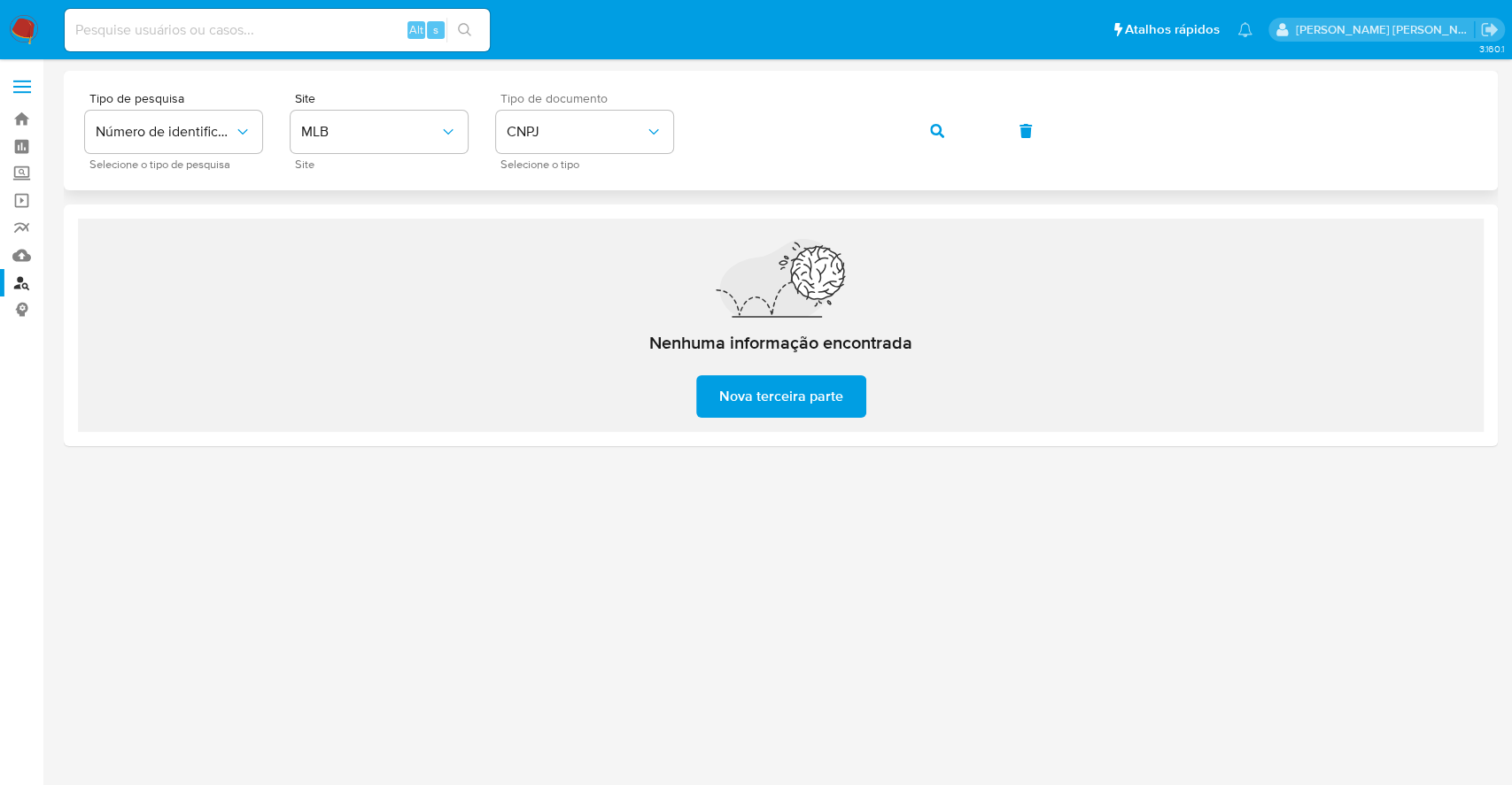
click at [951, 123] on button "button" at bounding box center [938, 131] width 61 height 42
click at [940, 130] on icon "button" at bounding box center [937, 130] width 14 height 14
click at [609, 124] on span "CNPJ" at bounding box center [575, 131] width 139 height 17
click at [553, 230] on div "CPF CPF" at bounding box center [579, 249] width 145 height 61
click at [935, 116] on span "button" at bounding box center [937, 131] width 14 height 39
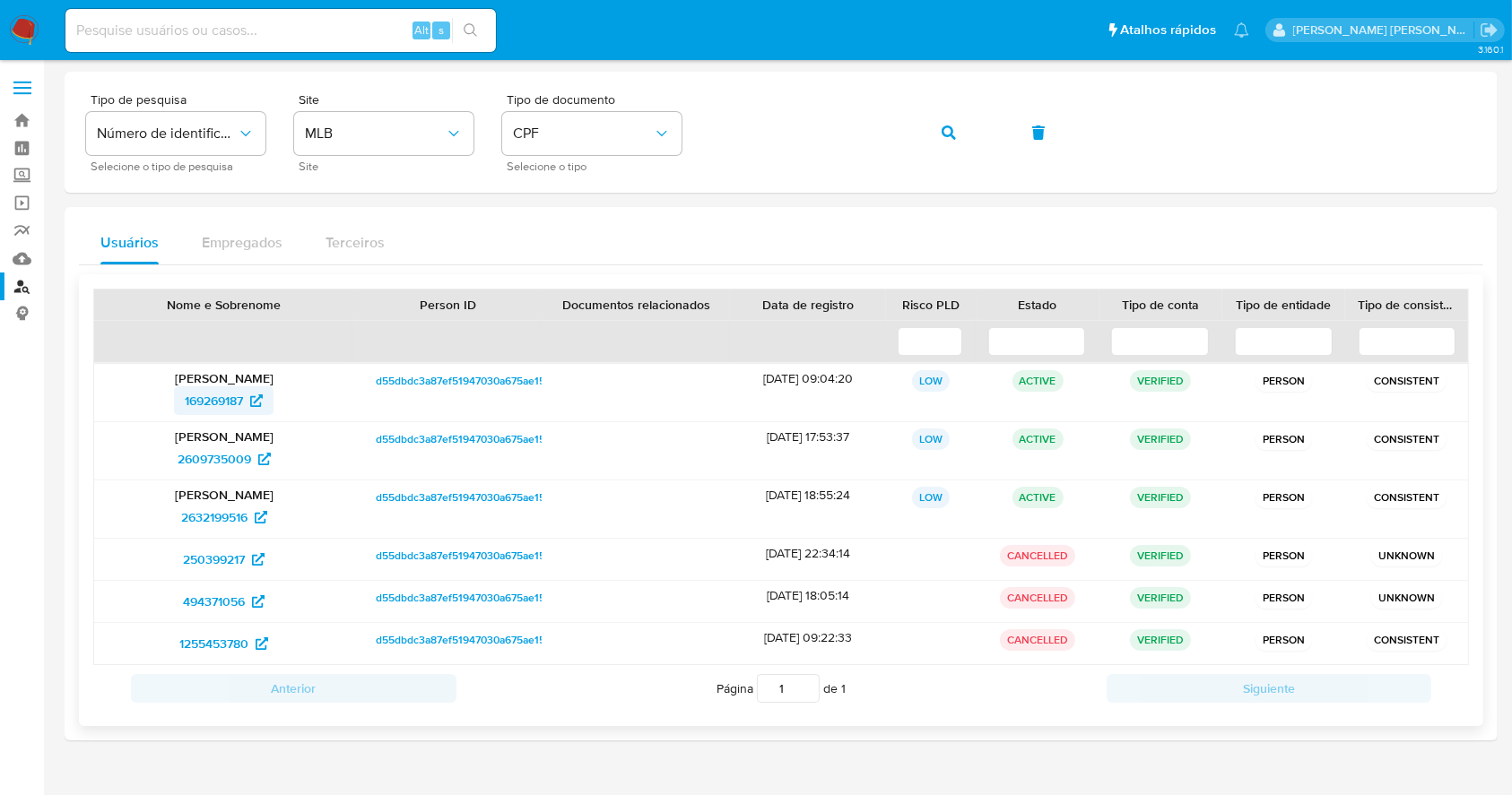
click at [232, 407] on span "169269187" at bounding box center [214, 400] width 59 height 29
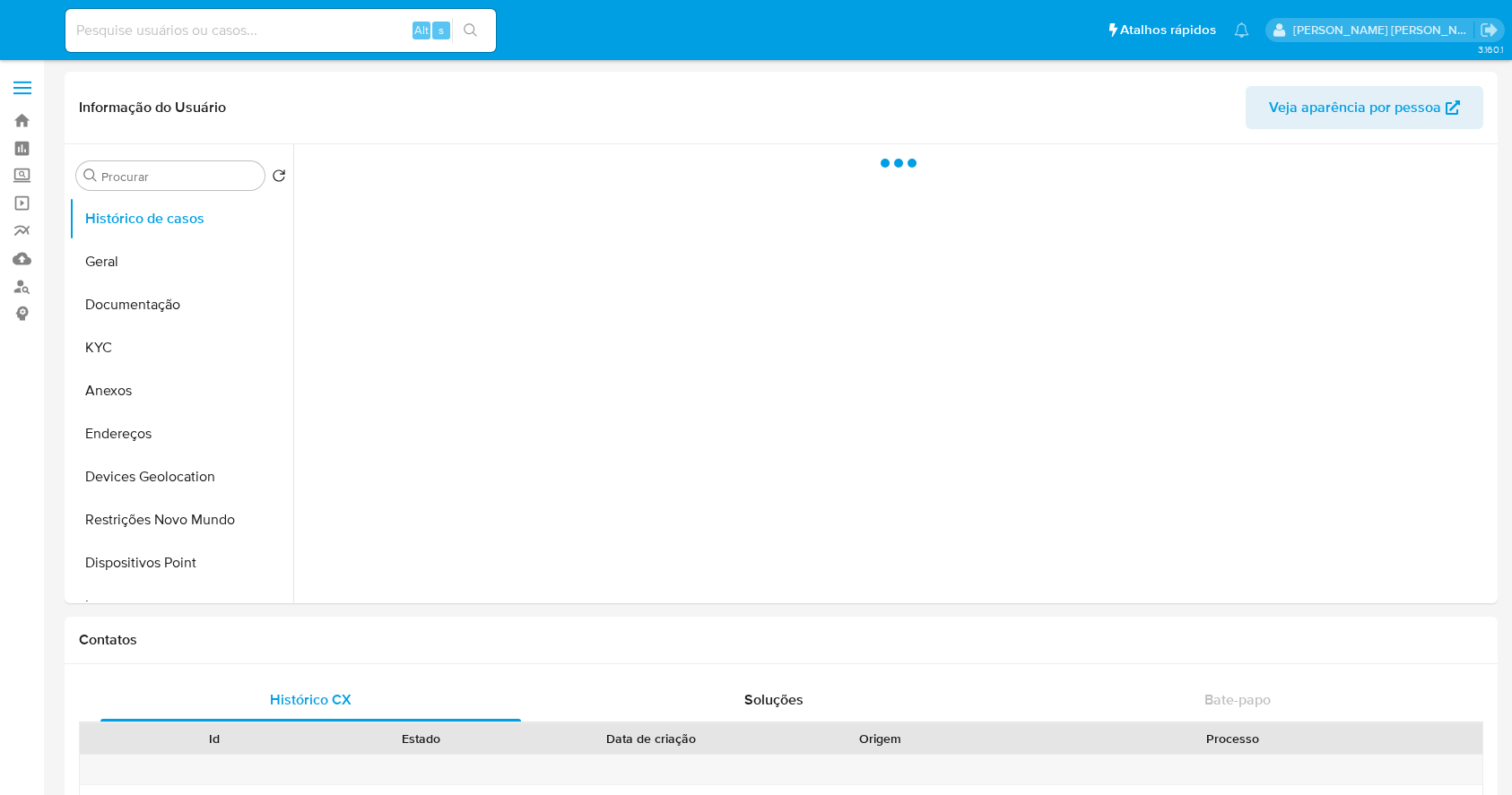
select select "10"
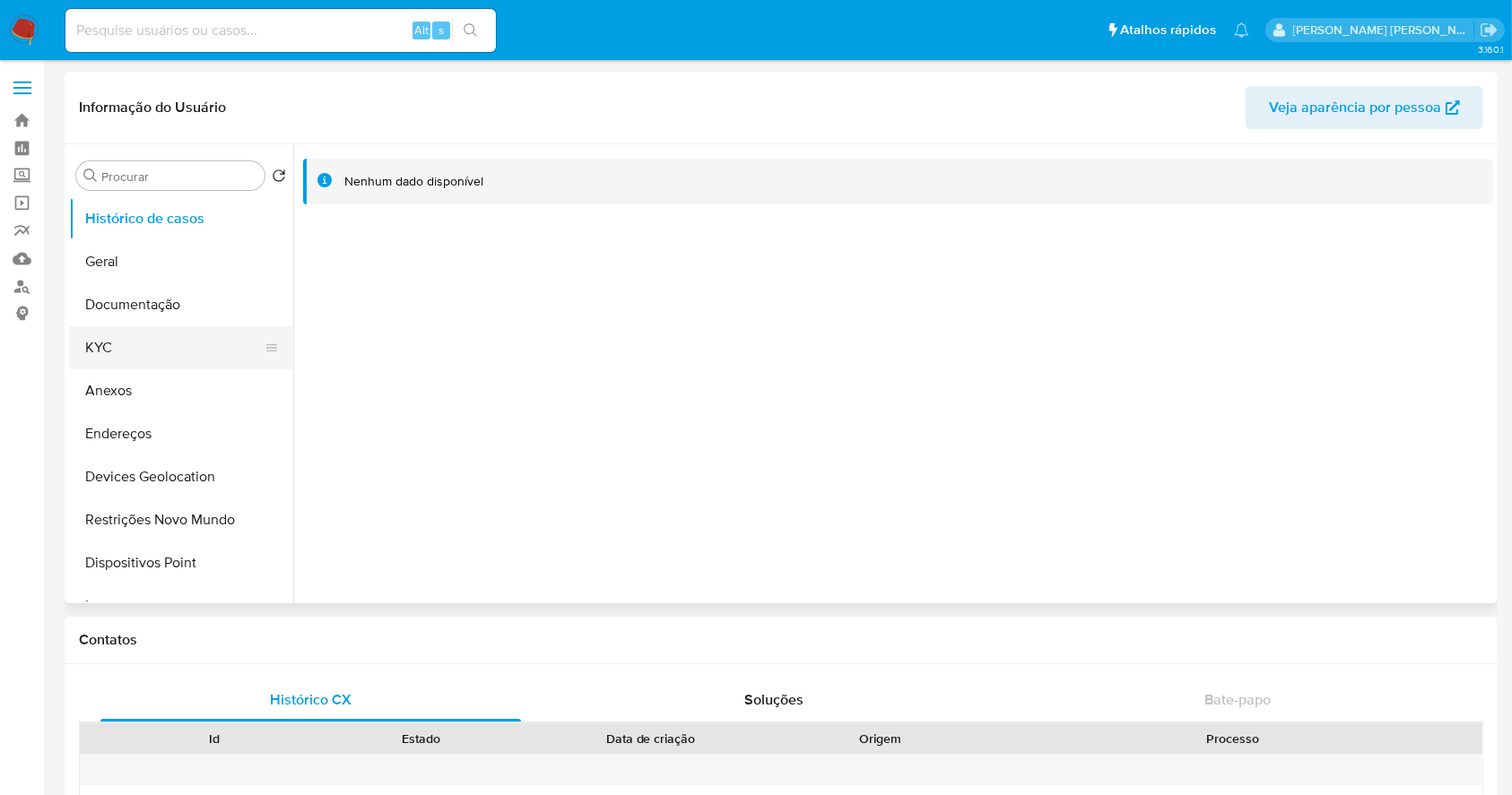
click at [157, 338] on button "KYC" at bounding box center [174, 347] width 210 height 43
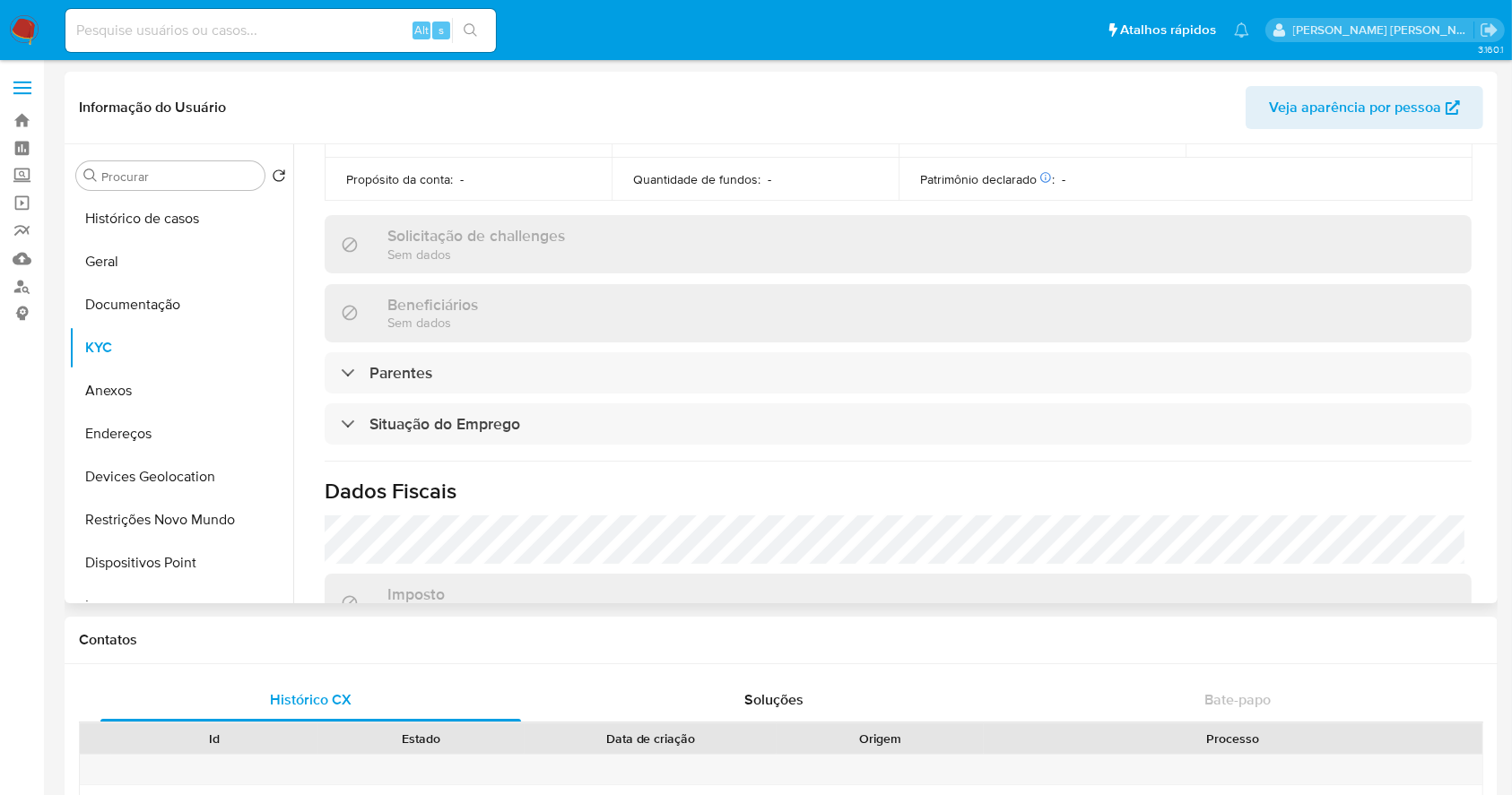
scroll to position [780, 0]
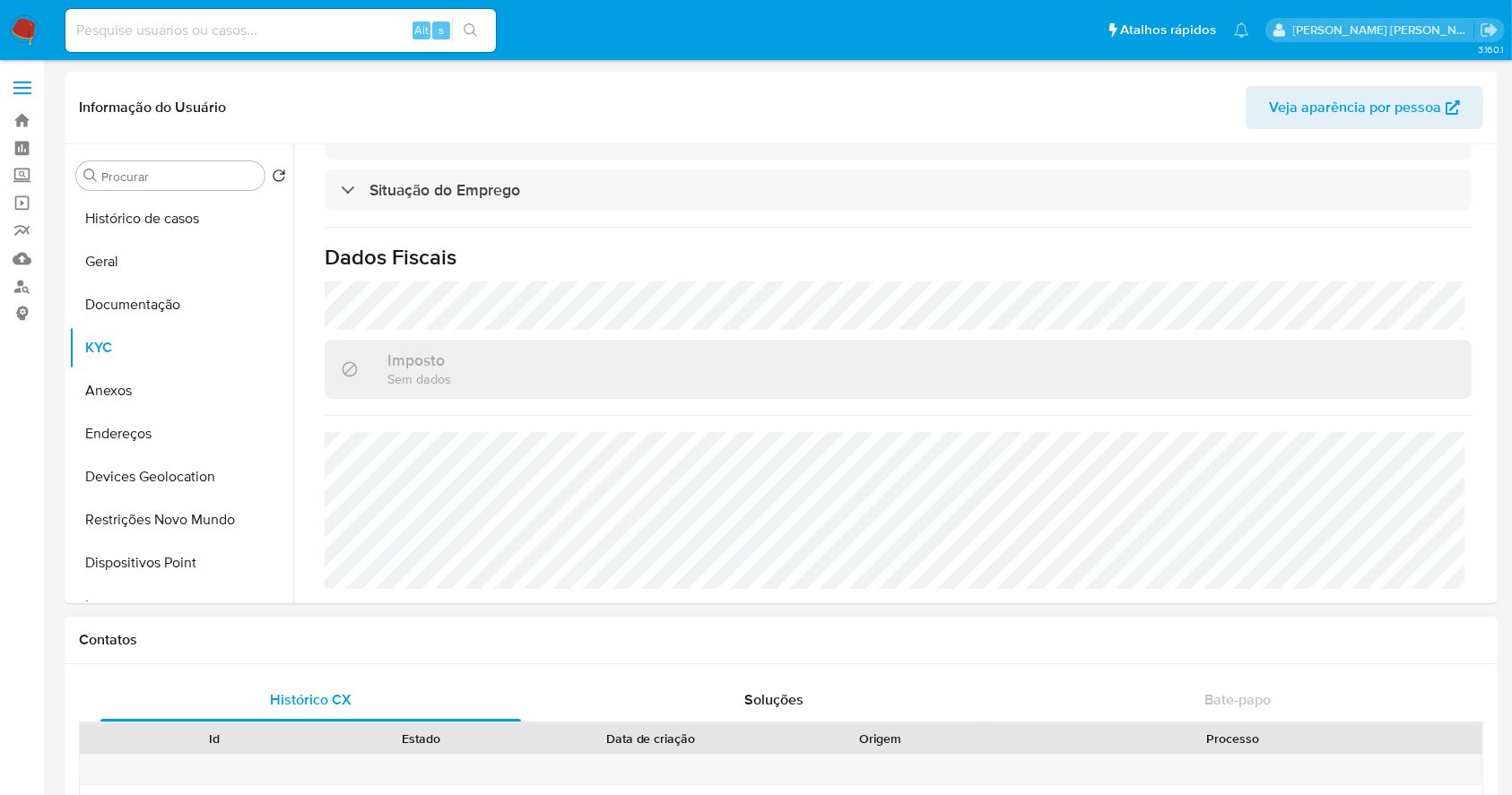
drag, startPoint x: 215, startPoint y: 211, endPoint x: 520, endPoint y: 743, distance: 613.2
click at [215, 211] on button "Histórico de casos" at bounding box center [180, 218] width 224 height 43
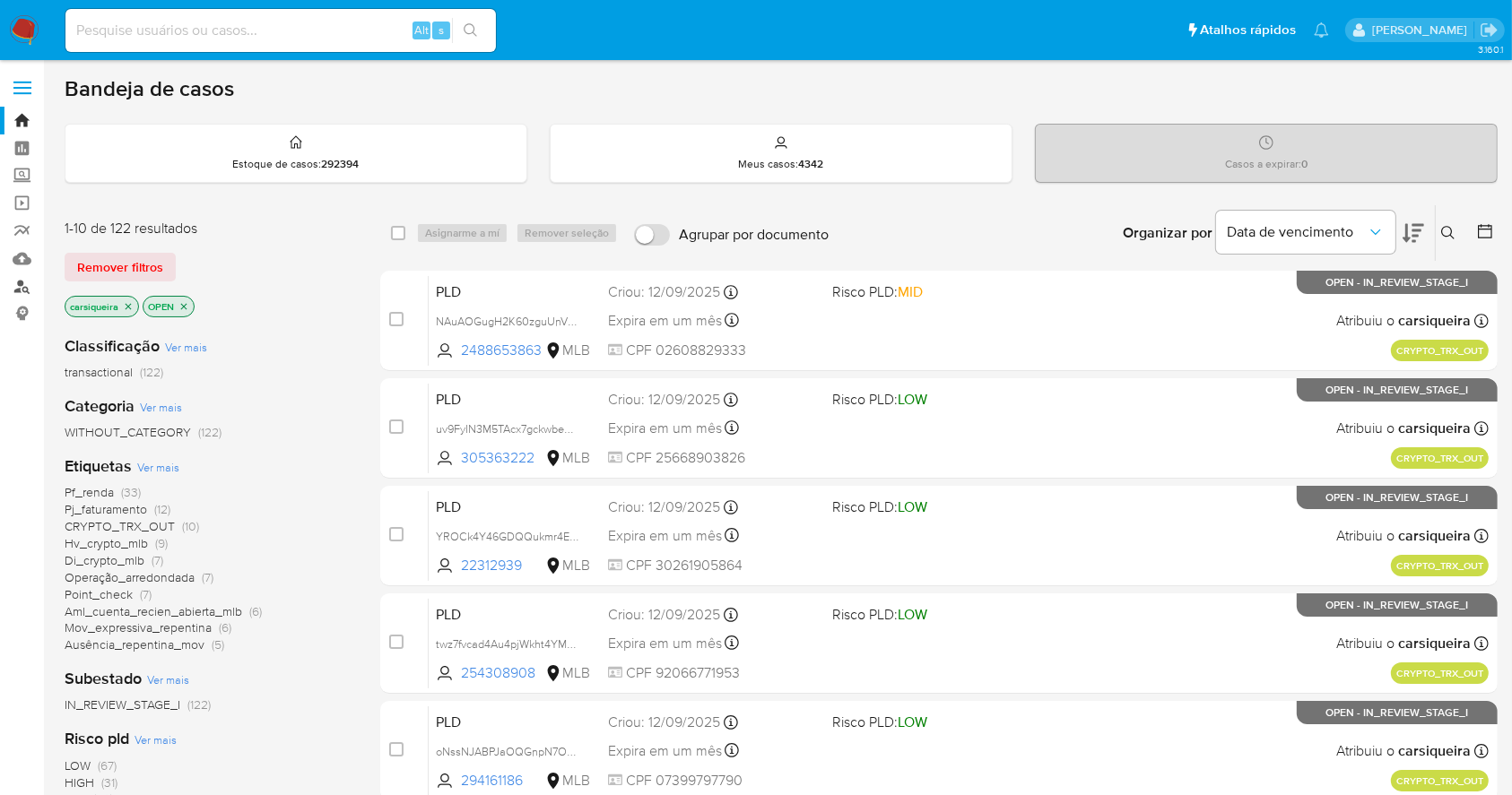
click at [19, 279] on link "Localizador de pessoas" at bounding box center [107, 286] width 214 height 28
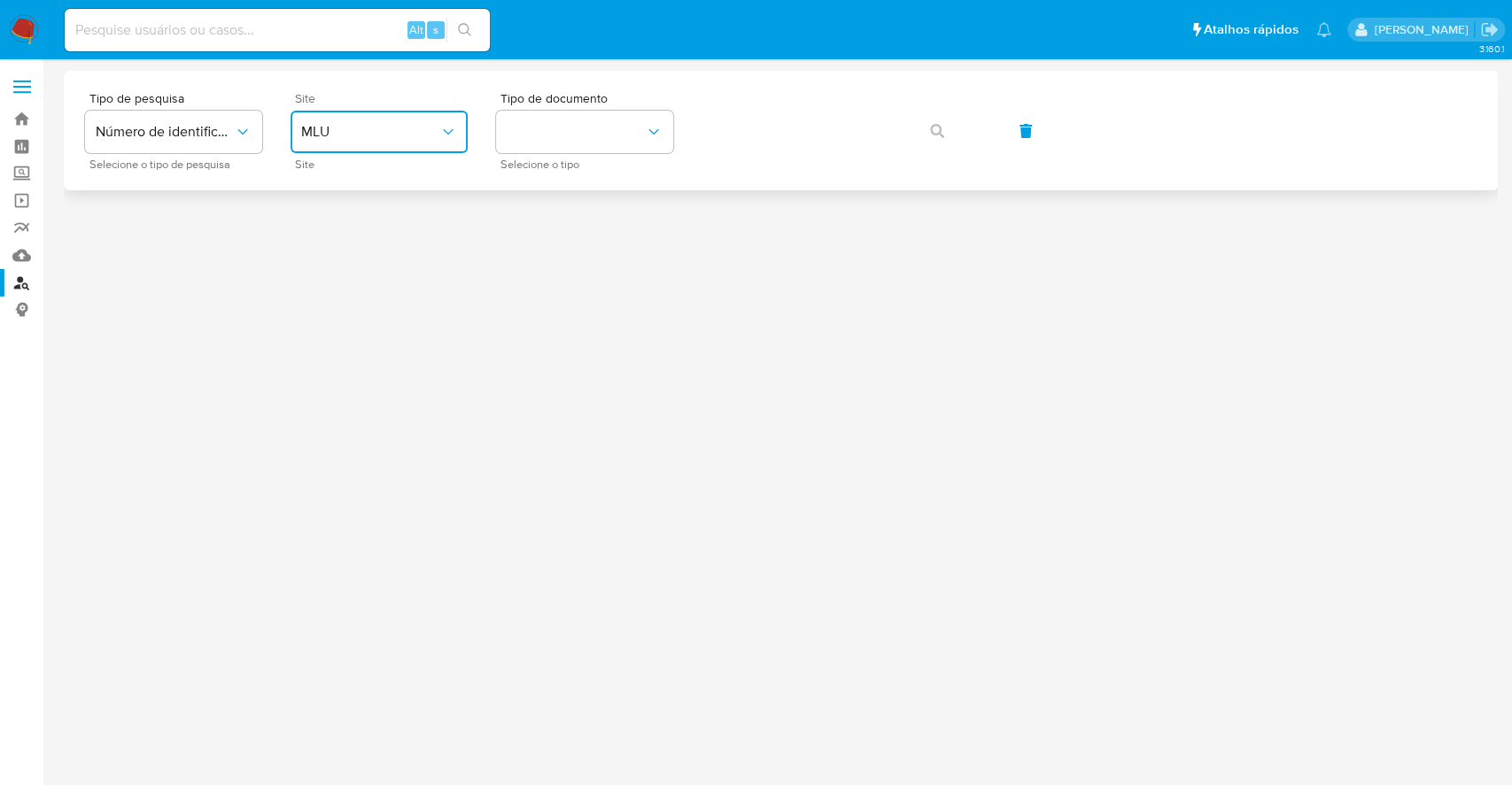
drag, startPoint x: 377, startPoint y: 122, endPoint x: 381, endPoint y: 136, distance: 14.6
click at [377, 122] on button "MLU" at bounding box center [379, 132] width 177 height 42
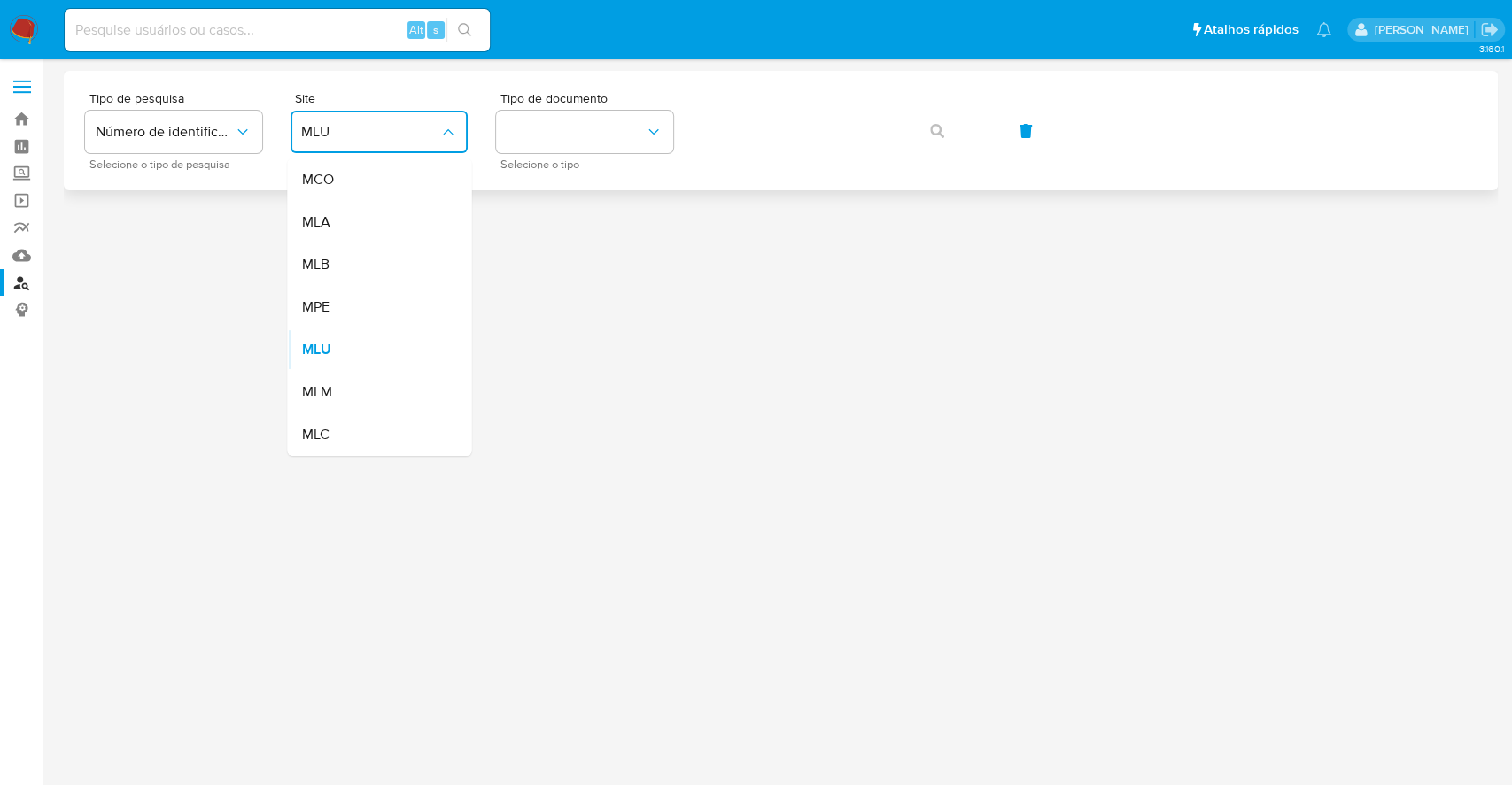
drag, startPoint x: 422, startPoint y: 256, endPoint x: 521, endPoint y: 181, distance: 124.2
click at [419, 259] on div "MLB" at bounding box center [373, 264] width 145 height 42
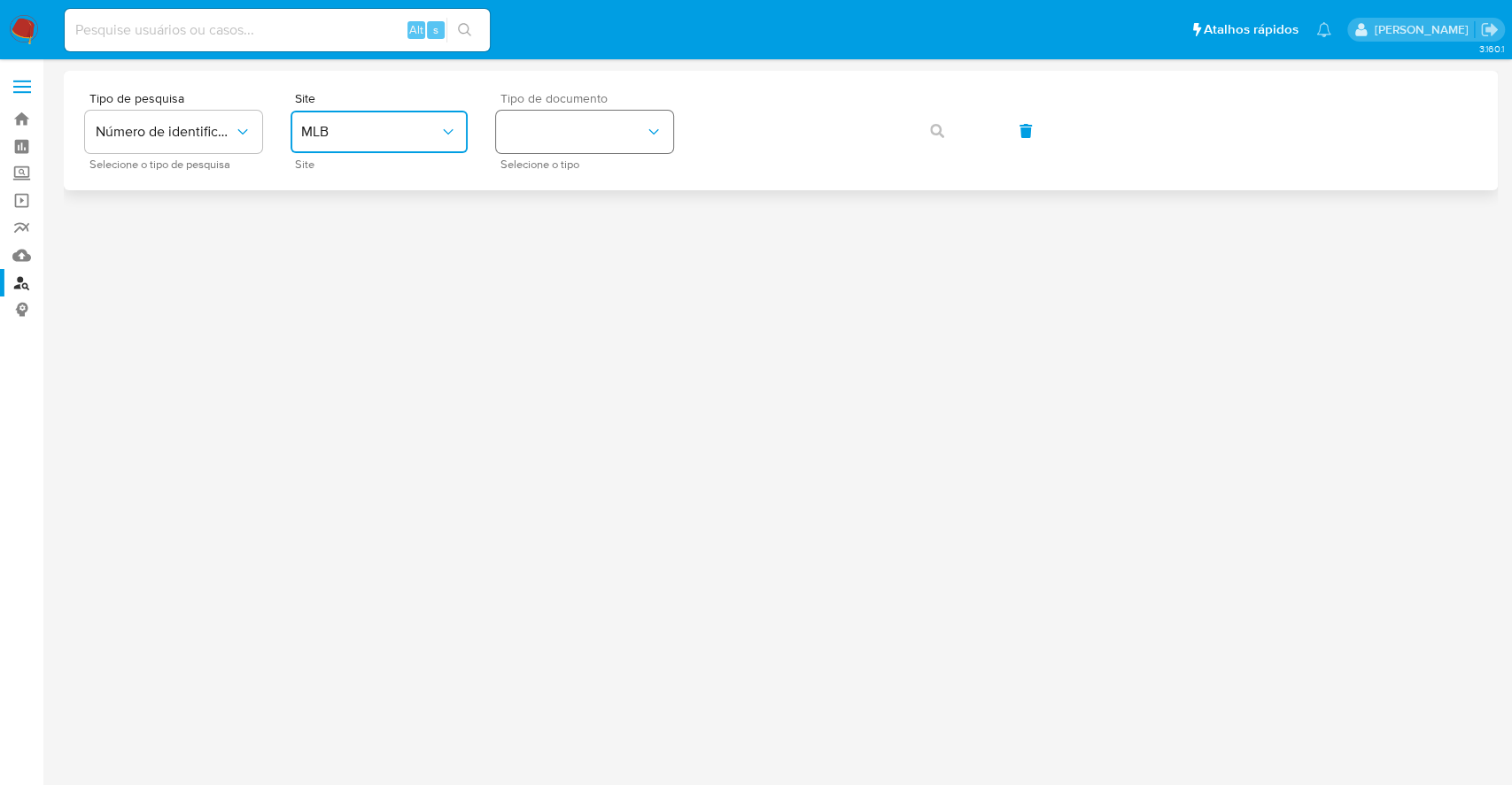
click at [591, 140] on button "identificationType" at bounding box center [584, 132] width 177 height 42
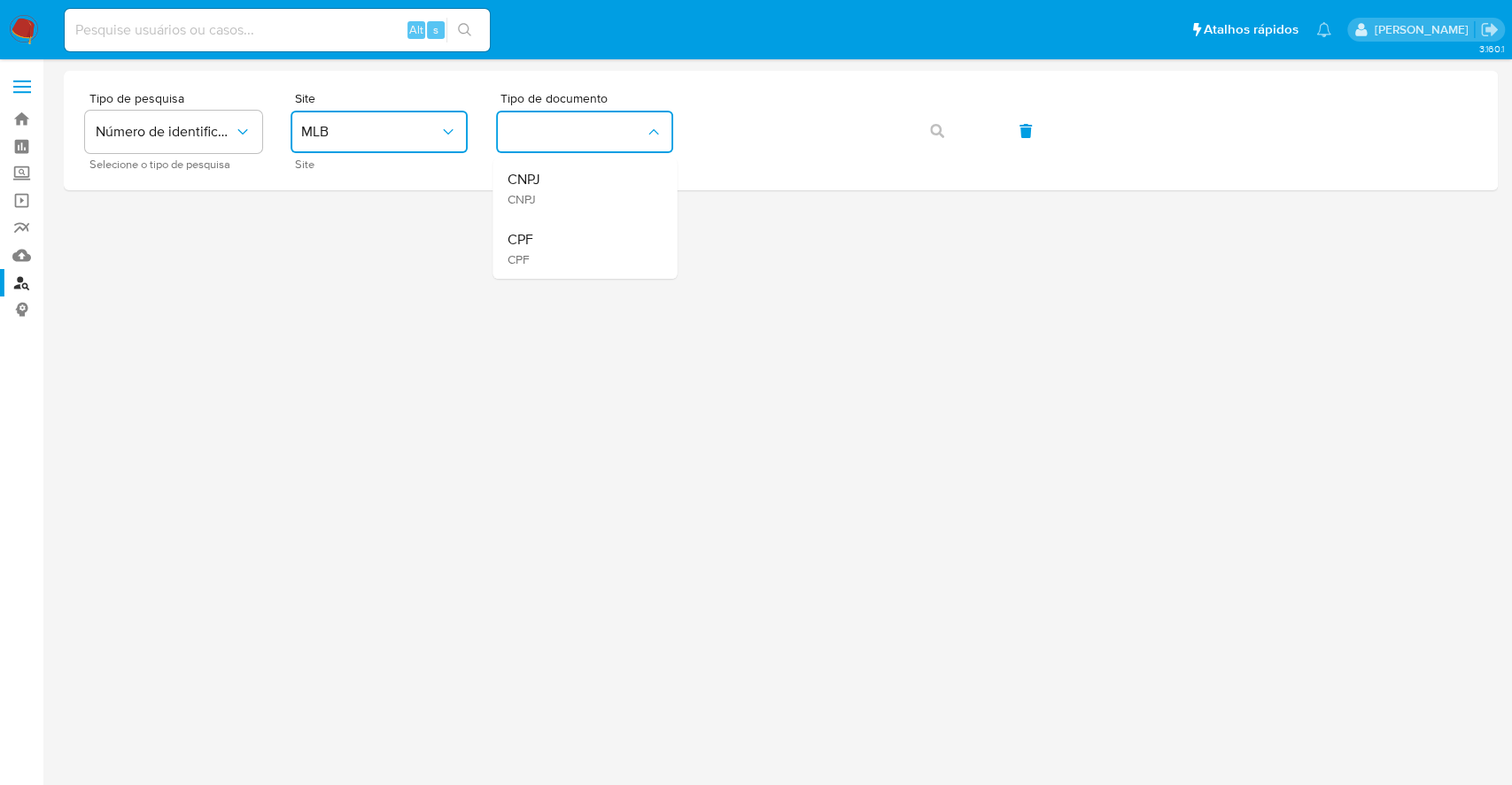
click at [635, 243] on div "CPF CPF" at bounding box center [579, 249] width 145 height 61
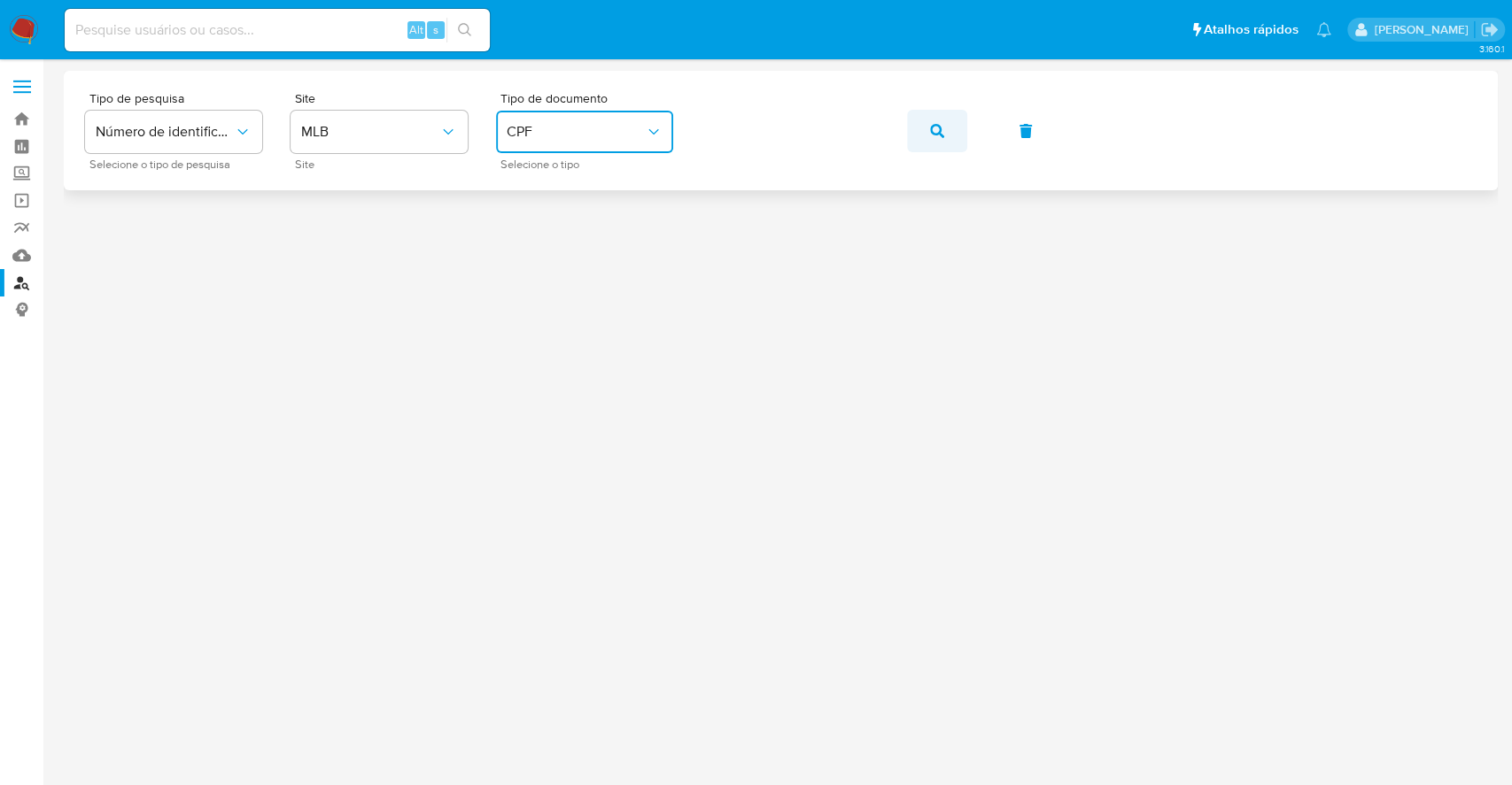
click at [935, 138] on span "button" at bounding box center [937, 131] width 14 height 39
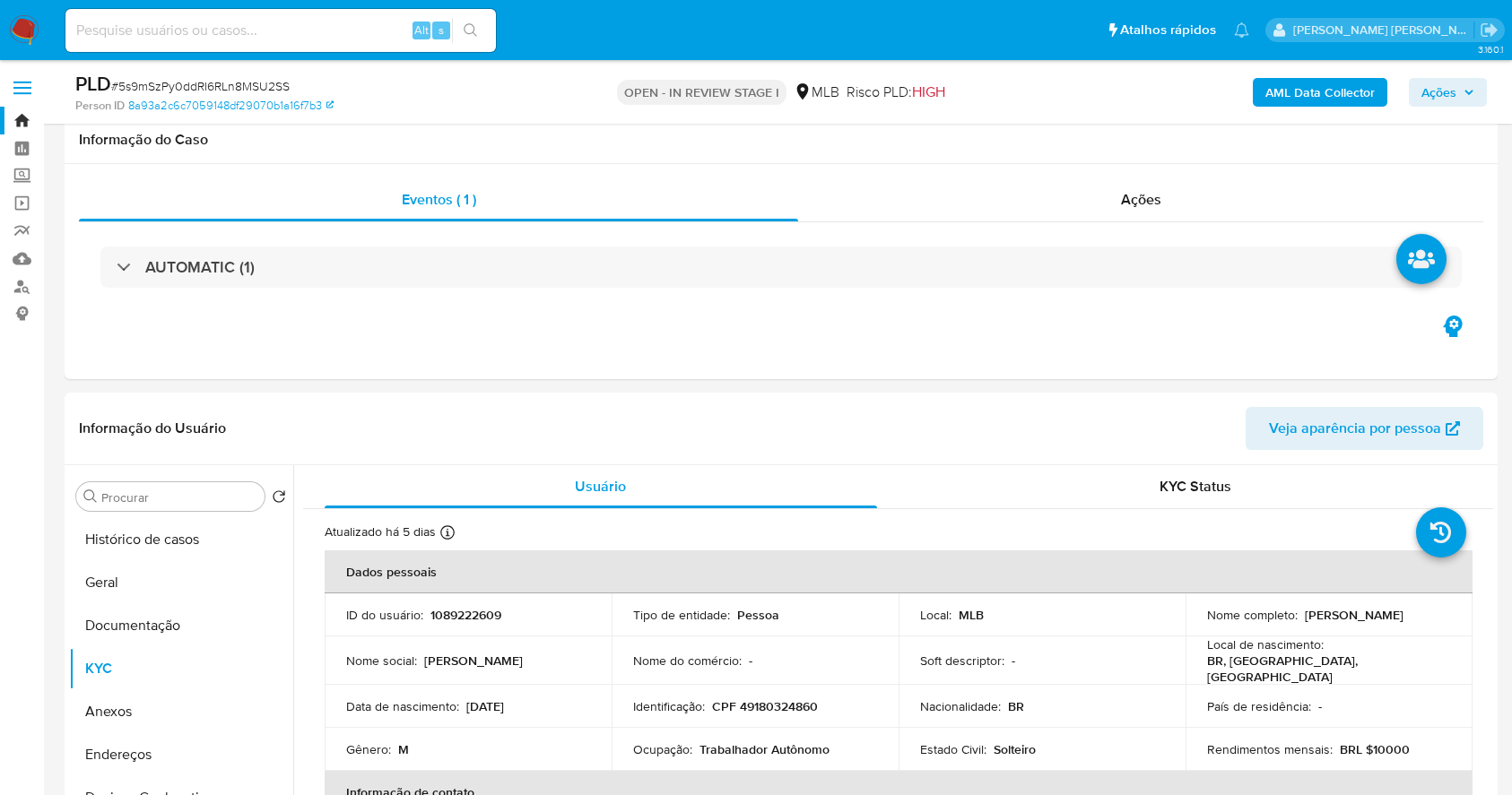
select select "10"
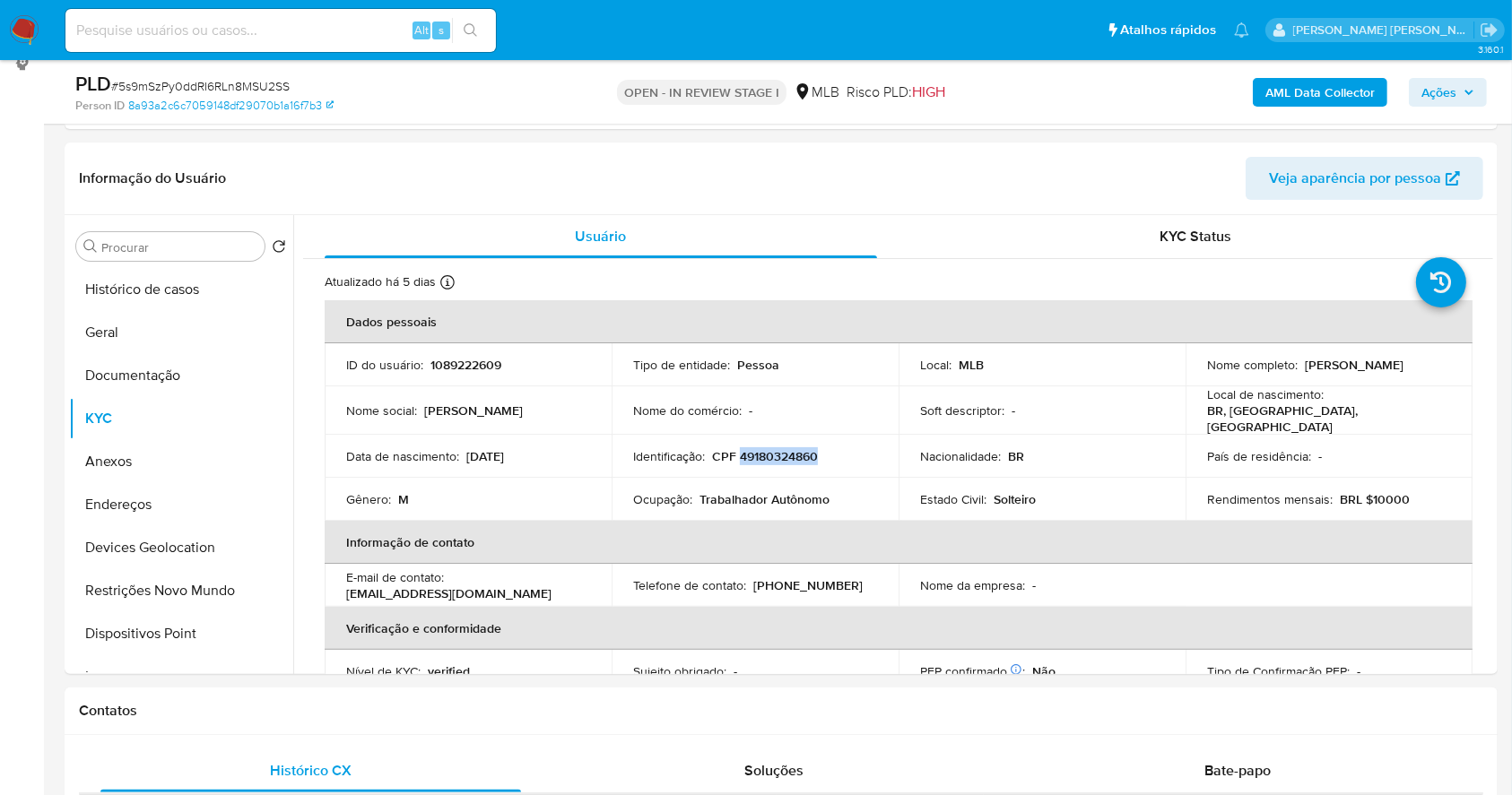
scroll to position [250, 0]
click at [166, 296] on button "Histórico de casos" at bounding box center [180, 290] width 224 height 43
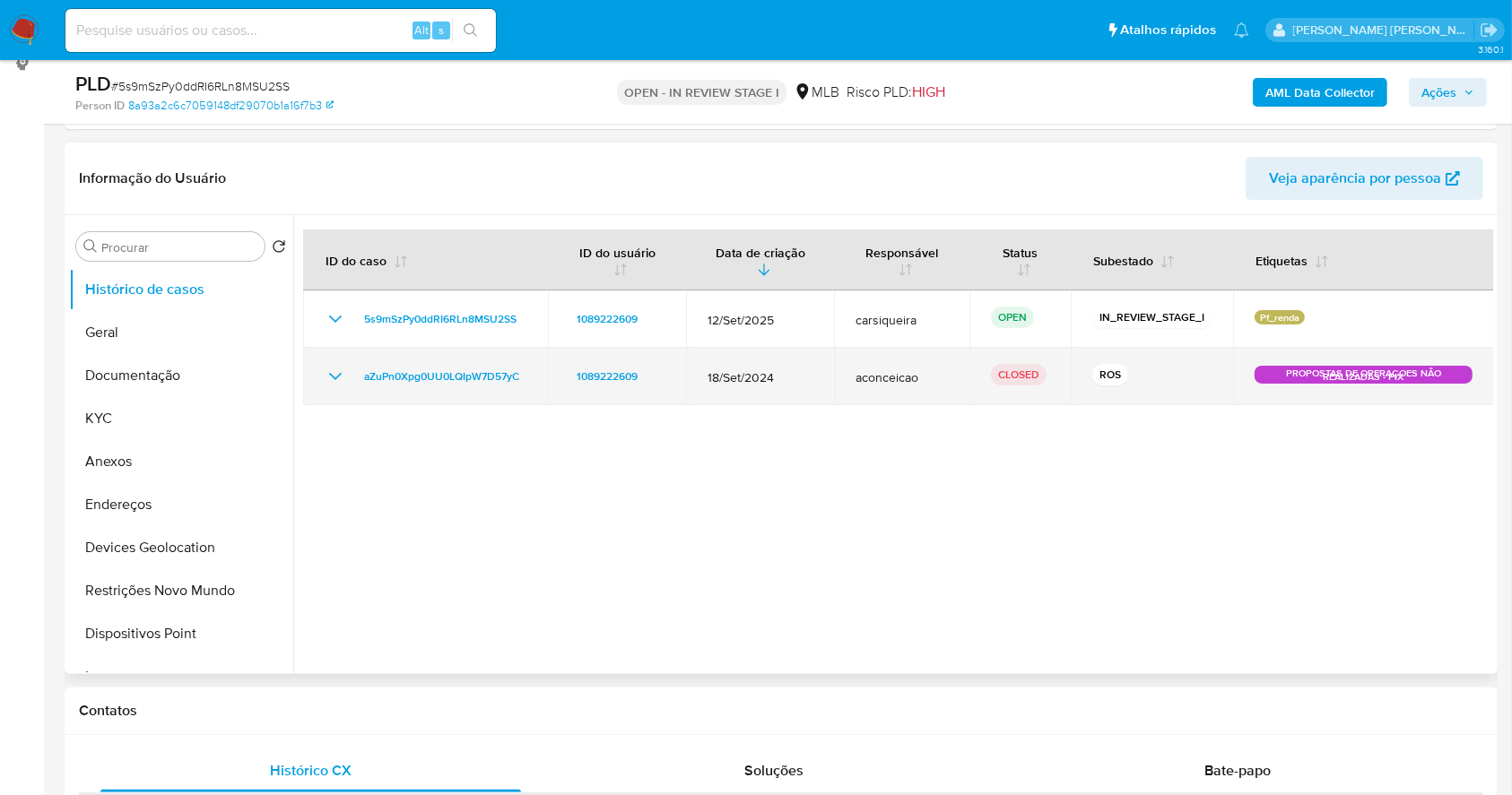
click at [339, 376] on icon "Mostrar/Ocultar" at bounding box center [334, 376] width 21 height 21
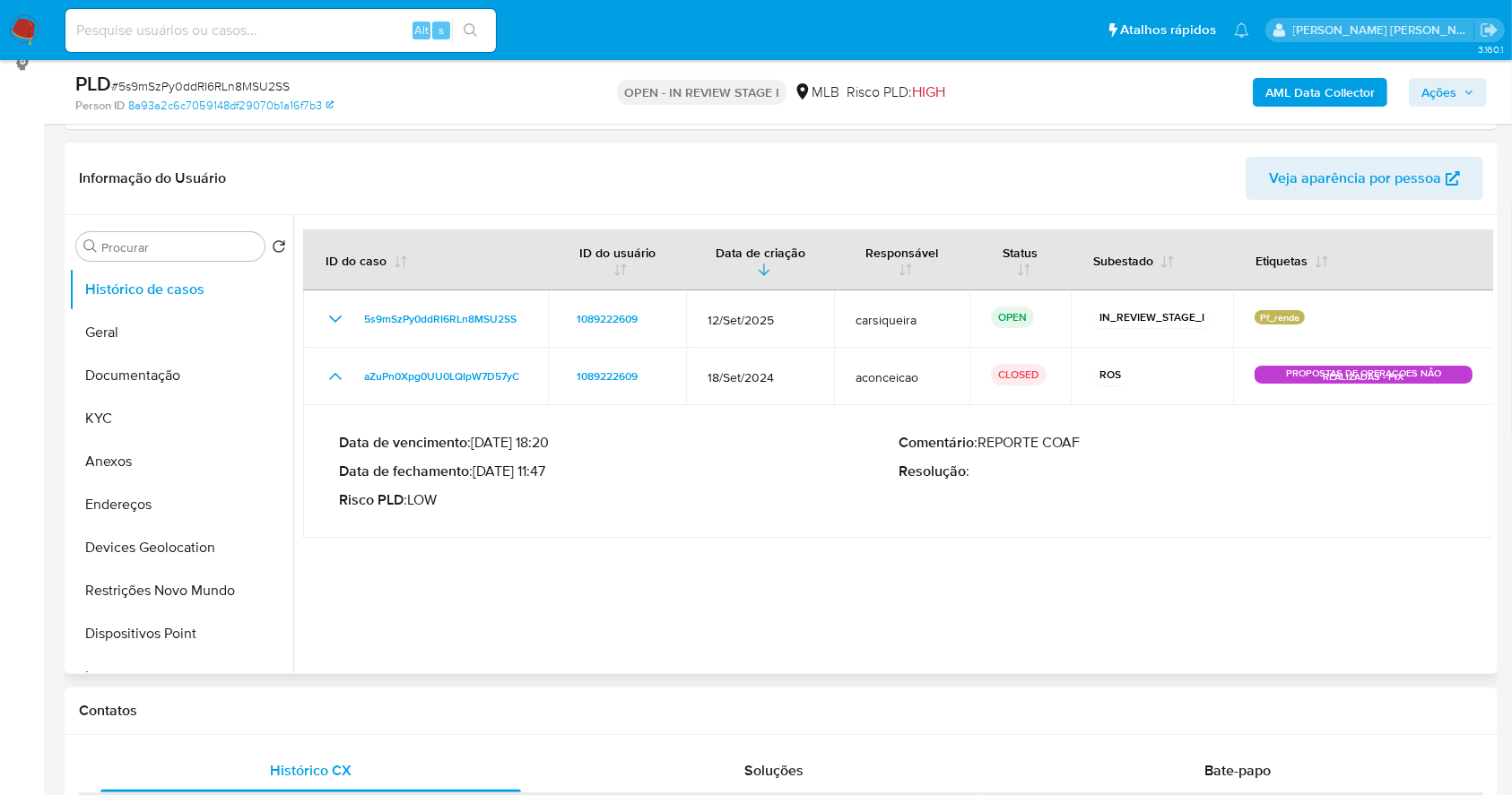
drag, startPoint x: 478, startPoint y: 470, endPoint x: 550, endPoint y: 478, distance: 72.4
click at [550, 478] on p "Data de fechamento : [DATE] 11:47" at bounding box center [619, 471] width 559 height 18
click at [1456, 87] on span "Ações" at bounding box center [1447, 92] width 53 height 25
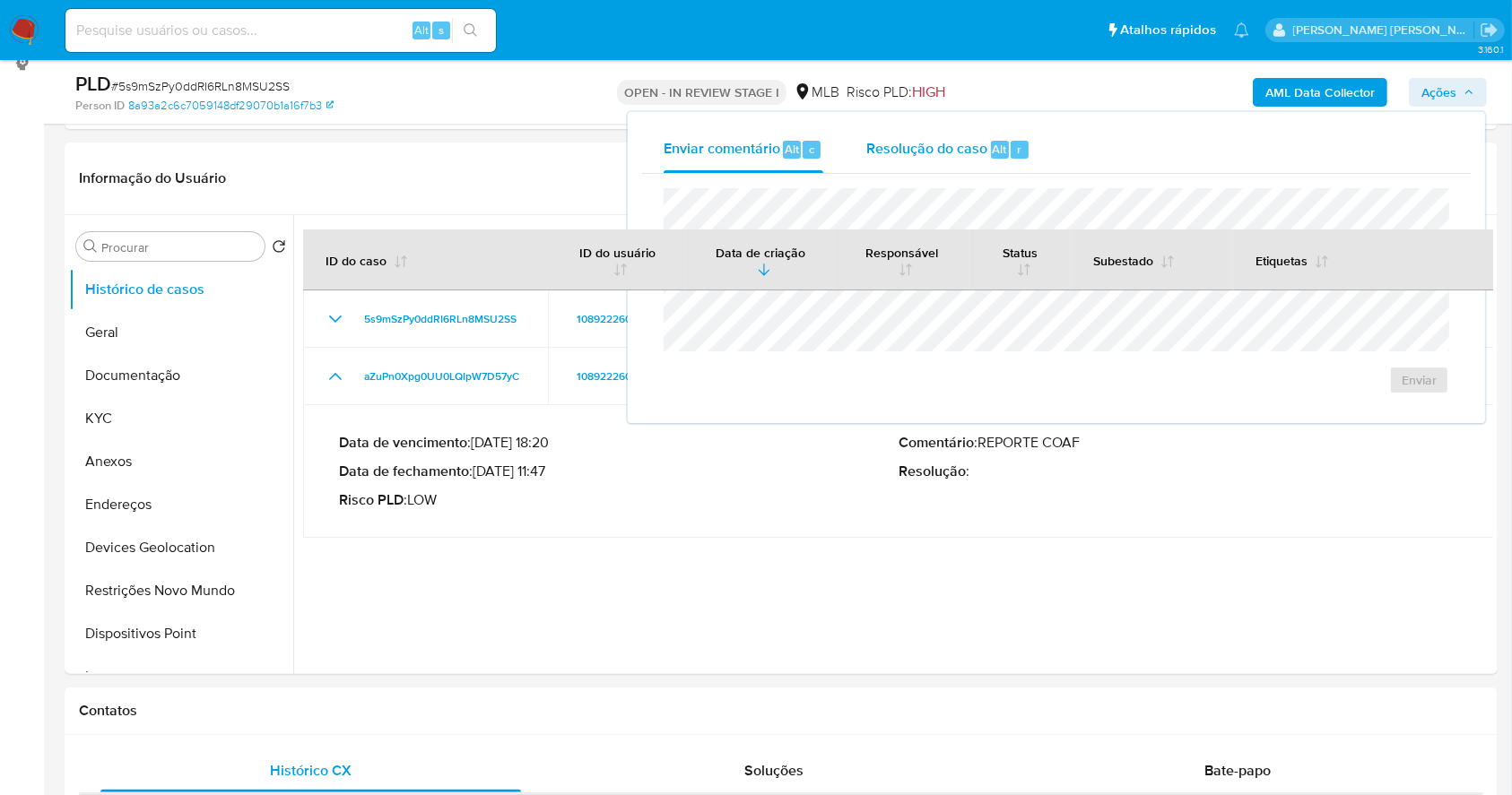
click at [952, 142] on span "Resolução do caso" at bounding box center [927, 149] width 121 height 20
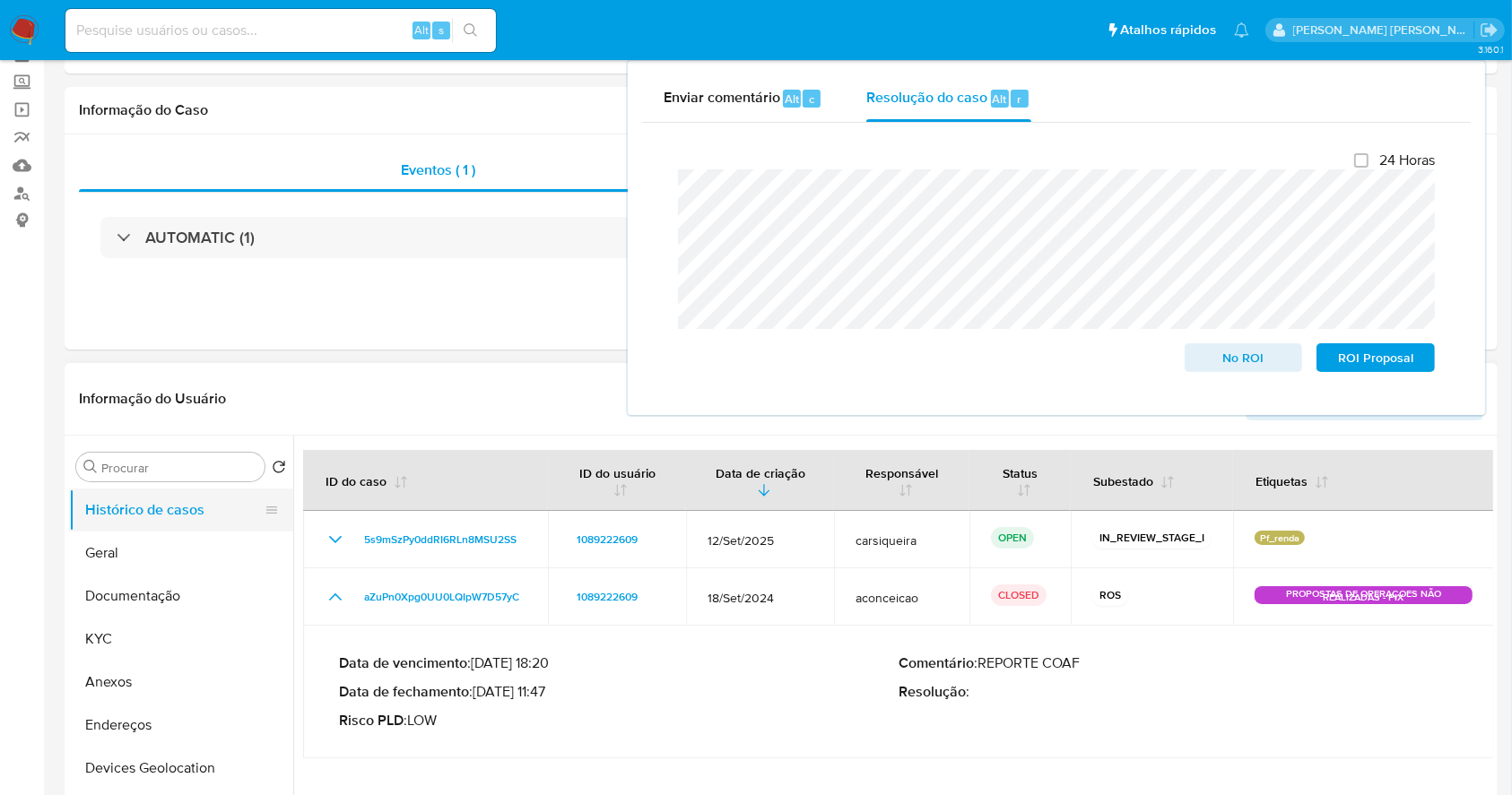
scroll to position [130, 0]
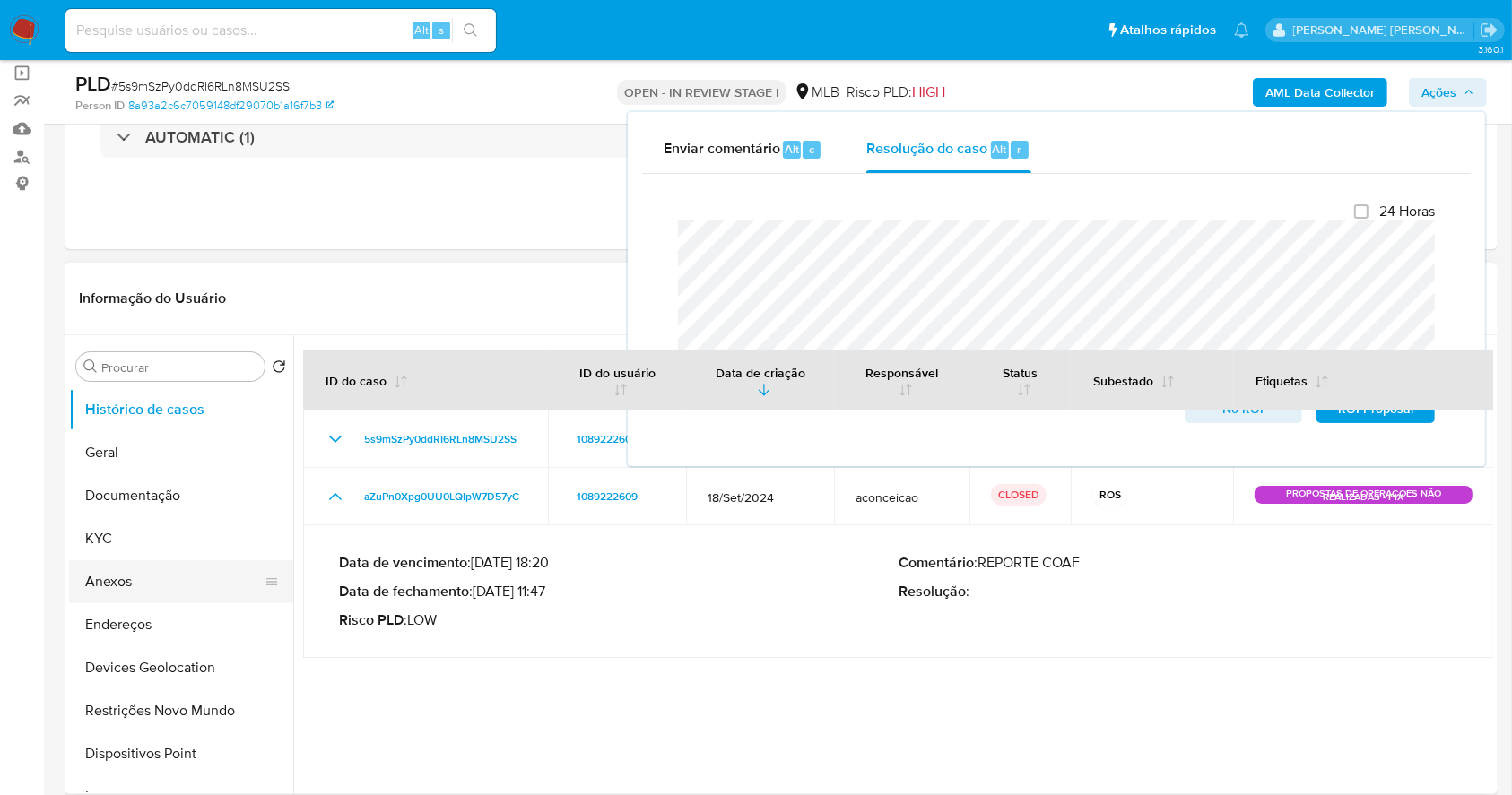
click at [148, 571] on button "Anexos" at bounding box center [174, 581] width 210 height 43
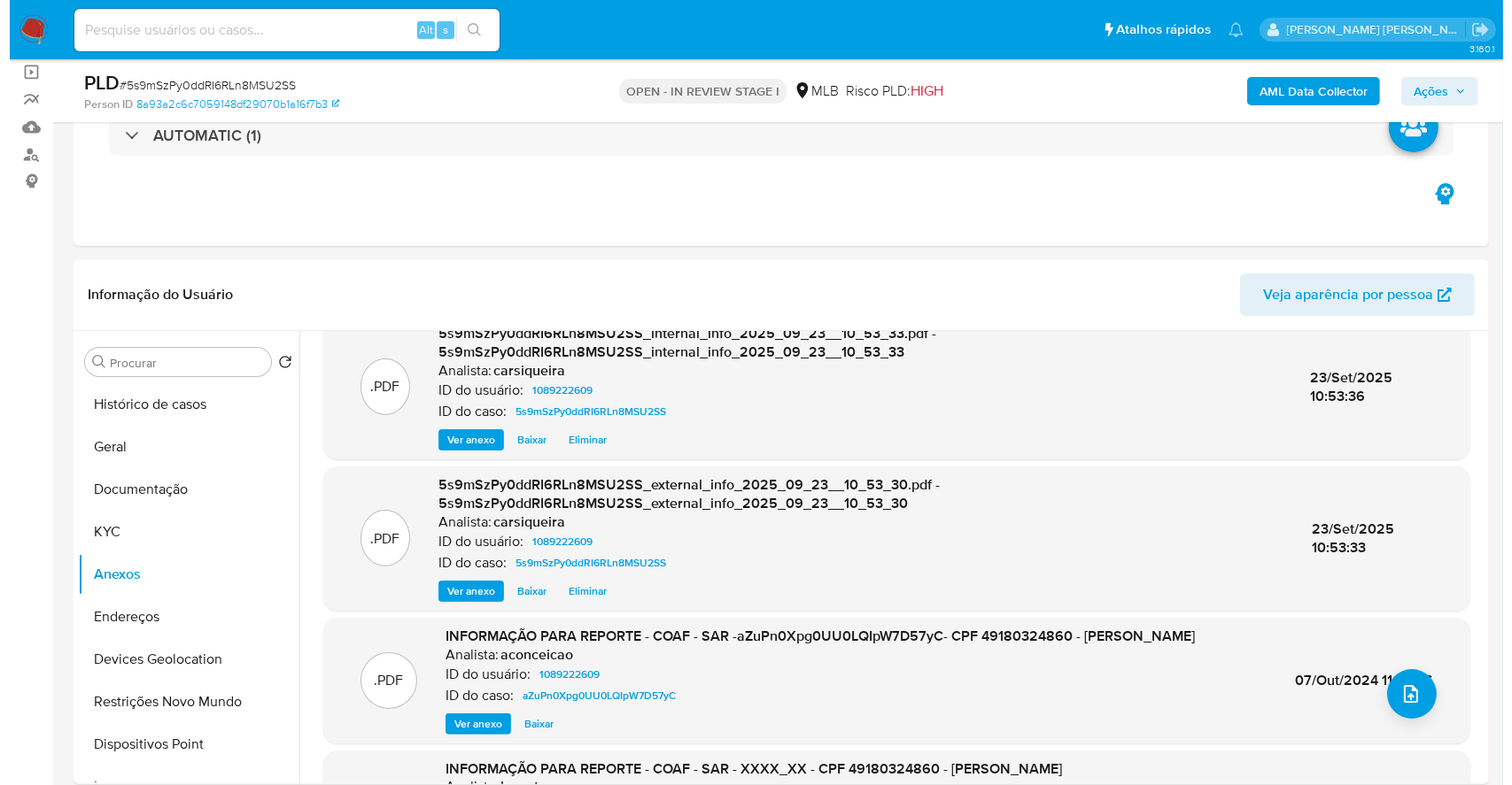
scroll to position [0, 0]
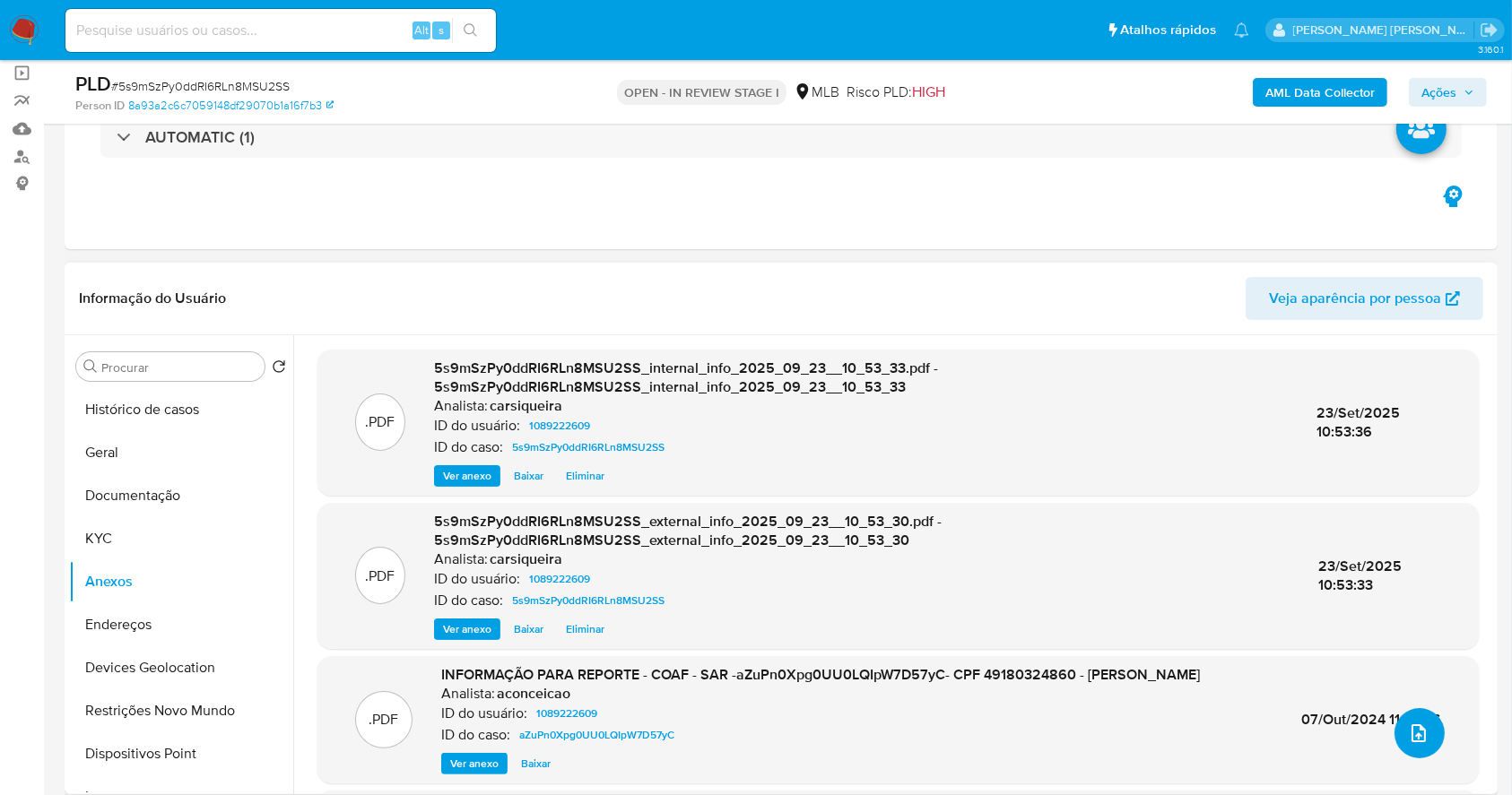
click at [1415, 716] on button "upload-file" at bounding box center [1419, 734] width 50 height 50
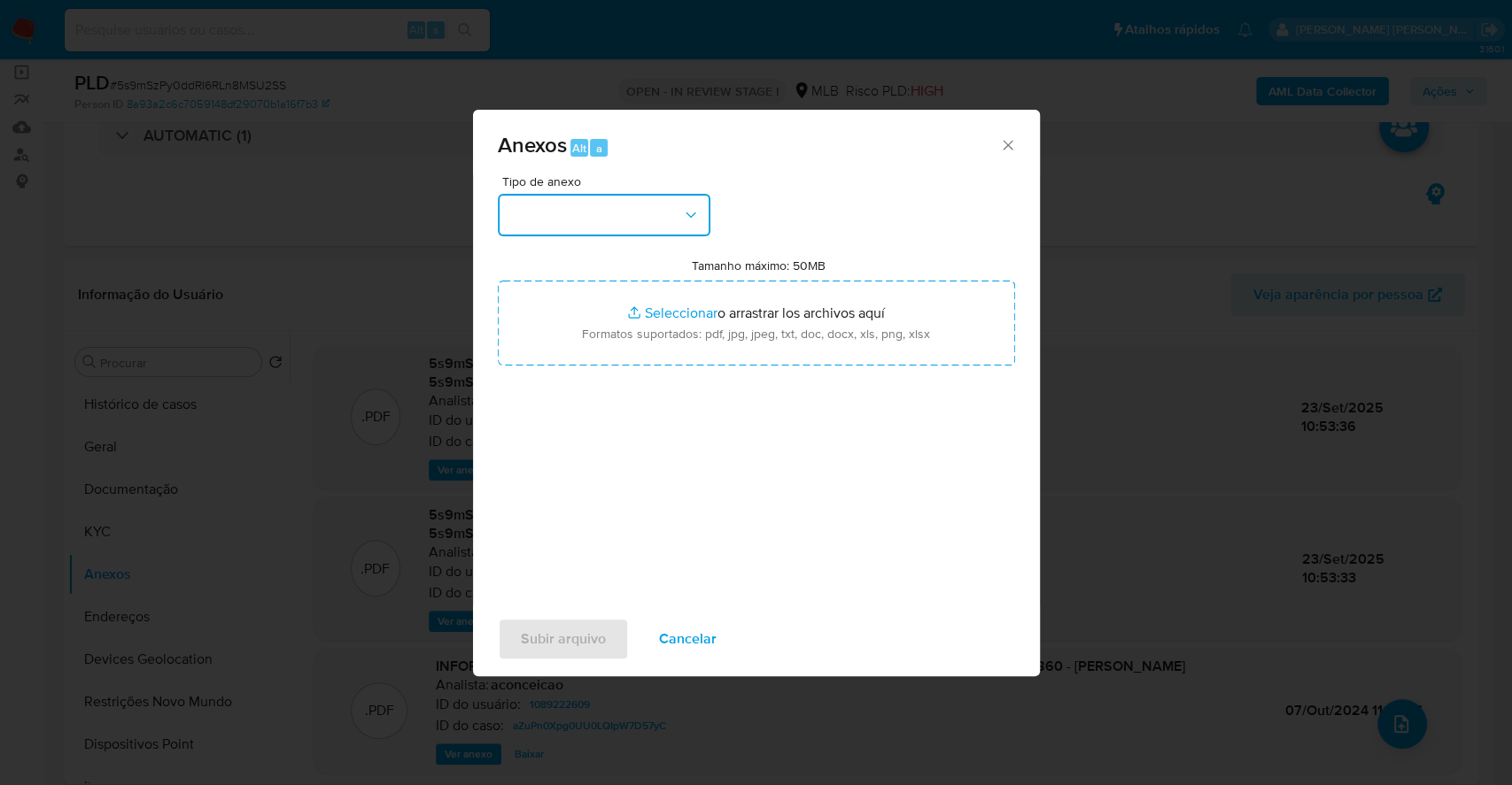
click at [621, 205] on button "button" at bounding box center [605, 215] width 213 height 42
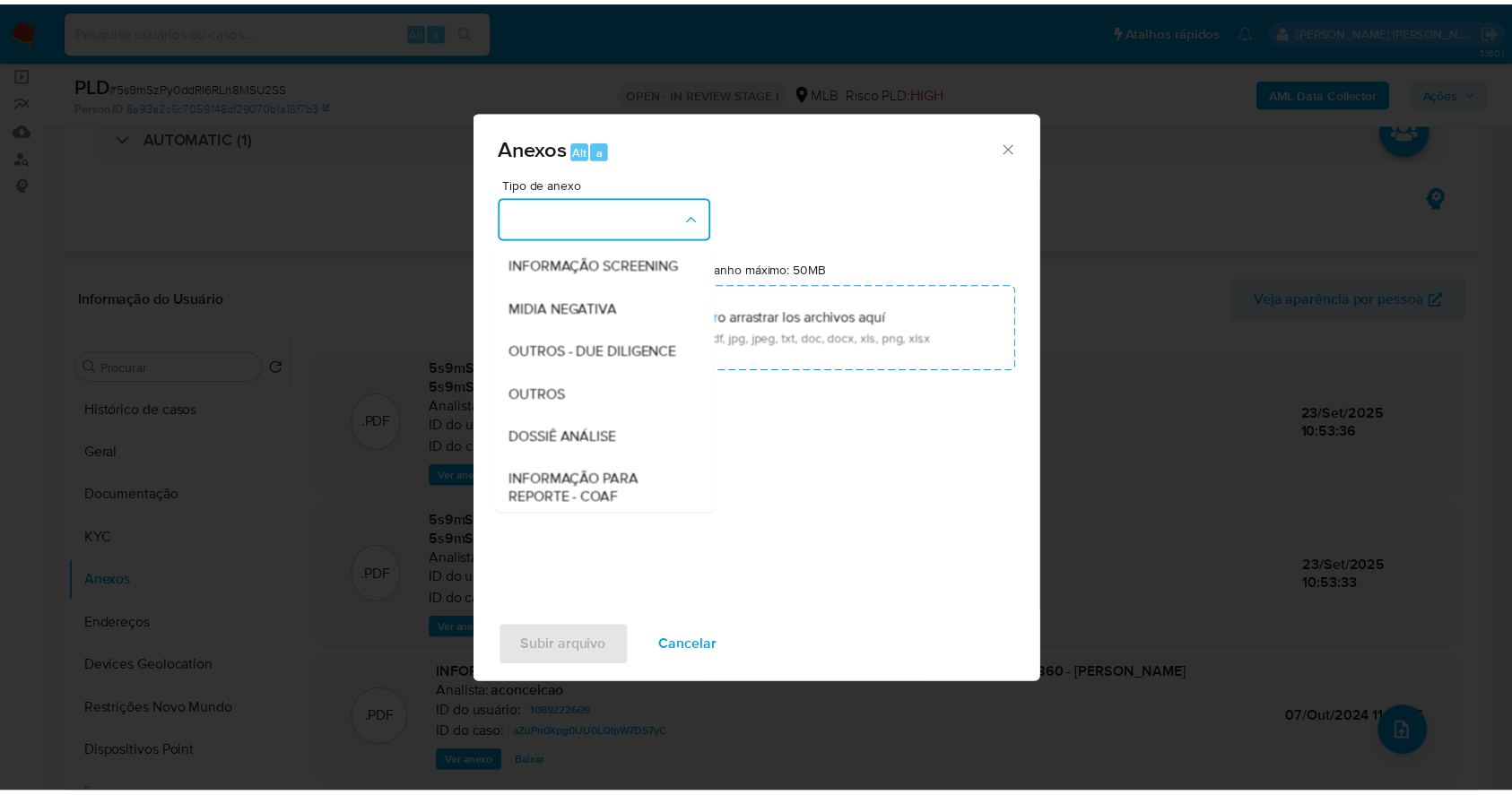
scroll to position [275, 0]
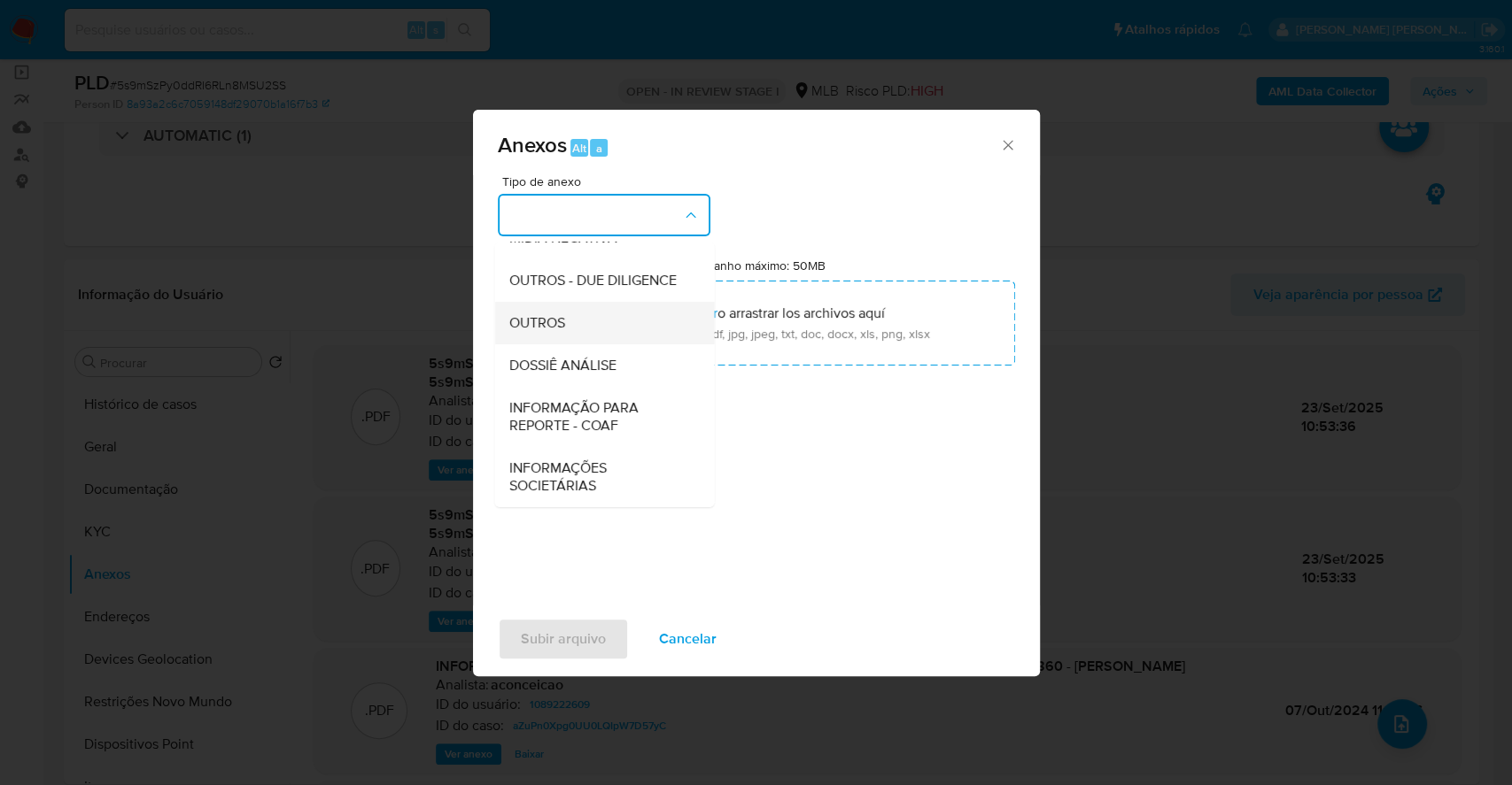
click at [571, 329] on div "OUTROS" at bounding box center [598, 323] width 181 height 42
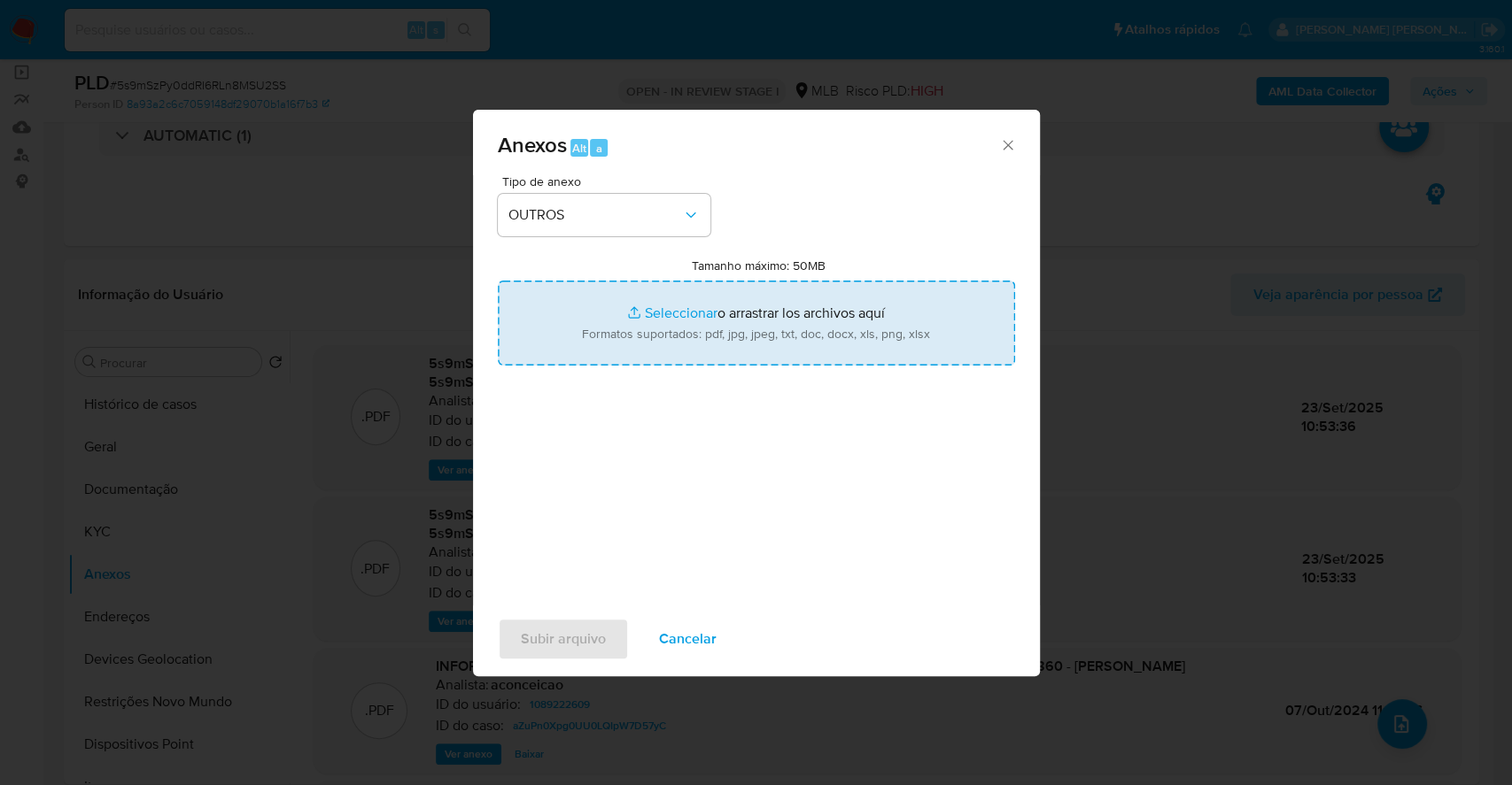
click at [696, 285] on input "Tamanho máximo: 50MB Seleccionar archivos" at bounding box center [757, 323] width 517 height 85
type input "C:\fakepath\2º SAR - XXXX - CPF 49180324860 - [PERSON_NAME] - Documentos Google…"
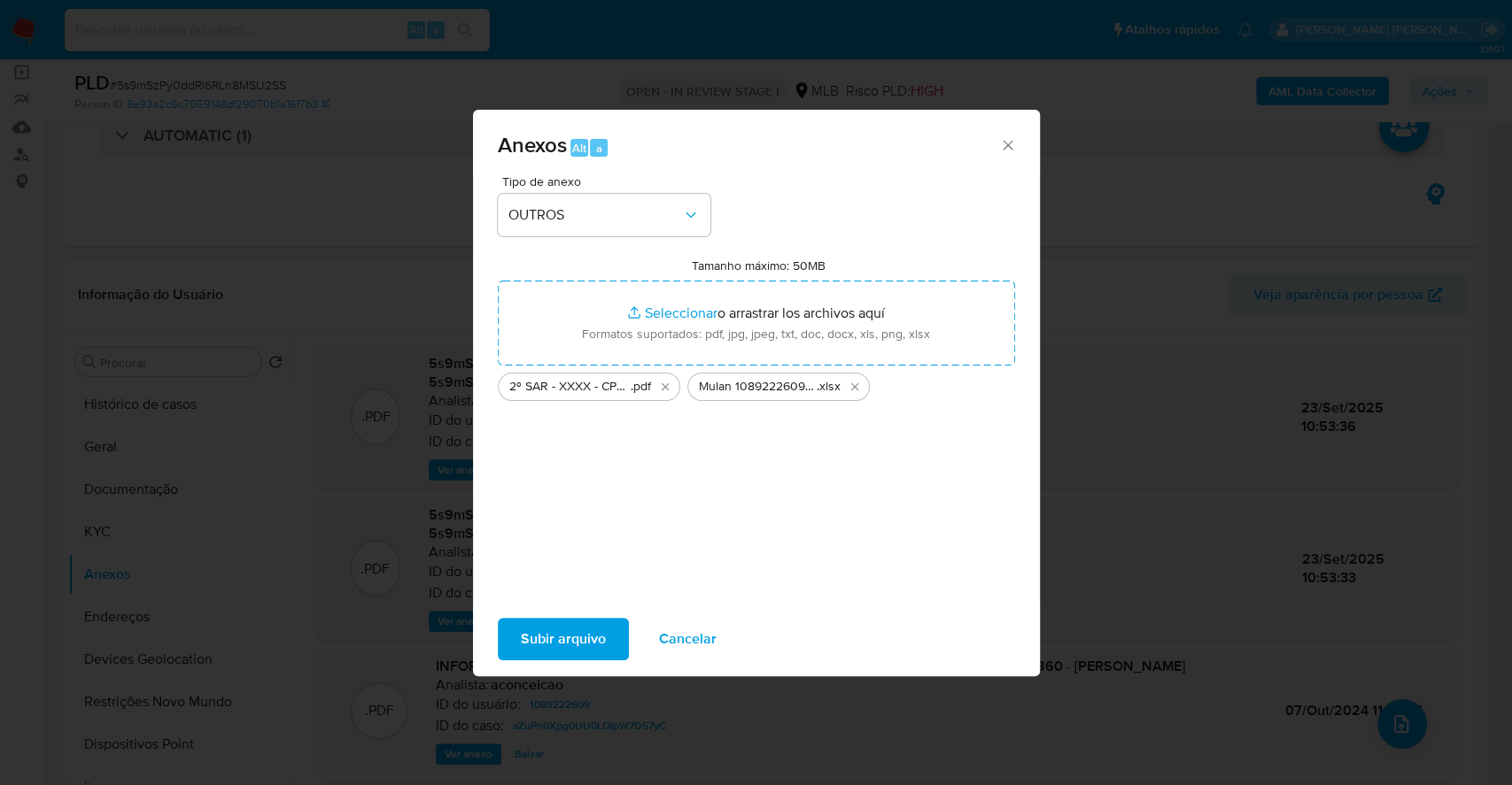
click at [570, 640] on span "Subir arquivo" at bounding box center [563, 639] width 85 height 39
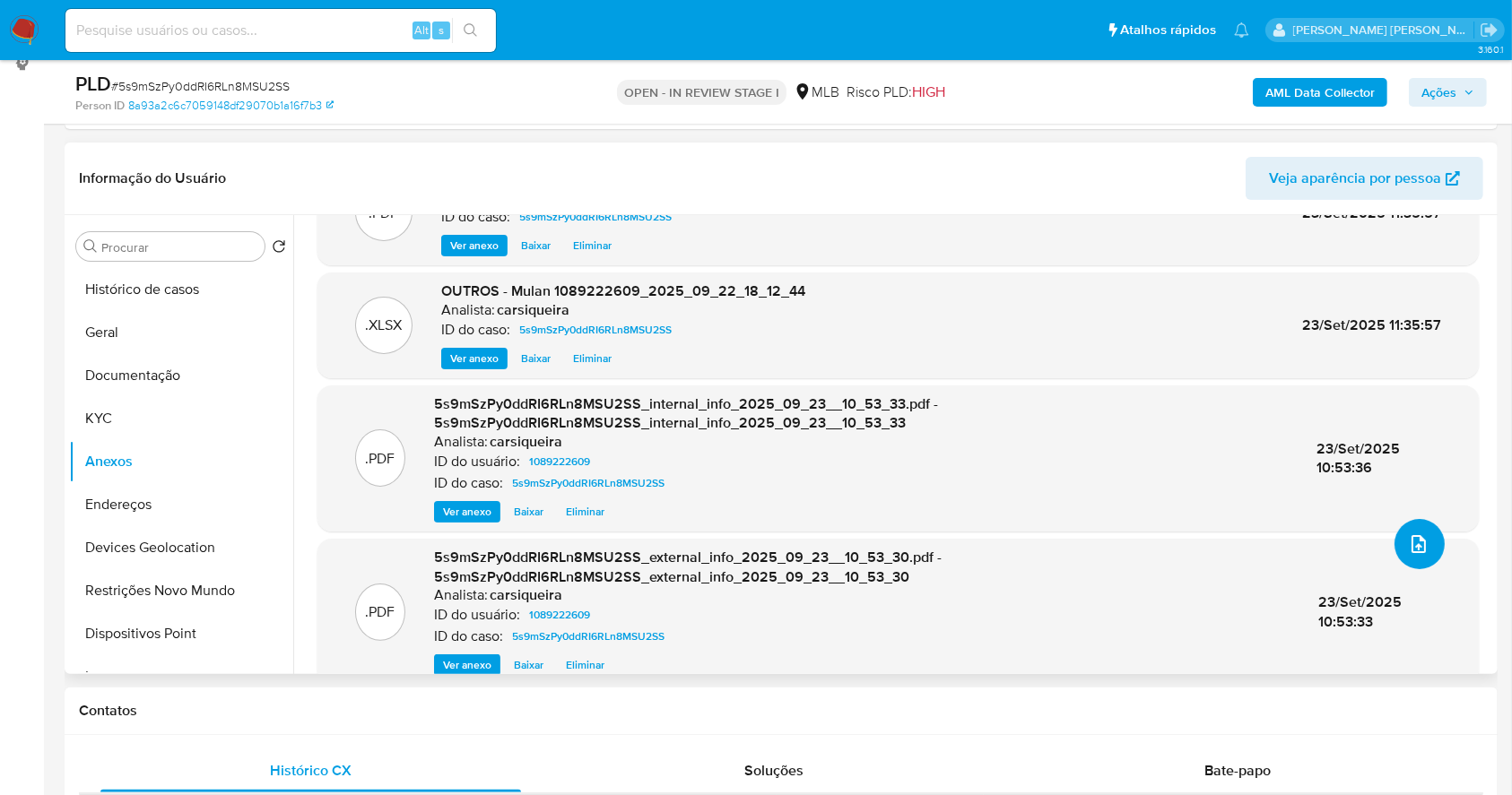
scroll to position [0, 0]
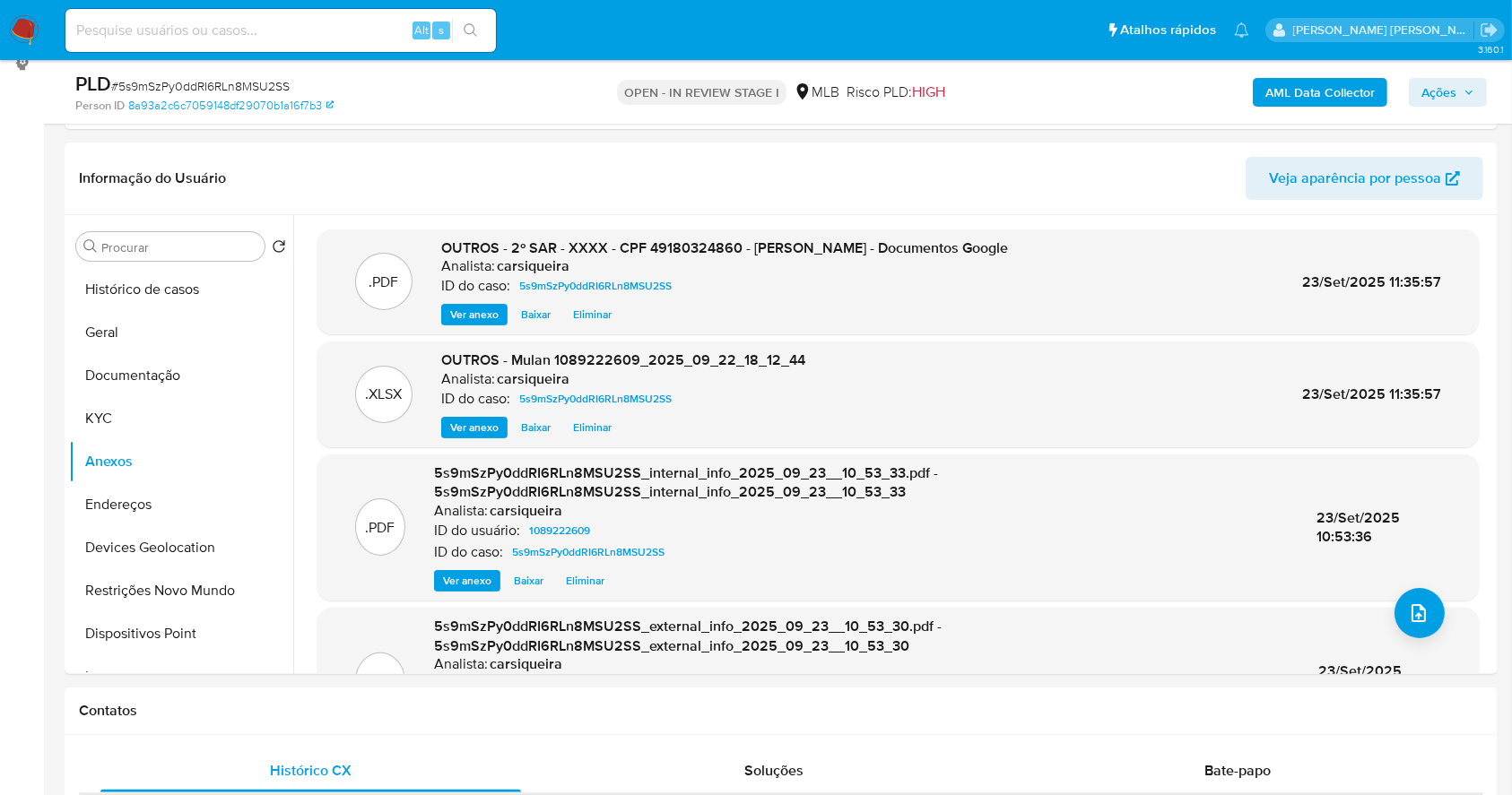
click at [1434, 93] on span "Ações" at bounding box center [1439, 92] width 35 height 29
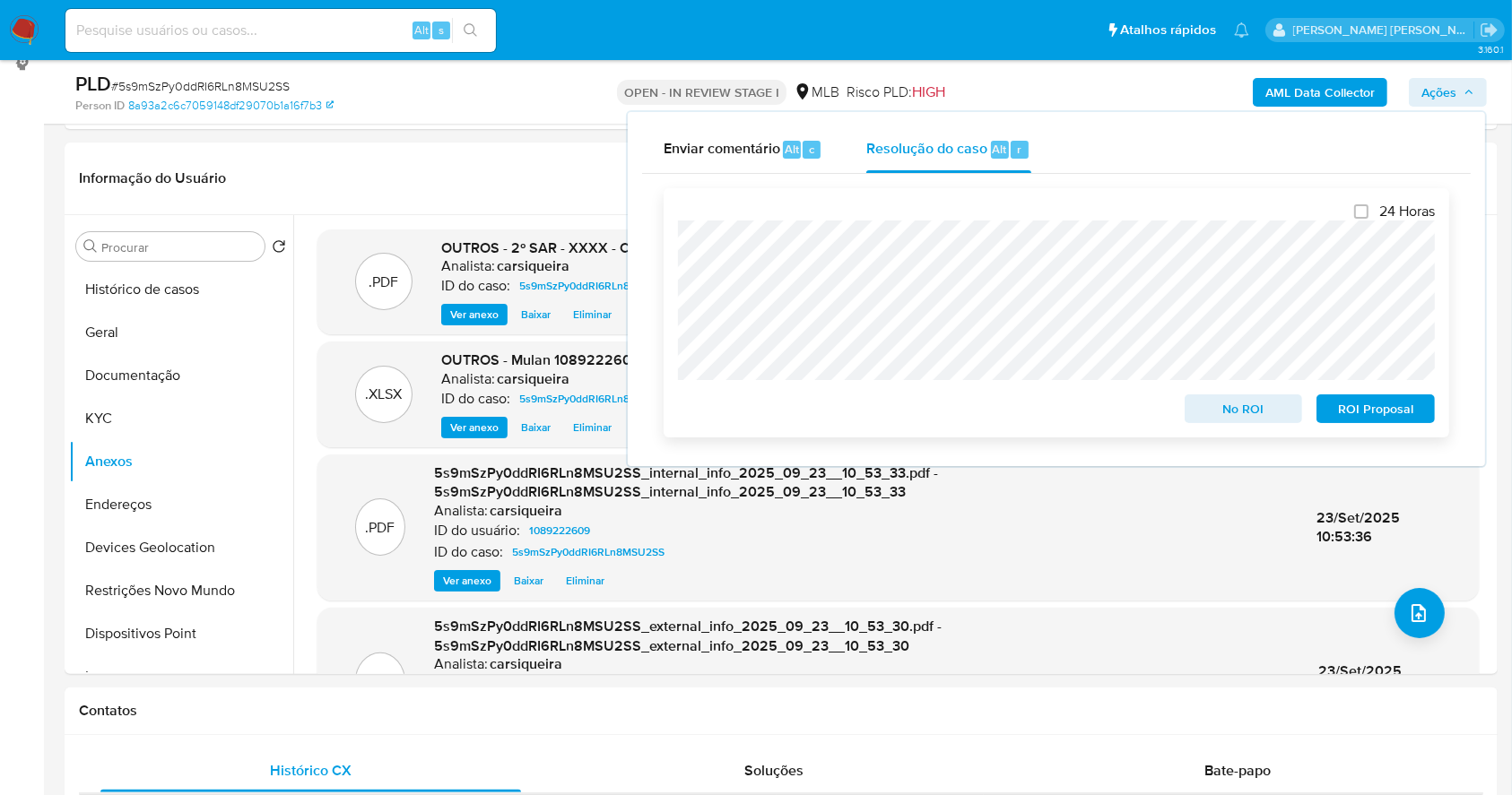
click at [1368, 402] on span "ROI Proposal" at bounding box center [1375, 409] width 93 height 25
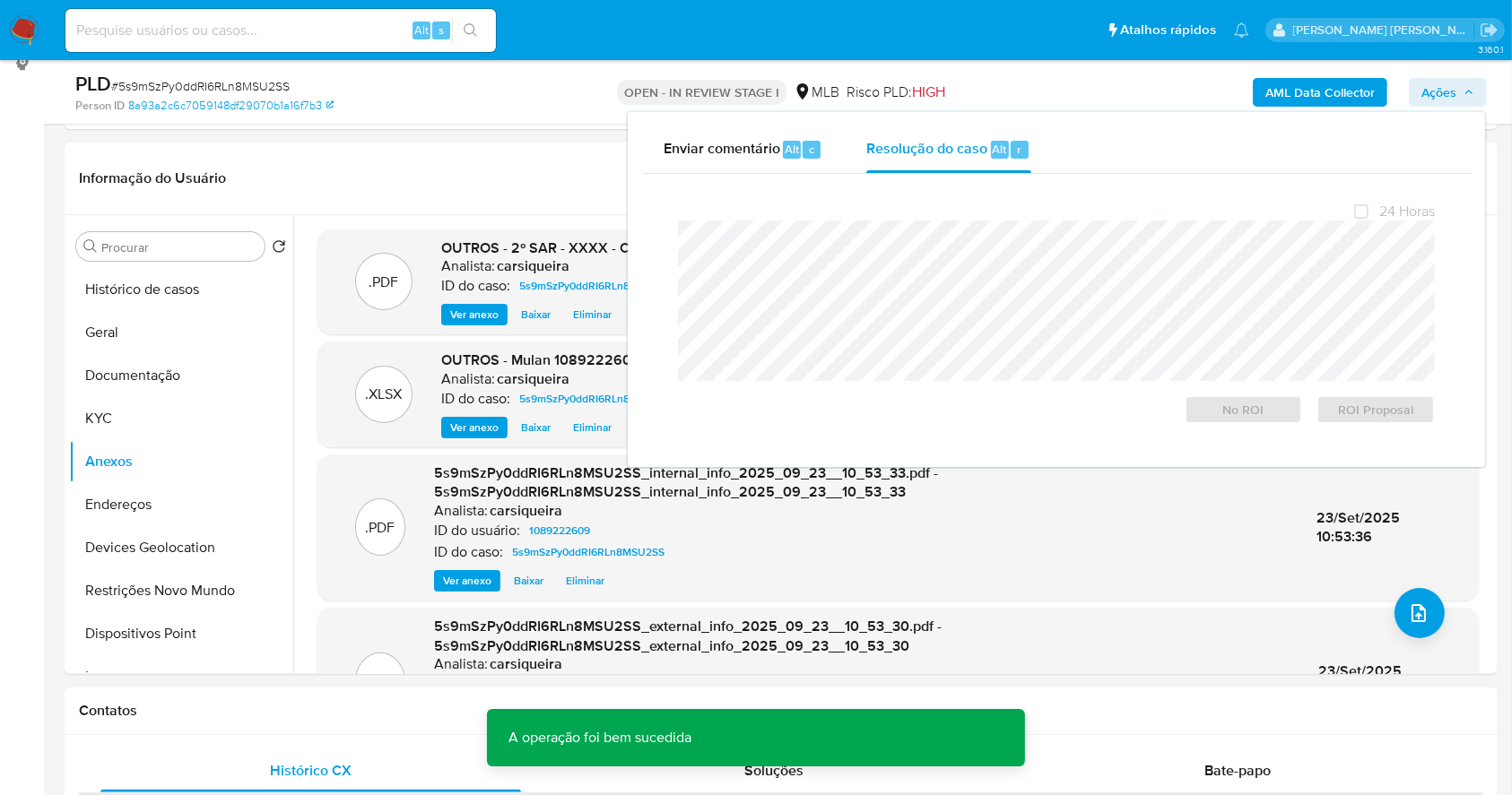
click at [218, 83] on span "# 5s9mSzPy0ddRI6RLn8MSU2SS" at bounding box center [201, 85] width 178 height 18
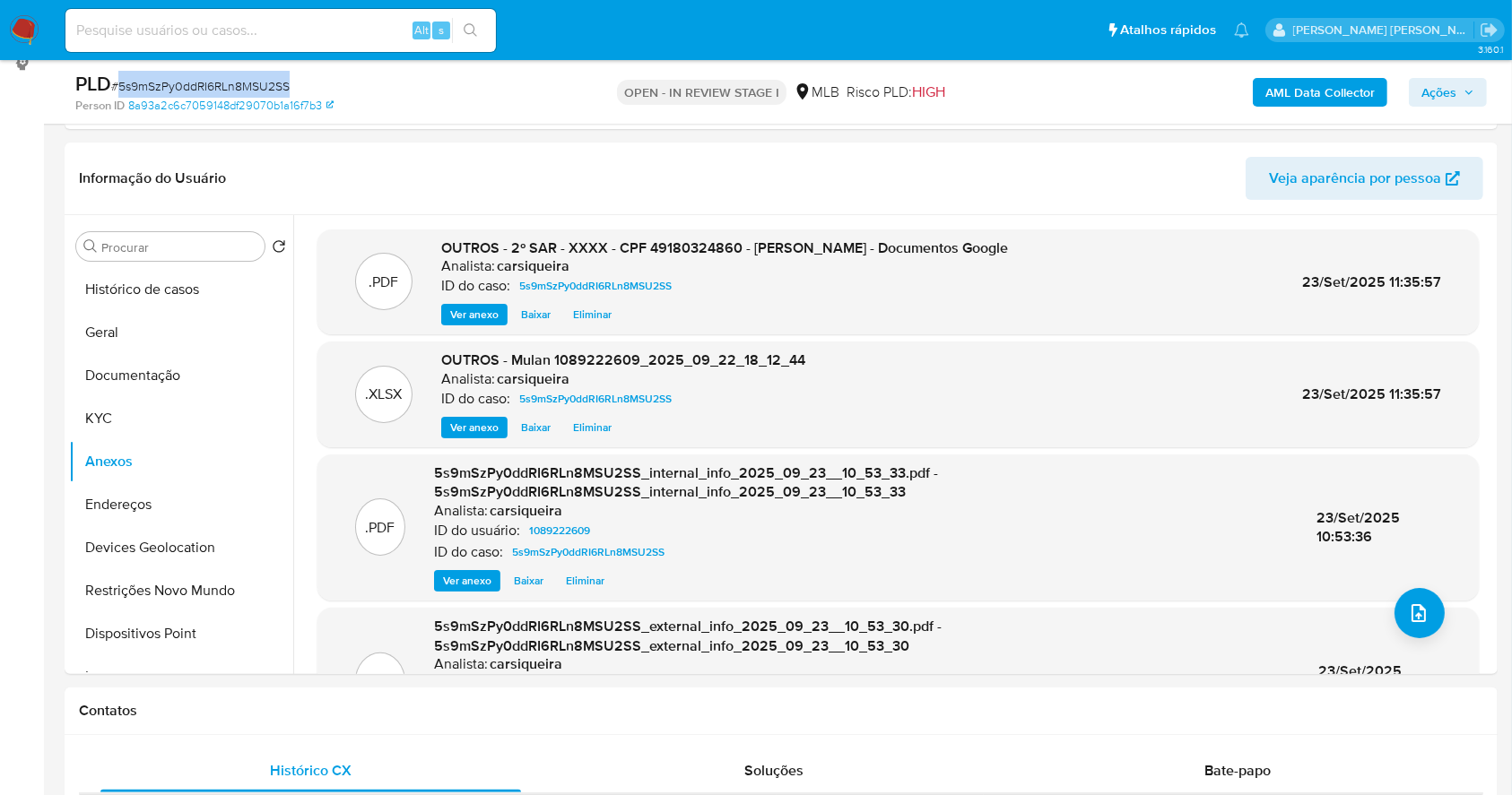
copy span "5s9mSzPy0ddRI6RLn8MSU2SS"
click at [1416, 86] on button "Ações" at bounding box center [1448, 92] width 78 height 29
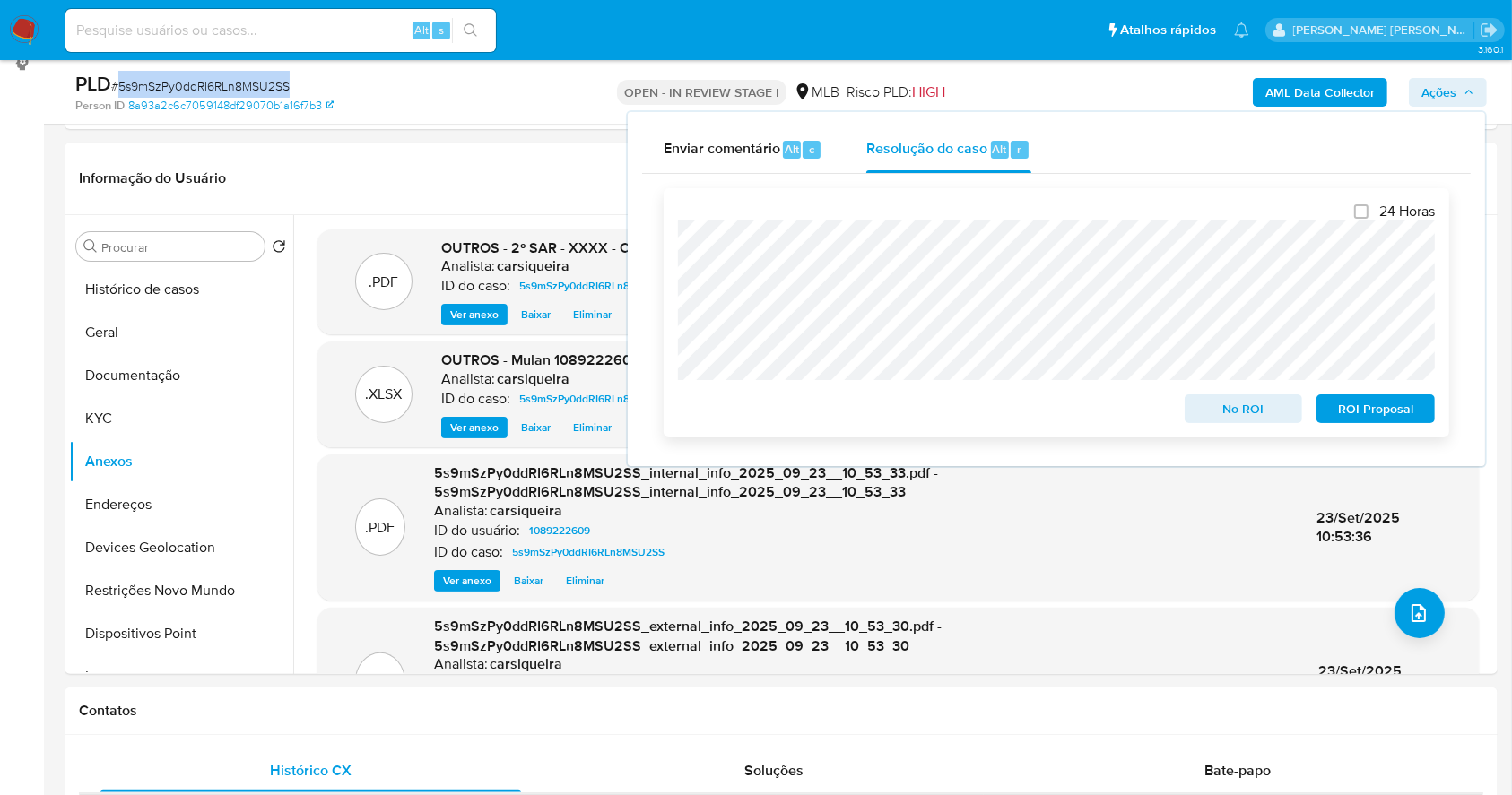
click at [1402, 405] on span "ROI Proposal" at bounding box center [1375, 409] width 93 height 25
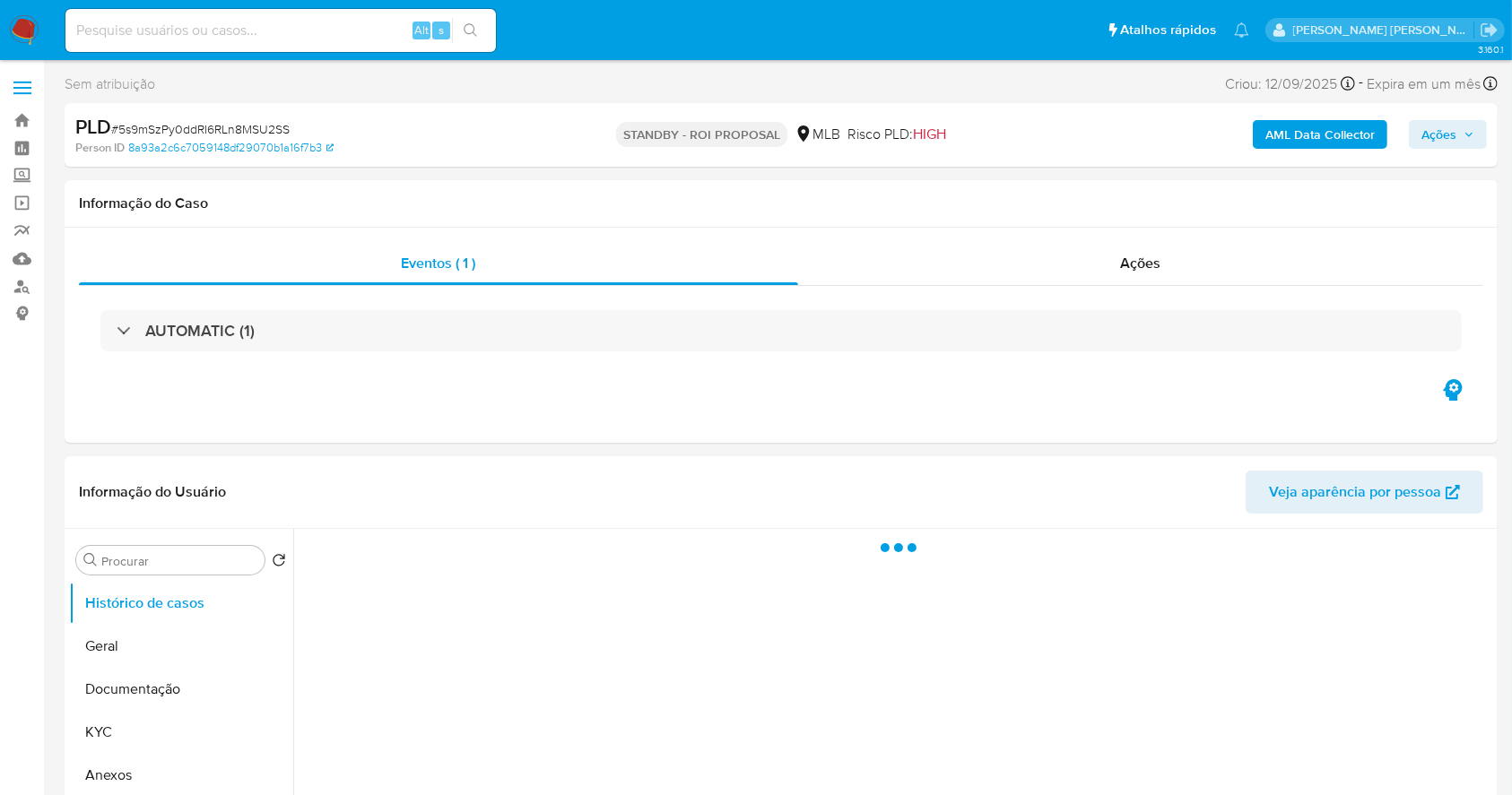
select select "10"
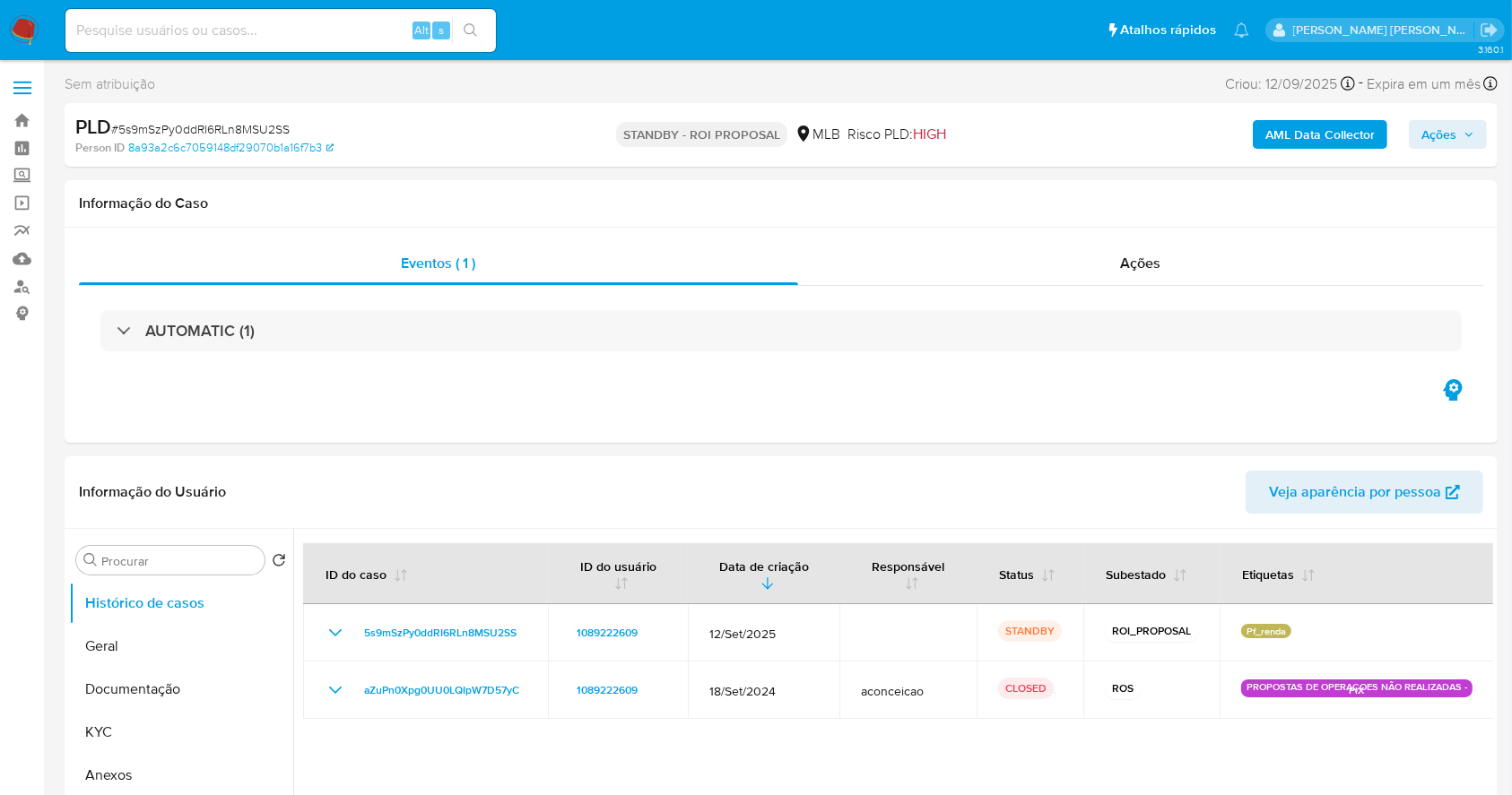
click at [12, 39] on img at bounding box center [24, 30] width 31 height 31
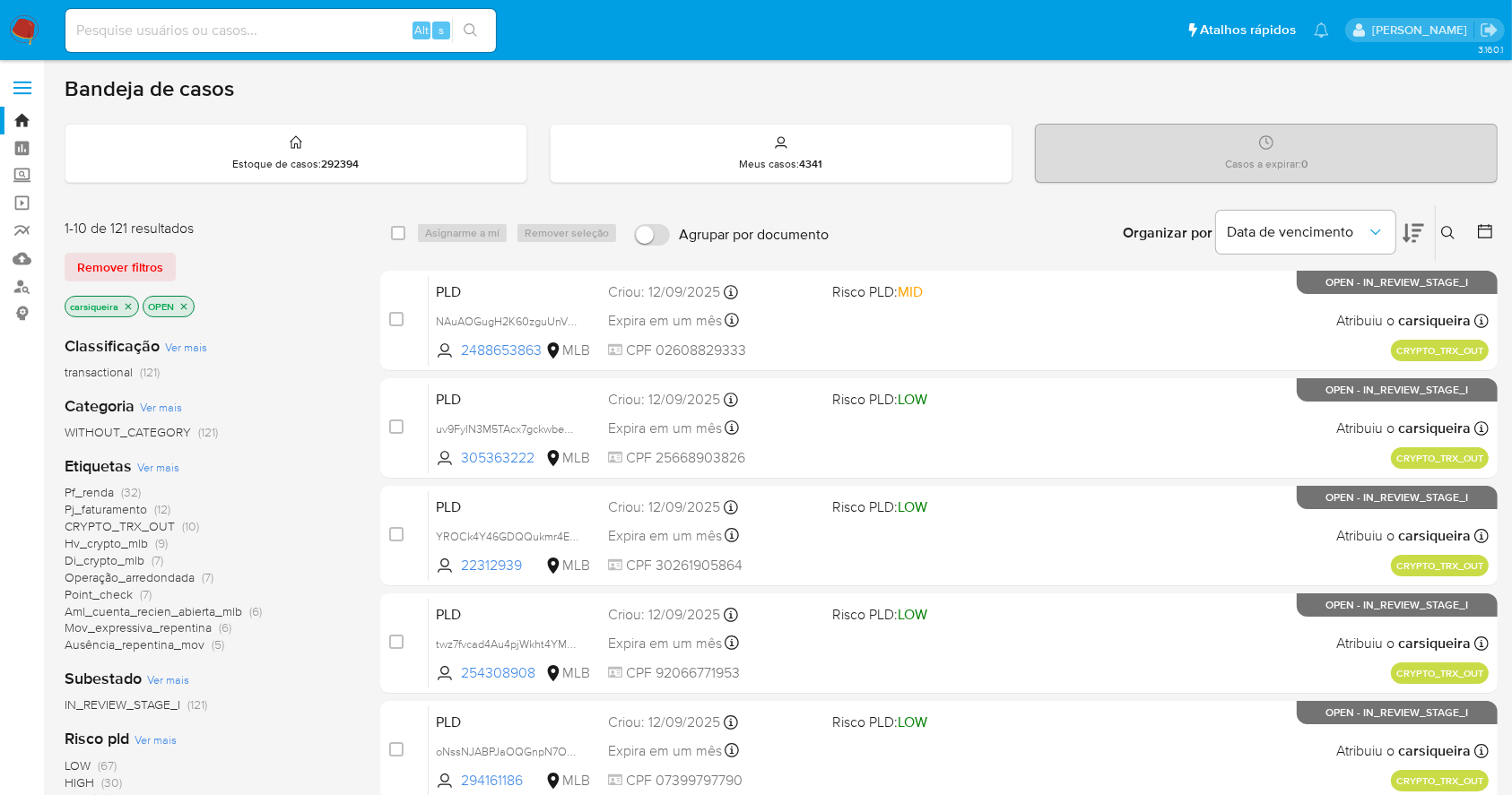
click at [203, 41] on div "Alt s" at bounding box center [280, 31] width 430 height 43
click at [192, 32] on input at bounding box center [280, 30] width 430 height 23
paste input "wEZ3b9ulVHOlVzpTfg8pxgsg"
type input "wEZ3b9ulVHOlVzpTfg8pxgsg"
click at [462, 16] on div "wEZ3b9ulVHOlVzpTfg8pxgsg Alt s" at bounding box center [280, 31] width 430 height 43
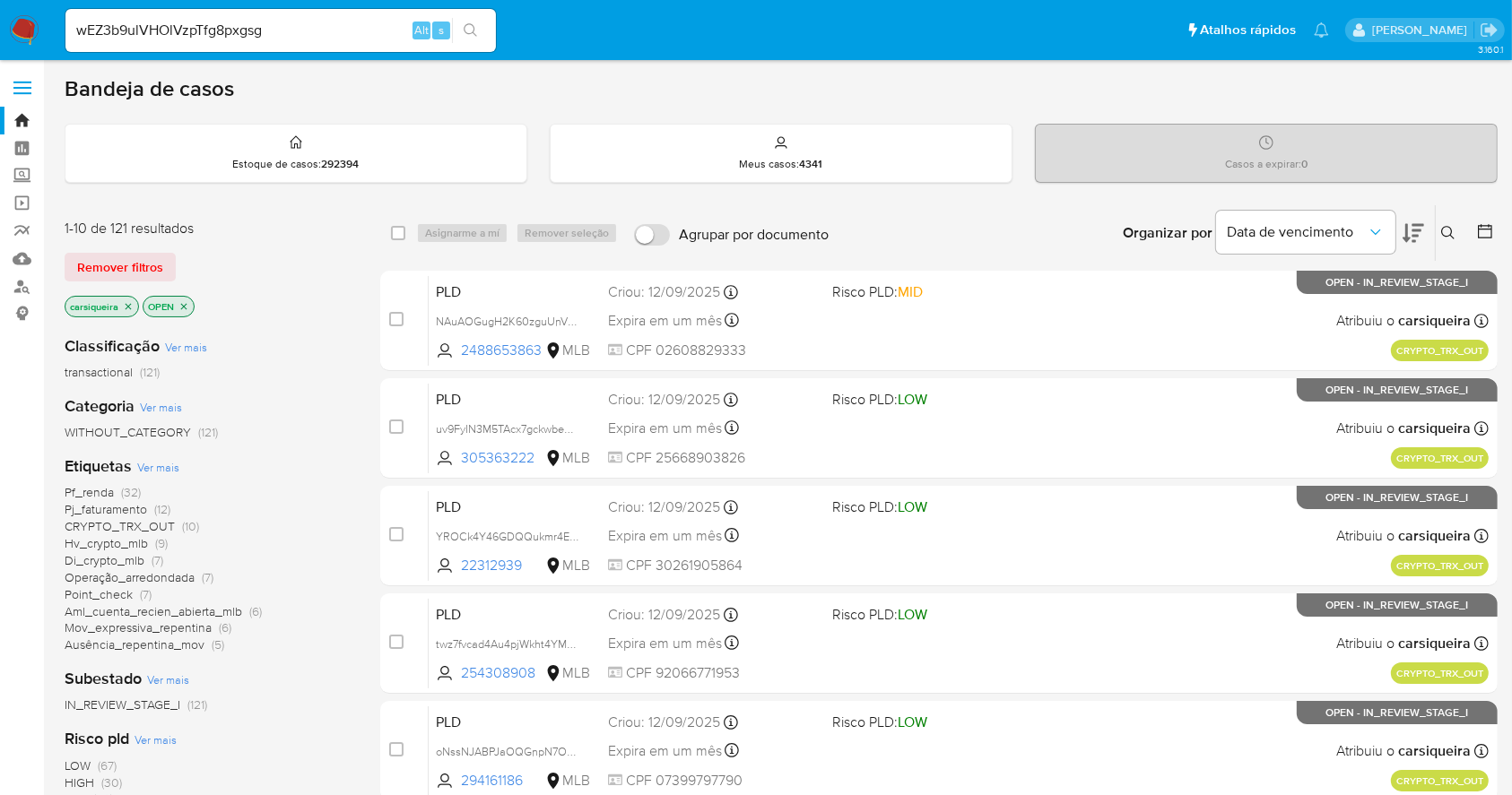
click at [475, 31] on icon "search-icon" at bounding box center [470, 30] width 14 height 14
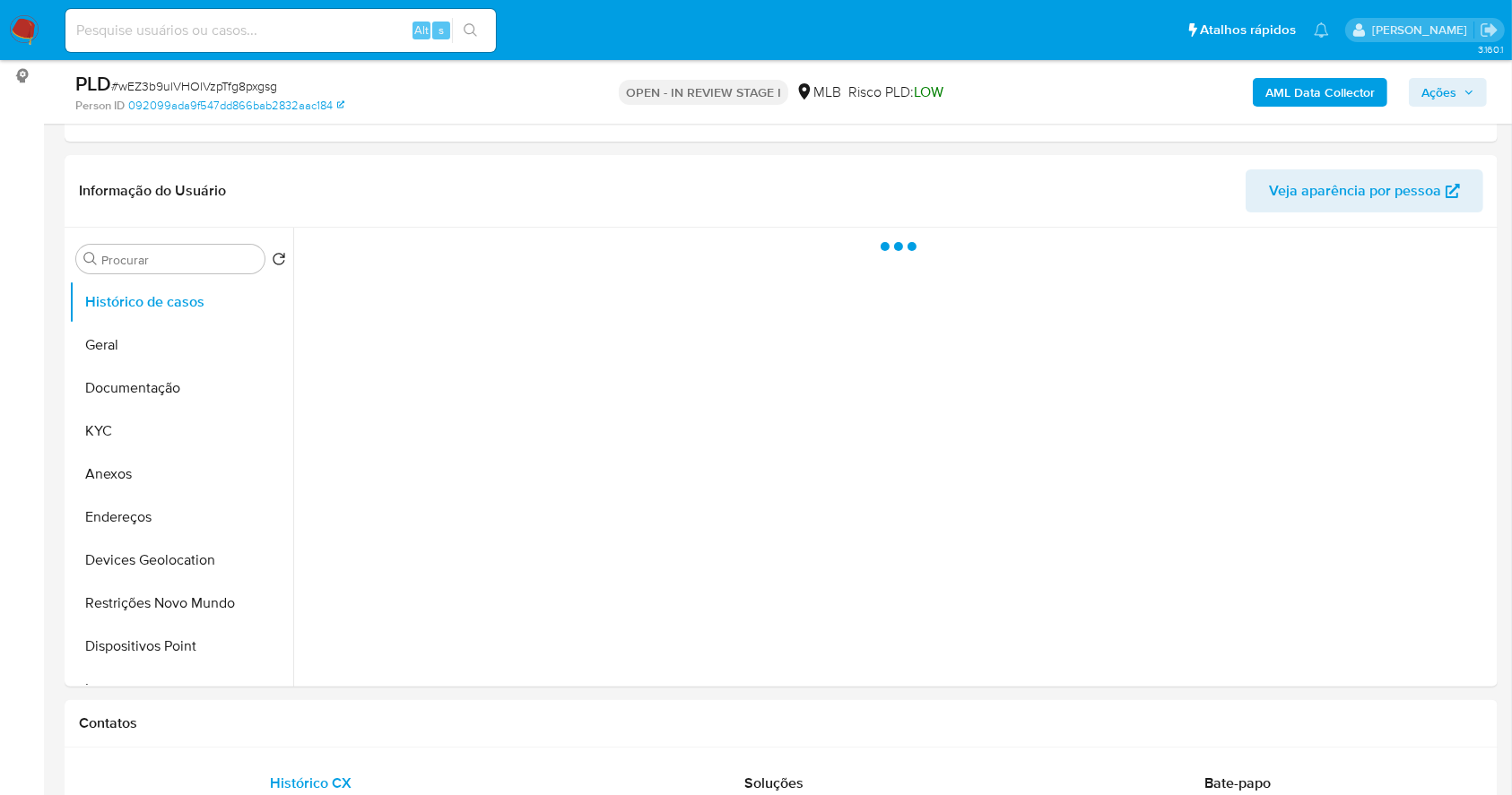
select select "10"
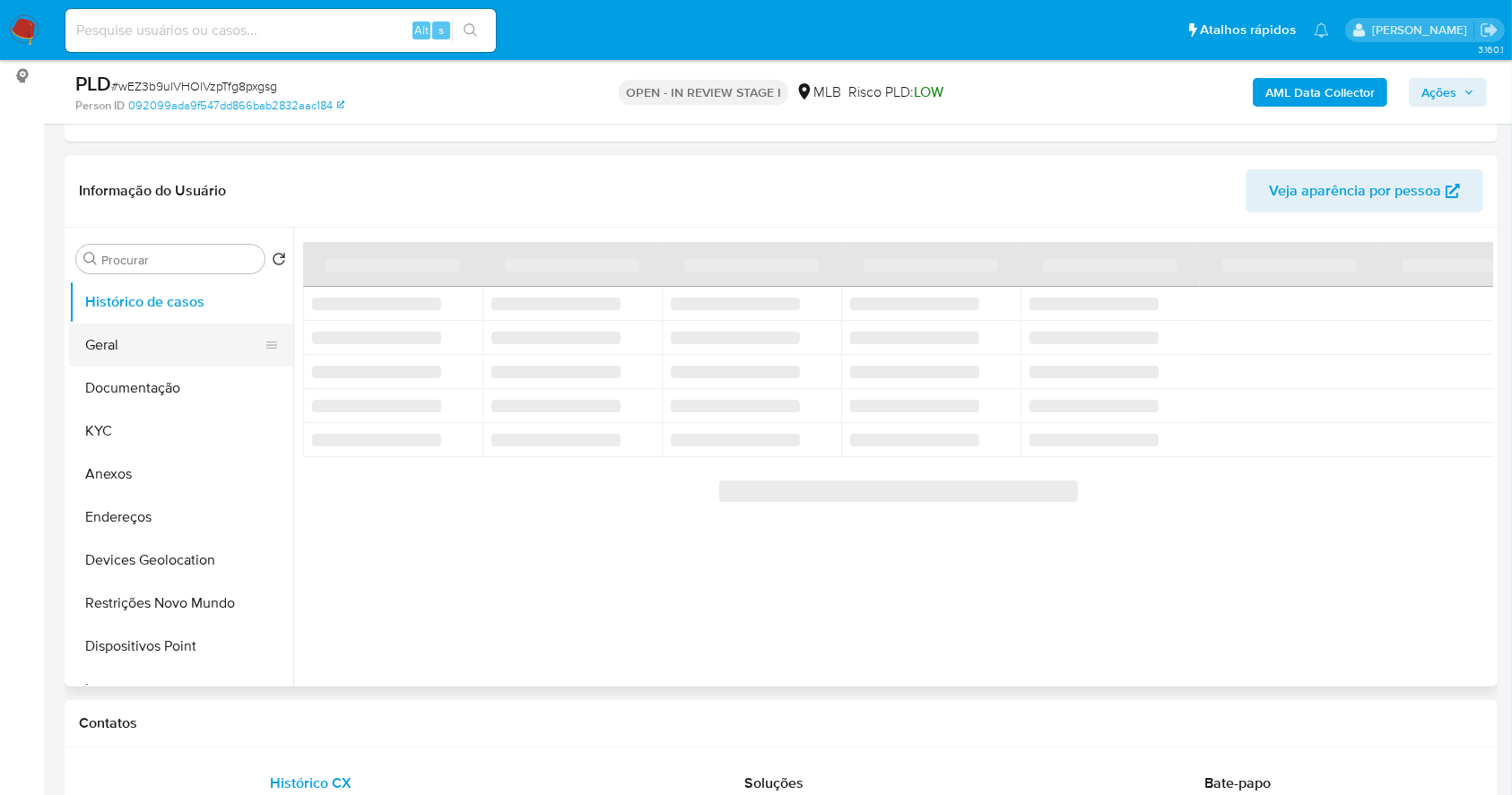
scroll to position [239, 0]
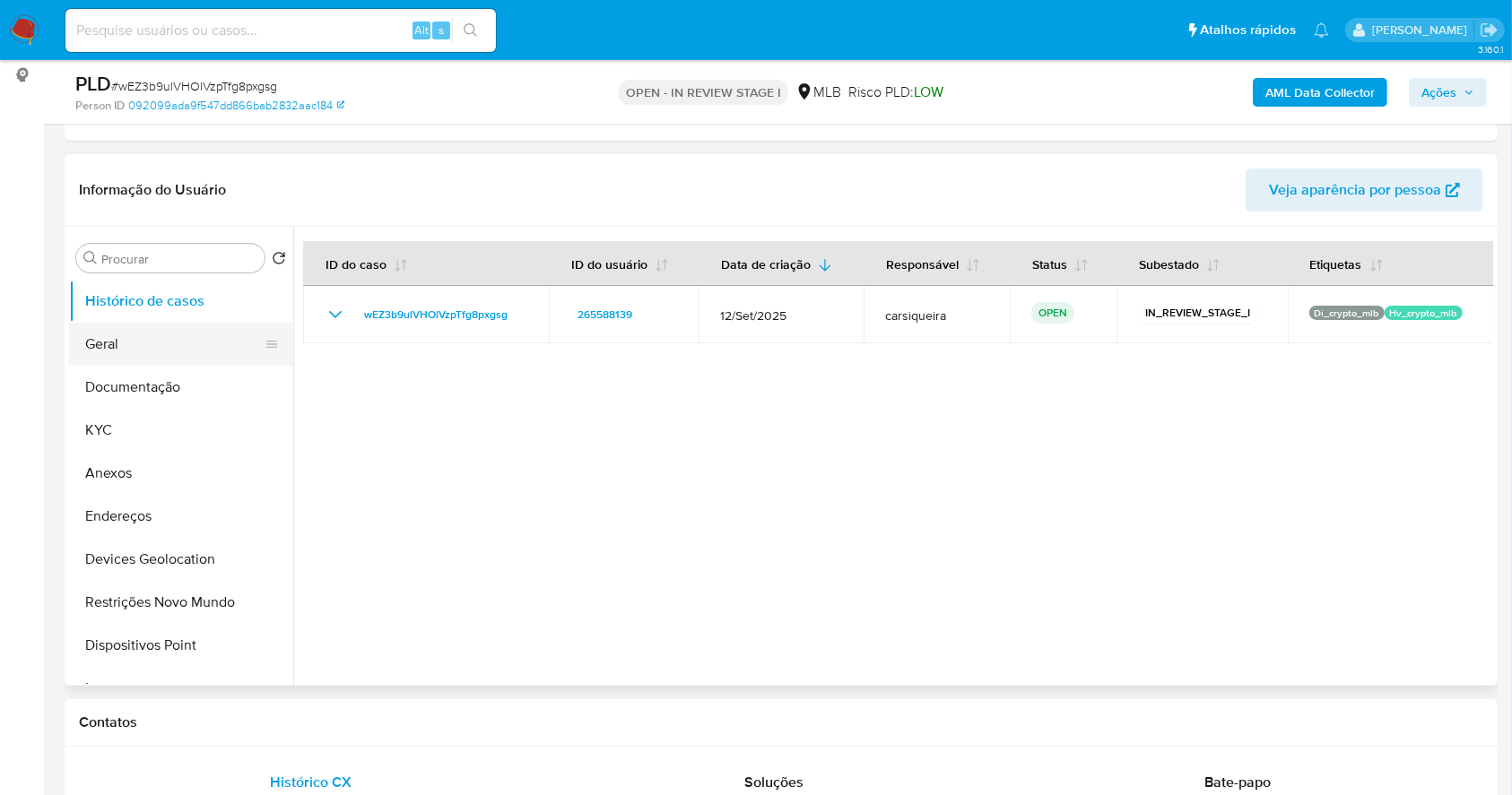
click at [135, 345] on button "Geral" at bounding box center [174, 345] width 210 height 43
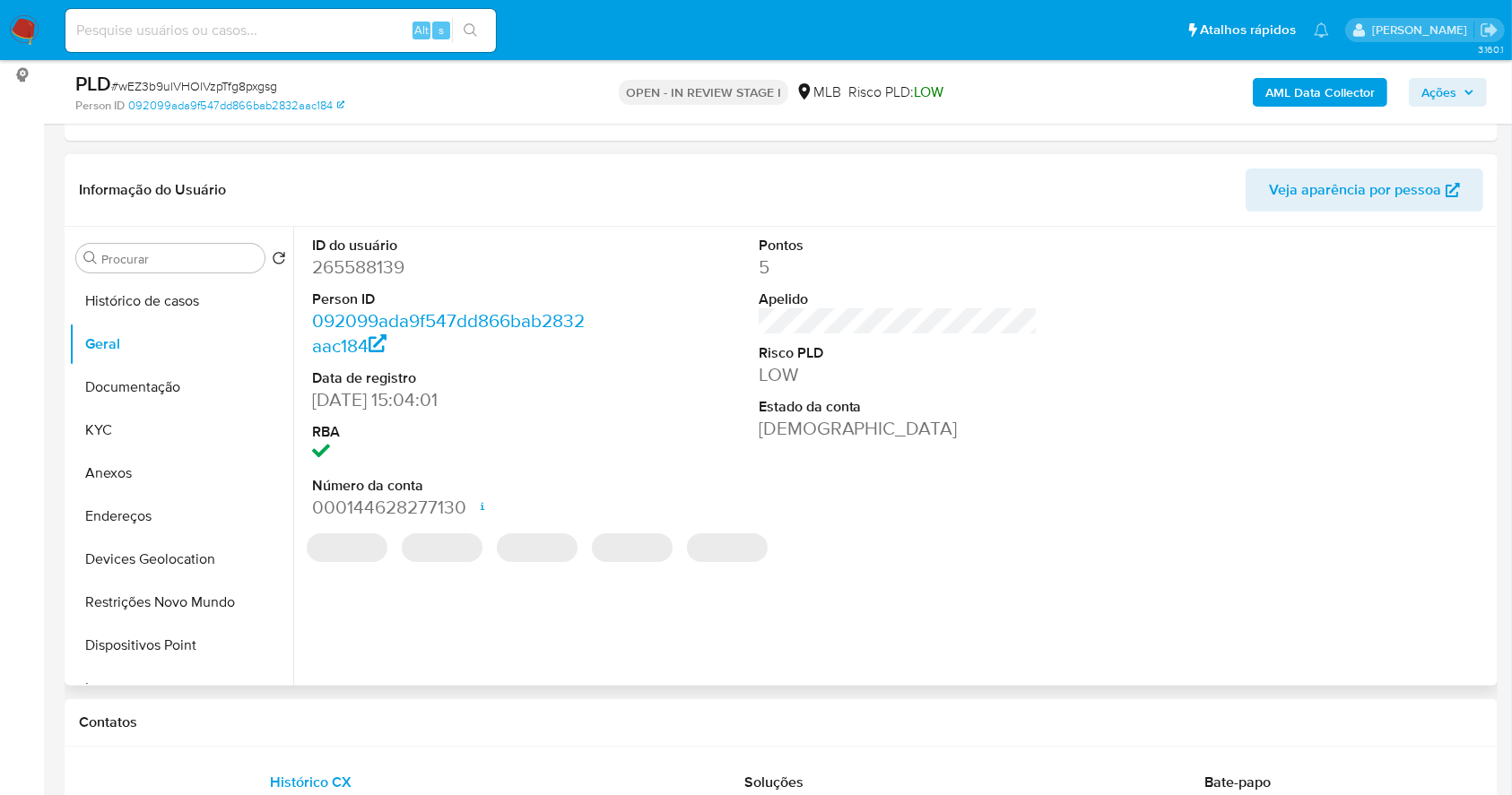
click at [364, 269] on dd "265588139" at bounding box center [451, 267] width 280 height 25
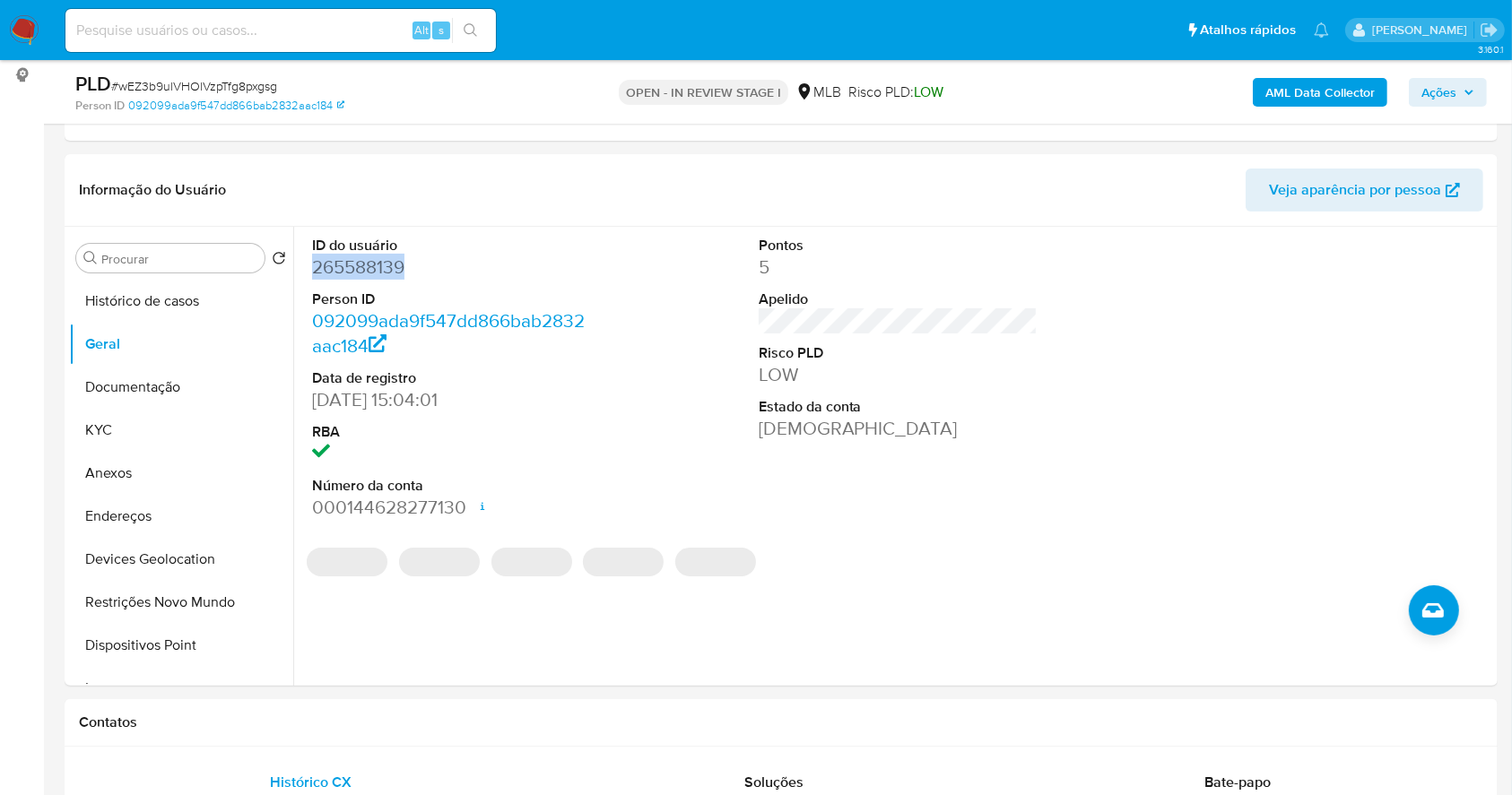
copy dd "265588139"
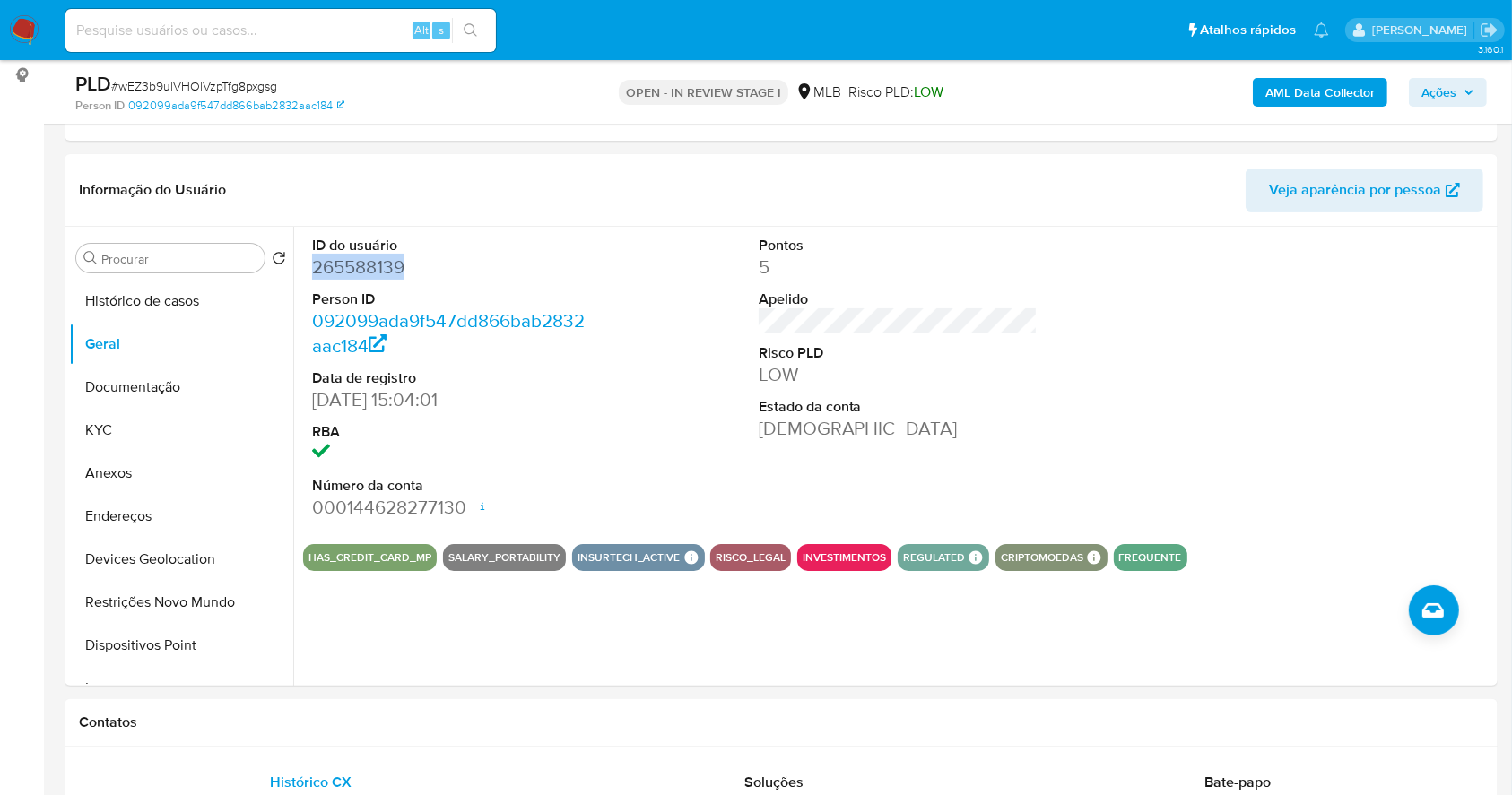
click at [1286, 90] on b "AML Data Collector" at bounding box center [1320, 92] width 110 height 29
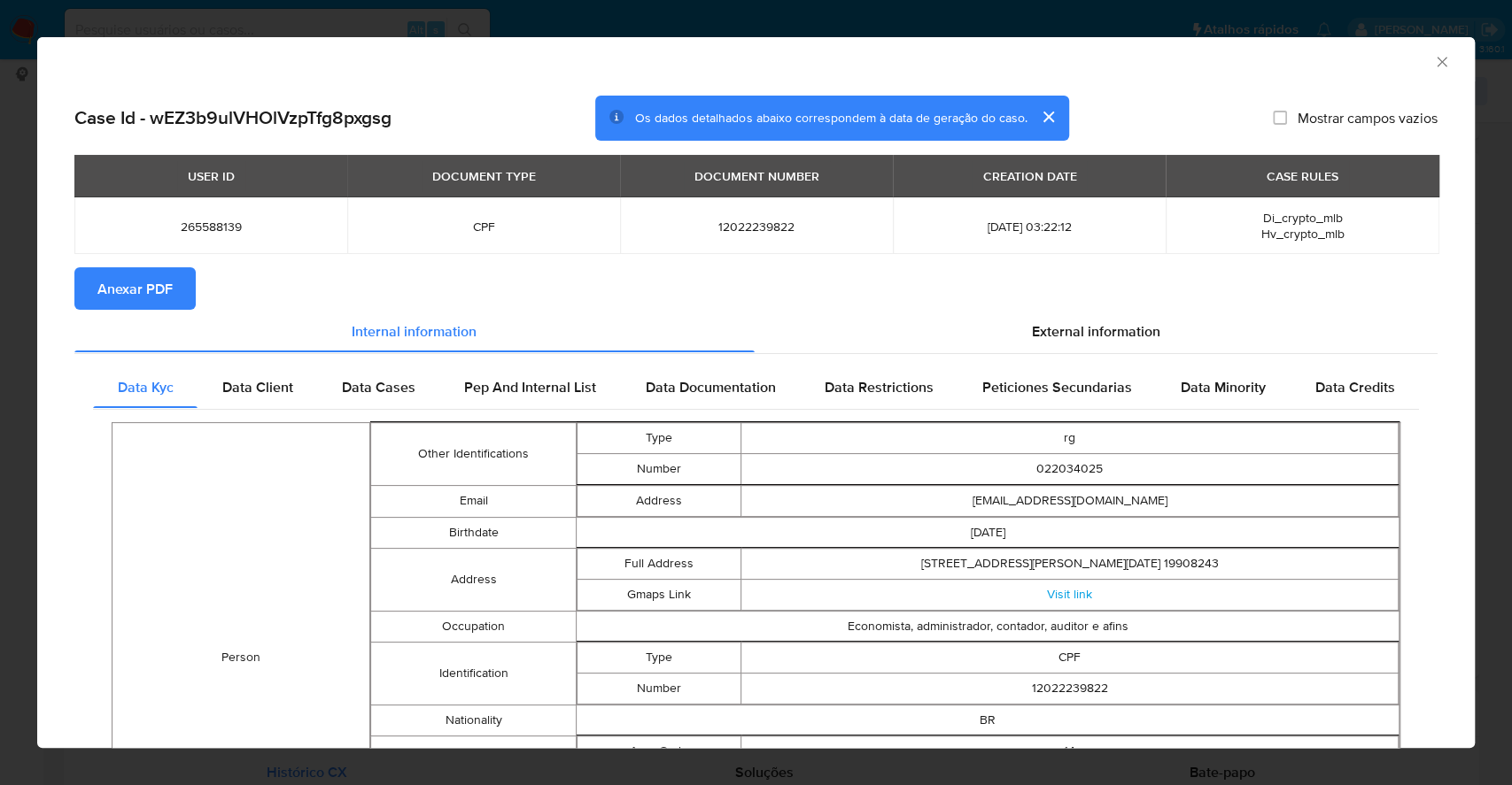
click at [106, 299] on span "Anexar PDF" at bounding box center [135, 288] width 75 height 39
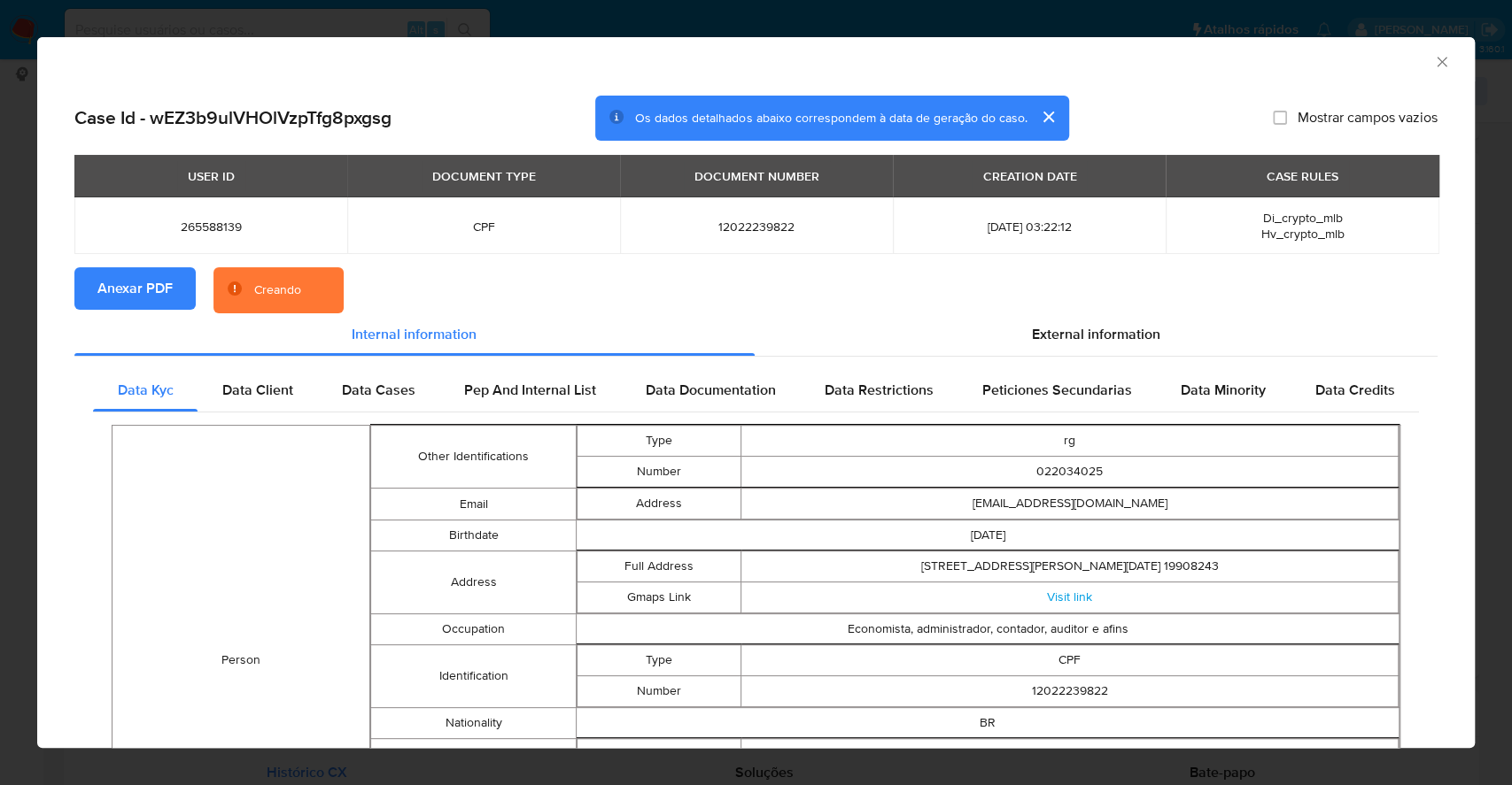
click at [0, 338] on div "AML Data Collector Case Id - wEZ3b9ulVHOlVzpTfg8pxgsg Os dados detalhados abaix…" at bounding box center [756, 392] width 1512 height 785
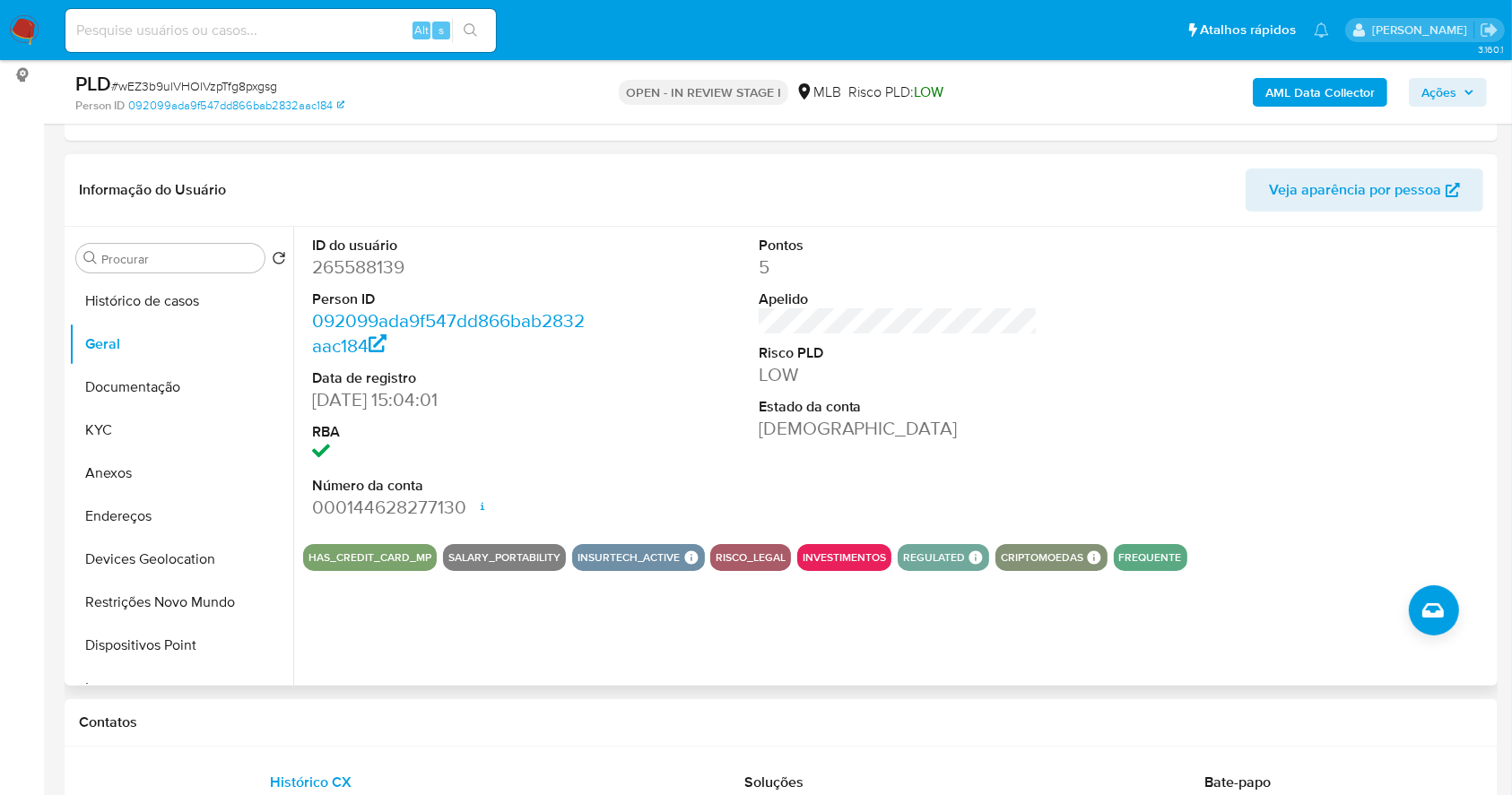
click at [623, 381] on div "ID do usuário 265588139 Person ID 092099ada9f547dd866bab2832aac184 Data de regi…" at bounding box center [897, 378] width 1190 height 303
click at [142, 420] on button "KYC" at bounding box center [174, 430] width 210 height 43
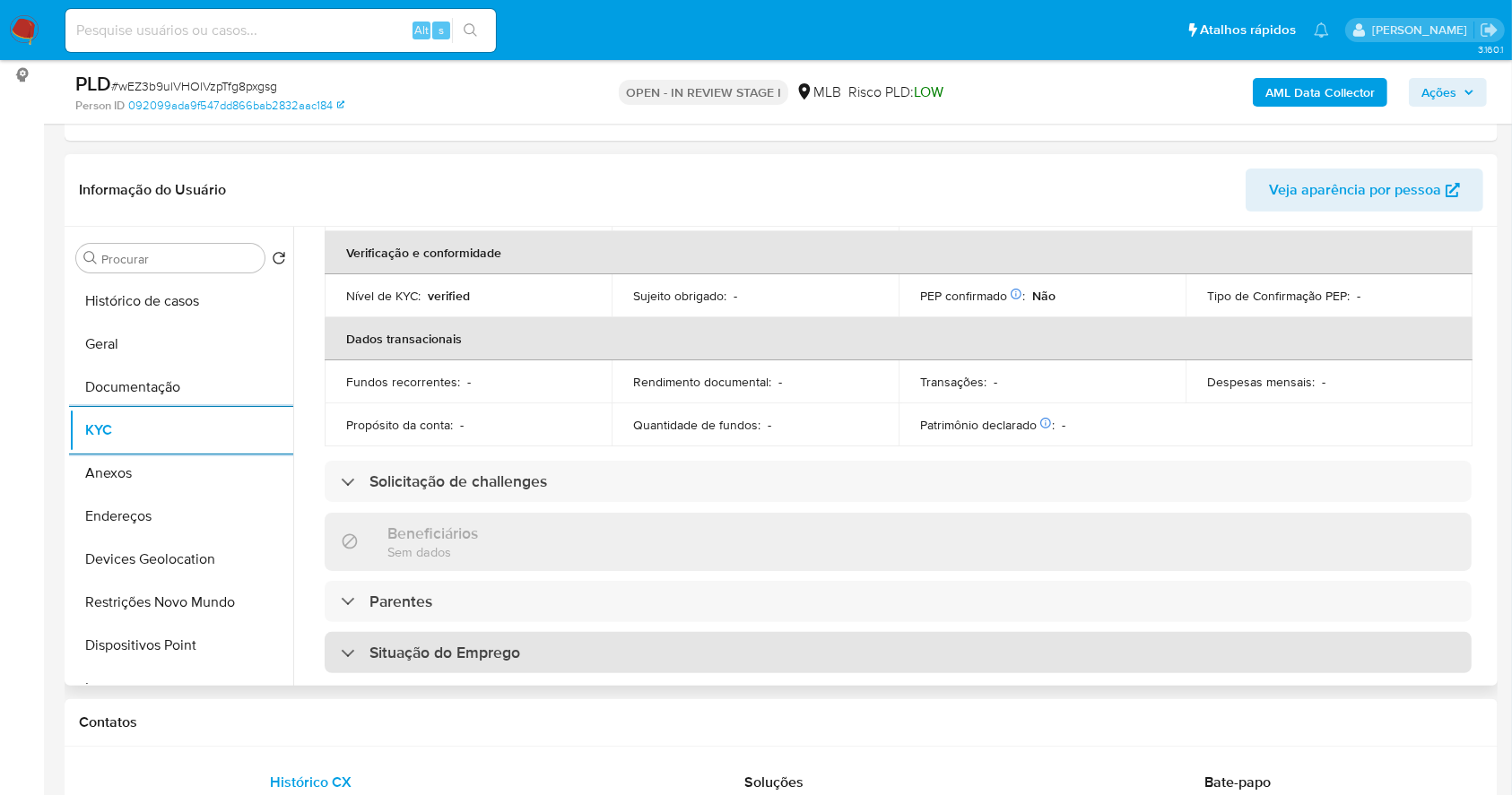
scroll to position [767, 0]
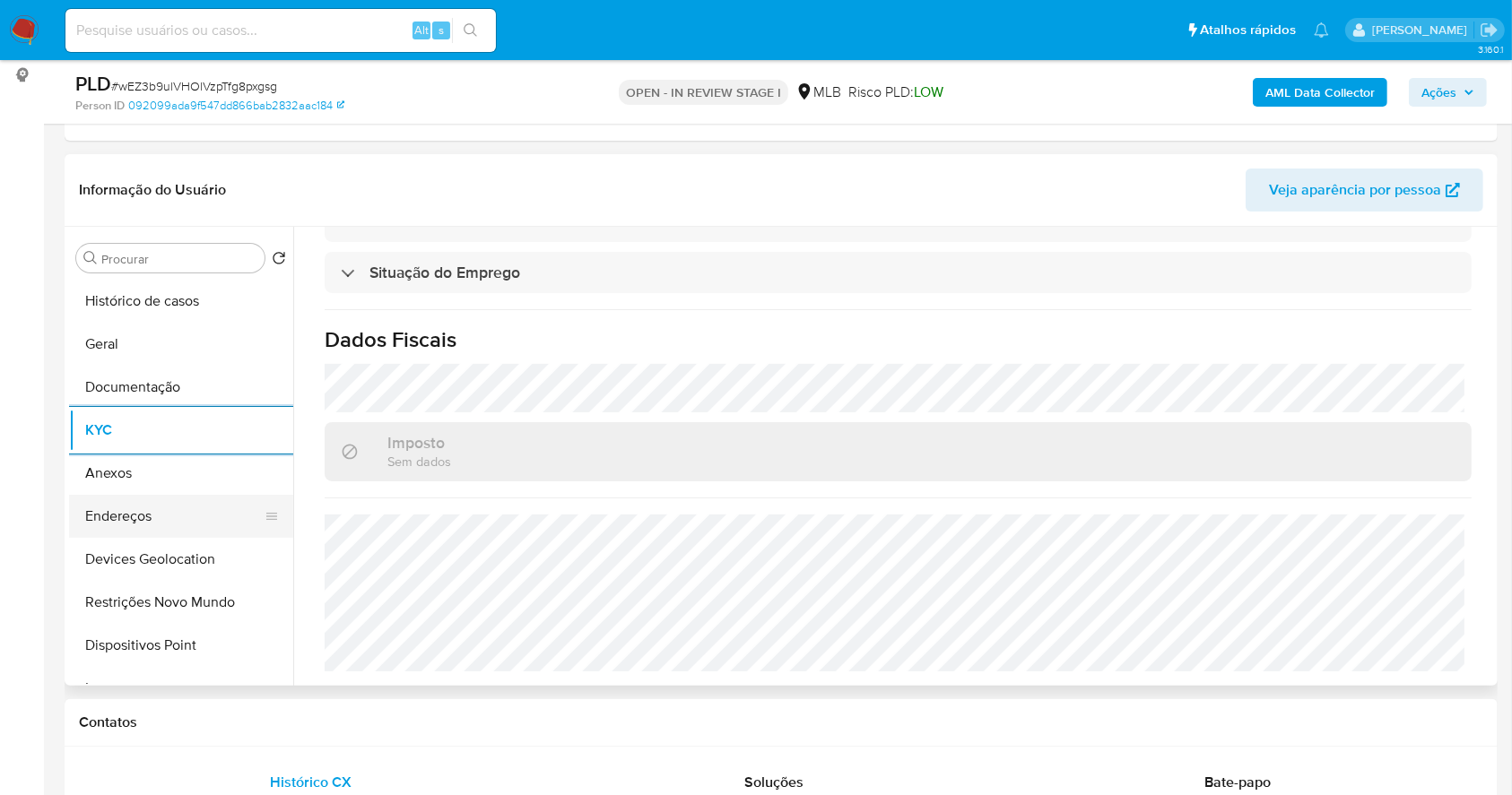
click at [150, 515] on button "Endereços" at bounding box center [174, 516] width 210 height 43
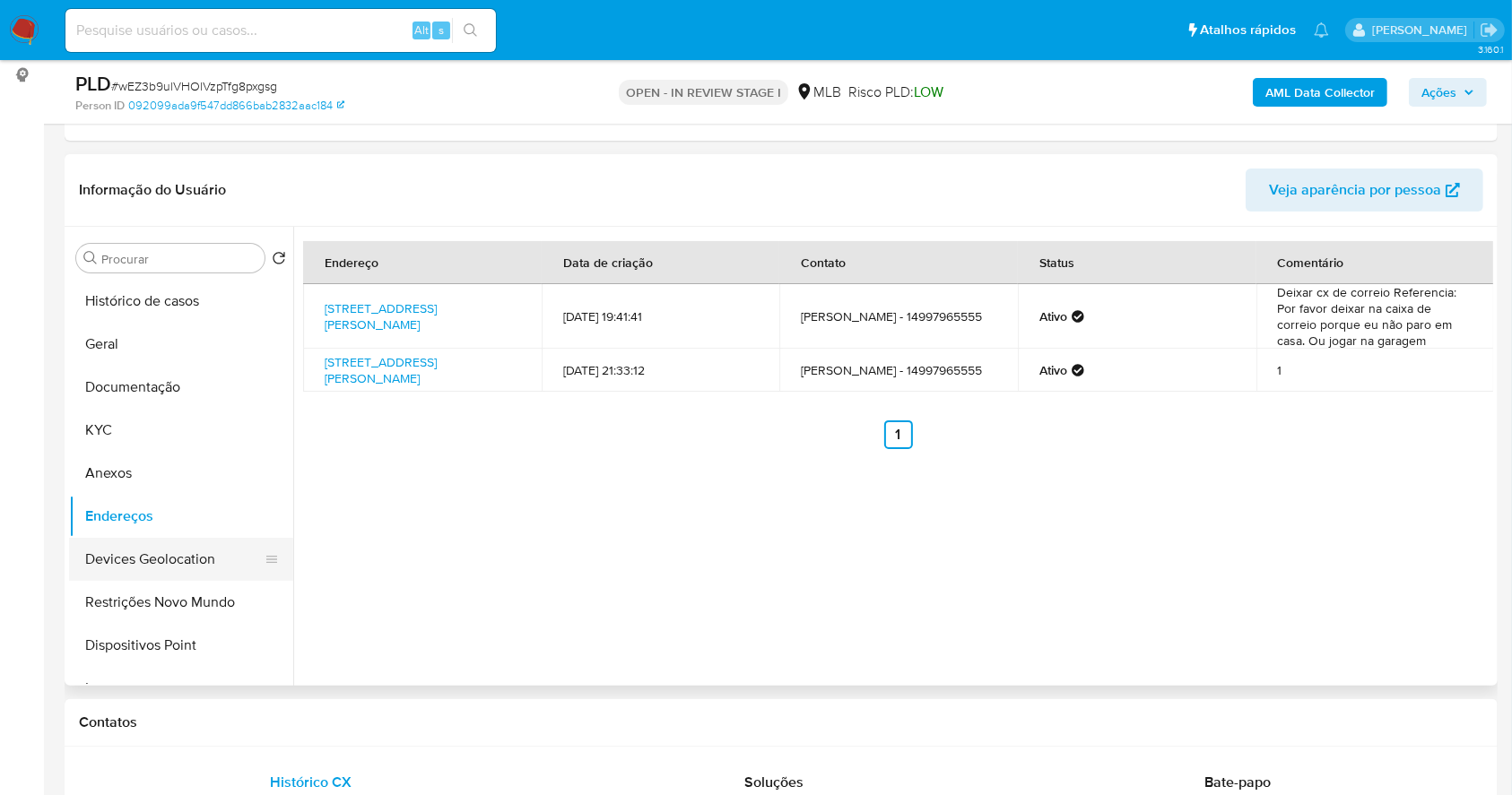
click at [180, 554] on button "Devices Geolocation" at bounding box center [174, 559] width 210 height 43
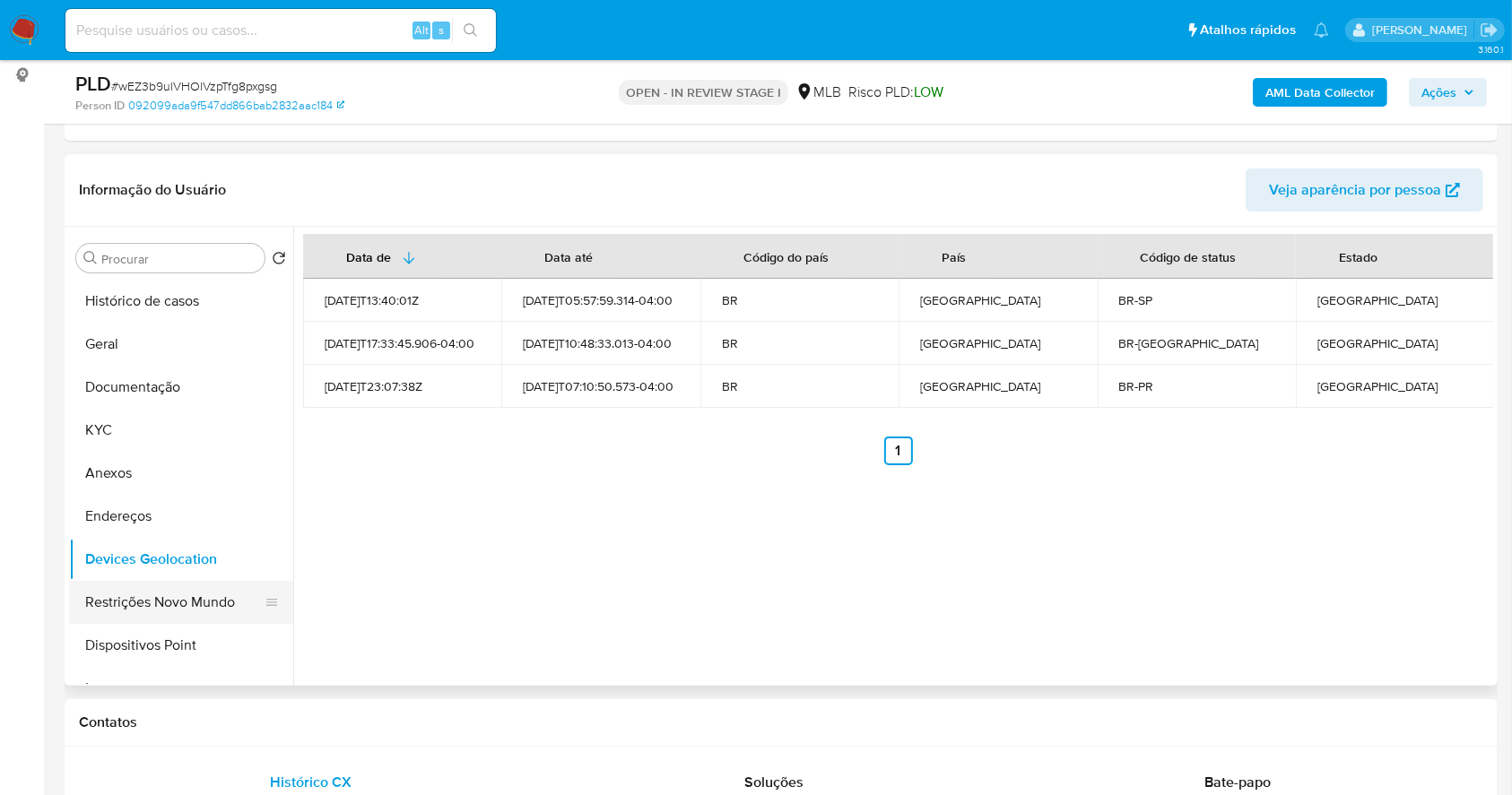
click at [150, 590] on button "Restrições Novo Mundo" at bounding box center [174, 603] width 210 height 43
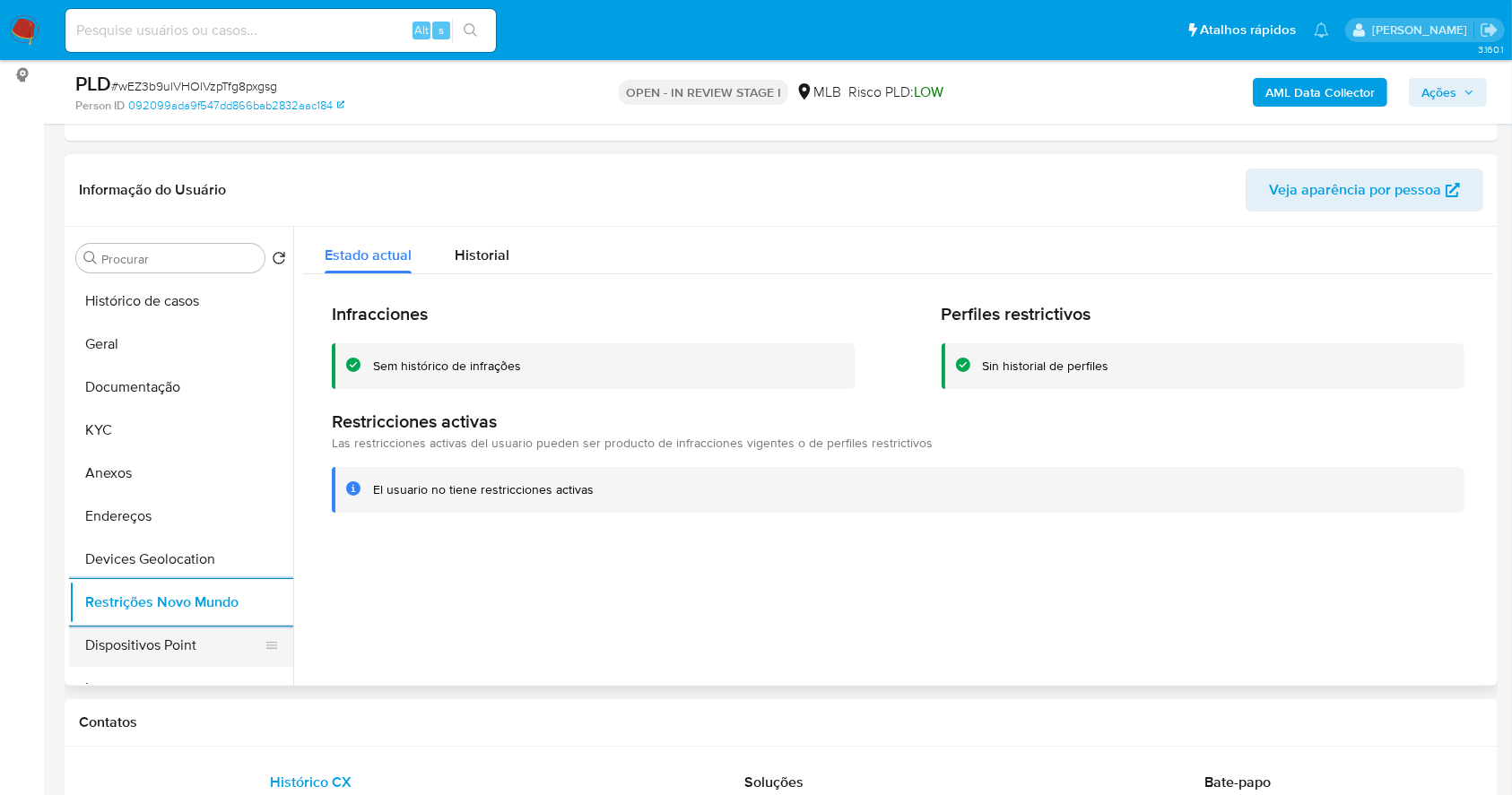
click at [194, 656] on button "Dispositivos Point" at bounding box center [174, 645] width 210 height 43
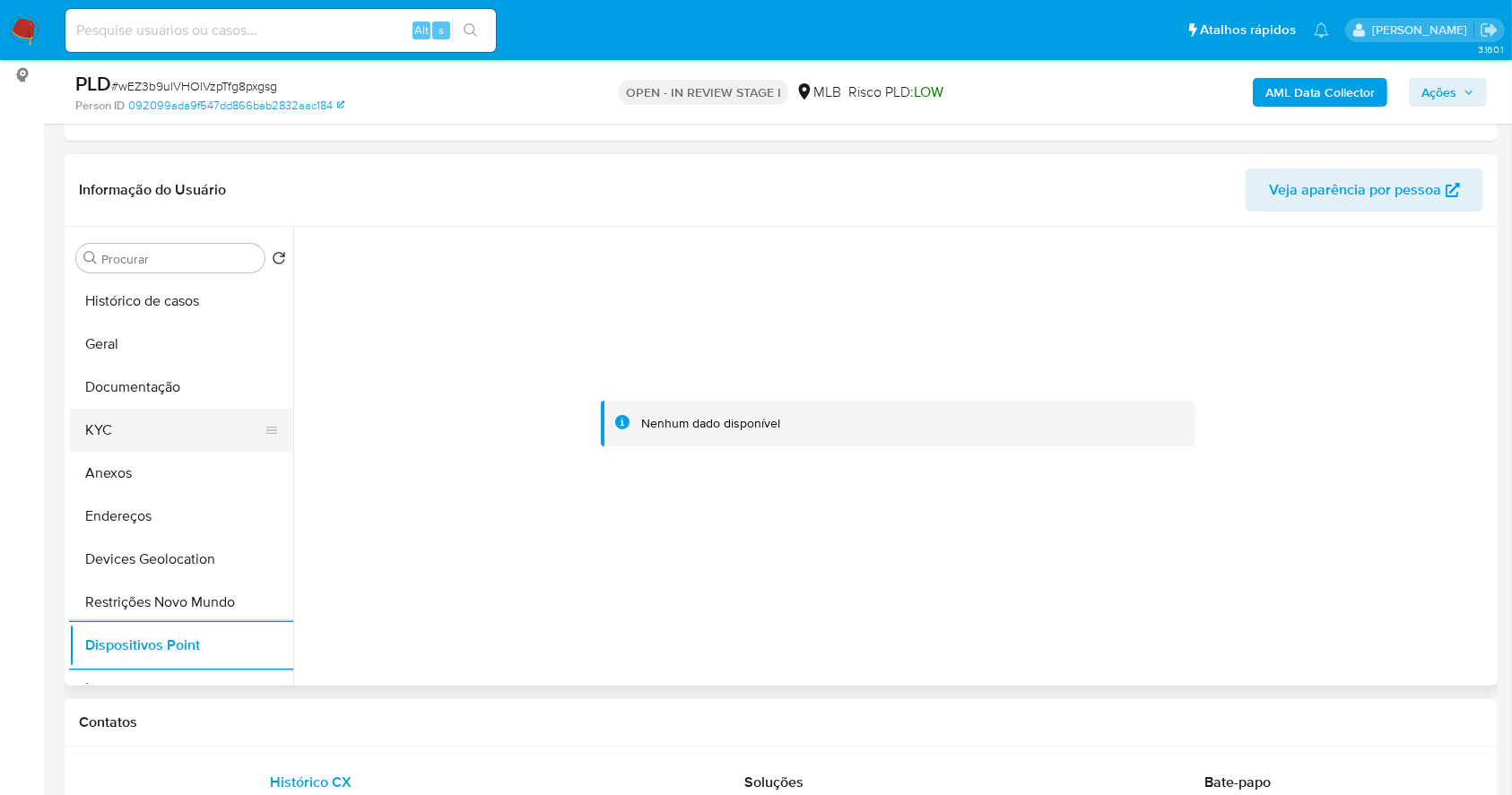
click at [115, 419] on button "KYC" at bounding box center [174, 430] width 210 height 43
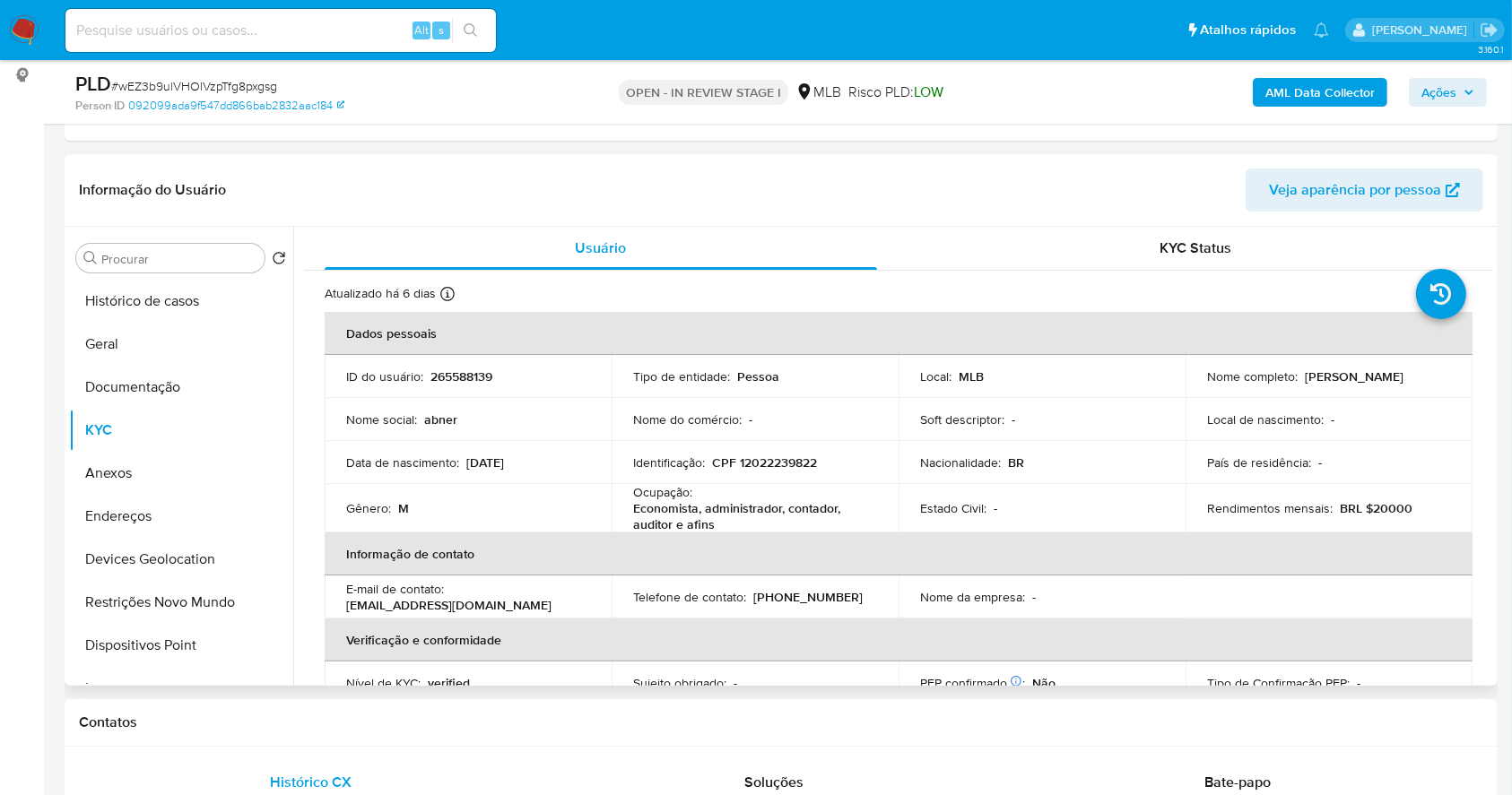
click at [790, 468] on p "CPF 12022239822" at bounding box center [763, 462] width 105 height 16
copy p "12022239822"
drag, startPoint x: 1424, startPoint y: 377, endPoint x: 1298, endPoint y: 375, distance: 126.0
click at [1298, 375] on div "Nome completo : [PERSON_NAME]" at bounding box center [1328, 376] width 244 height 16
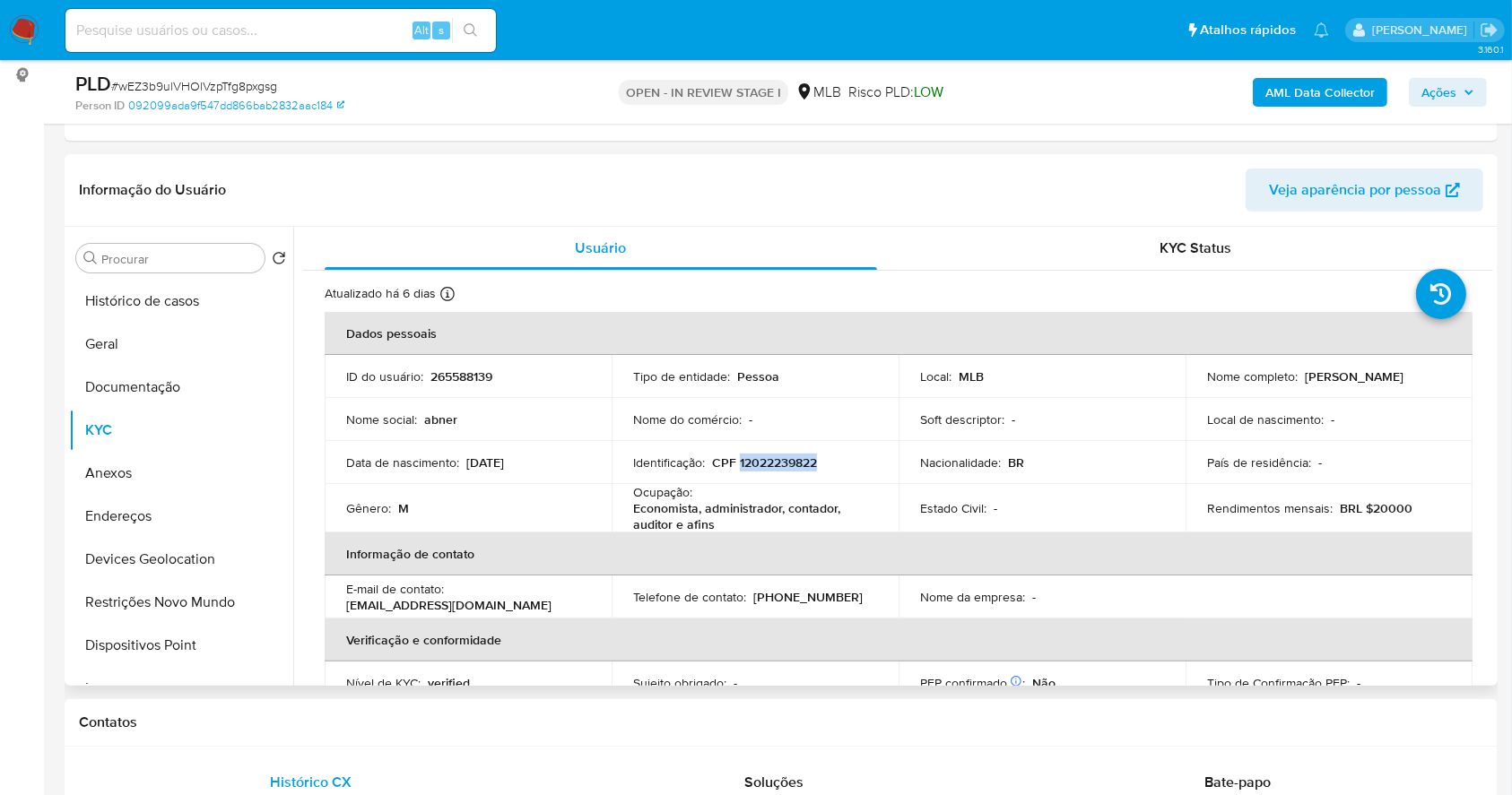
copy p "[PERSON_NAME]"
click at [167, 368] on button "Documentação" at bounding box center [174, 387] width 210 height 43
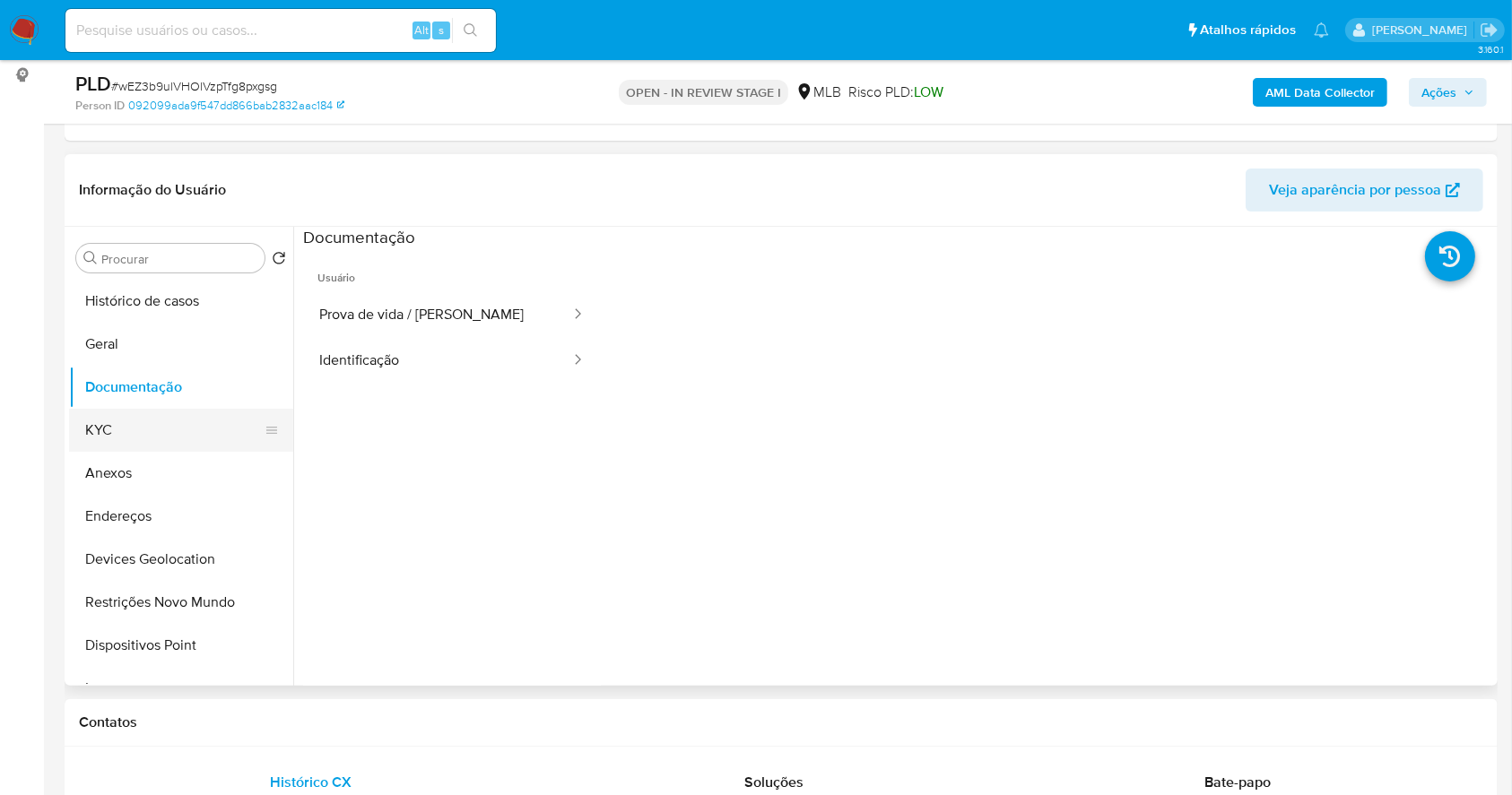
click at [117, 429] on button "KYC" at bounding box center [174, 430] width 210 height 43
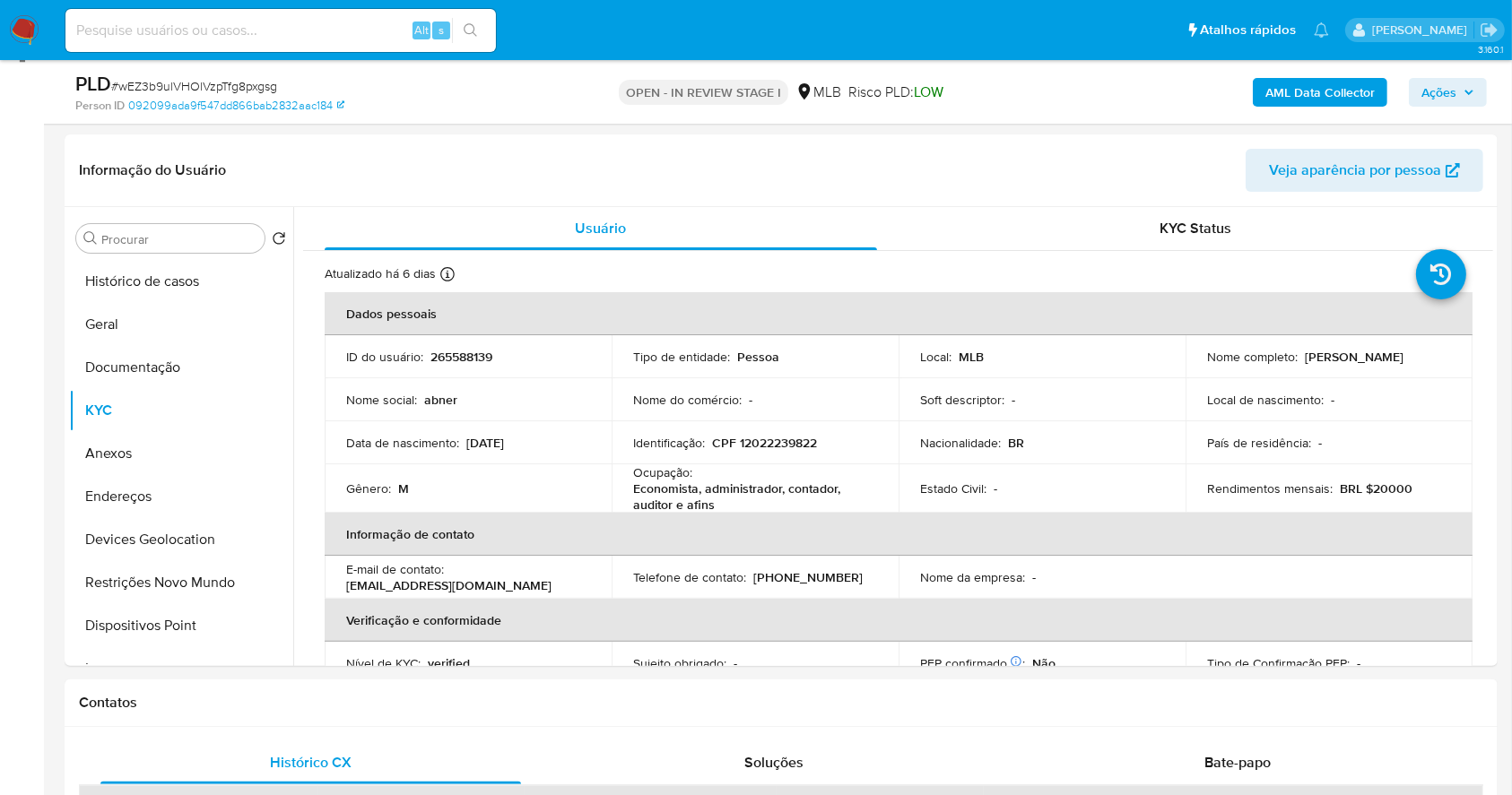
scroll to position [266, 0]
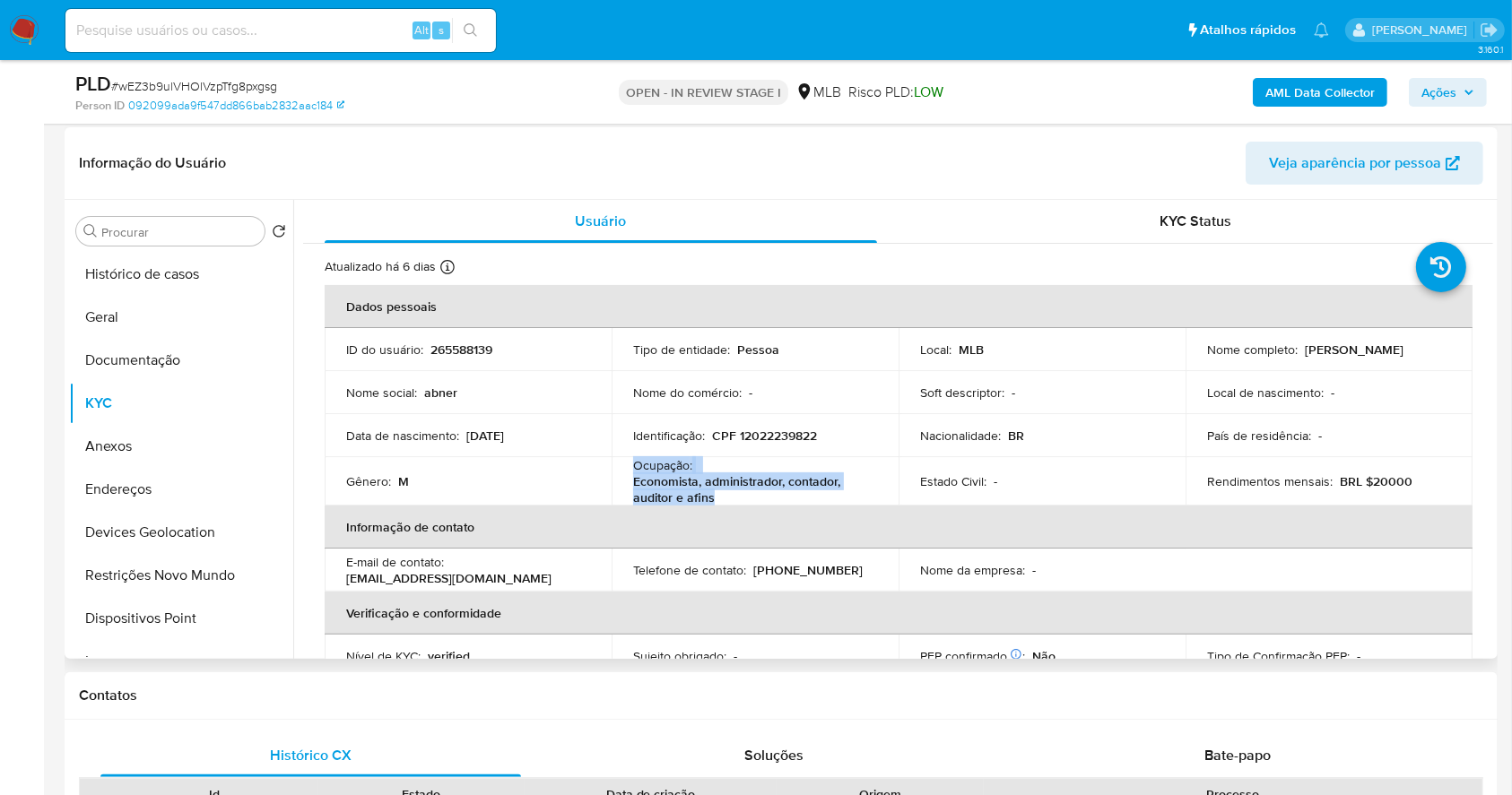
drag, startPoint x: 745, startPoint y: 491, endPoint x: 624, endPoint y: 467, distance: 123.4
click at [624, 467] on td "Ocupação : Economista, administrador, contador, auditor e afins" at bounding box center [754, 481] width 287 height 48
copy div "Ocupação : Economista, administrador, contador, auditor e afins"
click at [213, 362] on button "Documentação" at bounding box center [174, 360] width 210 height 43
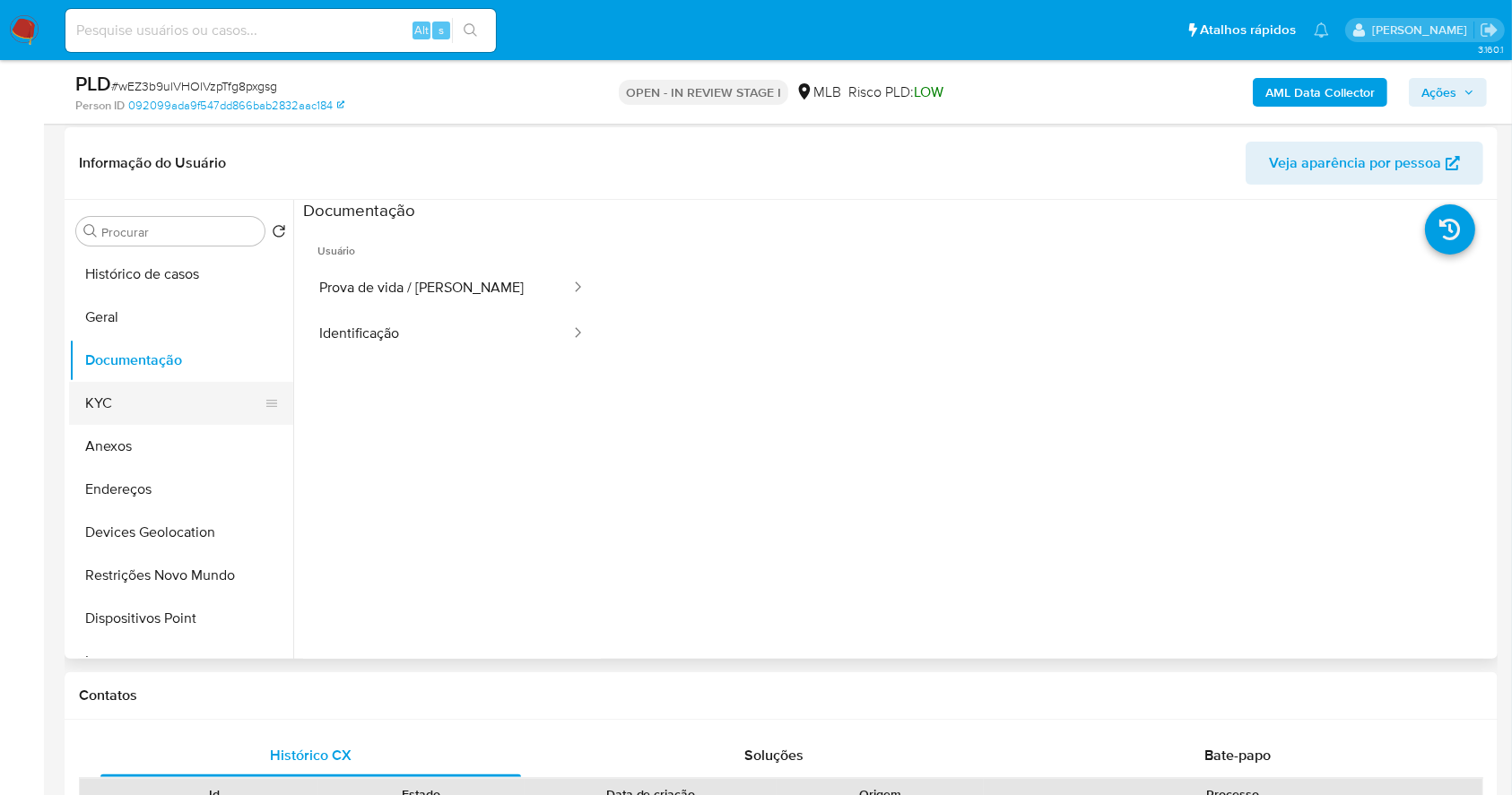
click at [150, 396] on button "KYC" at bounding box center [174, 403] width 210 height 43
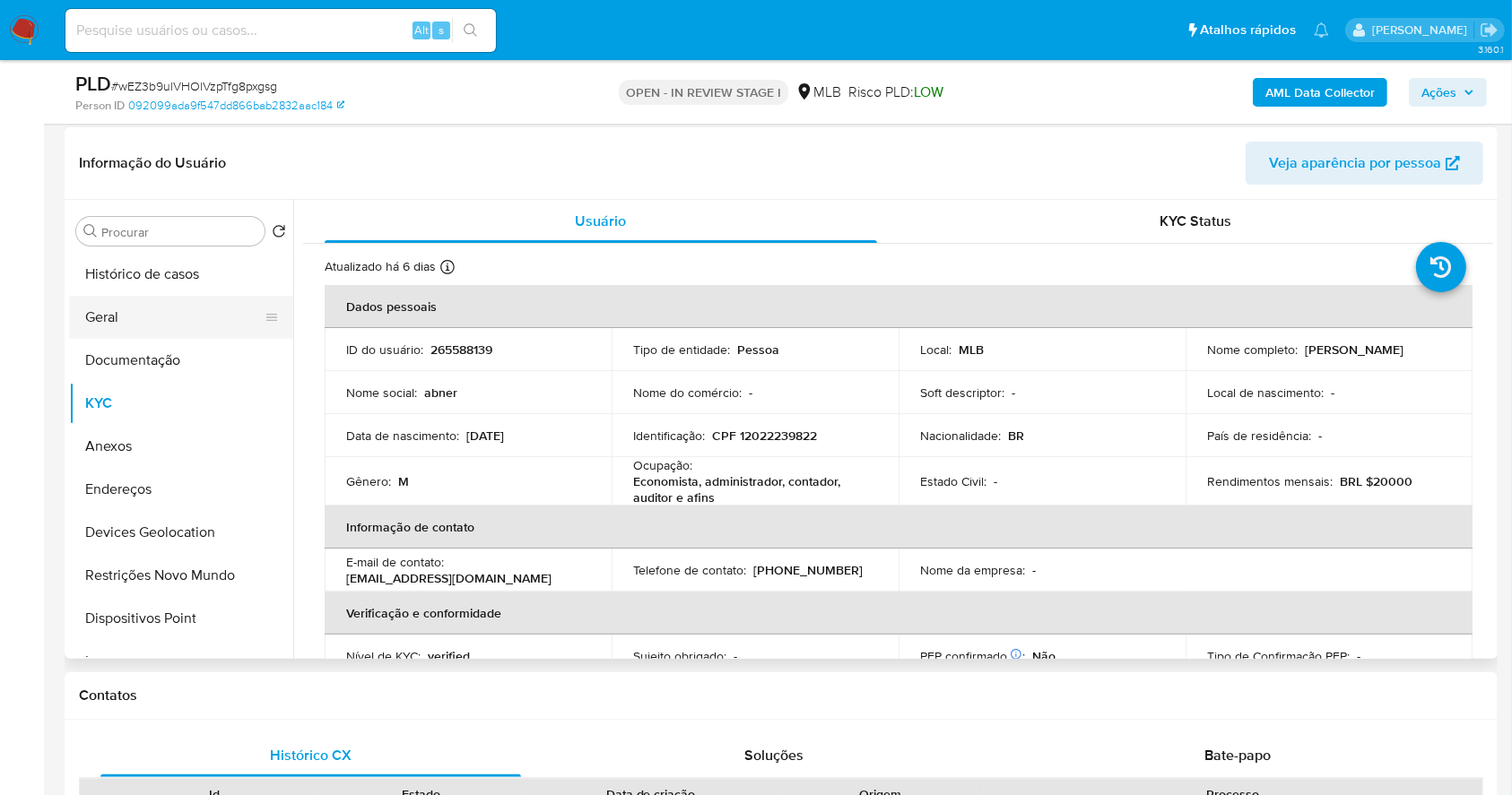
click at [142, 309] on button "Geral" at bounding box center [174, 318] width 210 height 43
